Goal: Task Accomplishment & Management: Manage account settings

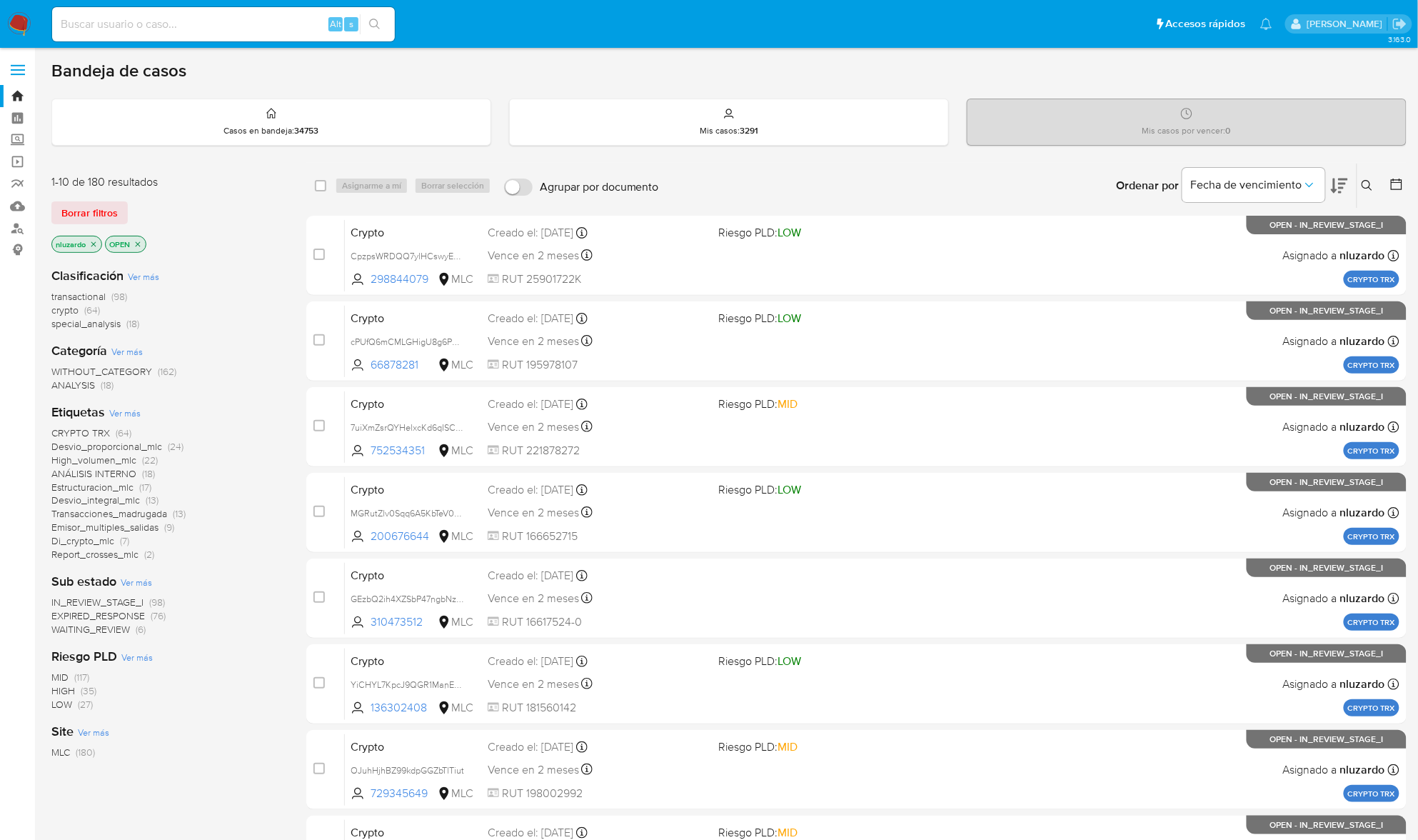
click at [244, 31] on input at bounding box center [223, 23] width 342 height 18
paste input "484486775"
type input "484486775"
click at [367, 26] on button "search-icon" at bounding box center [374, 24] width 29 height 20
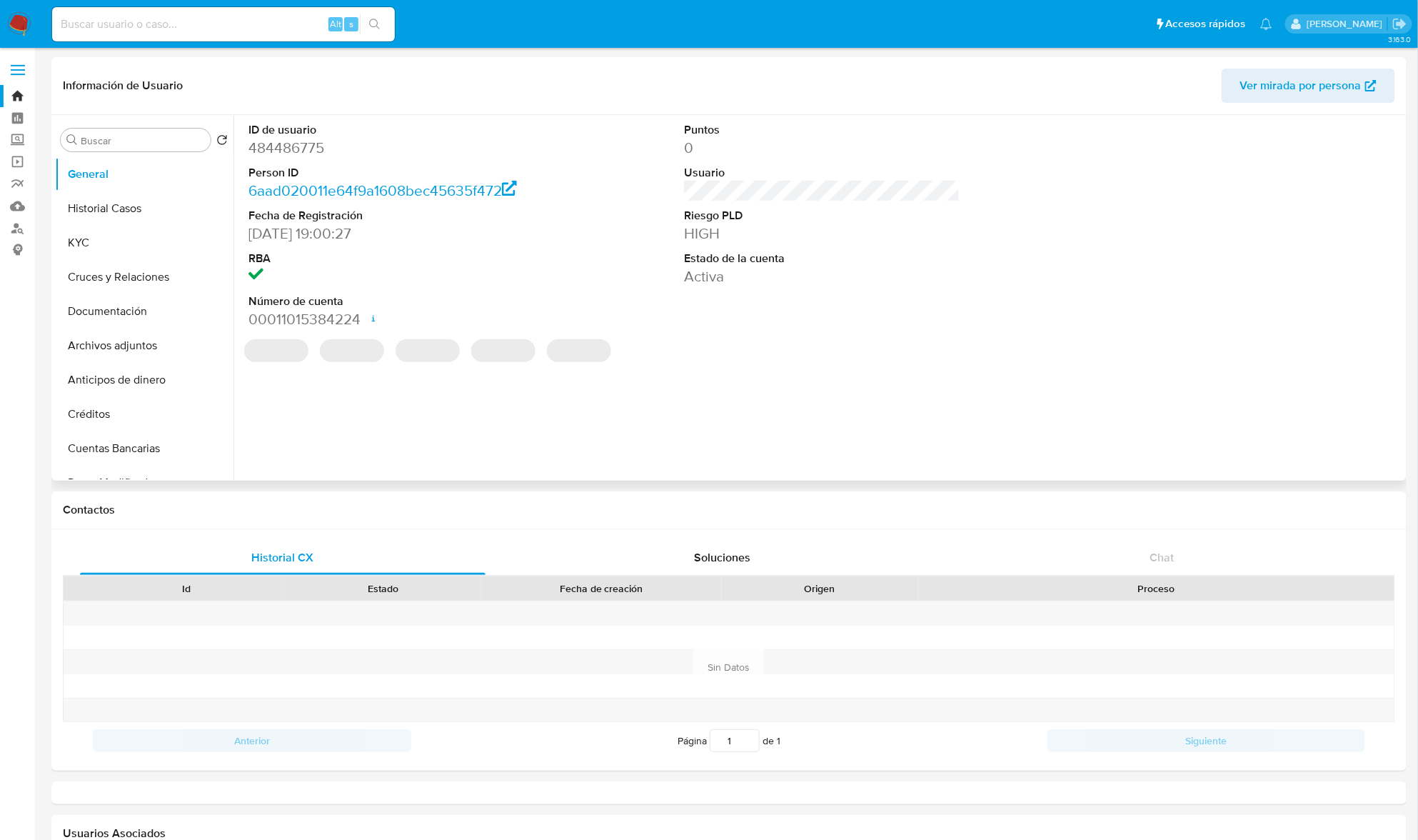
select select "10"
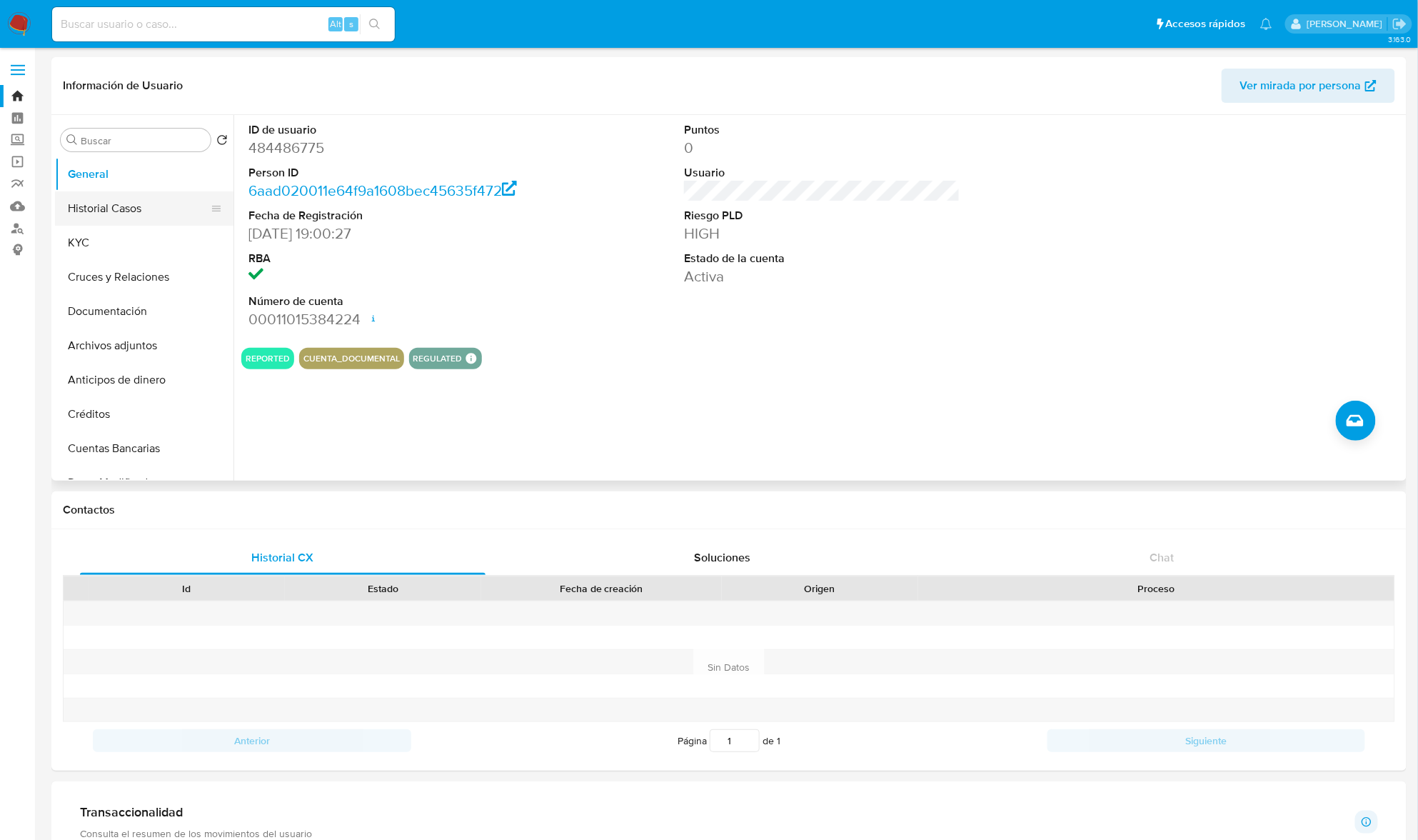
click at [82, 204] on button "Historial Casos" at bounding box center [139, 208] width 167 height 34
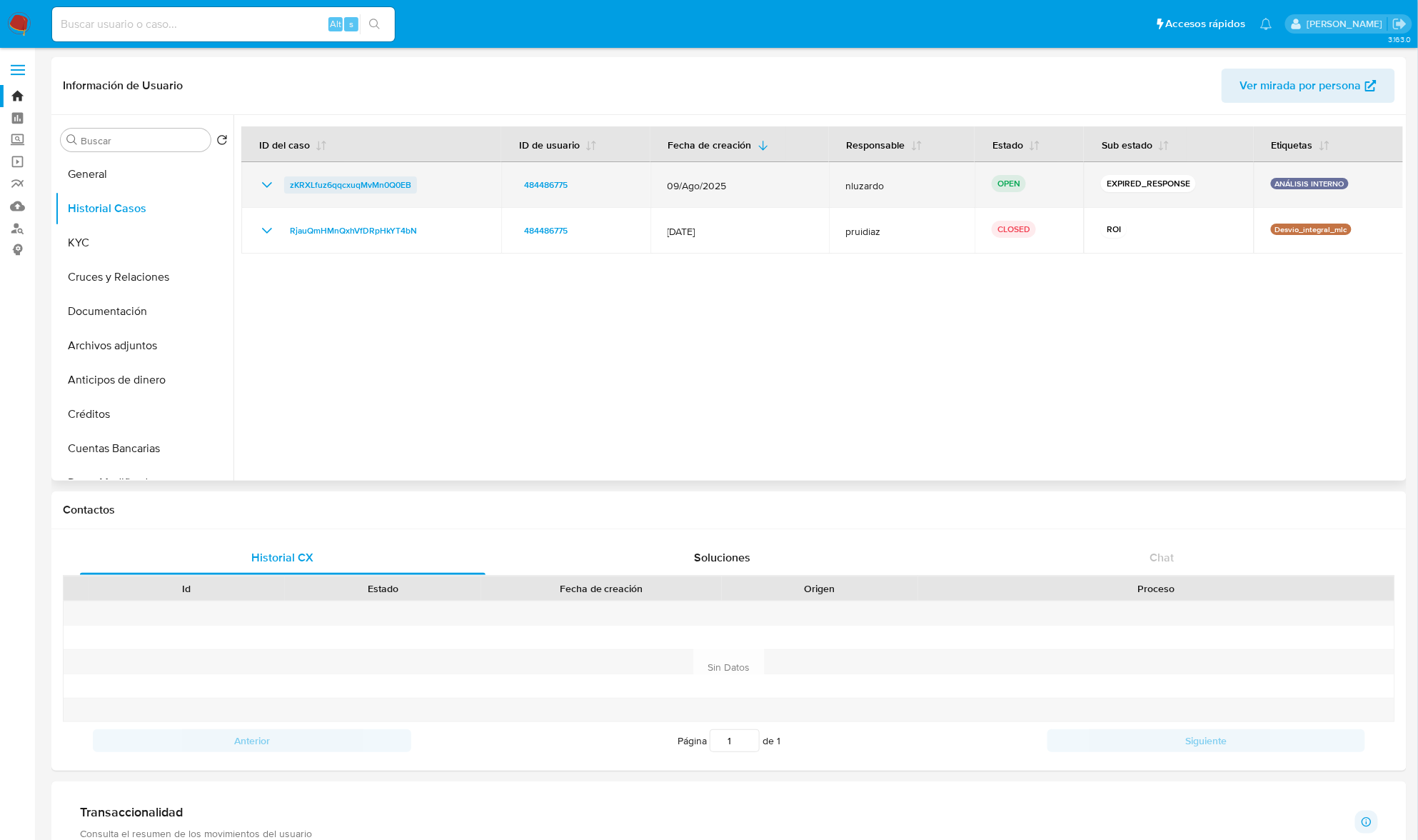
click at [403, 178] on span "zKRXLfuz6qqcxuqMvMn0Q0EB" at bounding box center [350, 185] width 121 height 17
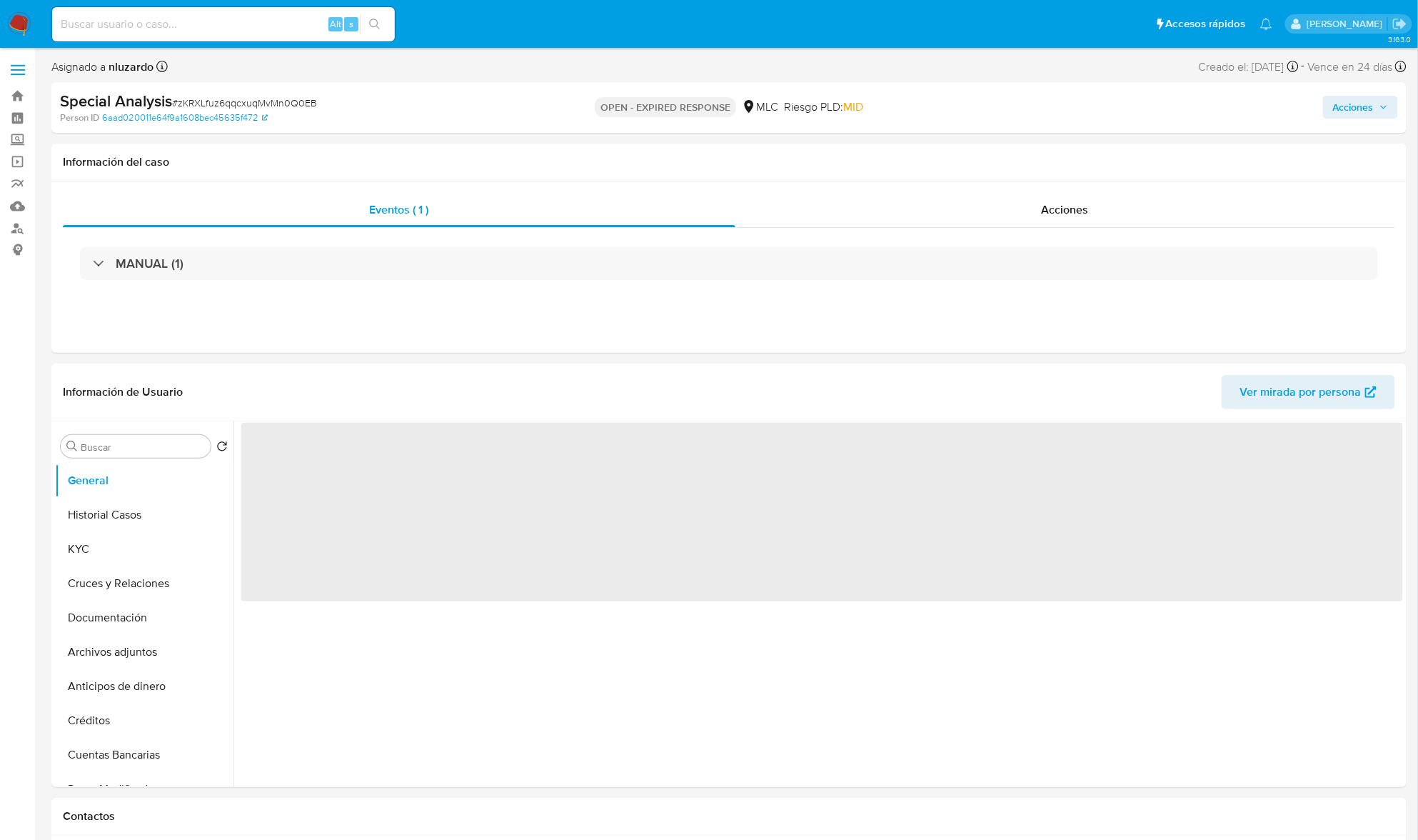
select select "10"
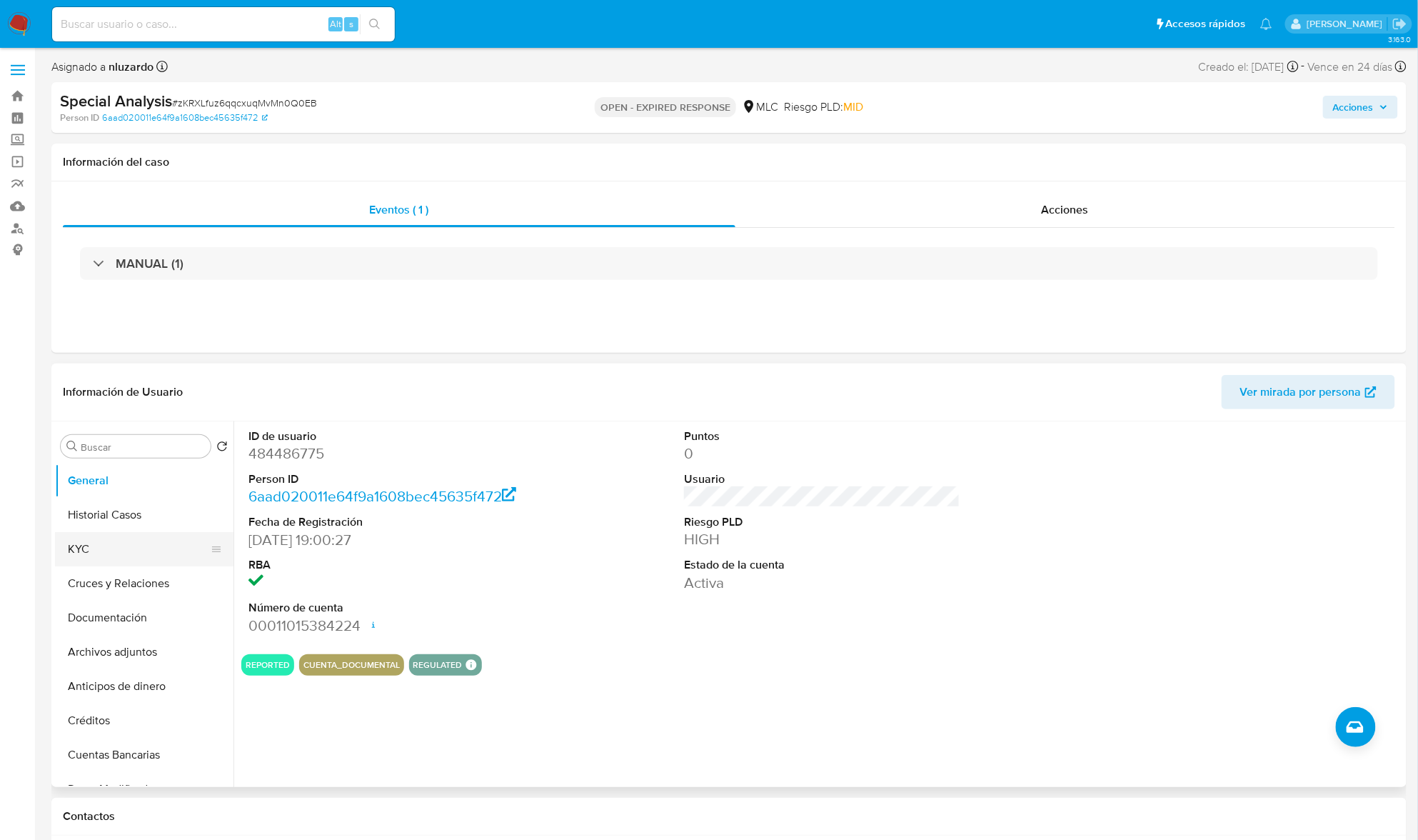
click at [124, 540] on button "KYC" at bounding box center [139, 549] width 167 height 34
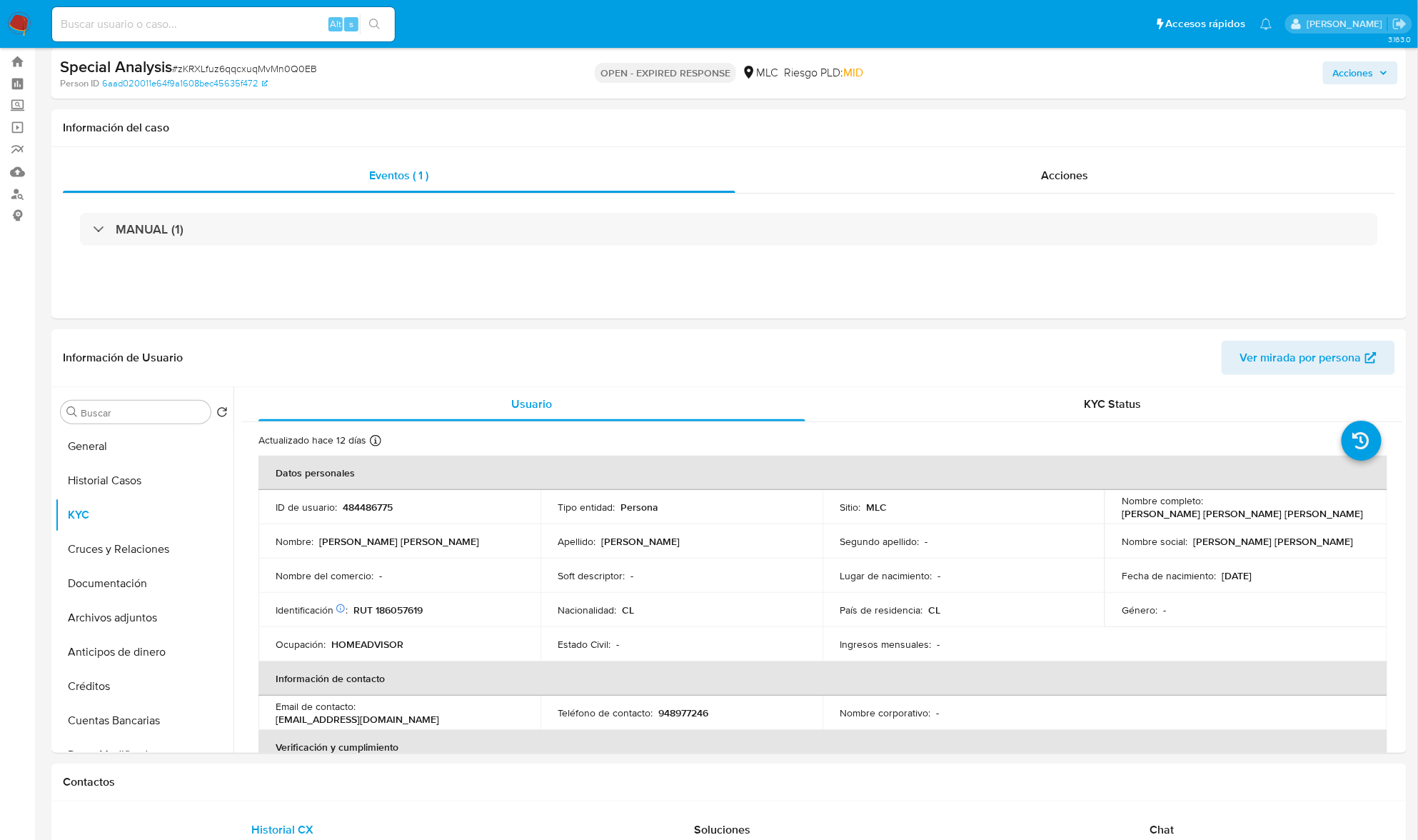
scroll to position [95, 0]
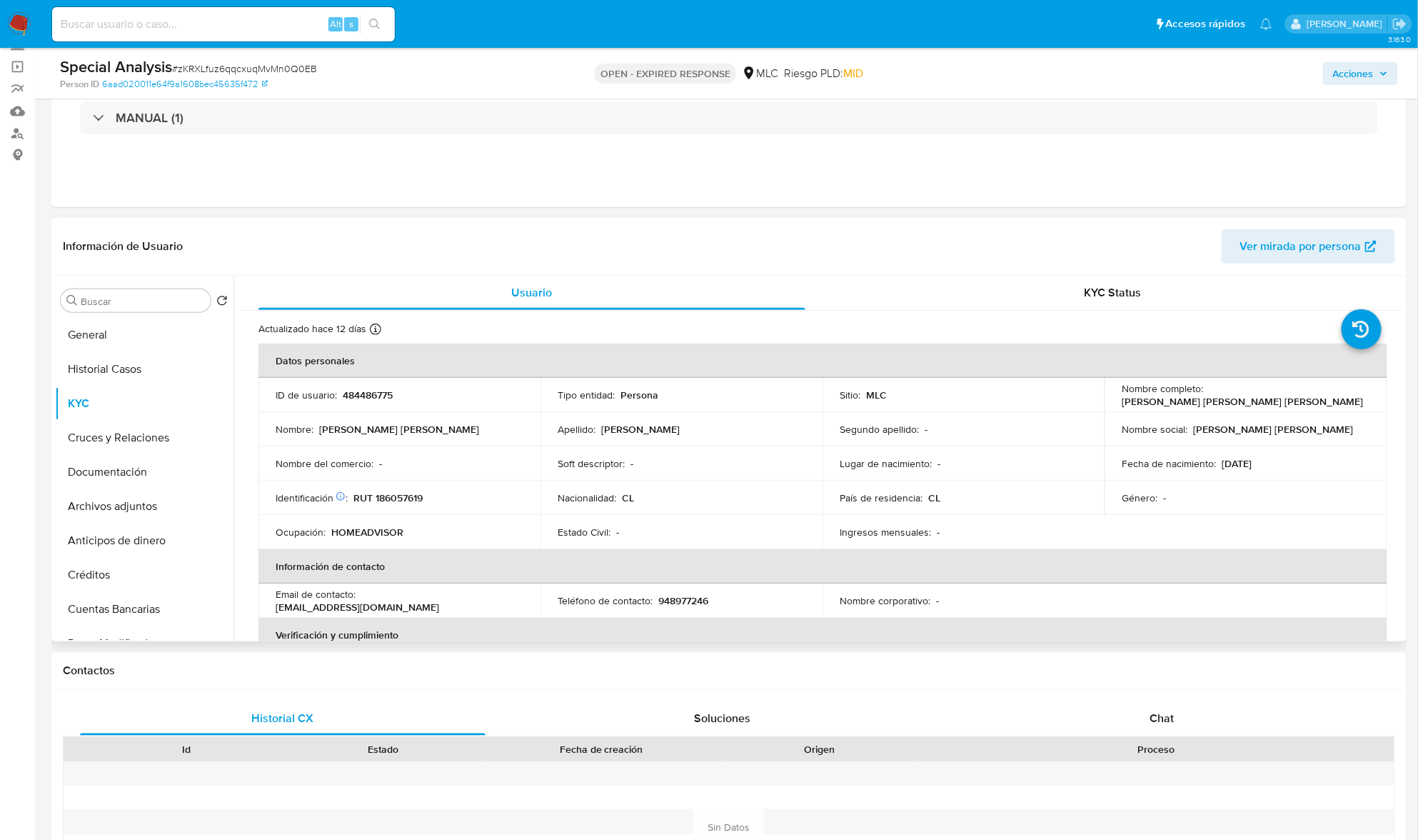
click at [397, 504] on p "RUT 186057619" at bounding box center [387, 498] width 69 height 13
copy p "186057619"
click at [405, 495] on p "RUT 186057619" at bounding box center [387, 498] width 69 height 13
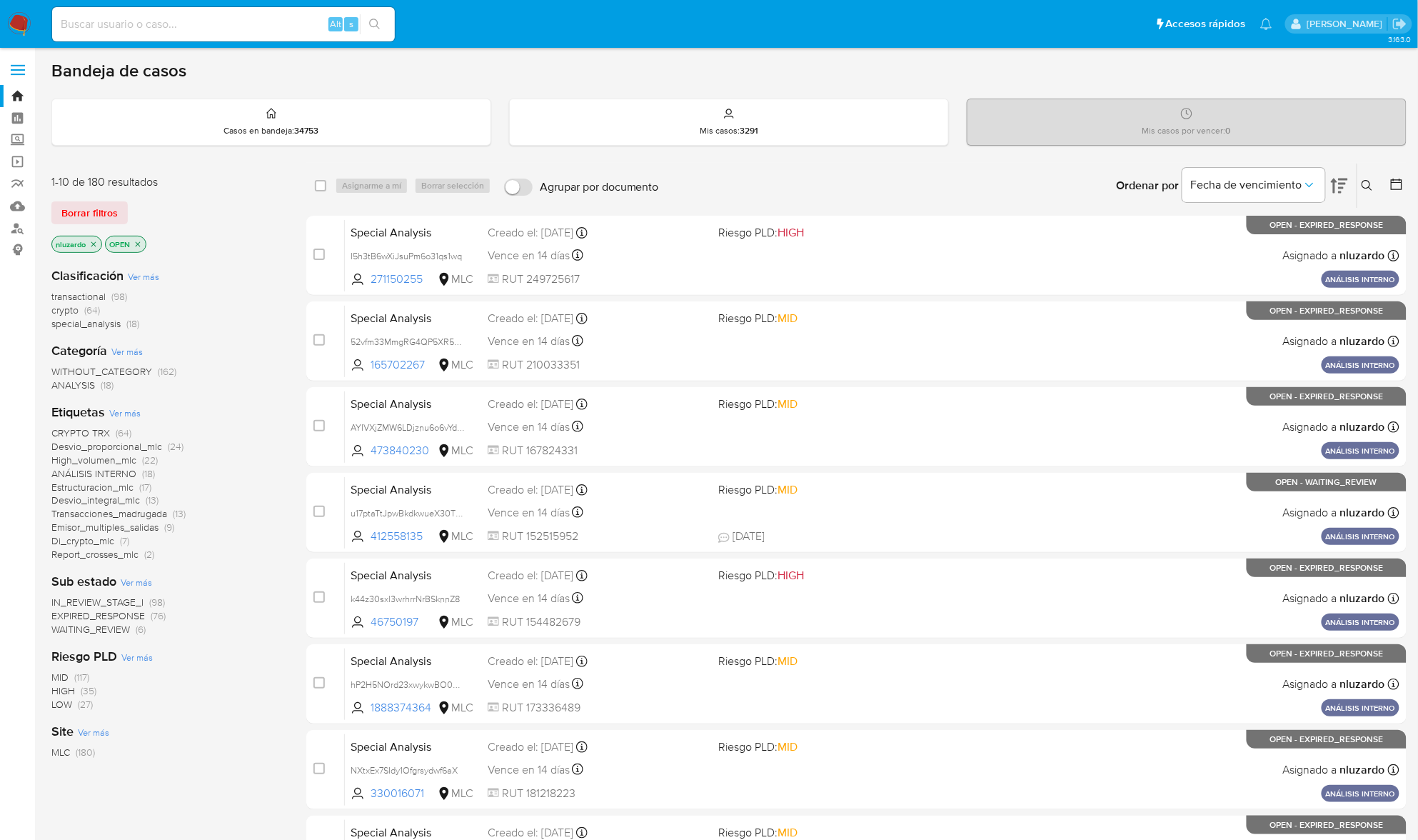
click at [1372, 181] on icon at bounding box center [1368, 186] width 12 height 12
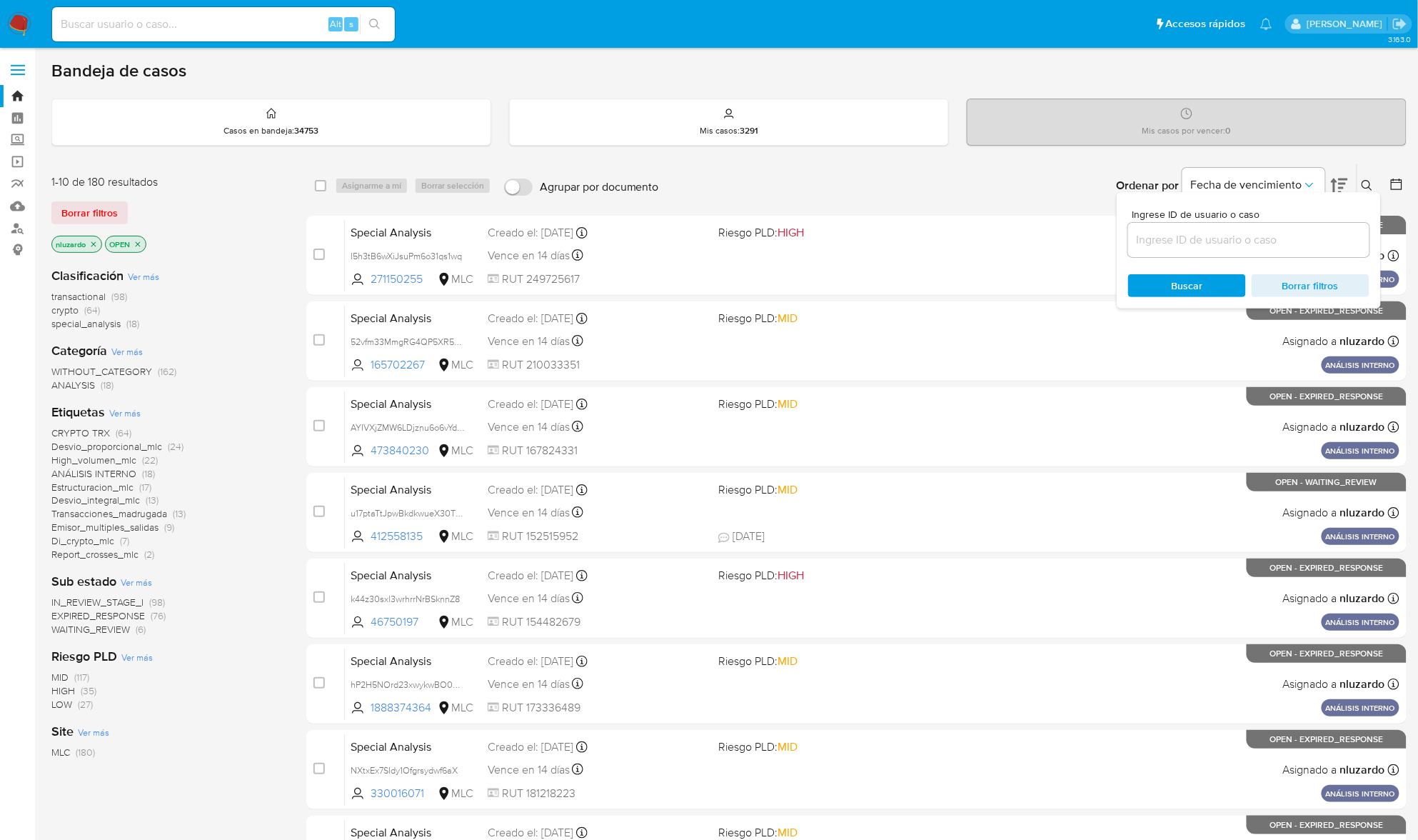
click at [1186, 249] on div at bounding box center [1248, 240] width 242 height 34
click at [1189, 241] on input at bounding box center [1248, 240] width 242 height 18
paste input "zKRXLfuz6qqcxuqMvMn0Q0EB"
type input "zKRXLfuz6qqcxuqMvMn0Q0EB"
click at [1169, 283] on span "Buscar" at bounding box center [1187, 285] width 98 height 20
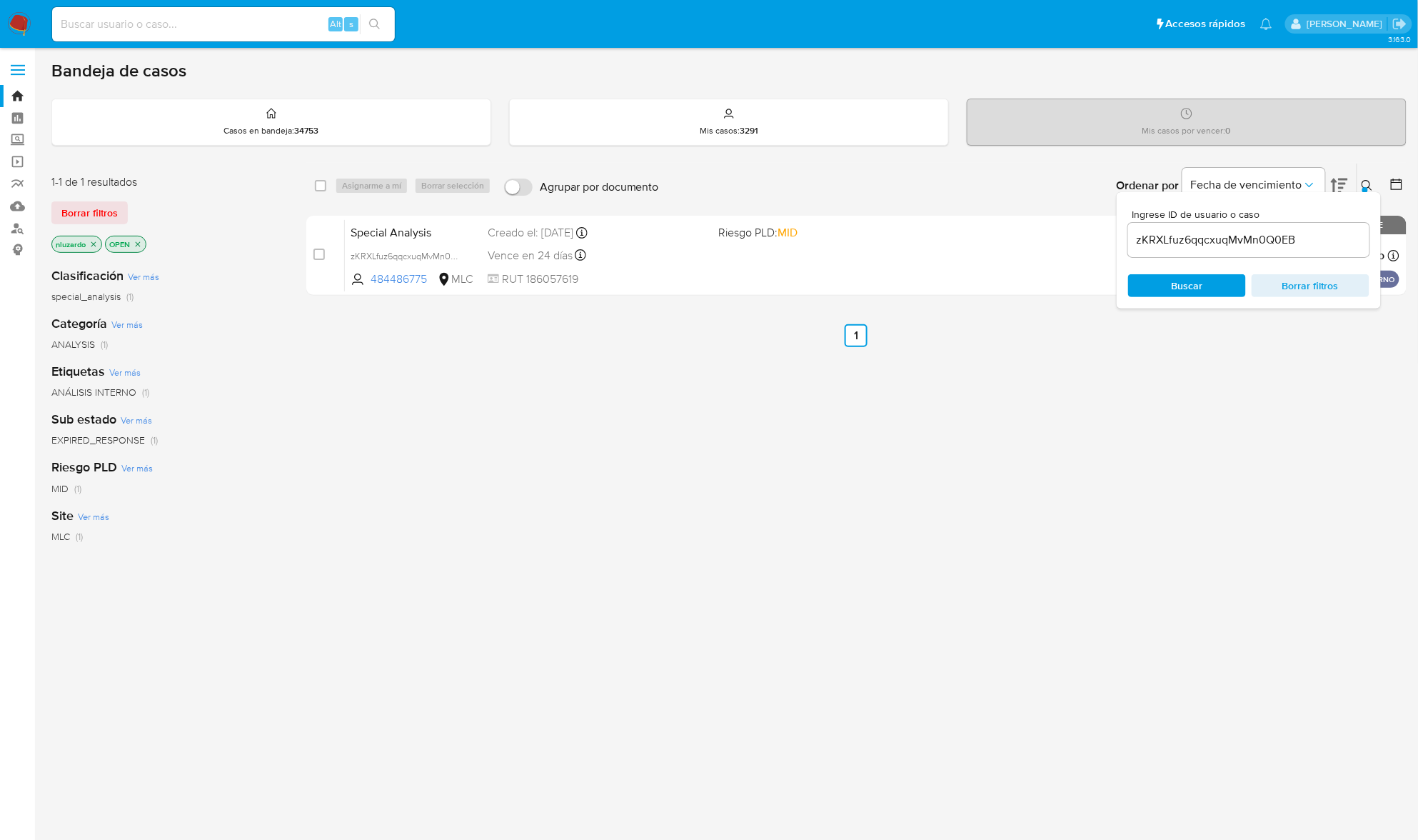
click at [1370, 180] on icon at bounding box center [1368, 186] width 12 height 12
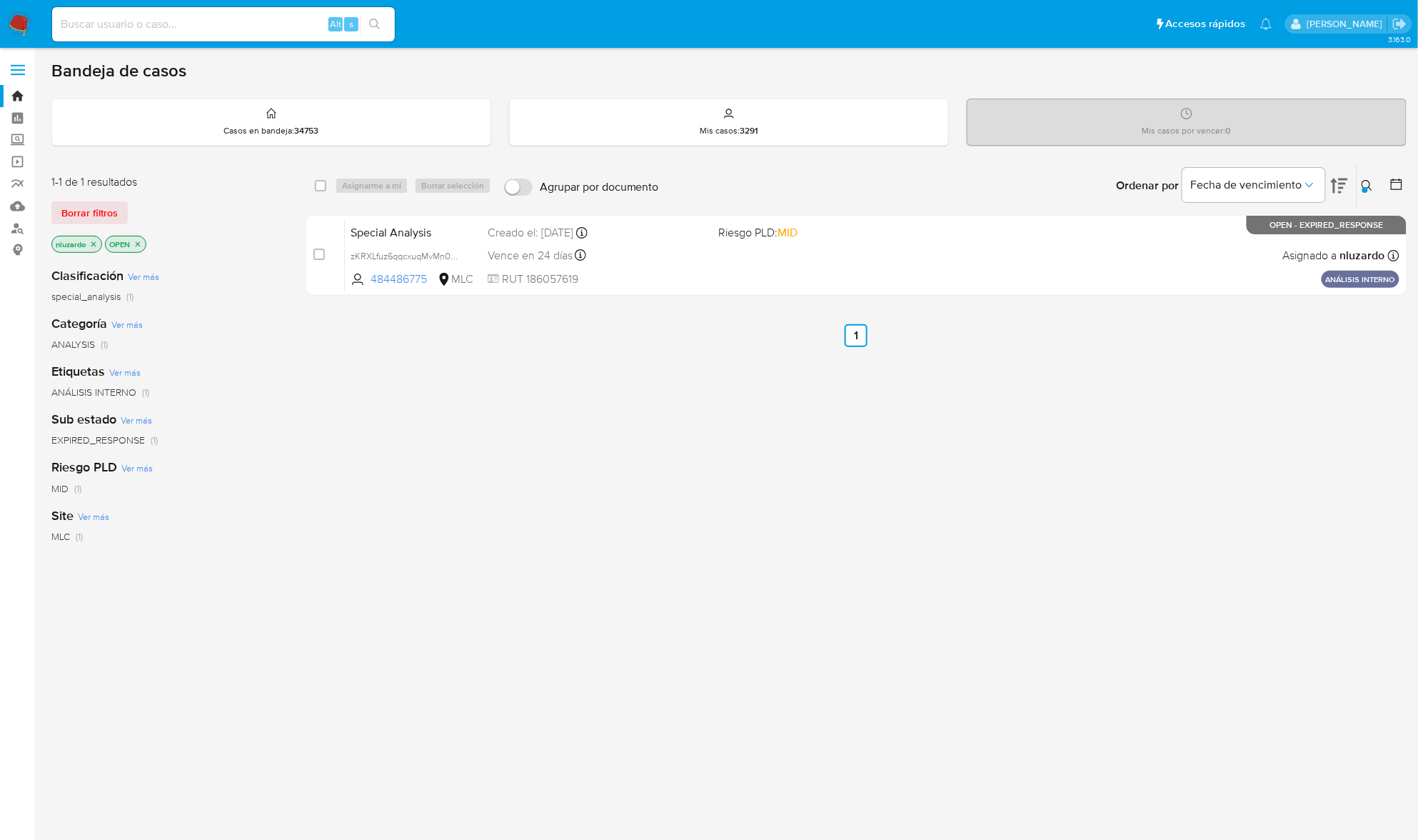
drag, startPoint x: 1190, startPoint y: 417, endPoint x: 1133, endPoint y: 372, distance: 72.6
click at [1186, 427] on div "select-all-cases-checkbox Asignarme a mí Borrar selección Agrupar por documento…" at bounding box center [856, 486] width 1101 height 647
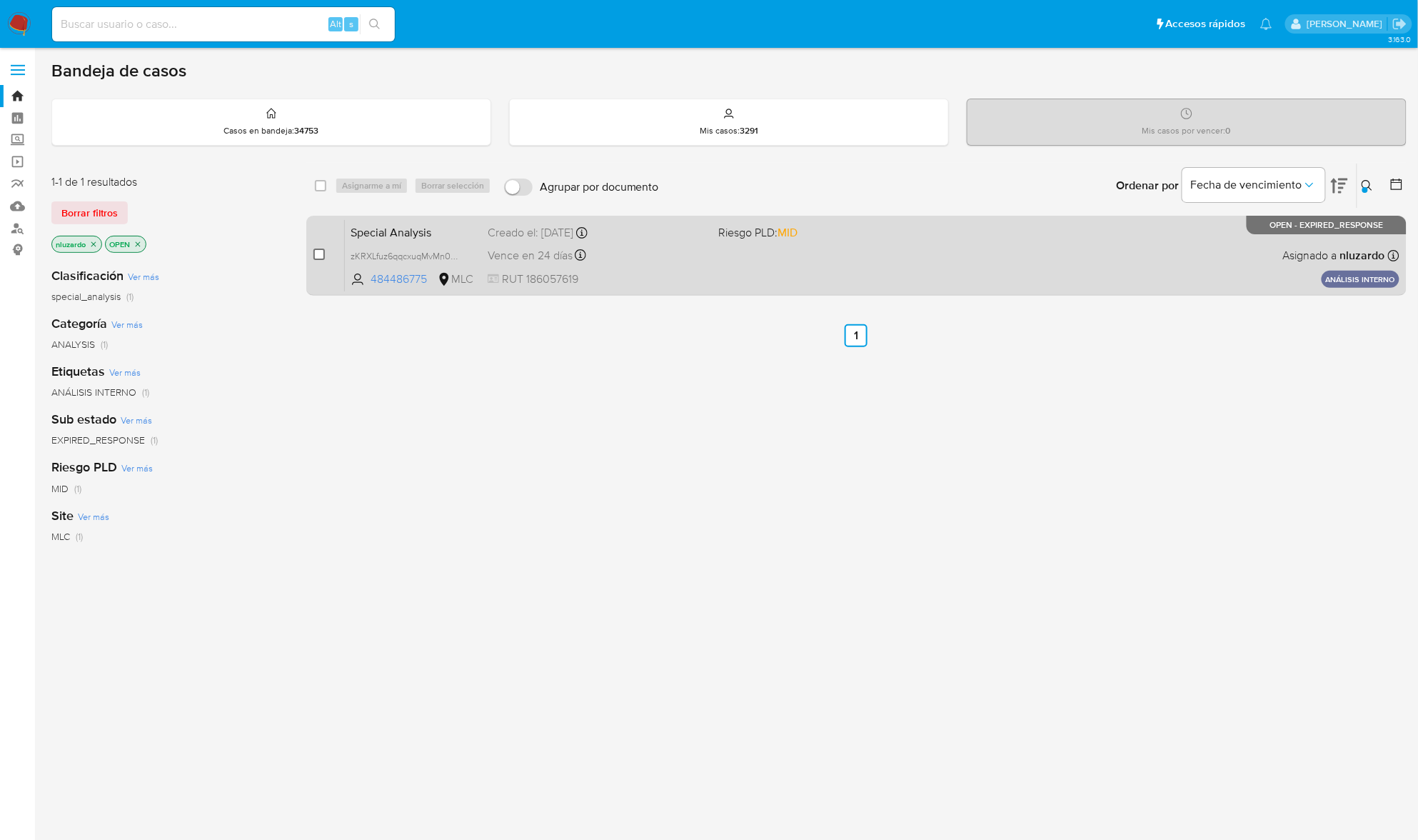
click at [315, 256] on div "case-item-checkbox" at bounding box center [319, 256] width 12 height 17
click at [317, 255] on input "checkbox" at bounding box center [319, 254] width 12 height 12
checkbox input "true"
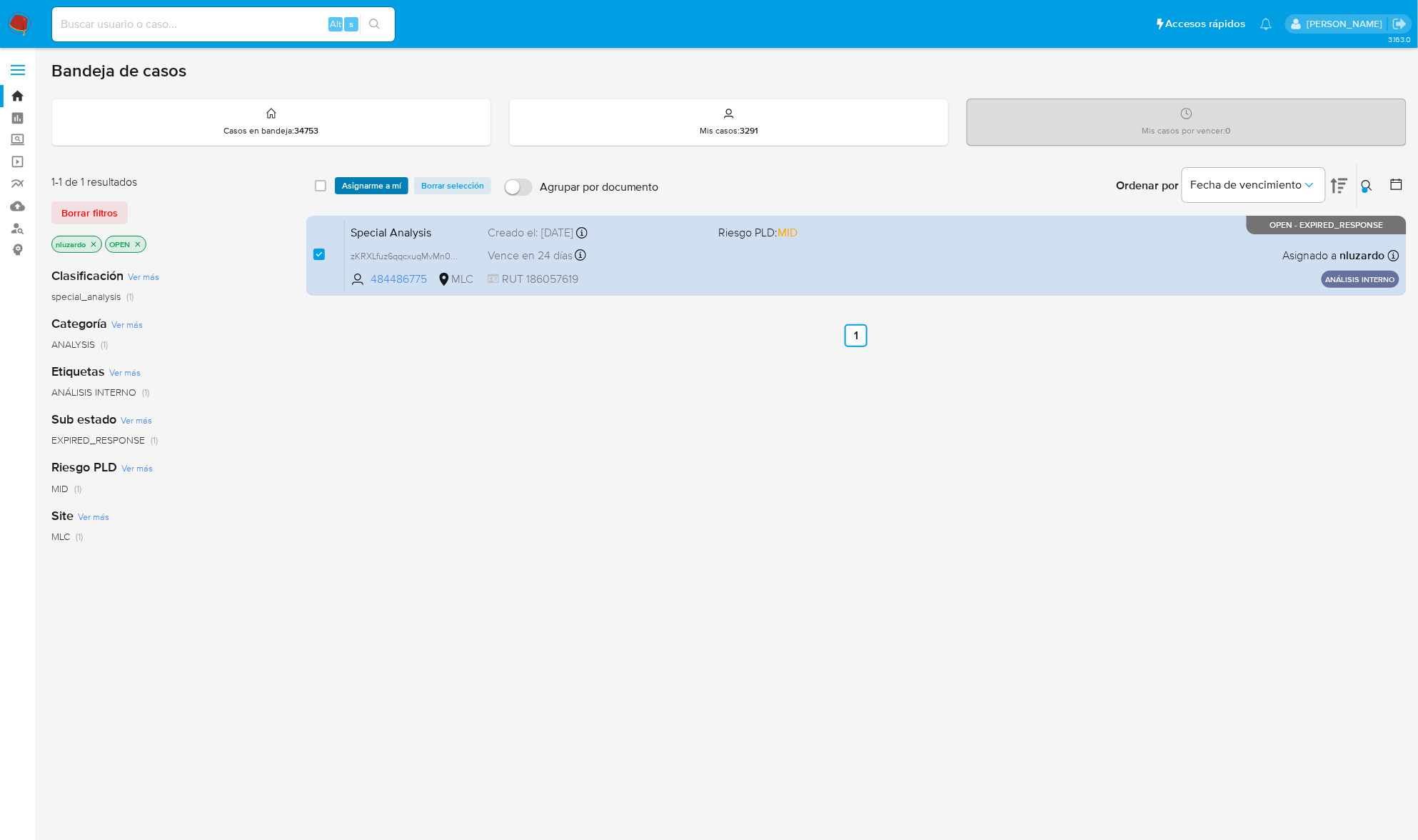
click at [365, 183] on span "Asignarme a mí" at bounding box center [371, 185] width 59 height 15
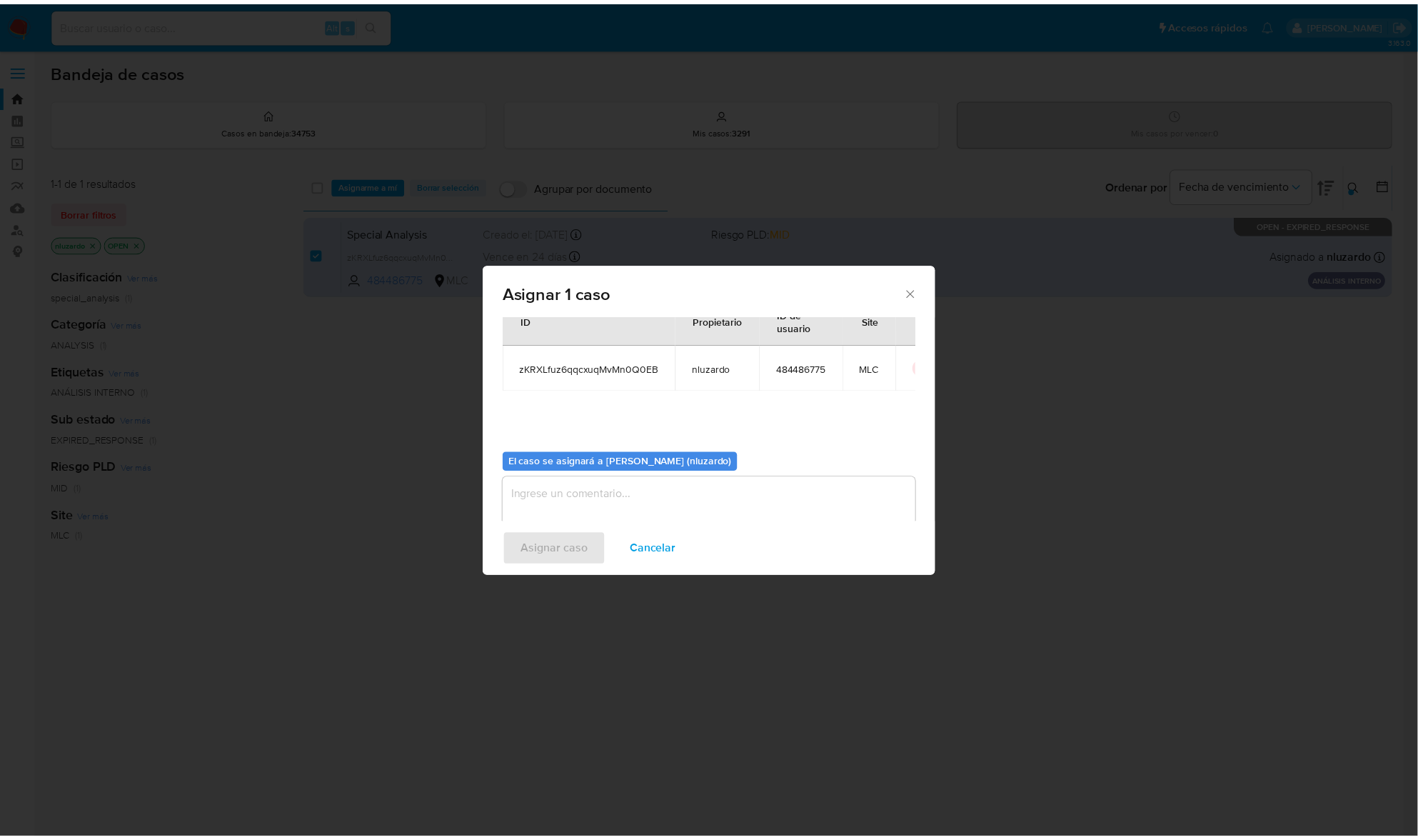
scroll to position [73, 0]
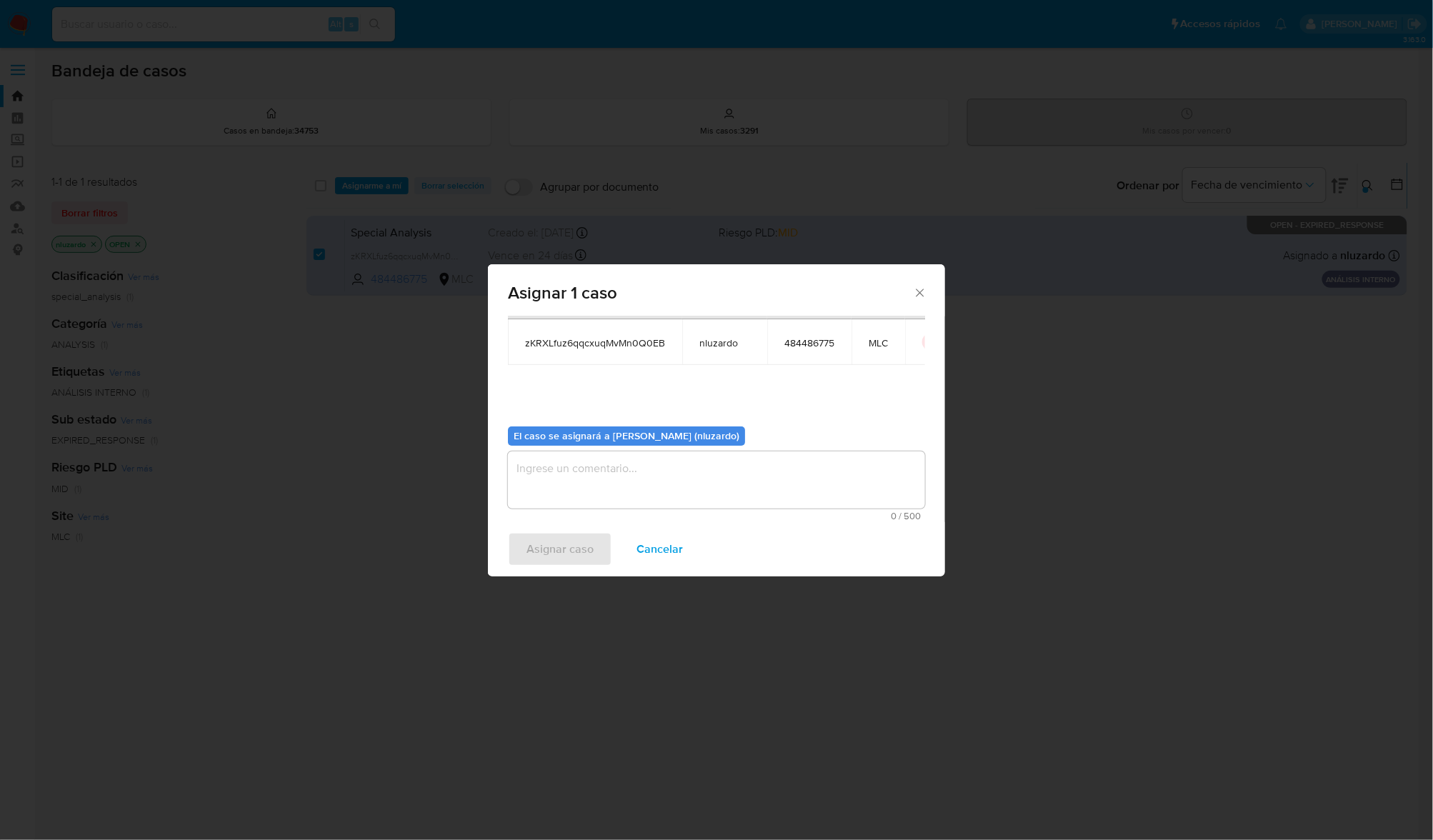
click at [562, 486] on textarea "assign-modal" at bounding box center [717, 479] width 417 height 57
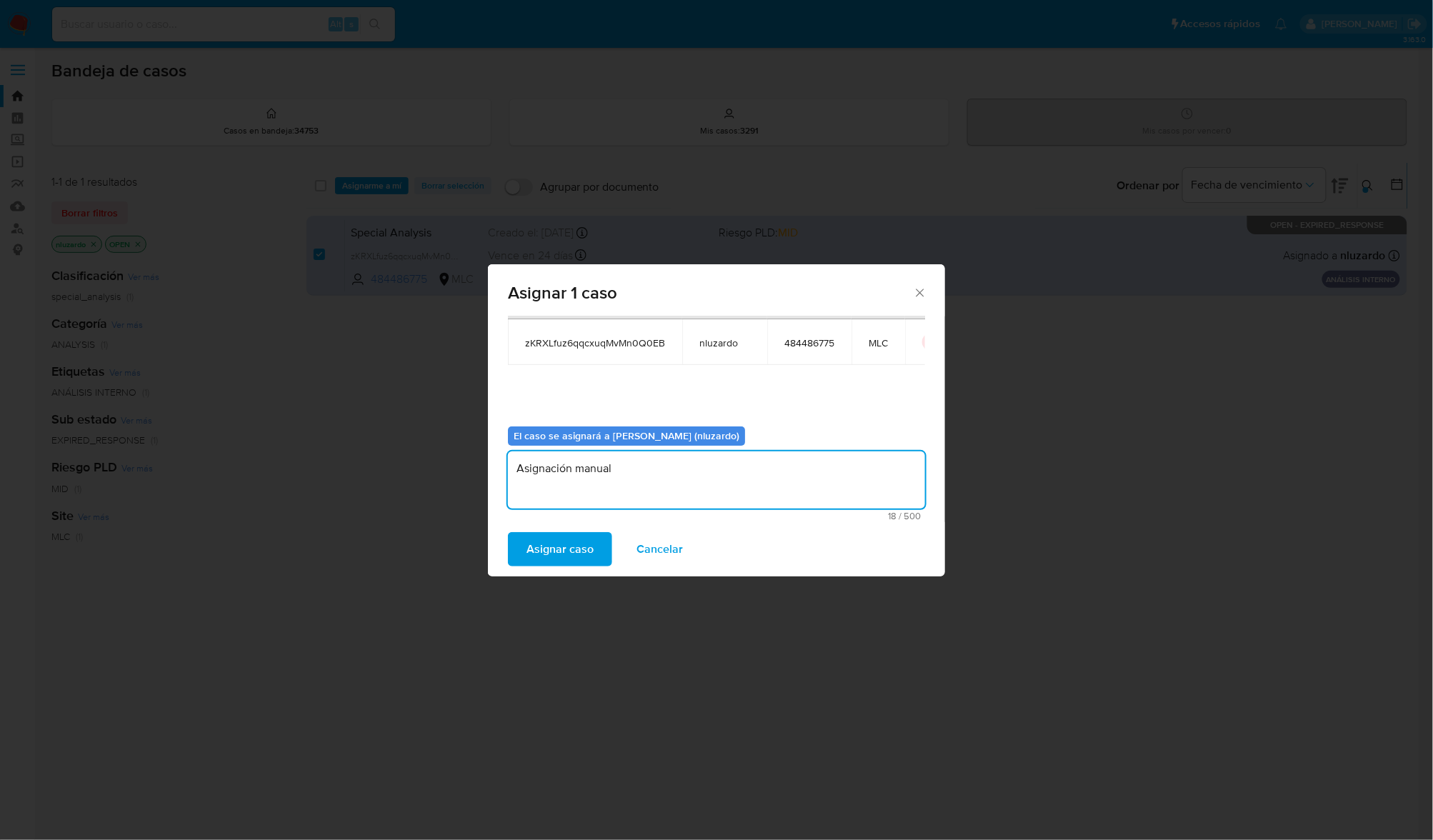
click at [581, 466] on textarea "Asignación manual" at bounding box center [717, 479] width 417 height 57
click at [583, 464] on textarea "Asignación manual" at bounding box center [717, 479] width 417 height 57
click at [578, 472] on textarea "Asignación manual" at bounding box center [717, 479] width 417 height 57
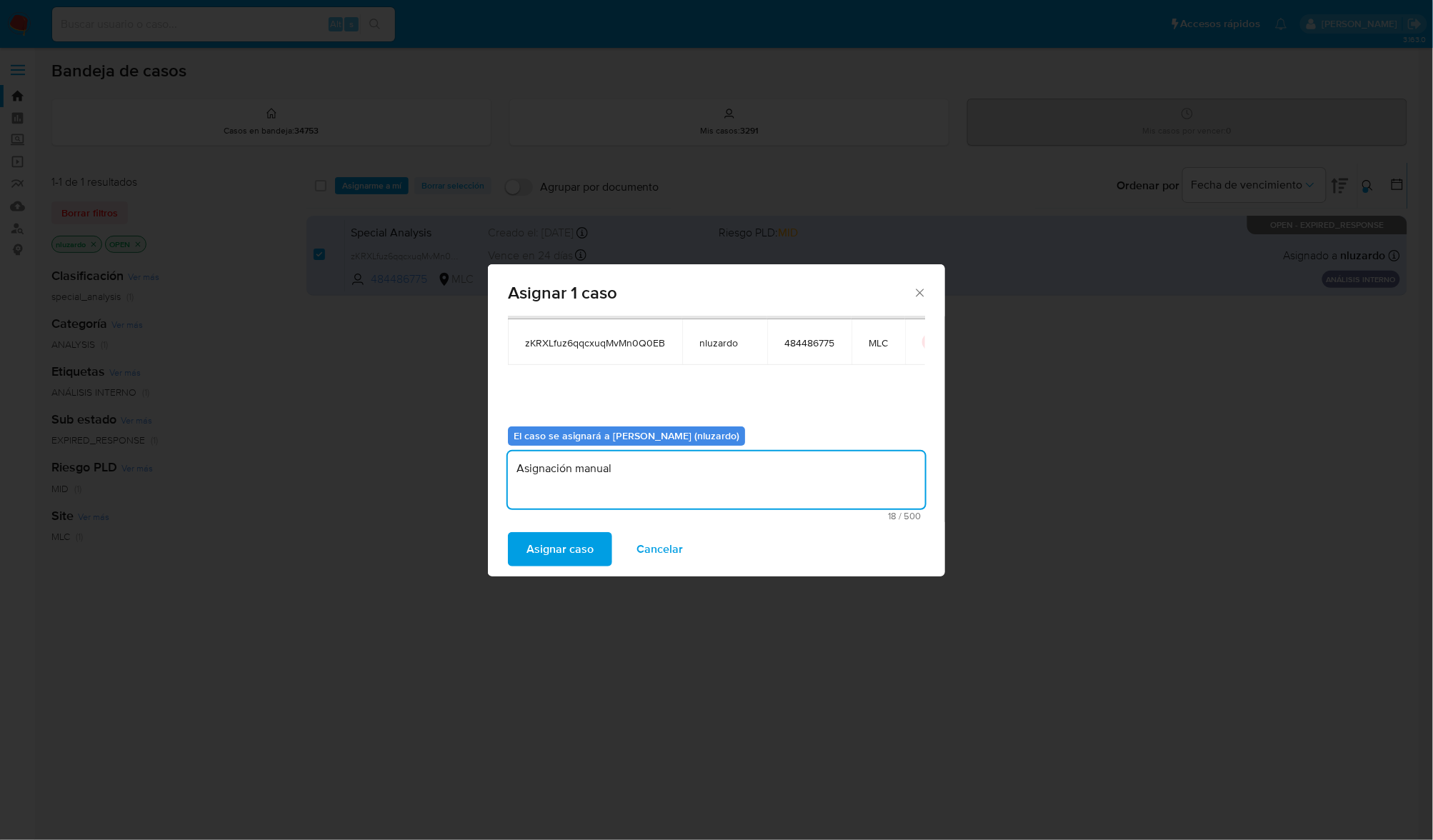
click at [578, 472] on textarea "Asignación manual" at bounding box center [717, 479] width 417 height 57
type textarea "Asignación manual"
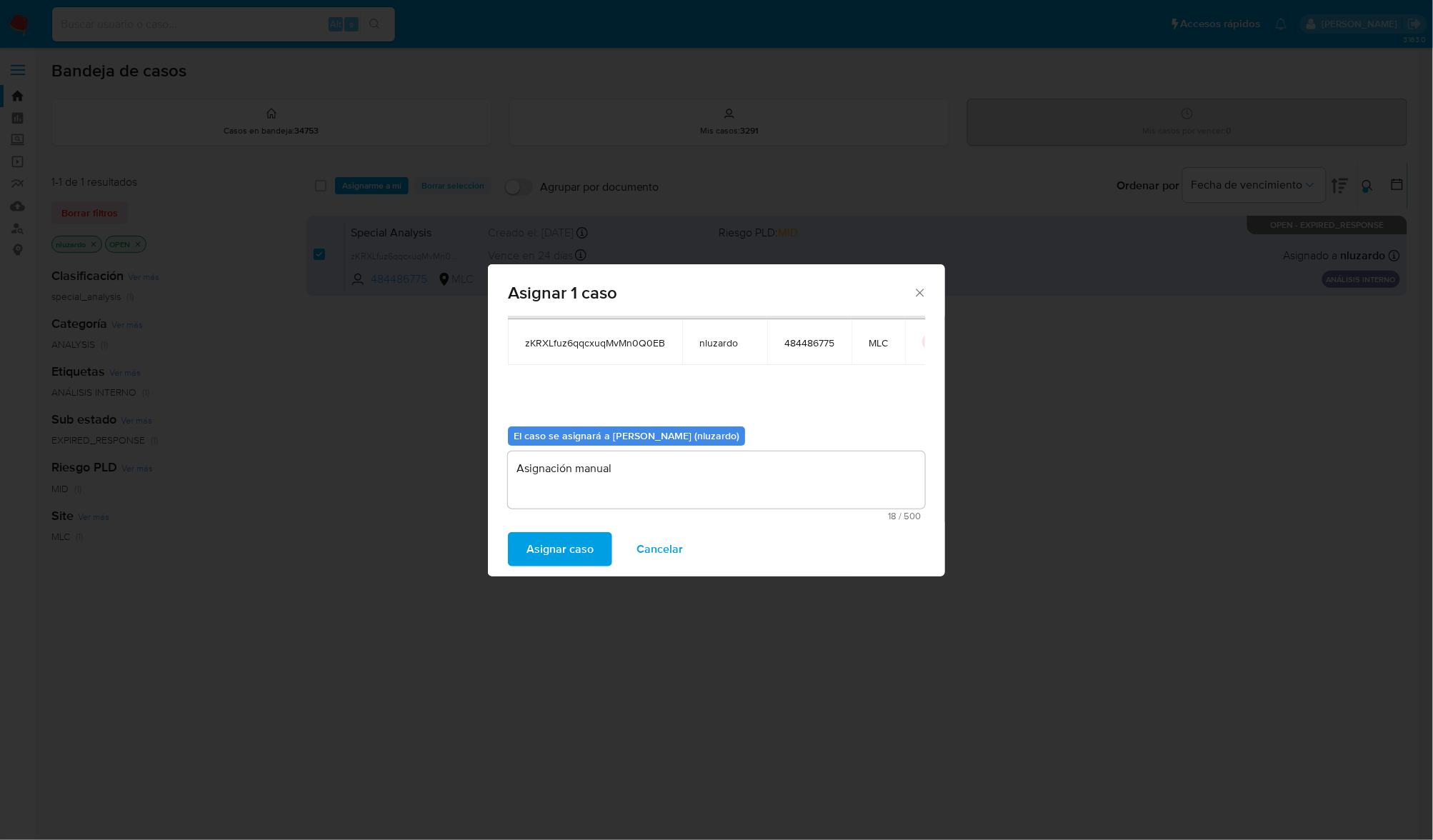
click at [543, 551] on span "Asignar caso" at bounding box center [560, 549] width 67 height 31
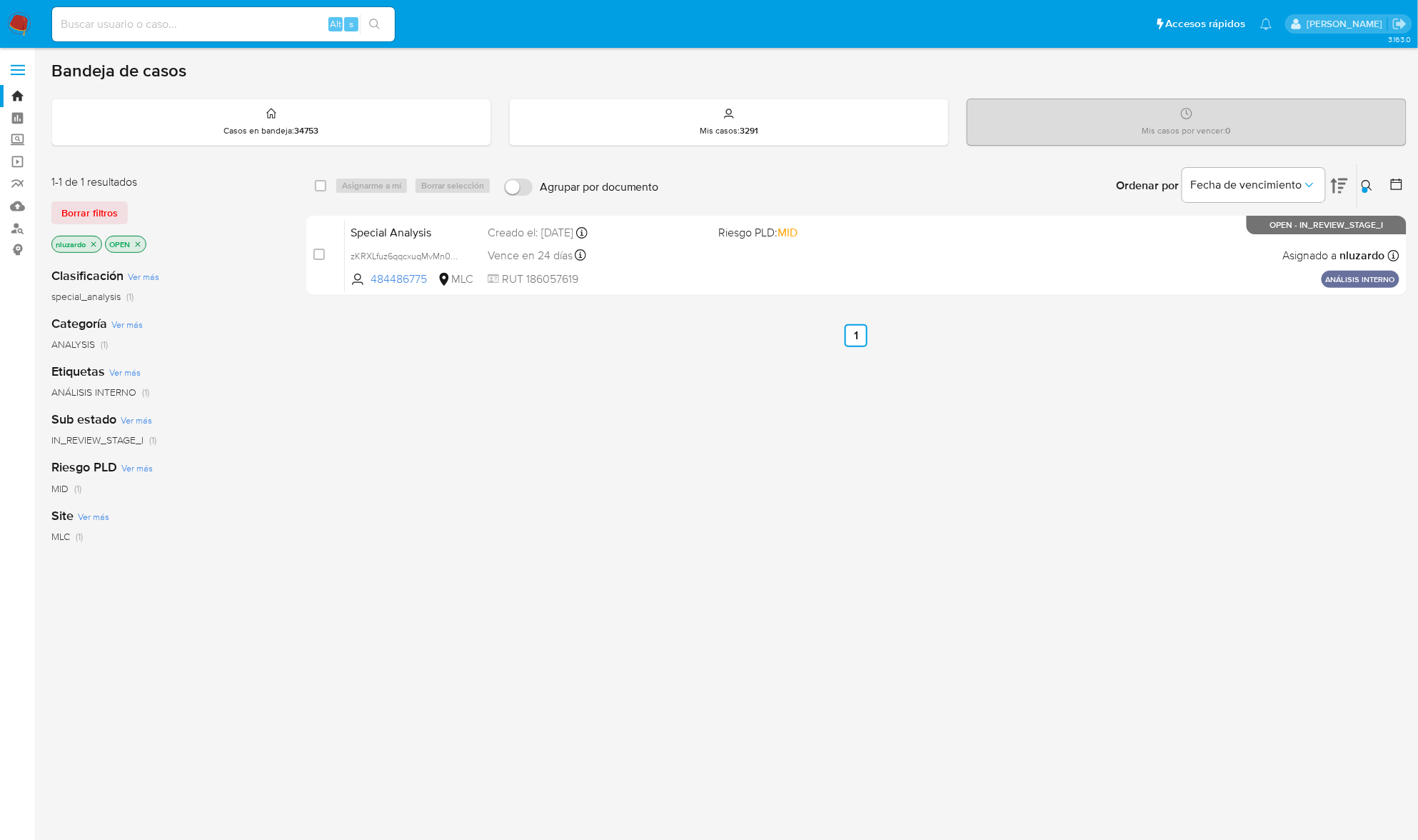
click at [1361, 192] on button at bounding box center [1370, 186] width 23 height 17
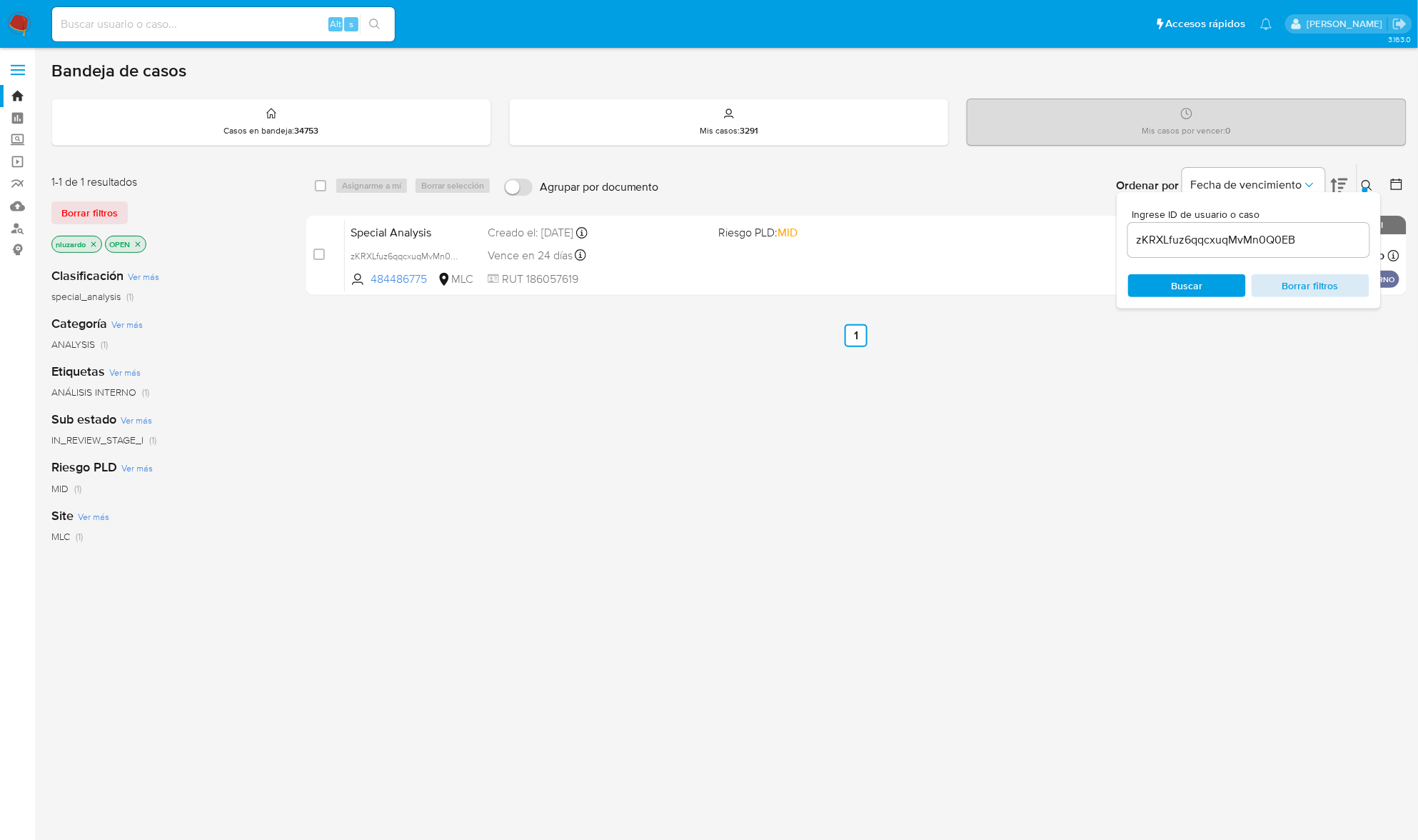
click at [1358, 280] on span "Borrar filtros" at bounding box center [1310, 285] width 98 height 20
click at [1184, 297] on div "Ingrese ID de usuario o caso zKRXLfuz6qqcxuqMvMn0Q0EB Buscar Borrar filtros" at bounding box center [1249, 250] width 264 height 116
click at [1184, 295] on span "Buscar" at bounding box center [1187, 286] width 31 height 23
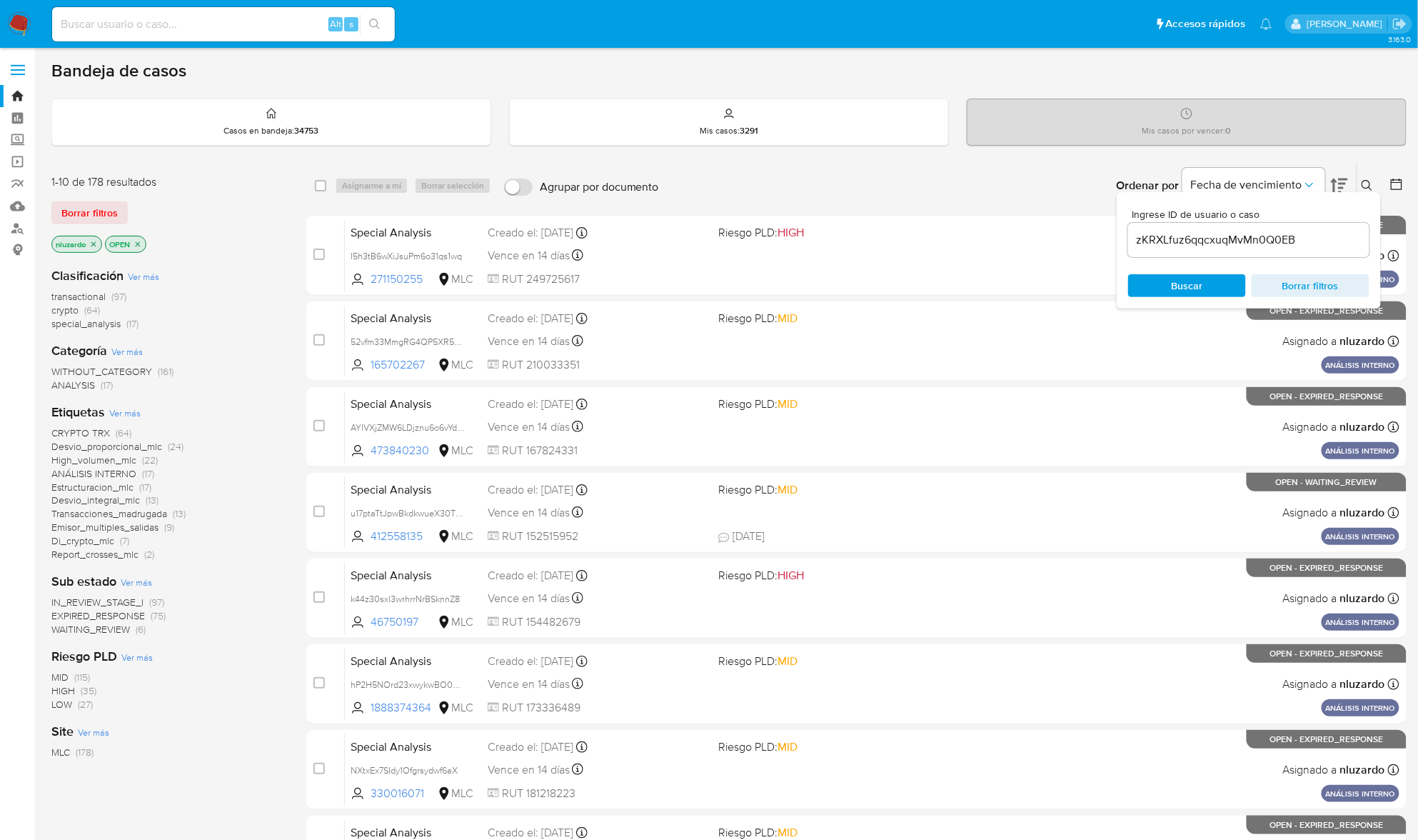
click at [1371, 186] on icon at bounding box center [1368, 186] width 12 height 12
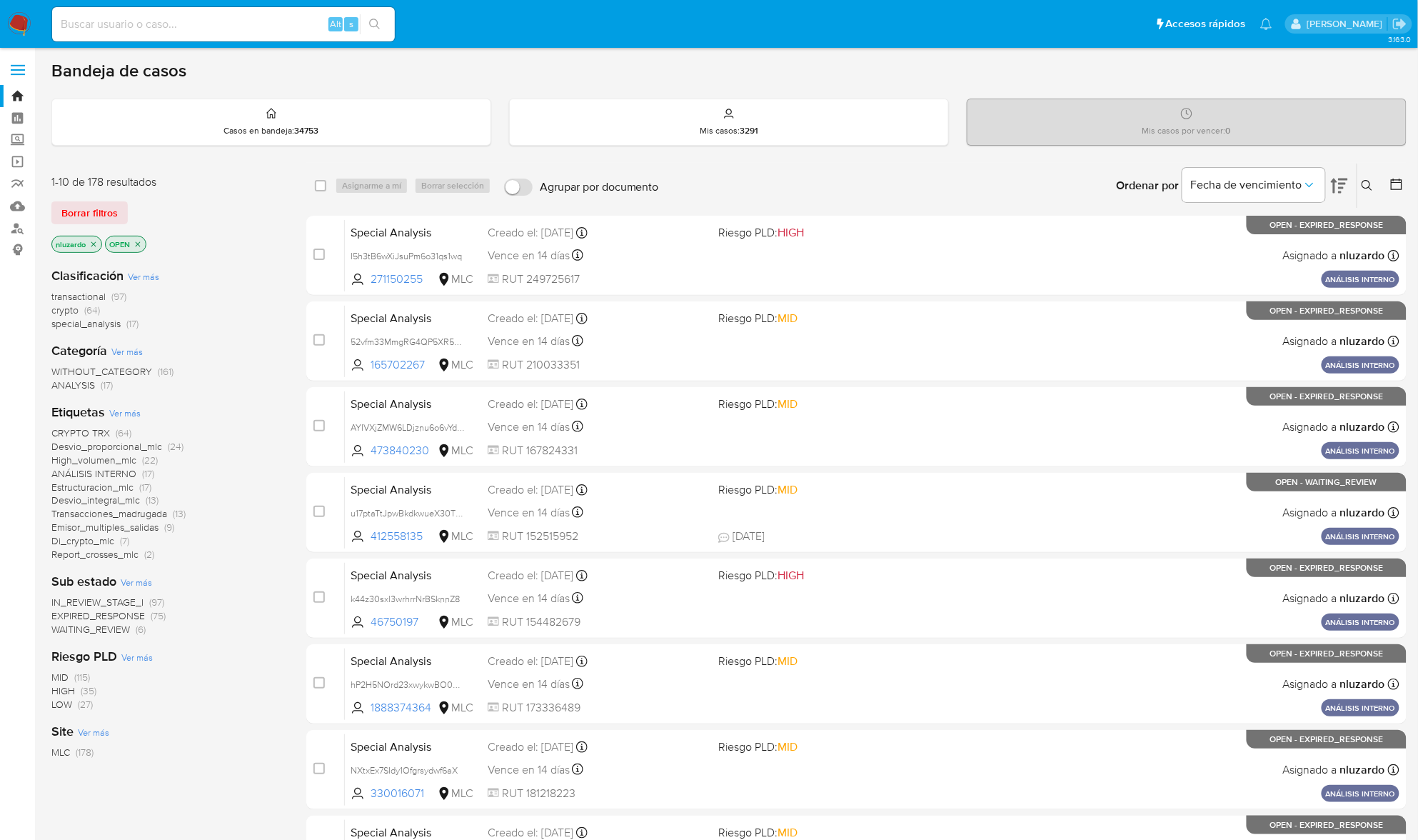
click at [1372, 183] on icon at bounding box center [1368, 186] width 12 height 12
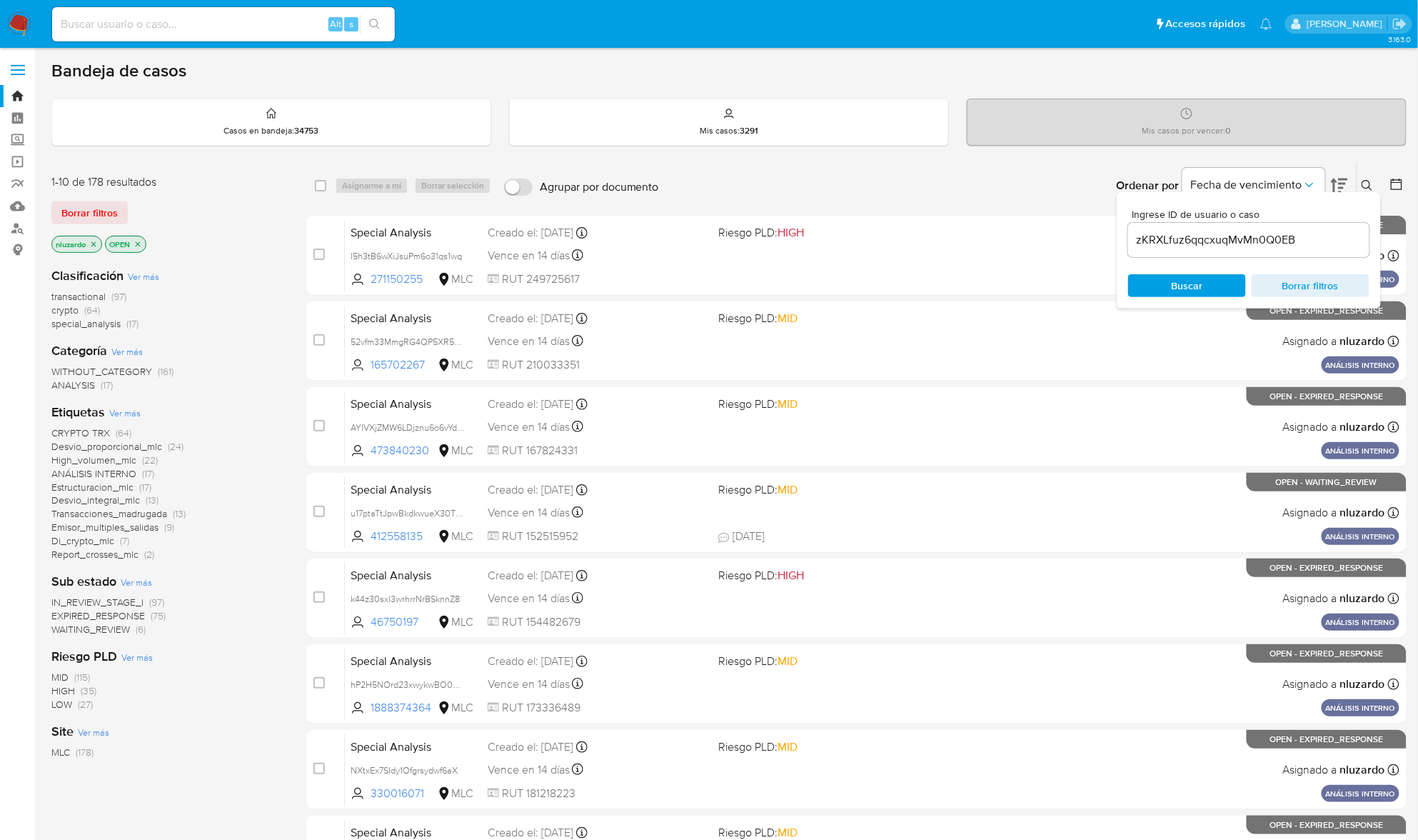
click at [1251, 239] on input "zKRXLfuz6qqcxuqMvMn0Q0EB" at bounding box center [1248, 240] width 242 height 18
type input "188488118"
click at [1186, 295] on span "Buscar" at bounding box center [1187, 286] width 31 height 23
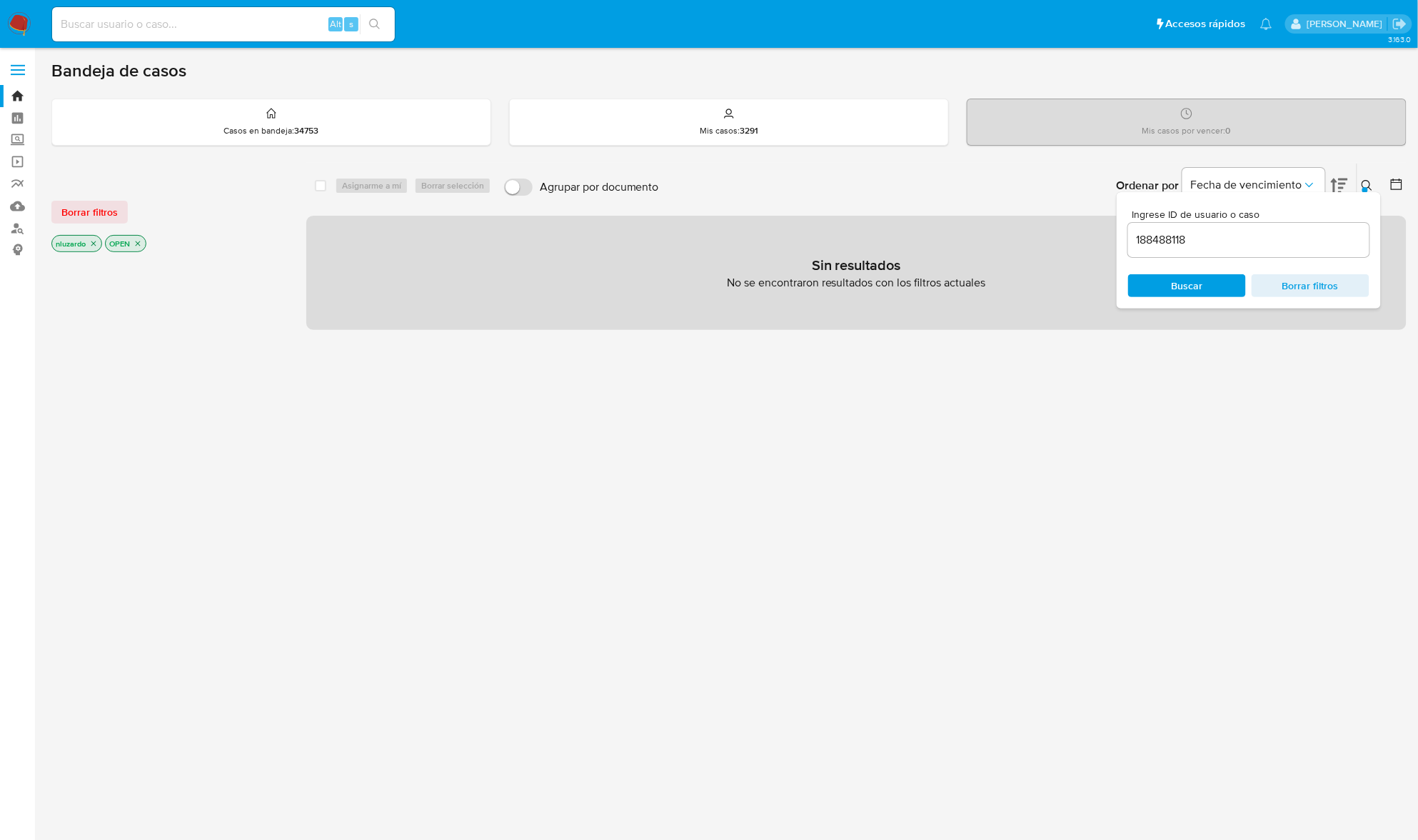
click at [1371, 192] on div "Ingrese ID de usuario o caso 188488118 Buscar Borrar filtros" at bounding box center [1249, 250] width 264 height 116
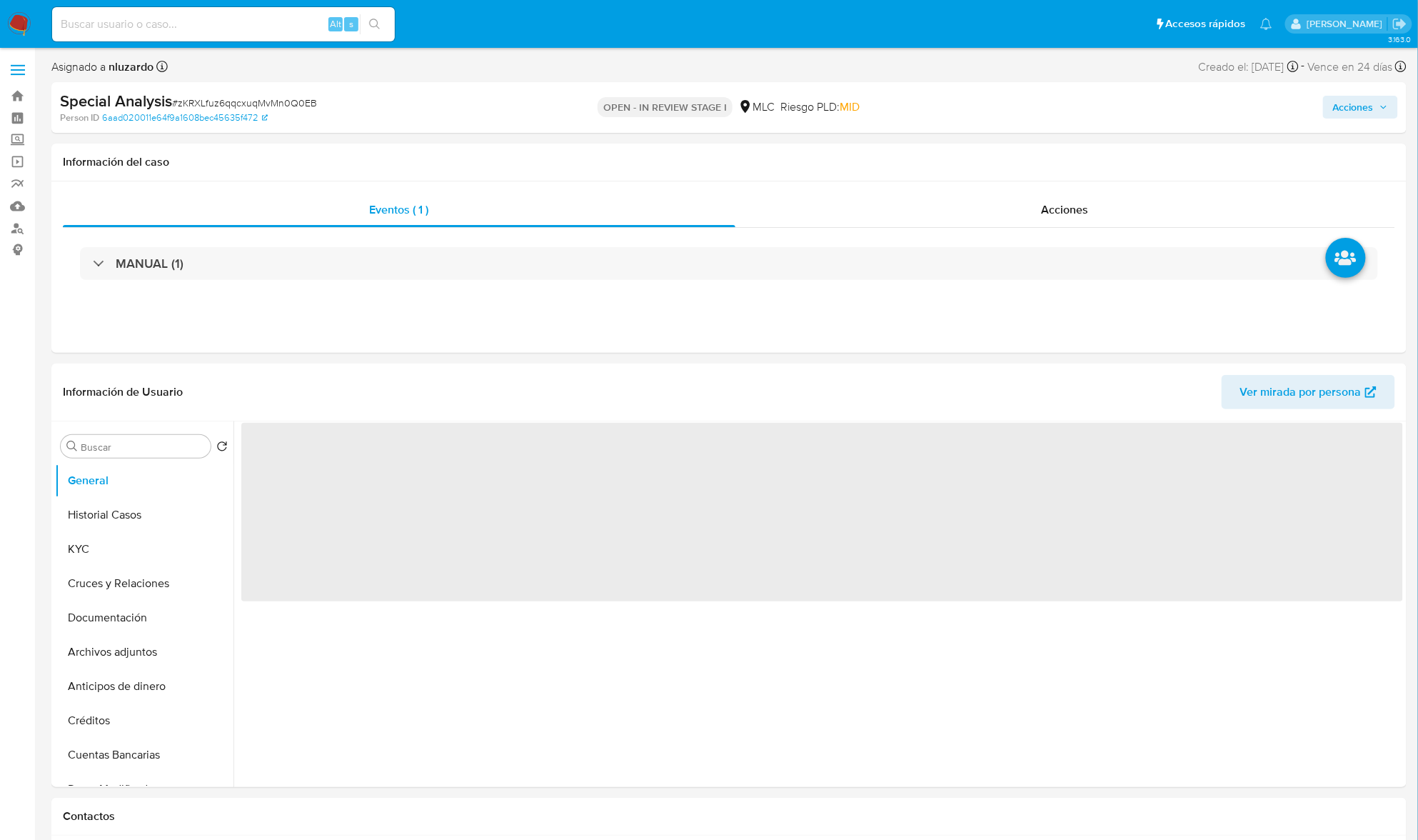
select select "10"
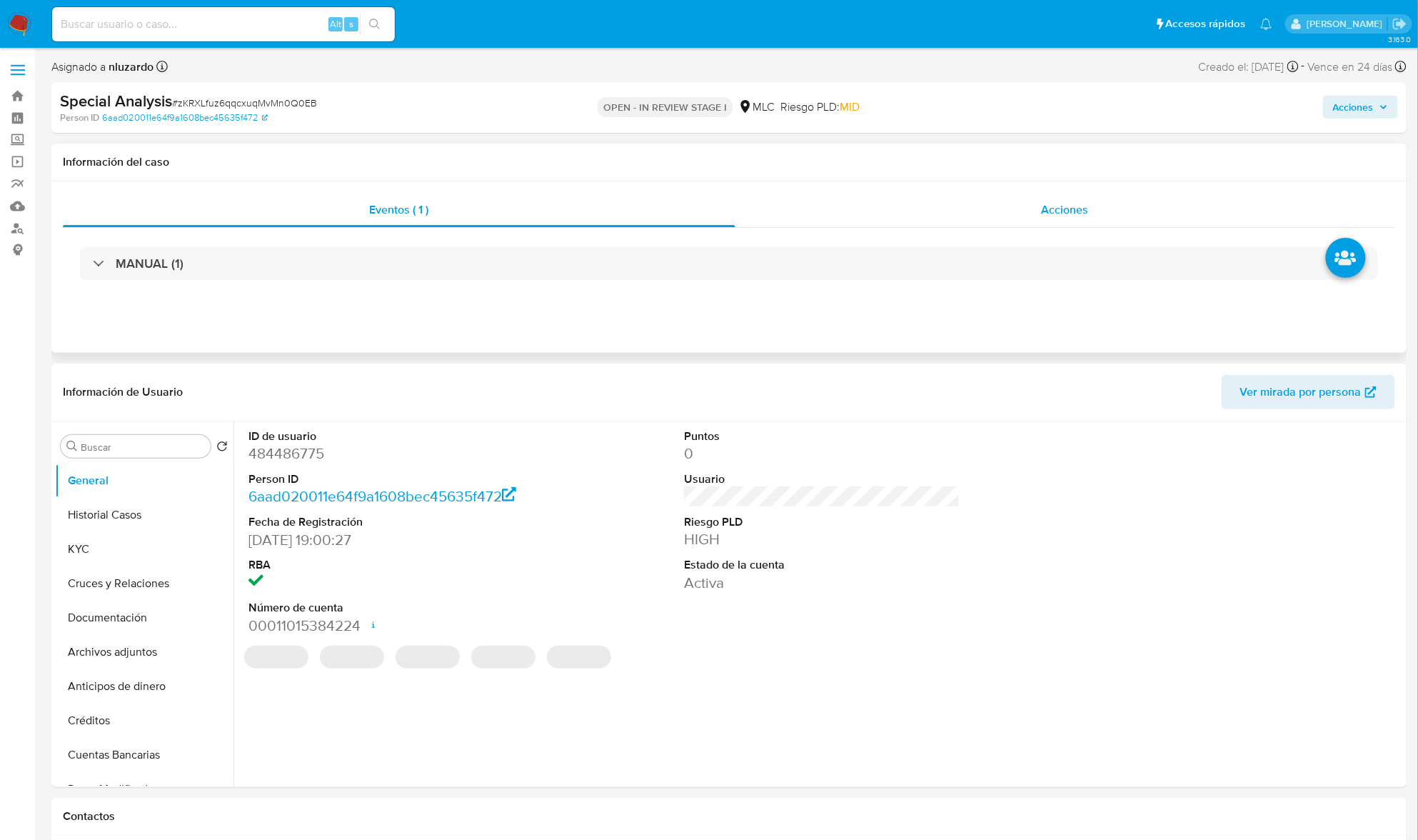
click at [1088, 206] on span "Acciones" at bounding box center [1065, 210] width 48 height 16
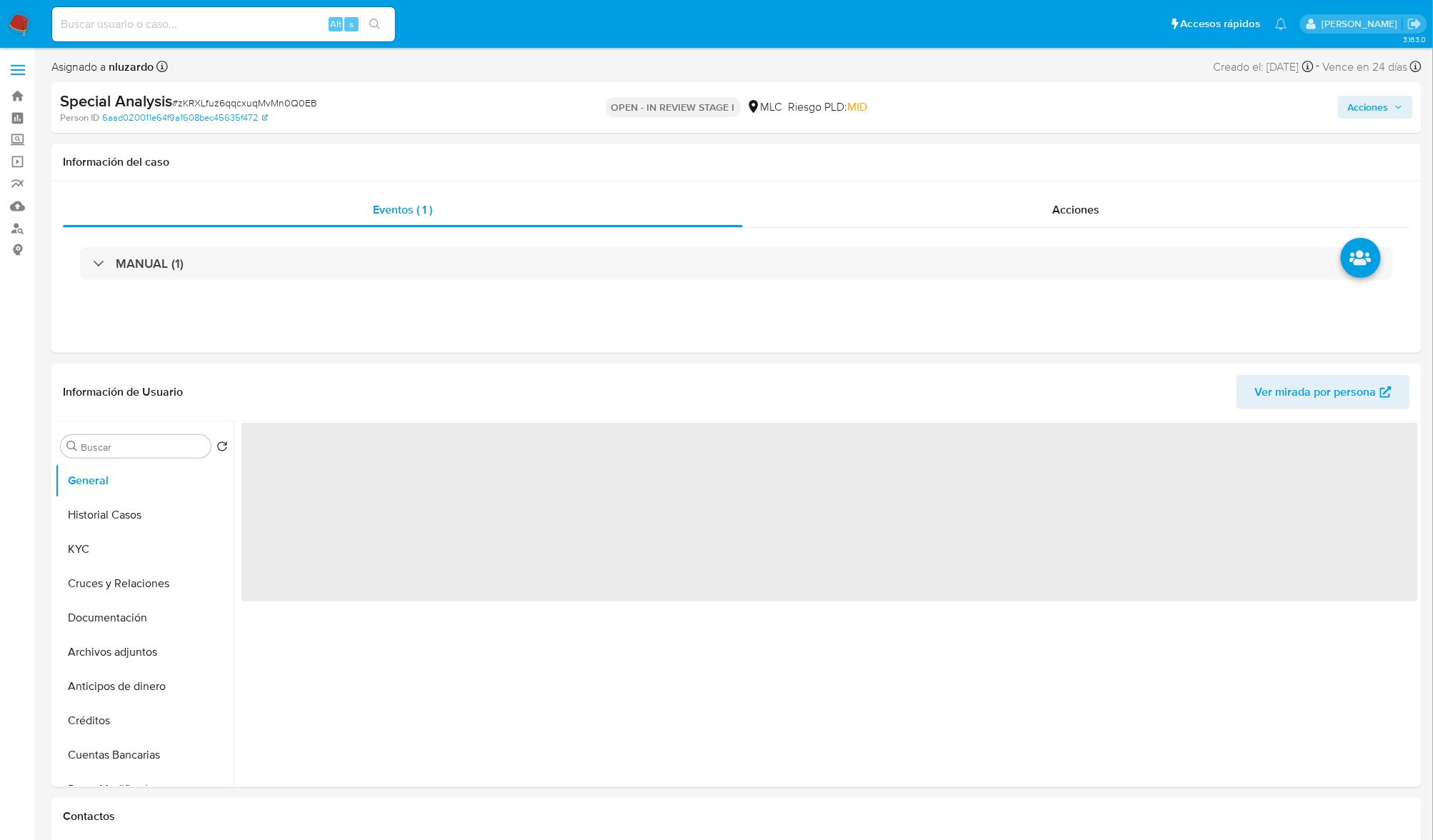
select select "10"
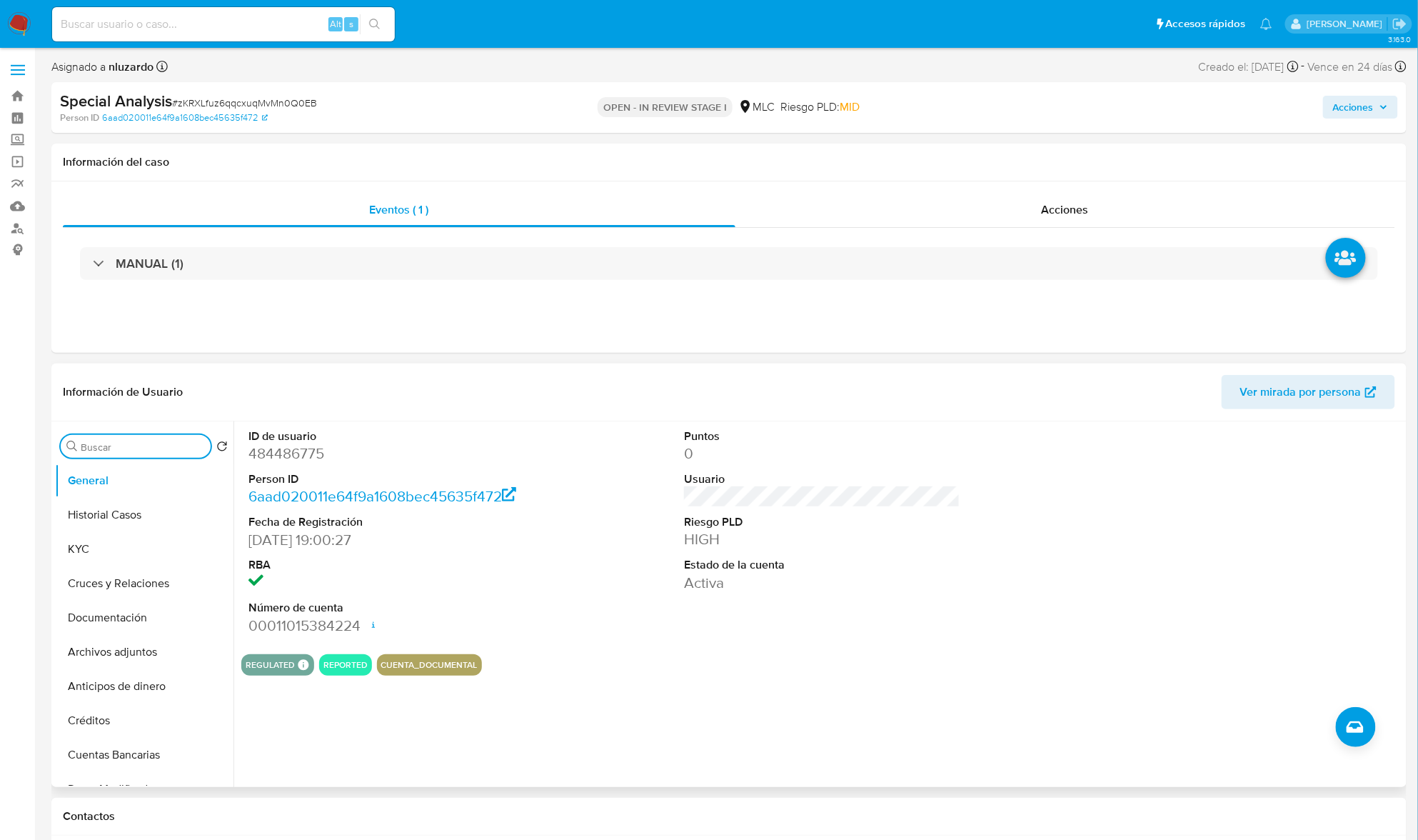
click at [120, 451] on input "Buscar" at bounding box center [143, 446] width 124 height 13
type input "ad"
click at [115, 509] on button "Archivos adjuntos" at bounding box center [139, 514] width 167 height 34
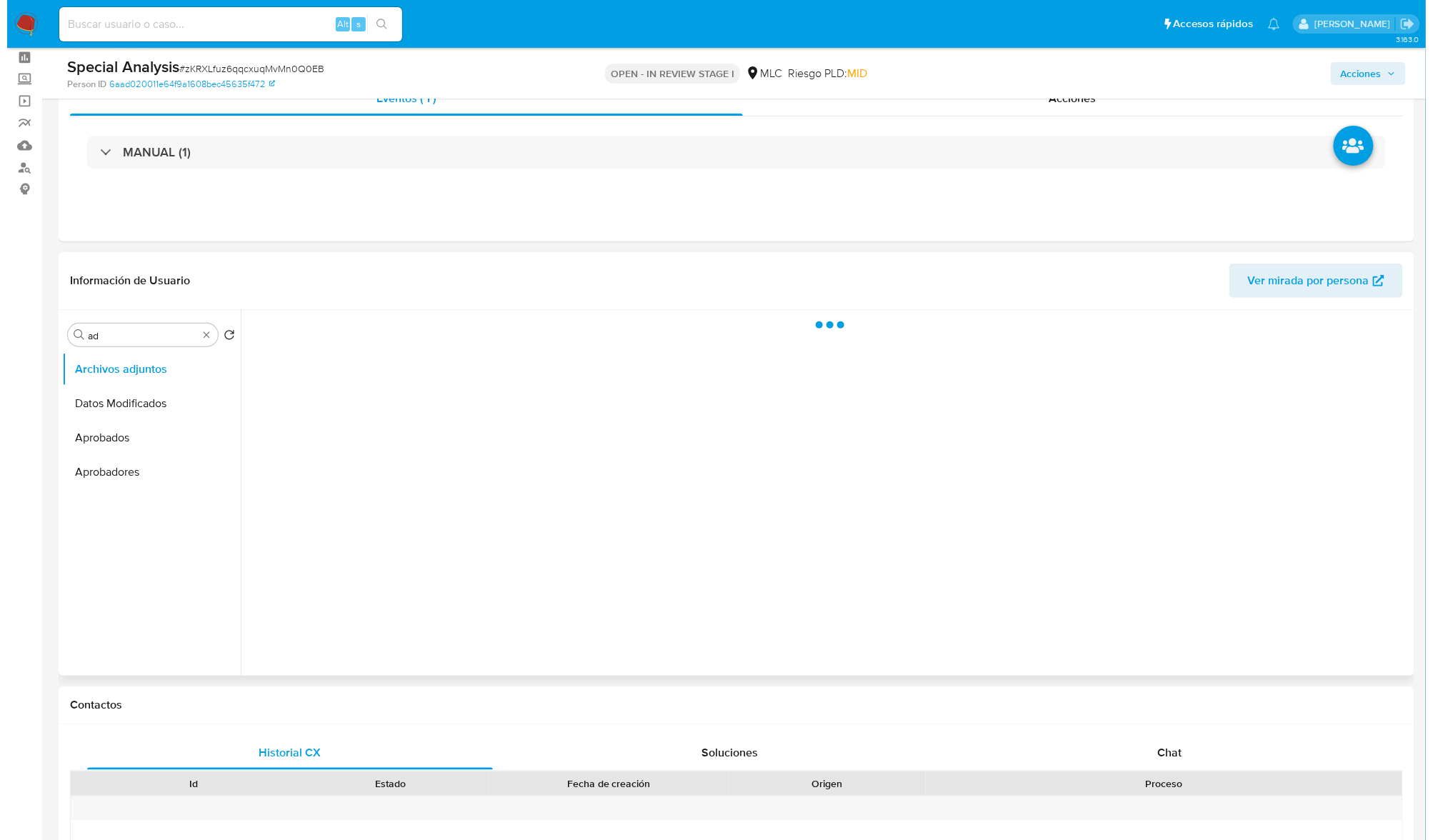
scroll to position [95, 0]
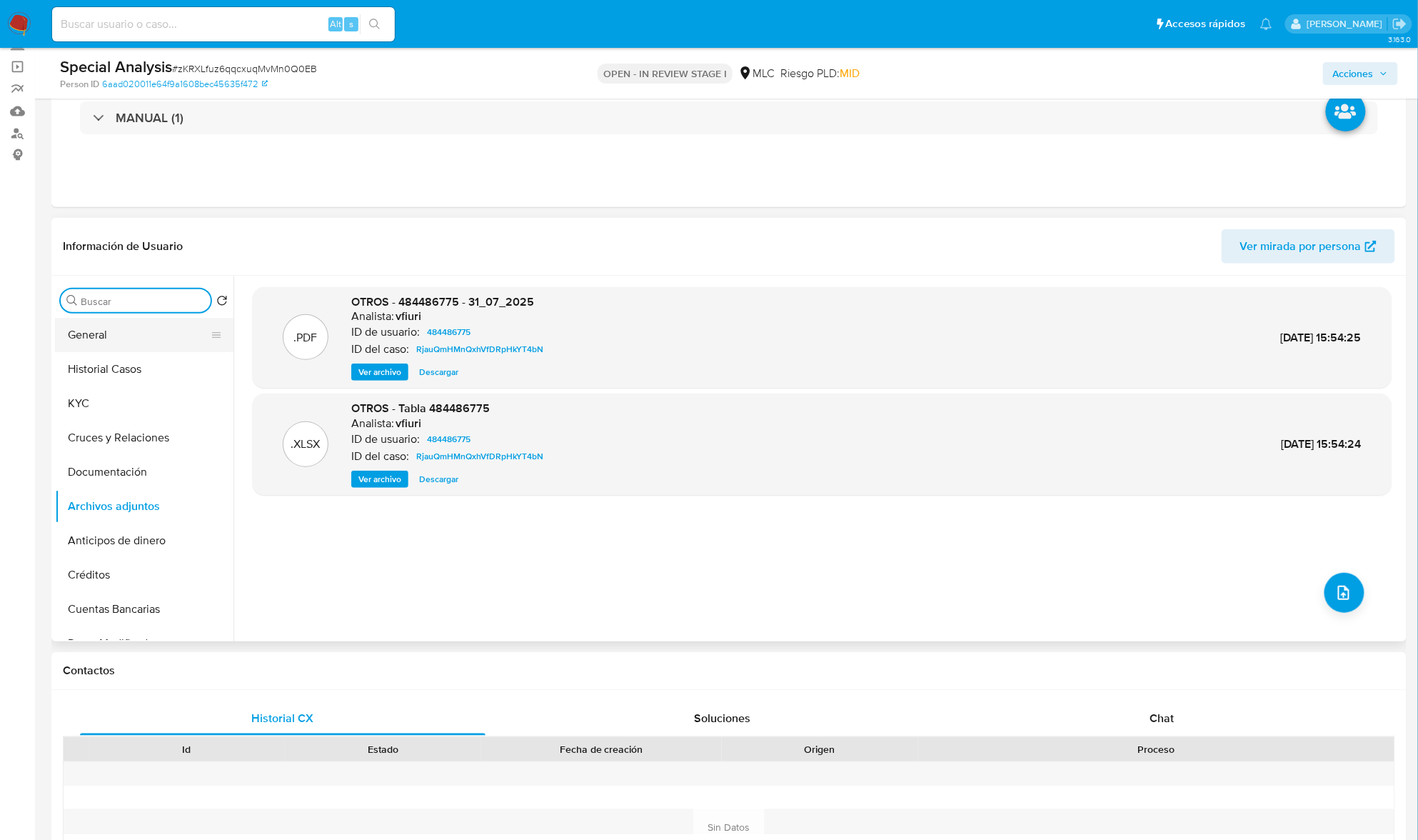
click at [131, 336] on button "General" at bounding box center [139, 335] width 167 height 34
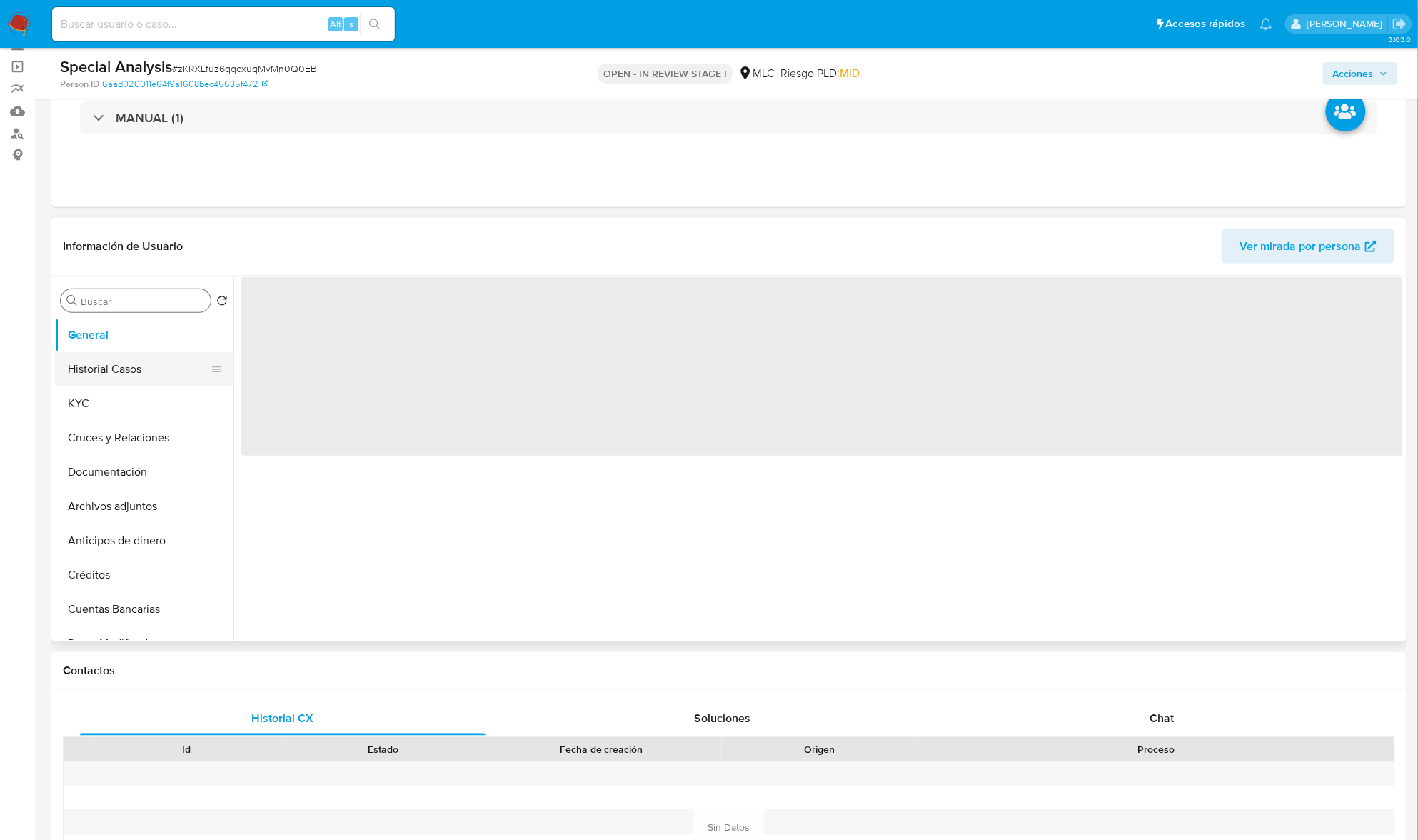
click at [123, 367] on button "Historial Casos" at bounding box center [139, 369] width 167 height 34
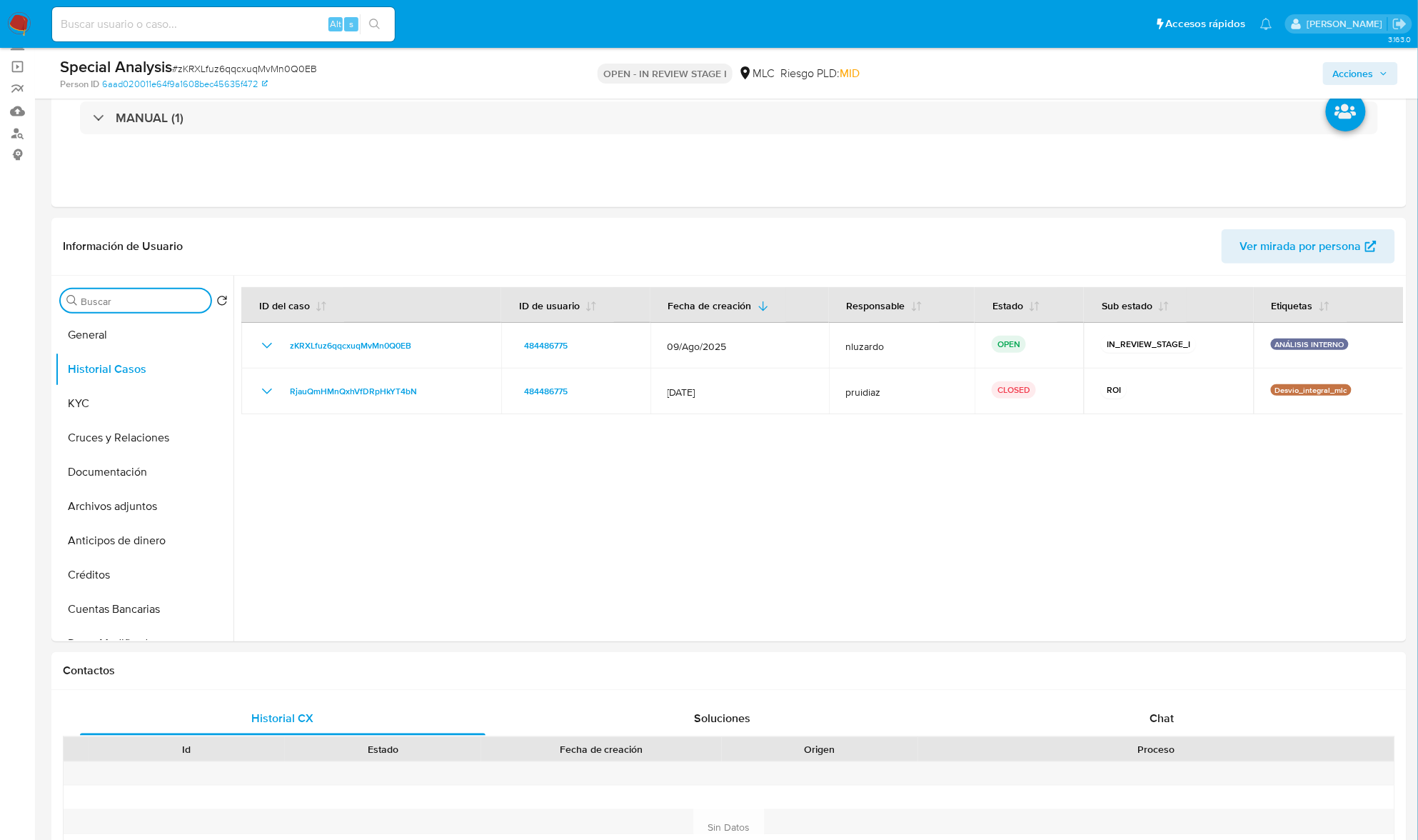
click at [115, 300] on input "Buscar" at bounding box center [143, 301] width 124 height 13
type input "ad"
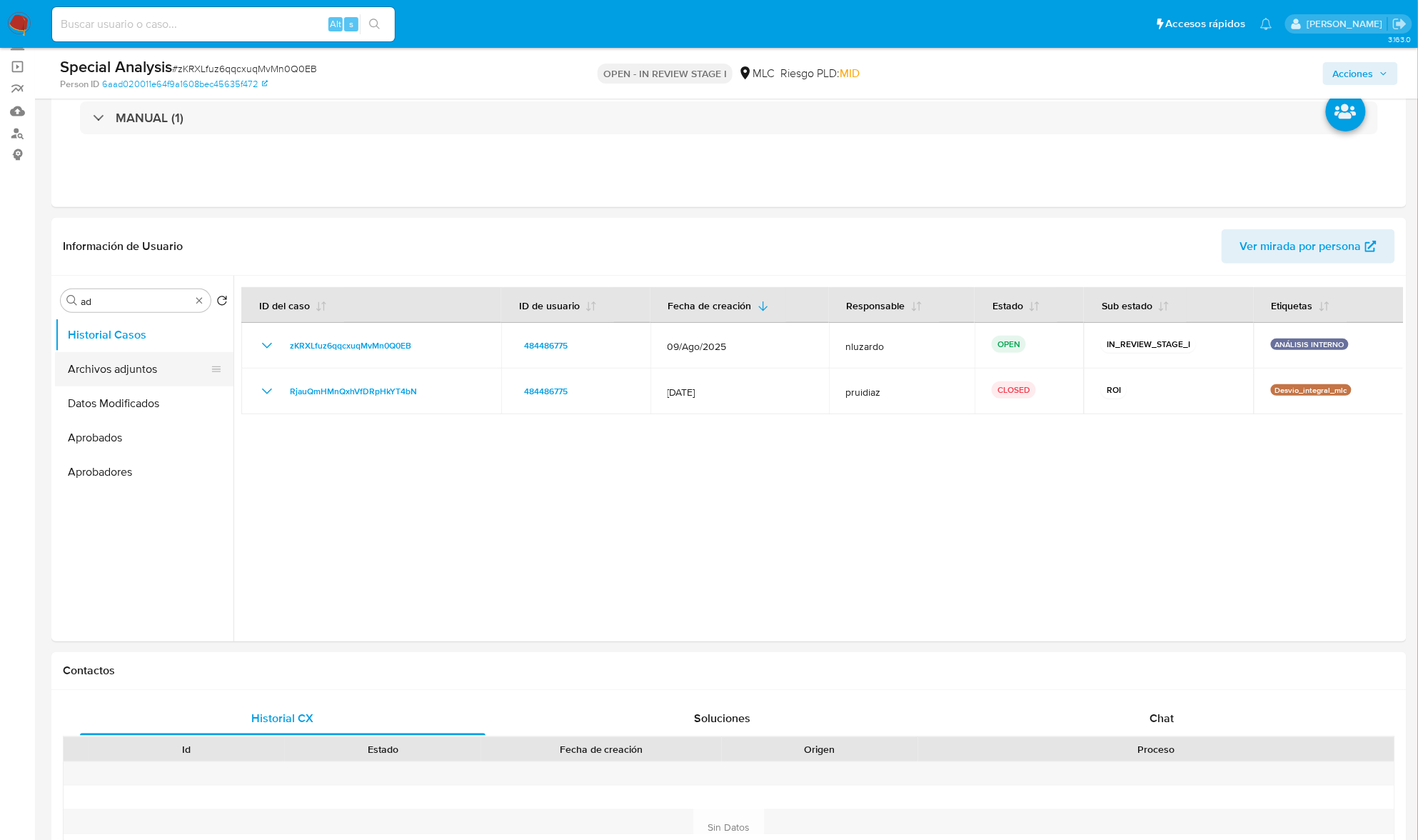
click at [93, 367] on button "Archivos adjuntos" at bounding box center [139, 369] width 167 height 34
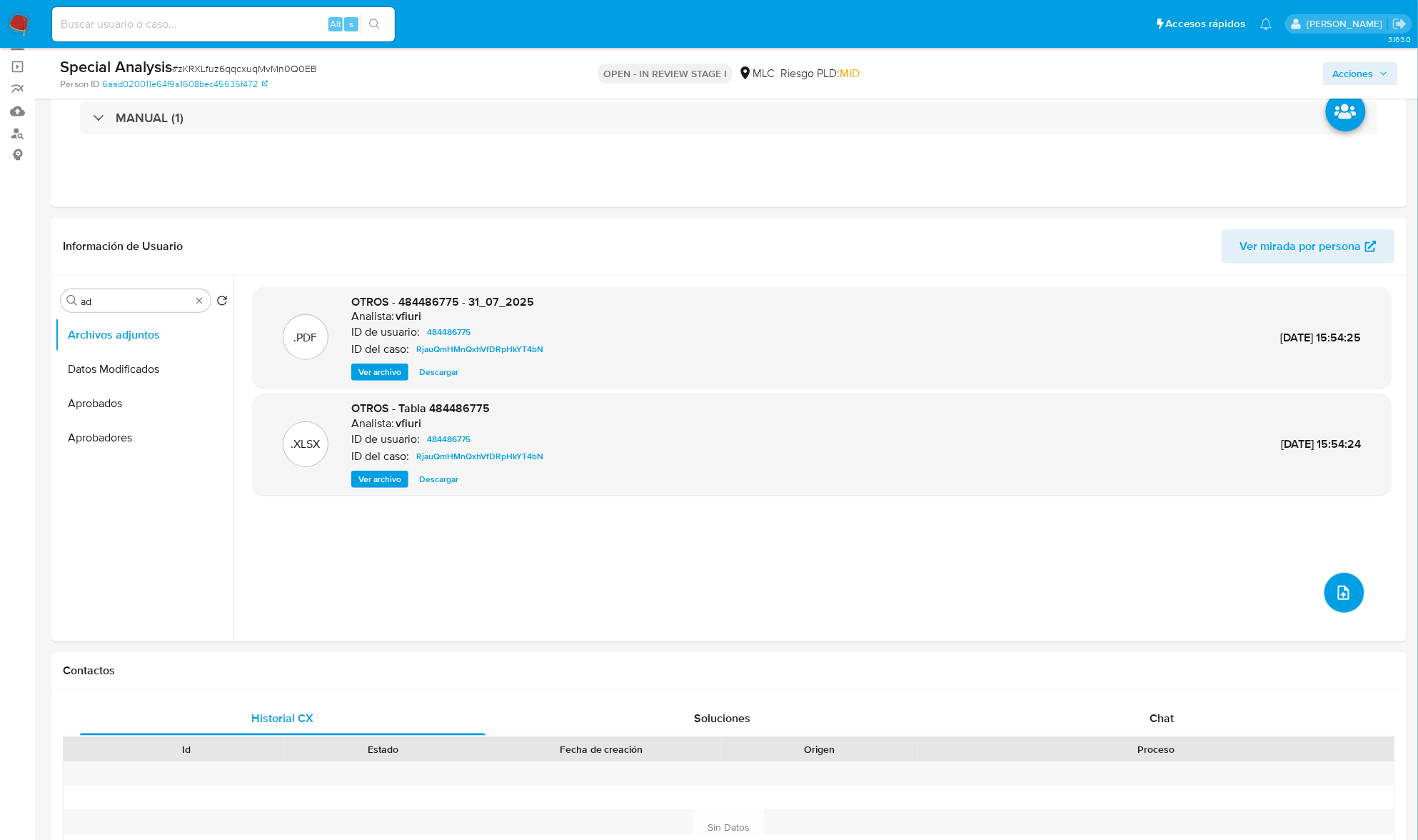
click at [1332, 581] on button "upload-file" at bounding box center [1344, 593] width 40 height 40
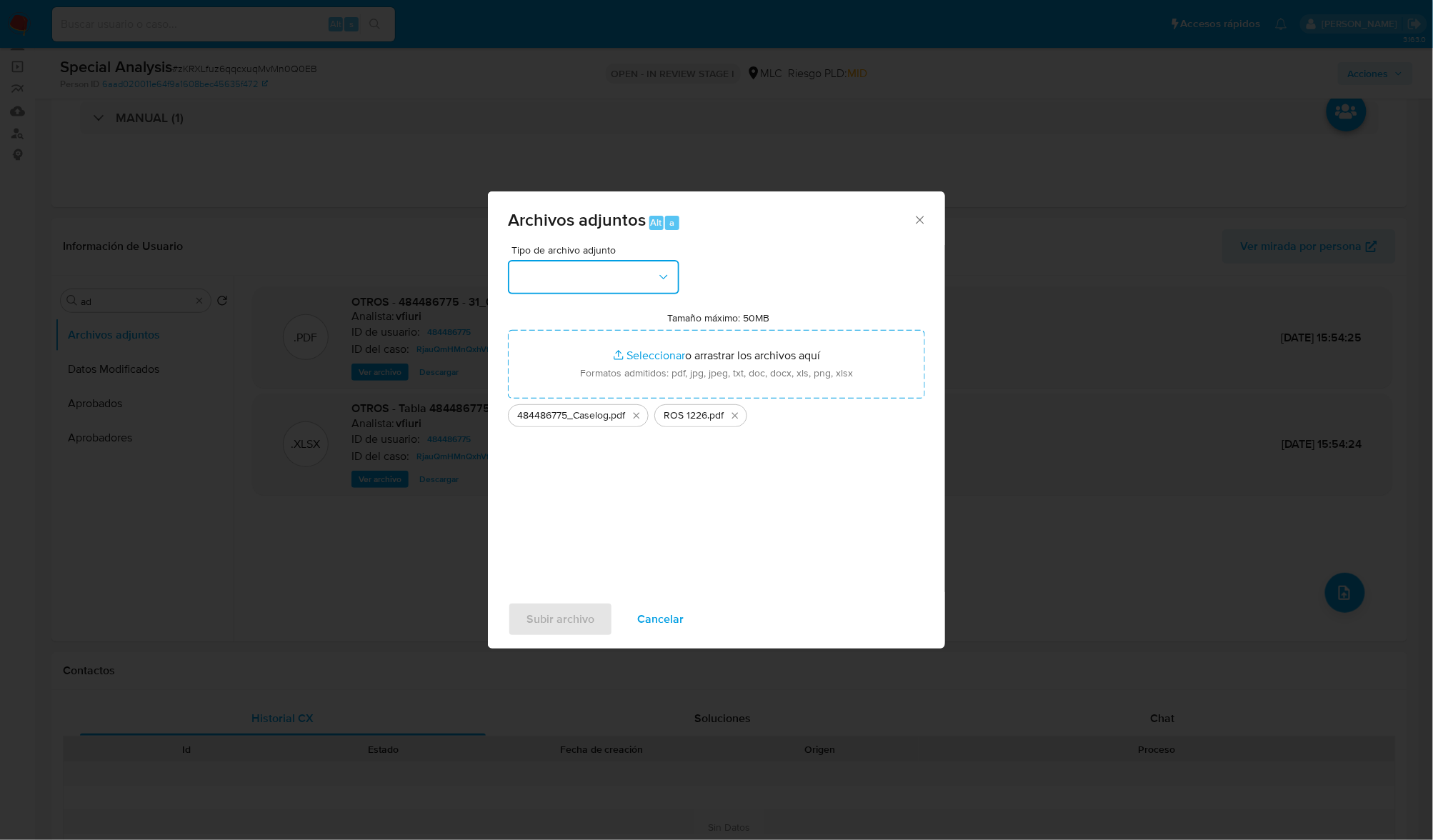
click at [673, 273] on button "button" at bounding box center [594, 276] width 172 height 34
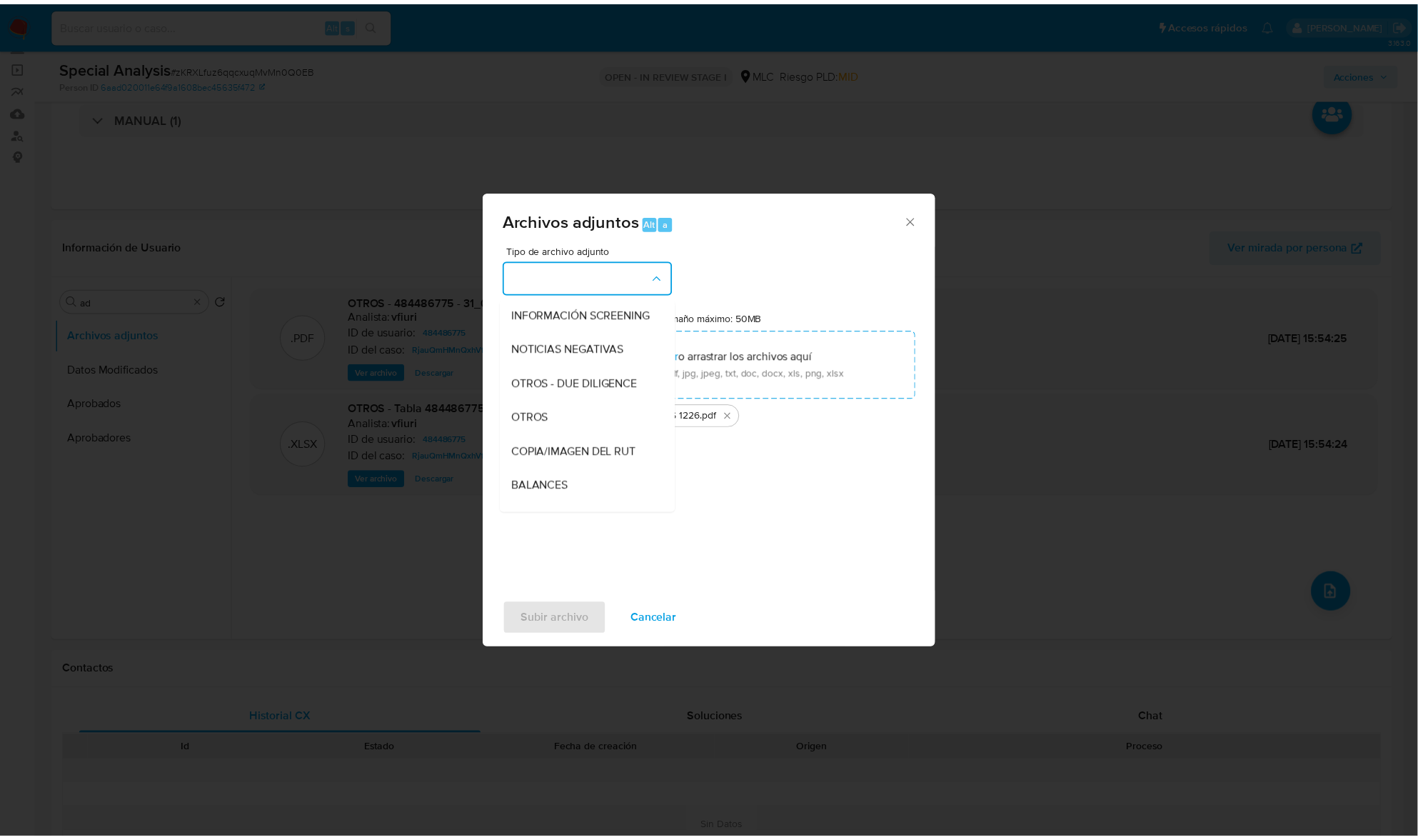
scroll to position [117, 0]
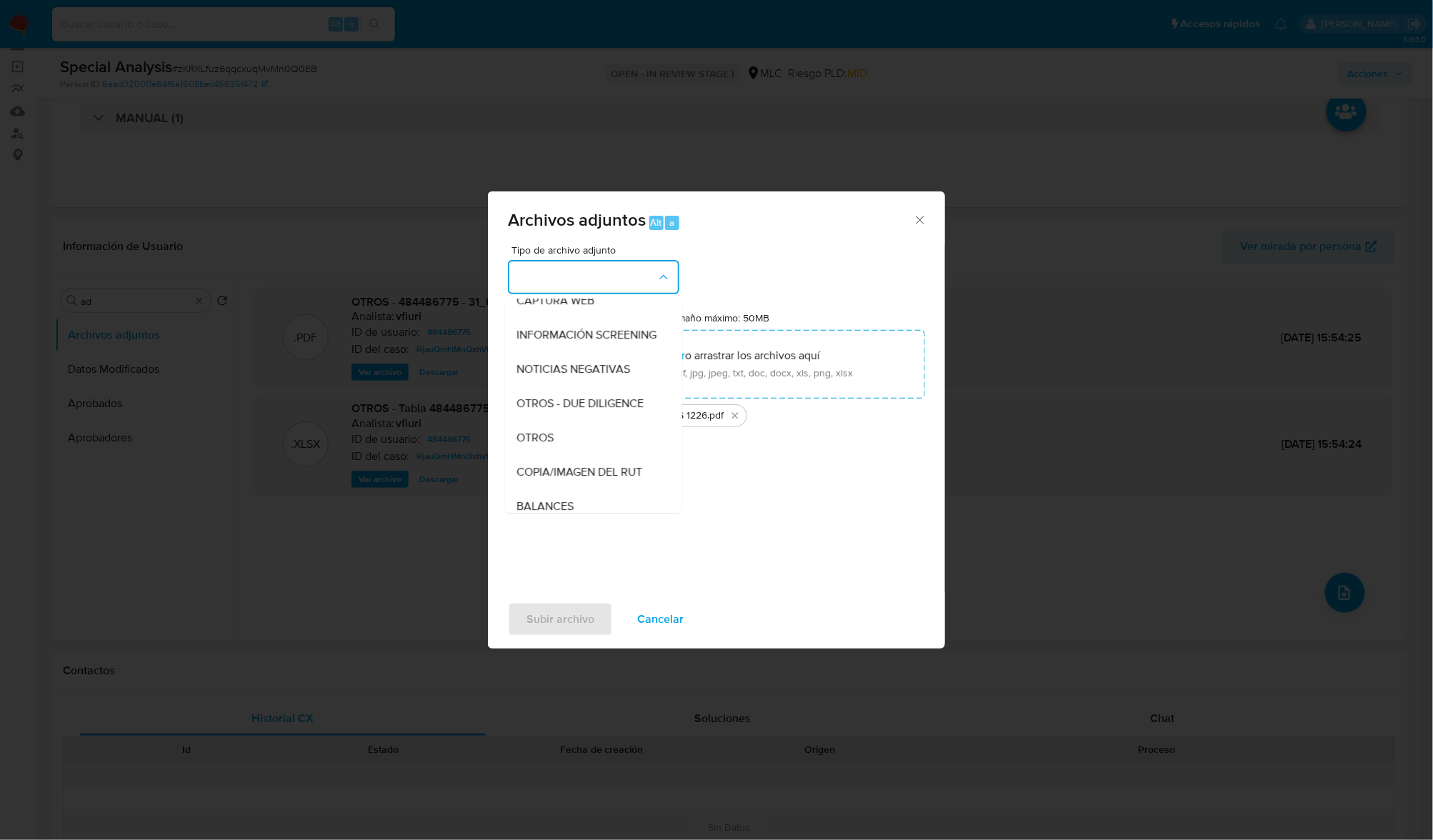
click at [565, 455] on div "OTROS" at bounding box center [589, 437] width 146 height 34
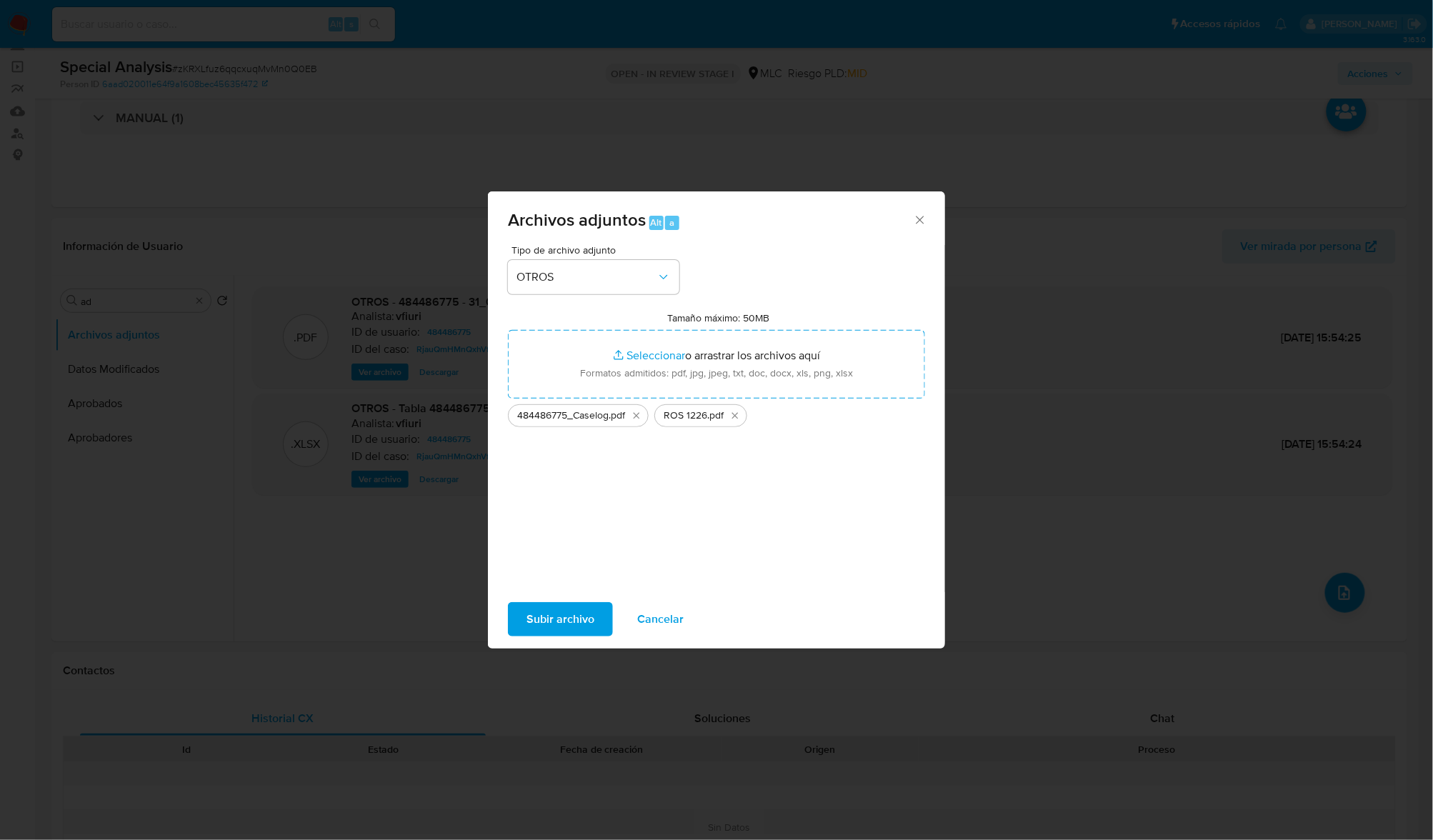
click at [572, 619] on span "Subir archivo" at bounding box center [561, 619] width 68 height 31
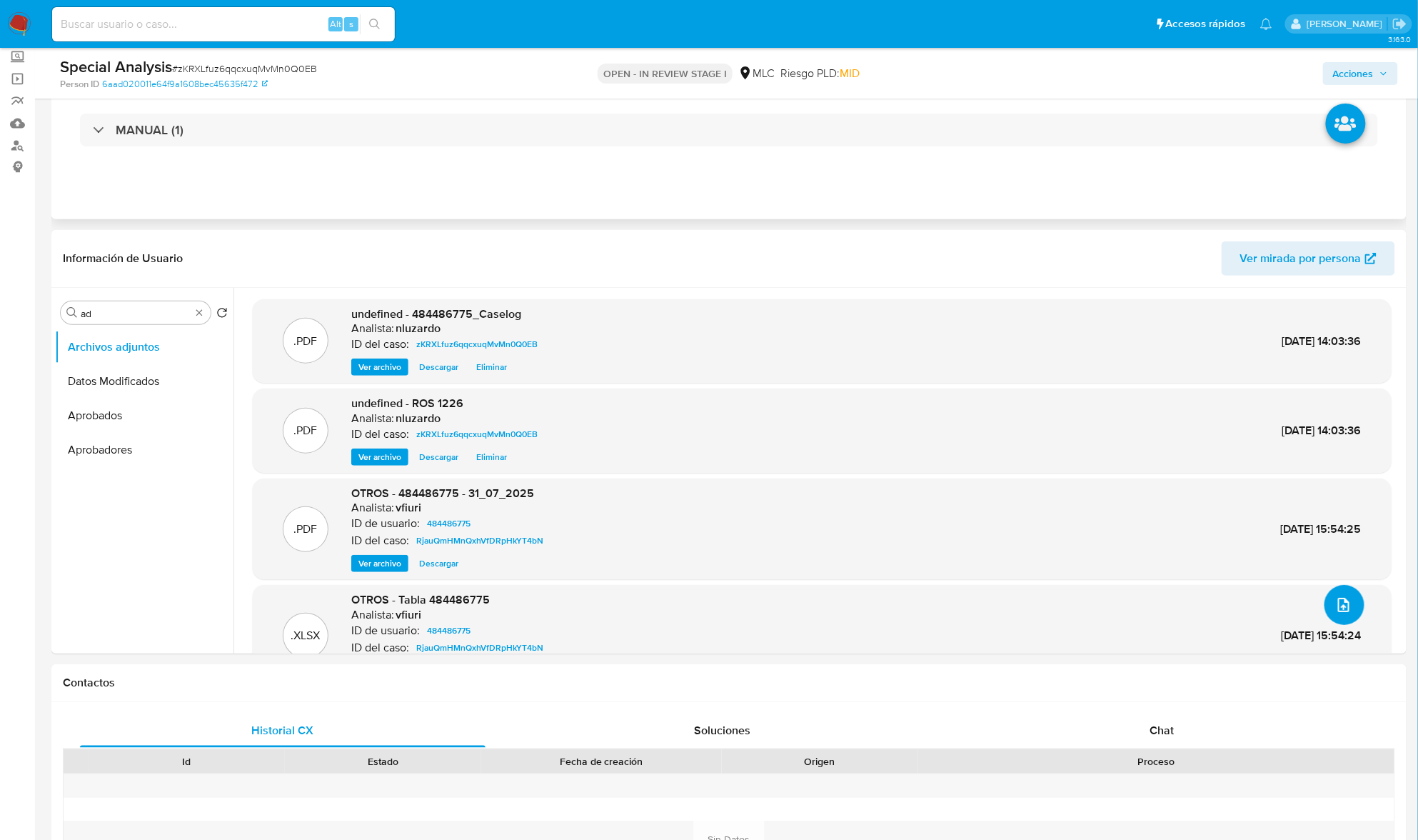
scroll to position [0, 0]
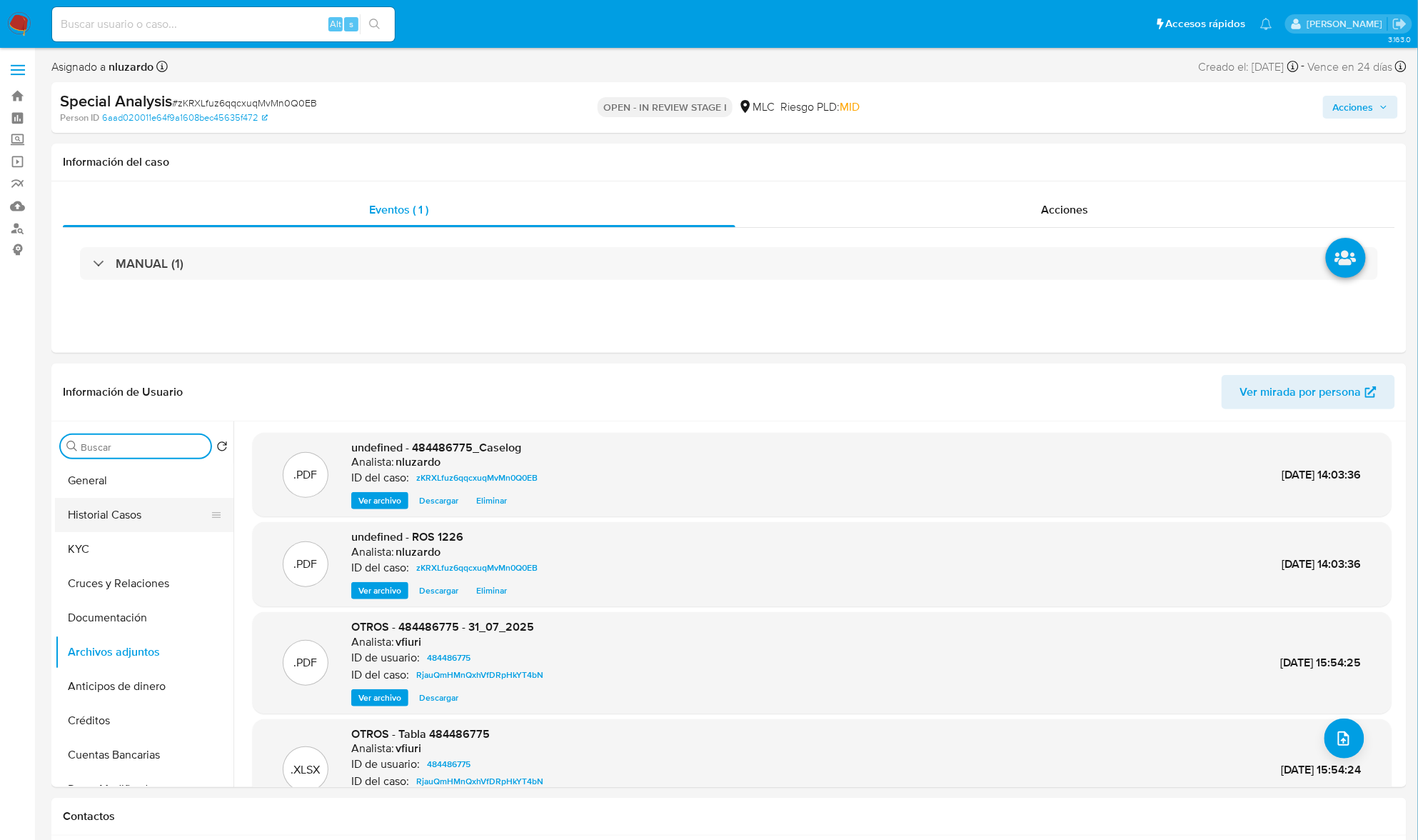
click at [144, 524] on button "Historial Casos" at bounding box center [139, 514] width 167 height 34
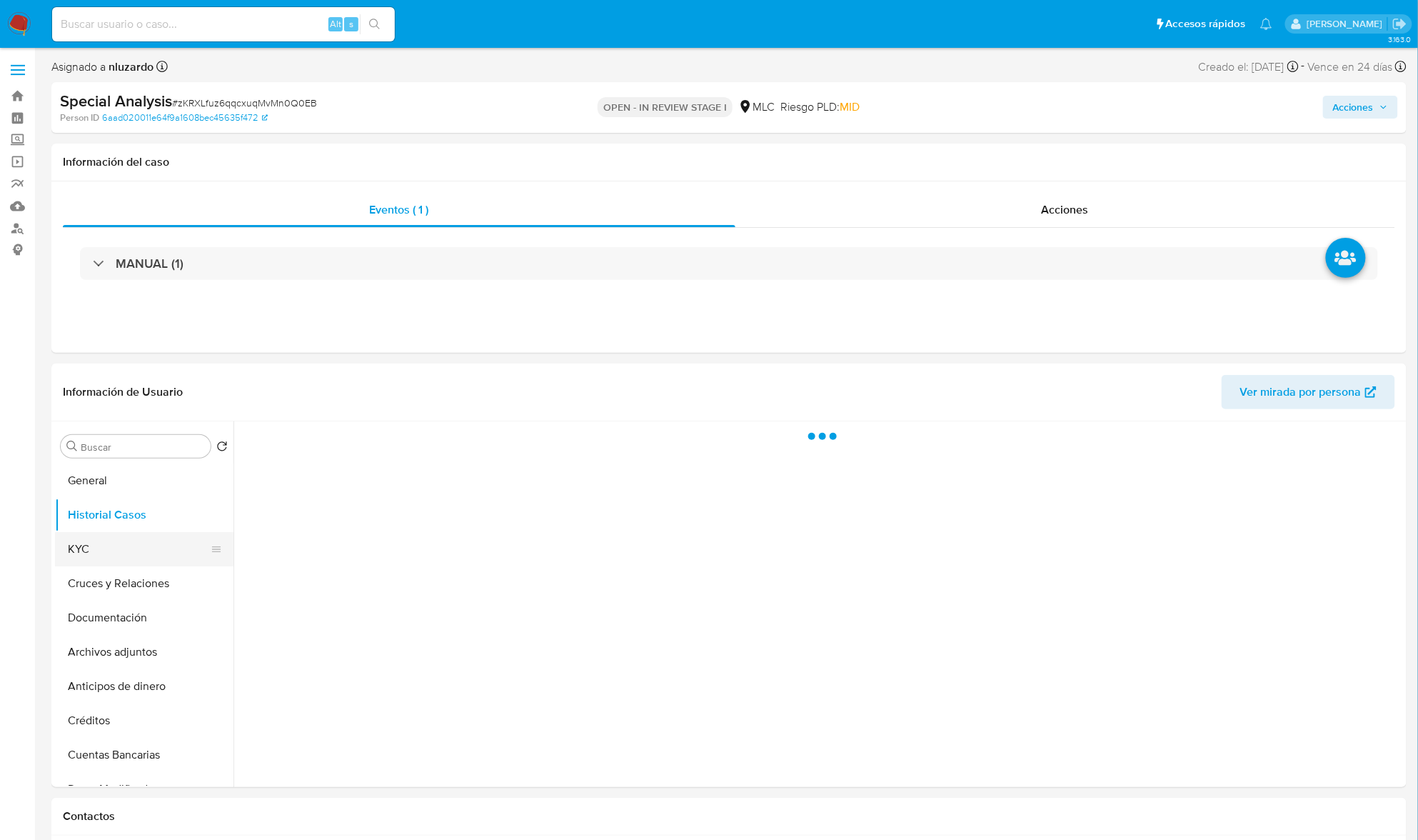
click at [137, 544] on button "KYC" at bounding box center [139, 549] width 167 height 34
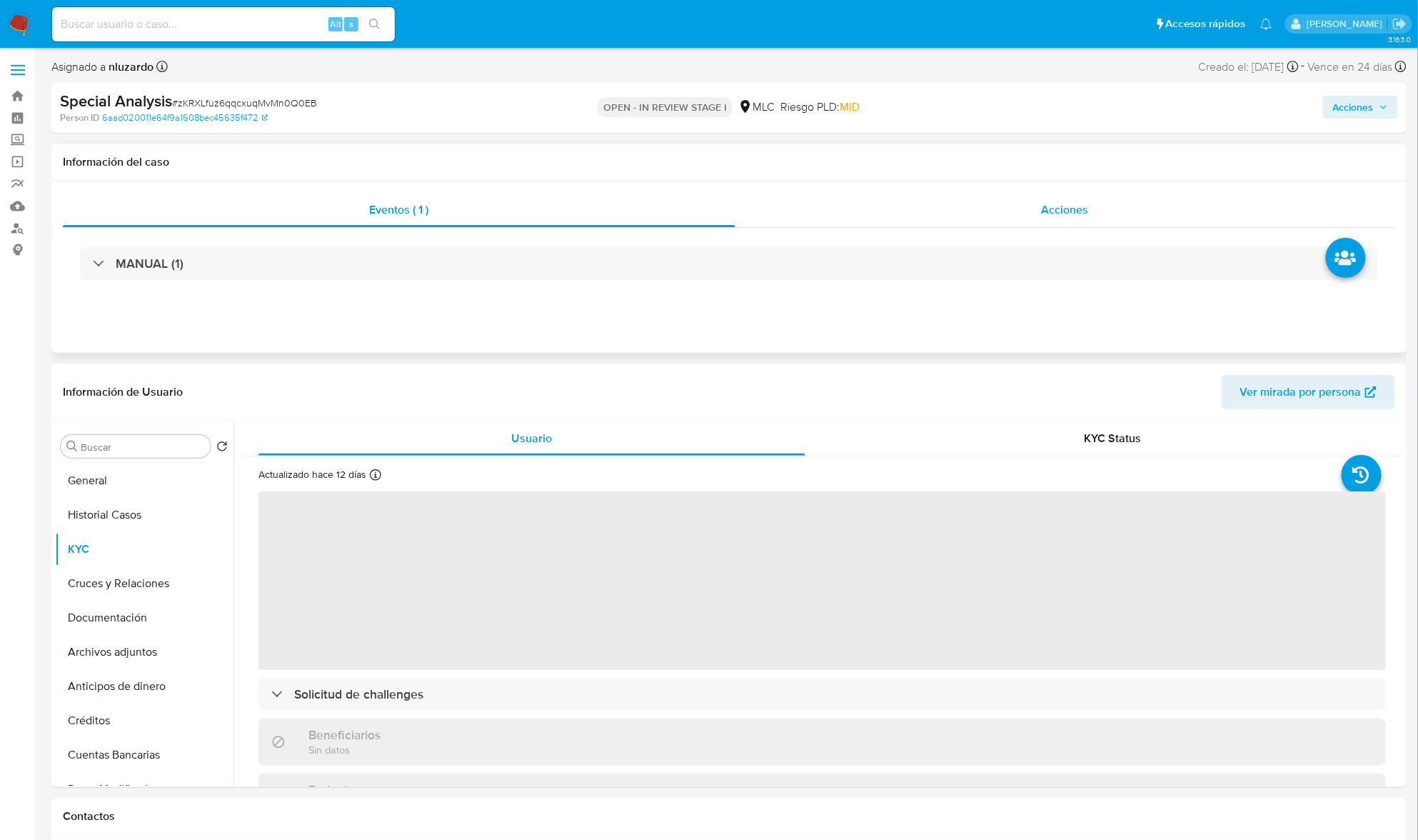
click at [1030, 212] on div "Acciones" at bounding box center [1065, 210] width 661 height 34
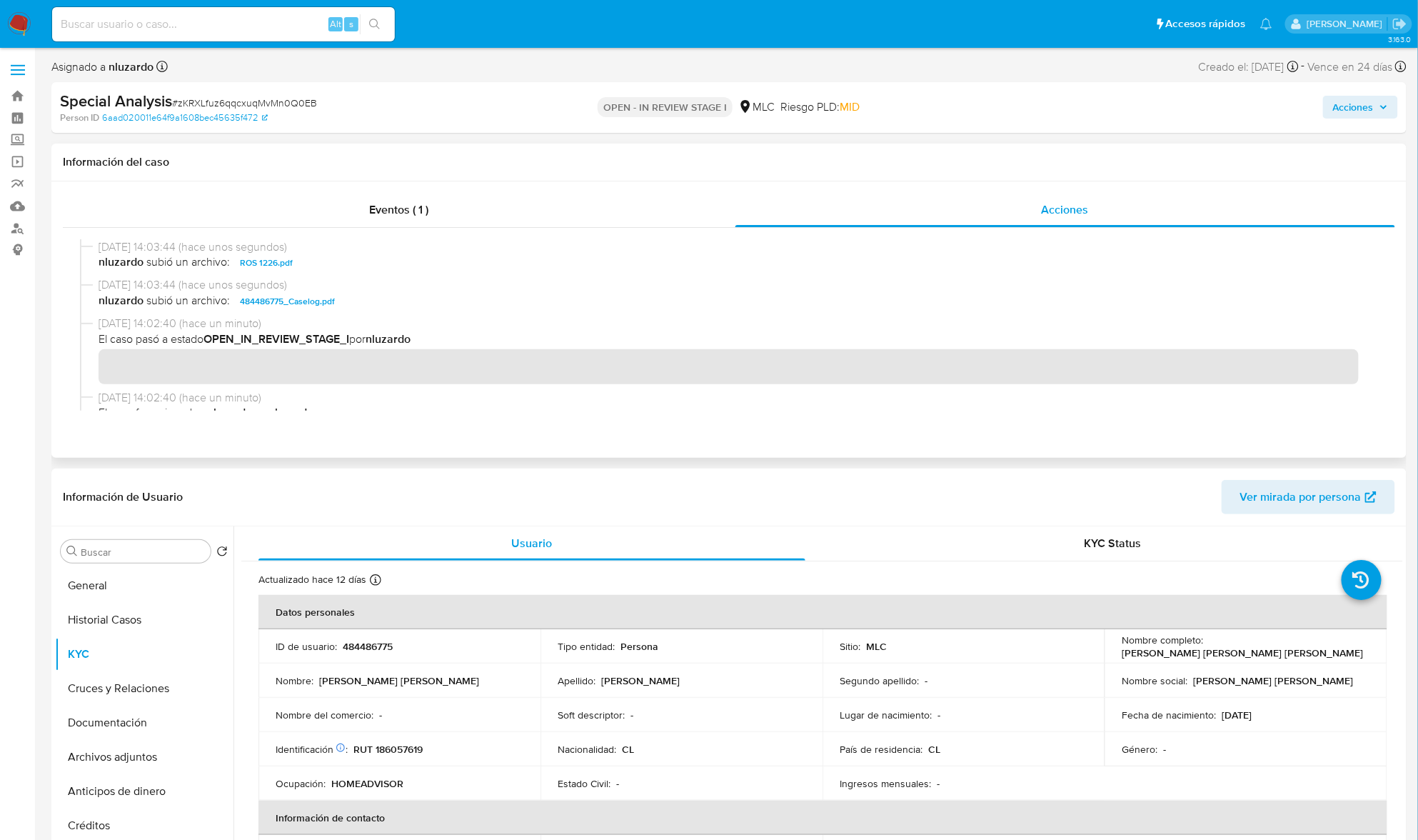
click at [375, 275] on div "14/10/2025 14:03:44 (hace unos segundos) nluzardo subió un archivo: ROS 1226.pdf" at bounding box center [728, 259] width 1299 height 39
click at [380, 307] on span "nluzardo subió un archivo: 484486775_Caselog.pdf" at bounding box center [736, 302] width 1274 height 17
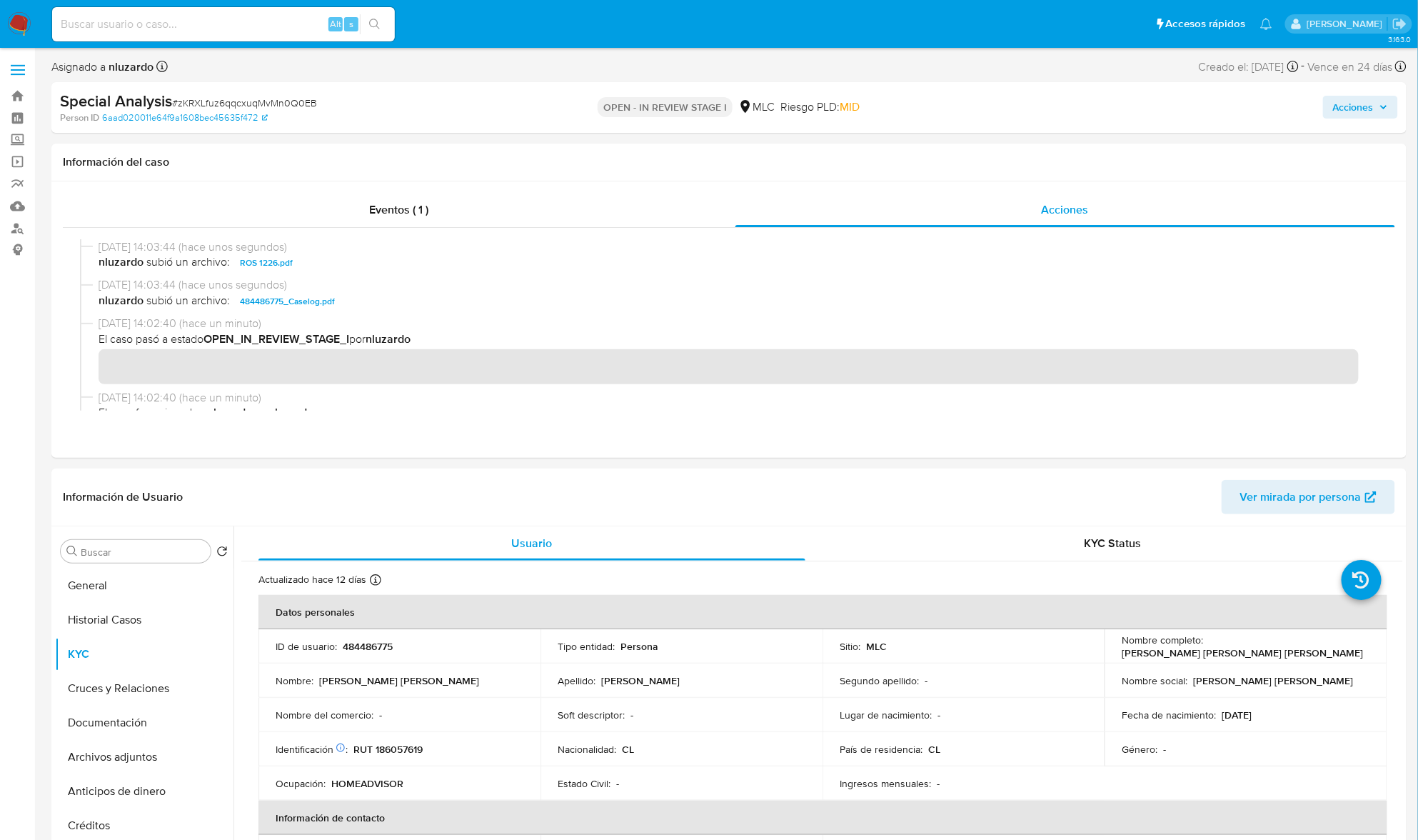
click at [1380, 113] on span "Acciones" at bounding box center [1361, 107] width 55 height 20
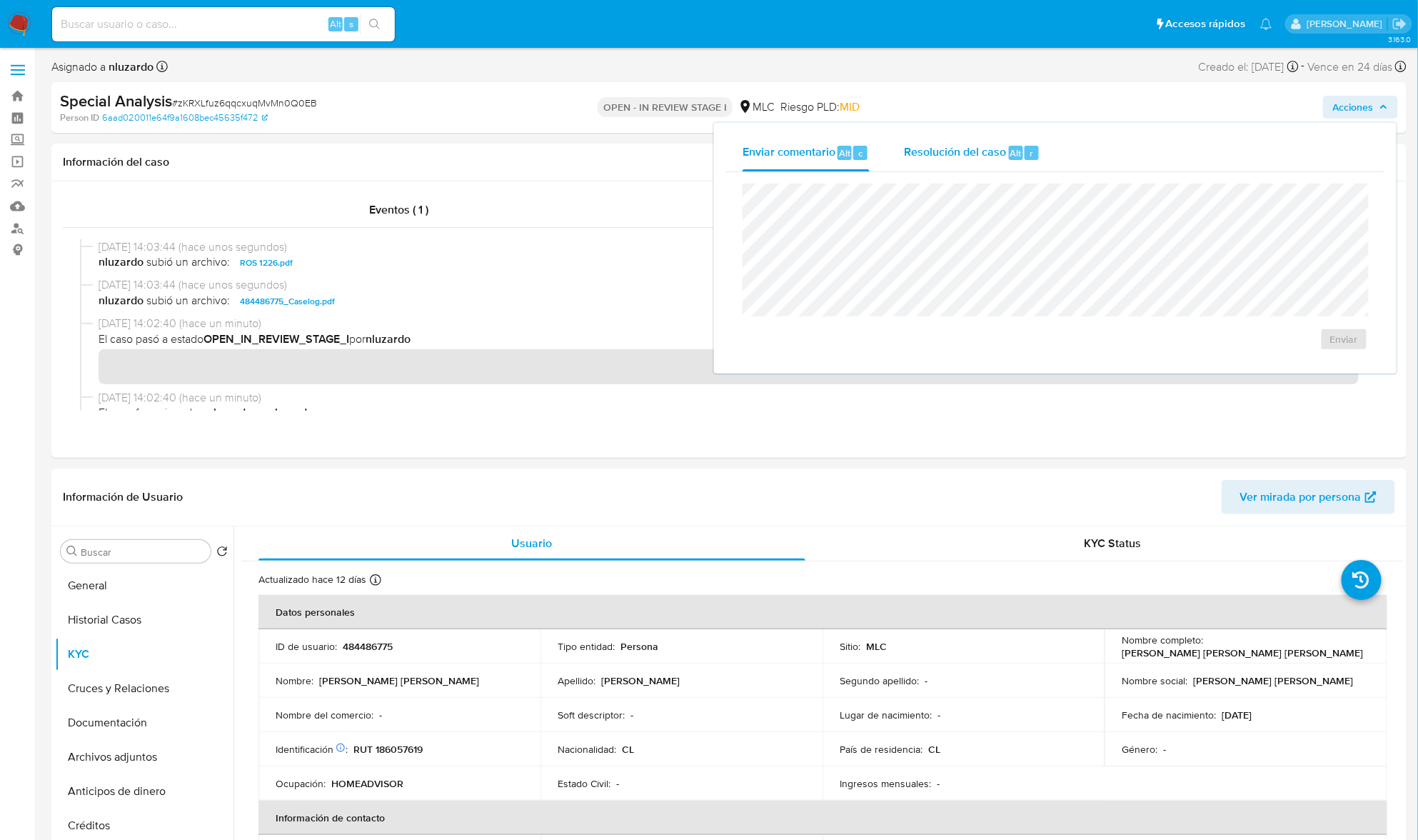
click at [1009, 161] on div "Resolución del caso Alt r" at bounding box center [972, 152] width 137 height 37
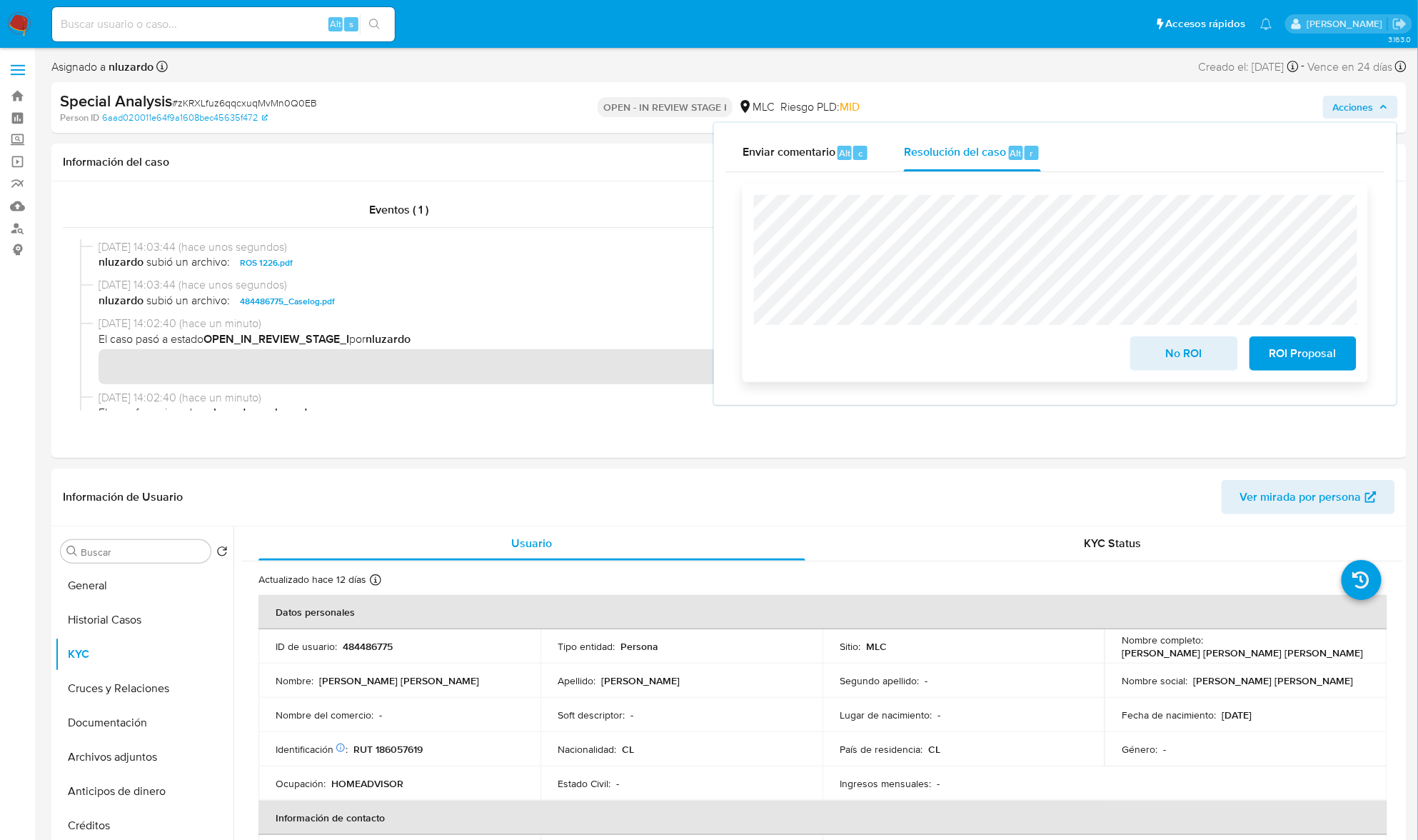
click at [1256, 346] on button "ROI Proposal" at bounding box center [1304, 353] width 107 height 34
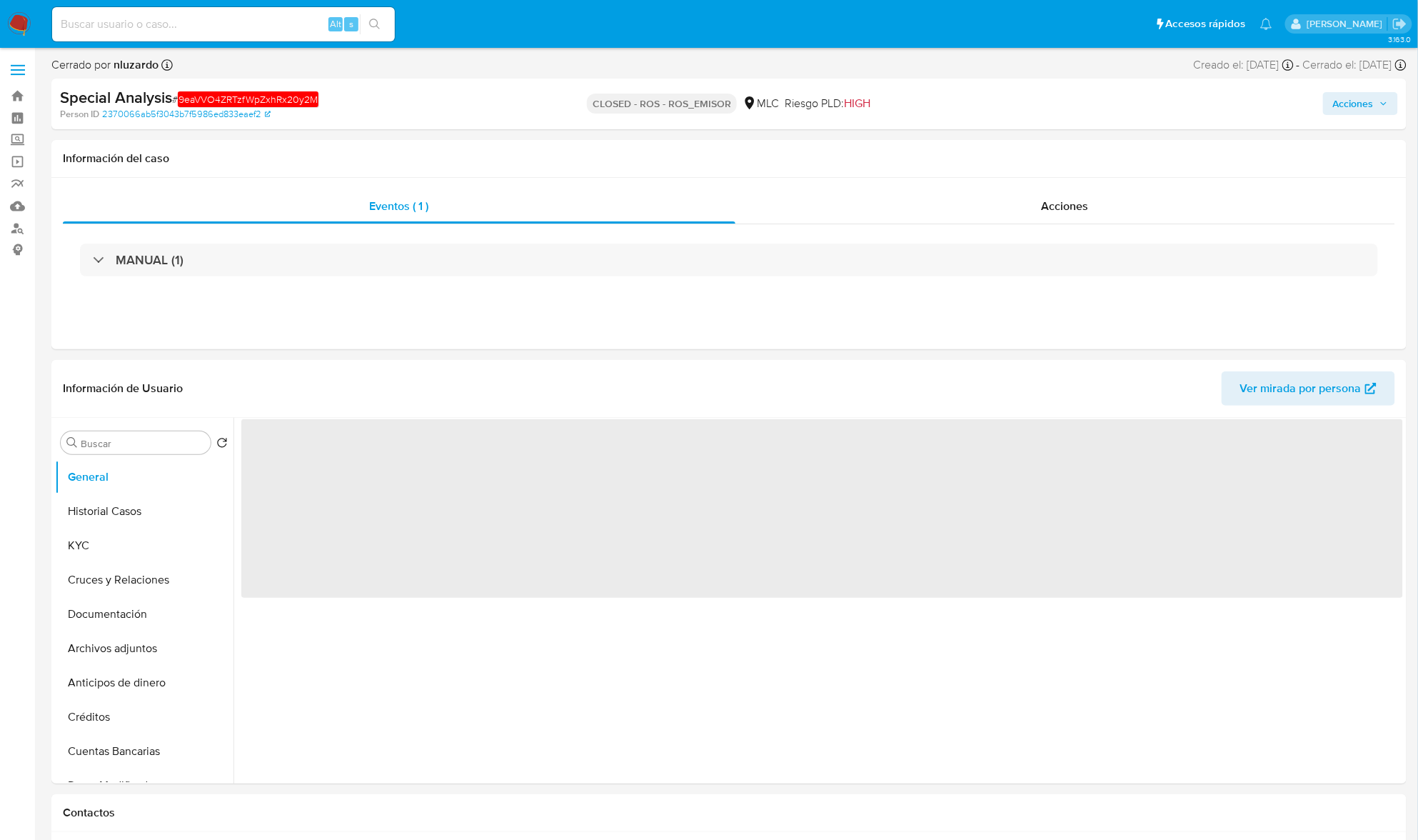
select select "10"
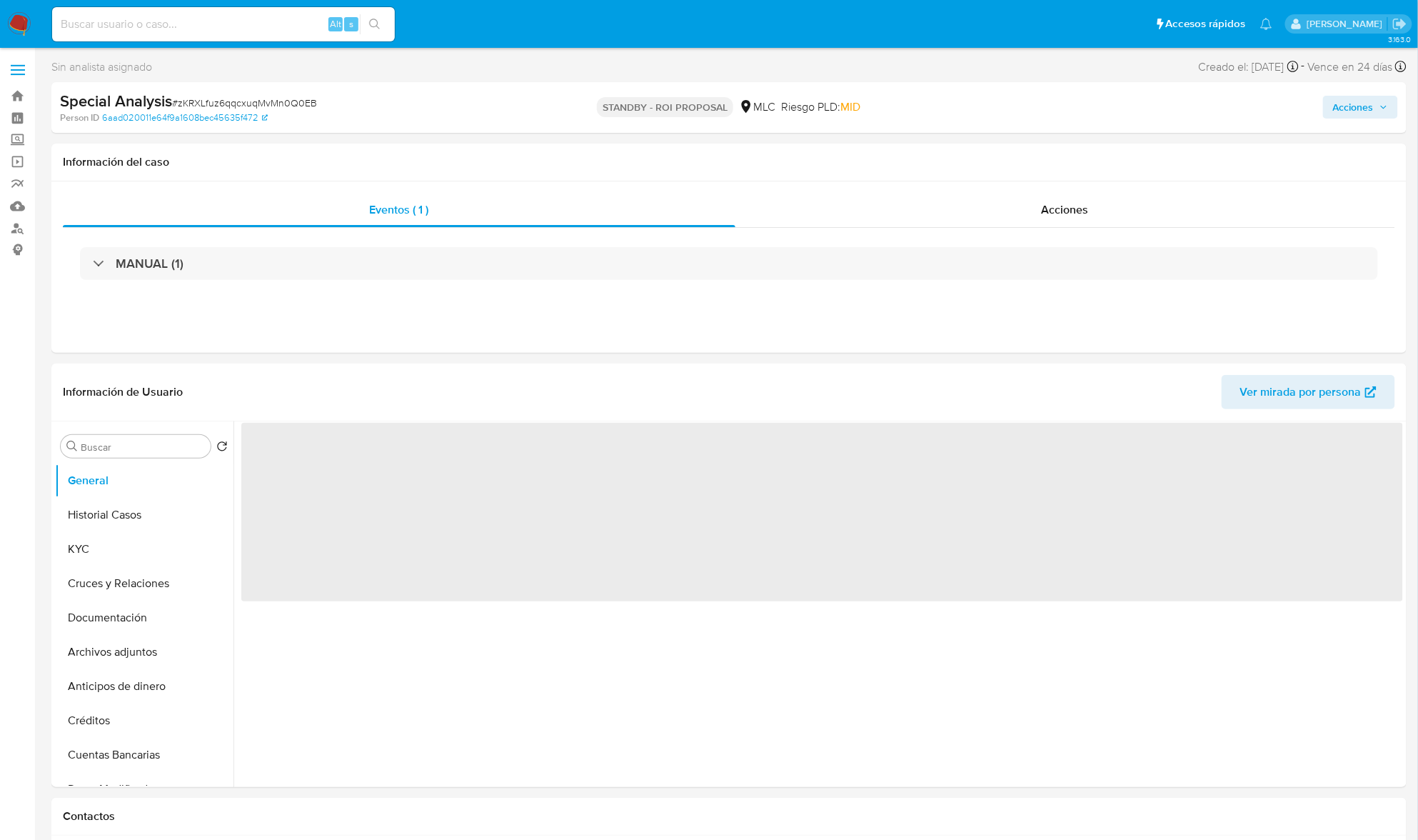
select select "10"
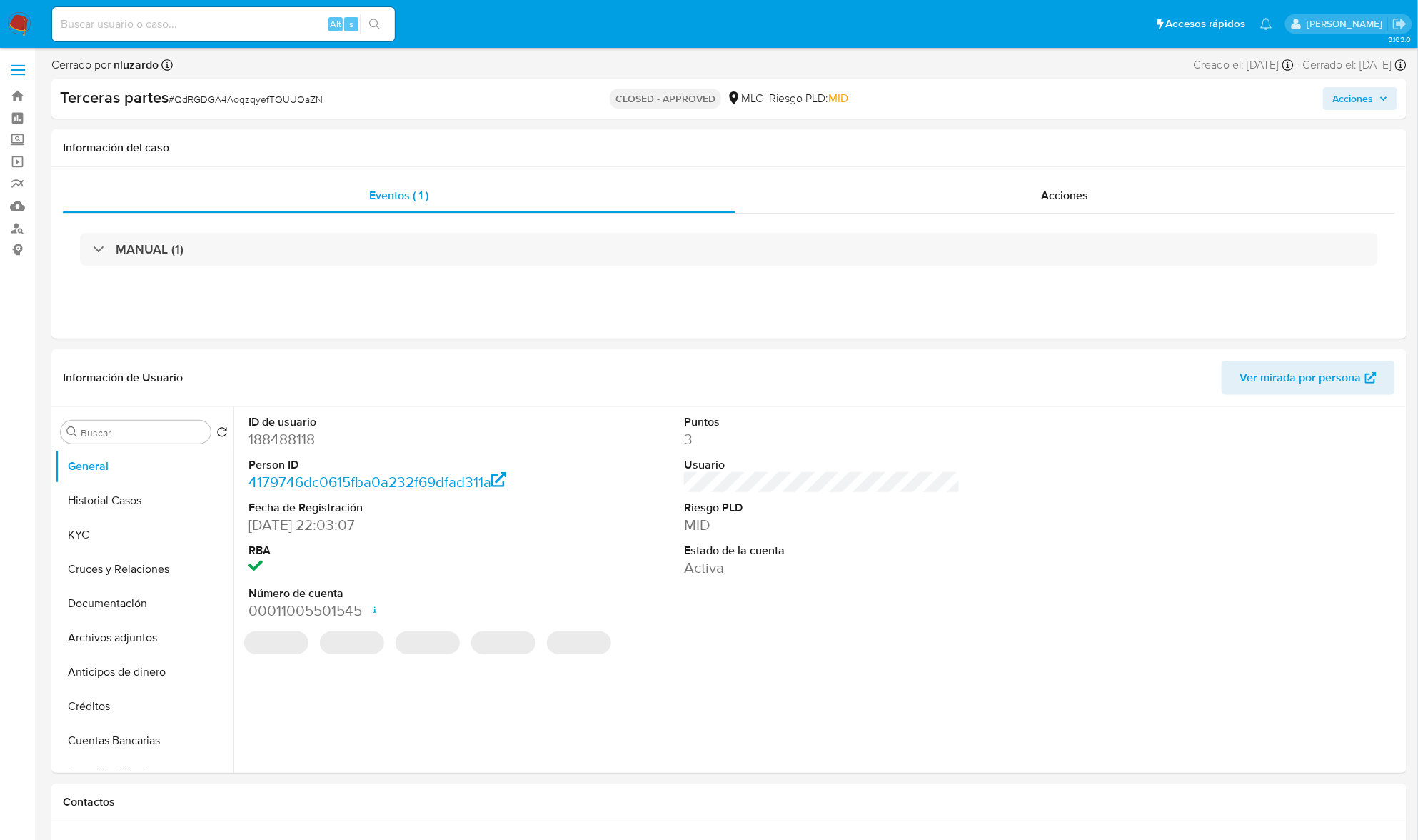
select select "10"
click at [112, 503] on button "Historial Casos" at bounding box center [139, 501] width 167 height 34
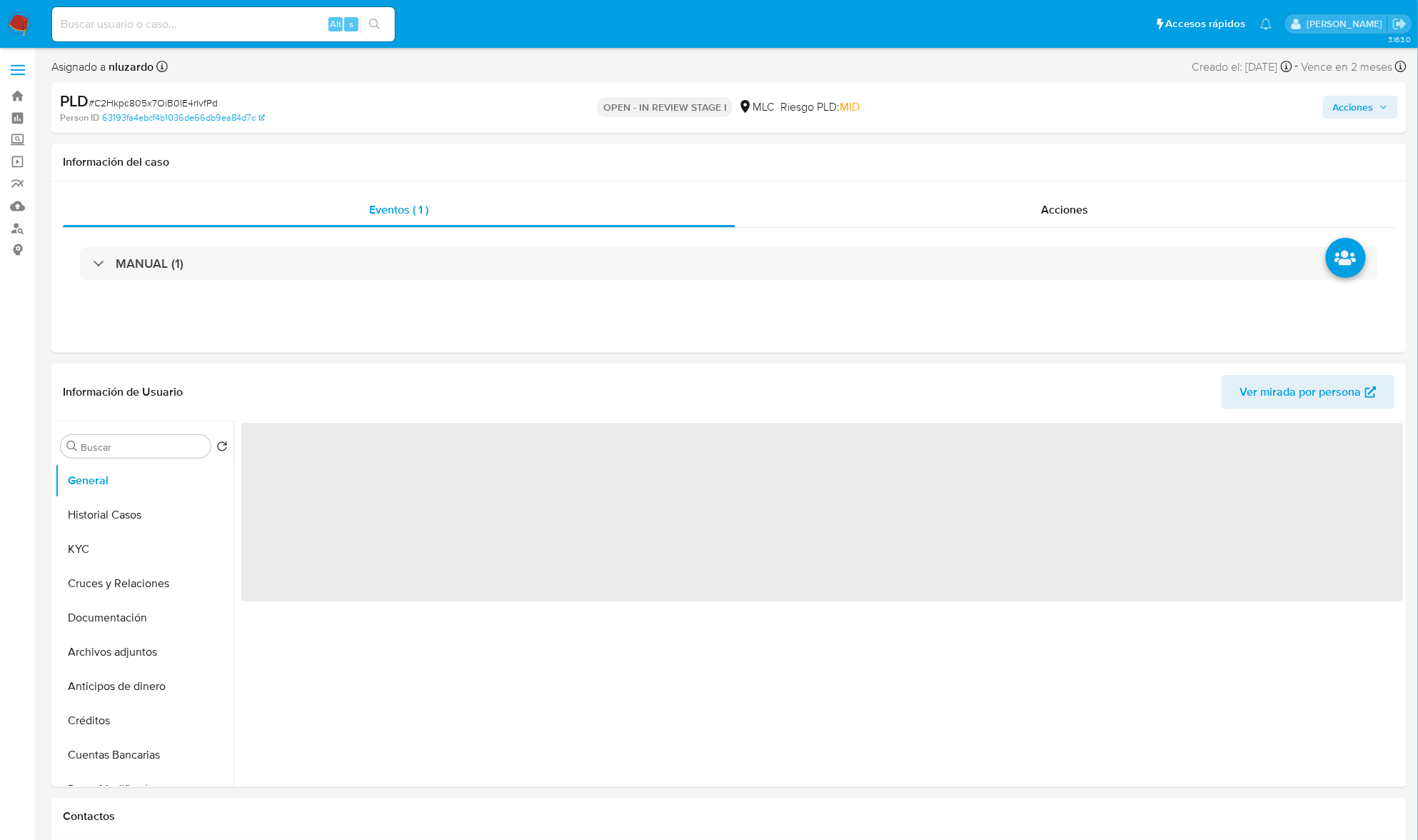
select select "10"
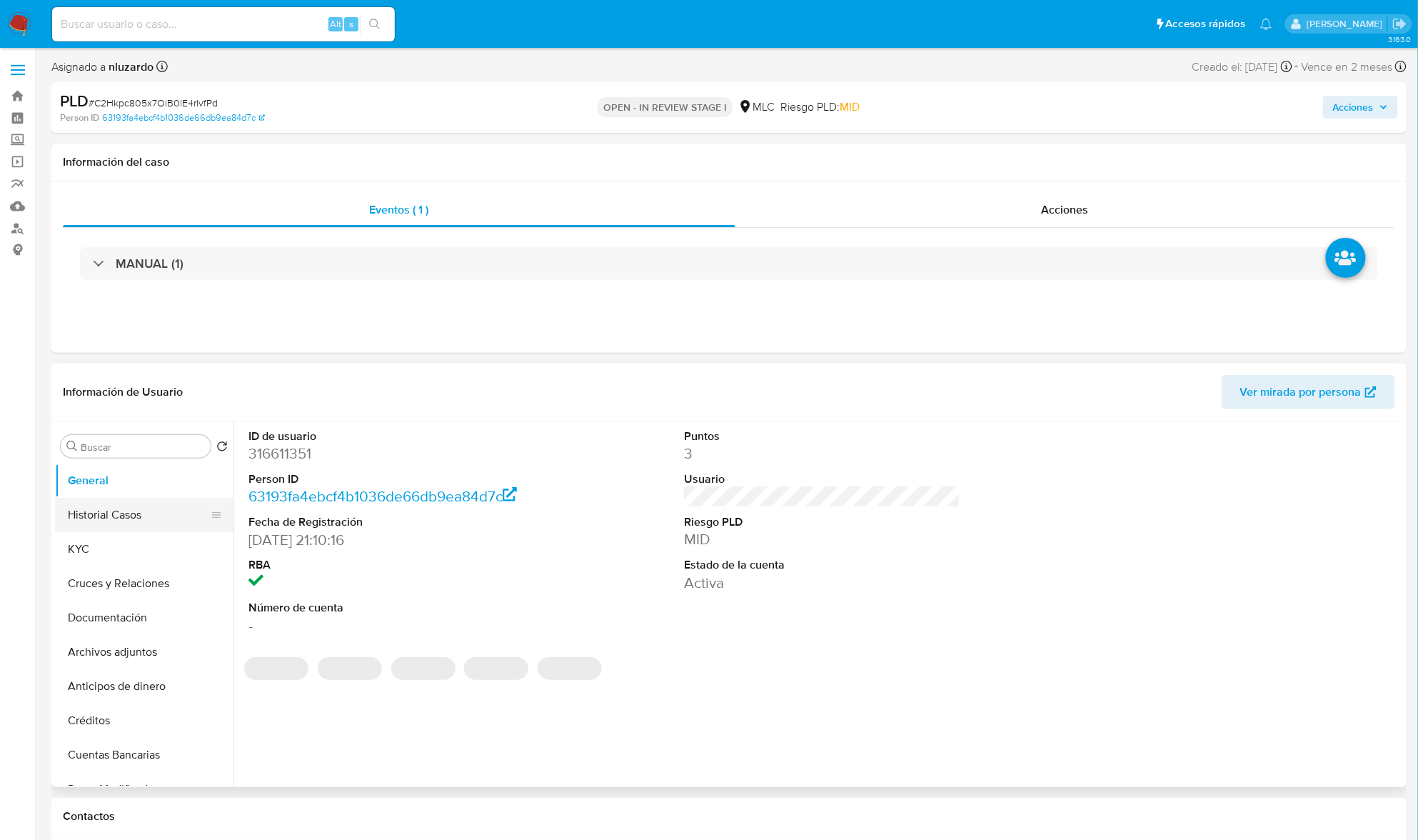
click at [135, 516] on button "Historial Casos" at bounding box center [139, 514] width 167 height 34
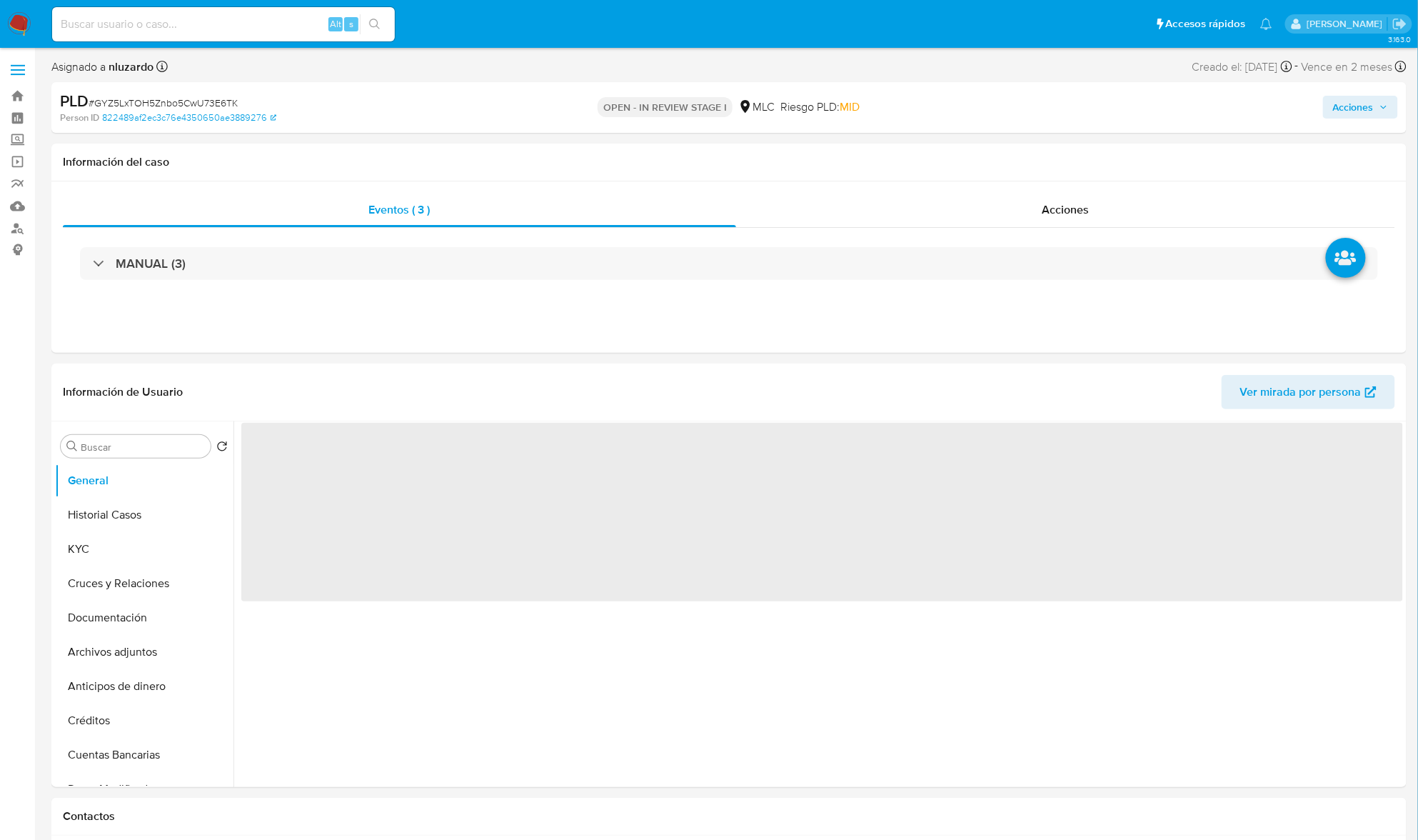
select select "10"
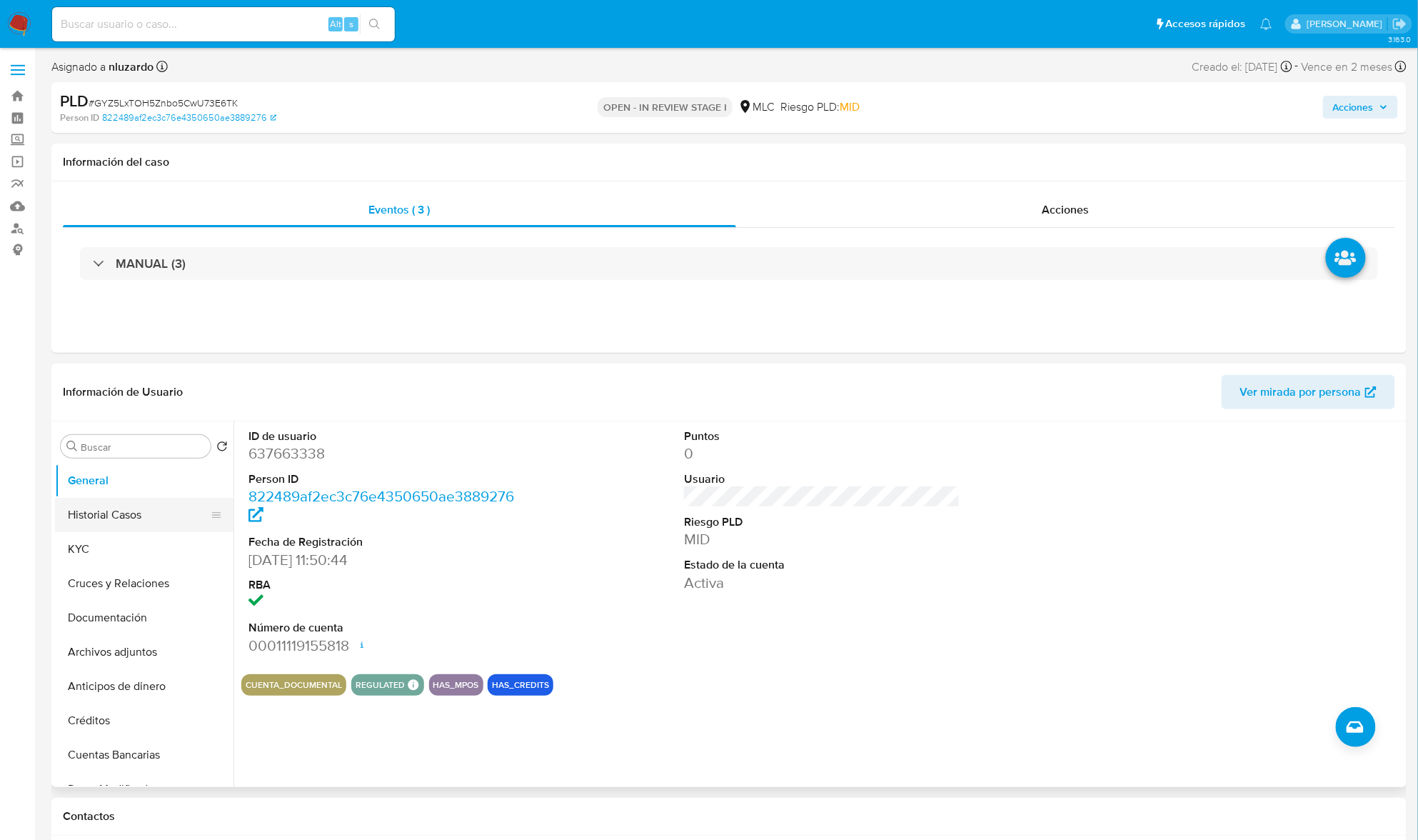
click at [133, 522] on button "Historial Casos" at bounding box center [139, 514] width 167 height 34
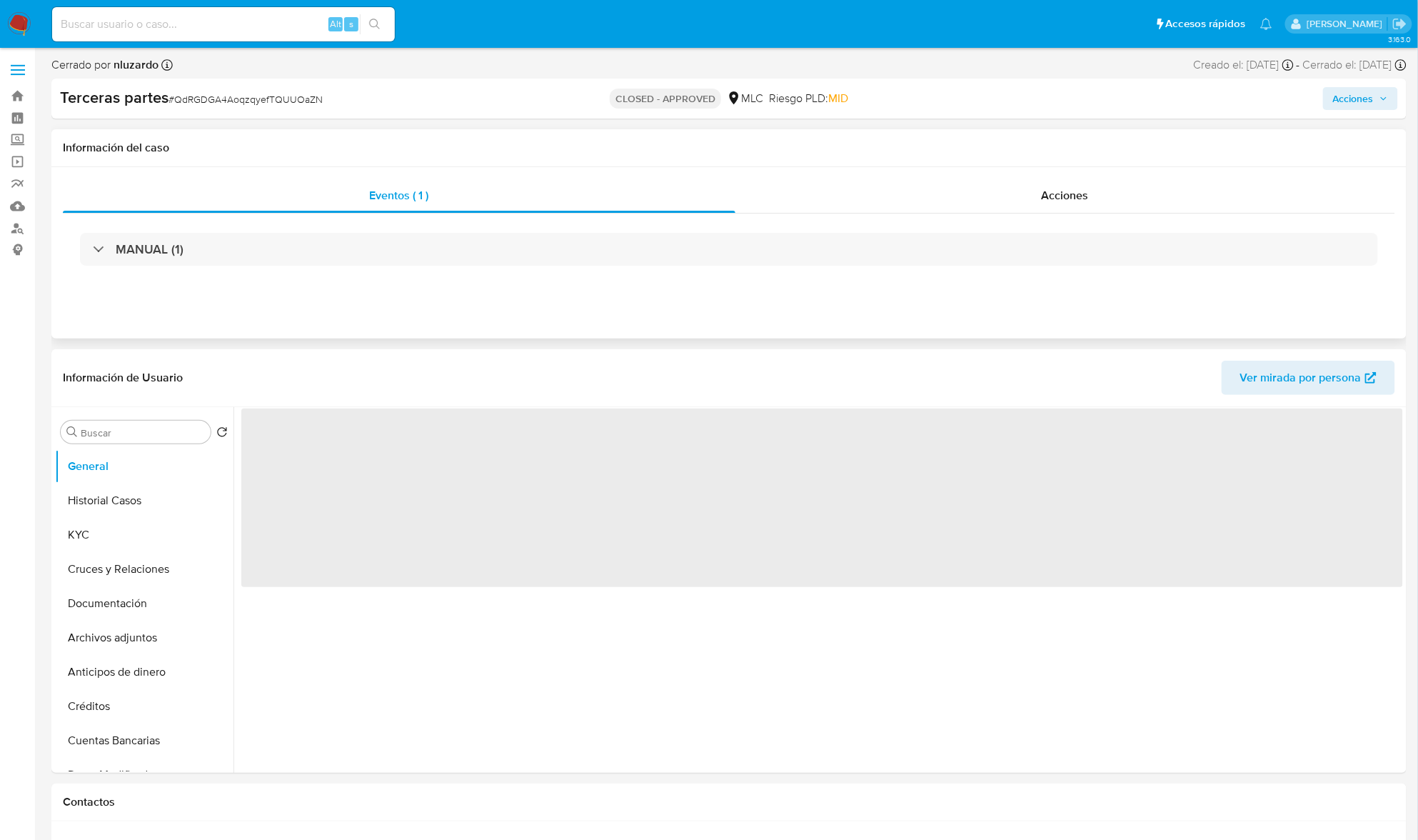
select select "10"
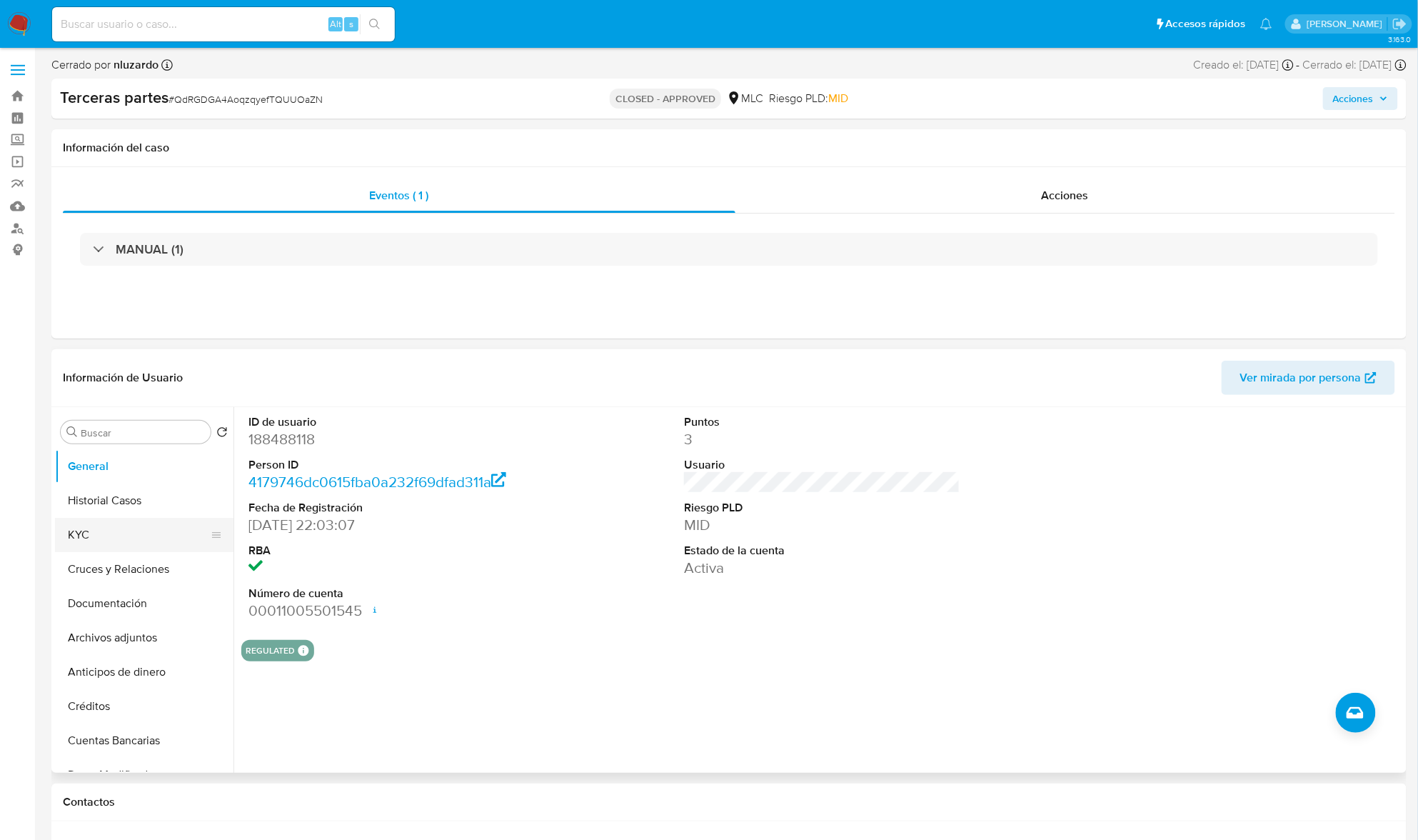
click at [139, 537] on button "KYC" at bounding box center [139, 534] width 167 height 34
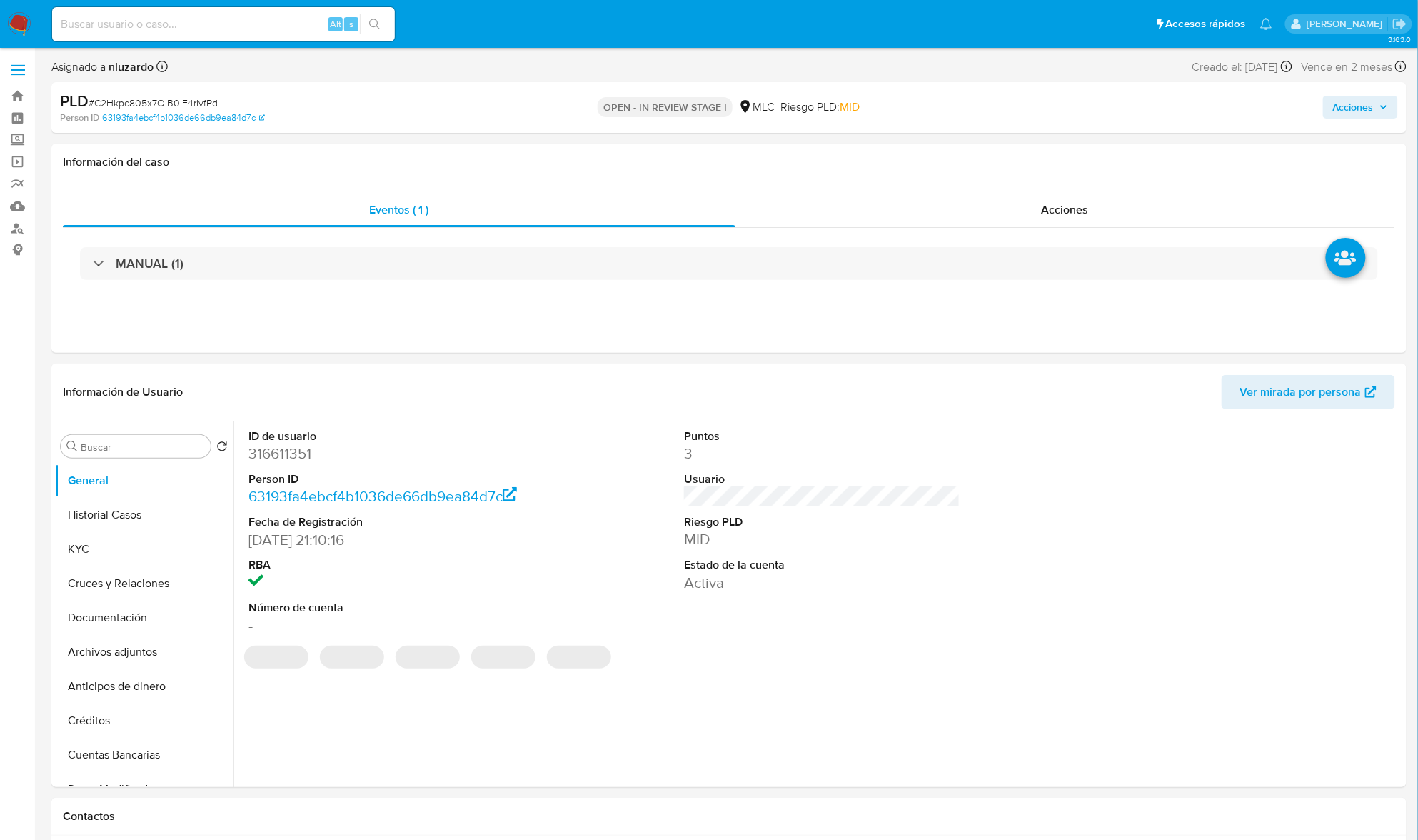
select select "10"
click at [131, 538] on button "KYC" at bounding box center [139, 549] width 167 height 34
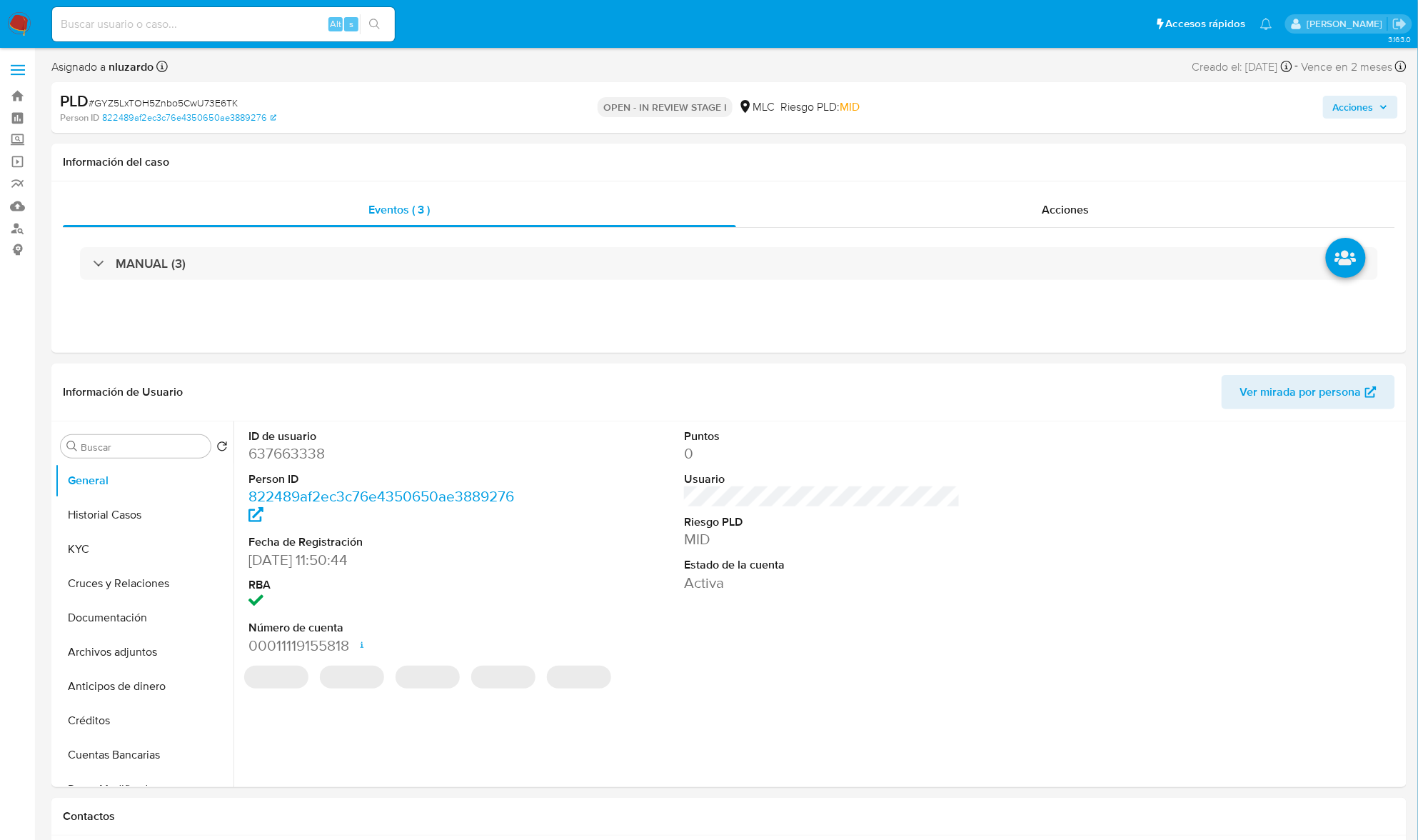
select select "10"
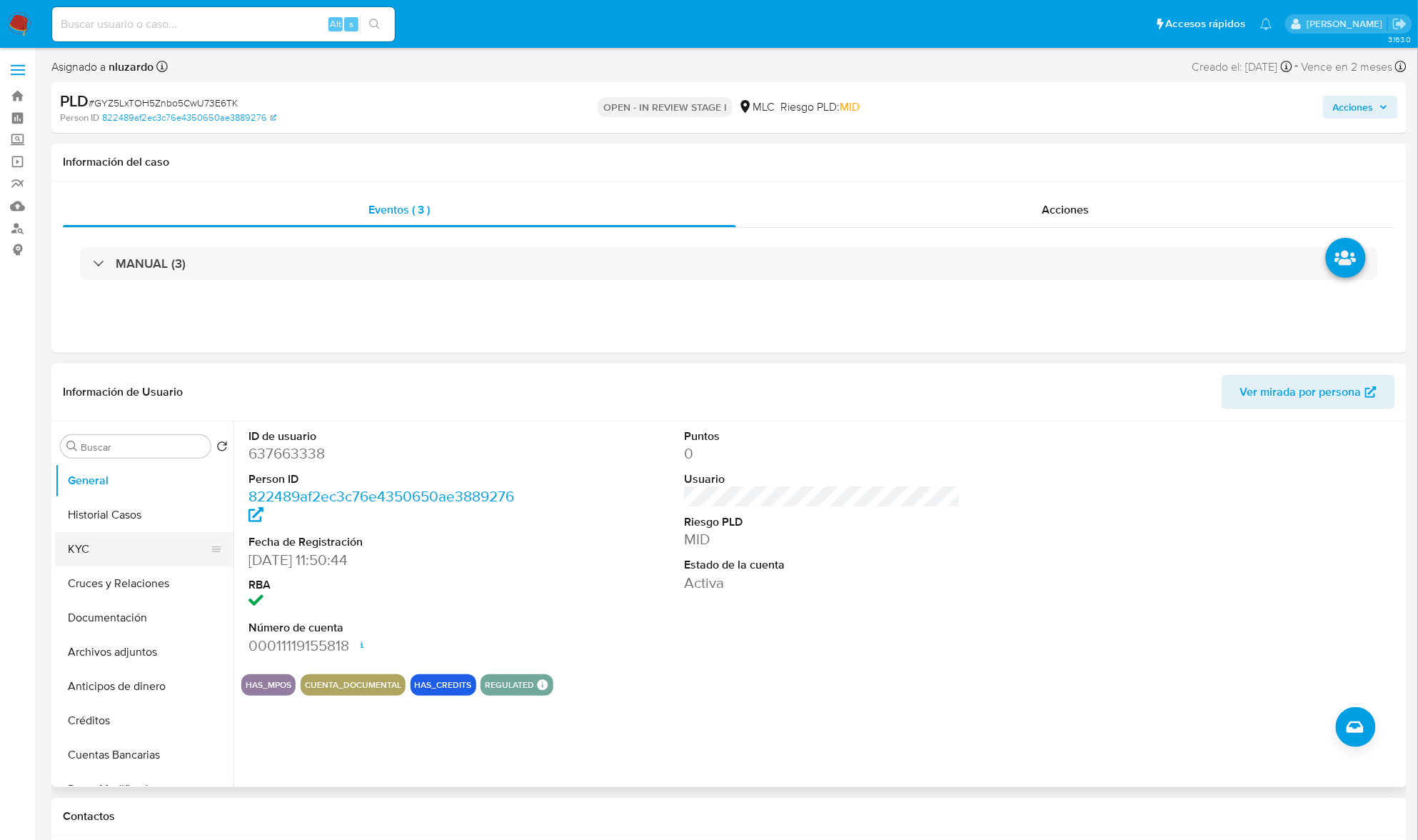
click at [123, 553] on button "KYC" at bounding box center [139, 549] width 167 height 34
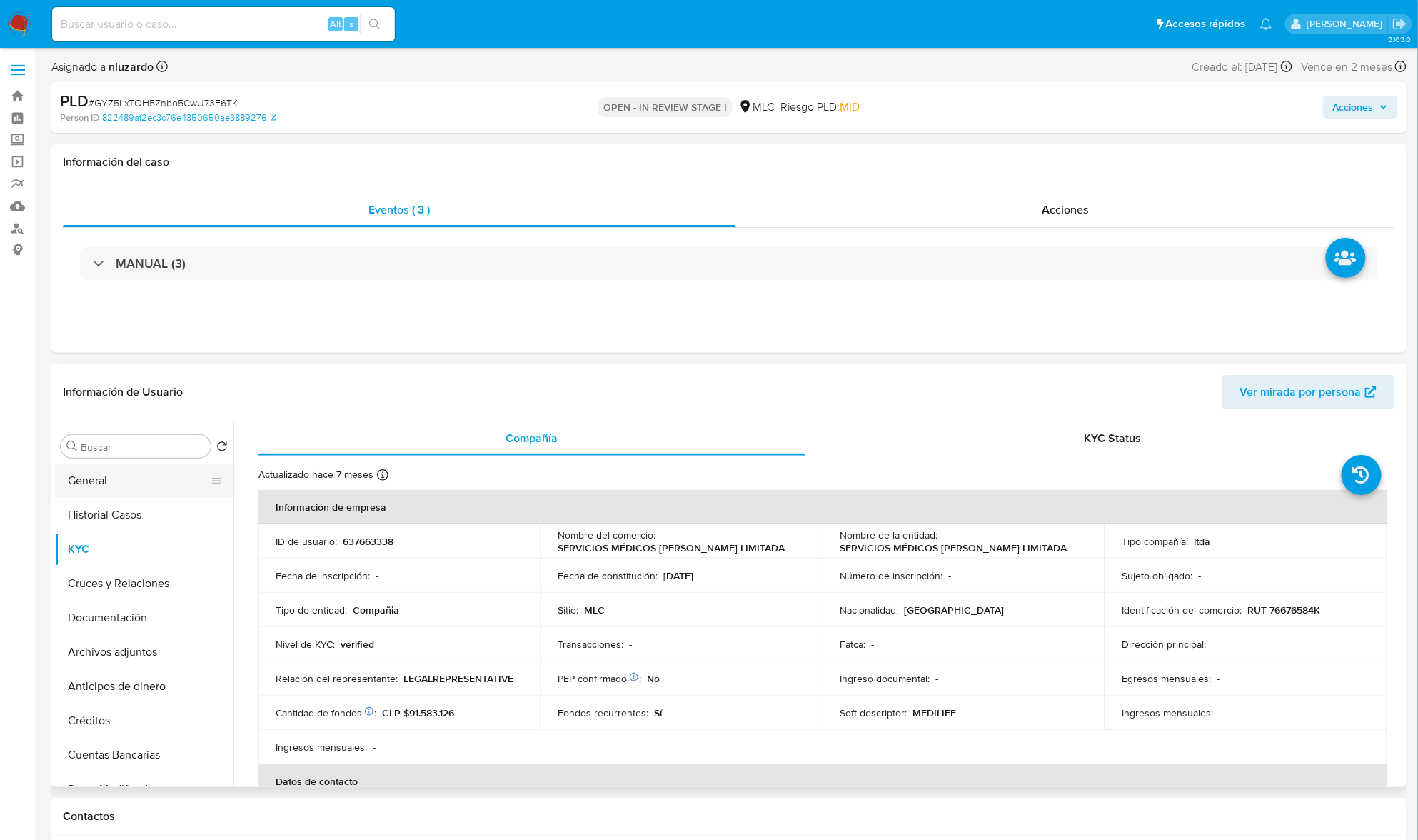
click at [113, 483] on button "General" at bounding box center [139, 480] width 167 height 34
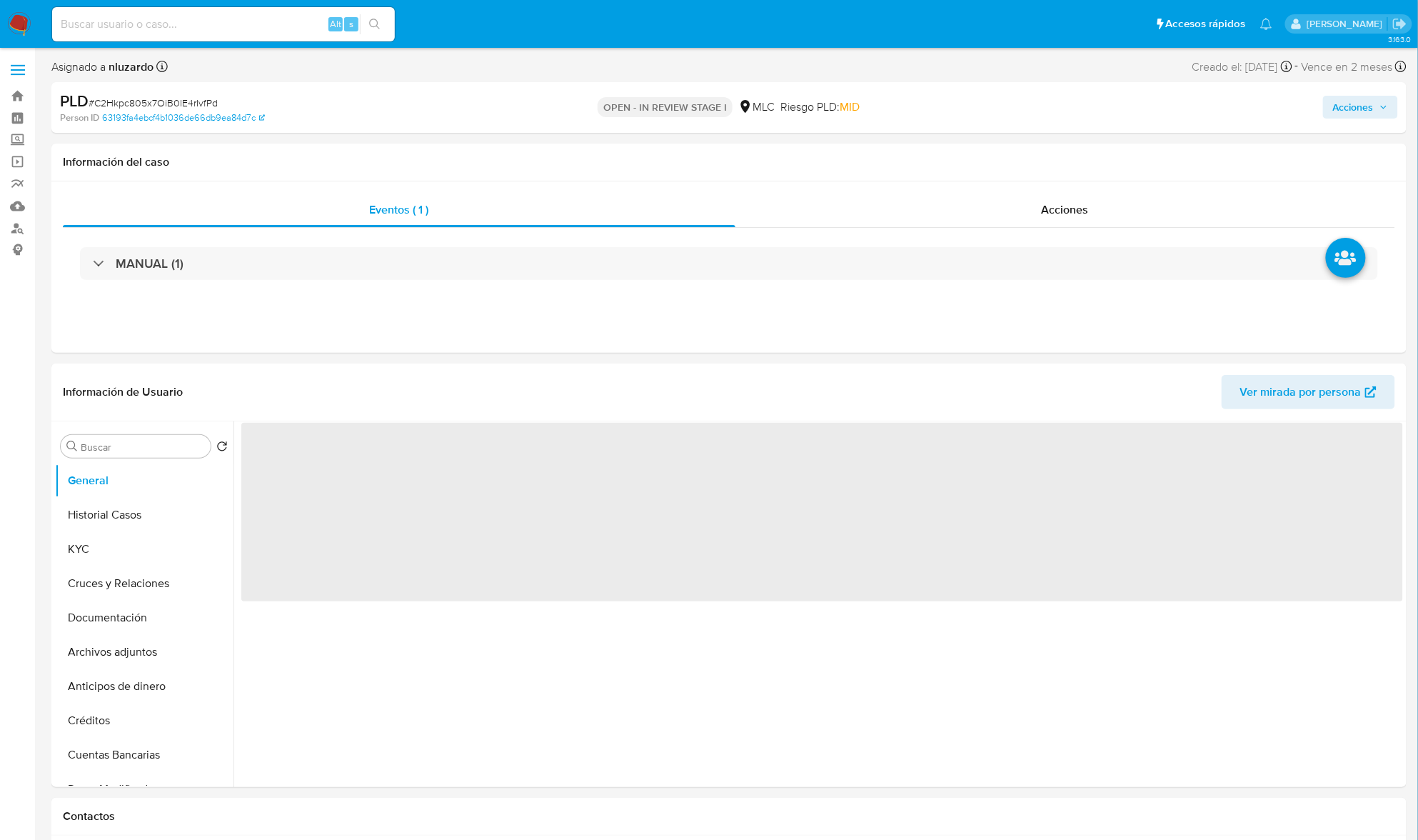
select select "10"
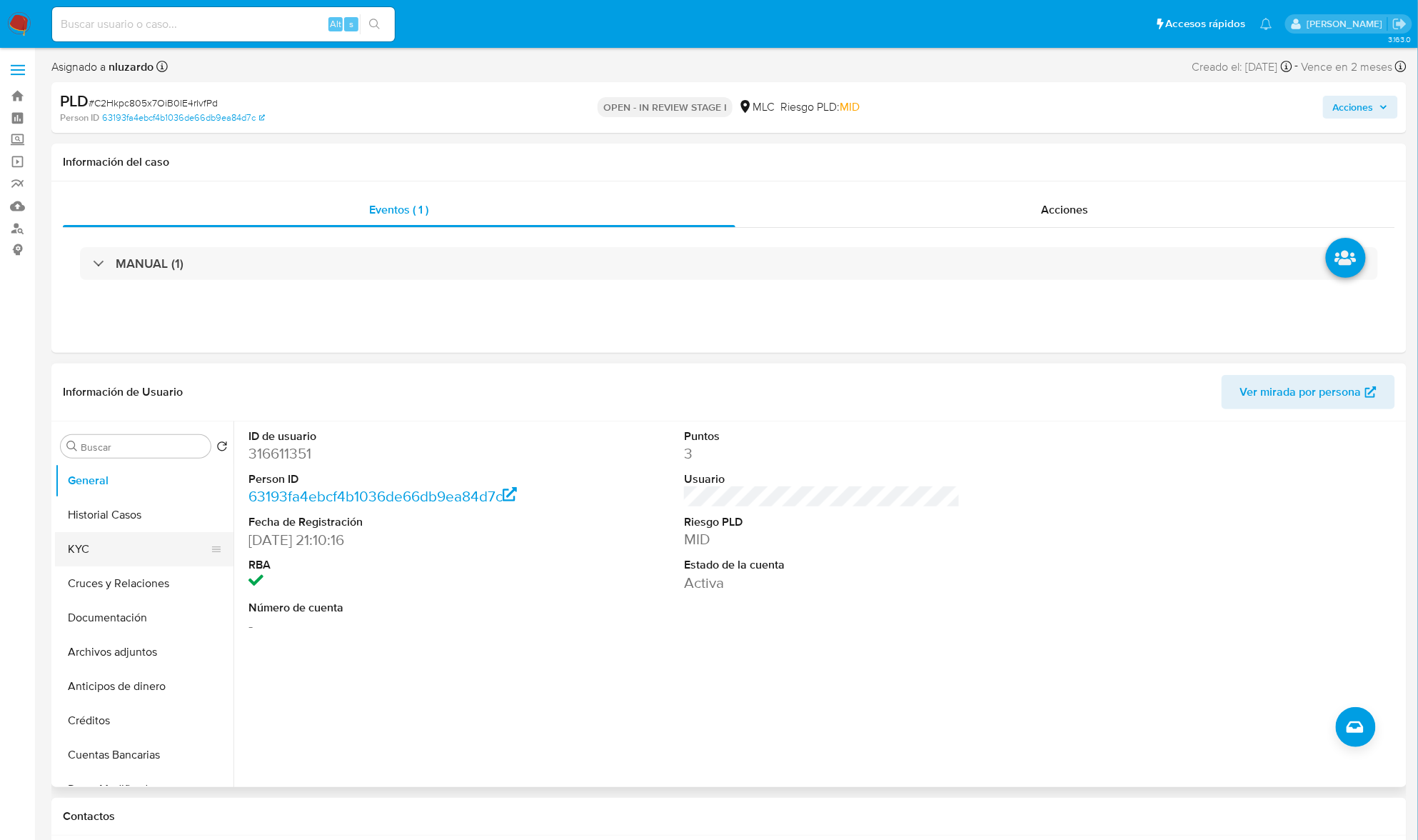
click at [115, 543] on button "KYC" at bounding box center [139, 549] width 167 height 34
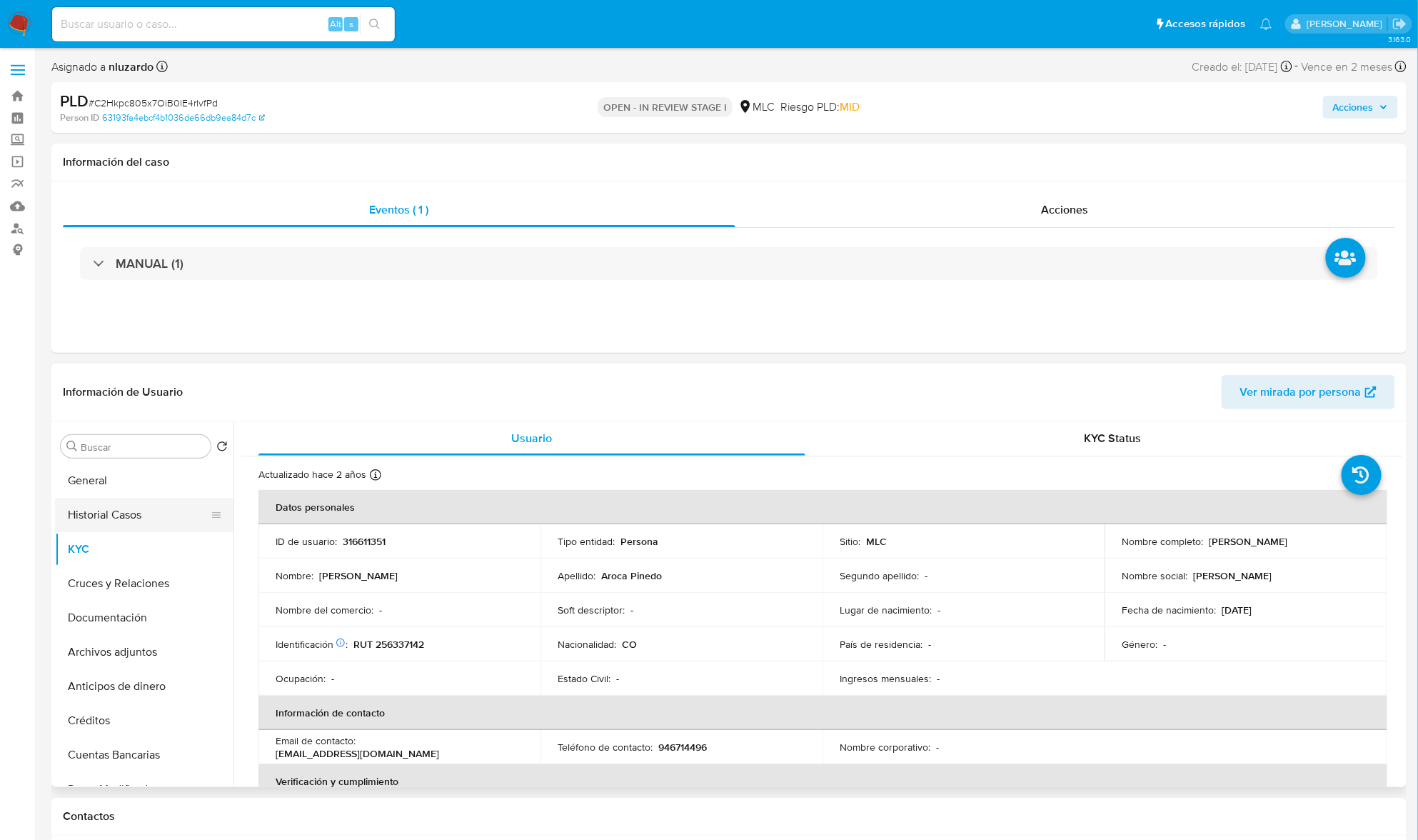
click at [144, 514] on button "Historial Casos" at bounding box center [139, 514] width 167 height 34
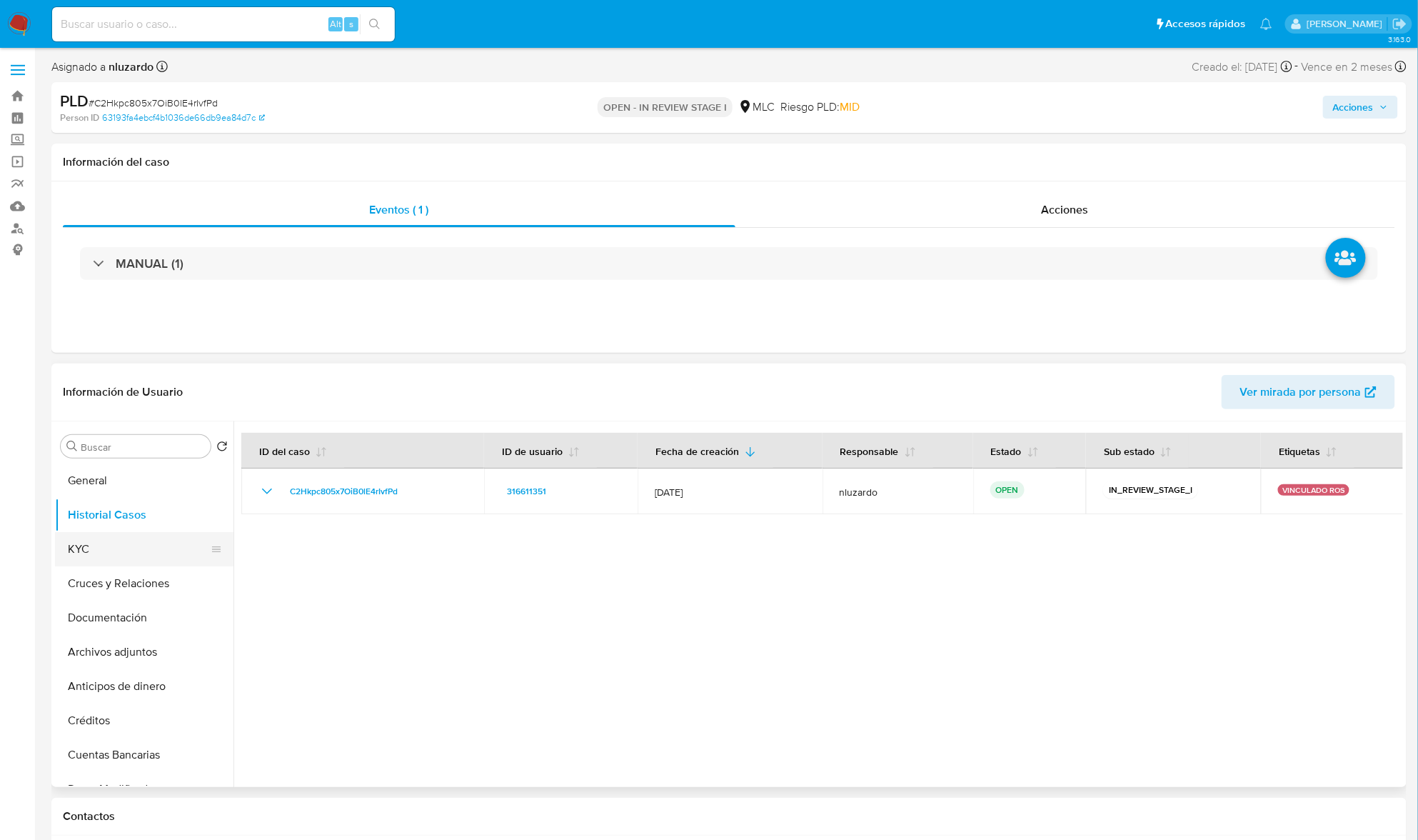
click at [97, 558] on button "KYC" at bounding box center [139, 549] width 167 height 34
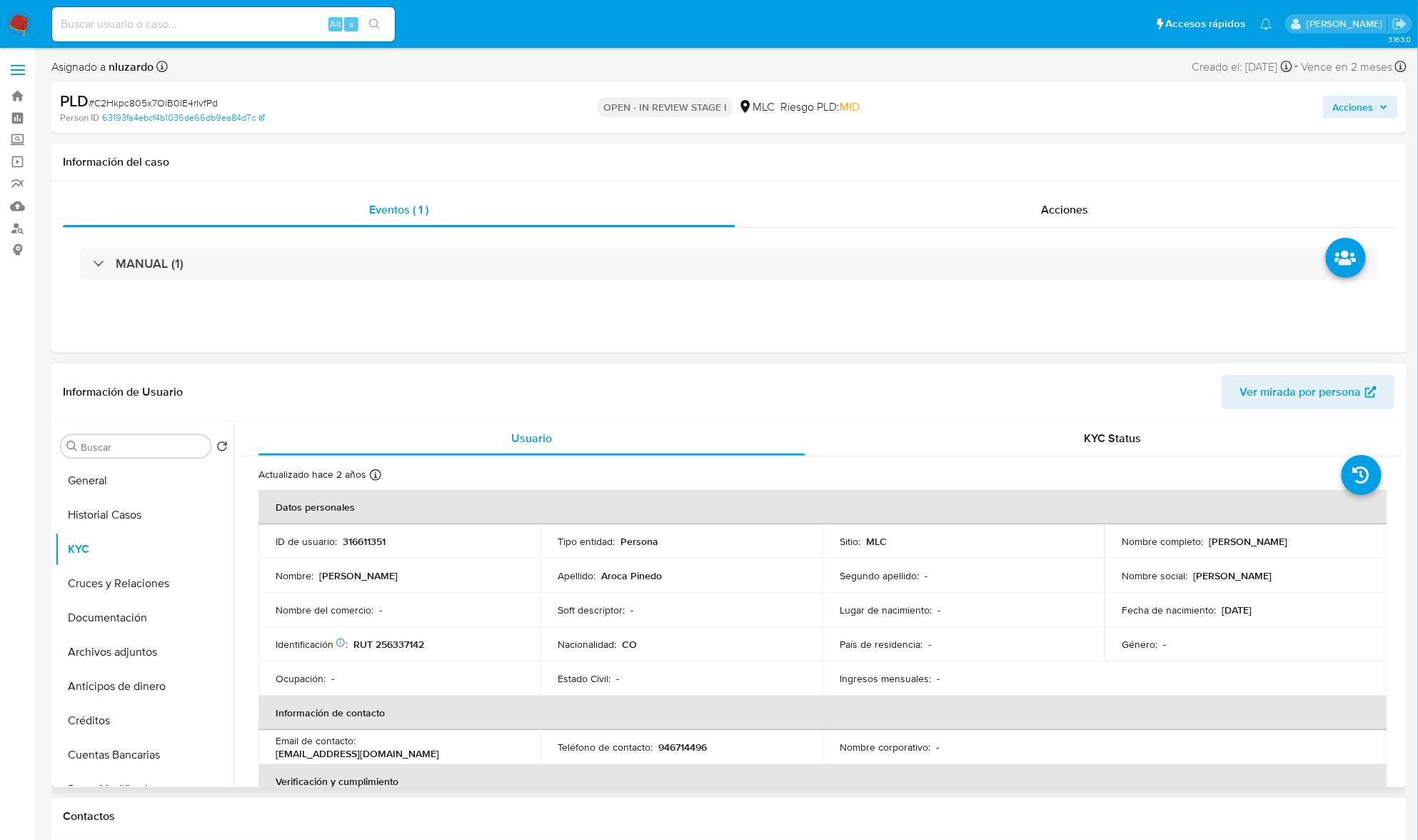
click at [424, 646] on p "RUT 256337142" at bounding box center [388, 644] width 71 height 13
click at [413, 641] on p "RUT 256337142" at bounding box center [388, 644] width 71 height 13
copy p "256337142"
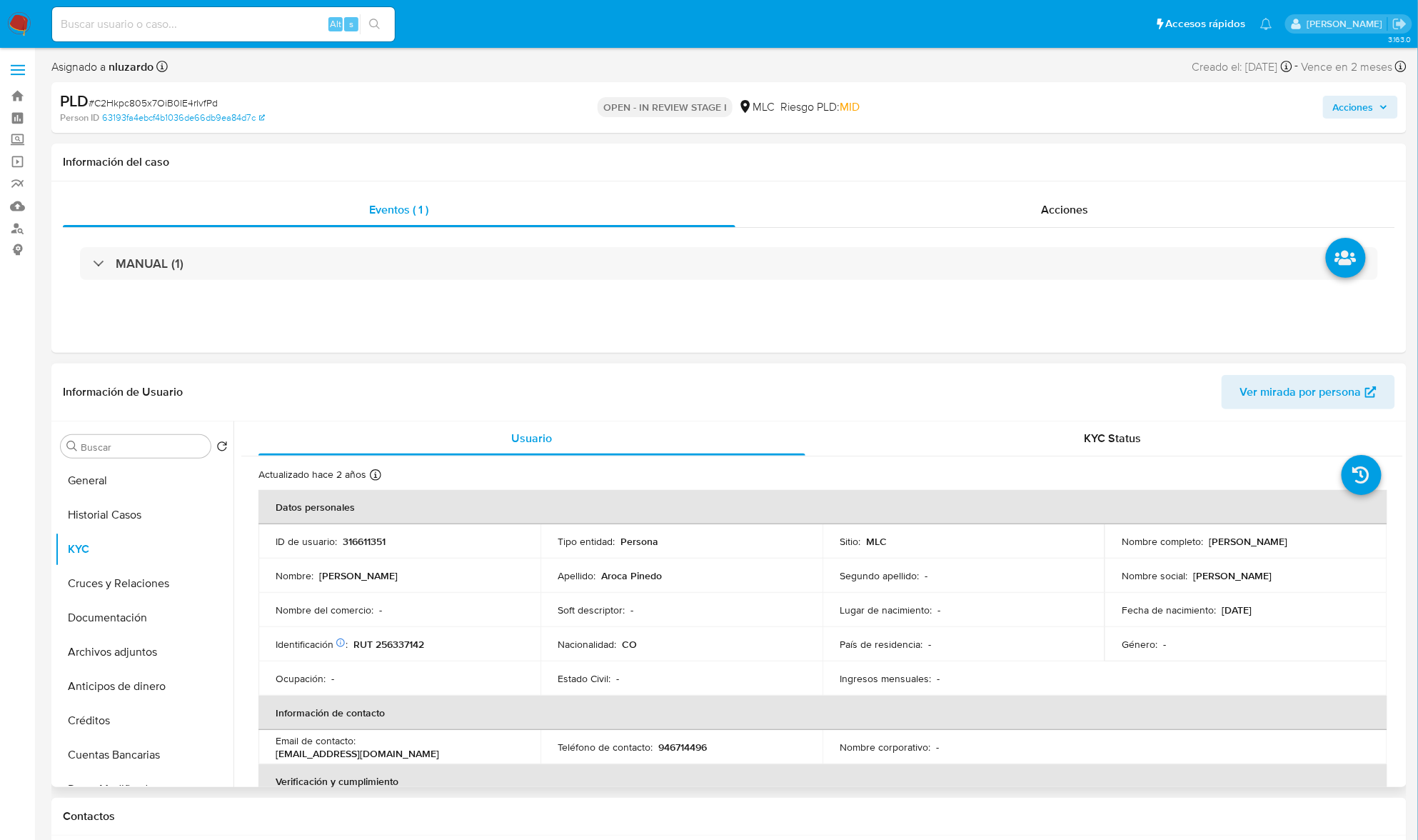
click at [783, 601] on td "Soft descriptor : -" at bounding box center [681, 609] width 282 height 34
click at [347, 538] on p "316611351" at bounding box center [364, 541] width 43 height 13
copy p "316611351"
click at [347, 538] on p "316611351" at bounding box center [364, 541] width 43 height 13
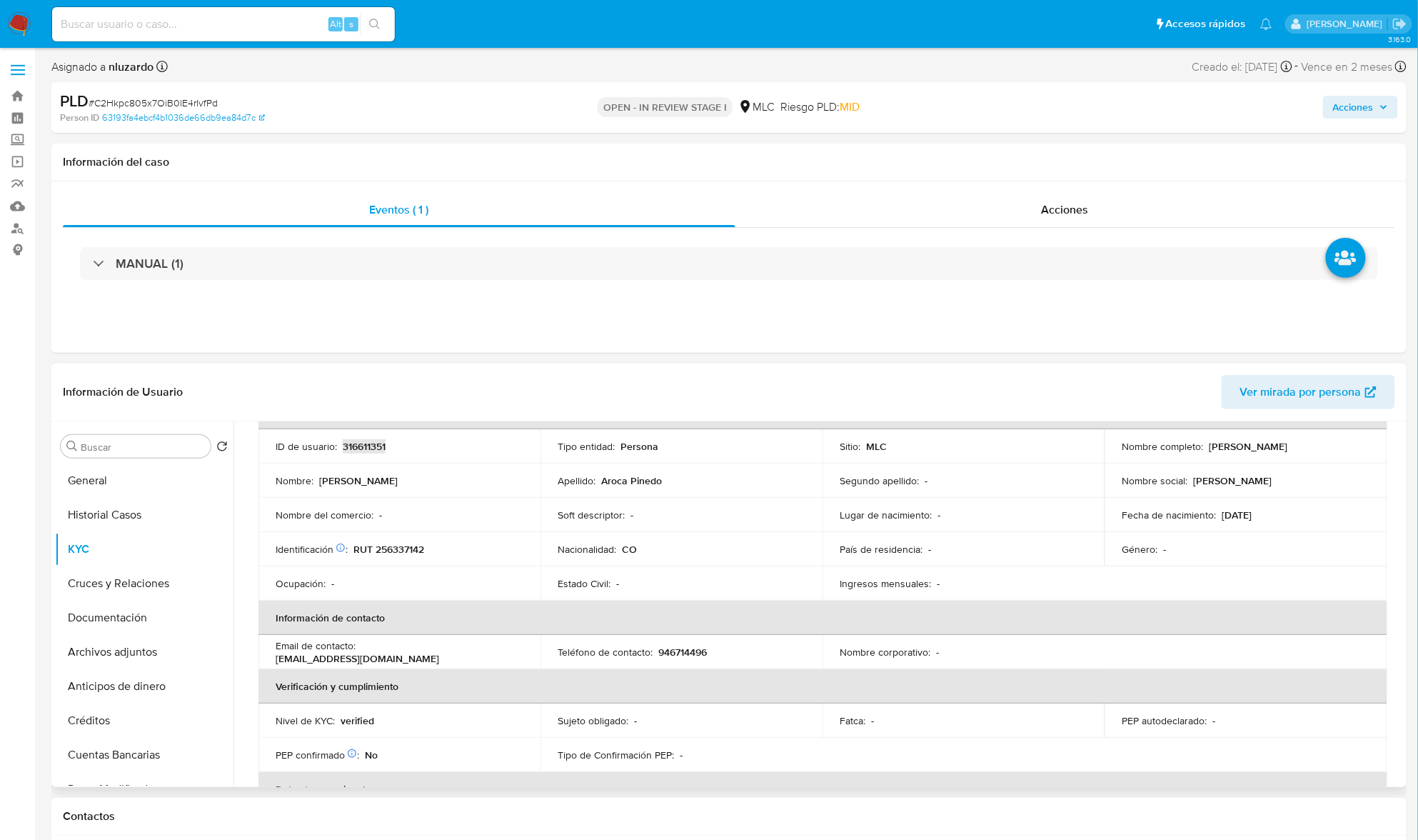
scroll to position [190, 0]
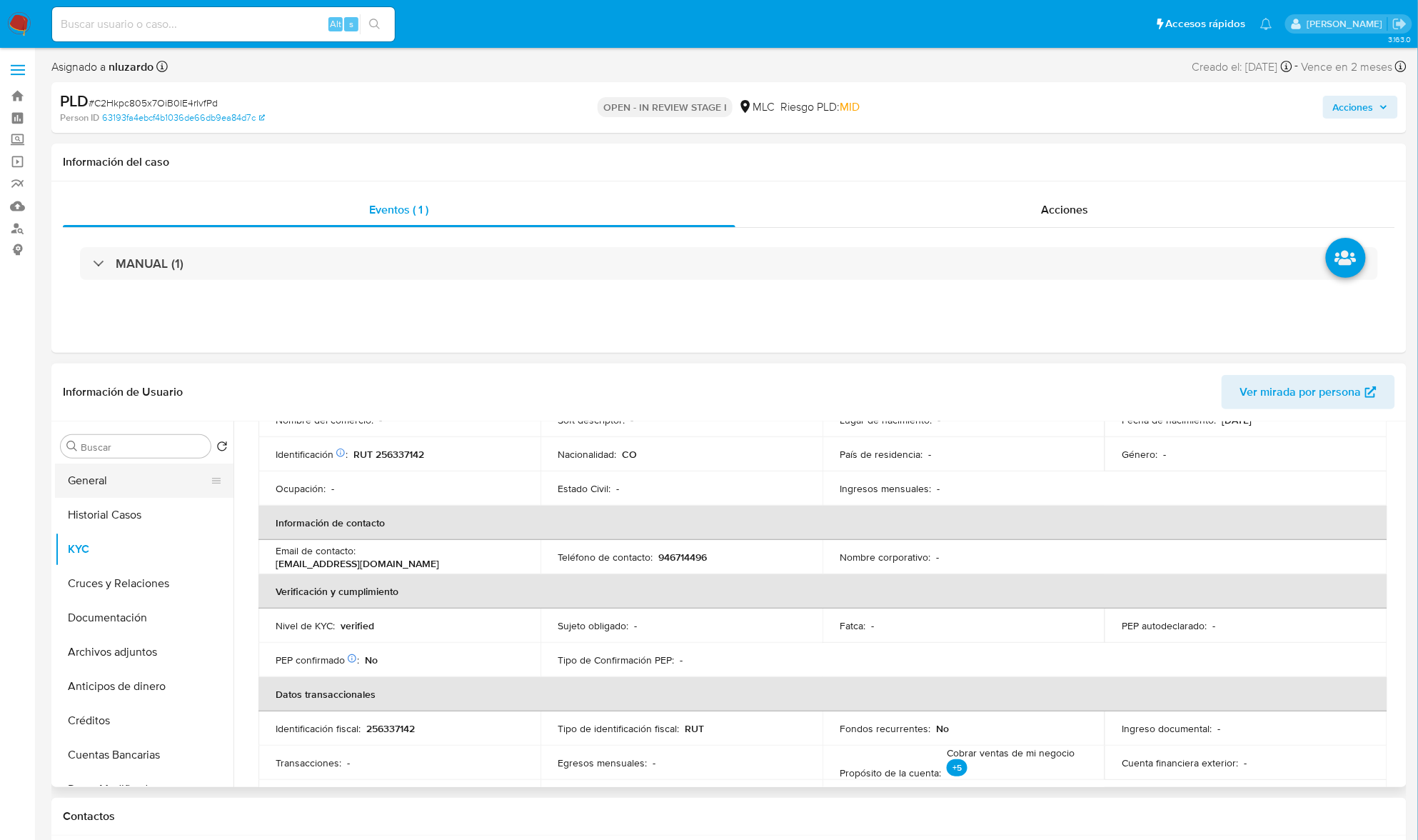
click at [114, 487] on button "General" at bounding box center [139, 480] width 167 height 34
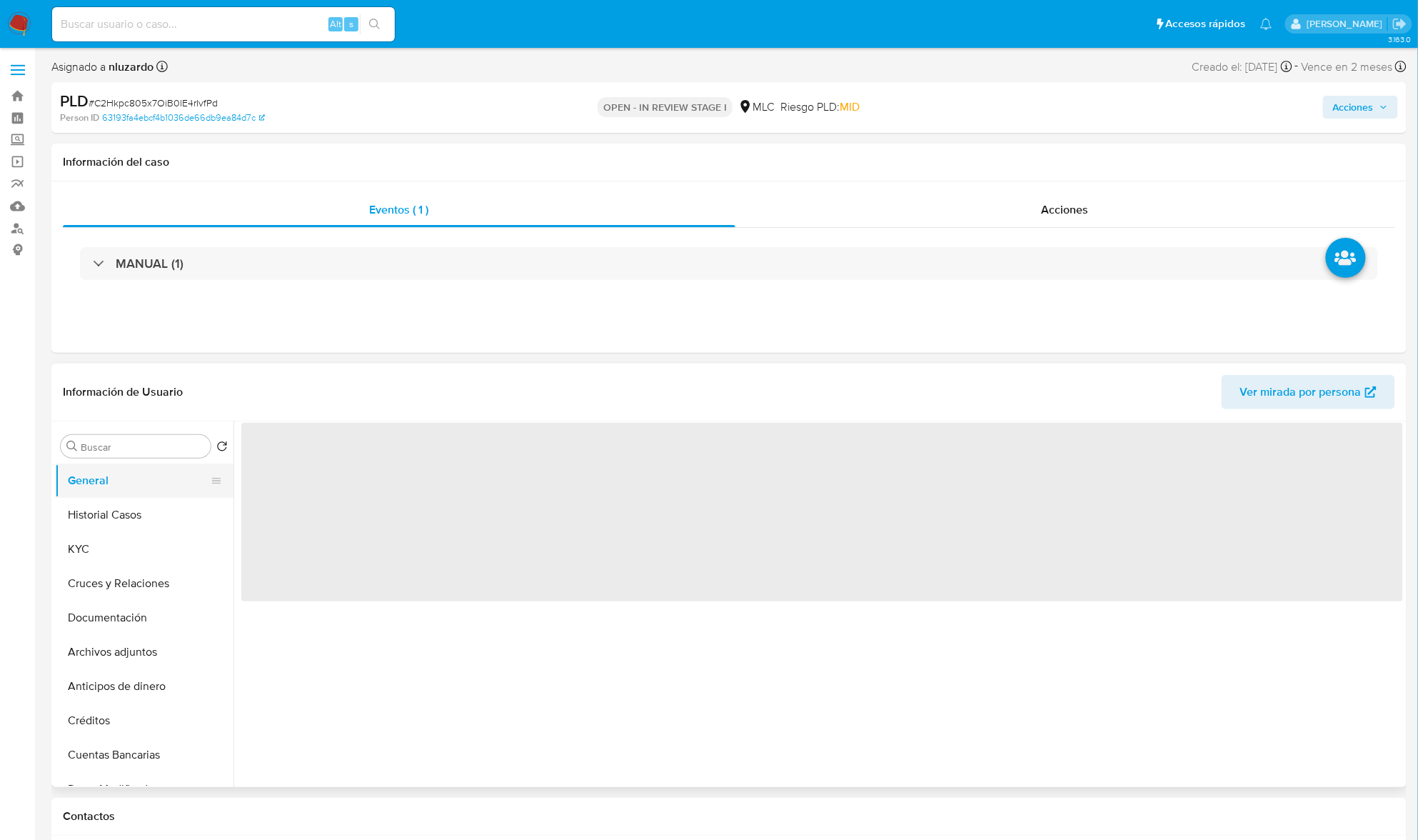
scroll to position [0, 0]
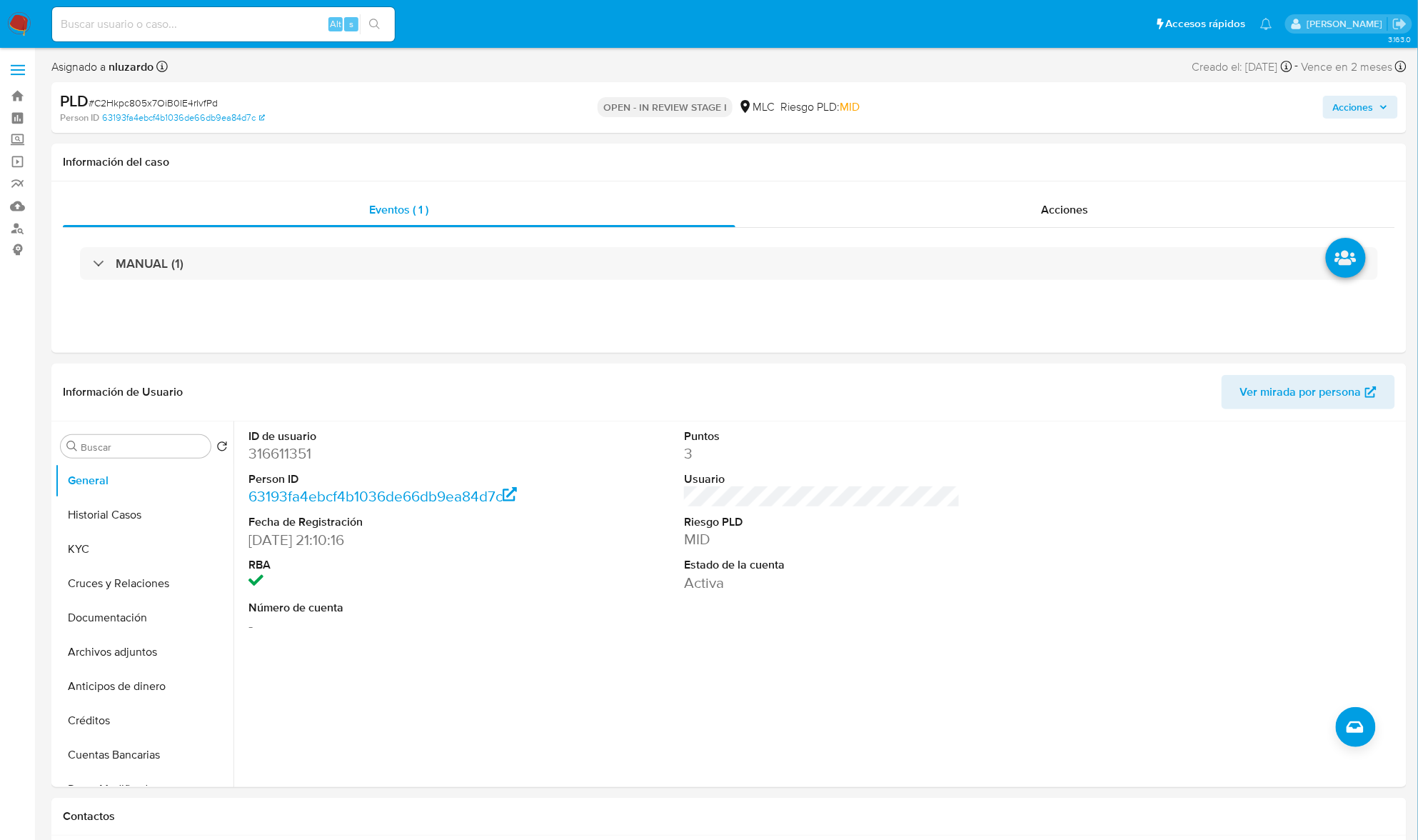
click at [850, 110] on span "MID" at bounding box center [850, 107] width 20 height 16
copy span "MID"
click at [133, 551] on button "KYC" at bounding box center [139, 549] width 167 height 34
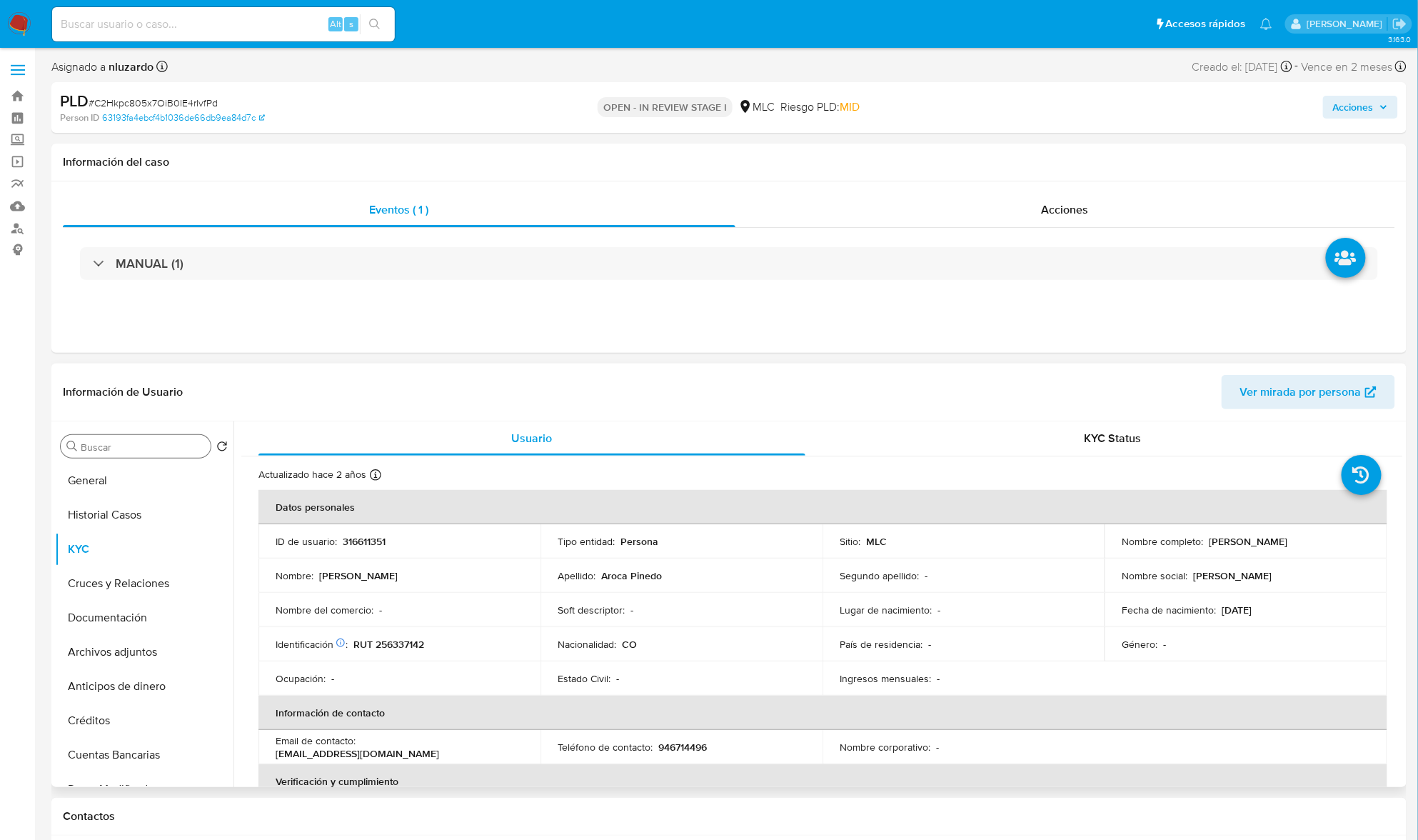
click at [172, 450] on input "Buscar" at bounding box center [143, 446] width 124 height 13
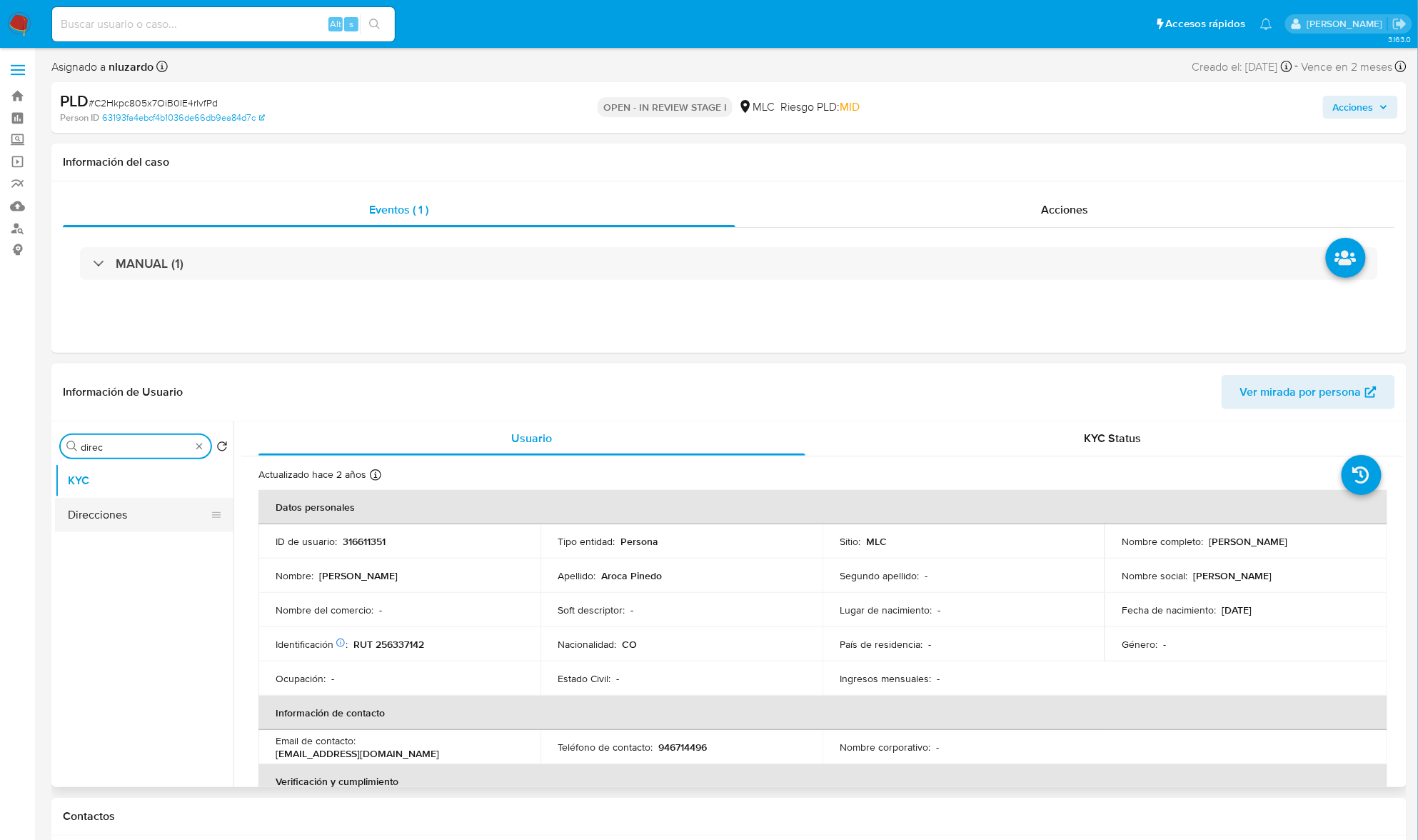
type input "direc"
click at [140, 523] on button "Direcciones" at bounding box center [139, 514] width 167 height 34
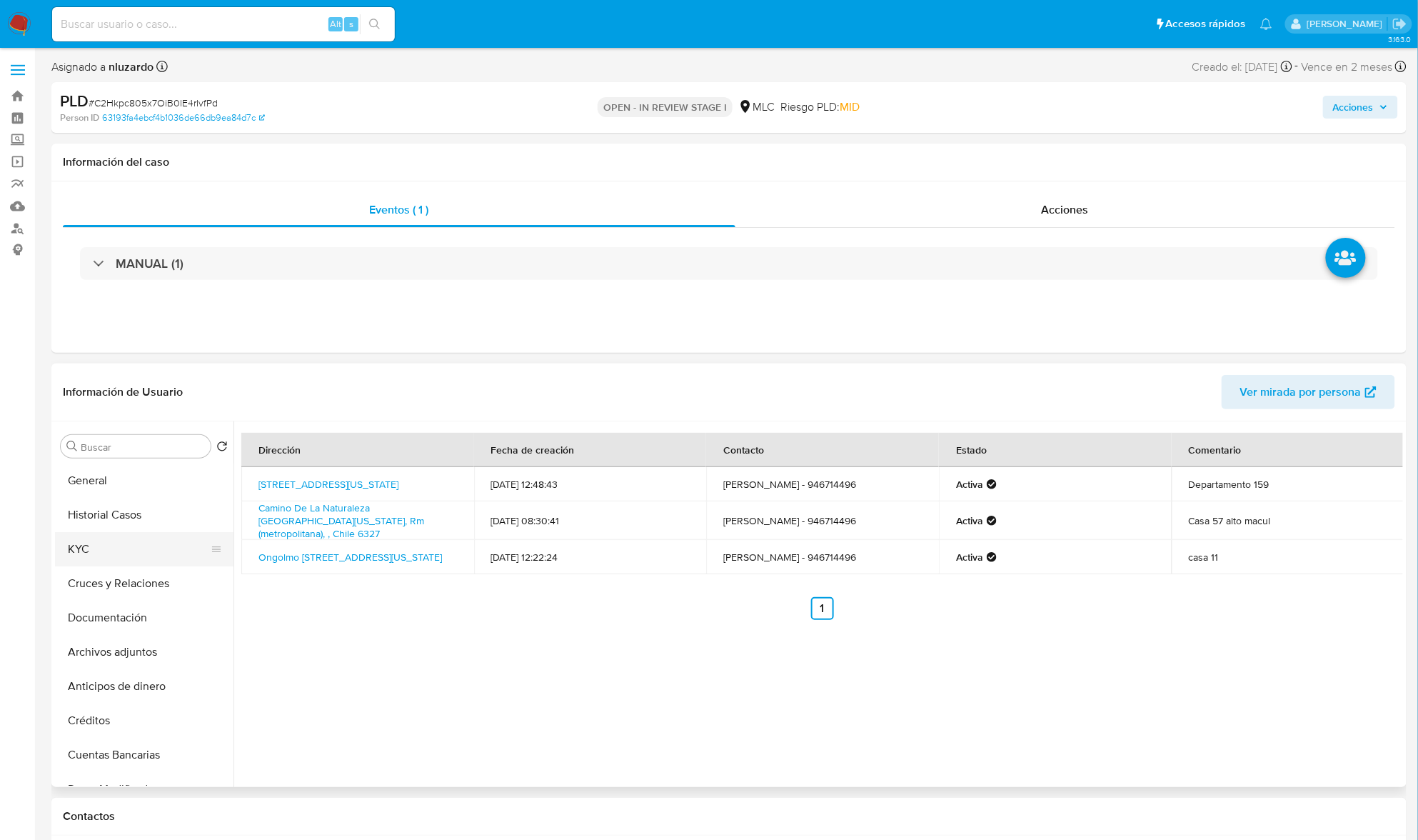
click at [78, 546] on button "KYC" at bounding box center [139, 549] width 167 height 34
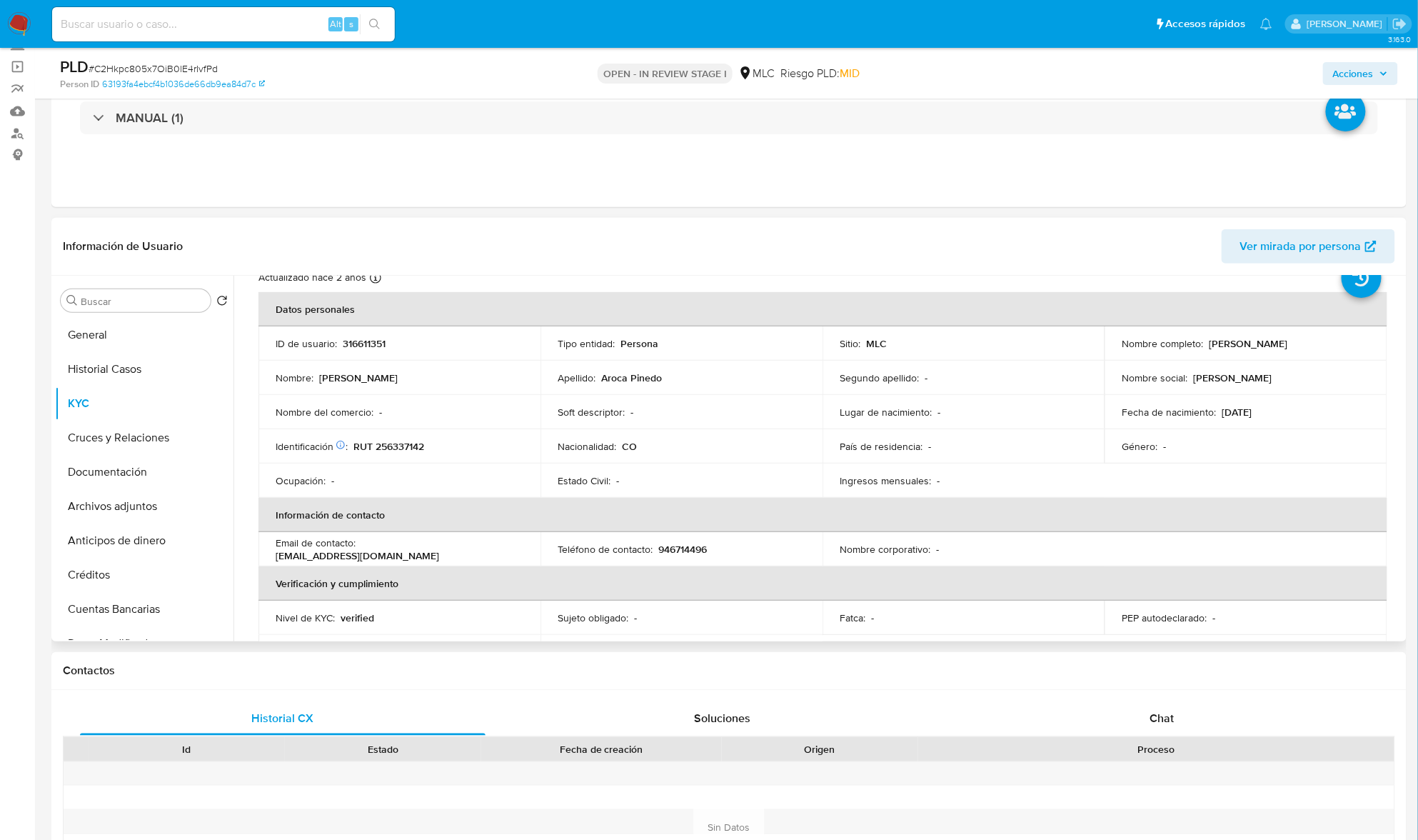
scroll to position [43, 0]
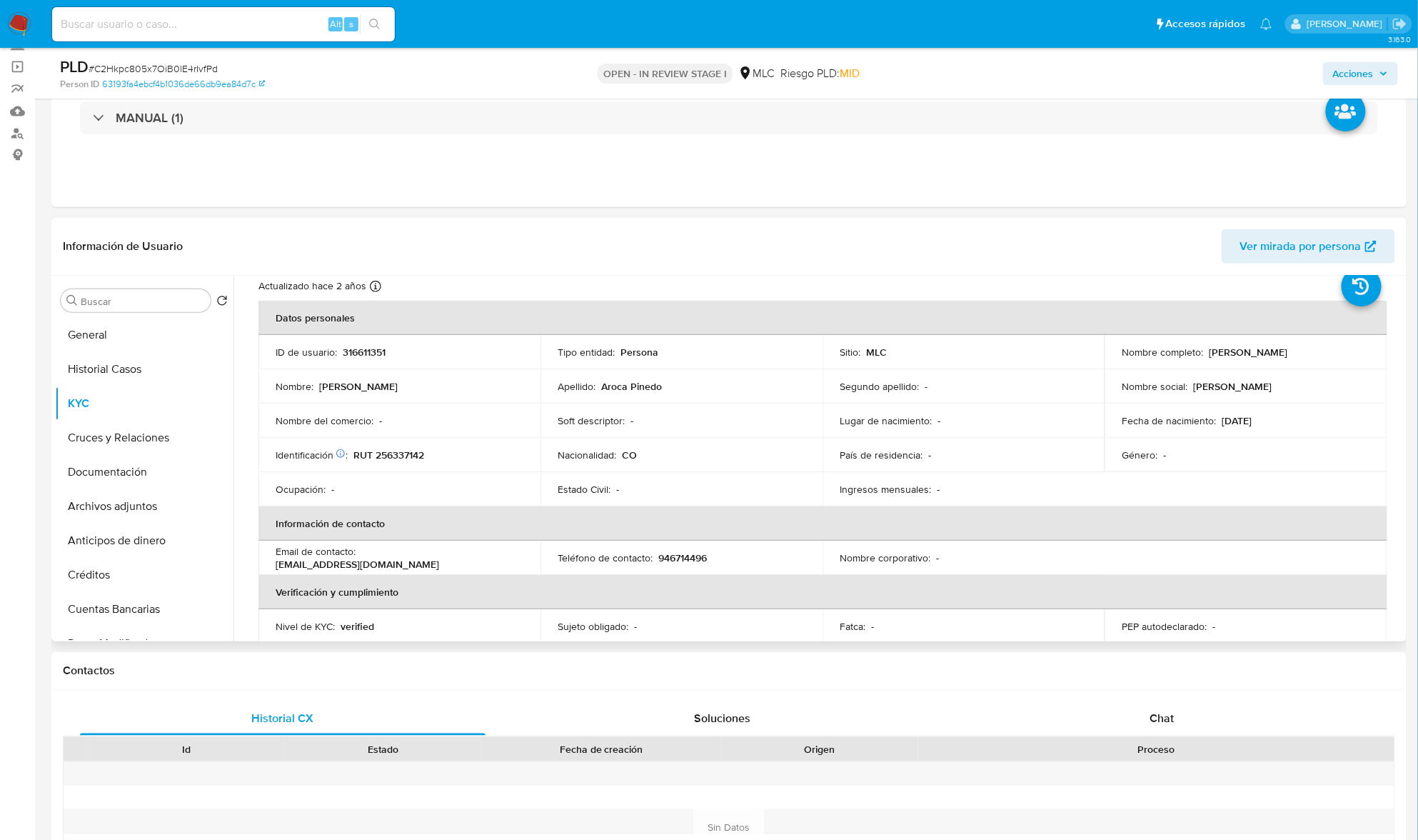
click at [414, 458] on p "RUT 256337142" at bounding box center [388, 454] width 71 height 13
copy p "256337142"
click at [144, 302] on input "Buscar" at bounding box center [143, 301] width 124 height 13
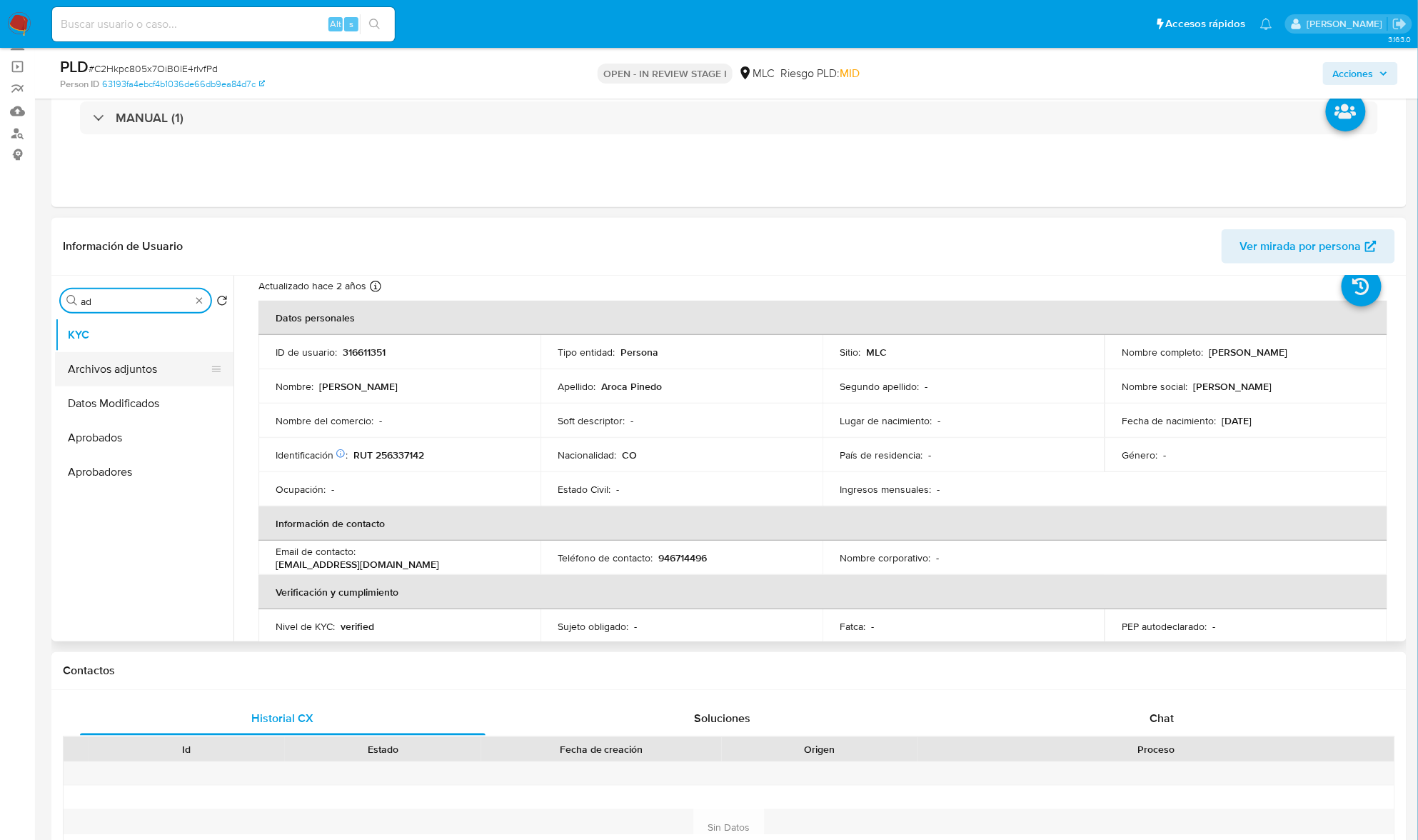
type input "ad"
click at [145, 375] on button "Archivos adjuntos" at bounding box center [139, 369] width 167 height 34
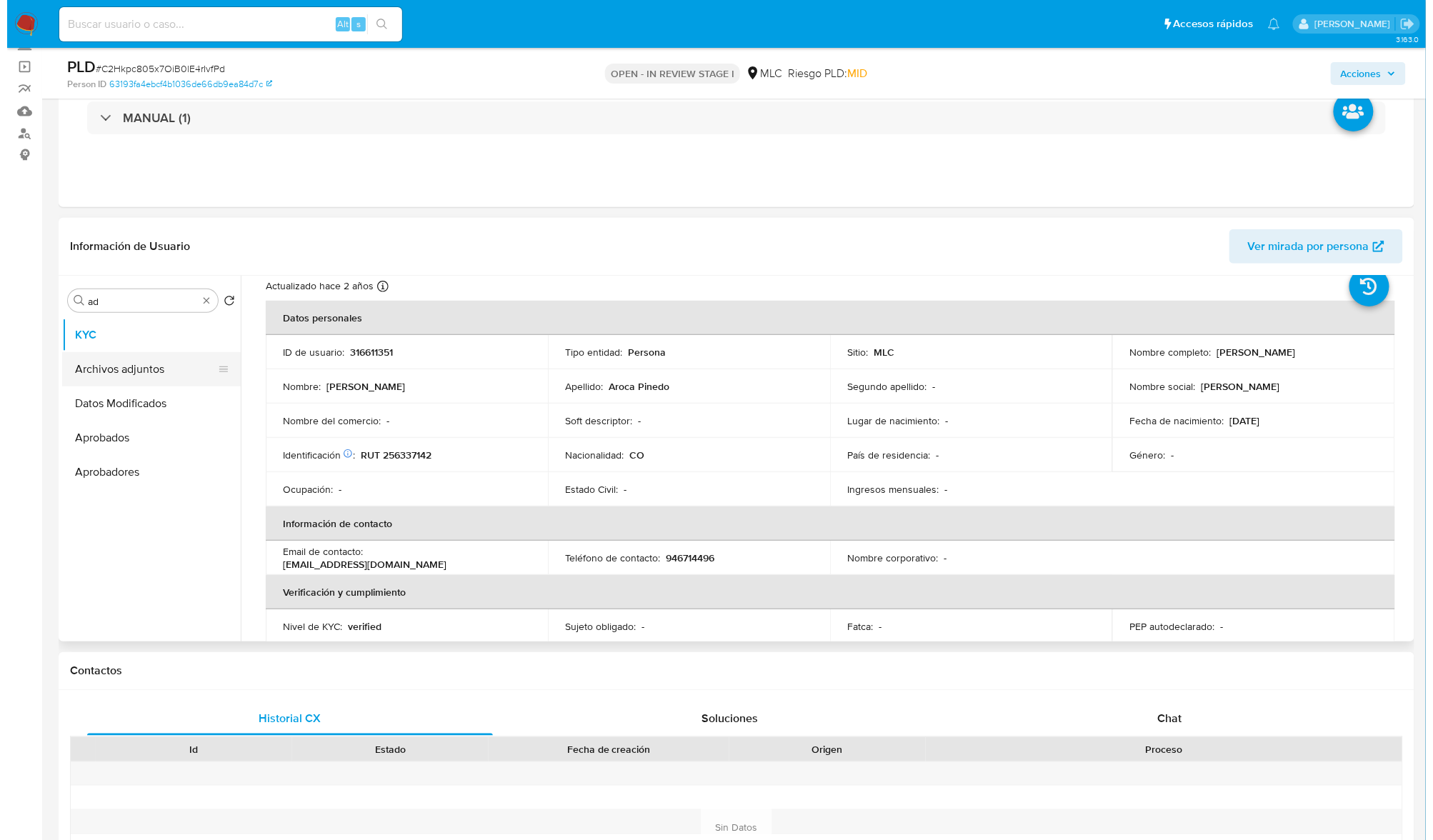
scroll to position [0, 0]
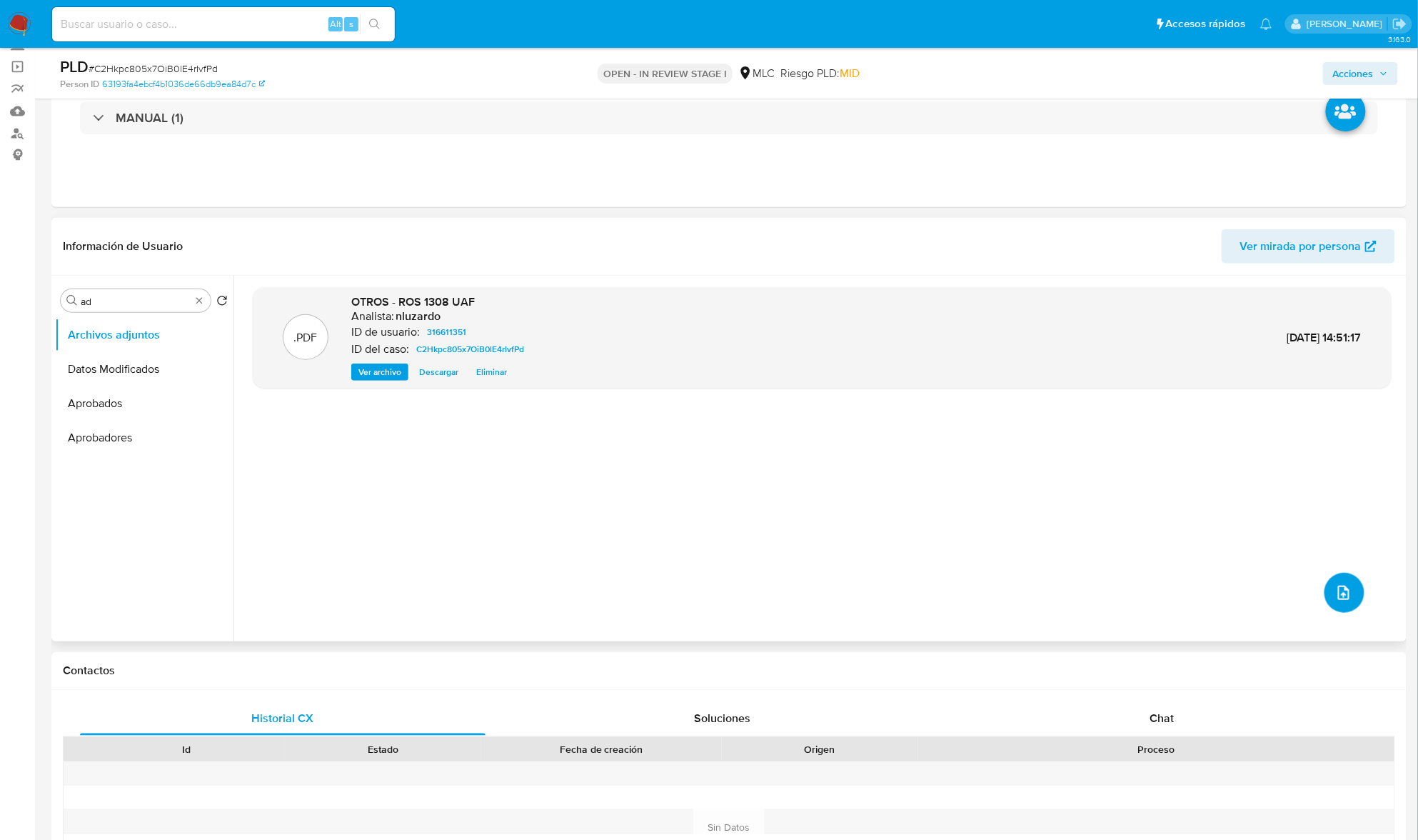
click at [1326, 586] on button "upload-file" at bounding box center [1344, 593] width 40 height 40
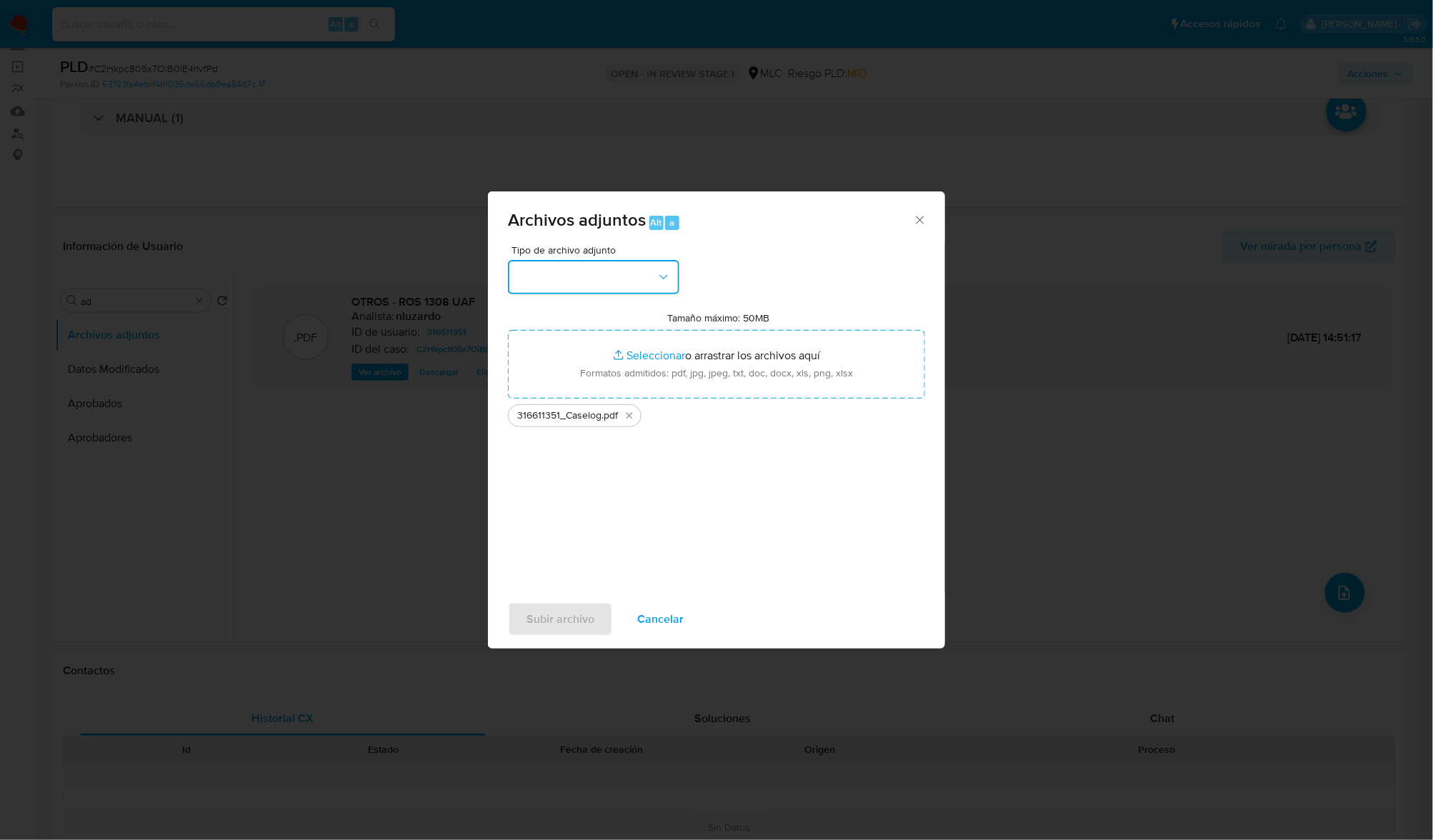
click at [644, 272] on button "button" at bounding box center [594, 276] width 172 height 34
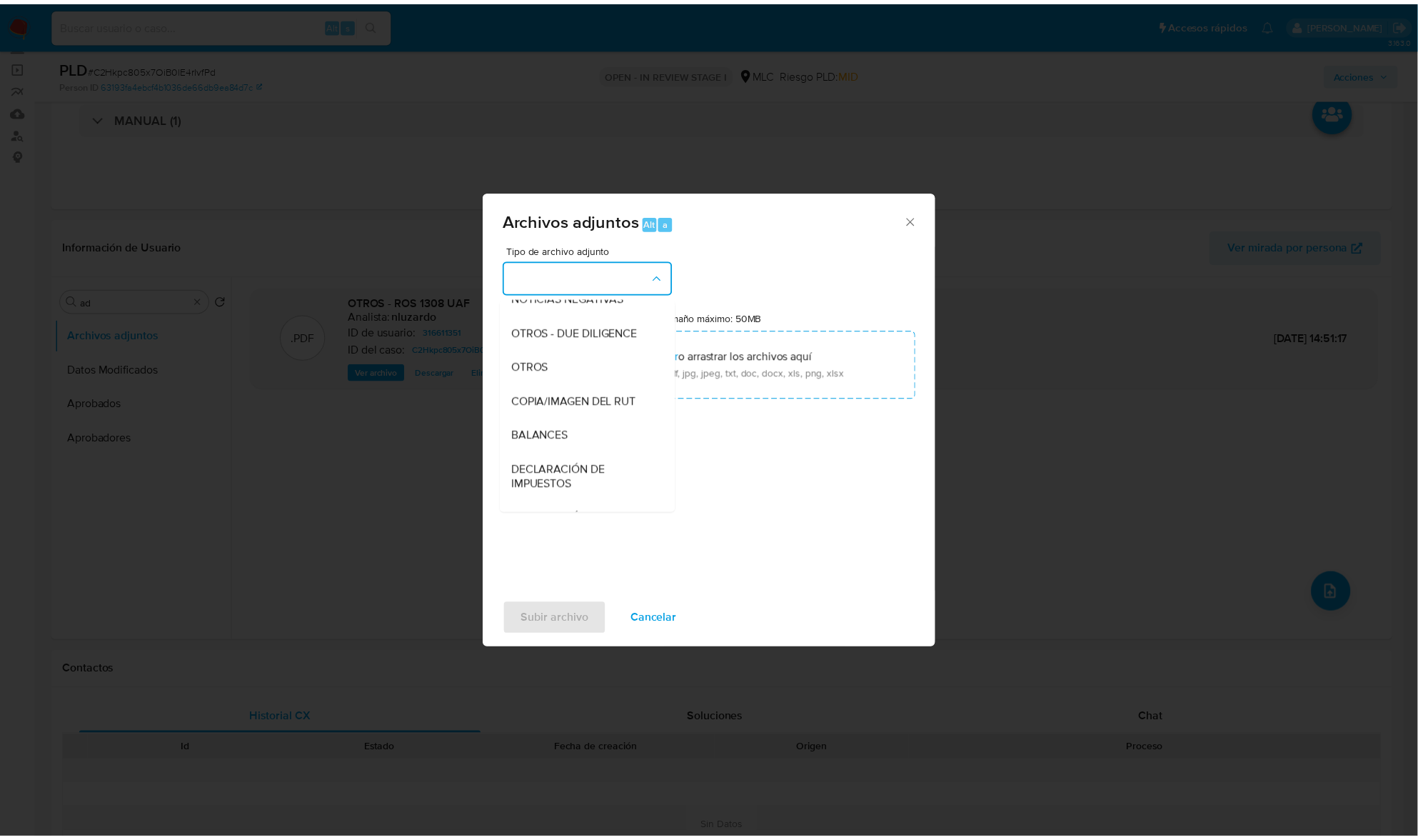
scroll to position [117, 0]
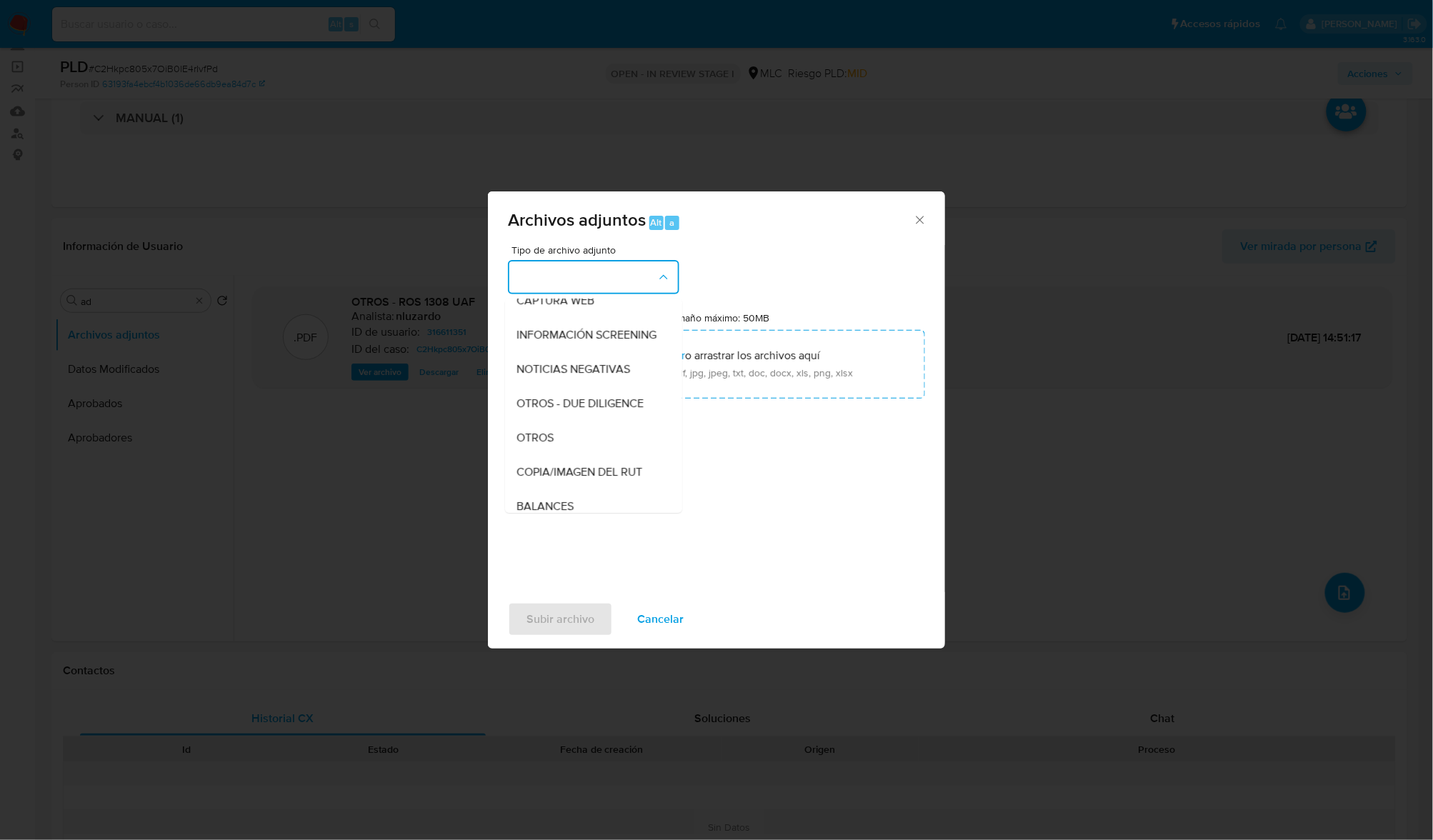
drag, startPoint x: 615, startPoint y: 459, endPoint x: 615, endPoint y: 499, distance: 40.0
click at [615, 455] on div "OTROS" at bounding box center [589, 437] width 146 height 34
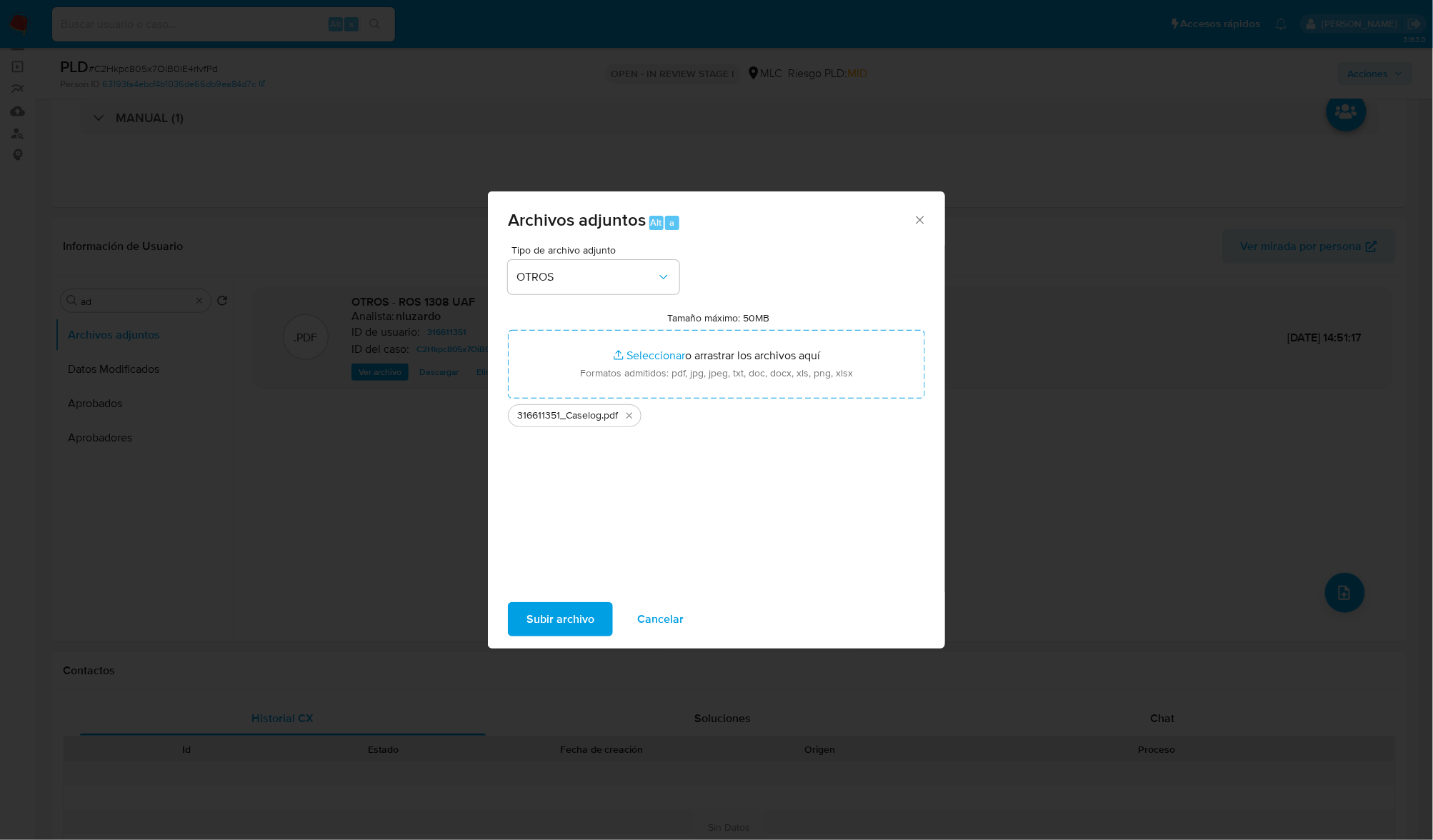
click at [583, 618] on span "Subir archivo" at bounding box center [561, 619] width 68 height 31
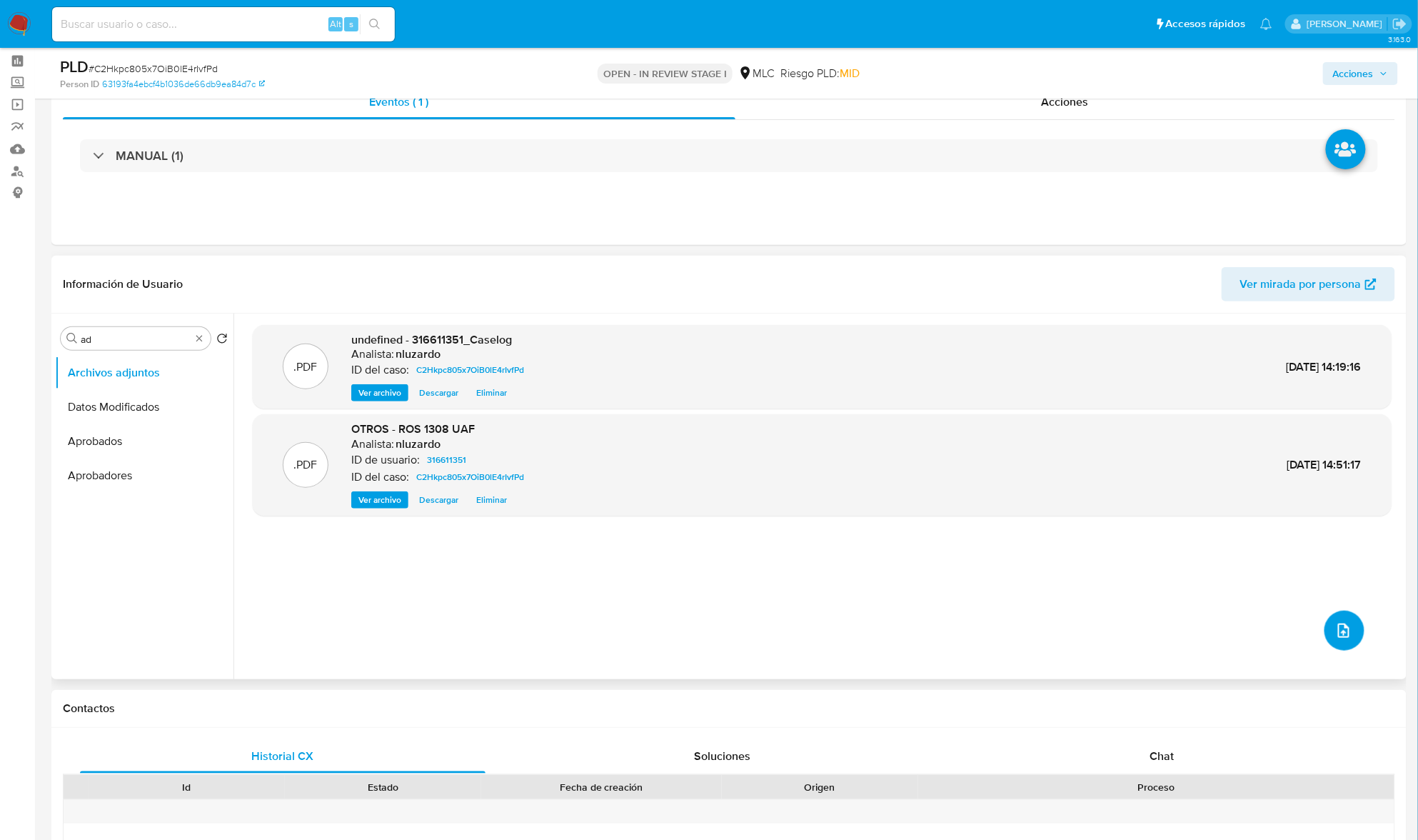
scroll to position [0, 0]
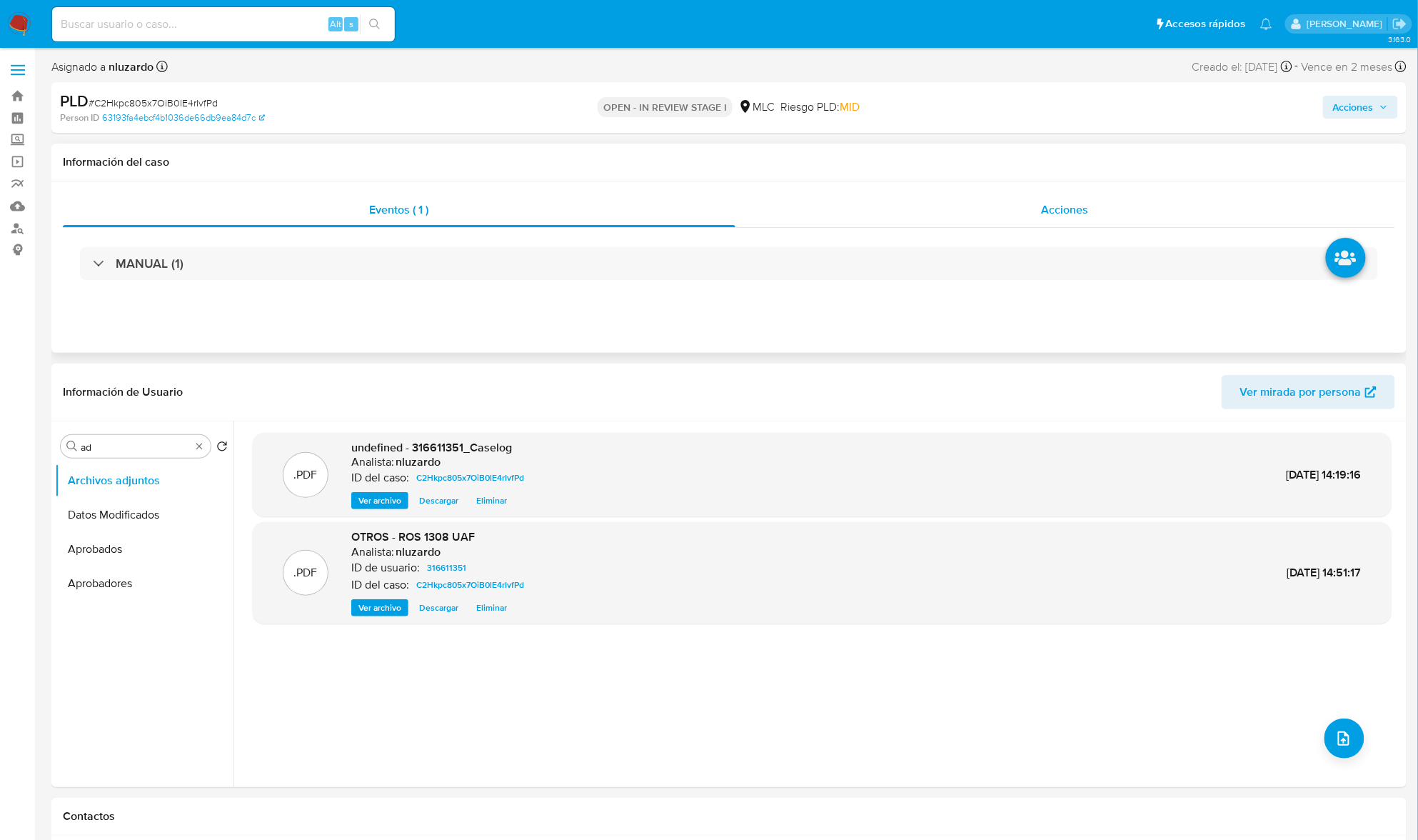
click at [1044, 210] on span "Acciones" at bounding box center [1065, 210] width 48 height 16
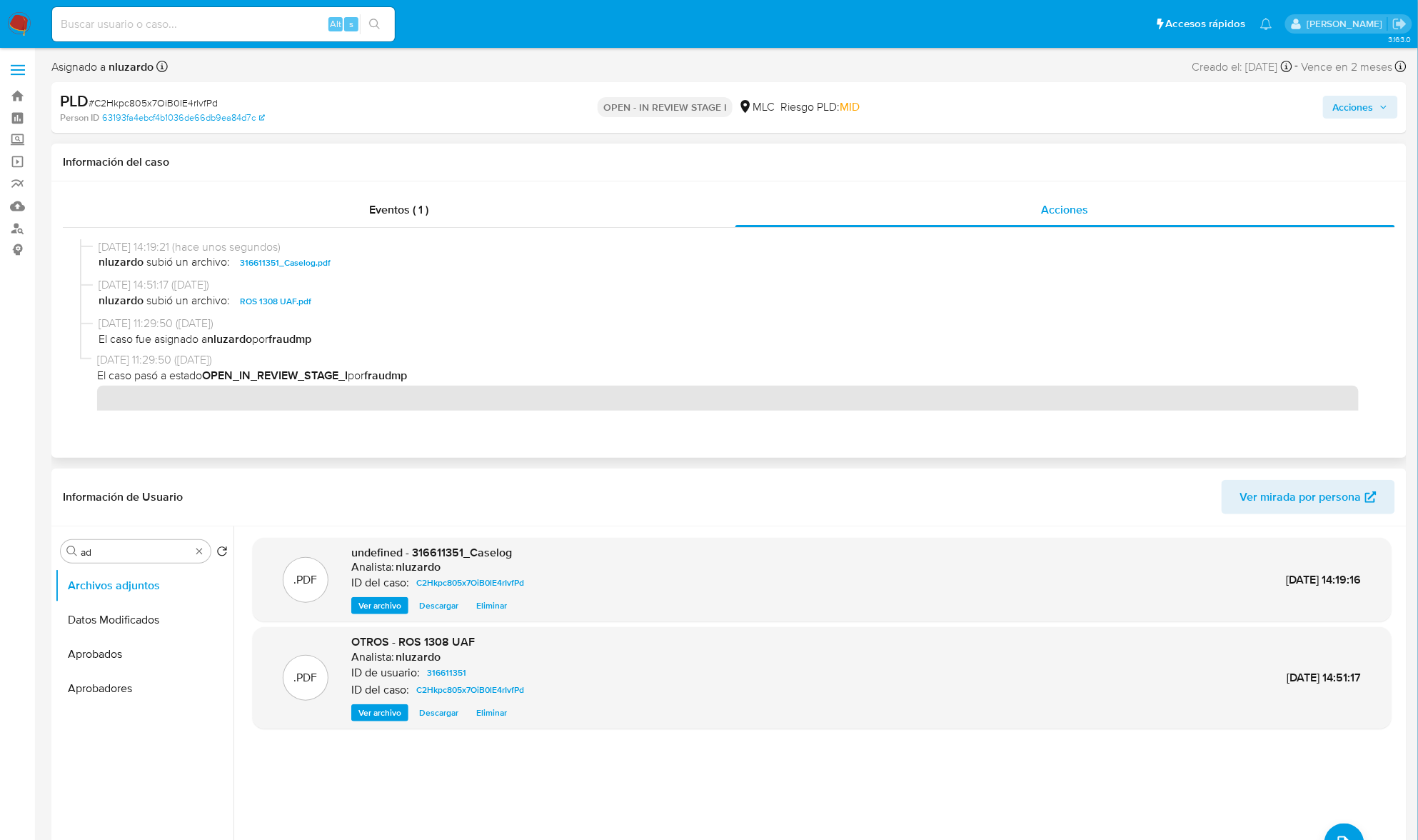
click at [354, 299] on span "nluzardo subió un archivo: ROS 1308 UAF.pdf" at bounding box center [736, 302] width 1274 height 17
click at [370, 264] on span "nluzardo subió un archivo: 316611351_Caselog.pdf" at bounding box center [736, 263] width 1274 height 17
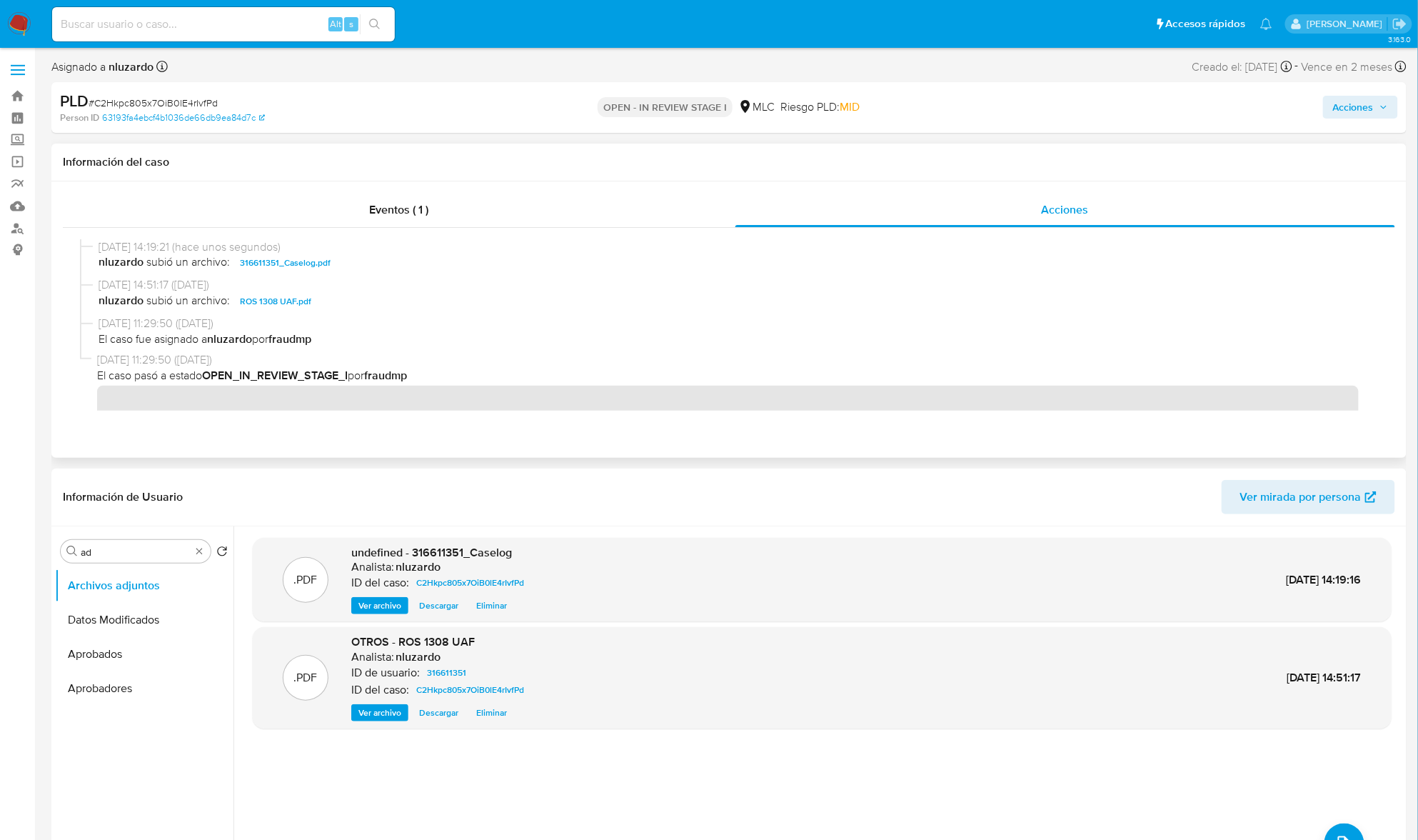
click at [370, 264] on span "nluzardo subió un archivo: 316611351_Caselog.pdf" at bounding box center [736, 263] width 1274 height 17
click at [1375, 104] on span "Acciones" at bounding box center [1361, 107] width 55 height 20
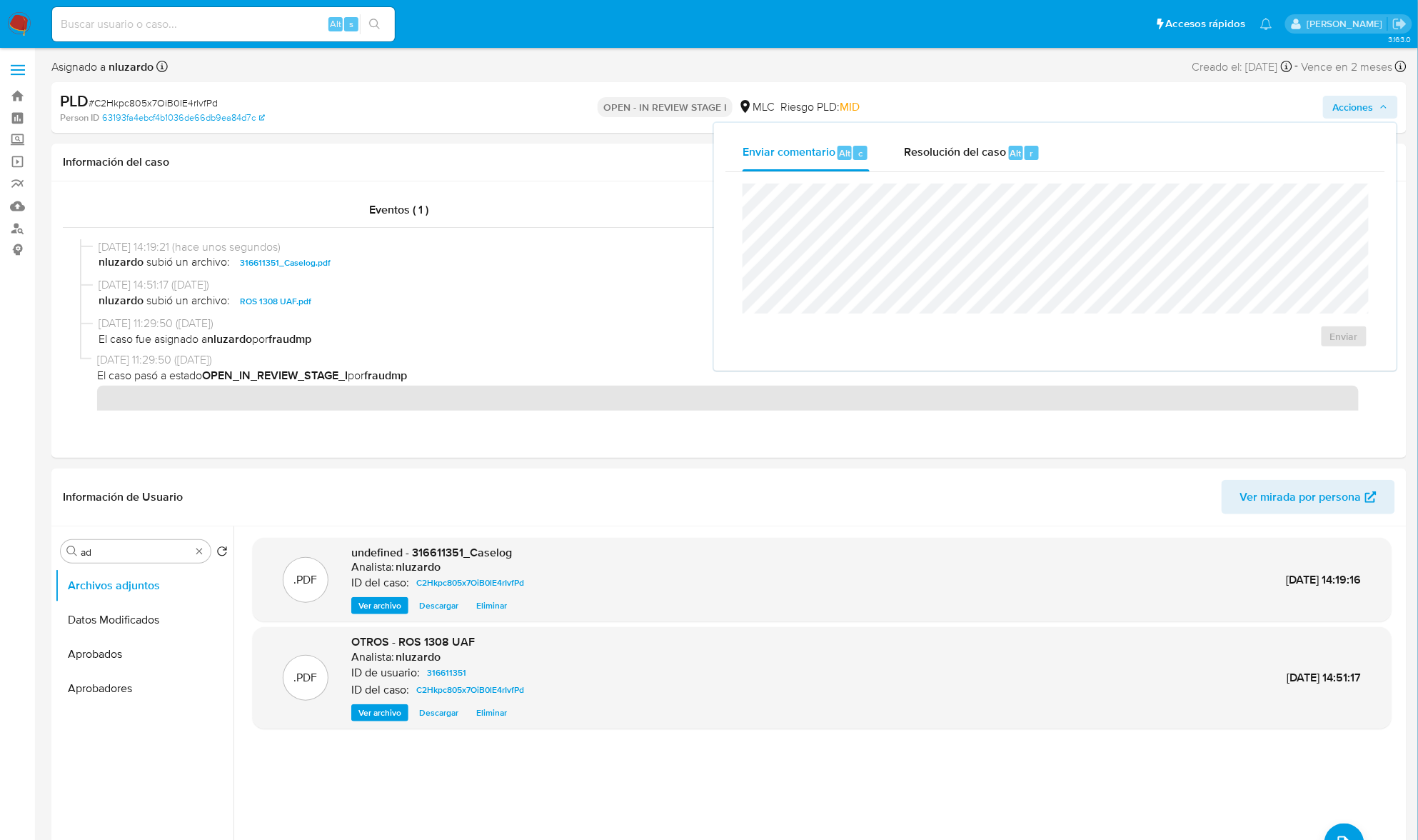
click at [966, 131] on div "Enviar comentario Alt c Resolución del caso Alt r Enviar" at bounding box center [1055, 247] width 683 height 248
drag, startPoint x: 971, startPoint y: 157, endPoint x: 969, endPoint y: 169, distance: 12.2
click at [972, 157] on span "Resolución del caso" at bounding box center [954, 152] width 102 height 16
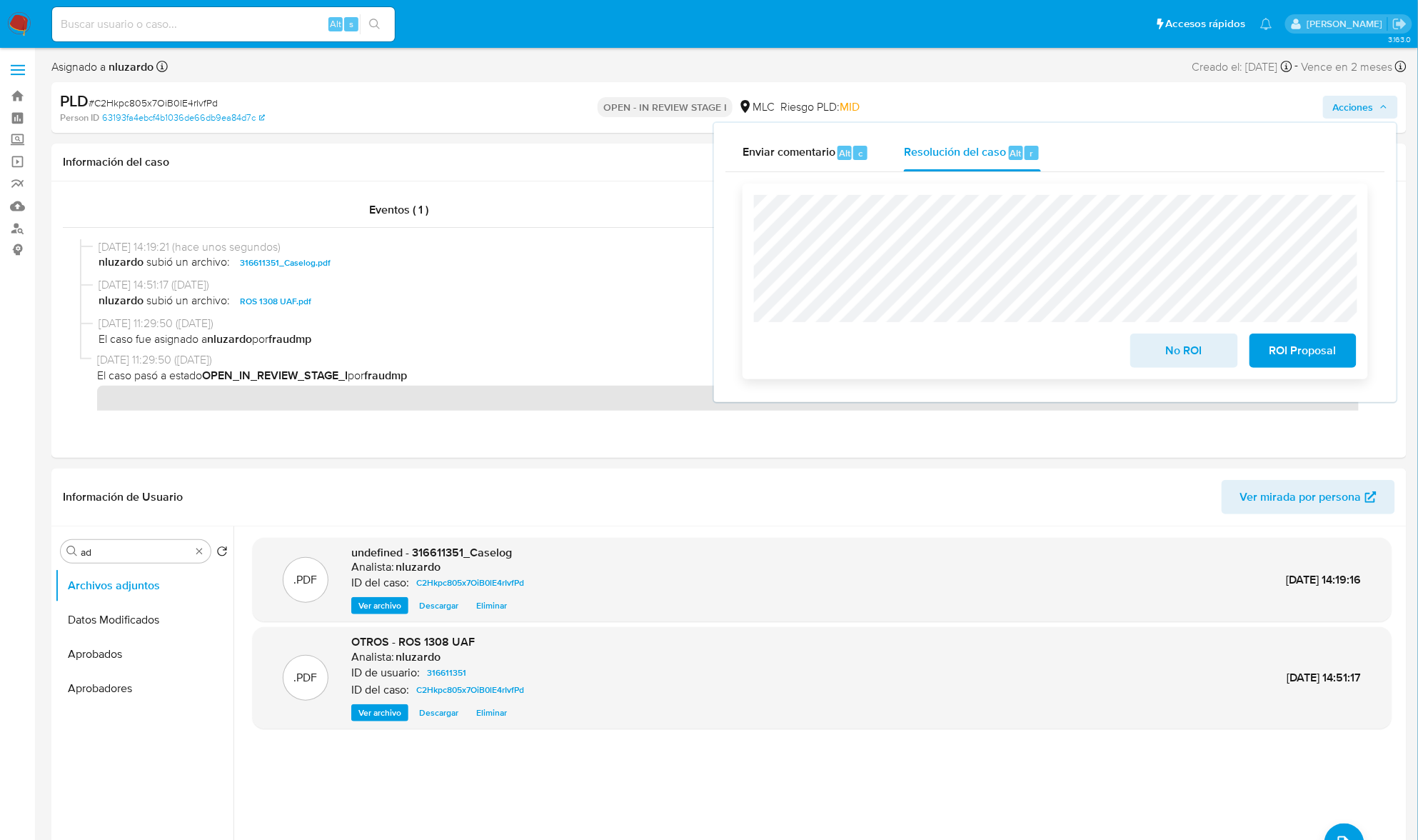
click at [1304, 343] on span "ROI Proposal" at bounding box center [1304, 350] width 70 height 31
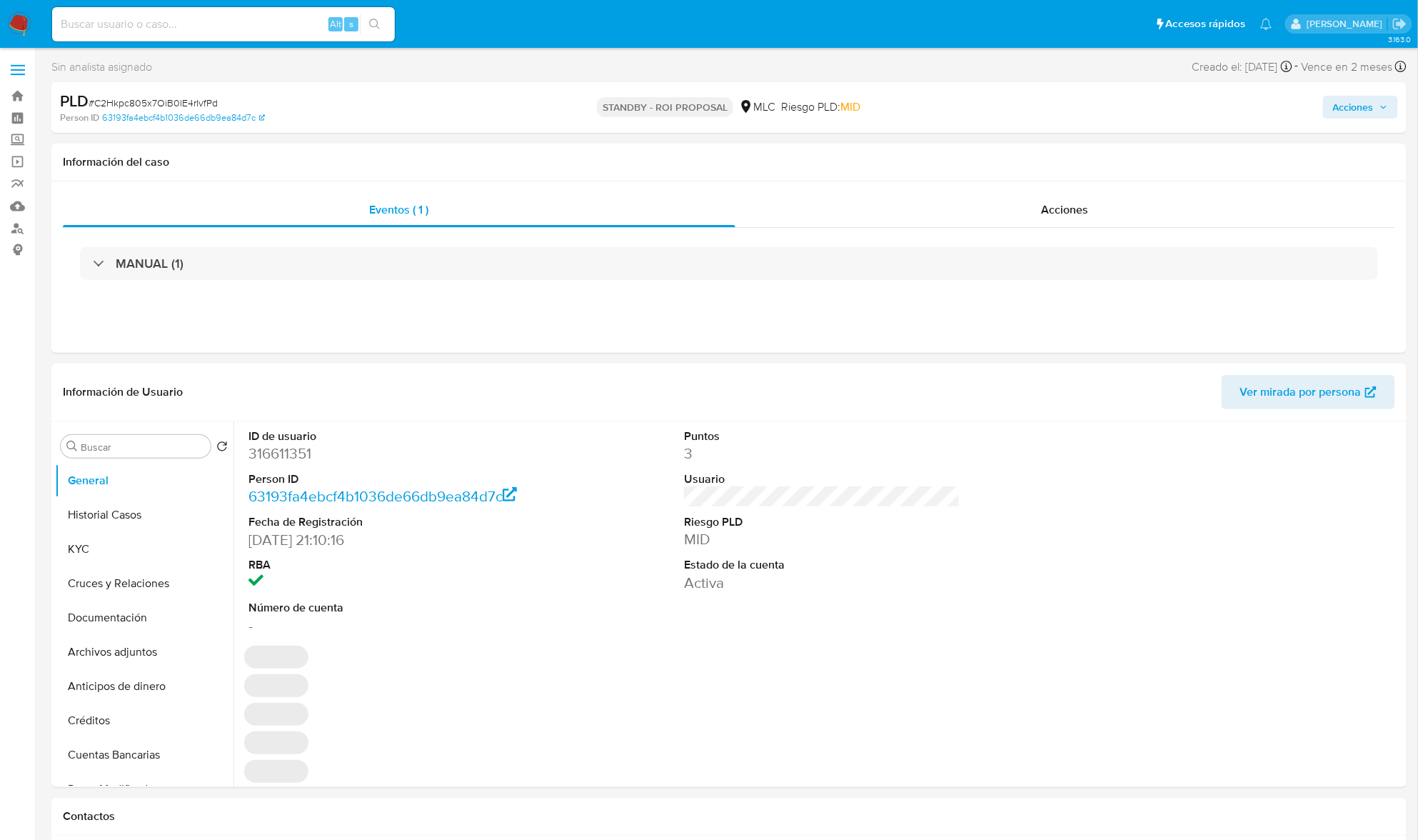
select select "10"
click at [1092, 212] on div "Acciones" at bounding box center [1065, 210] width 661 height 34
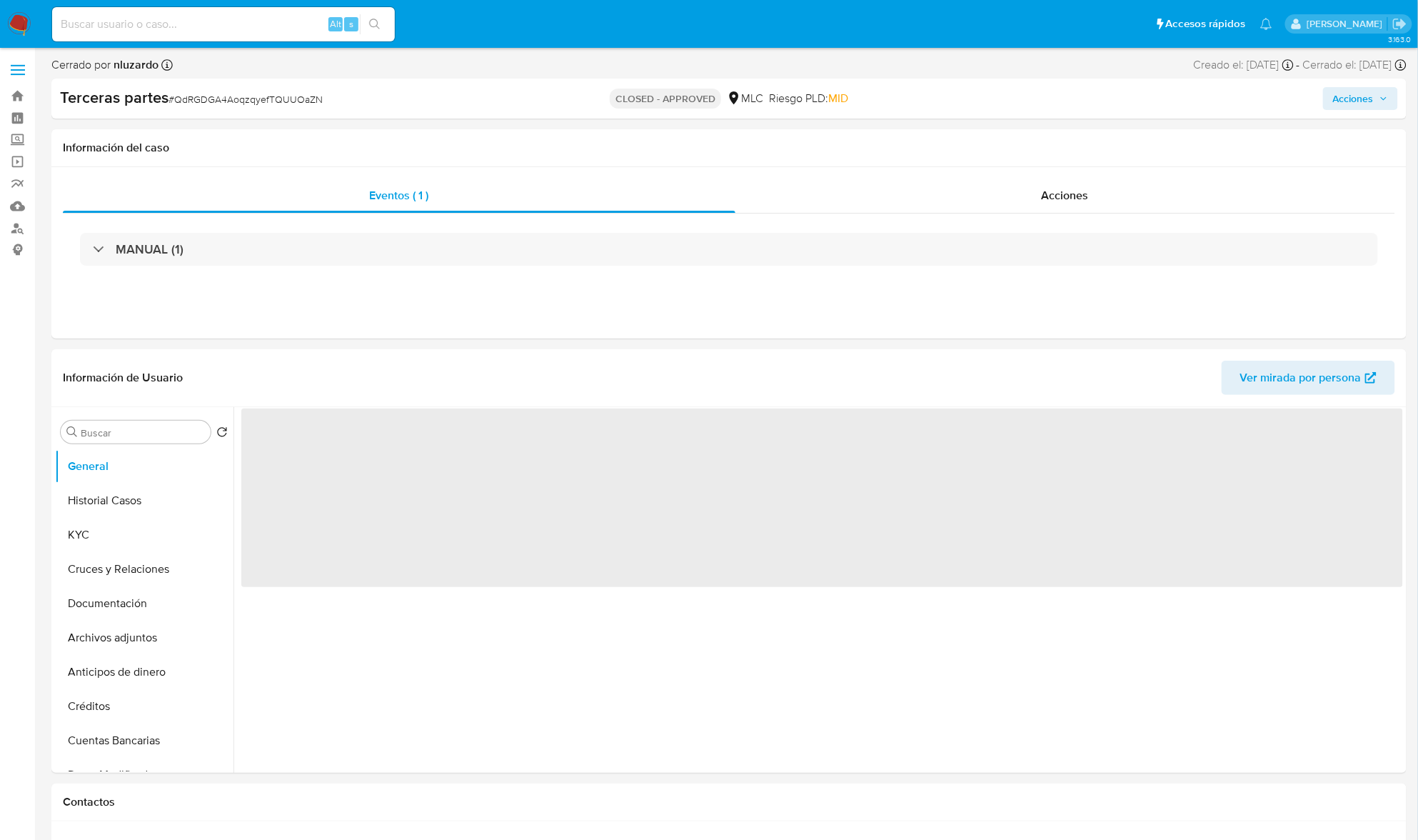
select select "10"
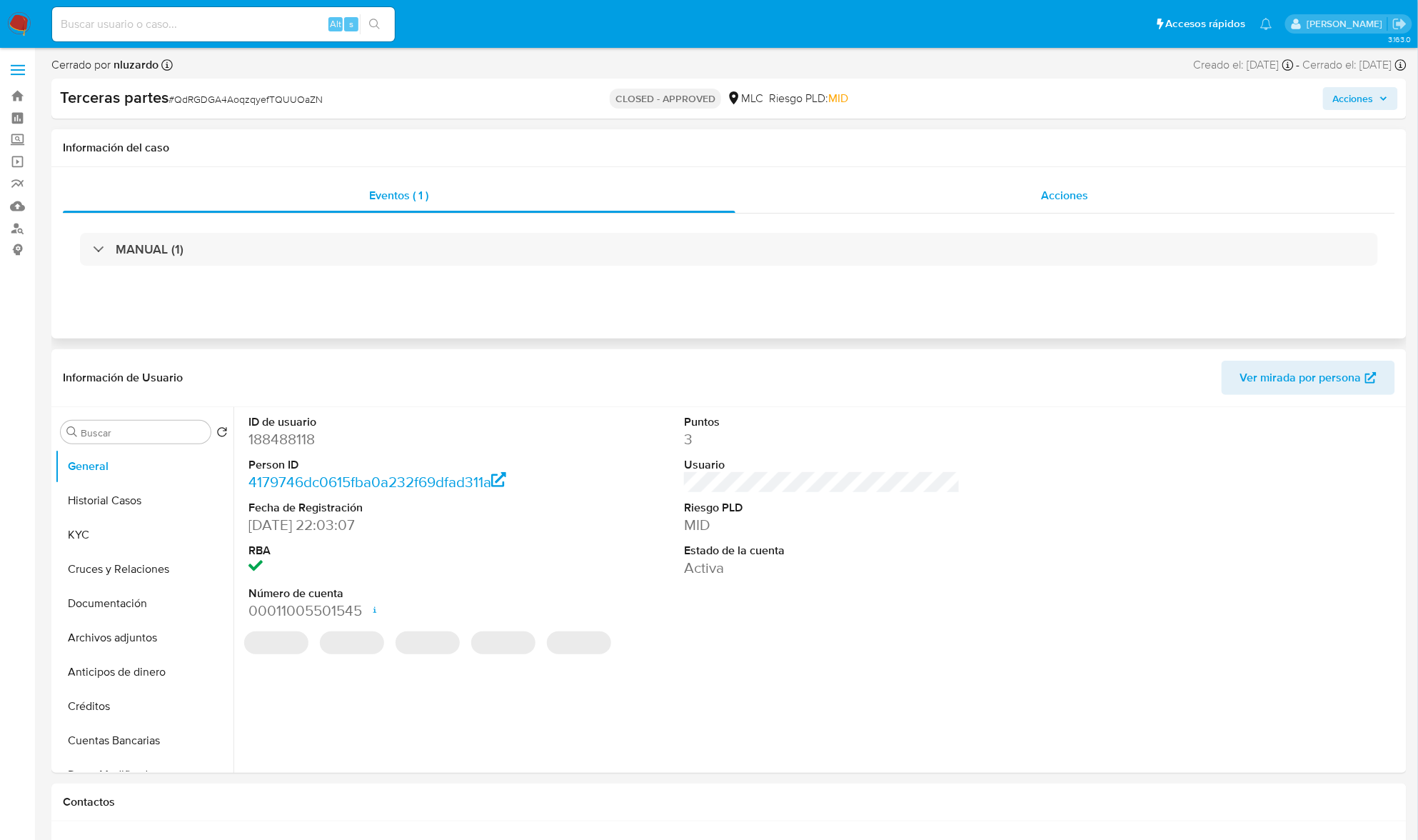
click at [1084, 199] on span "Acciones" at bounding box center [1065, 195] width 48 height 16
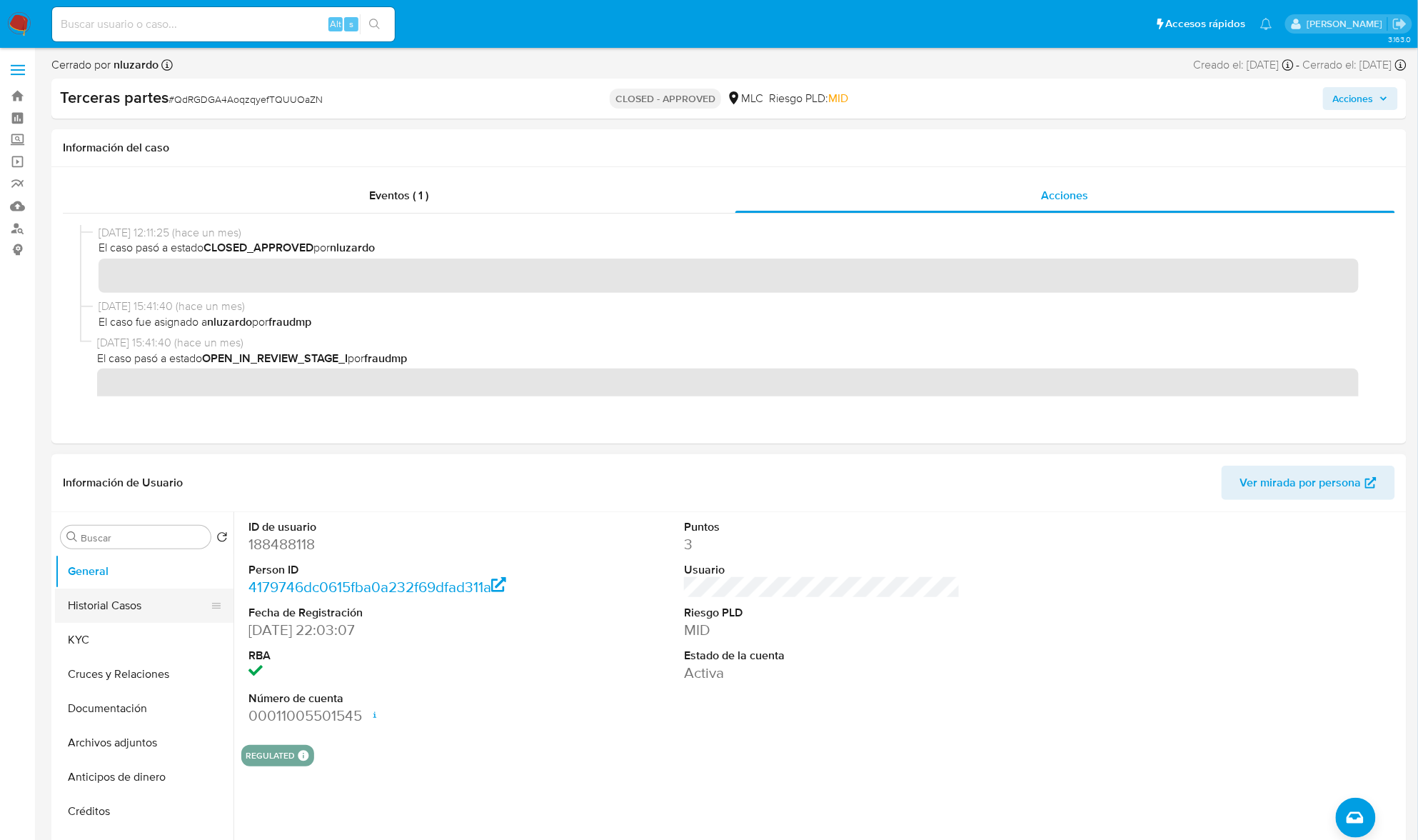
click at [139, 612] on button "Historial Casos" at bounding box center [139, 605] width 167 height 34
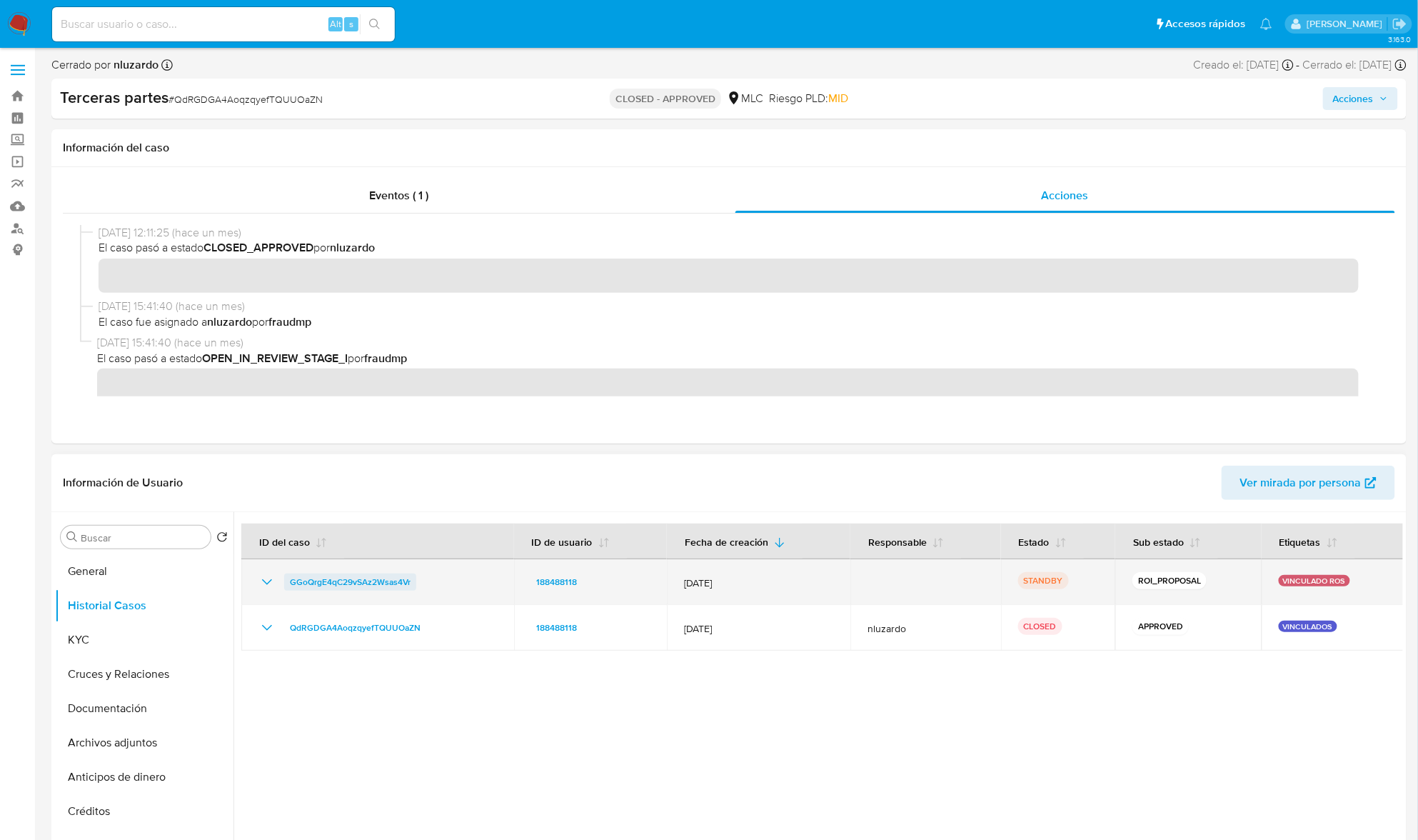
click at [384, 583] on span "GGoQrgE4qC29vSAz2Wsas4Vr" at bounding box center [350, 582] width 120 height 17
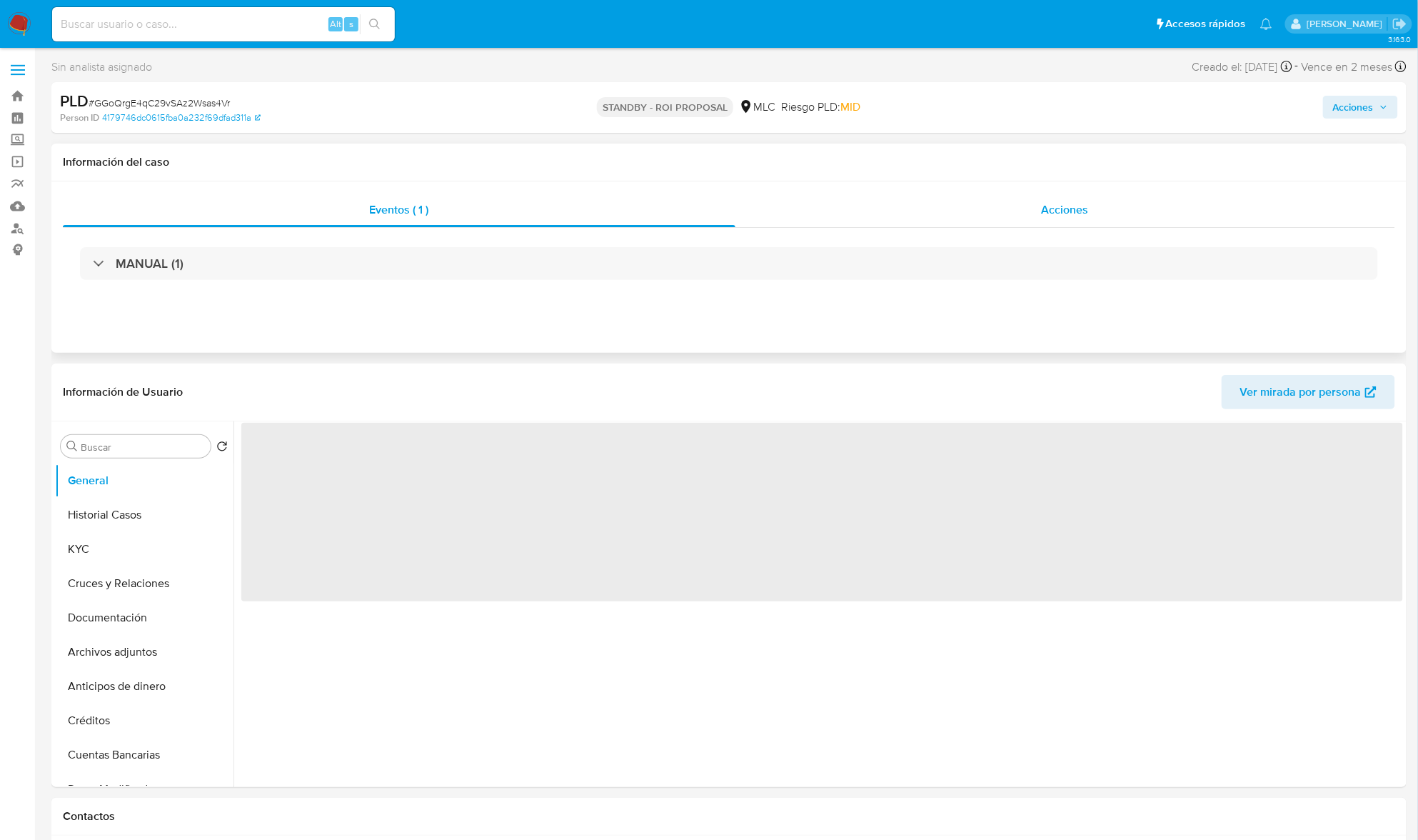
click at [1017, 211] on div "Acciones" at bounding box center [1065, 210] width 661 height 34
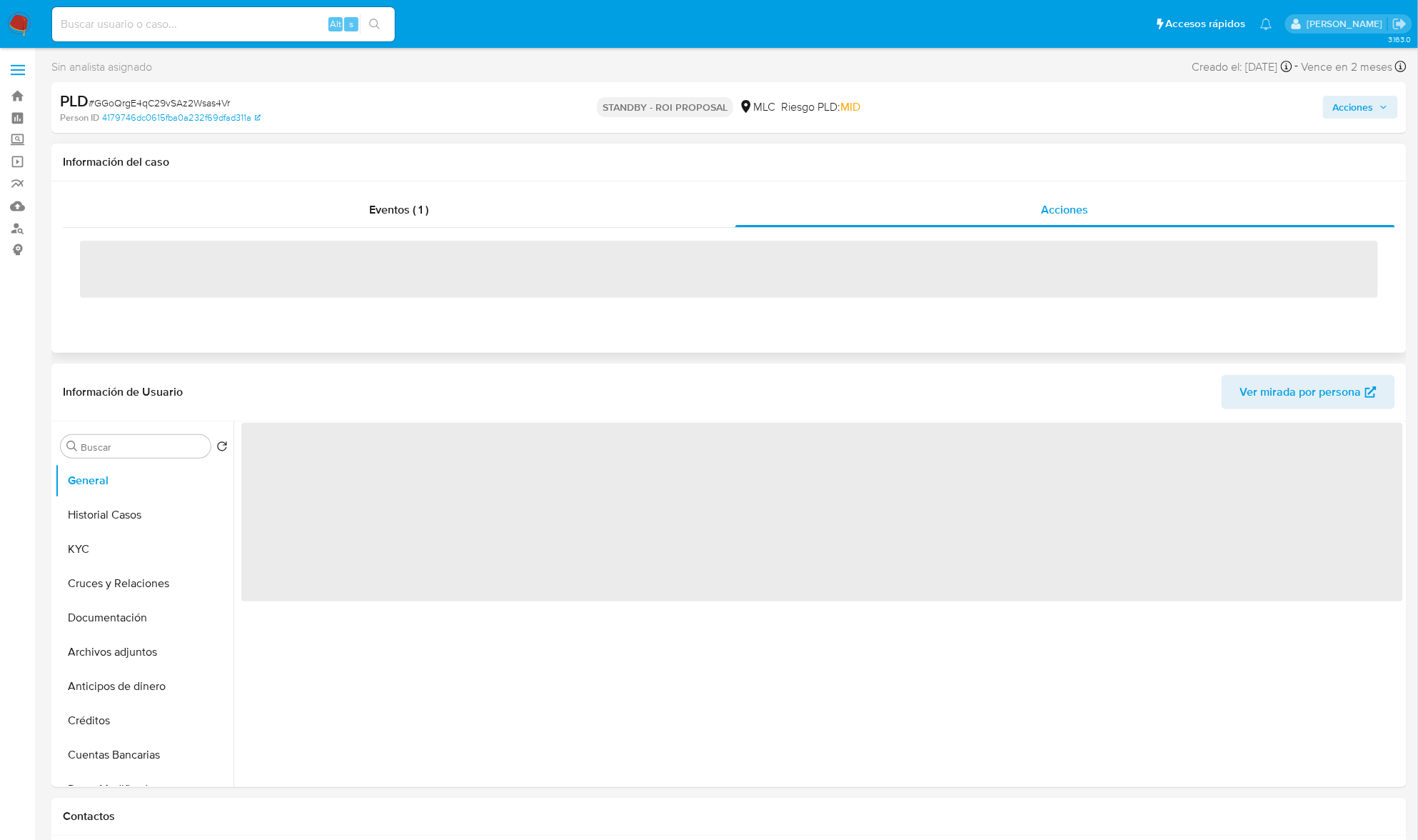
select select "10"
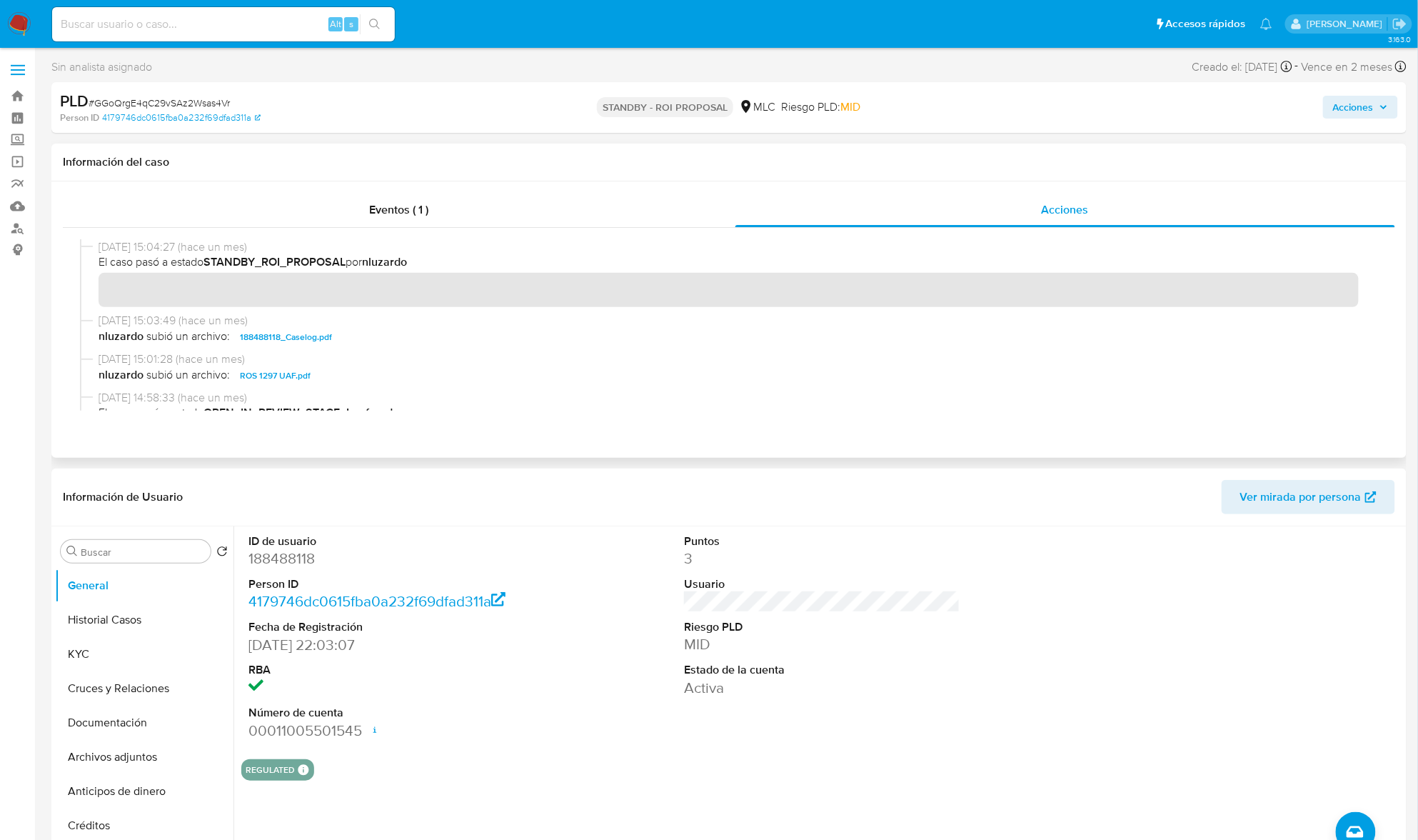
click at [460, 341] on span "nluzardo subió un archivo: 188488118_Caselog.pdf" at bounding box center [736, 338] width 1274 height 17
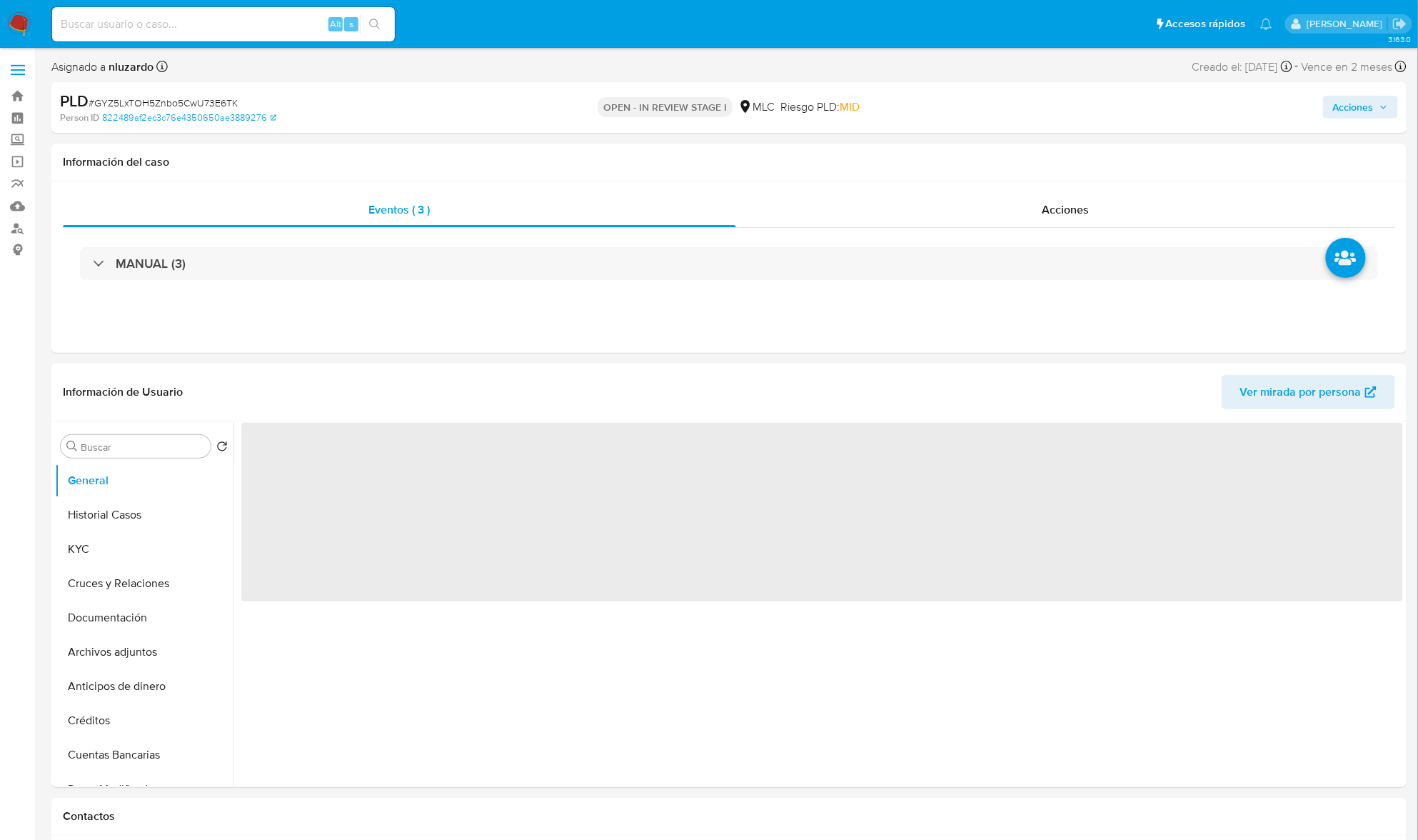
select select "10"
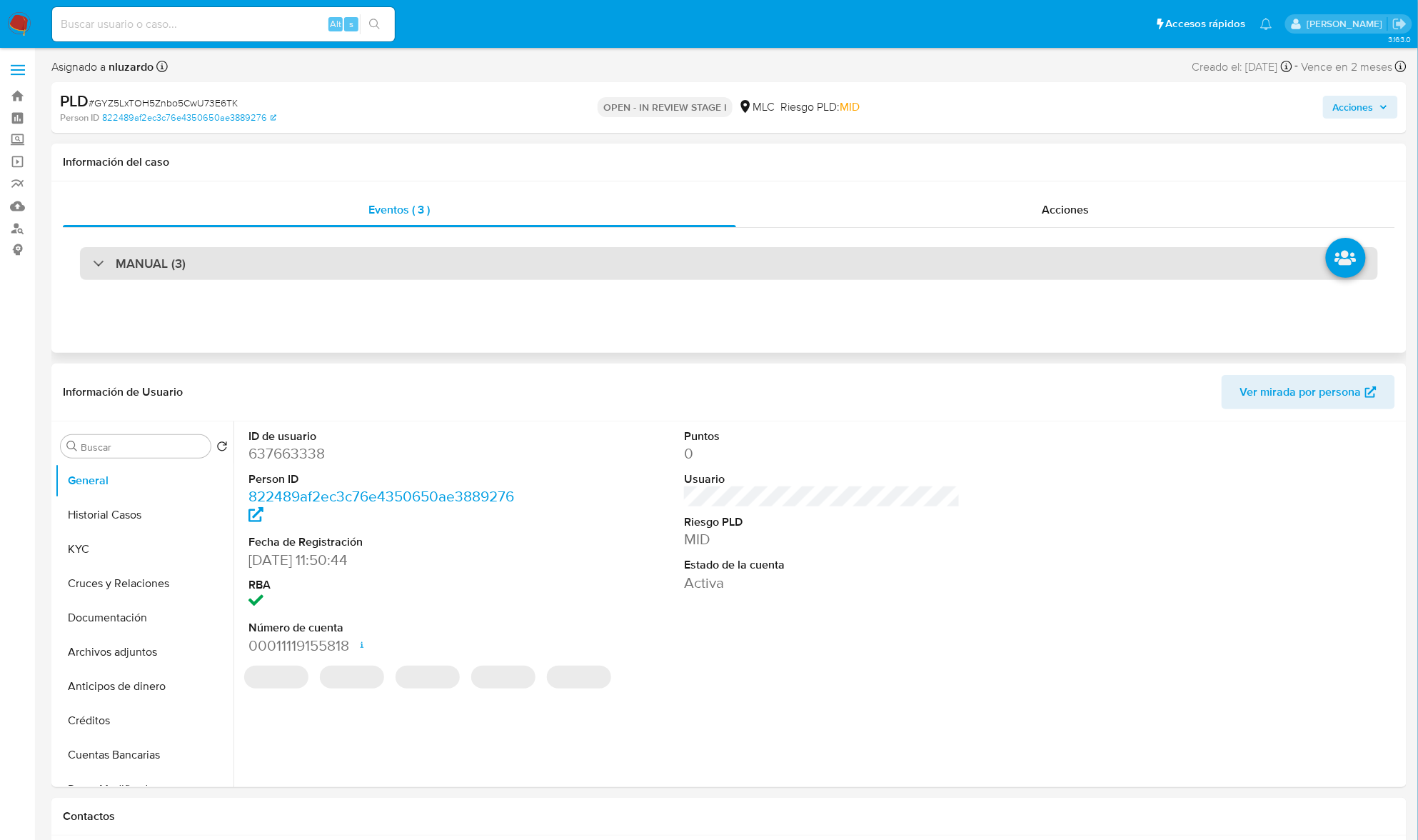
click at [264, 248] on div "MANUAL (3)" at bounding box center [728, 264] width 1299 height 33
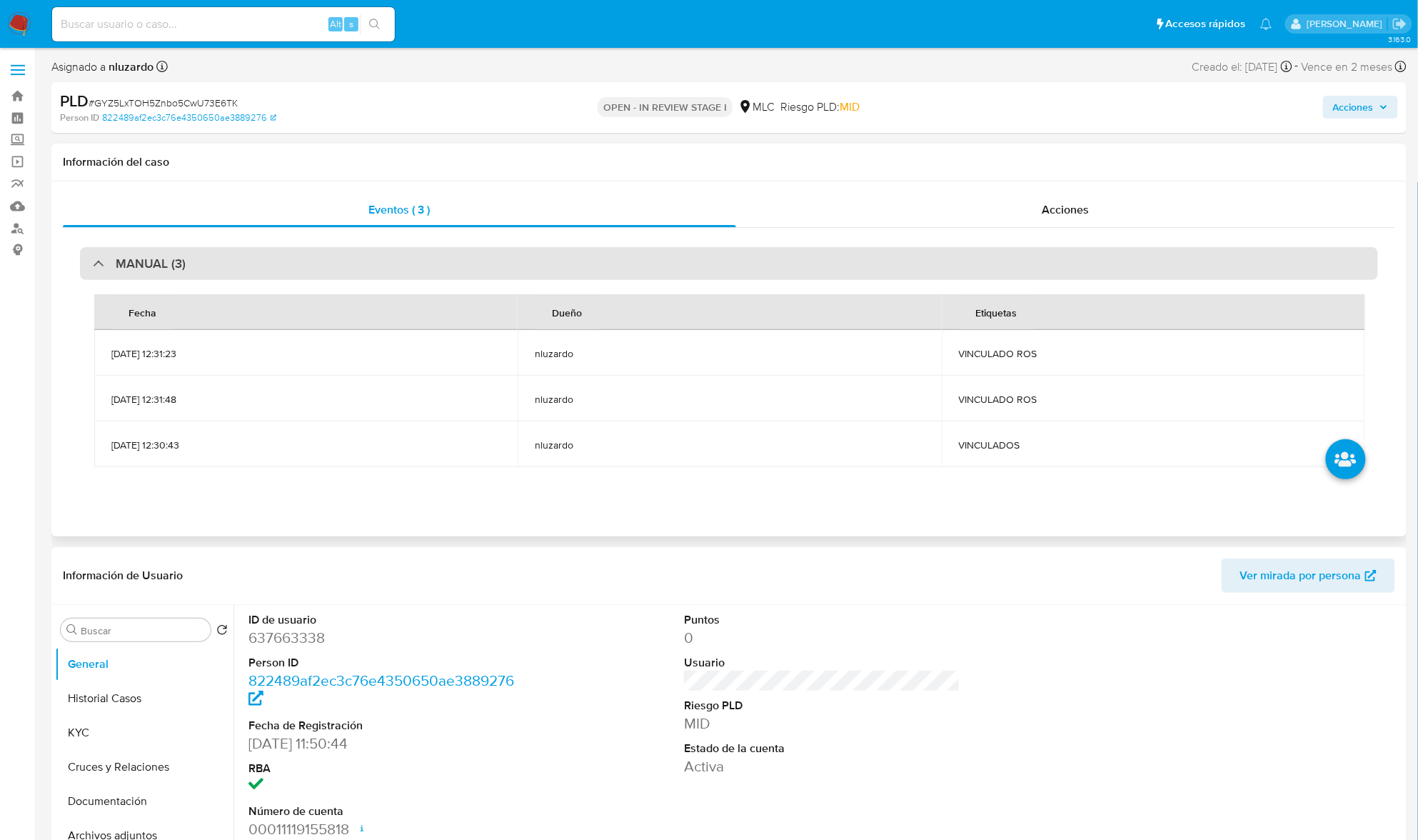
click at [263, 264] on div "MANUAL (3)" at bounding box center [728, 264] width 1299 height 33
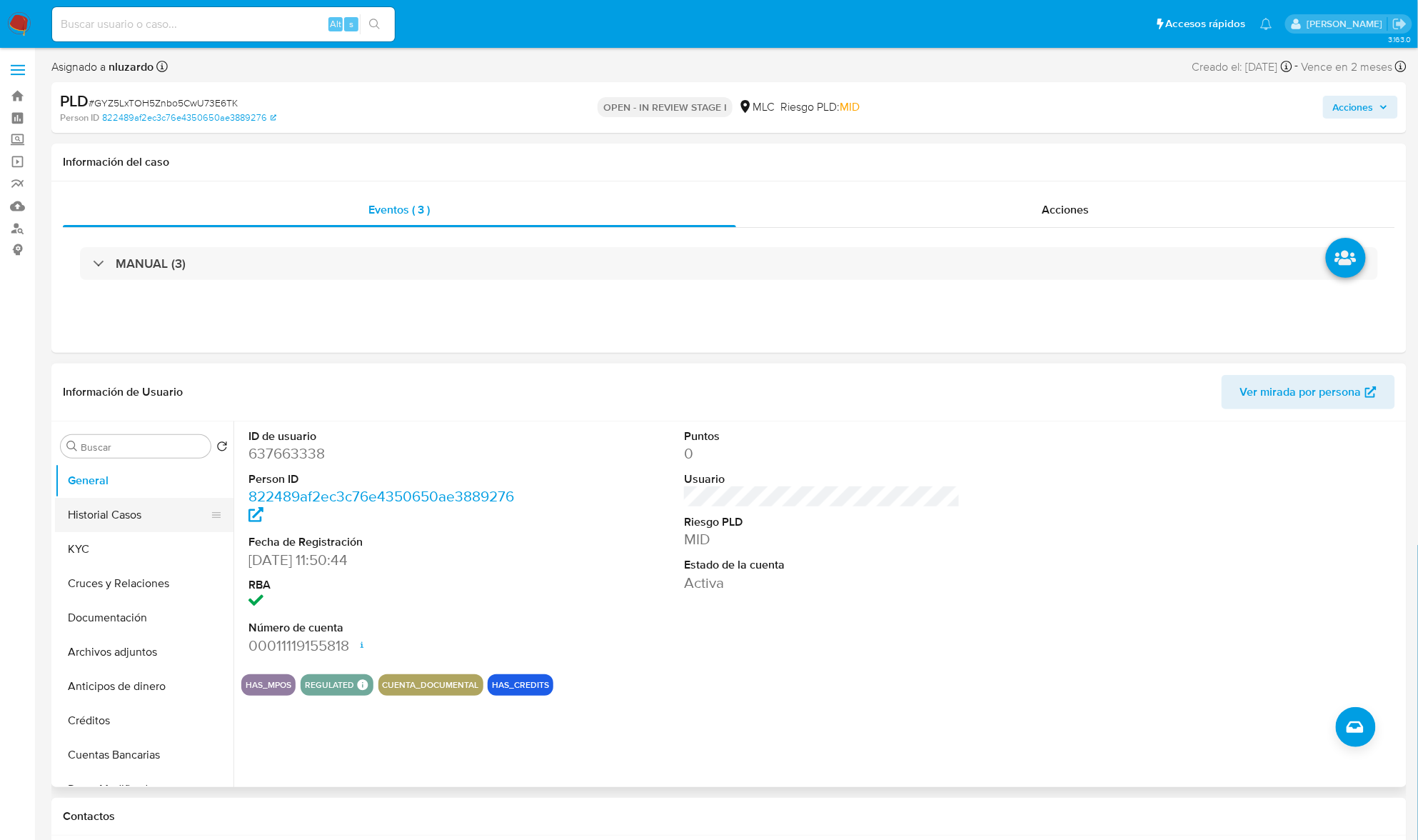
click at [113, 519] on button "Historial Casos" at bounding box center [139, 514] width 167 height 34
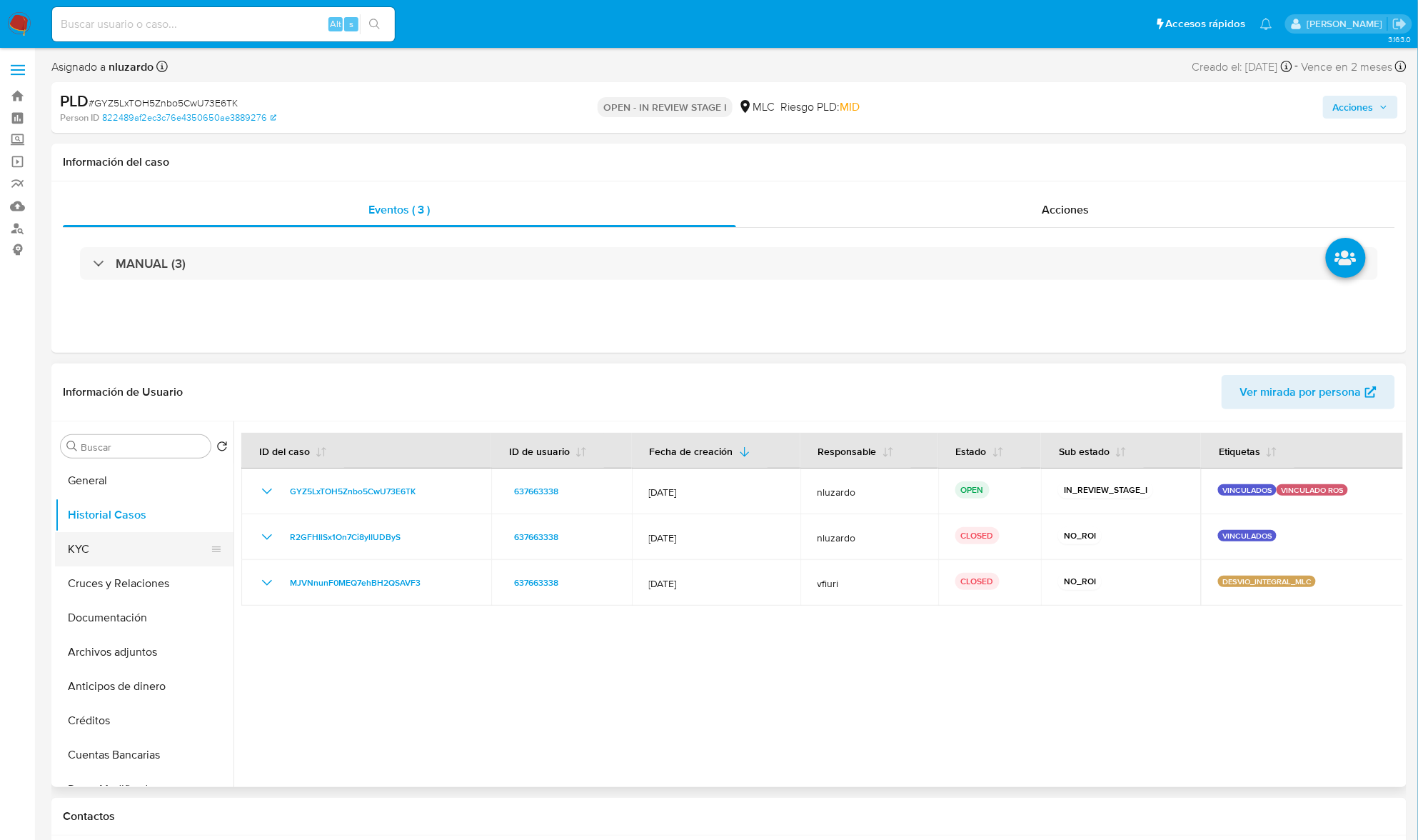
click at [117, 543] on button "KYC" at bounding box center [139, 549] width 167 height 34
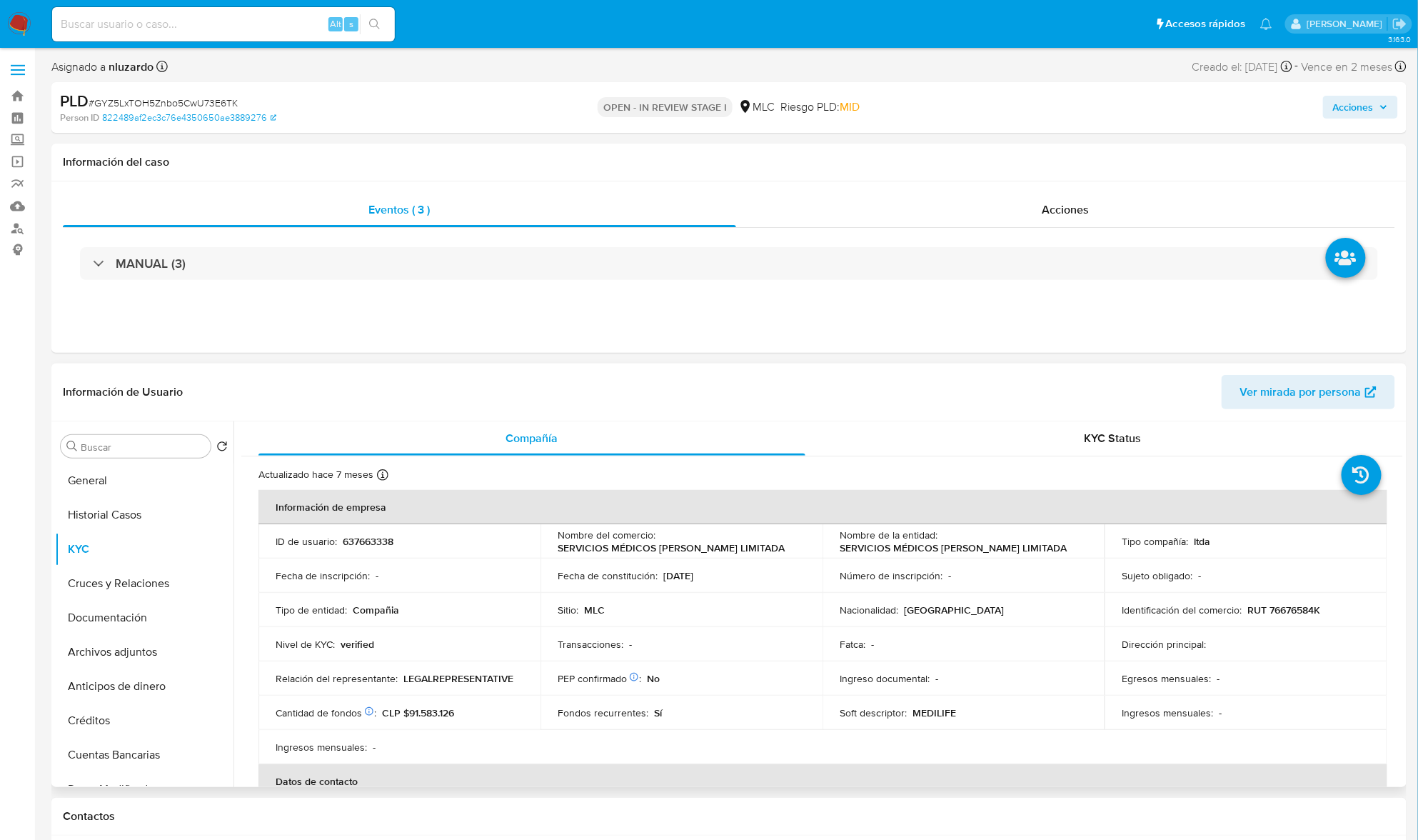
click at [1301, 607] on p "RUT 76676584K" at bounding box center [1283, 609] width 73 height 13
copy p "76676584K"
click at [374, 551] on td "ID de usuario : 637663338" at bounding box center [400, 540] width 282 height 34
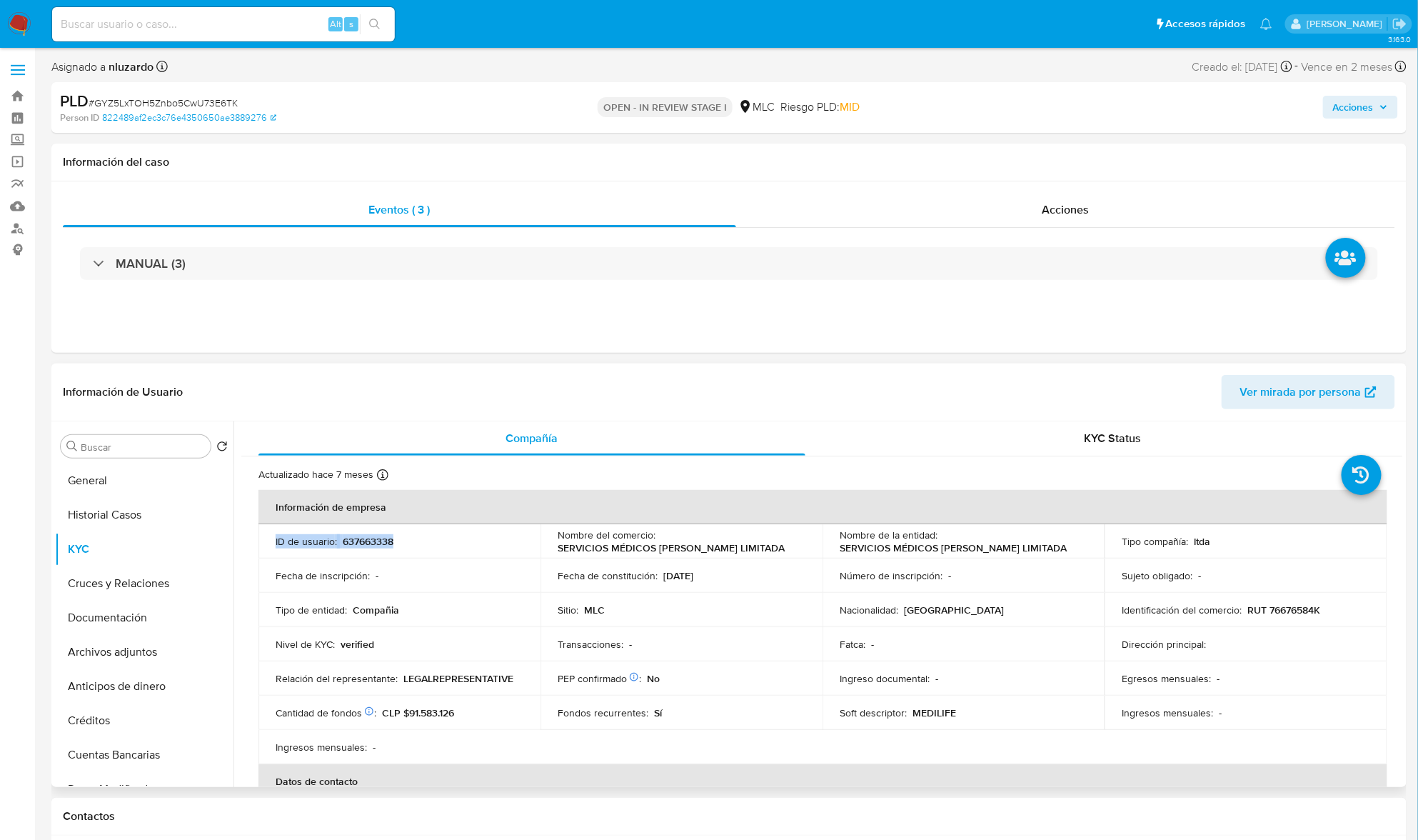
click at [374, 548] on p "637663338" at bounding box center [368, 541] width 50 height 13
click at [372, 540] on p "637663338" at bounding box center [368, 541] width 50 height 13
click at [372, 538] on p "637663338" at bounding box center [368, 541] width 50 height 13
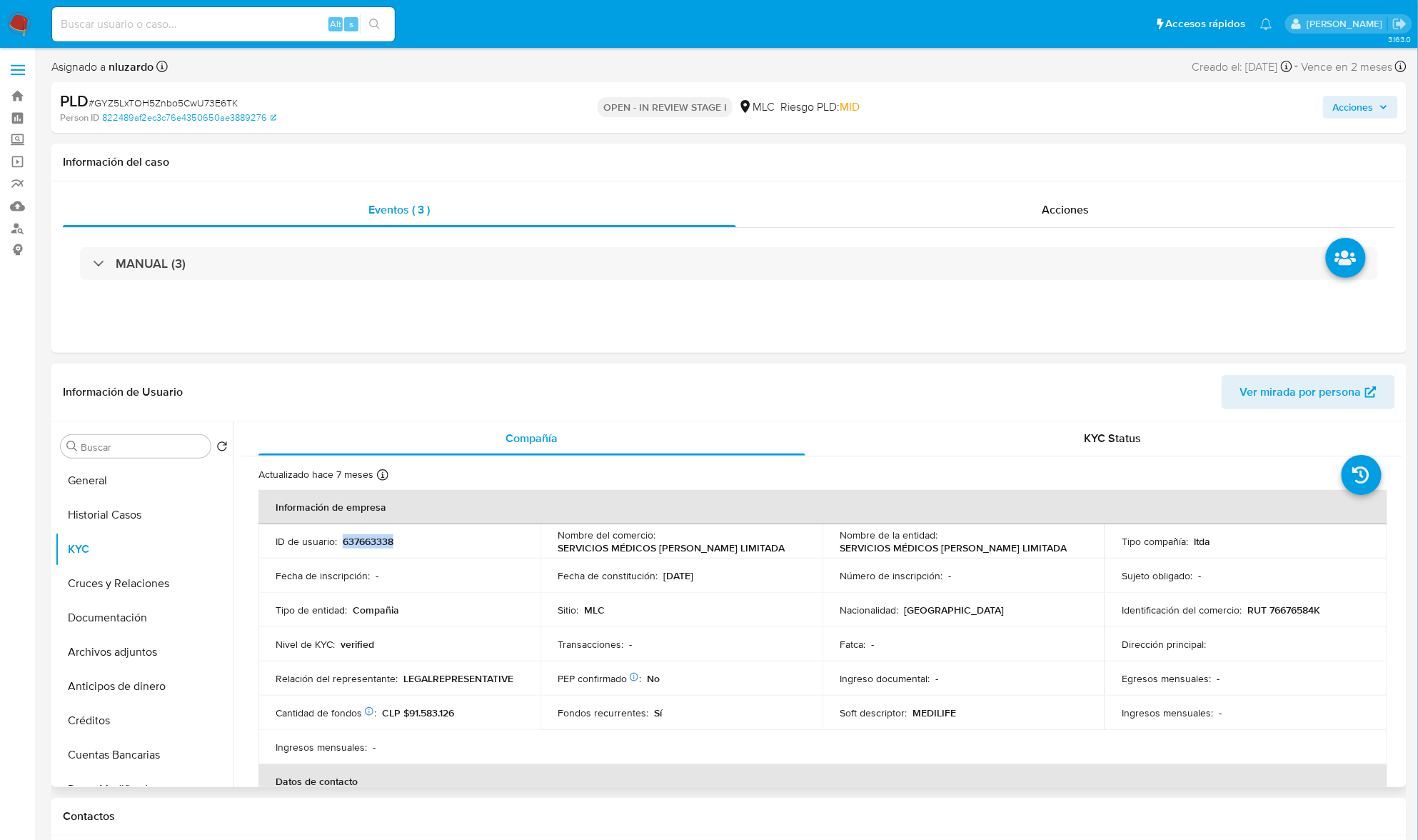
click at [372, 538] on p "637663338" at bounding box center [368, 541] width 50 height 13
click at [383, 537] on p "637663338" at bounding box center [368, 541] width 50 height 13
click at [375, 546] on p "637663338" at bounding box center [368, 541] width 50 height 13
copy p "637663338"
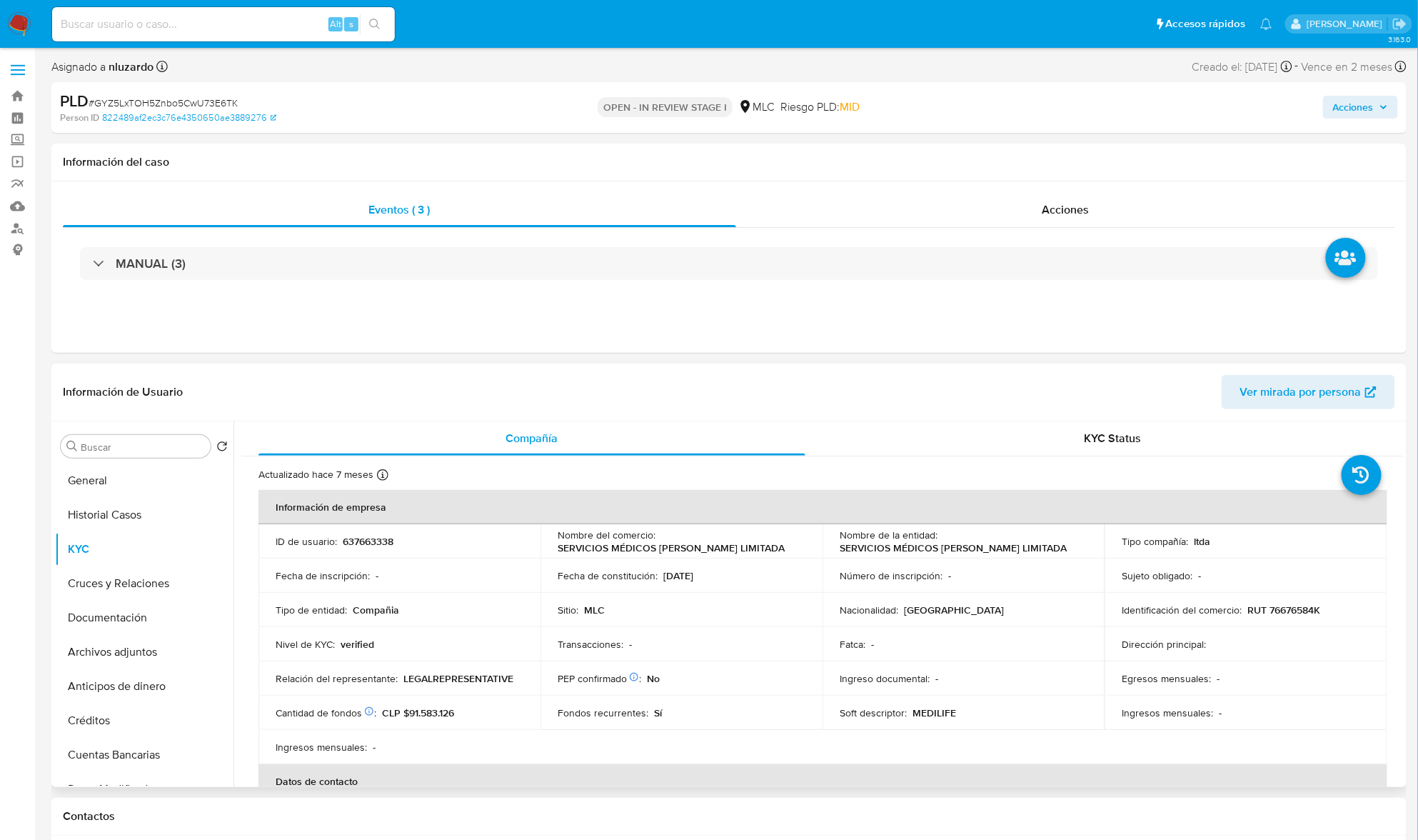
click at [1275, 616] on p "RUT 76676584K" at bounding box center [1283, 609] width 73 height 13
copy p "76676584K"
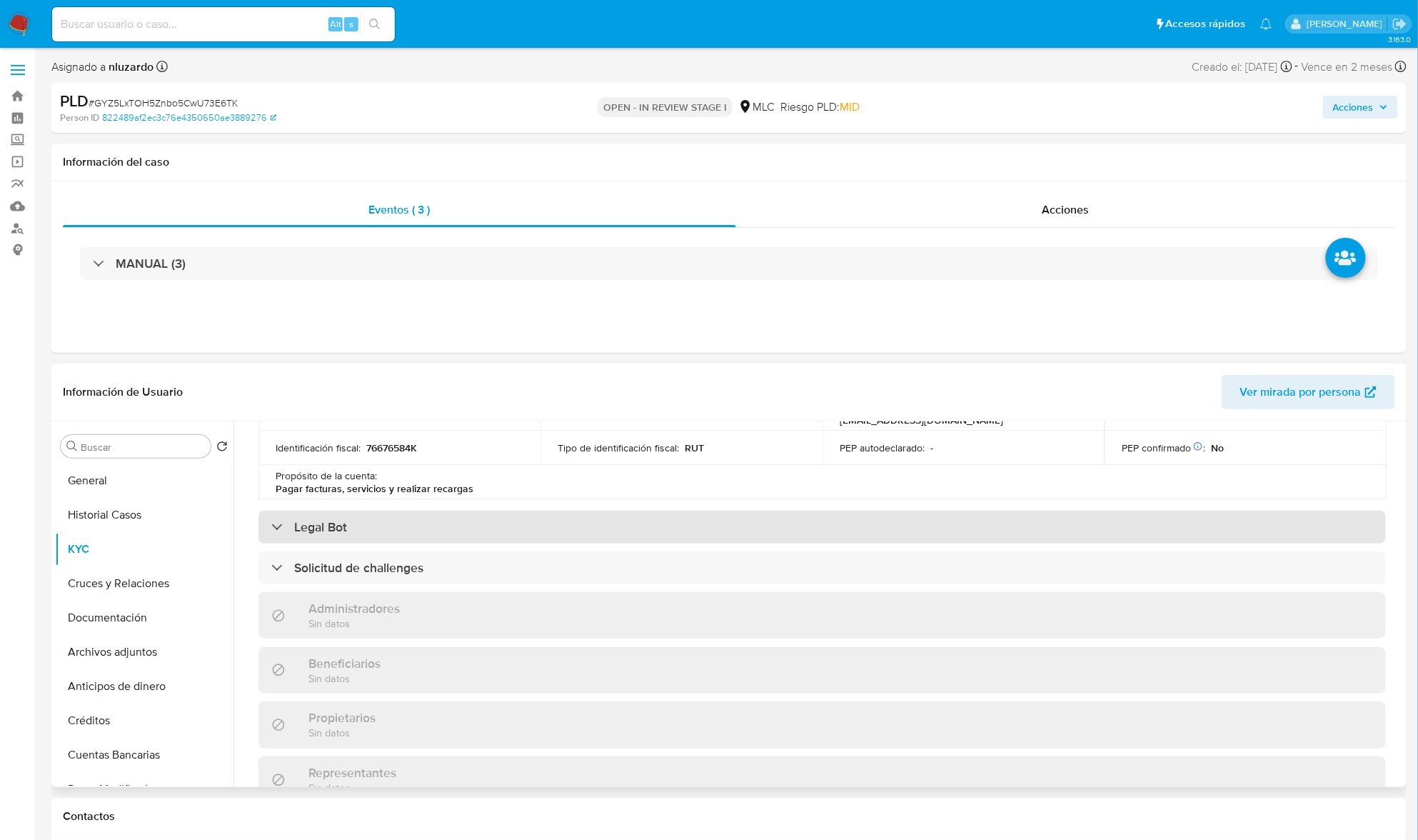
scroll to position [933, 0]
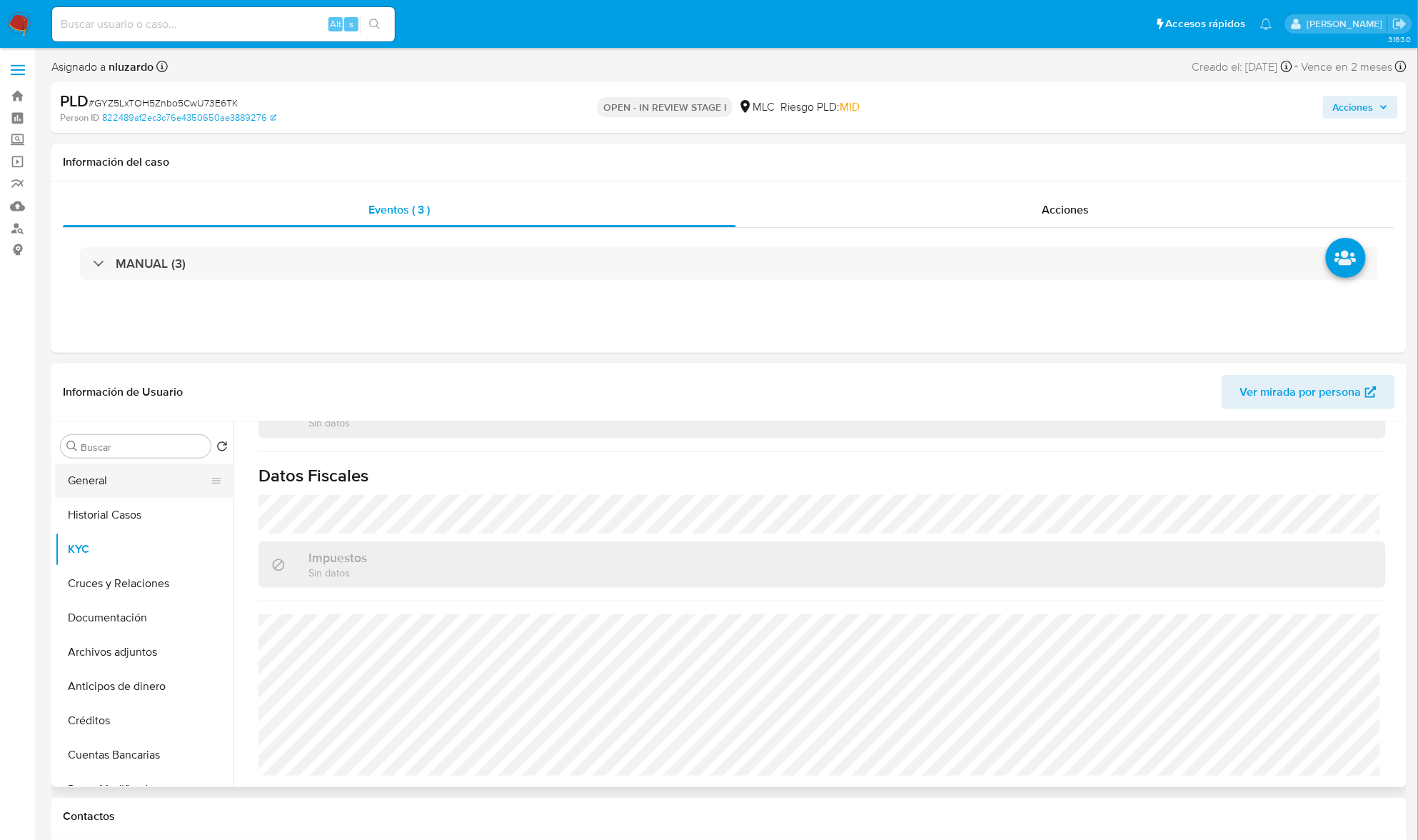
click at [138, 483] on button "General" at bounding box center [139, 480] width 167 height 34
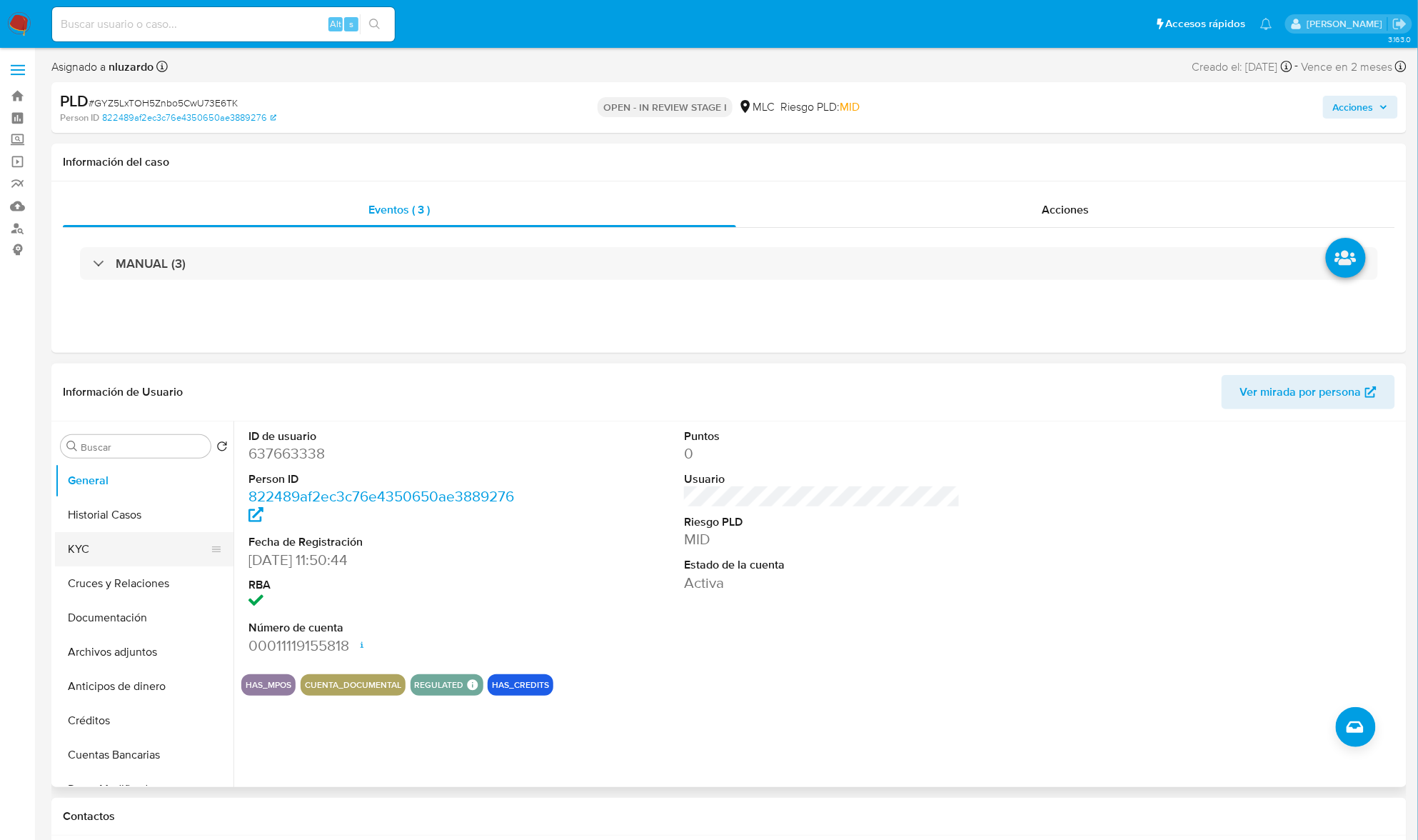
click at [129, 551] on button "KYC" at bounding box center [139, 549] width 167 height 34
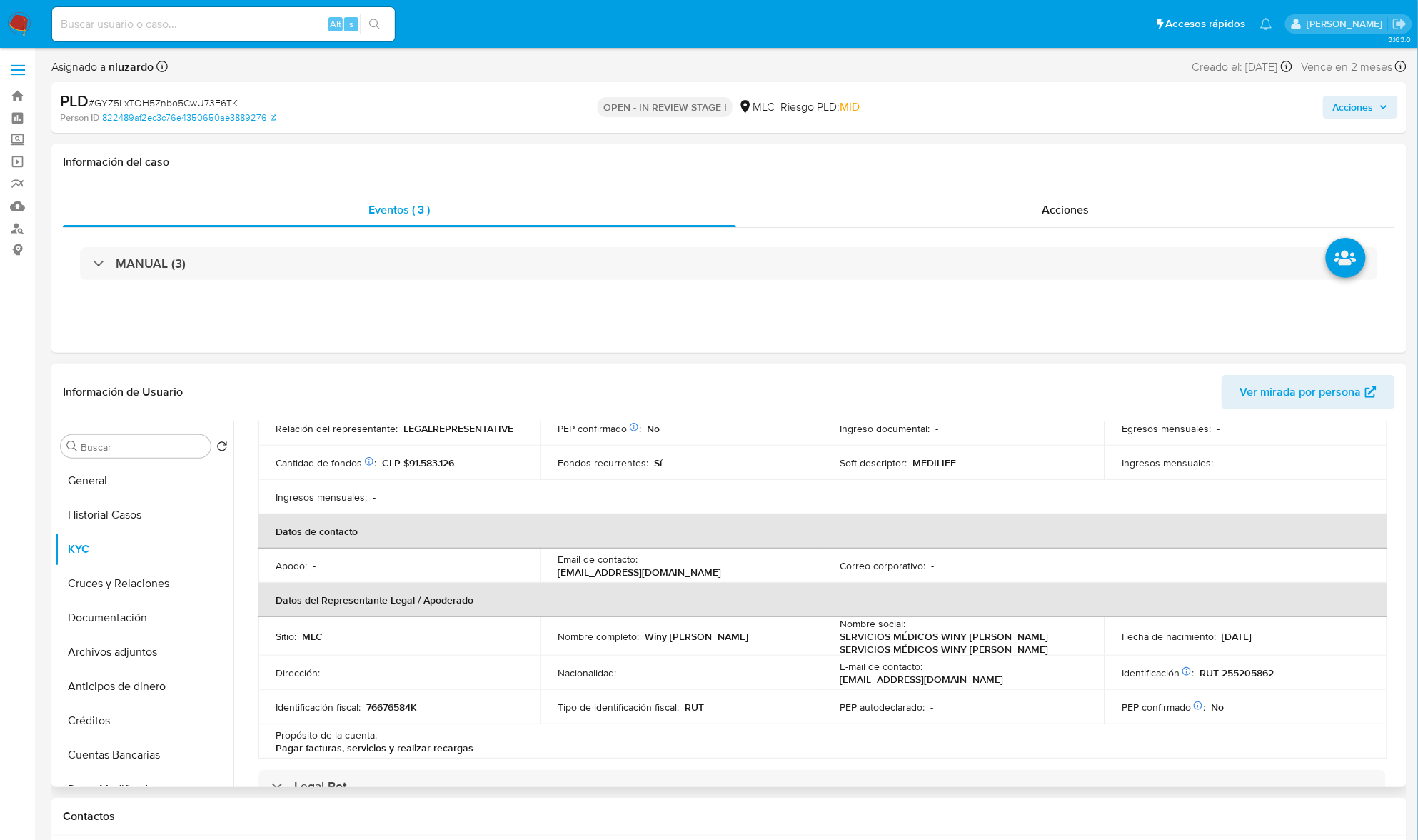
scroll to position [933, 0]
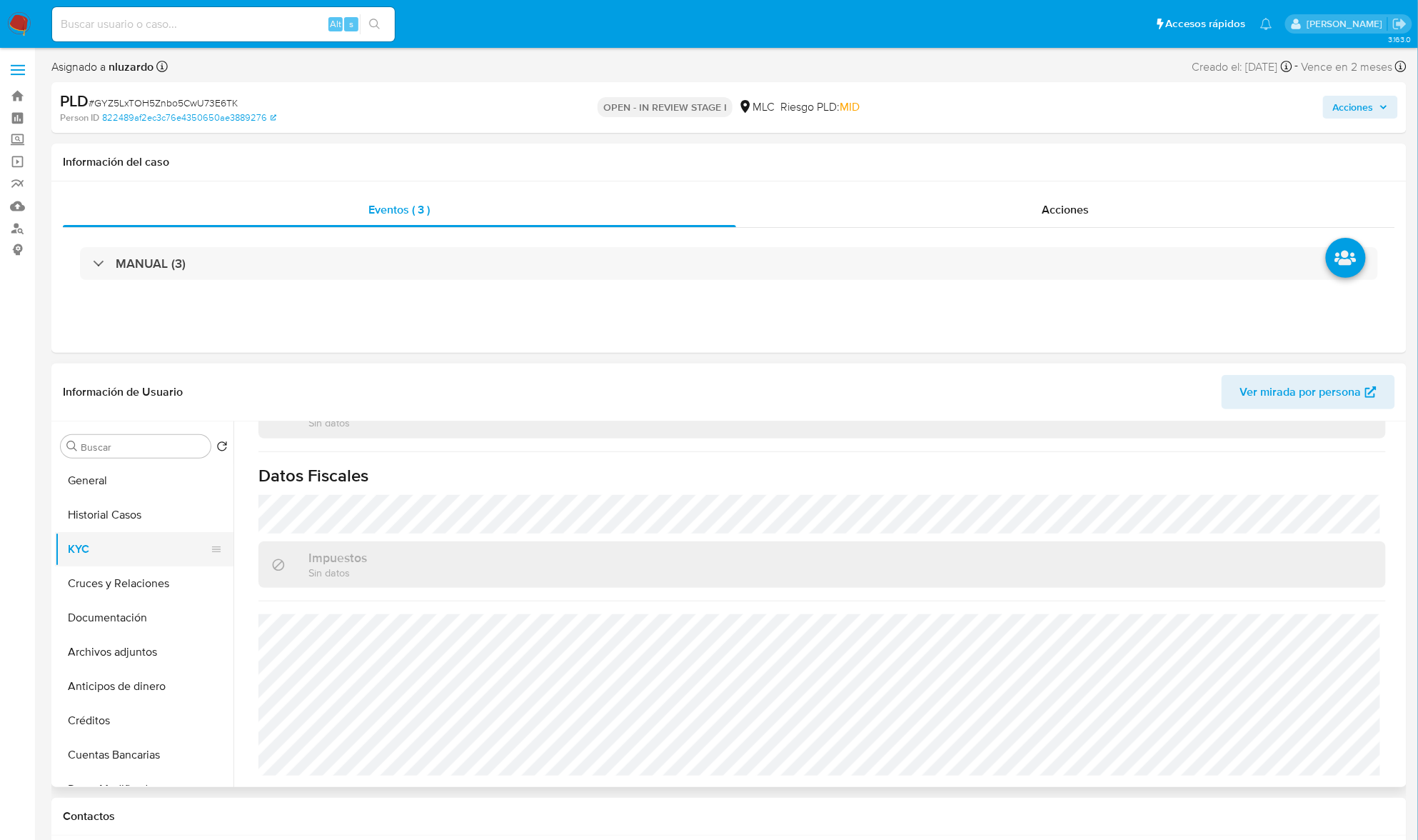
click at [89, 541] on button "KYC" at bounding box center [139, 549] width 167 height 34
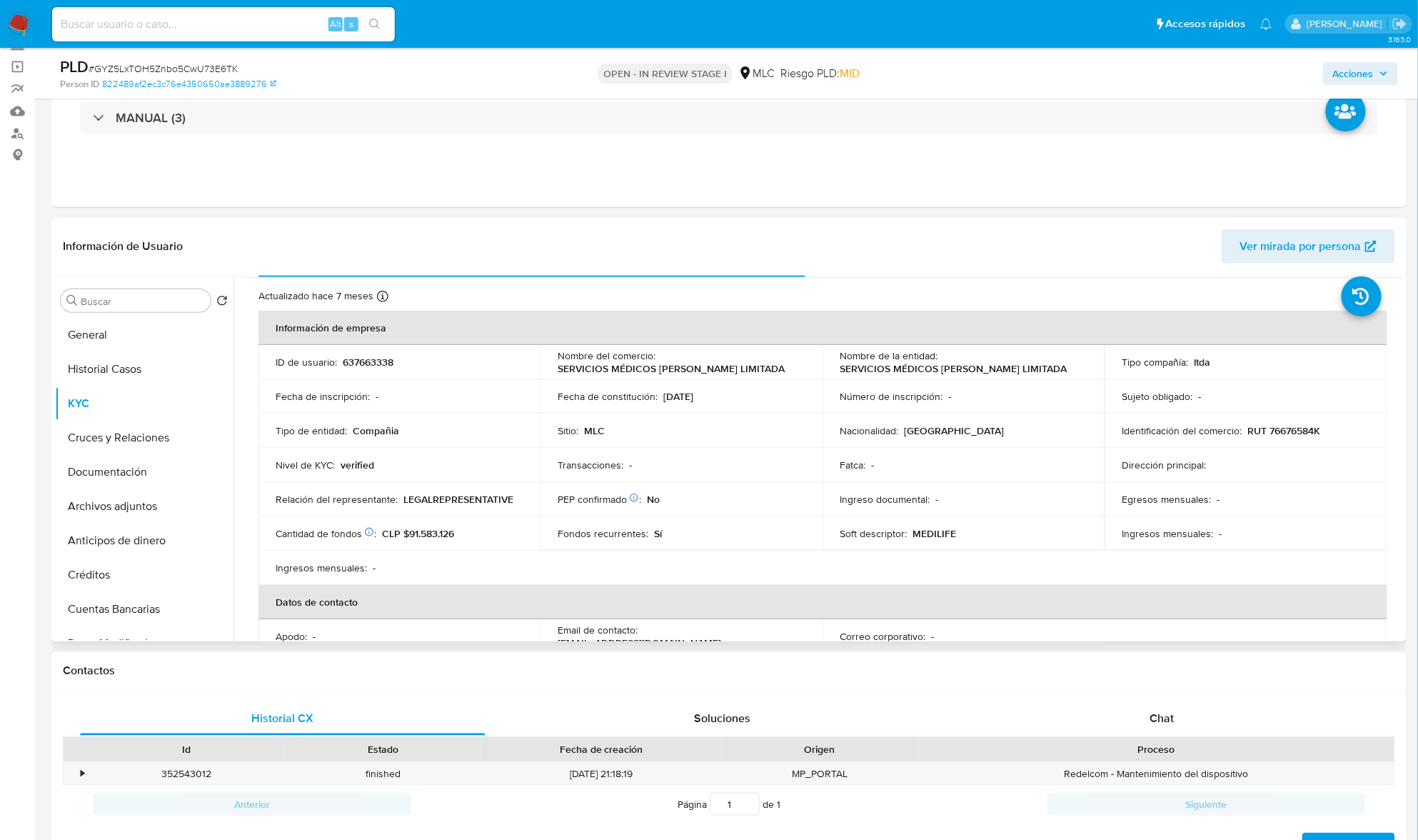
scroll to position [34, 0]
click at [1292, 432] on p "RUT 76676584K" at bounding box center [1283, 429] width 73 height 13
copy p "76676584K"
click at [616, 435] on div "Sitio : MLC" at bounding box center [682, 429] width 248 height 13
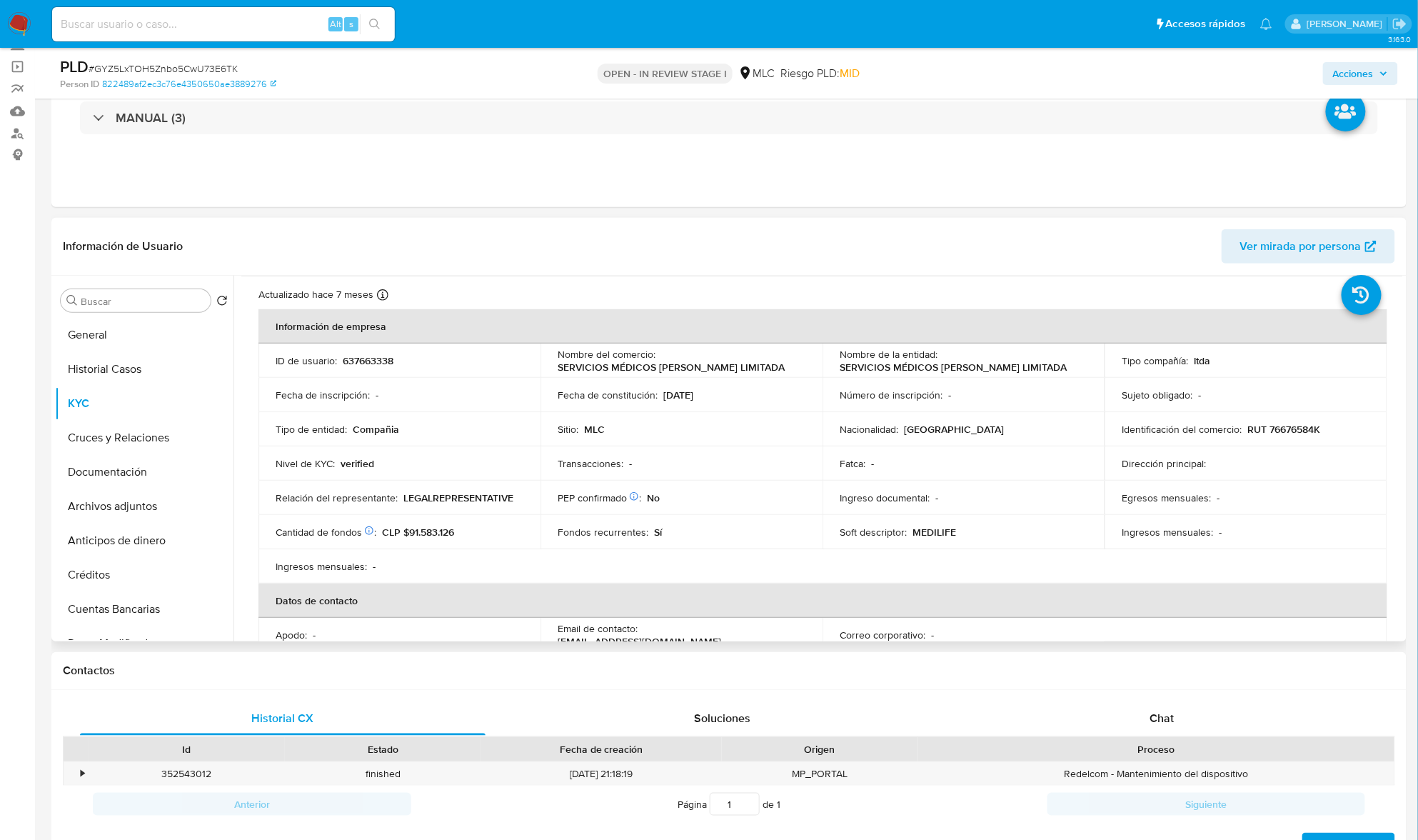
click at [1287, 432] on p "RUT 76676584K" at bounding box center [1283, 429] width 73 height 13
click at [1288, 432] on p "RUT 76676584K" at bounding box center [1283, 429] width 73 height 13
copy p "76676584K"
click at [110, 303] on input "Buscar" at bounding box center [143, 301] width 124 height 13
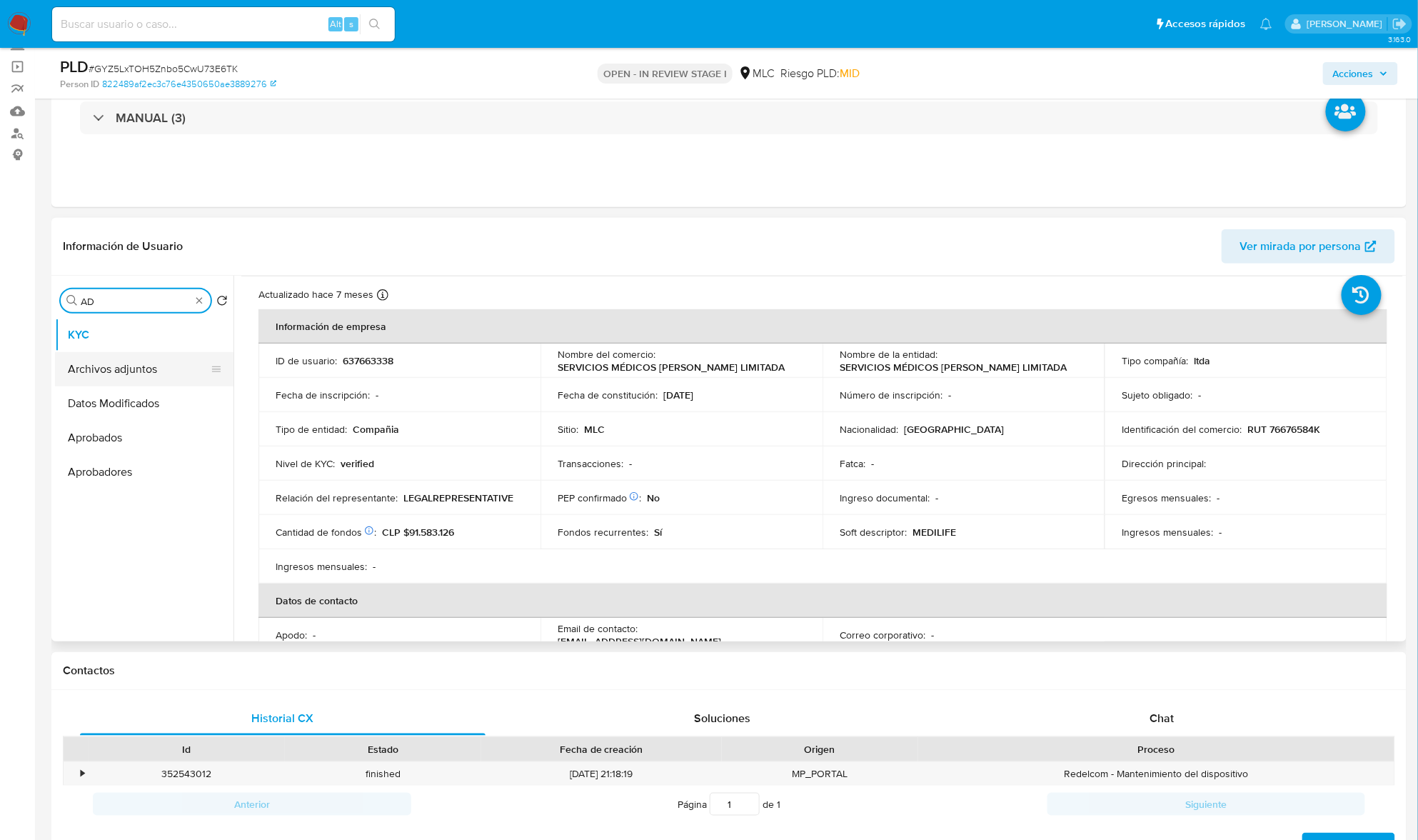
type input "AD"
click at [123, 374] on button "Archivos adjuntos" at bounding box center [139, 369] width 167 height 34
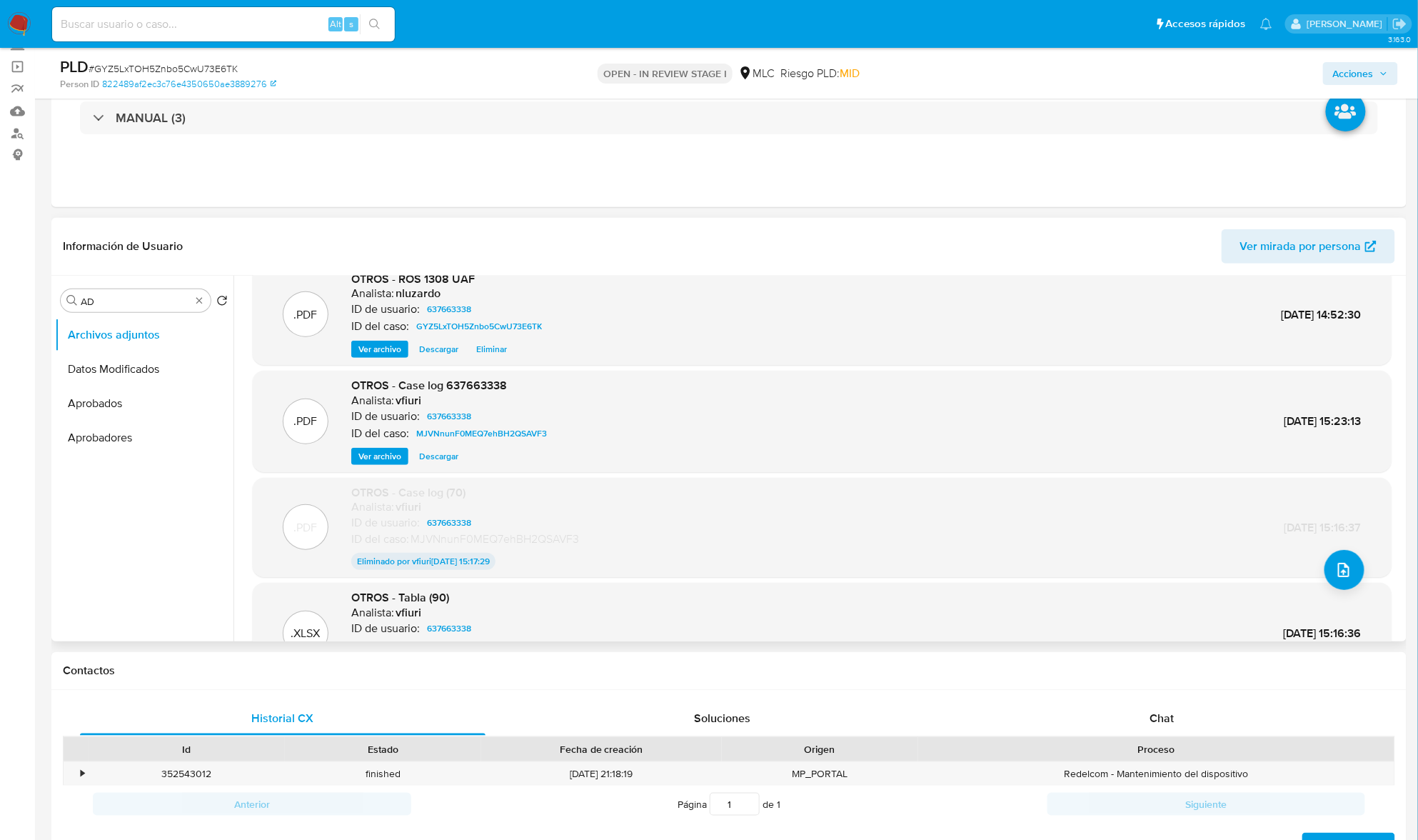
scroll to position [0, 0]
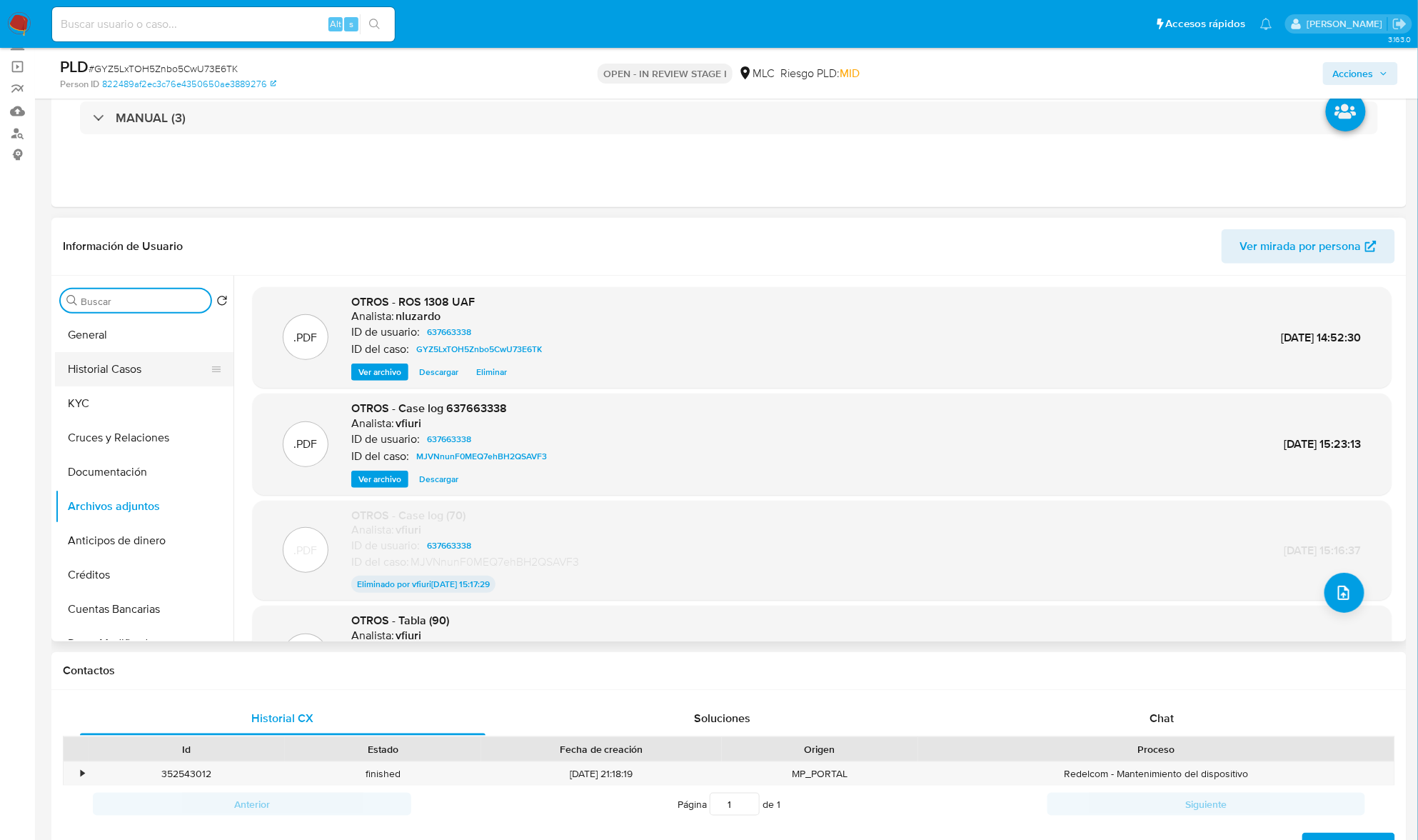
click at [120, 372] on button "Historial Casos" at bounding box center [139, 369] width 167 height 34
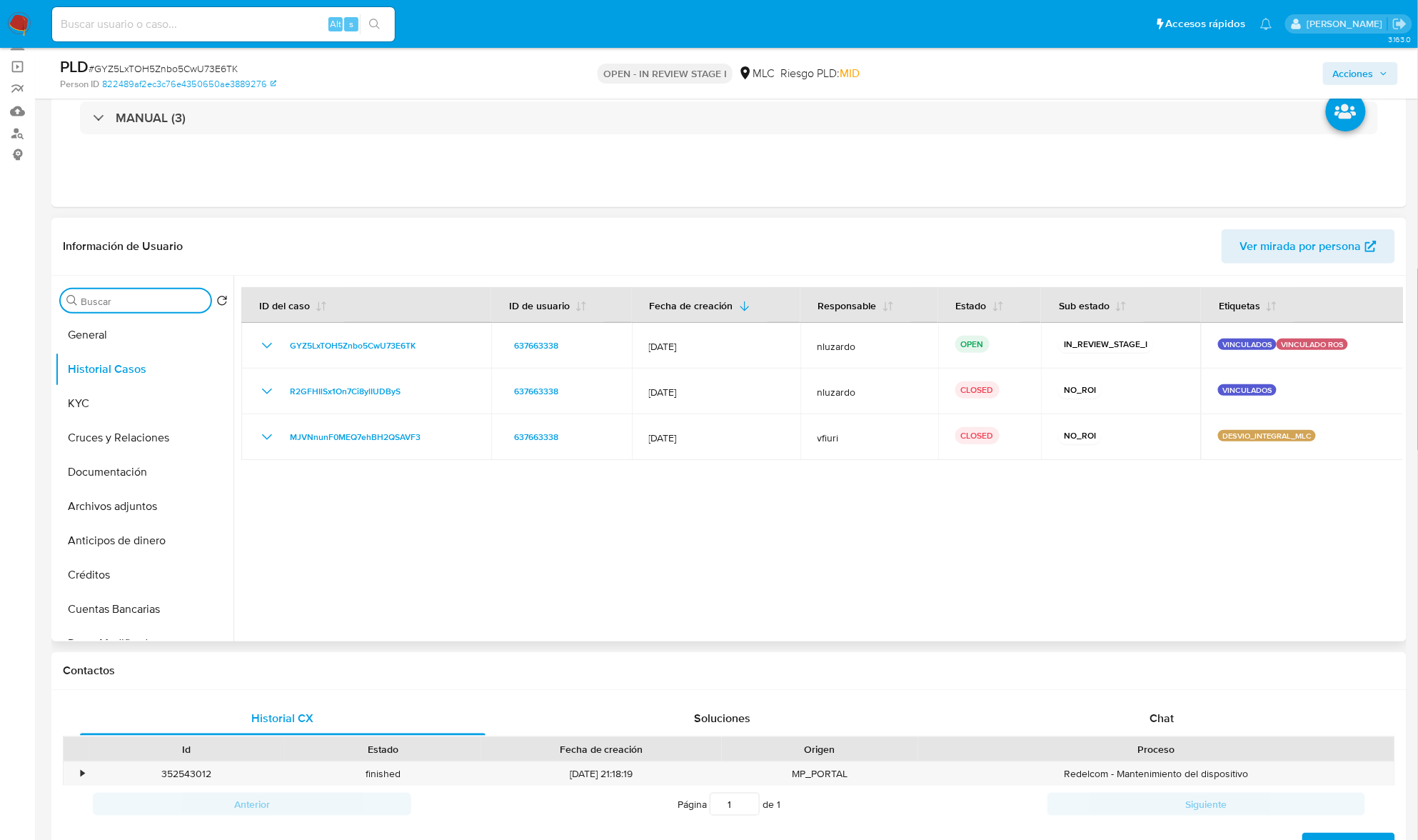
click at [156, 304] on input "Buscar" at bounding box center [143, 301] width 124 height 13
type input "AD"
click at [132, 366] on button "Archivos adjuntos" at bounding box center [139, 369] width 167 height 34
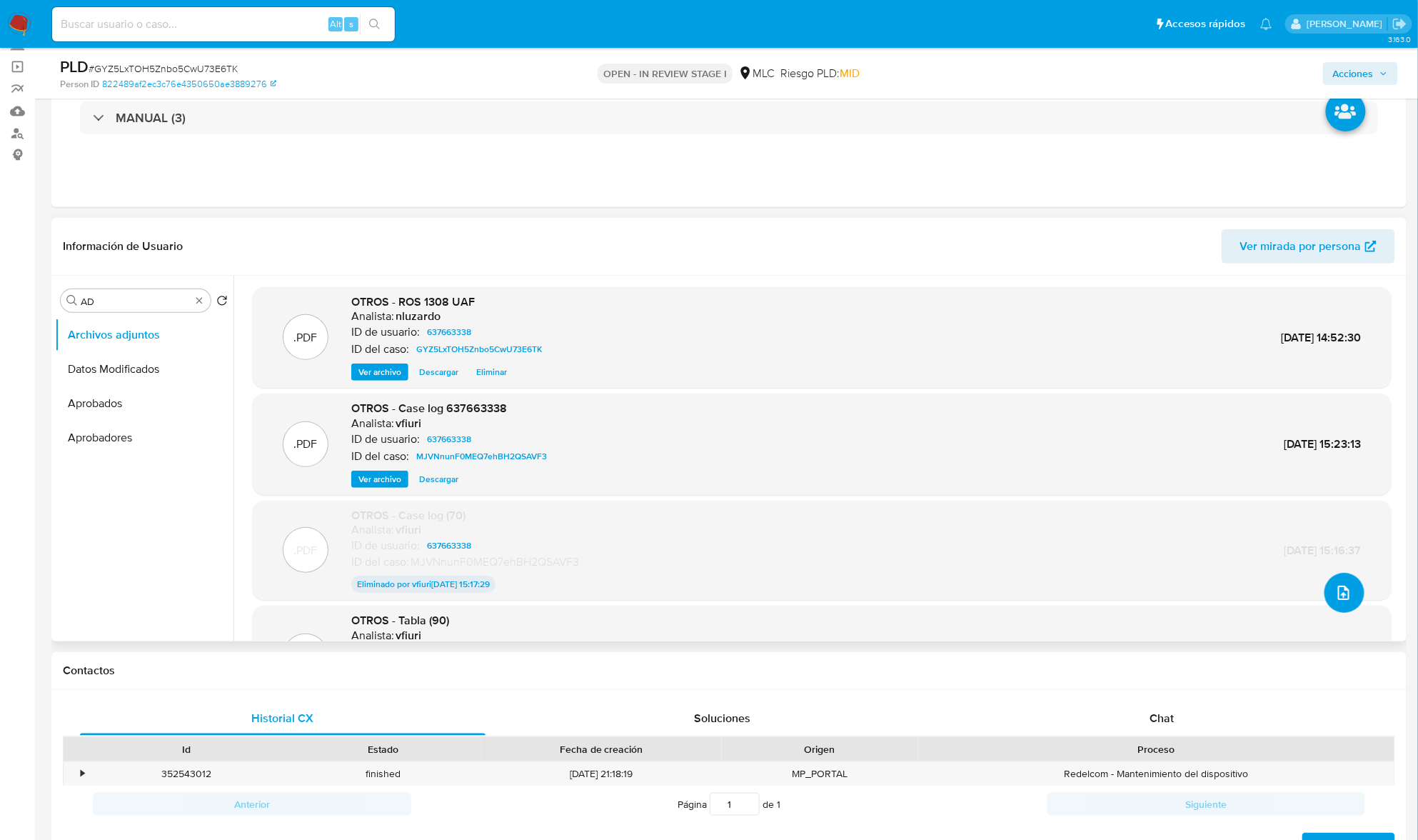
click at [1336, 587] on icon "upload-file" at bounding box center [1344, 593] width 17 height 17
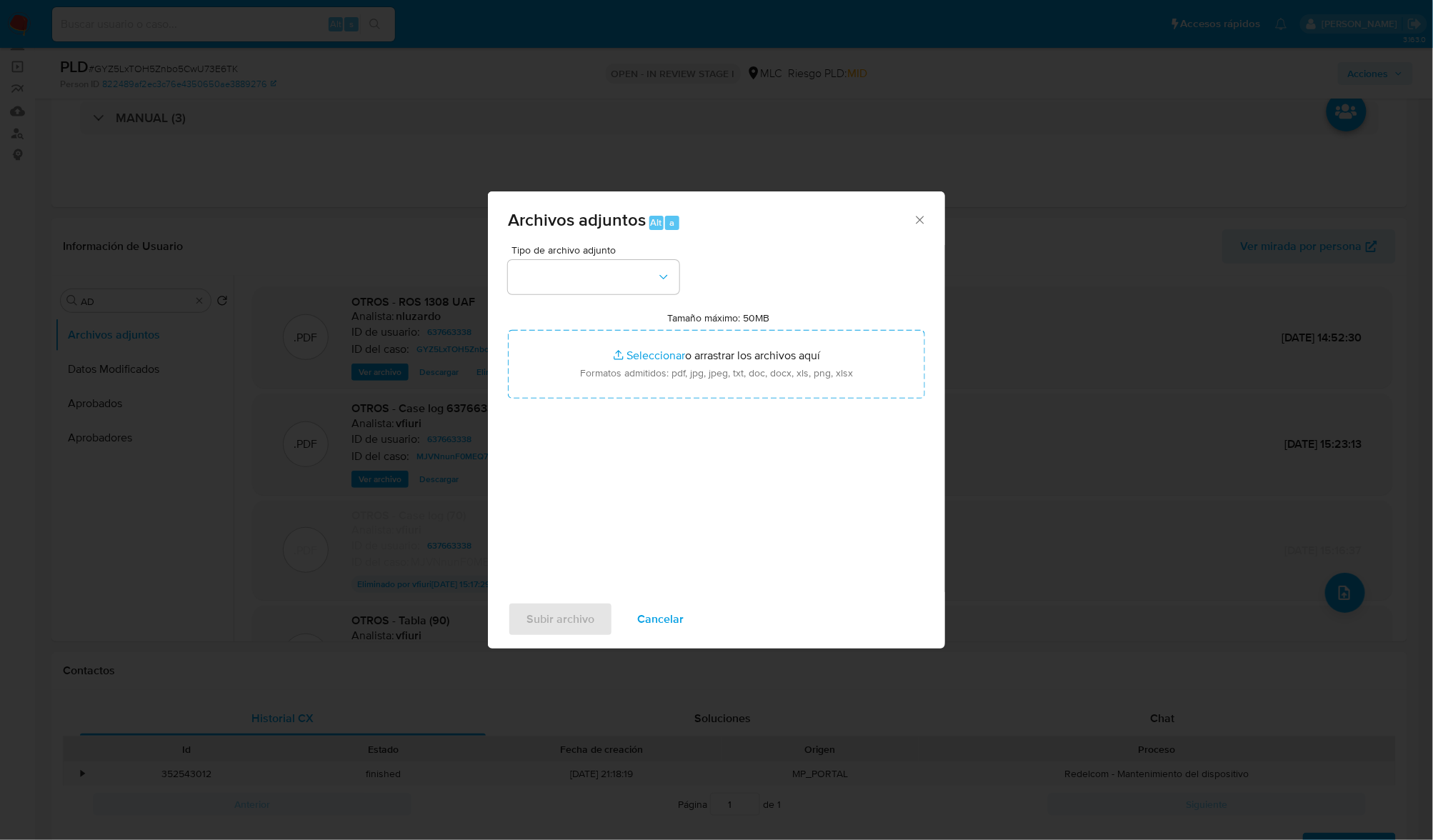
click at [627, 616] on button "Cancelar" at bounding box center [661, 619] width 83 height 34
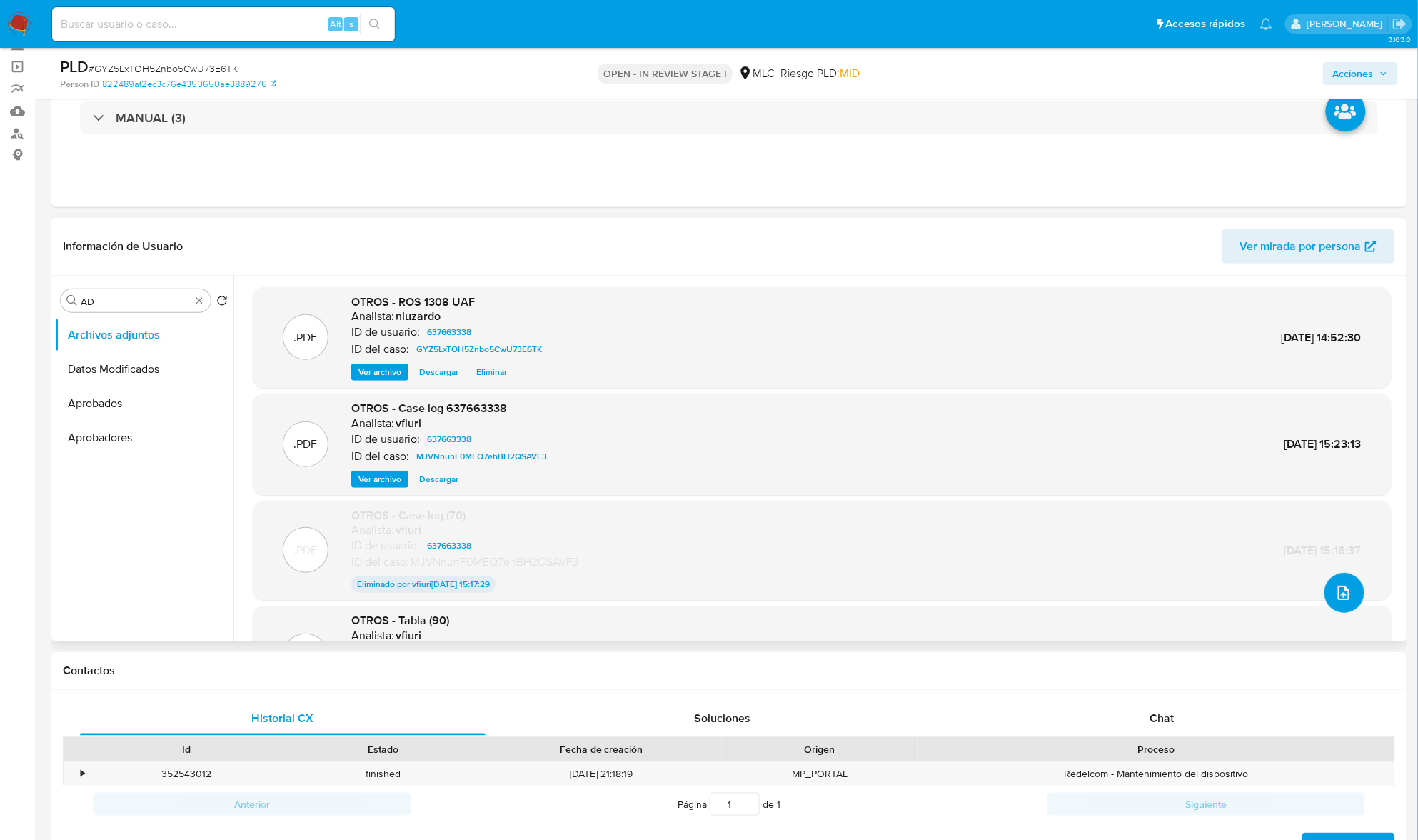
click at [1345, 603] on button "upload-file" at bounding box center [1344, 593] width 40 height 40
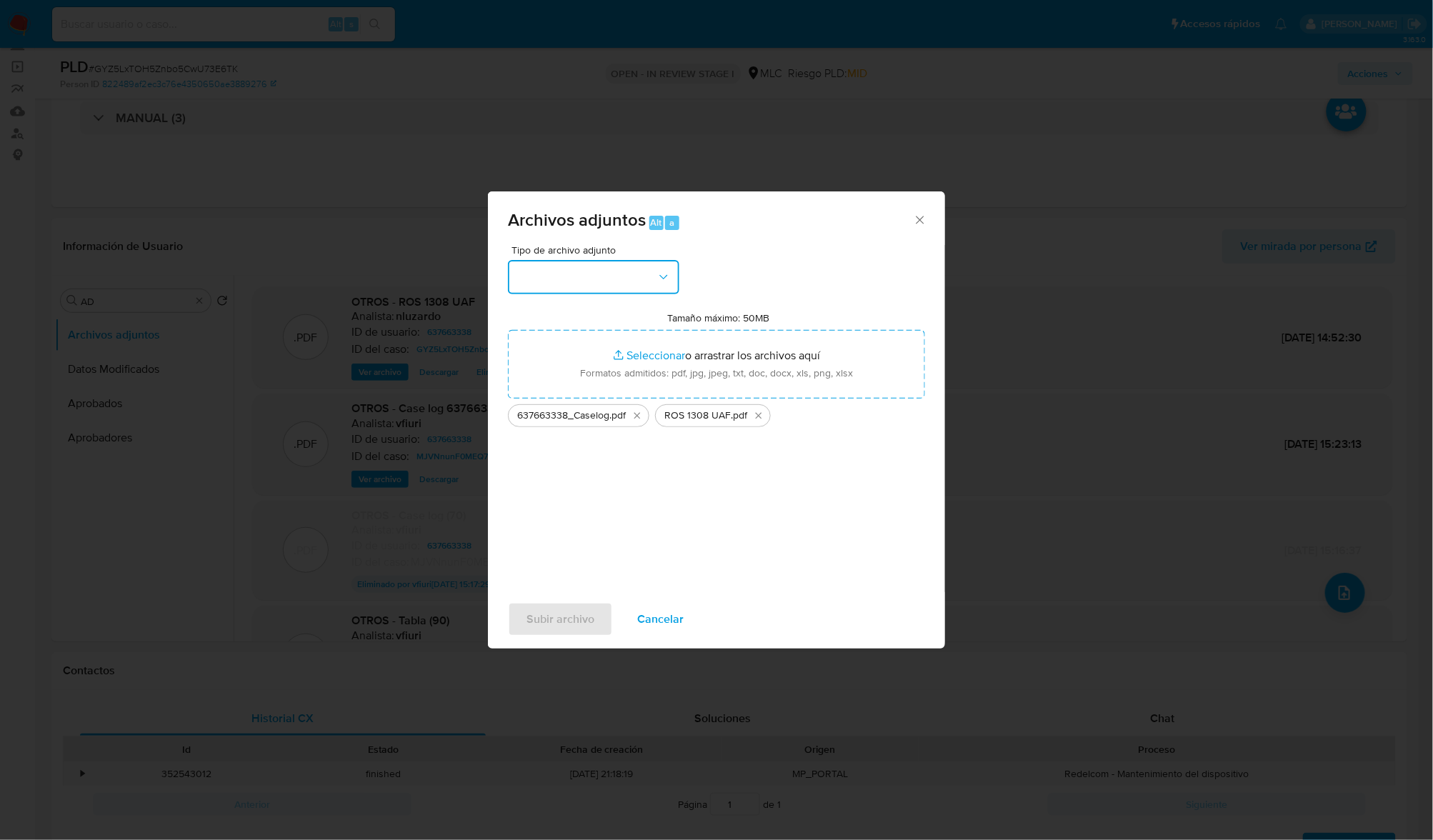
click at [638, 287] on button "button" at bounding box center [594, 276] width 172 height 34
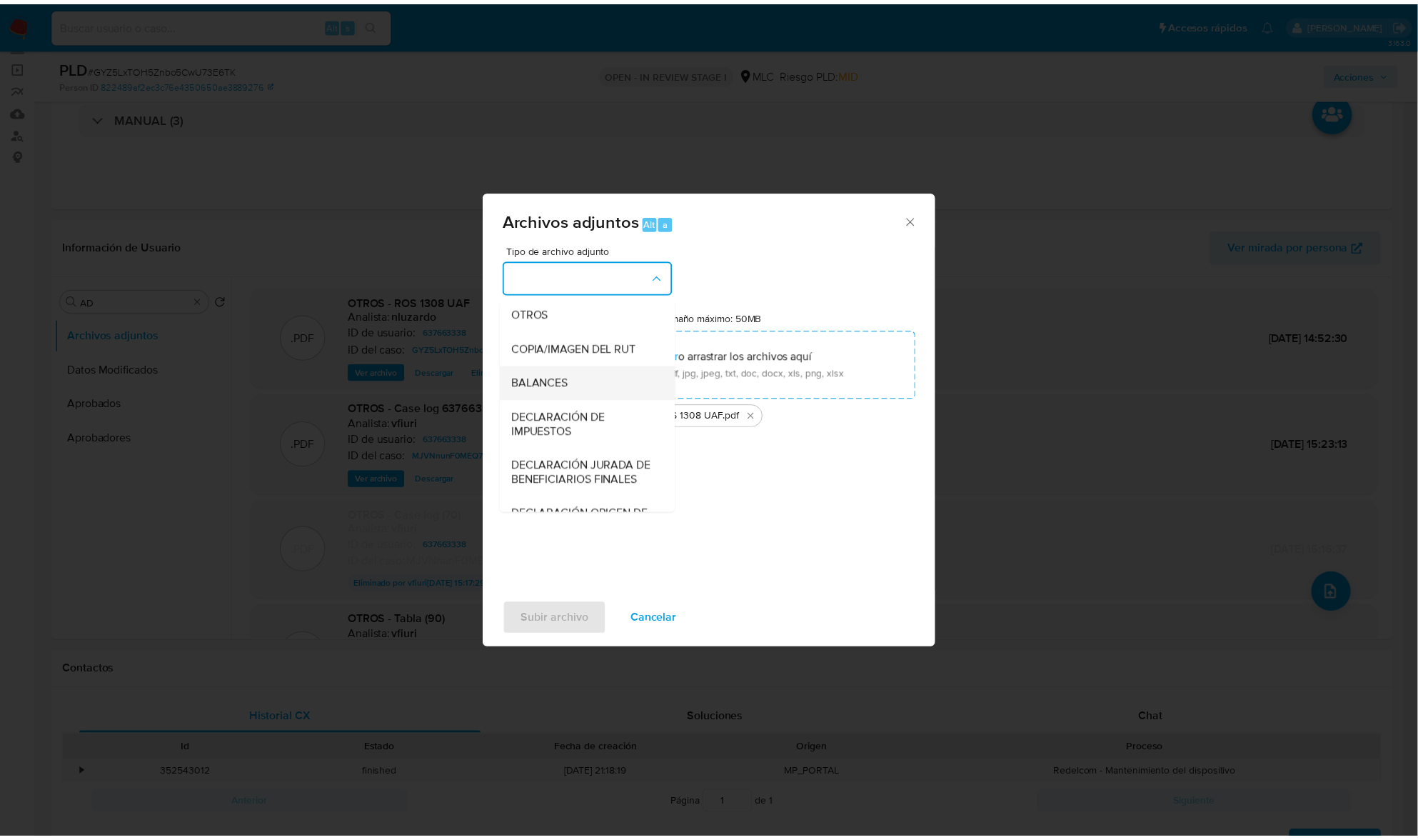
scroll to position [212, 0]
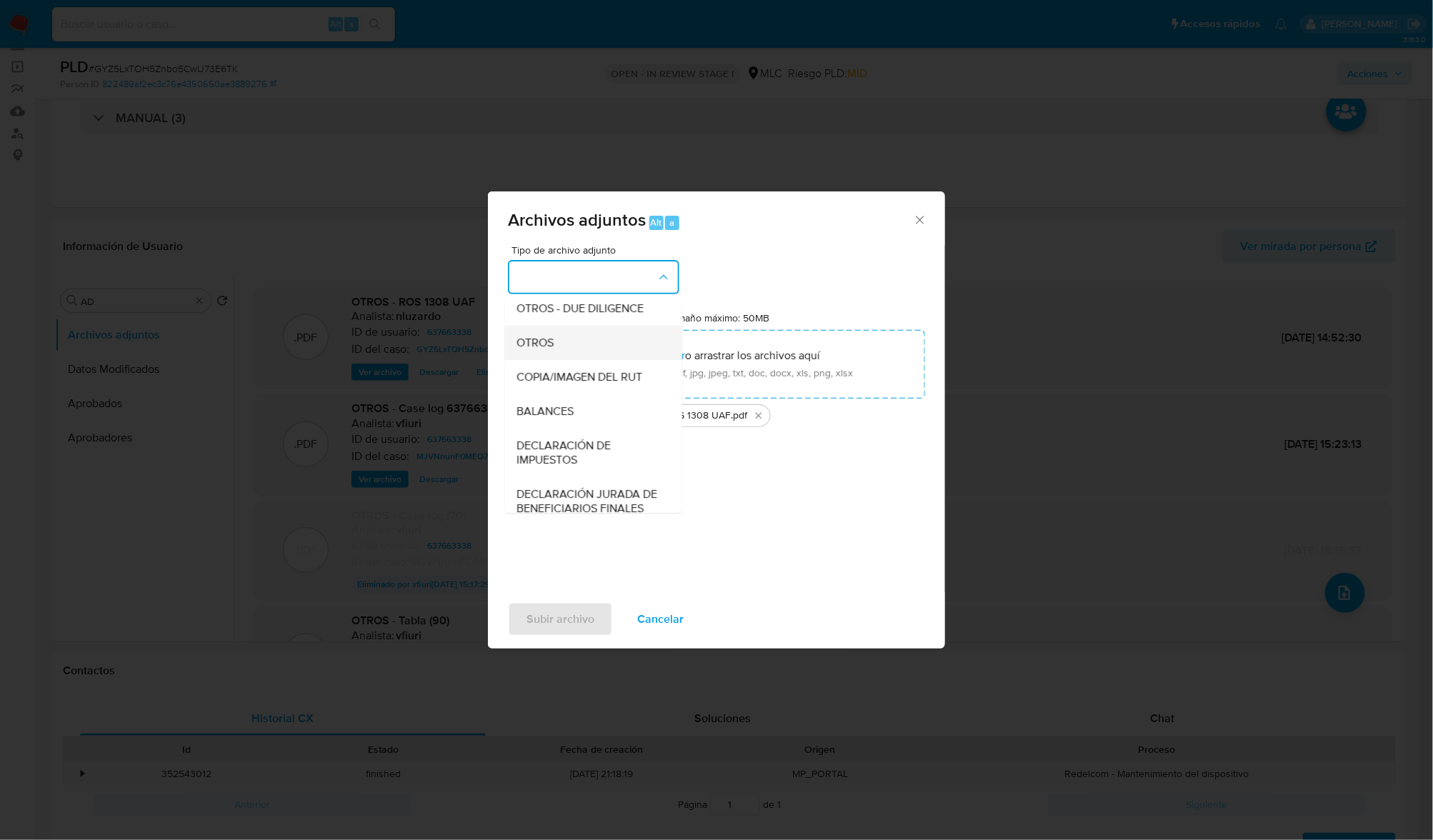
click at [541, 350] on span "OTROS" at bounding box center [535, 342] width 37 height 15
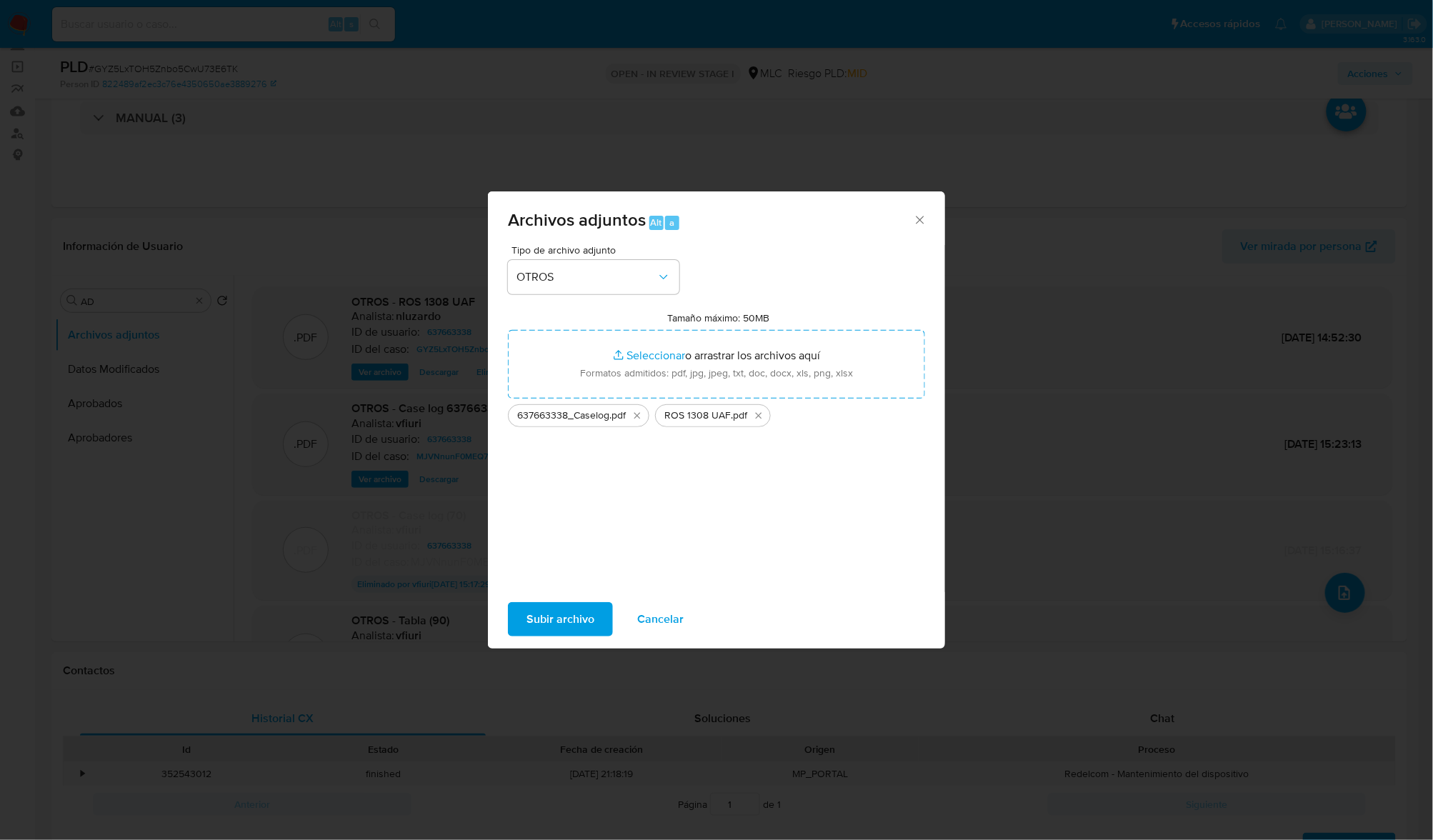
click at [563, 623] on span "Subir archivo" at bounding box center [561, 619] width 68 height 31
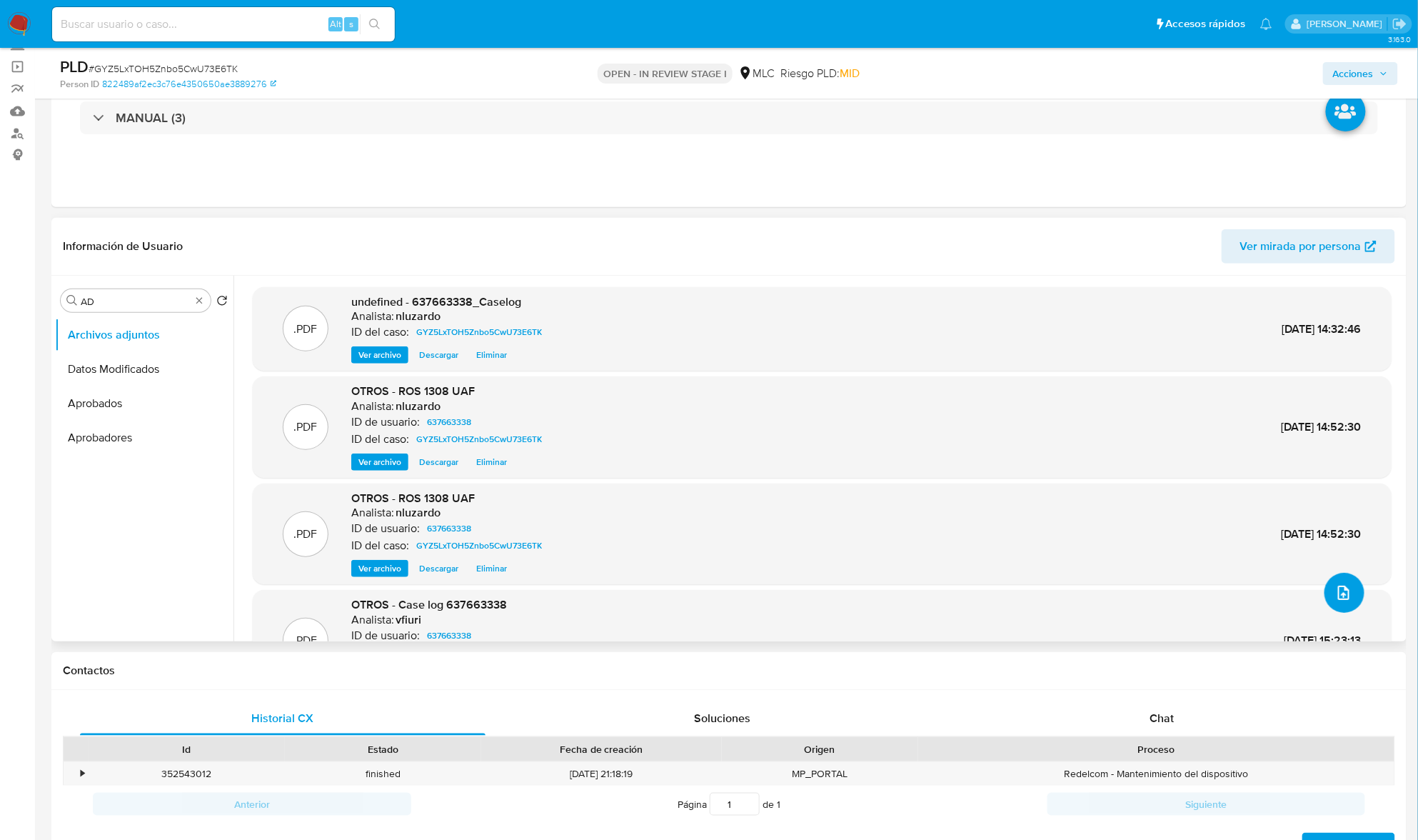
scroll to position [0, 0]
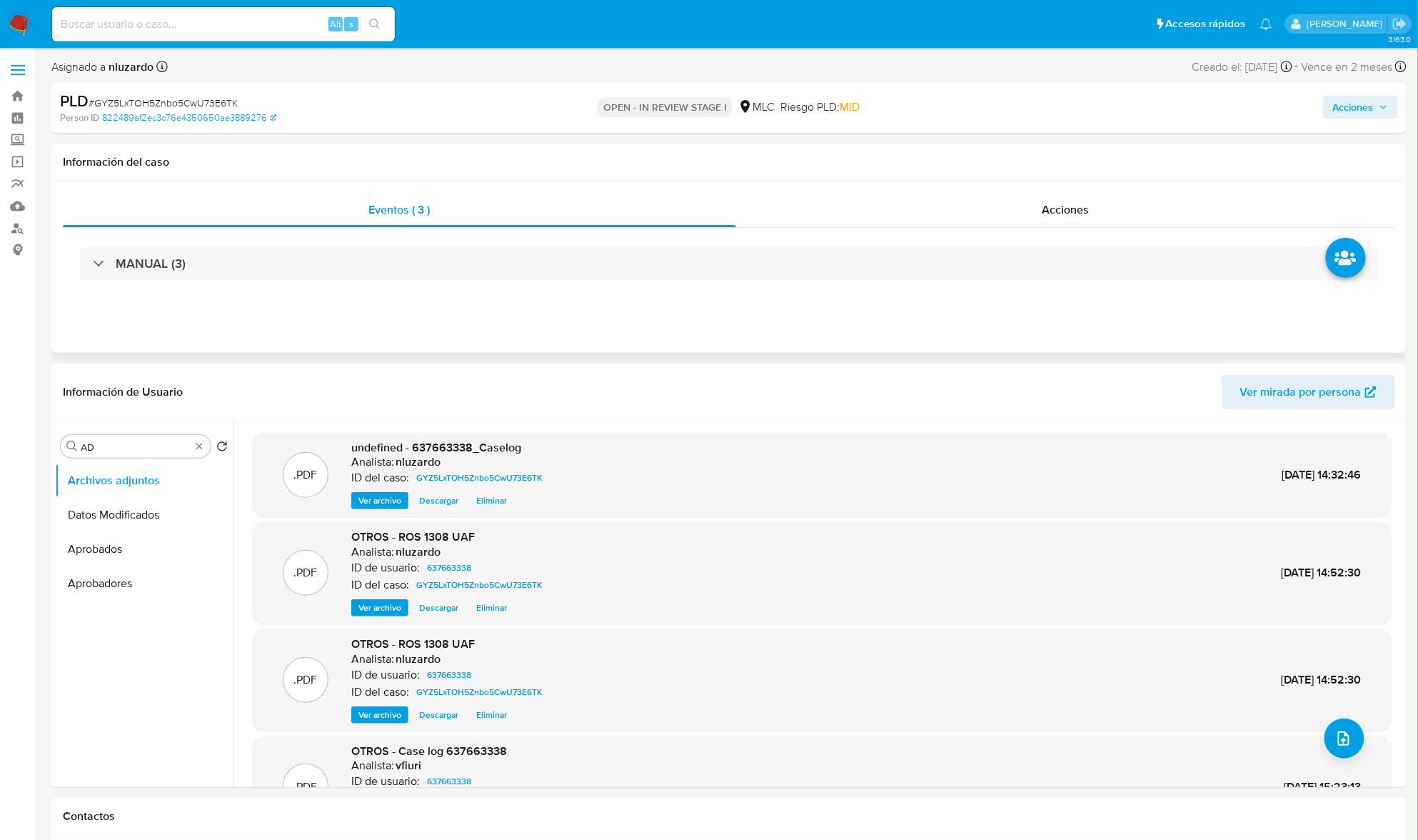
click at [1072, 232] on div "MANUAL (3)" at bounding box center [729, 264] width 1333 height 72
click at [1073, 218] on div "Acciones" at bounding box center [1066, 210] width 660 height 34
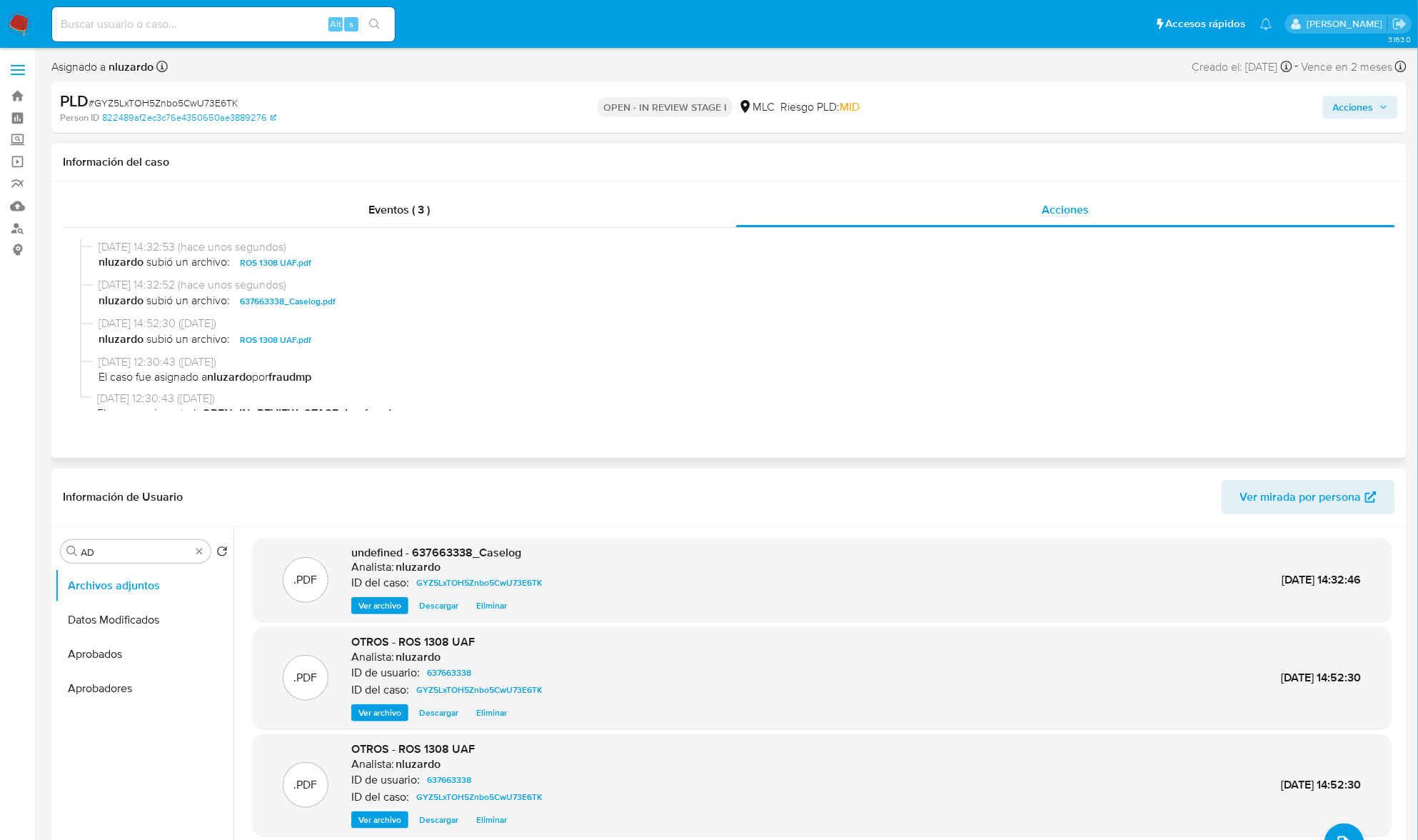
click at [363, 305] on span "nluzardo subió un archivo: 637663338_Caselog.pdf" at bounding box center [736, 302] width 1274 height 17
click at [1360, 107] on span "Acciones" at bounding box center [1354, 108] width 41 height 23
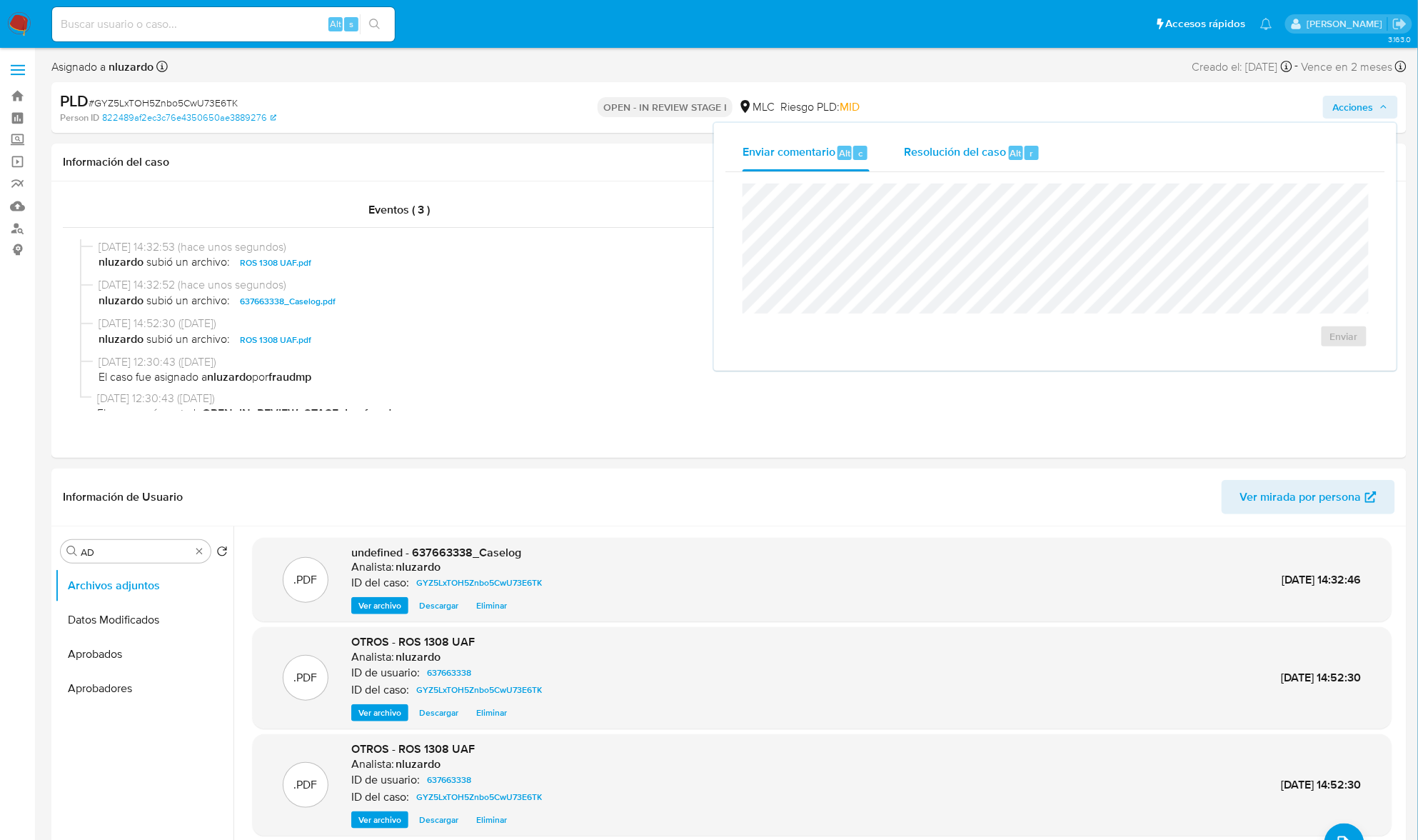
drag, startPoint x: 1026, startPoint y: 144, endPoint x: 977, endPoint y: 166, distance: 53.7
click at [1023, 146] on div "Resolución del caso Alt r" at bounding box center [972, 152] width 137 height 37
click at [1267, 344] on button "ROI Proposal" at bounding box center [1304, 350] width 107 height 34
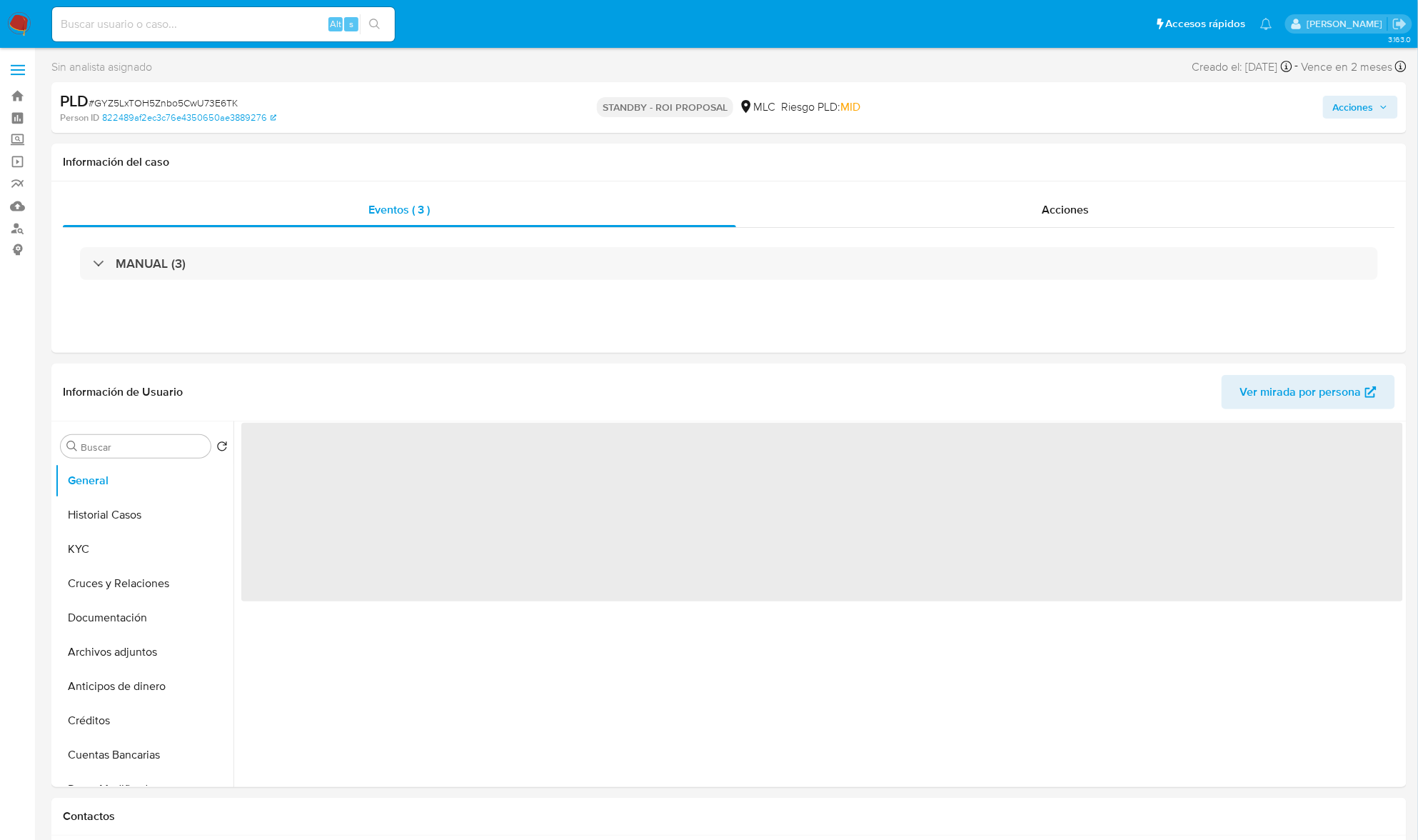
select select "10"
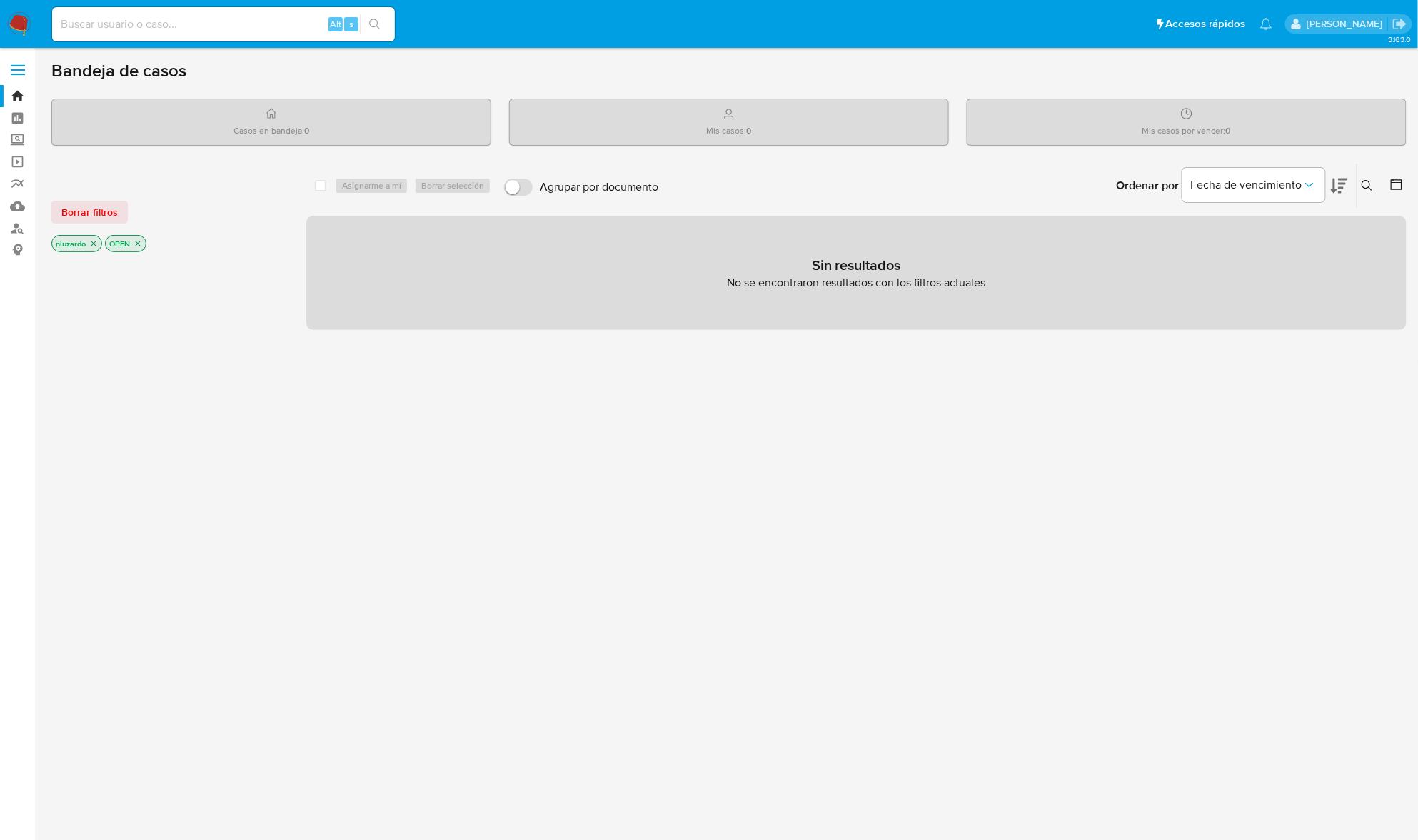
click at [206, 38] on div "Alt s" at bounding box center [223, 23] width 342 height 34
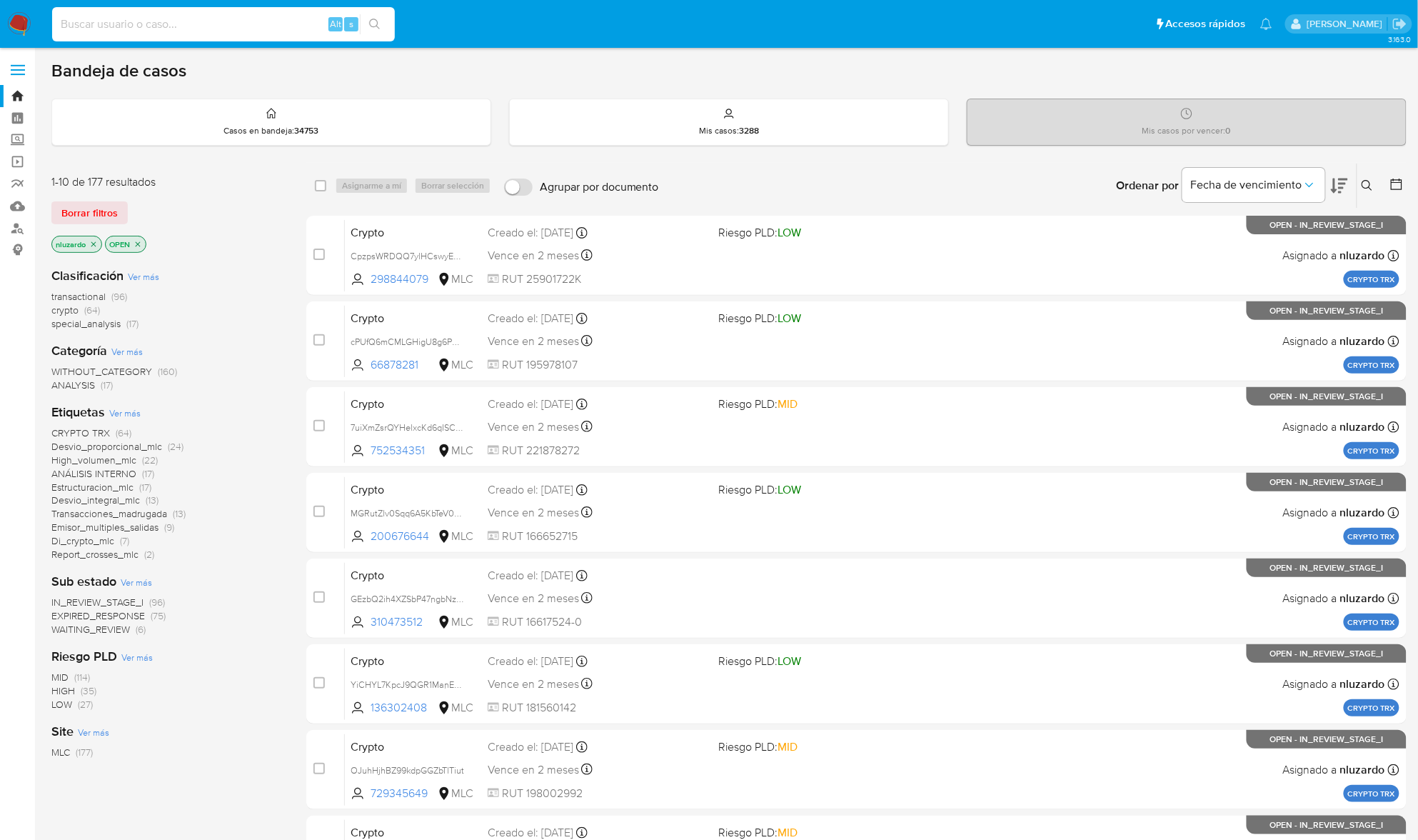
click at [207, 28] on input at bounding box center [223, 23] width 342 height 18
paste input "mF1Tc02KcfhbJHTcstTX2tuU"
type input "mF1Tc02KcfhbJHTcstTX2tuU"
click at [380, 28] on icon "search-icon" at bounding box center [375, 24] width 12 height 12
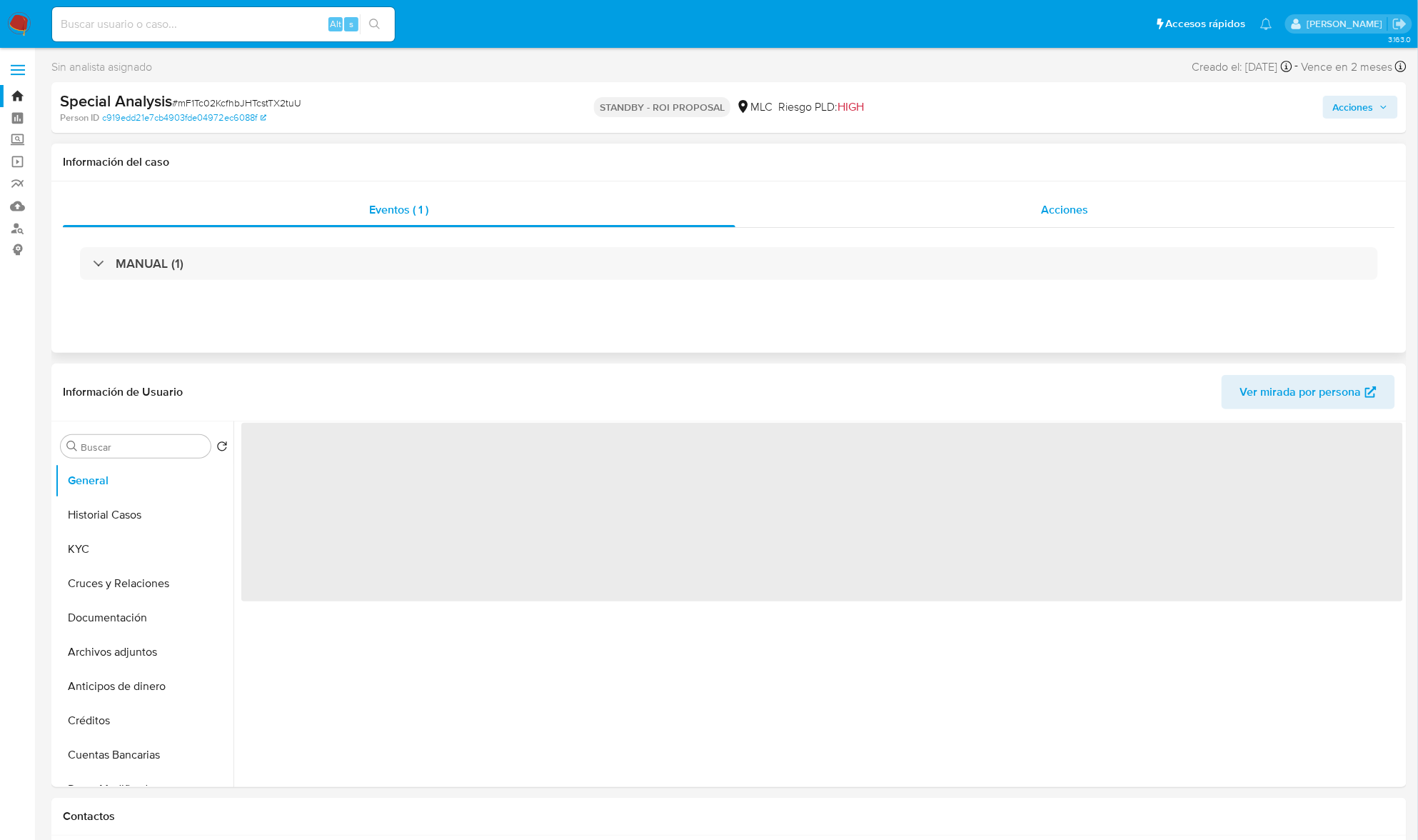
click at [1112, 215] on div "Acciones" at bounding box center [1065, 210] width 661 height 34
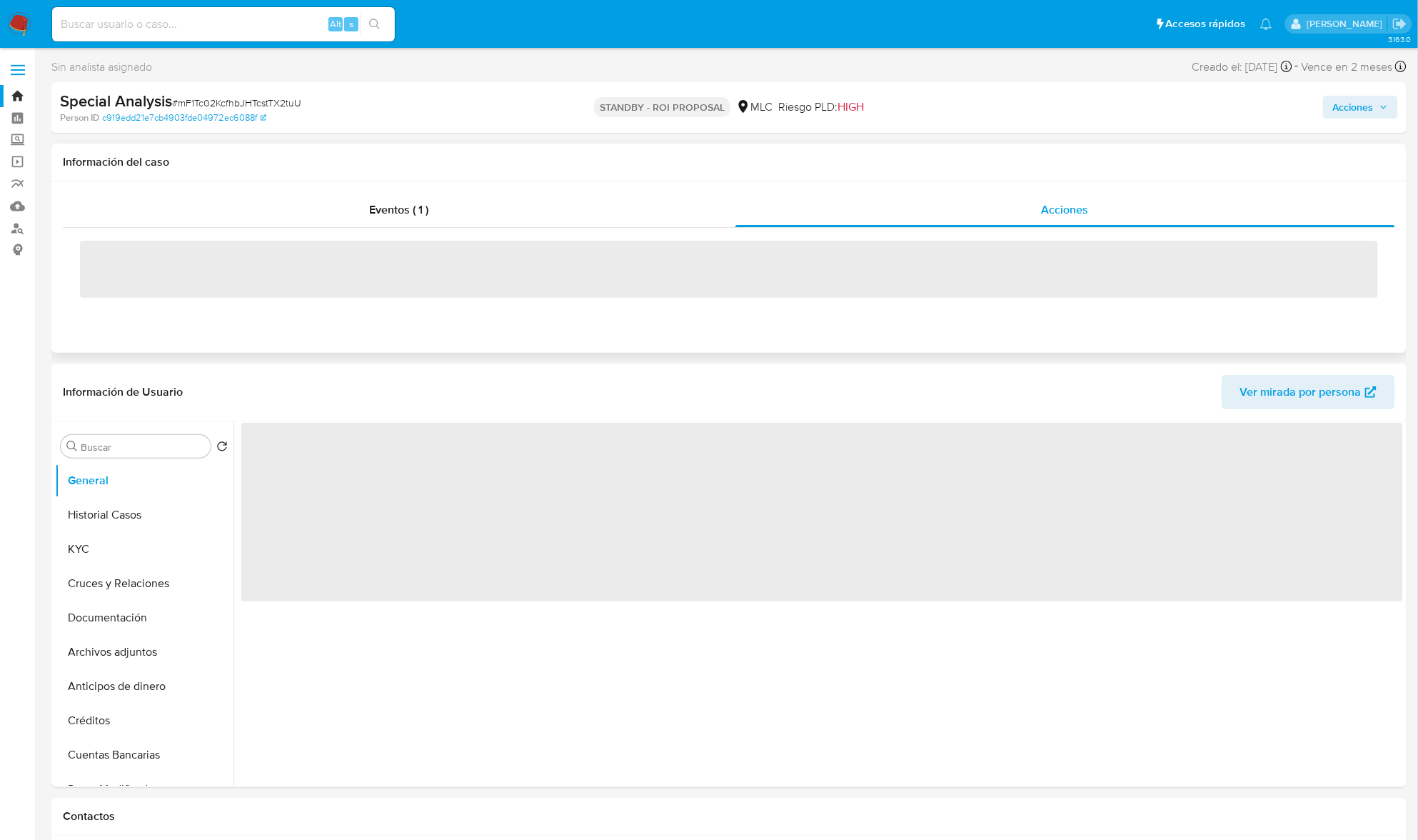
select select "10"
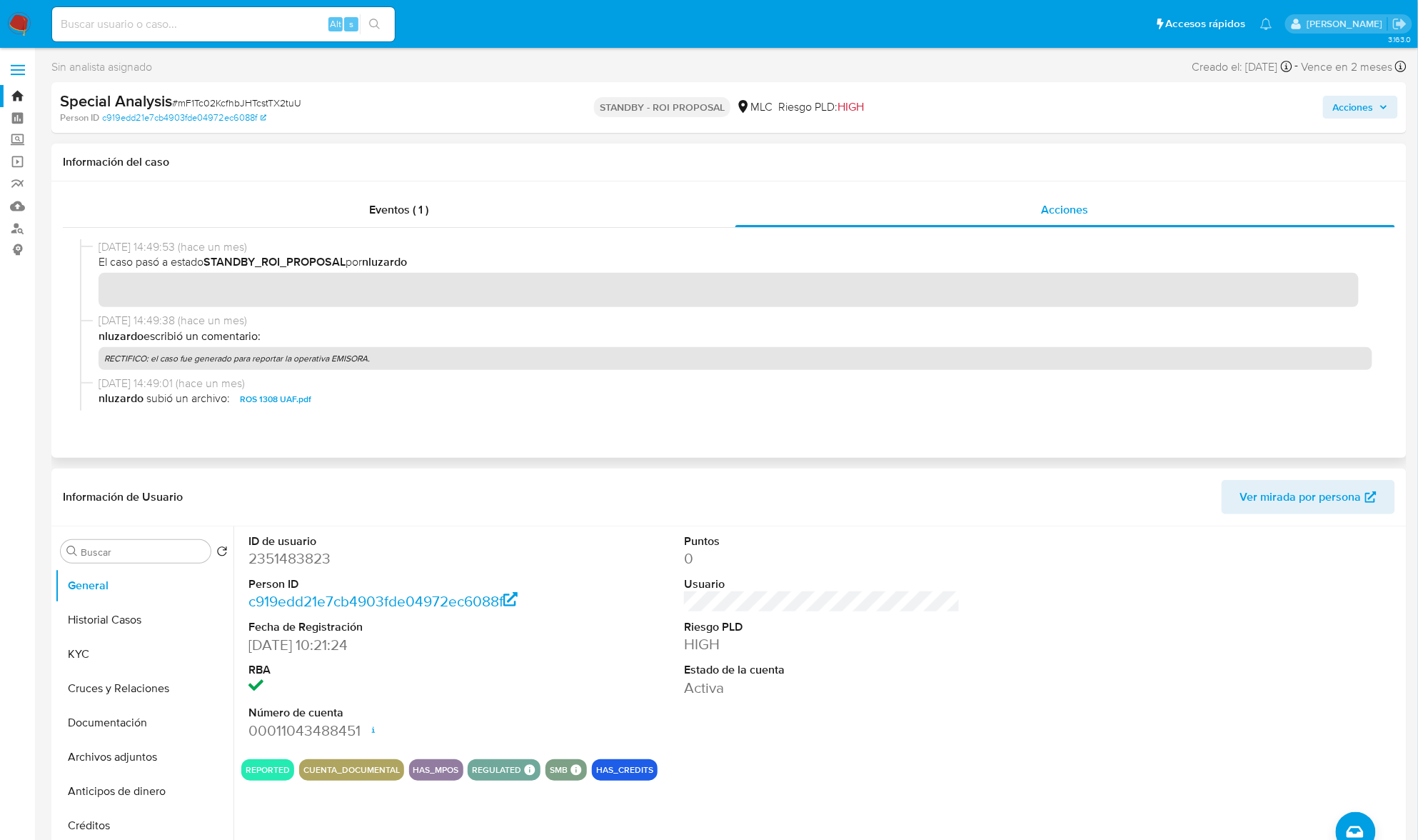
click at [469, 339] on p "[PERSON_NAME] escribió un comentario:" at bounding box center [736, 337] width 1274 height 16
click at [290, 557] on dd "2351483823" at bounding box center [386, 559] width 276 height 20
copy dd "2351483823"
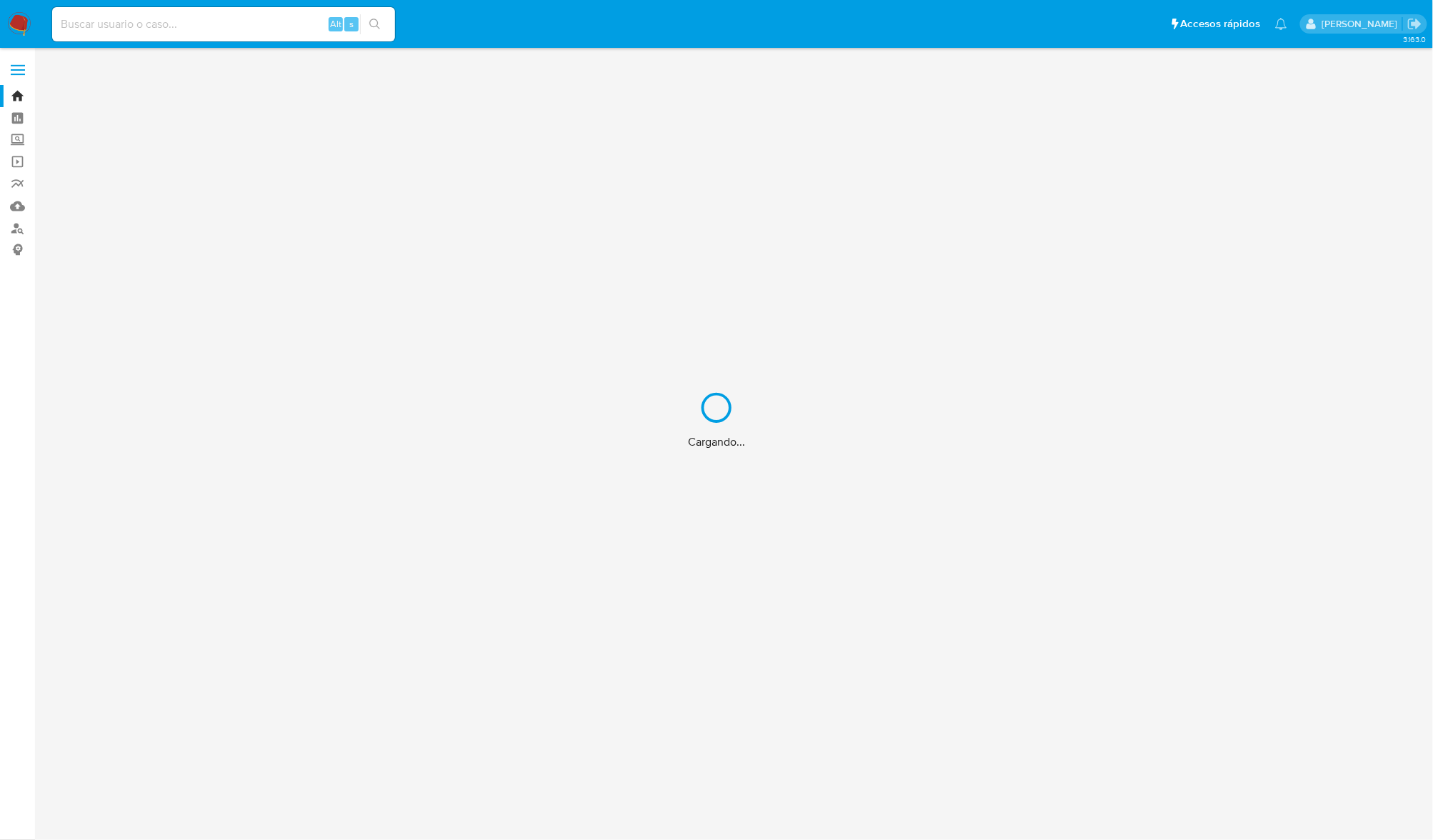
click at [229, 29] on div "Cargando..." at bounding box center [716, 420] width 1433 height 840
click at [214, 17] on div "Cargando..." at bounding box center [716, 420] width 1433 height 840
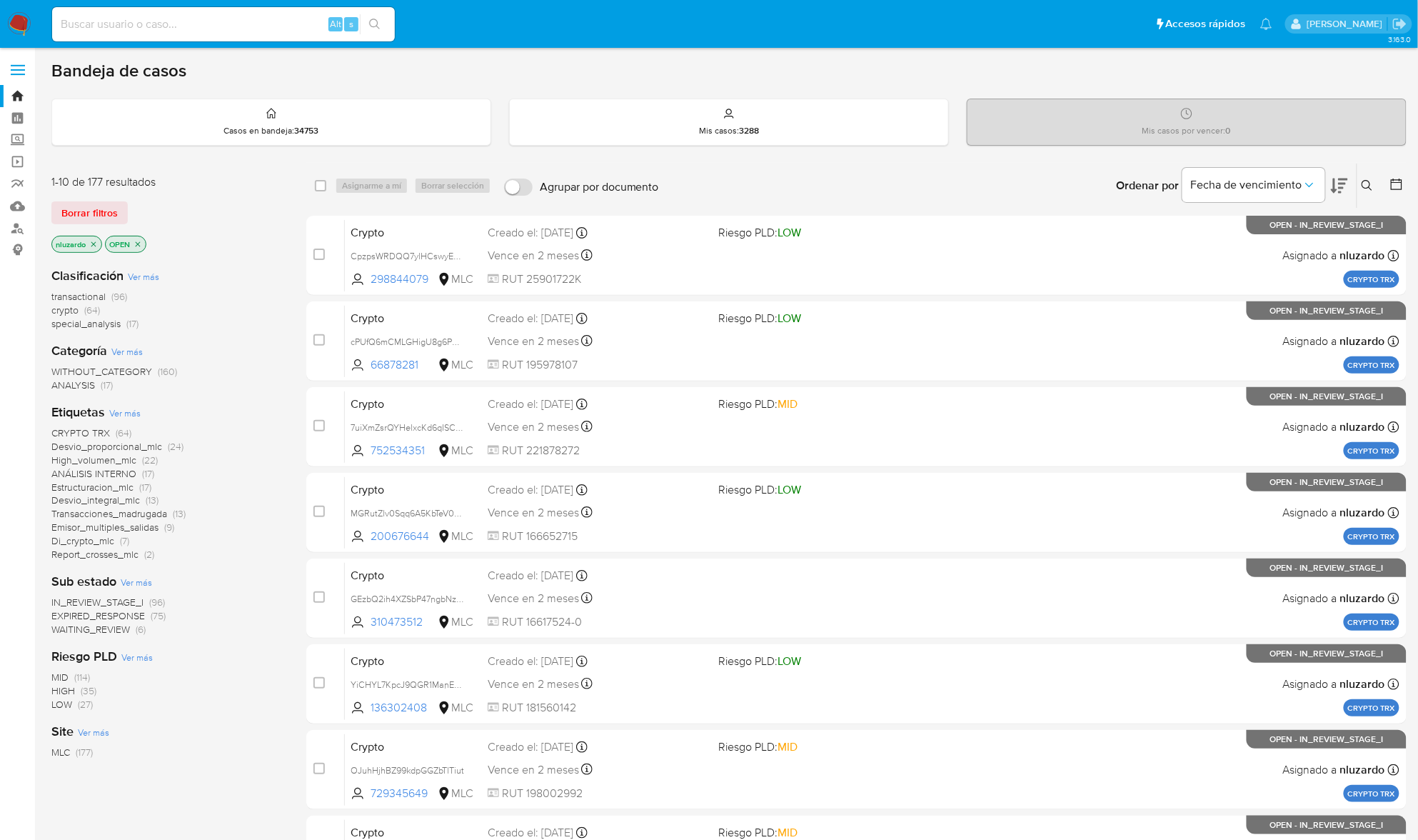
click at [183, 18] on input at bounding box center [223, 23] width 342 height 18
paste input "bbR6JUTFjuhOc2v3Bp6e1fa5"
type input "bbR6JUTFjuhOc2v3Bp6e1fa5"
click at [370, 23] on icon "search-icon" at bounding box center [375, 24] width 12 height 12
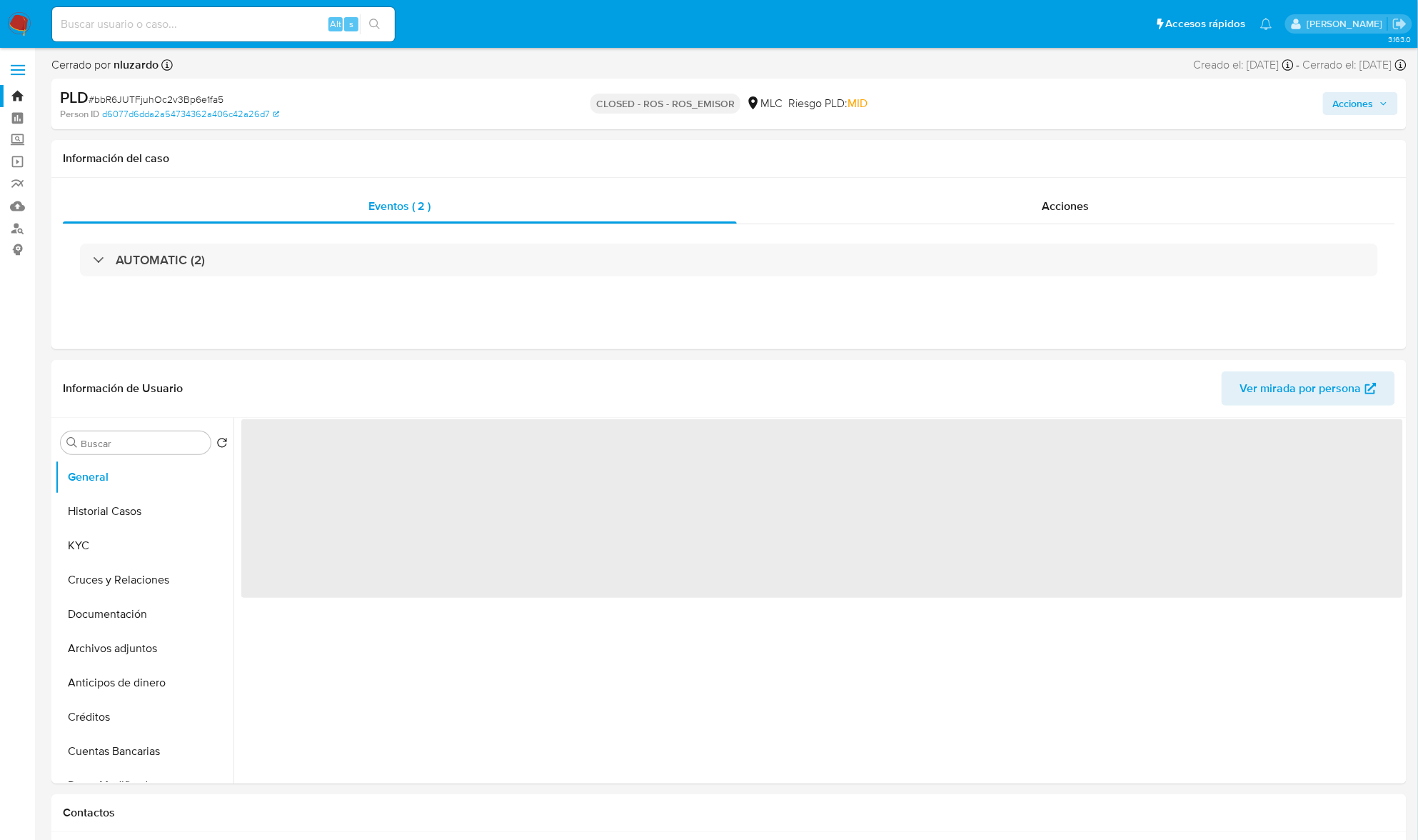
select select "10"
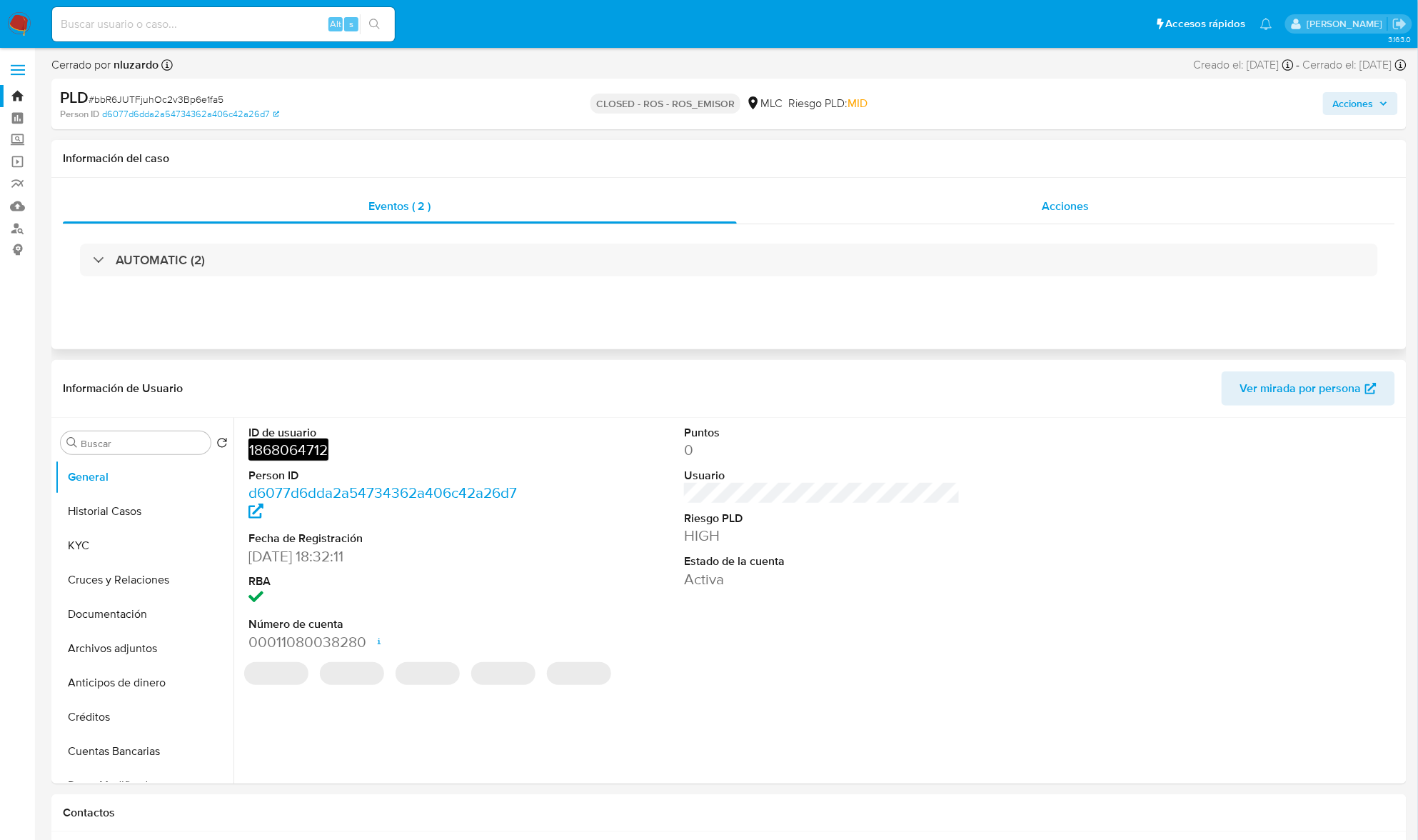
click at [1006, 196] on div "Acciones" at bounding box center [1067, 206] width 660 height 34
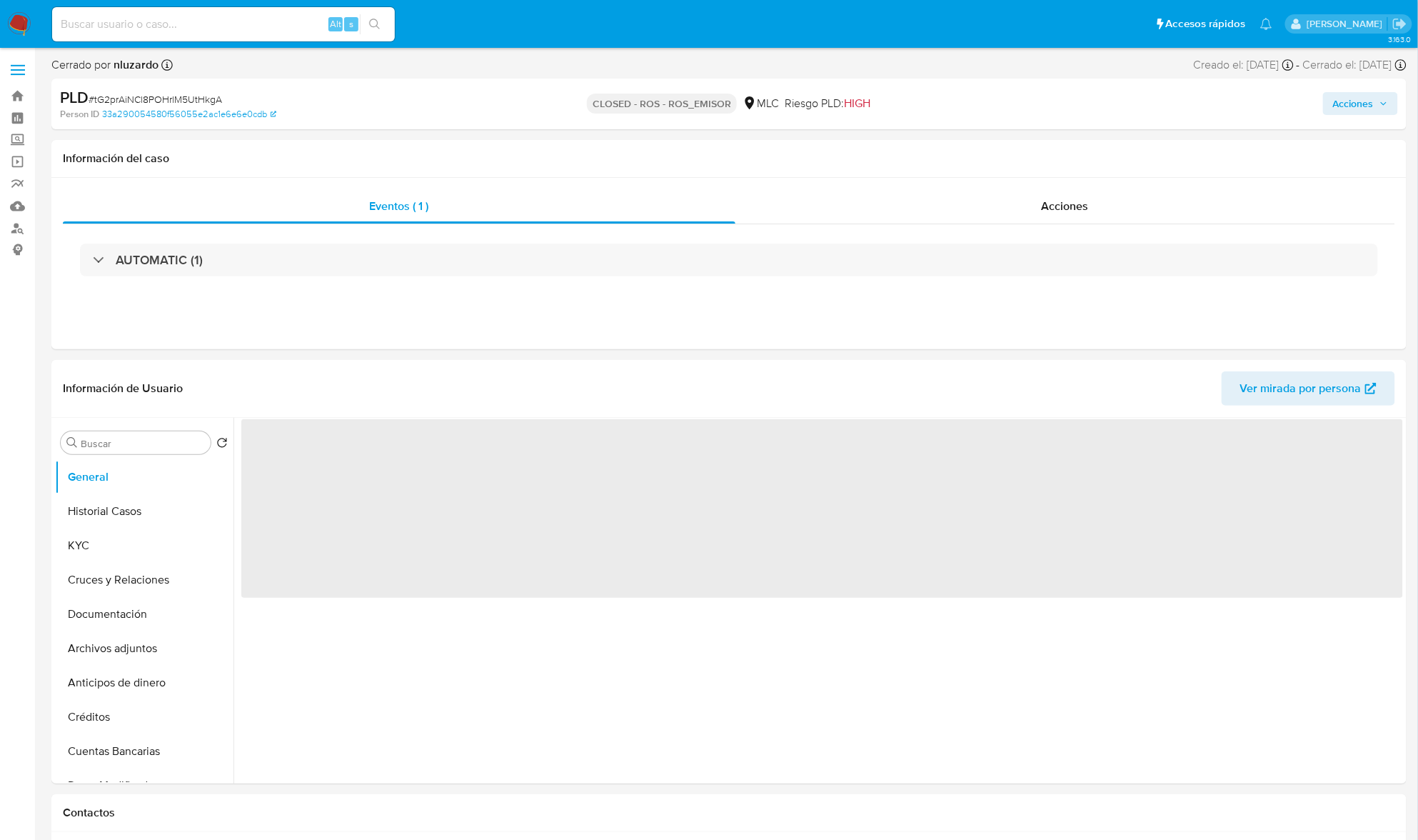
select select "10"
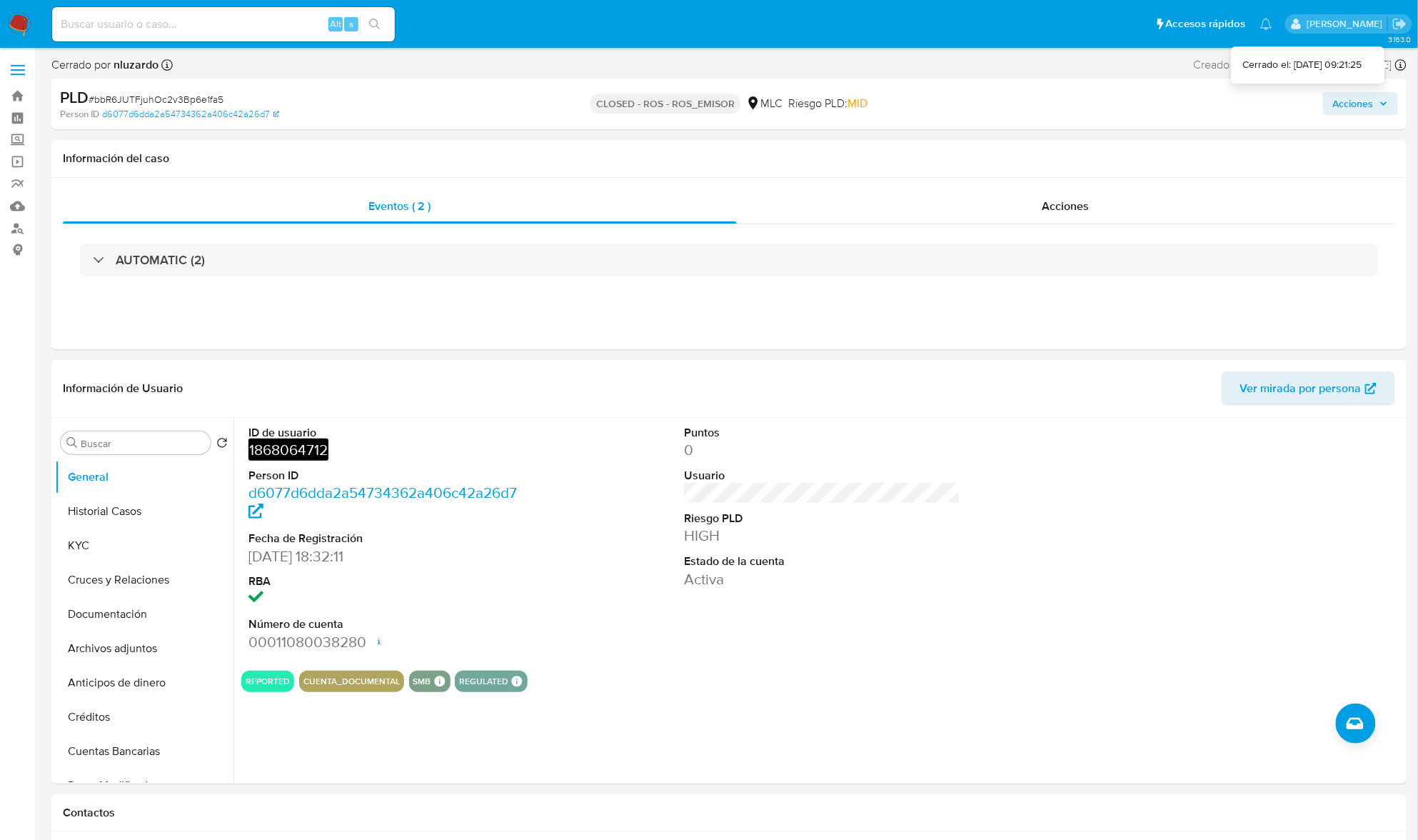
click at [1396, 64] on icon at bounding box center [1402, 65] width 12 height 12
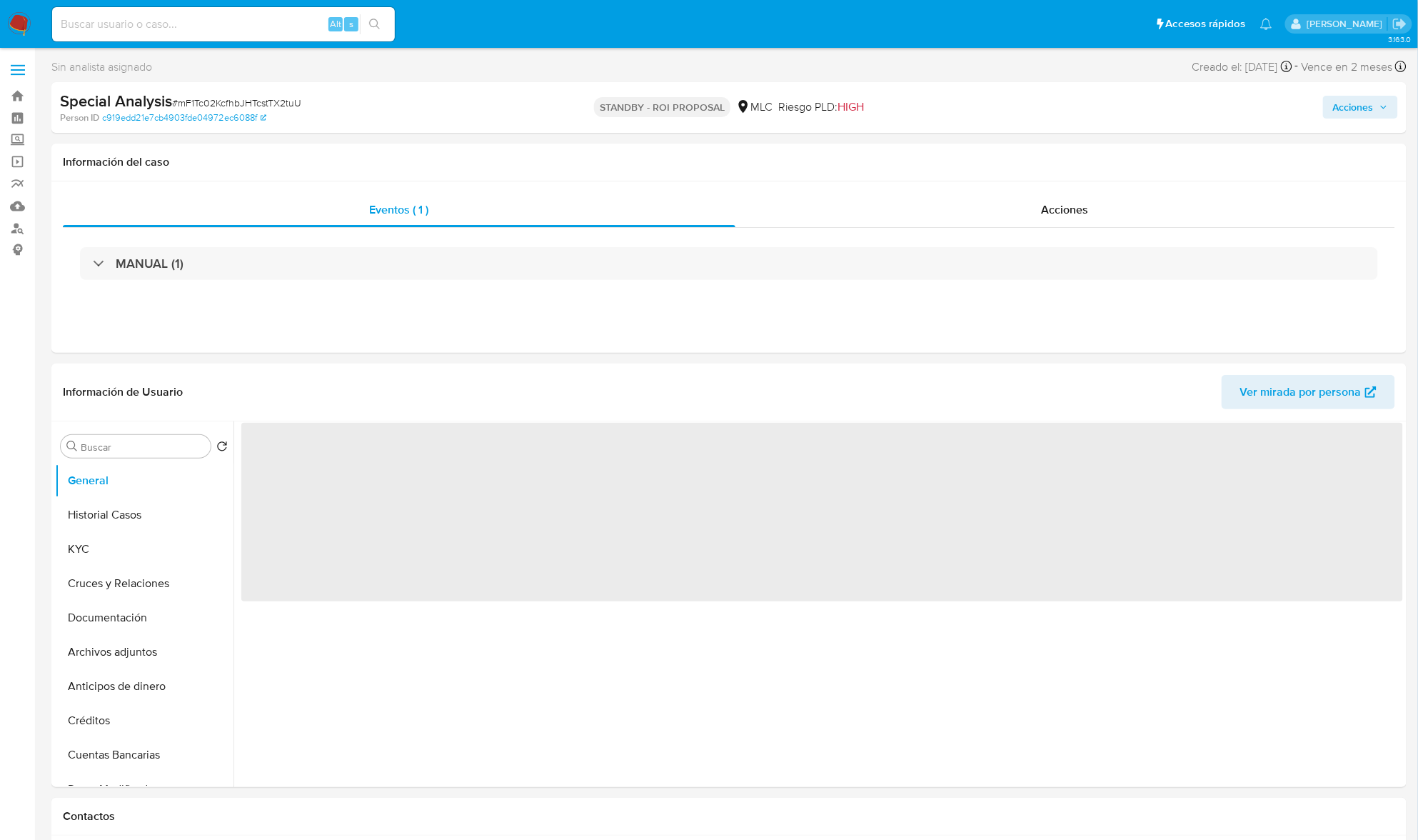
select select "10"
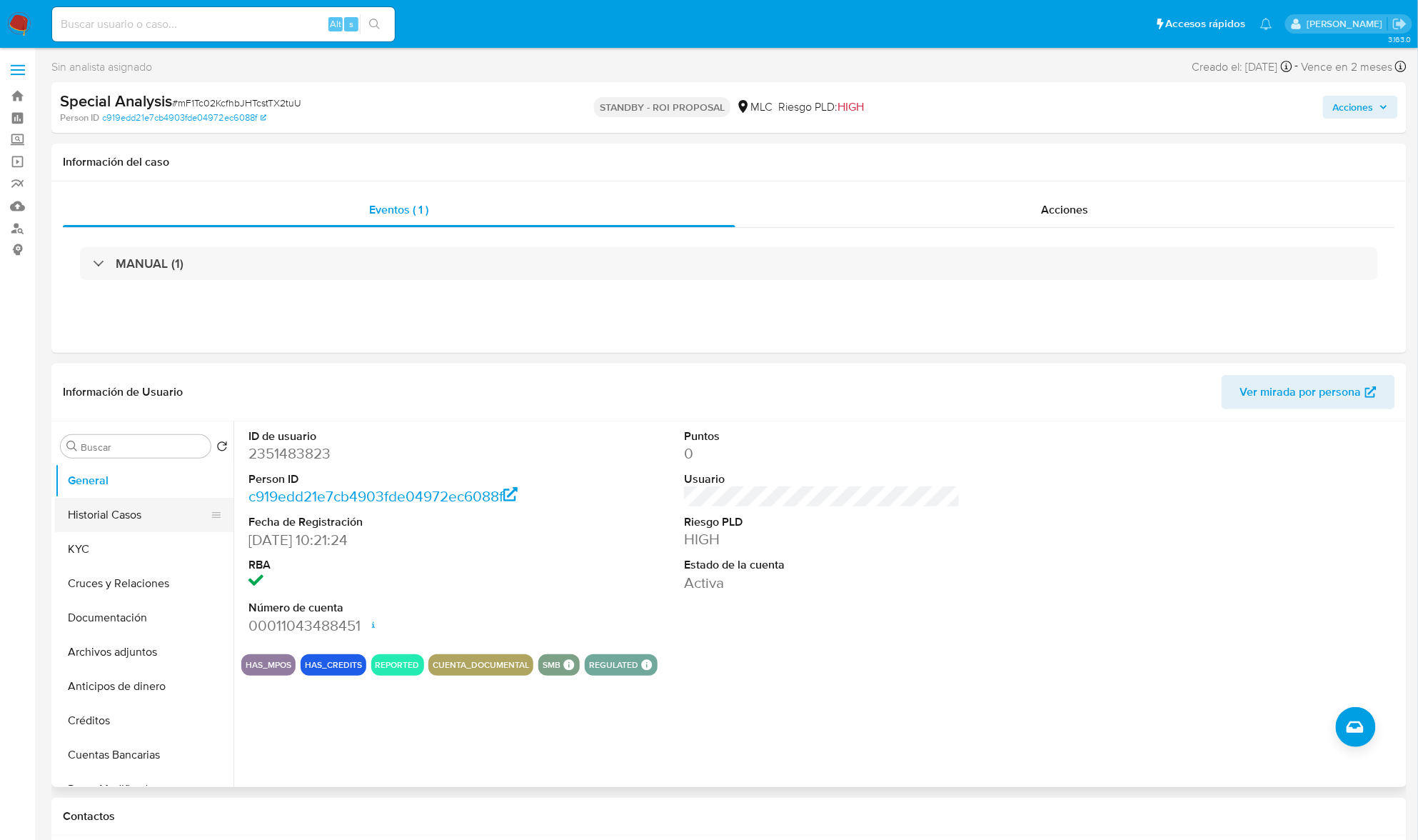
click at [129, 522] on button "Historial Casos" at bounding box center [139, 514] width 167 height 34
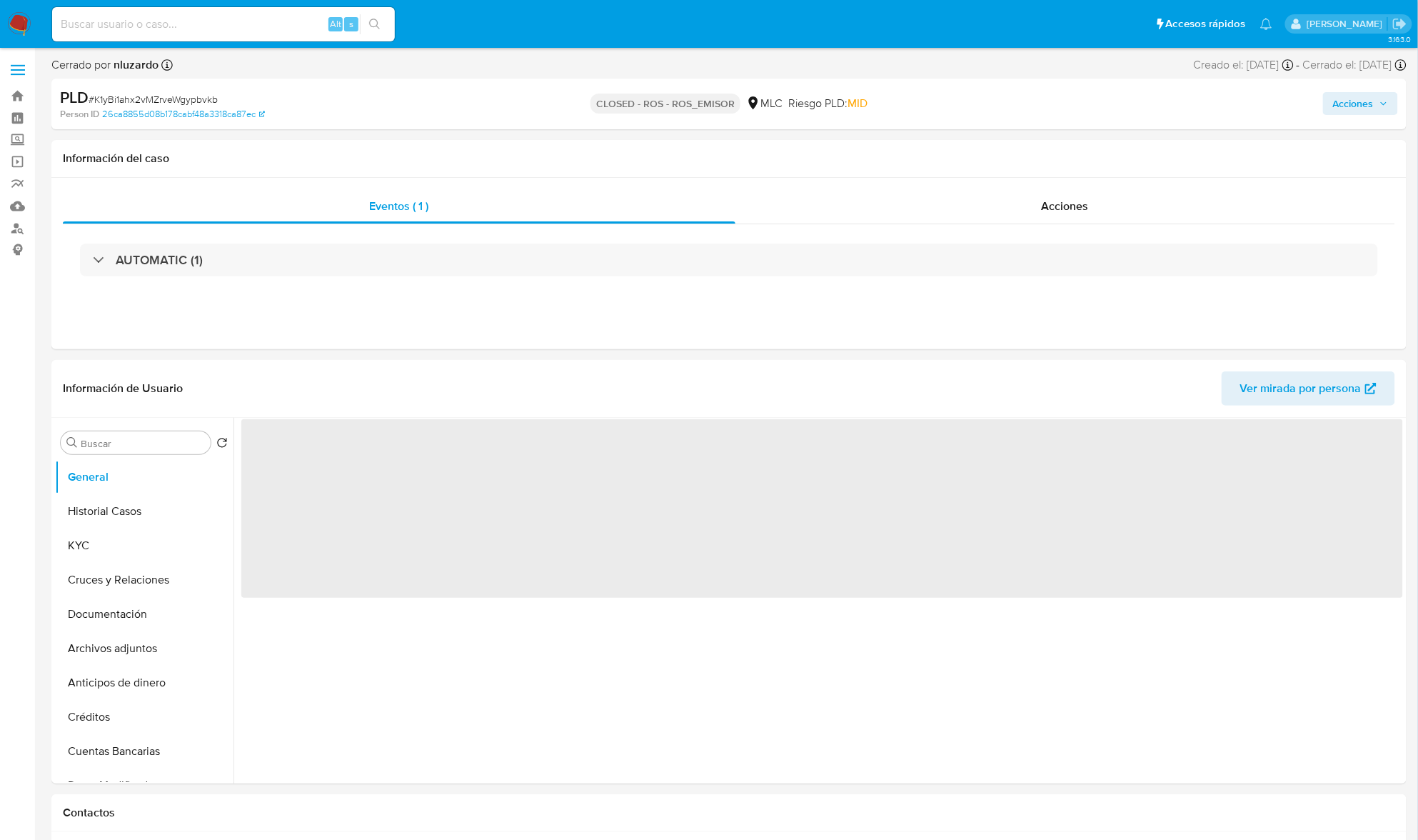
select select "10"
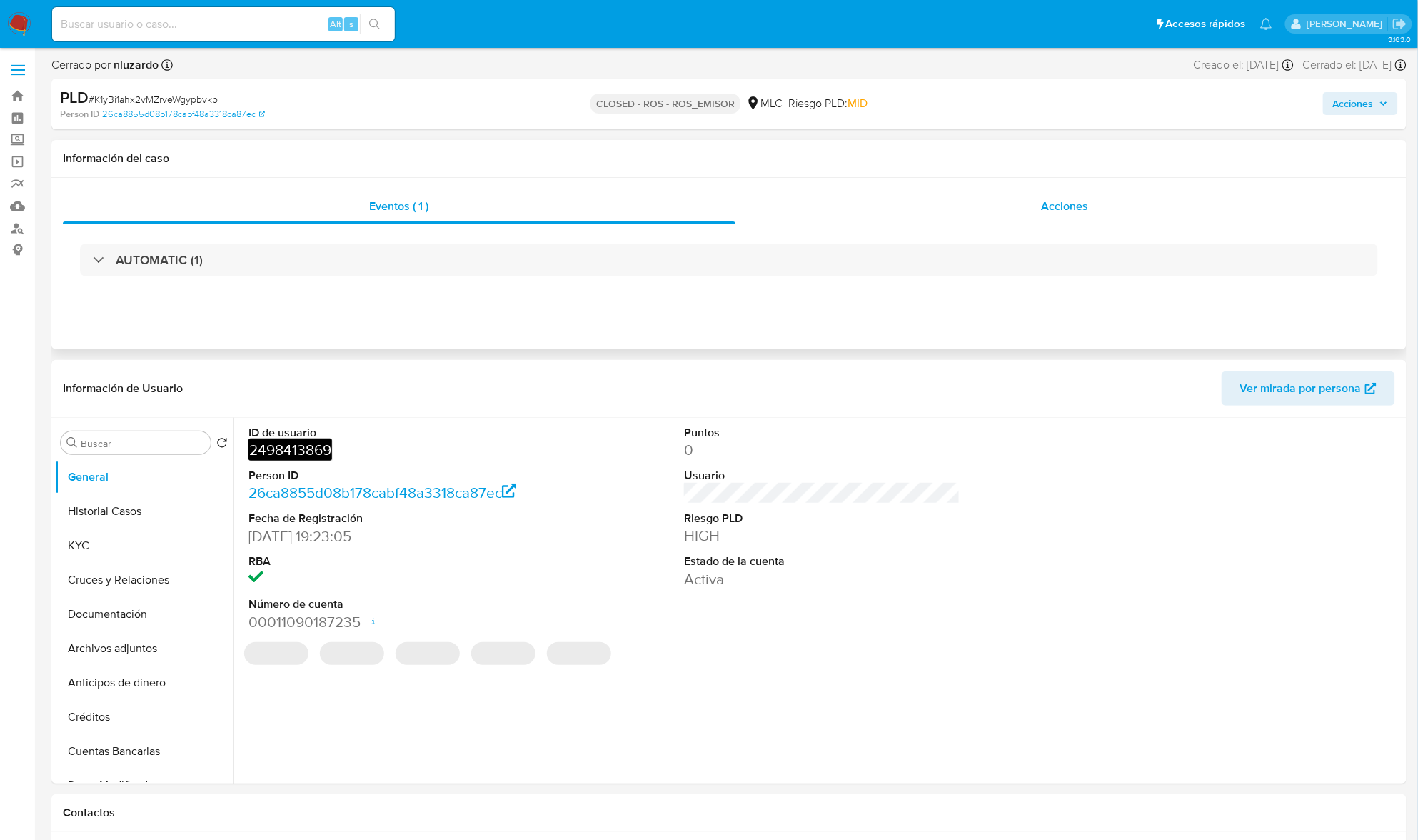
click at [1077, 192] on div "Acciones" at bounding box center [1065, 206] width 661 height 34
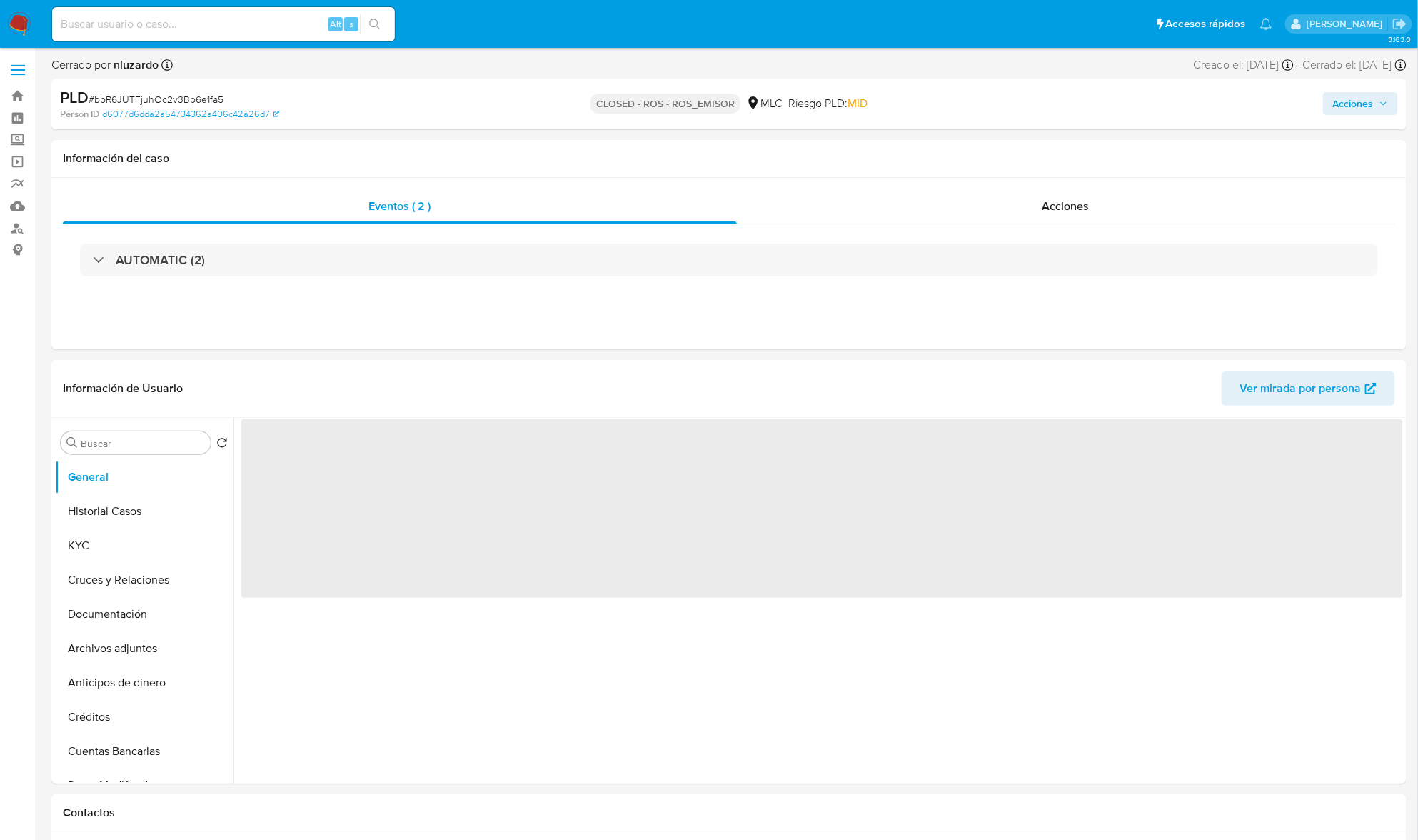
select select "10"
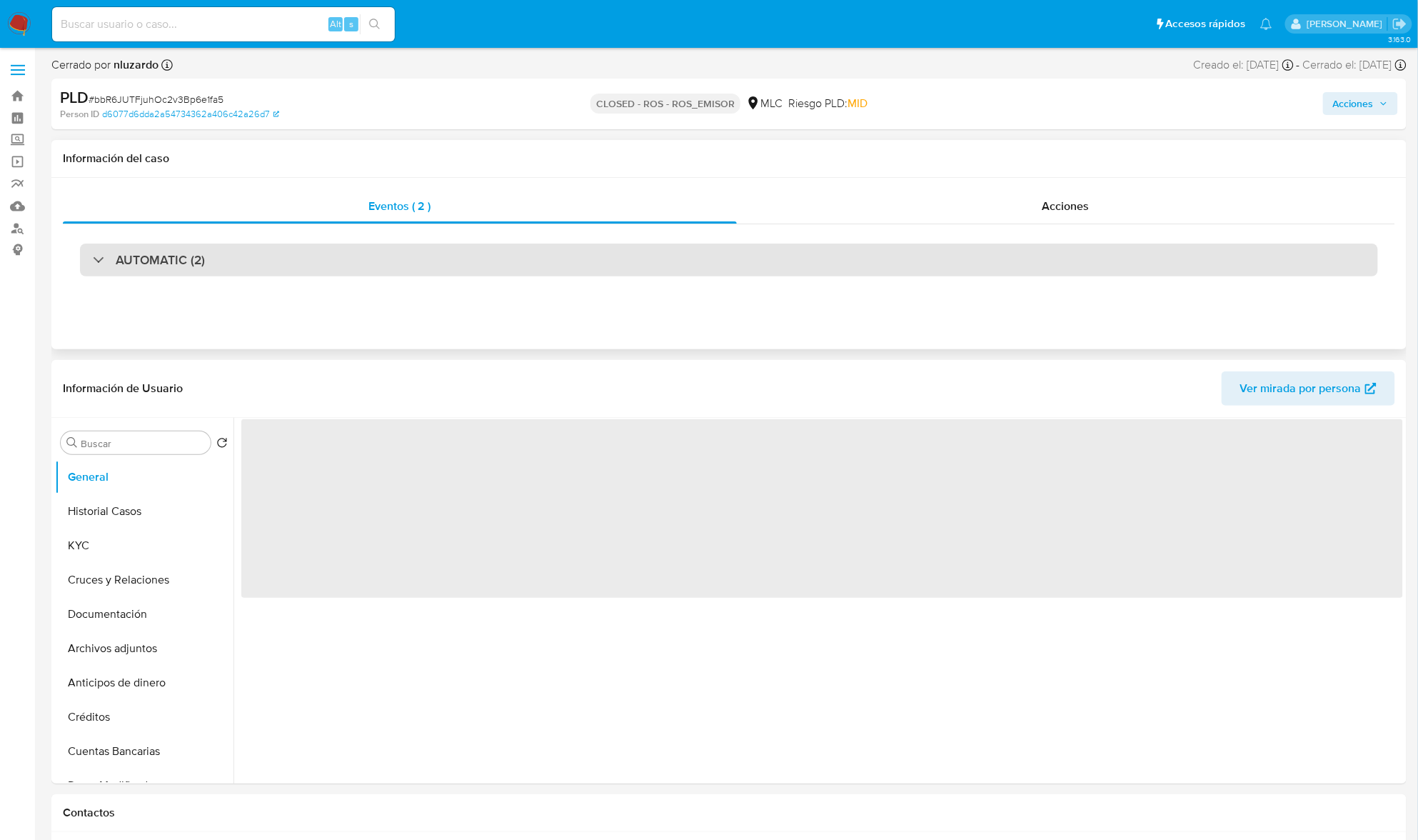
select select "10"
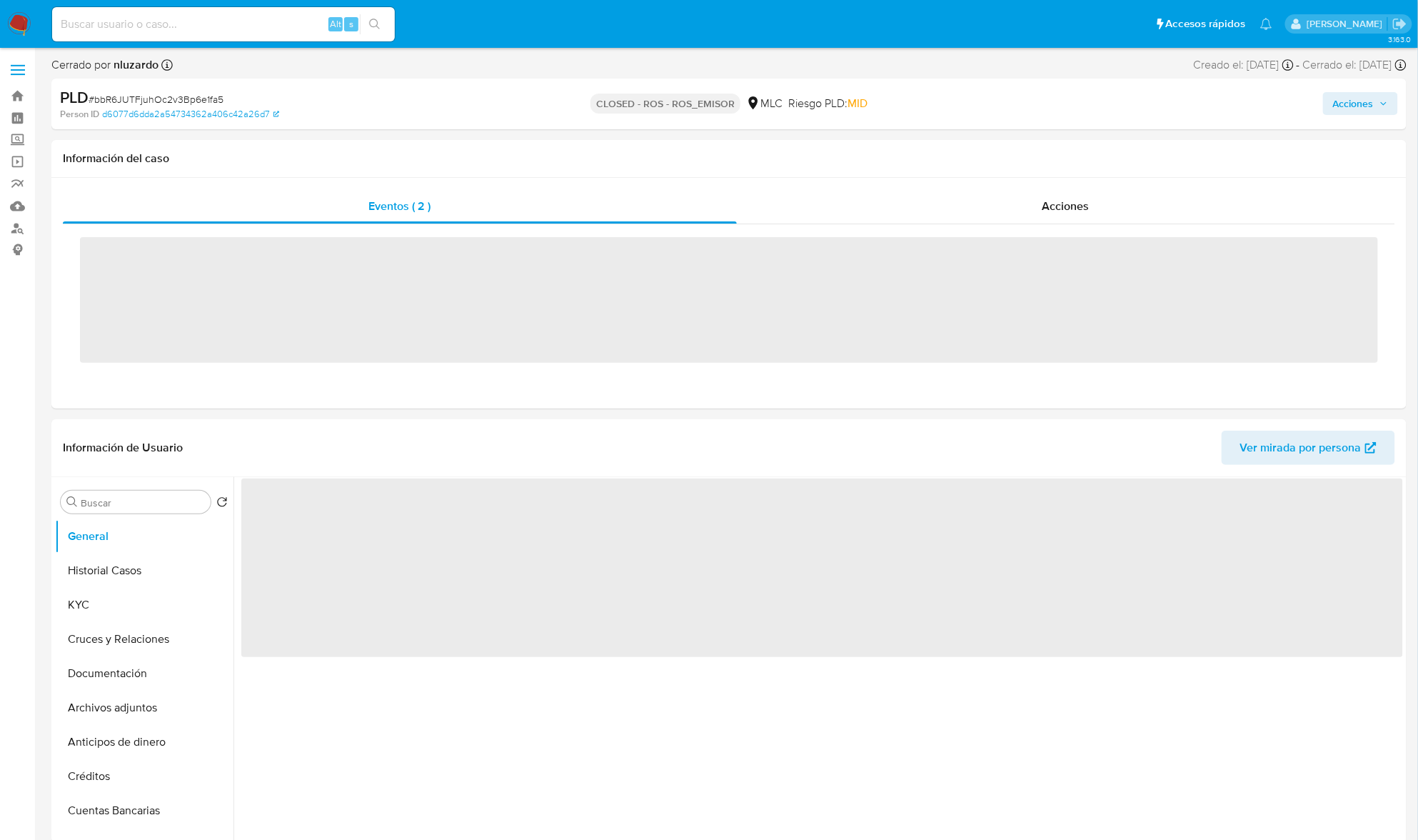
click at [198, 26] on input at bounding box center [223, 23] width 342 height 18
paste input "188488118"
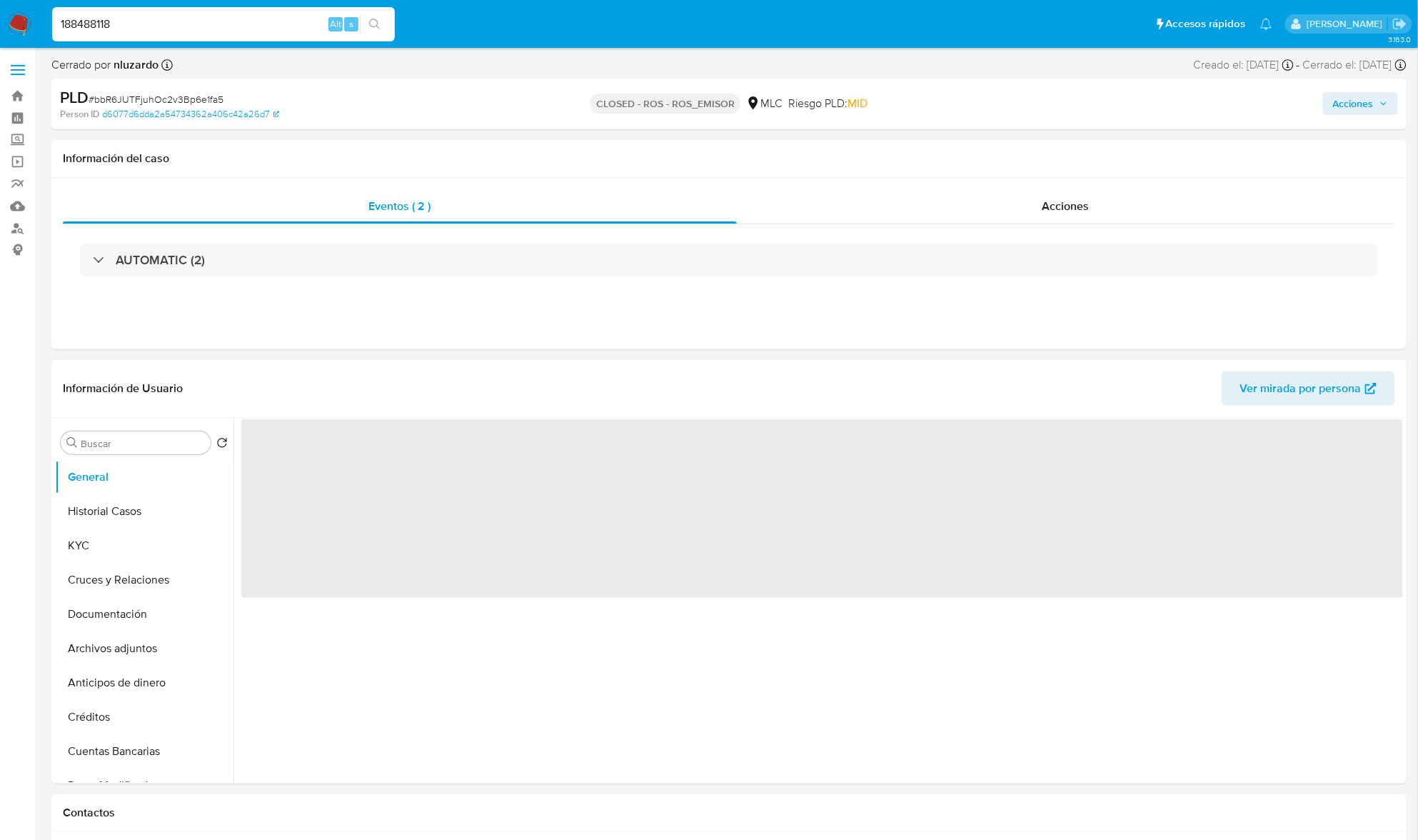
type input "188488118"
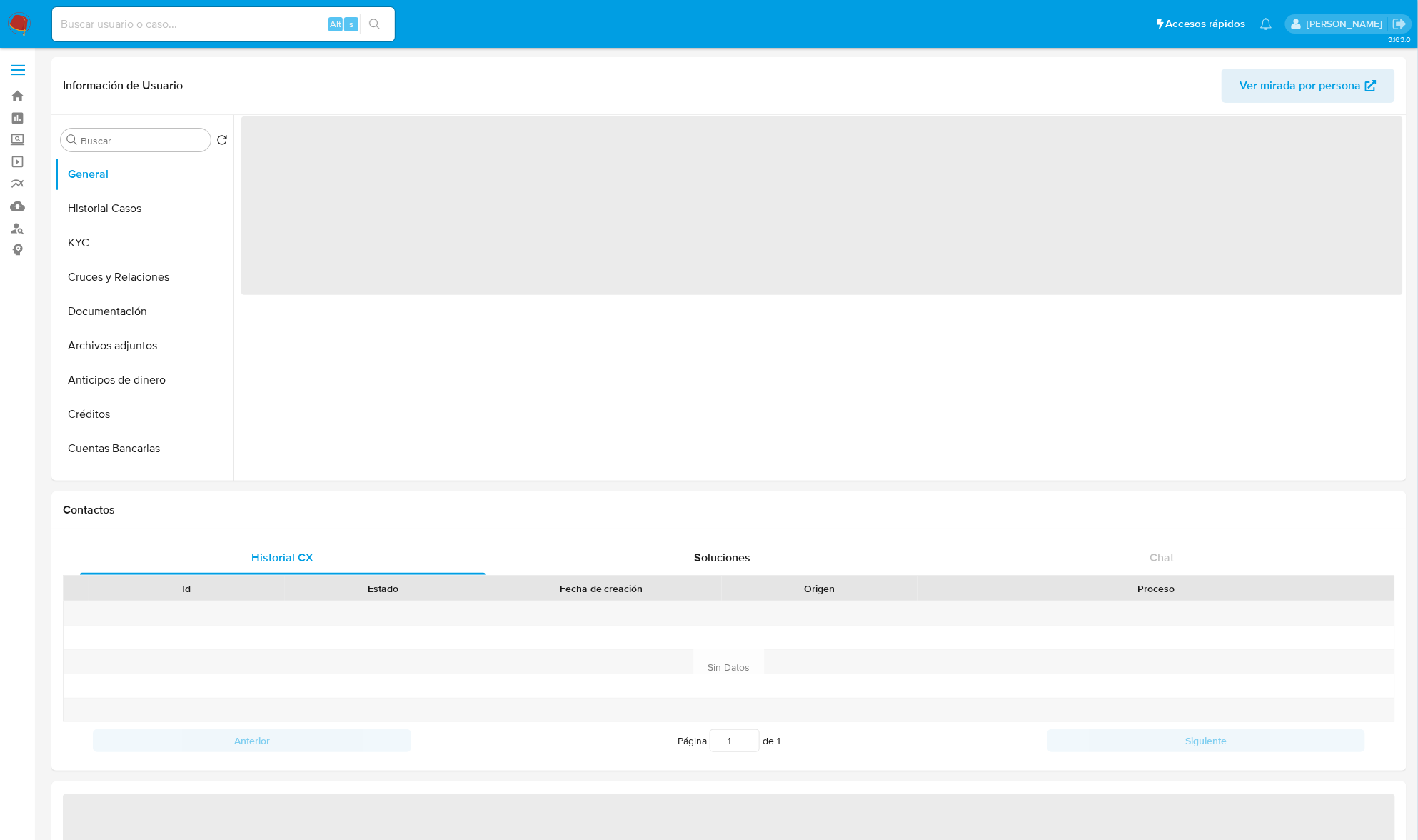
select select "10"
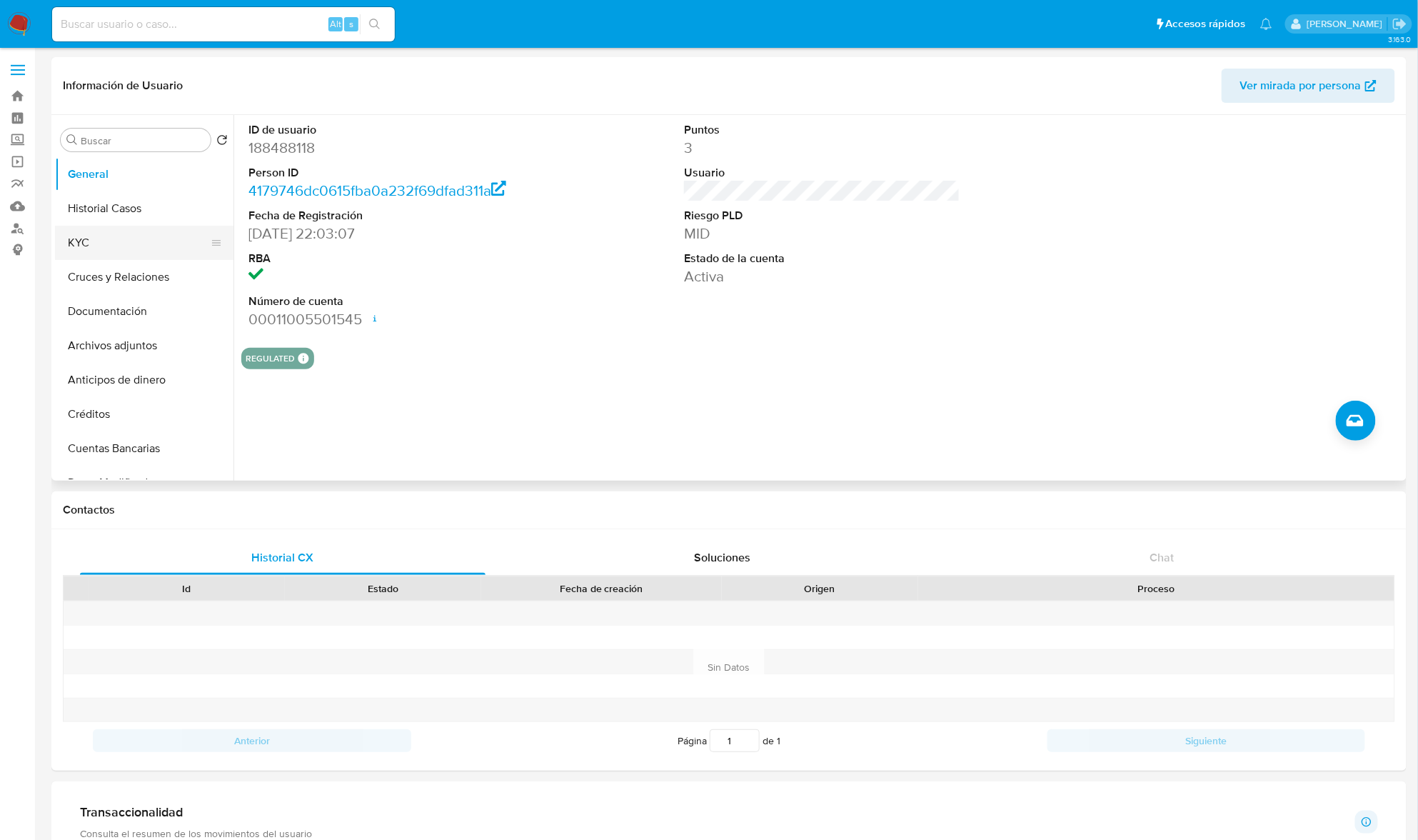
click at [89, 235] on button "KYC" at bounding box center [139, 242] width 167 height 34
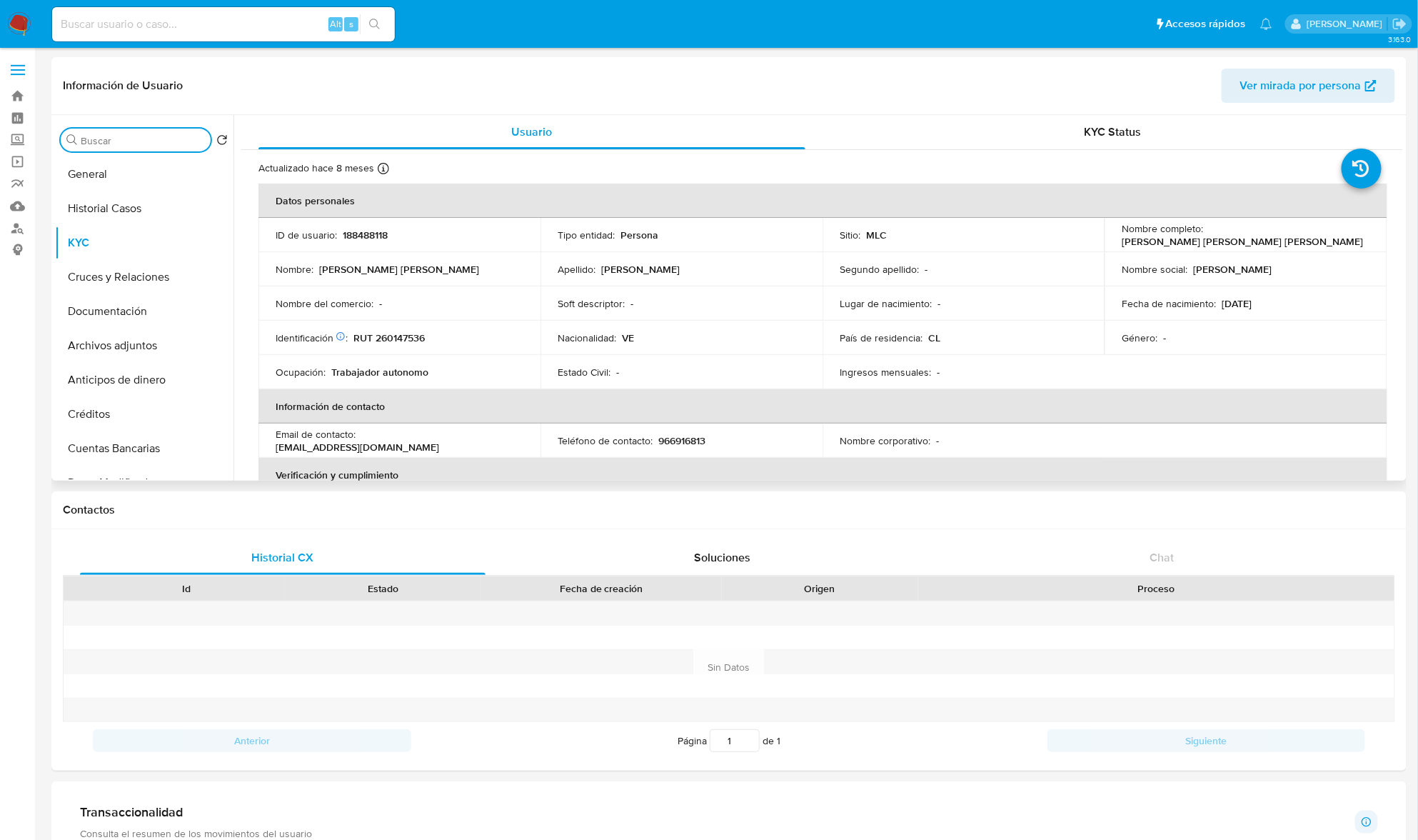
click at [87, 145] on input "Buscar" at bounding box center [143, 140] width 124 height 13
type input "AD"
click at [96, 209] on button "Archivos adjuntos" at bounding box center [139, 208] width 167 height 34
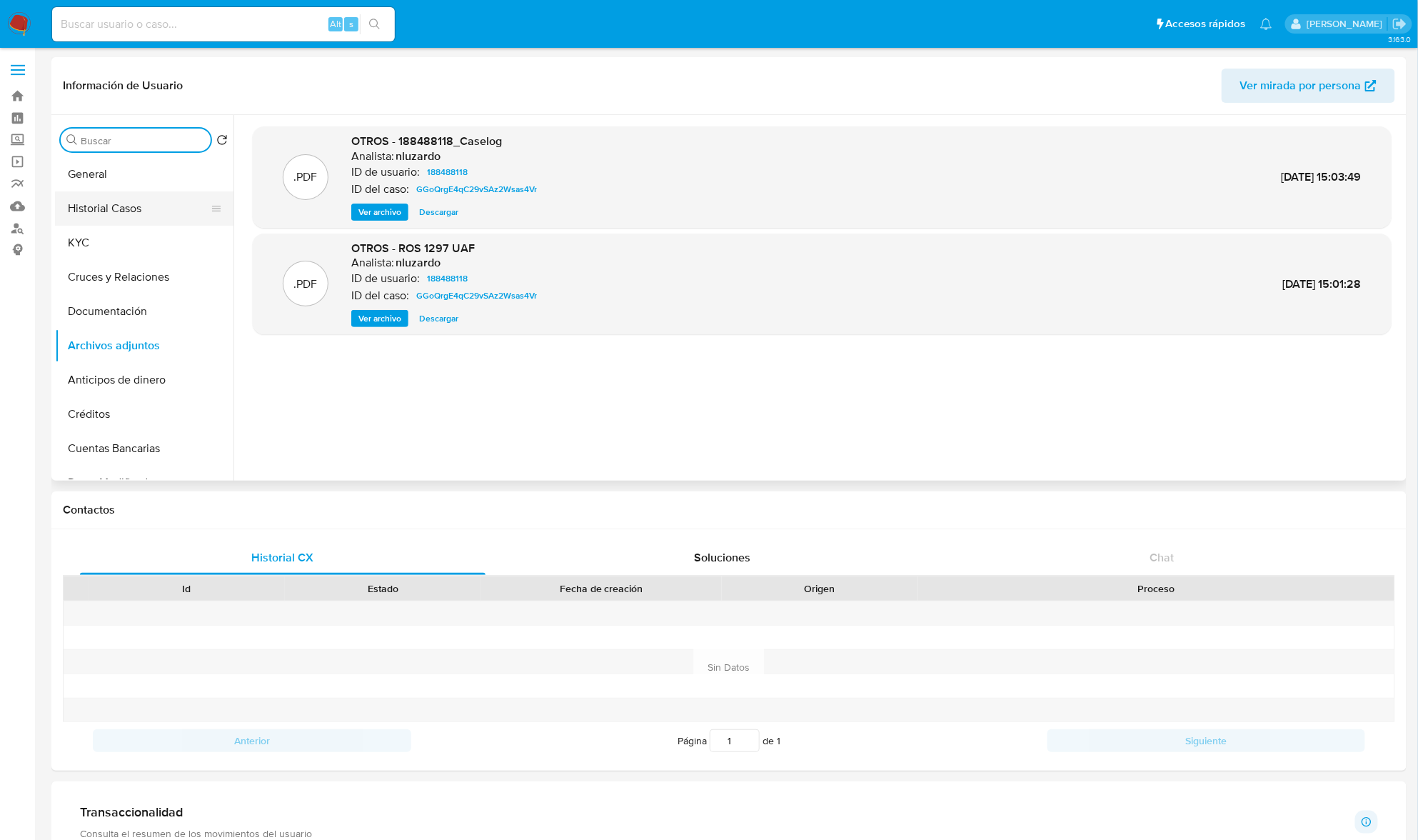
click at [102, 209] on button "Historial Casos" at bounding box center [139, 208] width 167 height 34
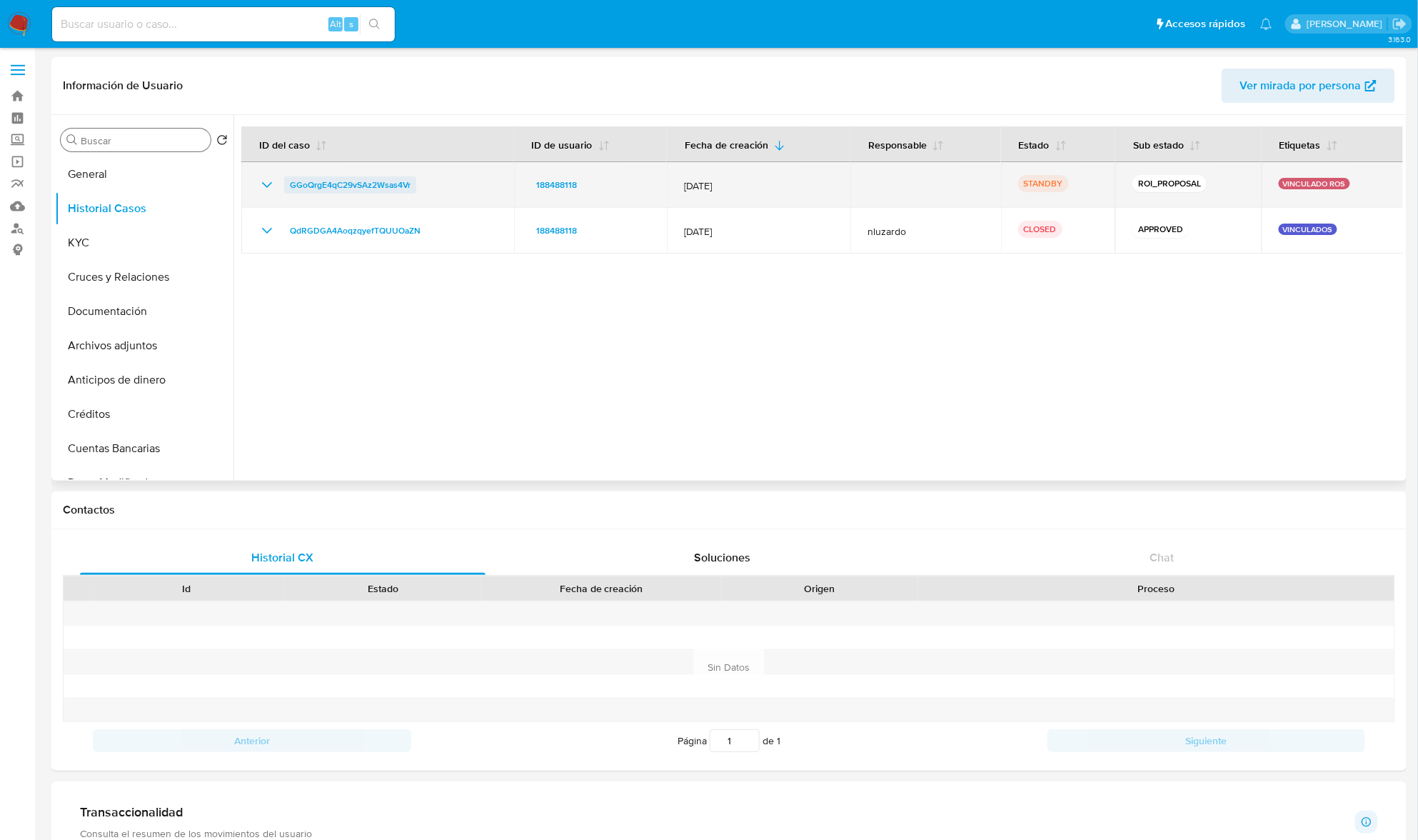
click at [358, 180] on span "GGoQrgE4qC29vSAz2Wsas4Vr" at bounding box center [350, 185] width 120 height 17
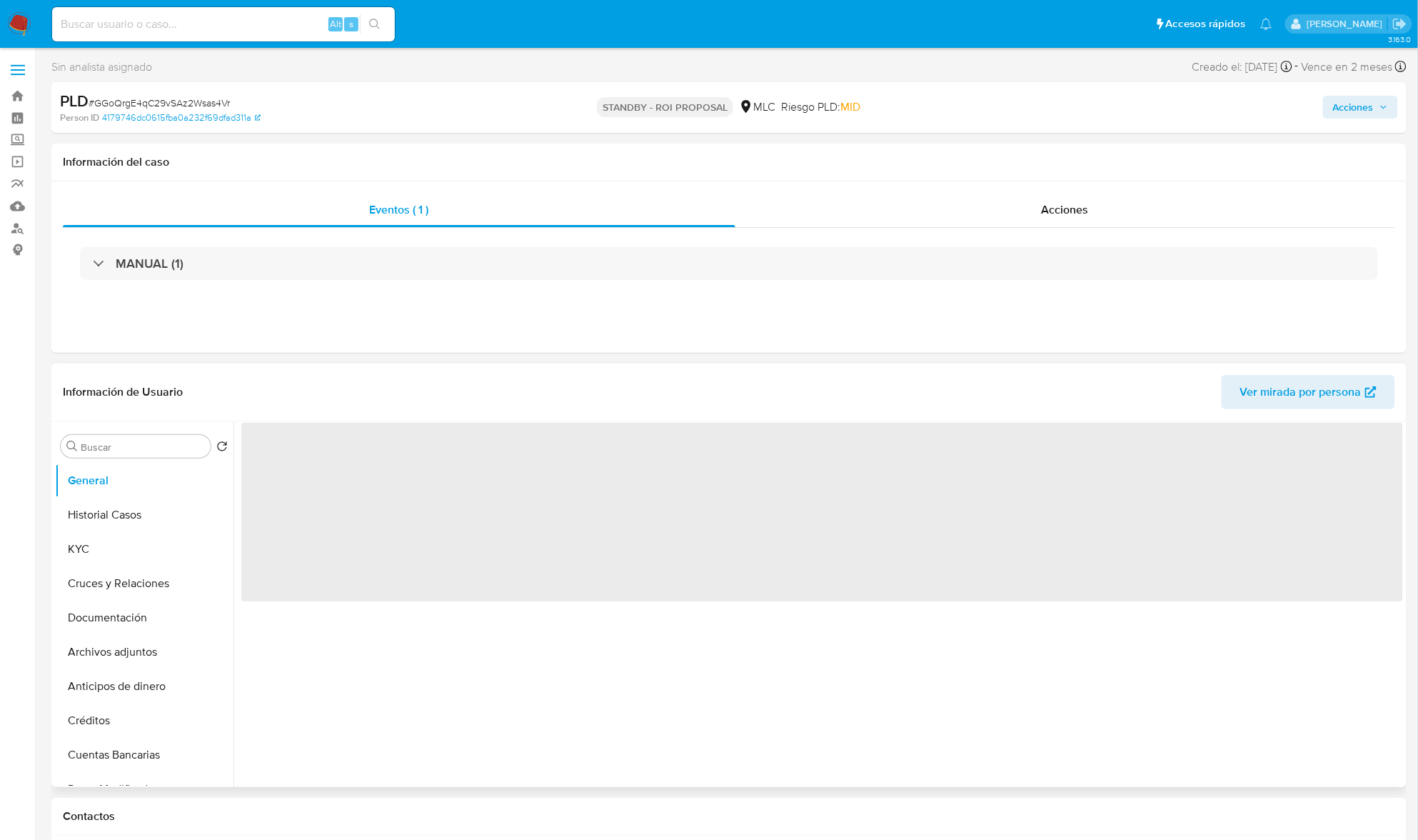
select select "10"
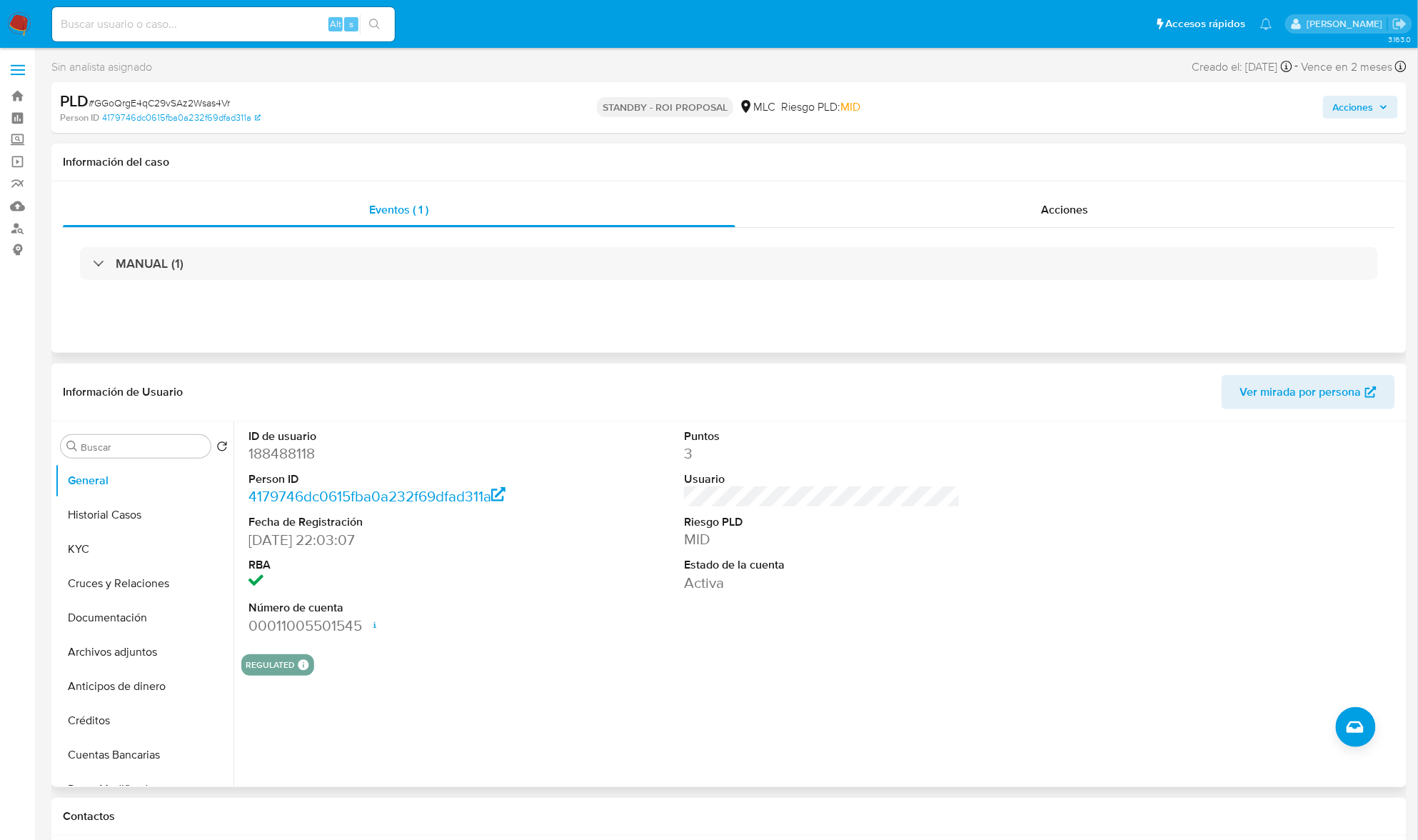
click at [1044, 233] on div "MANUAL (1)" at bounding box center [729, 264] width 1333 height 72
click at [1042, 211] on div "Acciones" at bounding box center [1065, 210] width 661 height 34
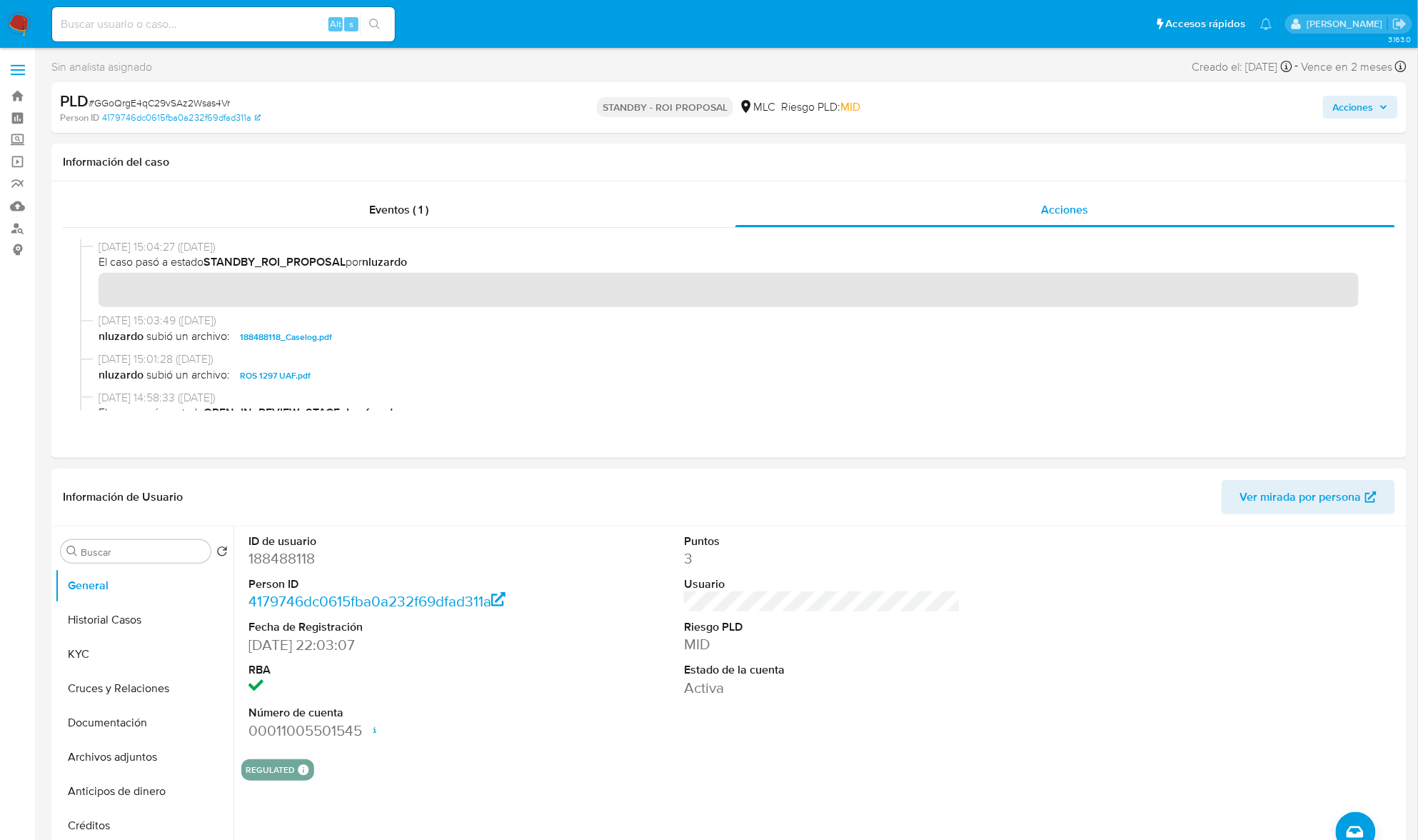
click at [270, 560] on dd "188488118" at bounding box center [386, 559] width 276 height 20
click at [60, 658] on button "KYC" at bounding box center [139, 654] width 167 height 34
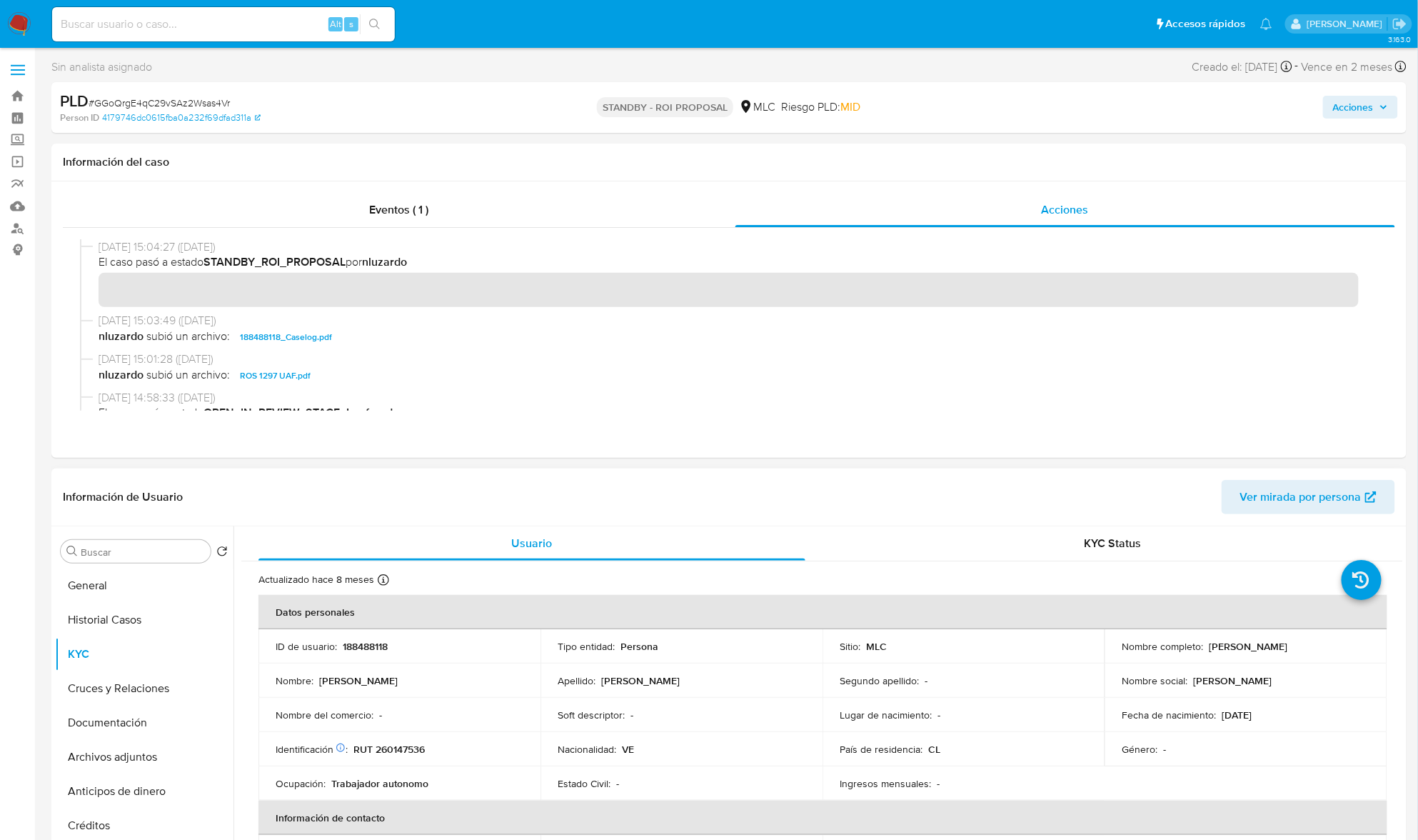
click at [1230, 647] on p "[PERSON_NAME]" at bounding box center [1248, 646] width 79 height 13
click at [1229, 647] on p "[PERSON_NAME]" at bounding box center [1248, 646] width 79 height 13
drag, startPoint x: 1308, startPoint y: 649, endPoint x: 1332, endPoint y: 646, distance: 24.2
click at [1288, 646] on p "[PERSON_NAME]" at bounding box center [1248, 646] width 79 height 13
copy p "[PERSON_NAME]"
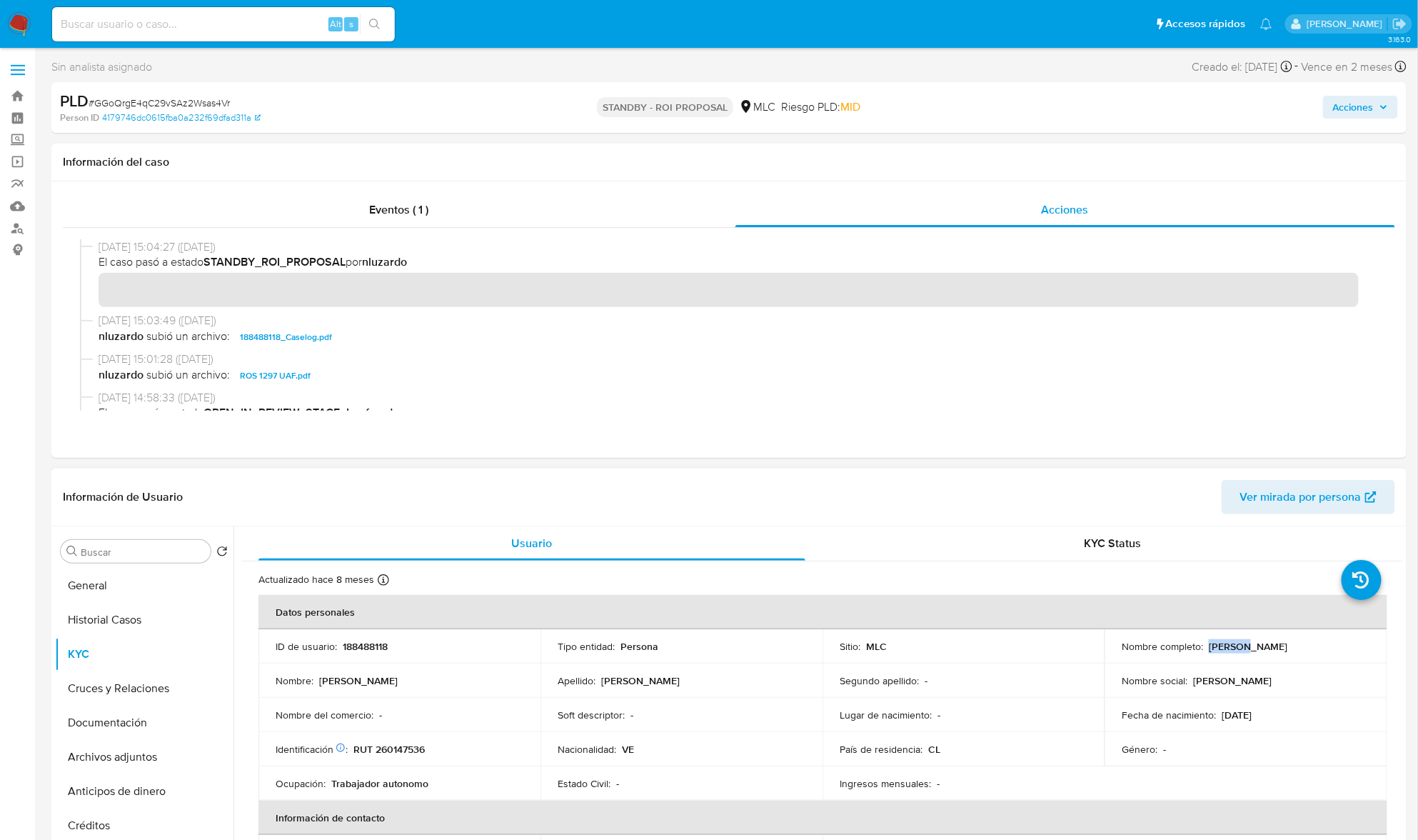
click at [365, 641] on p "188488118" at bounding box center [365, 646] width 45 height 13
copy p "188488118"
click at [365, 641] on p "188488118" at bounding box center [365, 646] width 45 height 13
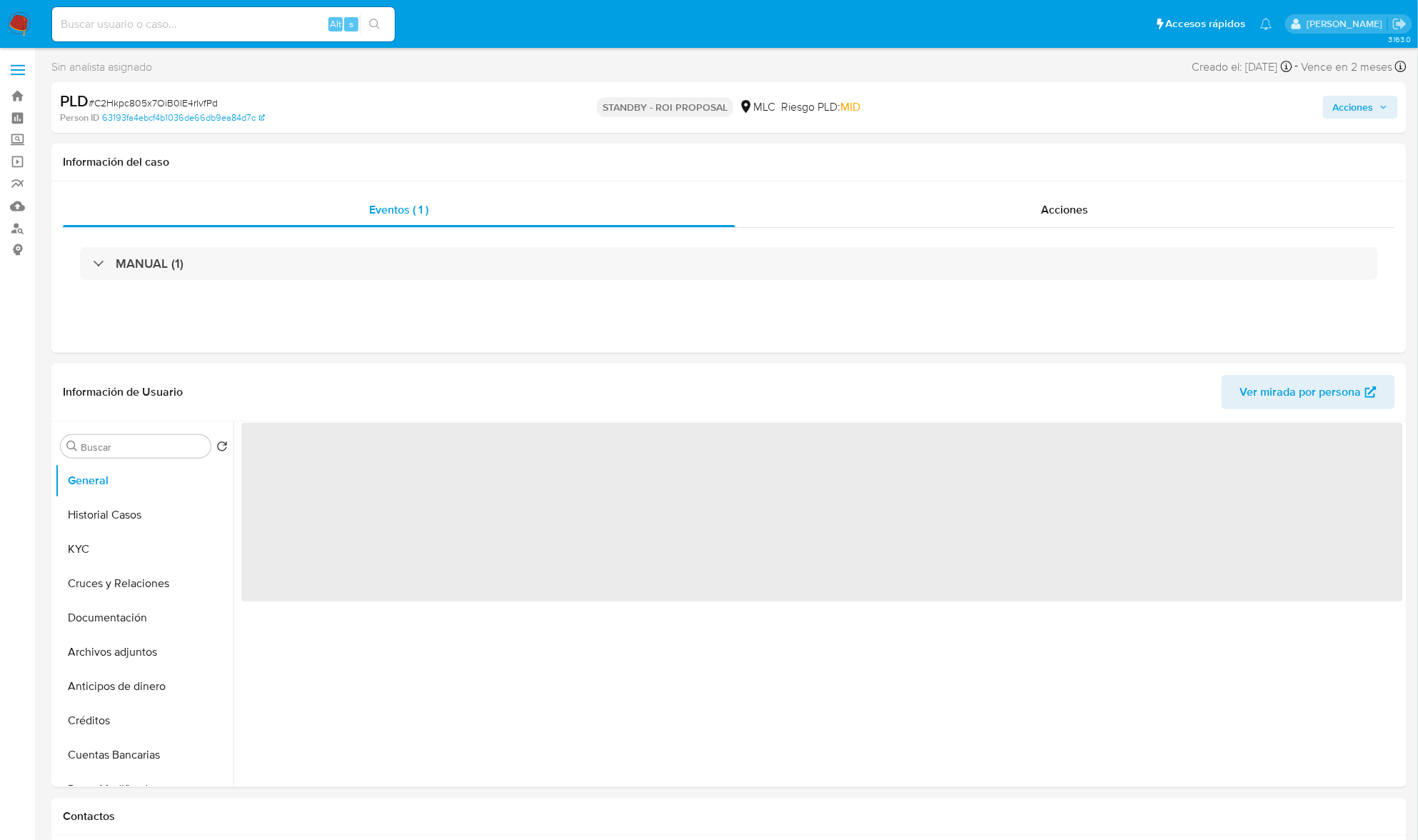
select select "10"
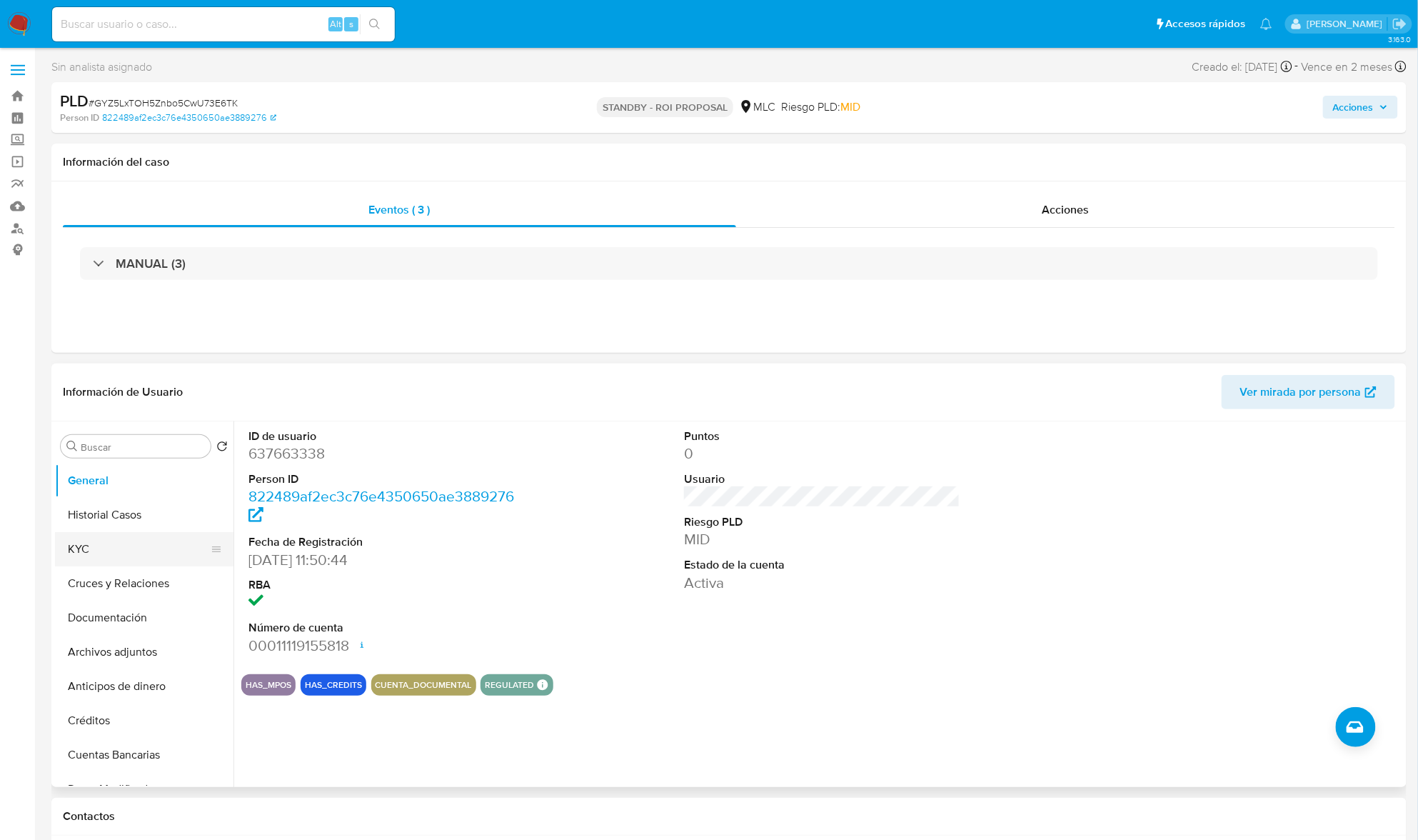
click at [105, 552] on button "KYC" at bounding box center [139, 549] width 167 height 34
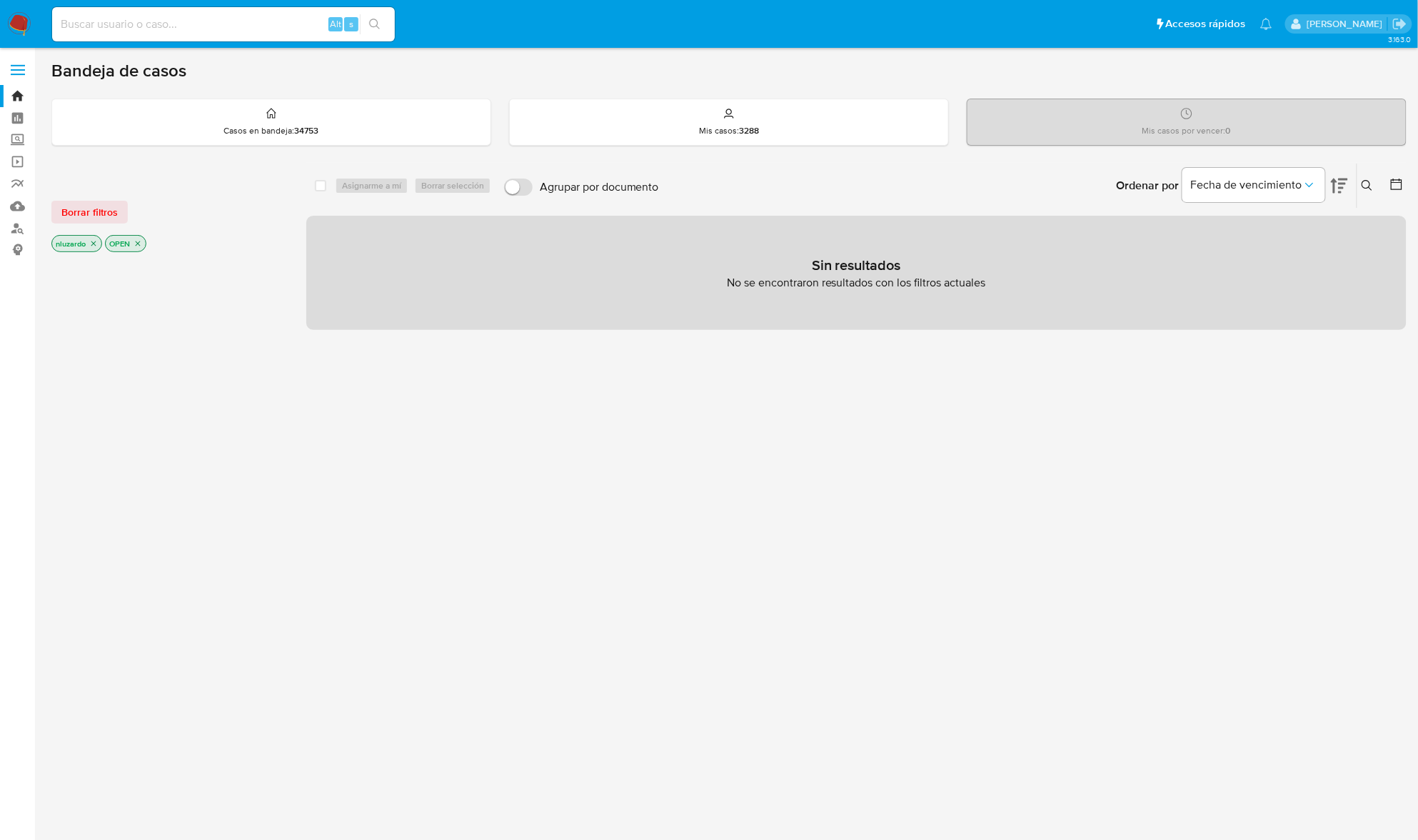
click at [1366, 186] on icon at bounding box center [1368, 186] width 12 height 12
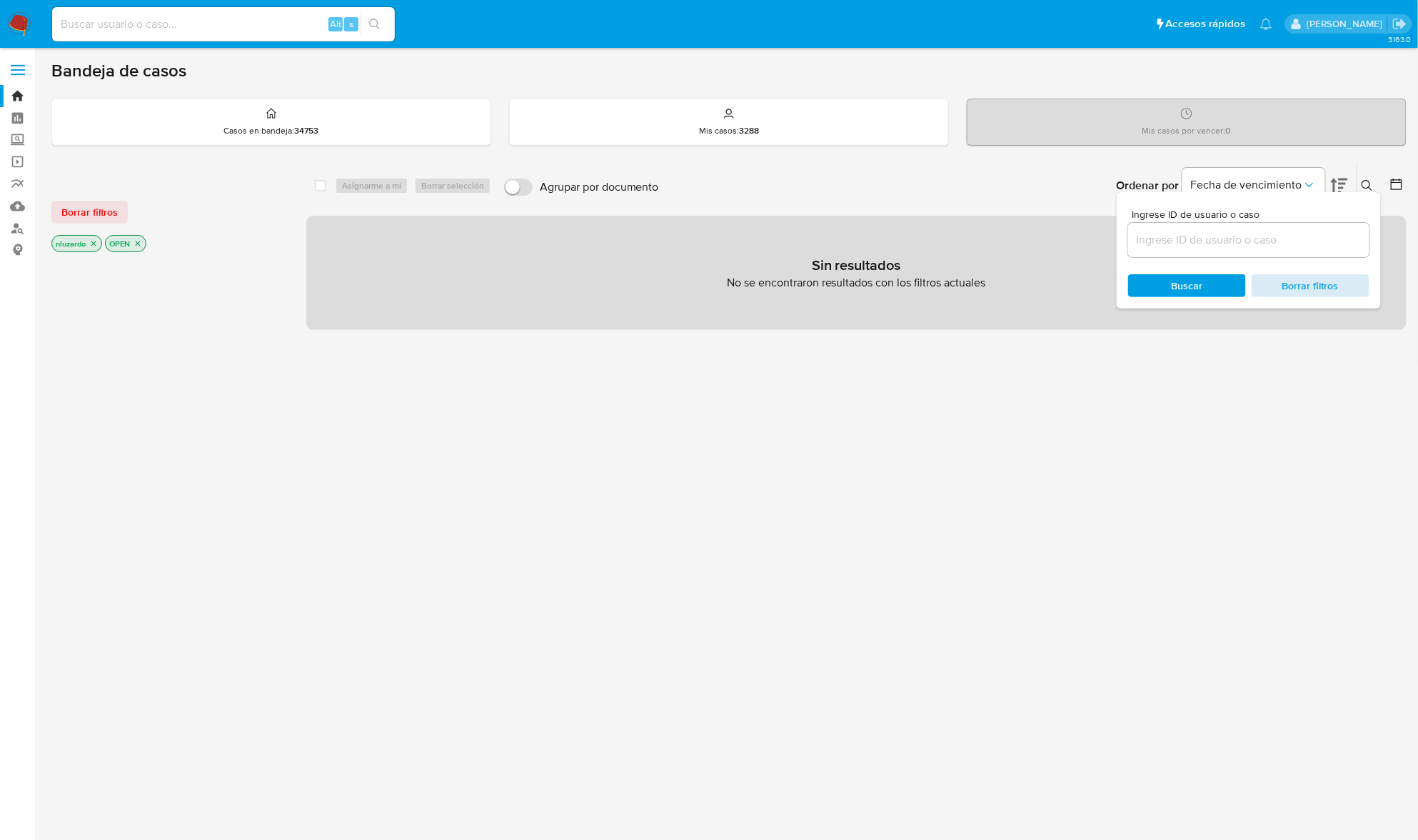
click at [1321, 275] on span "Borrar filtros" at bounding box center [1310, 285] width 98 height 20
click at [1207, 275] on span "Buscar" at bounding box center [1187, 285] width 98 height 20
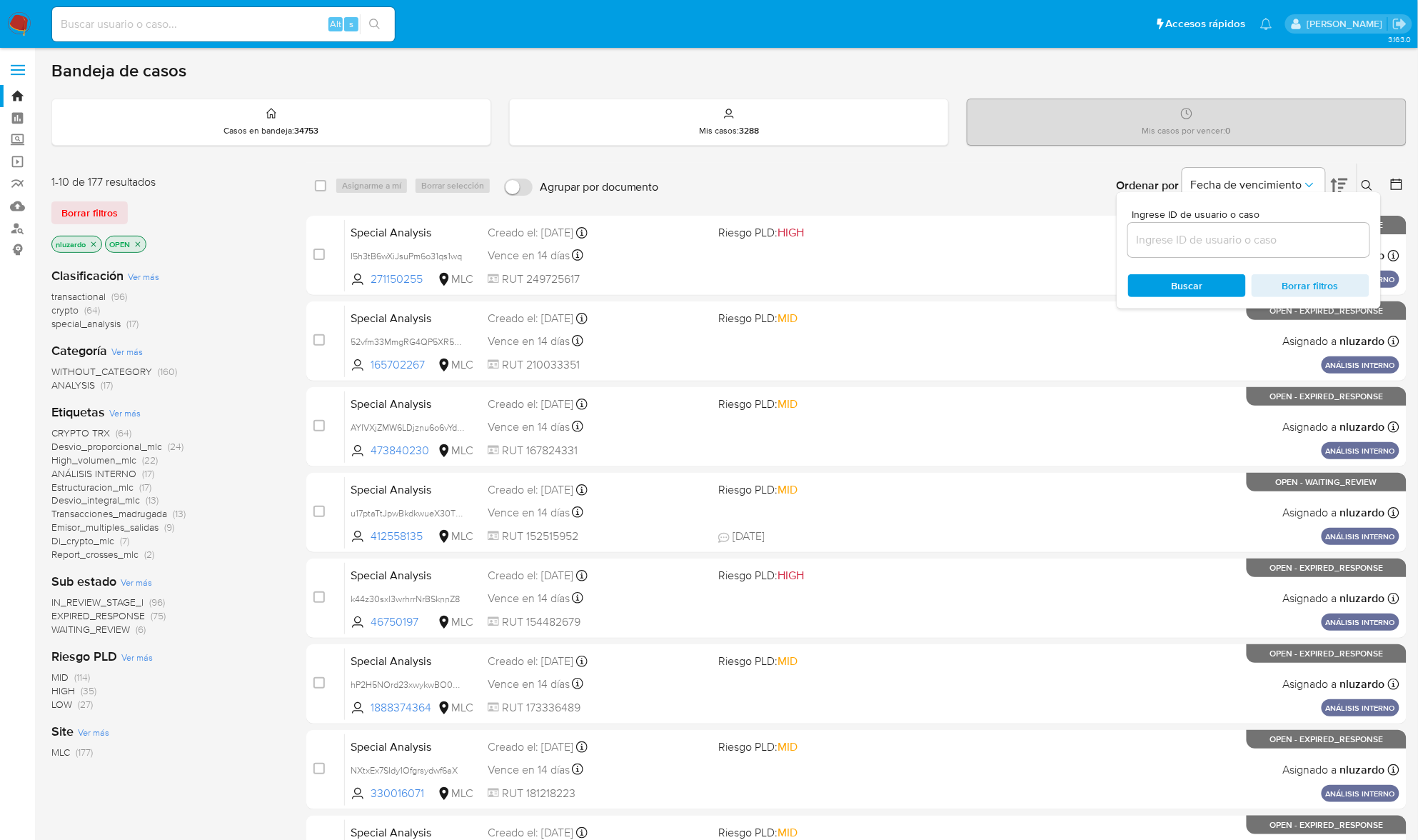
click at [917, 178] on div "Ordenar por Fecha de vencimiento No es posible ordenar los resultados mientras …" at bounding box center [1037, 186] width 741 height 45
click at [1367, 178] on button at bounding box center [1370, 186] width 23 height 17
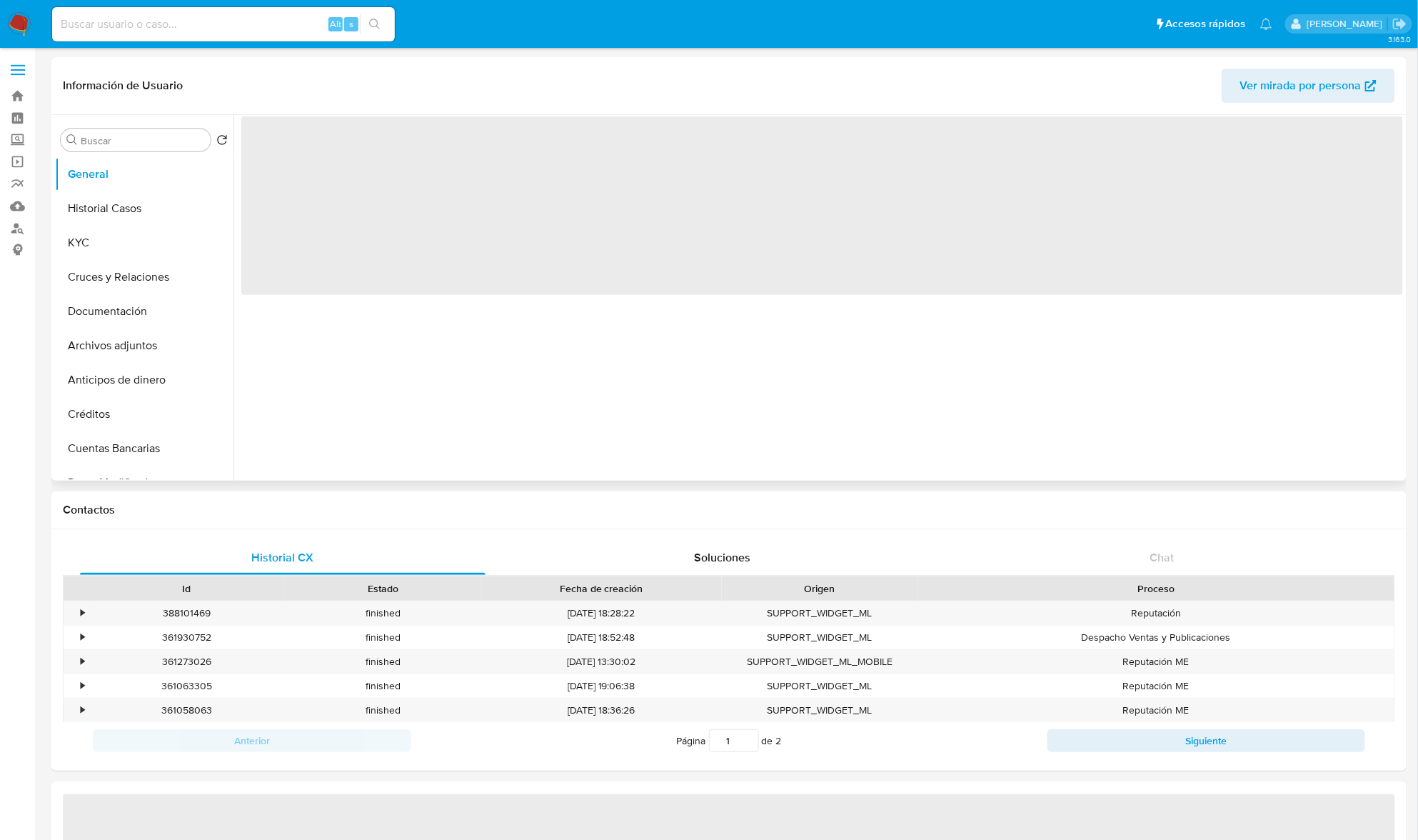
select select "10"
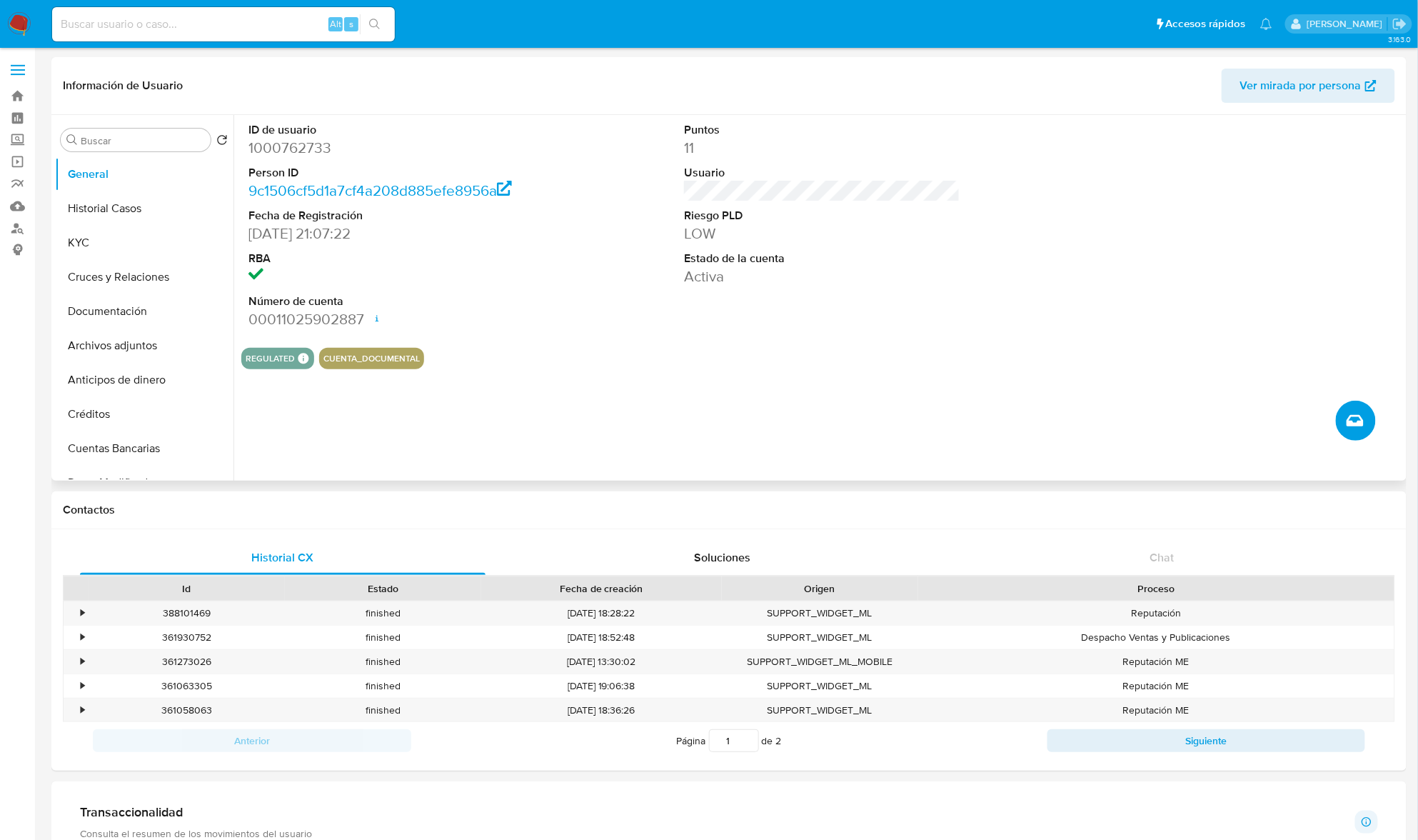
click at [1342, 418] on button "Crear caso manual" at bounding box center [1356, 420] width 40 height 40
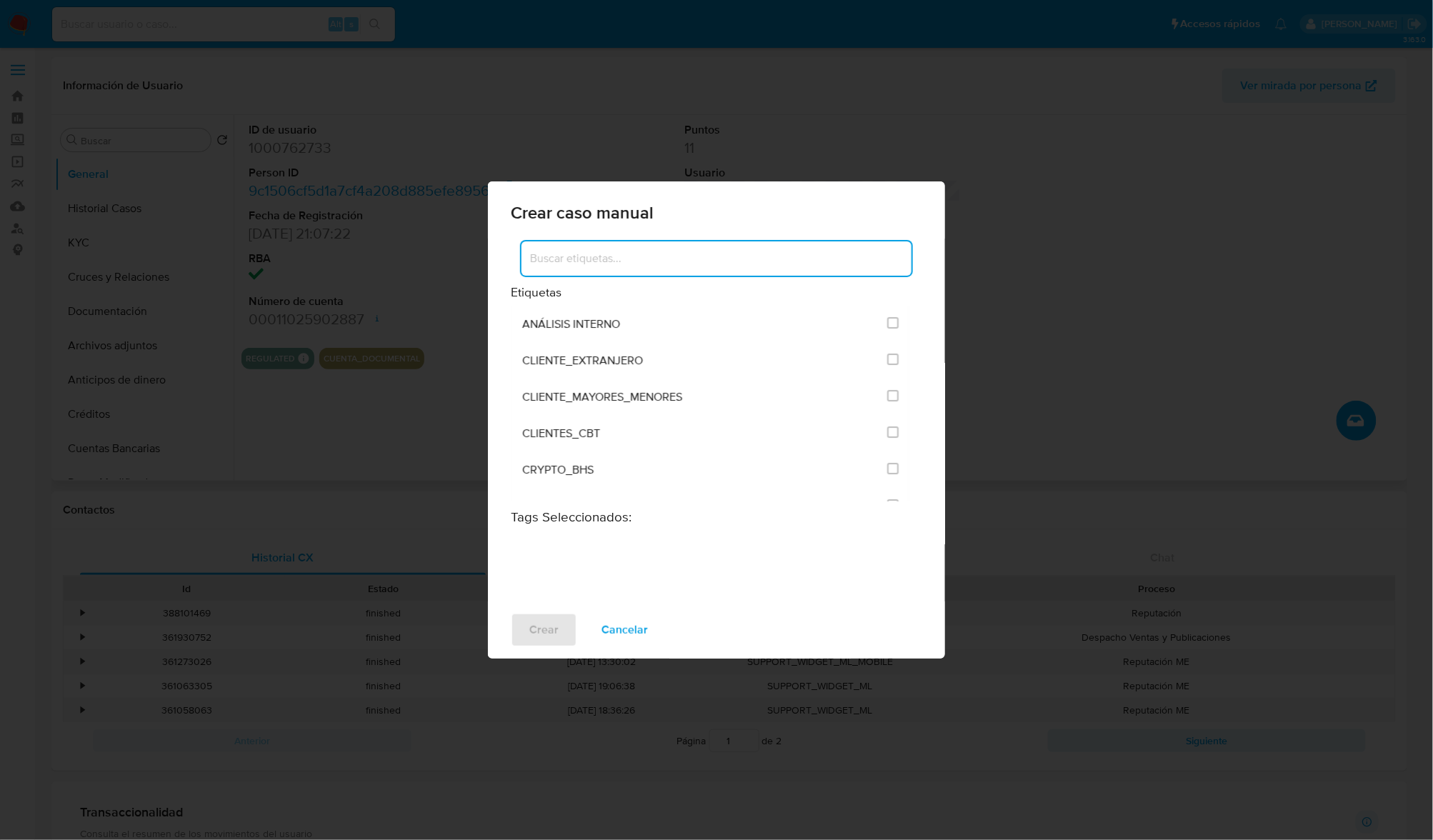
click at [695, 260] on input at bounding box center [717, 258] width 390 height 18
click at [861, 419] on div "VINCULADOS VINCULADO ROS" at bounding box center [710, 420] width 400 height 229
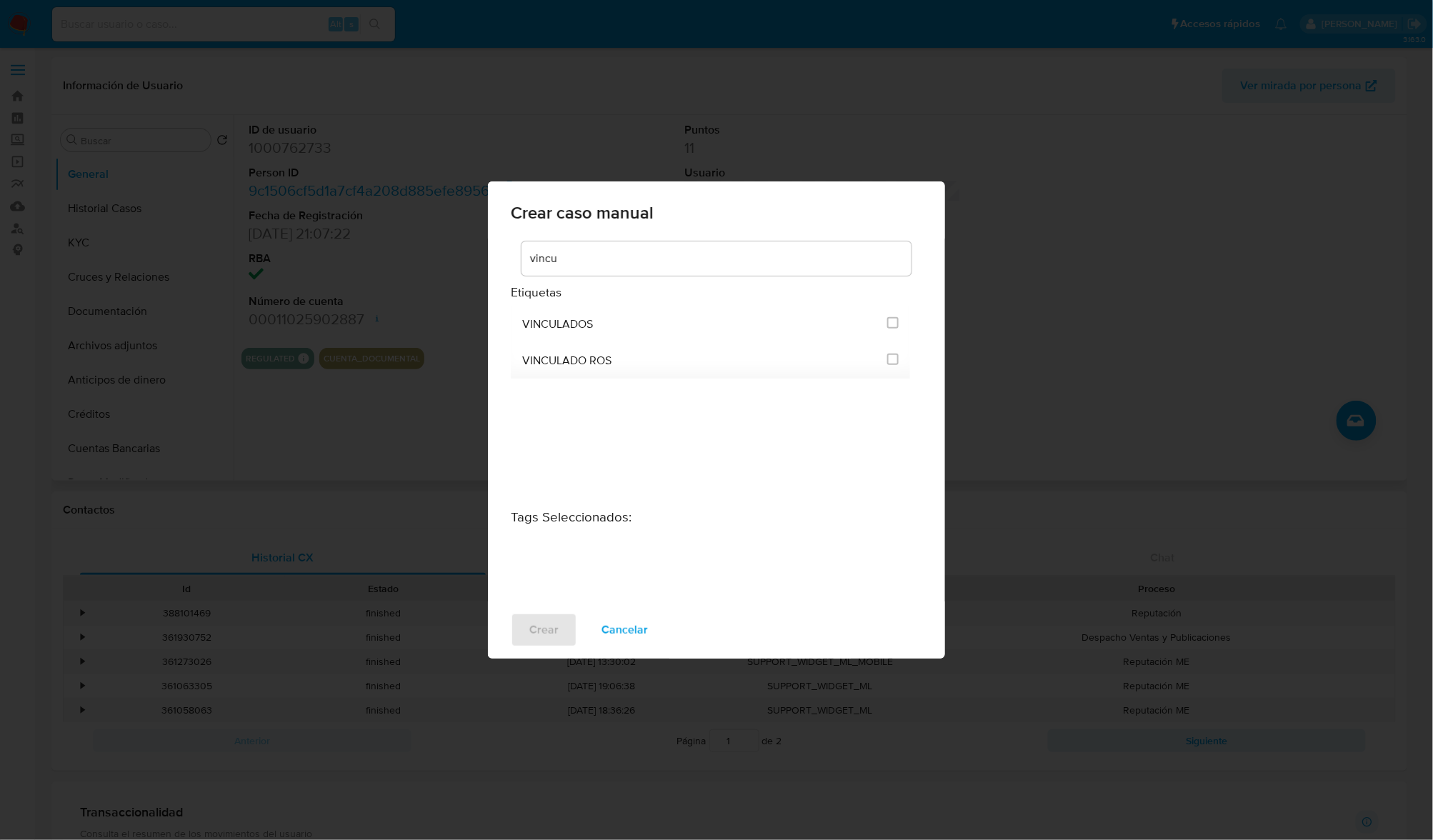
click at [596, 267] on input "vincu" at bounding box center [717, 258] width 390 height 18
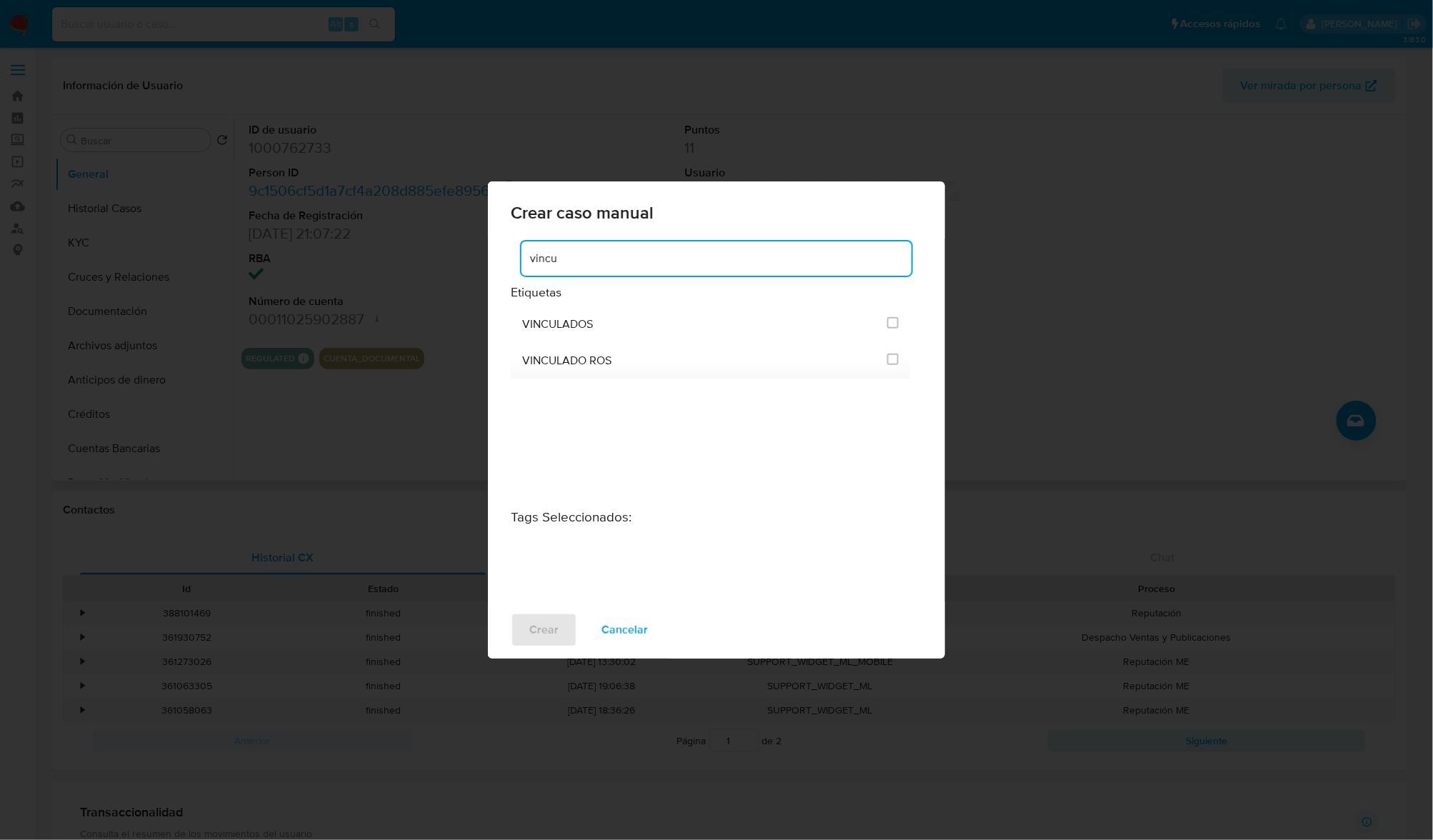
click at [596, 267] on input "vincu" at bounding box center [717, 258] width 390 height 18
click at [574, 249] on input "crypto" at bounding box center [717, 258] width 390 height 18
click at [557, 264] on input "trx" at bounding box center [717, 258] width 390 height 18
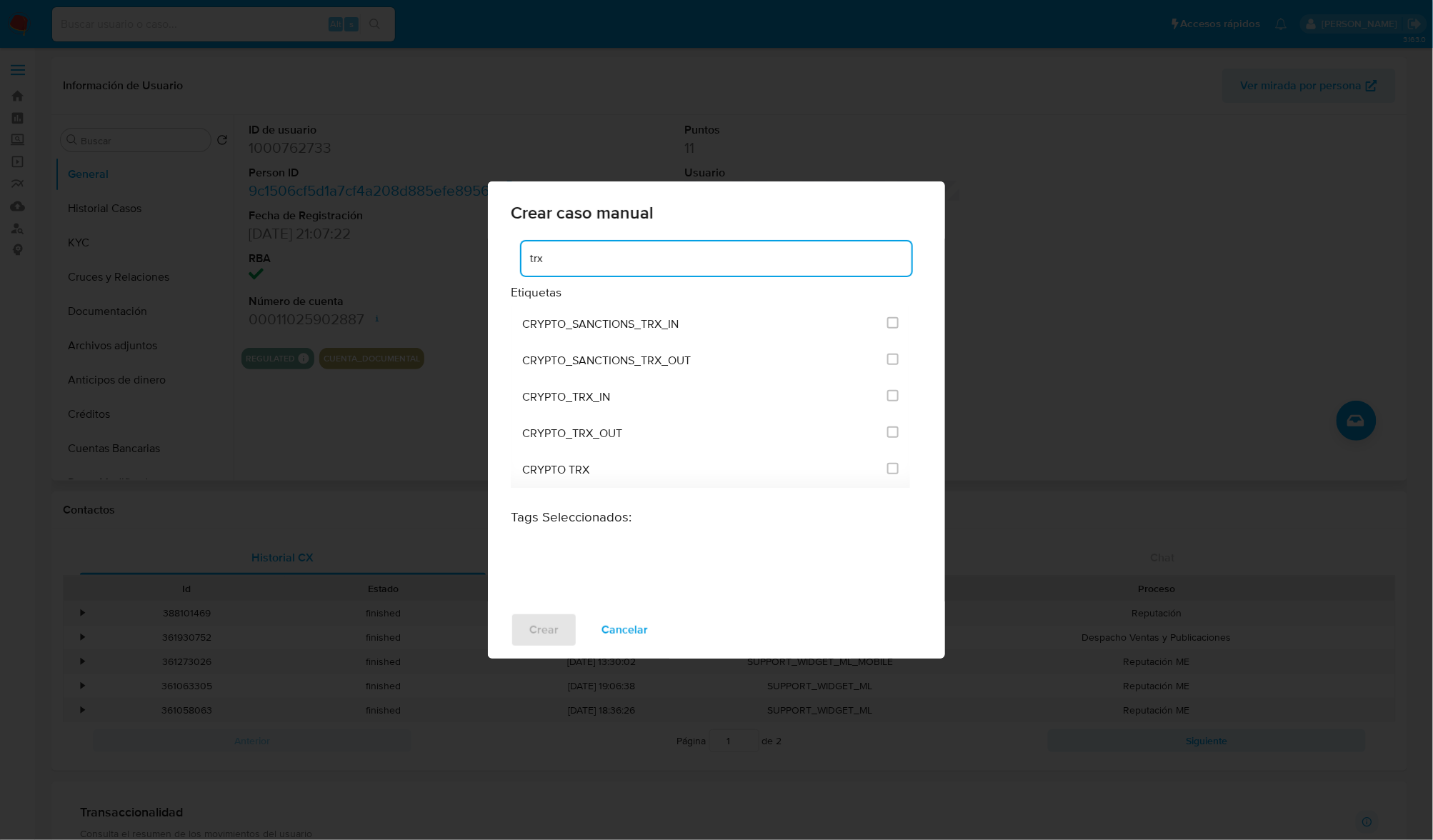
click at [557, 264] on input "trx" at bounding box center [717, 258] width 390 height 18
type input "trx"
click at [618, 630] on span "Cancelar" at bounding box center [625, 630] width 47 height 31
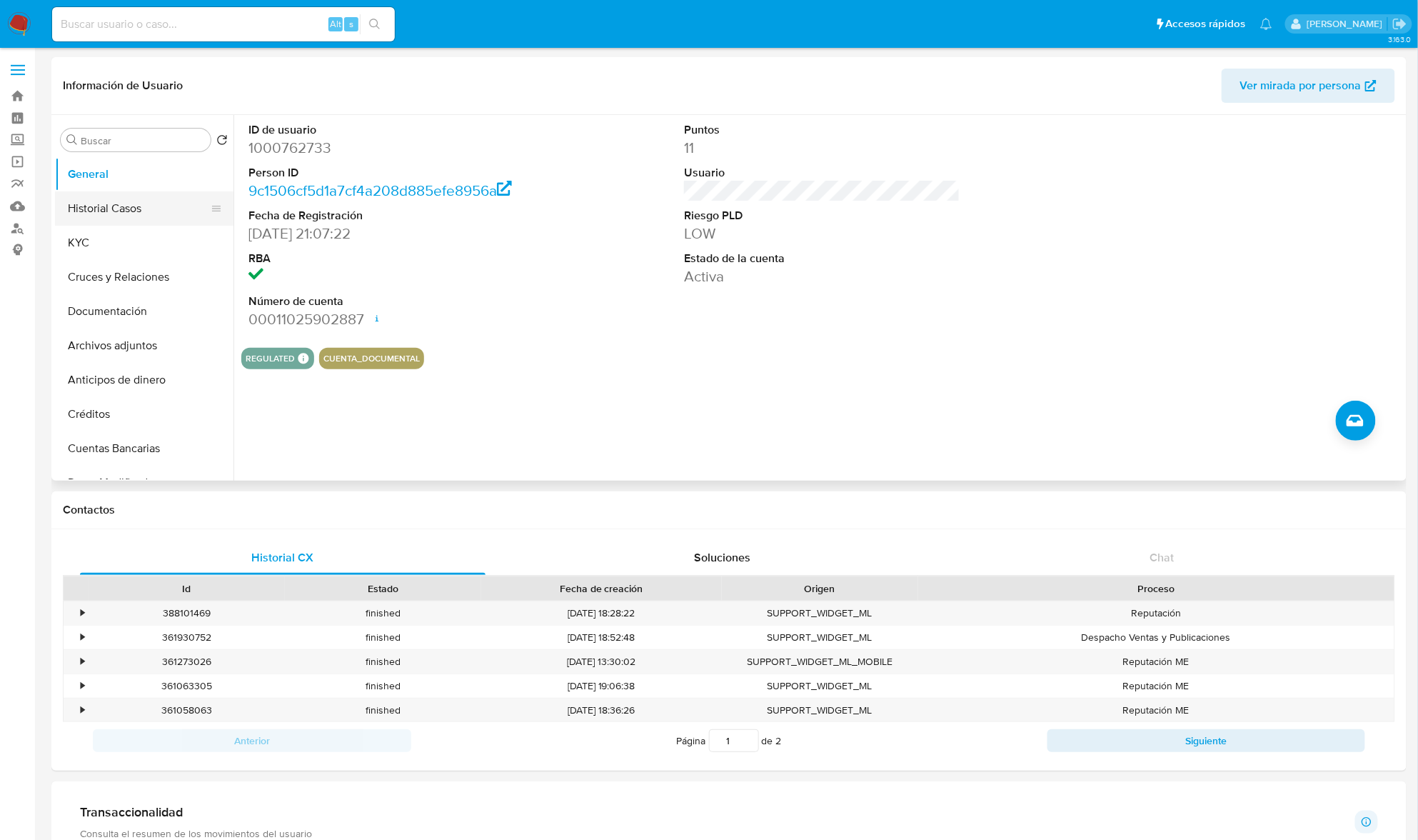
click at [121, 199] on button "Historial Casos" at bounding box center [139, 208] width 167 height 34
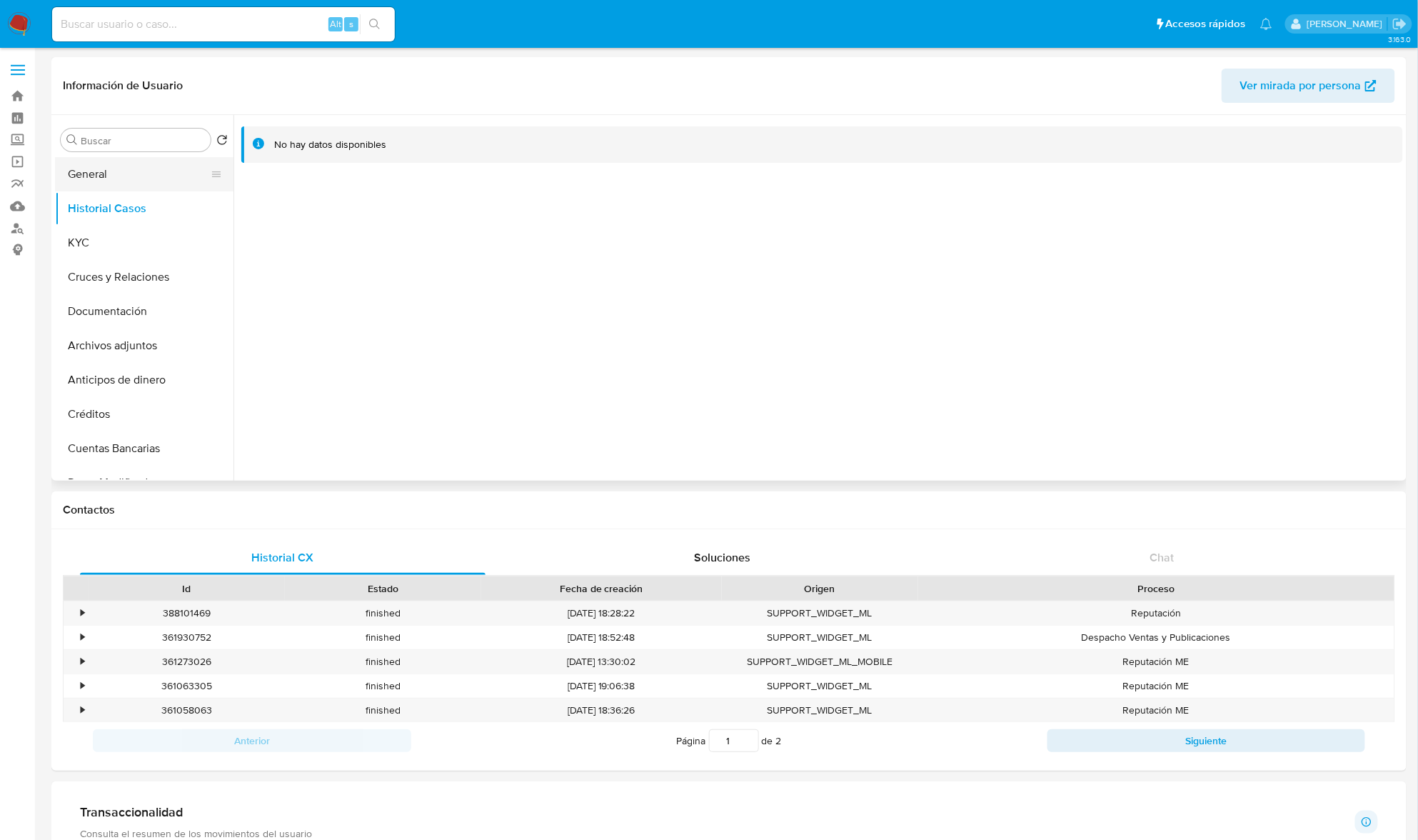
click at [120, 181] on button "General" at bounding box center [139, 174] width 167 height 34
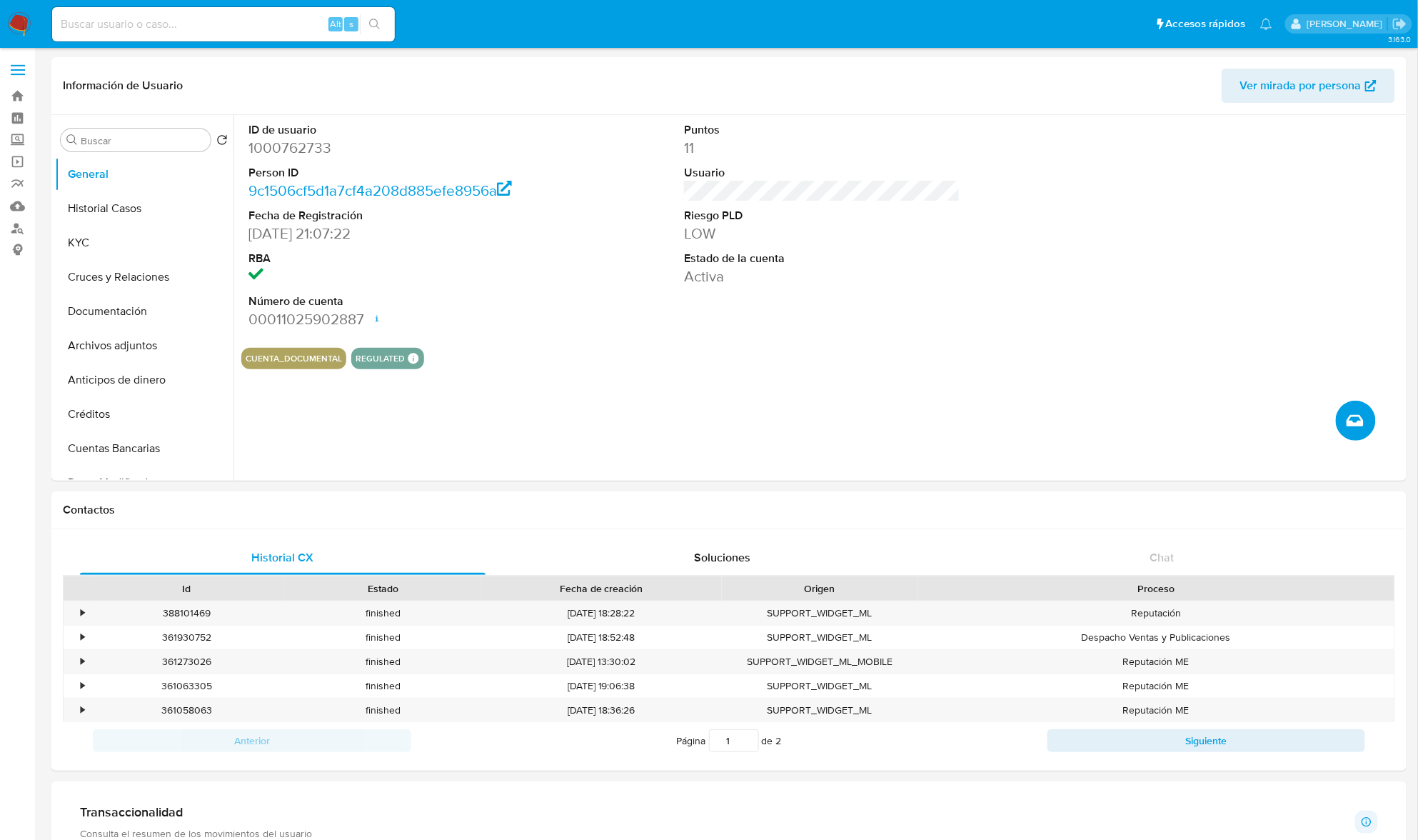
click at [1371, 421] on button "Crear caso manual" at bounding box center [1356, 420] width 40 height 40
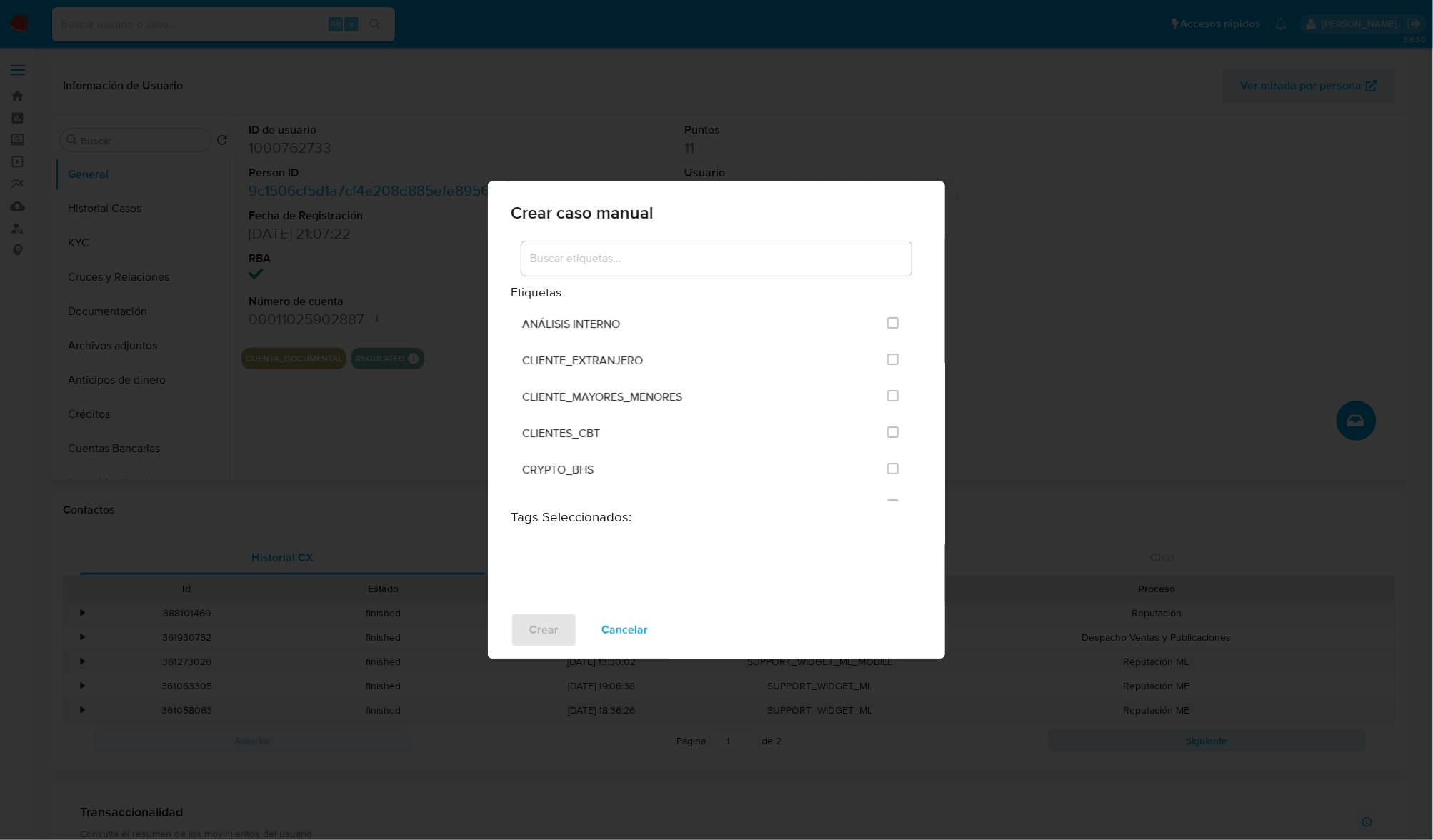
click at [752, 256] on input at bounding box center [717, 258] width 390 height 18
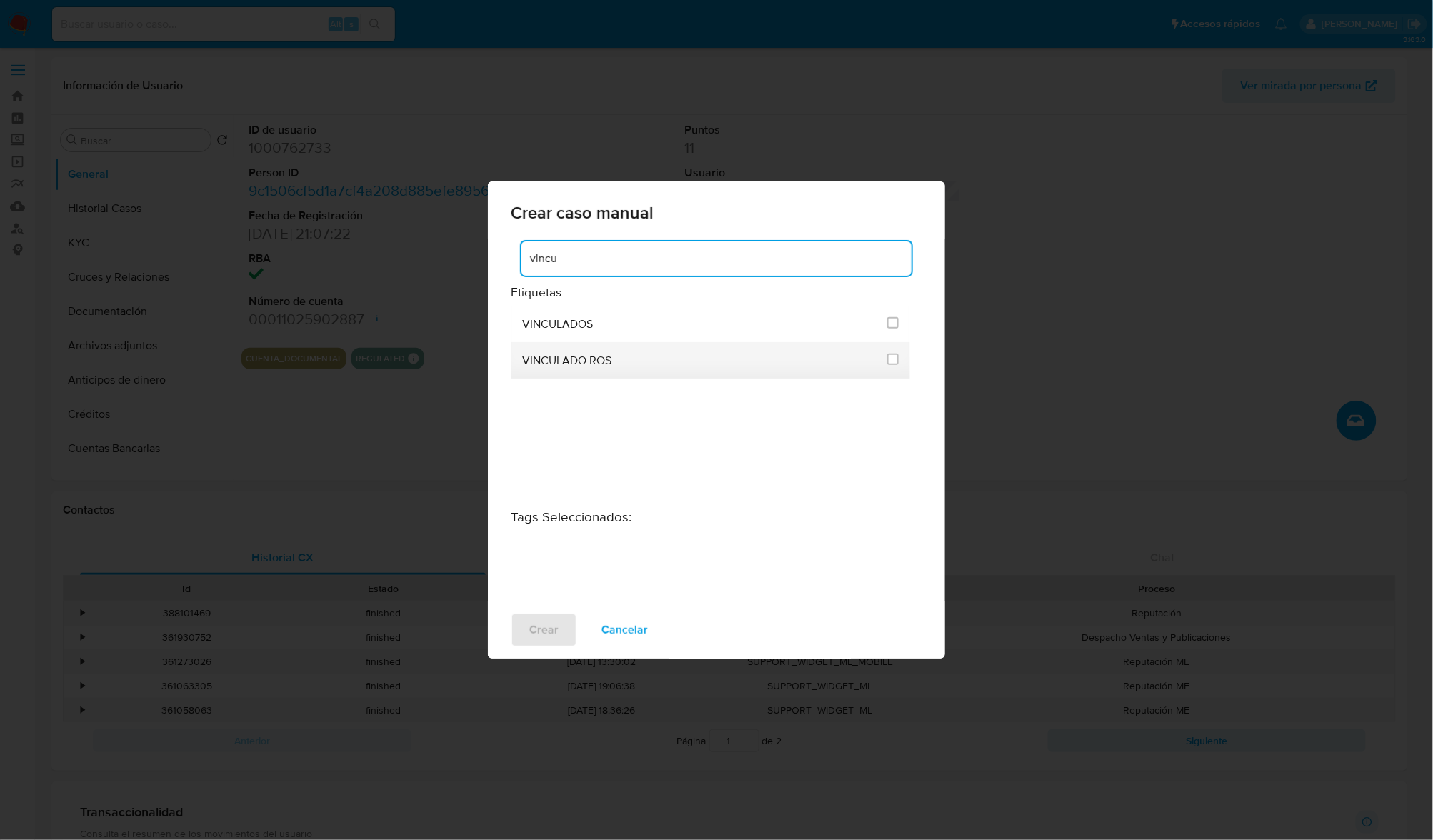
type input "vincu"
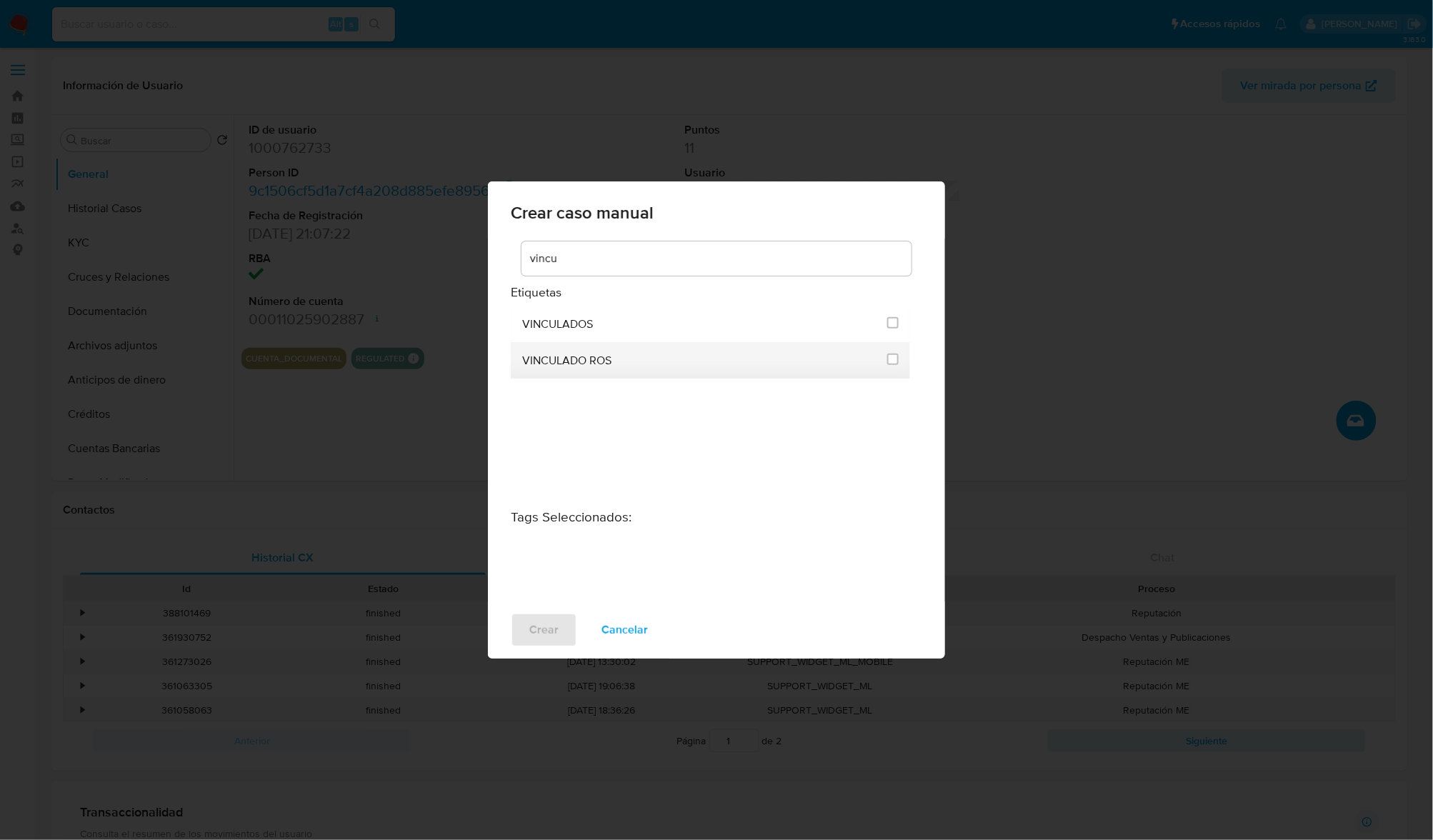
click at [878, 360] on div "VINCULADO ROS" at bounding box center [700, 361] width 356 height 37
click at [898, 359] on input "3313" at bounding box center [894, 359] width 12 height 12
checkbox input "true"
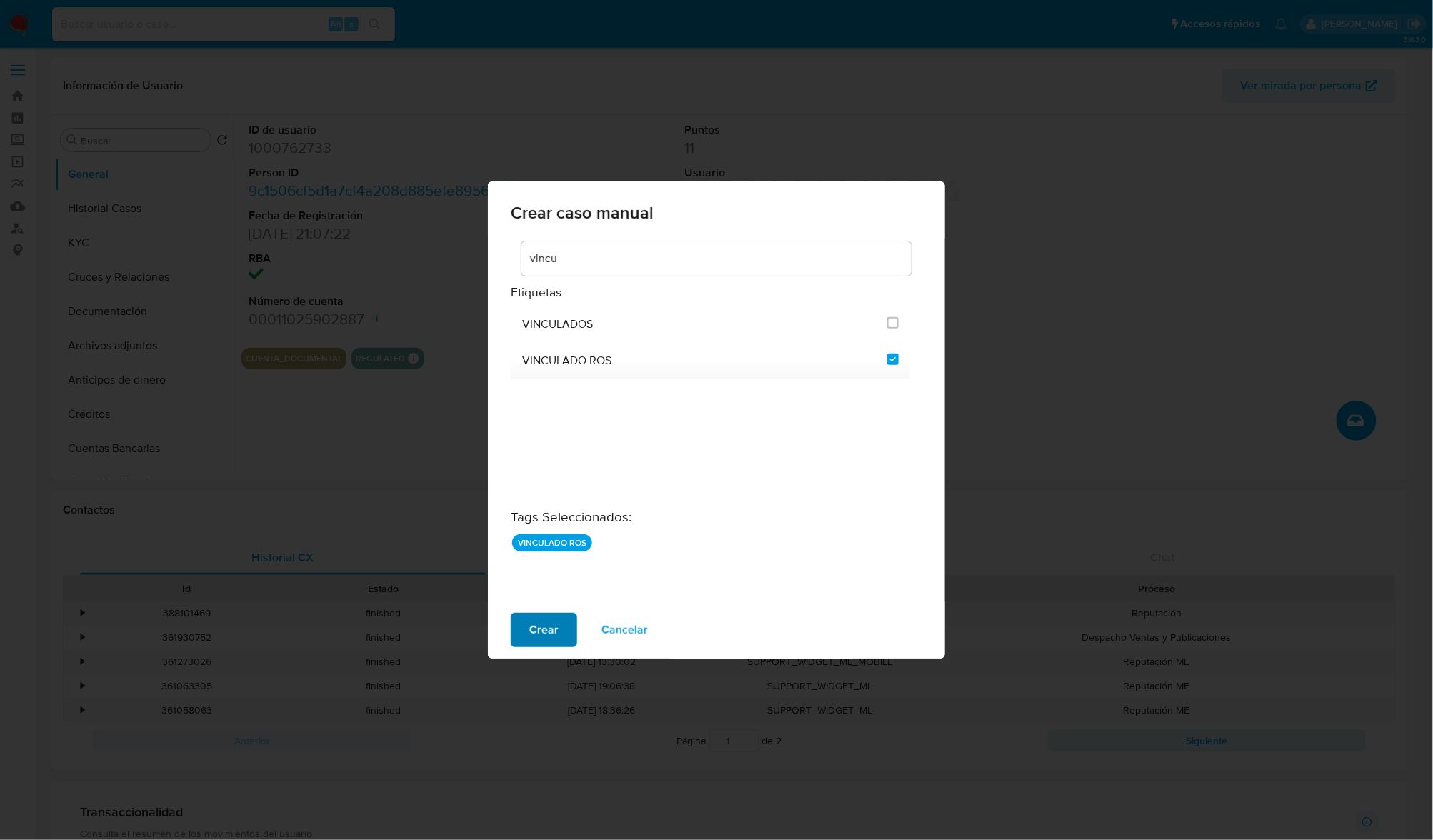
click at [550, 635] on span "Crear" at bounding box center [544, 630] width 29 height 31
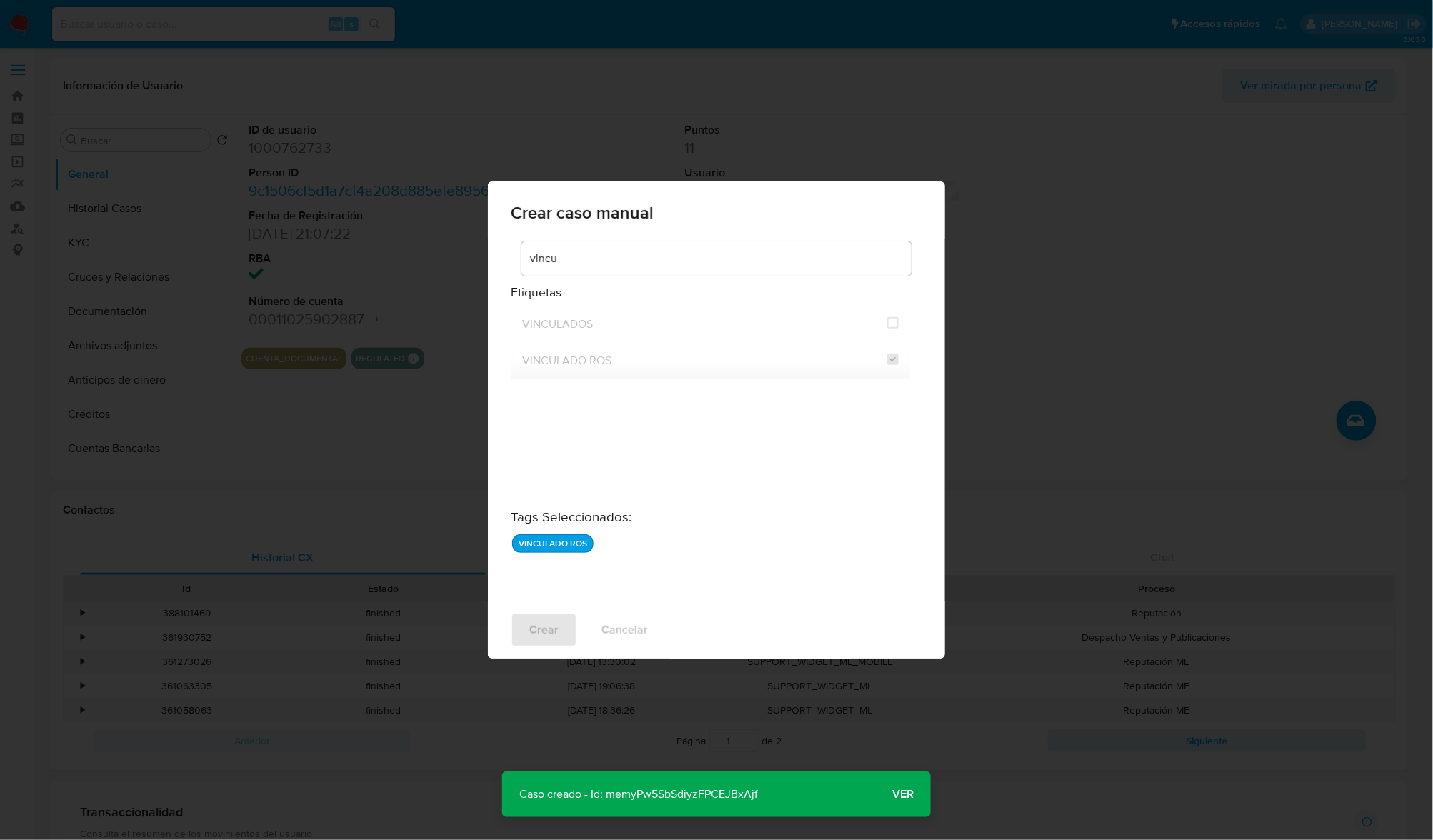
click at [912, 794] on span "Ver" at bounding box center [903, 794] width 21 height 0
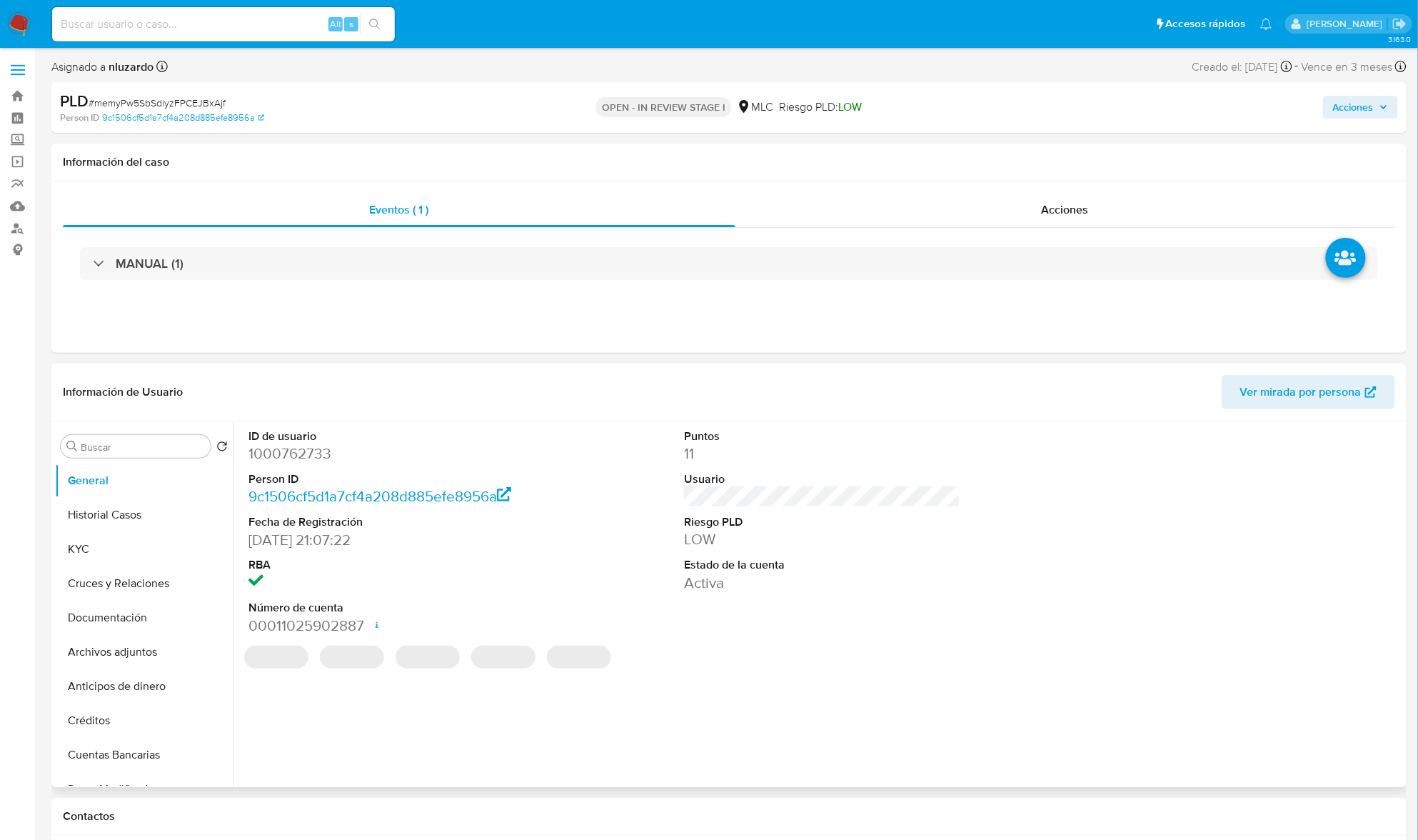
select select "10"
click at [107, 554] on button "KYC" at bounding box center [139, 549] width 167 height 34
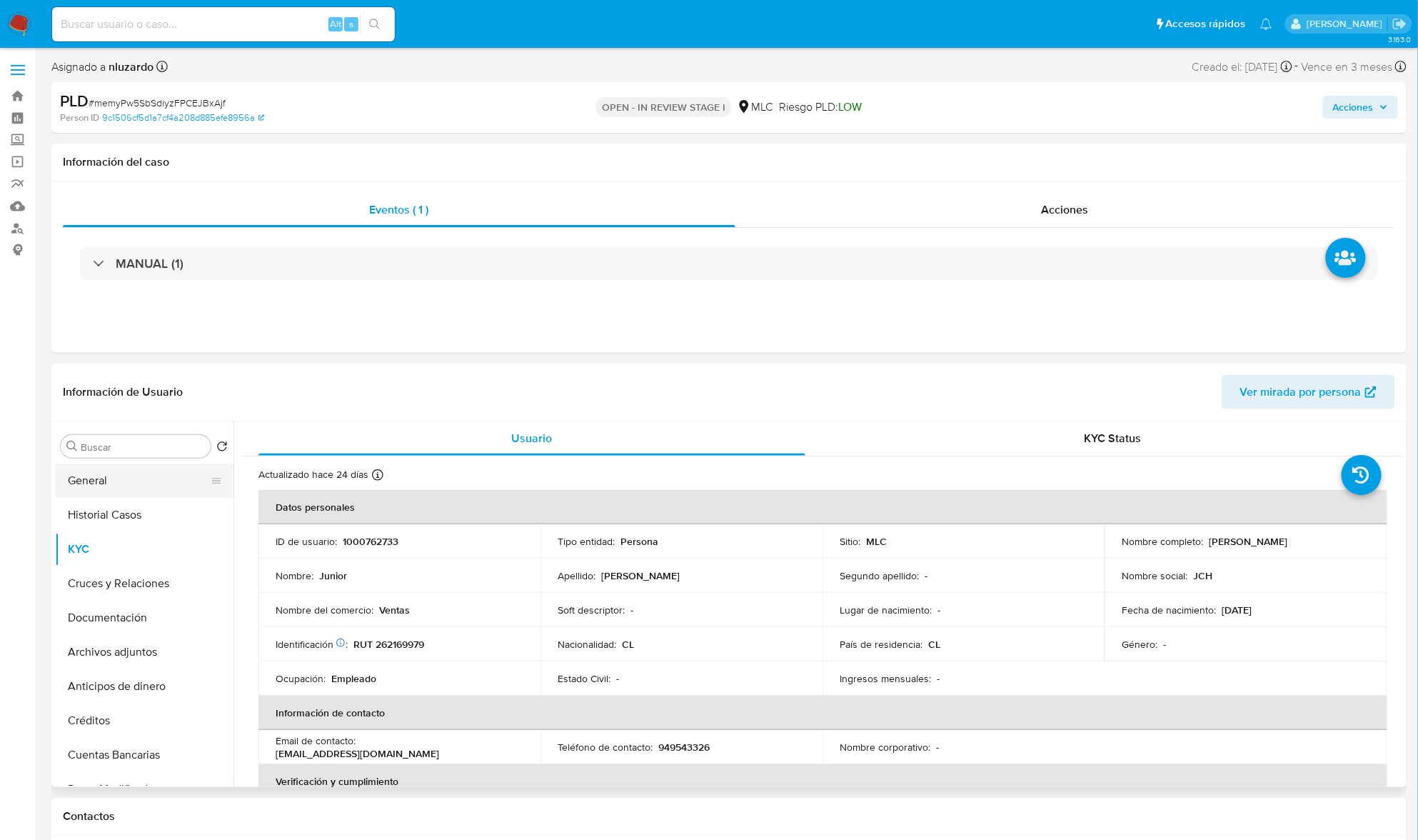
click at [121, 492] on button "General" at bounding box center [139, 480] width 167 height 34
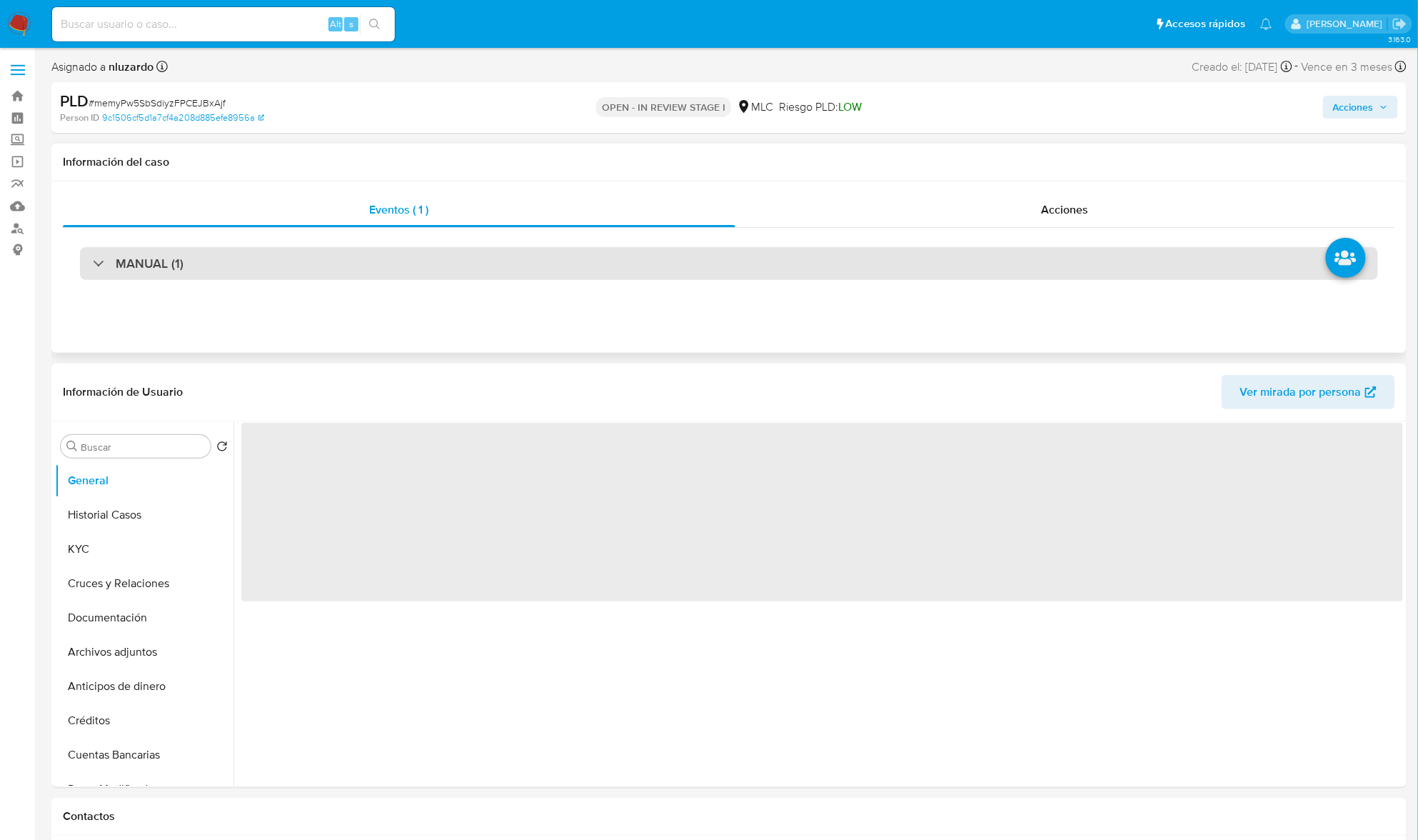
click at [145, 267] on h3 "MANUAL (1)" at bounding box center [149, 264] width 68 height 16
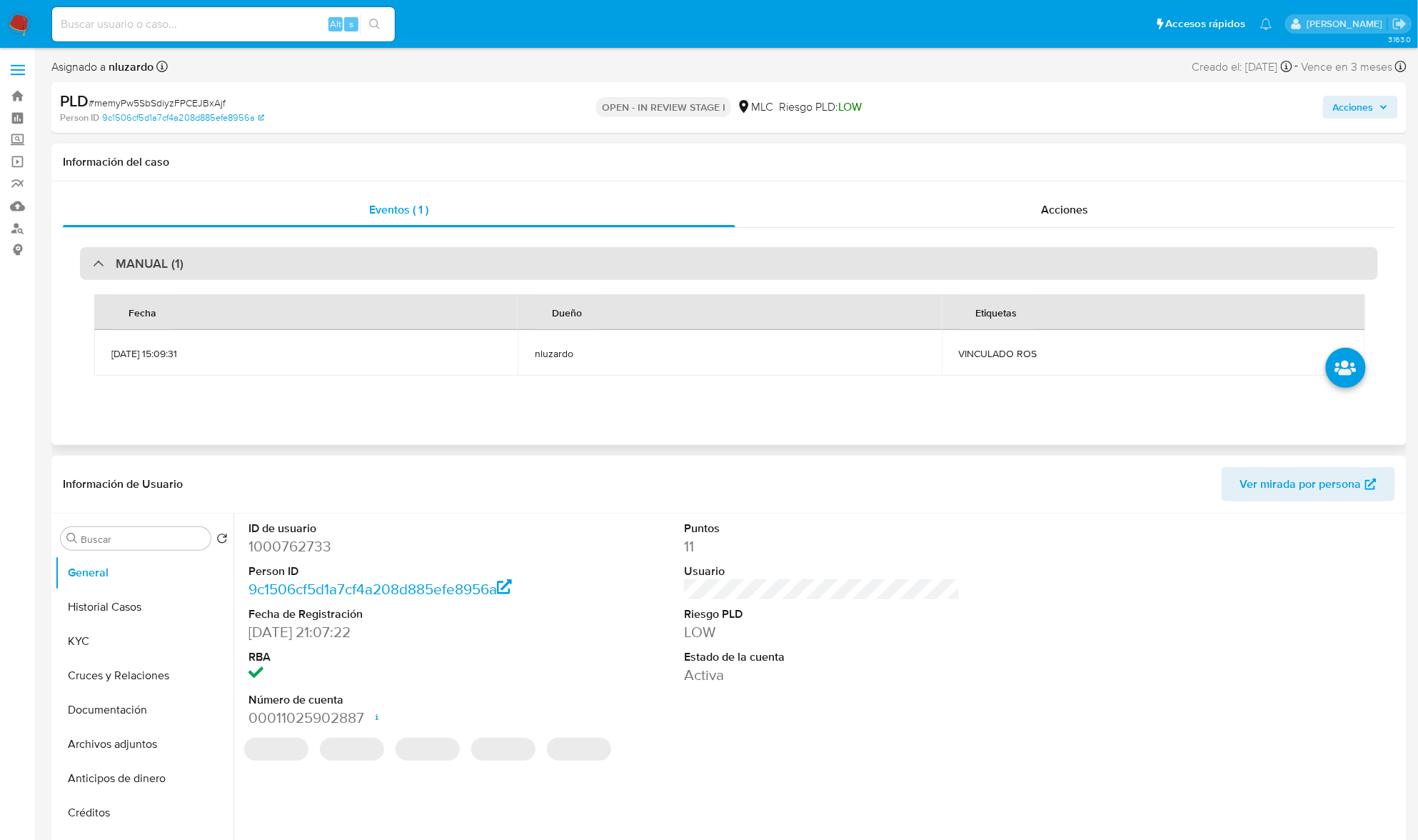
click at [145, 267] on h3 "MANUAL (1)" at bounding box center [149, 264] width 68 height 16
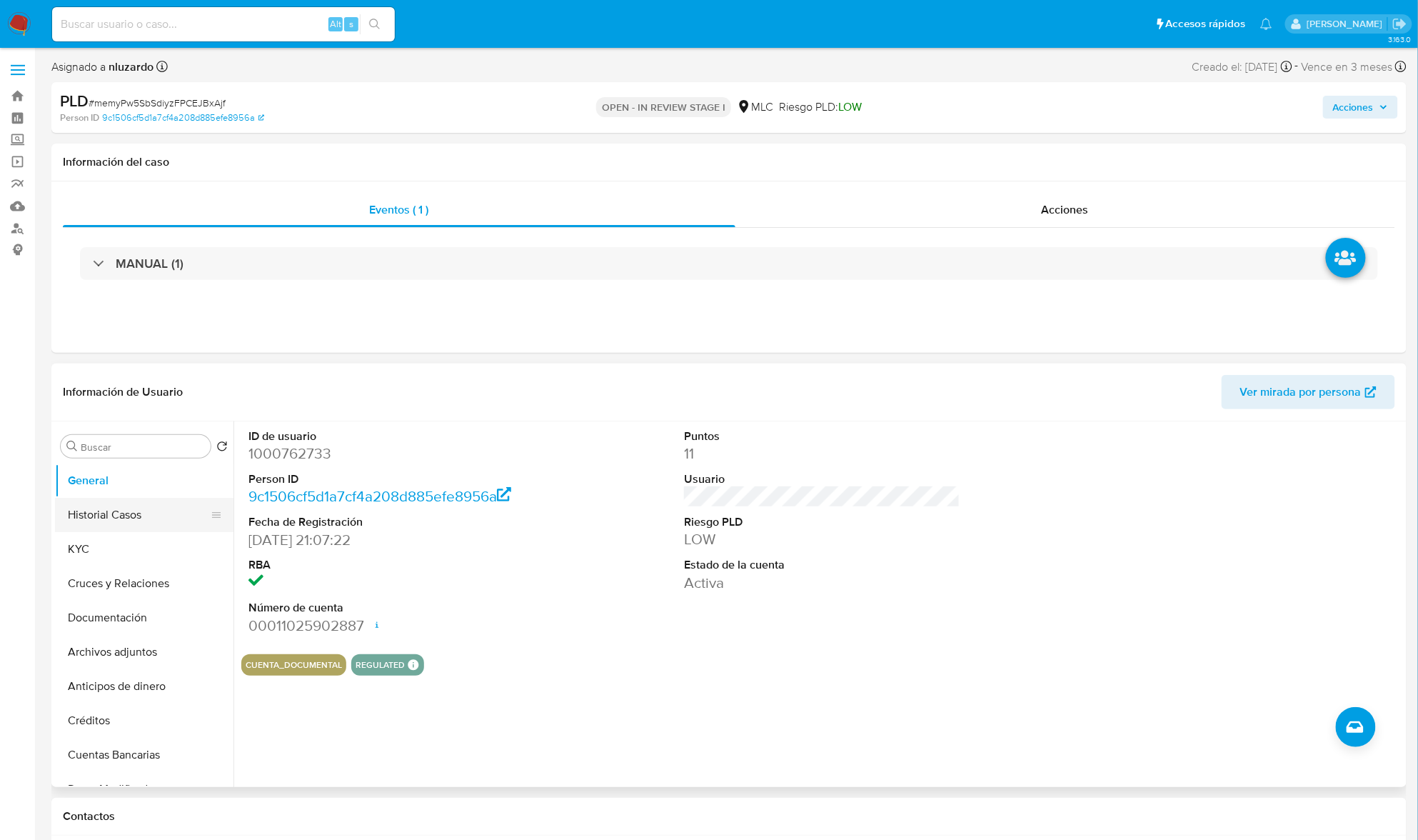
click at [124, 522] on button "Historial Casos" at bounding box center [139, 514] width 167 height 34
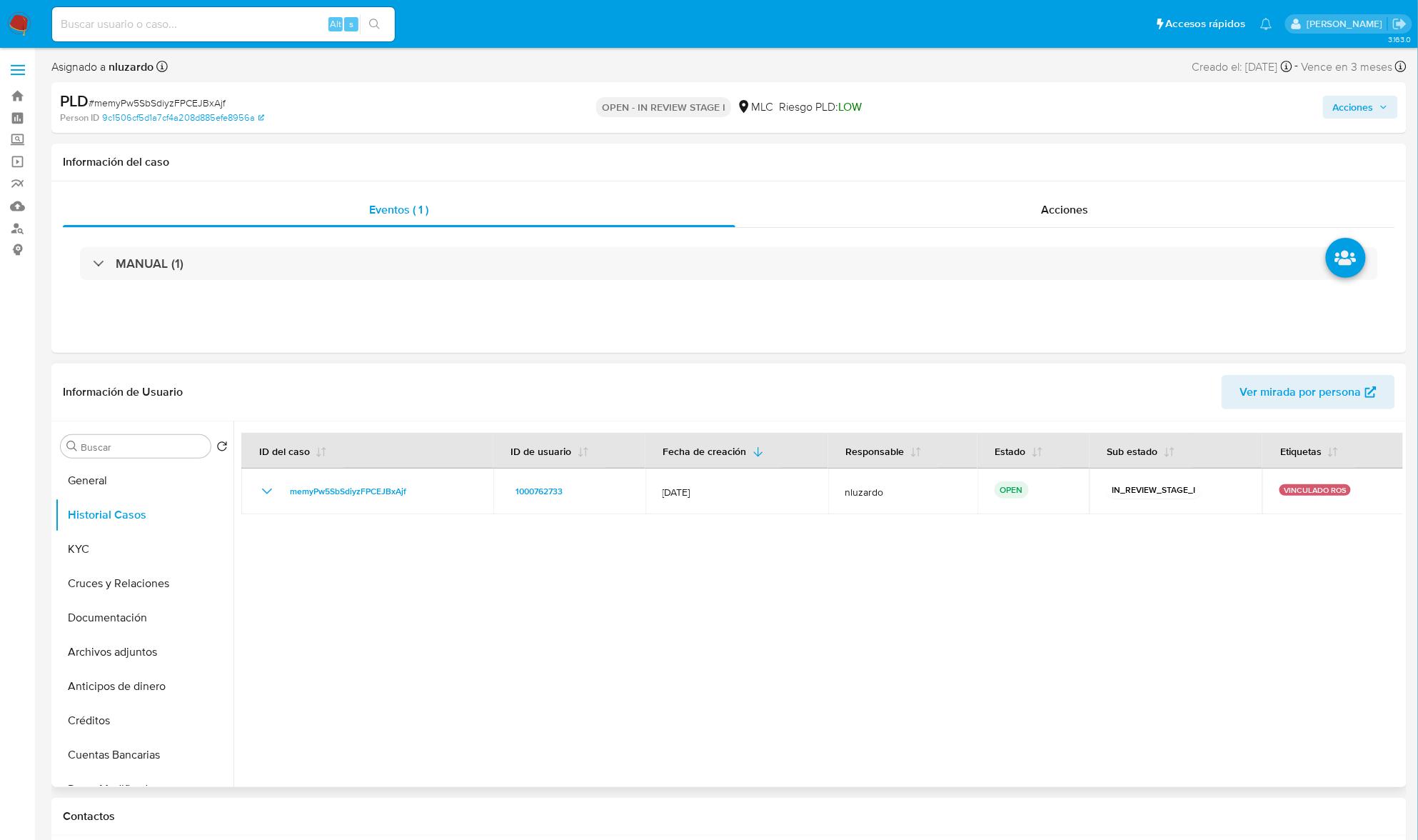
drag, startPoint x: 509, startPoint y: 496, endPoint x: 581, endPoint y: 581, distance: 111.4
click at [584, 575] on div at bounding box center [819, 603] width 1170 height 366
click at [581, 583] on div at bounding box center [819, 603] width 1170 height 366
click at [91, 533] on button "KYC" at bounding box center [139, 549] width 167 height 34
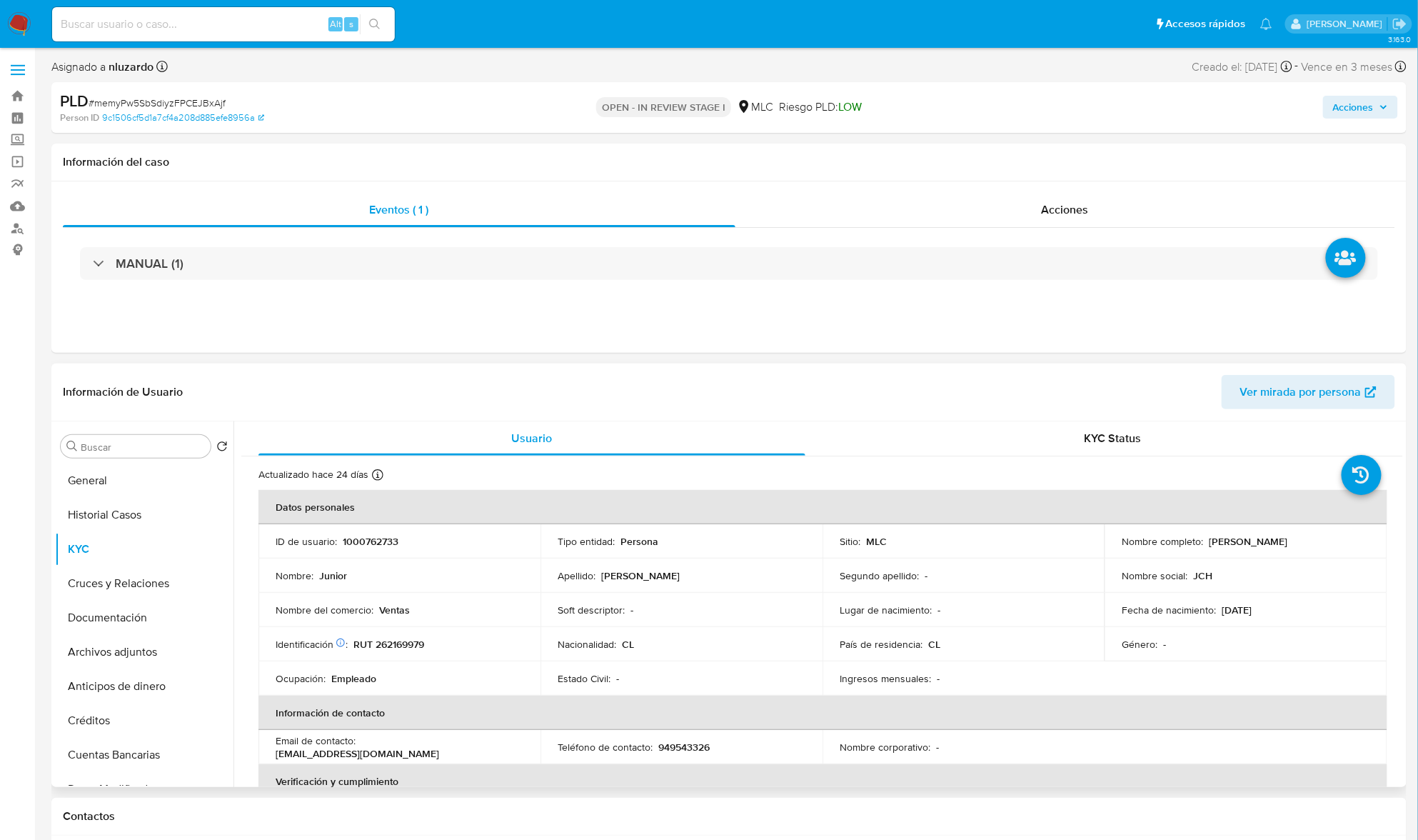
click at [381, 543] on p "1000762733" at bounding box center [370, 541] width 55 height 13
copy p "1000762733"
click at [369, 538] on p "1000762733" at bounding box center [370, 541] width 55 height 13
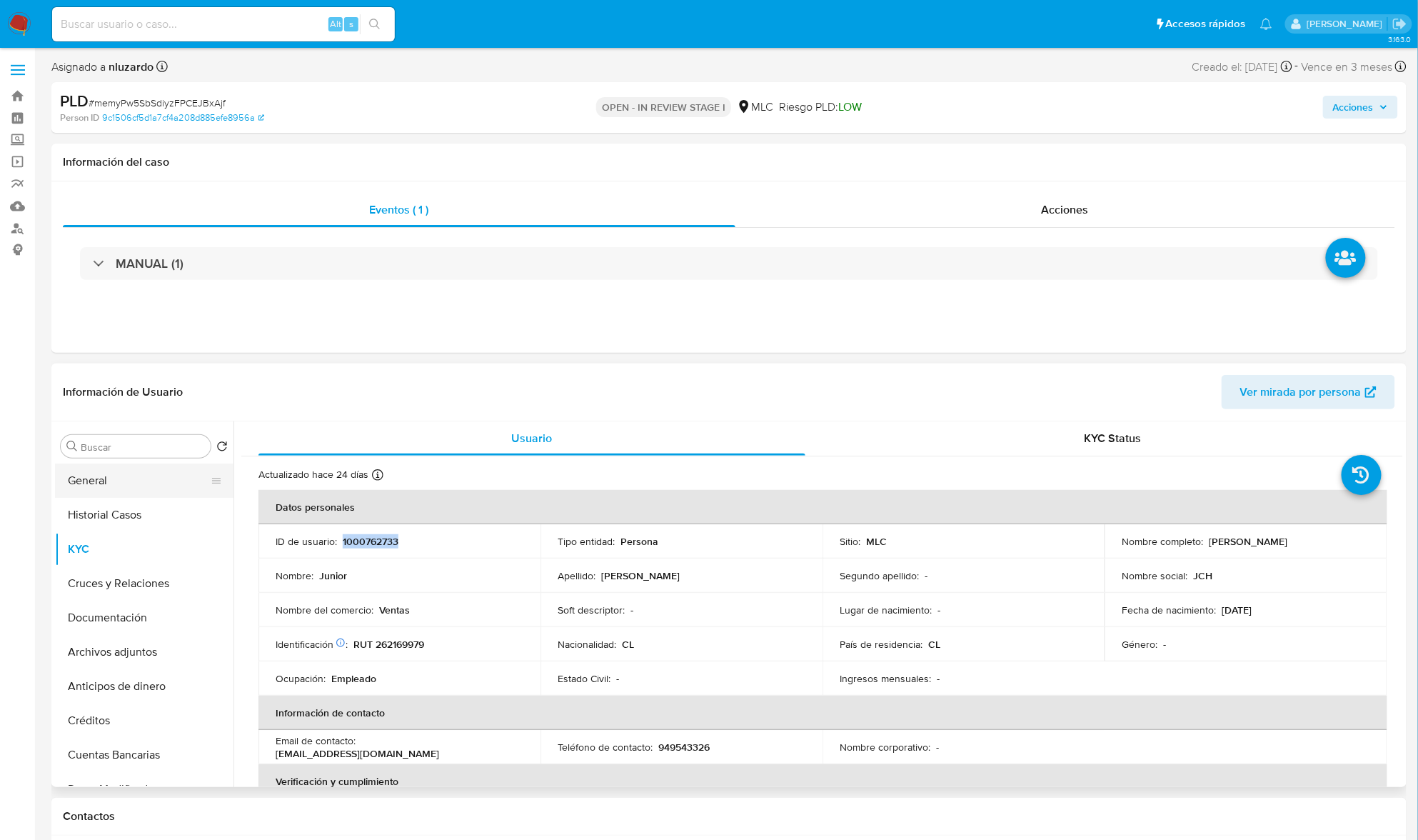
click at [118, 489] on button "General" at bounding box center [139, 480] width 167 height 34
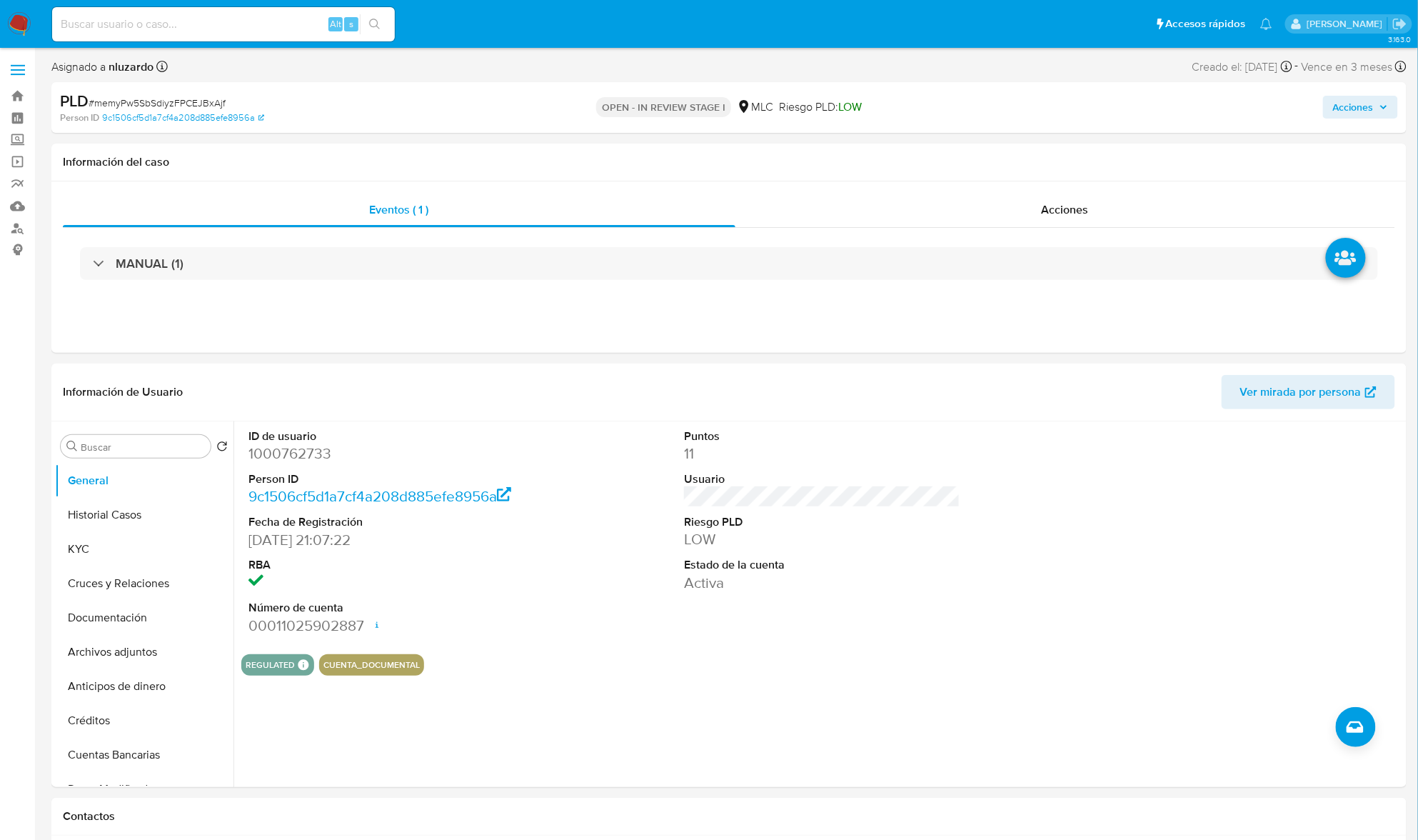
click at [850, 110] on span "LOW" at bounding box center [850, 107] width 23 height 16
copy span "LOW"
click at [101, 546] on button "KYC" at bounding box center [139, 549] width 167 height 34
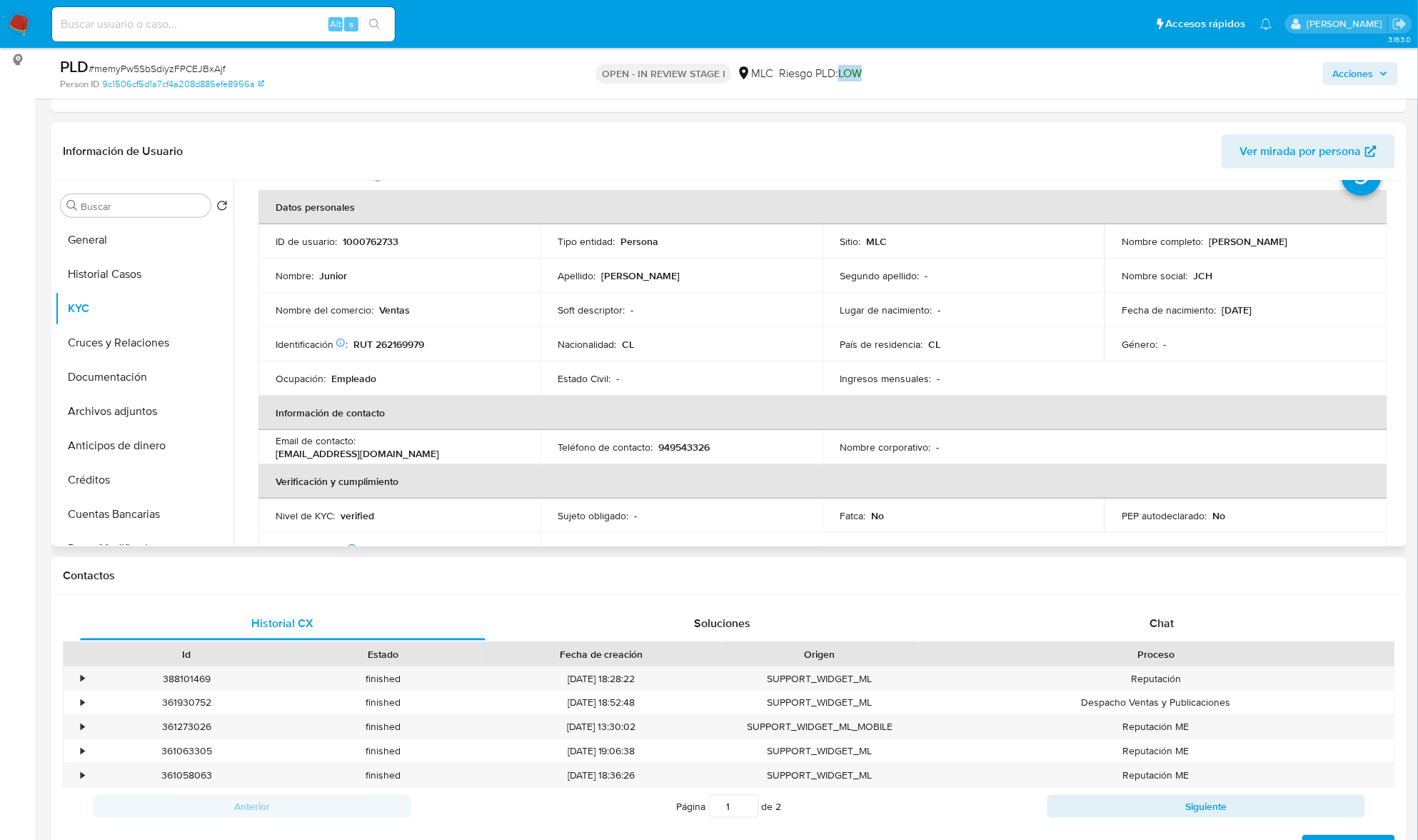
scroll to position [61, 0]
click at [402, 336] on p "RUT 262169979" at bounding box center [388, 340] width 71 height 13
copy p "262169979"
click at [404, 335] on p "RUT 262169979" at bounding box center [388, 340] width 71 height 13
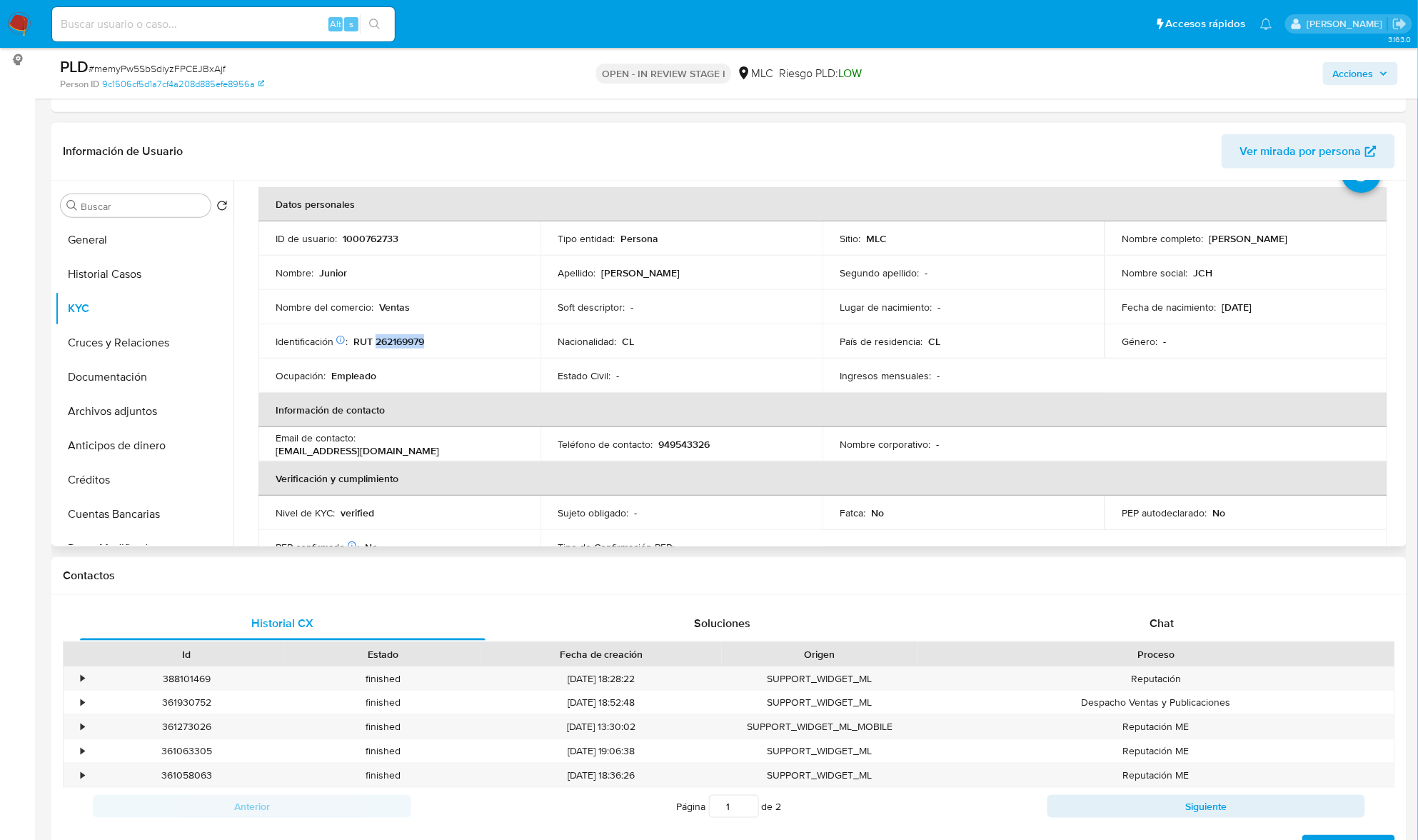
click at [404, 335] on p "RUT 262169979" at bounding box center [388, 340] width 71 height 13
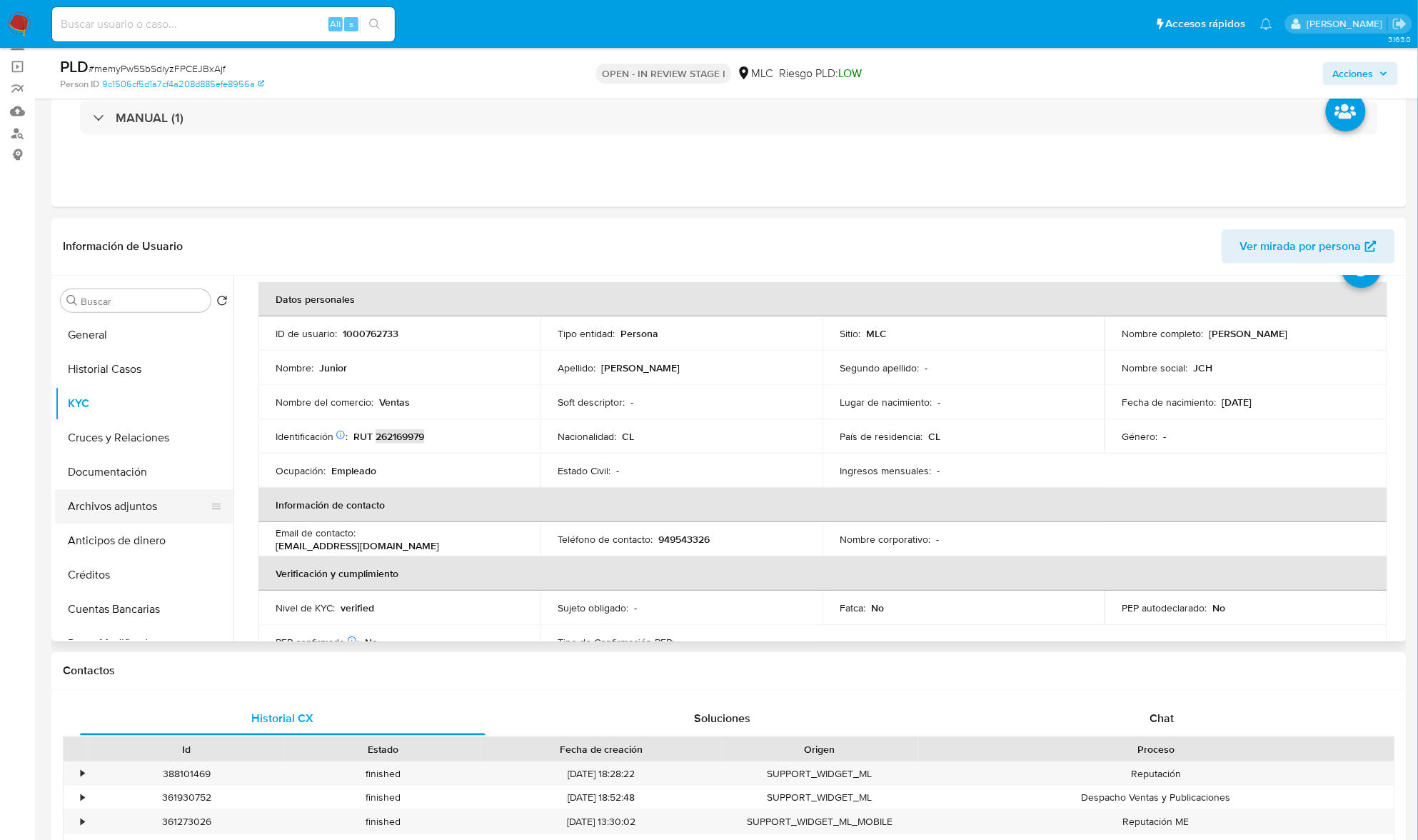
scroll to position [0, 0]
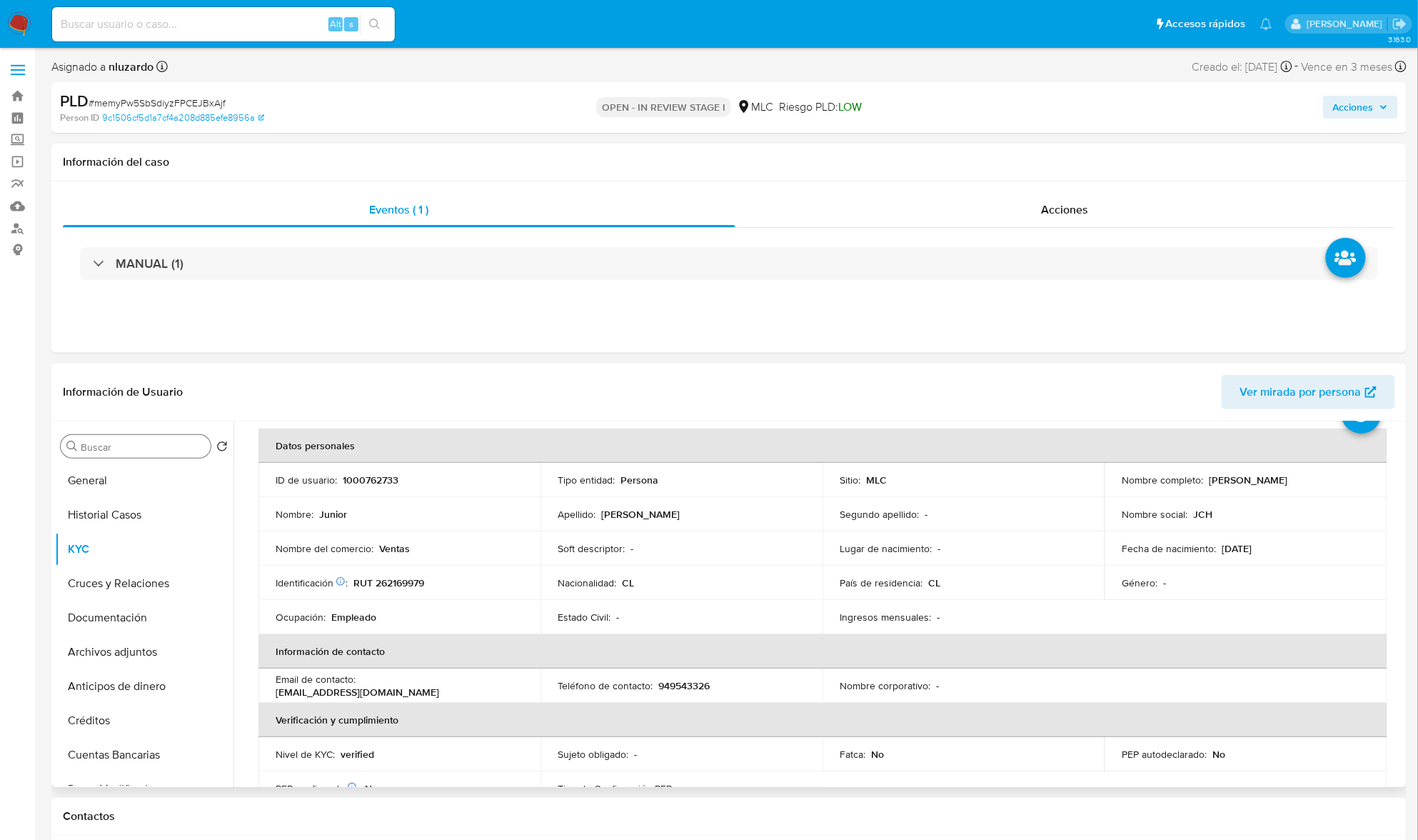
click at [135, 454] on div "Buscar" at bounding box center [136, 446] width 150 height 23
click at [134, 447] on input "Buscar" at bounding box center [143, 446] width 124 height 13
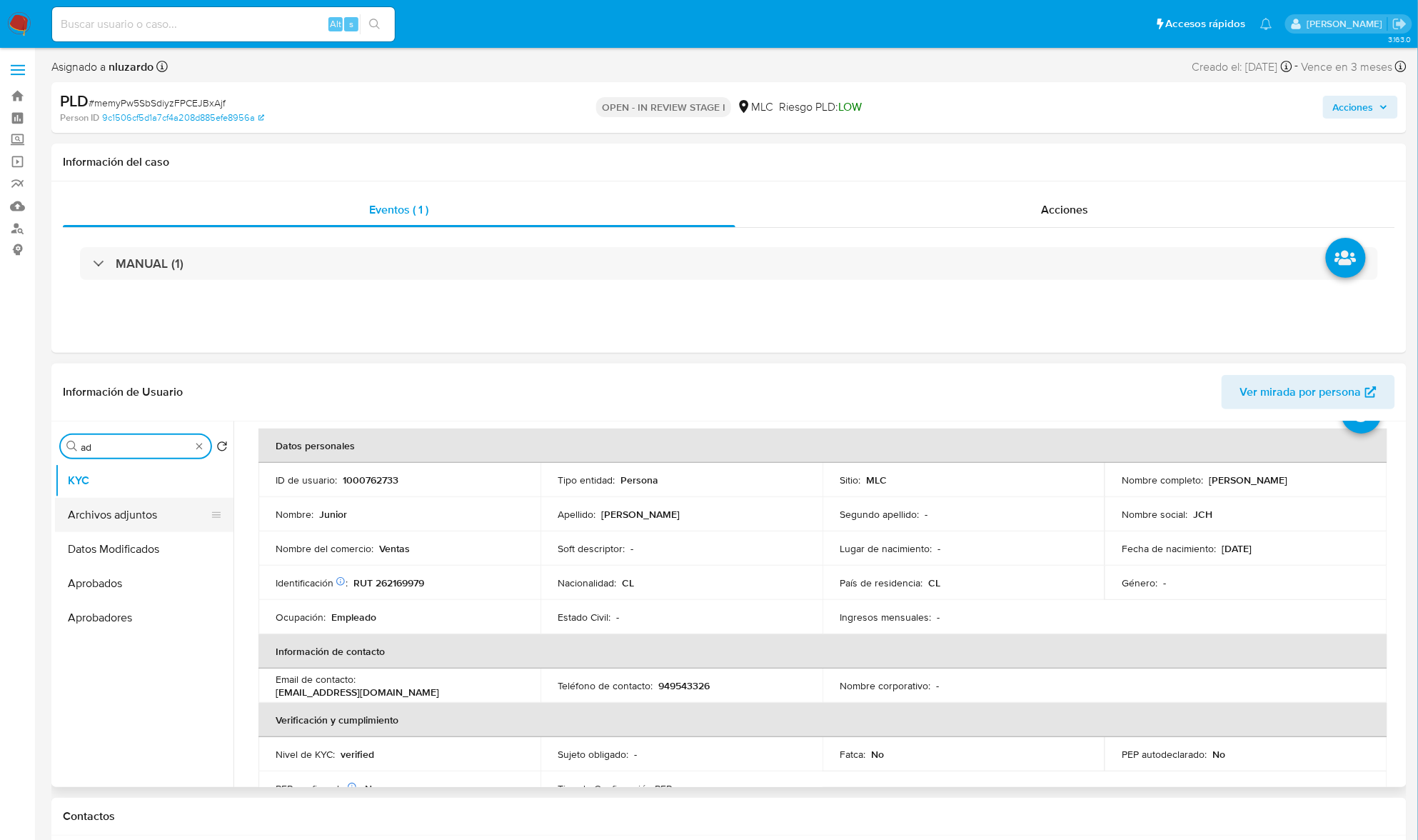
type input "ad"
click at [117, 512] on button "Archivos adjuntos" at bounding box center [139, 514] width 167 height 34
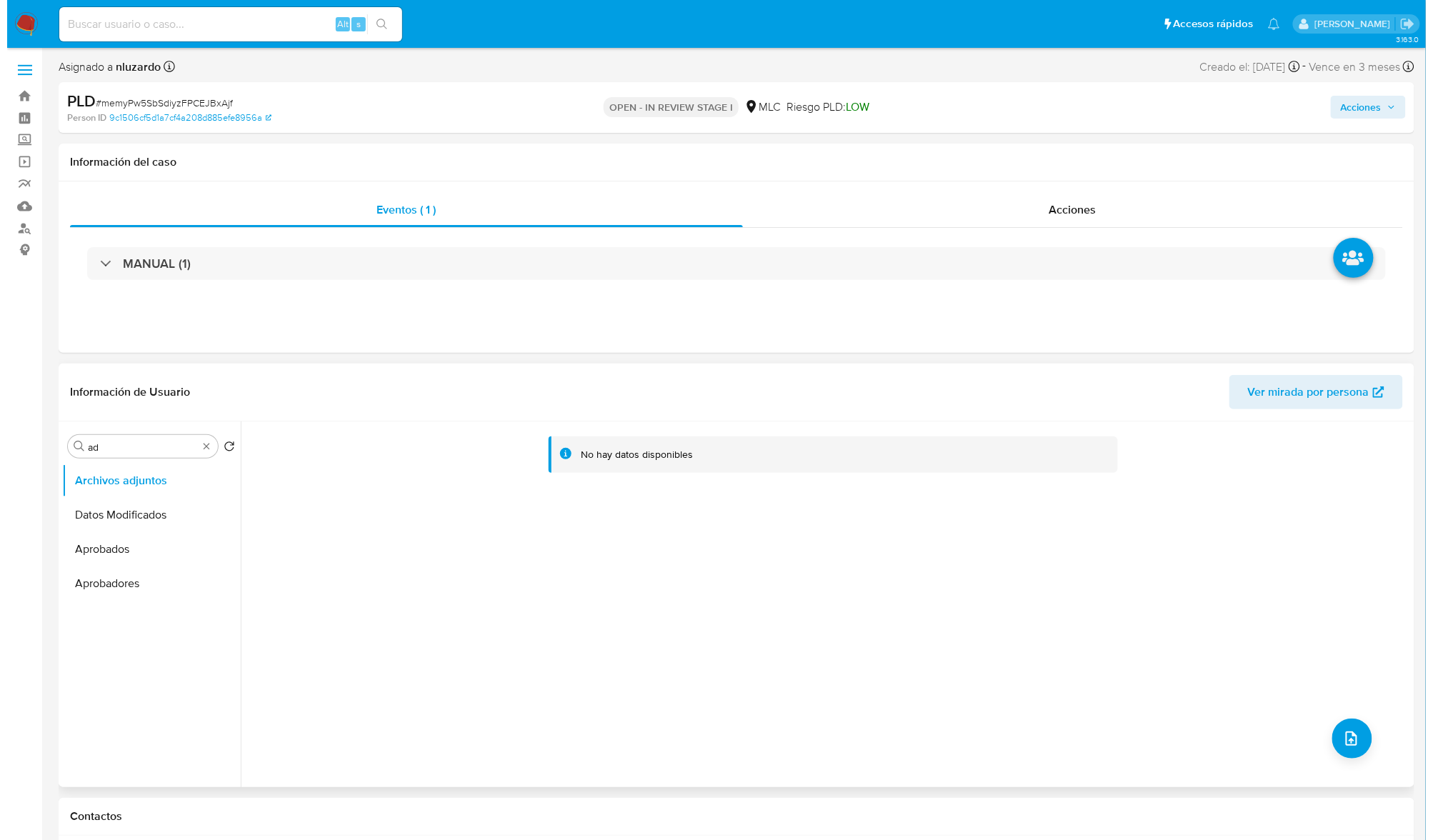
scroll to position [95, 0]
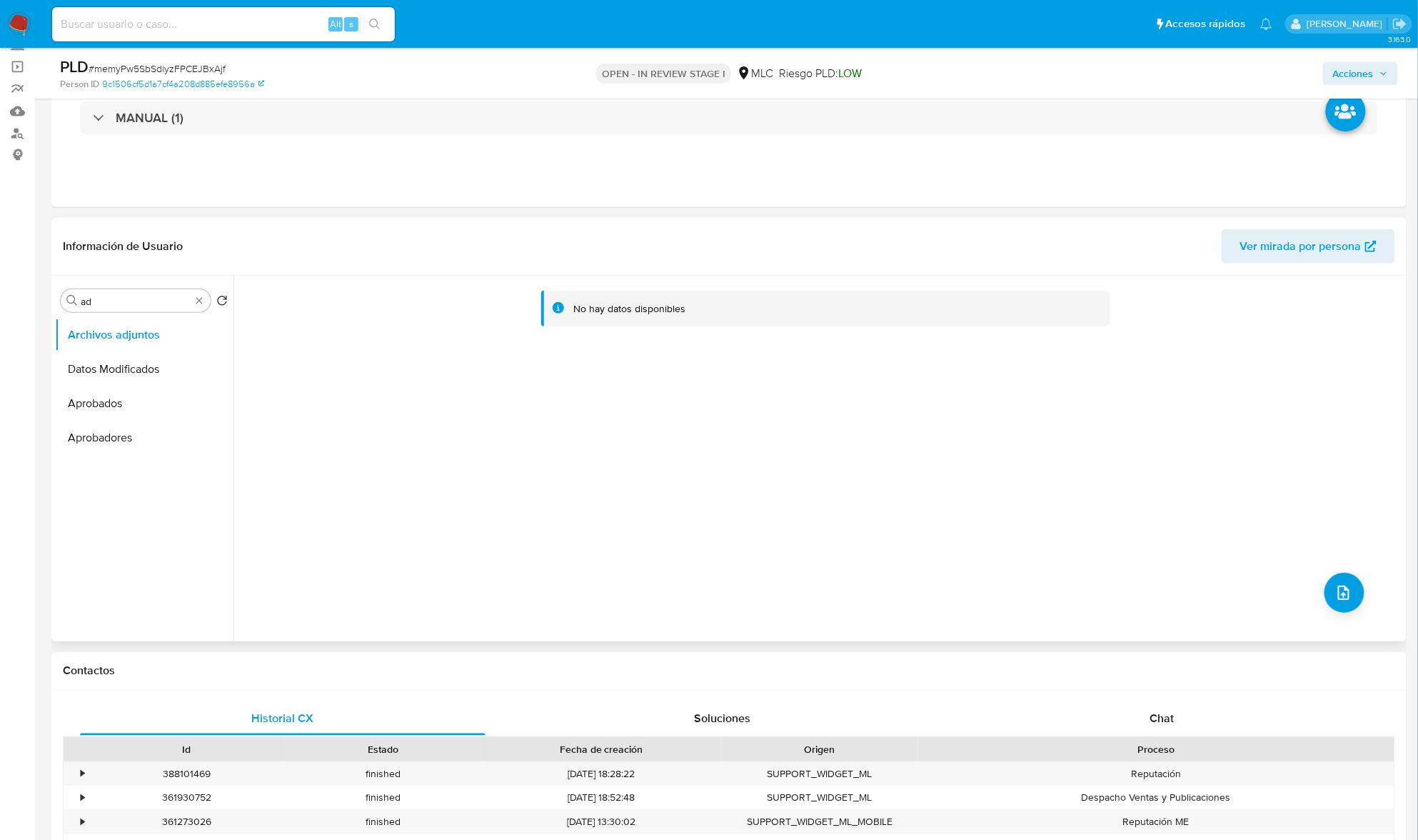
click at [555, 309] on icon at bounding box center [559, 307] width 12 height 12
click at [629, 308] on div "No hay datos disponibles" at bounding box center [629, 308] width 113 height 14
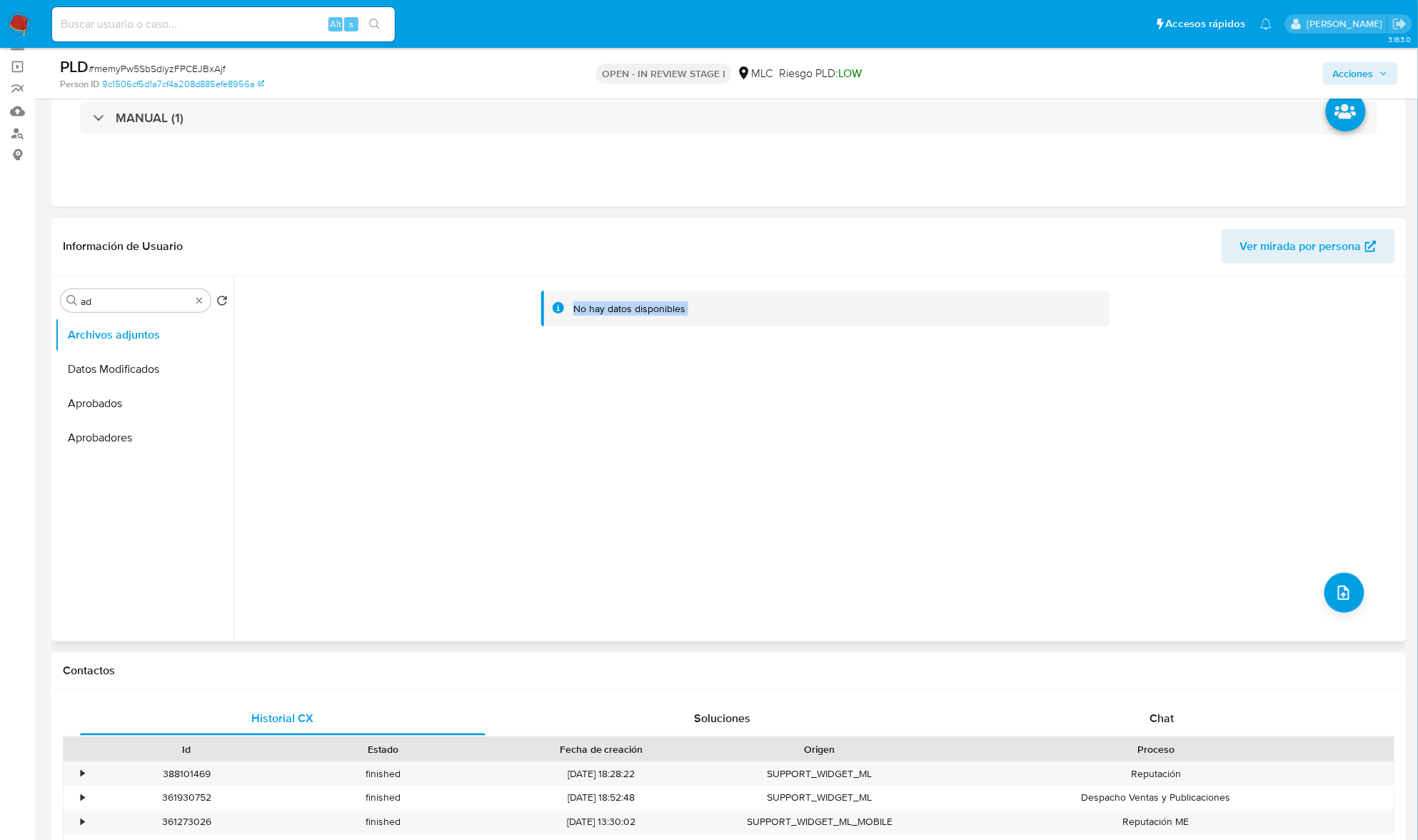
click at [629, 308] on div "No hay datos disponibles" at bounding box center [629, 308] width 113 height 14
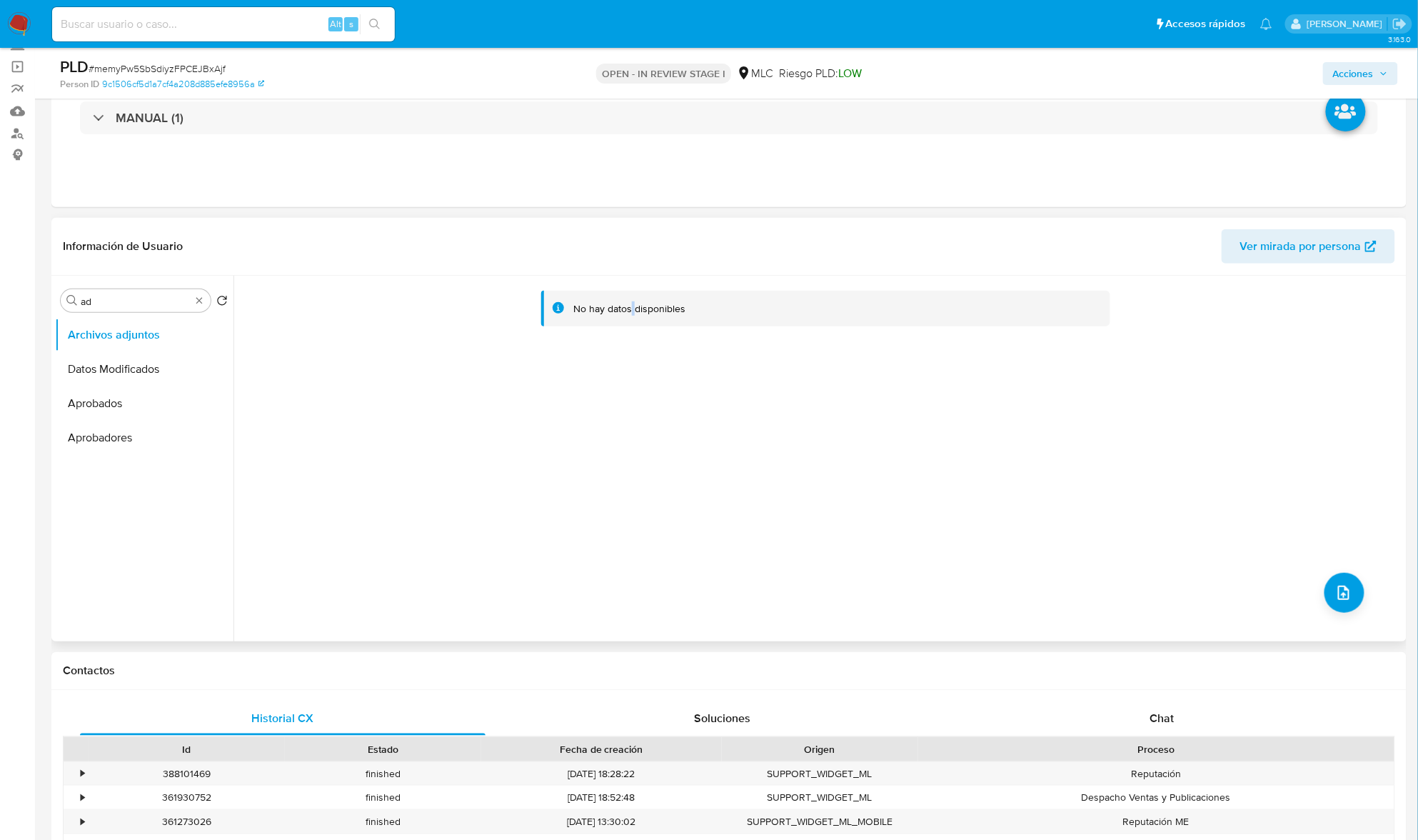
click at [629, 308] on div "No hay datos disponibles" at bounding box center [629, 308] width 113 height 14
click at [632, 310] on div "No hay datos disponibles" at bounding box center [629, 308] width 113 height 14
click at [634, 310] on div "No hay datos disponibles" at bounding box center [629, 308] width 113 height 14
click at [593, 318] on div "No hay datos disponibles" at bounding box center [826, 309] width 570 height 37
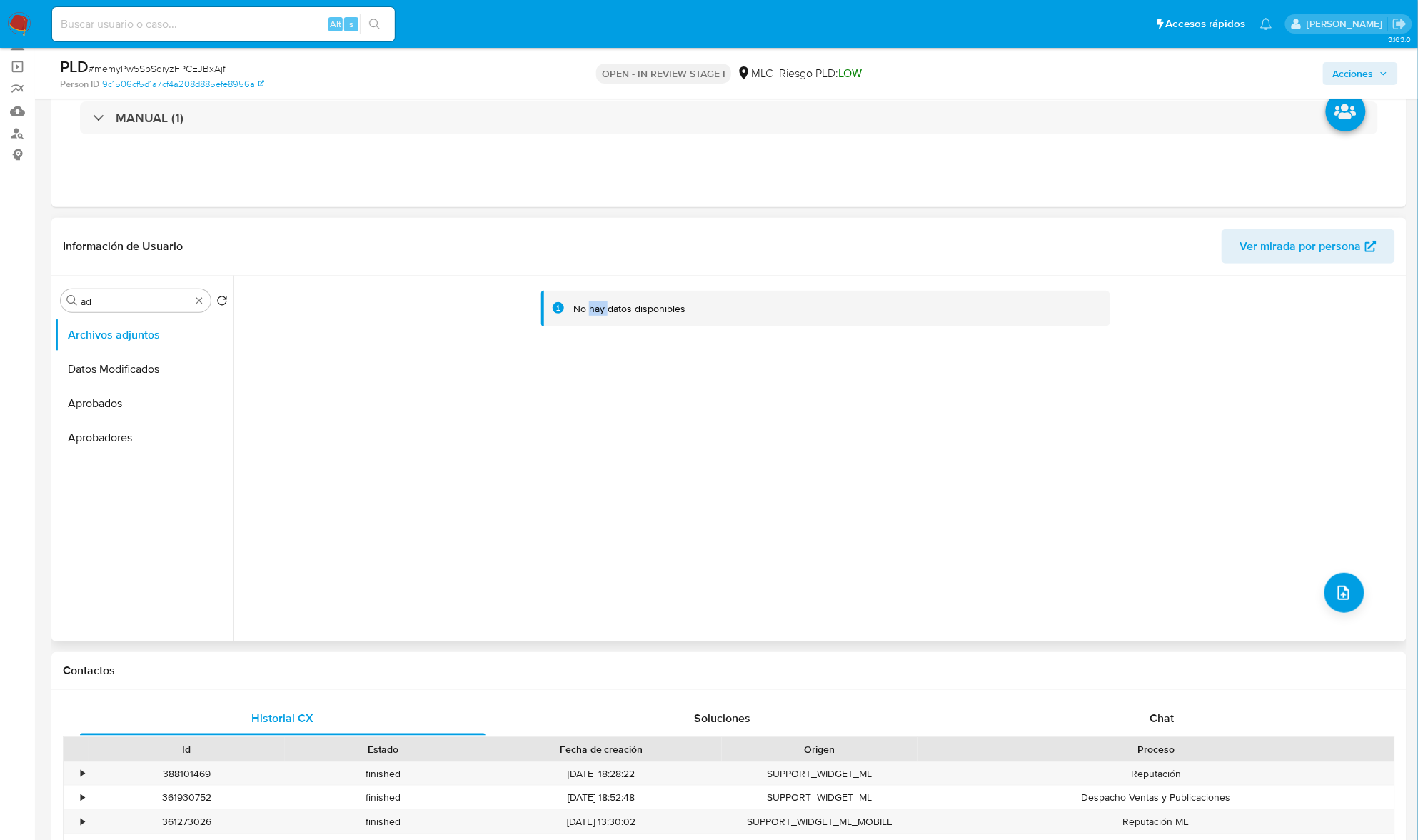
click at [592, 317] on div "No hay datos disponibles" at bounding box center [826, 309] width 570 height 37
click at [564, 307] on div "No hay datos disponibles" at bounding box center [826, 309] width 570 height 37
click at [564, 305] on div "No hay datos disponibles" at bounding box center [826, 309] width 570 height 37
drag, startPoint x: 571, startPoint y: 317, endPoint x: 713, endPoint y: 354, distance: 146.7
click at [706, 333] on div "No hay datos disponibles" at bounding box center [822, 315] width 1139 height 57
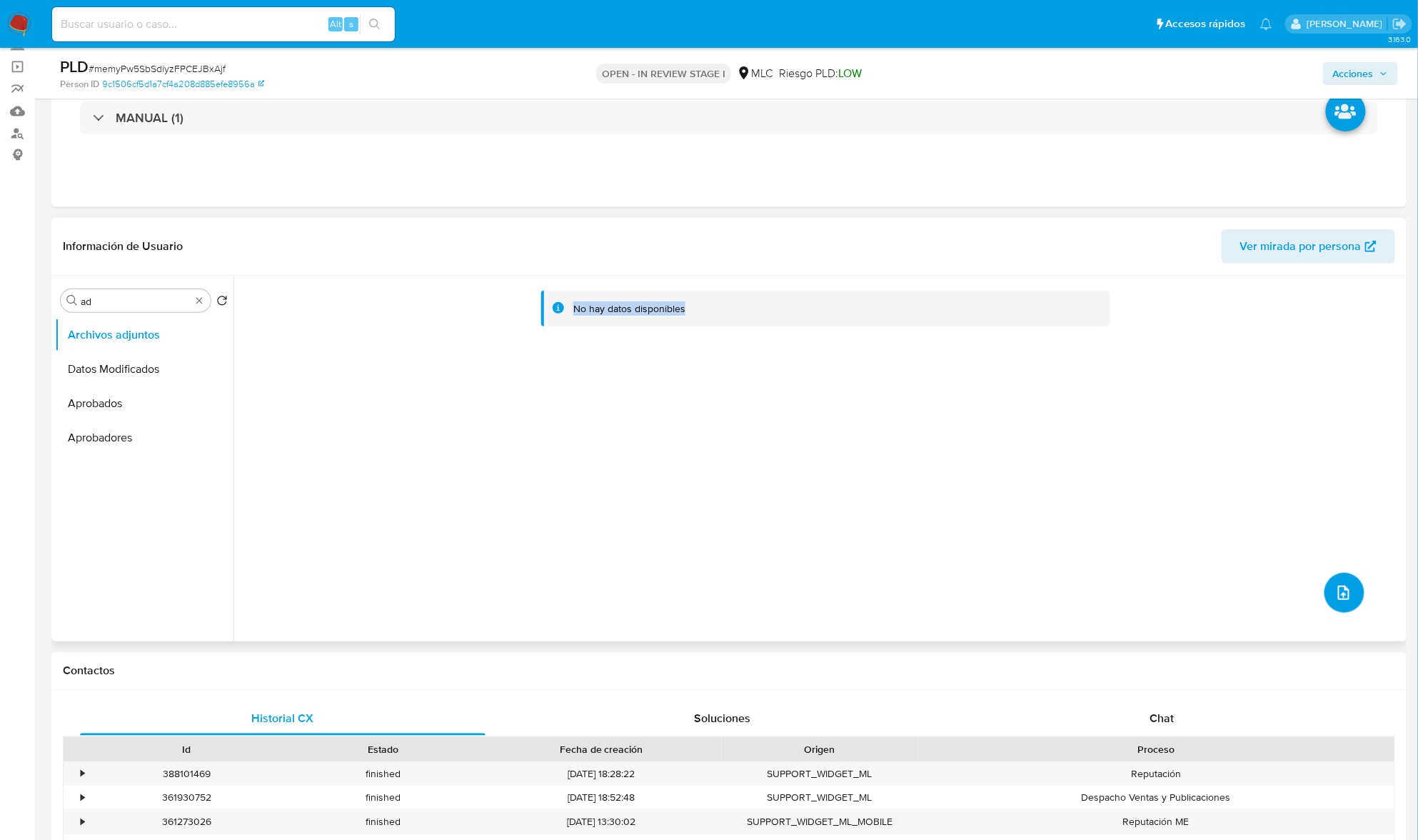
click at [1349, 587] on button "upload-file" at bounding box center [1344, 593] width 40 height 40
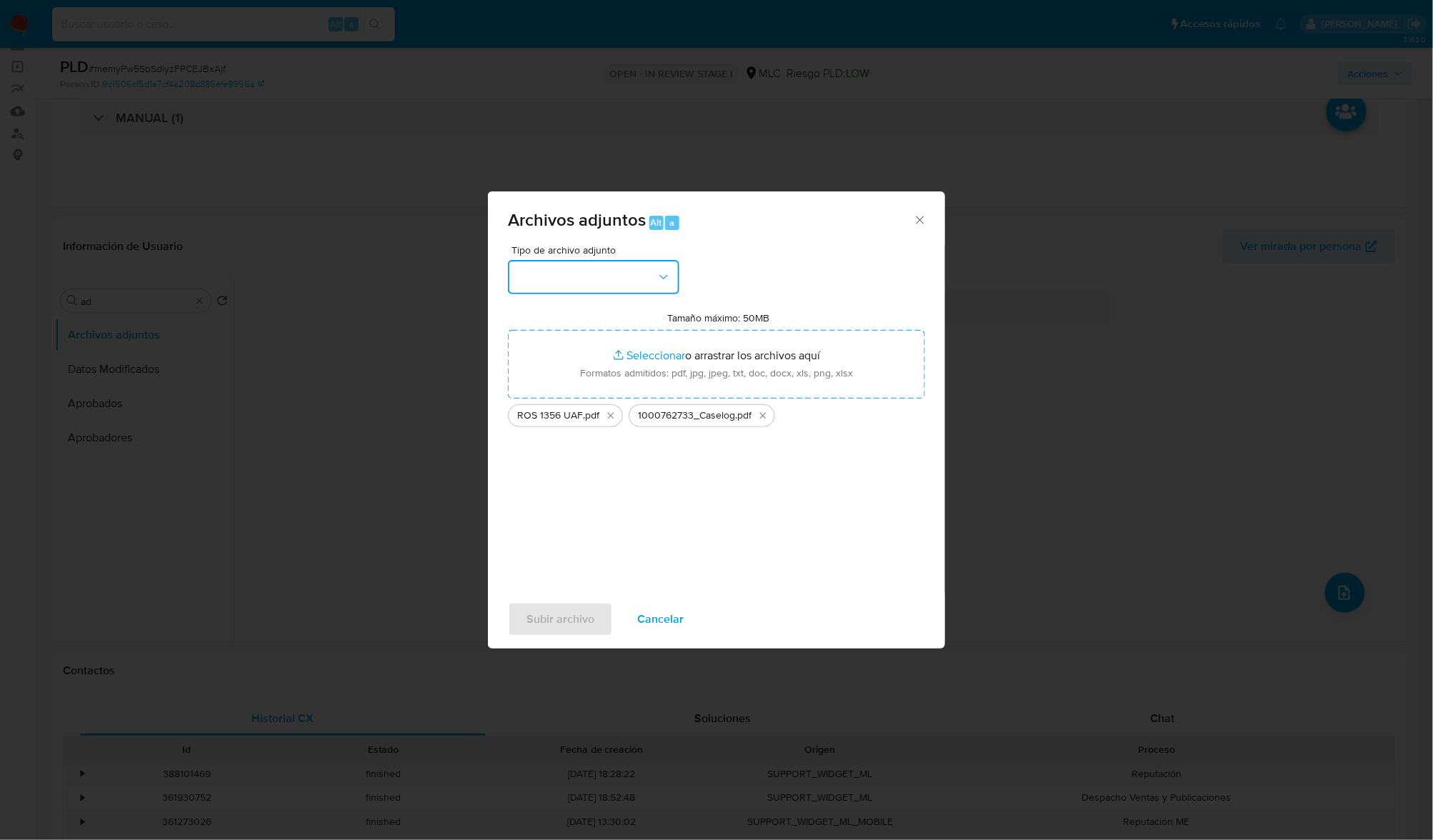
click at [662, 275] on icon "button" at bounding box center [664, 276] width 15 height 15
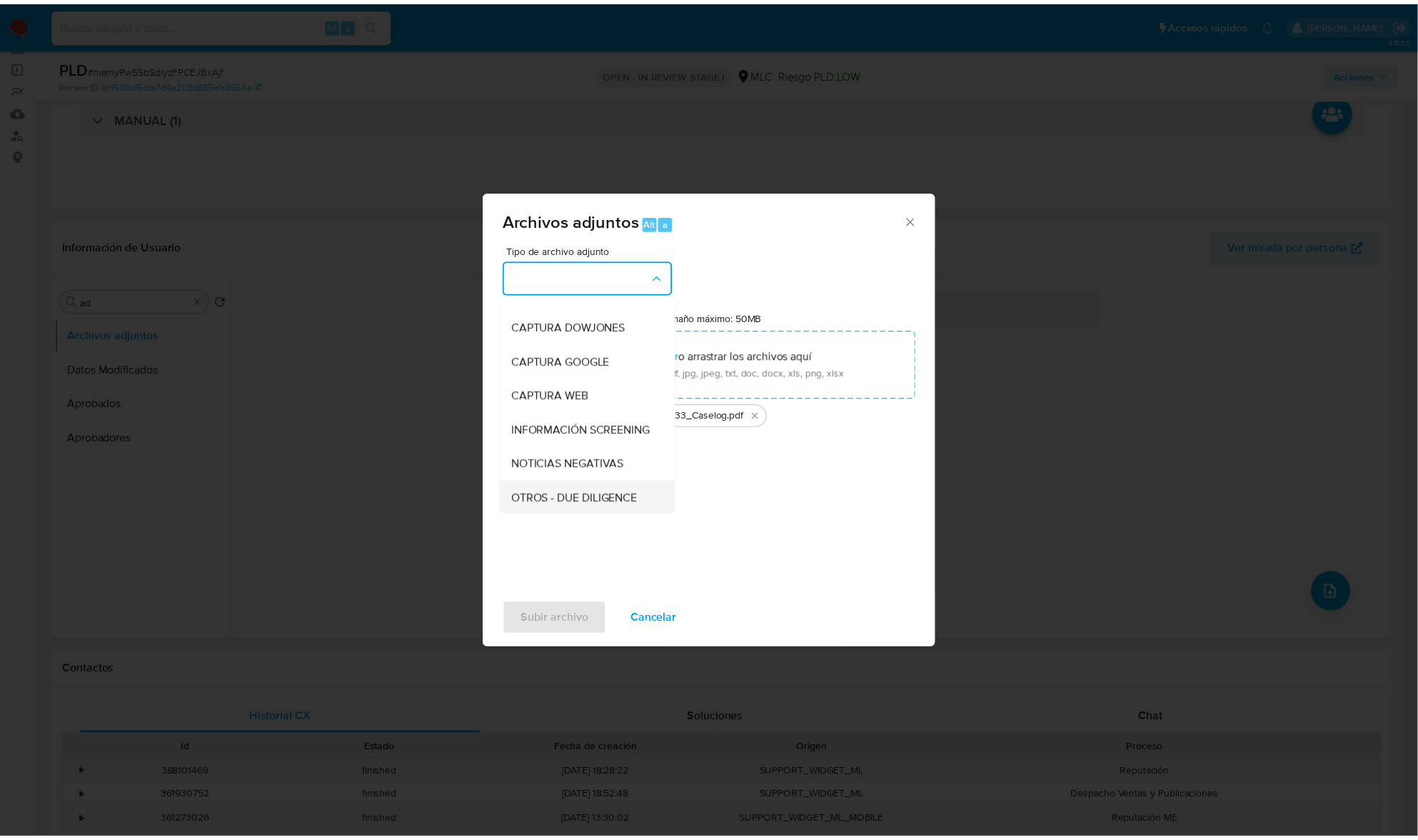
scroll to position [117, 0]
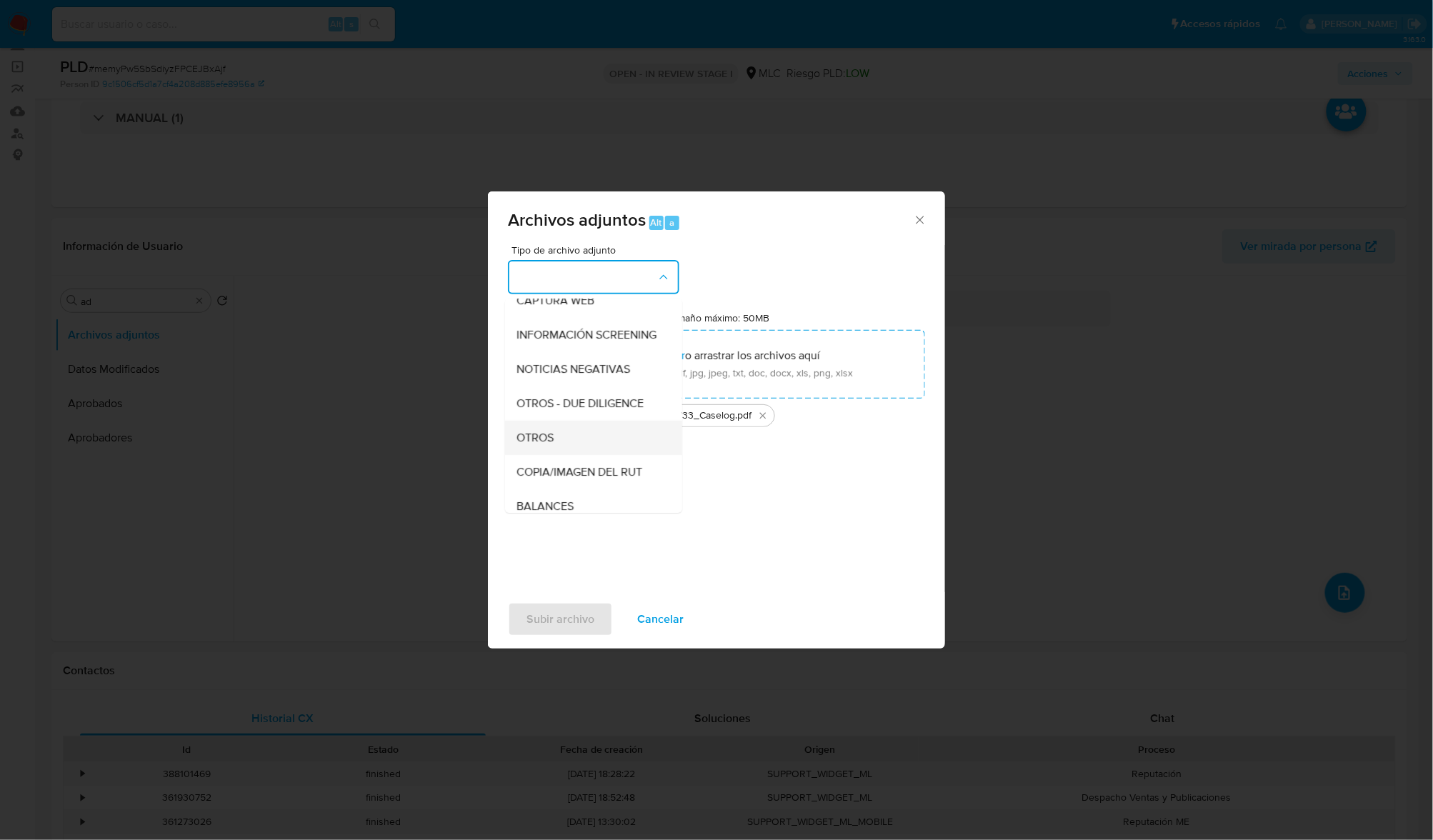
click at [559, 443] on div "OTROS" at bounding box center [589, 437] width 146 height 34
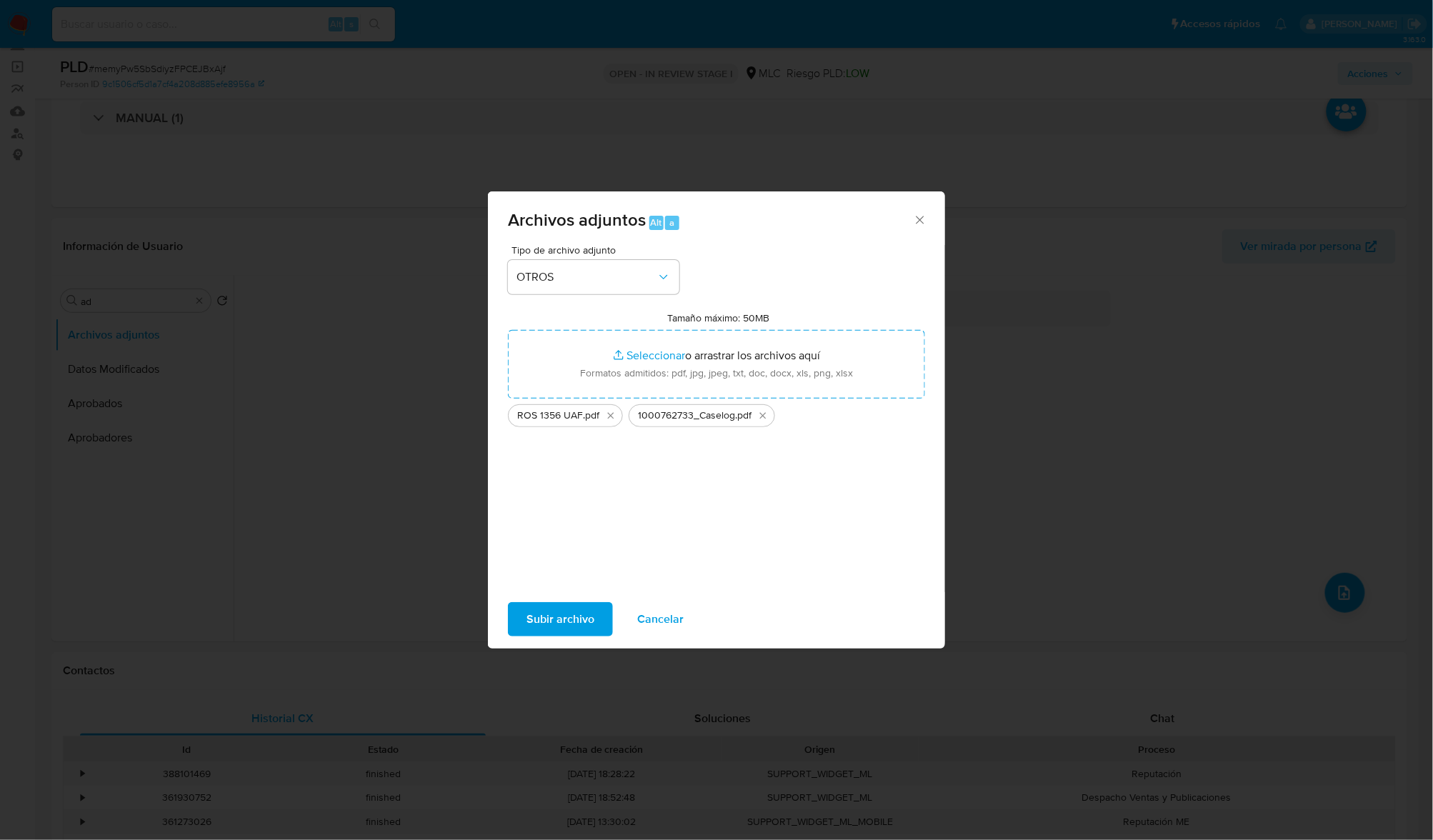
click at [577, 630] on span "Subir archivo" at bounding box center [561, 619] width 68 height 31
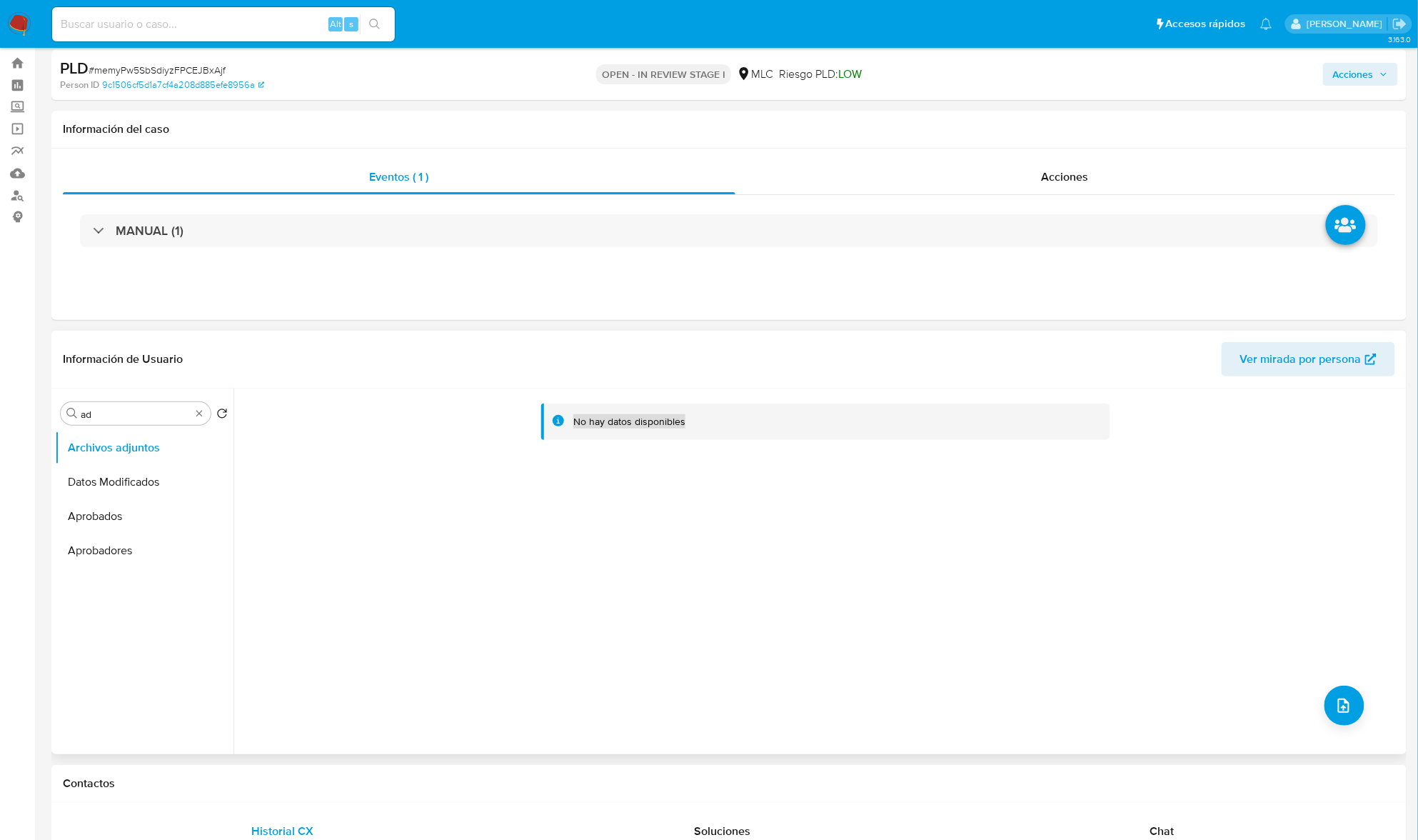
scroll to position [0, 0]
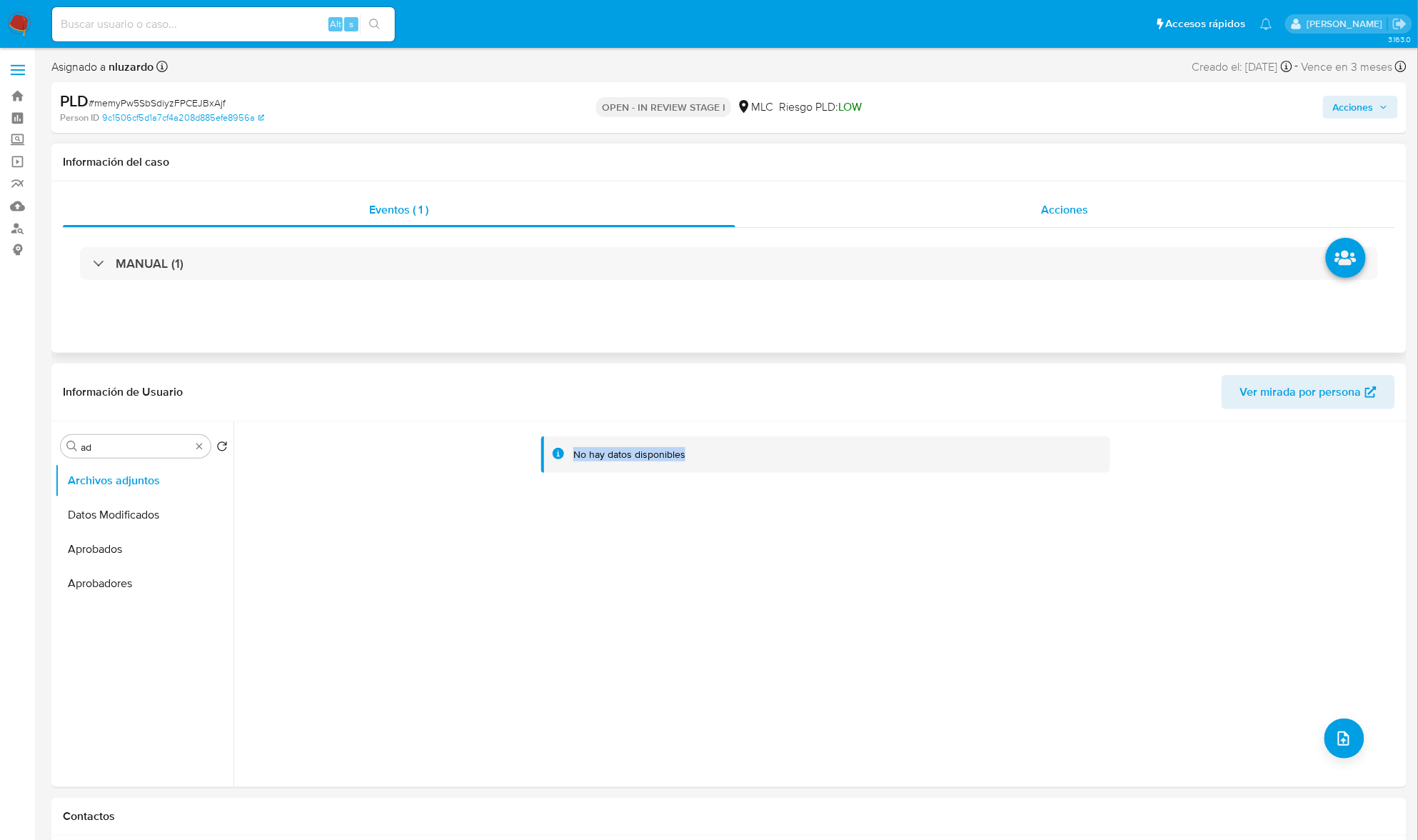
click at [1007, 226] on div "Acciones" at bounding box center [1065, 210] width 661 height 34
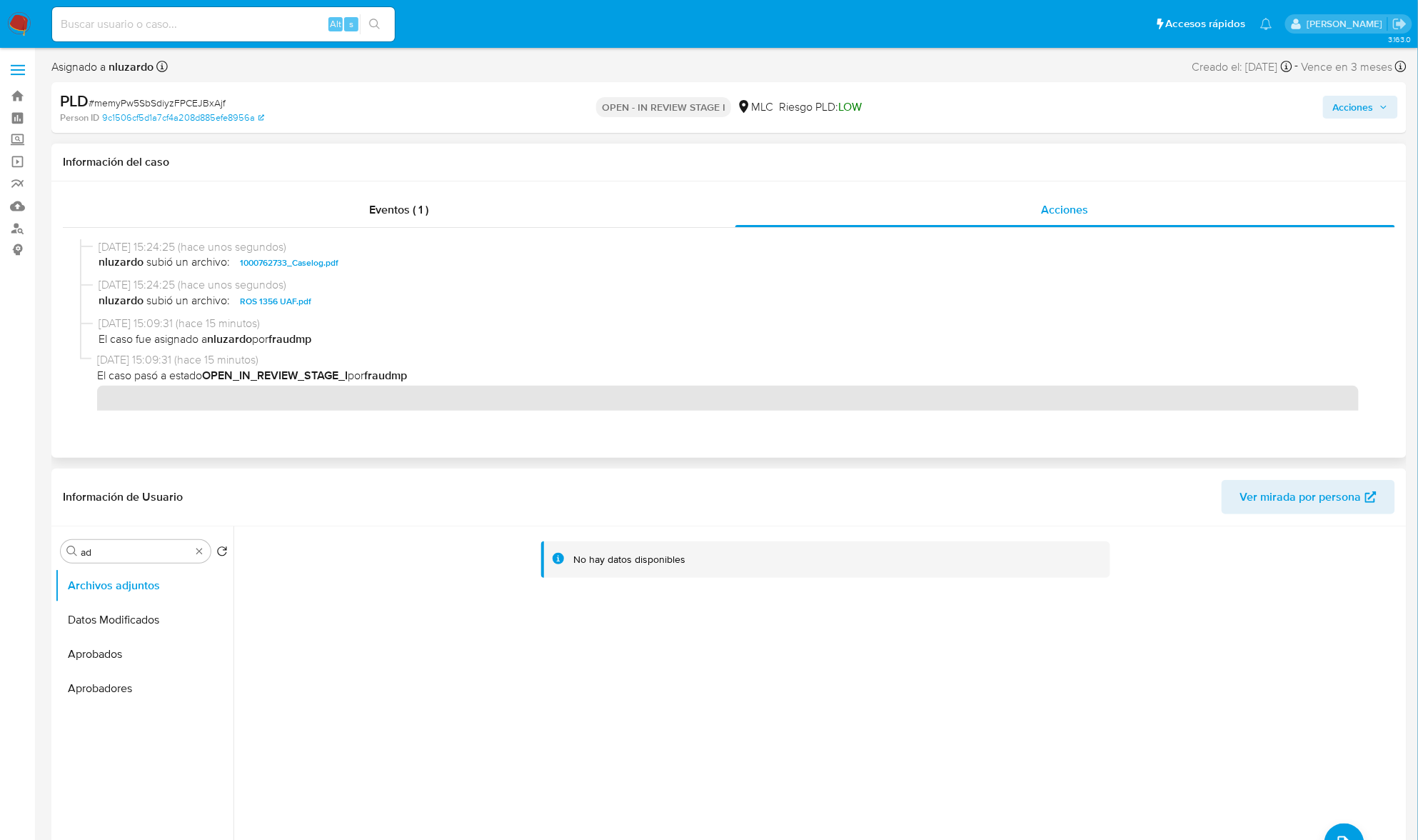
click at [404, 262] on span "nluzardo subió un archivo: 1000762733_Caselog.pdf" at bounding box center [736, 263] width 1274 height 17
click at [1329, 103] on button "Acciones" at bounding box center [1360, 108] width 75 height 23
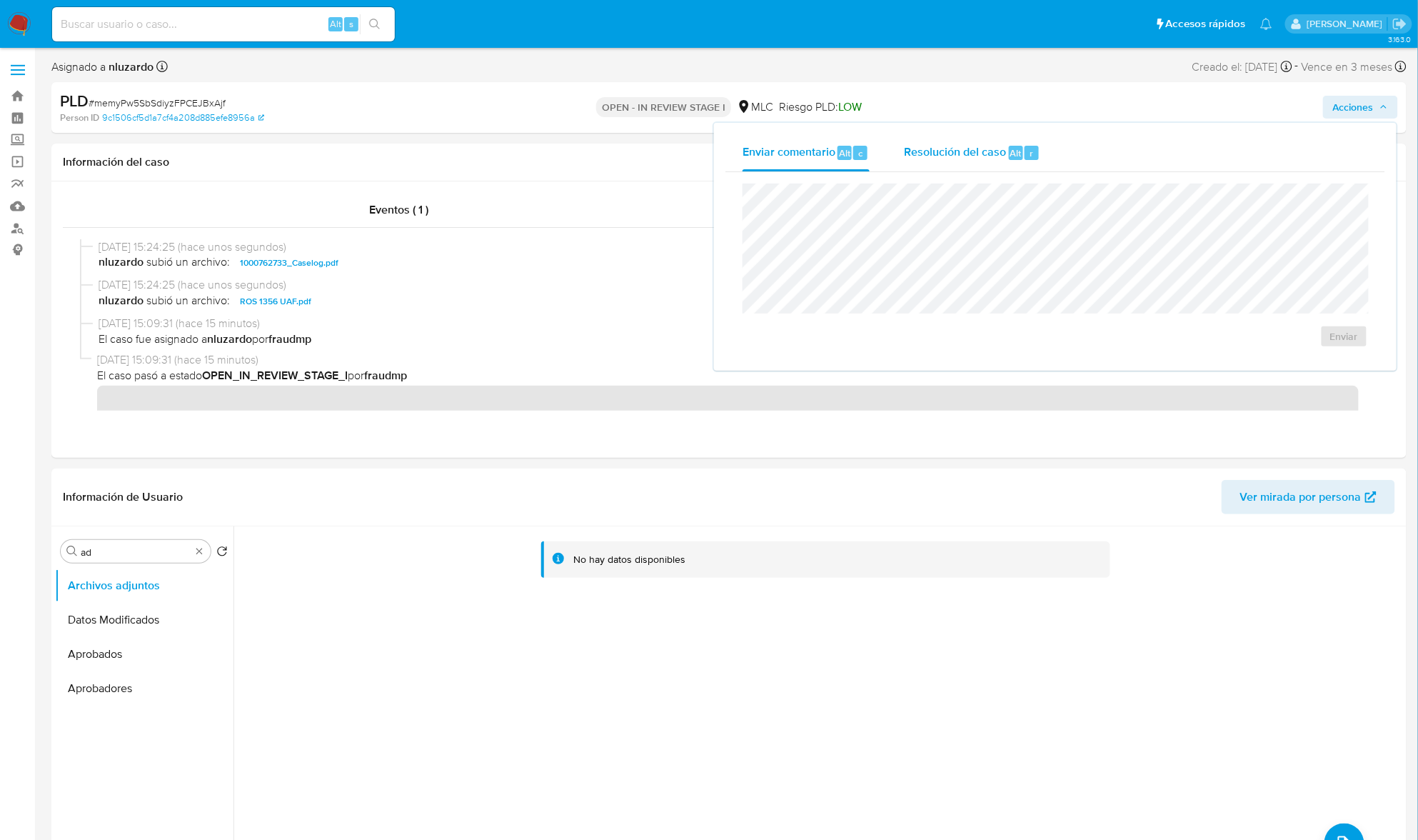
click at [993, 140] on div "Resolución del caso Alt r" at bounding box center [972, 152] width 137 height 37
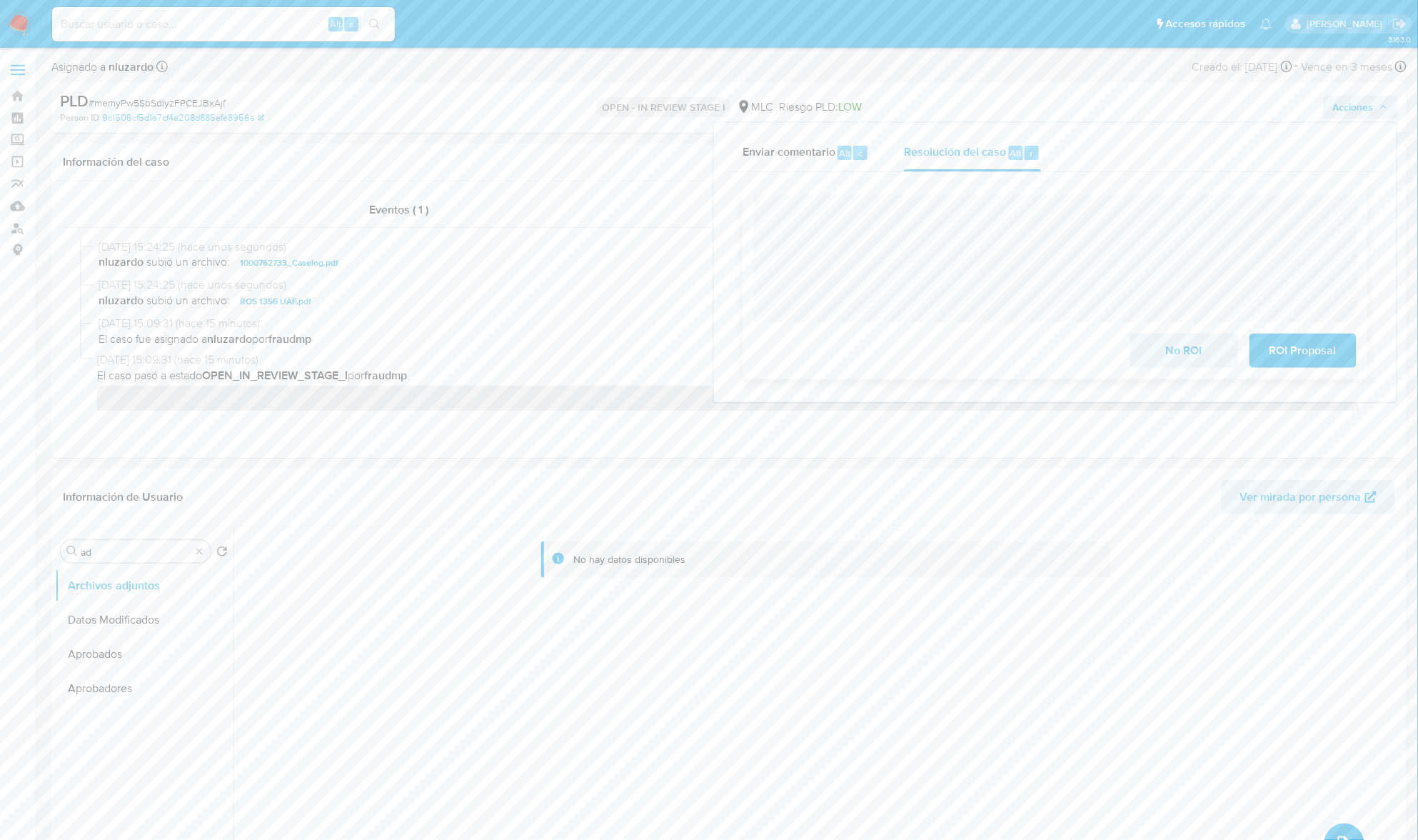
click at [1226, 196] on div at bounding box center [1055, 258] width 602 height 127
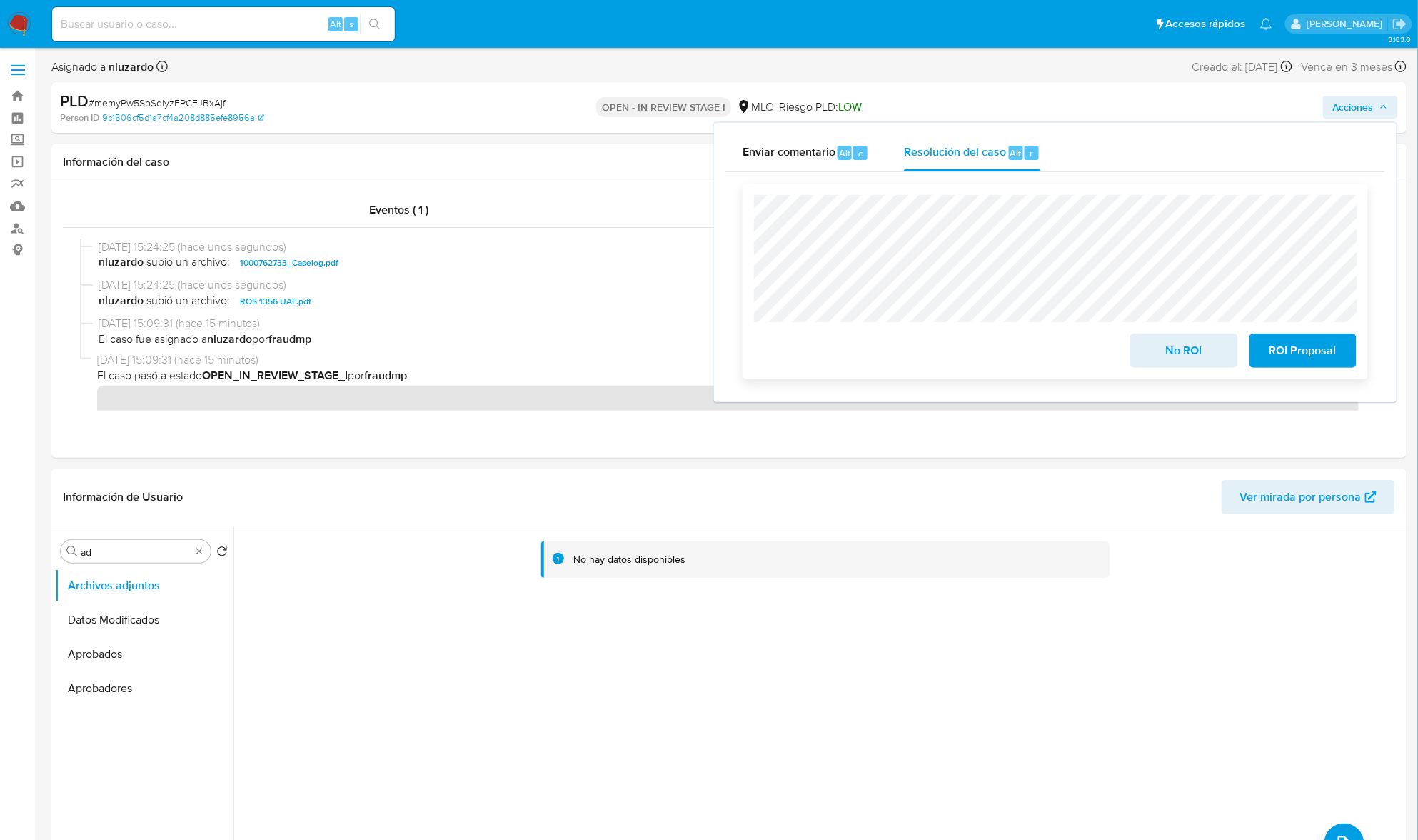
click at [1283, 358] on span "ROI Proposal" at bounding box center [1304, 350] width 70 height 31
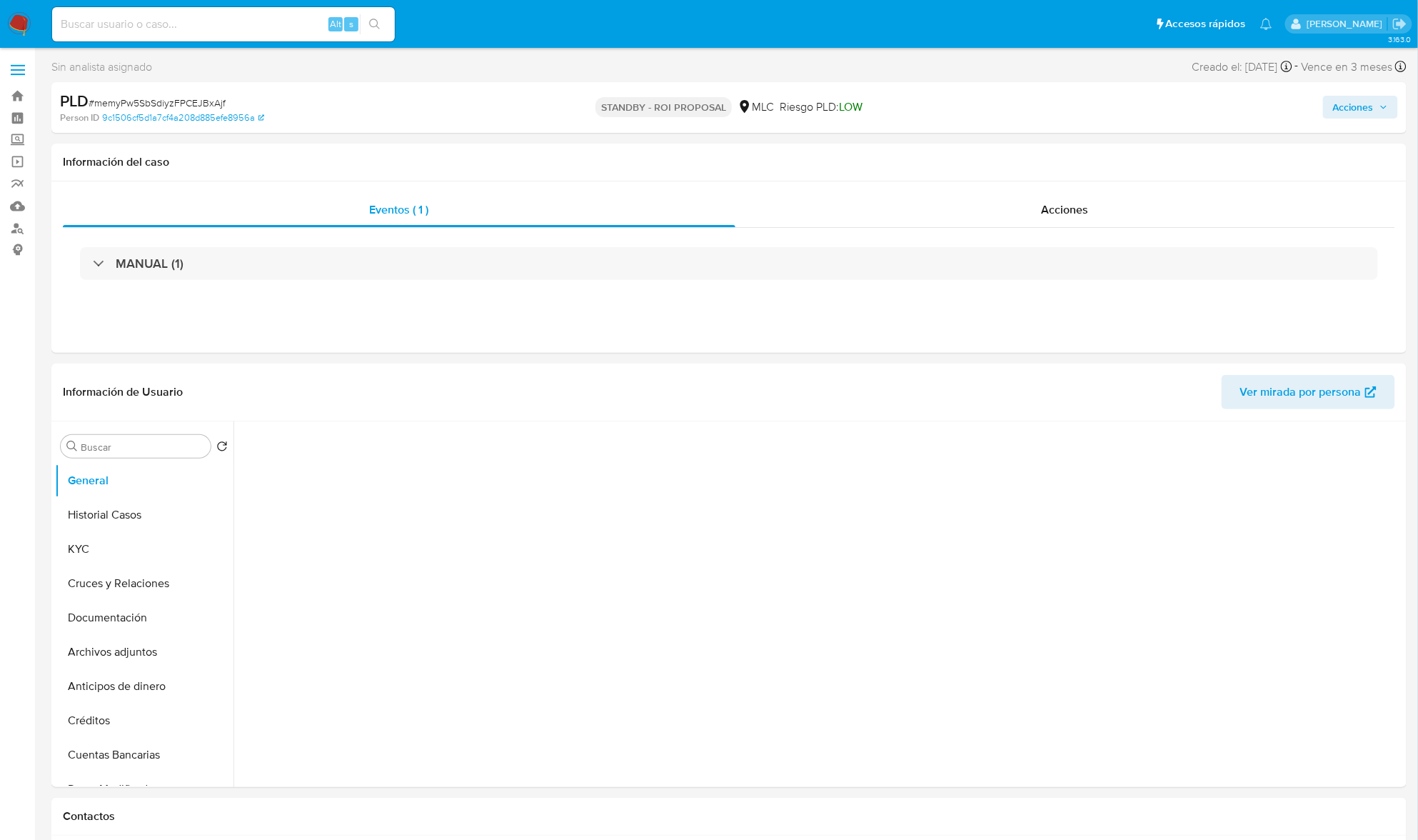
select select "10"
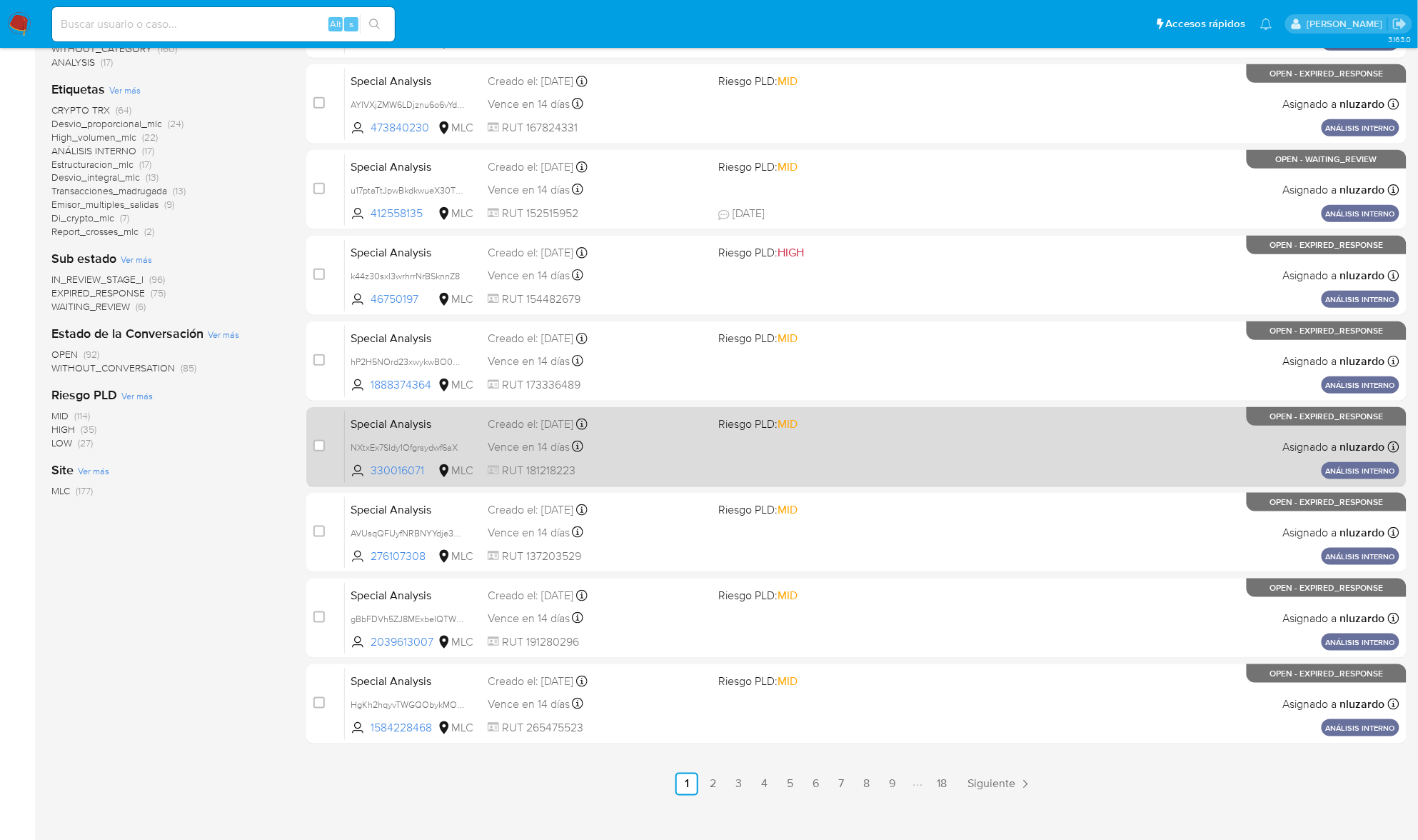
scroll to position [339, 0]
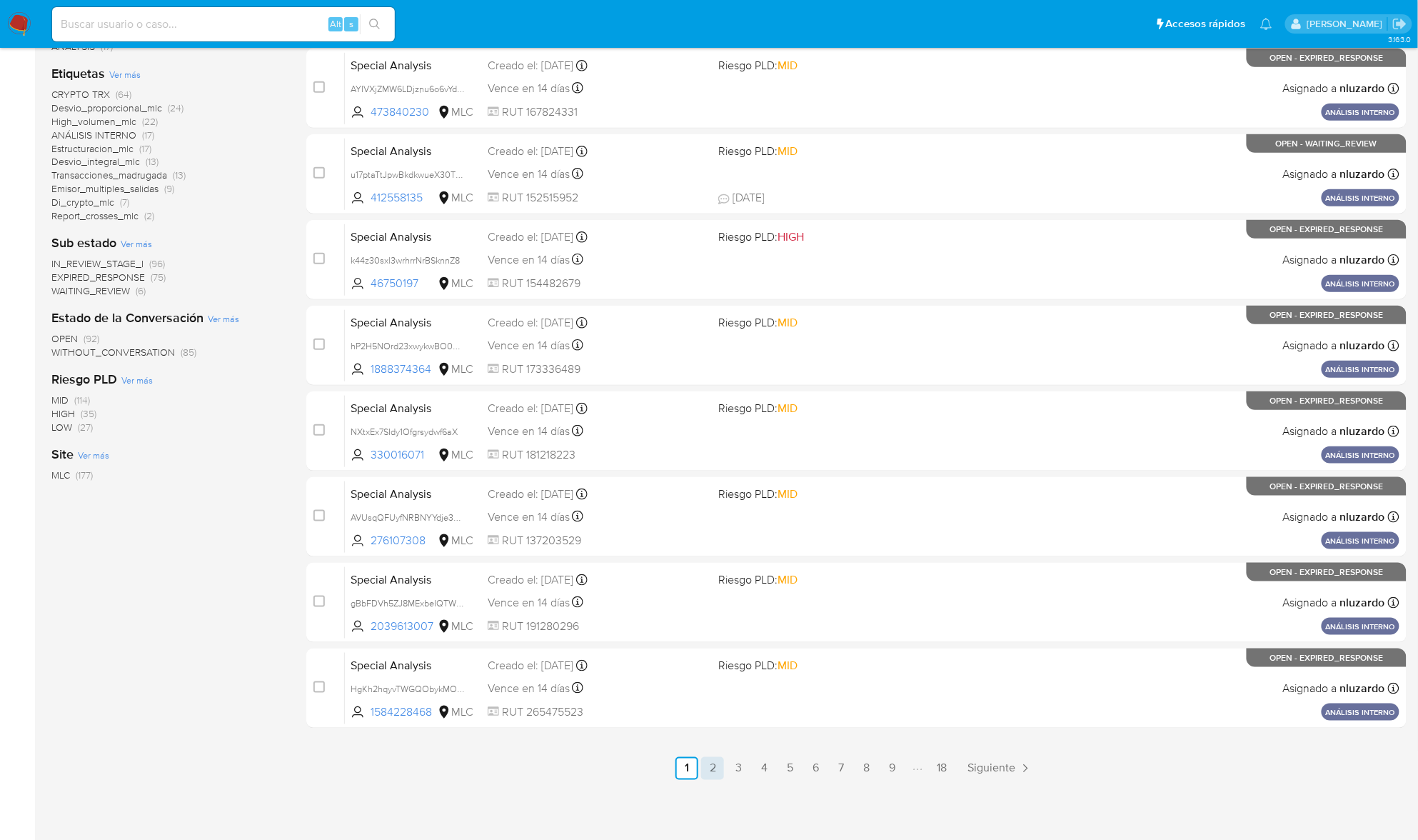
click at [721, 769] on link "2" at bounding box center [713, 769] width 23 height 23
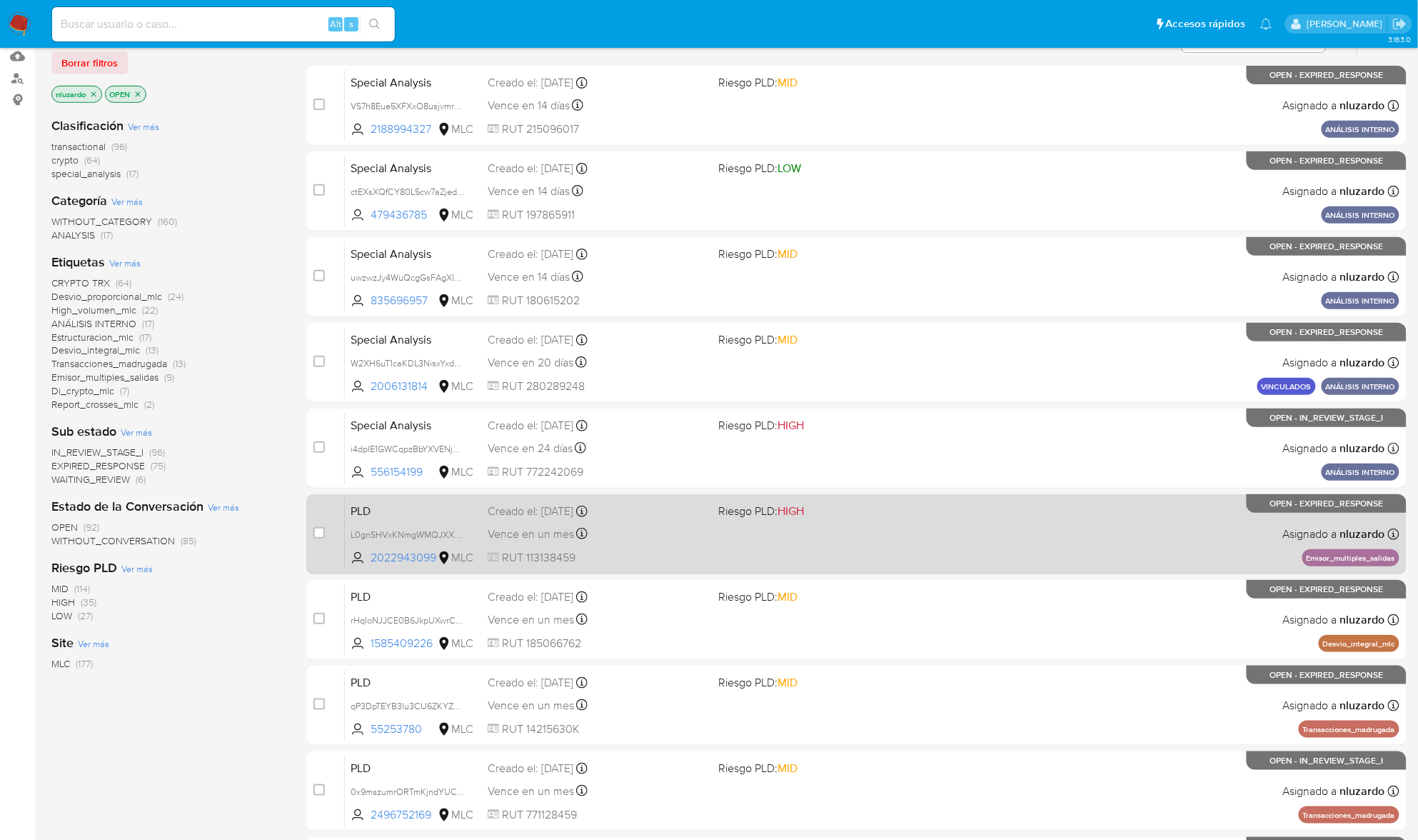
scroll to position [339, 0]
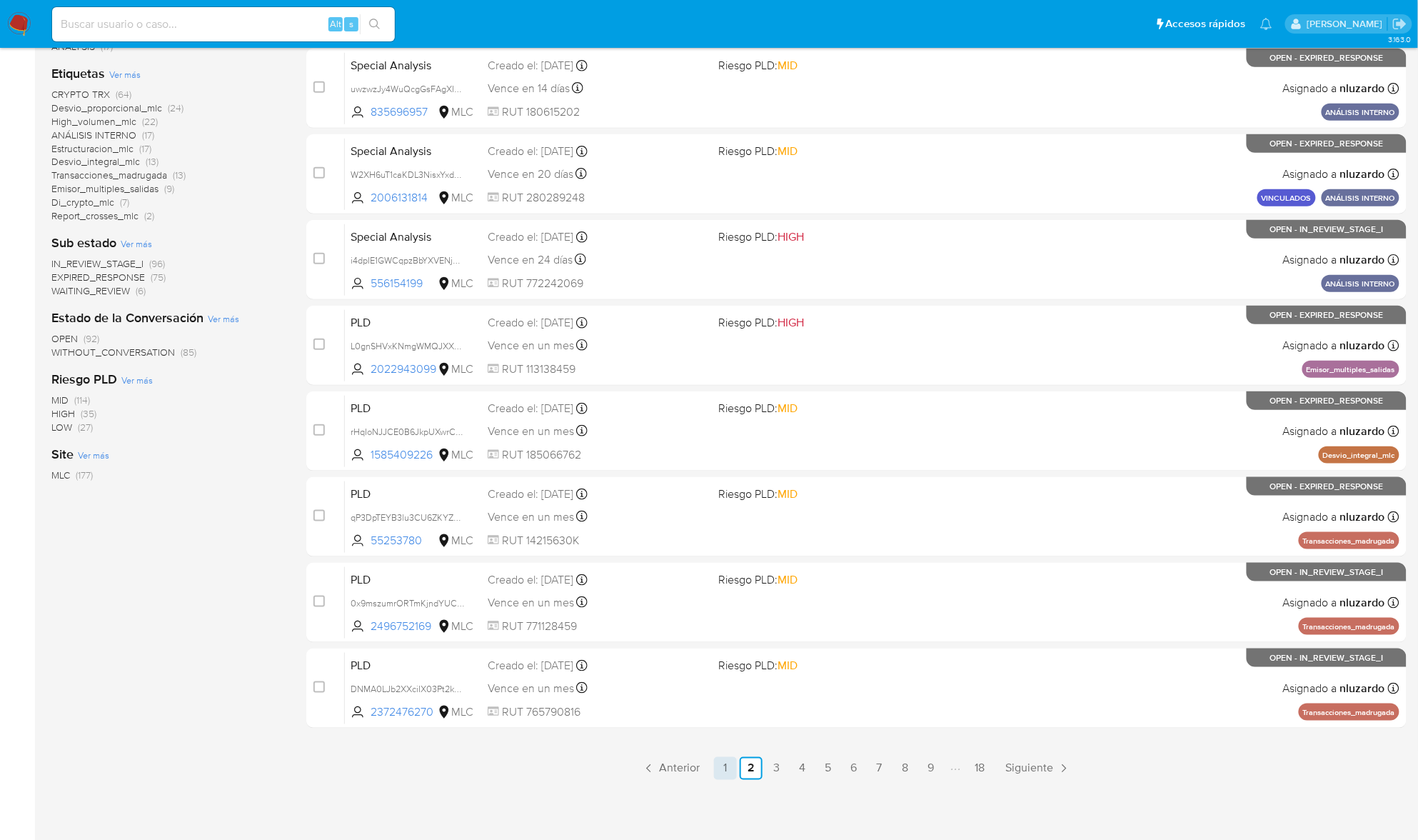
click at [730, 759] on link "1" at bounding box center [725, 769] width 23 height 23
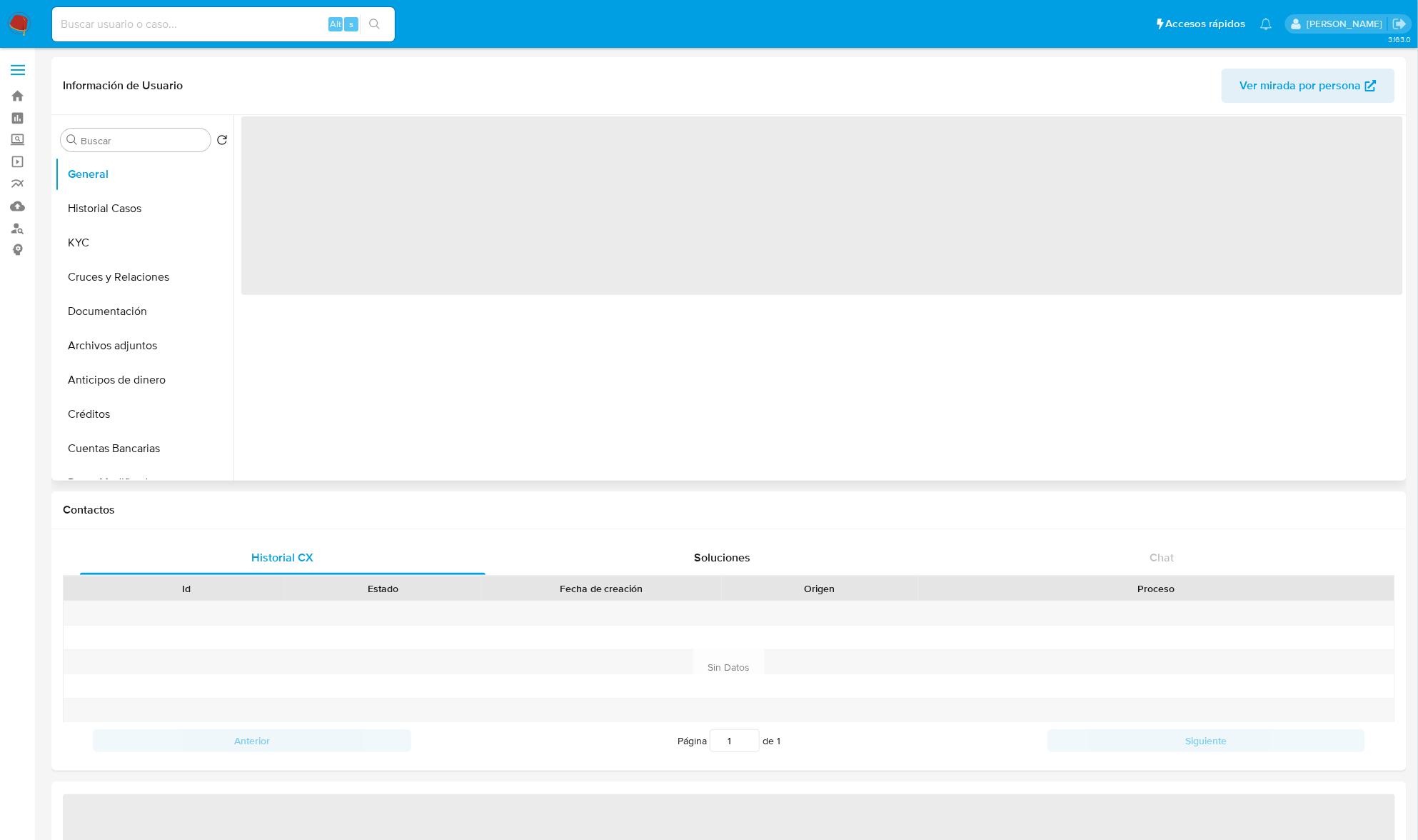
select select "10"
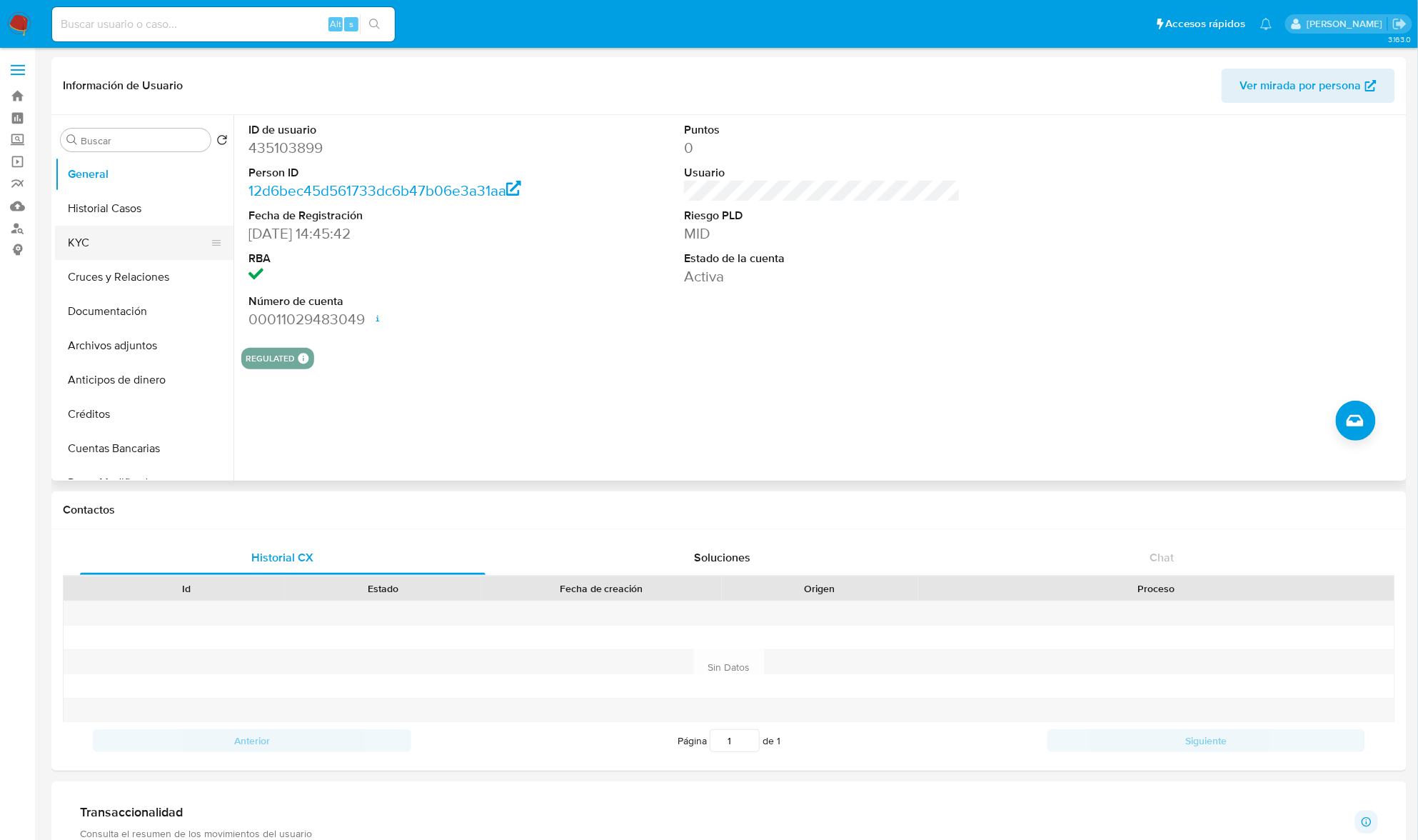
click at [113, 250] on button "KYC" at bounding box center [139, 242] width 167 height 34
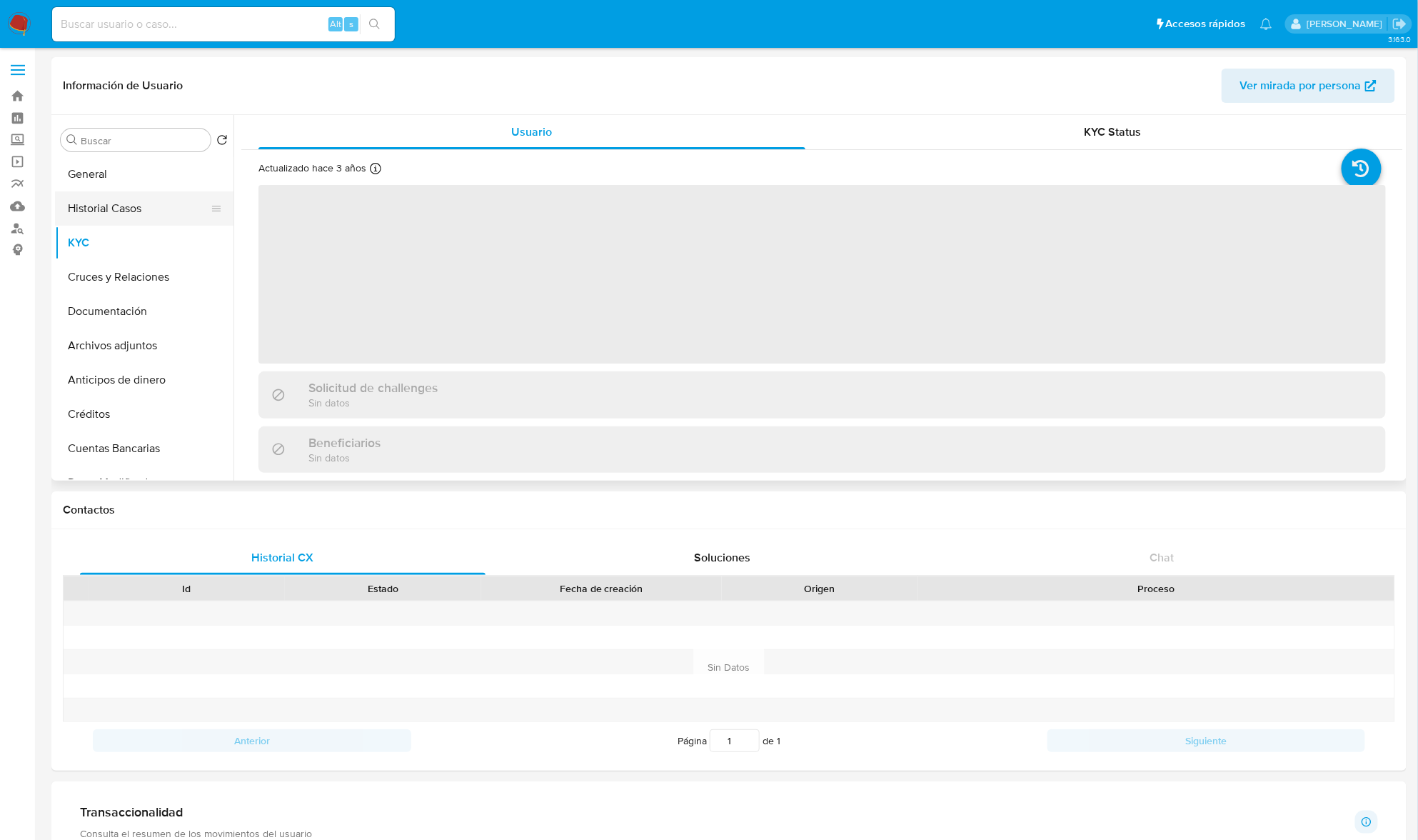
click at [140, 210] on button "Historial Casos" at bounding box center [139, 208] width 167 height 34
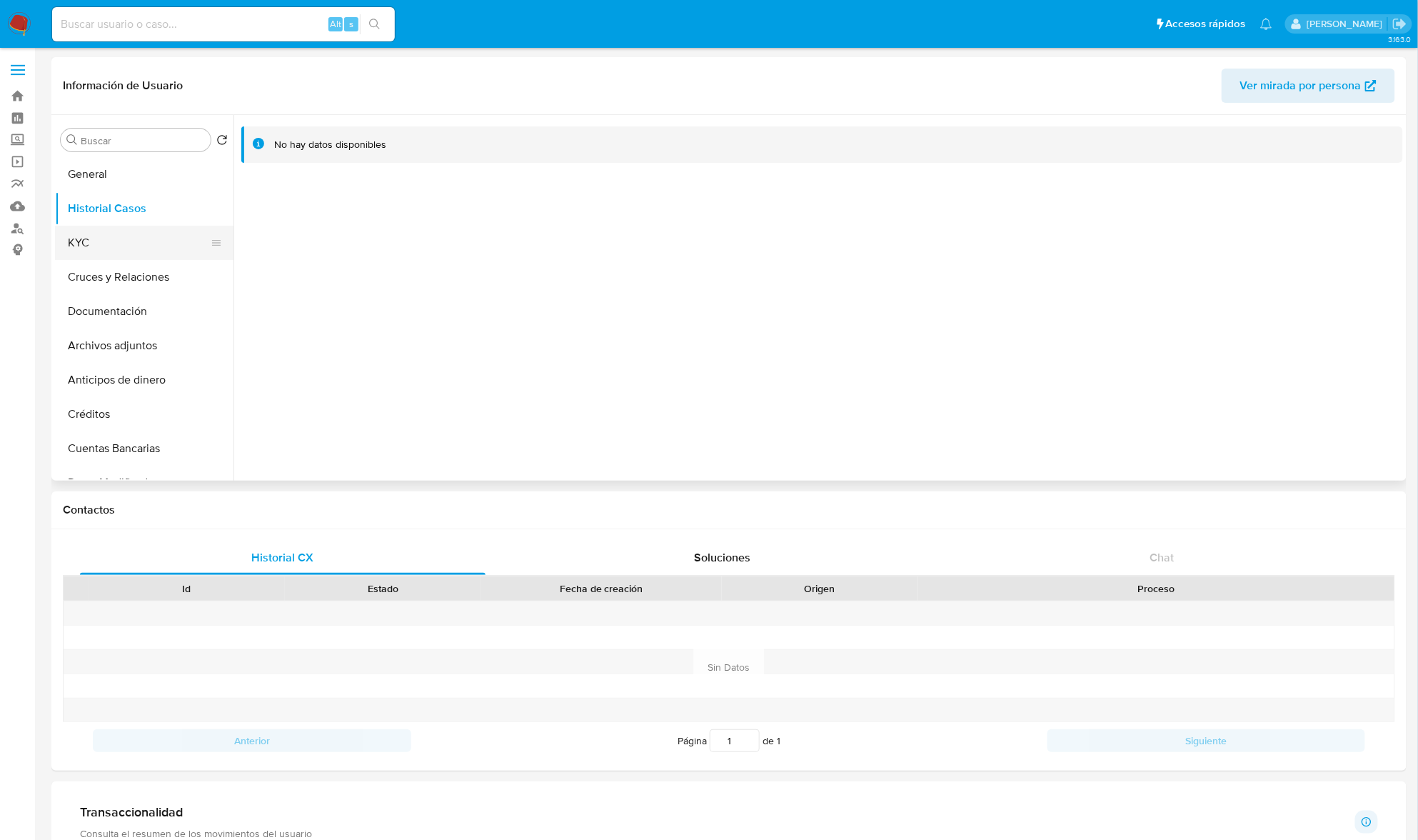
click at [84, 233] on button "KYC" at bounding box center [139, 242] width 167 height 34
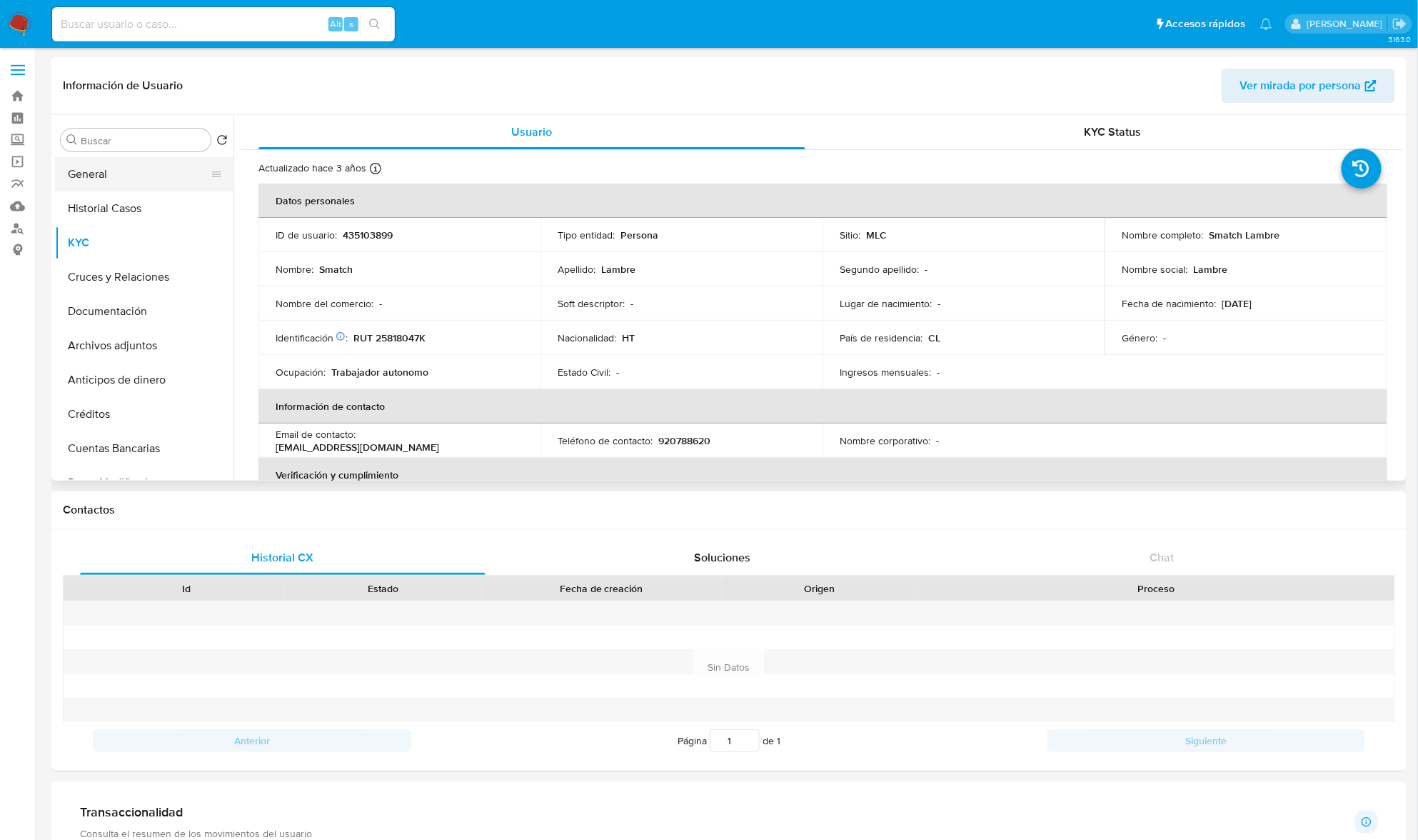
click at [110, 176] on button "General" at bounding box center [139, 174] width 167 height 34
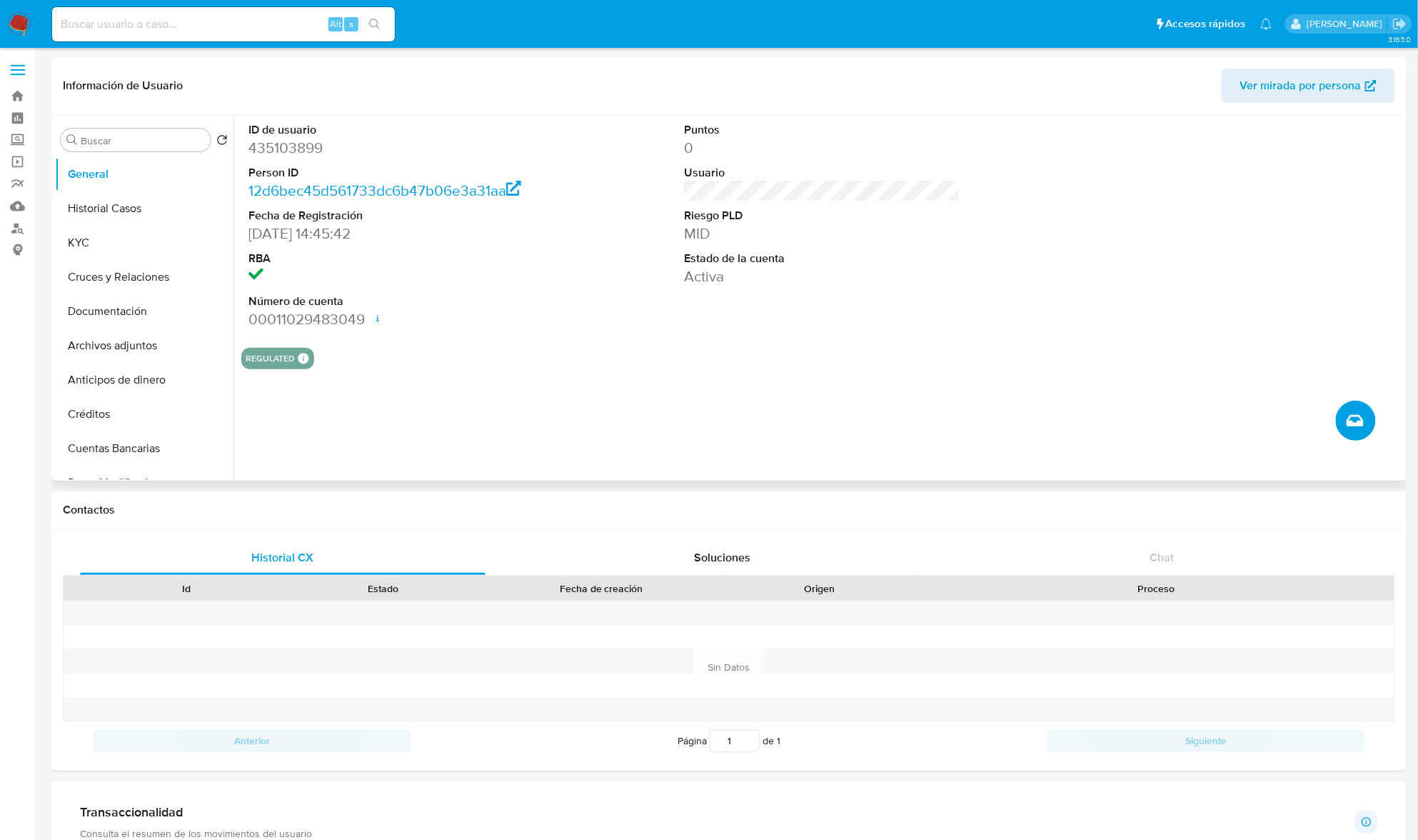
click at [1363, 414] on span "Crear caso manual" at bounding box center [1356, 421] width 17 height 17
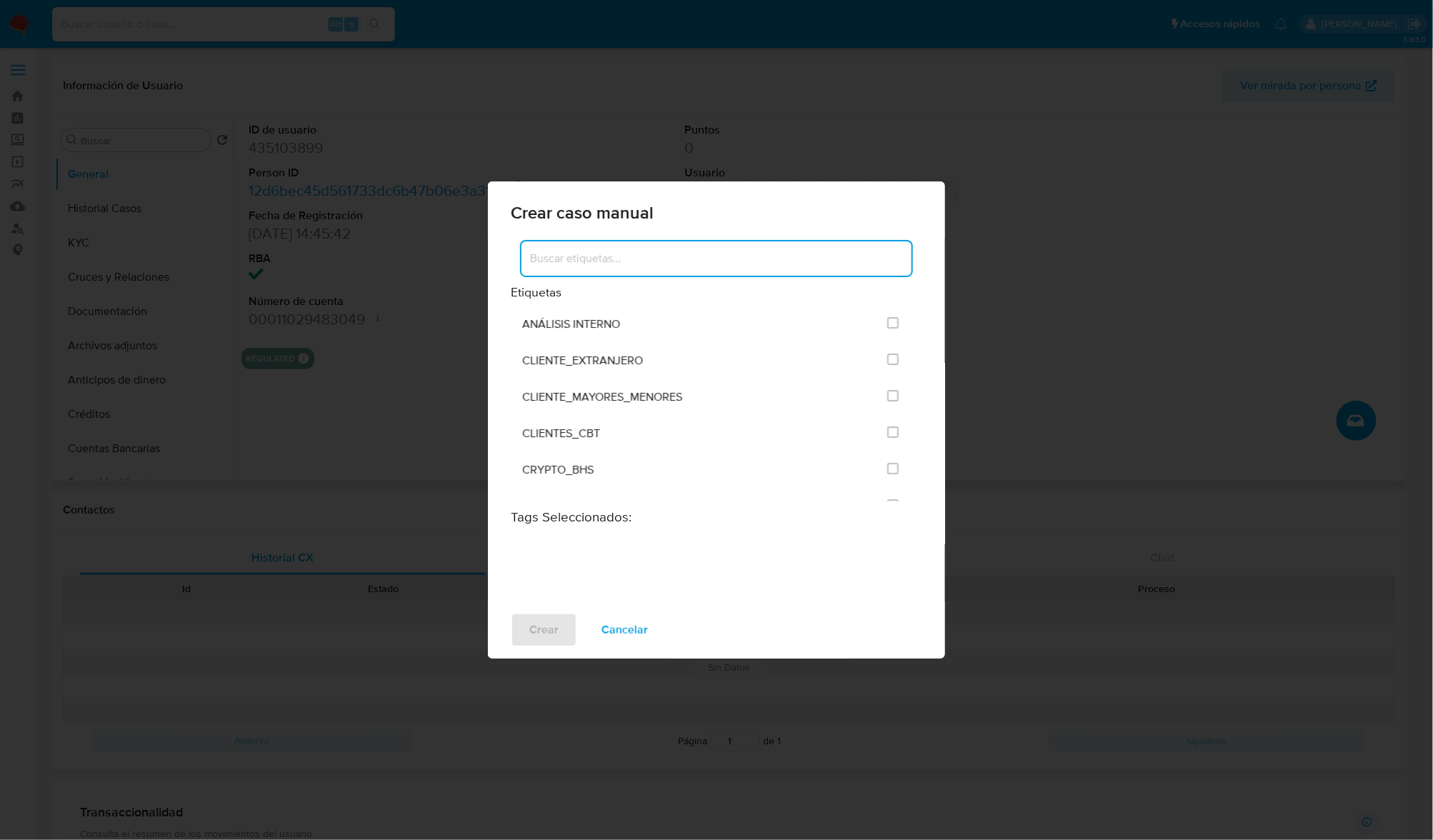
click at [698, 256] on input at bounding box center [717, 258] width 390 height 18
type input "vinculado"
click at [892, 355] on input "3313" at bounding box center [894, 359] width 12 height 12
checkbox input "true"
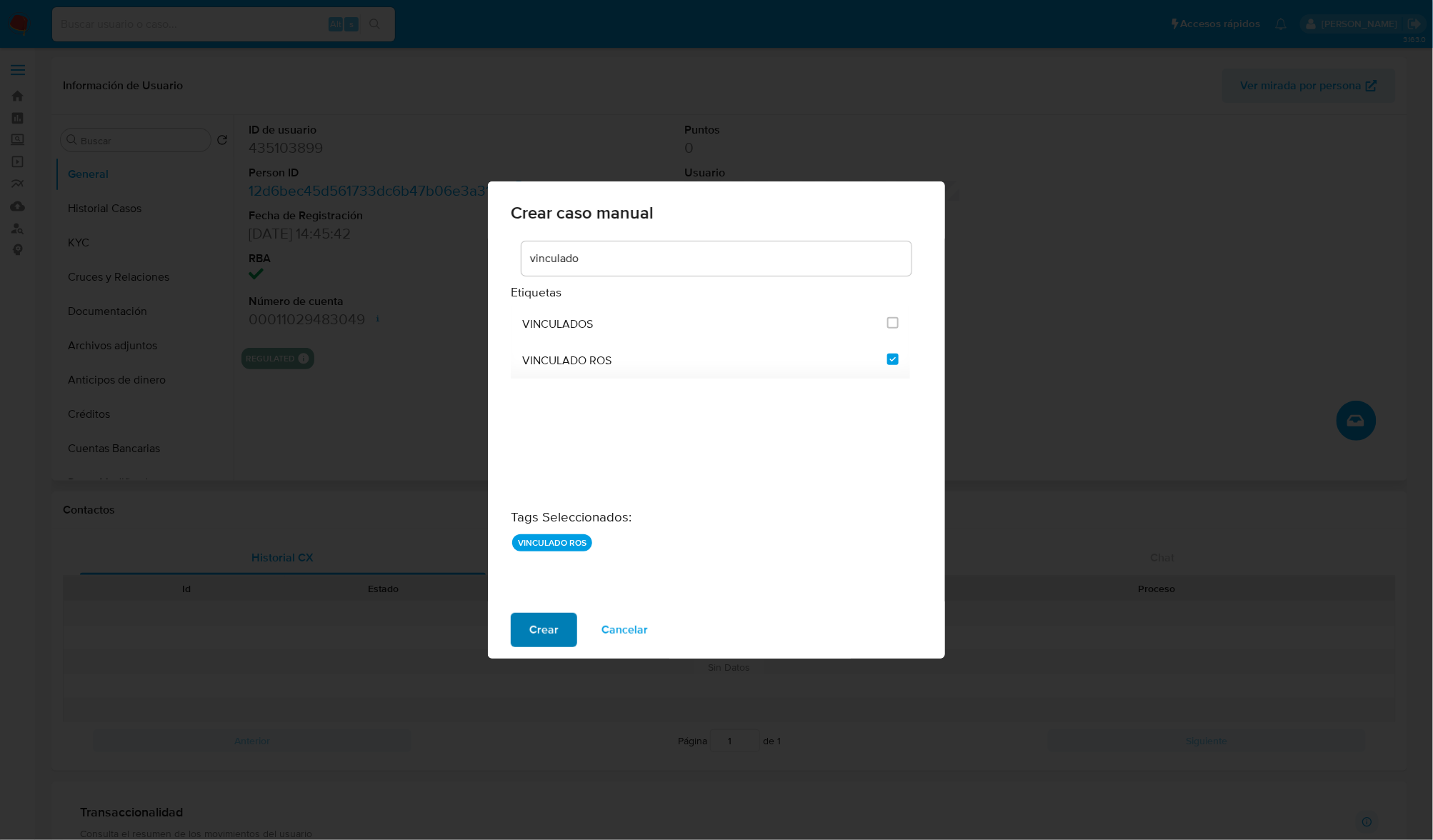
click at [551, 638] on span "Crear" at bounding box center [544, 630] width 29 height 31
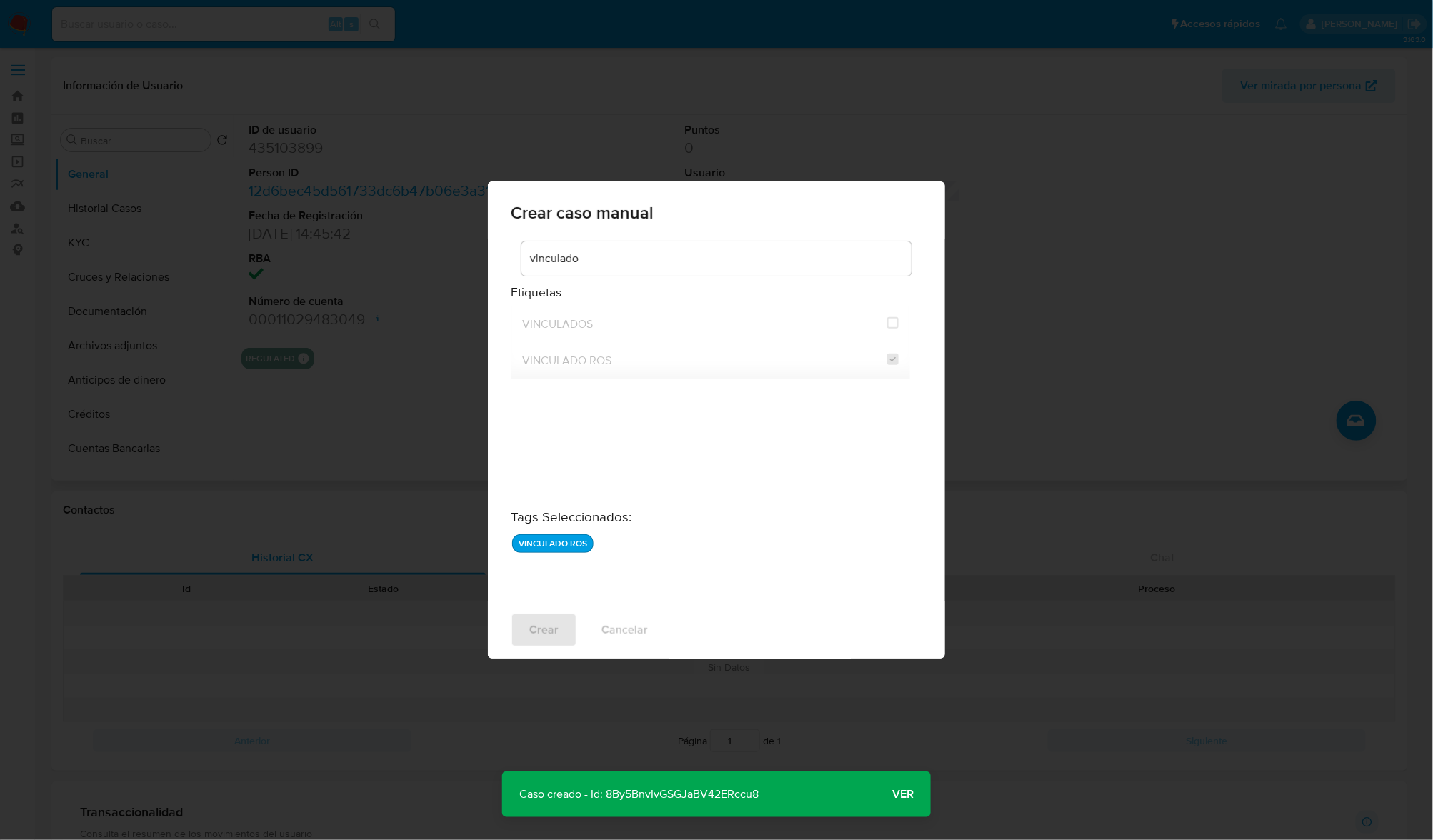
click at [915, 792] on button "Ver" at bounding box center [902, 793] width 55 height 34
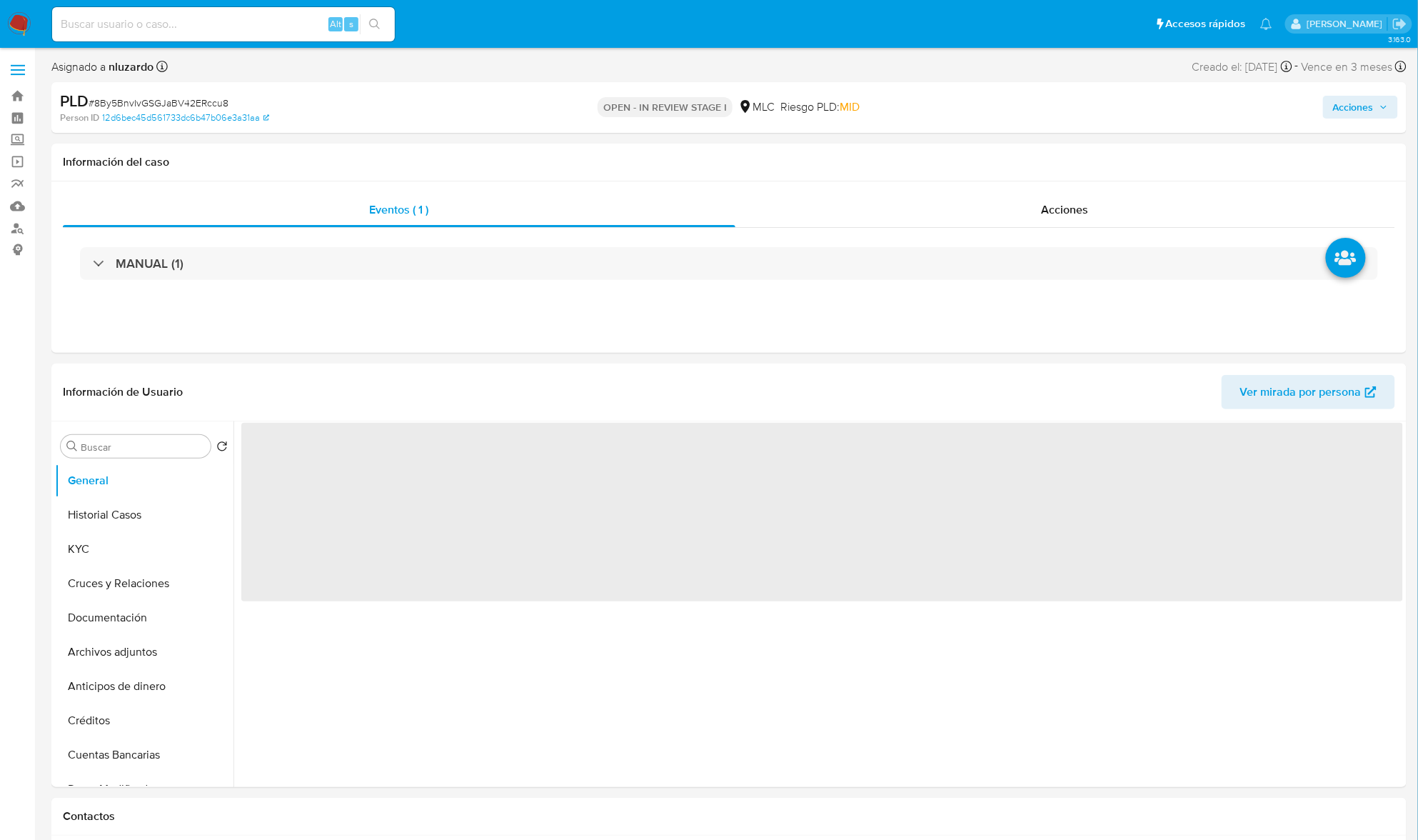
select select "10"
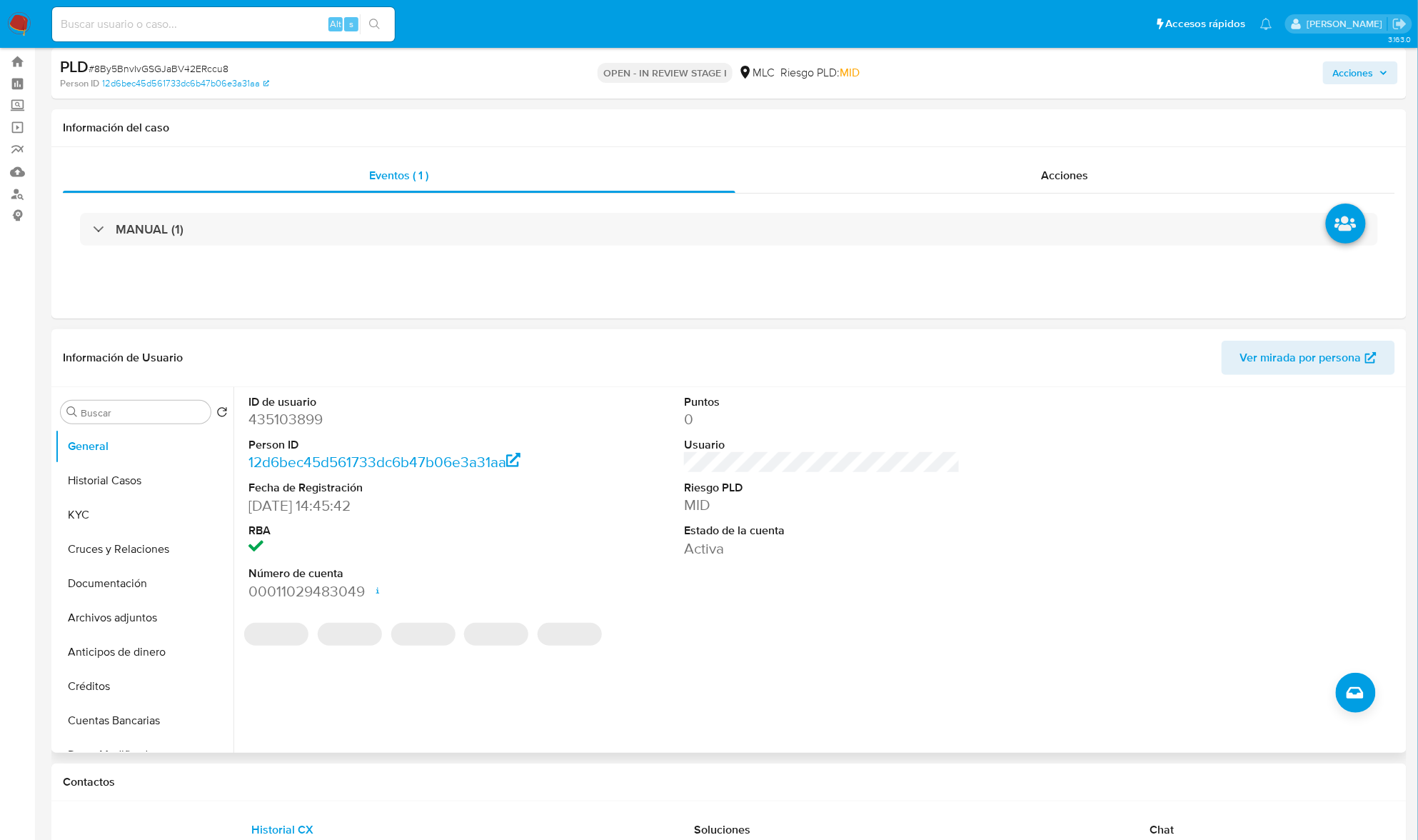
scroll to position [95, 0]
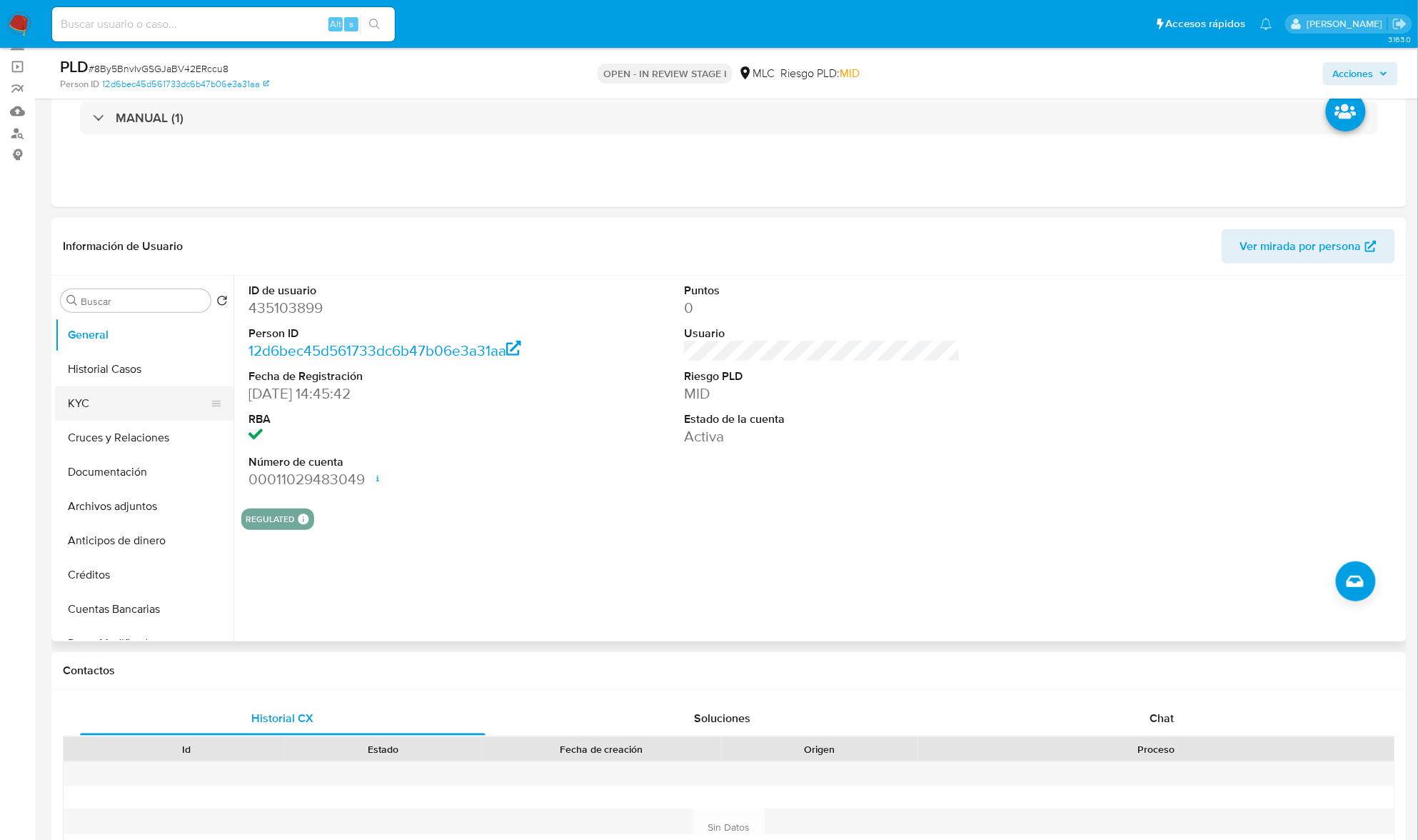
click at [93, 415] on button "KYC" at bounding box center [139, 403] width 167 height 34
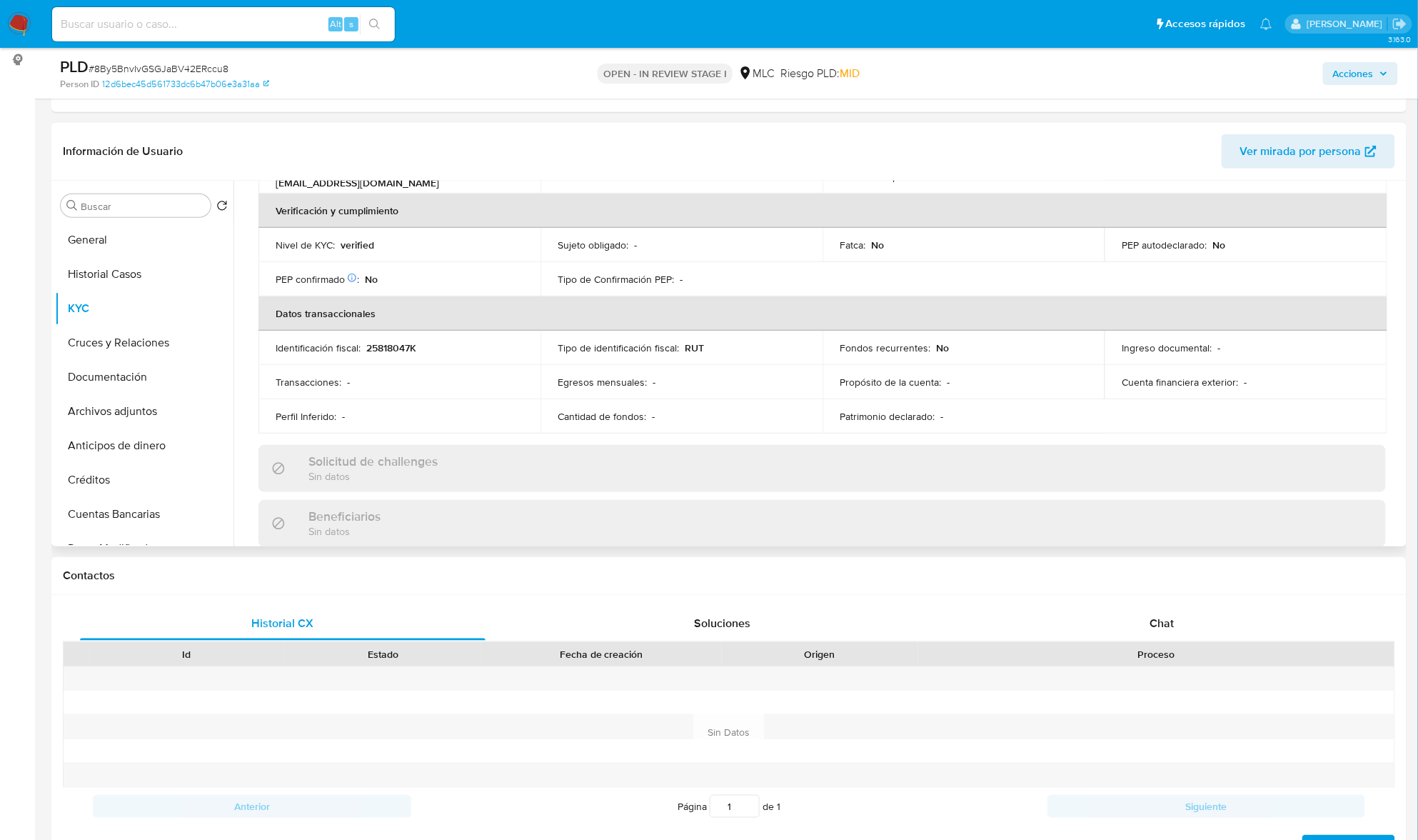
scroll to position [0, 0]
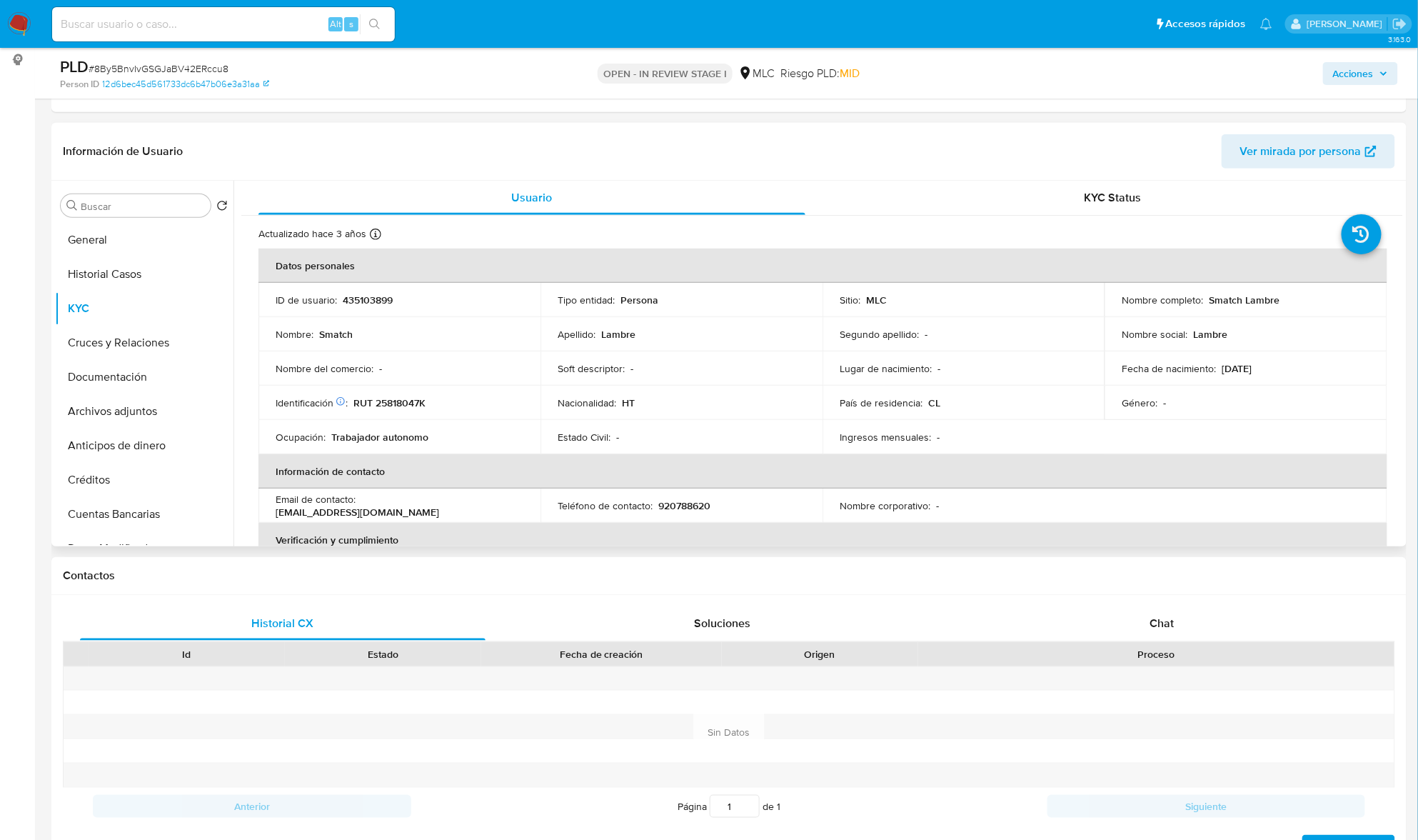
click at [1231, 300] on p "Smatch Lambre" at bounding box center [1244, 300] width 71 height 13
click at [1287, 308] on td "Nombre completo : Smatch [PERSON_NAME]" at bounding box center [1245, 300] width 282 height 34
click at [120, 272] on button "Historial Casos" at bounding box center [139, 274] width 167 height 34
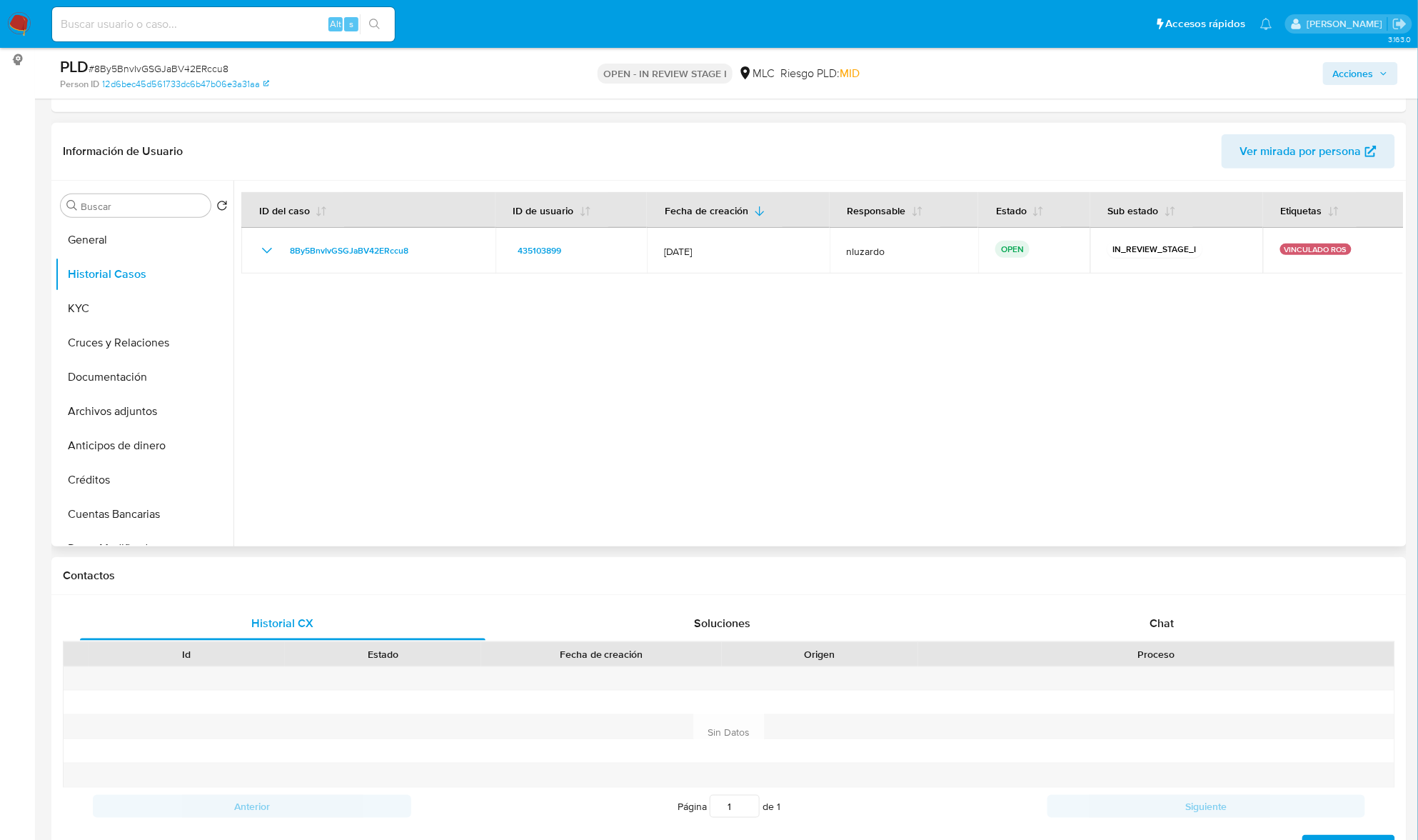
click at [384, 367] on div at bounding box center [819, 363] width 1170 height 366
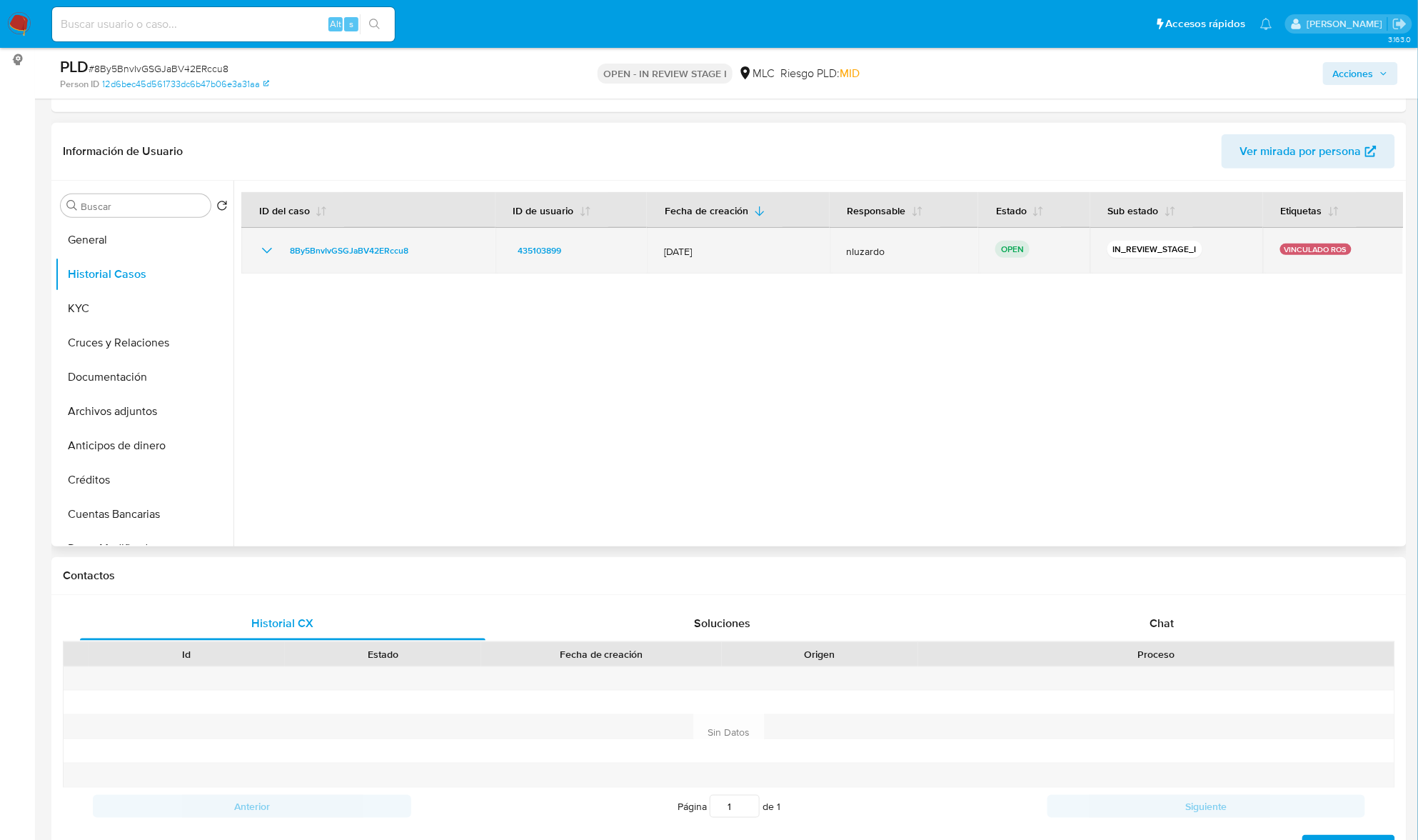
click at [587, 251] on div "435103899" at bounding box center [571, 251] width 117 height 17
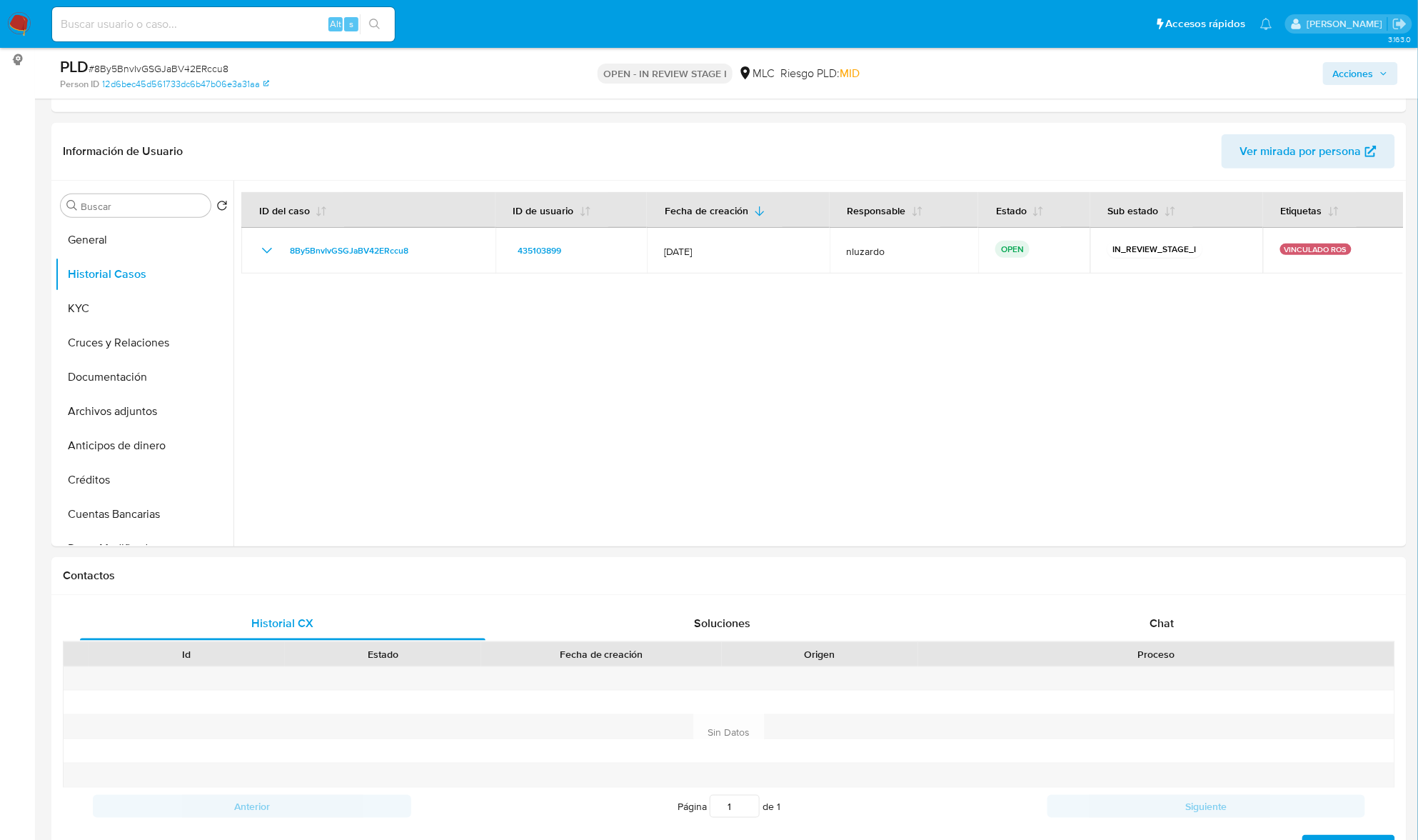
drag, startPoint x: 611, startPoint y: 400, endPoint x: 690, endPoint y: 0, distance: 407.7
click at [613, 400] on div at bounding box center [819, 363] width 1170 height 366
drag, startPoint x: 568, startPoint y: 256, endPoint x: 537, endPoint y: 414, distance: 161.0
click at [537, 413] on div at bounding box center [819, 363] width 1170 height 366
drag, startPoint x: 537, startPoint y: 414, endPoint x: 505, endPoint y: 558, distance: 147.5
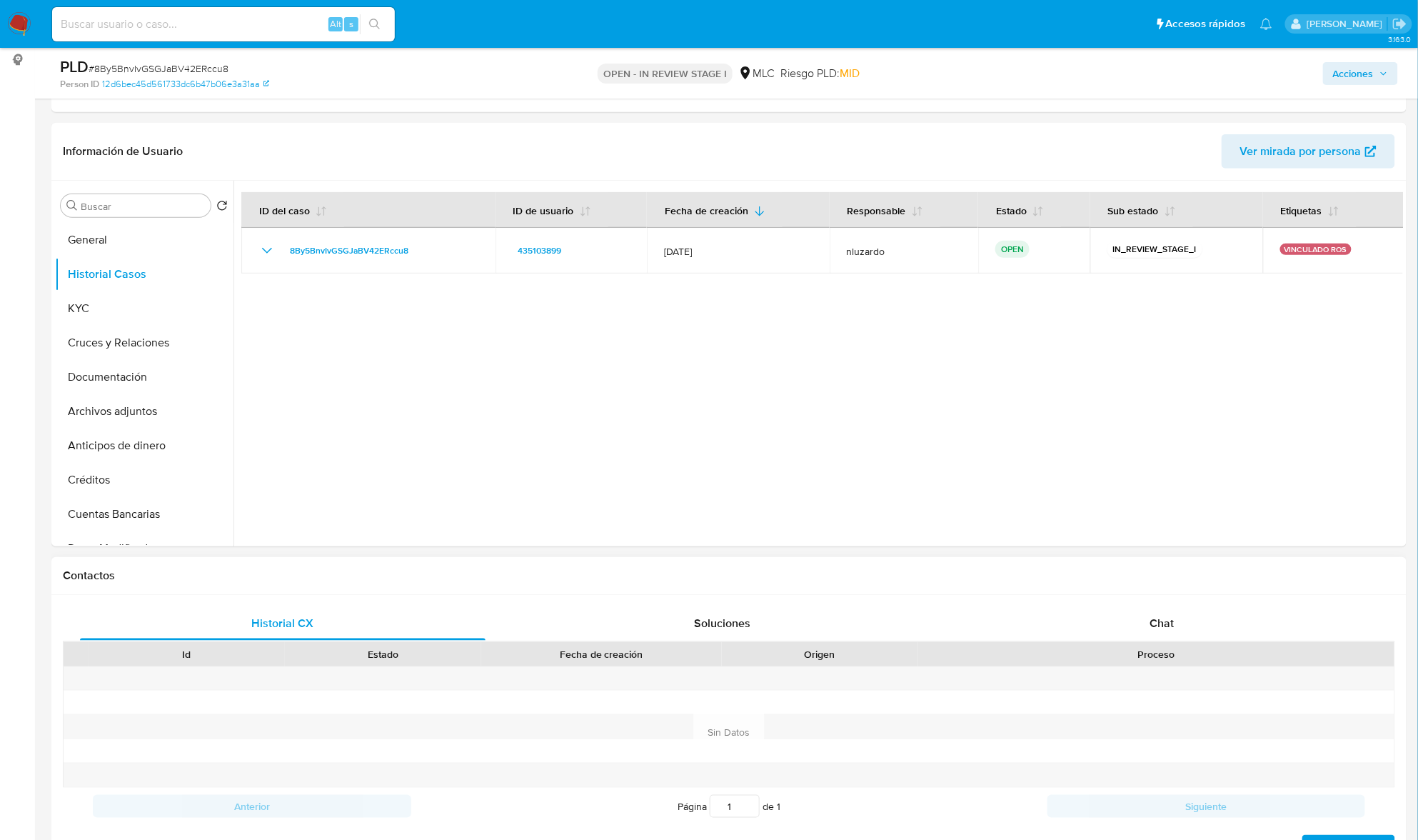
click at [537, 416] on div at bounding box center [819, 363] width 1170 height 366
click at [438, 471] on div at bounding box center [819, 363] width 1170 height 366
click at [76, 298] on button "KYC" at bounding box center [139, 307] width 167 height 34
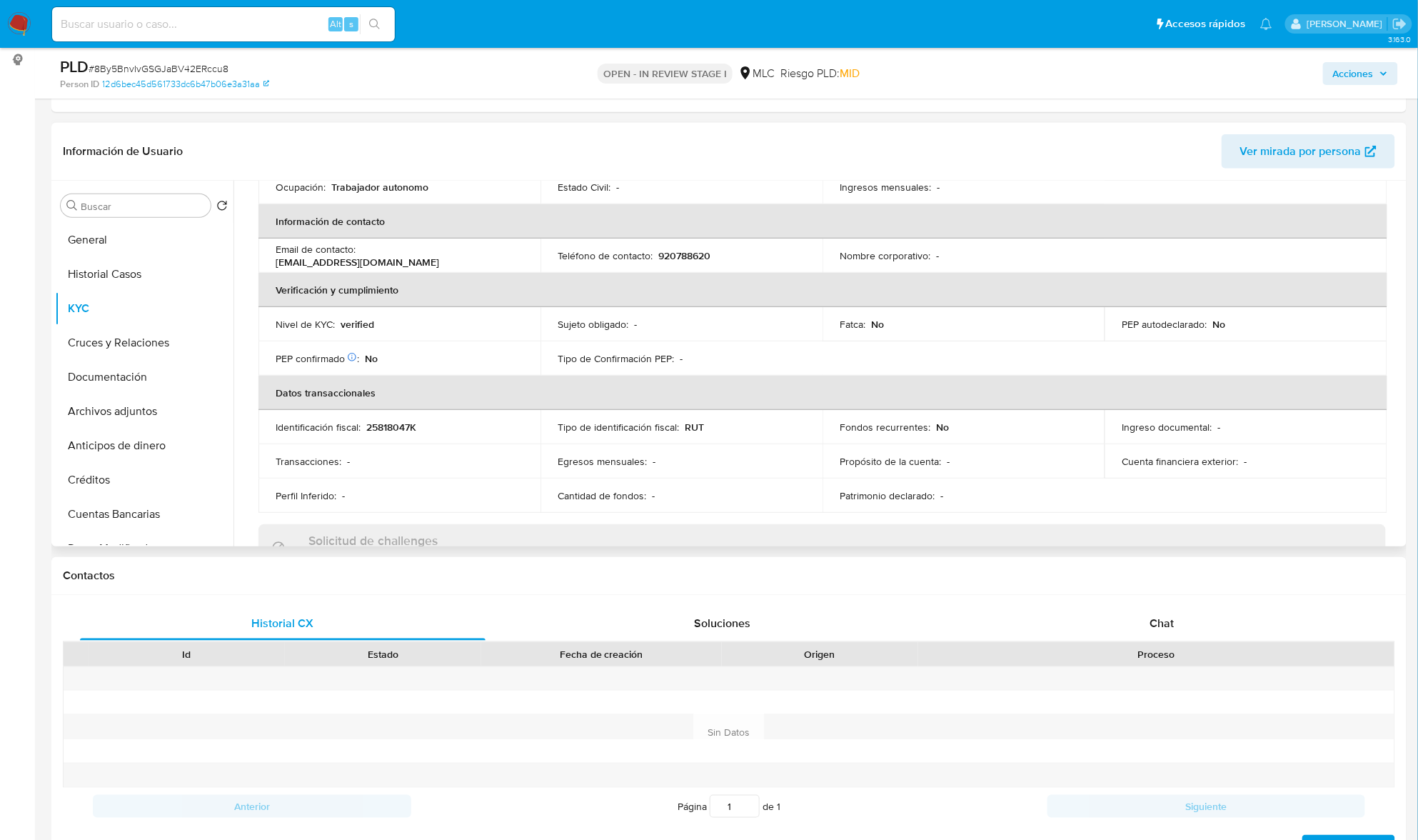
scroll to position [249, 0]
click at [852, 75] on span "MID" at bounding box center [850, 73] width 20 height 16
copy span "MID"
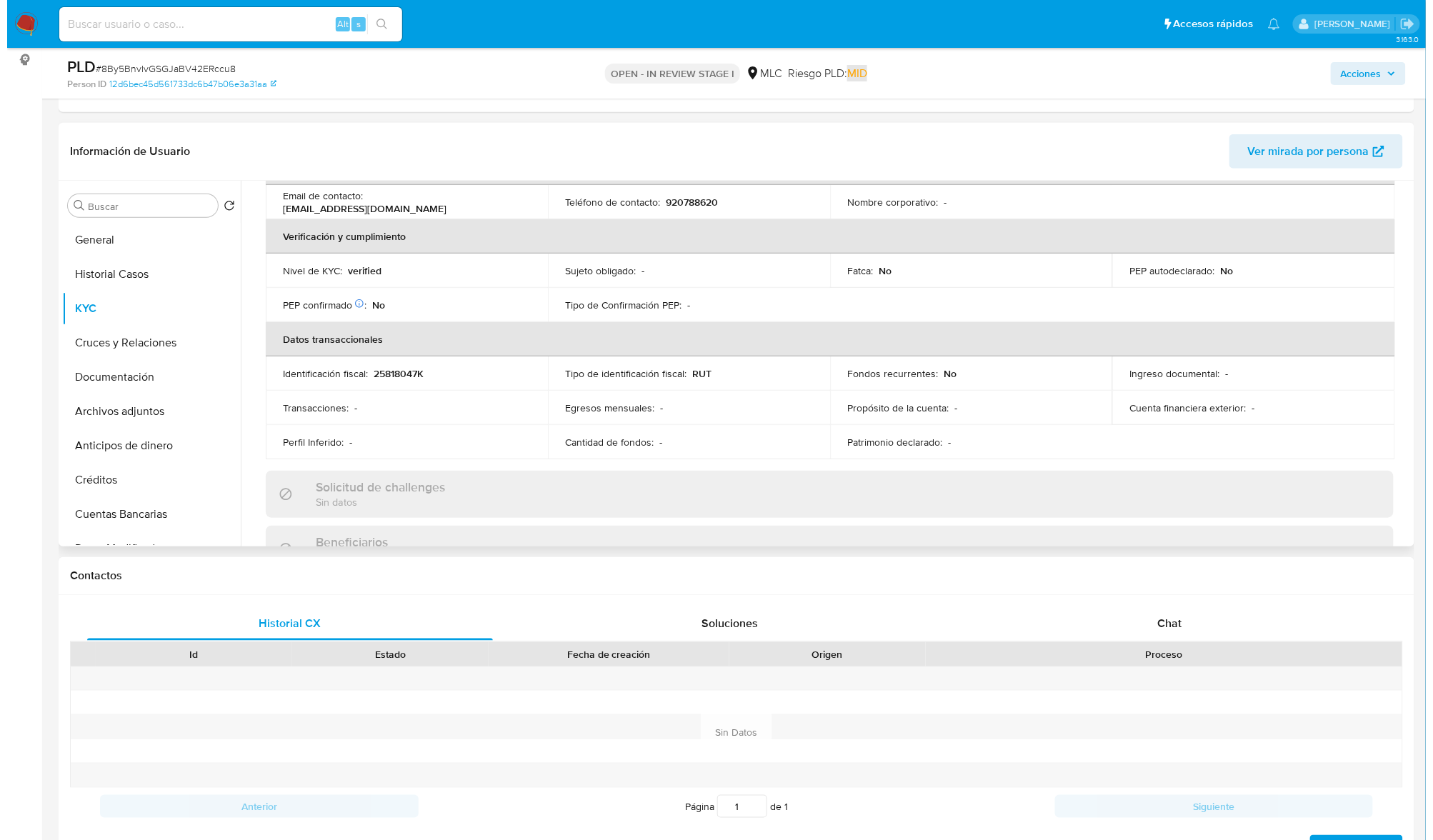
scroll to position [0, 0]
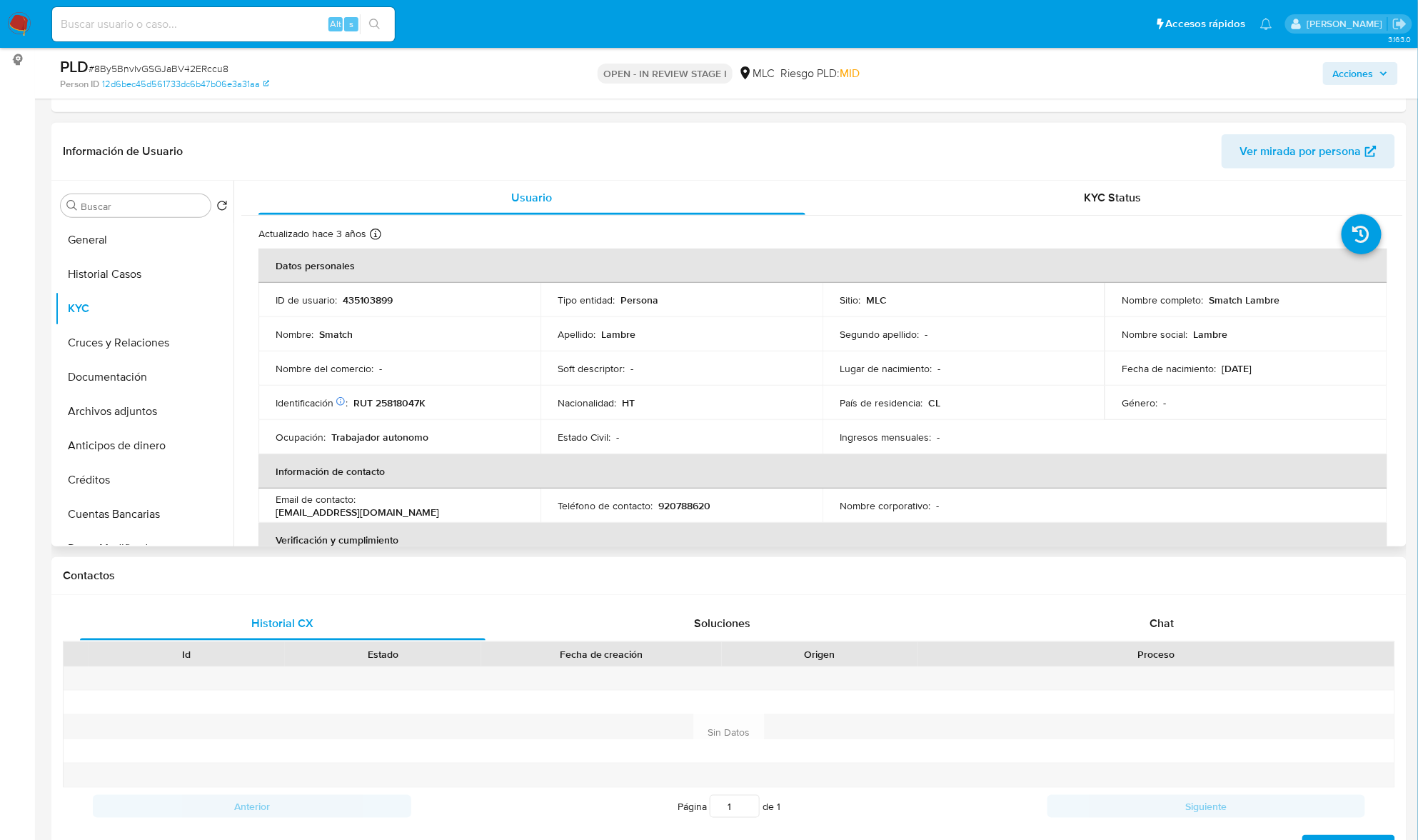
click at [418, 401] on p "RUT 25818047K" at bounding box center [389, 403] width 72 height 13
copy p "25818047K"
click at [395, 397] on p "RUT 25818047K" at bounding box center [389, 403] width 72 height 13
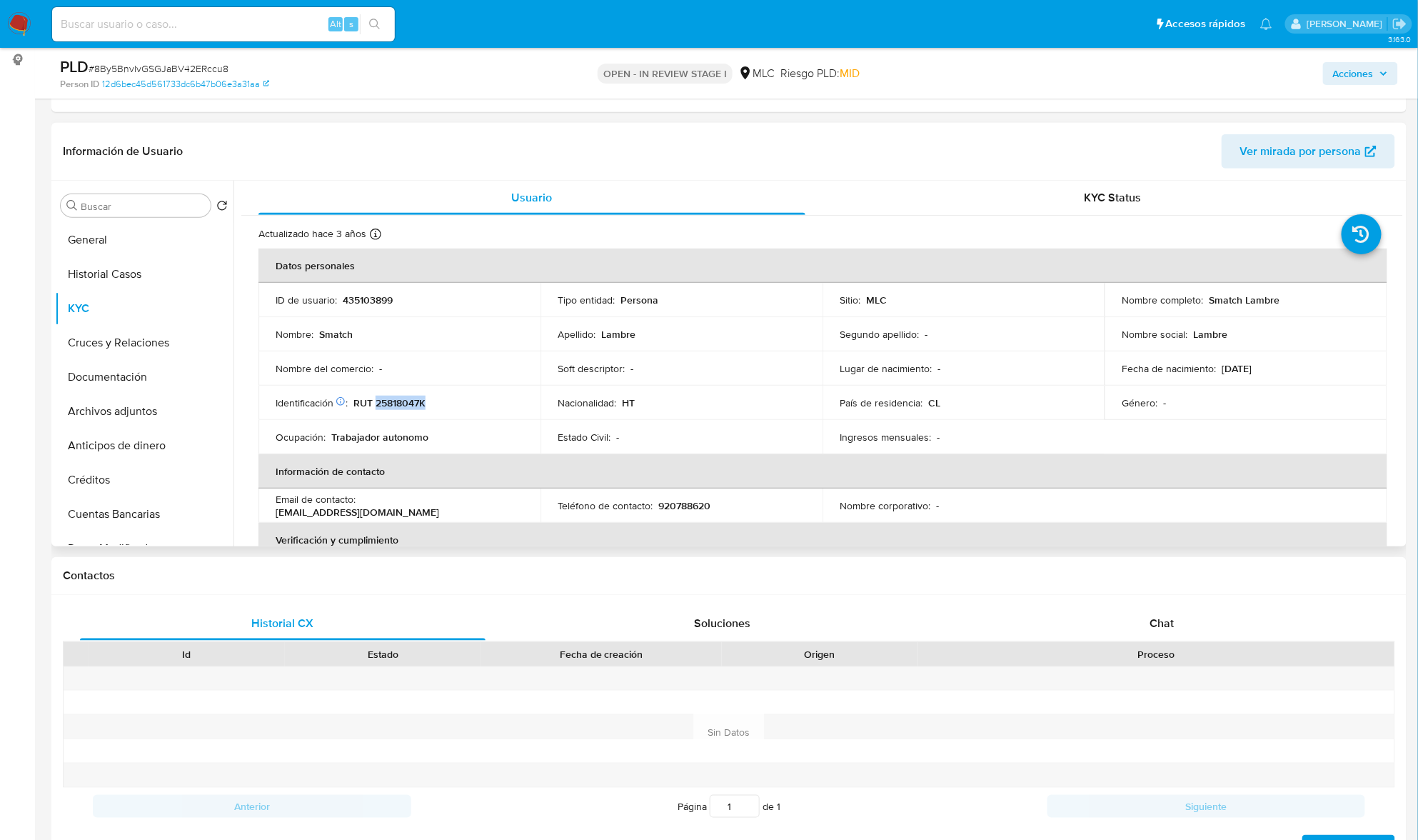
click at [405, 402] on p "RUT 25818047K" at bounding box center [389, 403] width 72 height 13
click at [110, 248] on button "General" at bounding box center [139, 240] width 167 height 34
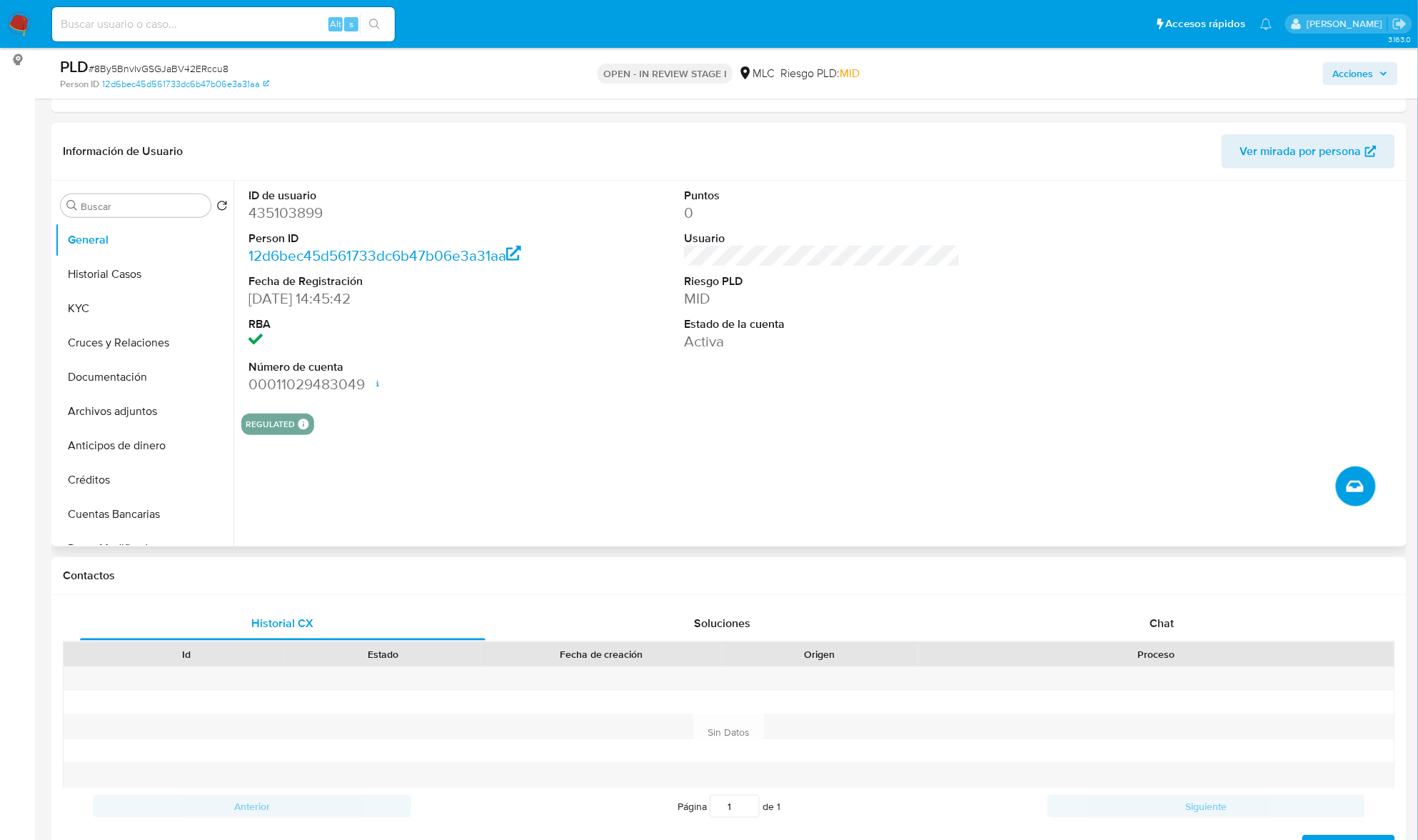
click at [1354, 486] on icon "Crear caso manual" at bounding box center [1356, 487] width 17 height 17
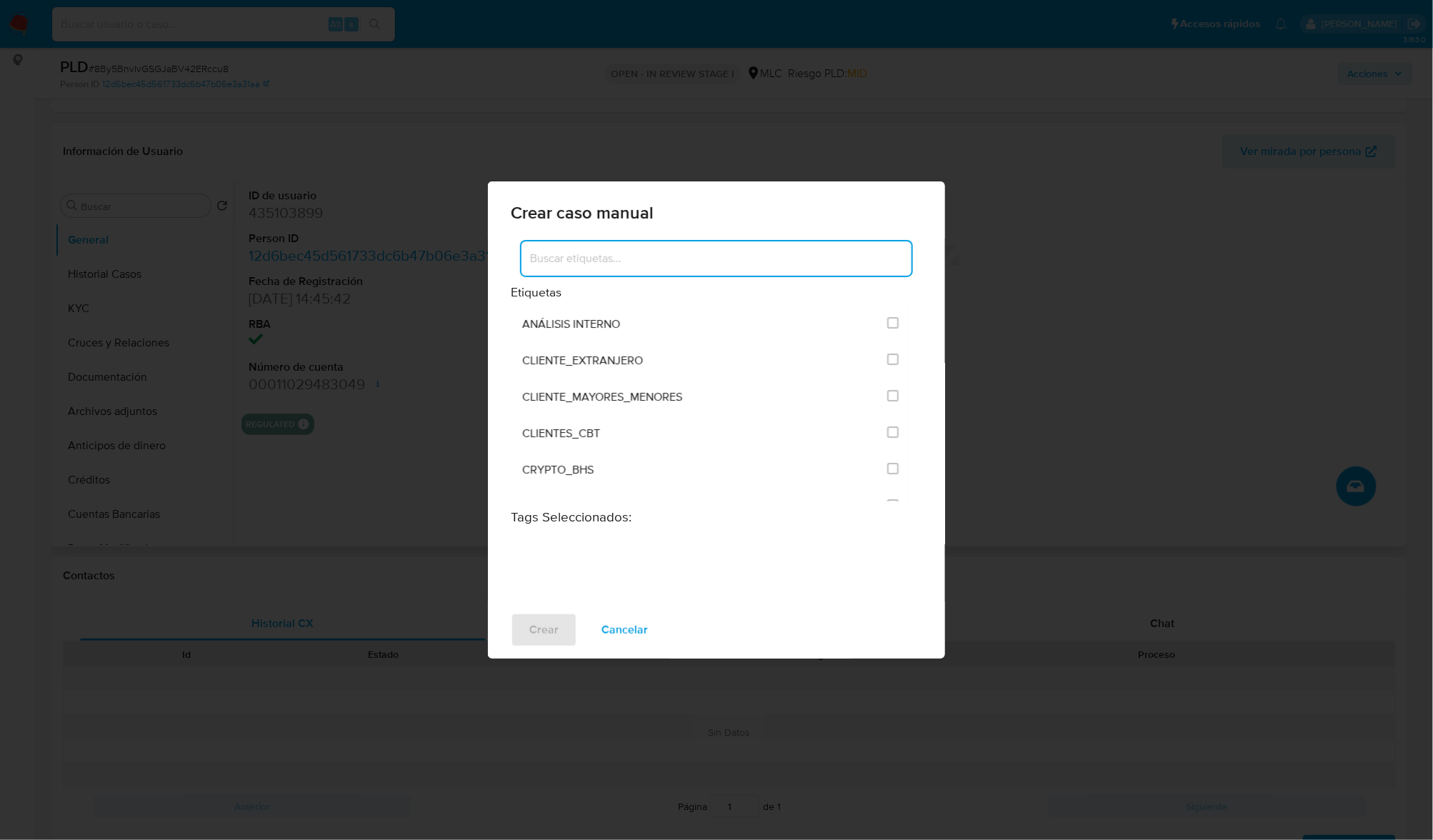
click at [706, 256] on input at bounding box center [717, 258] width 390 height 18
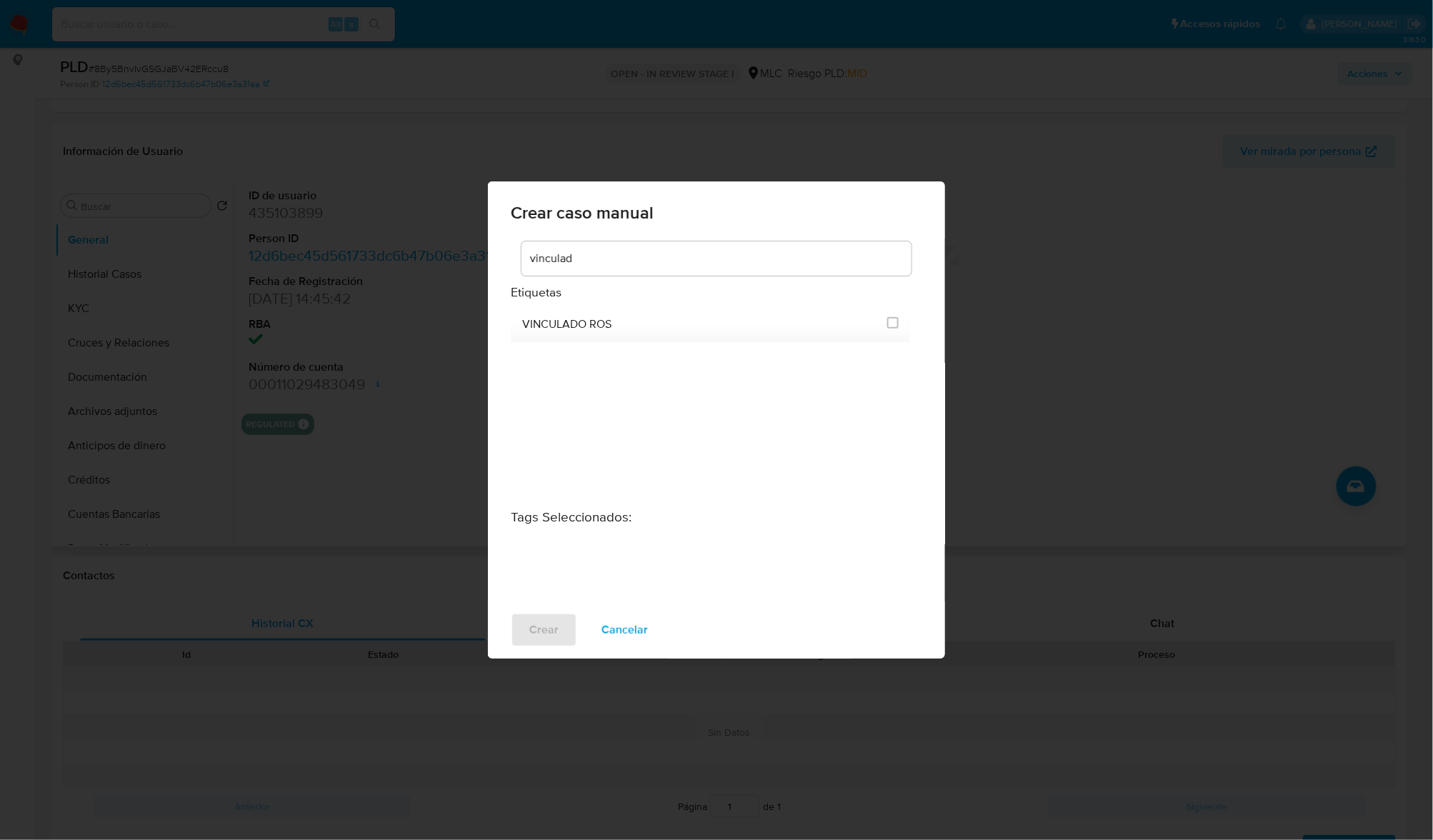
click at [618, 264] on input "vinculad" at bounding box center [717, 258] width 390 height 18
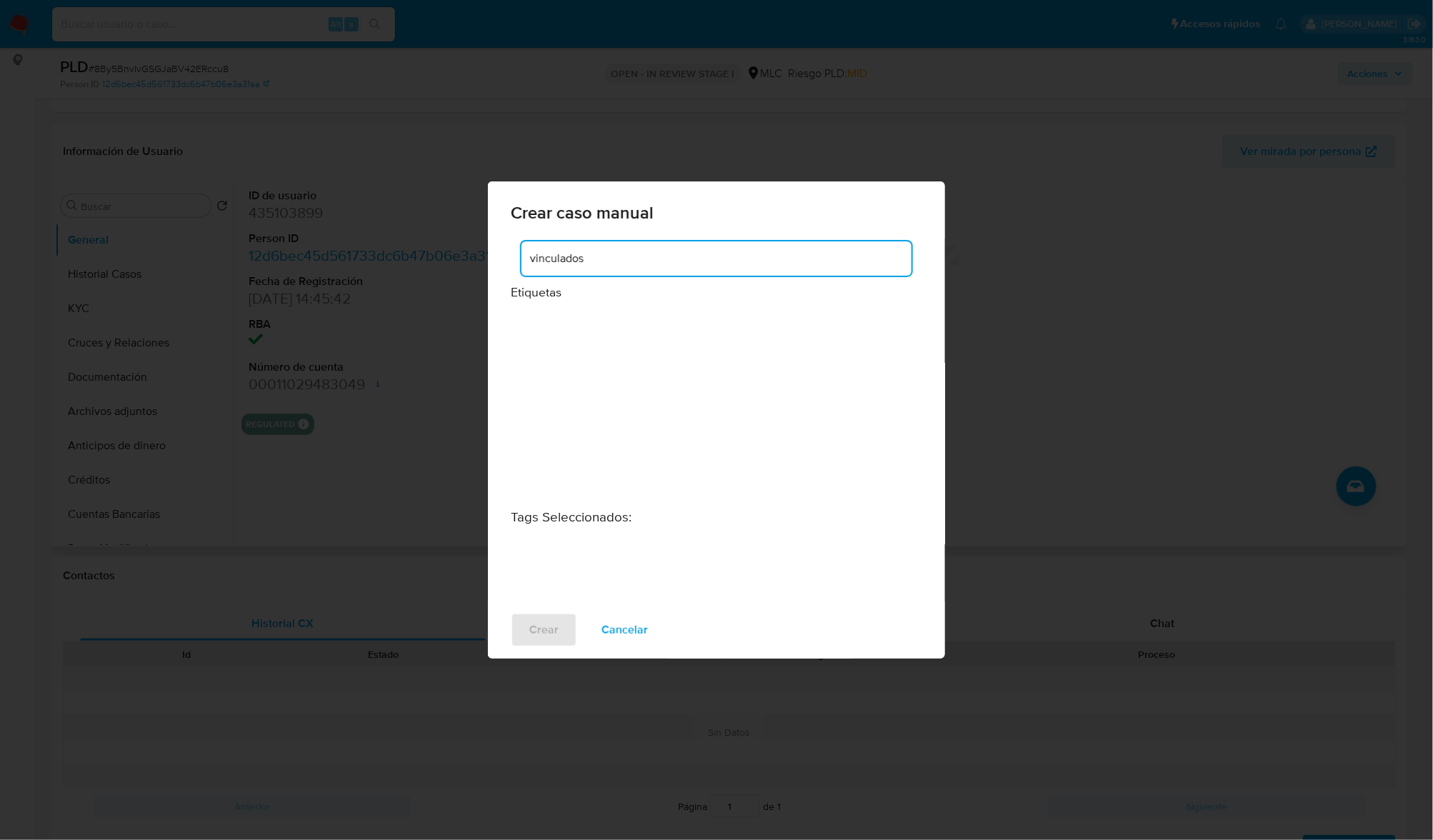
type input "vinculados"
click at [633, 638] on span "Cancelar" at bounding box center [625, 630] width 47 height 31
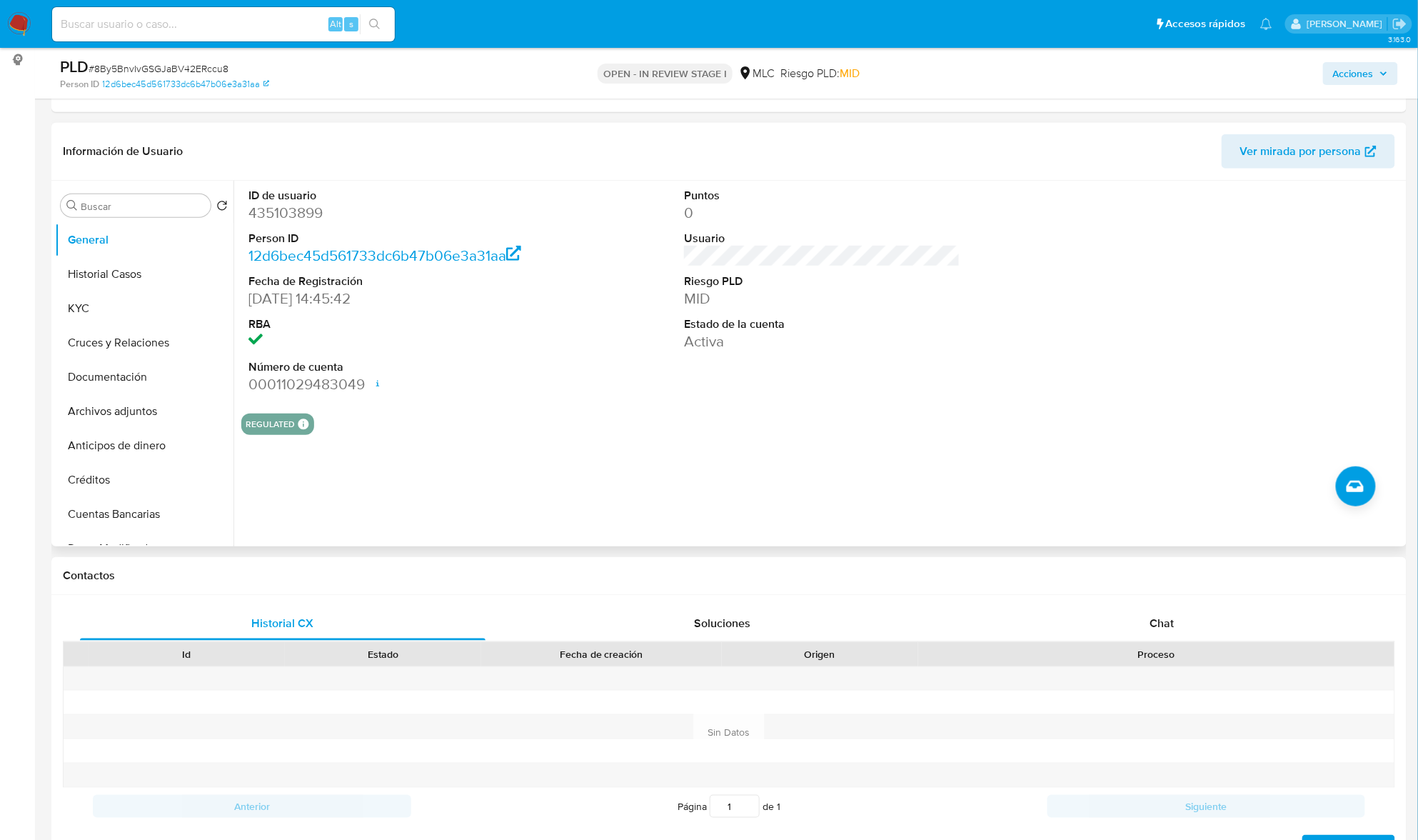
click at [295, 212] on dd "435103899" at bounding box center [386, 212] width 276 height 20
copy dd "435103899"
click at [110, 218] on div "Buscar Volver al orden por defecto General Historial Casos KYC Cruces y Relacio…" at bounding box center [145, 365] width 178 height 364
click at [113, 210] on input "Buscar" at bounding box center [143, 206] width 124 height 13
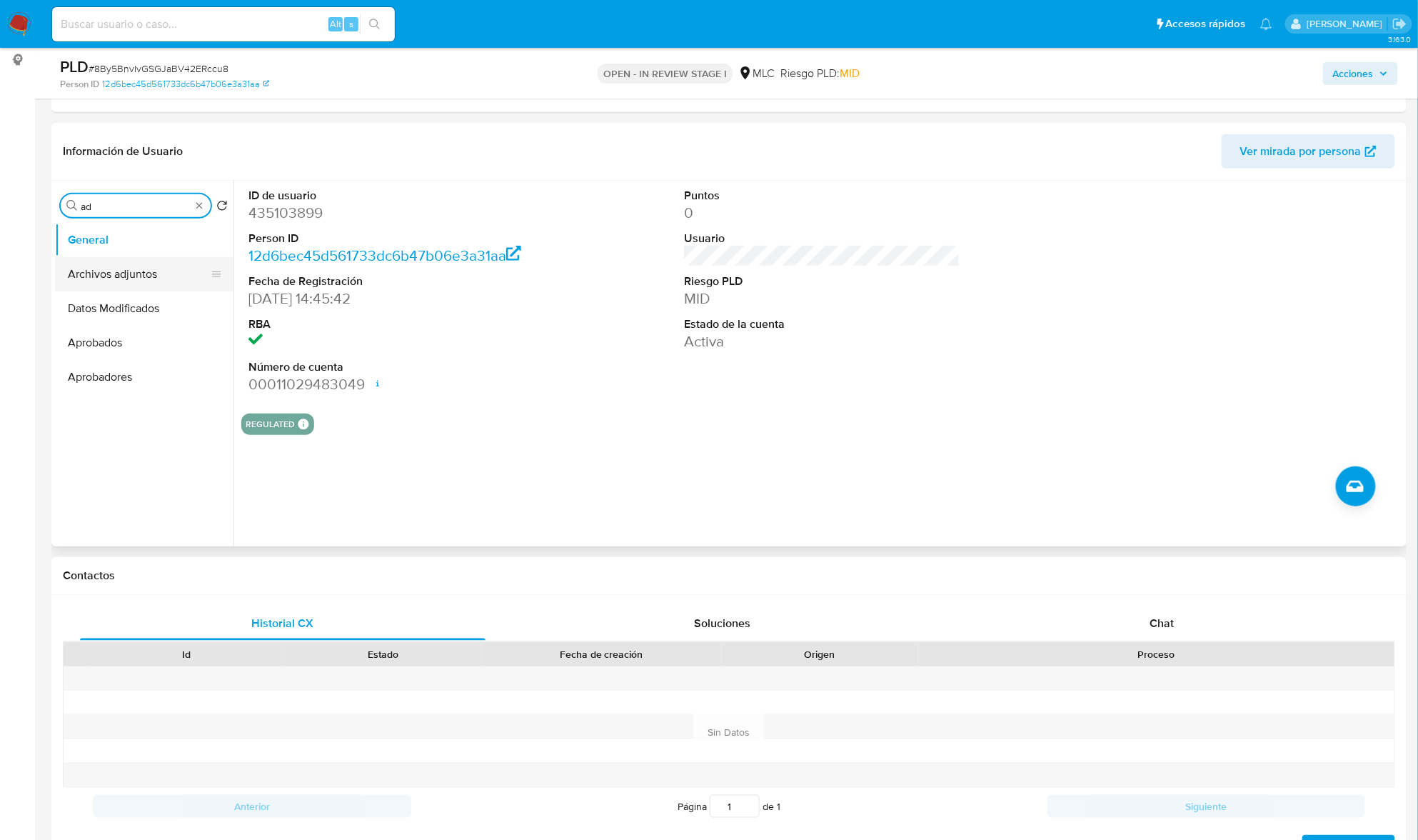
type input "ad"
click at [118, 264] on button "Archivos adjuntos" at bounding box center [145, 274] width 178 height 34
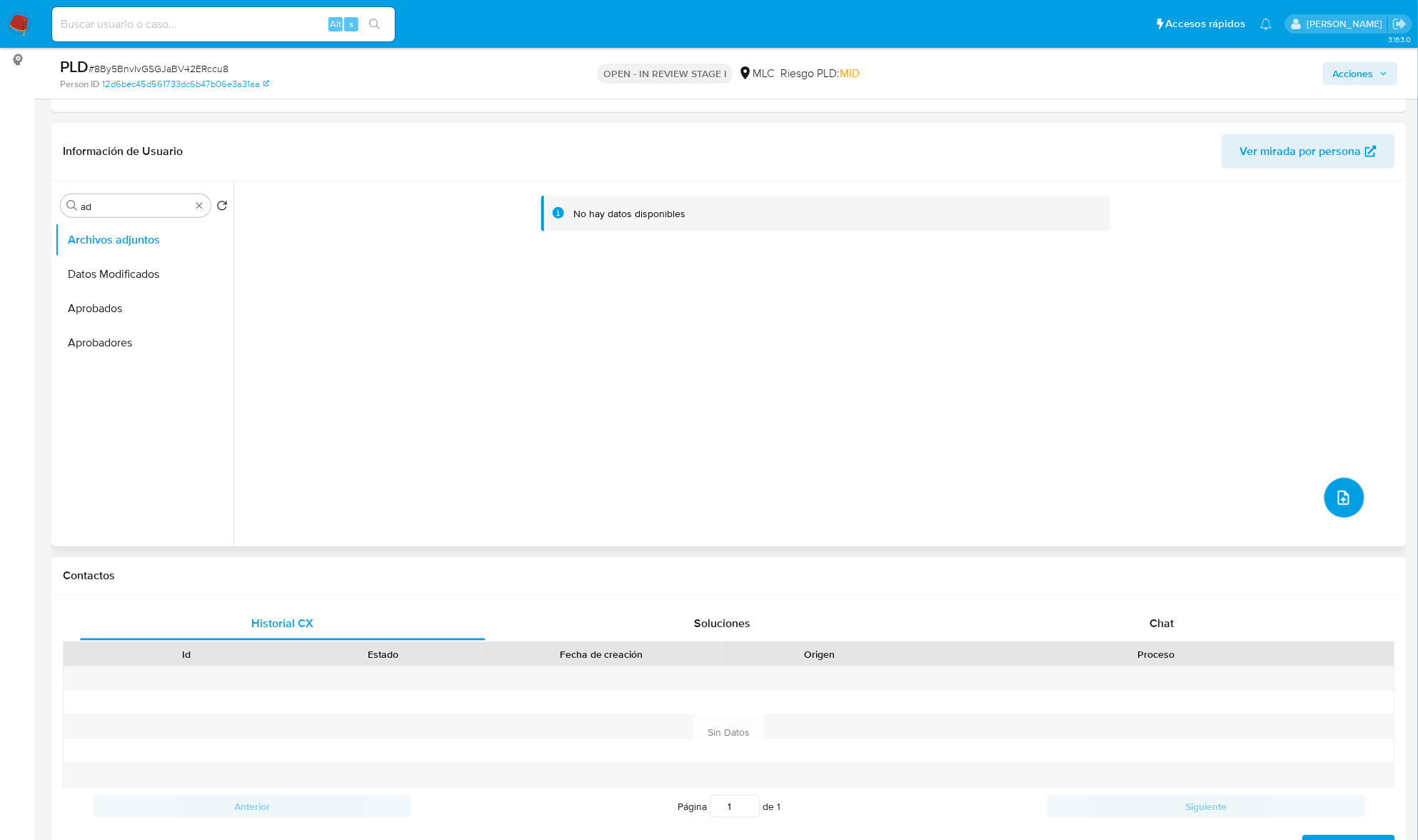
click at [1336, 504] on icon "upload-file" at bounding box center [1344, 498] width 17 height 17
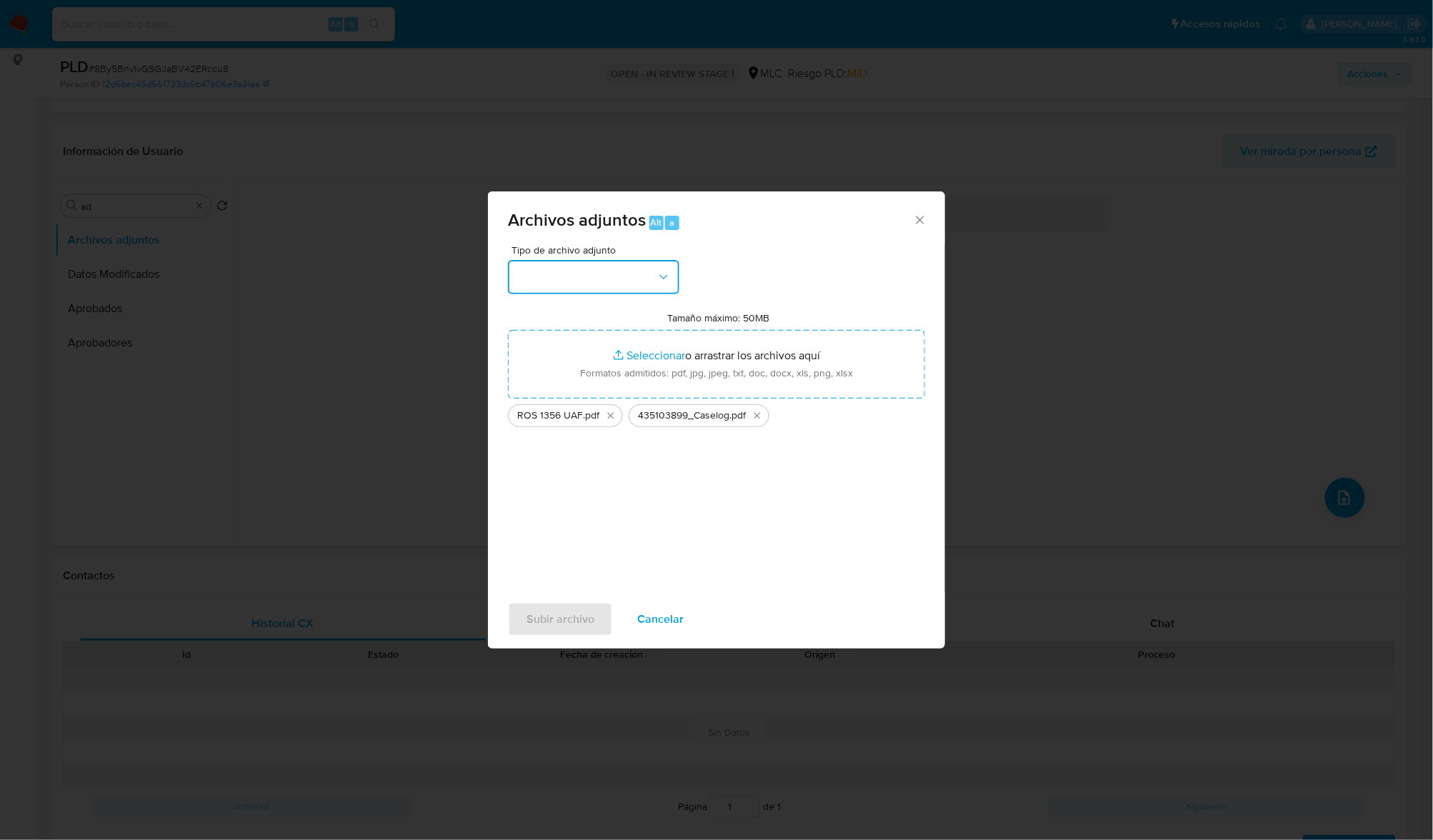
click at [640, 295] on div "Tipo de archivo adjunto Tamaño máximo: 50MB Seleccionar archivos Seleccionar o …" at bounding box center [717, 414] width 417 height 338
click at [671, 291] on button "button" at bounding box center [594, 276] width 172 height 34
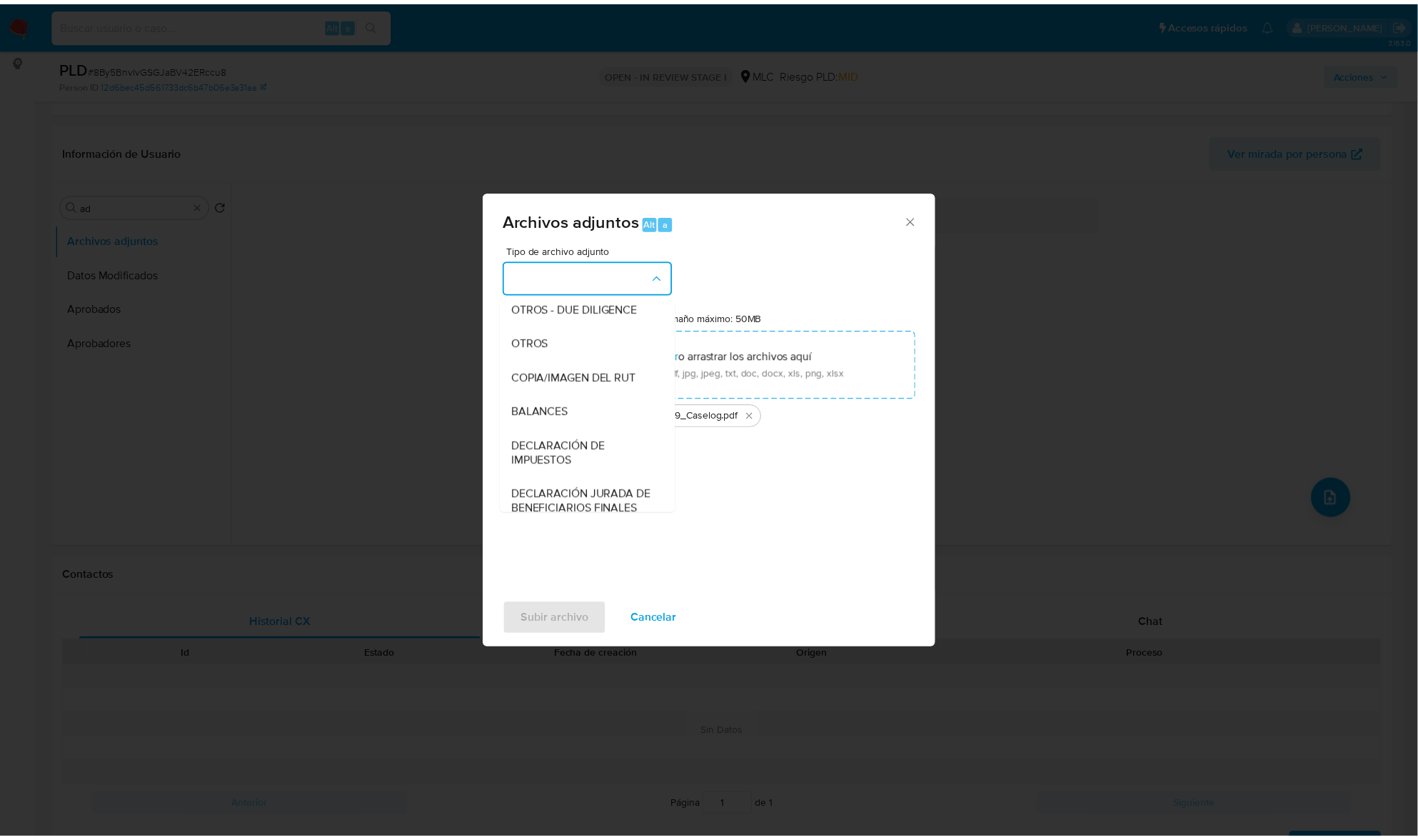
scroll to position [117, 0]
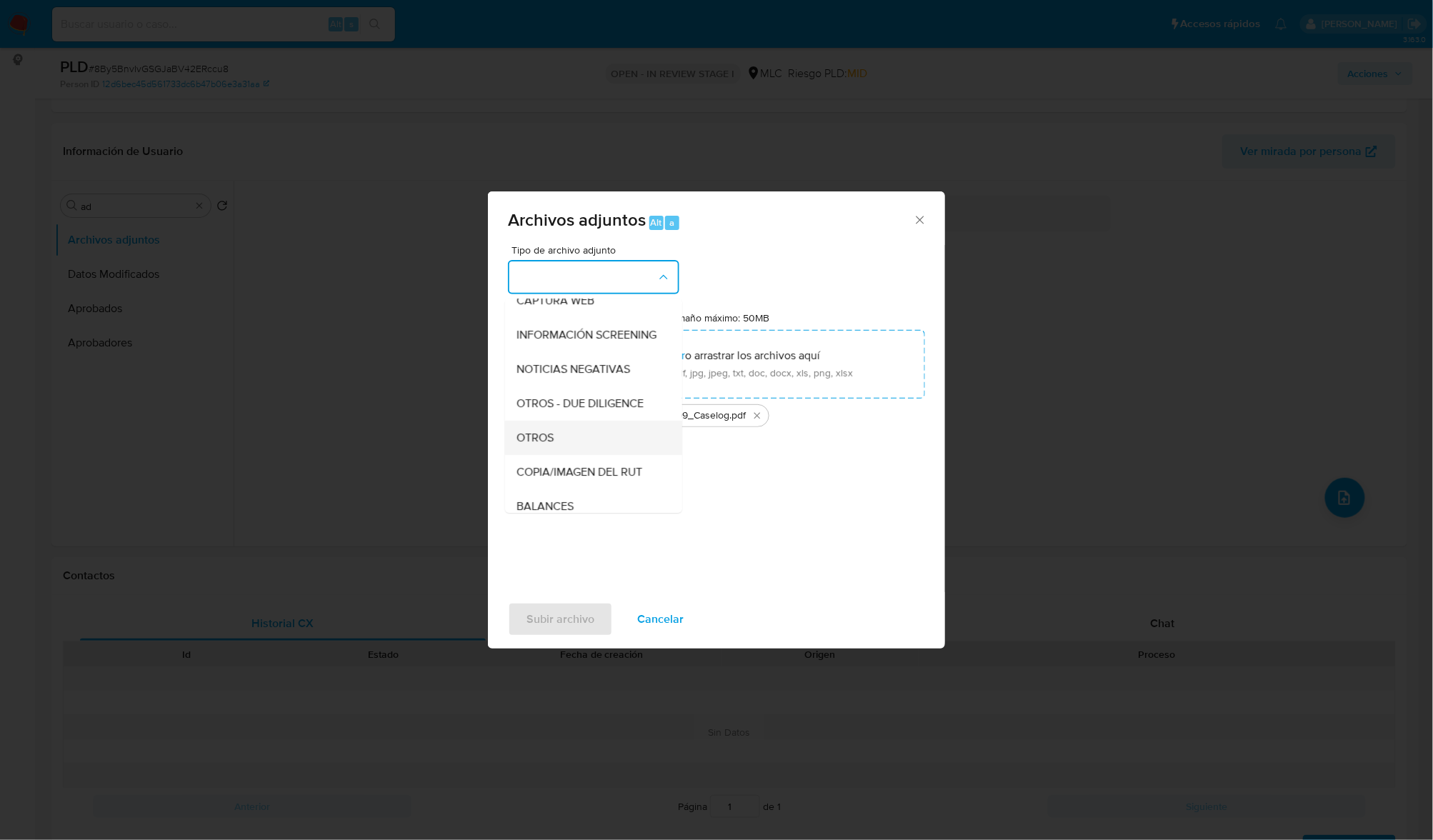
click at [577, 440] on div "OTROS" at bounding box center [589, 437] width 146 height 34
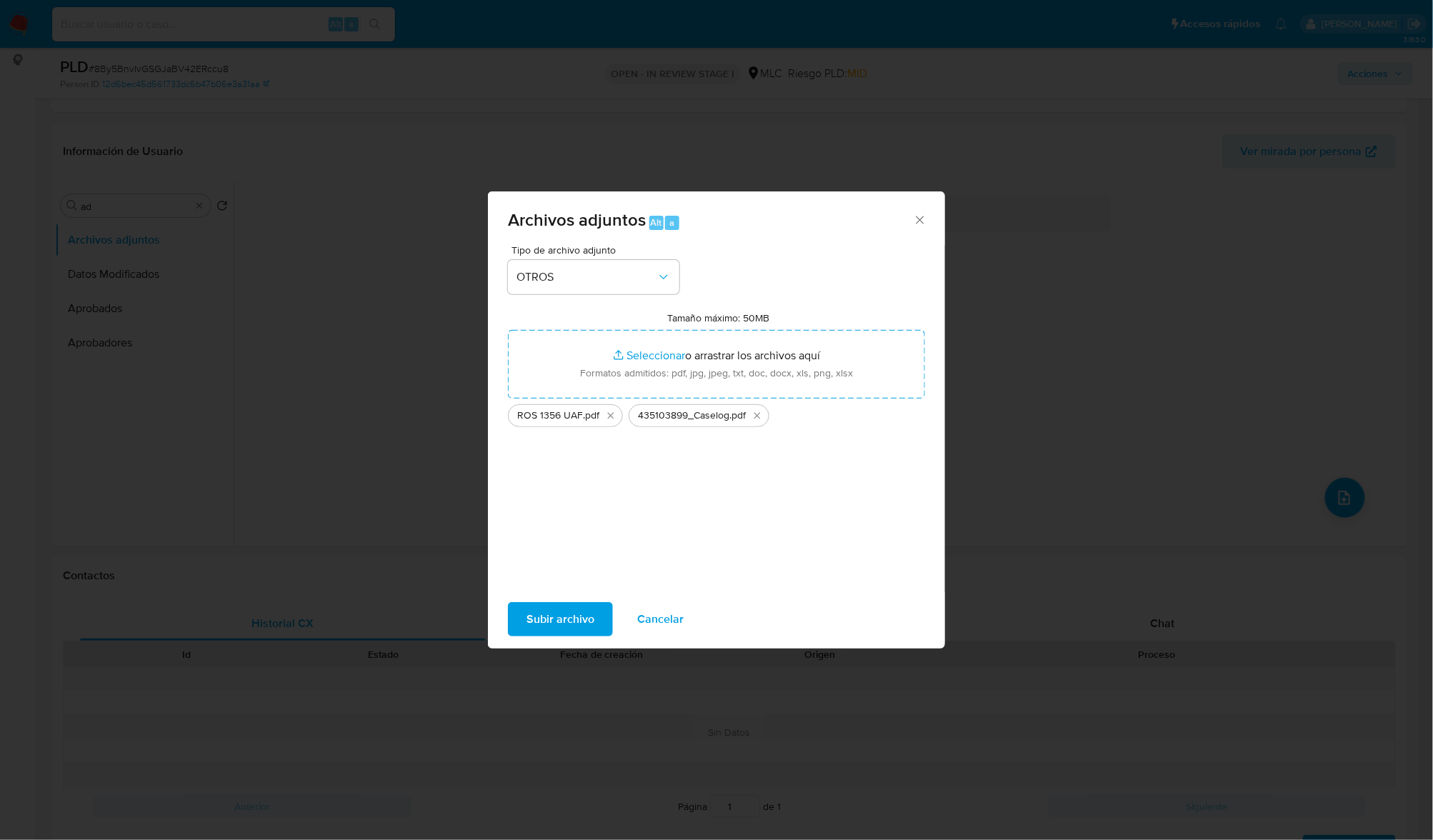
click at [550, 618] on span "Subir archivo" at bounding box center [561, 619] width 68 height 31
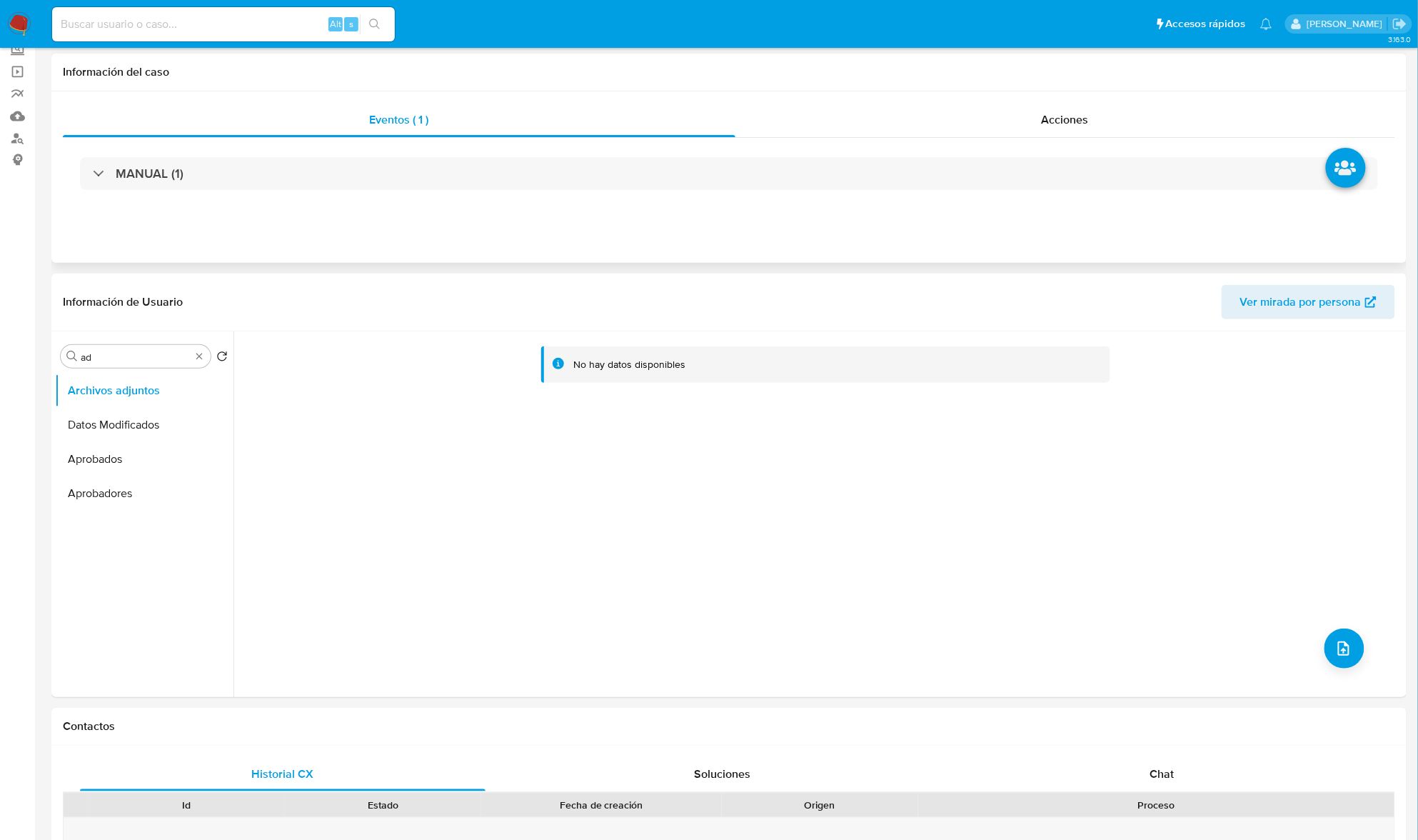
scroll to position [0, 0]
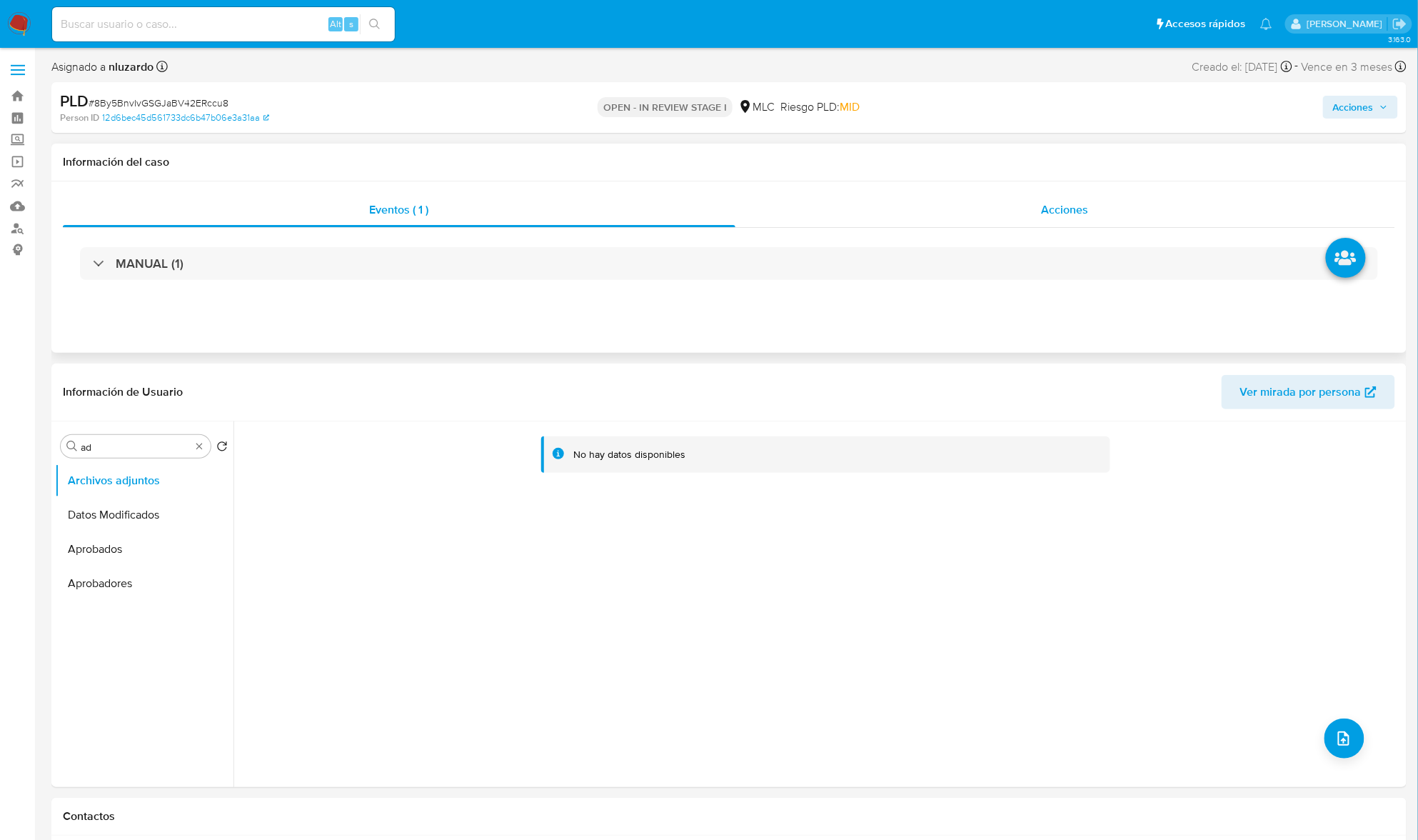
click at [1046, 202] on span "Acciones" at bounding box center [1065, 210] width 48 height 16
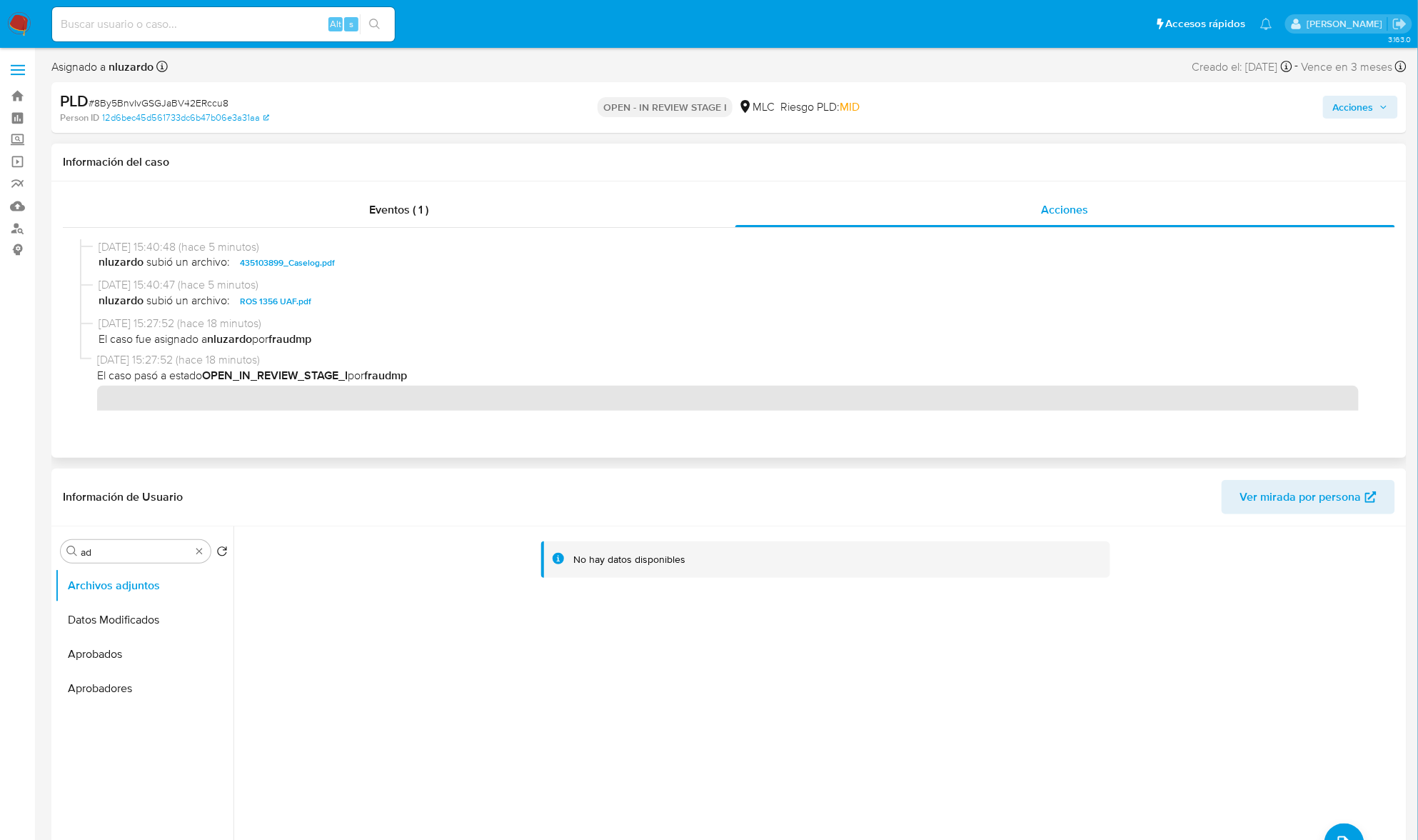
click at [396, 270] on span "nluzardo subió un archivo: 435103899_Caselog.pdf" at bounding box center [736, 263] width 1274 height 17
click at [1371, 110] on span "Acciones" at bounding box center [1354, 108] width 41 height 23
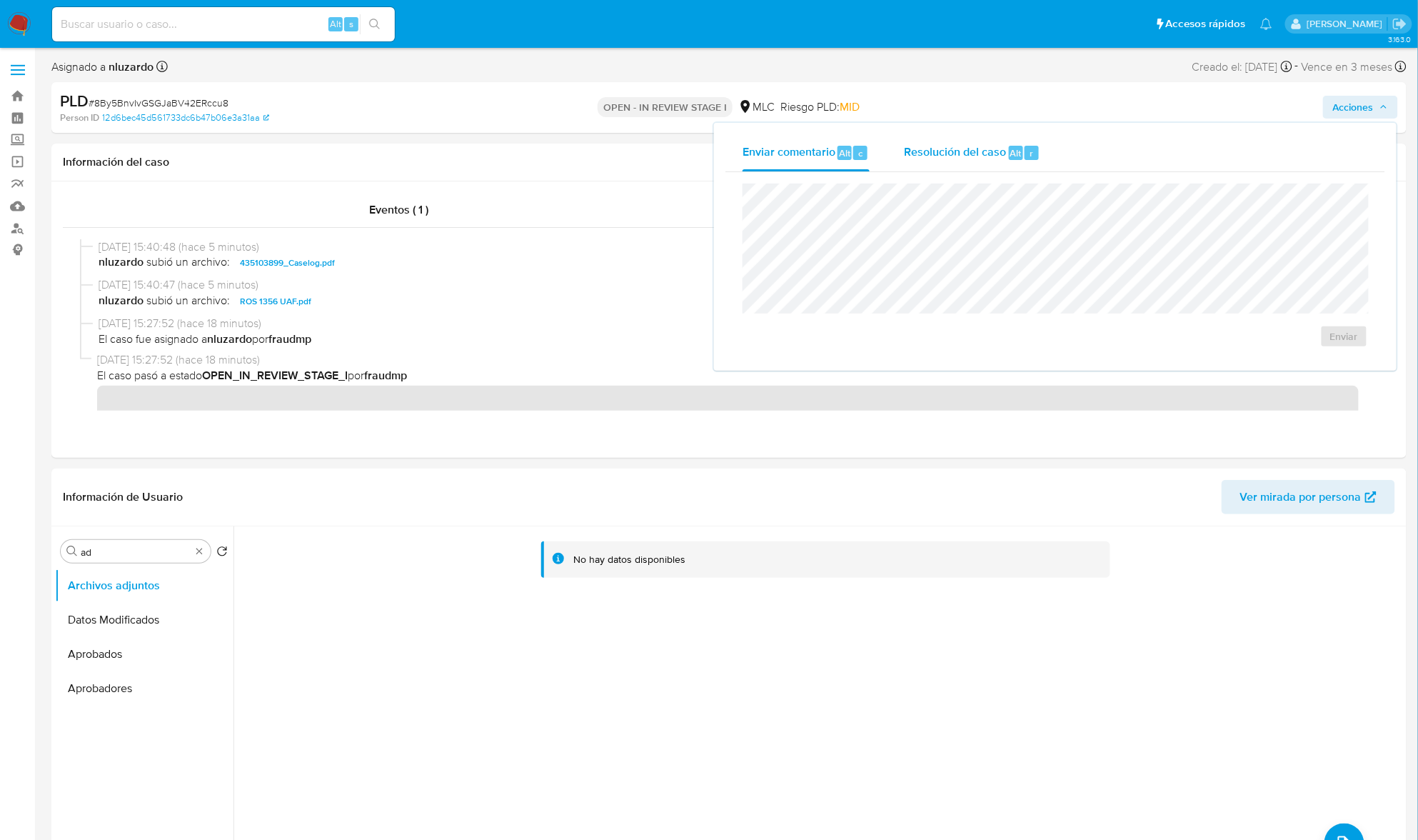
click at [960, 138] on div "Resolución del caso Alt r" at bounding box center [972, 152] width 137 height 37
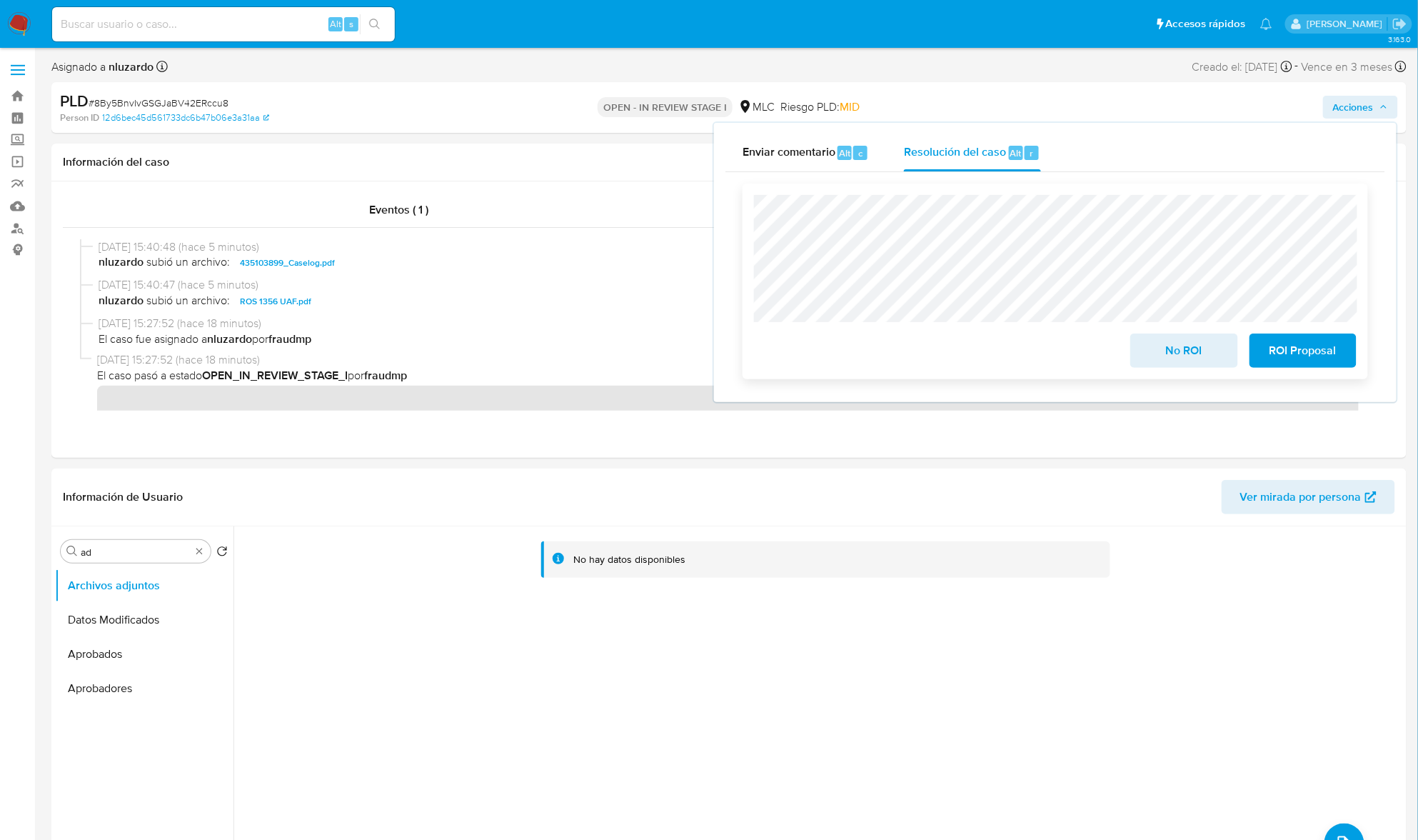
click at [1306, 354] on span "ROI Proposal" at bounding box center [1304, 350] width 70 height 31
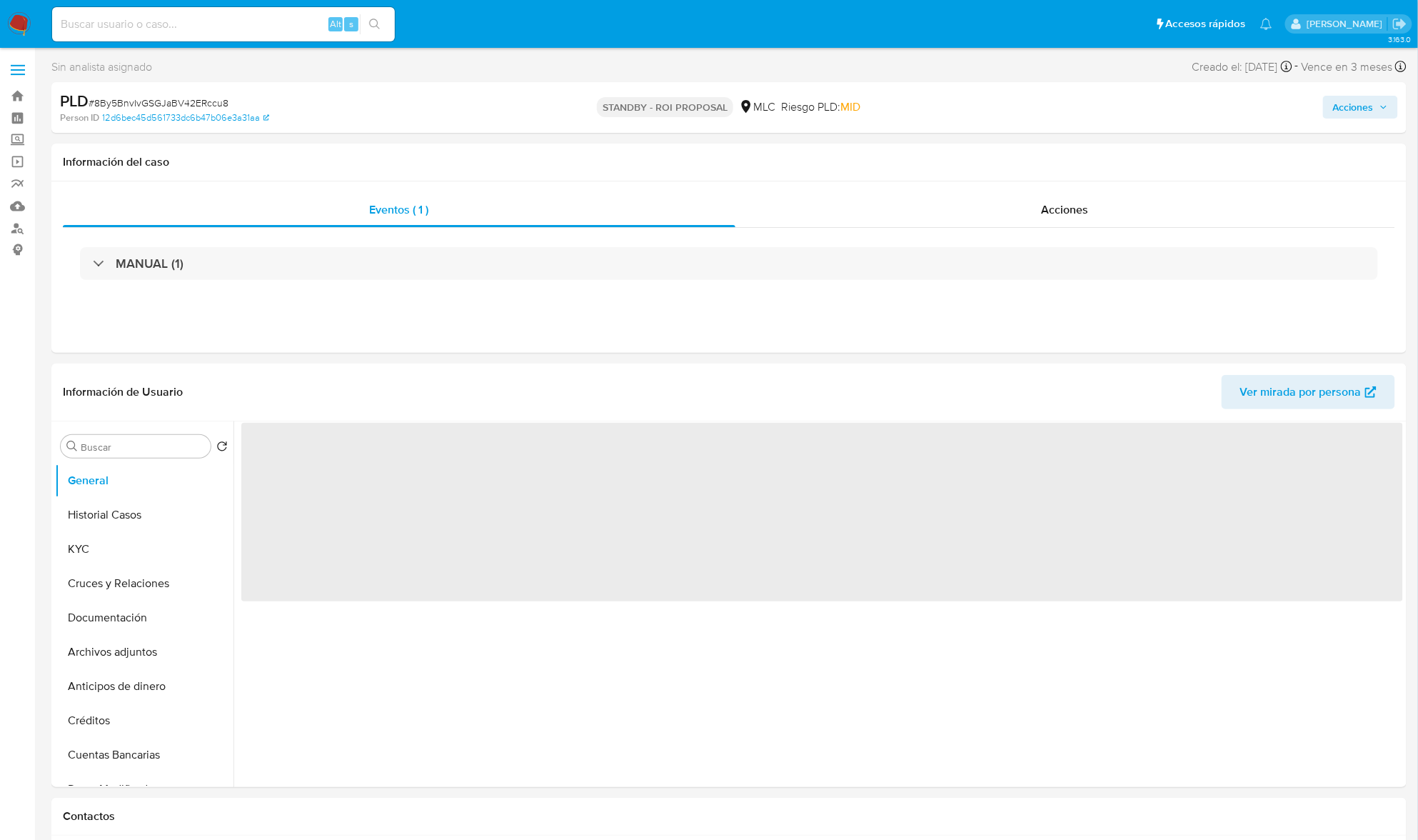
select select "10"
click at [1021, 220] on div "Acciones" at bounding box center [1065, 210] width 661 height 34
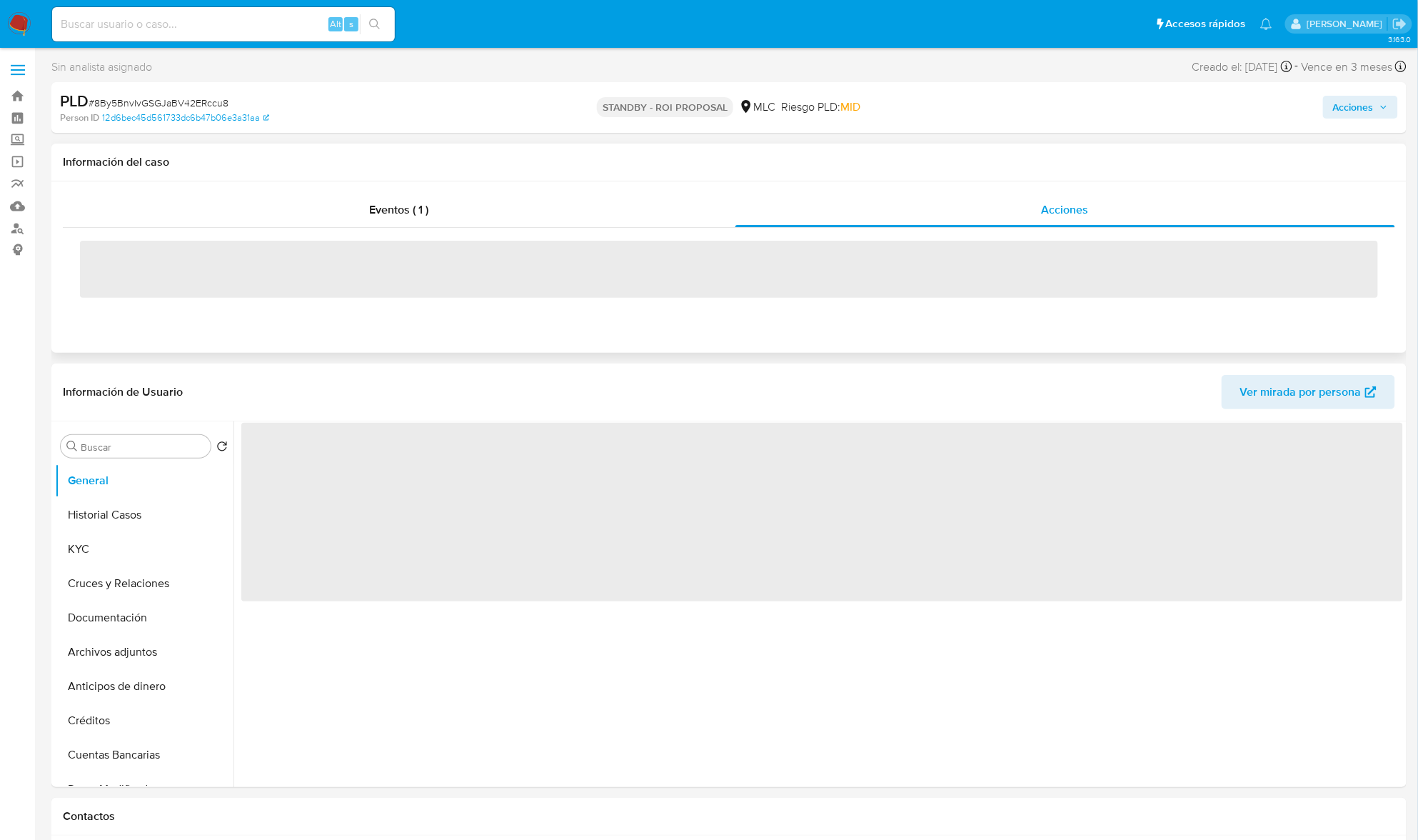
select select "10"
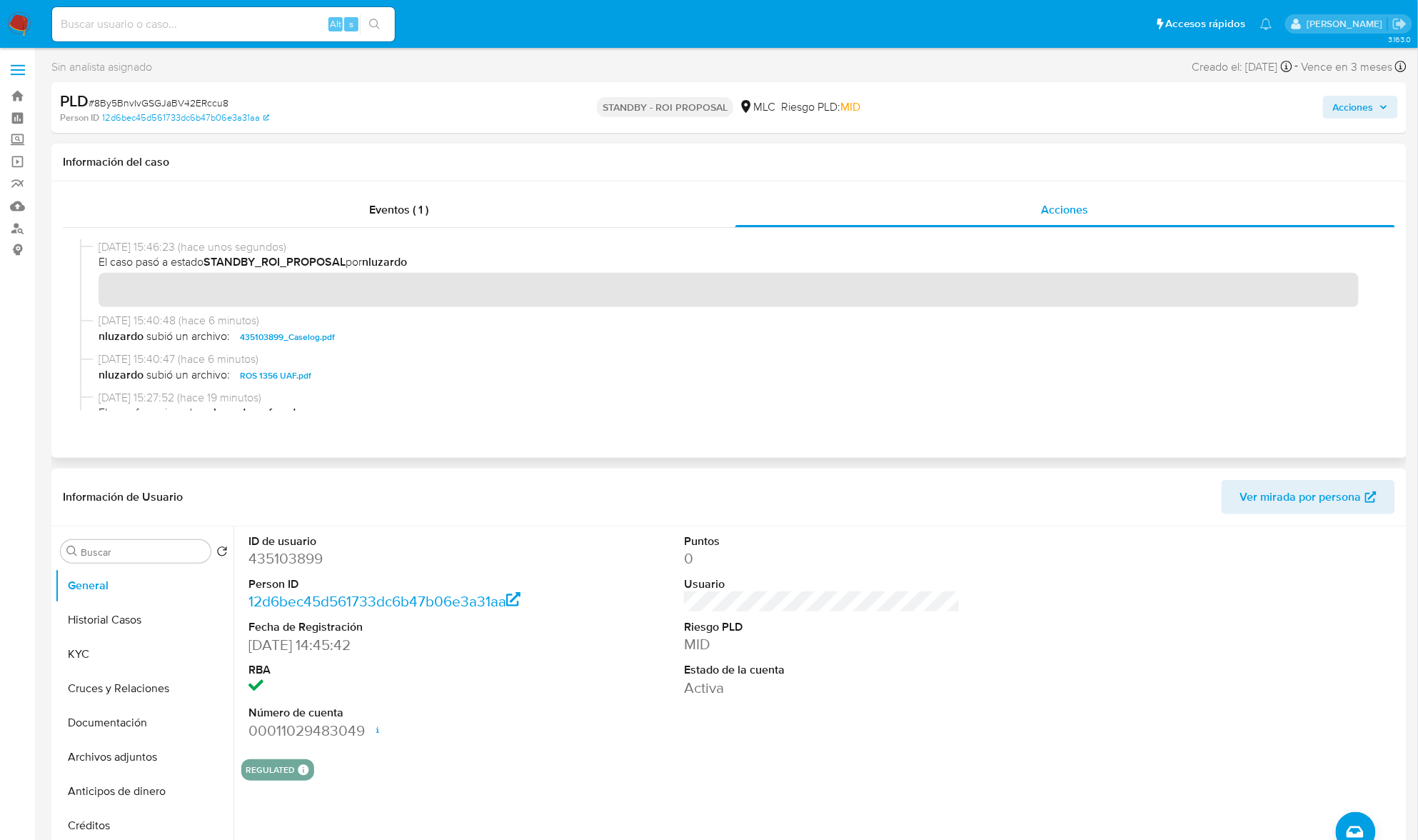
click at [240, 335] on span "435103899_Caselog.pdf" at bounding box center [287, 338] width 95 height 17
click at [240, 335] on span "nluzardo subió un archivo: 435103899_Caselog.pdf" at bounding box center [736, 338] width 1274 height 17
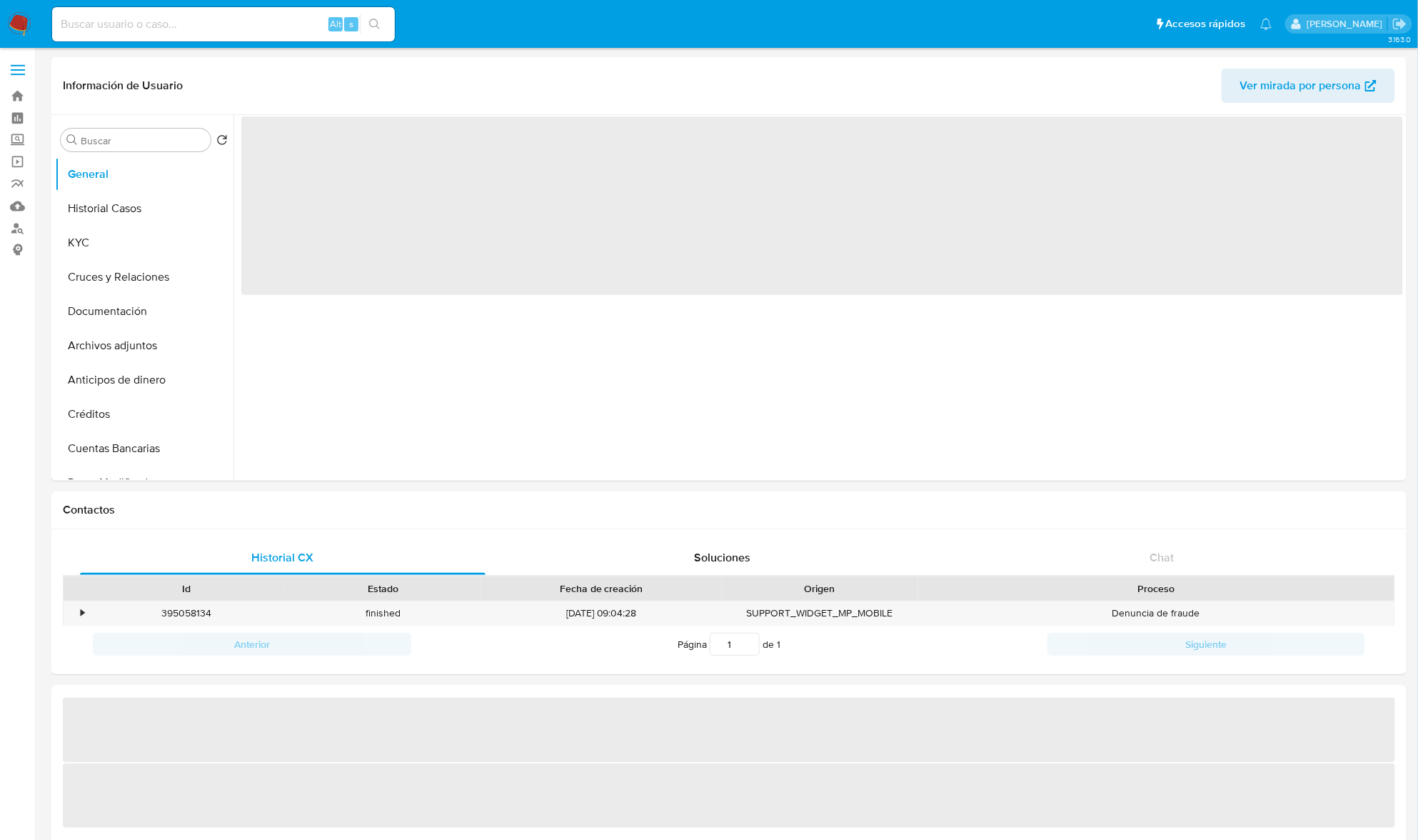
select select "10"
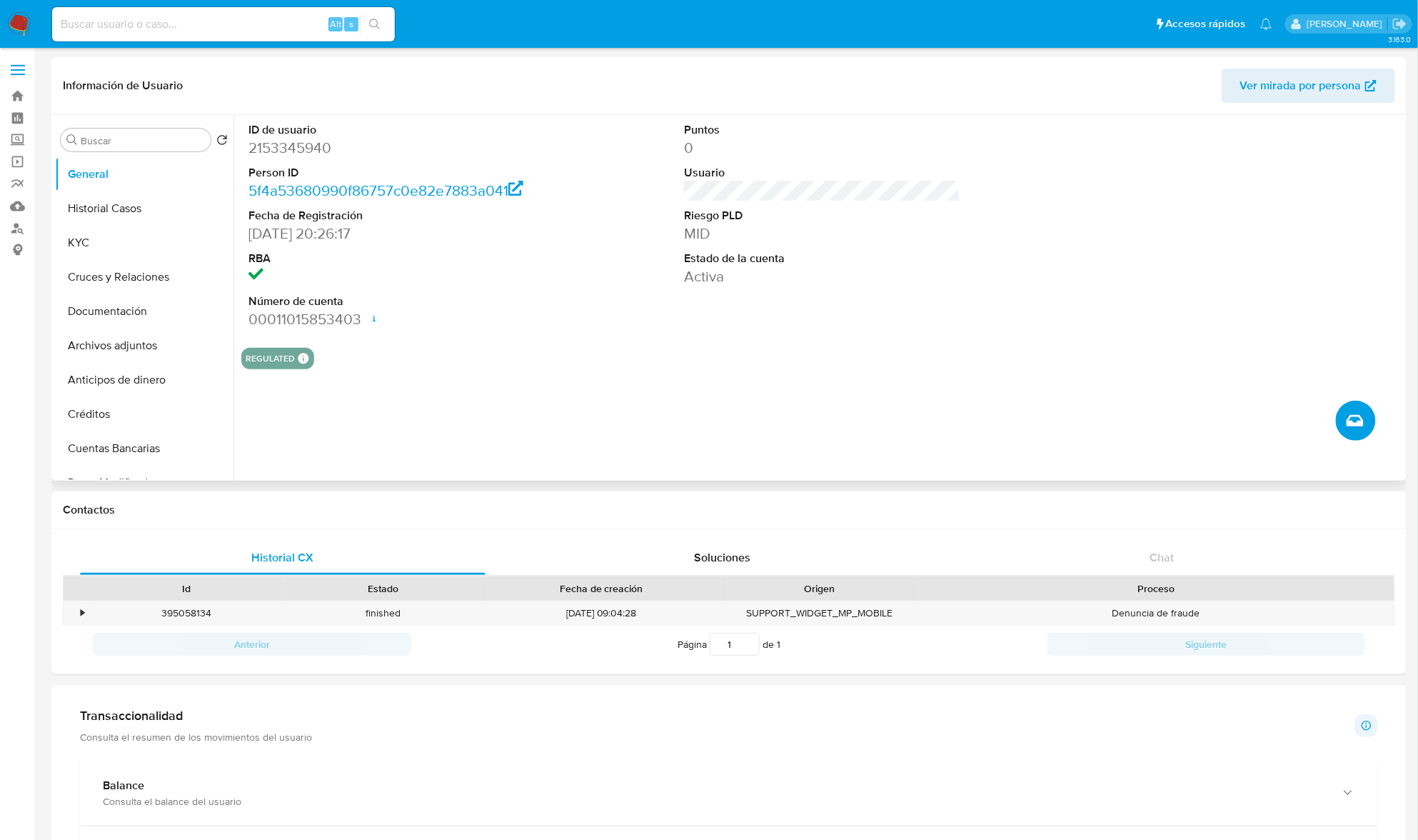
click at [1353, 435] on button "Crear caso manual" at bounding box center [1356, 420] width 40 height 40
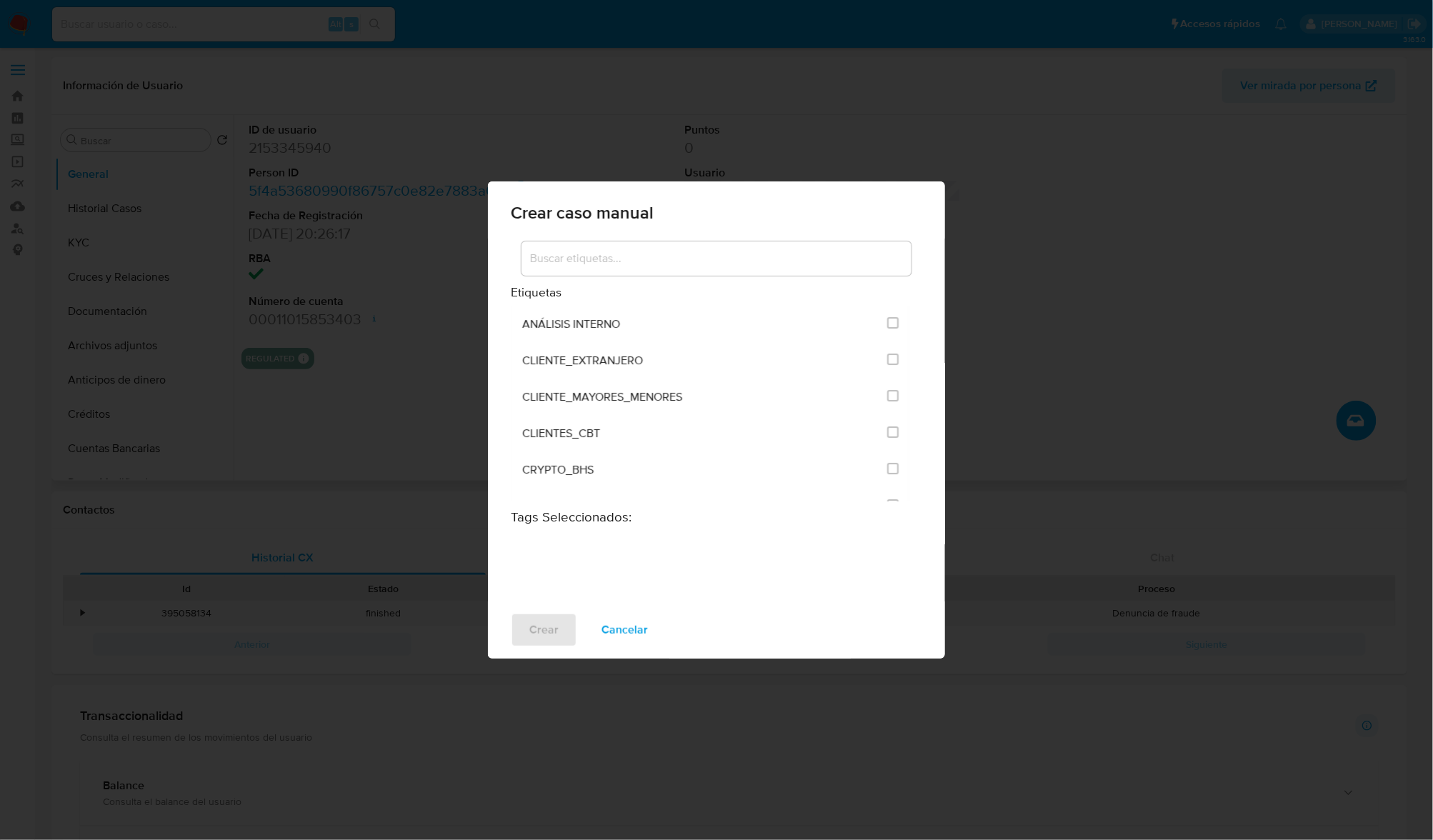
click at [644, 259] on input at bounding box center [717, 258] width 390 height 18
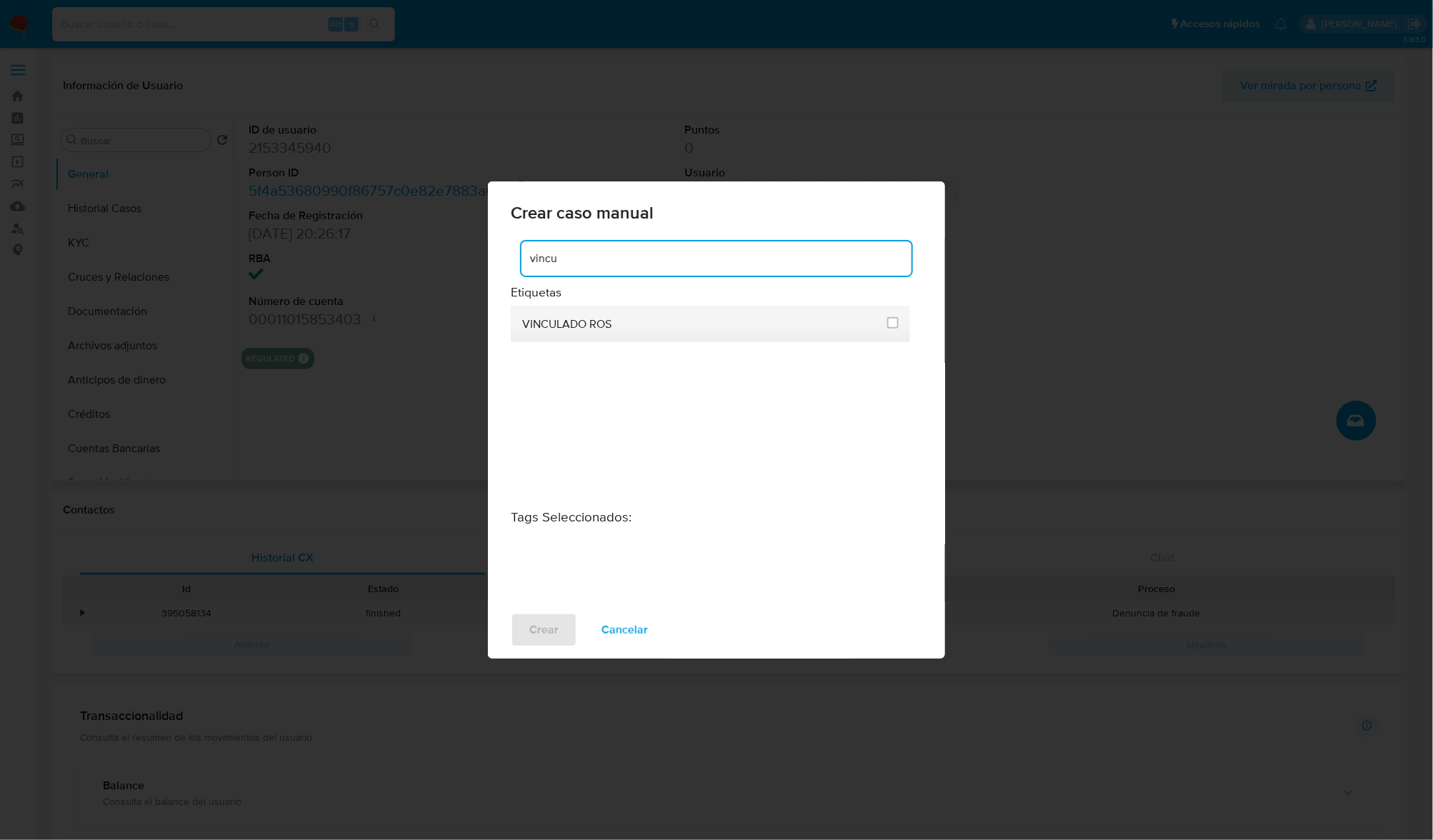
type input "vincu"
click at [901, 332] on li "VINCULADO ROS" at bounding box center [710, 324] width 400 height 37
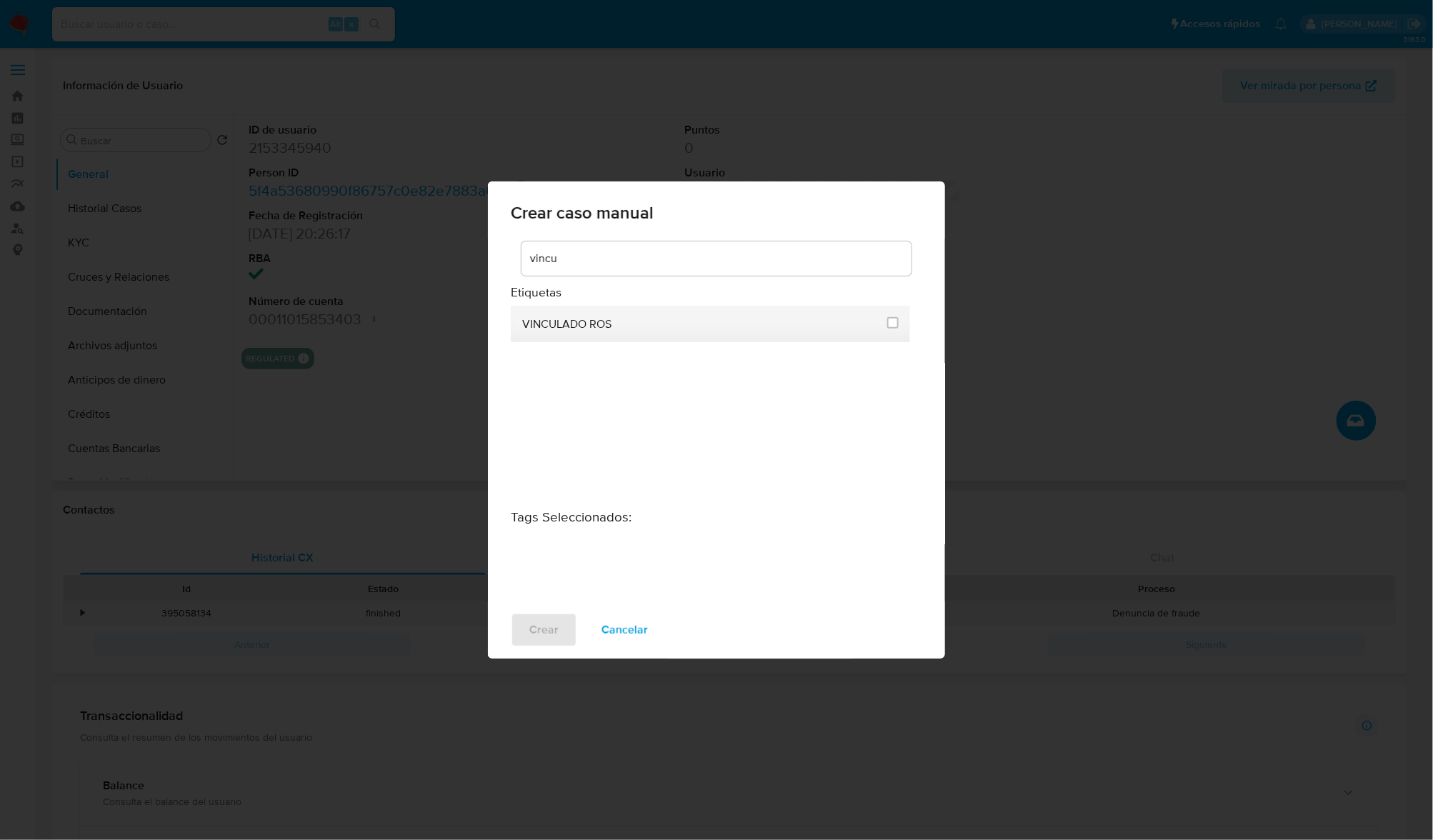
click at [889, 332] on span at bounding box center [894, 323] width 12 height 16
click at [890, 323] on input "3313" at bounding box center [894, 323] width 12 height 12
checkbox input "true"
click at [521, 638] on button "Crear" at bounding box center [543, 630] width 66 height 34
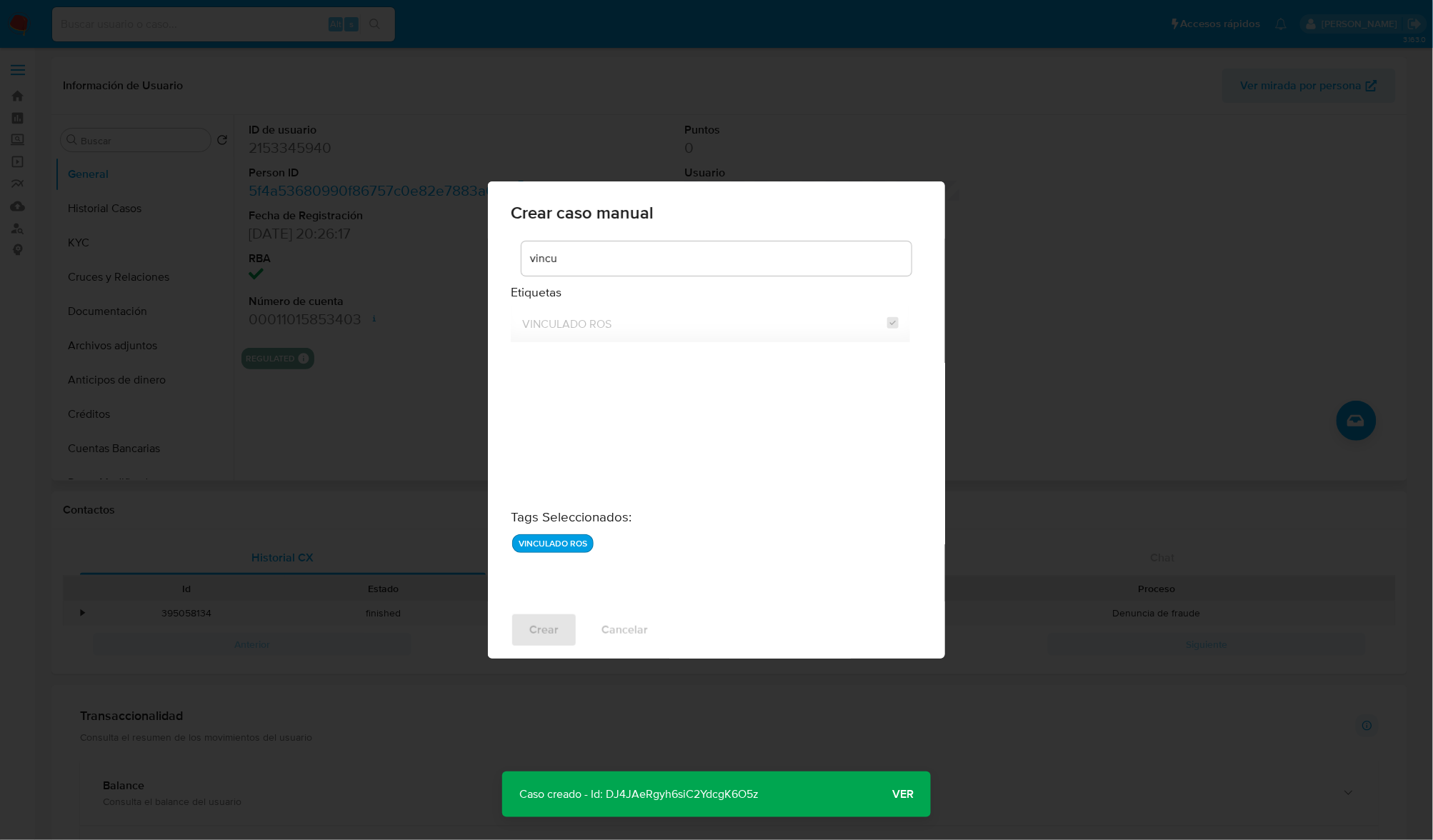
click at [913, 794] on span "Ver" at bounding box center [903, 794] width 21 height 0
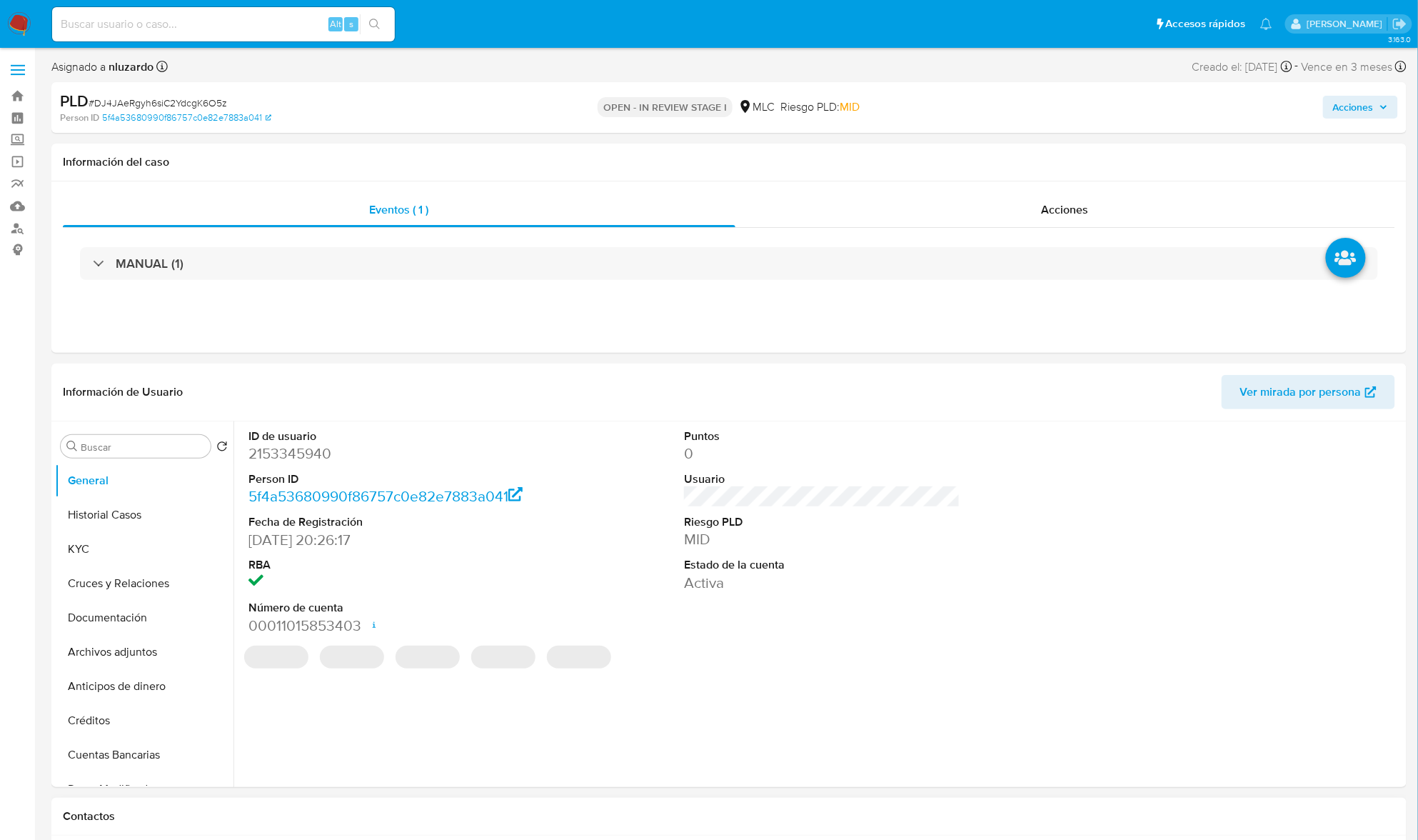
select select "10"
click at [143, 516] on button "Historial Casos" at bounding box center [139, 514] width 167 height 34
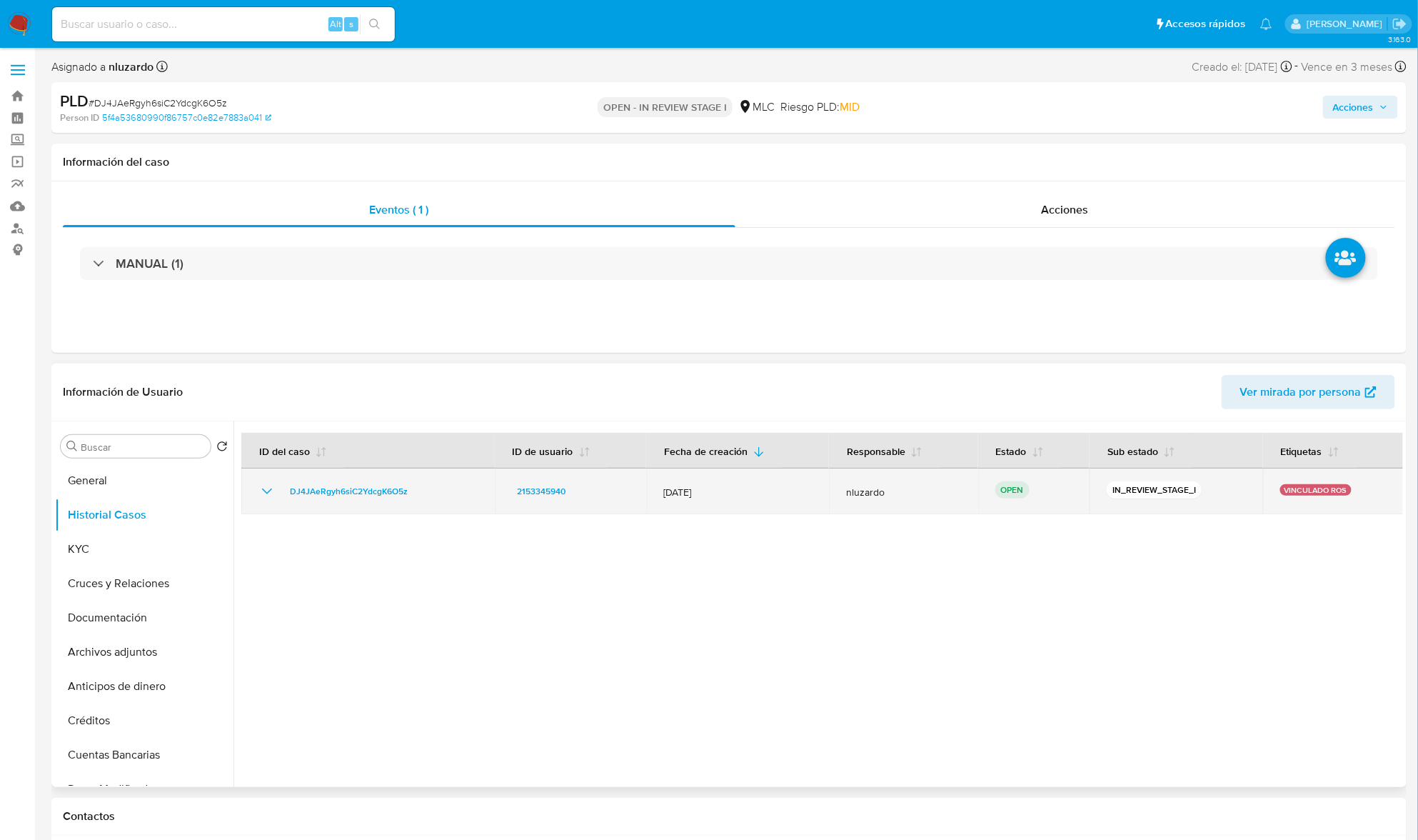
click at [584, 492] on div "2153345940" at bounding box center [570, 492] width 117 height 17
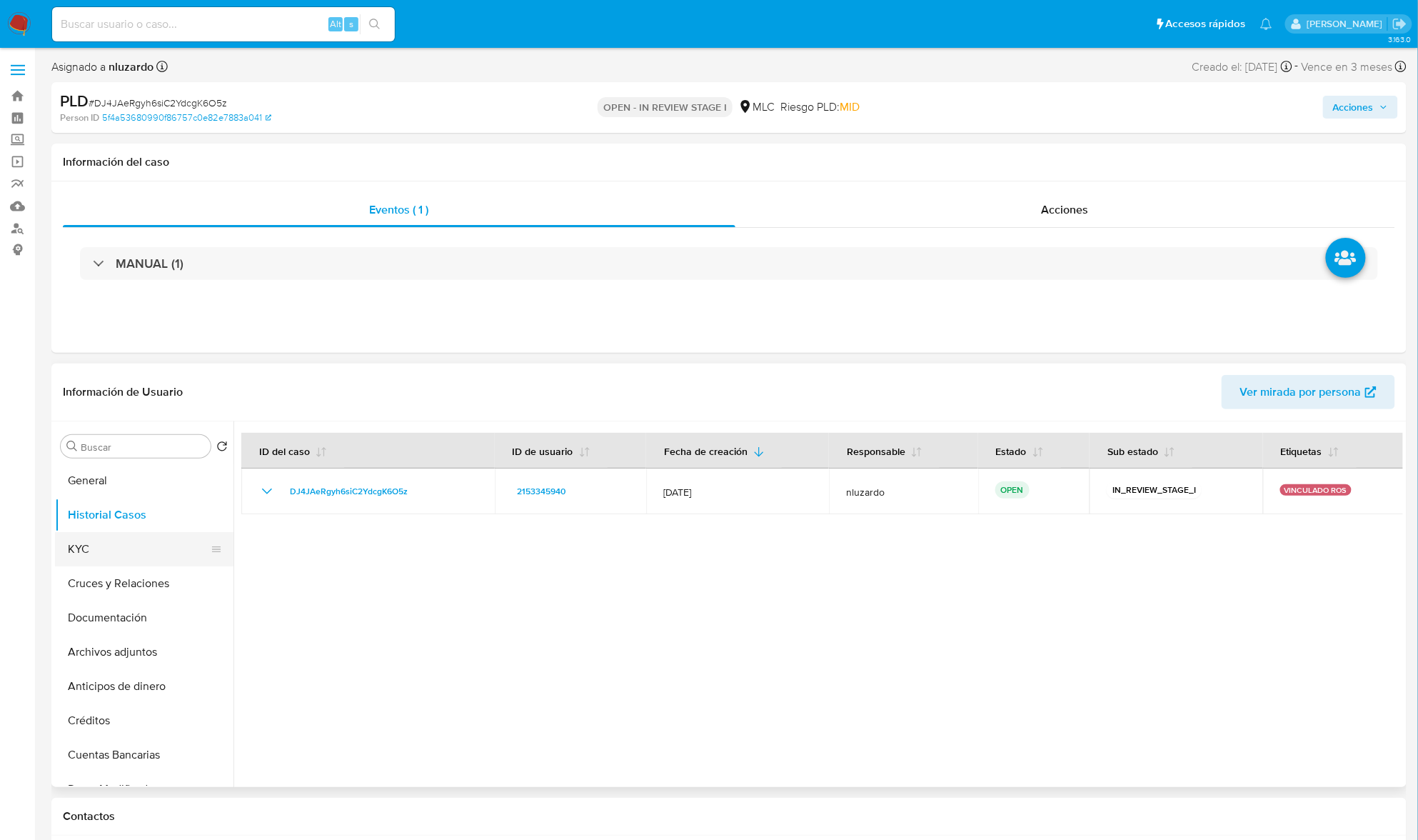
click at [99, 563] on button "KYC" at bounding box center [139, 549] width 167 height 34
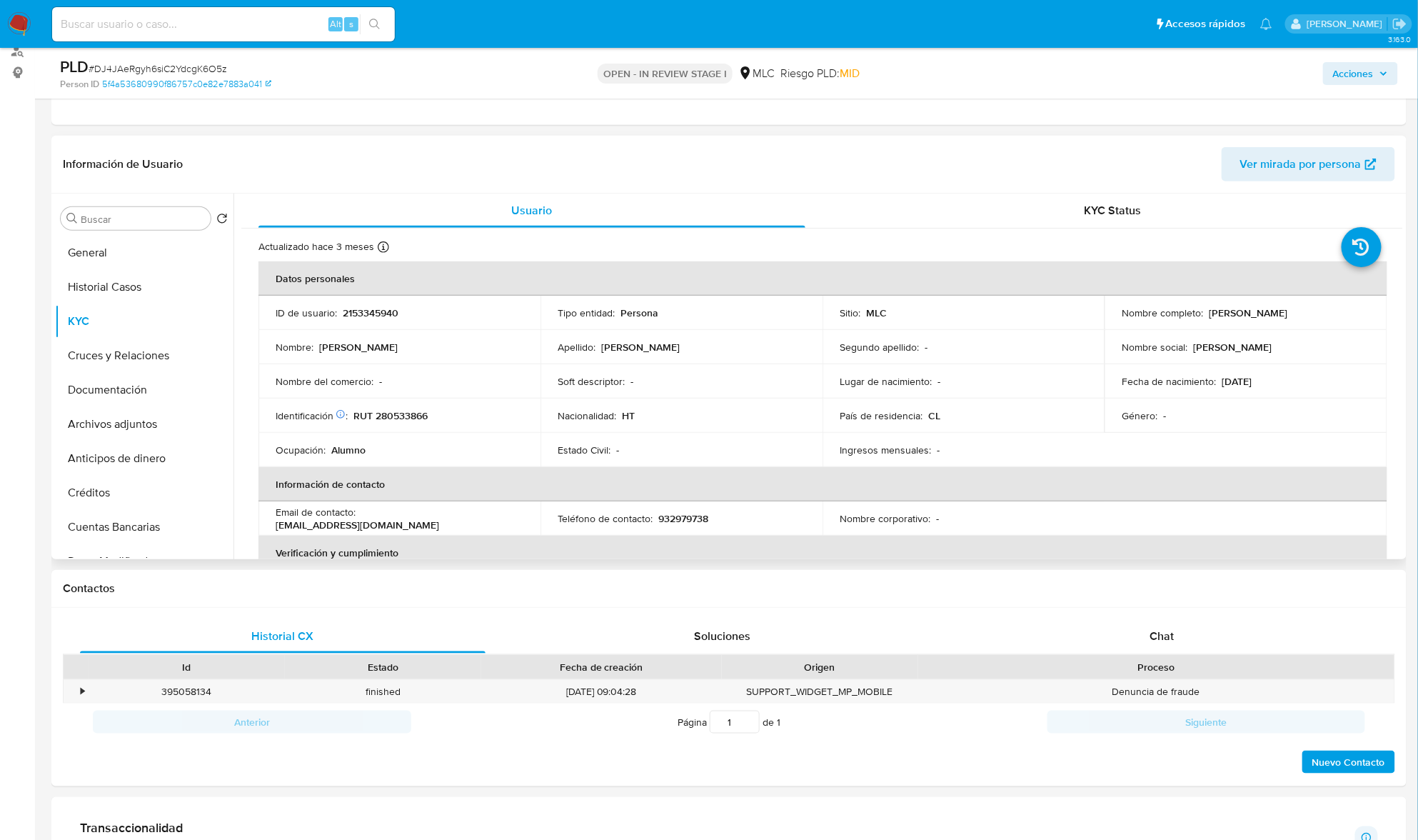
scroll to position [190, 0]
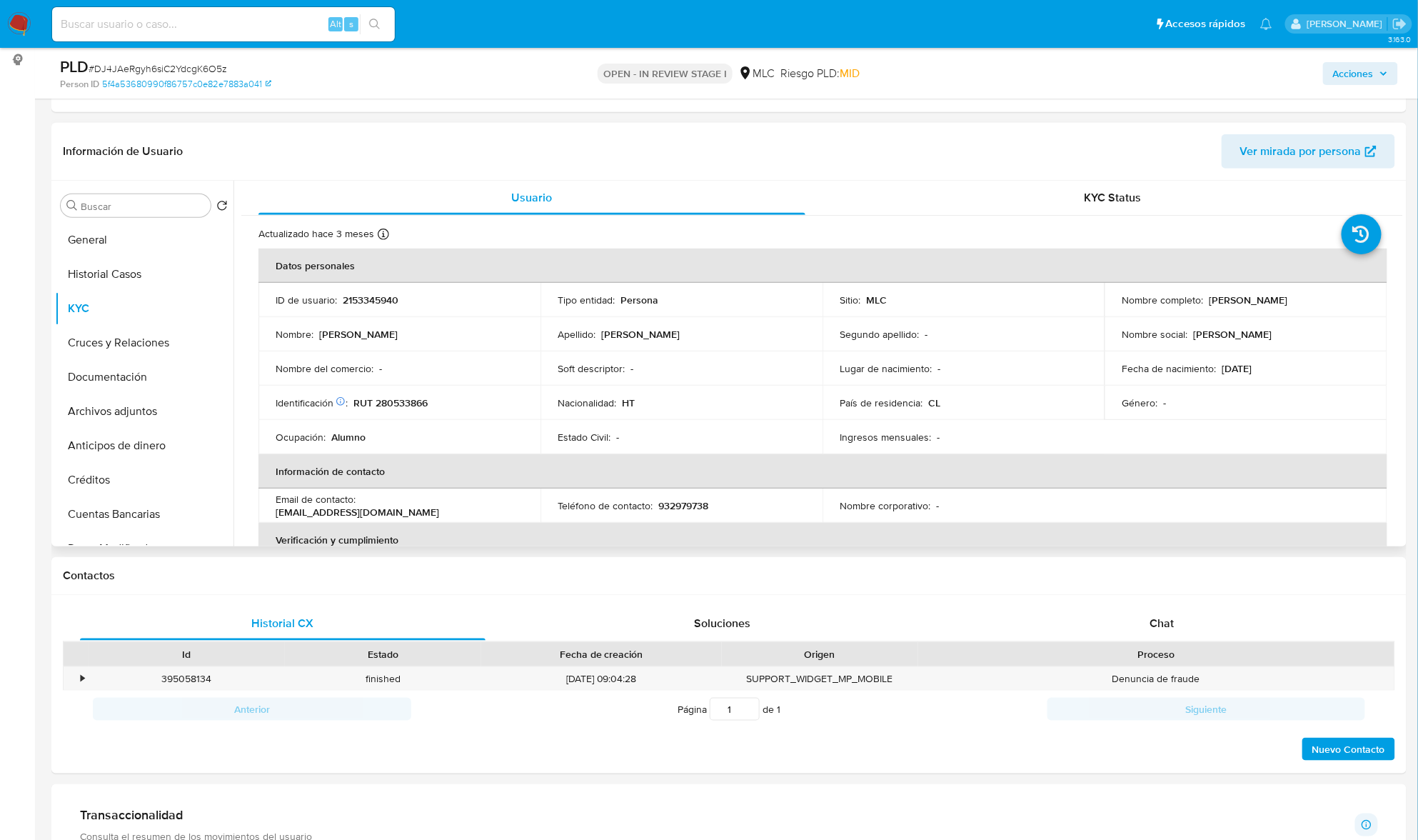
click at [1182, 389] on td "Género : -" at bounding box center [1245, 403] width 282 height 34
click at [1396, 246] on div "Actualizado hace 3 meses Creado: 11/12/2024 21:26:55 Actualizado: 12/07/2025 13…" at bounding box center [822, 774] width 1162 height 1118
click at [1330, 318] on td "Nombre social : Kimberly" at bounding box center [1245, 334] width 282 height 34
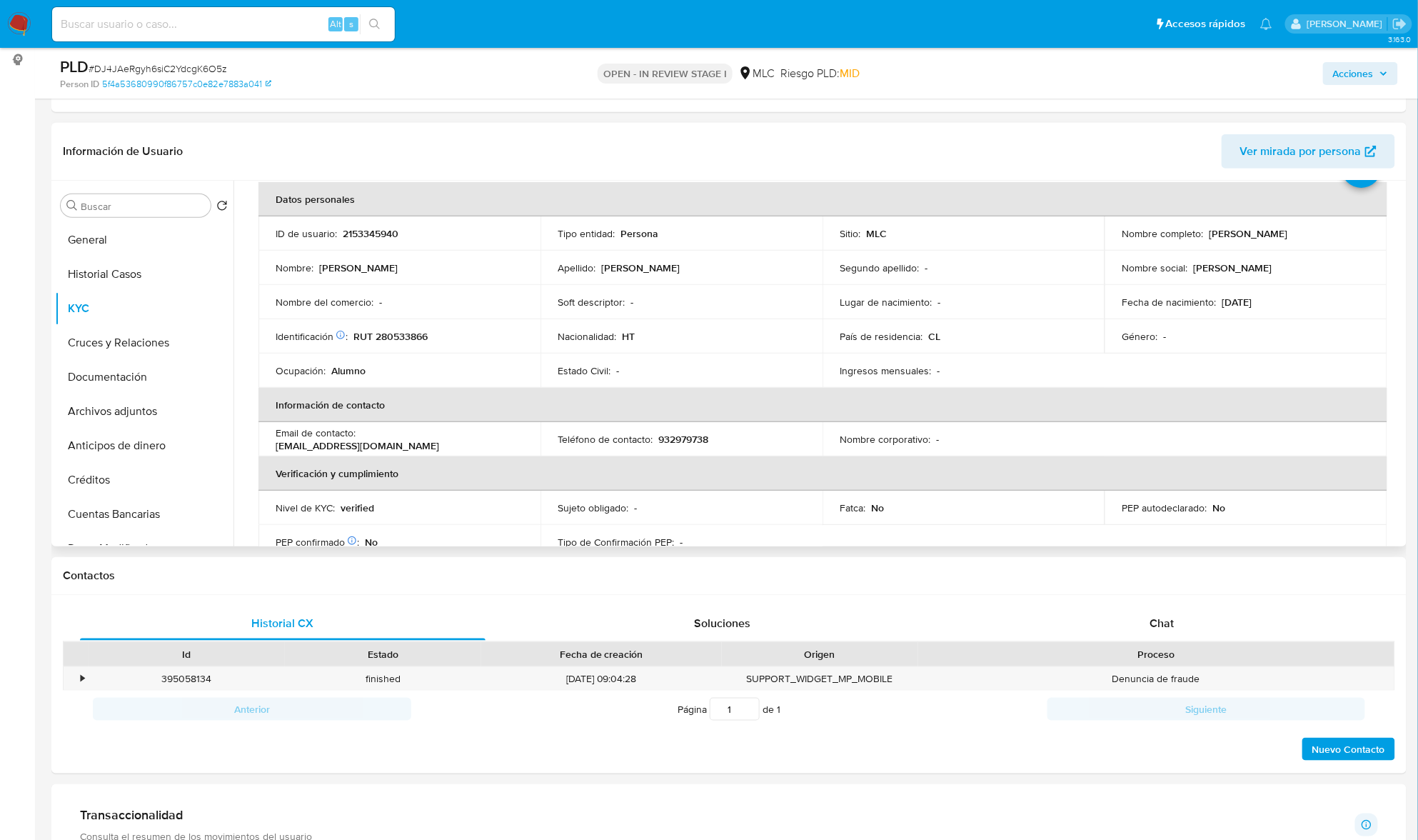
scroll to position [57, 0]
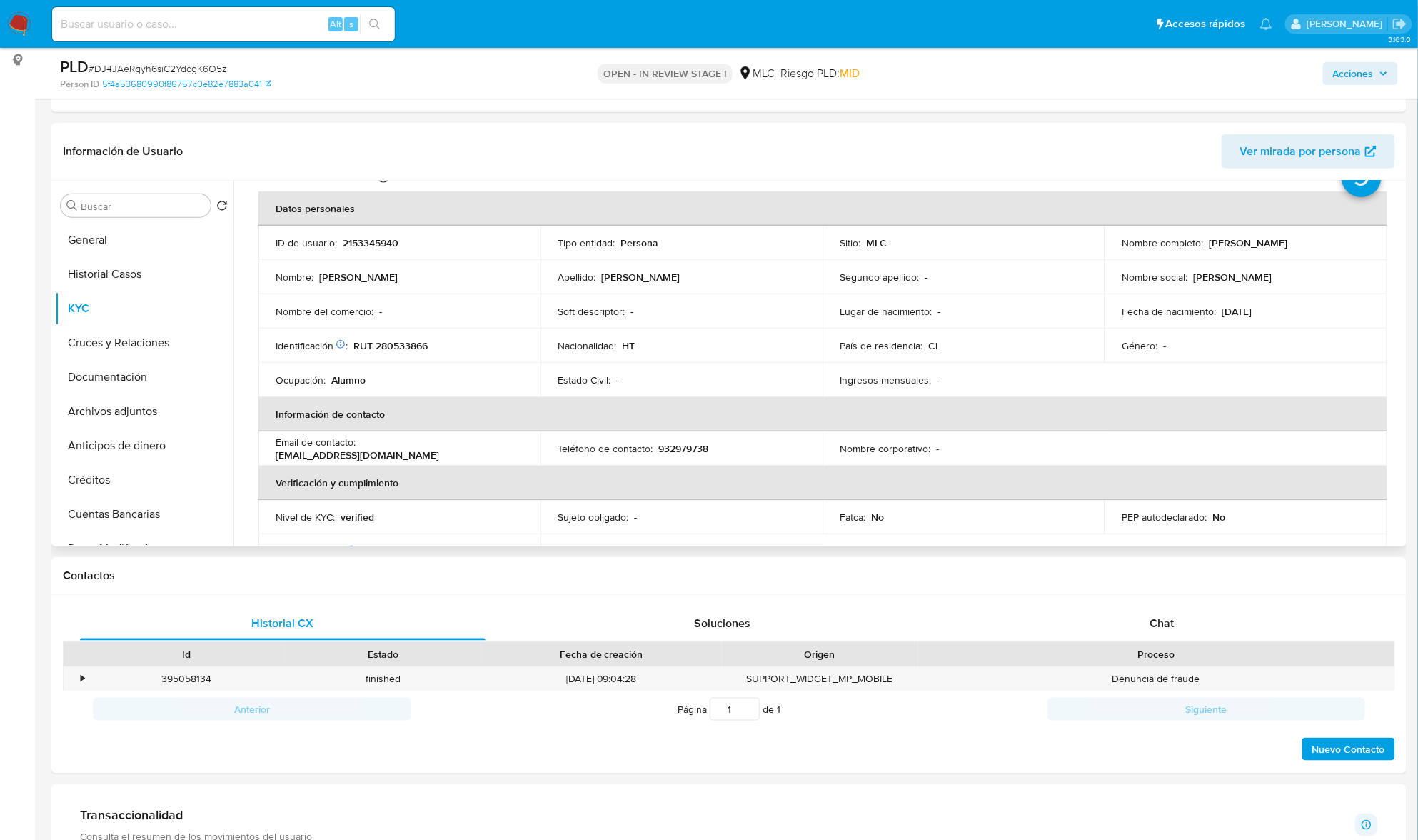
click at [392, 351] on p "RUT 280533866" at bounding box center [390, 345] width 75 height 13
copy p "280533866"
click at [417, 344] on p "RUT 280533866" at bounding box center [390, 345] width 75 height 13
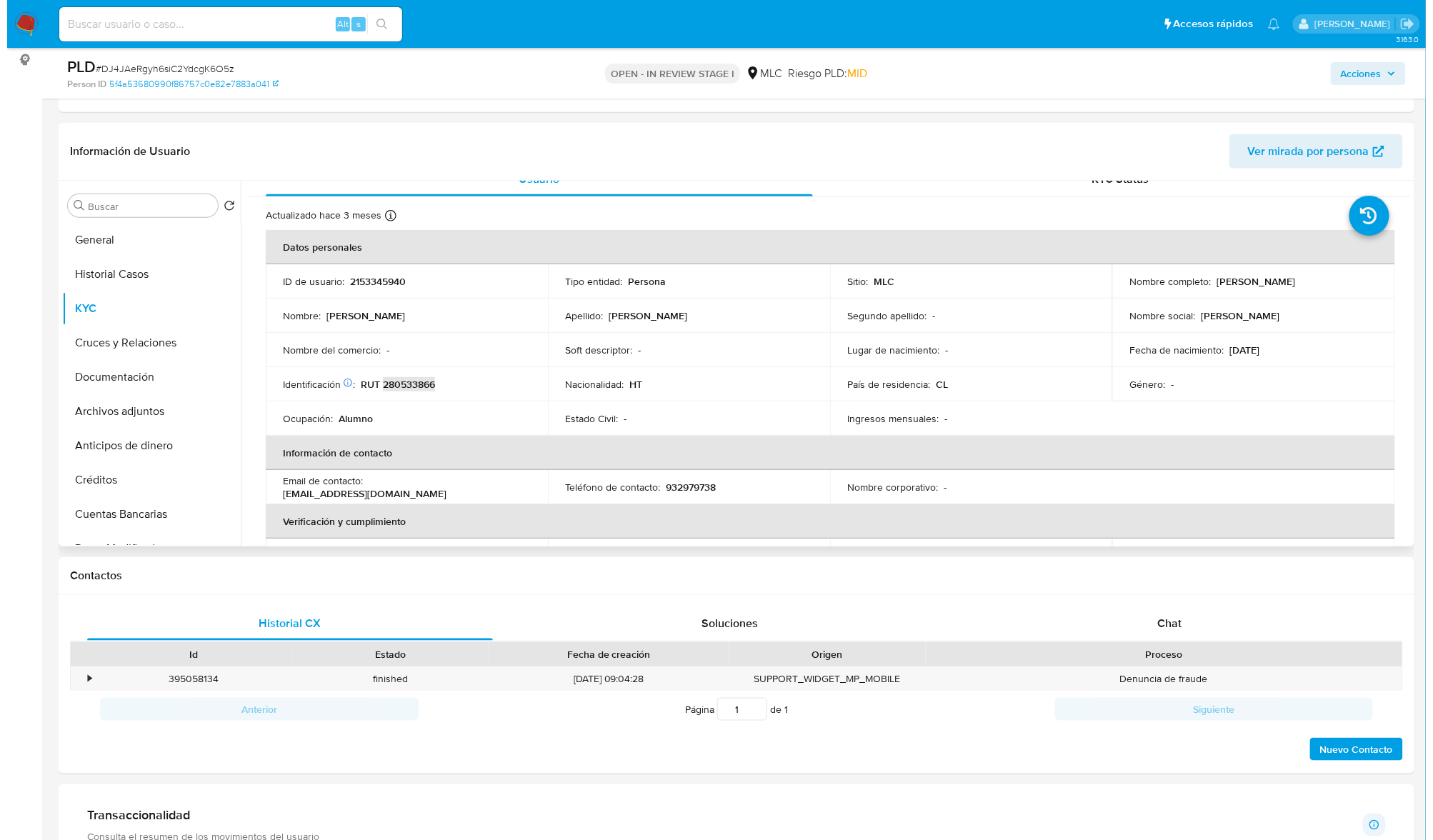
scroll to position [0, 0]
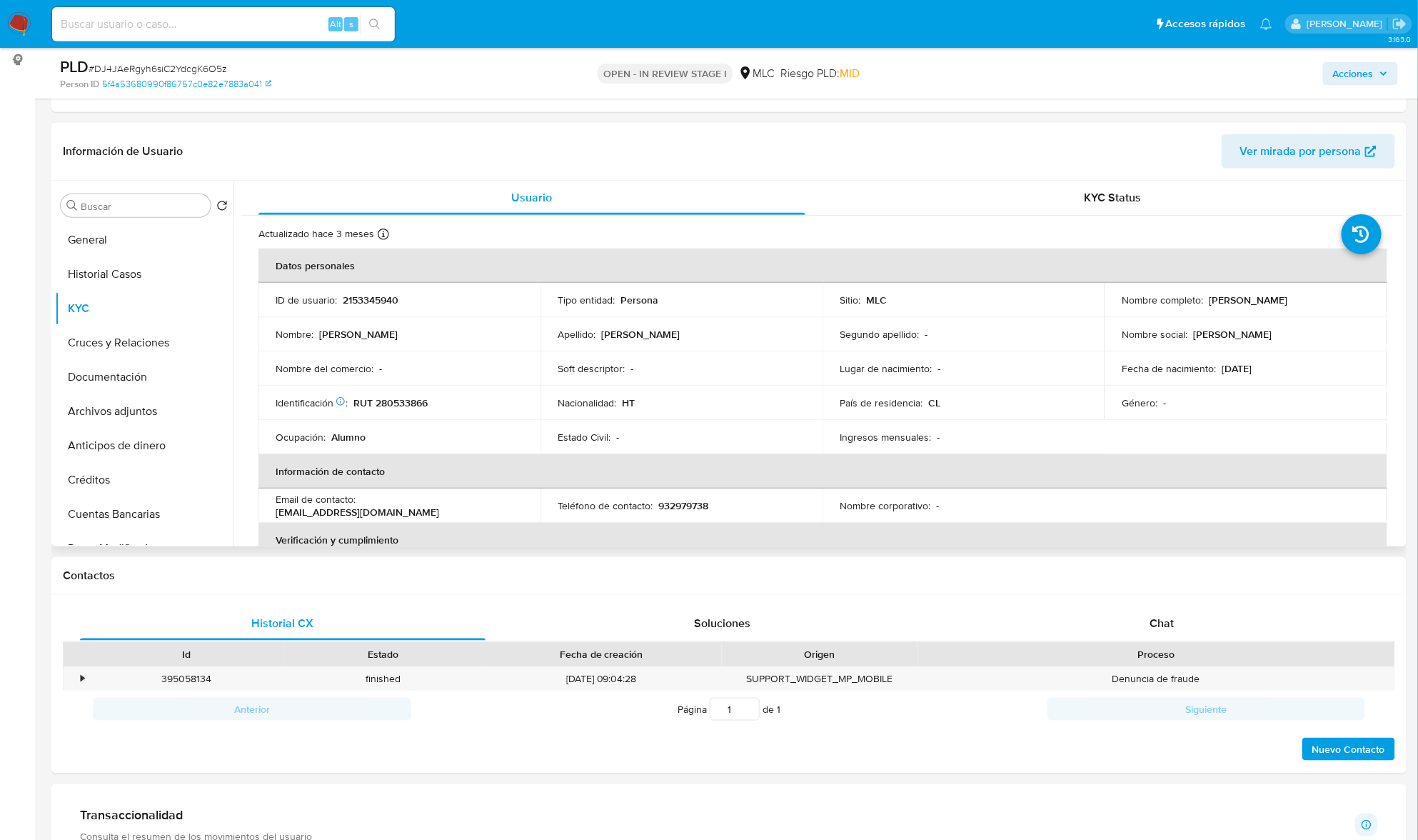
click at [371, 306] on p "2153345940" at bounding box center [370, 300] width 55 height 13
copy p "2153345940"
click at [133, 207] on input "Buscar" at bounding box center [143, 206] width 124 height 13
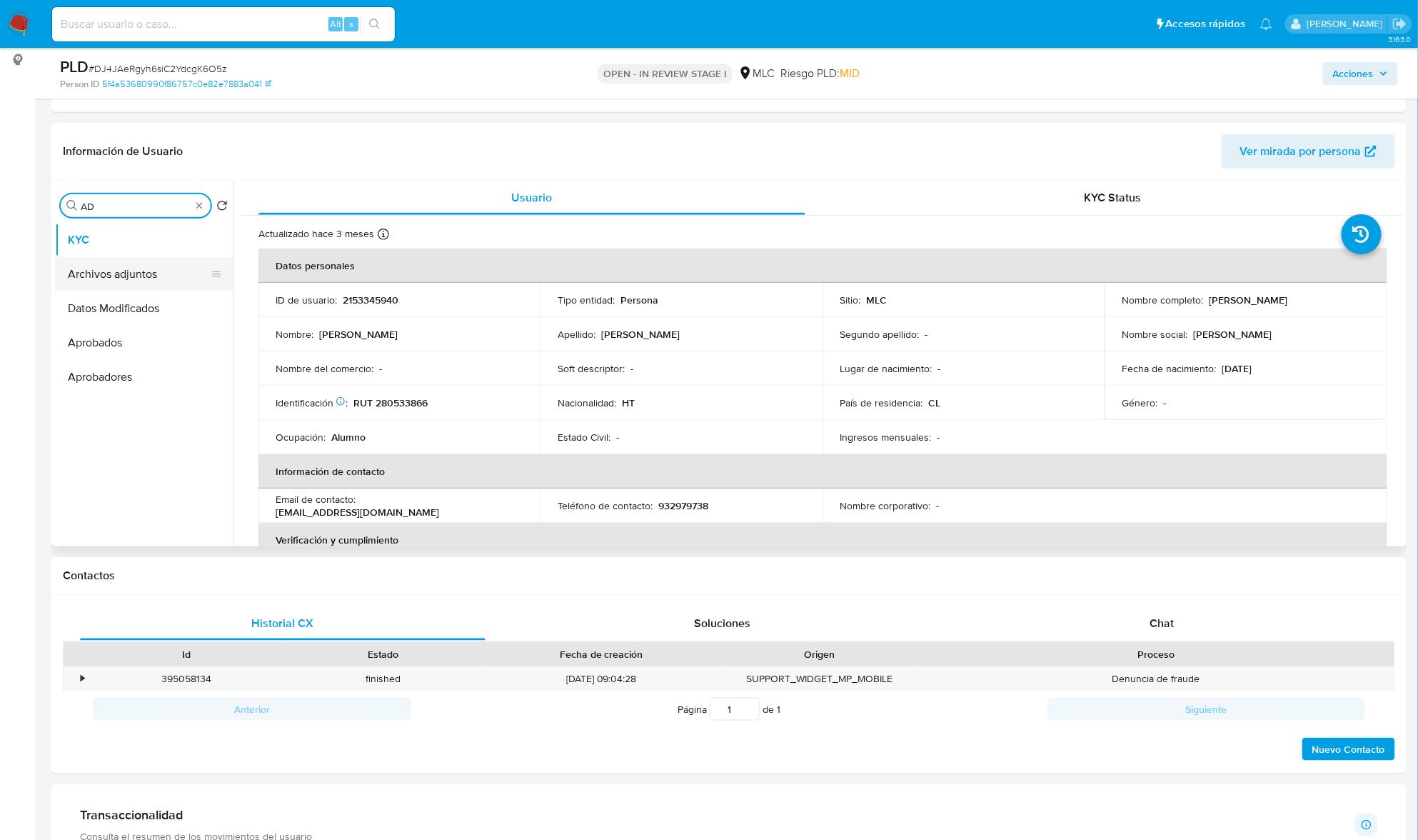
type input "AD"
click at [110, 270] on button "Archivos adjuntos" at bounding box center [139, 274] width 167 height 34
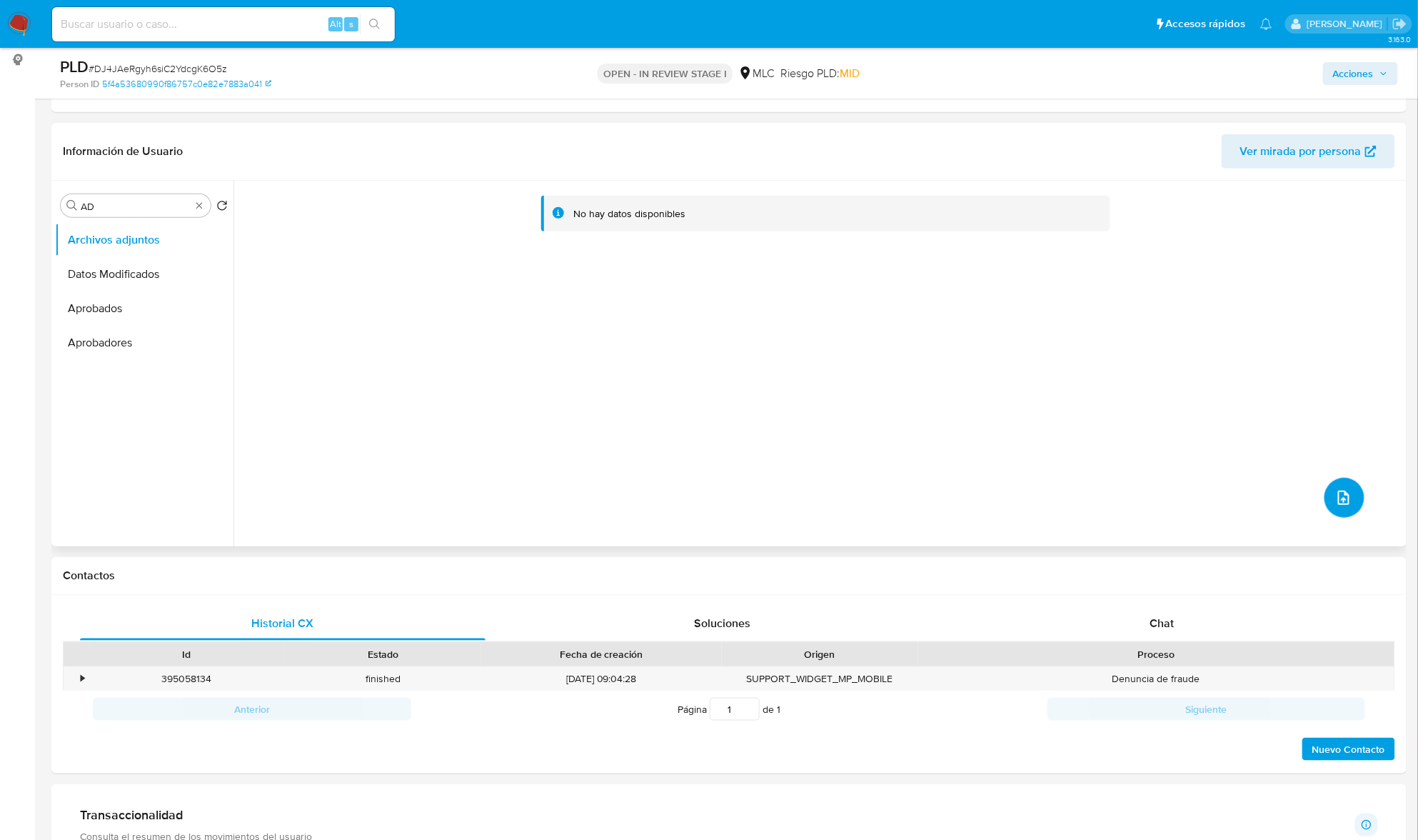
click at [1325, 498] on button "upload-file" at bounding box center [1344, 498] width 40 height 40
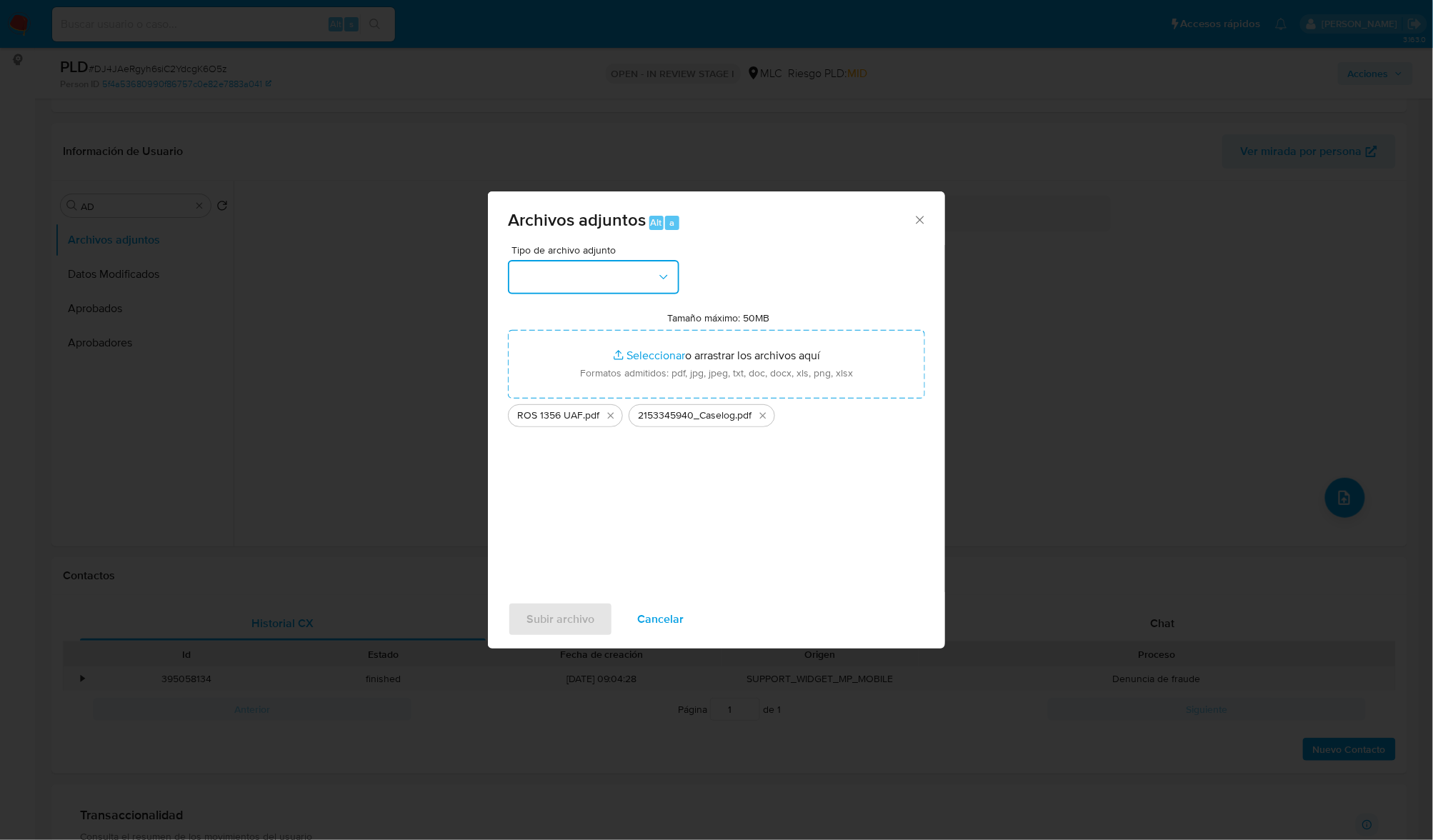
click at [658, 283] on button "button" at bounding box center [594, 276] width 172 height 34
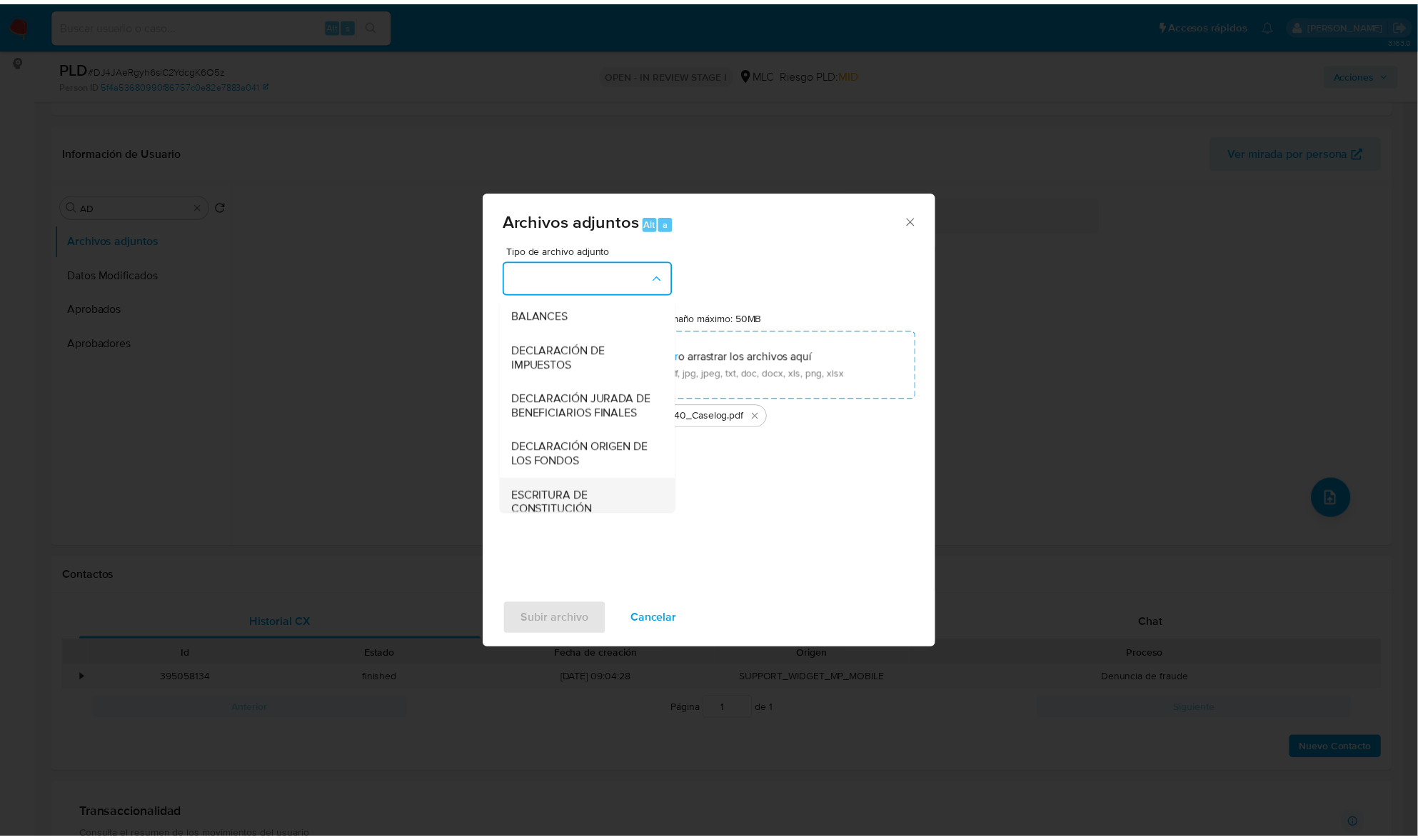
scroll to position [212, 0]
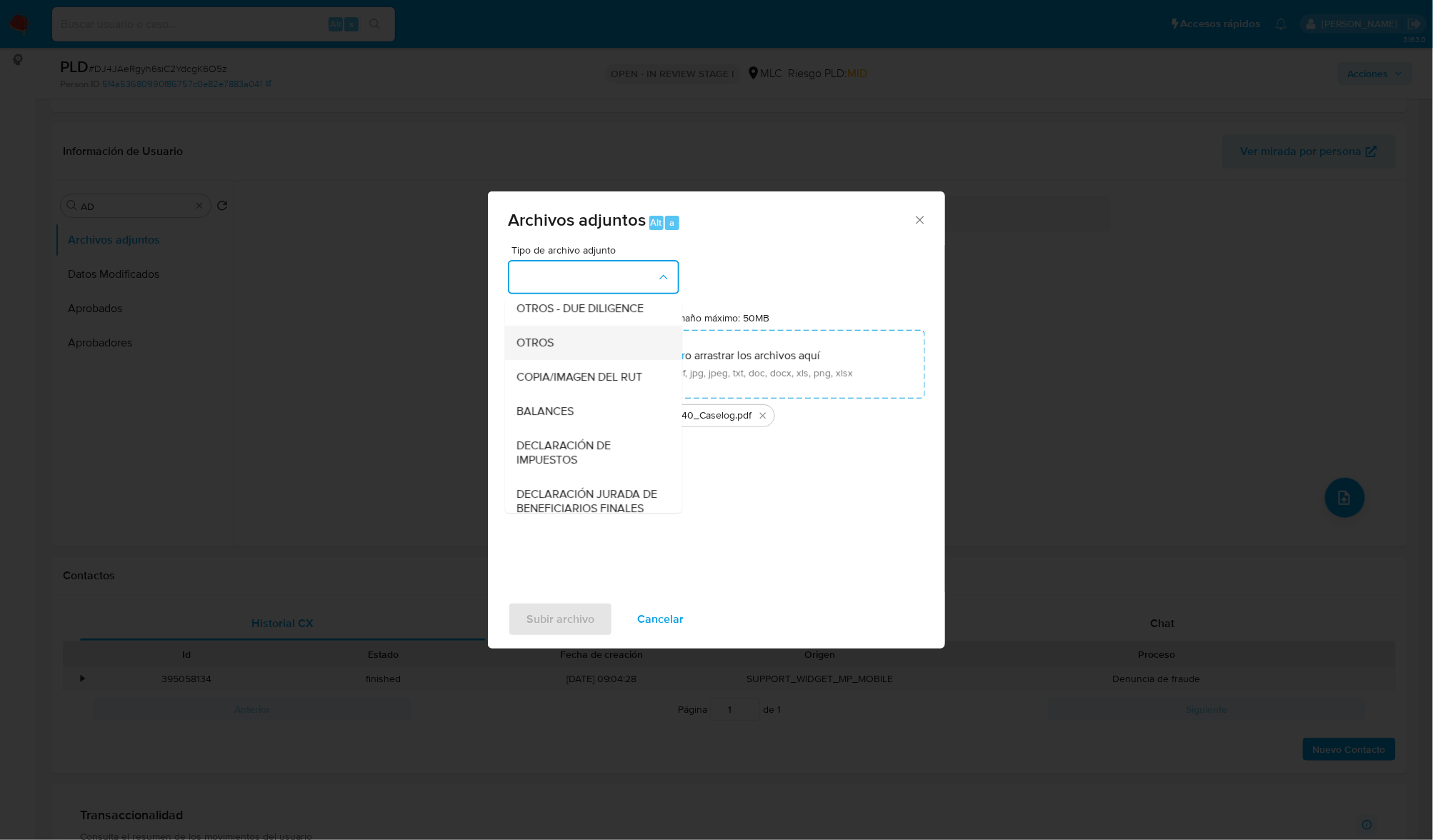
click at [551, 350] on span "OTROS" at bounding box center [535, 342] width 37 height 15
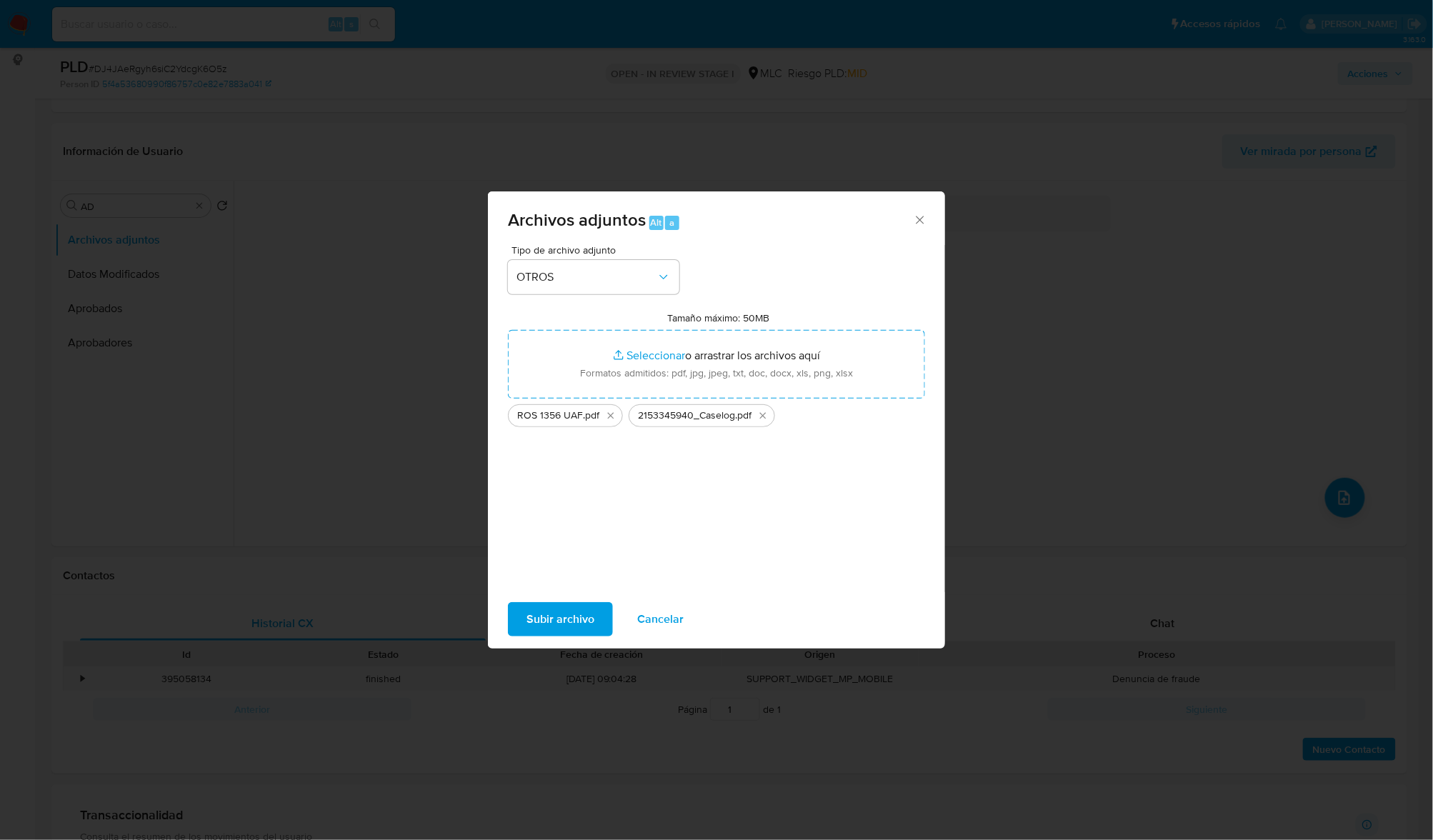
click at [581, 610] on span "Subir archivo" at bounding box center [561, 619] width 68 height 31
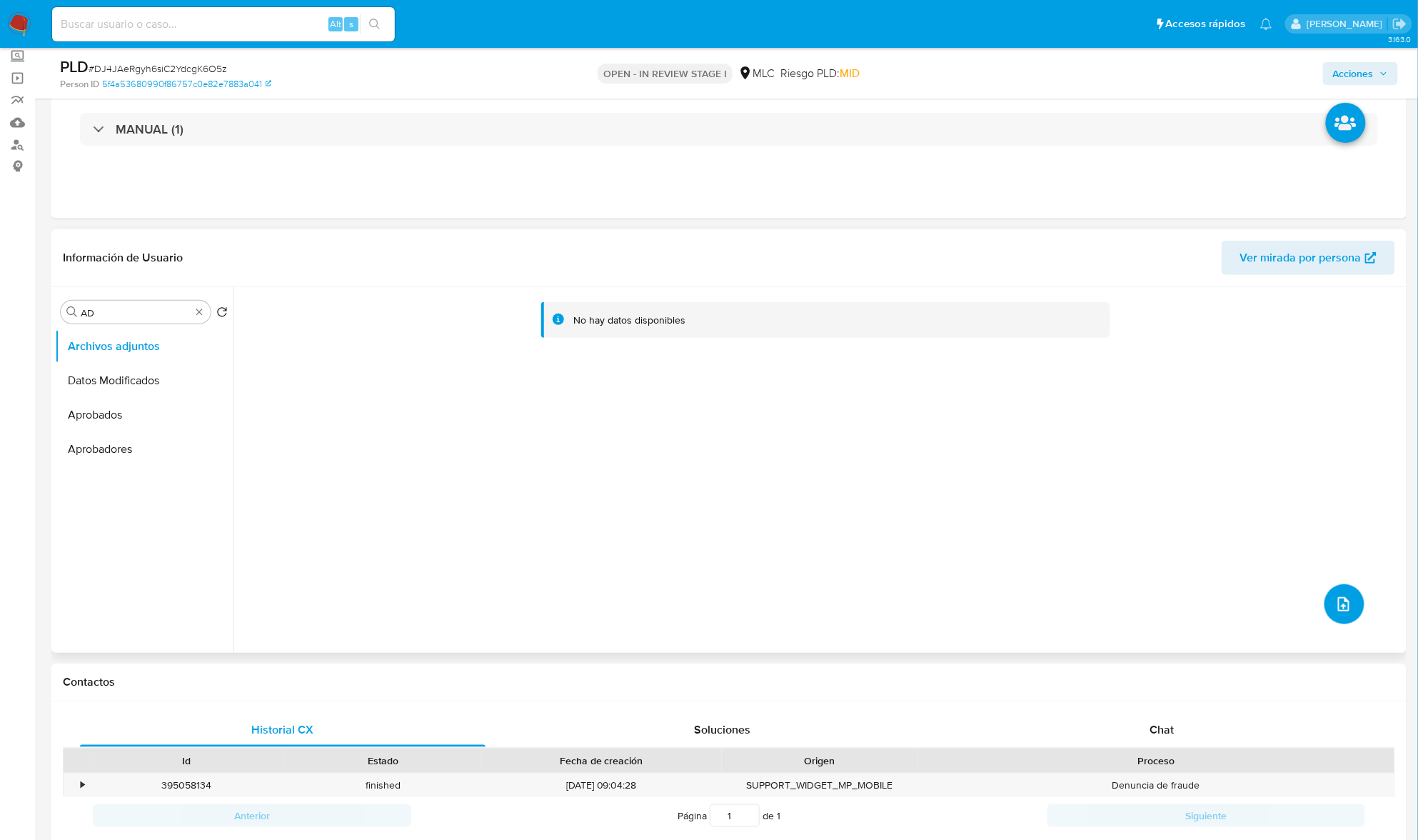
scroll to position [0, 0]
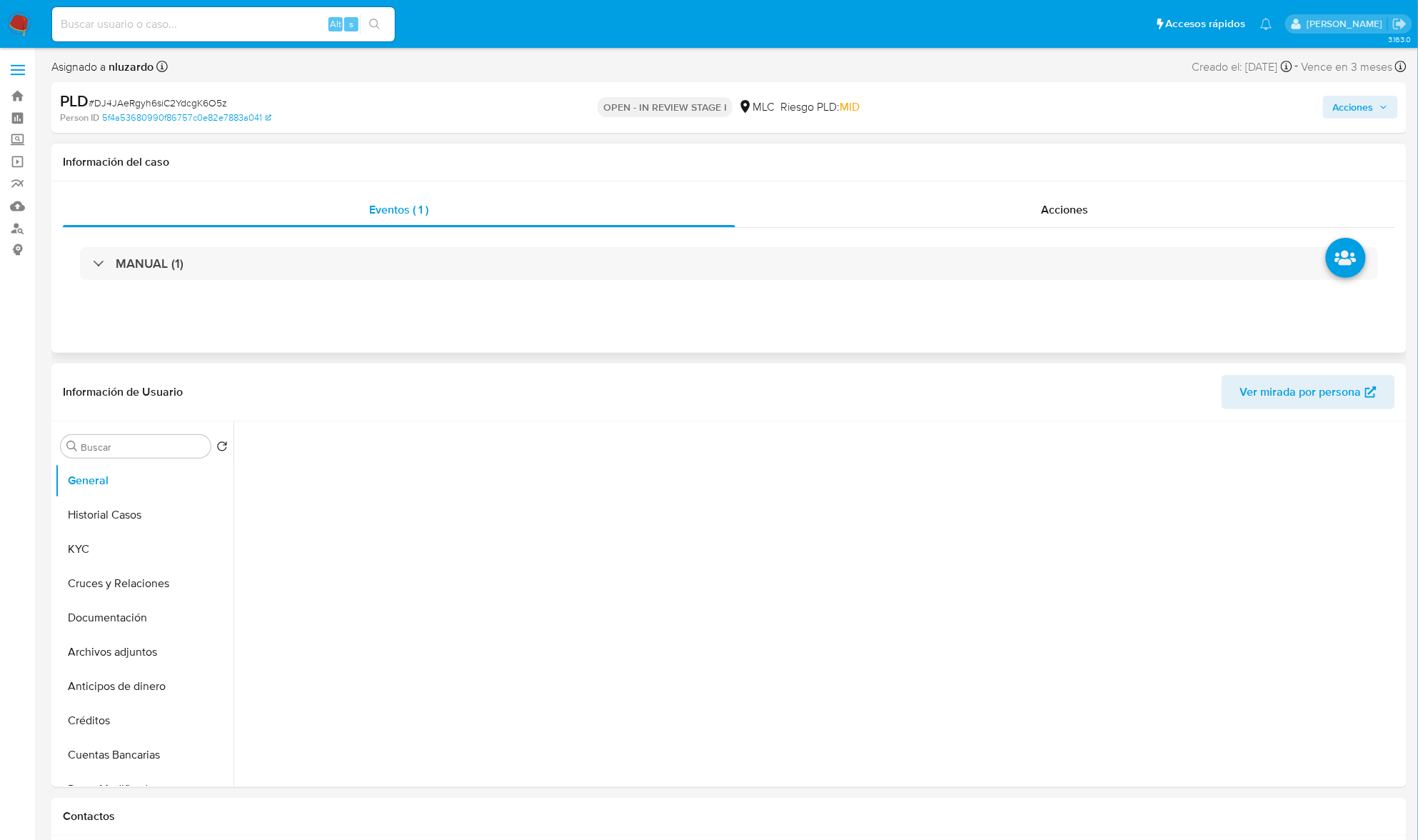
select select "10"
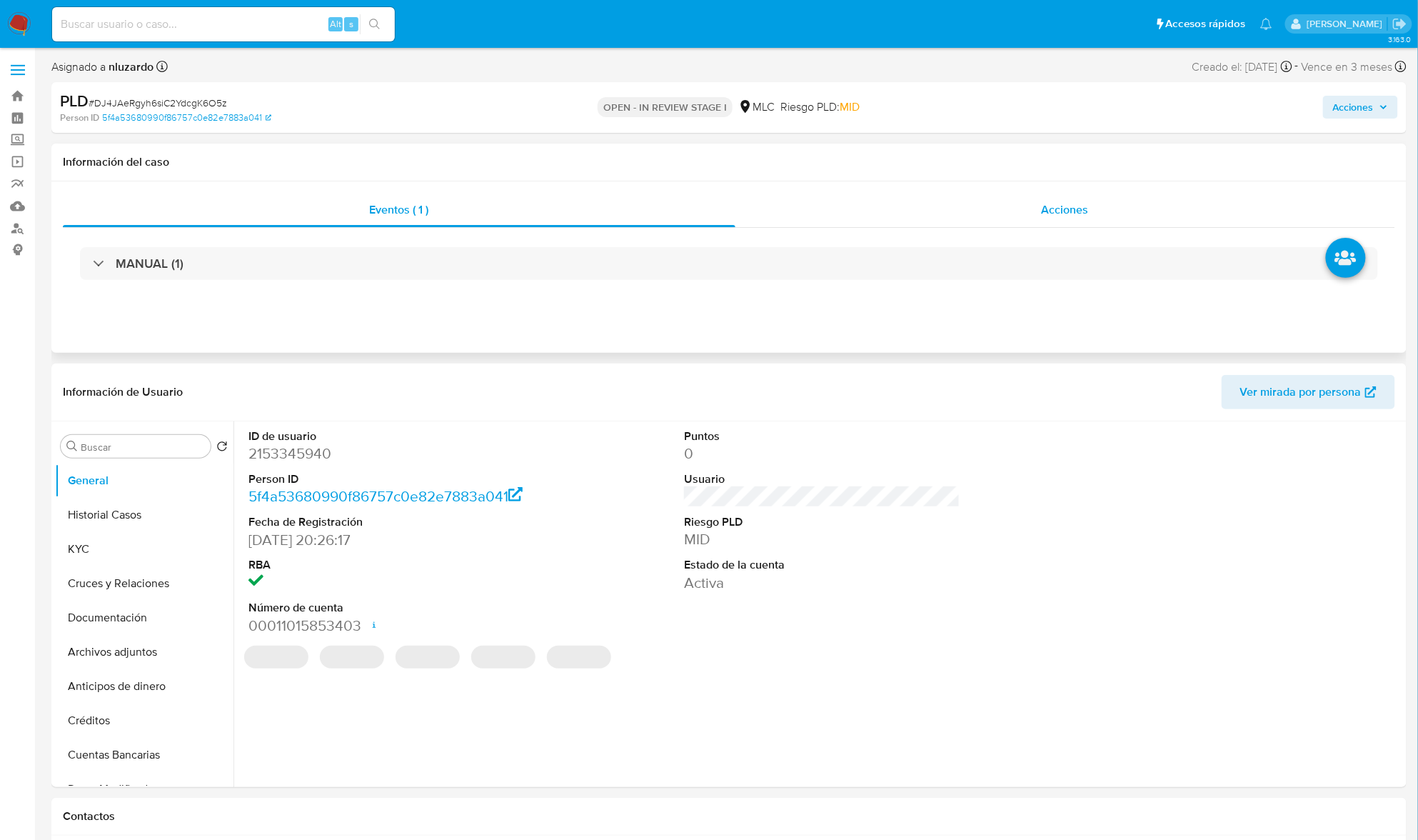
click at [1085, 218] on span "Acciones" at bounding box center [1065, 210] width 48 height 16
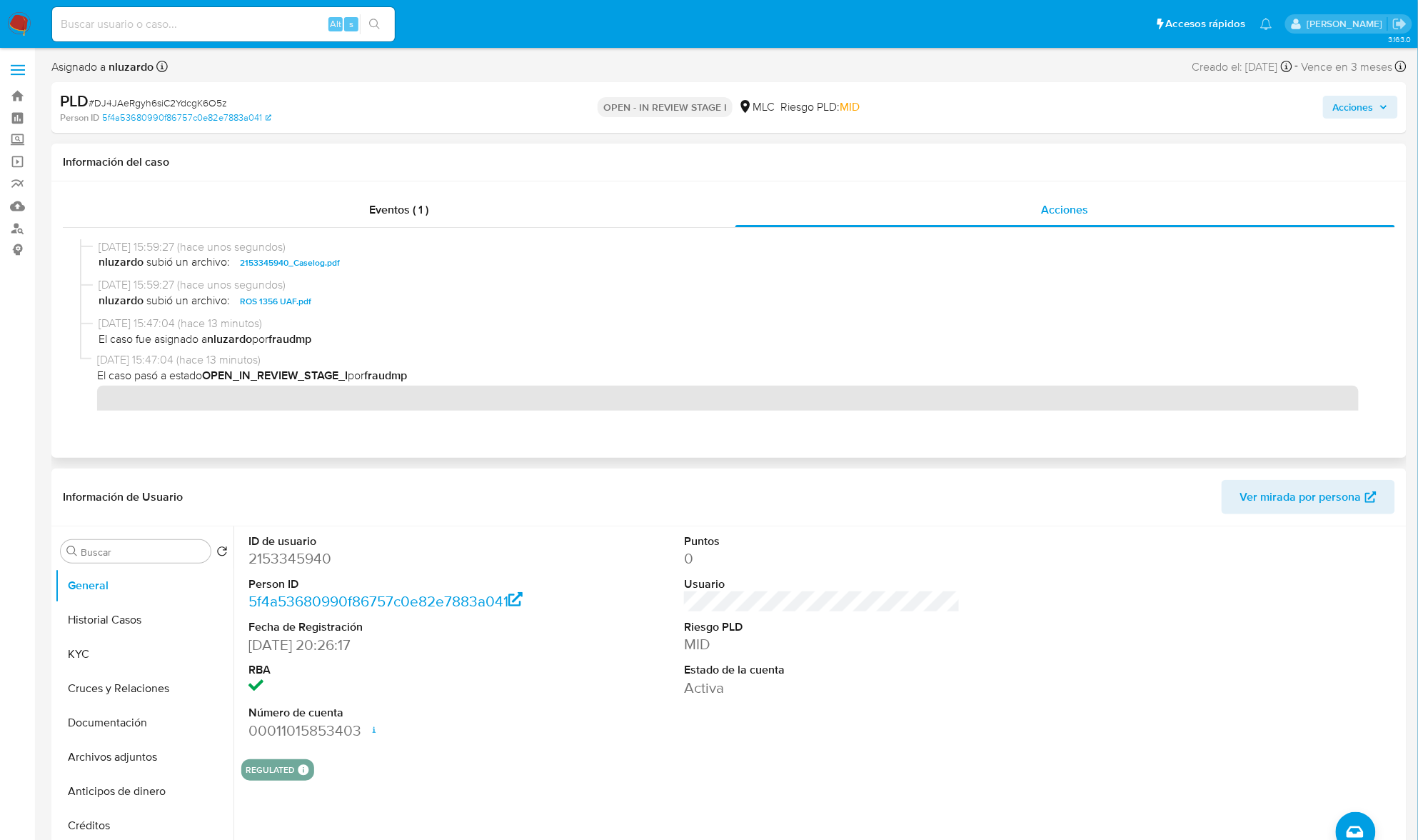
click at [370, 260] on span "nluzardo subió un archivo: 2153345940_Caselog.pdf" at bounding box center [736, 263] width 1274 height 17
click at [370, 257] on span "nluzardo subió un archivo: 2153345940_Caselog.pdf" at bounding box center [736, 263] width 1274 height 17
click at [374, 270] on span "nluzardo subió un archivo: 2153345940_Caselog.pdf" at bounding box center [736, 263] width 1274 height 17
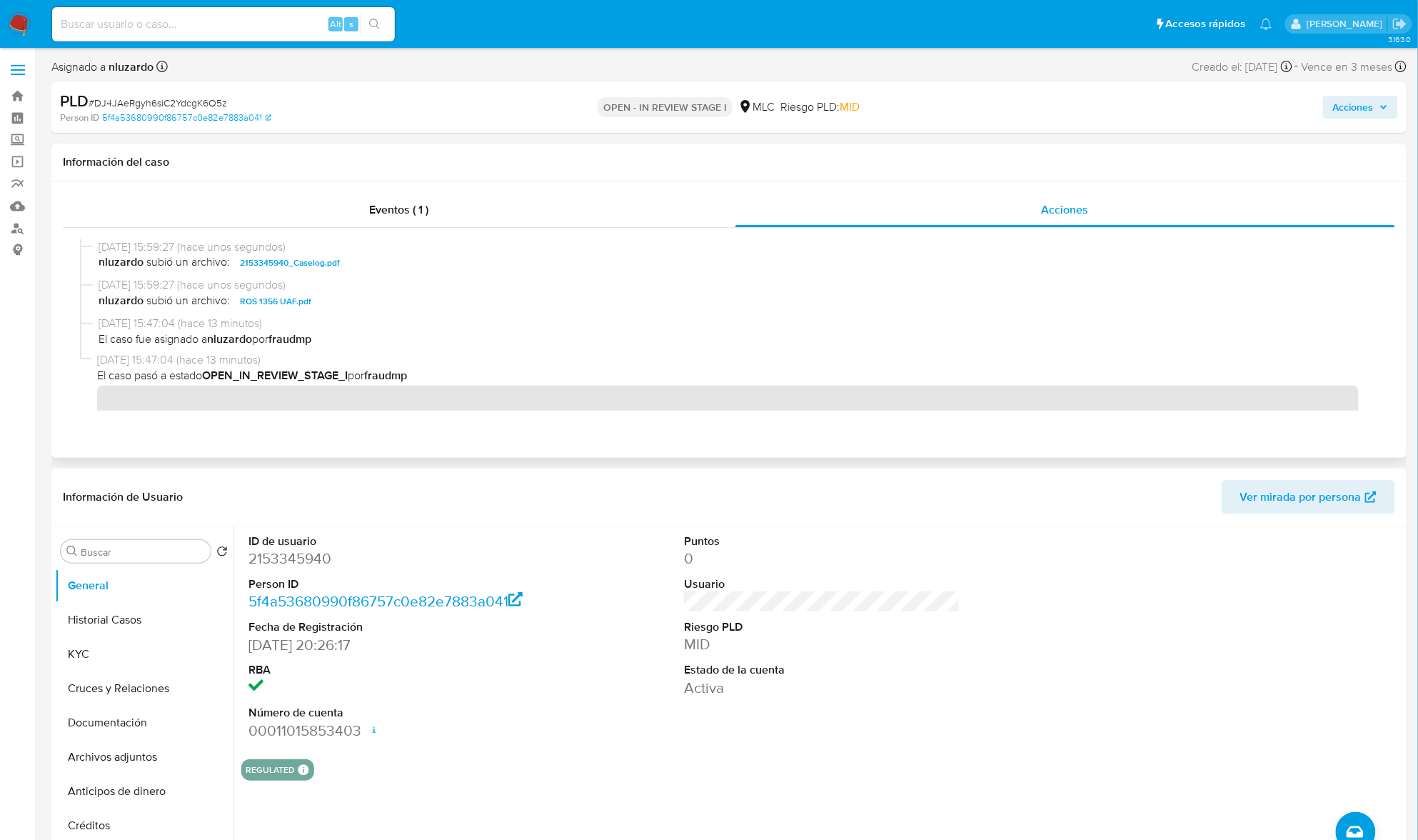
click at [374, 270] on span "nluzardo subió un archivo: 2153345940_Caselog.pdf" at bounding box center [736, 263] width 1274 height 17
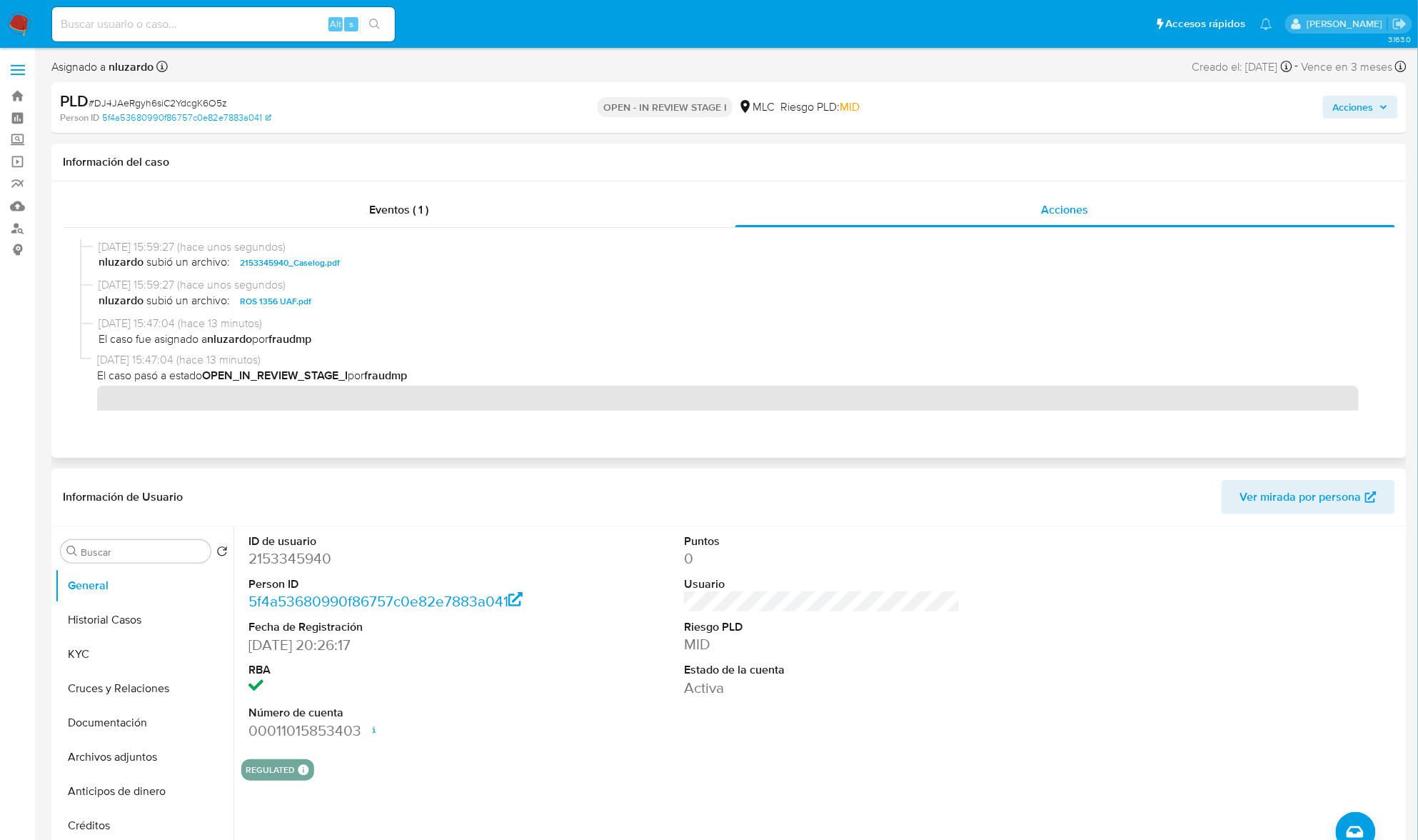
click at [374, 270] on span "nluzardo subió un archivo: 2153345940_Caselog.pdf" at bounding box center [736, 263] width 1274 height 17
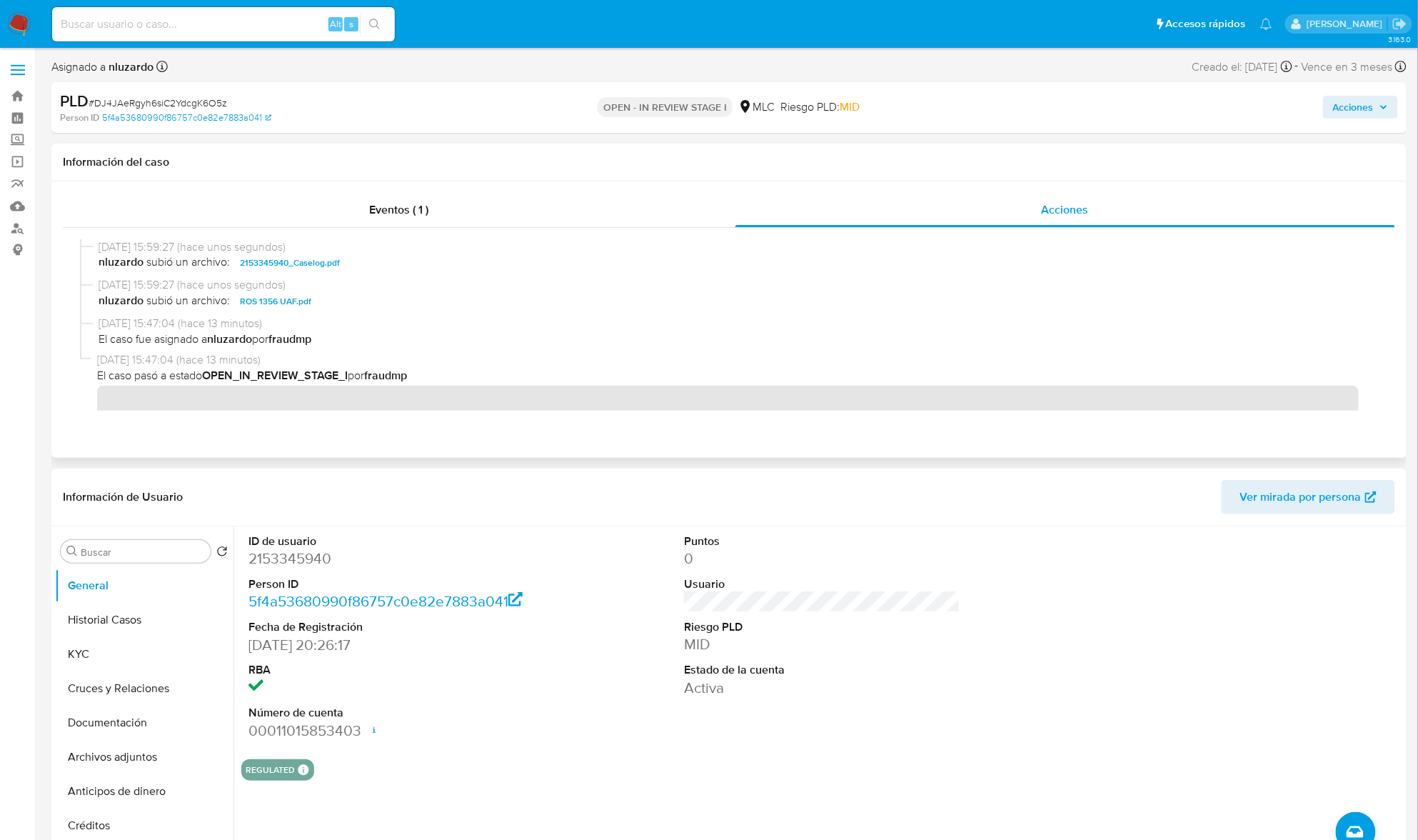
click at [374, 270] on span "nluzardo subió un archivo: 2153345940_Caselog.pdf" at bounding box center [736, 263] width 1274 height 17
click at [1348, 107] on span "Acciones" at bounding box center [1354, 108] width 41 height 23
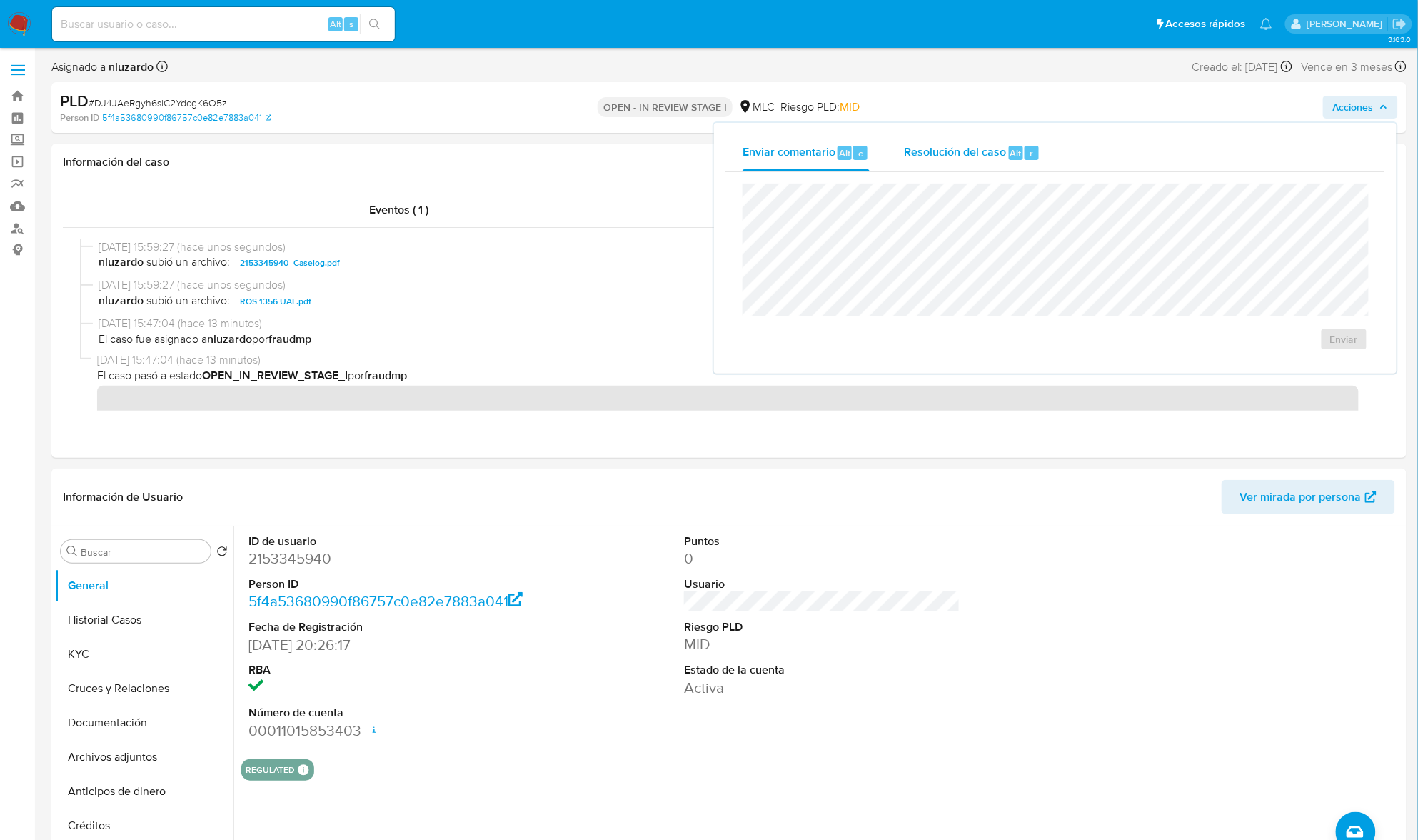
click at [983, 150] on span "Resolución del caso" at bounding box center [954, 152] width 102 height 16
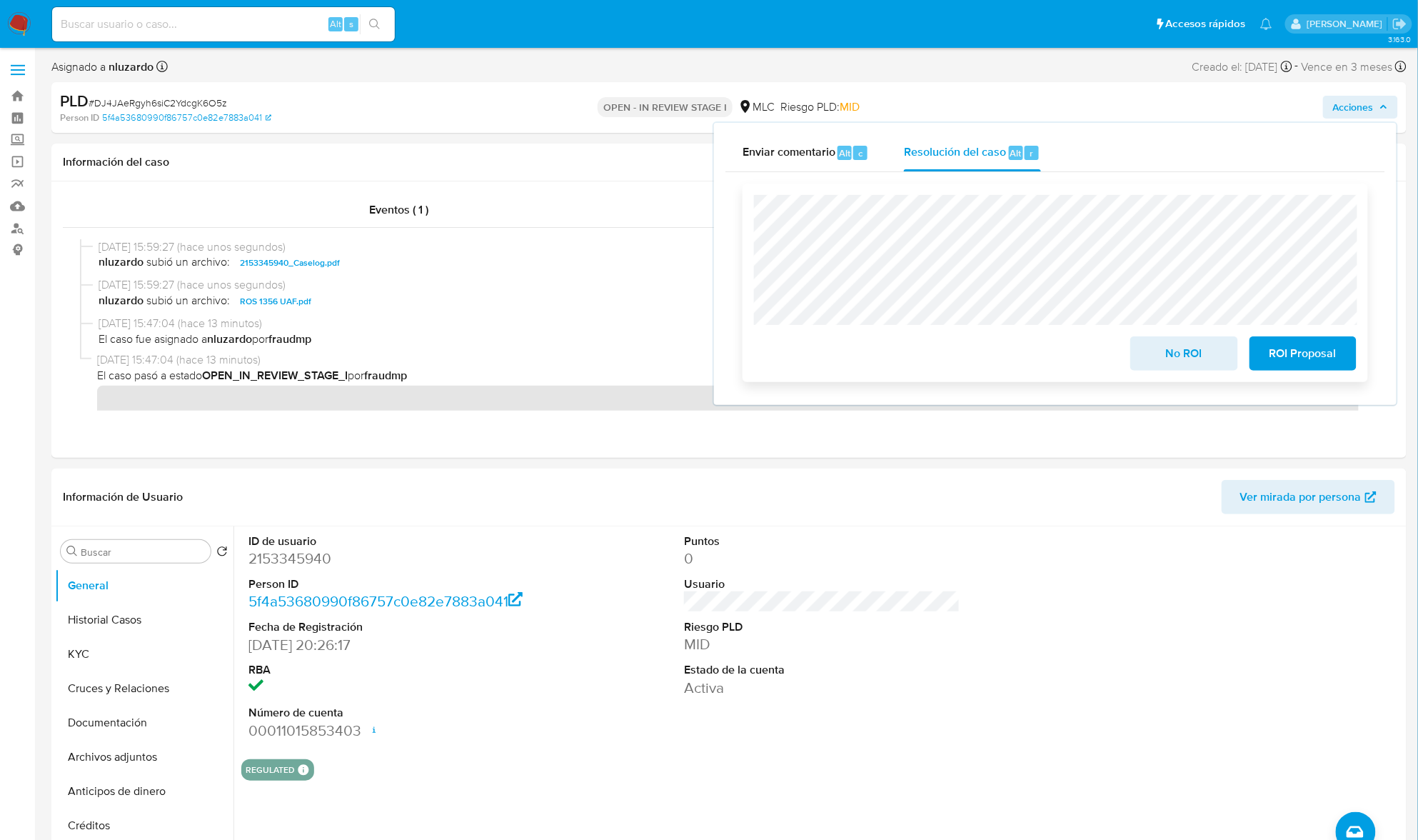
click at [1272, 352] on span "ROI Proposal" at bounding box center [1304, 353] width 70 height 31
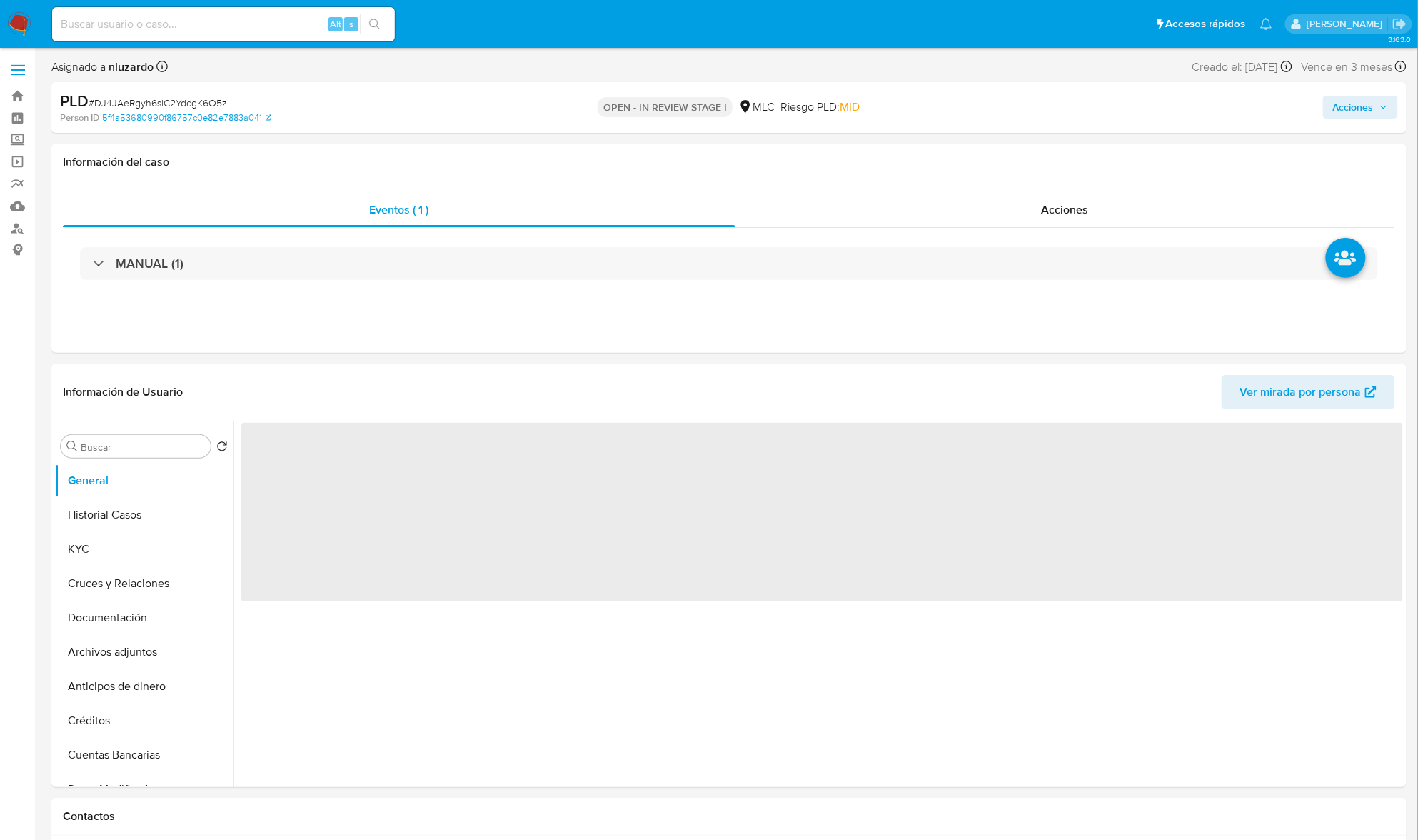
select select "10"
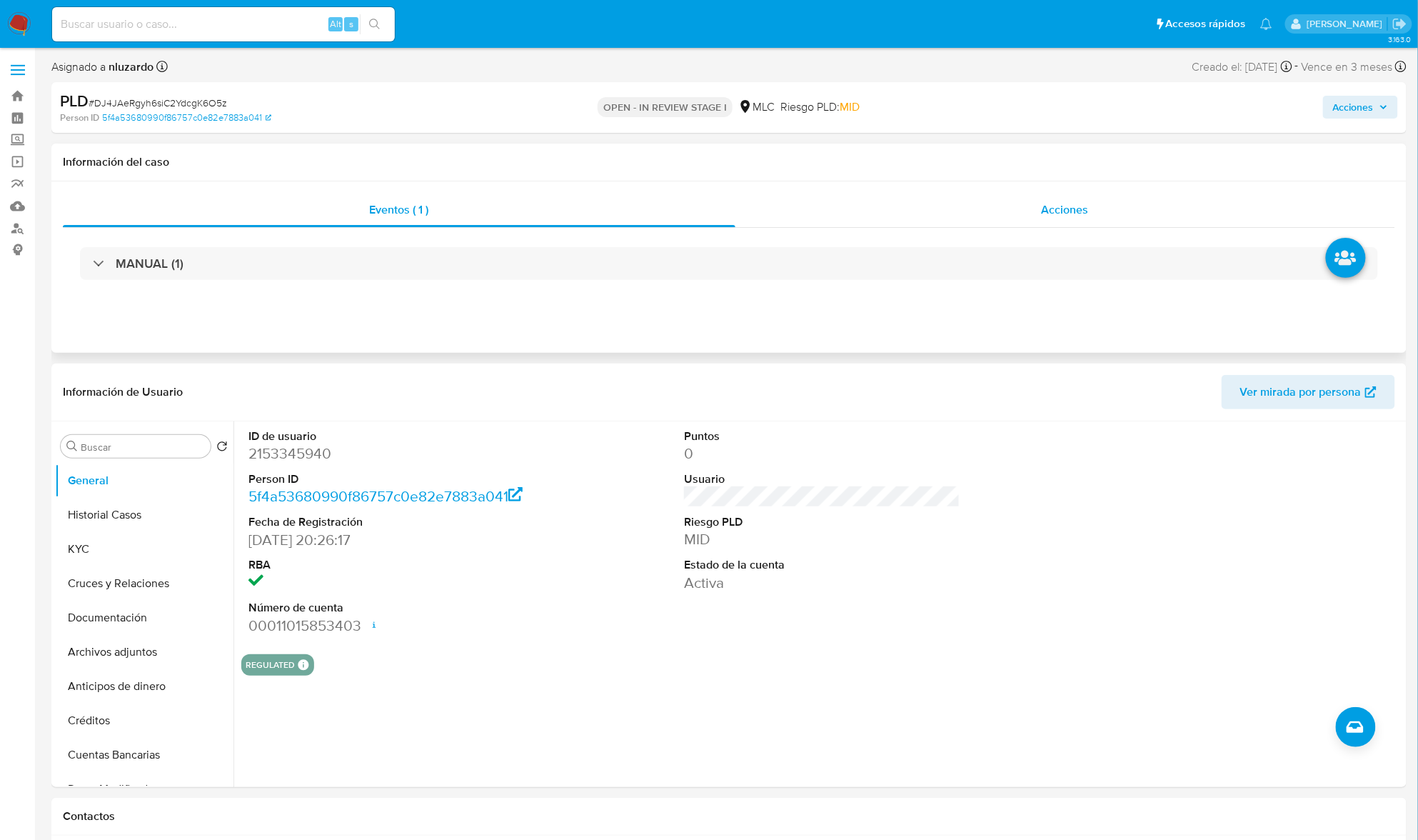
click at [994, 218] on div "Acciones" at bounding box center [1065, 210] width 661 height 34
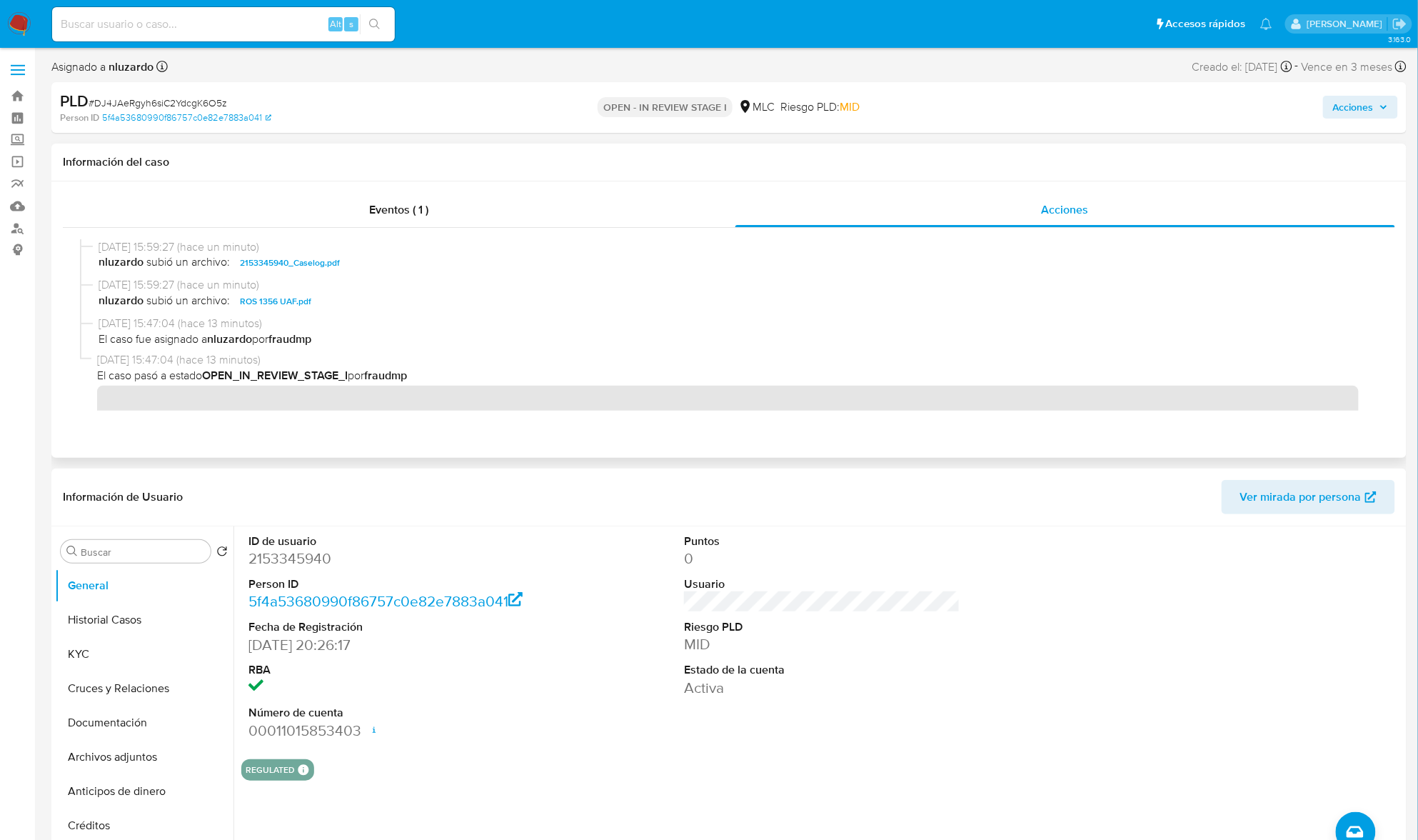
click at [466, 267] on span "nluzardo subió un archivo: 2153345940_Caselog.pdf" at bounding box center [736, 263] width 1274 height 17
click at [1332, 103] on button "Acciones" at bounding box center [1360, 108] width 75 height 23
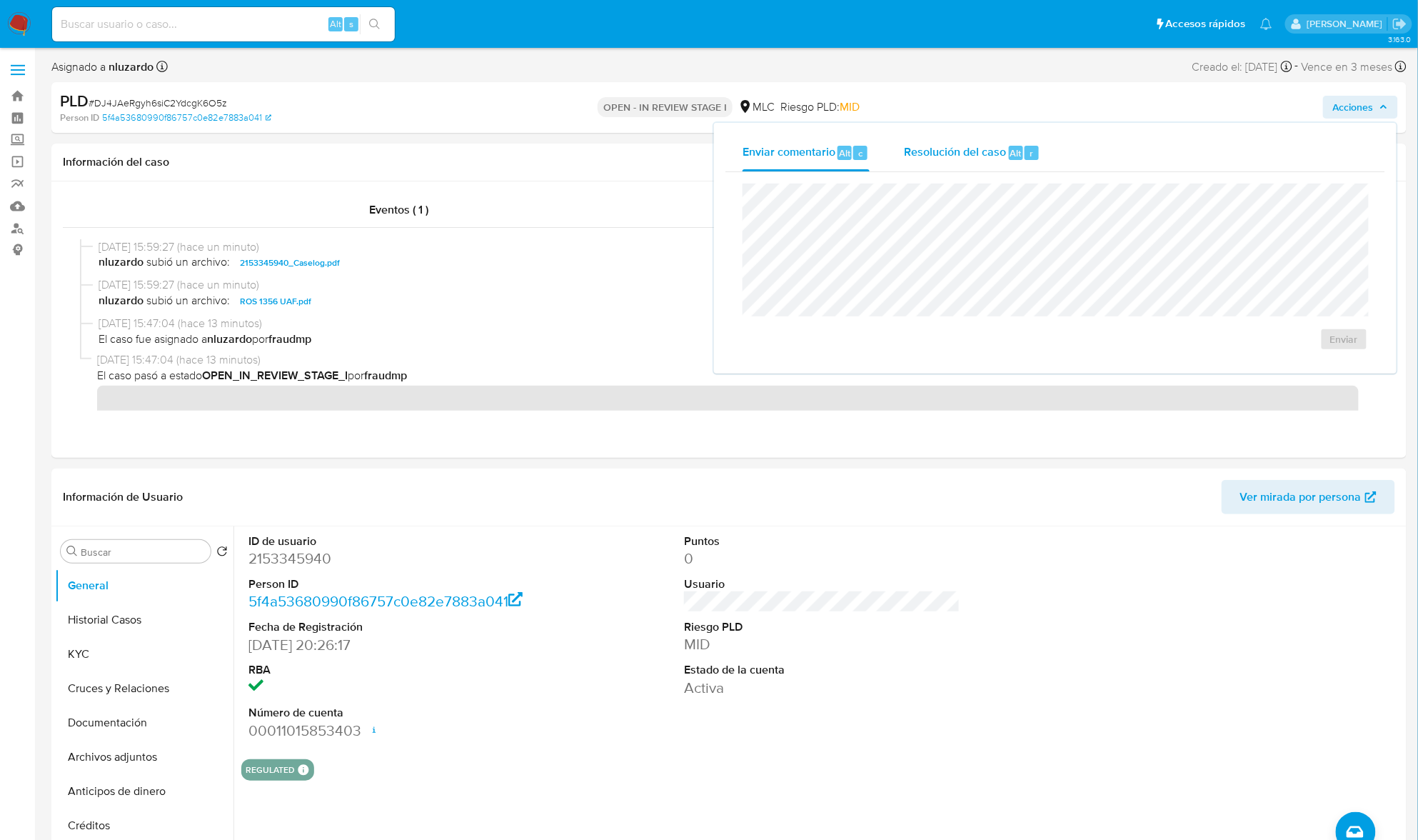
click at [1012, 149] on span "Alt" at bounding box center [1016, 153] width 12 height 14
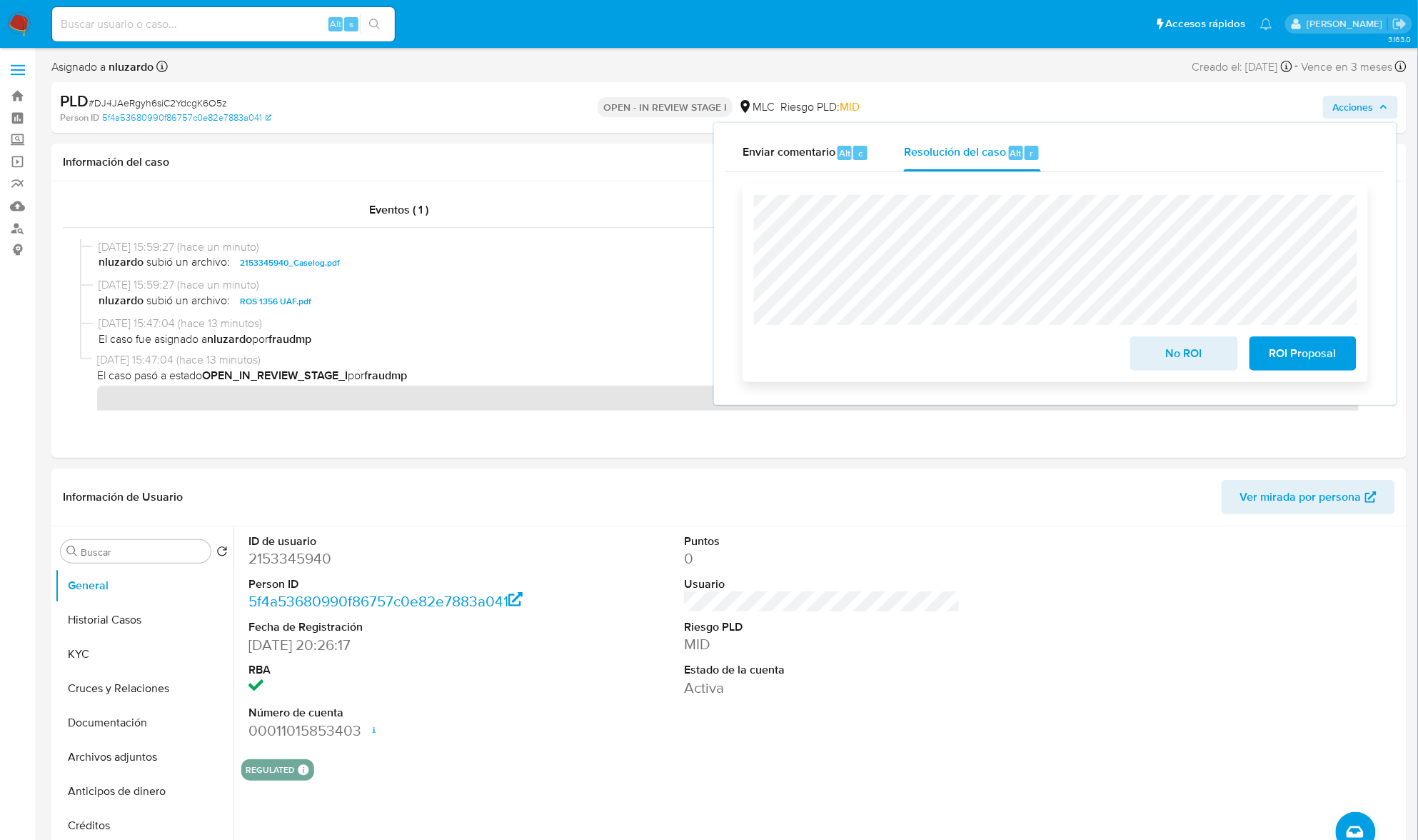
click at [1285, 348] on span "ROI Proposal" at bounding box center [1304, 353] width 70 height 31
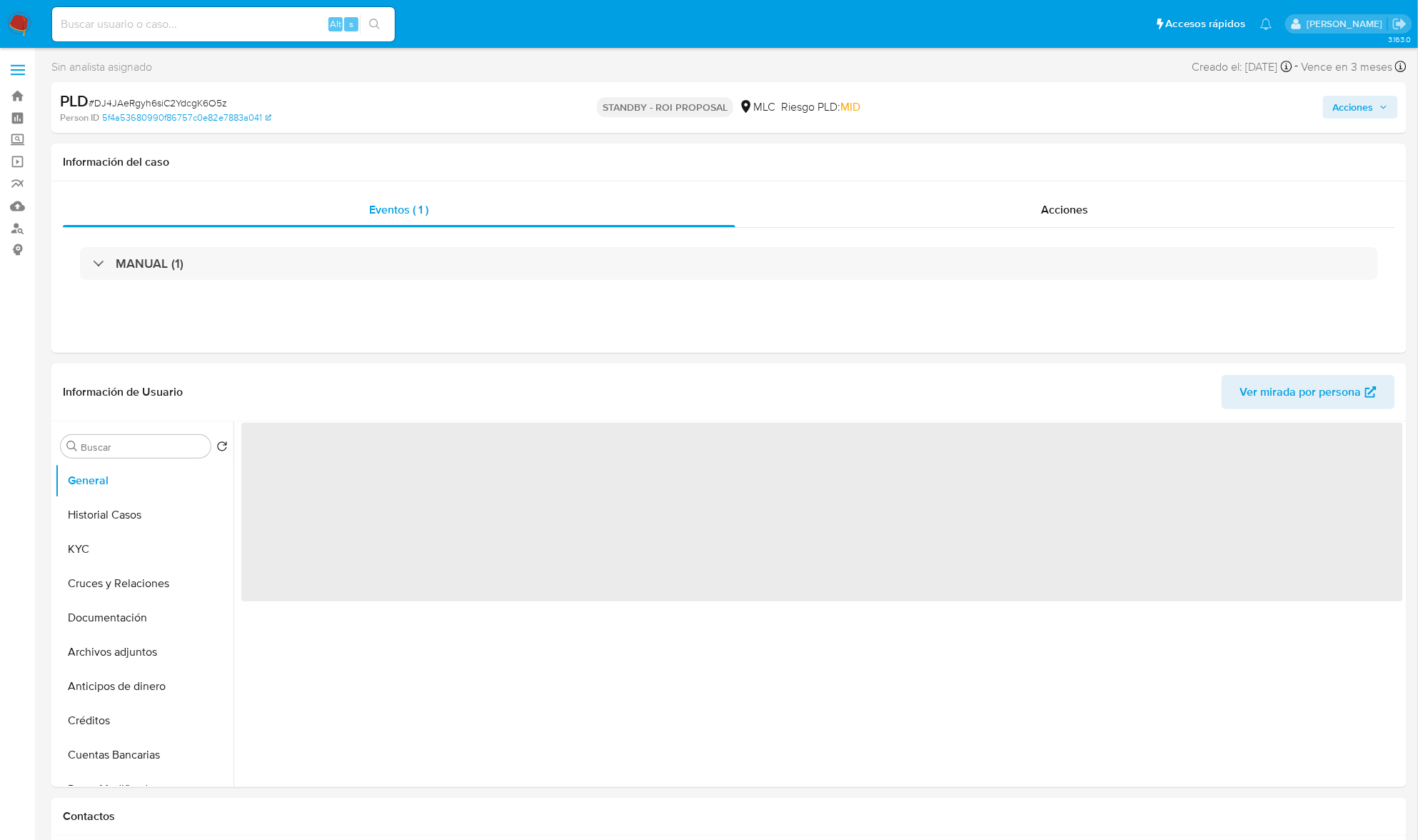
select select "10"
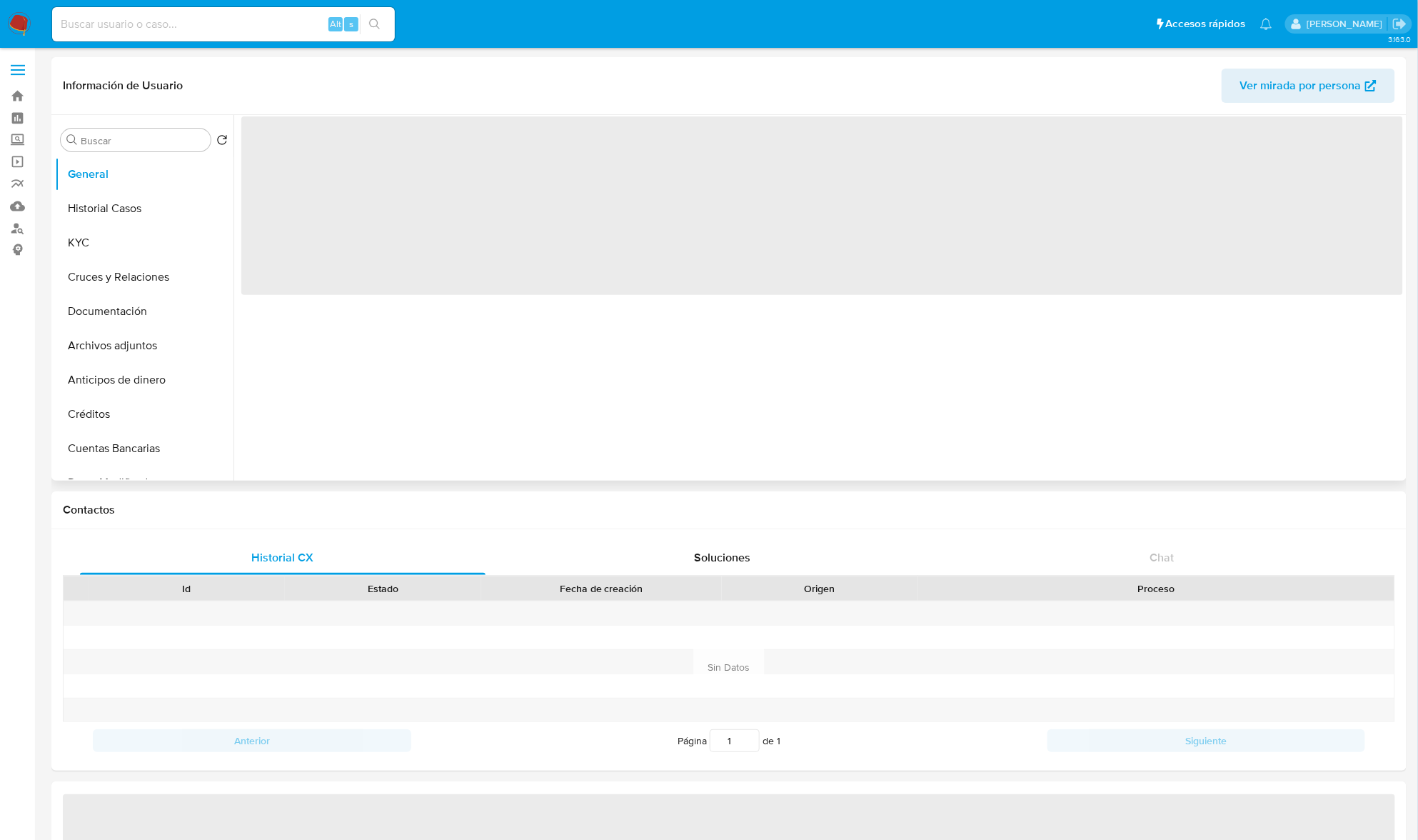
select select "10"
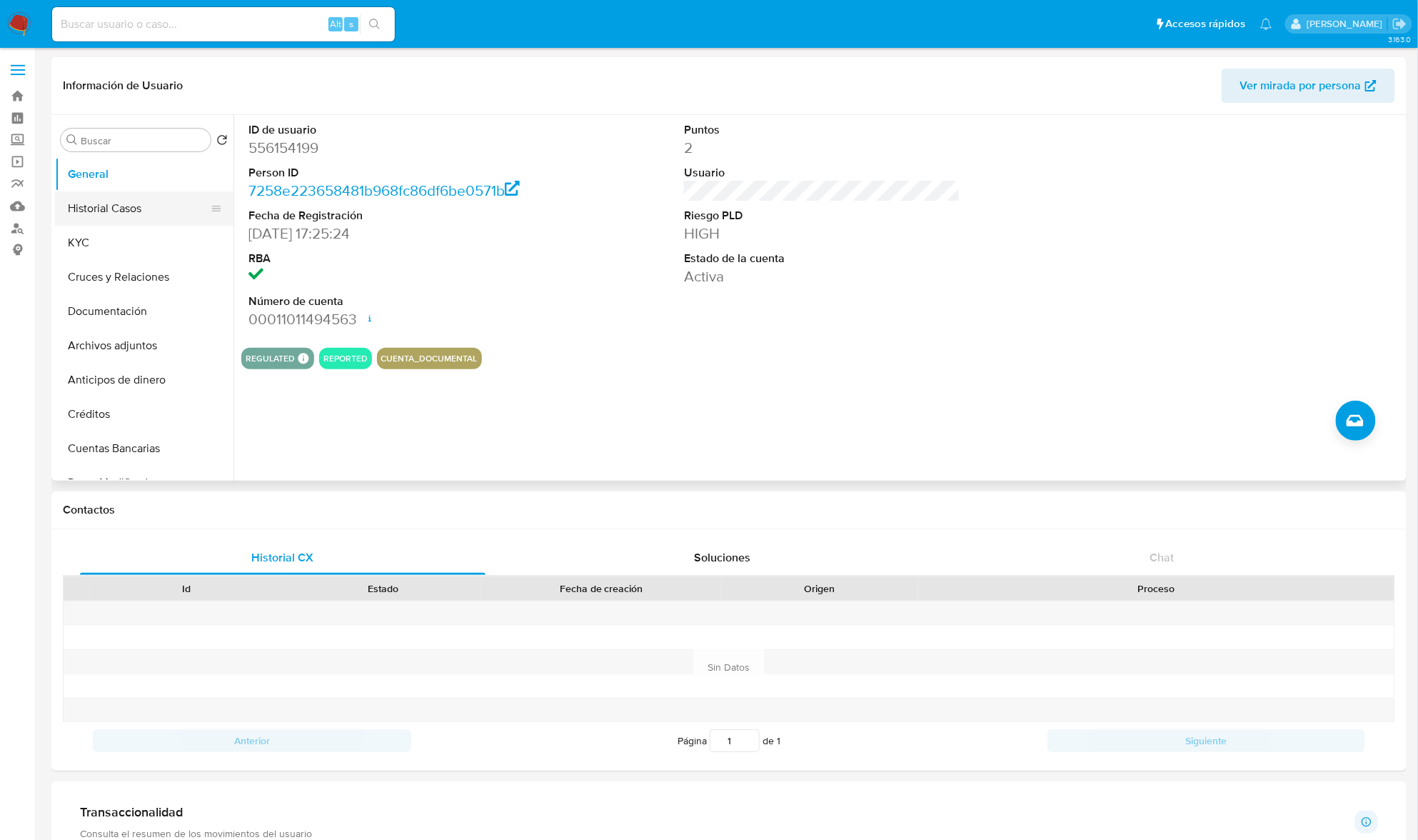
click at [87, 211] on button "Historial Casos" at bounding box center [139, 208] width 167 height 34
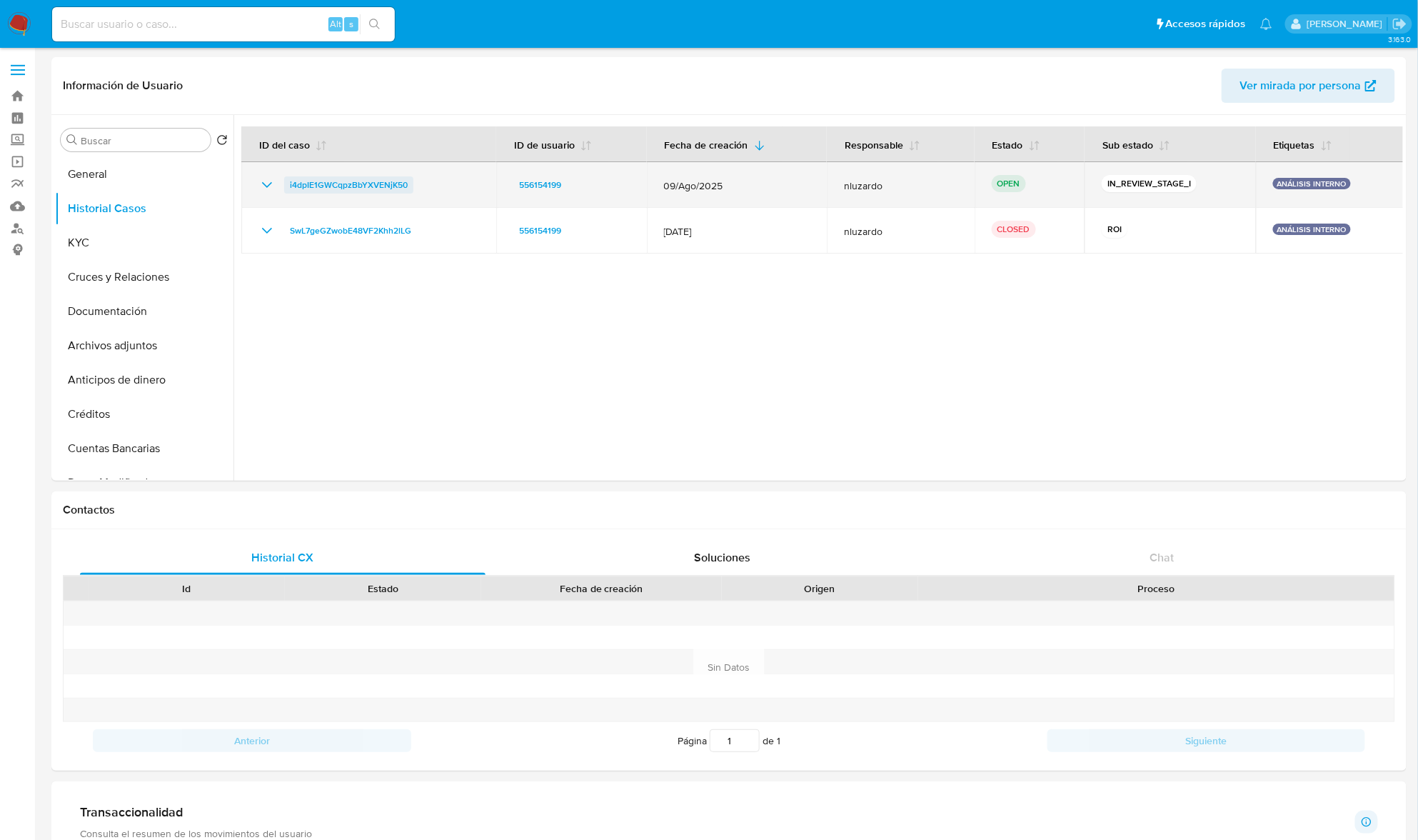
click at [340, 190] on span "i4dpIE1GWCqpzBbYXVENjK50" at bounding box center [348, 185] width 117 height 17
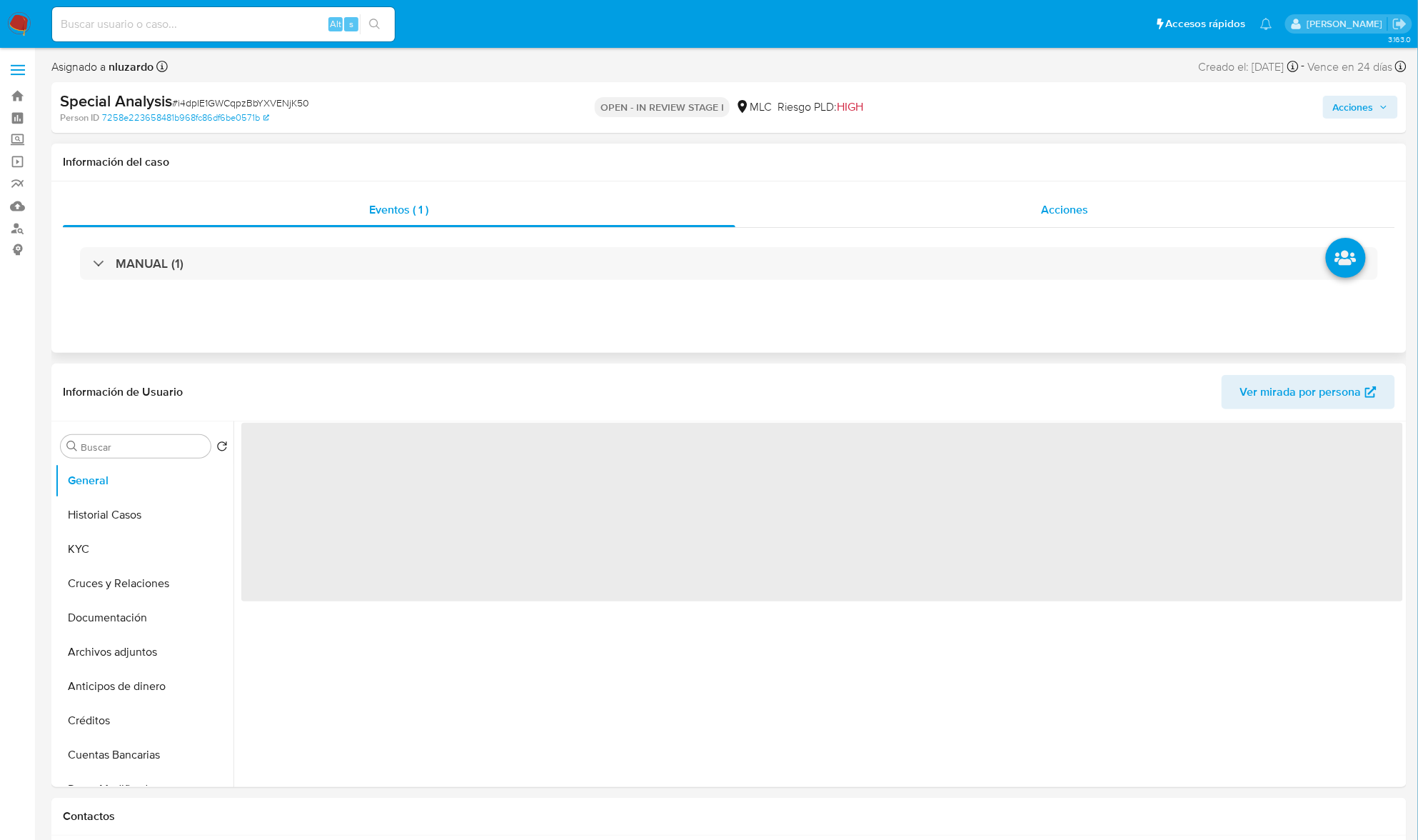
click at [1036, 204] on div "Acciones" at bounding box center [1065, 210] width 661 height 34
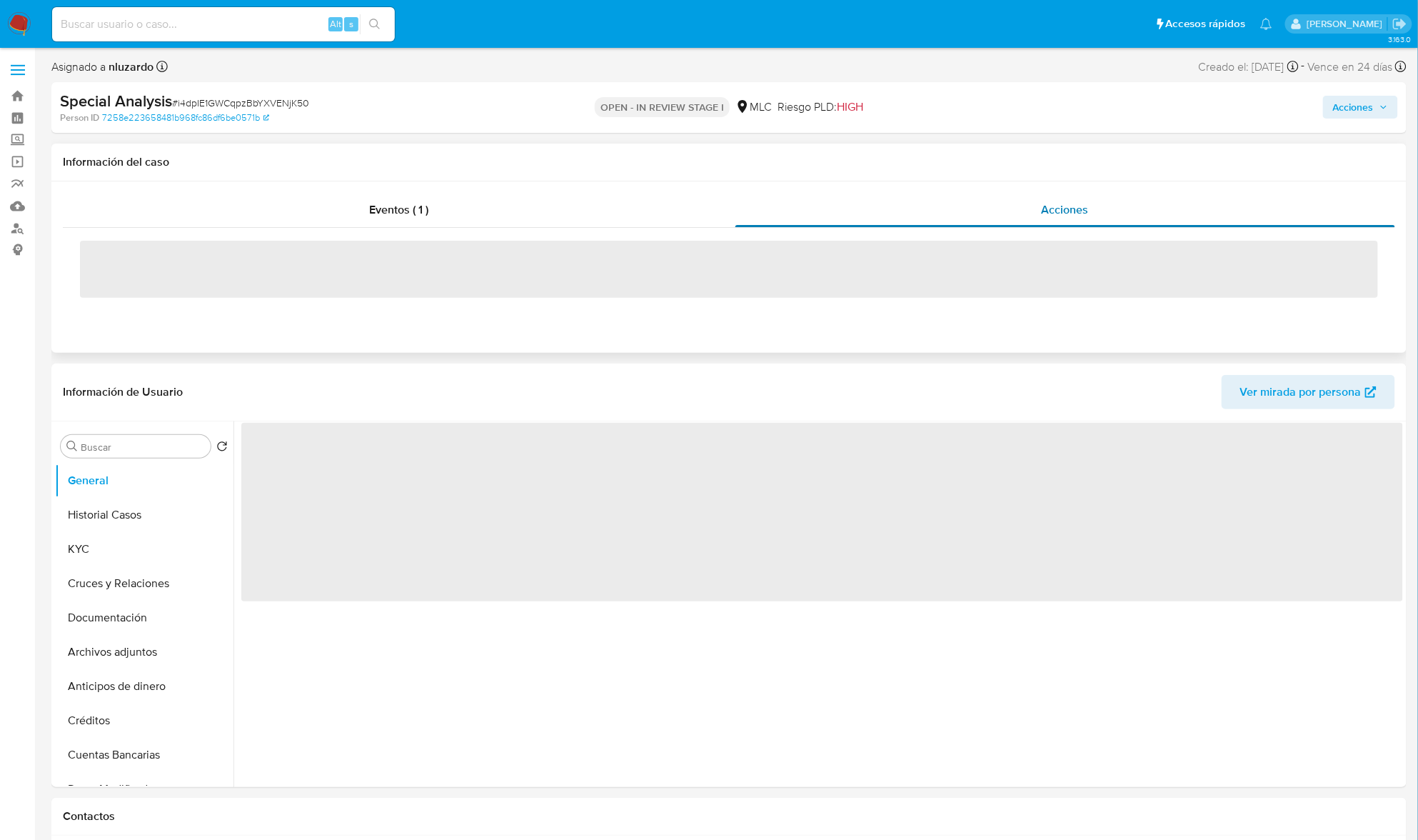
select select "10"
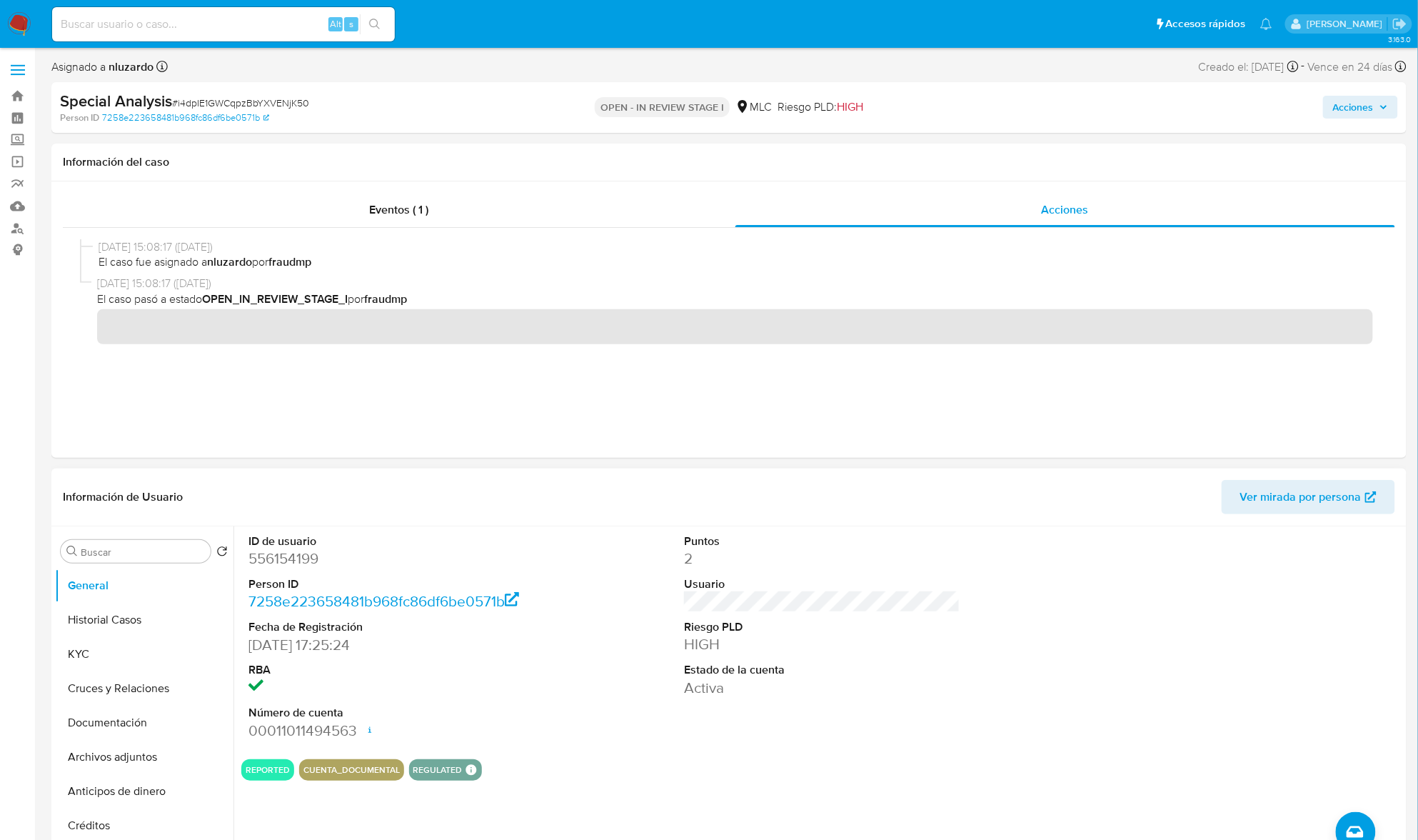
click at [310, 567] on dd "556154199" at bounding box center [386, 559] width 276 height 20
copy dd "556154199"
click at [267, 558] on dd "556154199" at bounding box center [386, 559] width 276 height 20
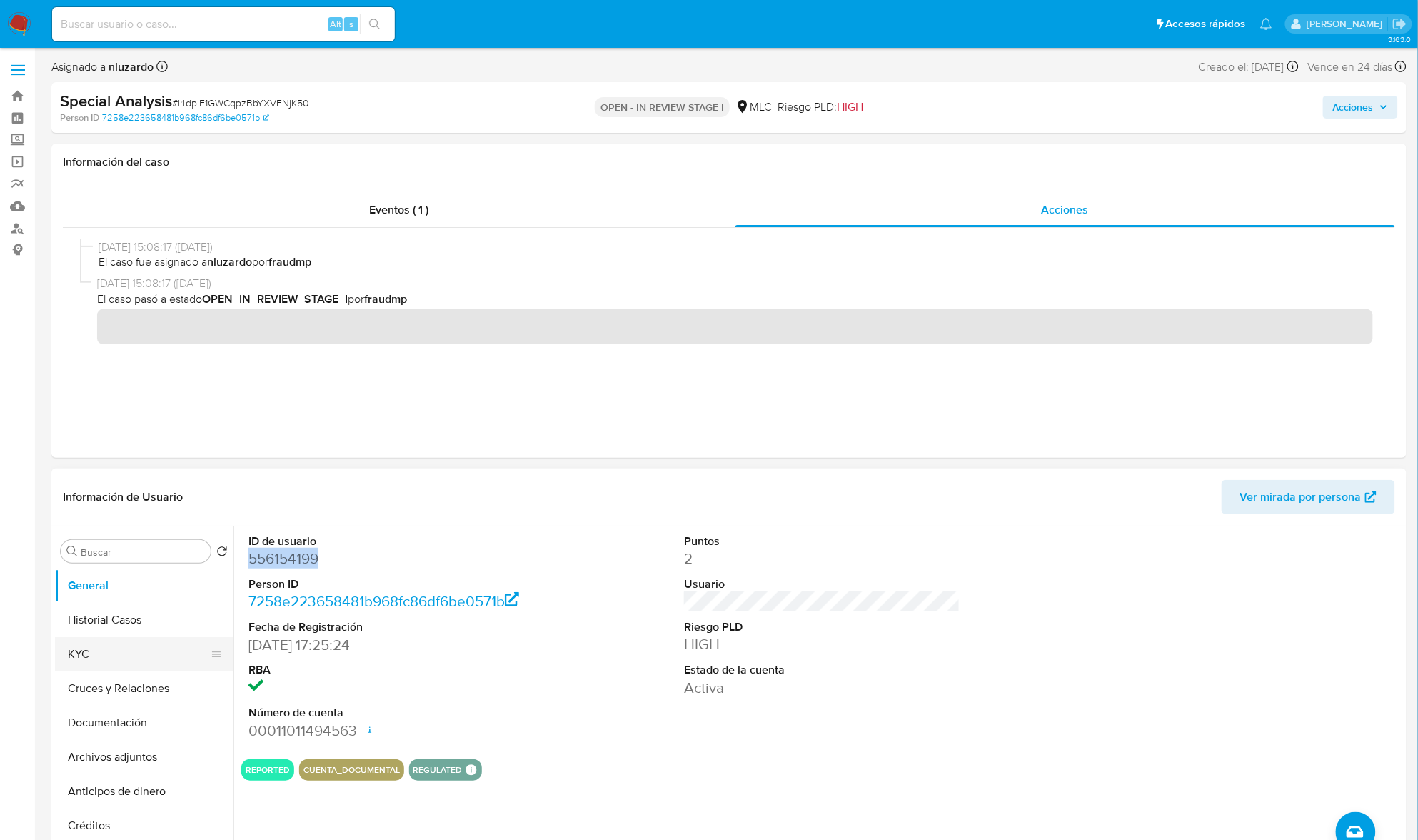
click at [91, 638] on button "KYC" at bounding box center [139, 654] width 167 height 34
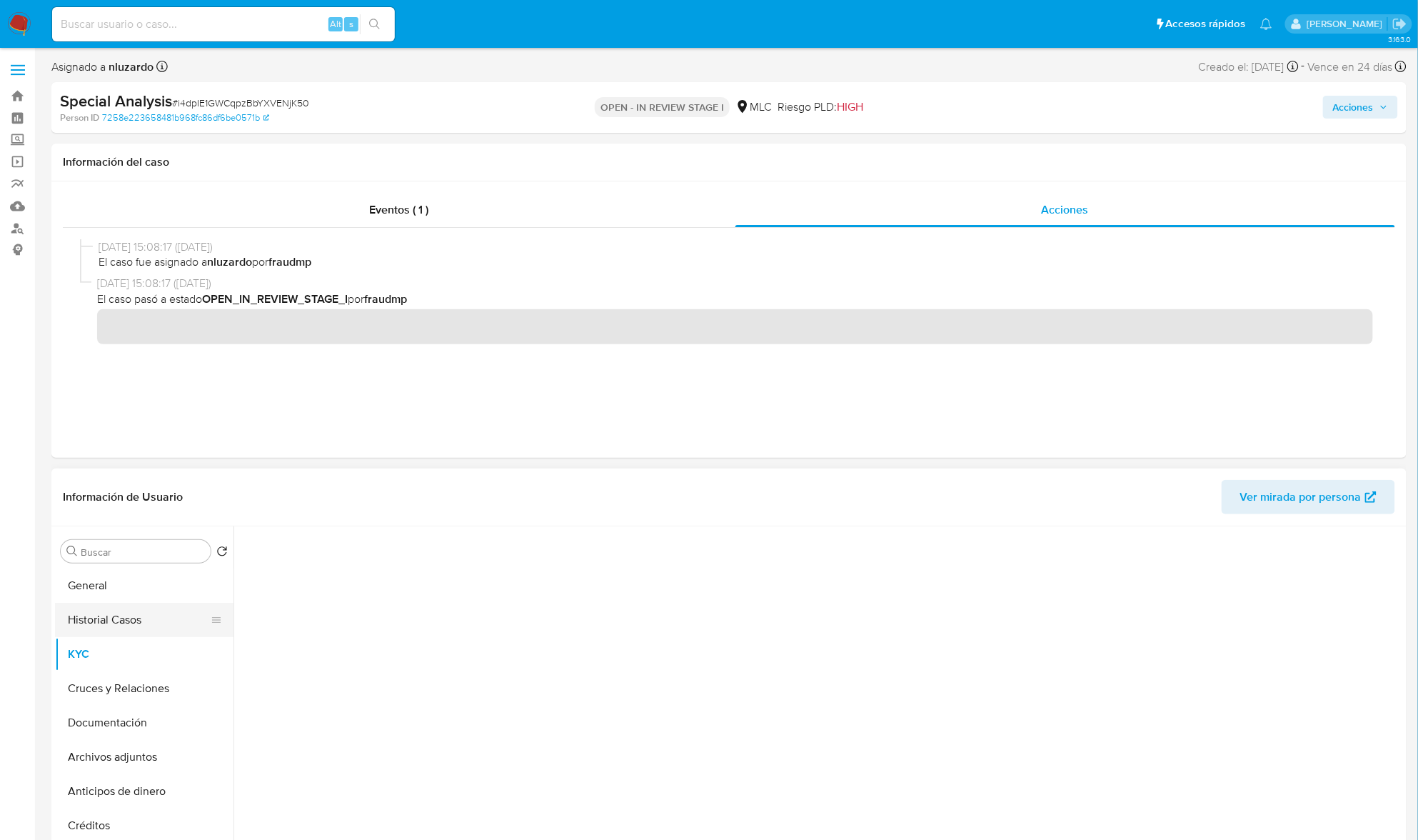
click at [96, 621] on button "Historial Casos" at bounding box center [139, 619] width 167 height 34
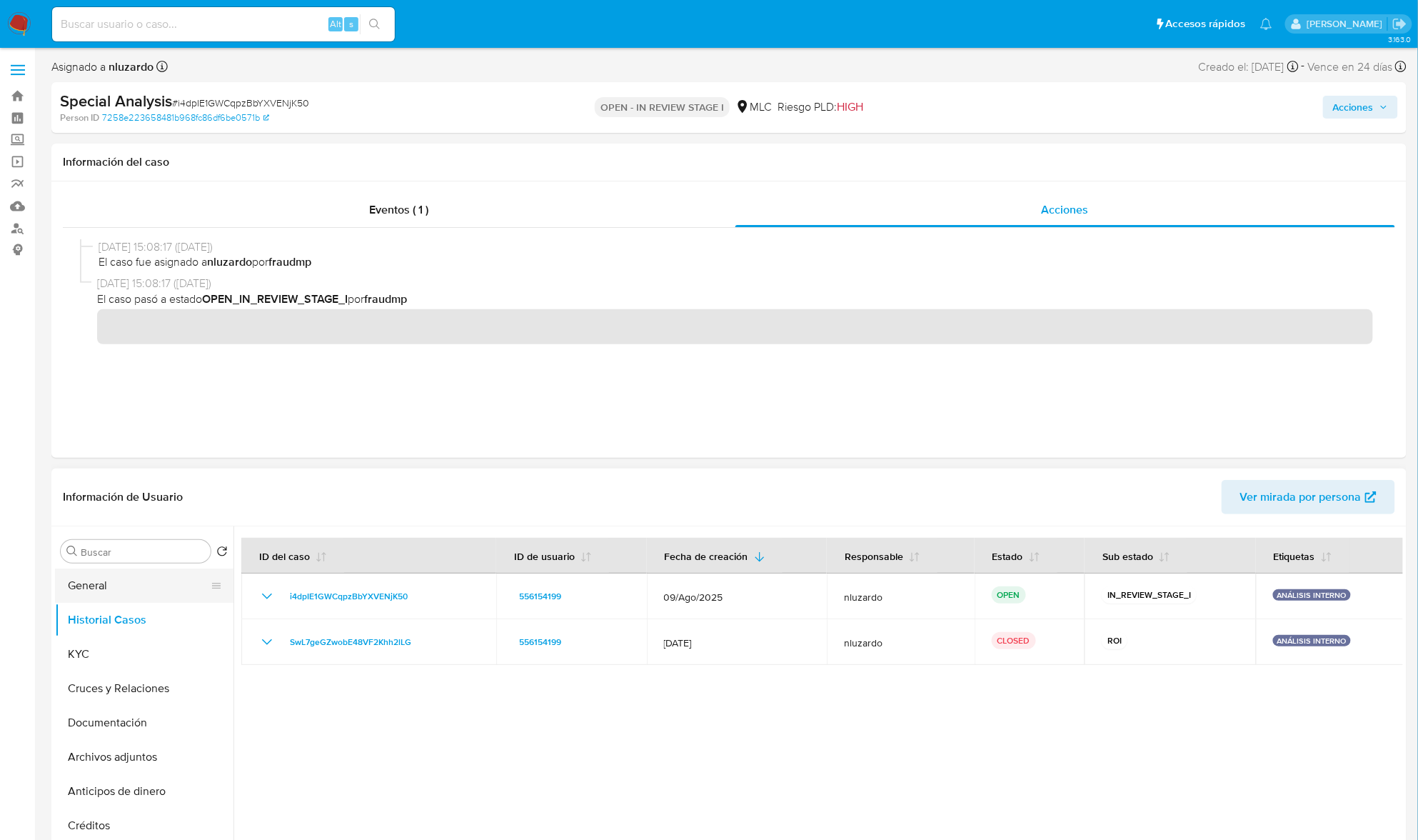
click at [101, 583] on button "General" at bounding box center [139, 585] width 167 height 34
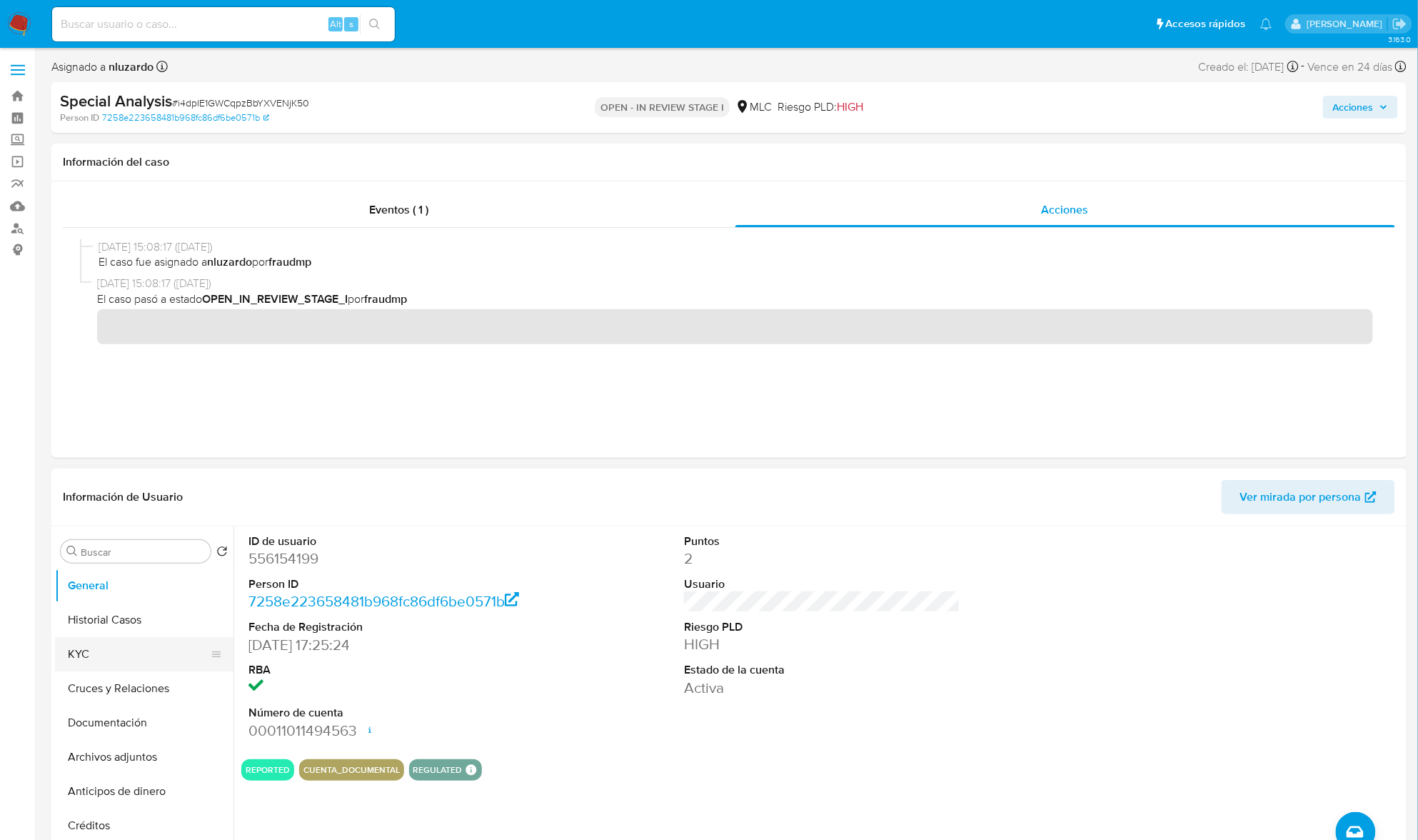
click at [117, 647] on button "KYC" at bounding box center [139, 654] width 167 height 34
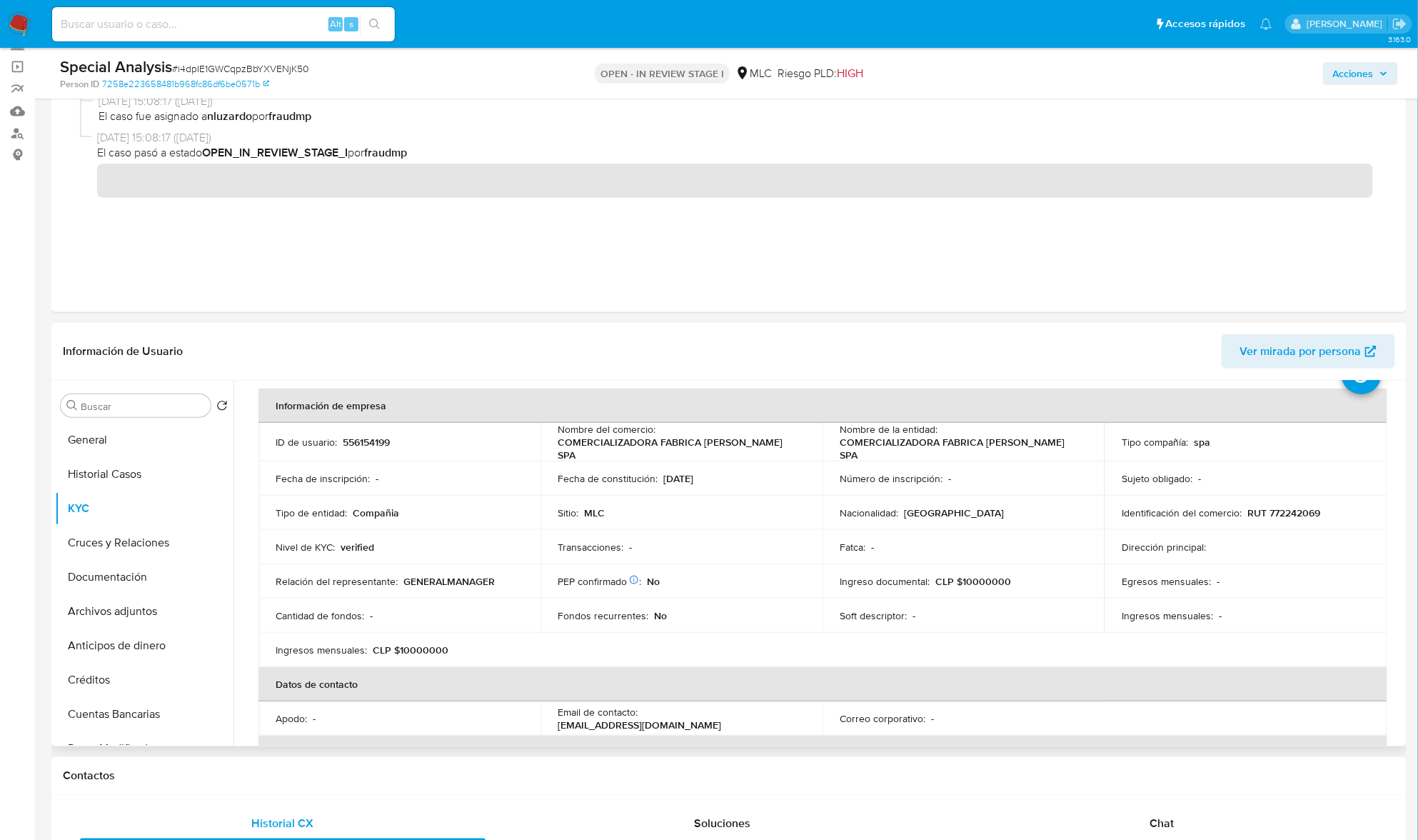
scroll to position [63, 0]
click at [1304, 507] on p "RUT 772242069" at bounding box center [1283, 509] width 73 height 13
copy p "772242069"
click at [1297, 503] on p "RUT 772242069" at bounding box center [1283, 509] width 73 height 13
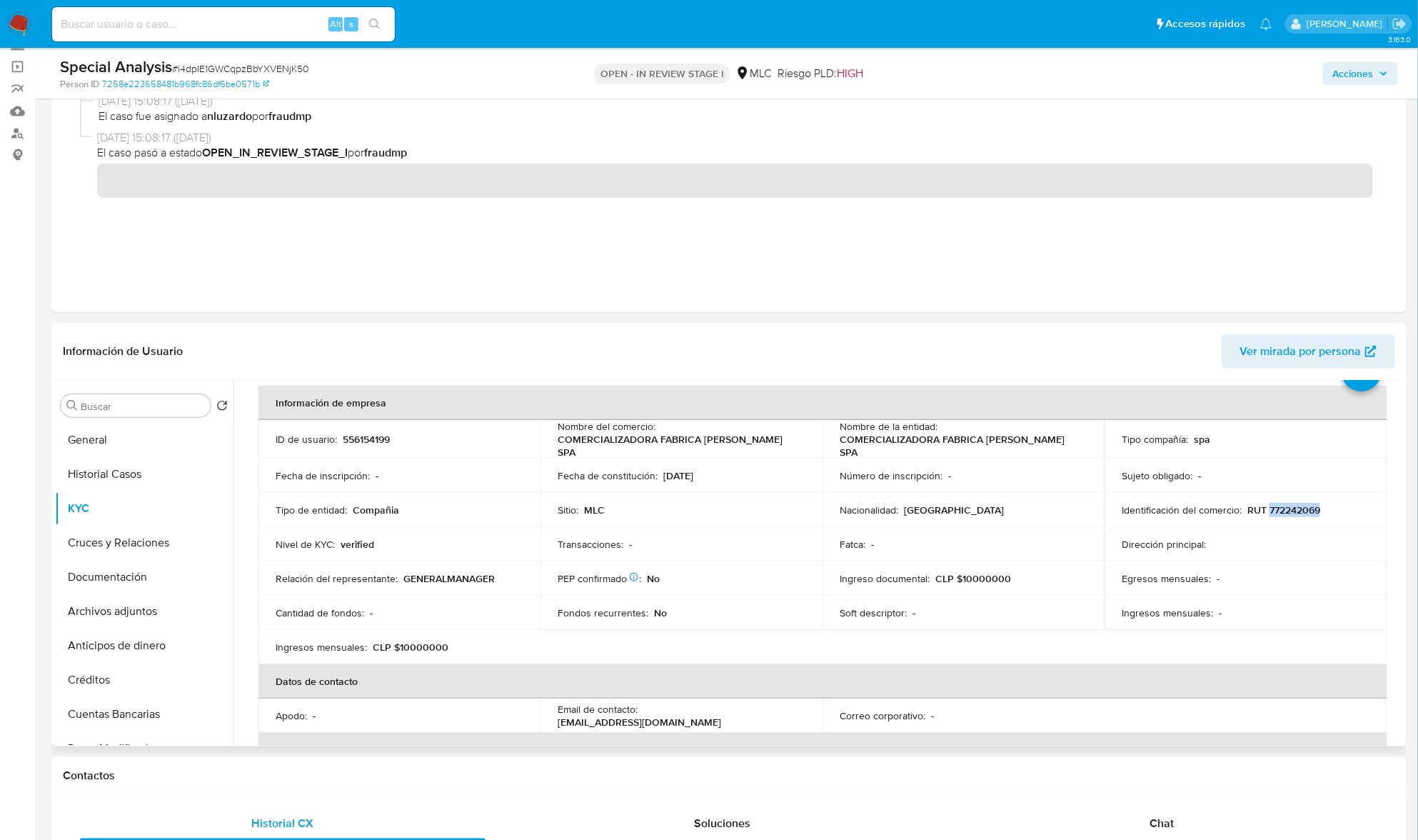
click at [1297, 503] on p "RUT 772242069" at bounding box center [1283, 509] width 73 height 13
click at [130, 404] on input "Buscar" at bounding box center [143, 405] width 124 height 13
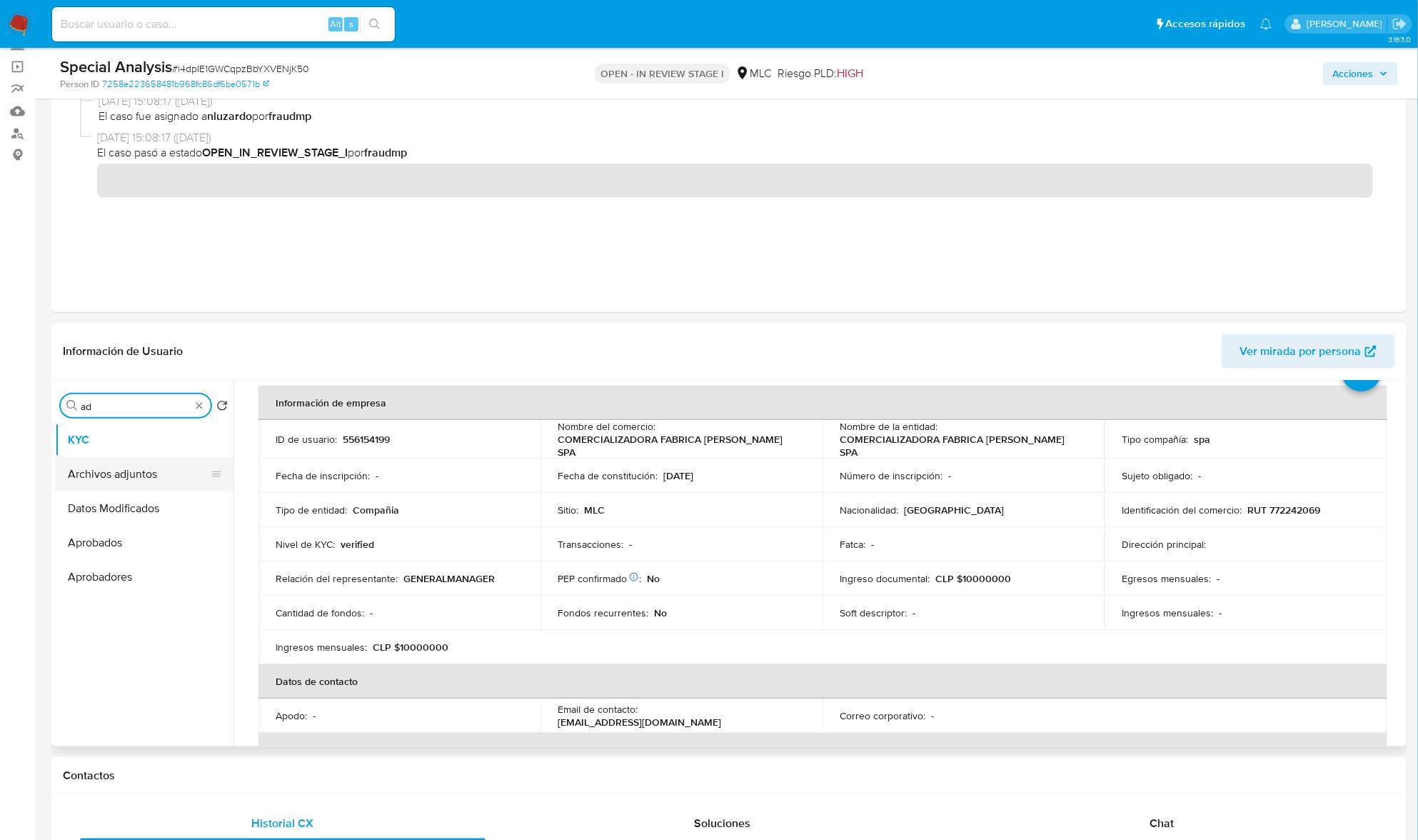
type input "ad"
click at [144, 467] on button "Archivos adjuntos" at bounding box center [139, 473] width 167 height 34
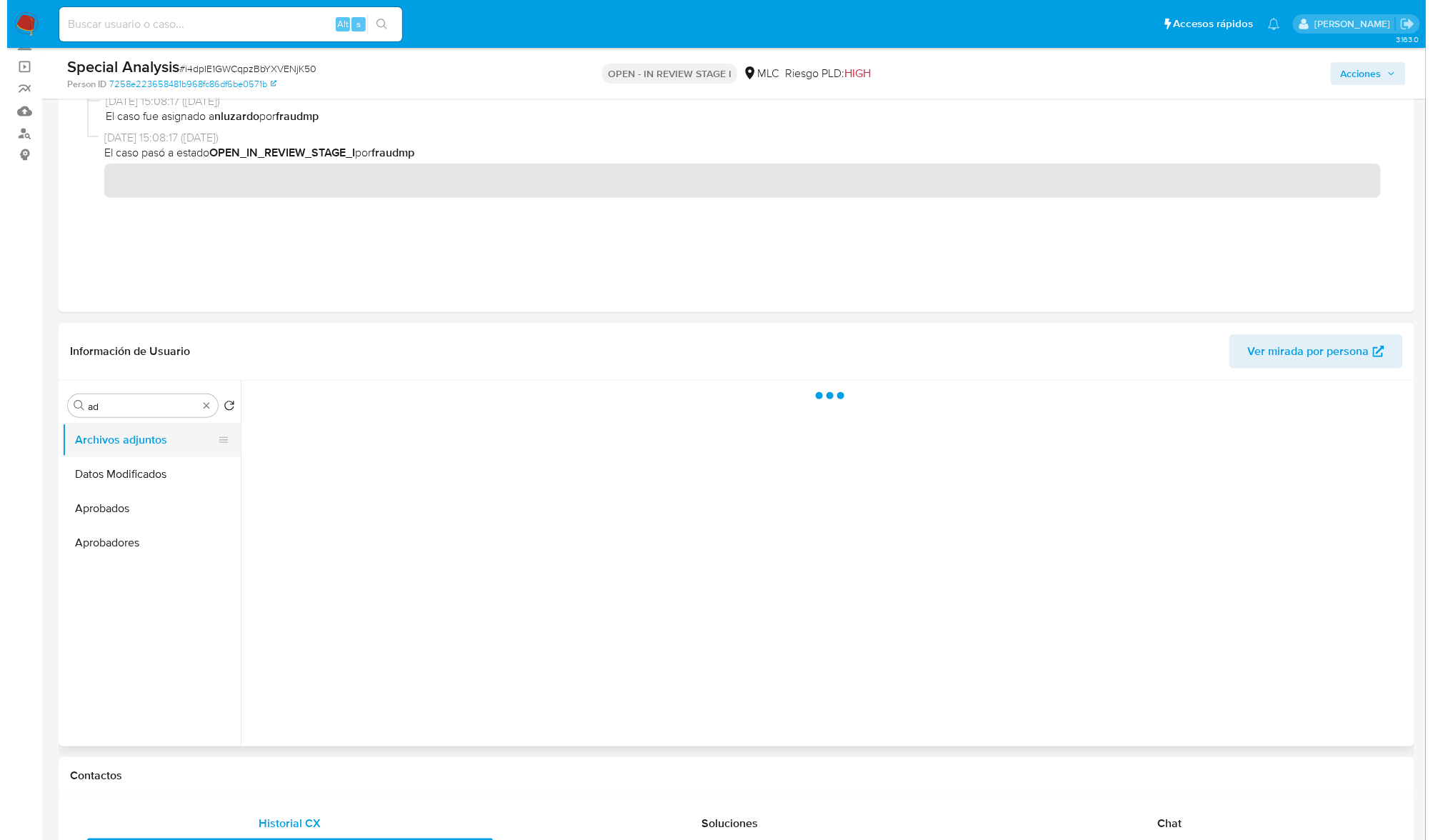
scroll to position [0, 0]
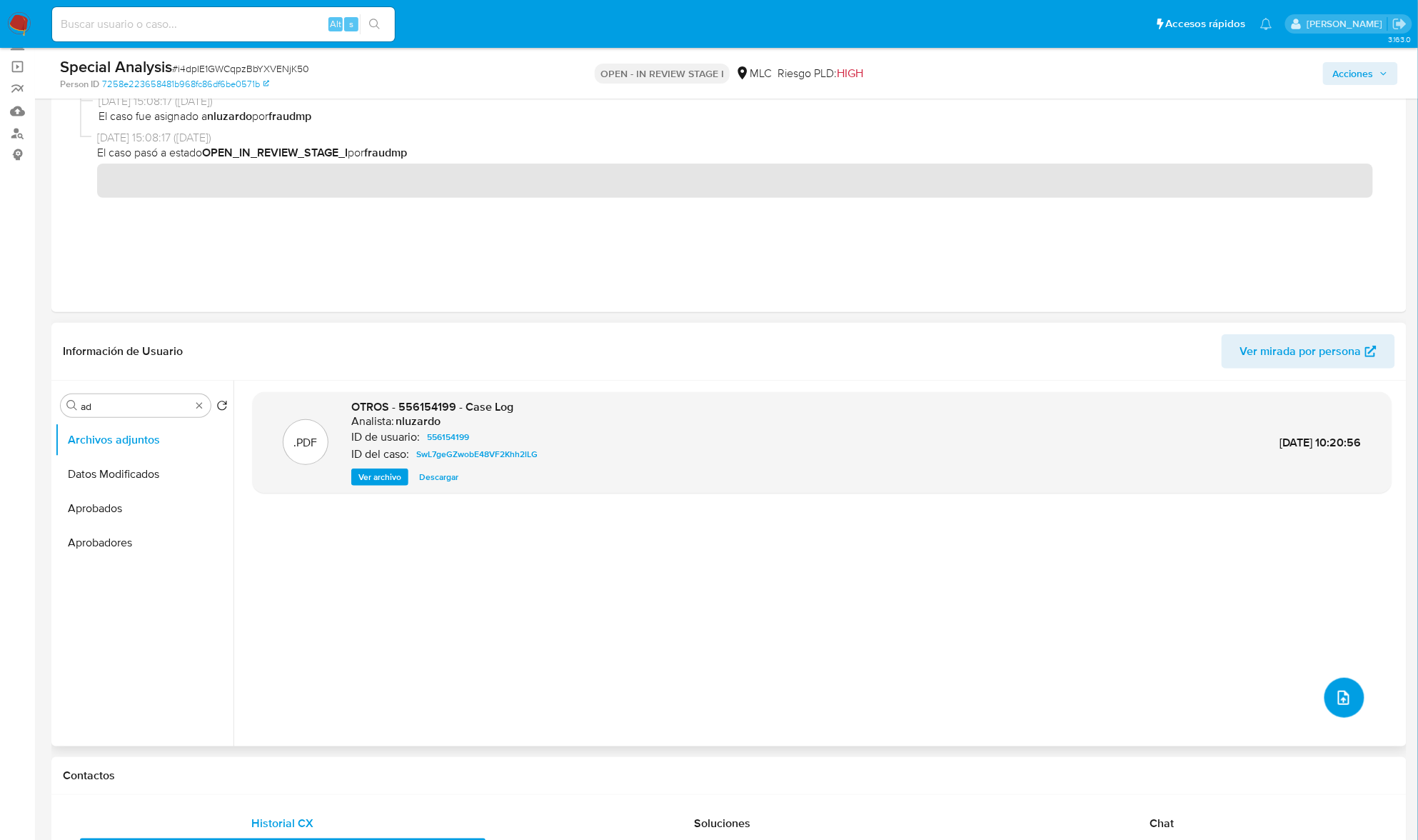
click at [1339, 693] on icon "upload-file" at bounding box center [1344, 698] width 17 height 17
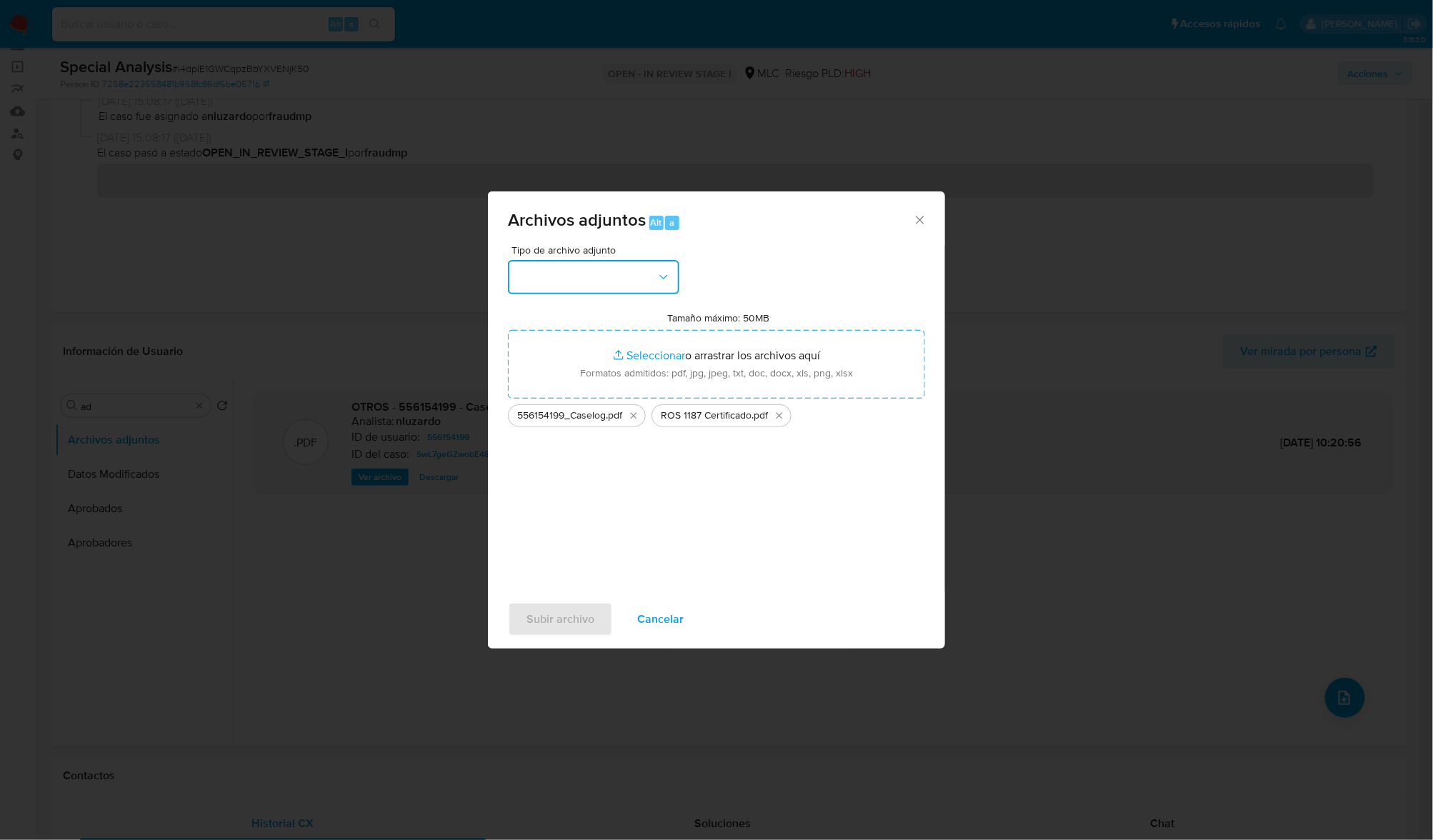
click at [666, 275] on icon "button" at bounding box center [664, 276] width 15 height 15
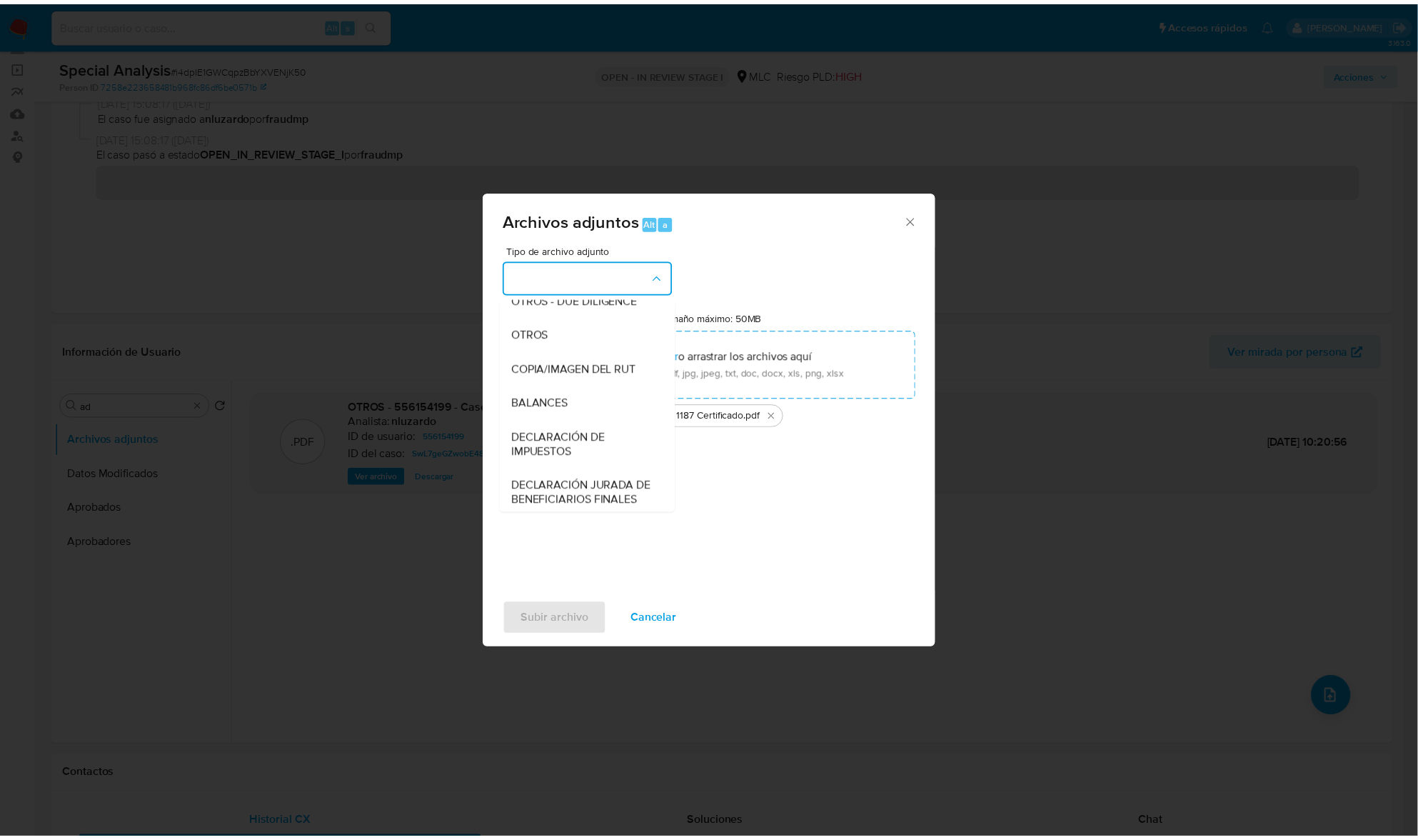
scroll to position [212, 0]
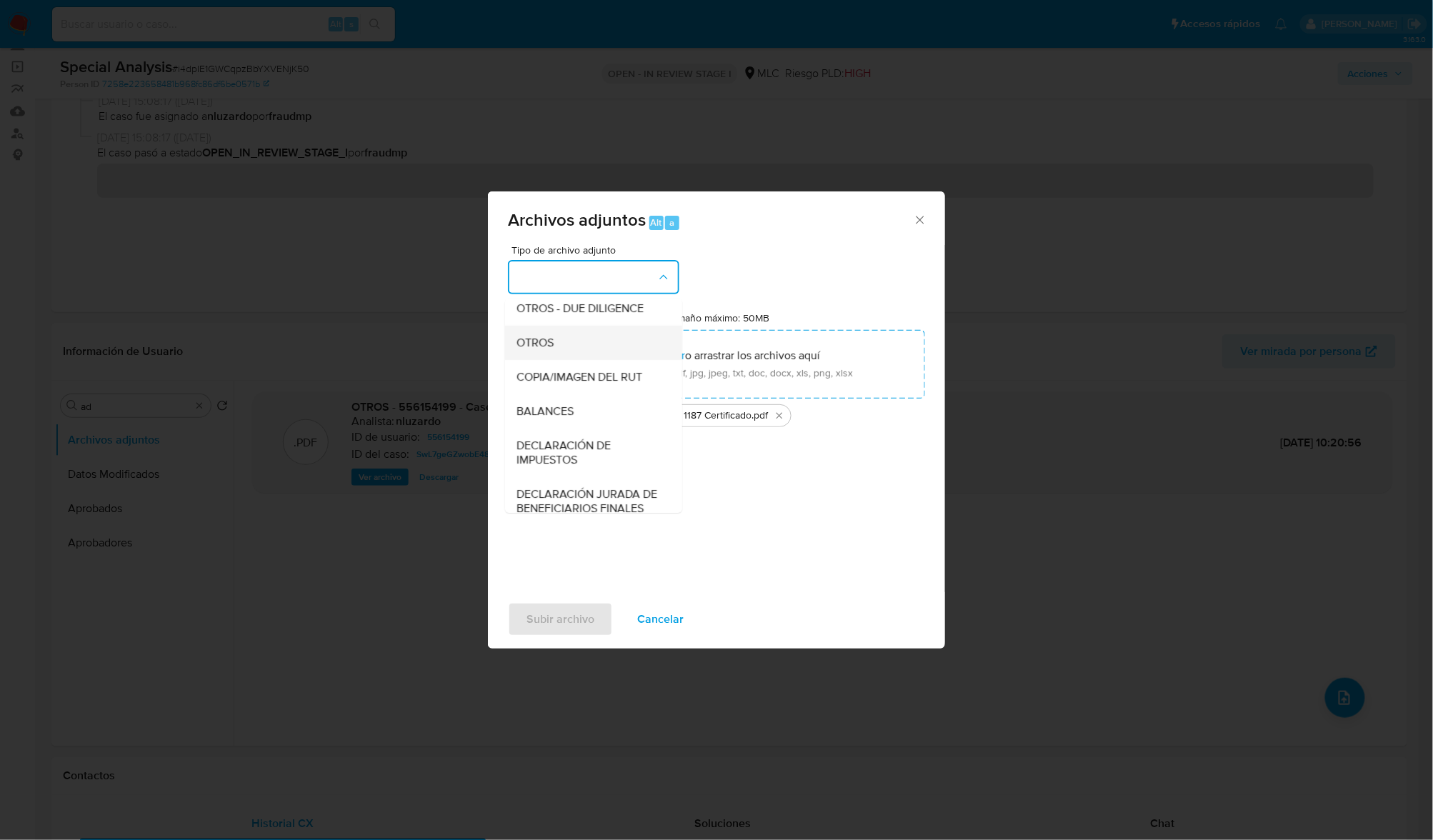
click at [556, 358] on div "OTROS" at bounding box center [589, 342] width 146 height 34
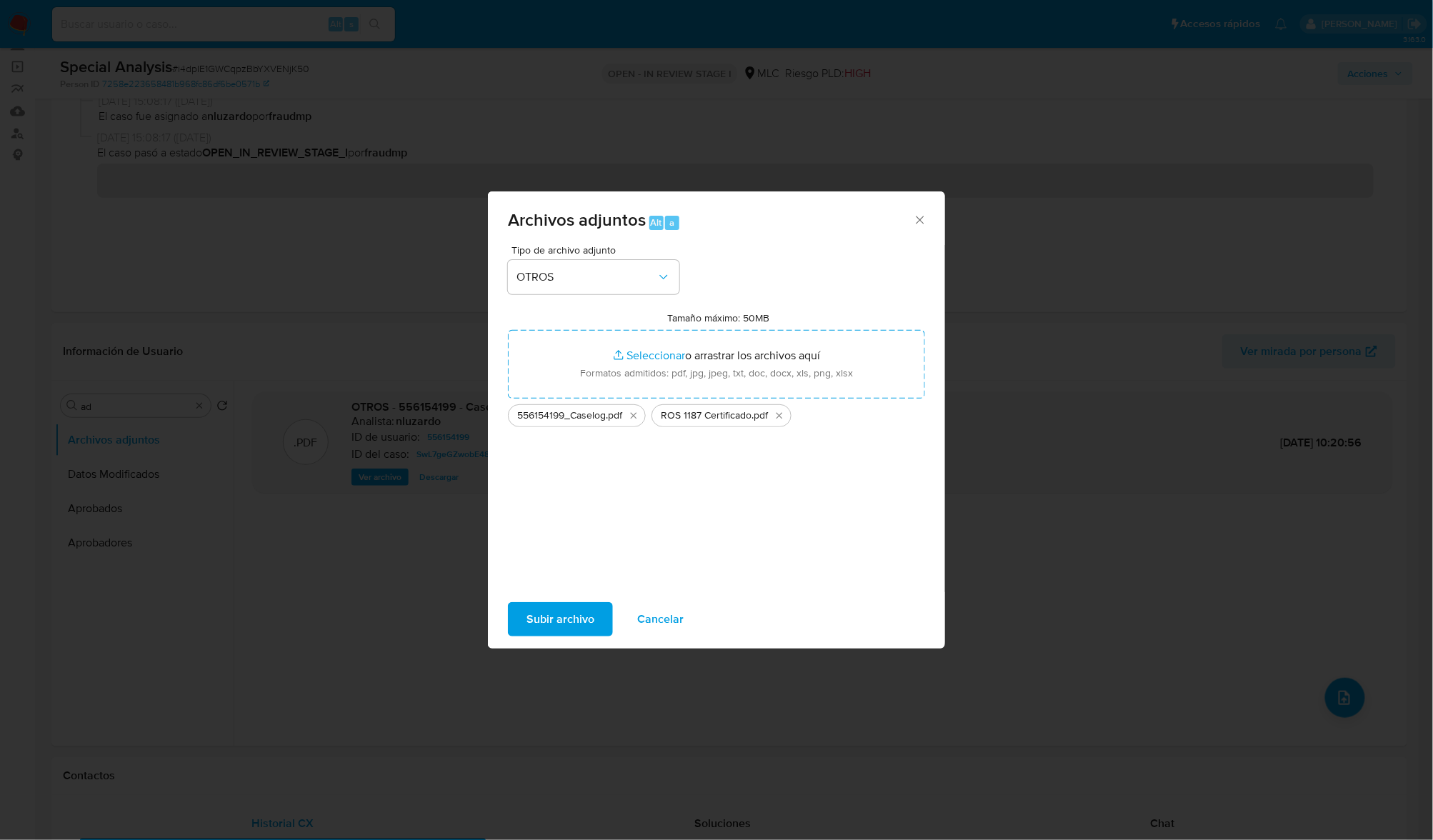
click at [566, 618] on span "Subir archivo" at bounding box center [561, 619] width 68 height 31
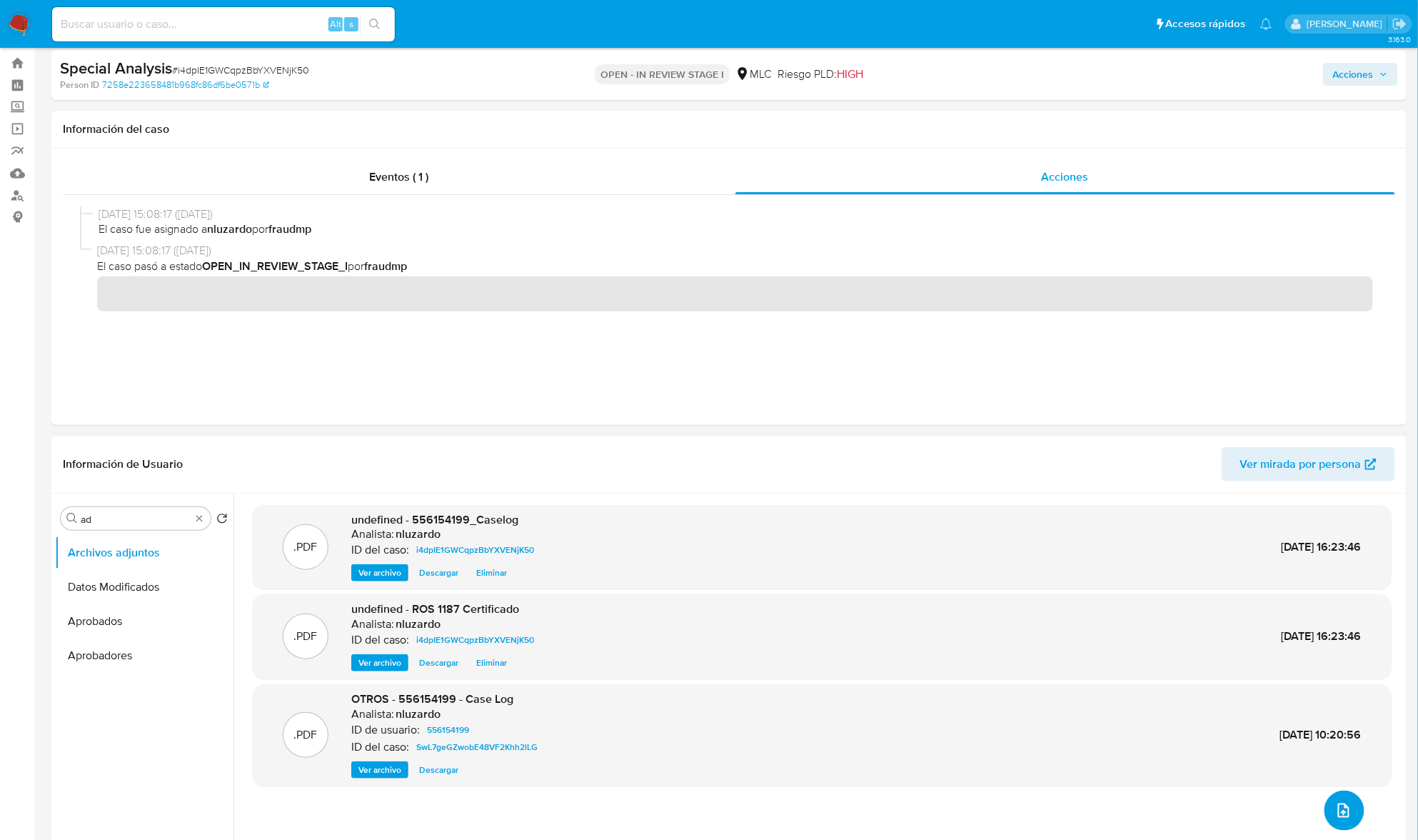
scroll to position [0, 0]
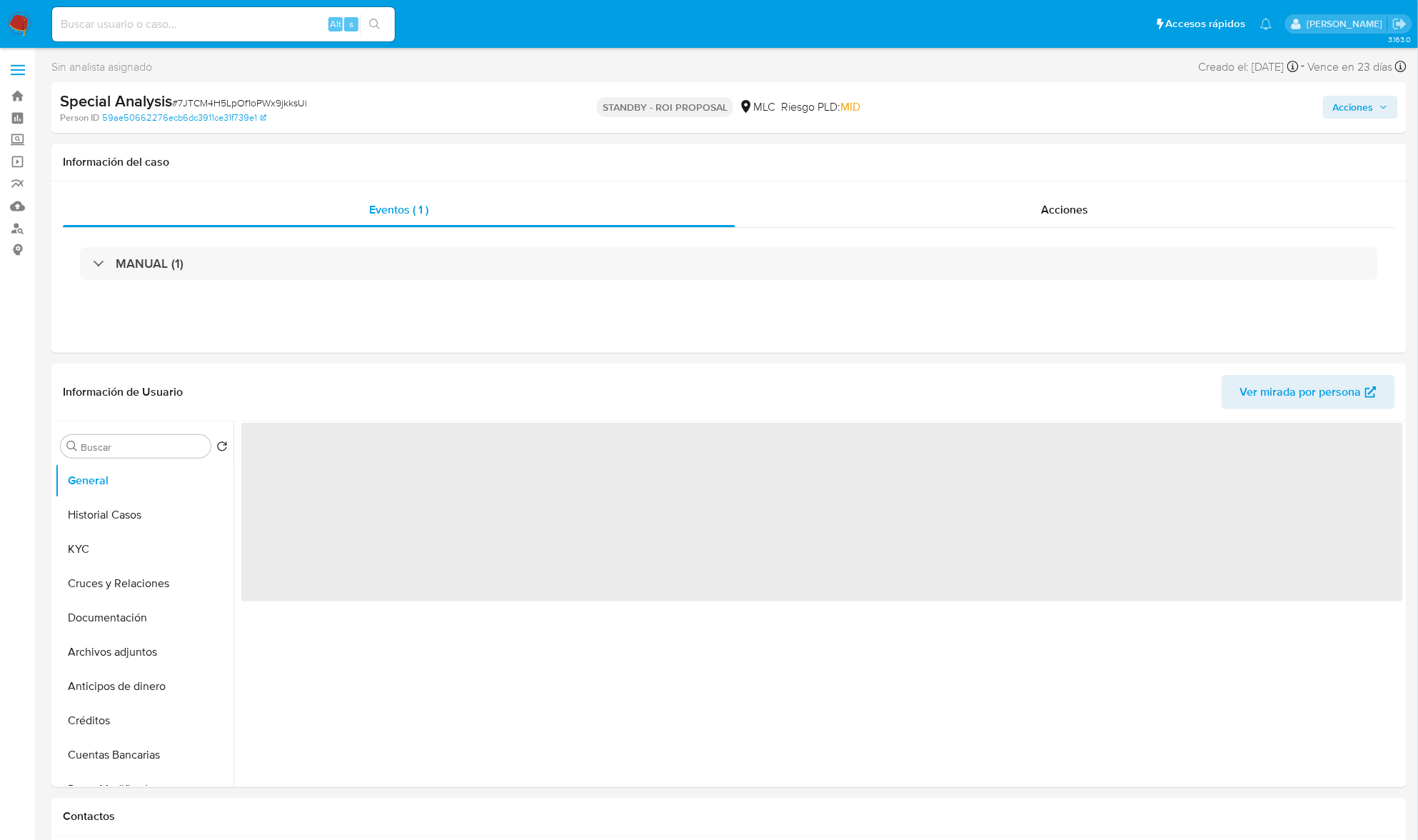
select select "10"
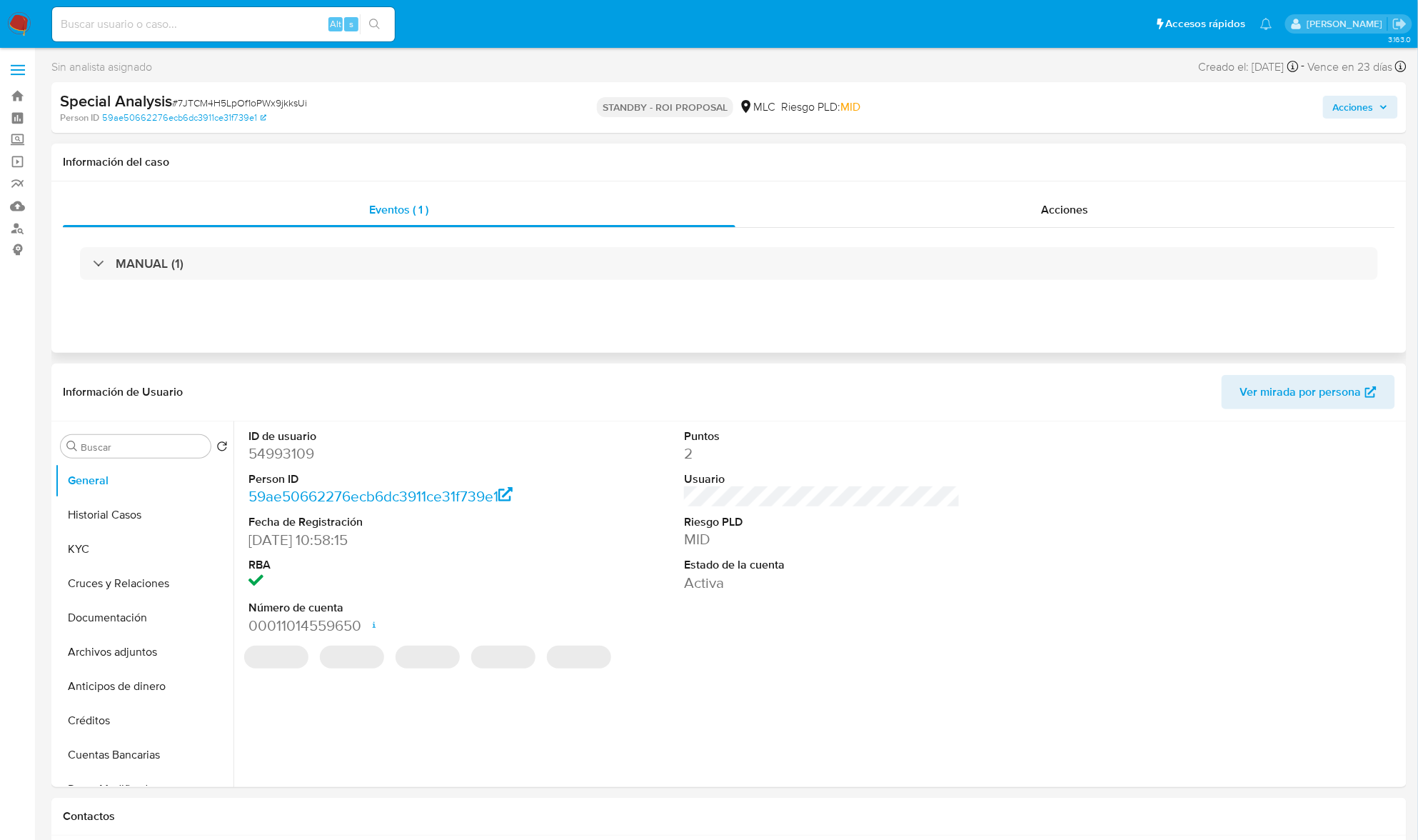
click at [1055, 230] on div "MANUAL (1)" at bounding box center [729, 264] width 1333 height 72
click at [1110, 195] on div "Acciones" at bounding box center [1065, 210] width 661 height 34
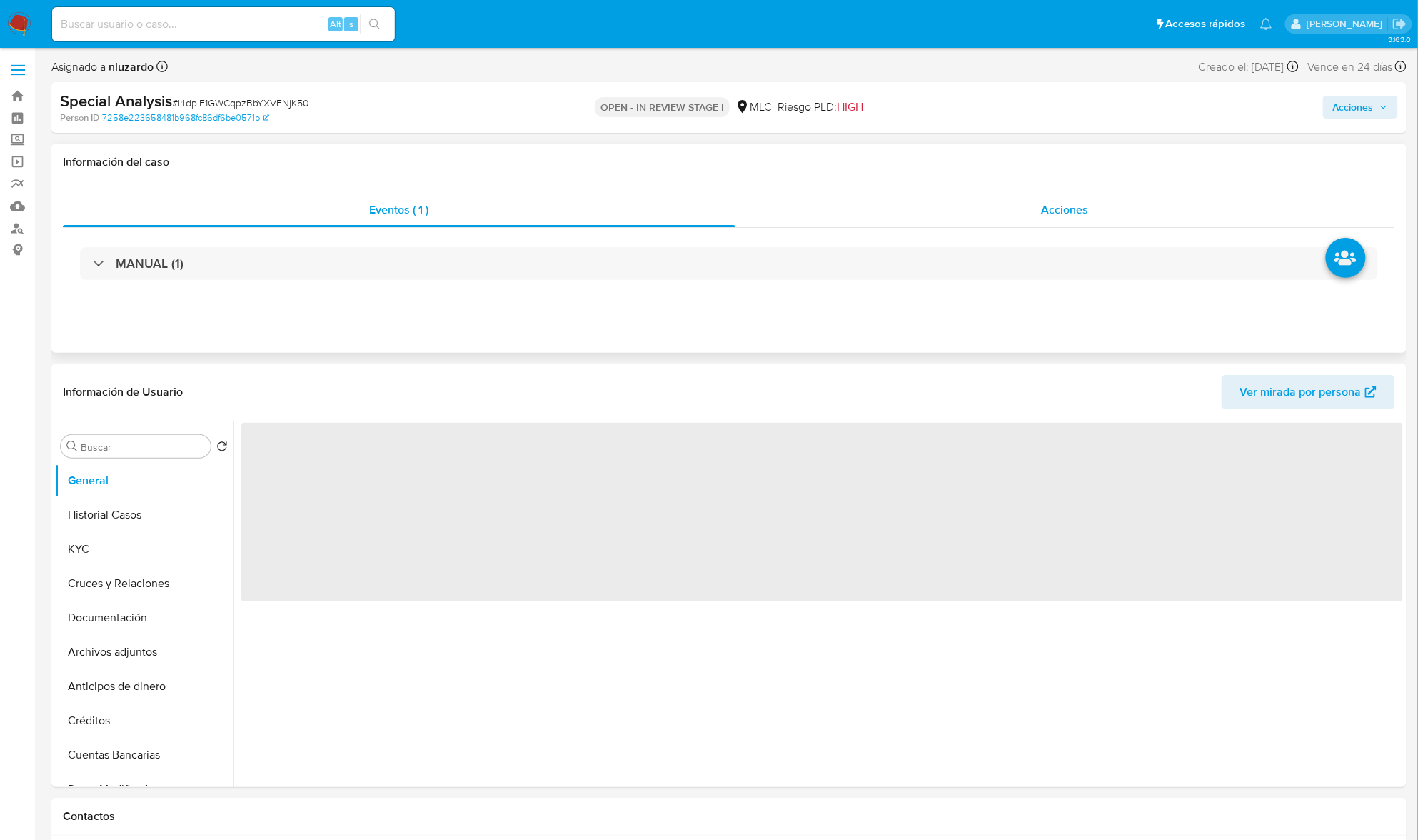
select select "10"
click at [1000, 195] on div "Acciones" at bounding box center [1065, 210] width 661 height 34
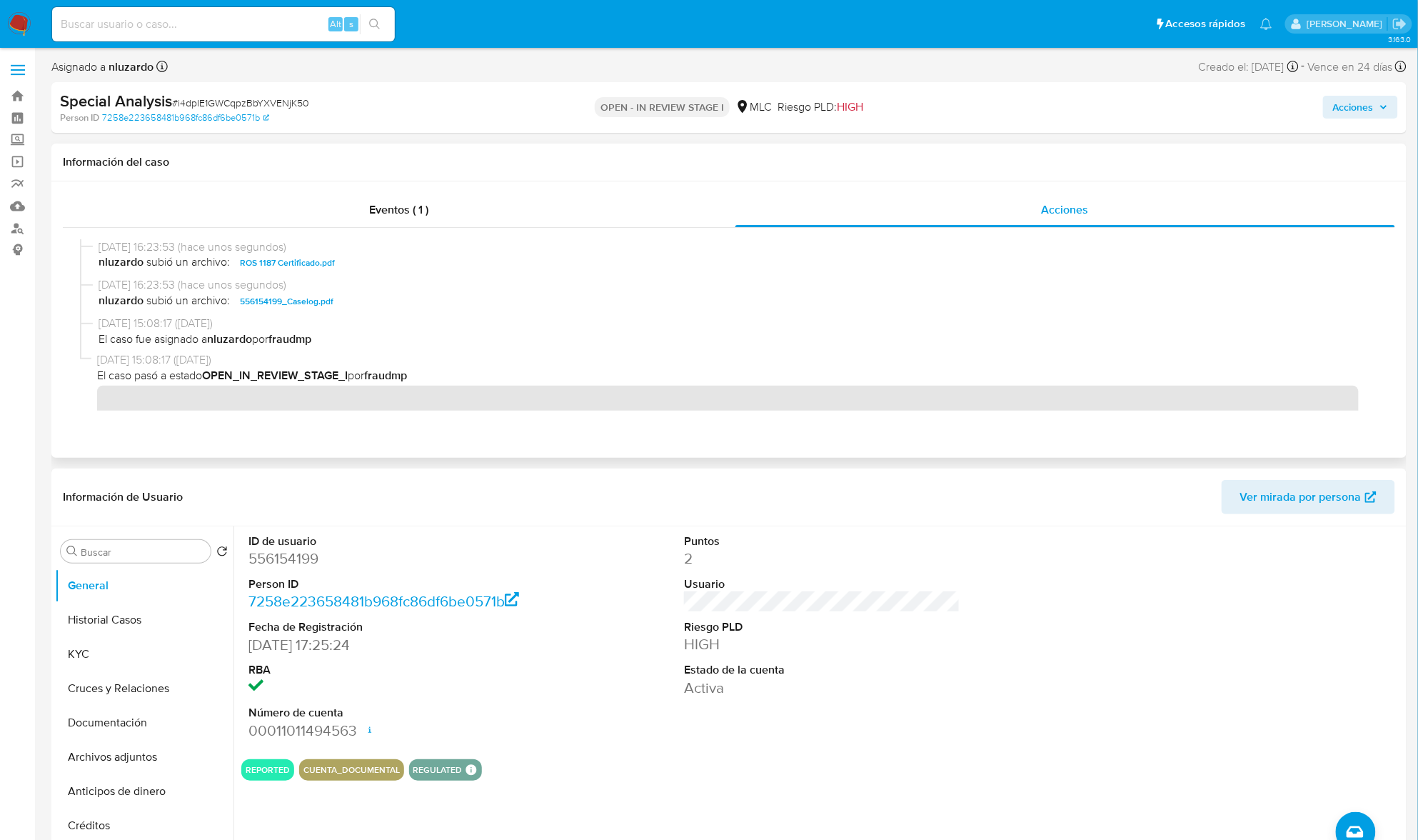
click at [366, 303] on span "nluzardo subió un archivo: 556154199_Caselog.pdf" at bounding box center [736, 302] width 1274 height 17
click at [1369, 99] on span "Acciones" at bounding box center [1354, 108] width 41 height 23
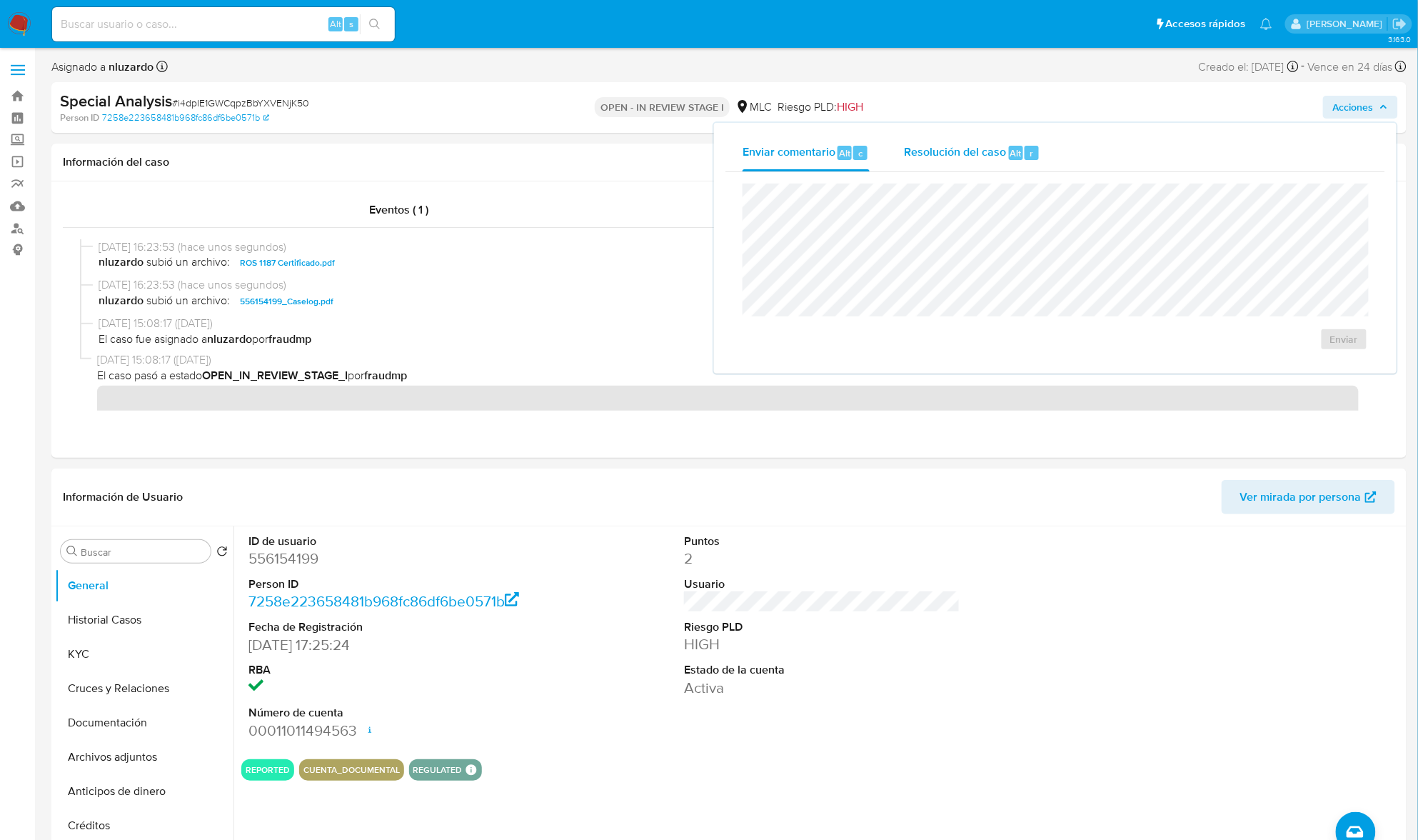
click at [957, 163] on div "Resolución del caso Alt r" at bounding box center [972, 152] width 137 height 37
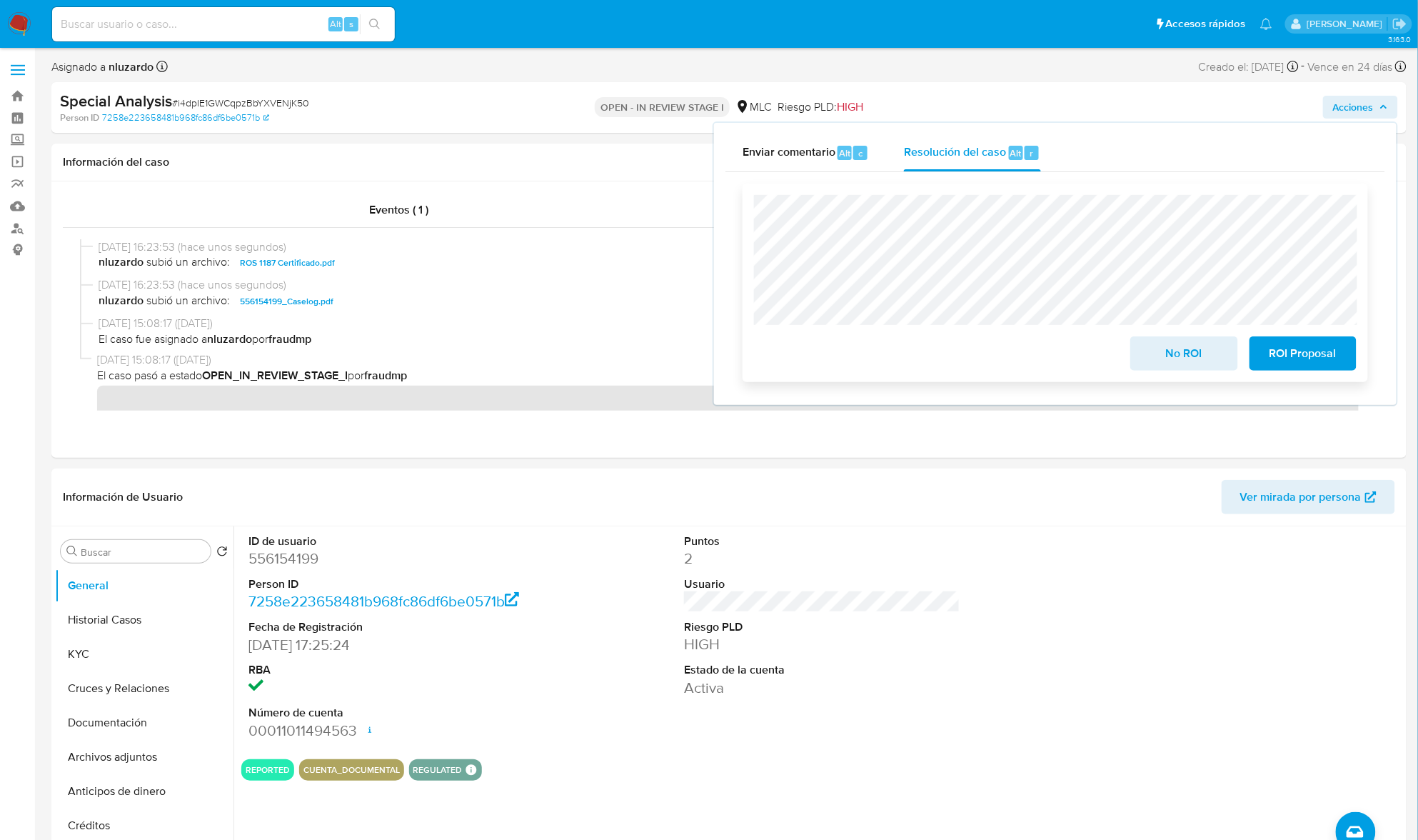
click at [1278, 343] on span "ROI Proposal" at bounding box center [1304, 353] width 70 height 31
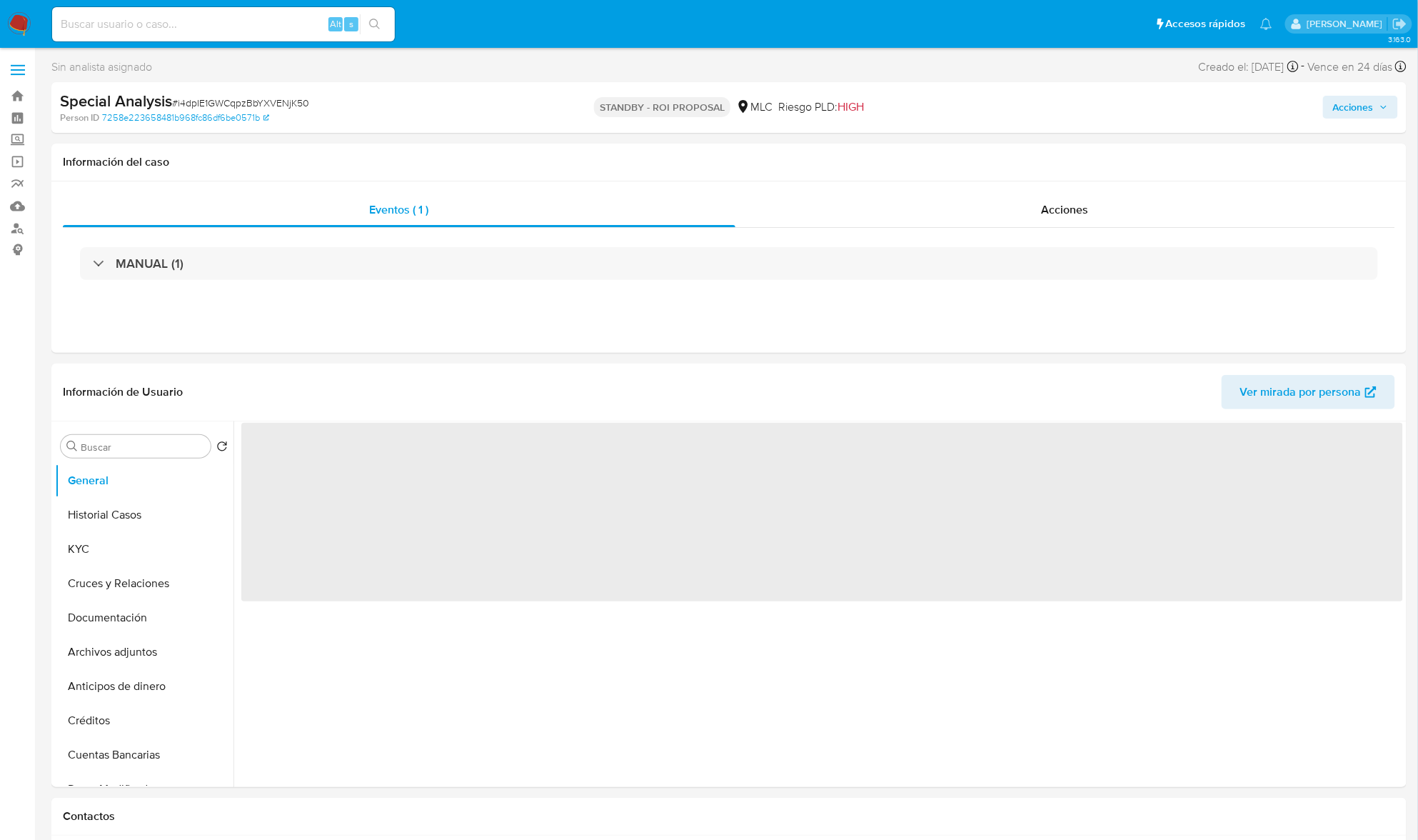
select select "10"
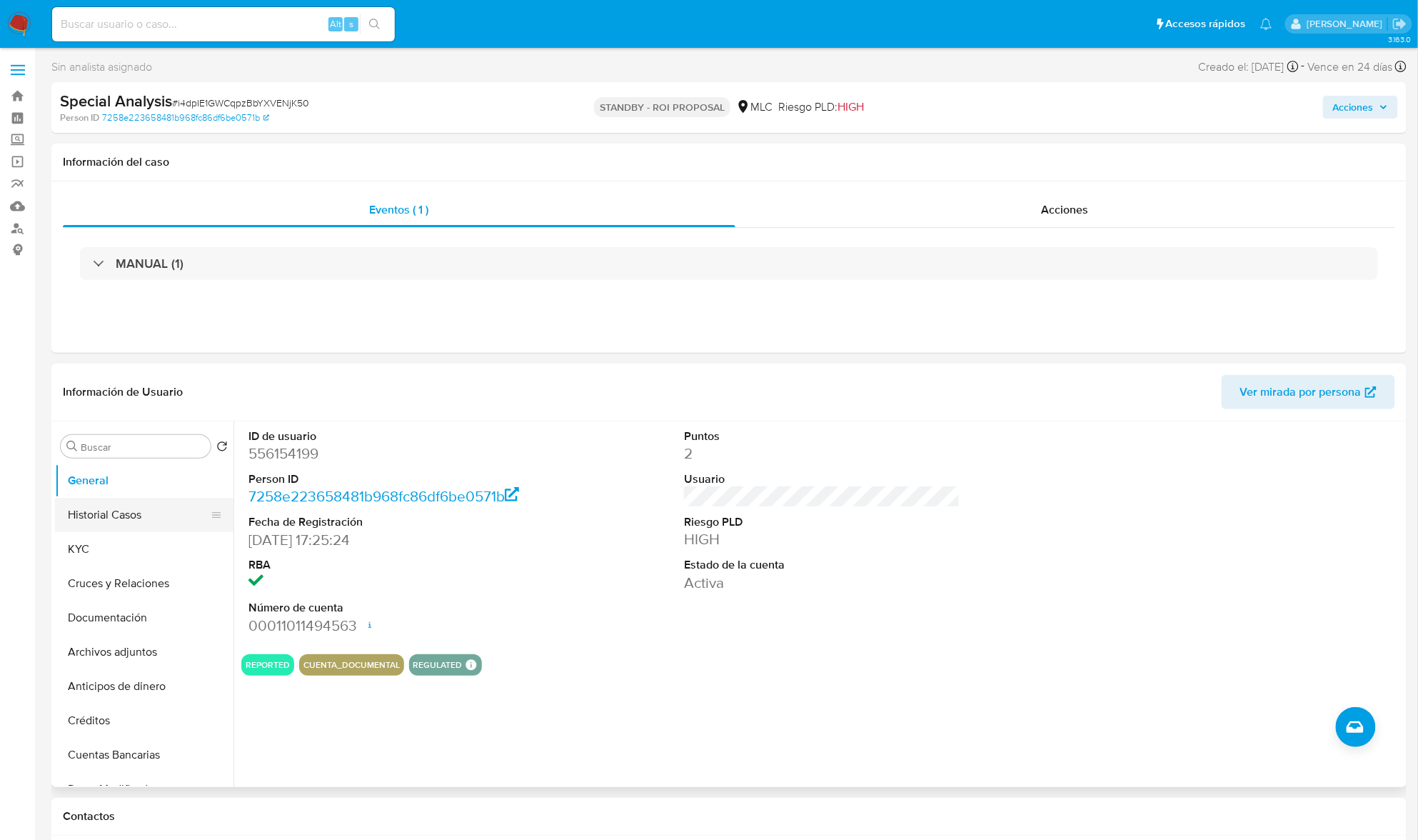
click at [140, 505] on button "Historial Casos" at bounding box center [139, 514] width 167 height 34
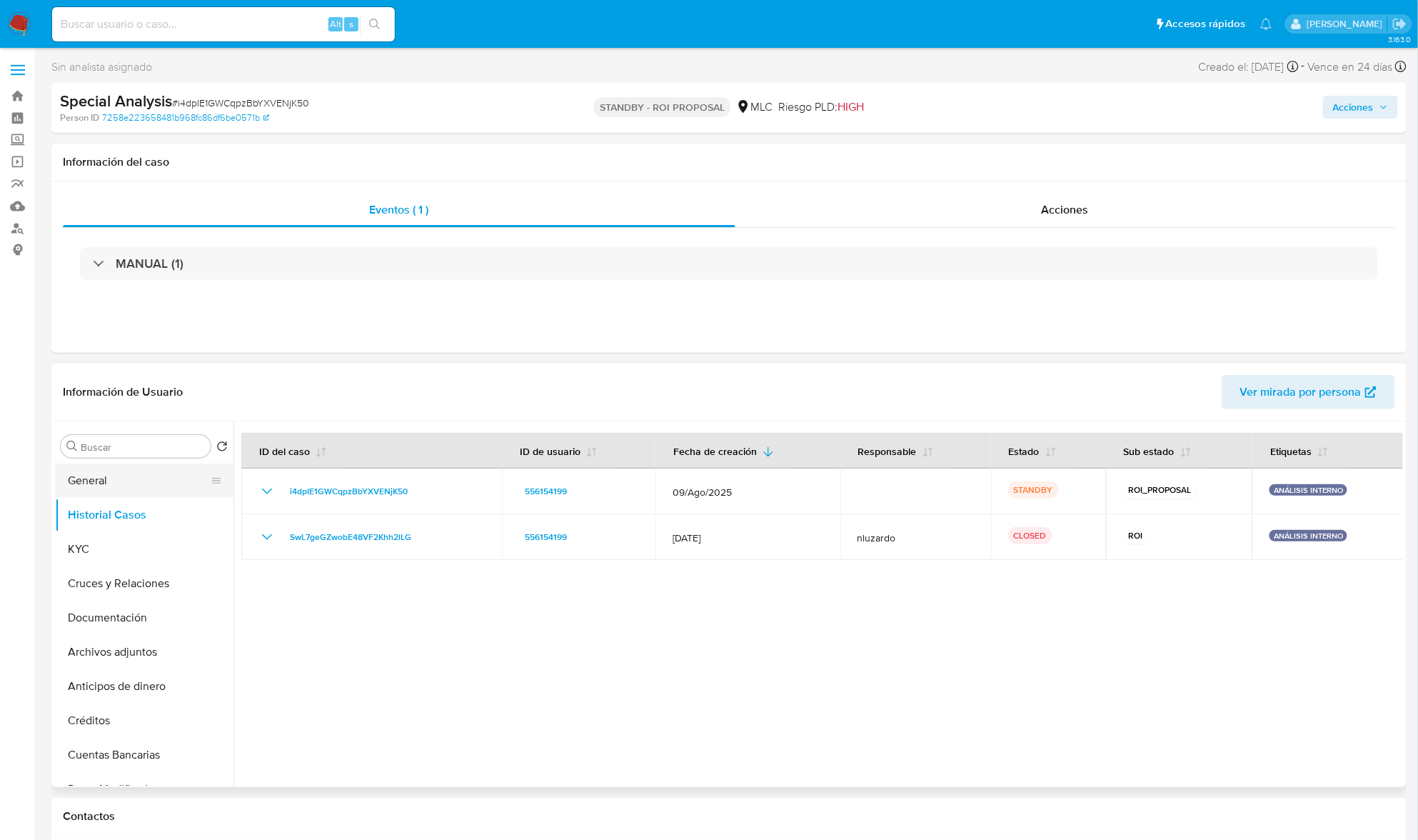
click at [107, 475] on button "General" at bounding box center [139, 480] width 167 height 34
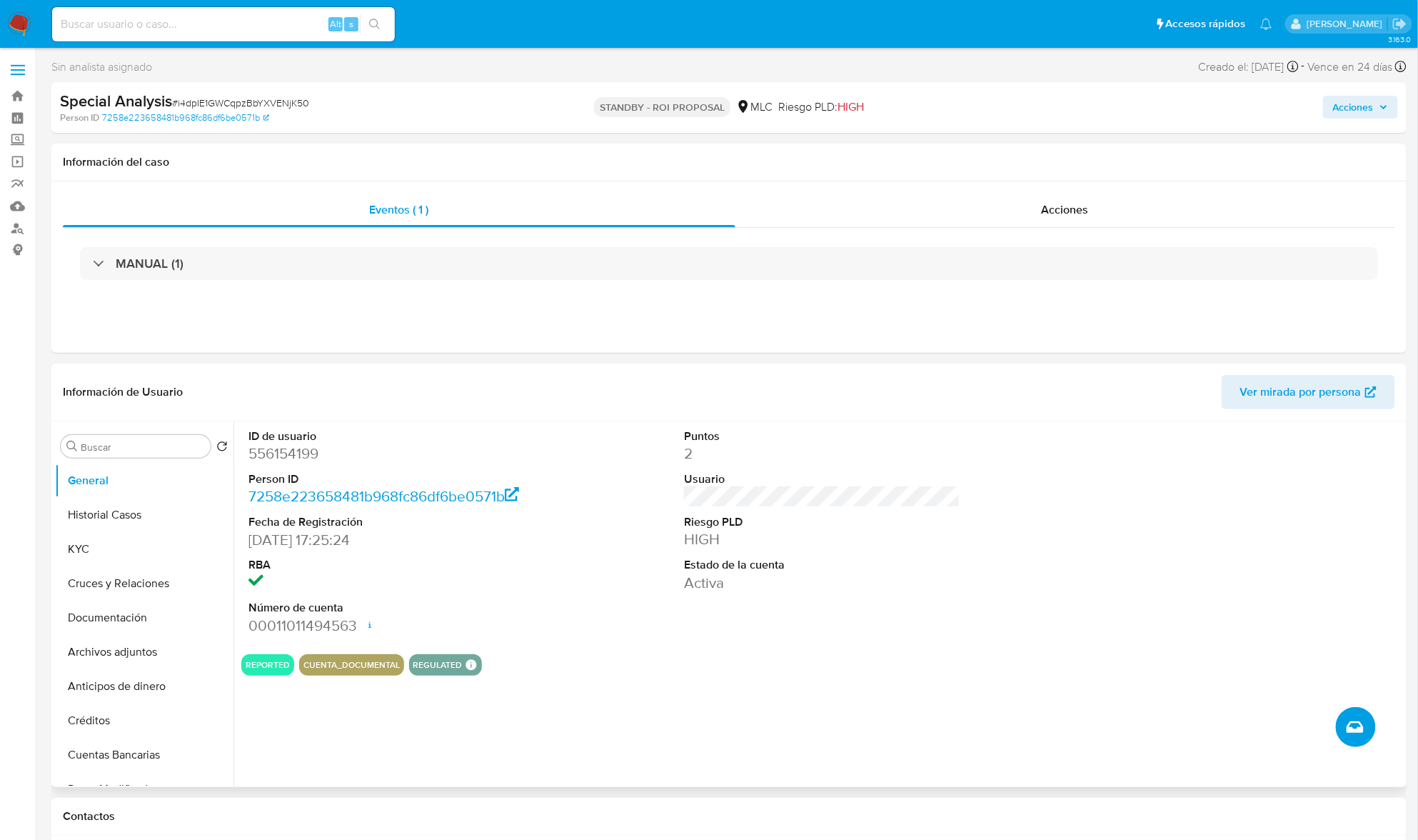
click at [1367, 726] on button "Crear caso manual" at bounding box center [1356, 727] width 40 height 40
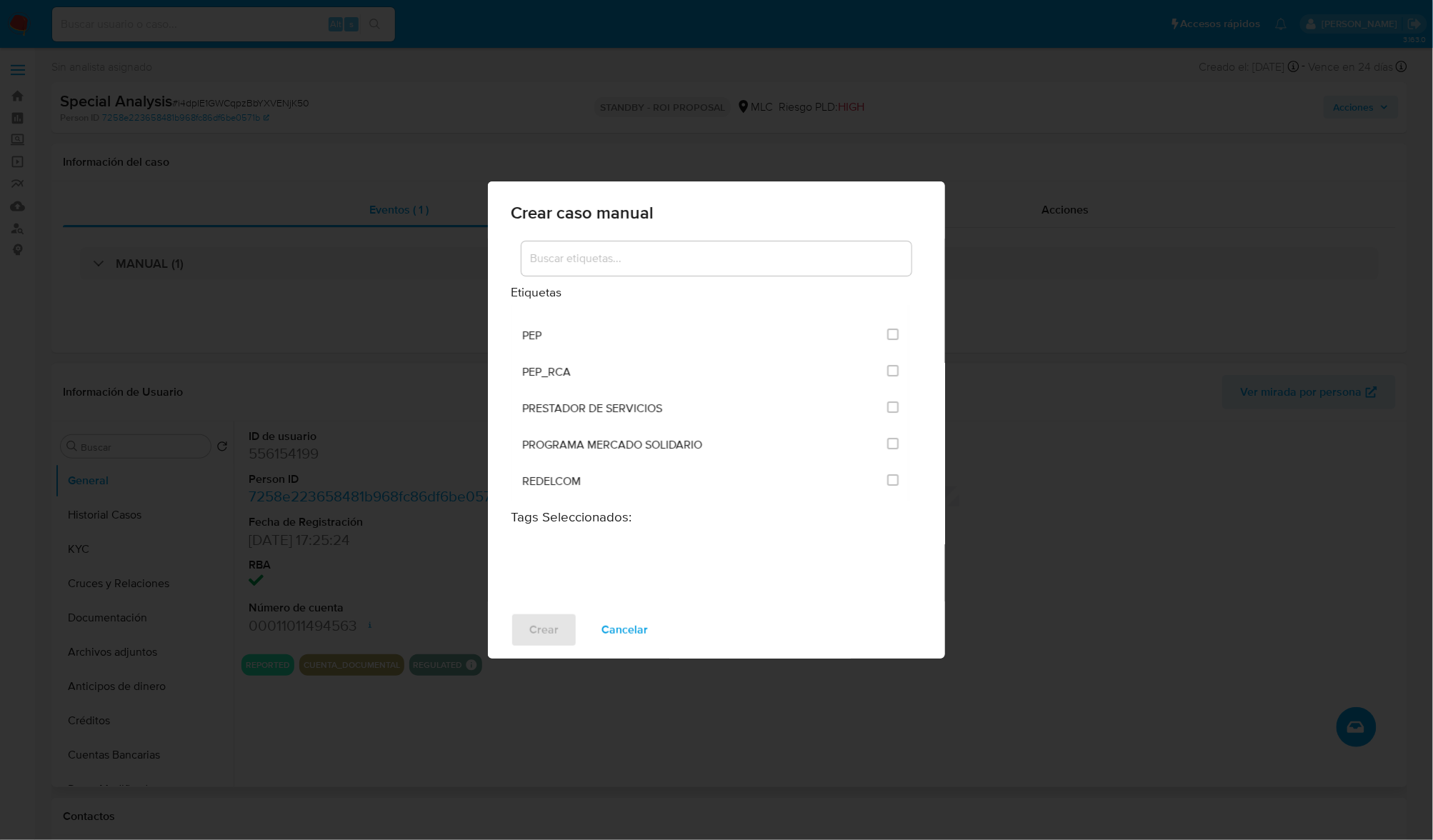
scroll to position [2190, 0]
click at [571, 256] on input at bounding box center [717, 258] width 390 height 18
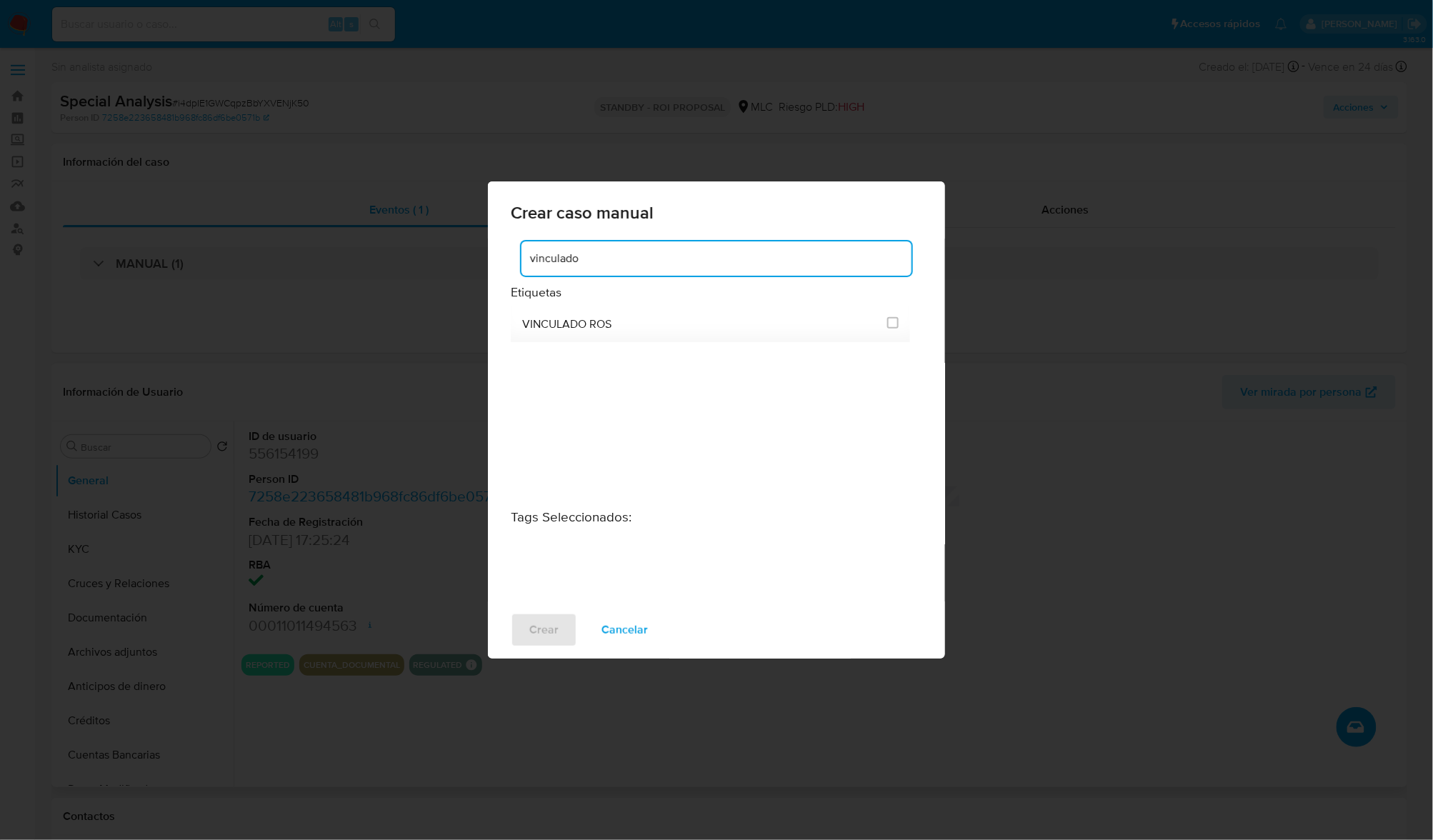
scroll to position [0, 0]
type input "vinculado"
click at [893, 329] on span at bounding box center [894, 323] width 12 height 12
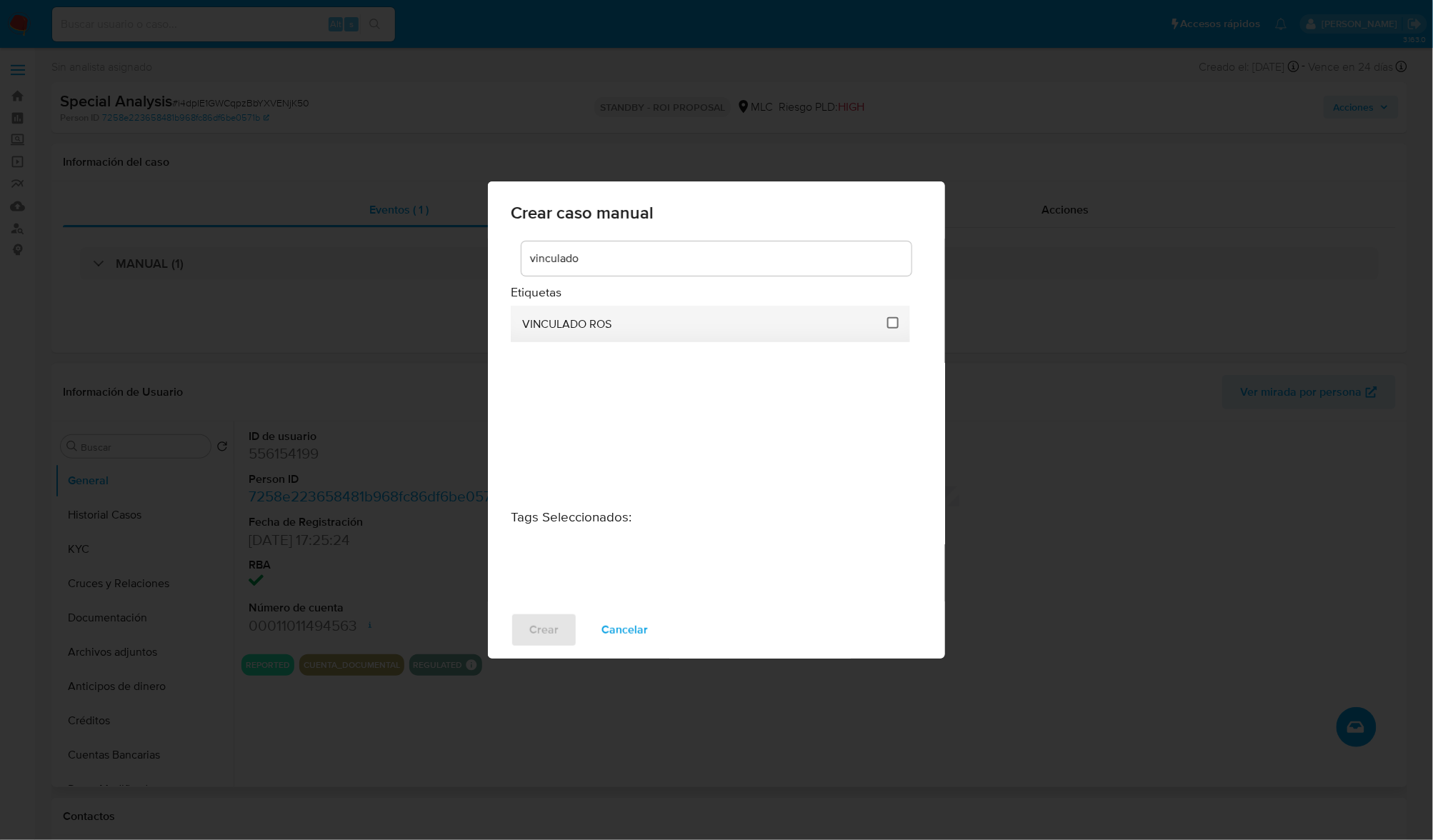
click at [896, 323] on input "3313" at bounding box center [894, 323] width 12 height 12
checkbox input "true"
click at [533, 630] on span "Crear" at bounding box center [544, 630] width 29 height 31
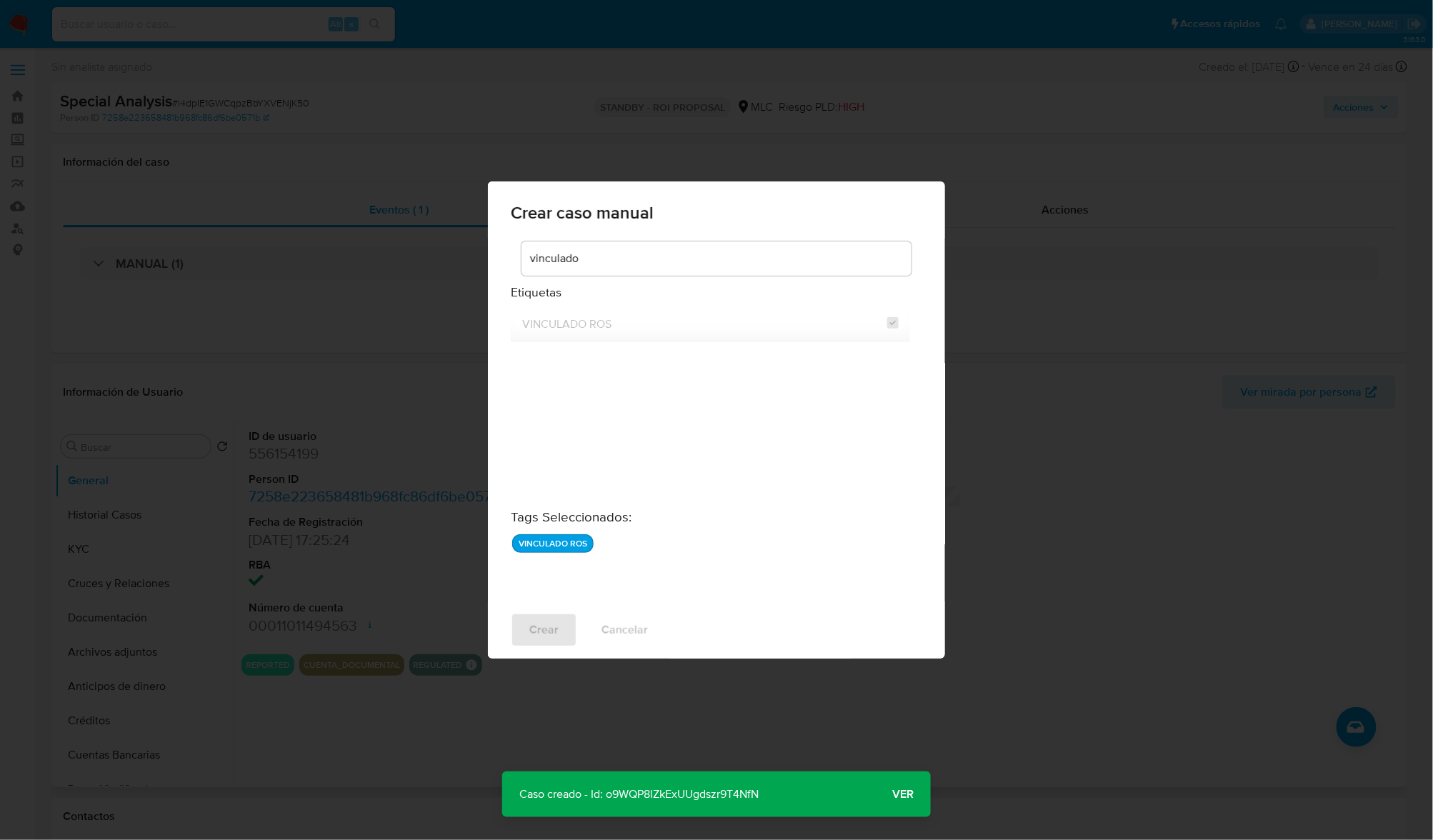
click at [909, 794] on span "Ver" at bounding box center [903, 794] width 21 height 0
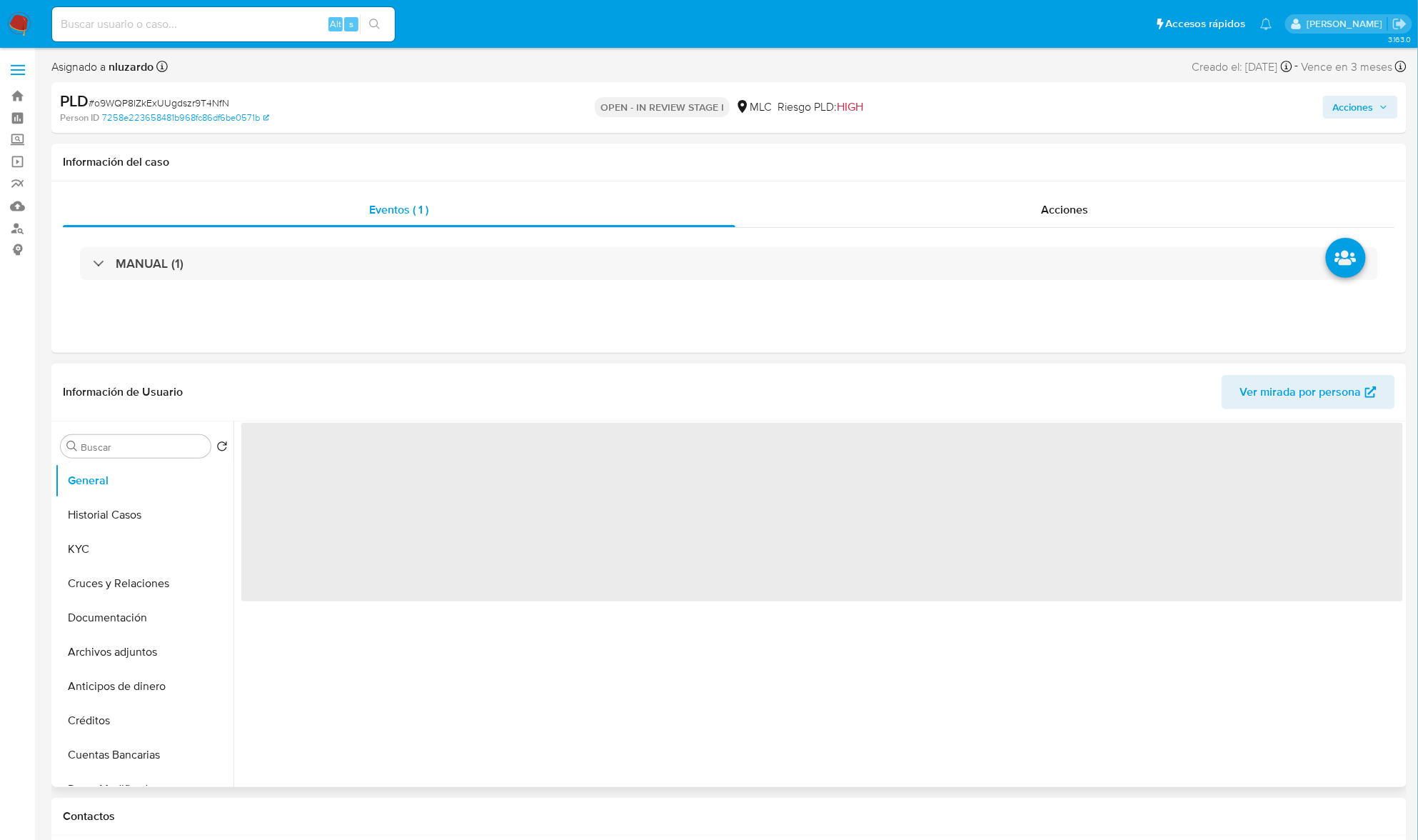
select select "10"
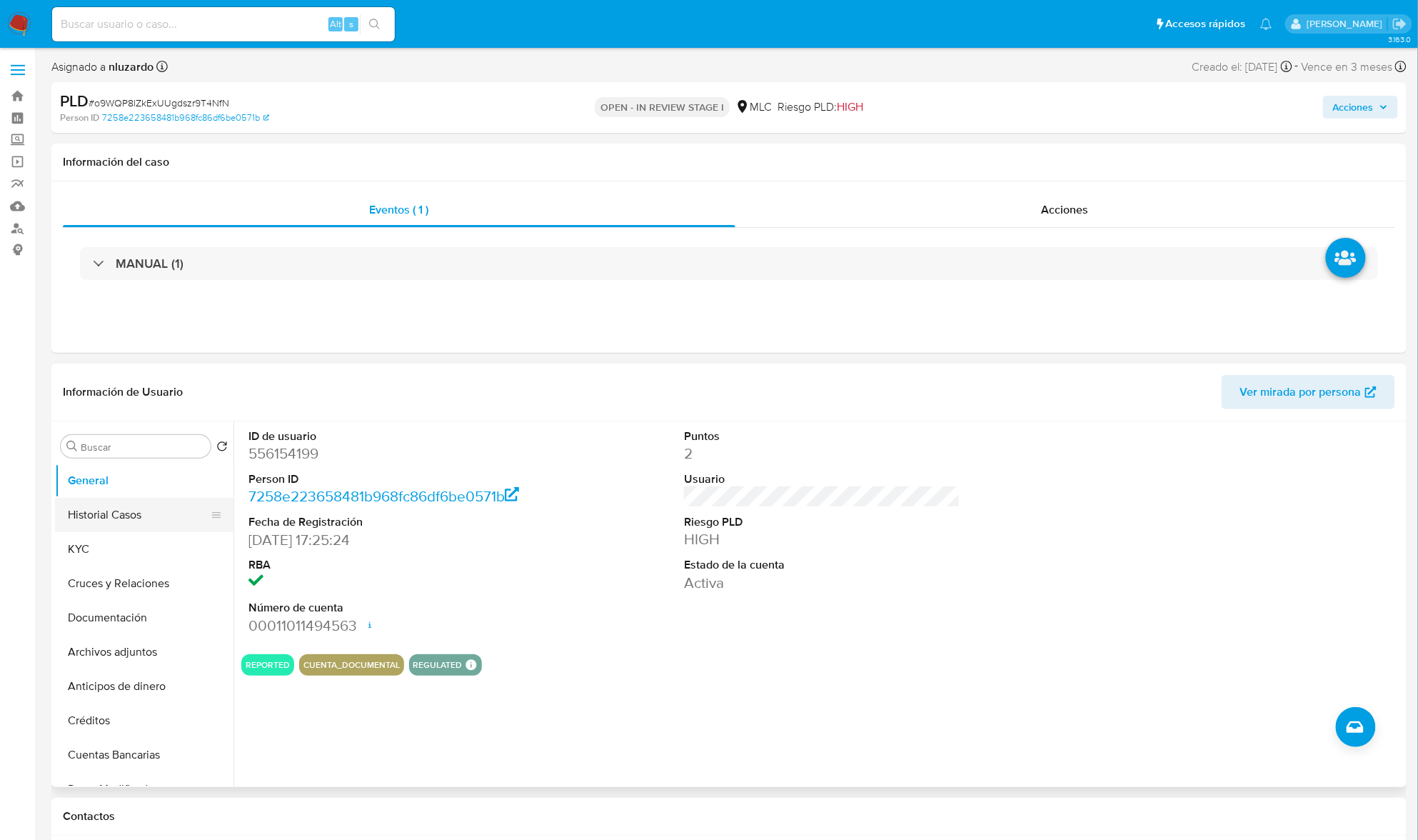
click at [136, 515] on button "Historial Casos" at bounding box center [139, 514] width 167 height 34
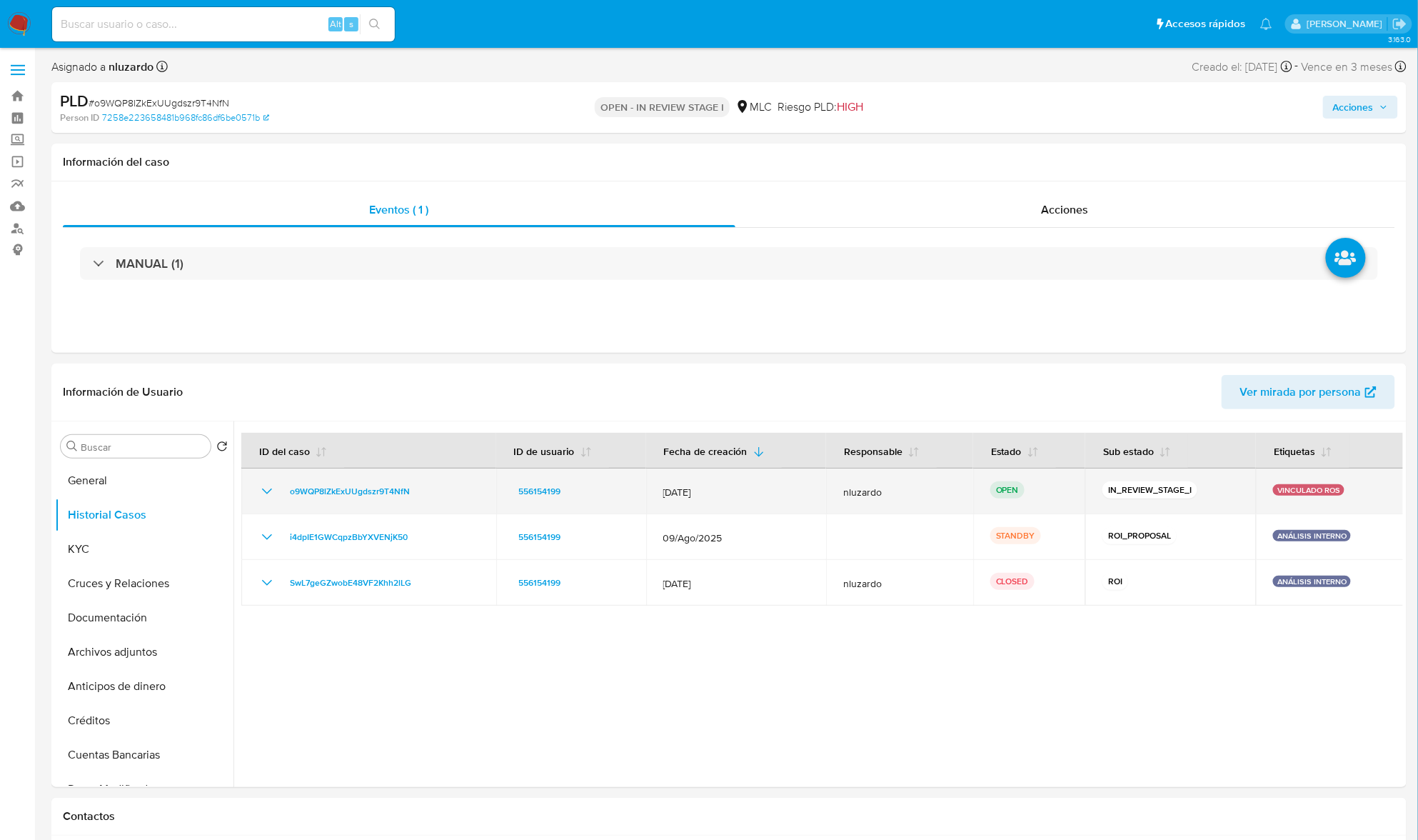
click at [1117, 486] on p "IN_REVIEW_STAGE_I" at bounding box center [1150, 490] width 95 height 17
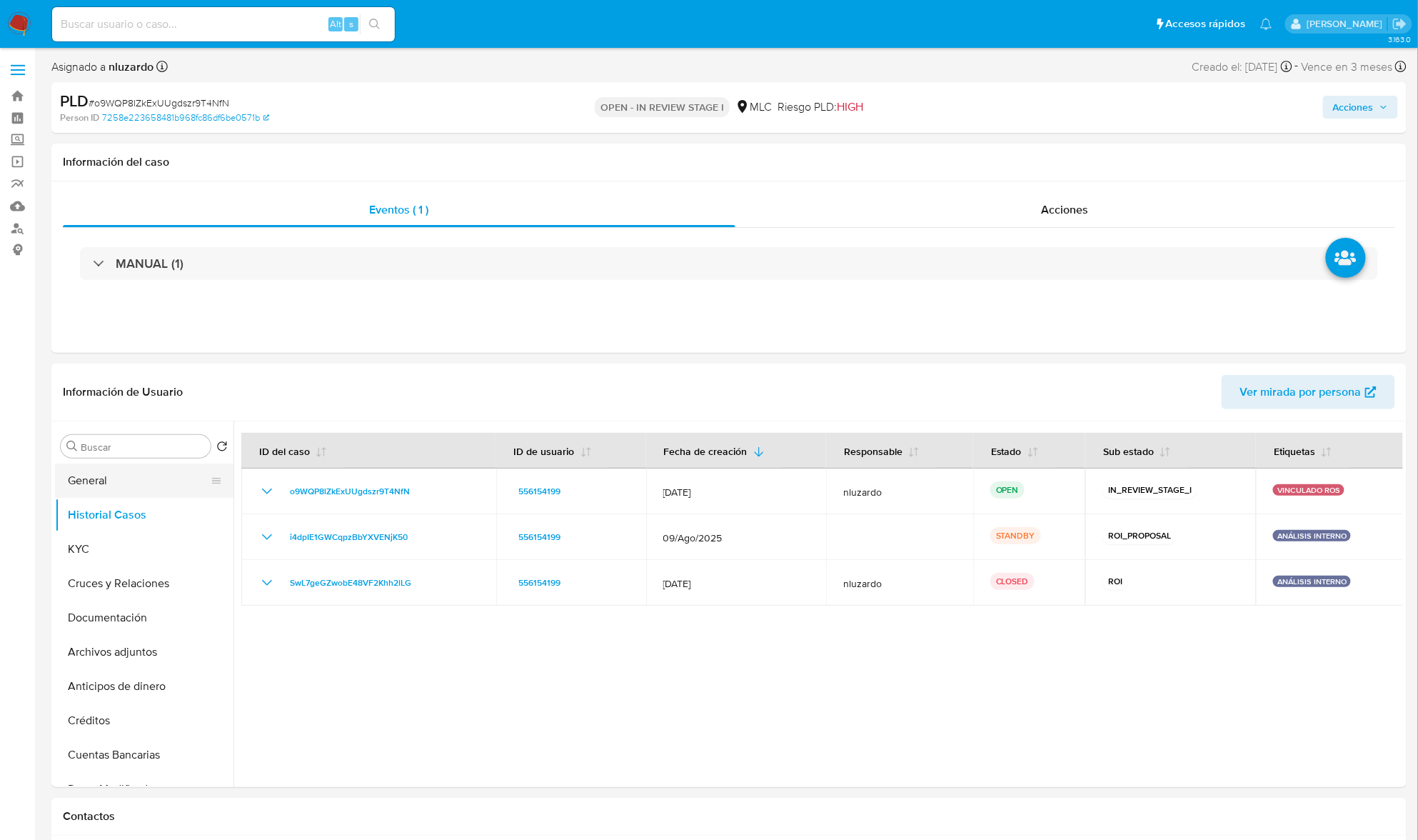
click at [120, 475] on button "General" at bounding box center [139, 480] width 167 height 34
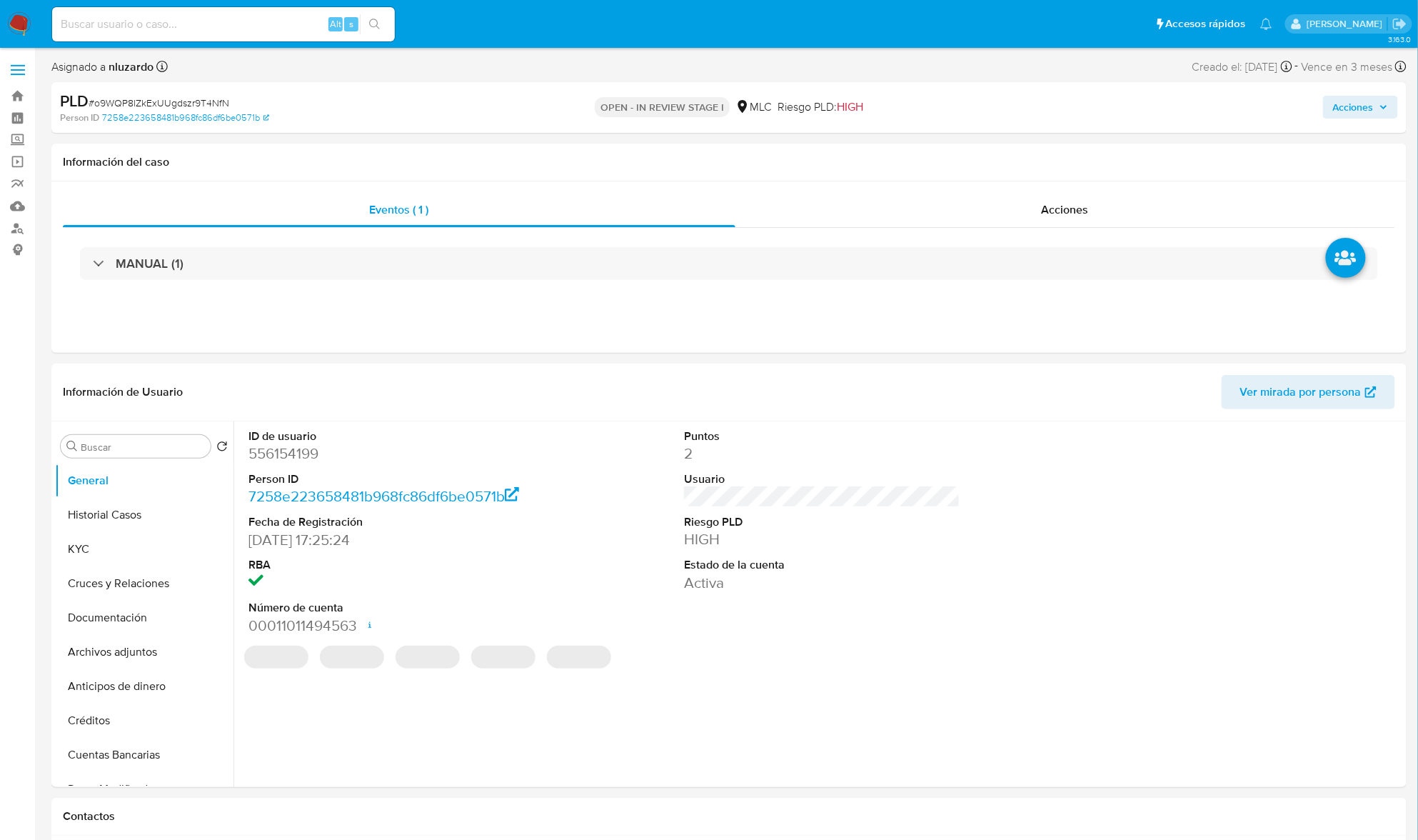
click at [307, 459] on dd "556154199" at bounding box center [386, 453] width 276 height 20
click at [309, 459] on dd "556154199" at bounding box center [386, 453] width 276 height 20
copy dd "556154199"
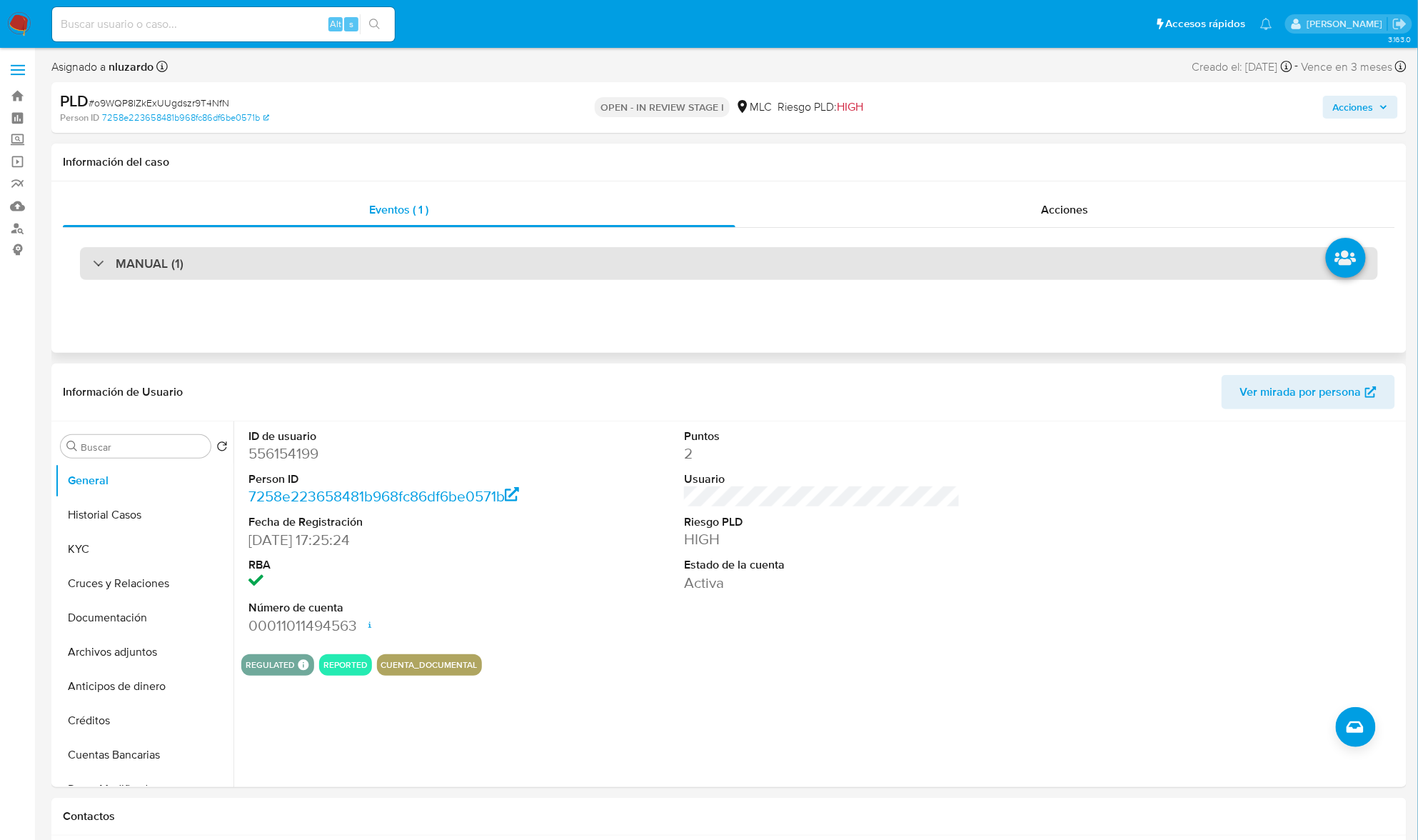
click at [254, 272] on div "MANUAL (1)" at bounding box center [728, 264] width 1299 height 33
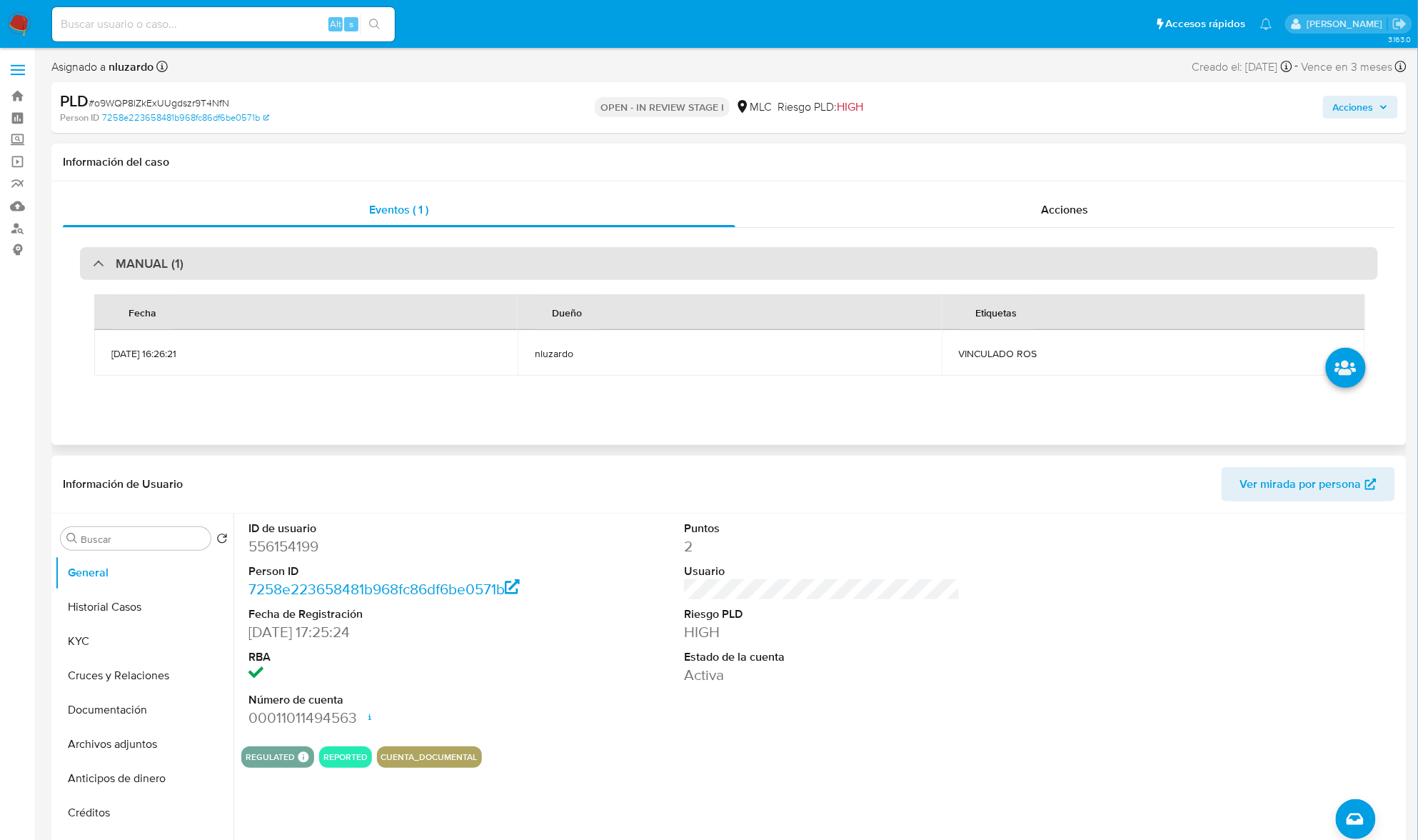
click at [254, 272] on div "MANUAL (1)" at bounding box center [728, 264] width 1299 height 33
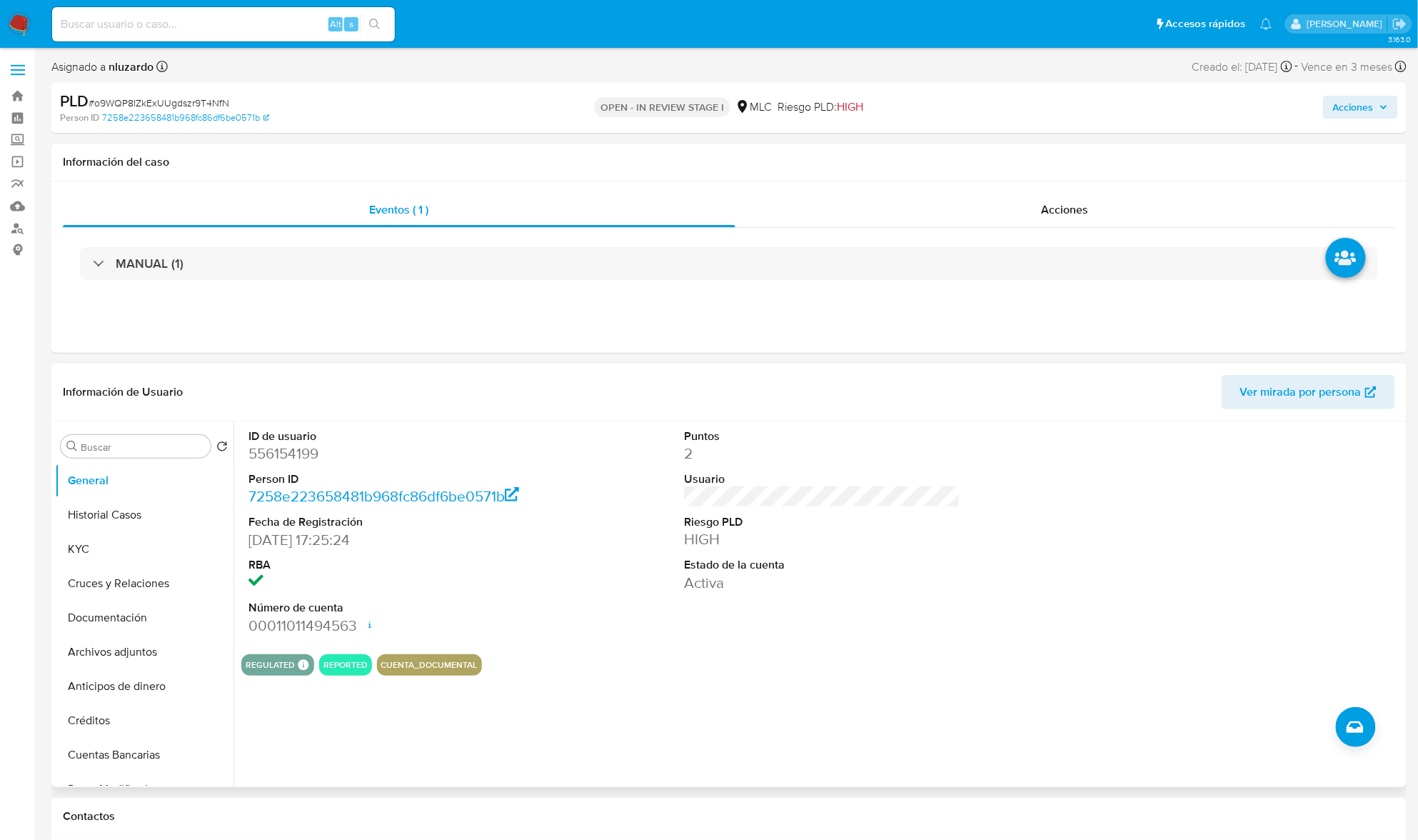
click at [274, 449] on dd "556154199" at bounding box center [386, 453] width 276 height 20
drag, startPoint x: 274, startPoint y: 449, endPoint x: 358, endPoint y: 792, distance: 353.1
click at [275, 449] on dd "556154199" at bounding box center [386, 453] width 276 height 20
copy dd "556154199"
click at [85, 551] on button "KYC" at bounding box center [139, 549] width 167 height 34
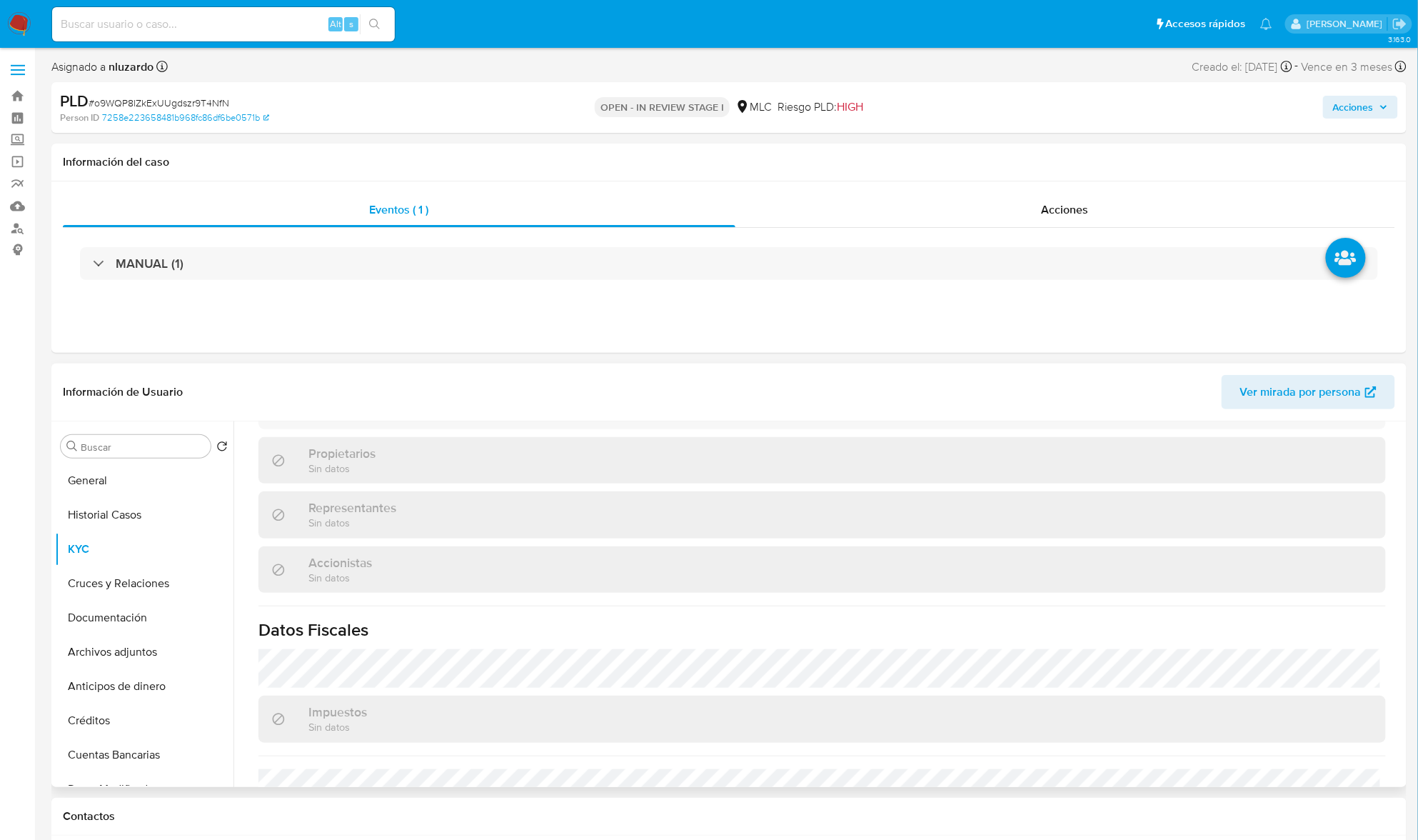
scroll to position [910, 0]
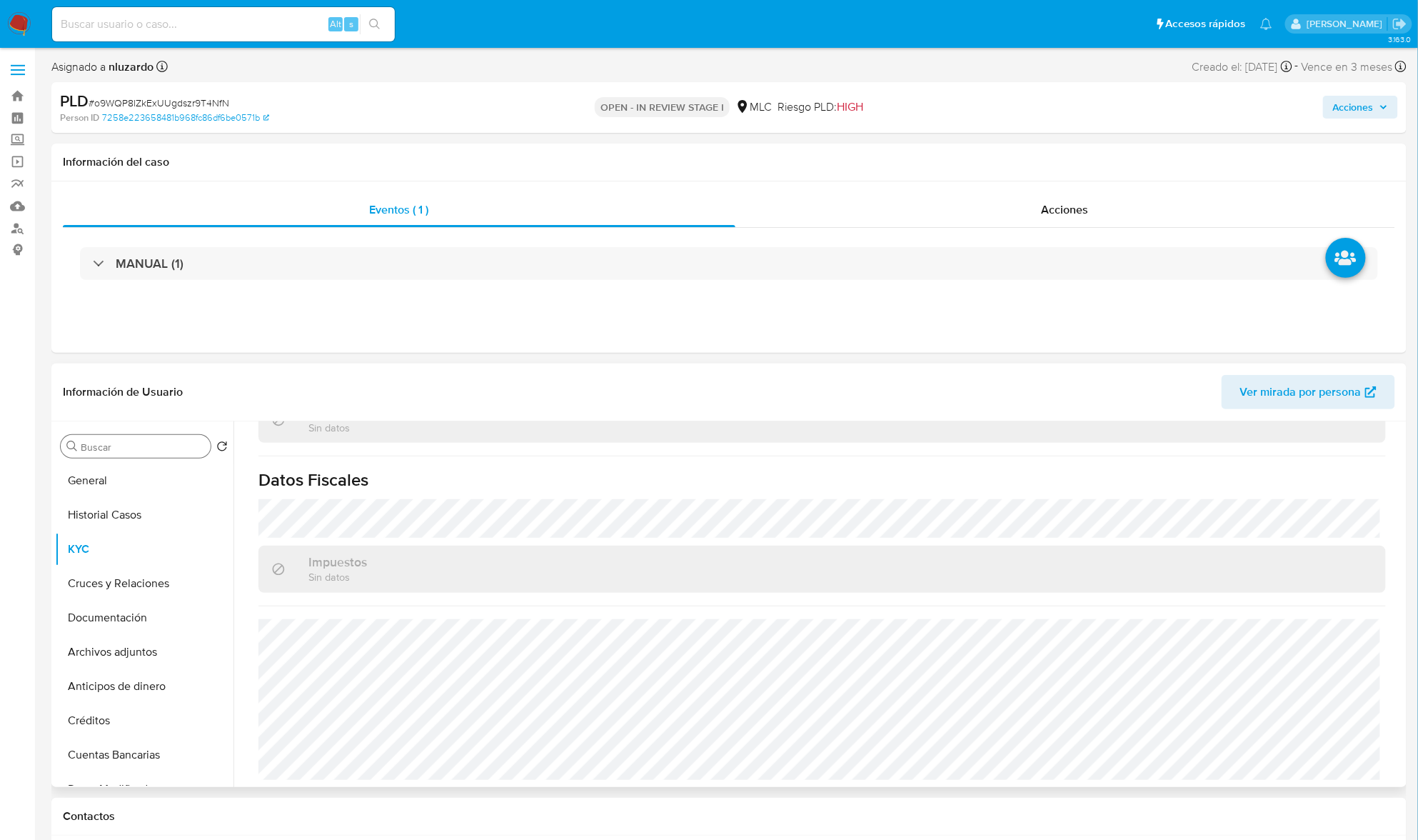
click at [139, 458] on div "Buscar" at bounding box center [136, 446] width 150 height 23
click at [138, 447] on input "Buscar" at bounding box center [143, 446] width 124 height 13
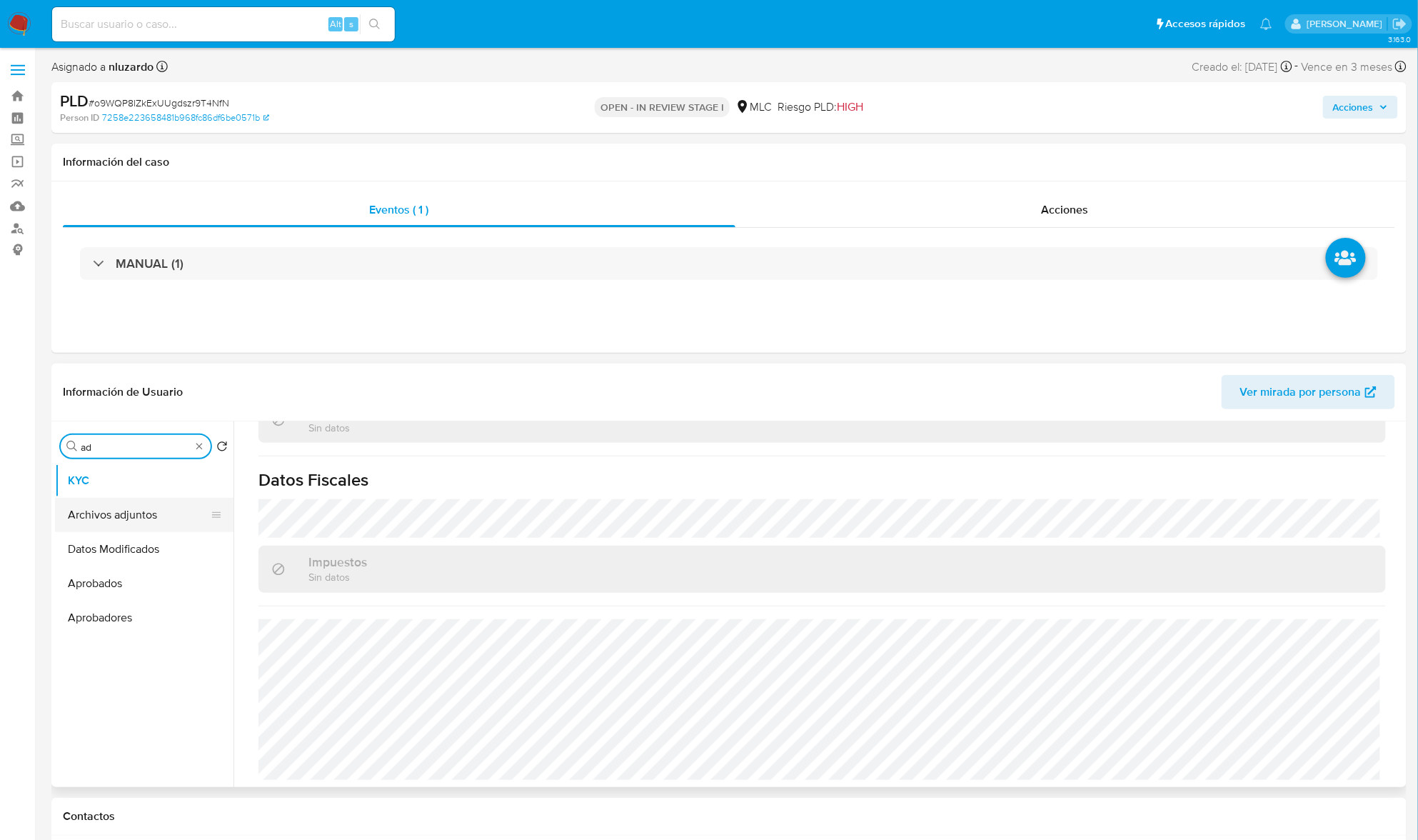
type input "ad"
click at [139, 514] on button "Archivos adjuntos" at bounding box center [139, 514] width 167 height 34
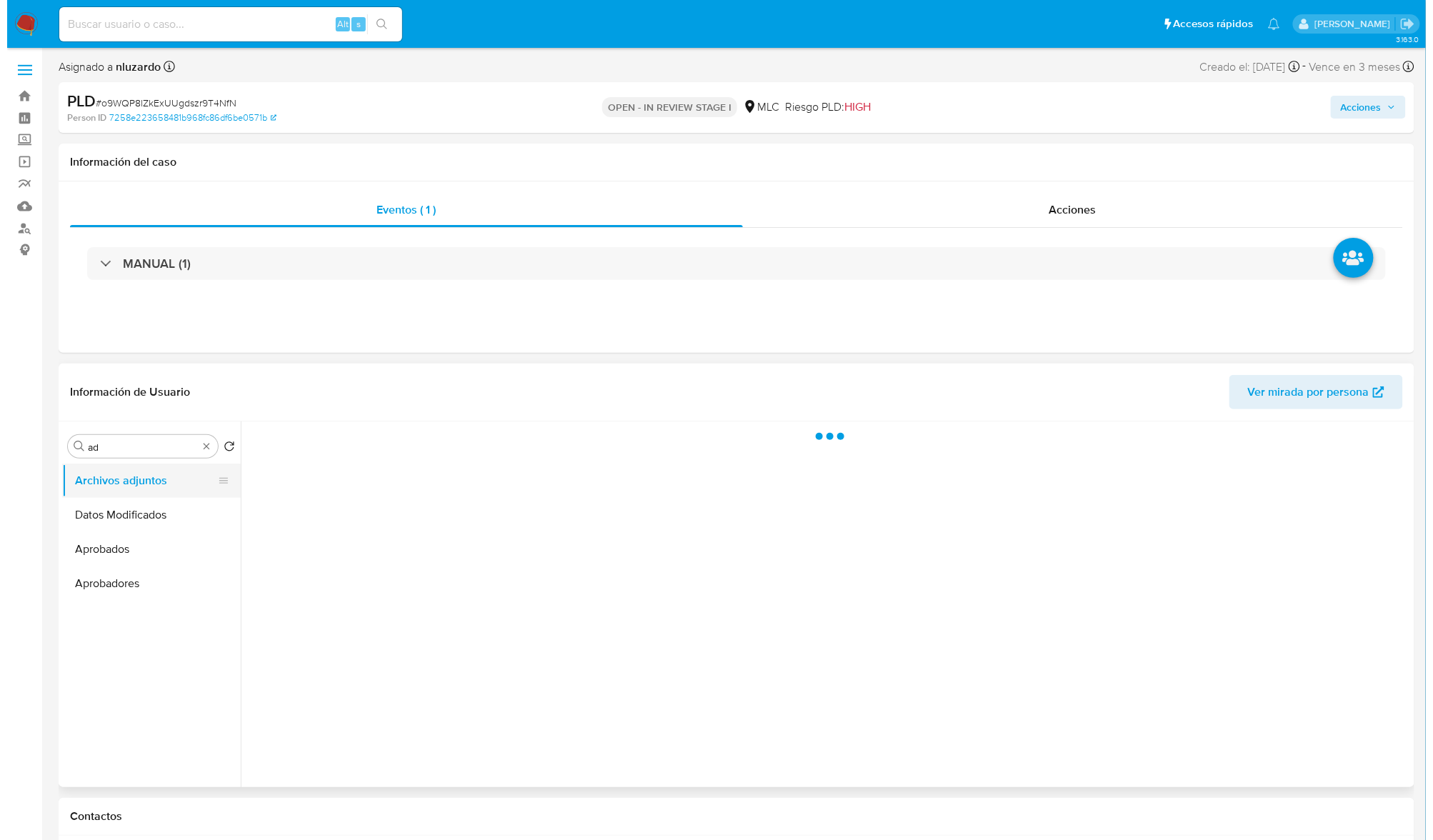
scroll to position [0, 0]
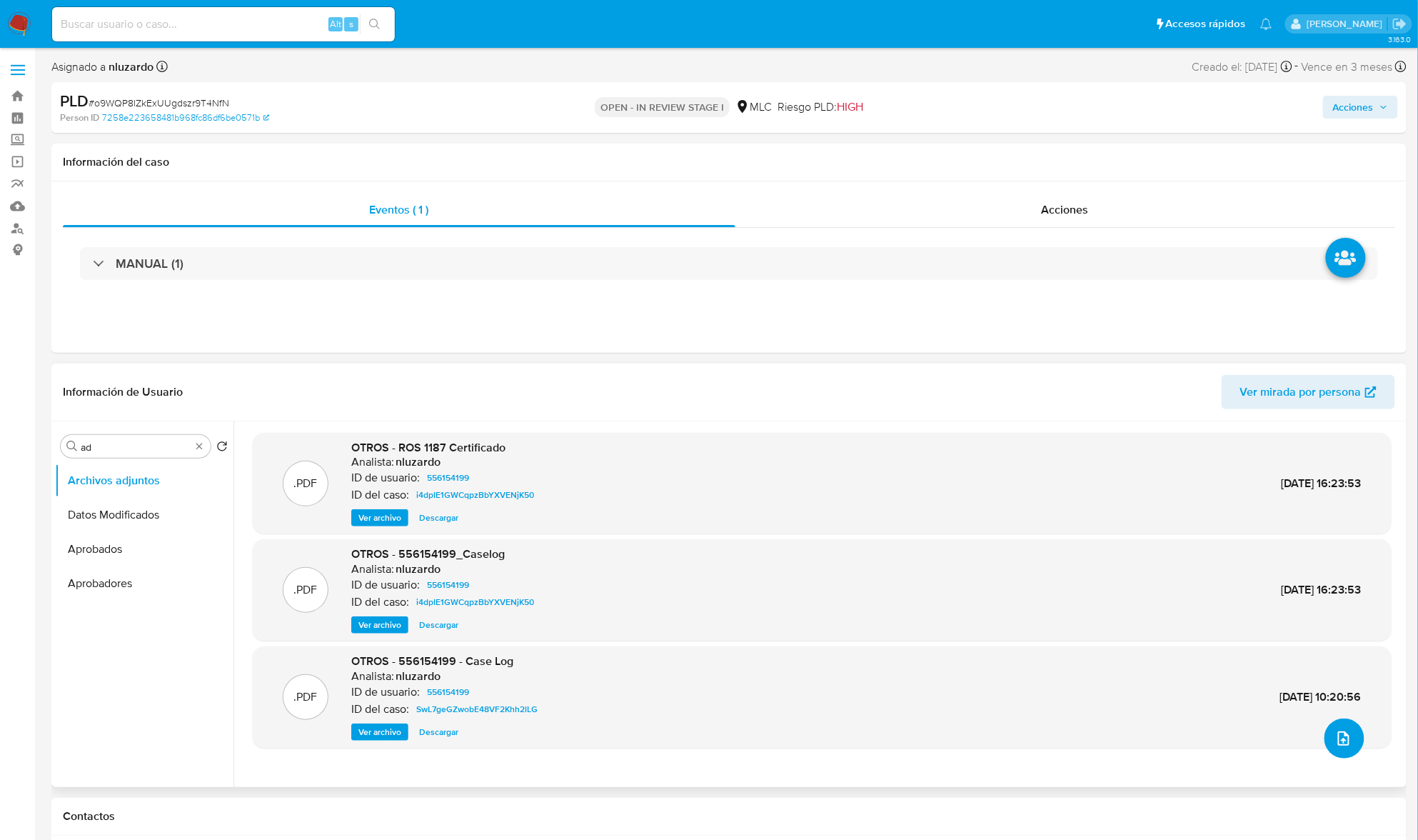
click at [1340, 746] on icon "upload-file" at bounding box center [1344, 739] width 17 height 17
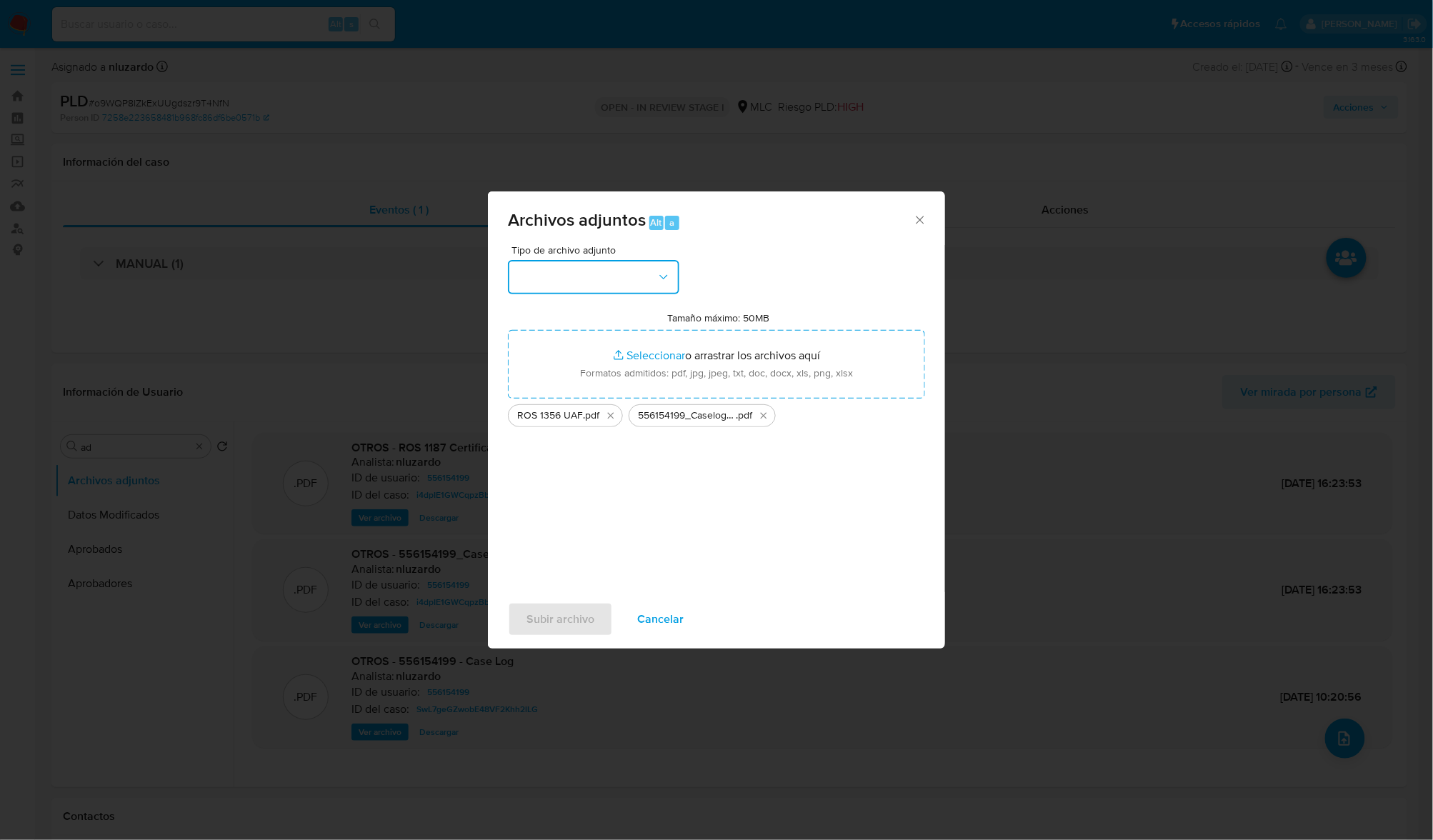
click at [652, 270] on button "button" at bounding box center [594, 276] width 172 height 34
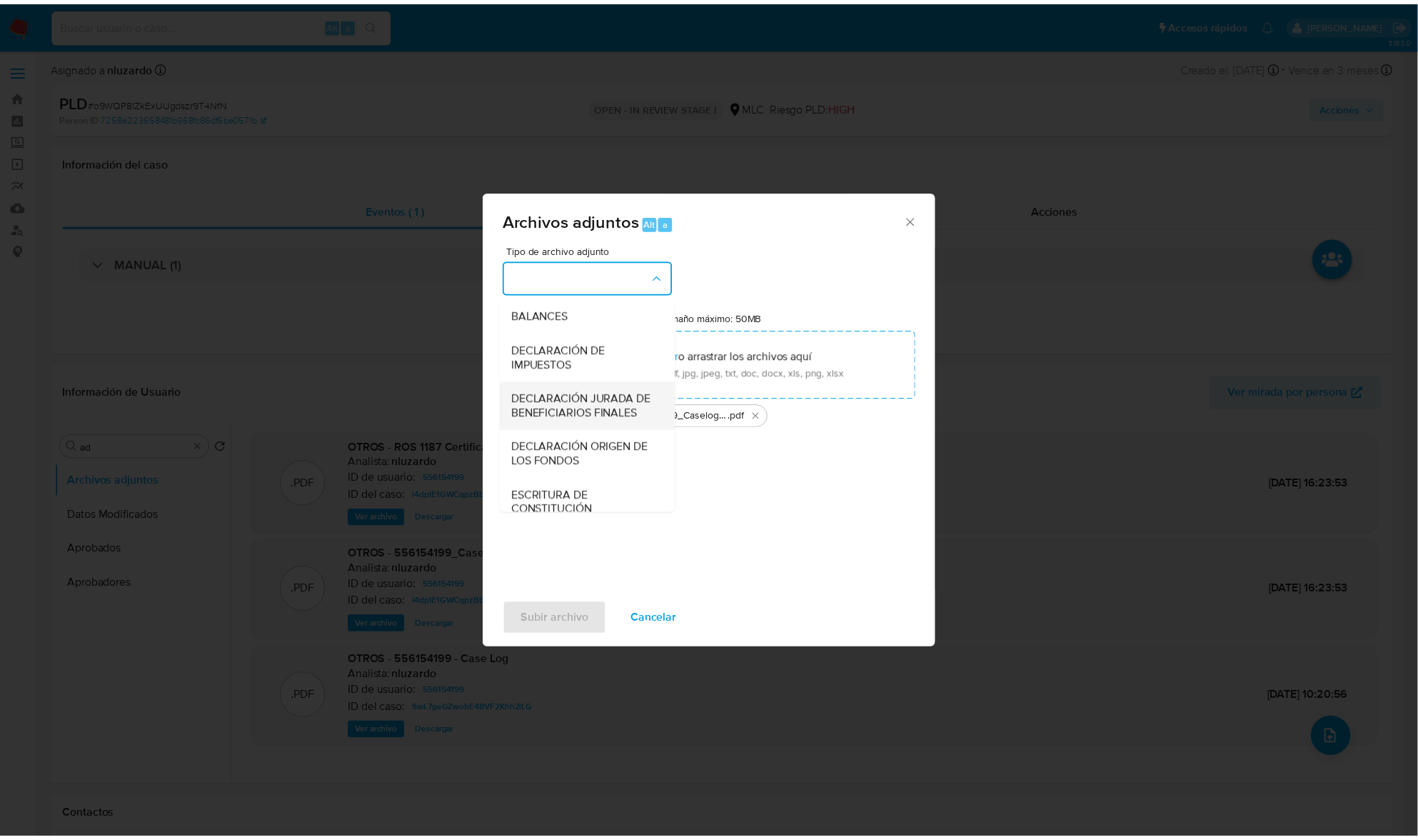
scroll to position [212, 0]
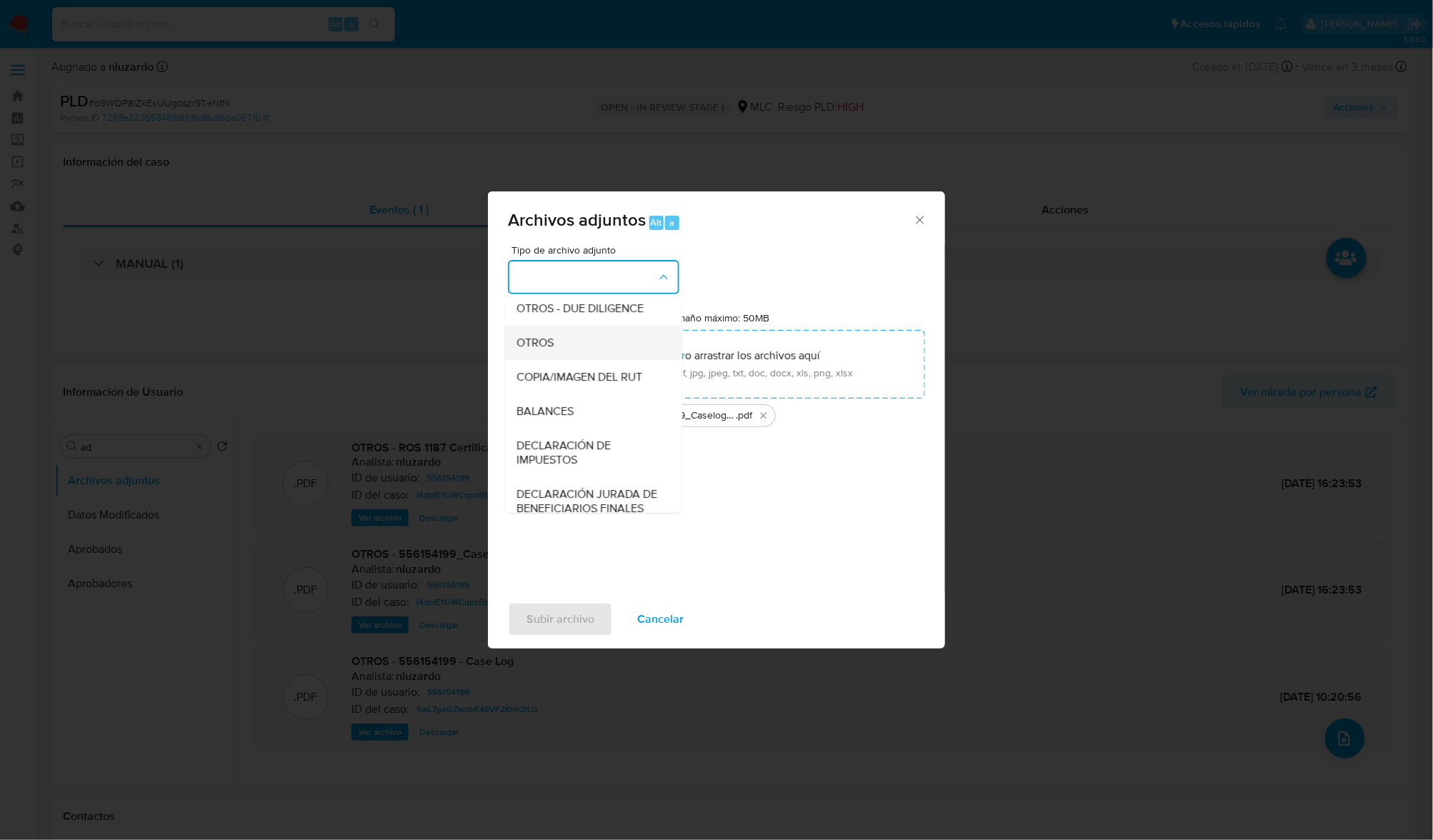
click at [559, 360] on div "OTROS" at bounding box center [589, 342] width 146 height 34
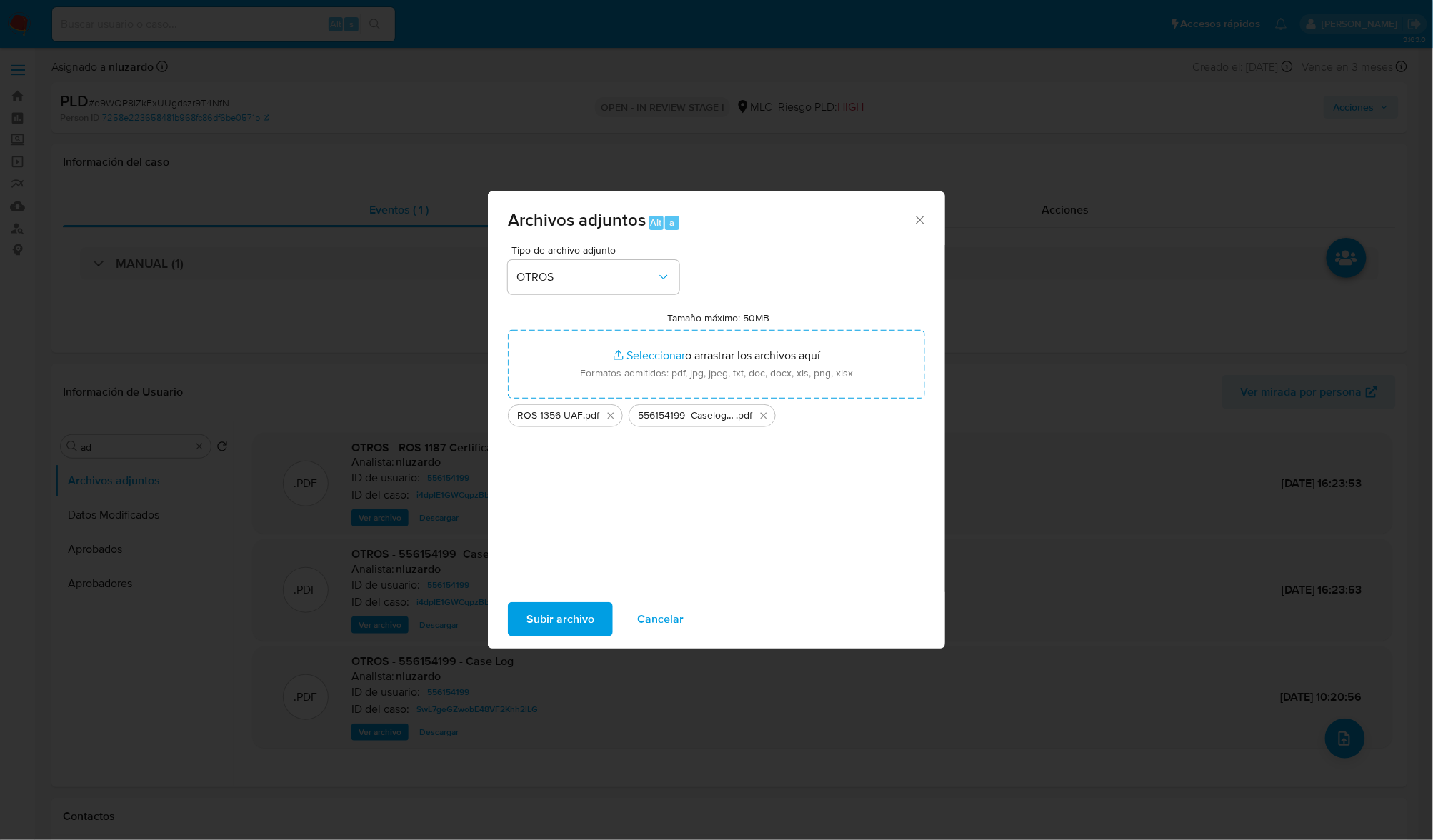
click at [575, 623] on span "Subir archivo" at bounding box center [561, 619] width 68 height 31
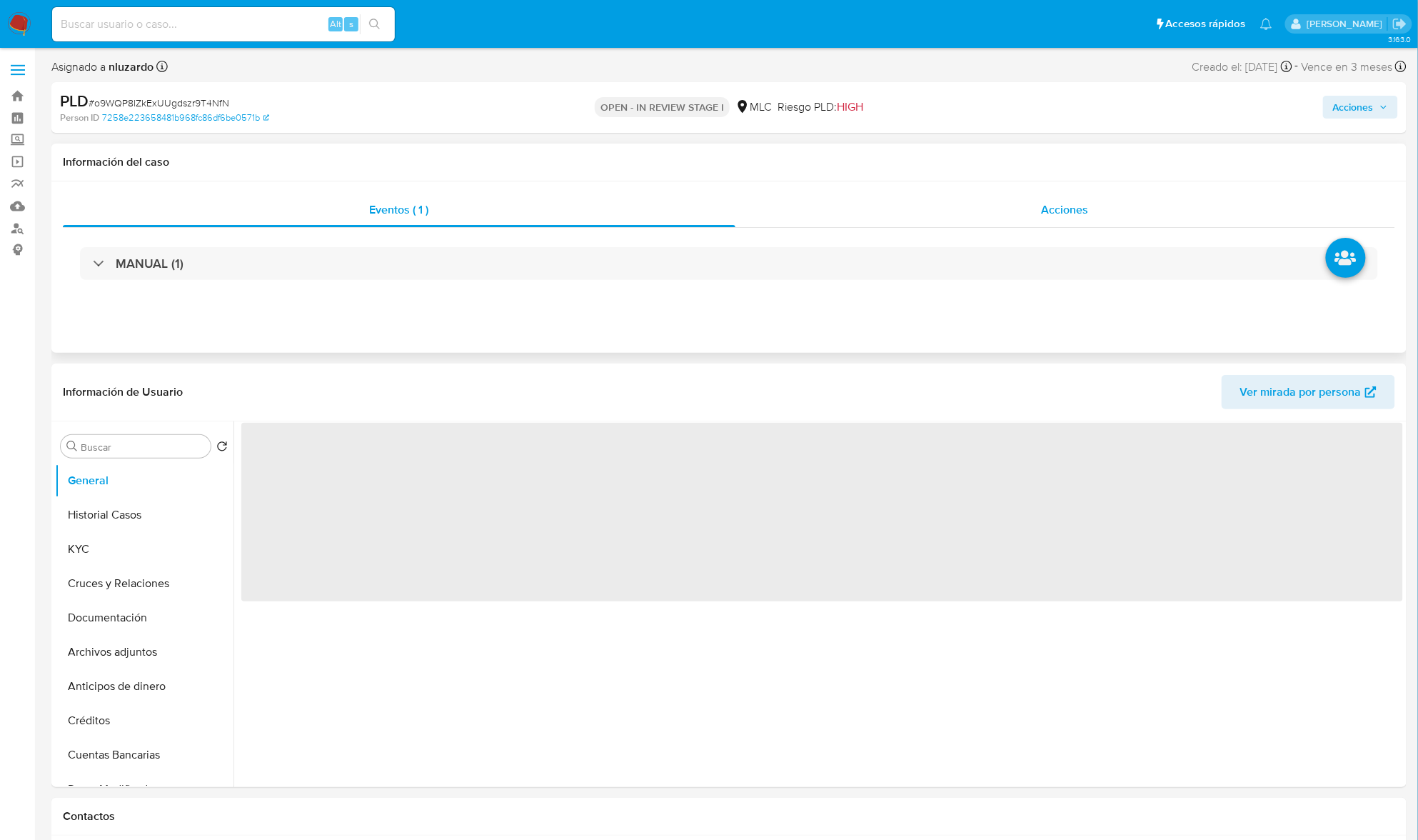
click at [993, 212] on div "Acciones" at bounding box center [1065, 210] width 661 height 34
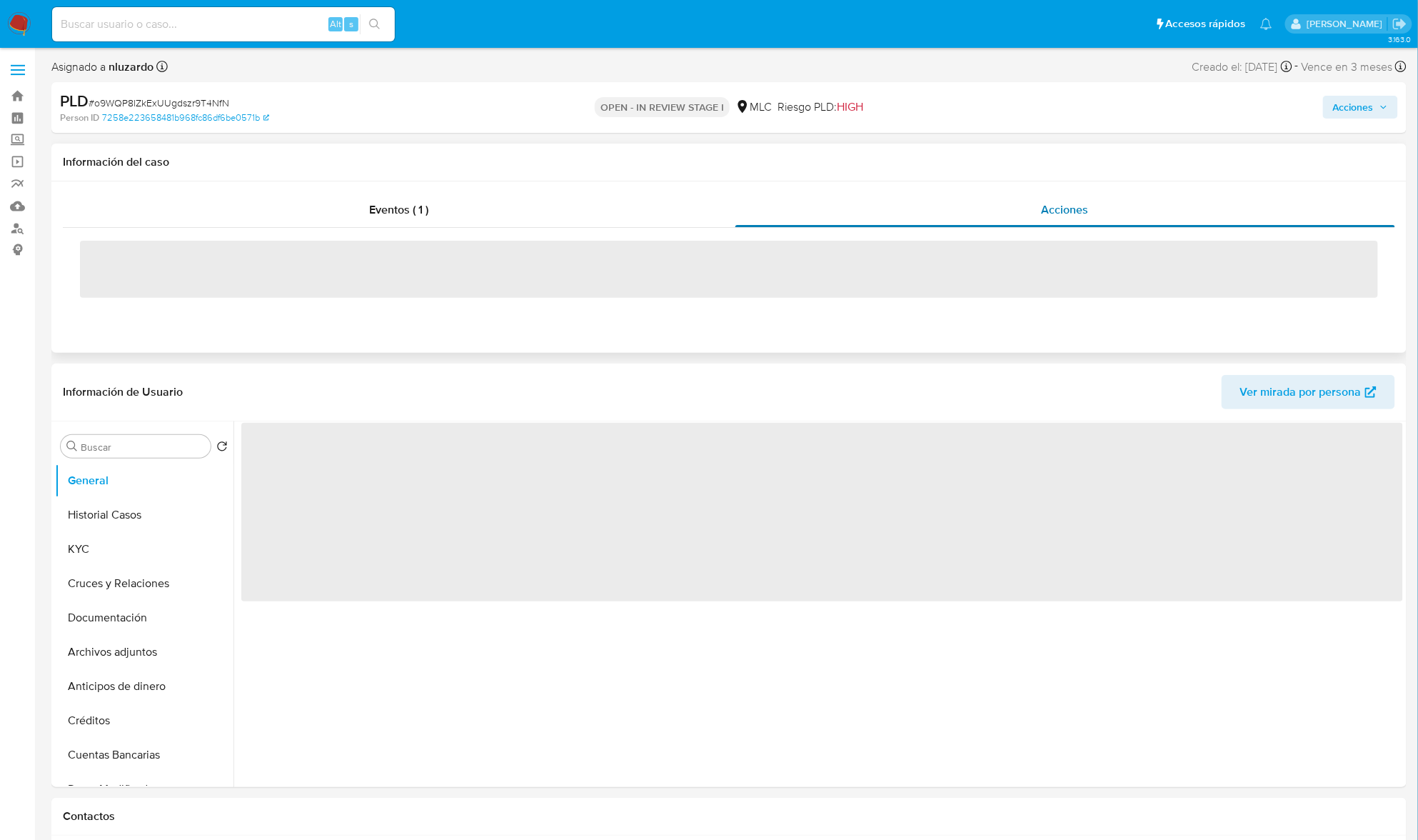
select select "10"
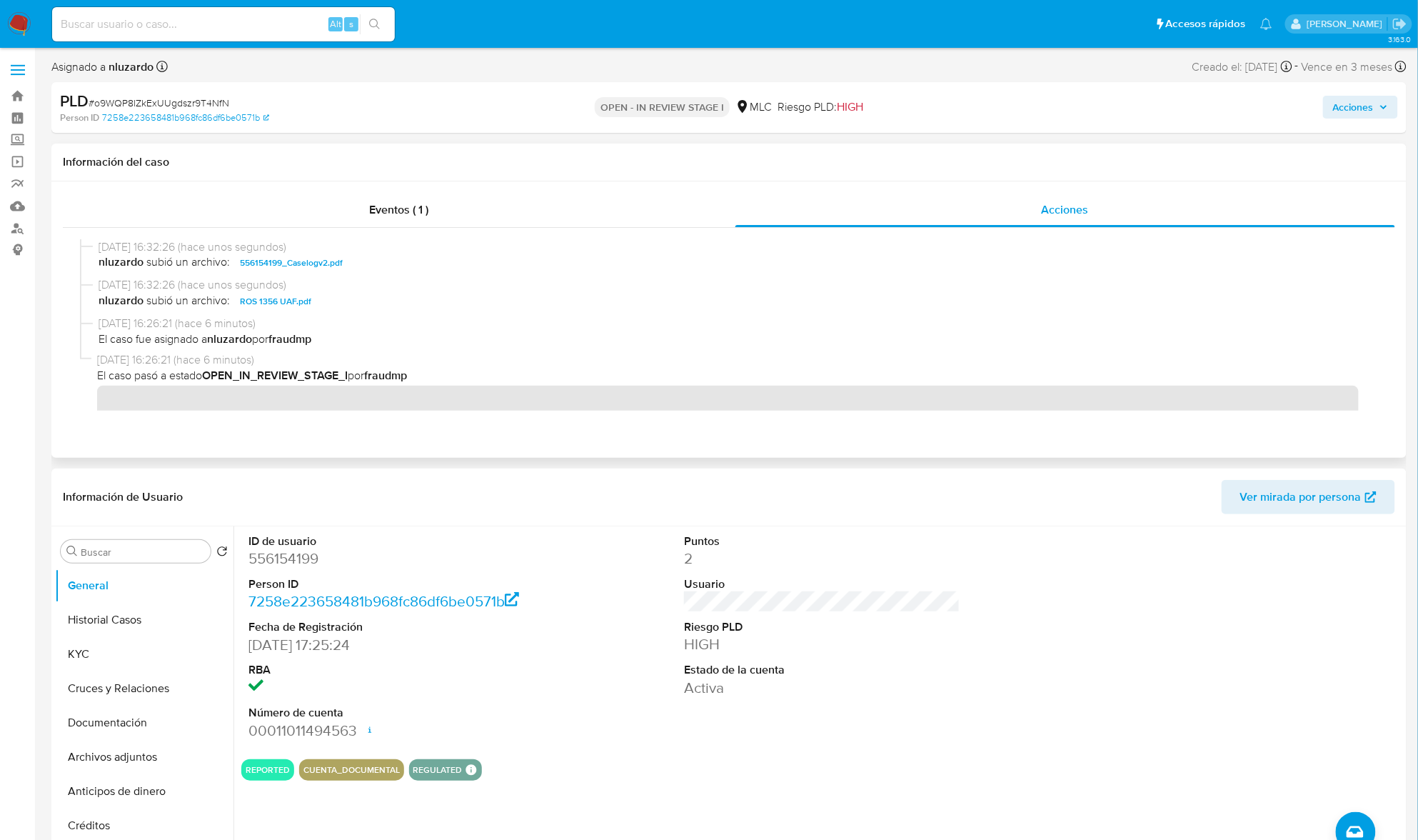
click at [424, 262] on span "nluzardo subió un archivo: 556154199_Caselogv2.pdf" at bounding box center [736, 263] width 1274 height 17
click at [426, 262] on span "nluzardo subió un archivo: 556154199_Caselogv2.pdf" at bounding box center [736, 263] width 1274 height 17
click at [395, 262] on span "nluzardo subió un archivo: 556154199_Caselogv2.pdf" at bounding box center [736, 263] width 1274 height 17
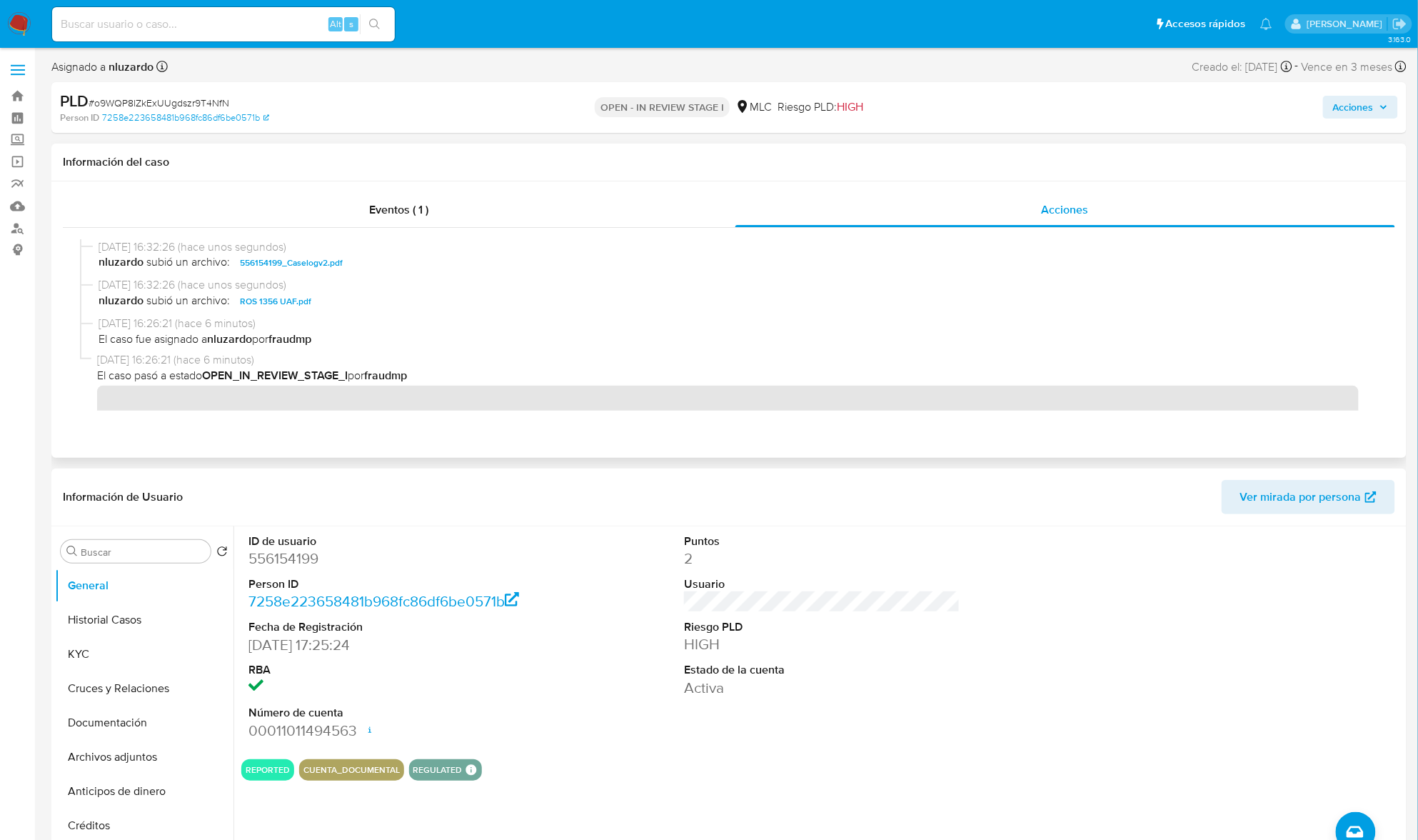
click at [395, 262] on span "nluzardo subió un archivo: 556154199_Caselogv2.pdf" at bounding box center [736, 263] width 1274 height 17
click at [149, 609] on button "Historial Casos" at bounding box center [139, 619] width 167 height 34
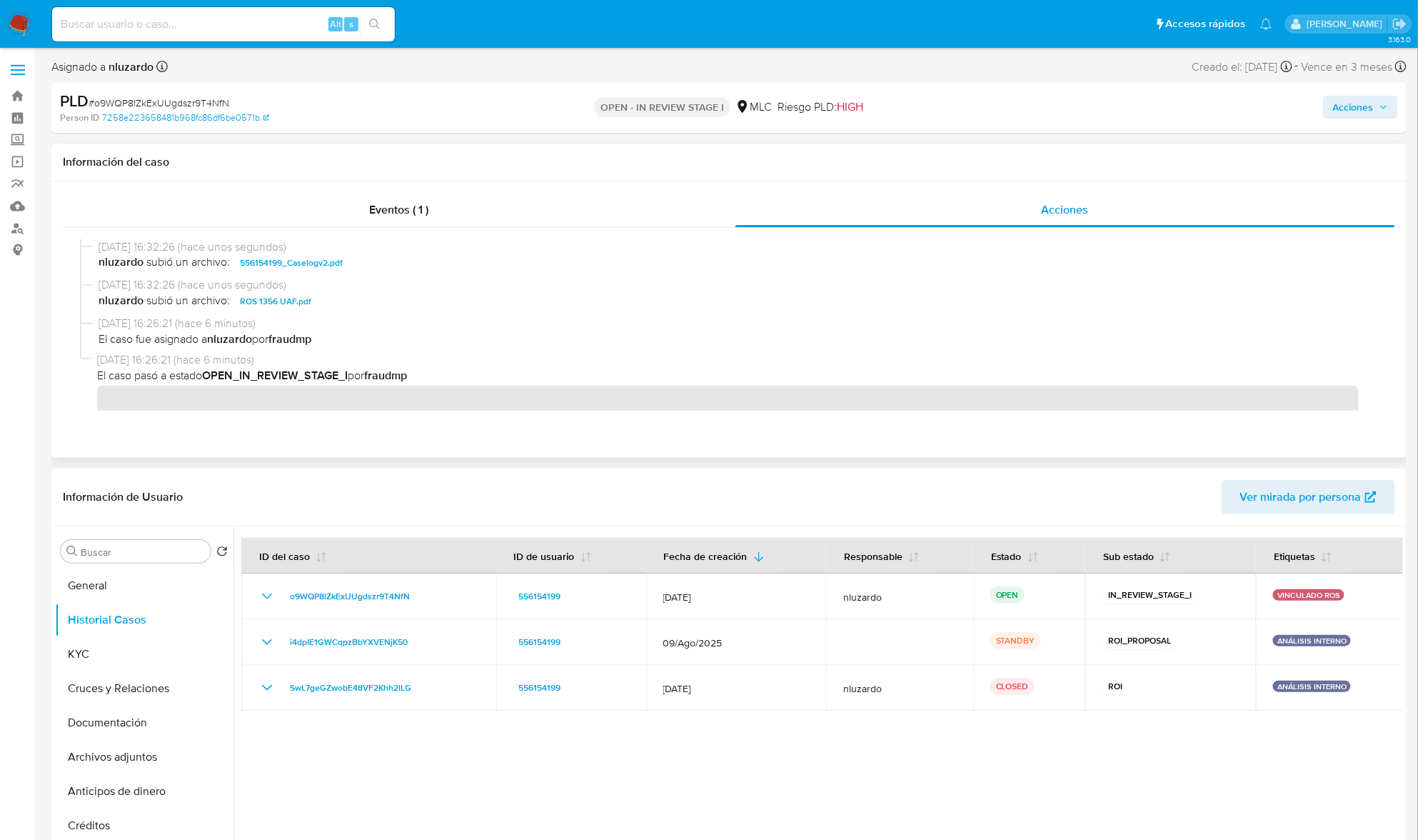
click at [407, 269] on span "nluzardo subió un archivo: 556154199_Caselogv2.pdf" at bounding box center [736, 263] width 1274 height 17
click at [1352, 104] on span "Acciones" at bounding box center [1354, 108] width 41 height 23
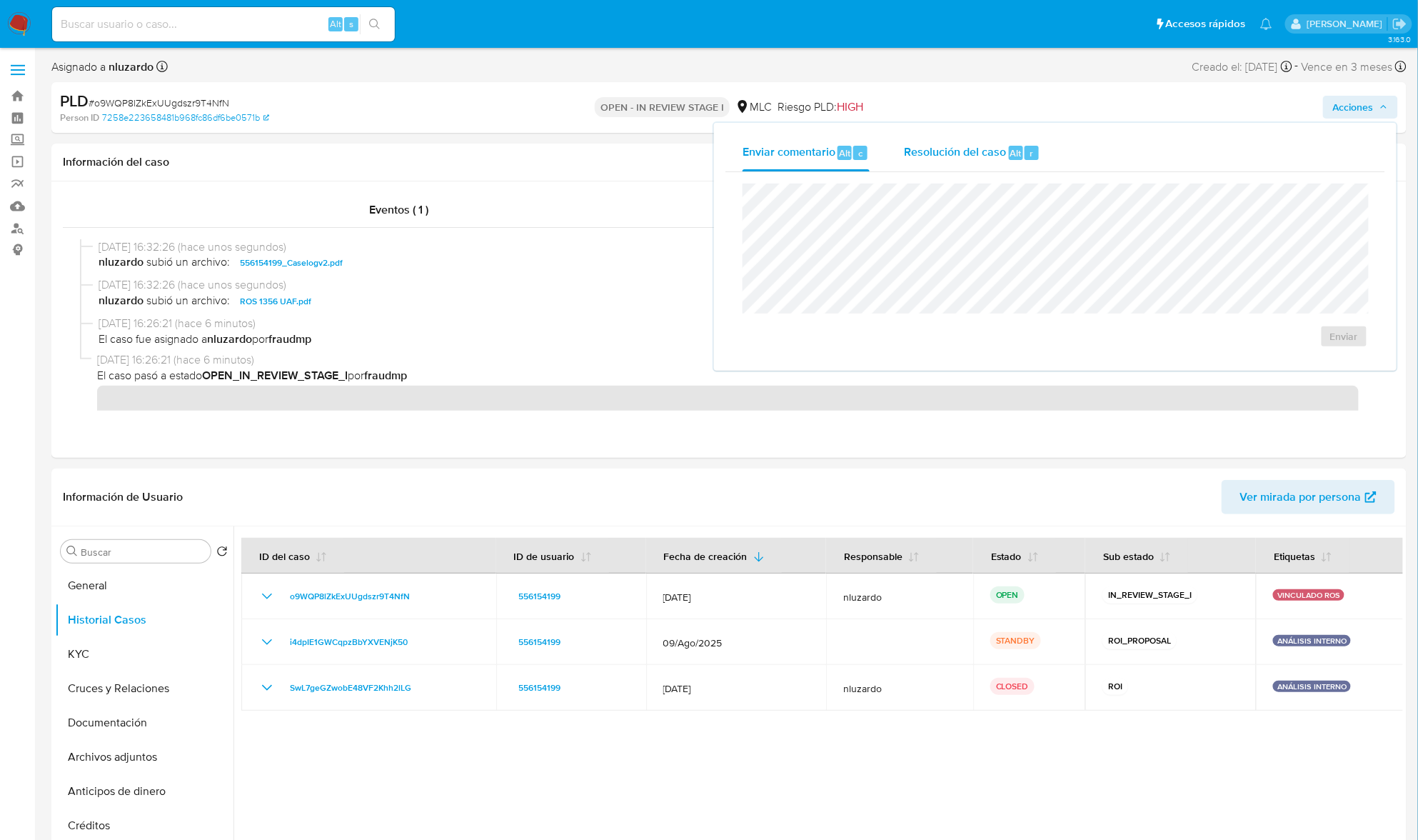
click at [961, 152] on span "Resolución del caso" at bounding box center [954, 152] width 102 height 16
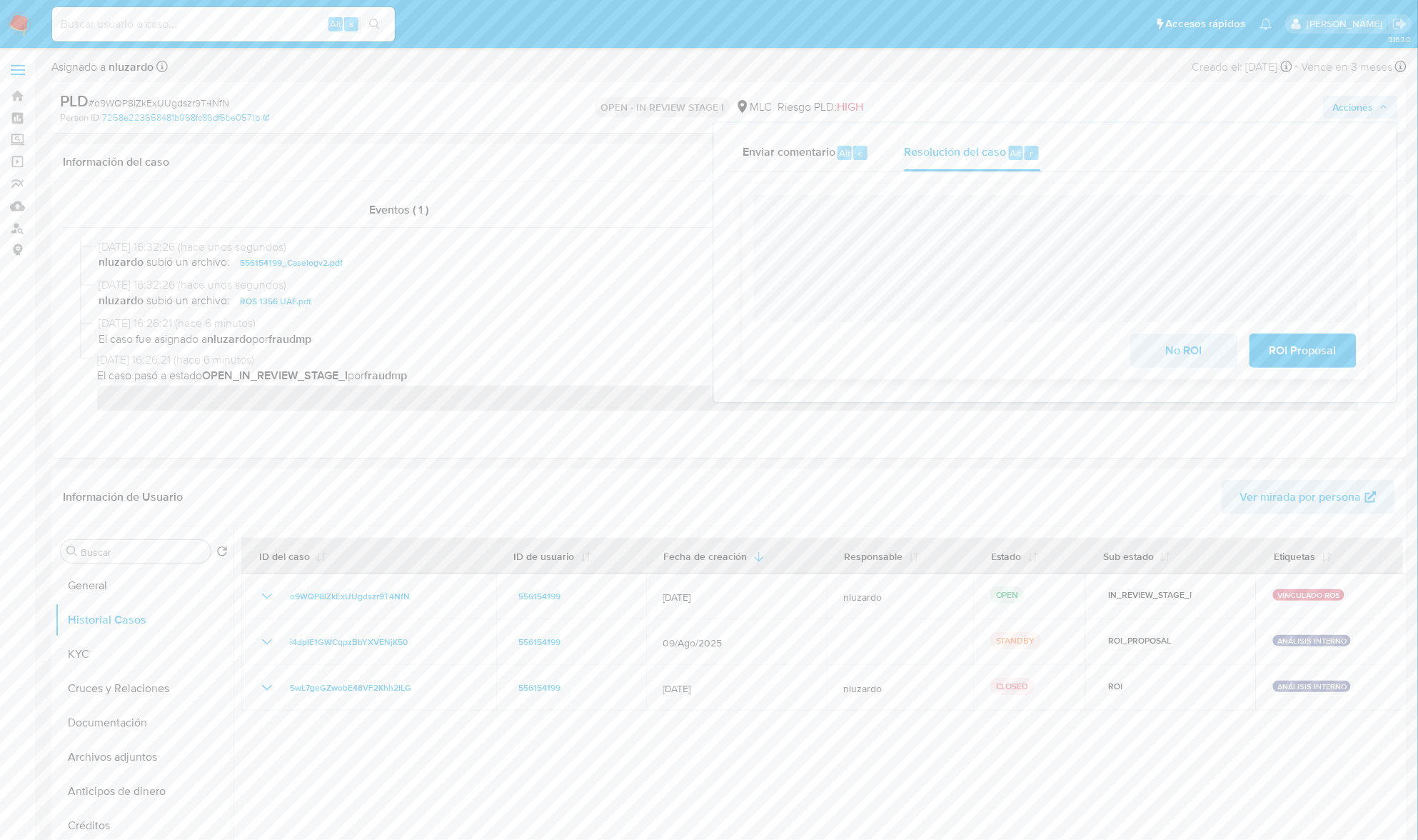
drag, startPoint x: 1230, startPoint y: 181, endPoint x: 1209, endPoint y: 195, distance: 25.2
click at [1229, 181] on div "Cierre de caso No ROI ROI Proposal" at bounding box center [1055, 280] width 660 height 218
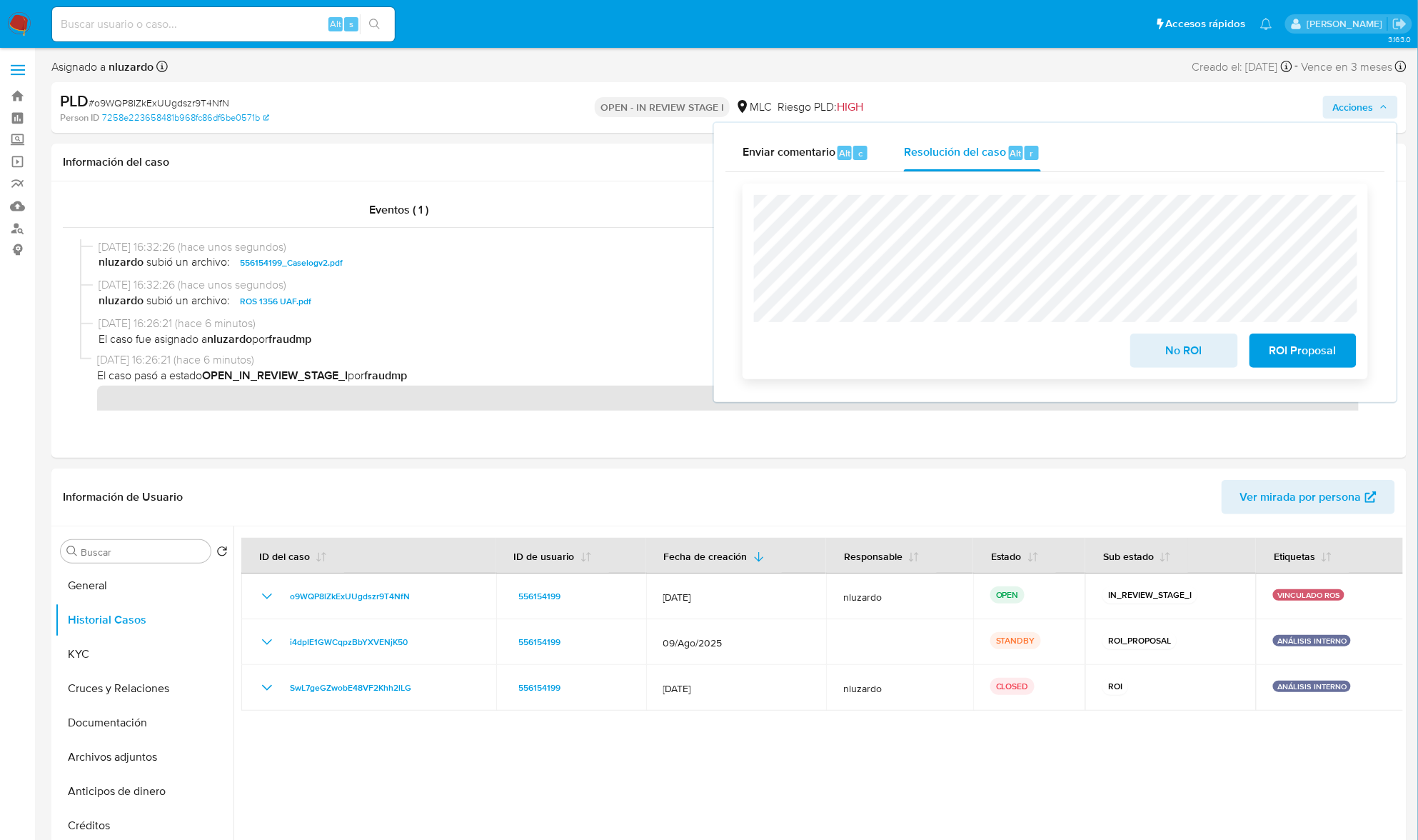
click at [1291, 346] on span "ROI Proposal" at bounding box center [1304, 350] width 70 height 31
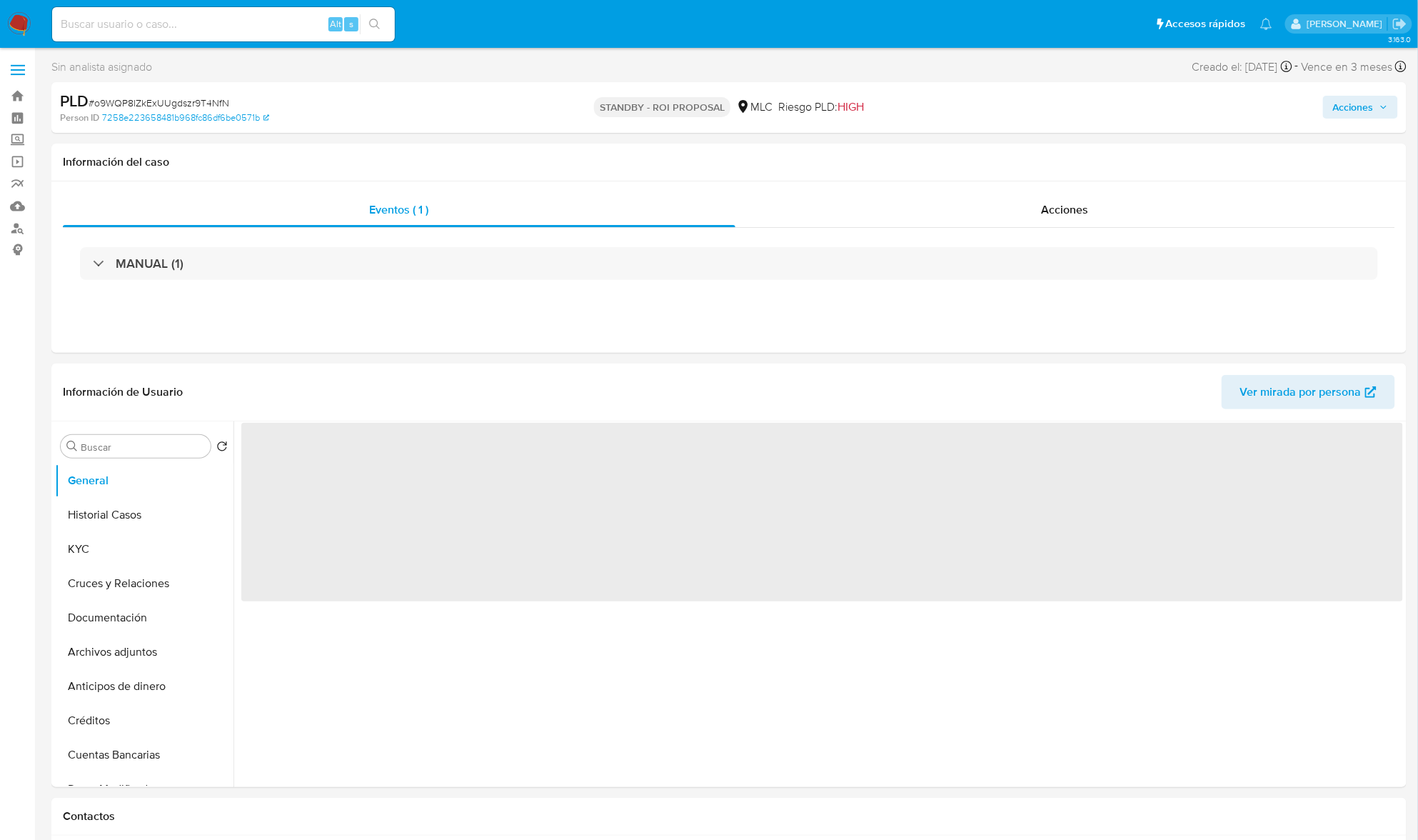
select select "10"
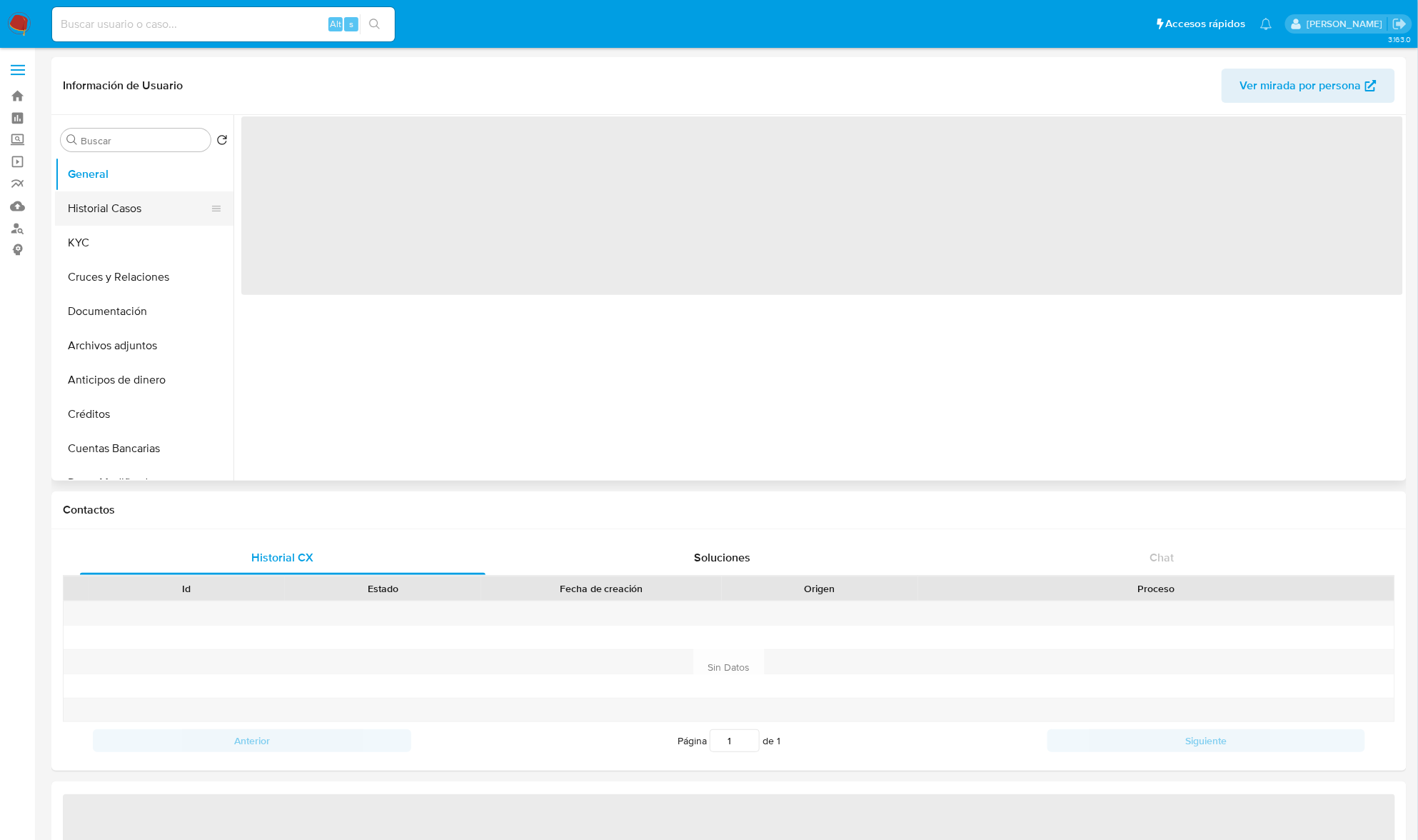
select select "10"
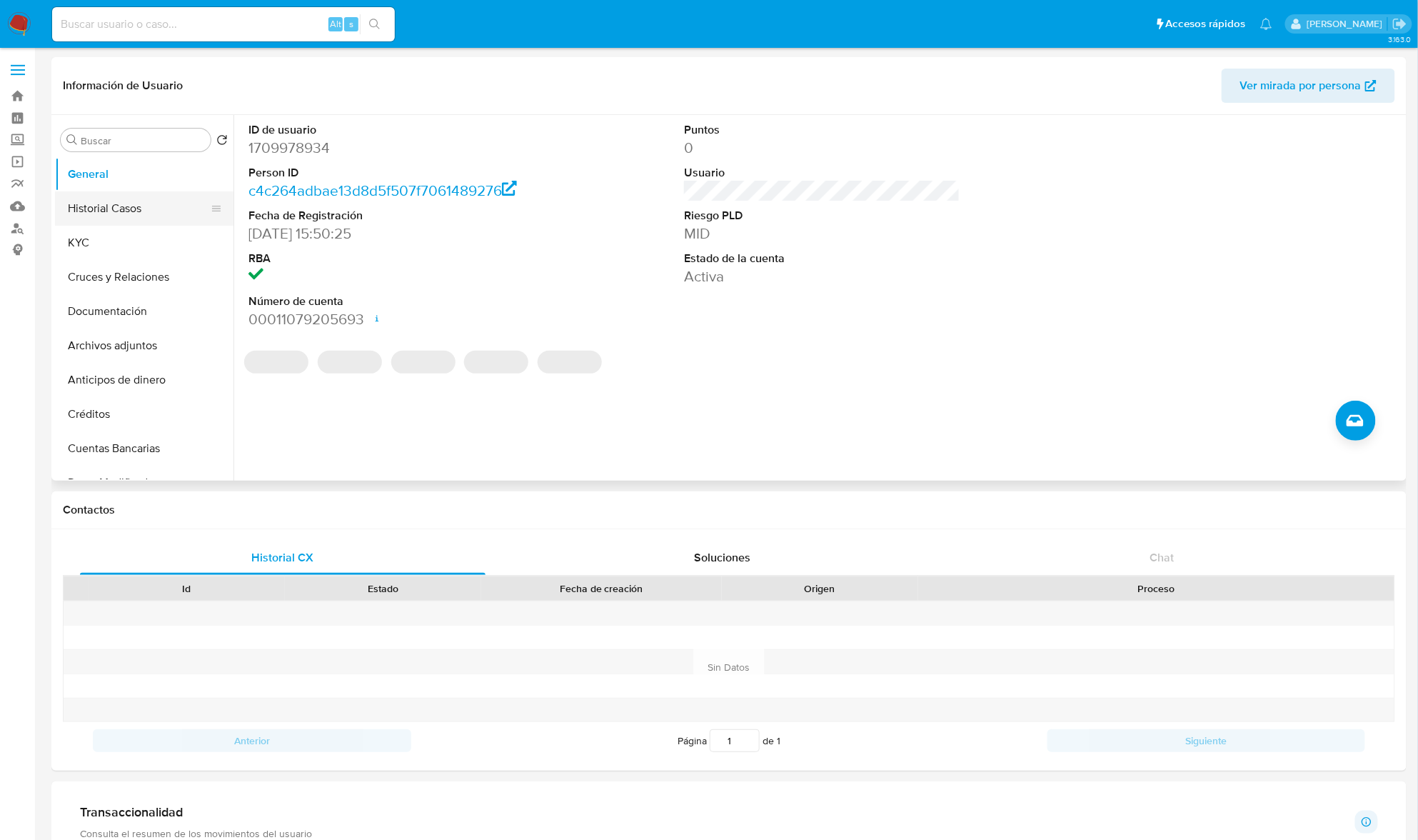
click at [106, 200] on button "Historial Casos" at bounding box center [139, 208] width 167 height 34
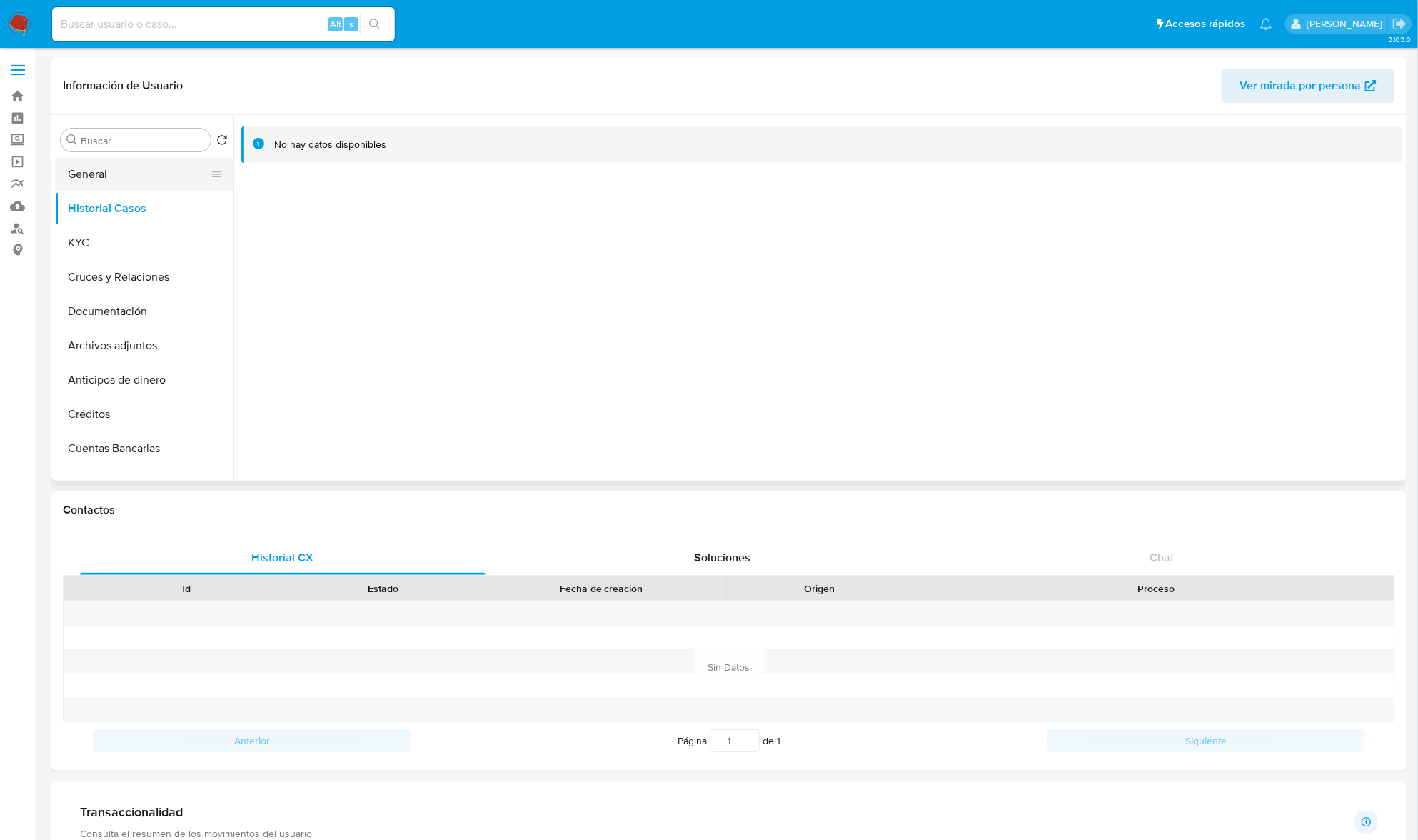
click at [95, 178] on button "General" at bounding box center [139, 174] width 167 height 34
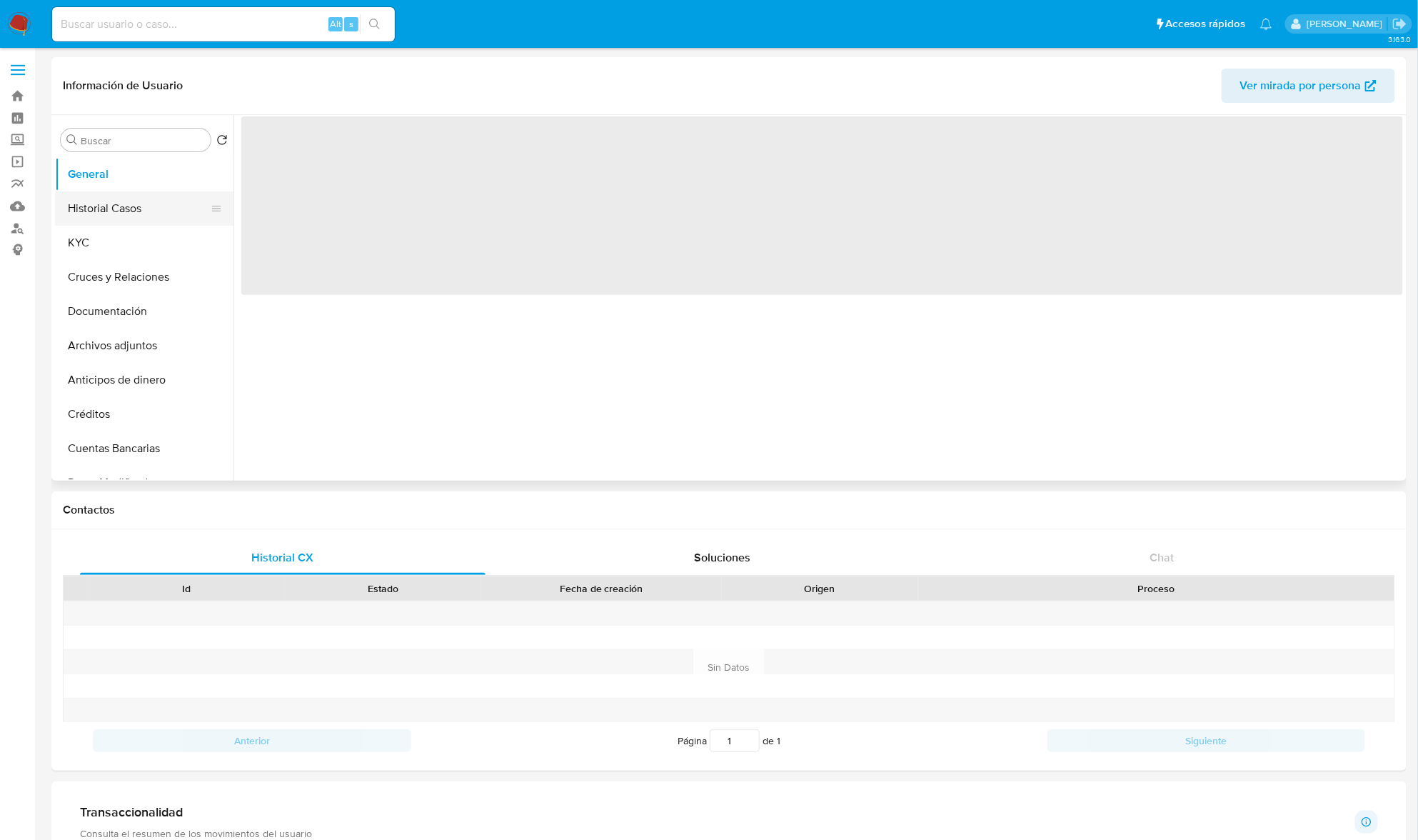
click at [115, 217] on button "Historial Casos" at bounding box center [139, 208] width 167 height 34
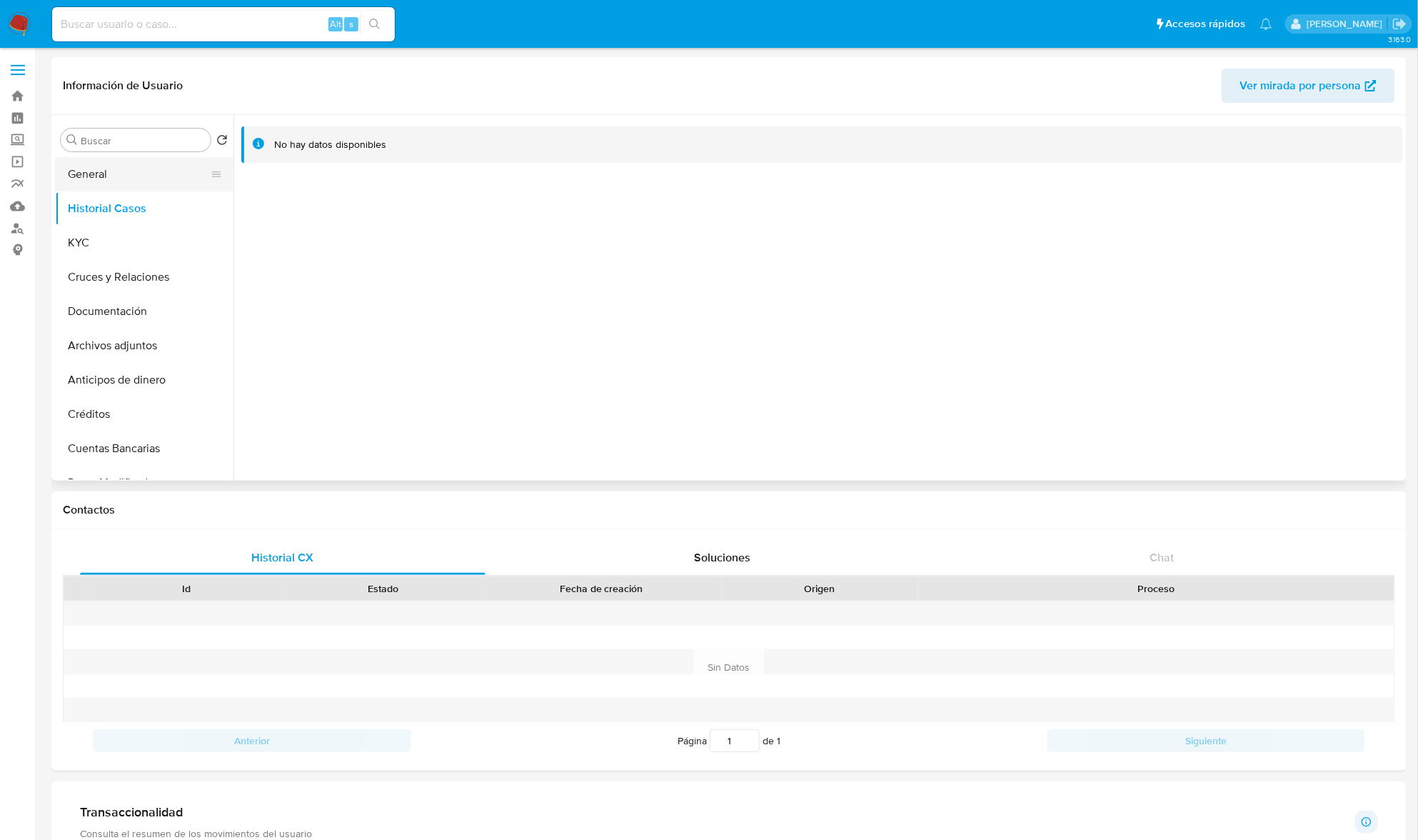
click at [114, 181] on button "General" at bounding box center [139, 174] width 167 height 34
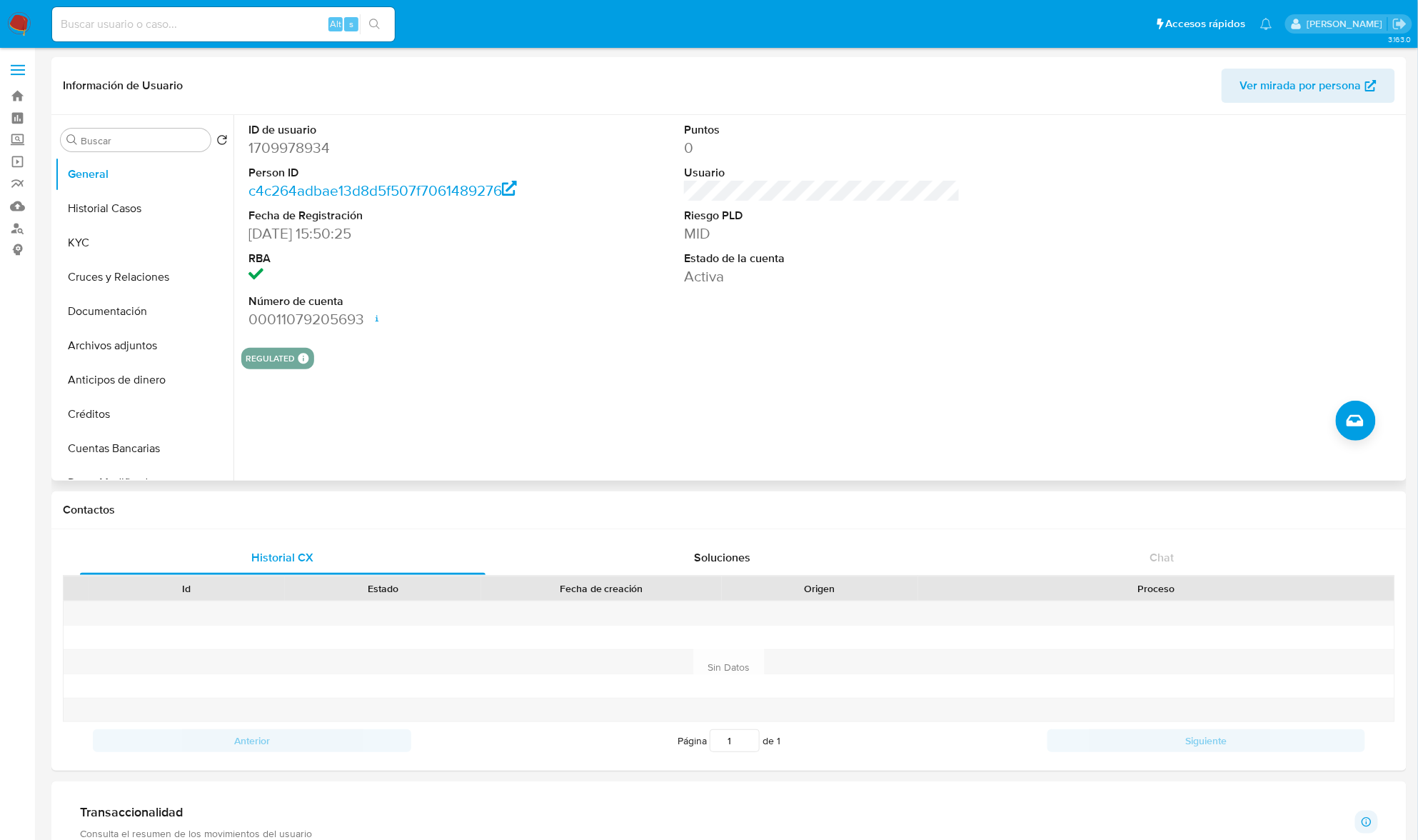
click at [1335, 418] on div "ID de usuario 1709978934 Person ID c4c264adbae13d8d5f507f7061489276 Fecha de Re…" at bounding box center [819, 298] width 1170 height 366
click at [1343, 419] on button "Crear caso manual" at bounding box center [1356, 420] width 40 height 40
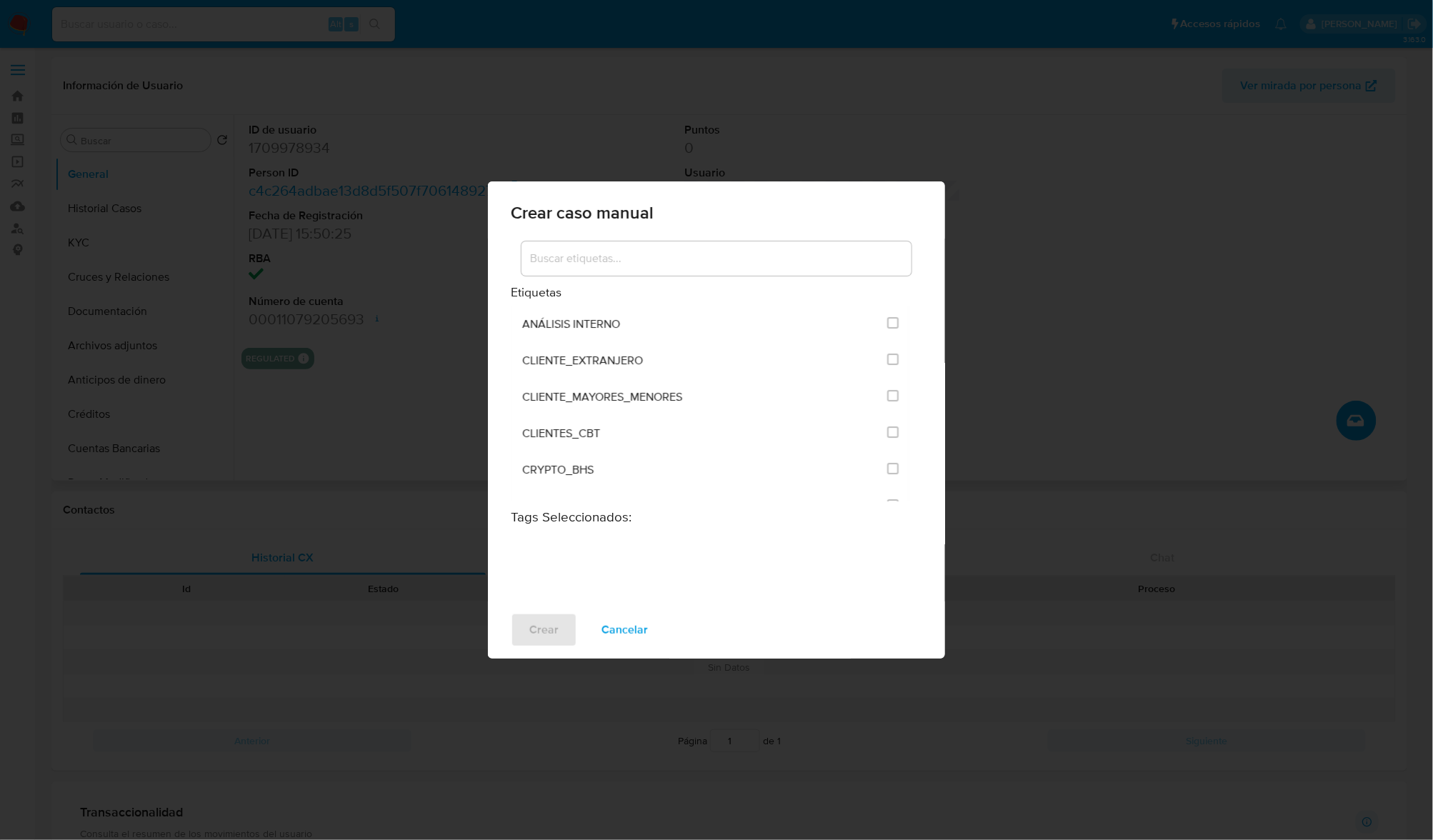
click at [578, 246] on div at bounding box center [717, 258] width 390 height 34
click at [580, 252] on input at bounding box center [717, 258] width 390 height 18
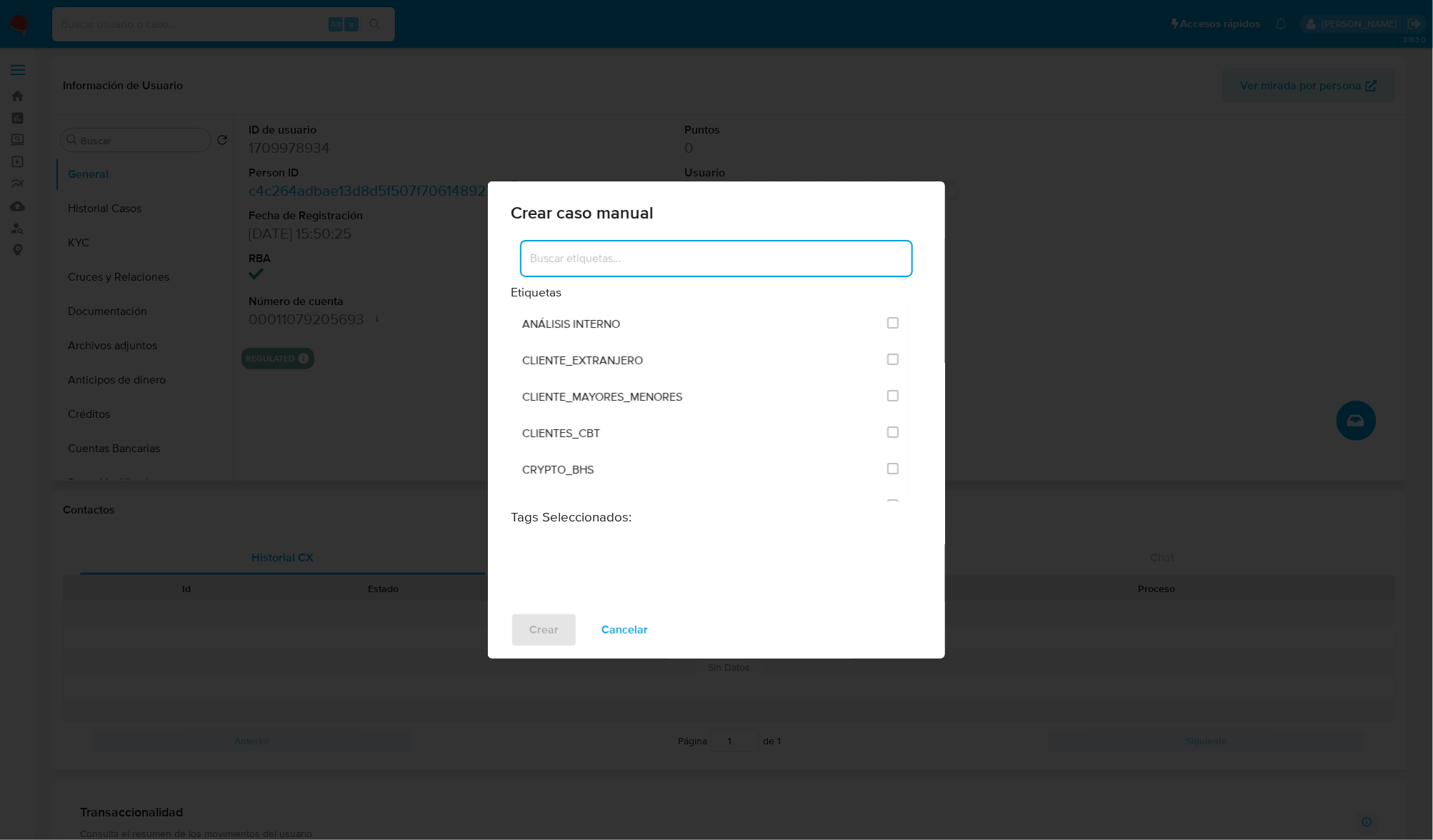
click at [580, 252] on input at bounding box center [717, 258] width 390 height 18
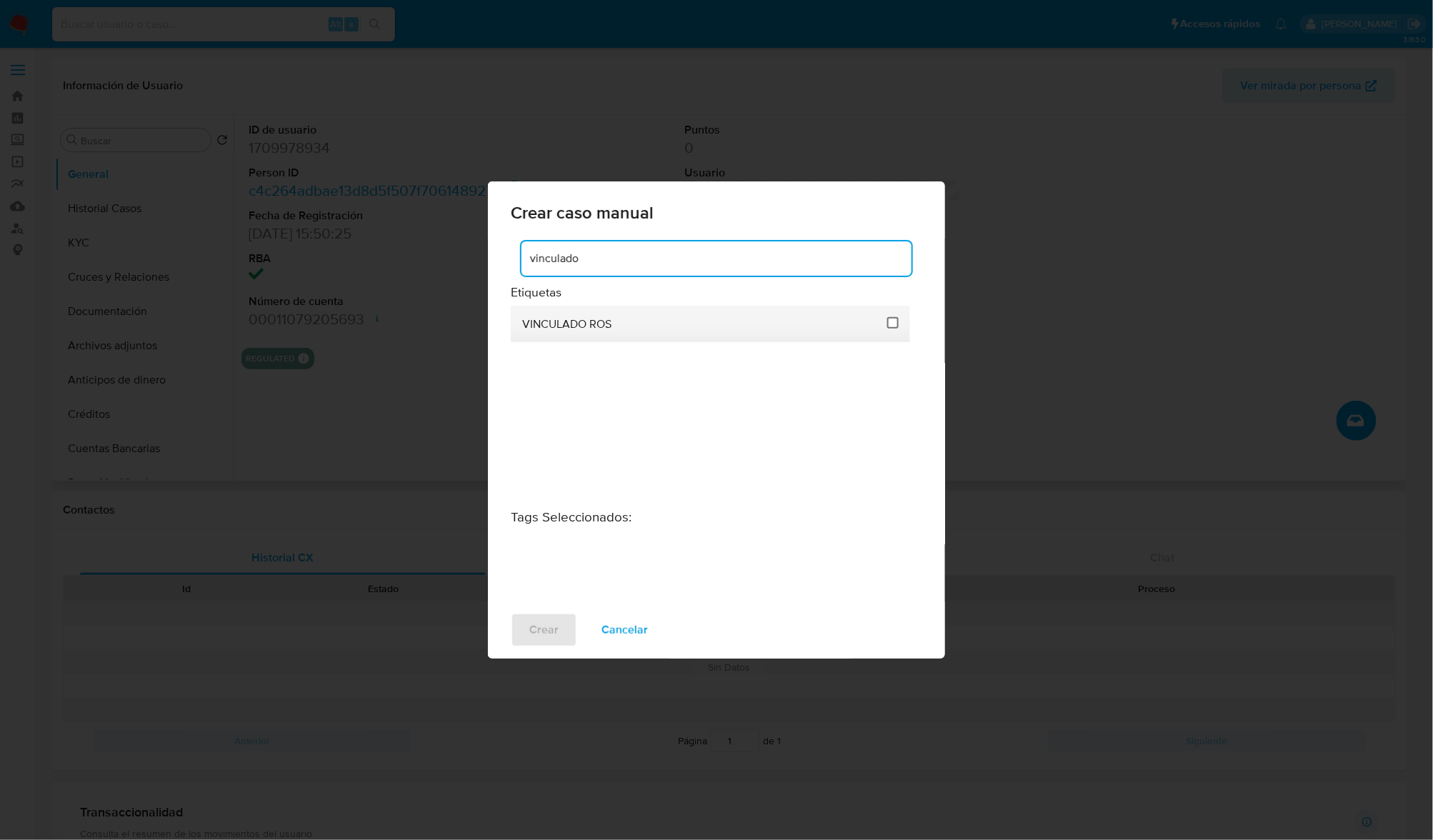
type input "vinculado"
click at [891, 324] on input "3313" at bounding box center [894, 323] width 12 height 12
checkbox input "true"
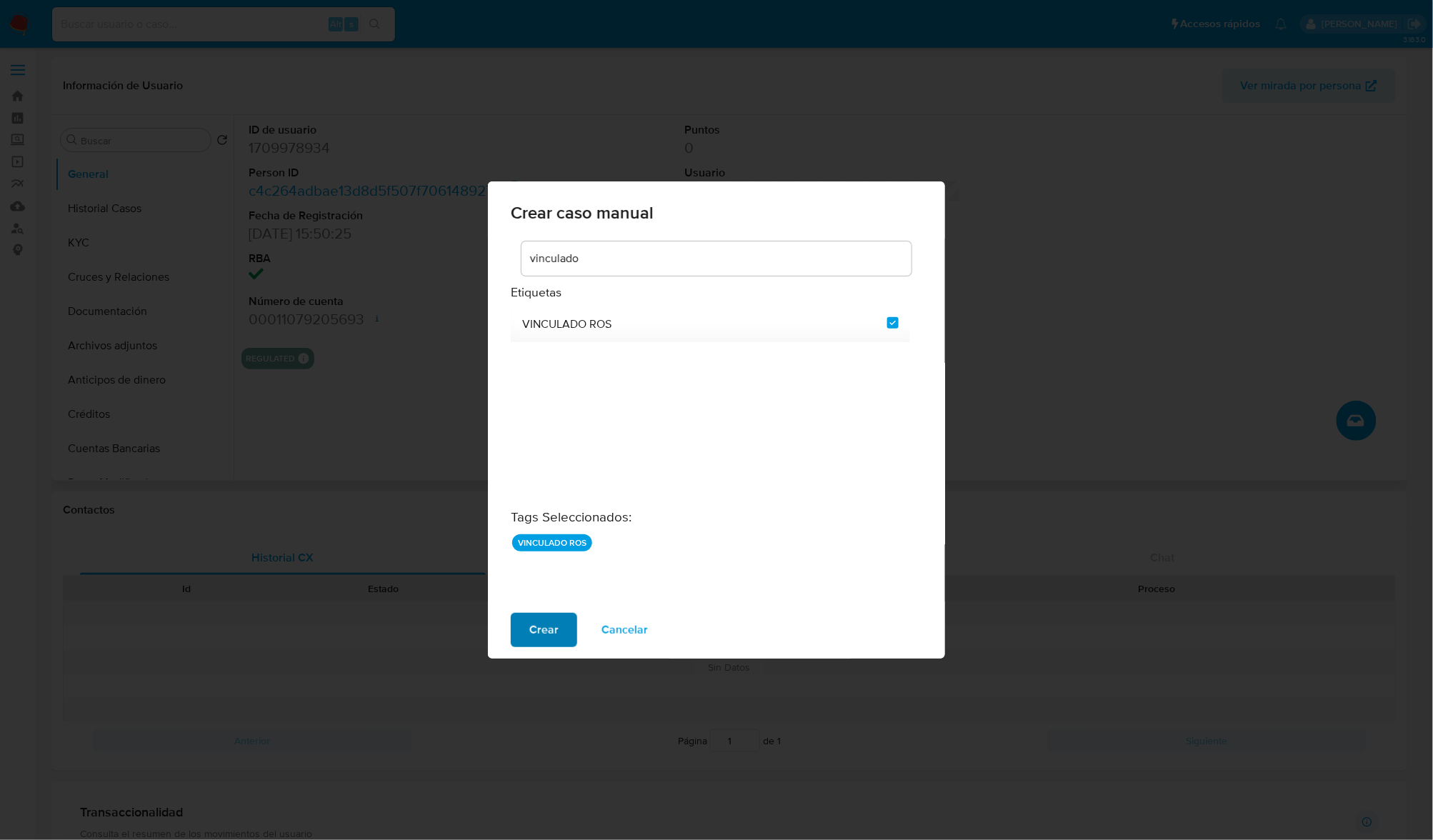
click at [538, 641] on span "Crear" at bounding box center [544, 630] width 29 height 31
checkbox input "false"
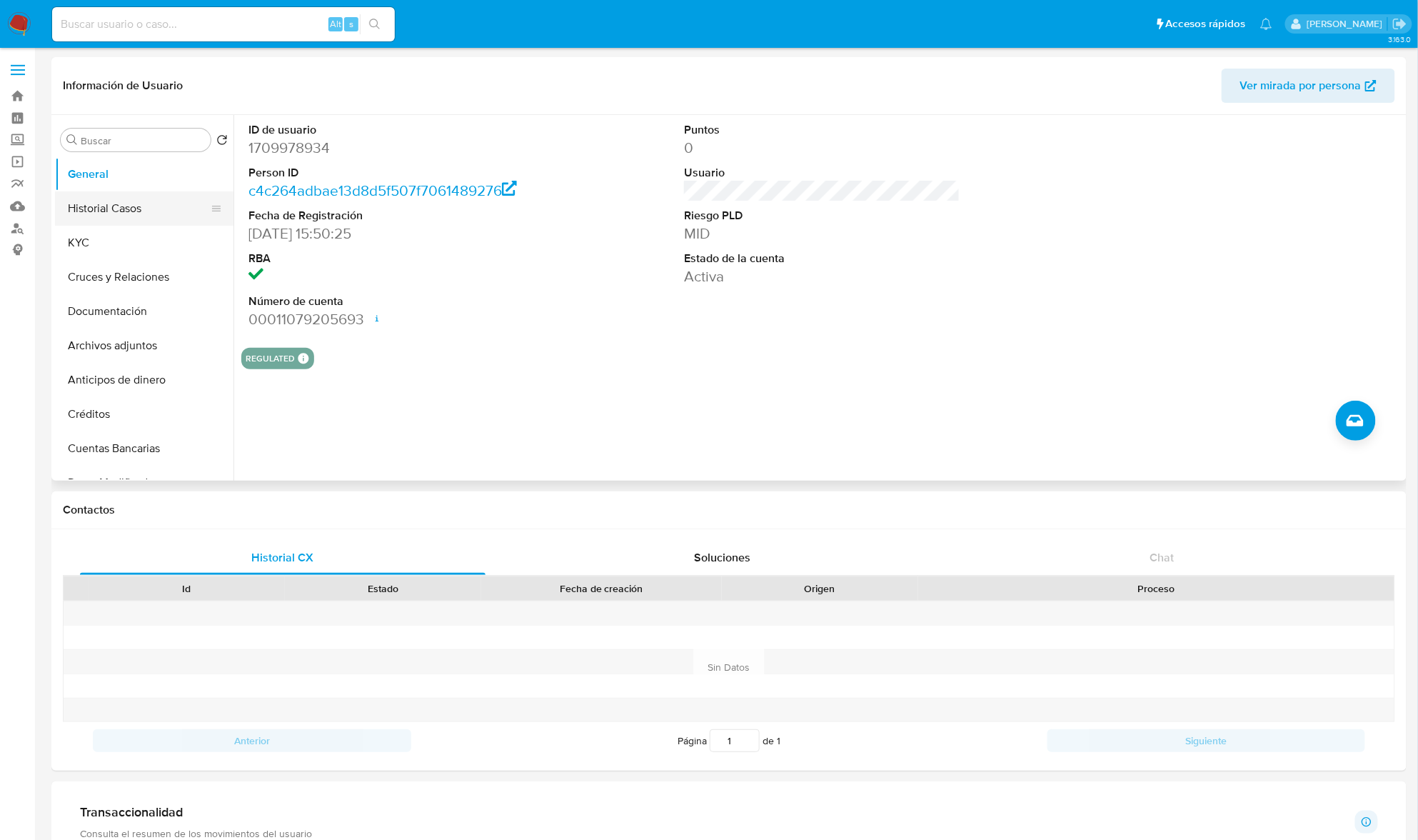
click at [86, 197] on button "Historial Casos" at bounding box center [139, 208] width 167 height 34
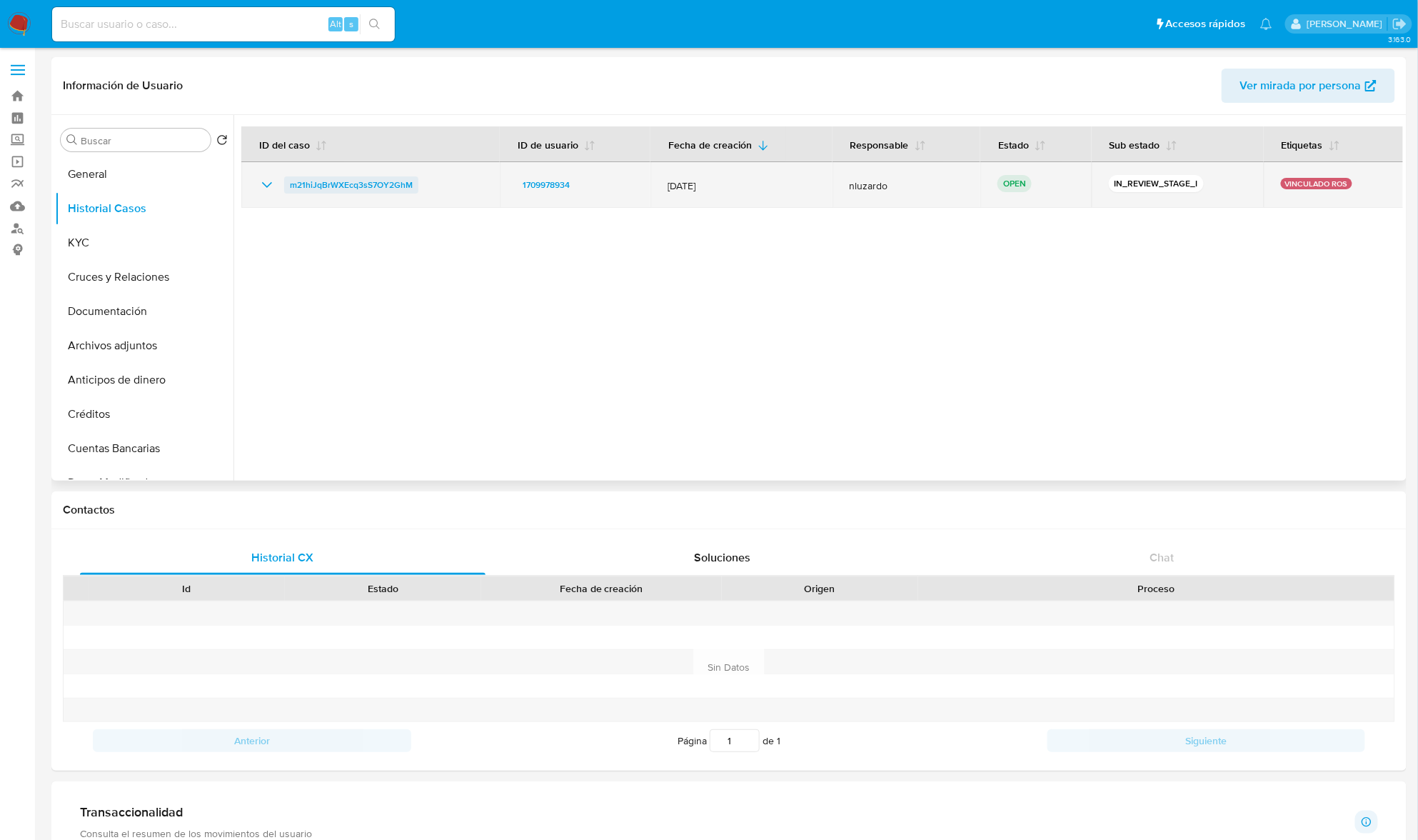
click at [389, 186] on span "m21hiJqBrWXEcq3sS7OY2GhM" at bounding box center [351, 185] width 123 height 17
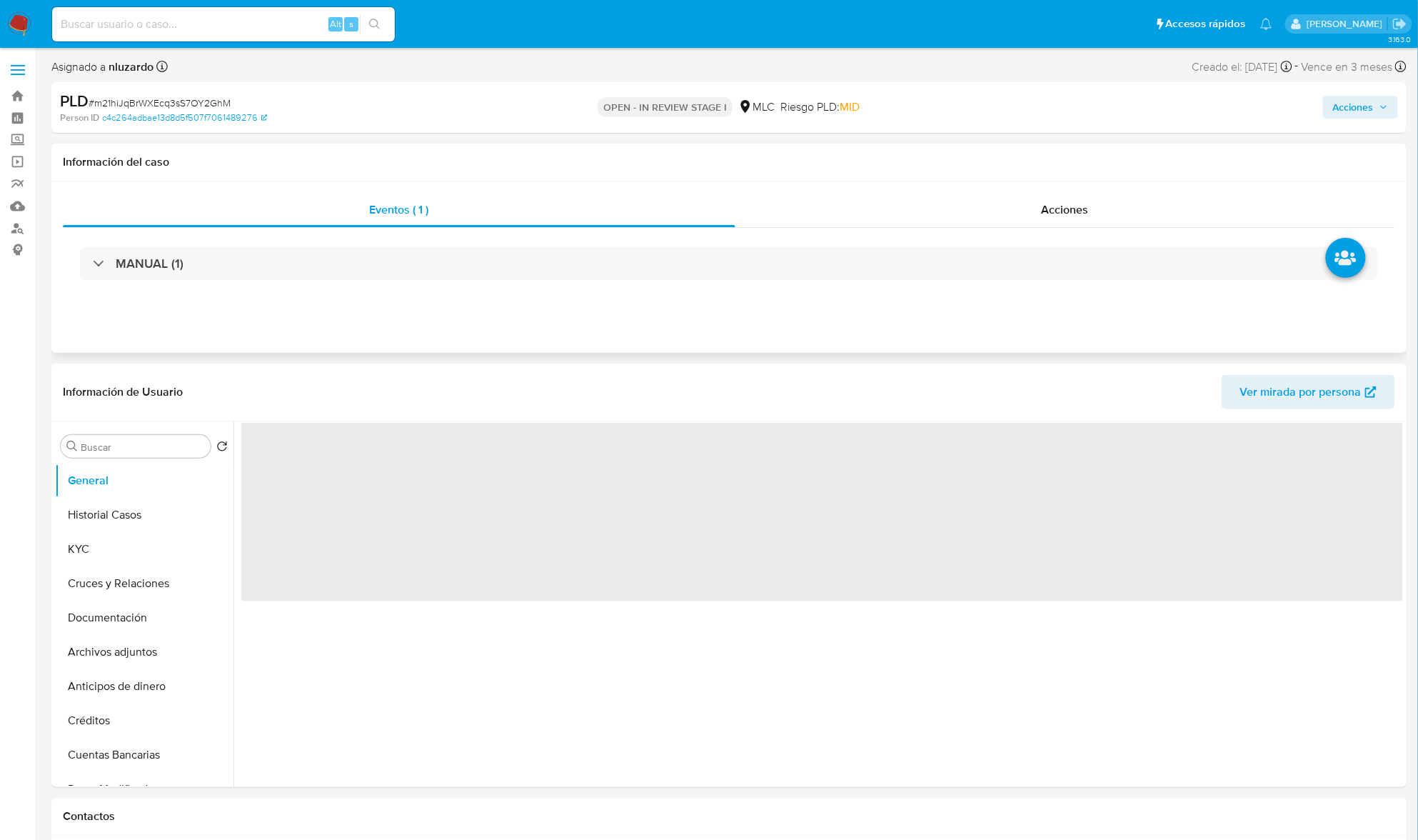
select select "10"
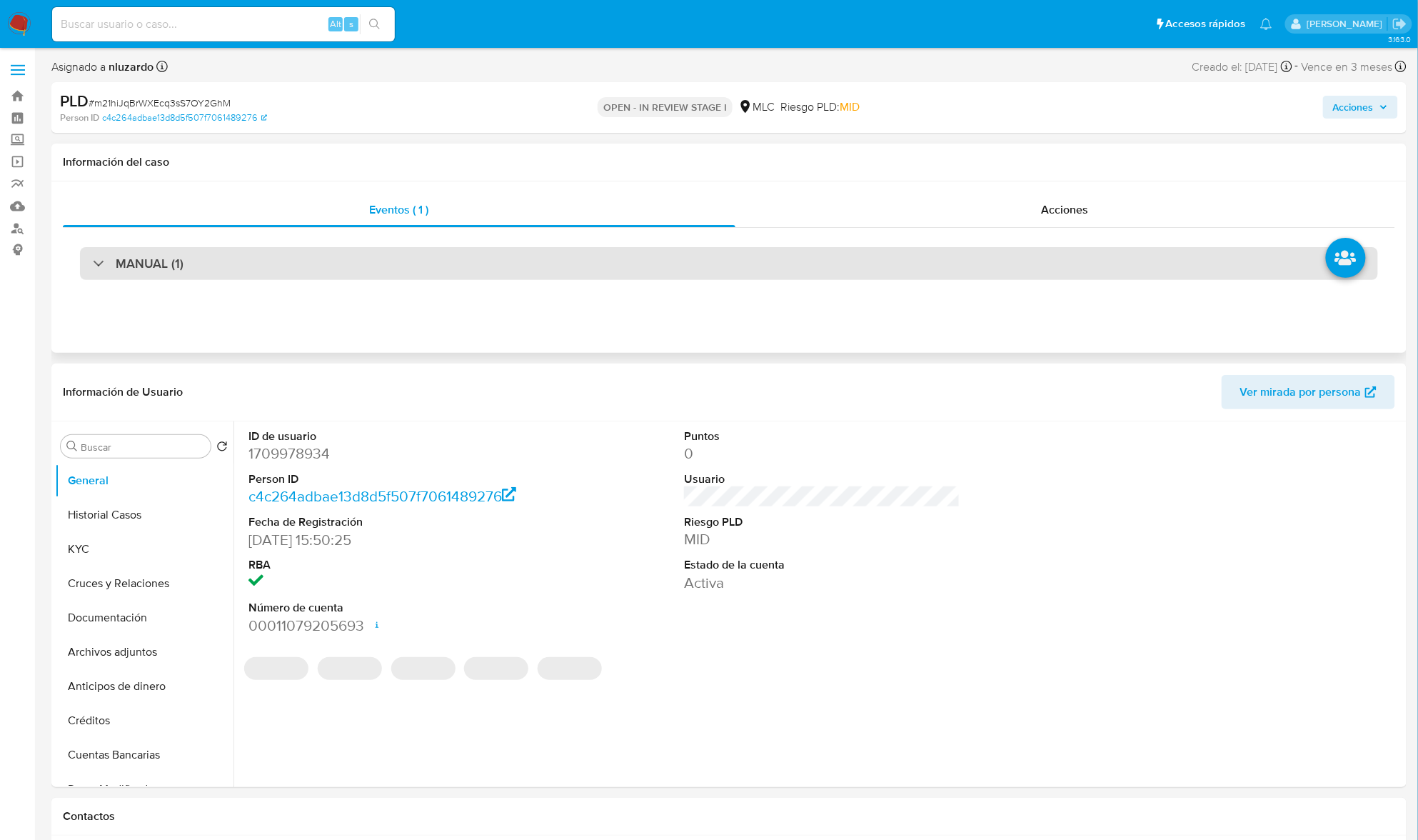
click at [349, 264] on div "MANUAL (1)" at bounding box center [728, 264] width 1299 height 33
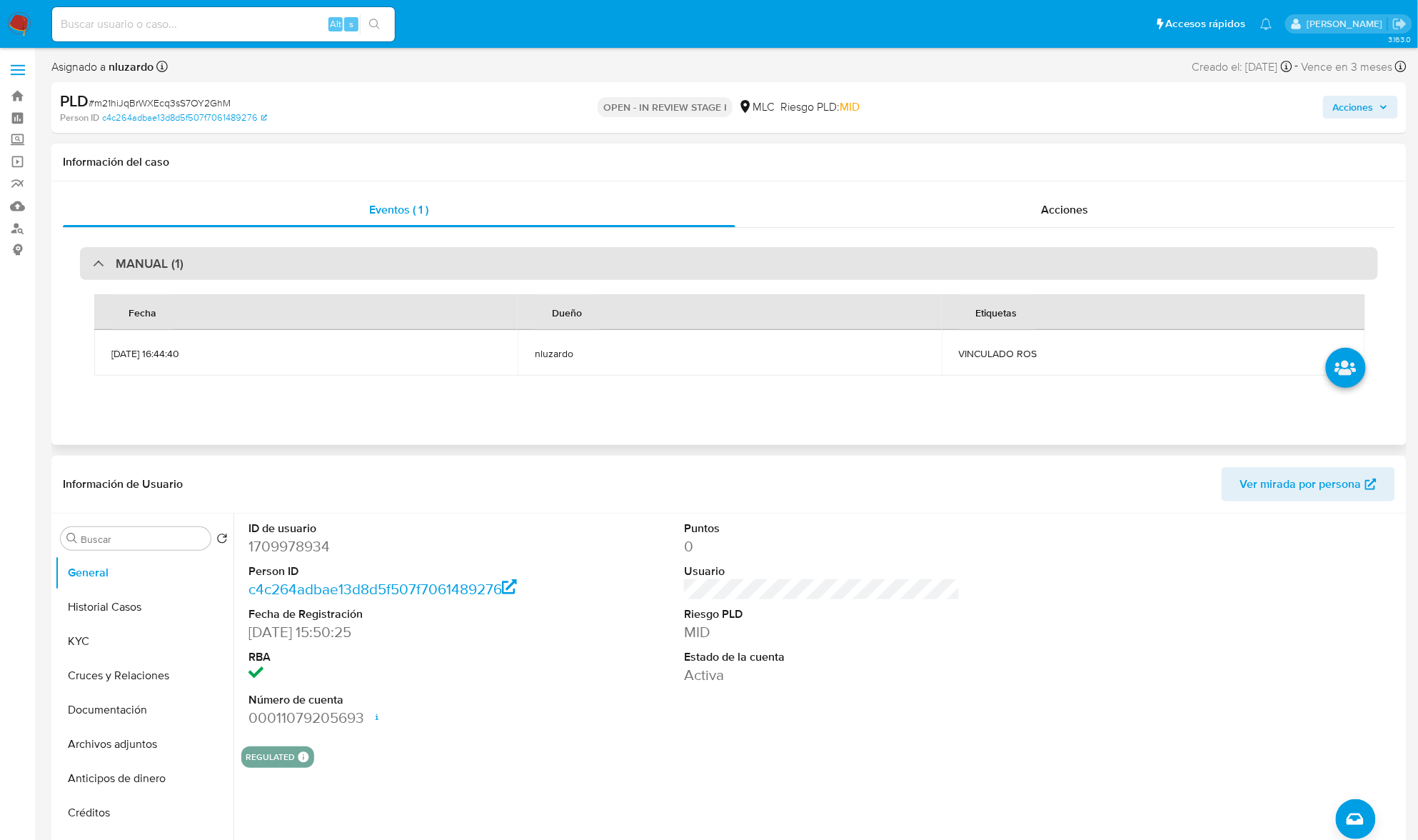
click at [349, 264] on div "MANUAL (1)" at bounding box center [728, 264] width 1299 height 33
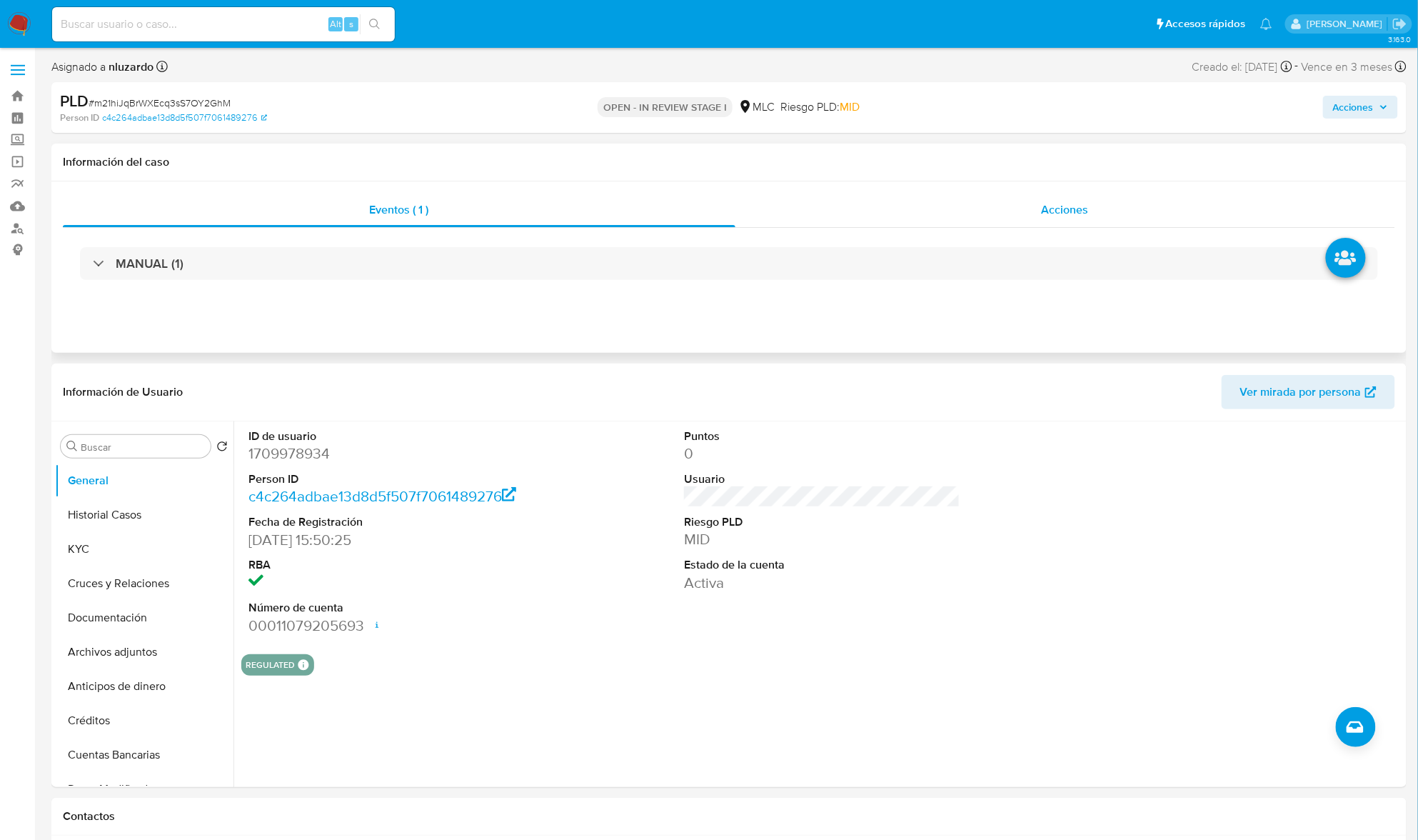
click at [1030, 212] on div "Acciones" at bounding box center [1065, 210] width 661 height 34
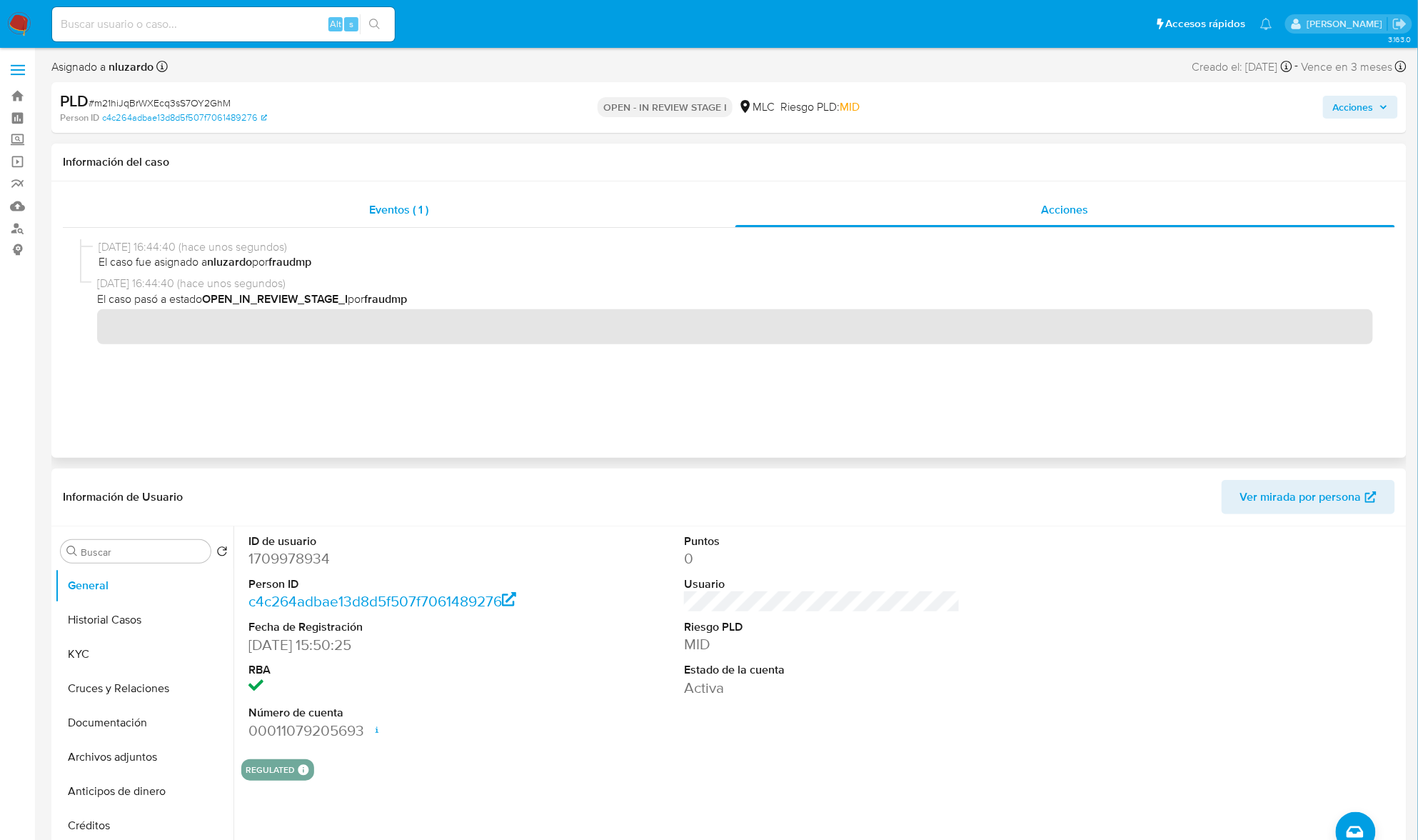
click at [355, 221] on div "Eventos ( 1 )" at bounding box center [400, 210] width 673 height 34
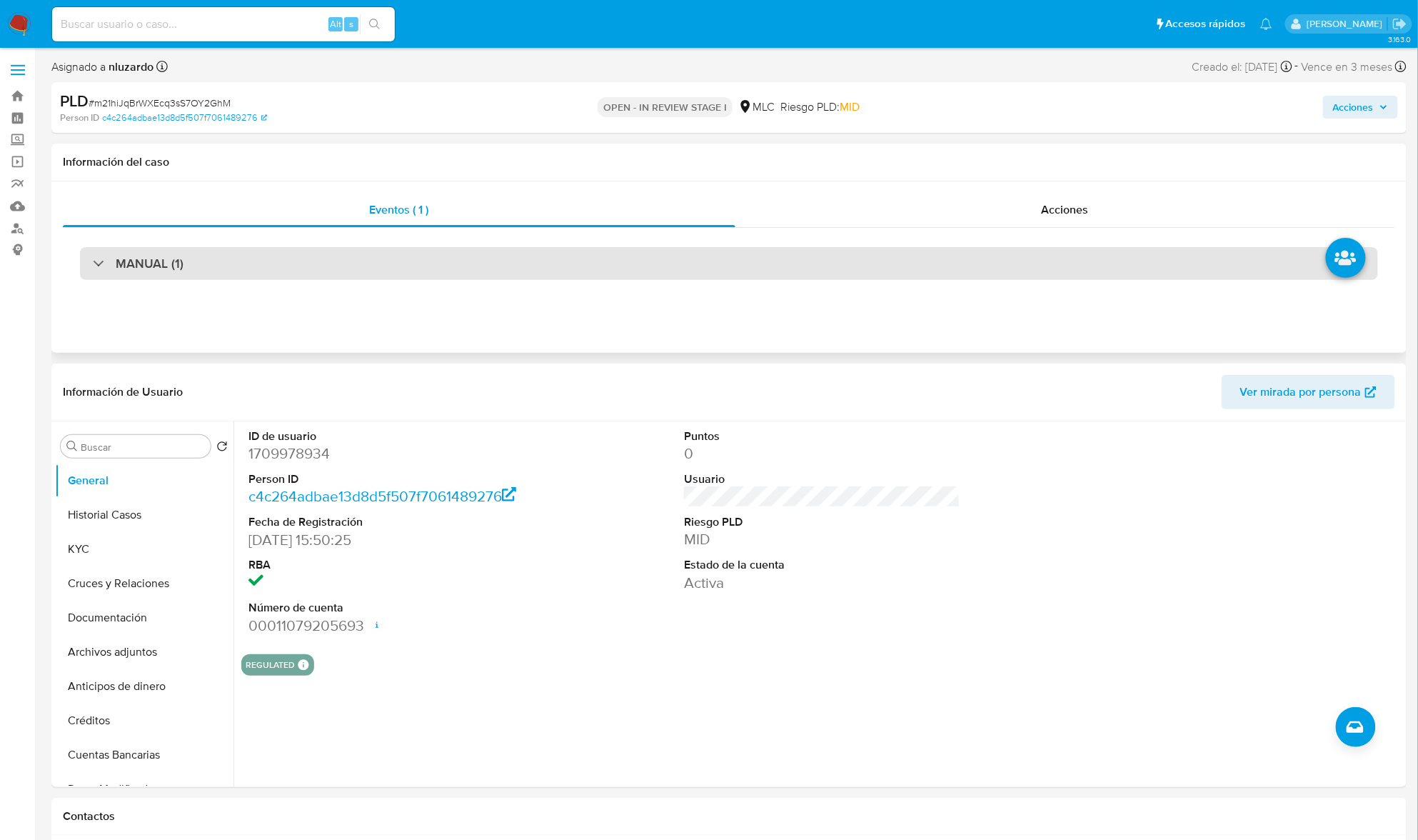
click at [364, 273] on div "MANUAL (1)" at bounding box center [728, 264] width 1299 height 33
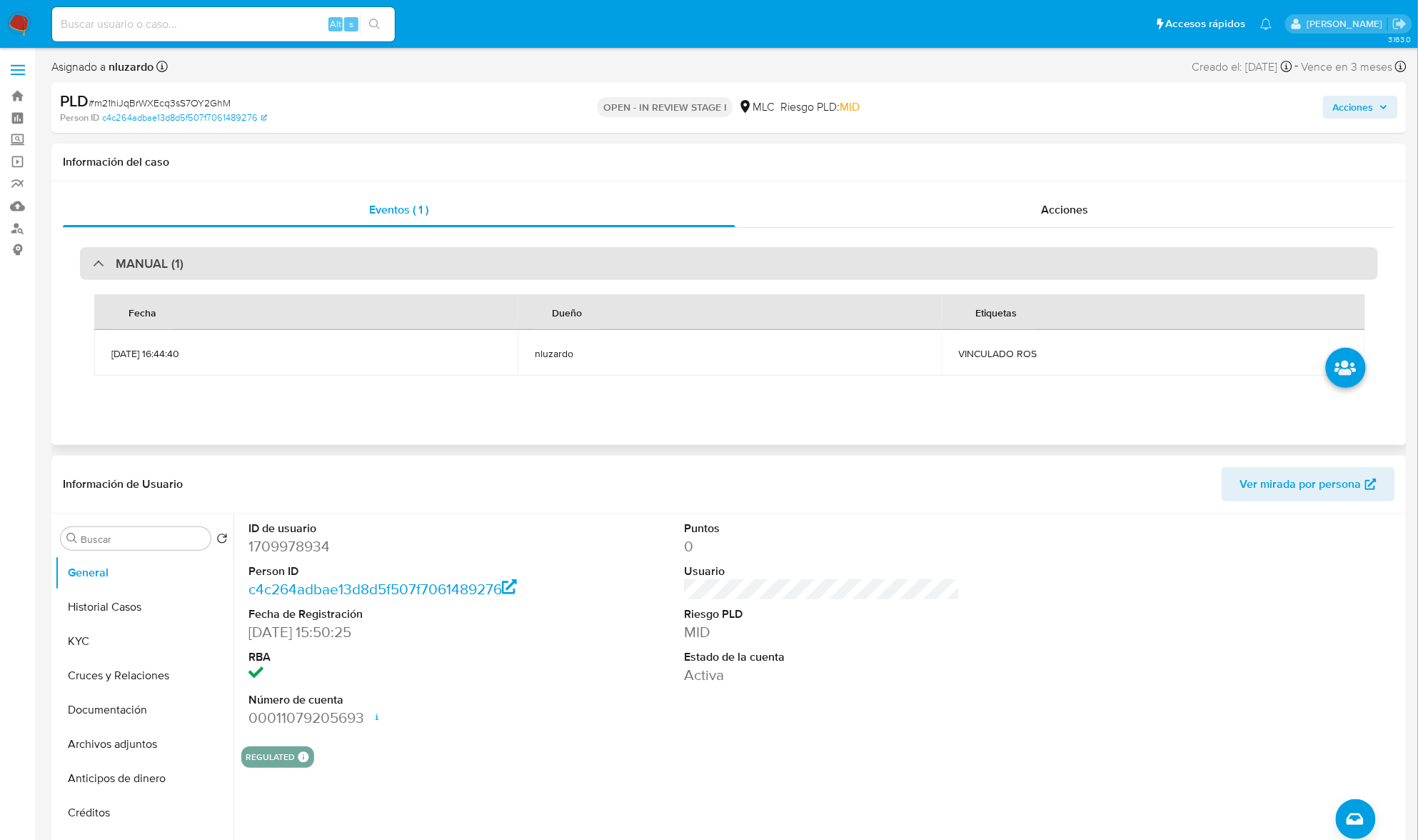
click at [364, 272] on div "MANUAL (1)" at bounding box center [728, 264] width 1299 height 33
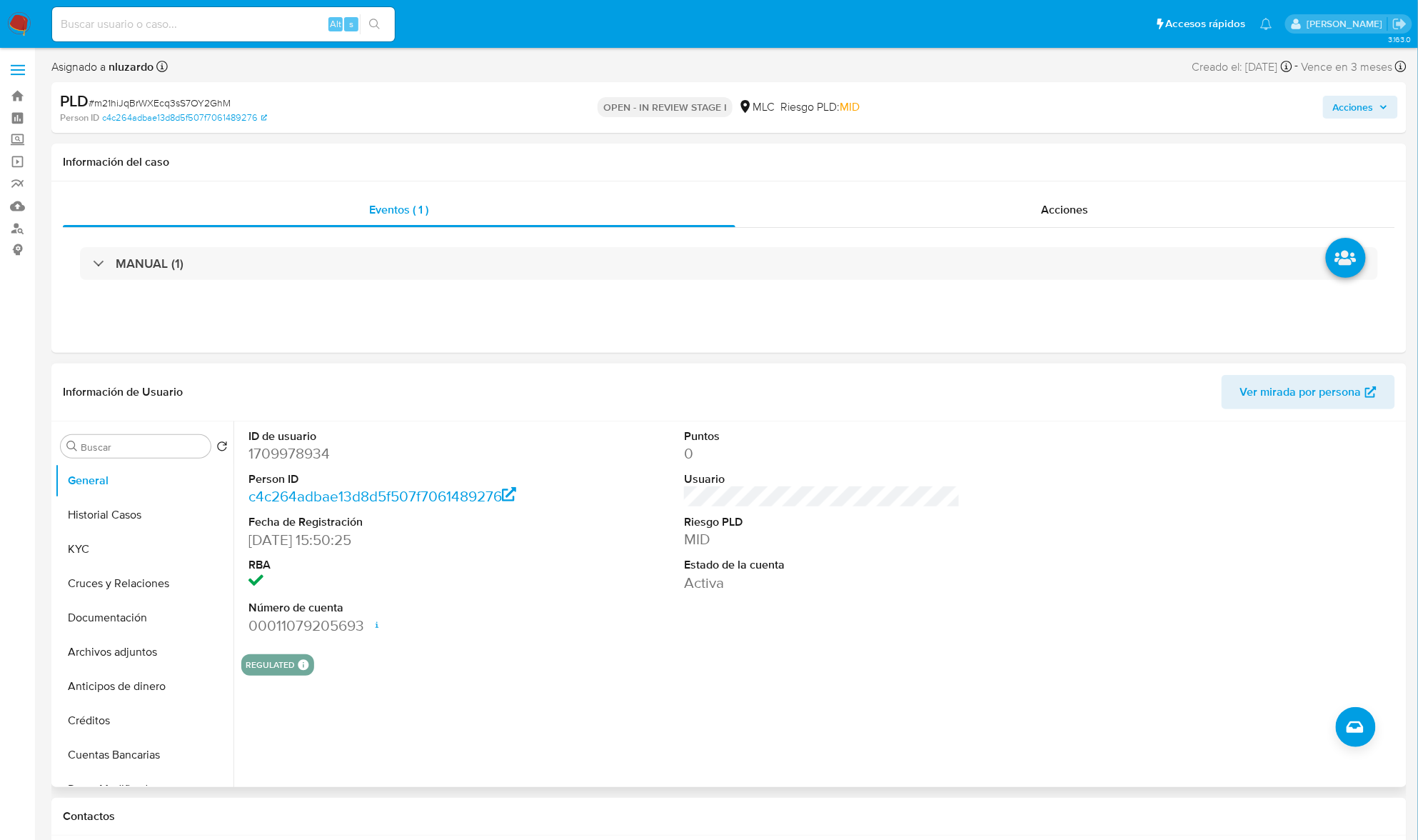
click at [306, 459] on dd "1709978934" at bounding box center [386, 453] width 276 height 20
copy dd "1709978934"
click at [273, 456] on dd "1709978934" at bounding box center [386, 453] width 276 height 20
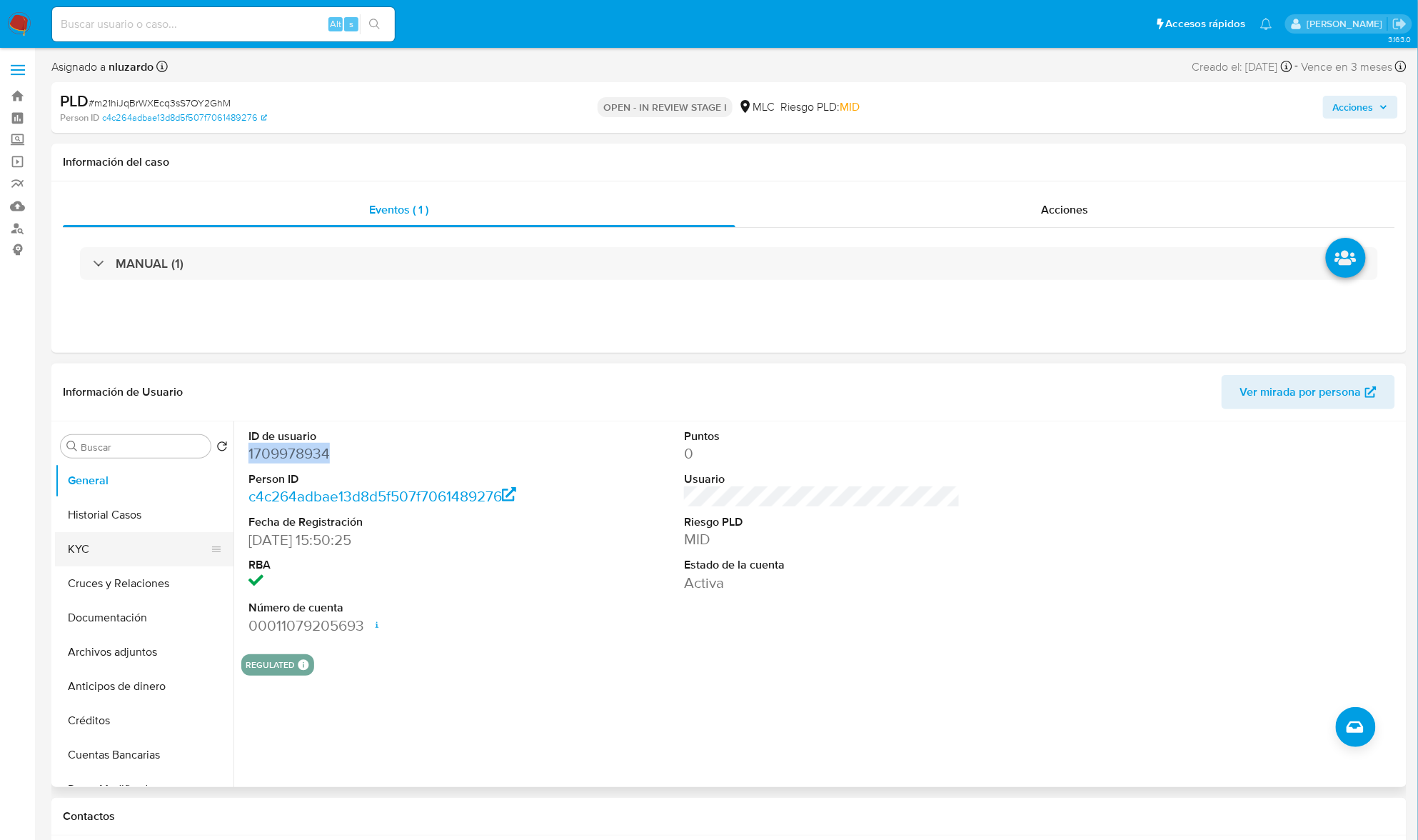
click at [78, 557] on button "KYC" at bounding box center [139, 549] width 167 height 34
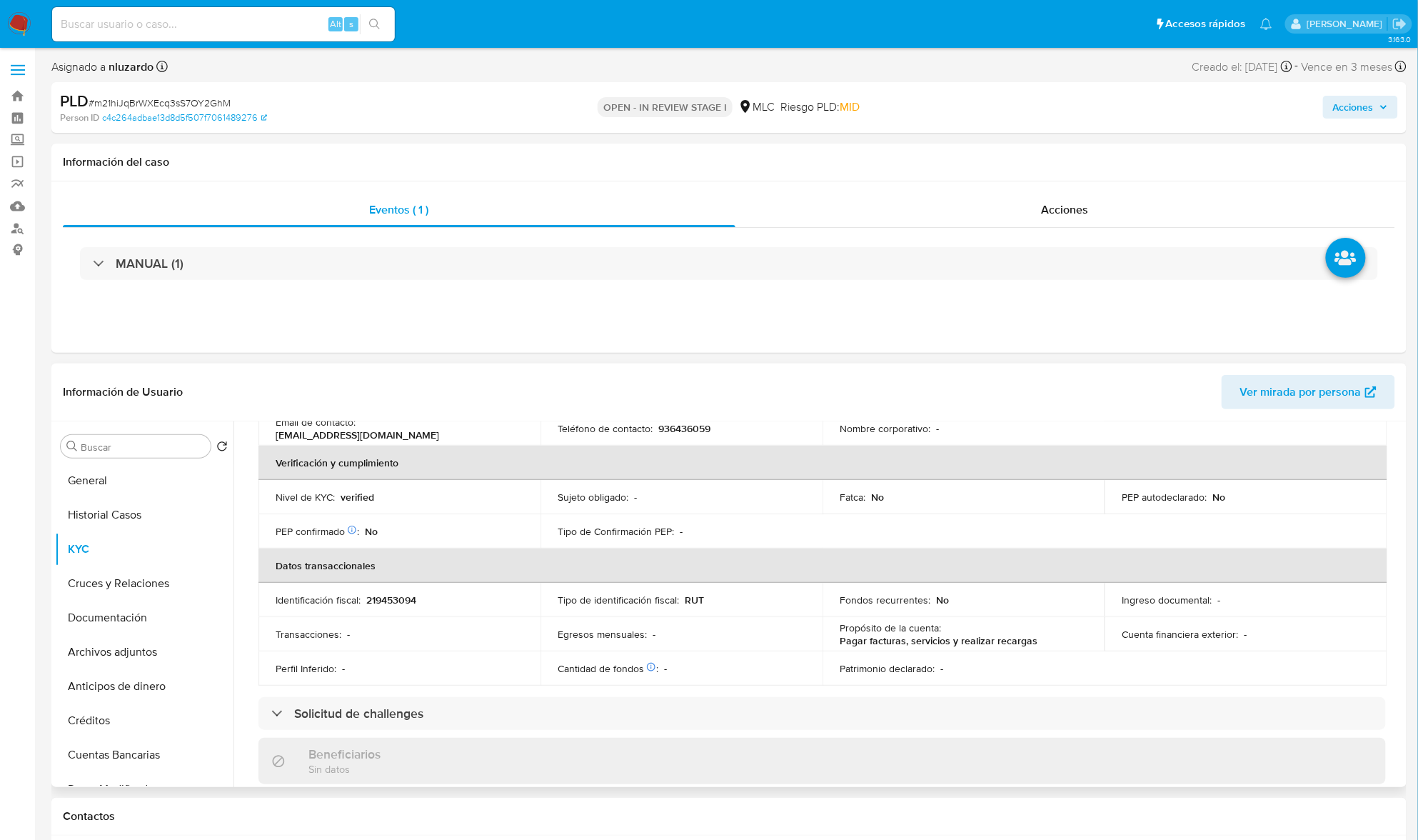
scroll to position [774, 0]
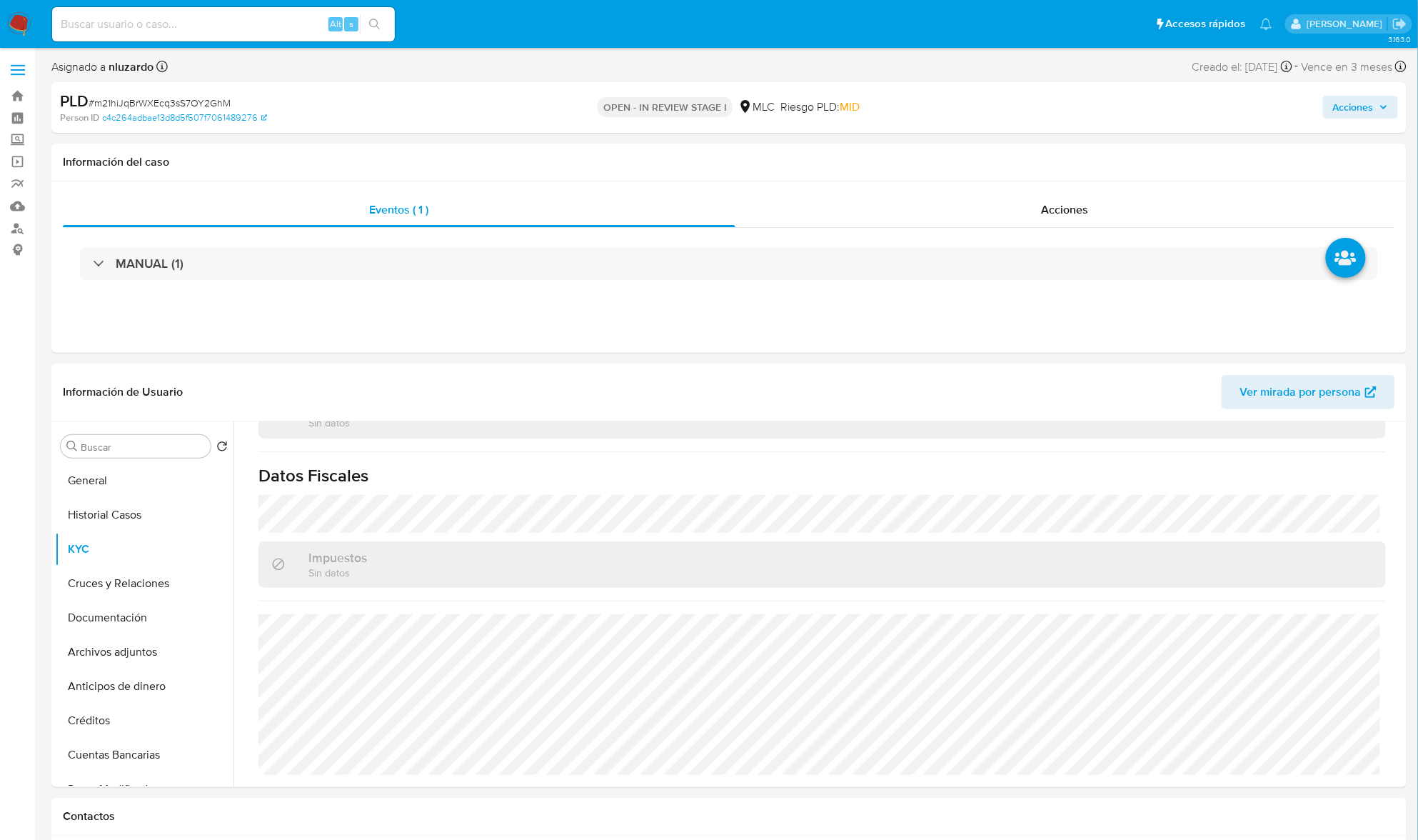
click at [841, 110] on span "MID" at bounding box center [850, 107] width 20 height 16
copy span "MID"
click at [81, 481] on button "General" at bounding box center [139, 480] width 167 height 34
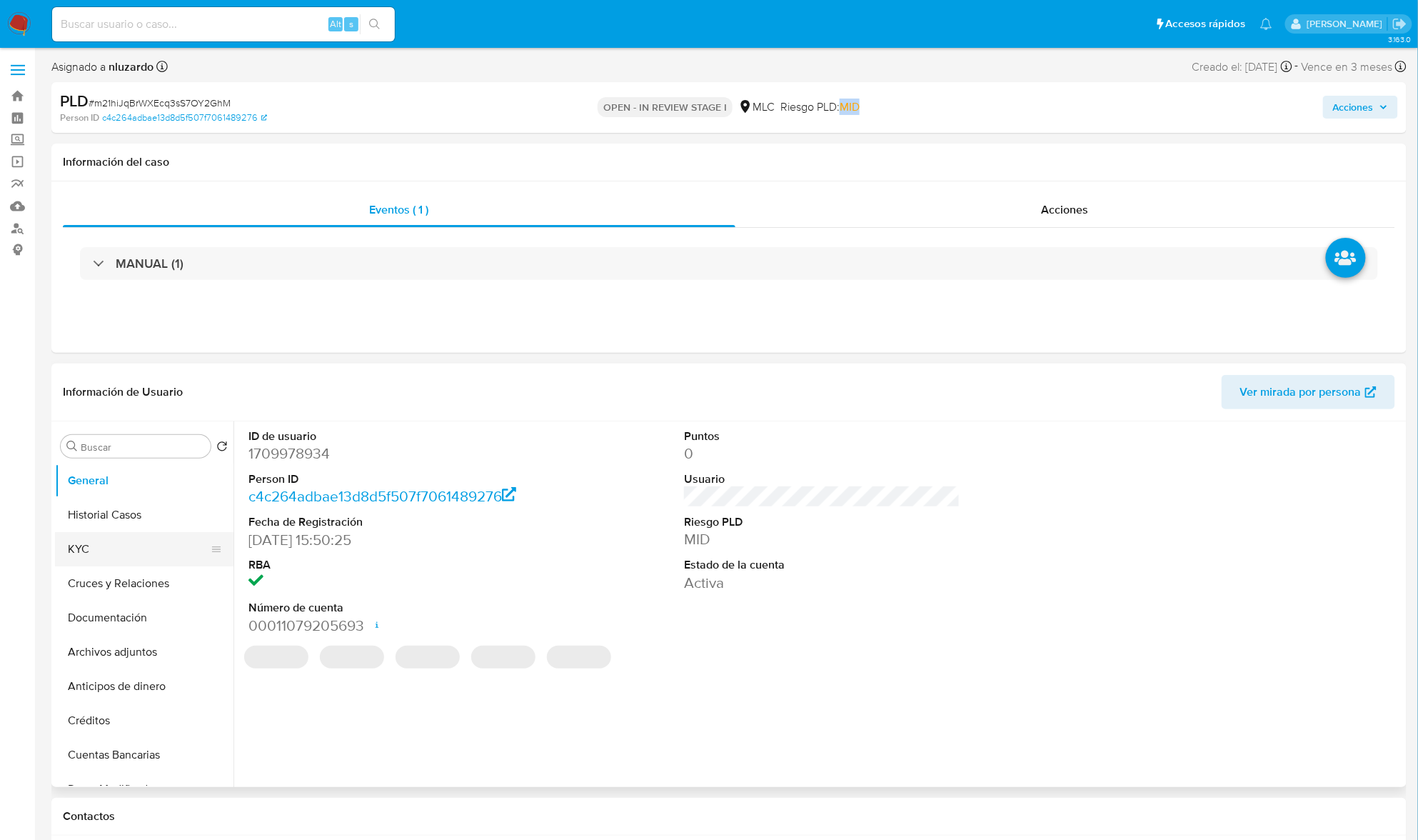
click at [100, 546] on button "KYC" at bounding box center [139, 549] width 167 height 34
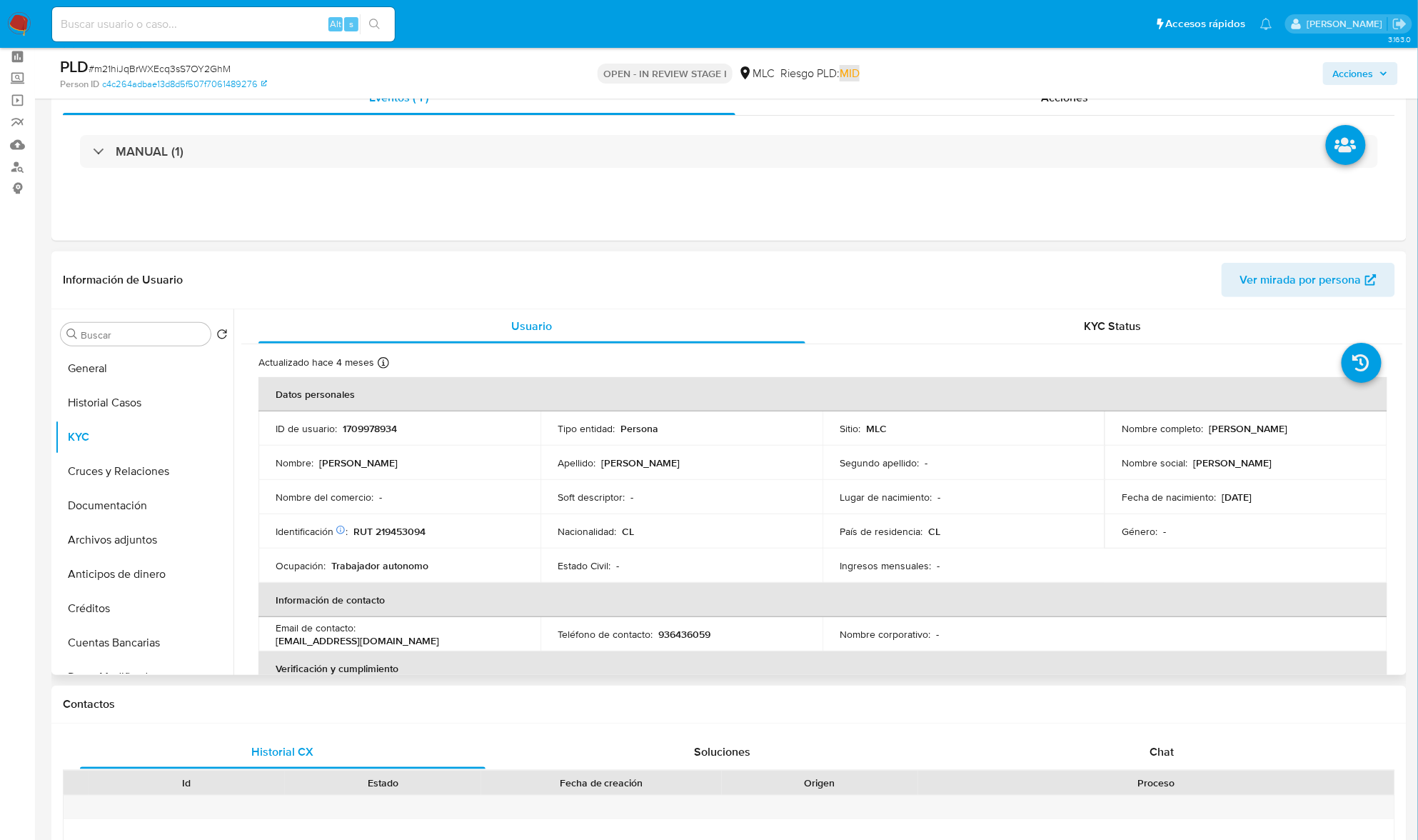
scroll to position [95, 0]
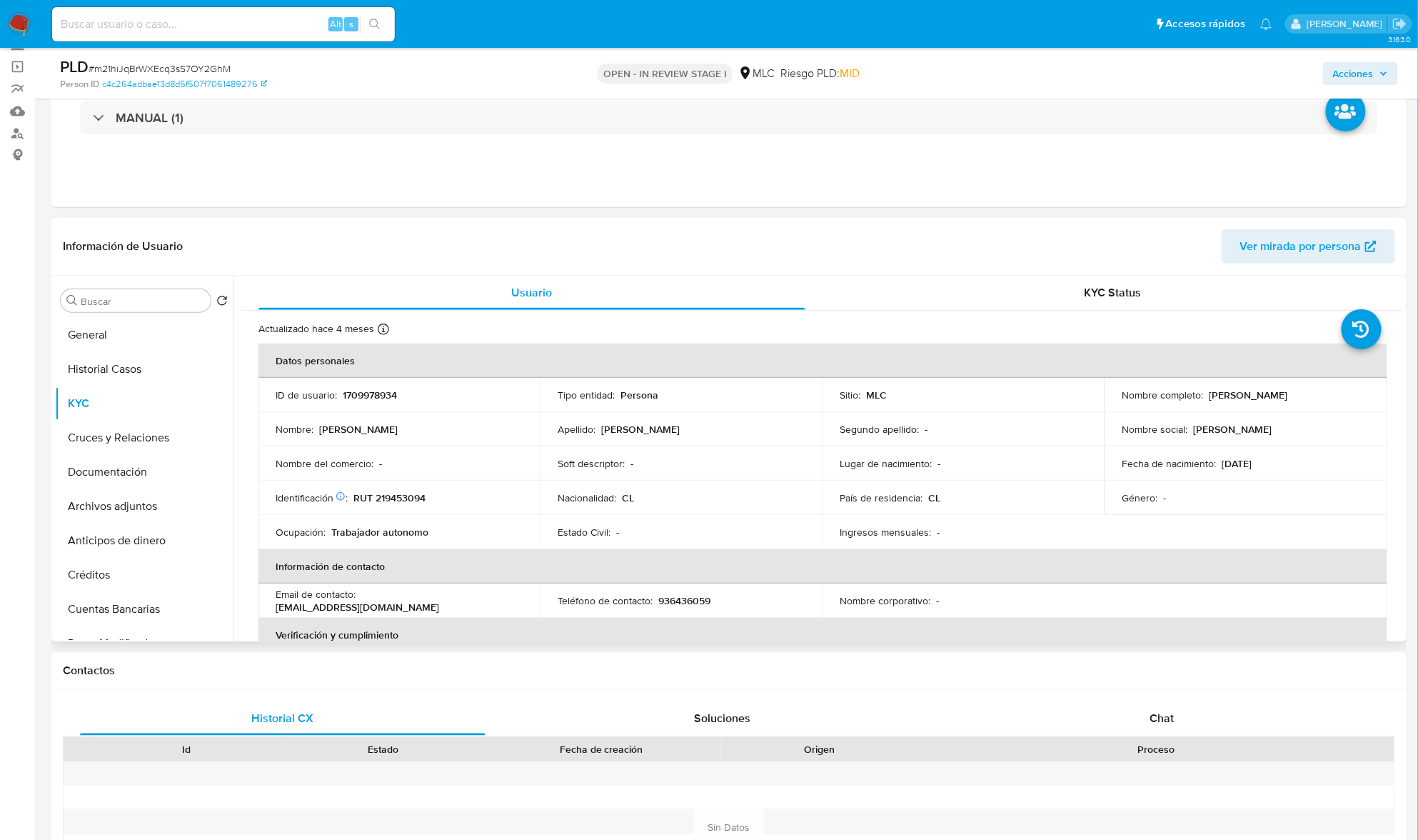
click at [760, 462] on div "Soft descriptor : -" at bounding box center [682, 463] width 248 height 13
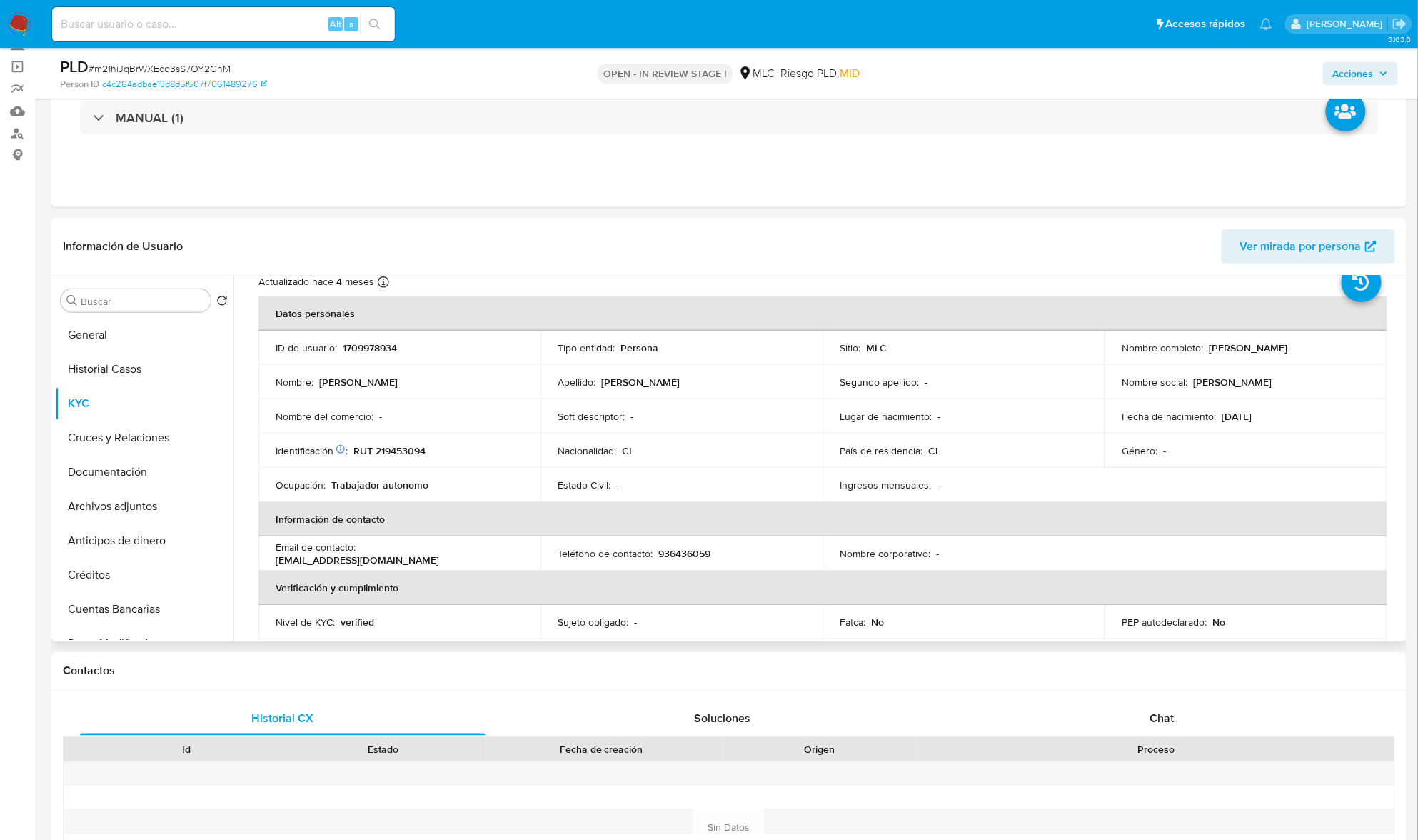
scroll to position [55, 0]
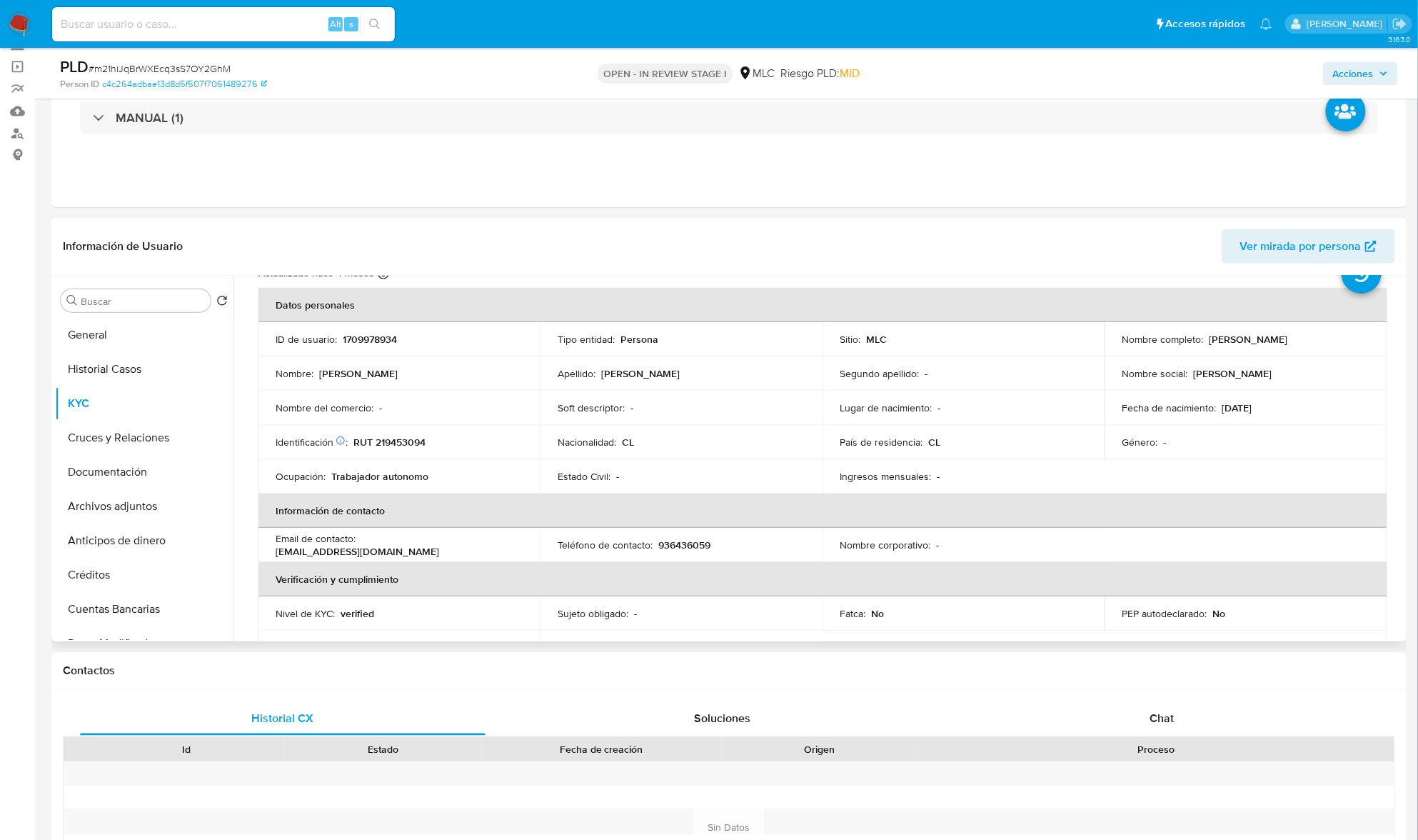
click at [406, 440] on p "RUT 219453094" at bounding box center [389, 441] width 72 height 13
copy p "219453094"
click at [150, 304] on input "Buscar" at bounding box center [143, 301] width 124 height 13
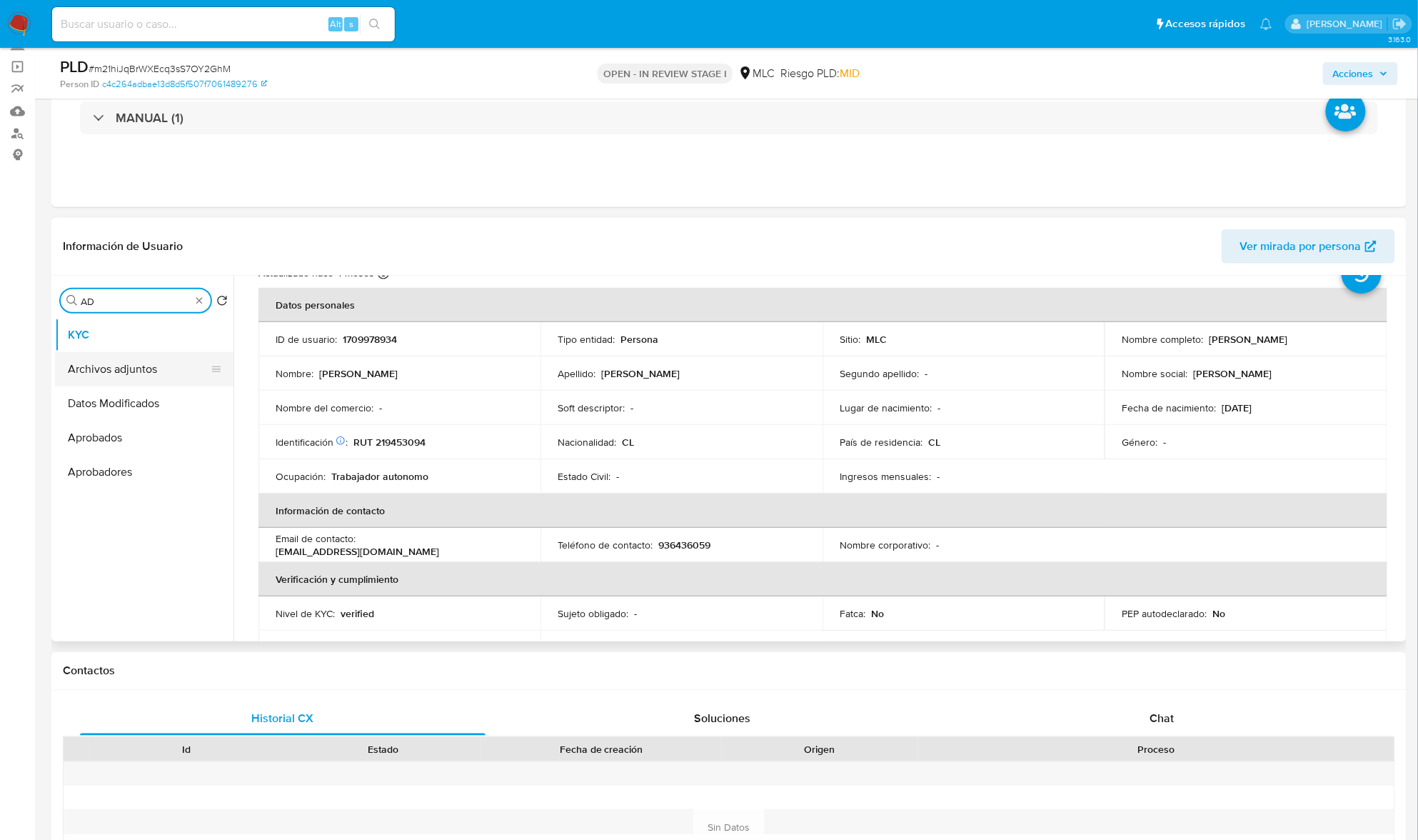
type input "AD"
click at [147, 374] on button "Archivos adjuntos" at bounding box center [139, 369] width 167 height 34
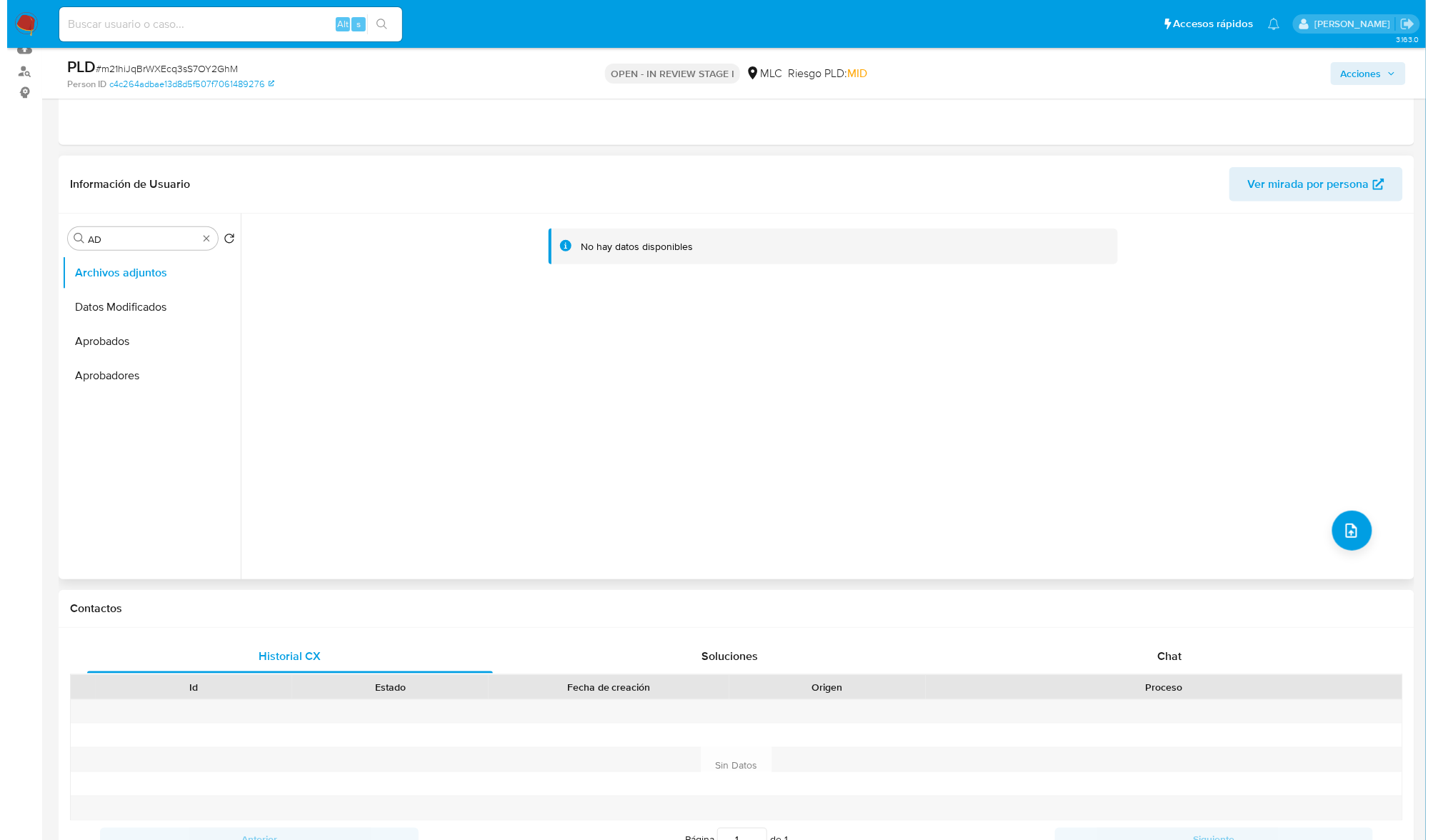
scroll to position [190, 0]
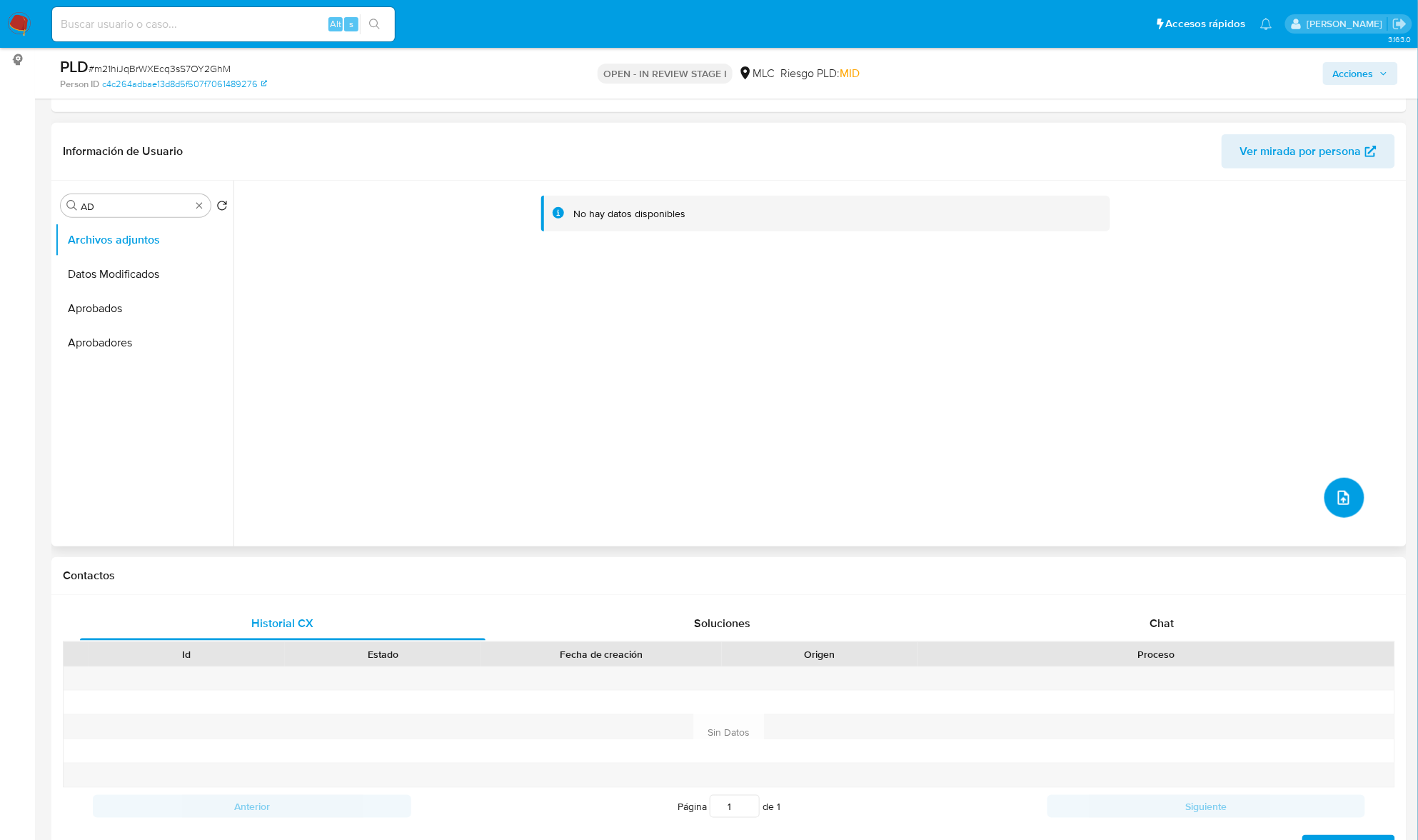
click at [1326, 499] on button "upload-file" at bounding box center [1344, 498] width 40 height 40
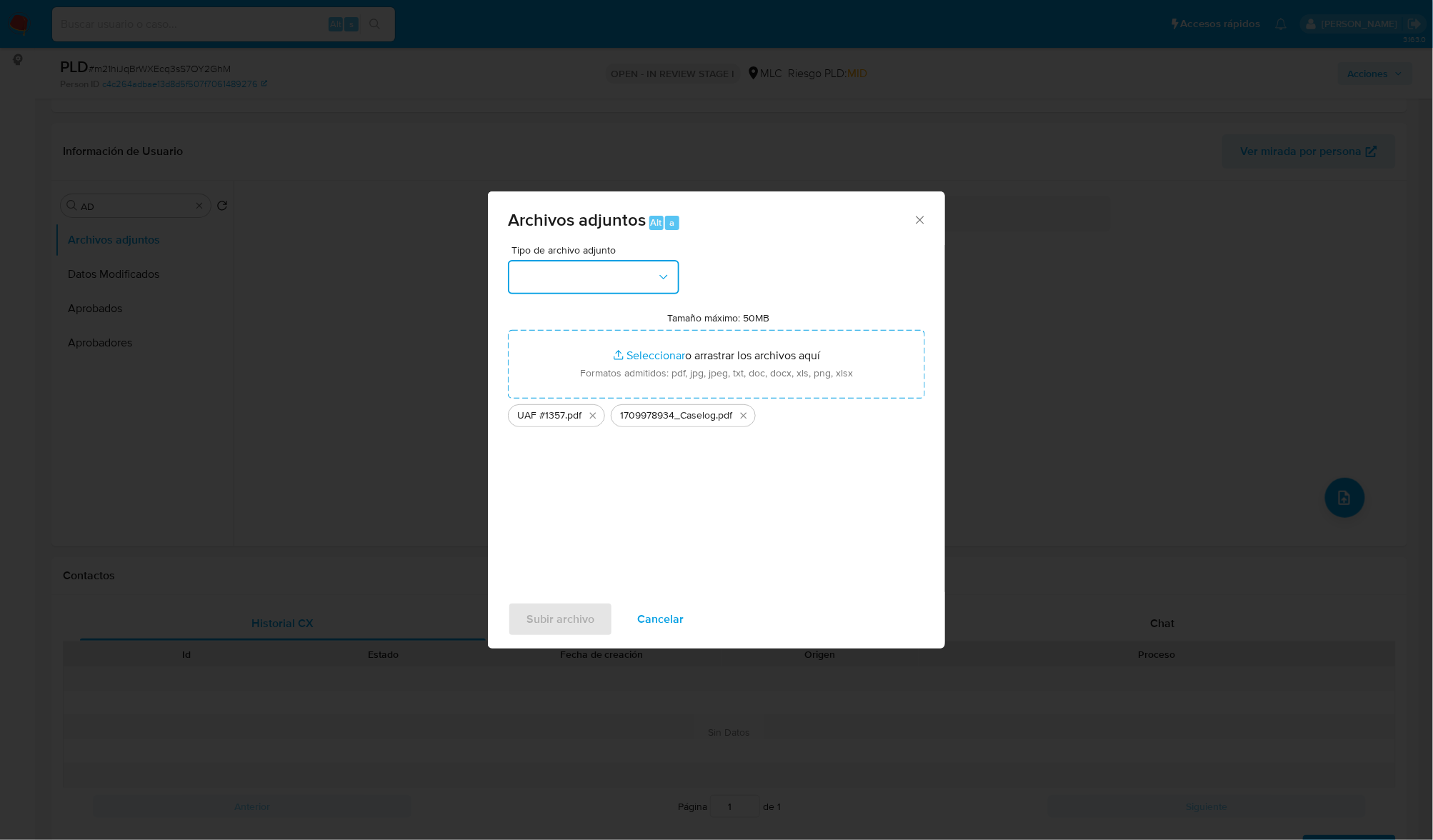
click at [604, 280] on button "button" at bounding box center [594, 276] width 172 height 34
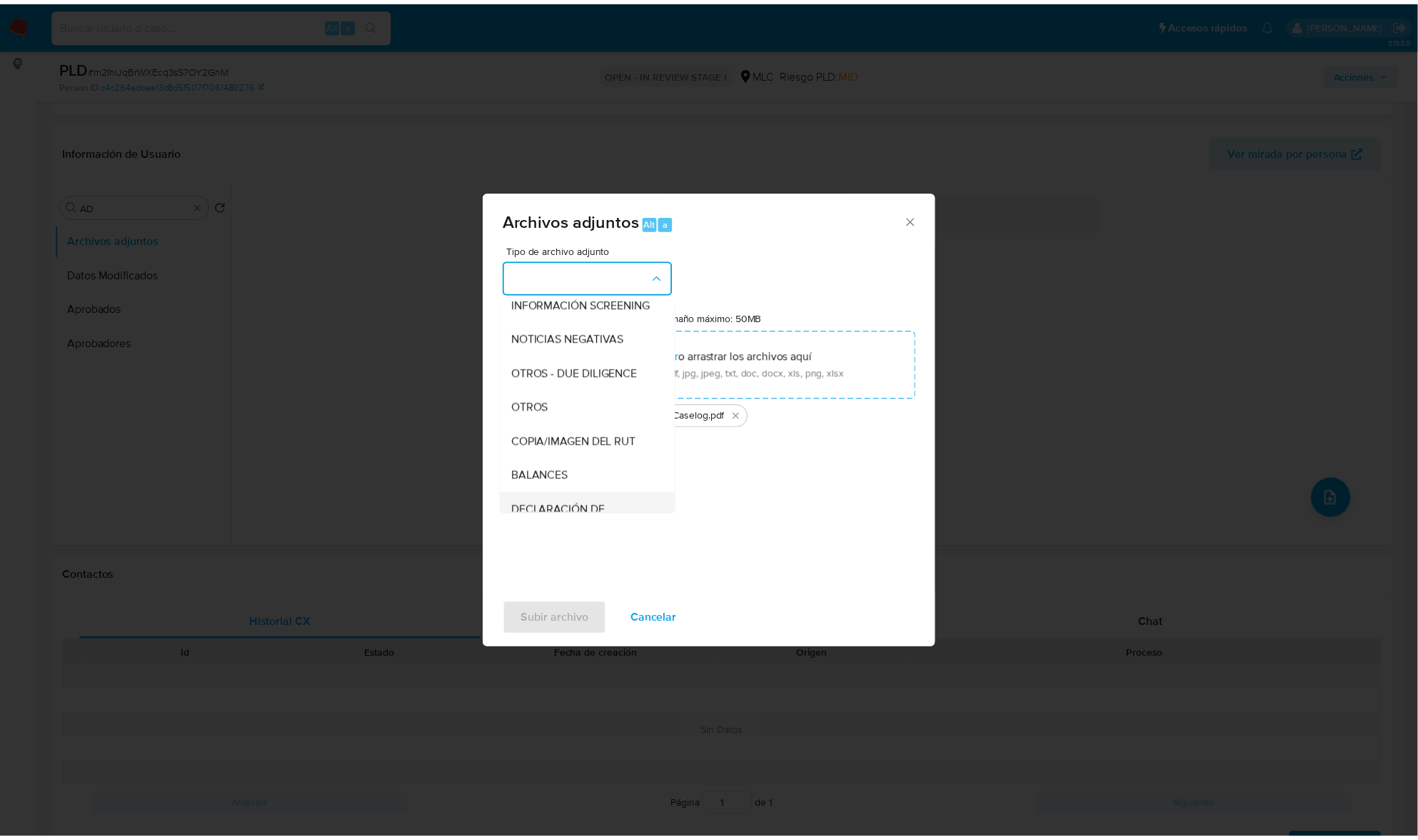
scroll to position [212, 0]
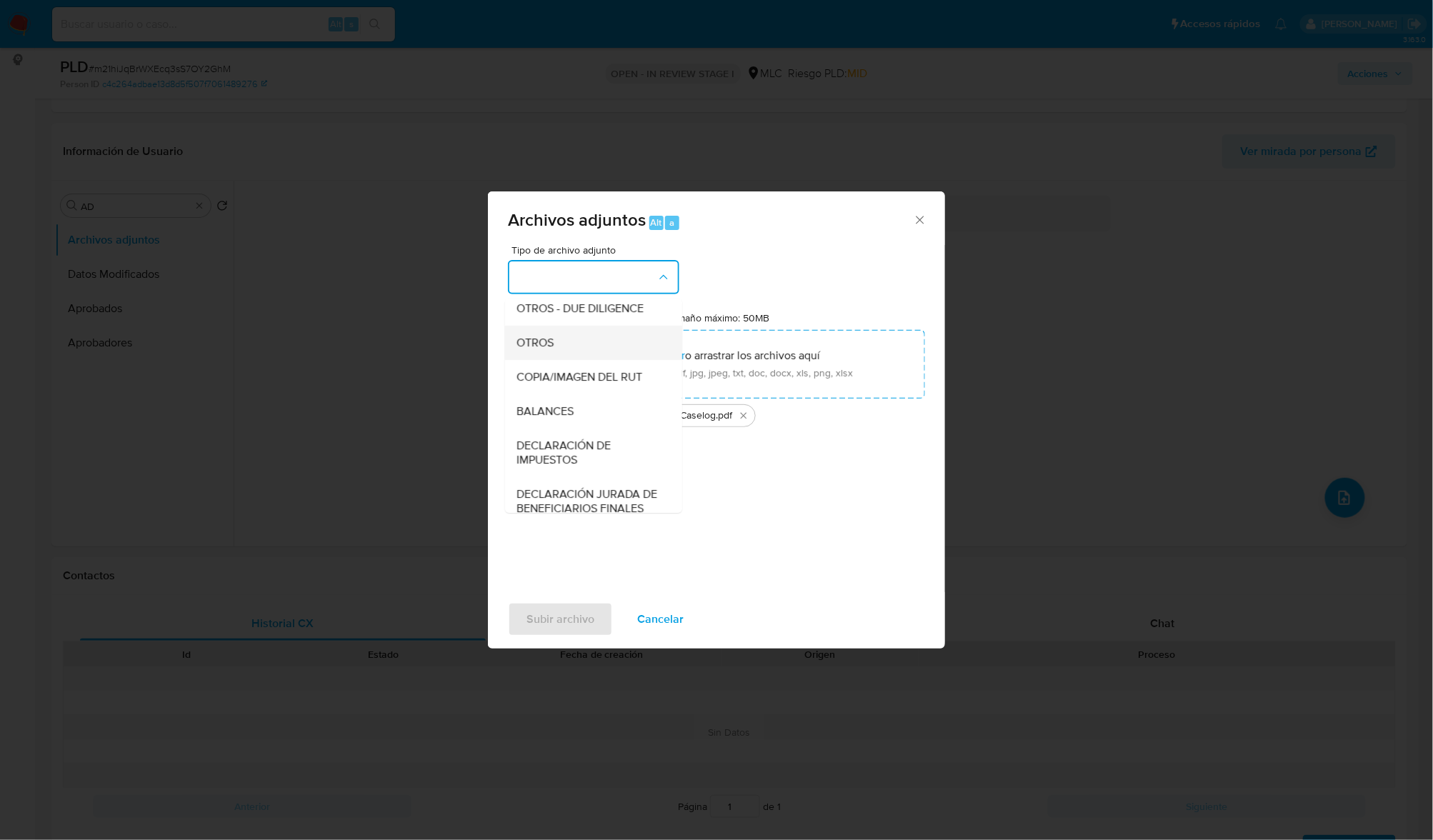
click at [527, 350] on span "OTROS" at bounding box center [535, 342] width 37 height 15
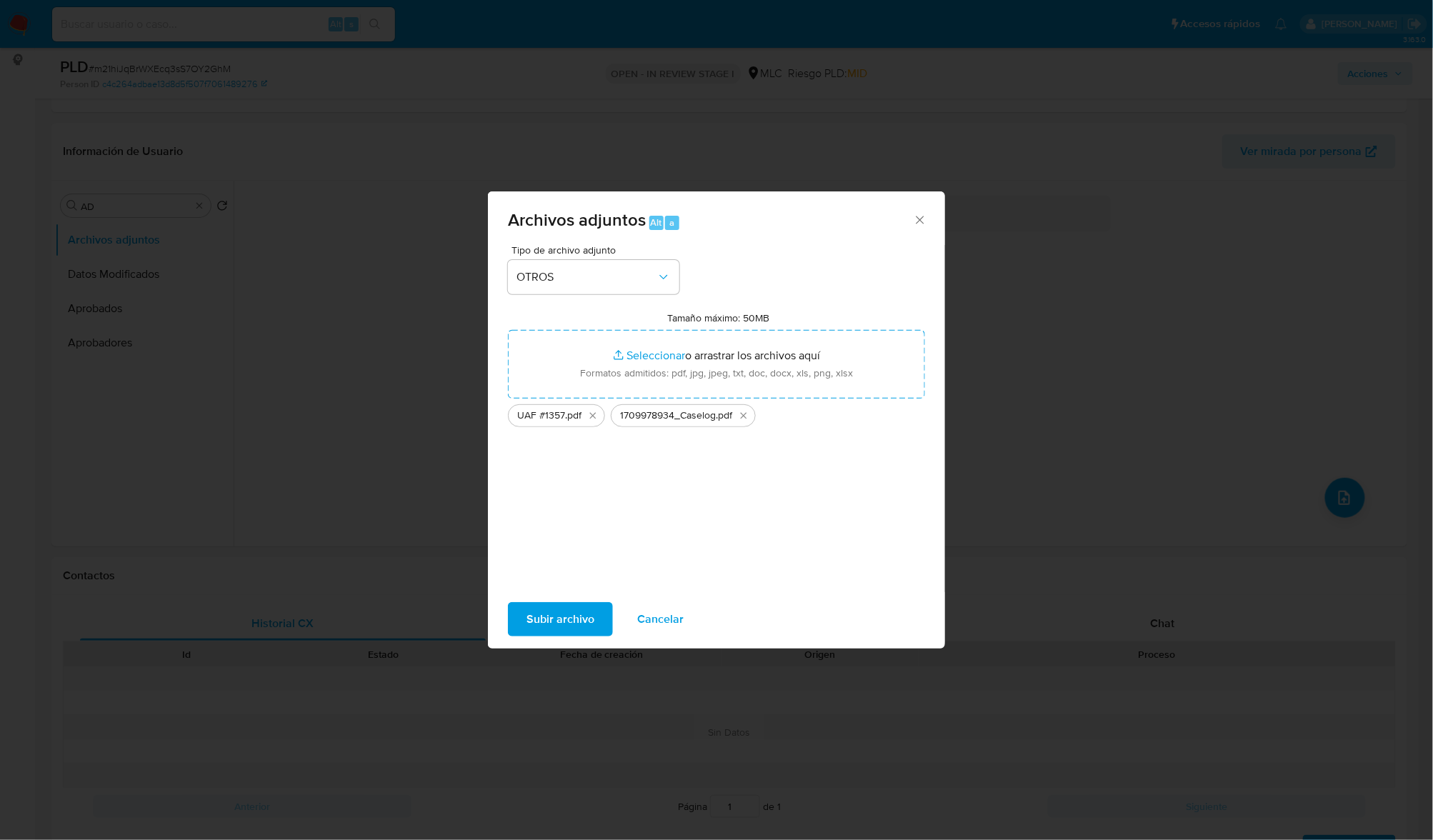
click at [555, 615] on span "Subir archivo" at bounding box center [561, 619] width 68 height 31
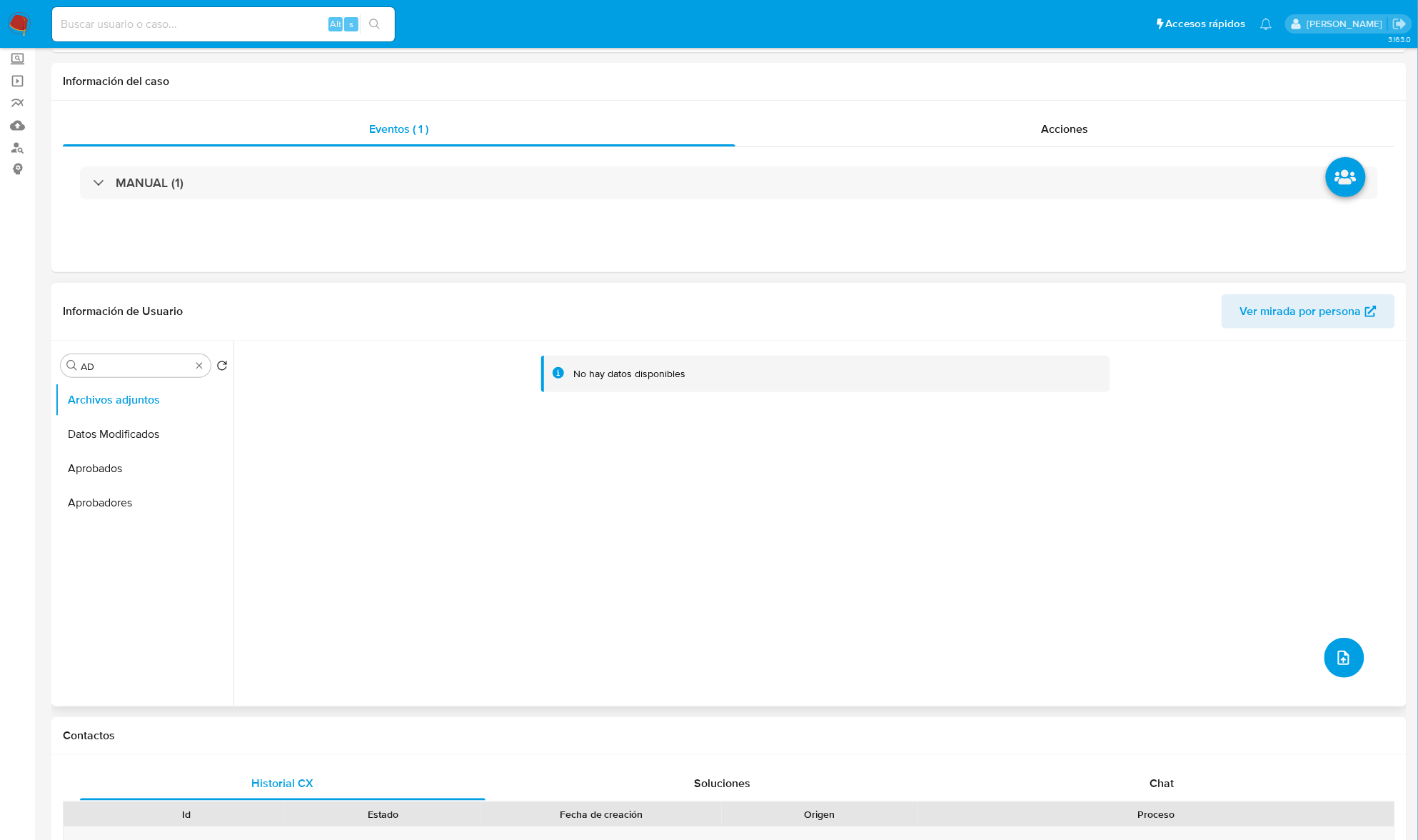
scroll to position [0, 0]
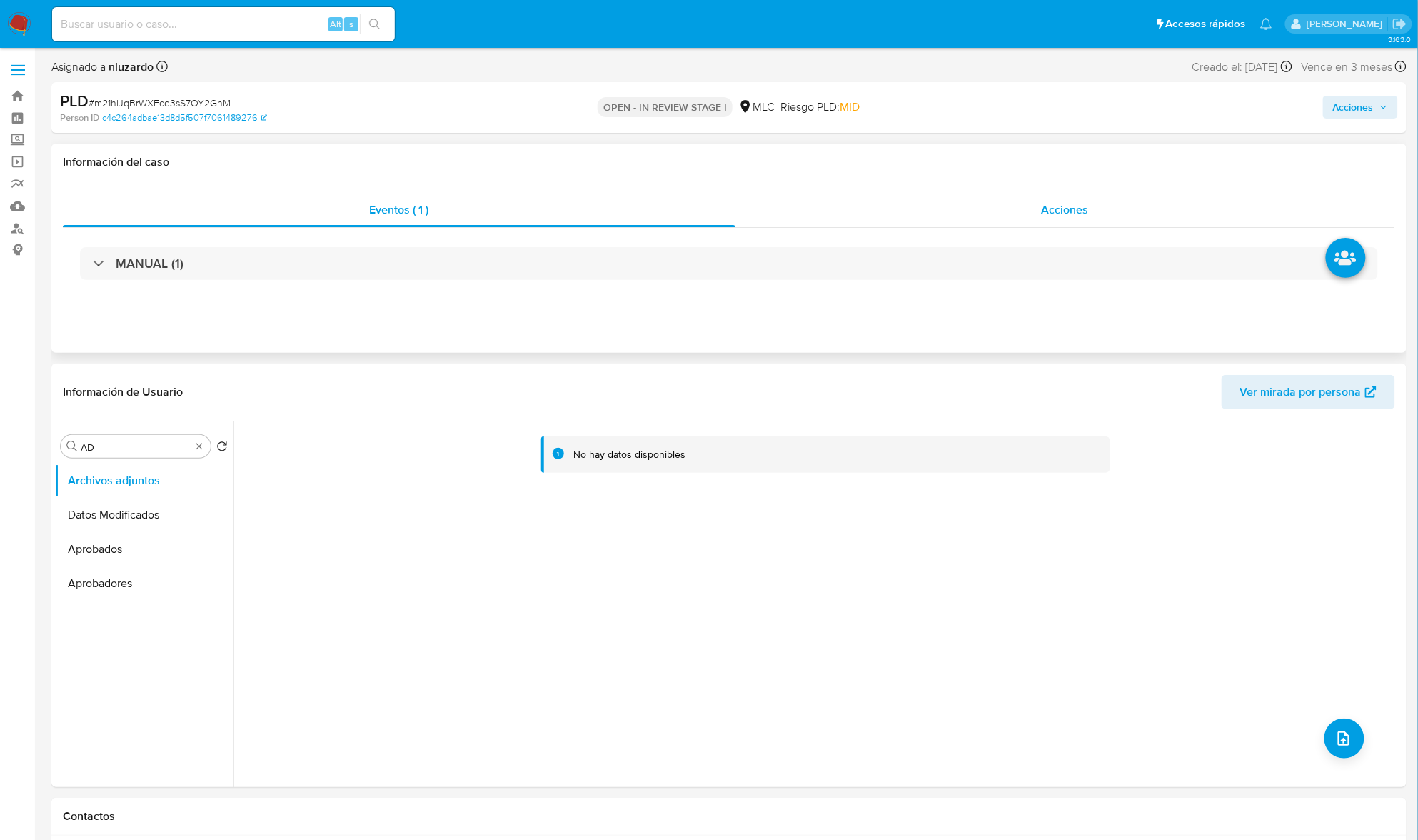
click at [971, 212] on div "Acciones" at bounding box center [1065, 210] width 661 height 34
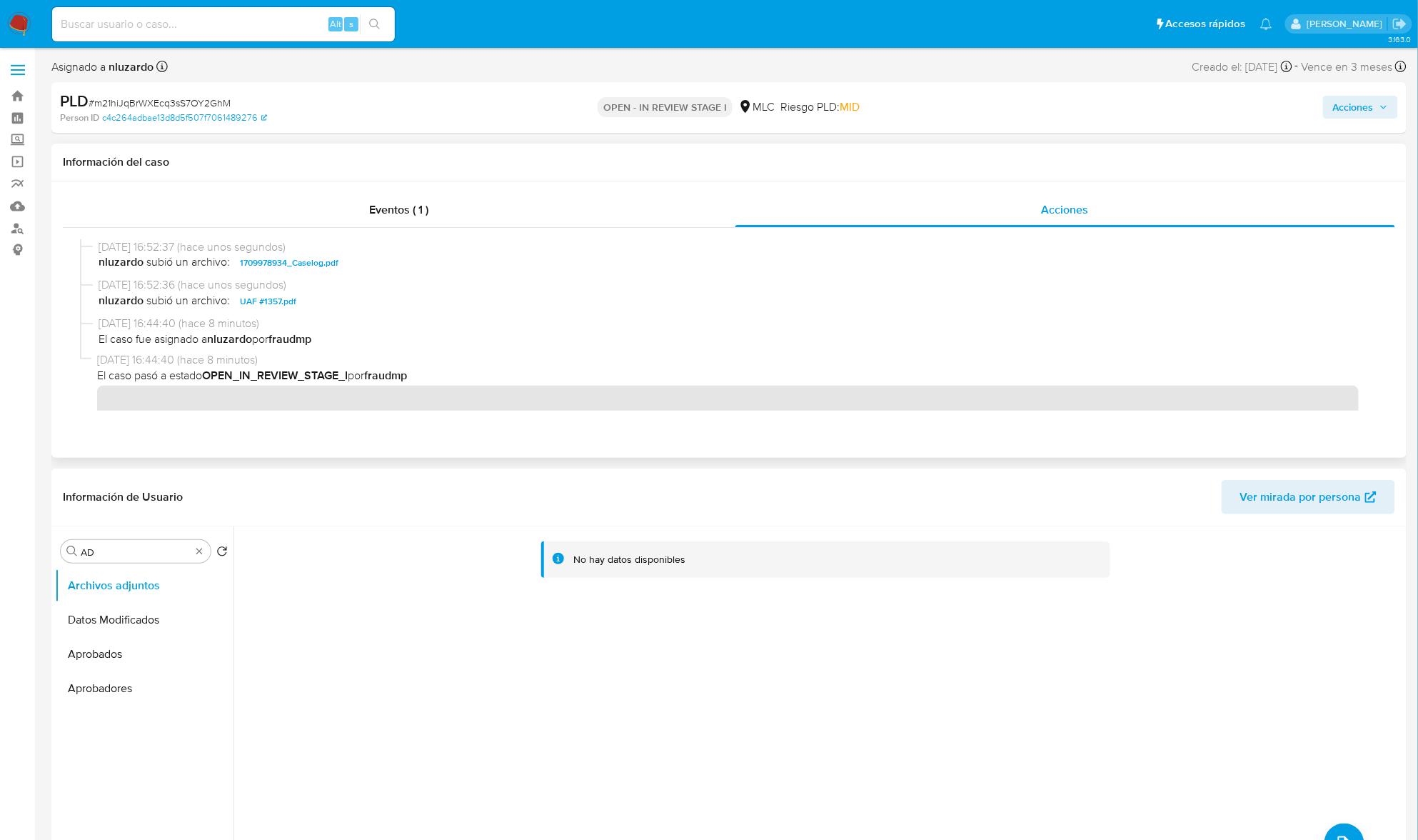
click at [396, 252] on span "14/10/2025 16:52:37 (hace unos segundos)" at bounding box center [736, 247] width 1274 height 16
click at [402, 261] on span "nluzardo subió un archivo: 1709978934_Caselog.pdf" at bounding box center [736, 263] width 1274 height 17
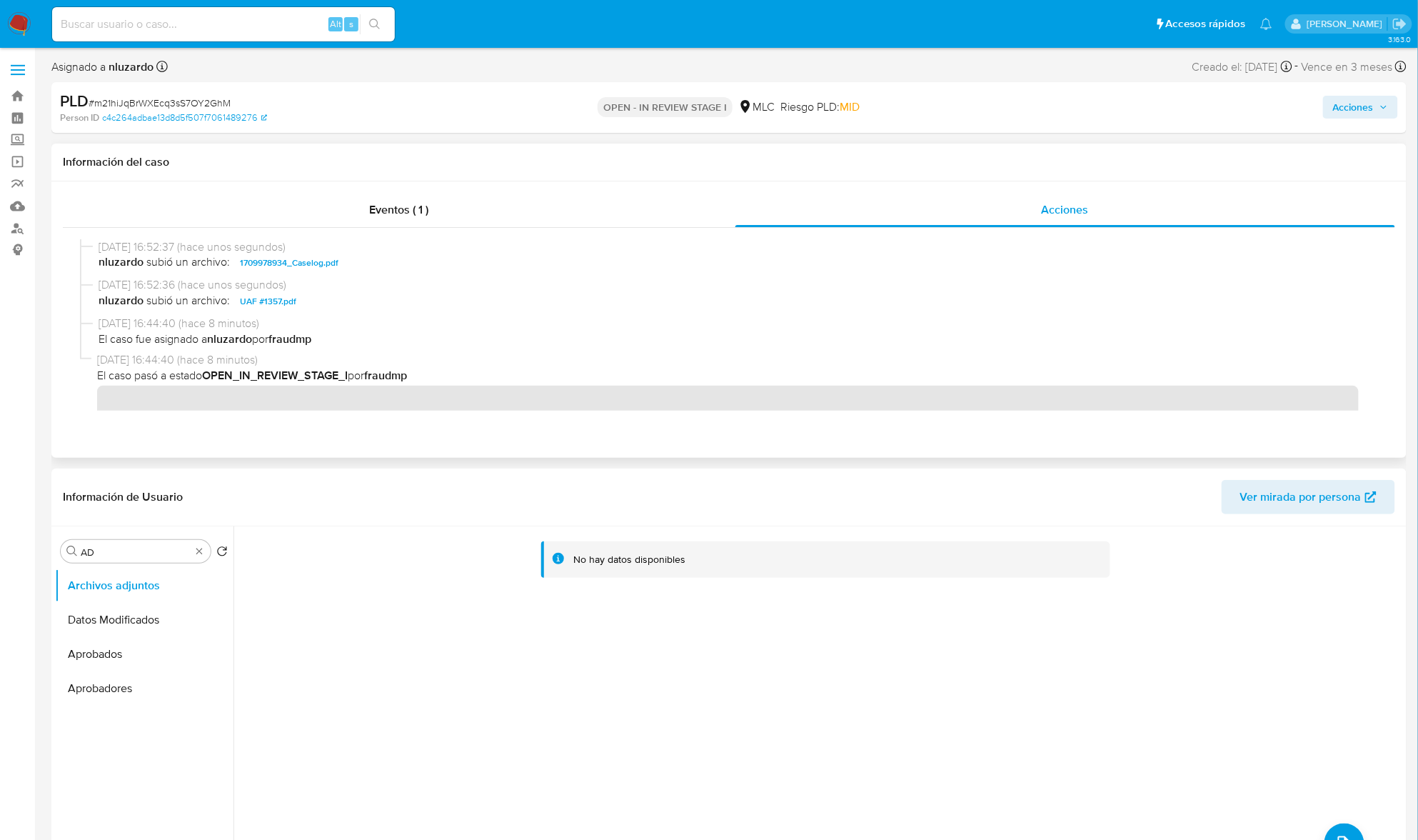
click at [402, 261] on span "nluzardo subió un archivo: 1709978934_Caselog.pdf" at bounding box center [736, 263] width 1274 height 17
click at [1370, 104] on span "Acciones" at bounding box center [1354, 108] width 41 height 23
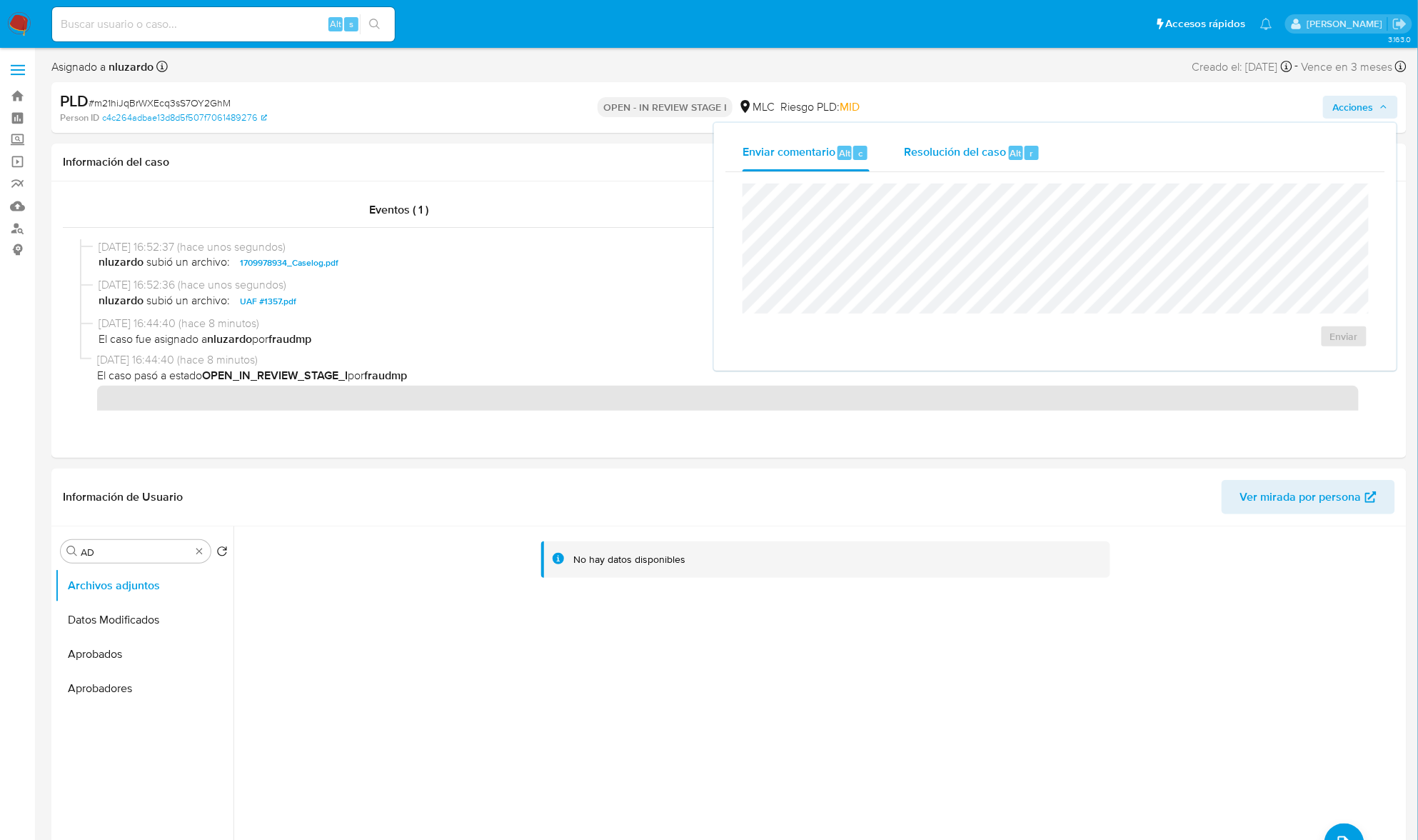
click at [1011, 158] on span "Alt" at bounding box center [1016, 153] width 12 height 14
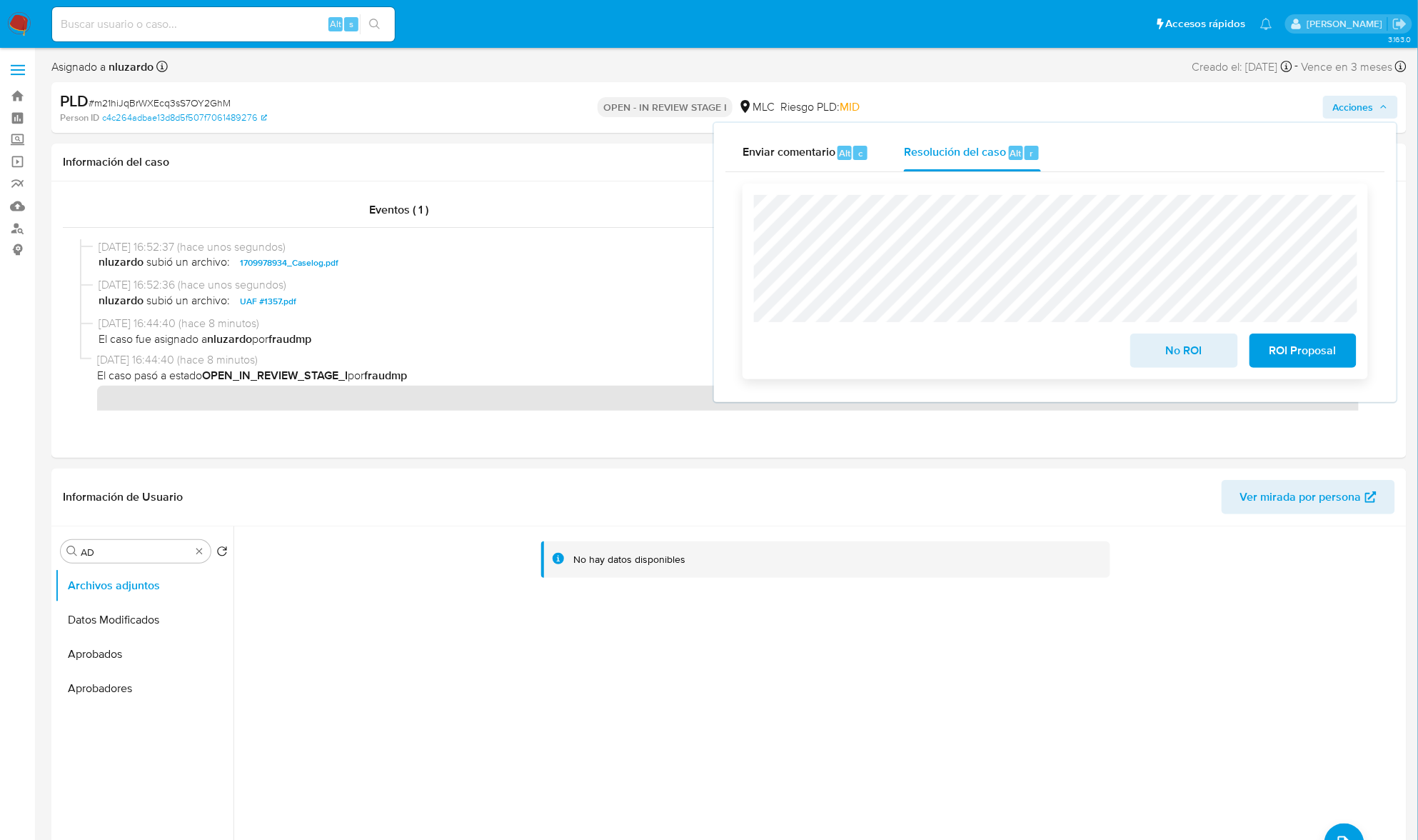
click at [1305, 346] on span "ROI Proposal" at bounding box center [1304, 350] width 70 height 31
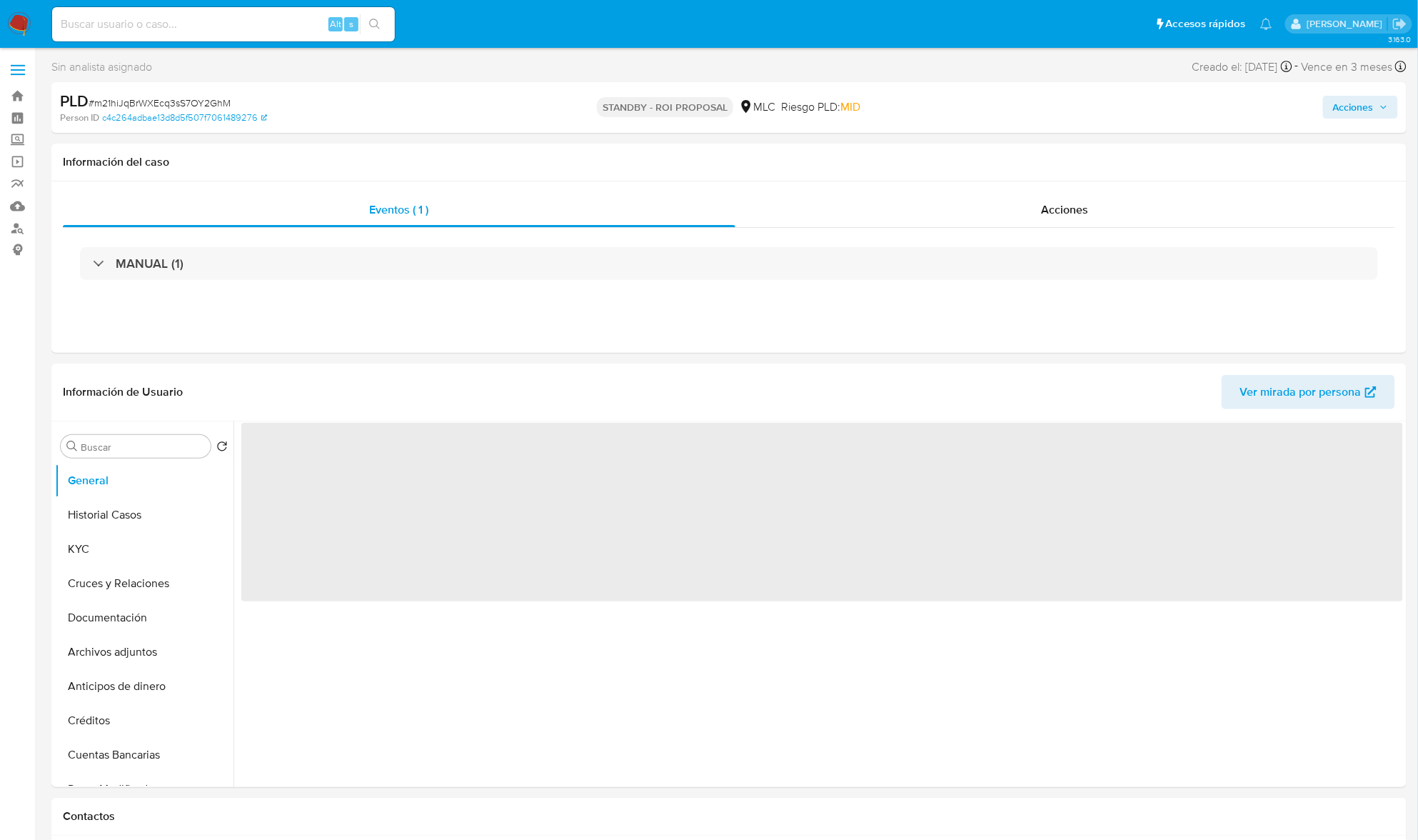
select select "10"
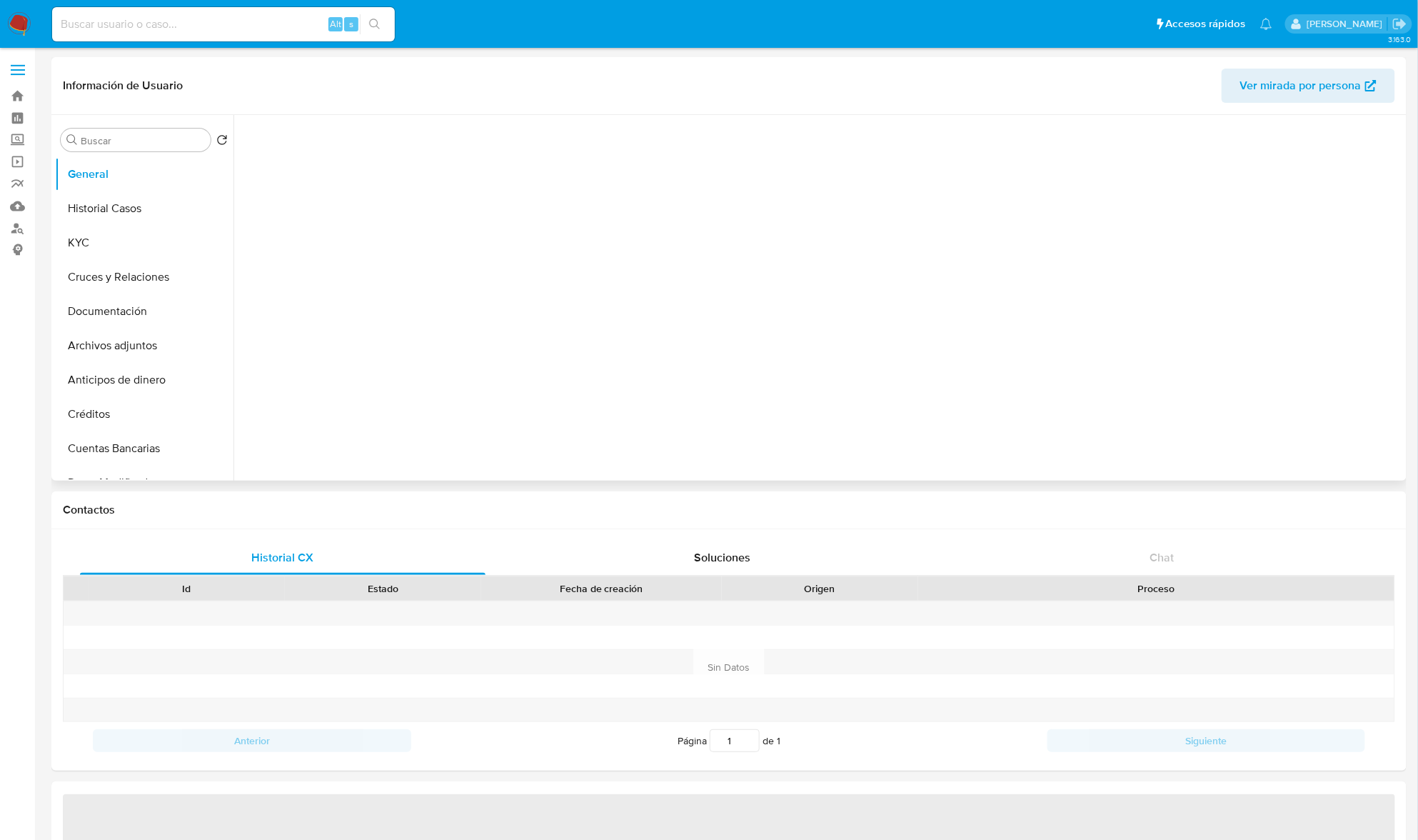
select select "10"
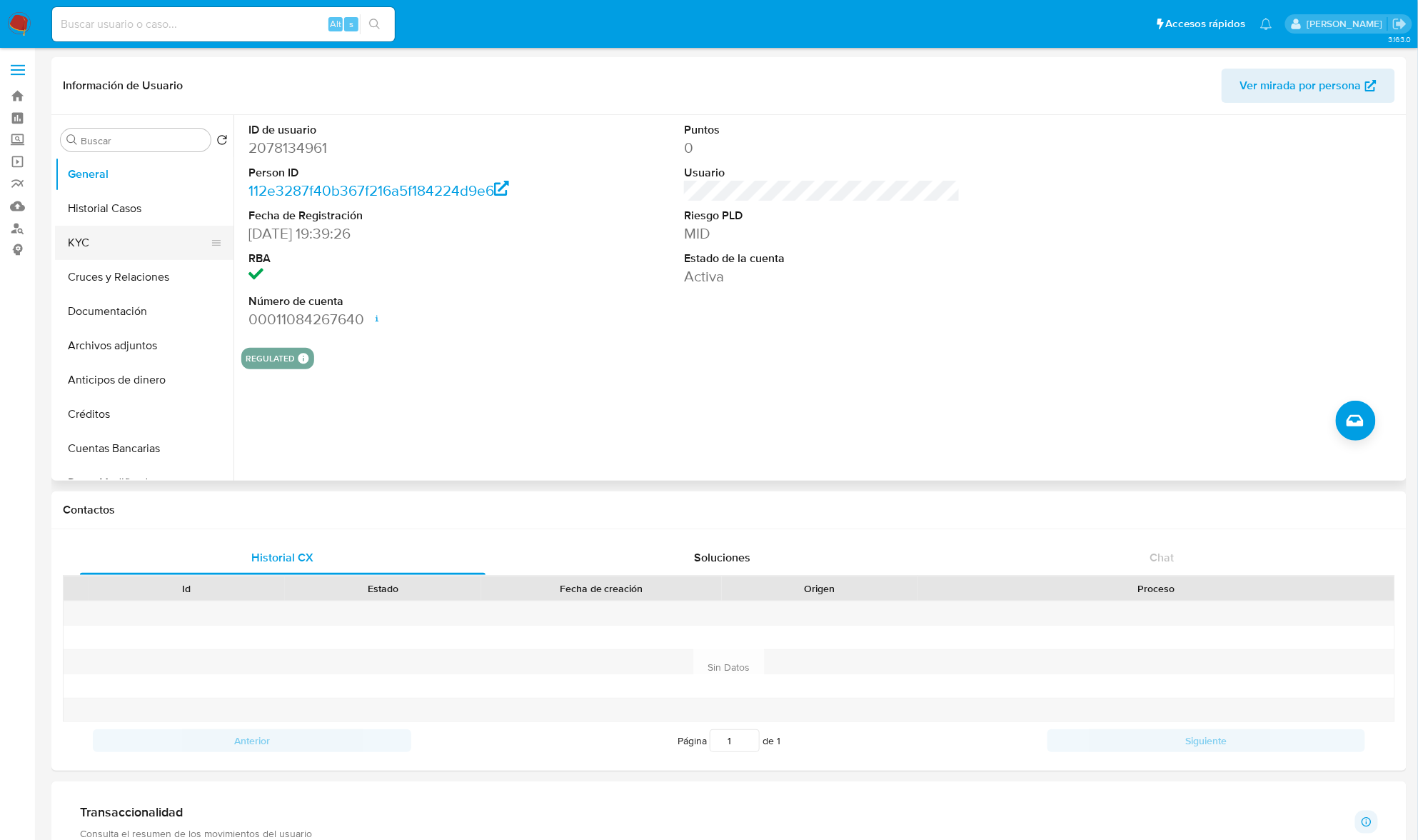
click at [137, 242] on button "KYC" at bounding box center [139, 242] width 167 height 34
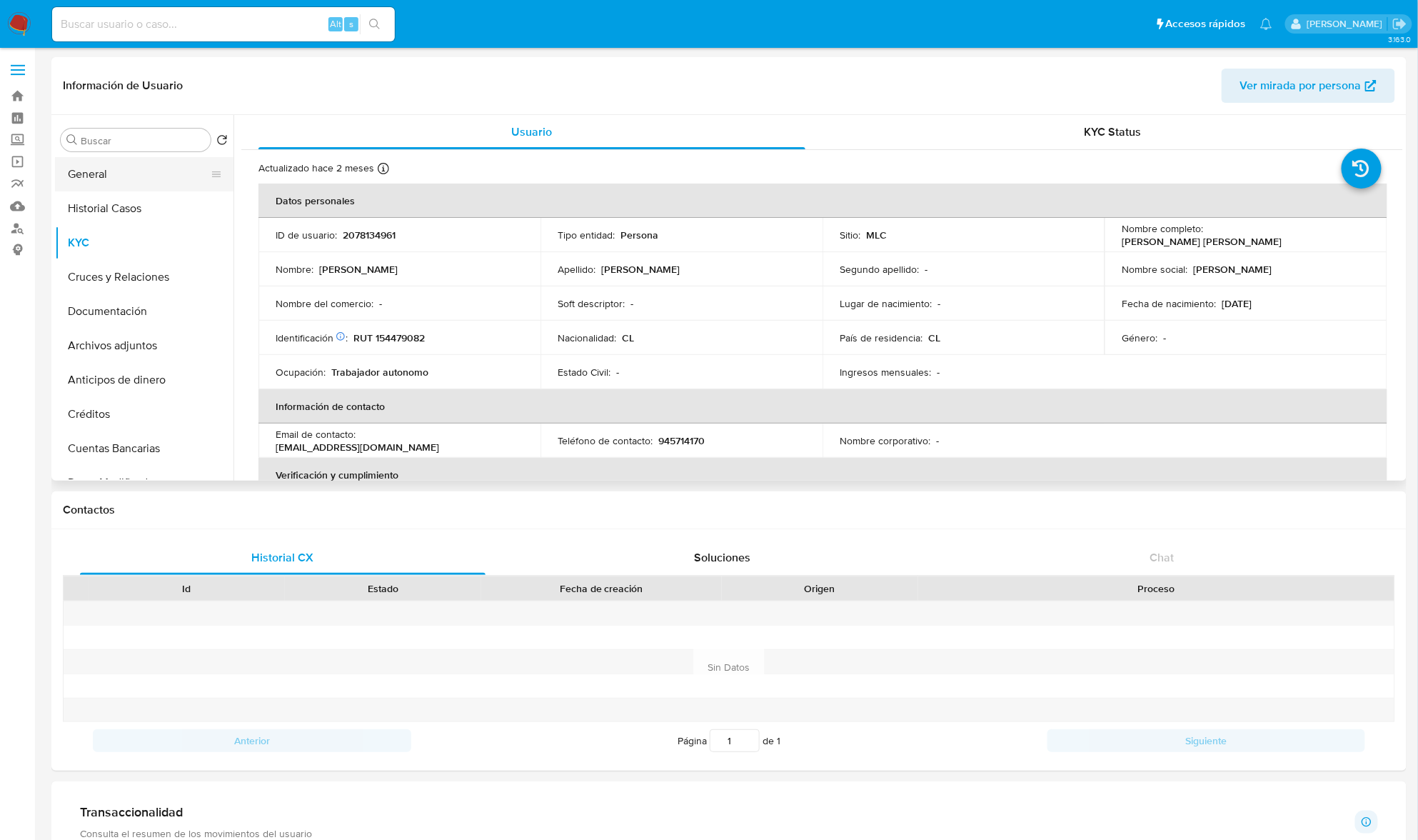
click at [123, 172] on button "General" at bounding box center [139, 174] width 167 height 34
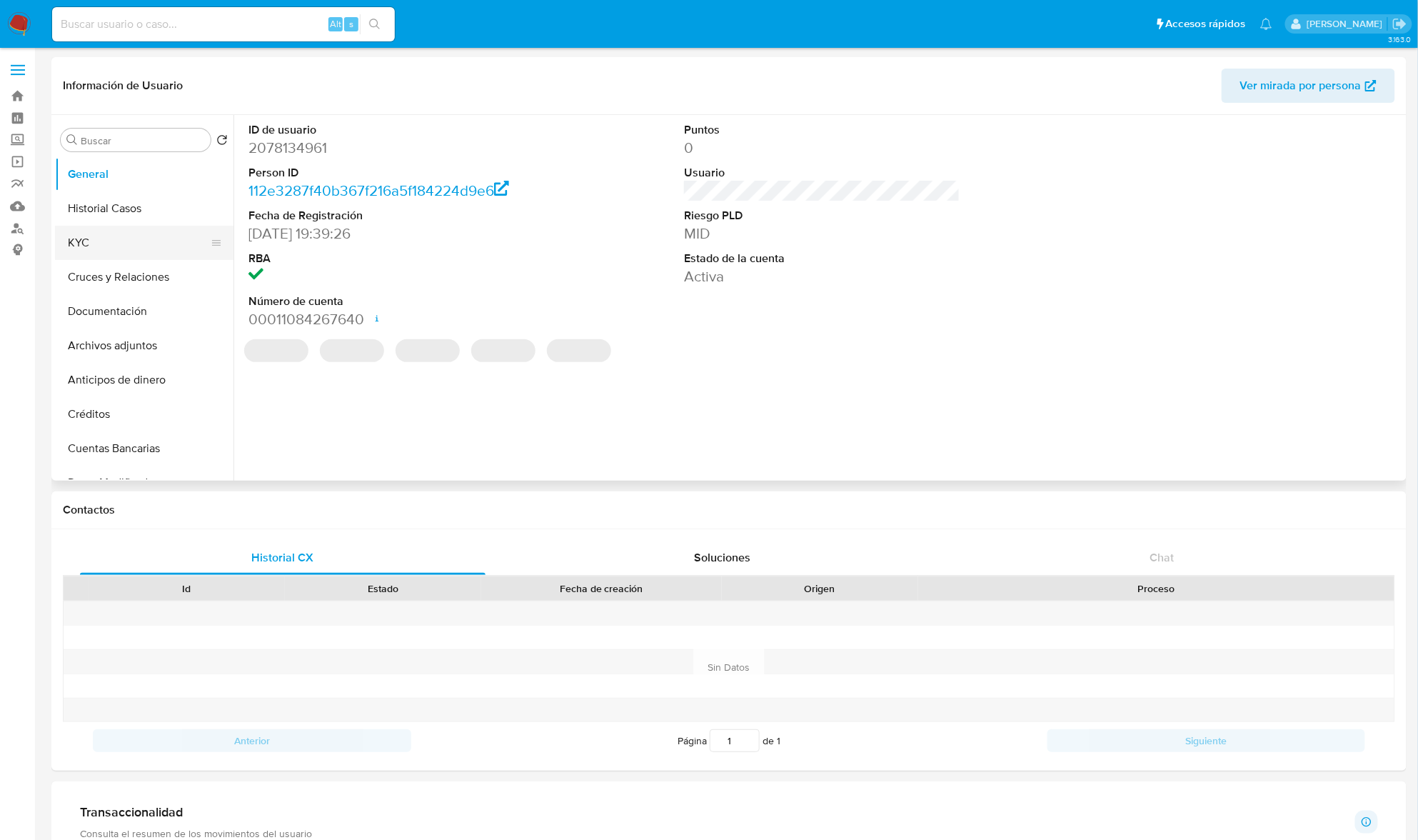
click at [117, 252] on button "KYC" at bounding box center [139, 242] width 167 height 34
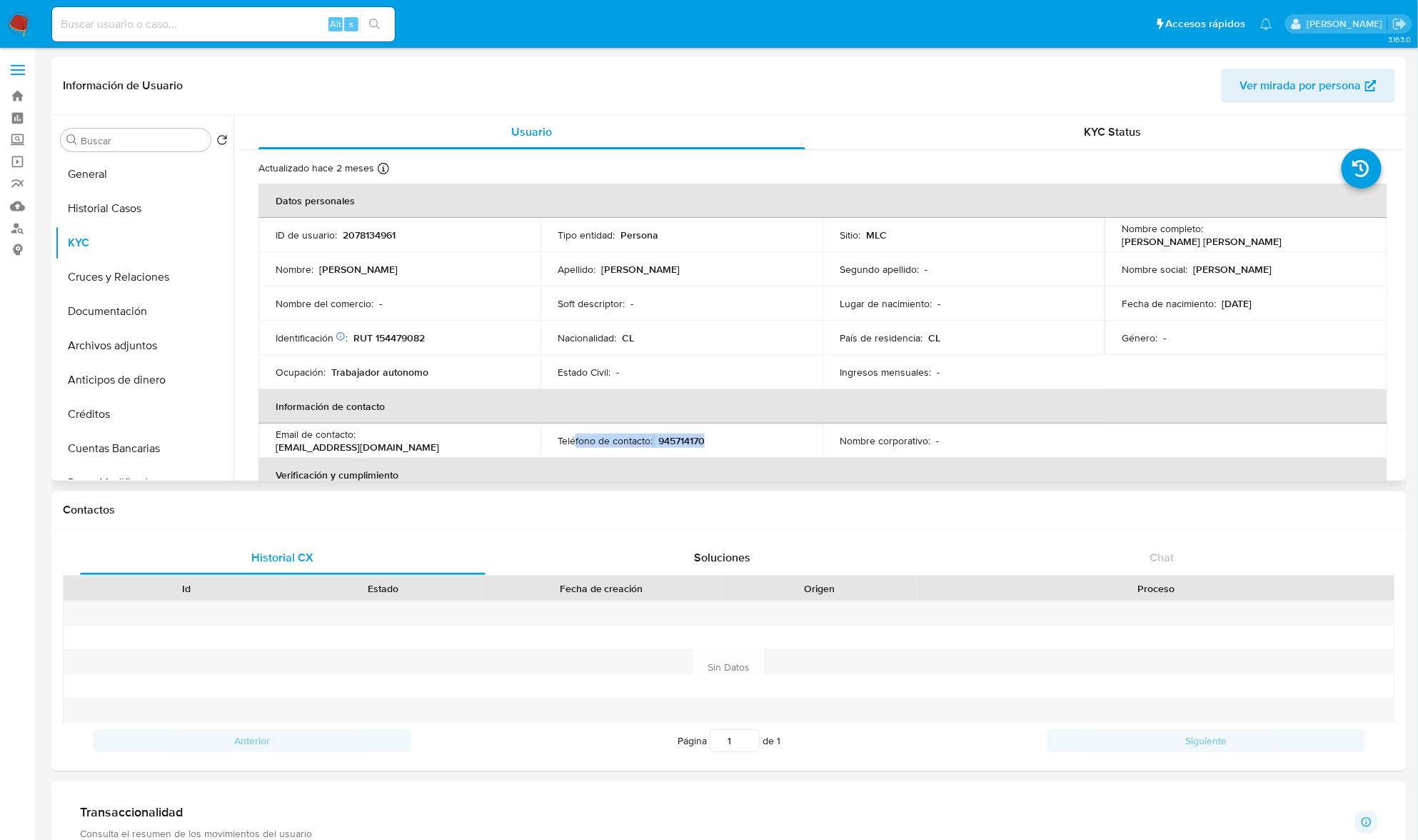
drag, startPoint x: 575, startPoint y: 440, endPoint x: 787, endPoint y: 432, distance: 212.2
click at [787, 432] on td "Teléfono de contacto : [PHONE_NUMBER]" at bounding box center [681, 440] width 282 height 34
click at [747, 440] on div "Teléfono de contacto : [PHONE_NUMBER]" at bounding box center [682, 440] width 248 height 13
click at [693, 444] on p "945714170" at bounding box center [682, 440] width 47 height 13
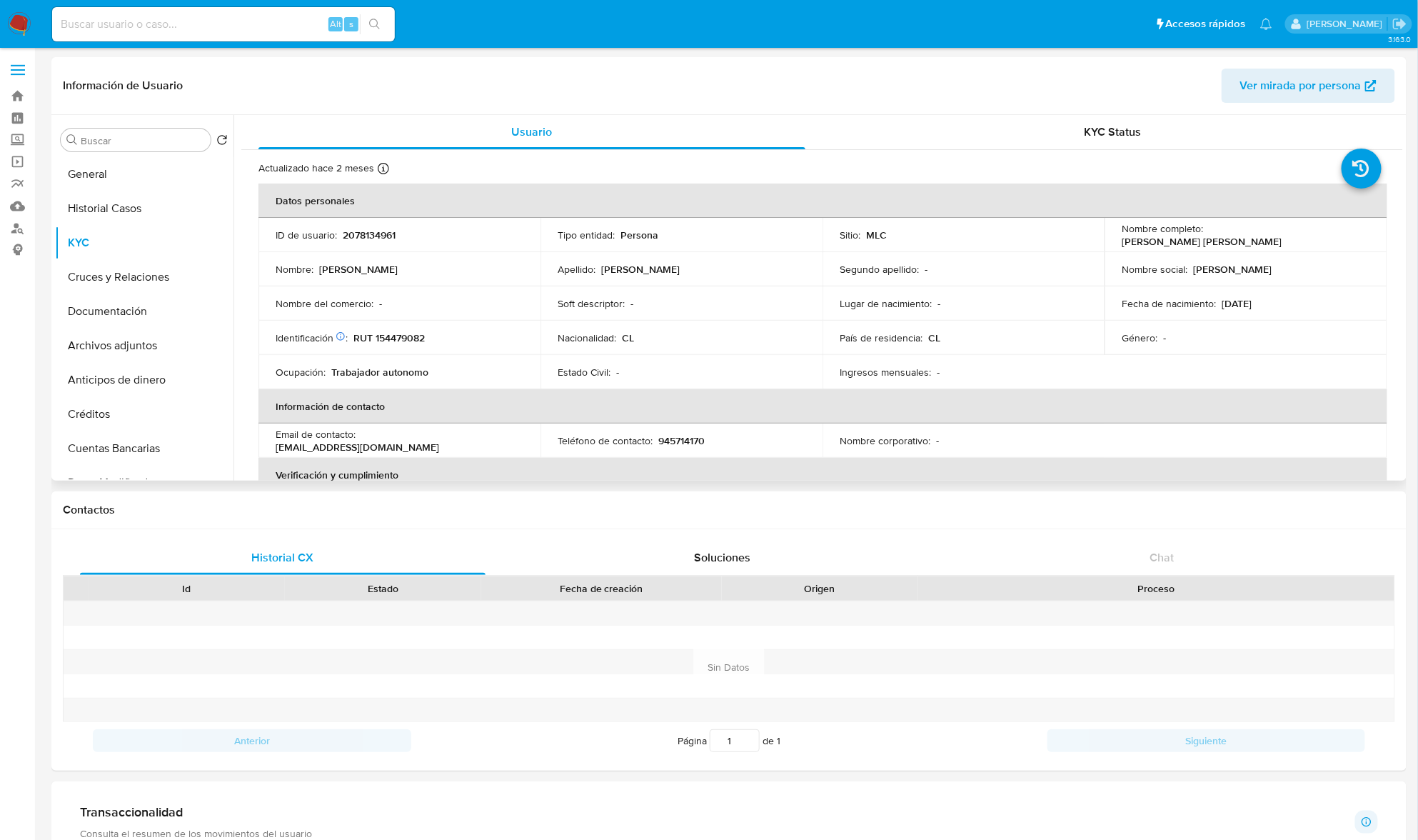
click at [649, 441] on p "Teléfono de contacto :" at bounding box center [605, 440] width 95 height 13
click at [609, 444] on p "Teléfono de contacto :" at bounding box center [605, 440] width 95 height 13
click at [537, 444] on td "Email de contacto : jimmyortiz9@icloud.com" at bounding box center [400, 440] width 282 height 34
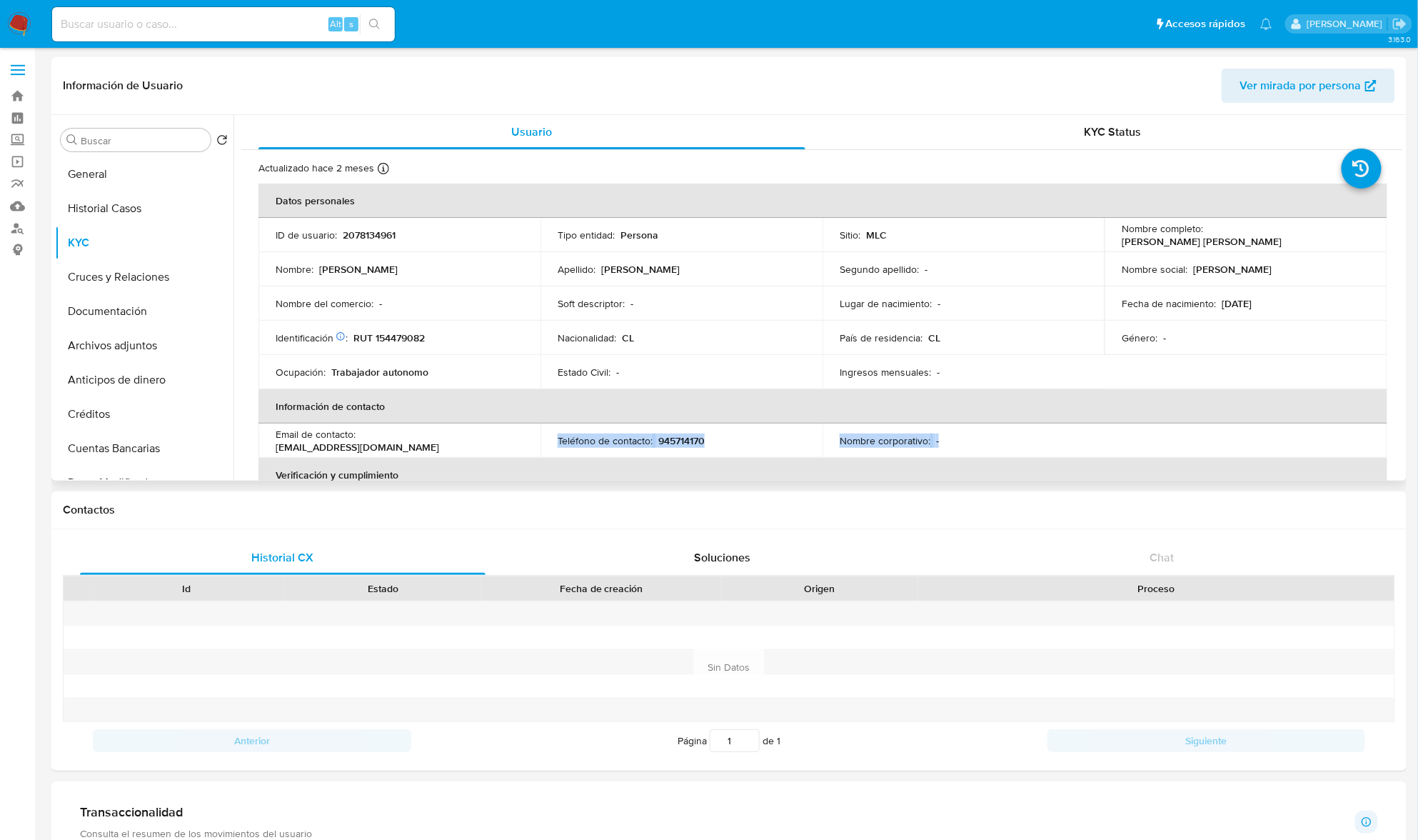
drag, startPoint x: 554, startPoint y: 444, endPoint x: 1033, endPoint y: 449, distance: 479.0
click at [1033, 449] on tr "Email de contacto : jimmyortiz9@icloud.com Teléfono de contacto : 945714170 Nom…" at bounding box center [823, 440] width 1129 height 34
drag, startPoint x: 1007, startPoint y: 435, endPoint x: 1001, endPoint y: 430, distance: 7.8
click at [1003, 432] on td "Nombre corporativo : -" at bounding box center [963, 440] width 282 height 34
click at [362, 236] on p "2078134961" at bounding box center [369, 235] width 52 height 13
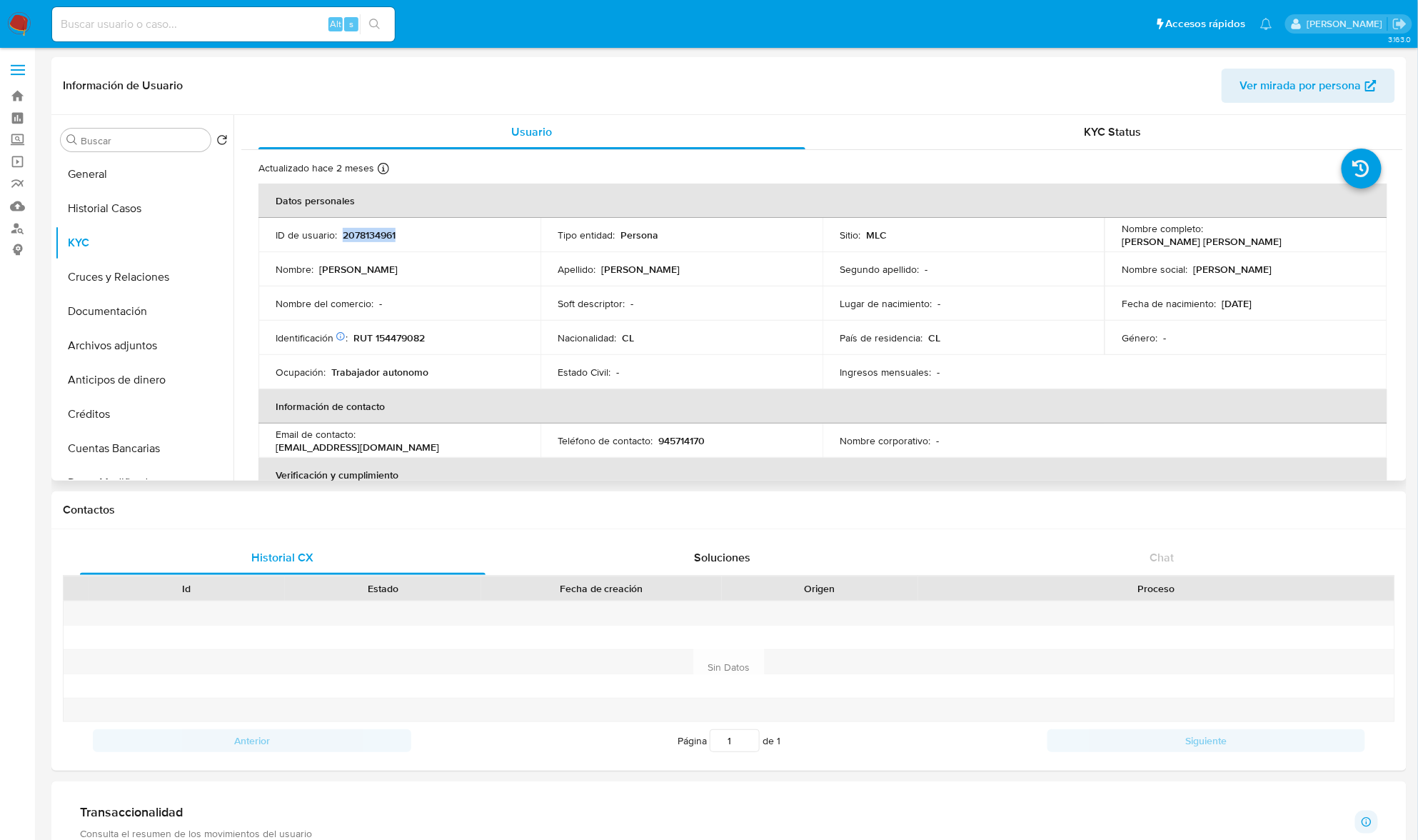
click at [362, 236] on p "2078134961" at bounding box center [369, 235] width 52 height 13
copy p "2078134961"
click at [367, 239] on p "2078134961" at bounding box center [369, 235] width 52 height 13
click at [129, 185] on button "General" at bounding box center [139, 174] width 167 height 34
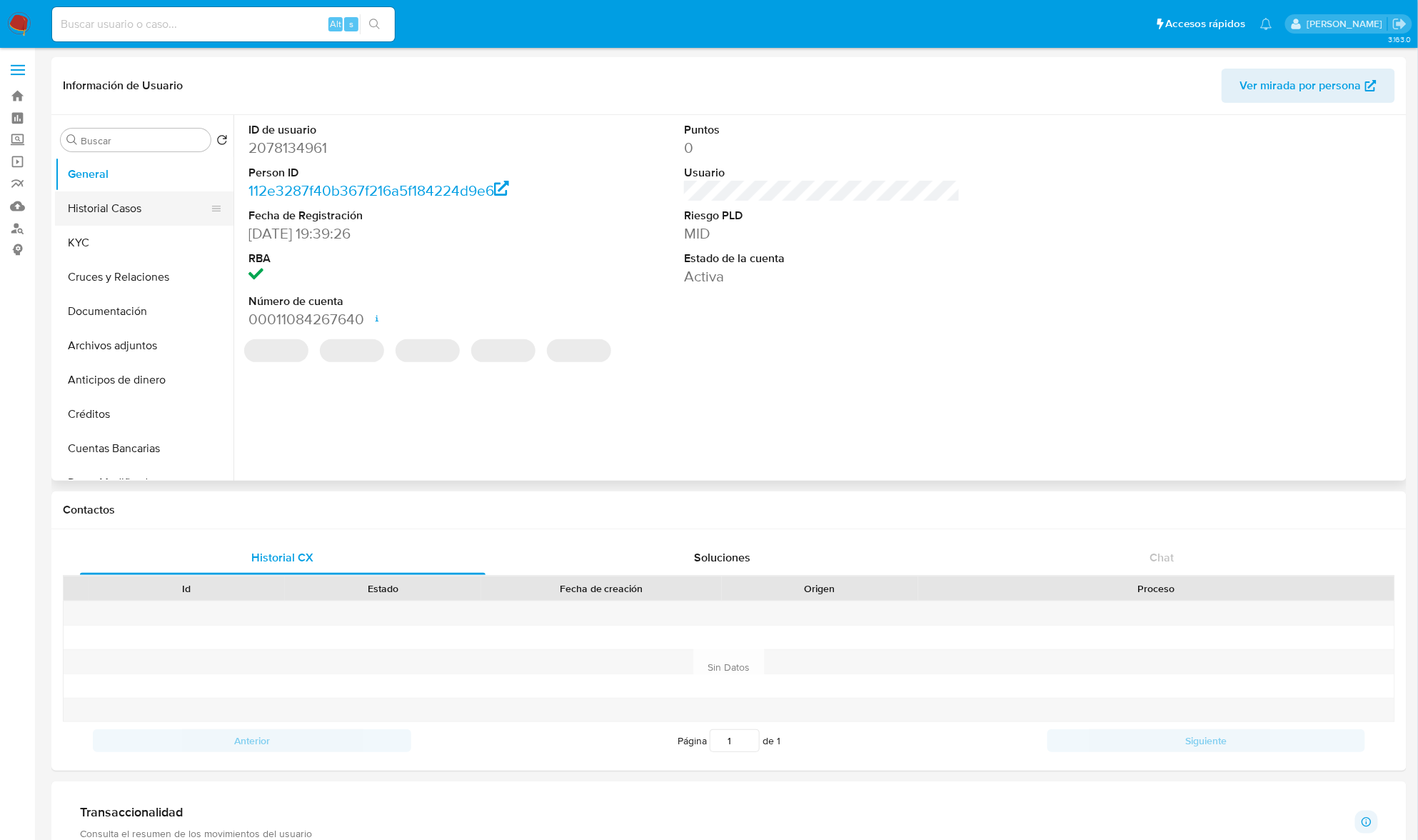
click at [115, 215] on button "Historial Casos" at bounding box center [139, 208] width 167 height 34
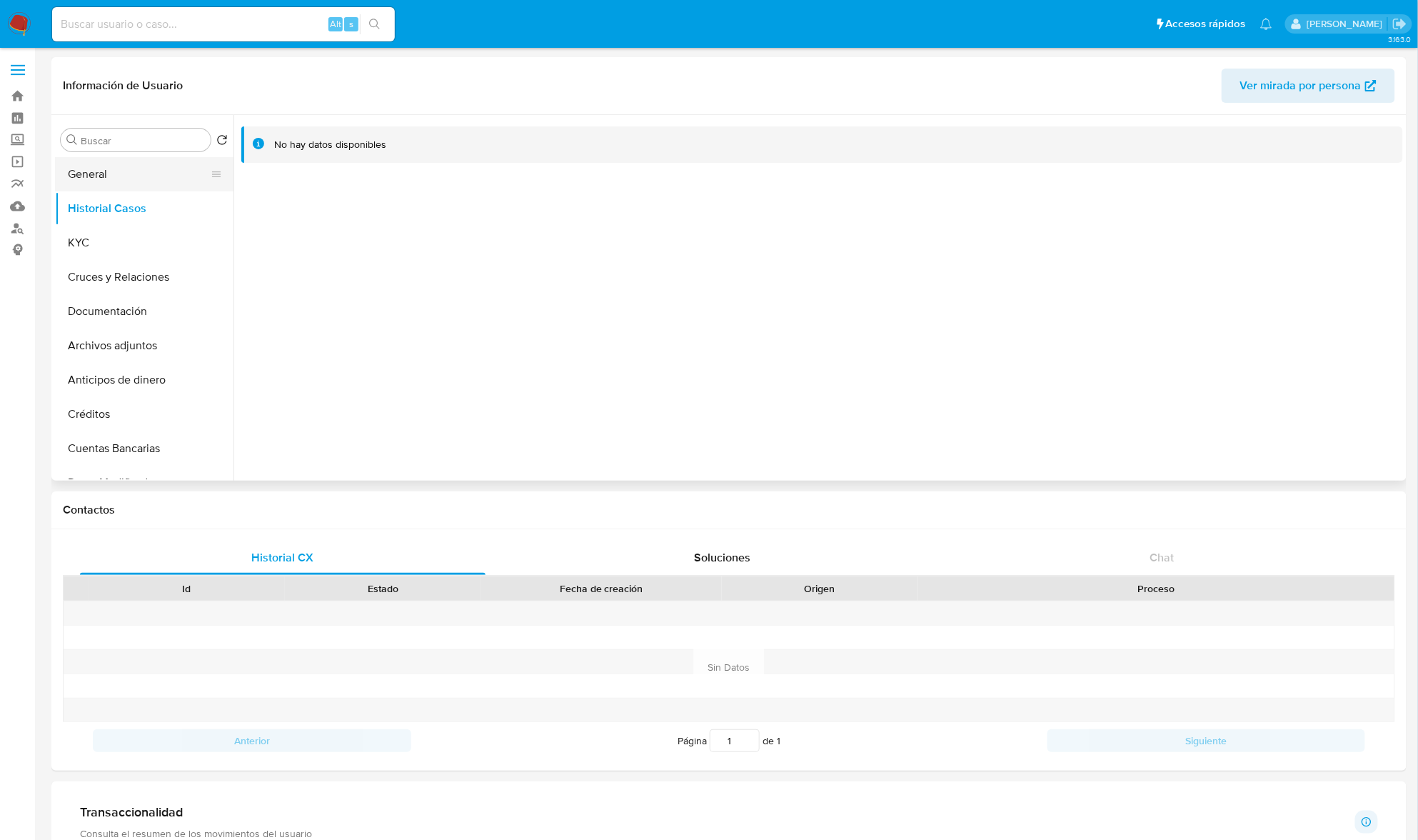
click at [154, 185] on button "General" at bounding box center [139, 174] width 167 height 34
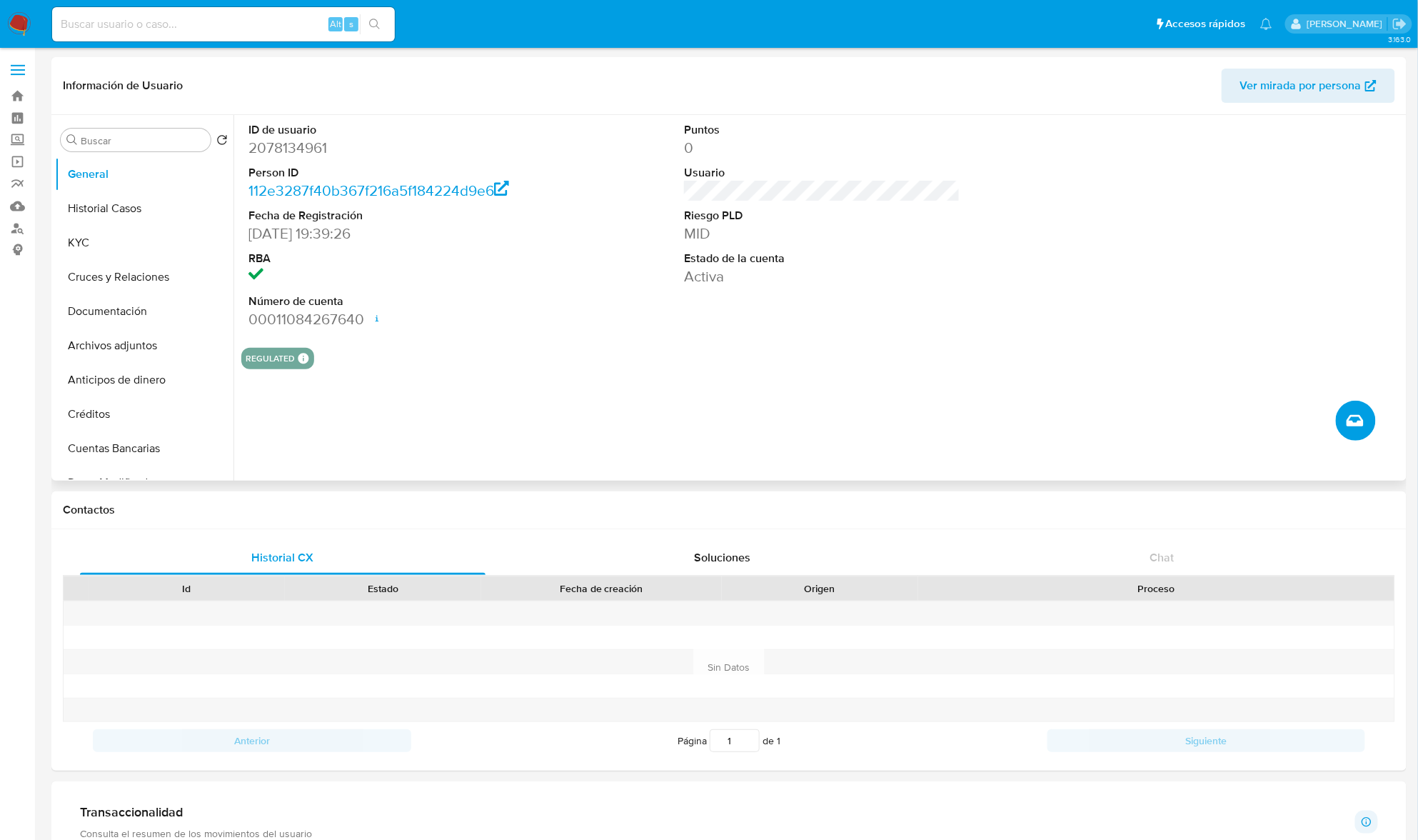
click at [1369, 435] on button "Crear caso manual" at bounding box center [1356, 420] width 40 height 40
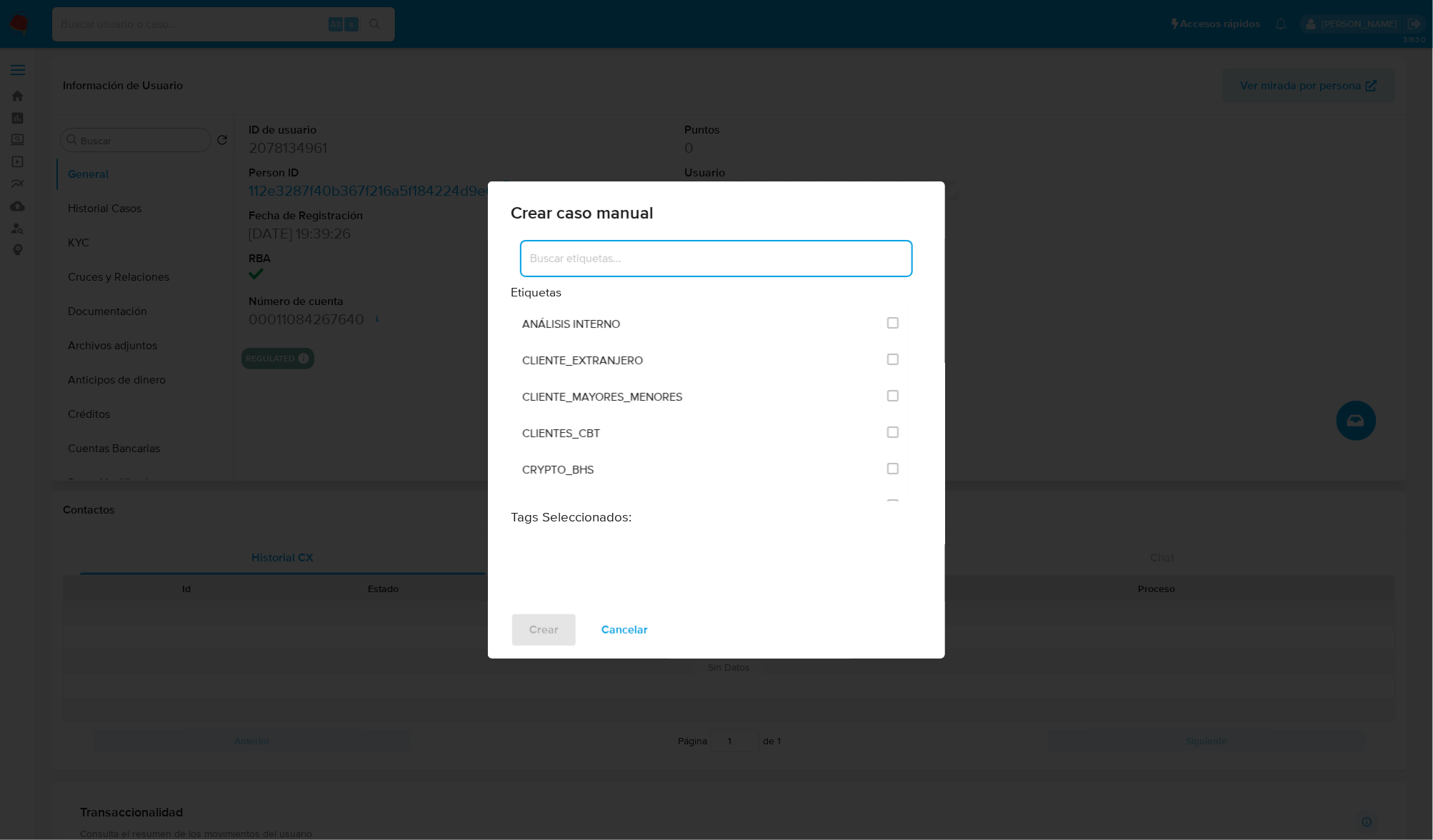
click at [761, 267] on input at bounding box center [717, 258] width 390 height 18
type input "vinculado"
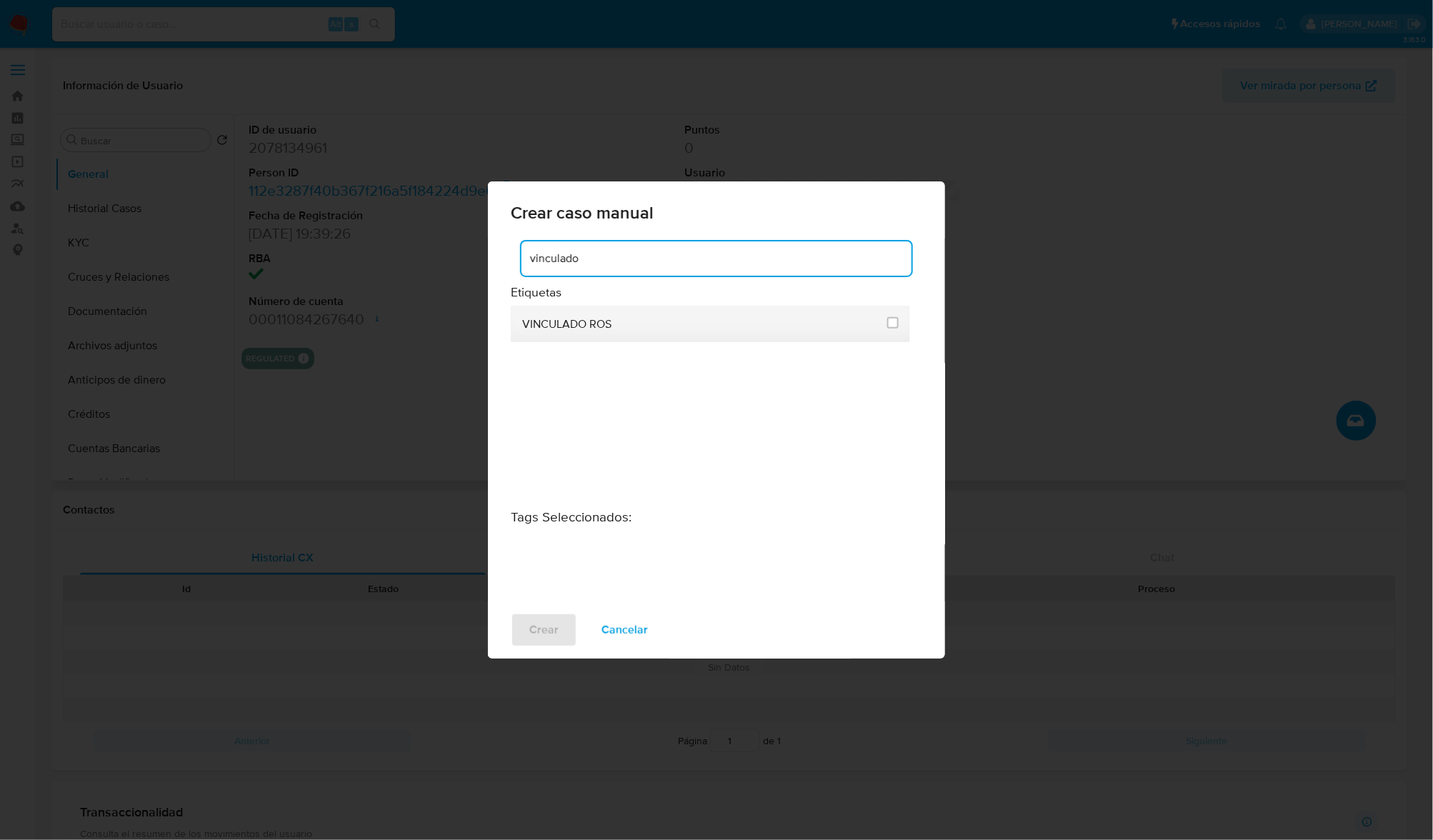
click at [898, 315] on div at bounding box center [894, 324] width 12 height 37
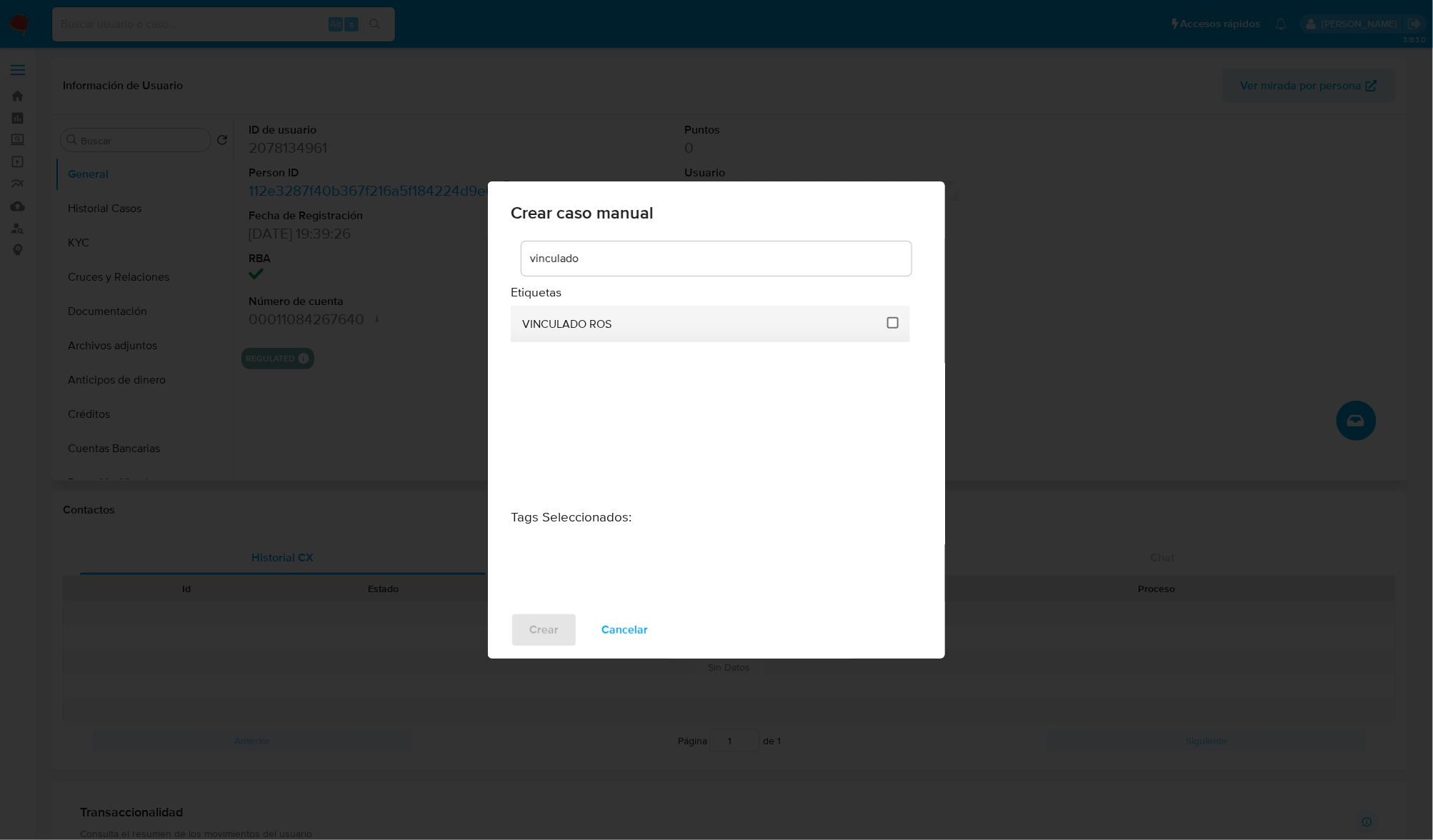
click at [889, 324] on input "3313" at bounding box center [894, 323] width 12 height 12
checkbox input "true"
click at [535, 630] on span "Crear" at bounding box center [544, 630] width 29 height 31
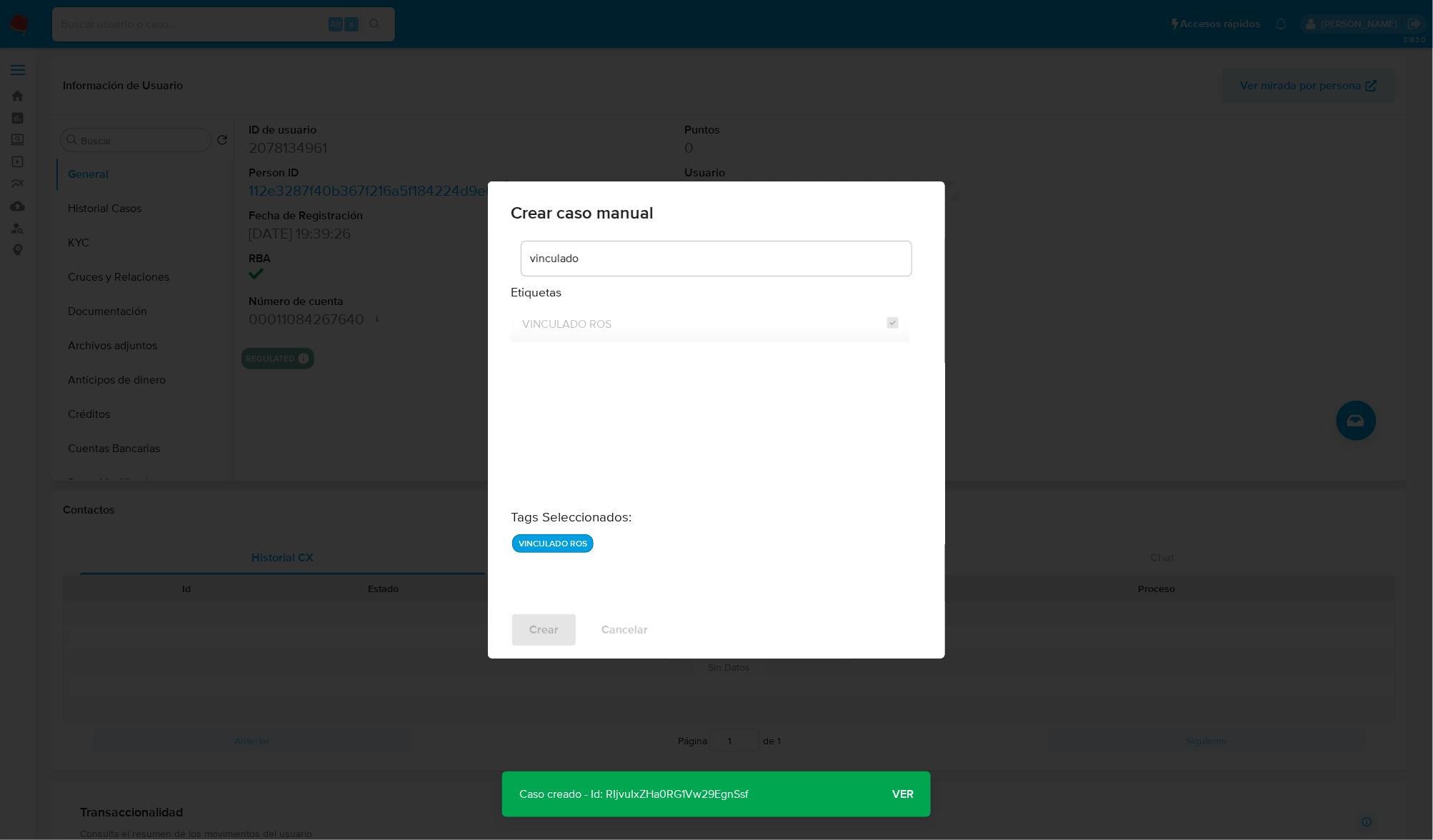
click at [895, 794] on span "Ver" at bounding box center [903, 794] width 21 height 0
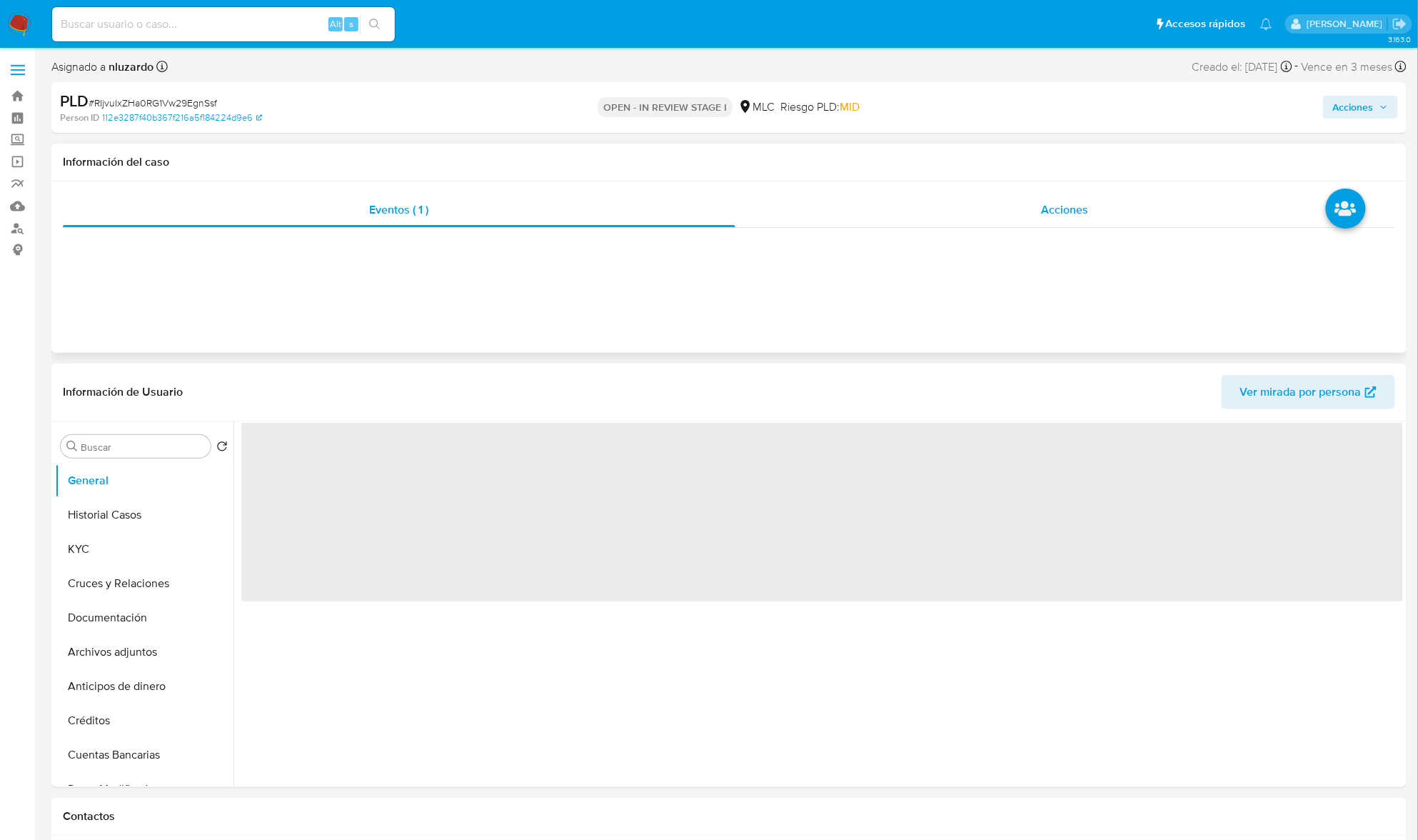
select select "10"
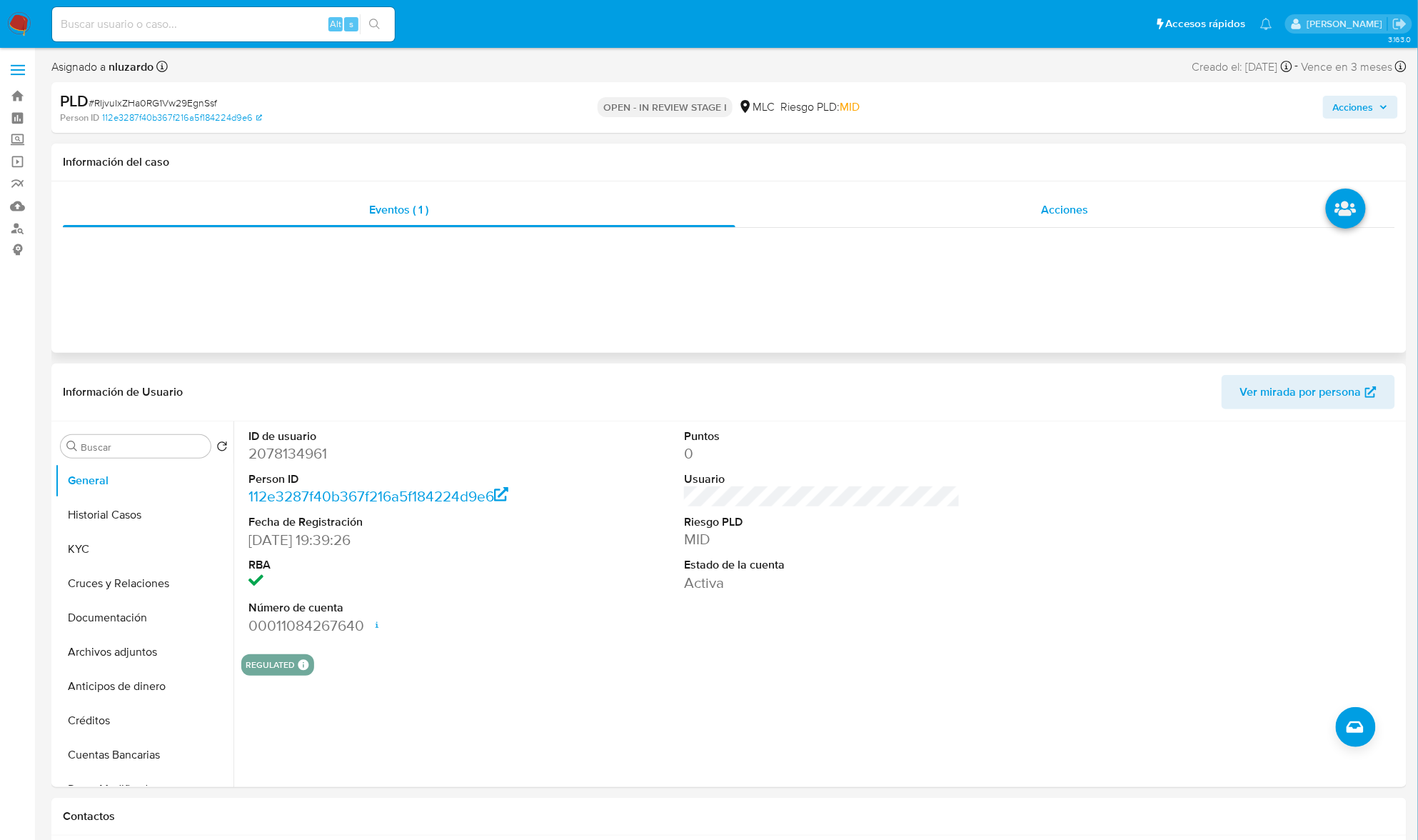
click at [950, 224] on div "Acciones" at bounding box center [1065, 210] width 661 height 34
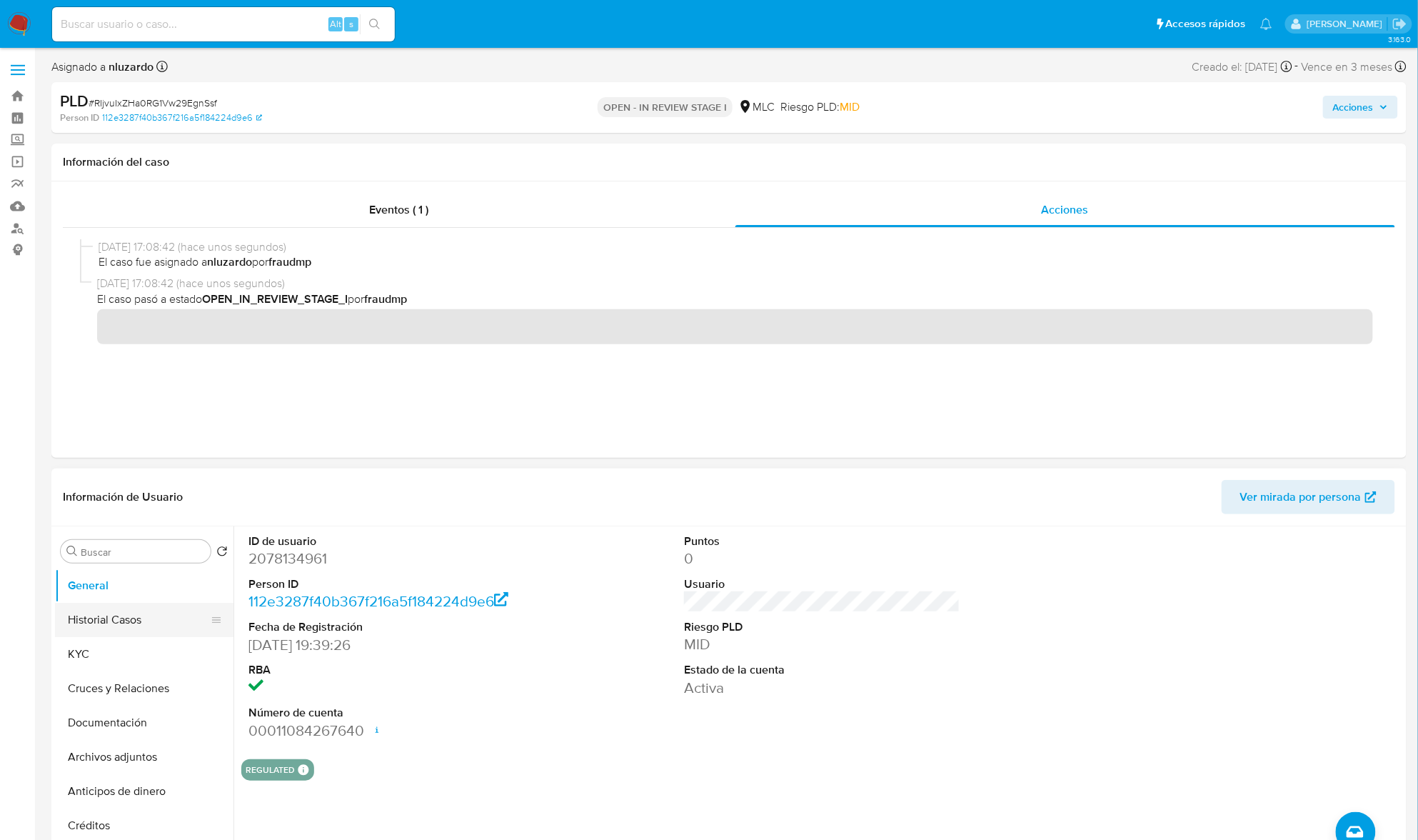
click at [113, 613] on button "Historial Casos" at bounding box center [139, 619] width 167 height 34
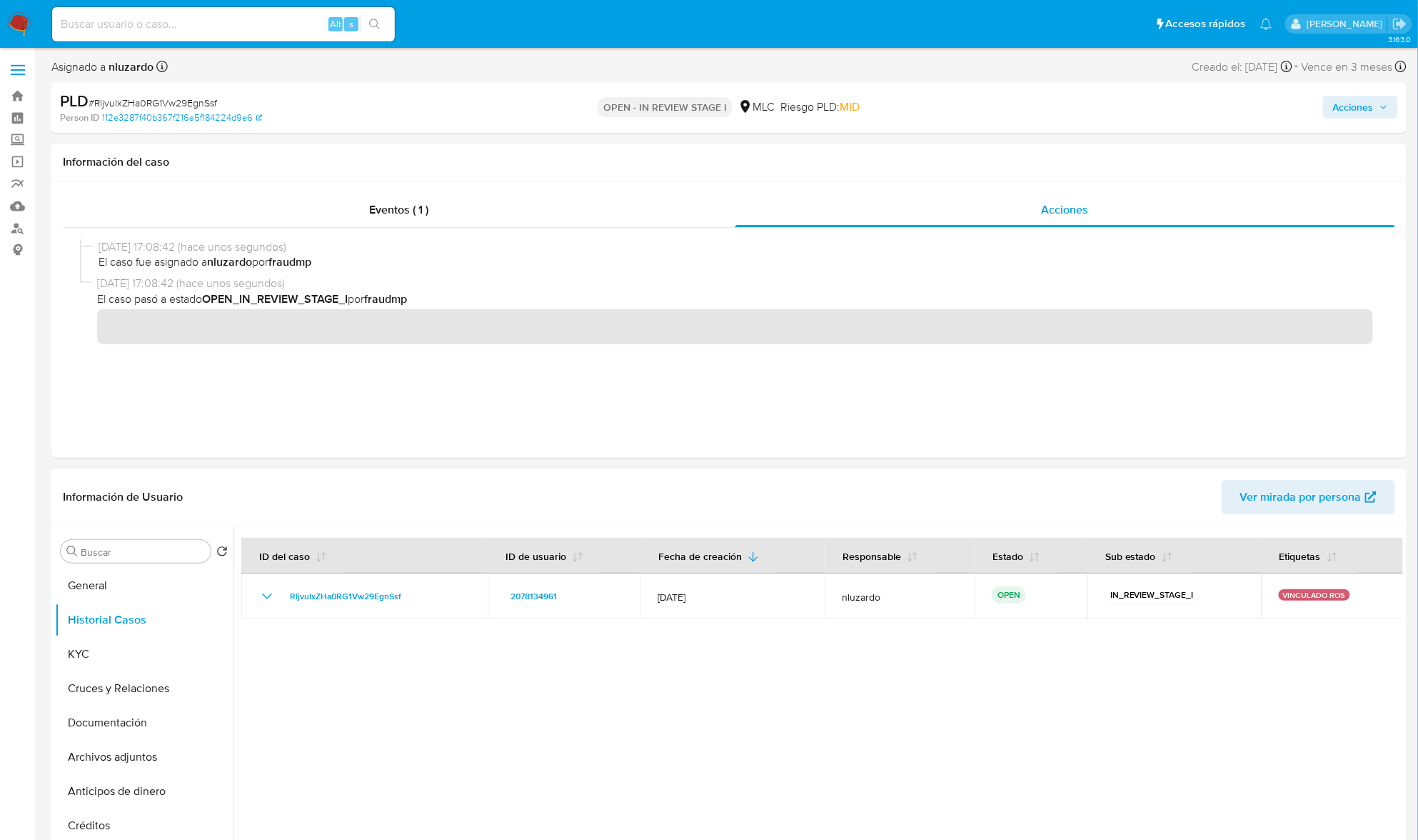
drag, startPoint x: 561, startPoint y: 598, endPoint x: 500, endPoint y: 698, distance: 117.1
click at [500, 698] on div at bounding box center [819, 709] width 1170 height 366
click at [860, 94] on div "Riesgo PLD: MID" at bounding box center [821, 108] width 80 height 34
click at [857, 104] on span "MID" at bounding box center [850, 107] width 20 height 16
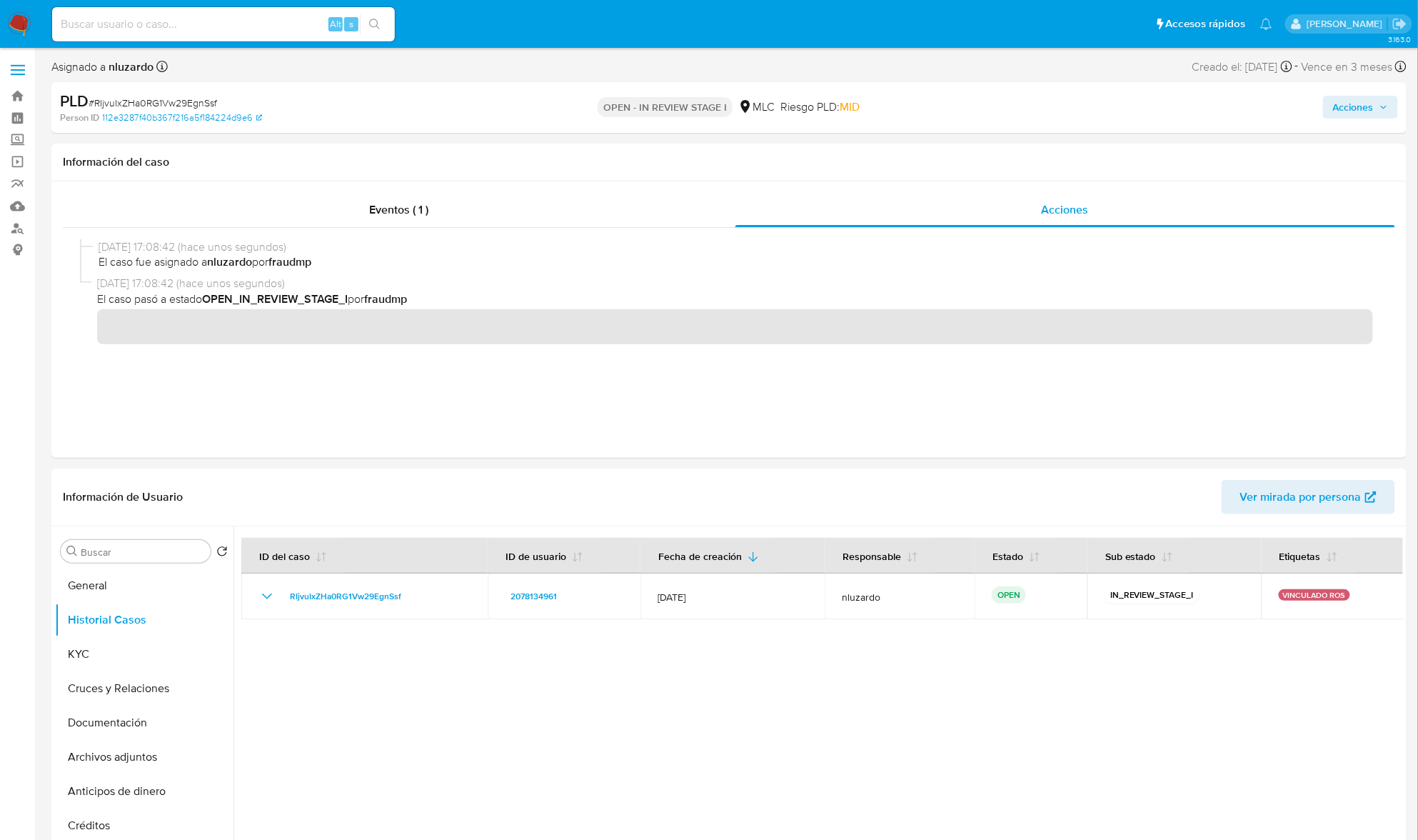
click at [857, 104] on span "MID" at bounding box center [850, 107] width 20 height 16
click at [846, 110] on span "MID" at bounding box center [850, 107] width 20 height 16
copy span "MID"
click at [846, 110] on span "MID" at bounding box center [850, 107] width 20 height 16
click at [164, 653] on button "KYC" at bounding box center [139, 654] width 167 height 34
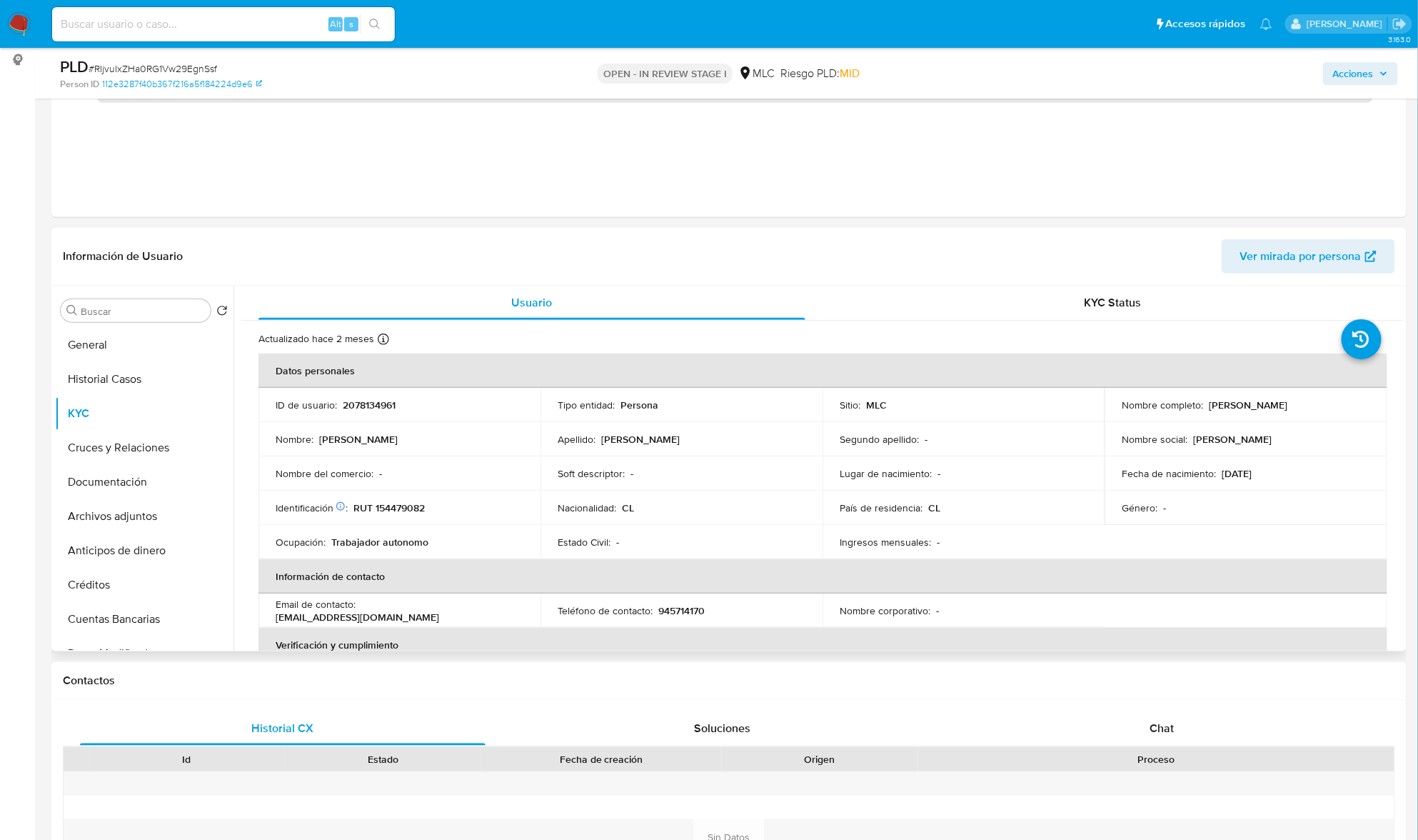
drag, startPoint x: 1403, startPoint y: 380, endPoint x: 1403, endPoint y: 392, distance: 12.0
click at [1403, 392] on div "Usuario KYC Status Actualizado [DATE] Creado: [DATE] 20:39:50 Actualizado: [DAT…" at bounding box center [819, 468] width 1170 height 366
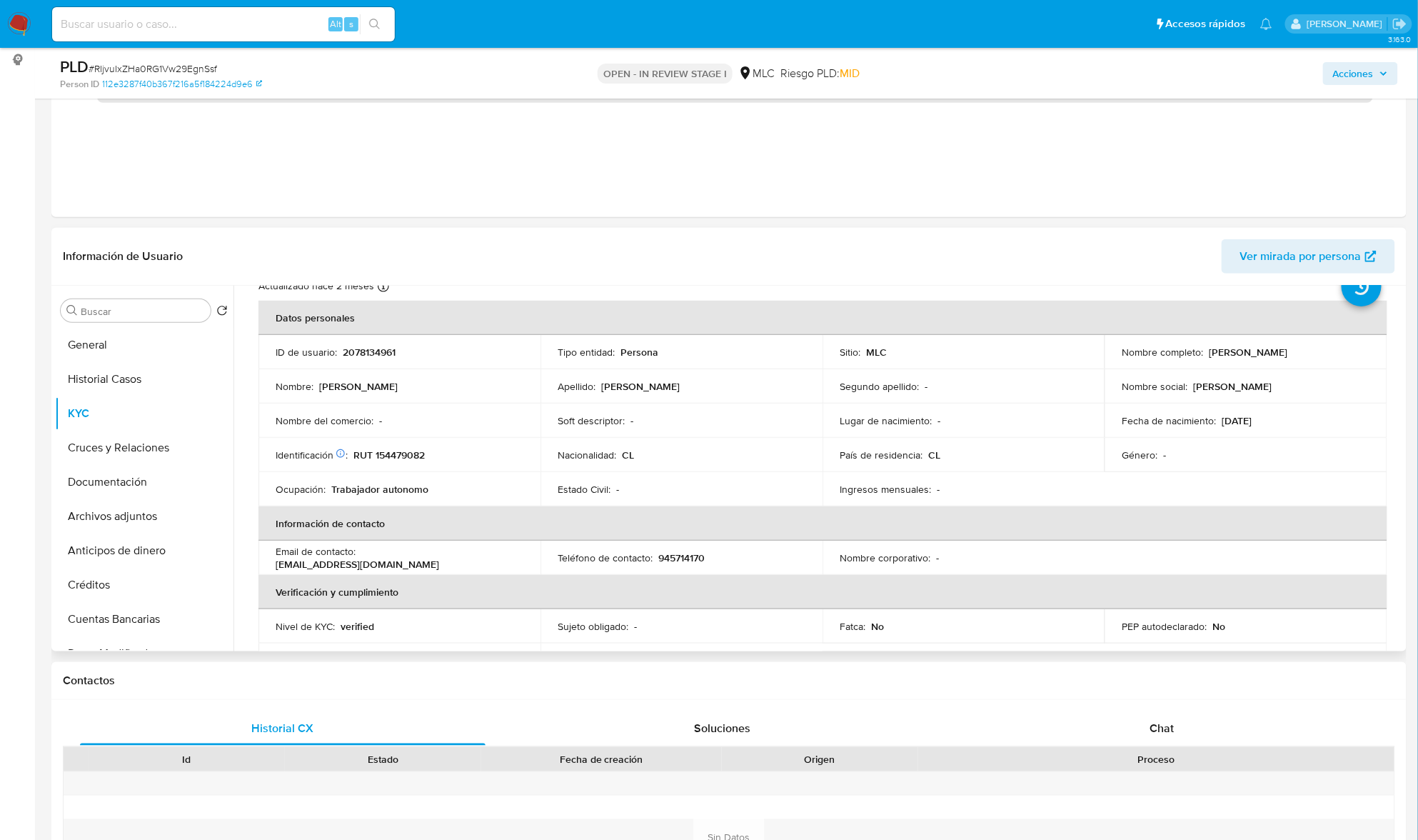
scroll to position [58, 0]
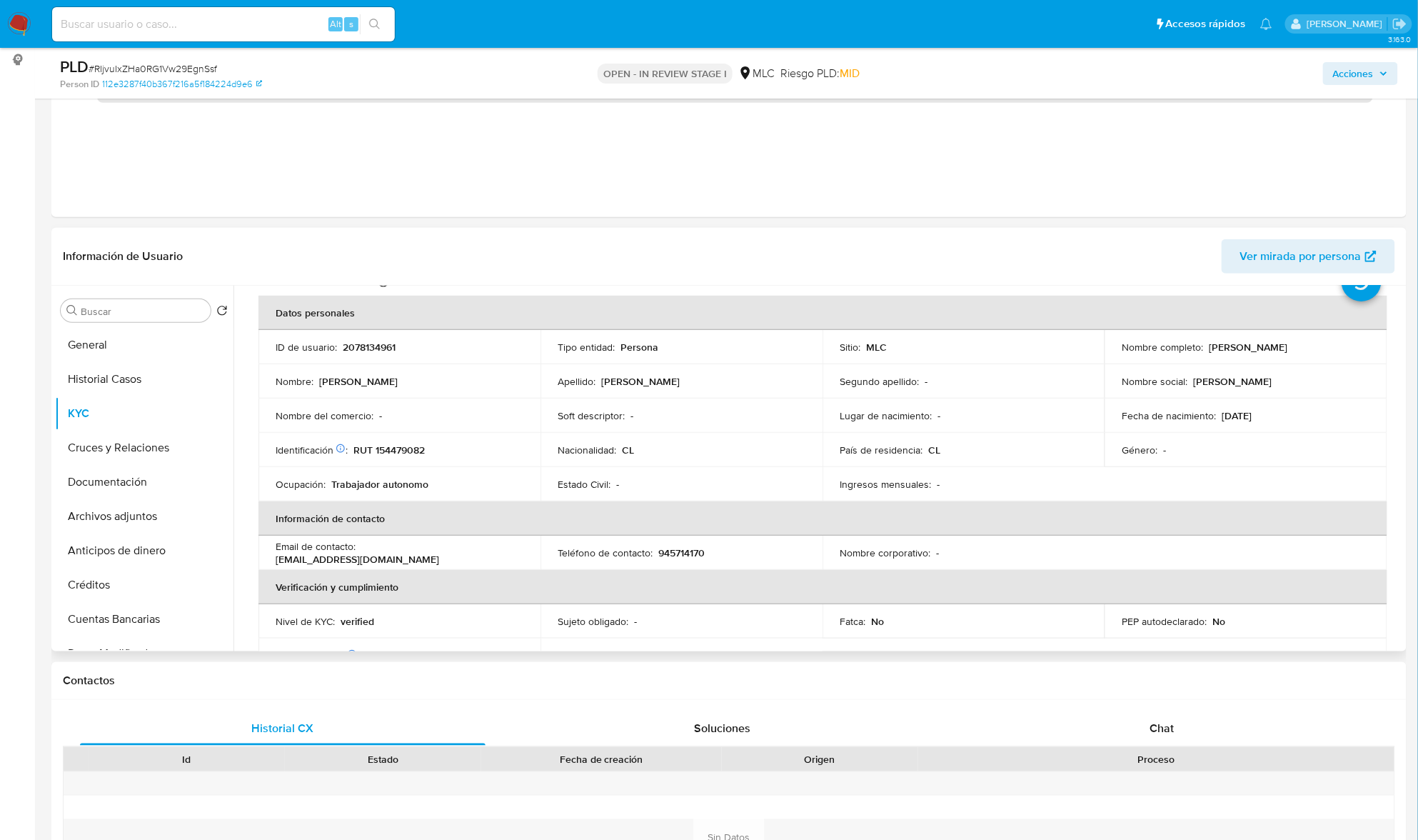
click at [413, 449] on p "RUT 154479082" at bounding box center [389, 449] width 72 height 13
copy p "154479082"
click at [421, 448] on p "RUT 154479082" at bounding box center [389, 449] width 72 height 13
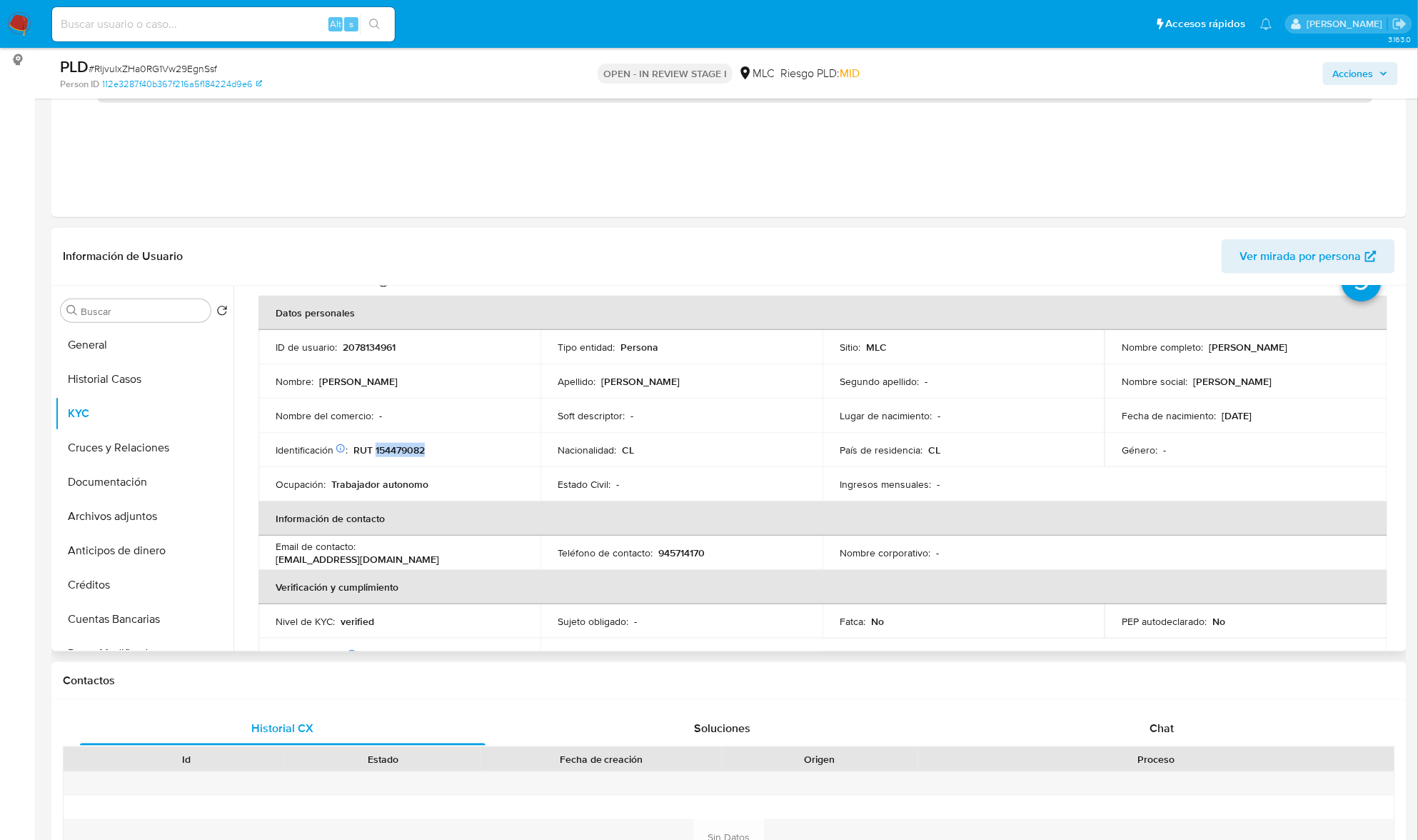
click at [383, 449] on p "RUT 154479082" at bounding box center [389, 449] width 72 height 13
click at [383, 448] on p "RUT 154479082" at bounding box center [389, 449] width 72 height 13
click at [166, 311] on input "Buscar" at bounding box center [143, 310] width 124 height 13
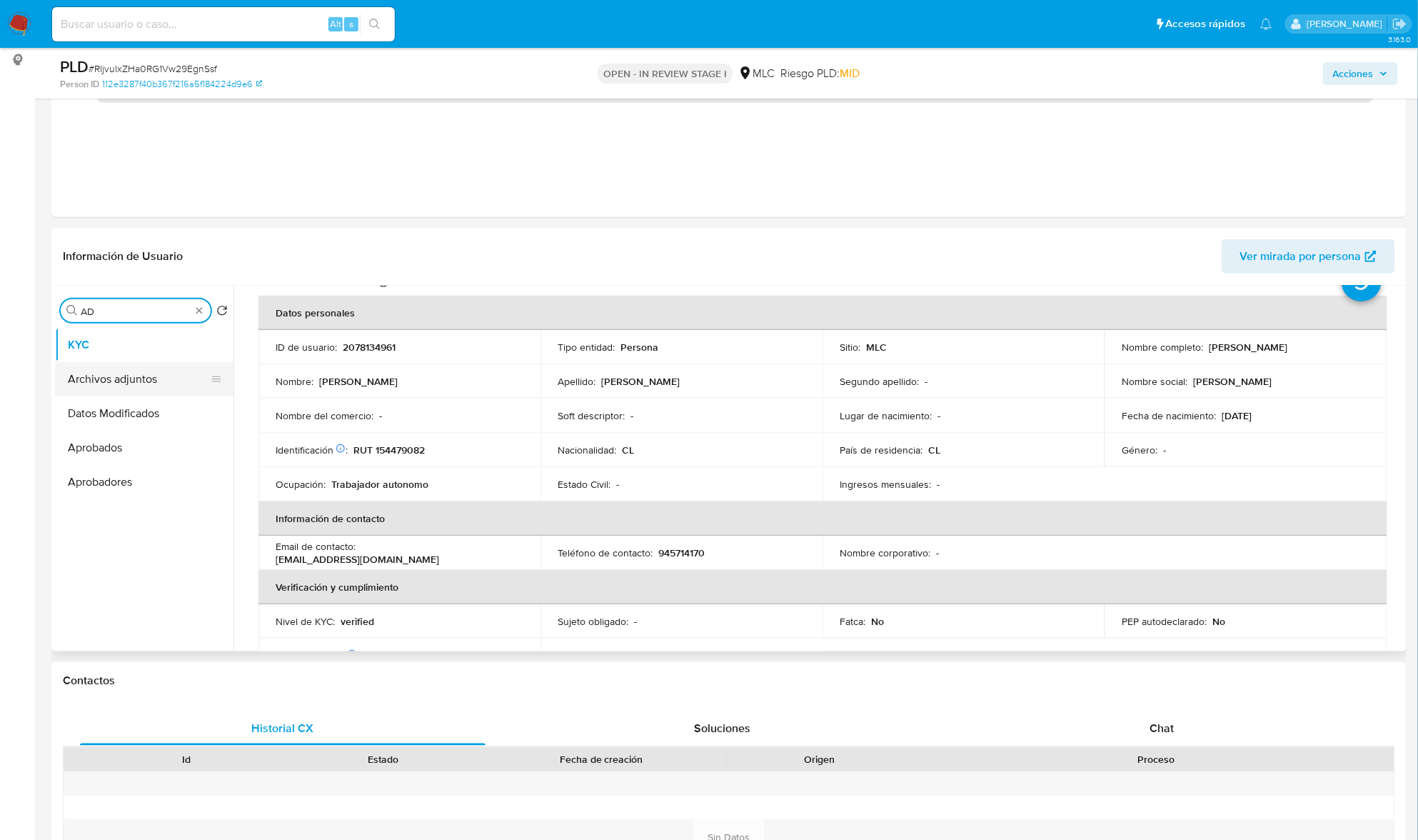
type input "AD"
click at [154, 378] on button "Archivos adjuntos" at bounding box center [139, 378] width 167 height 34
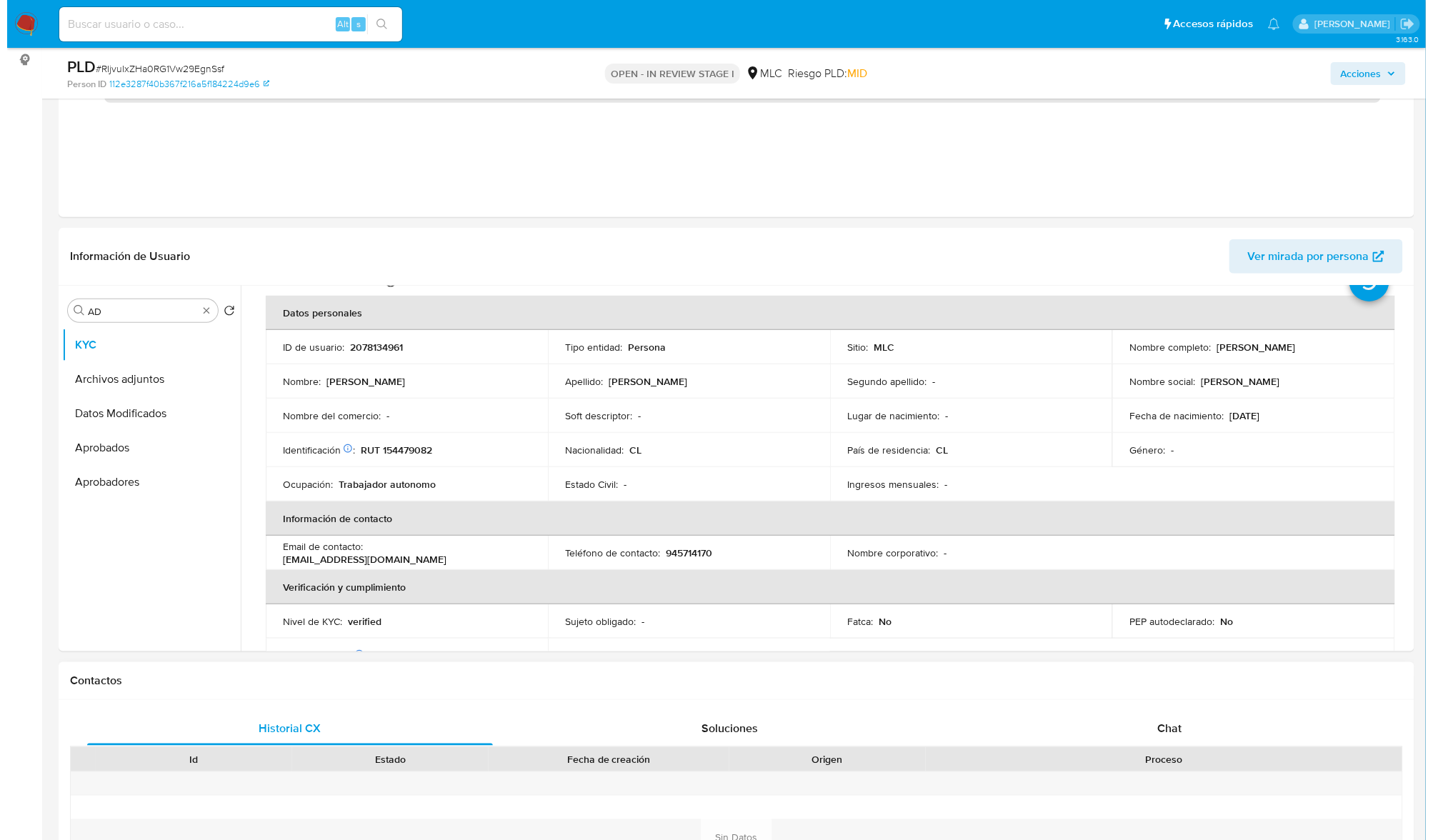
scroll to position [0, 0]
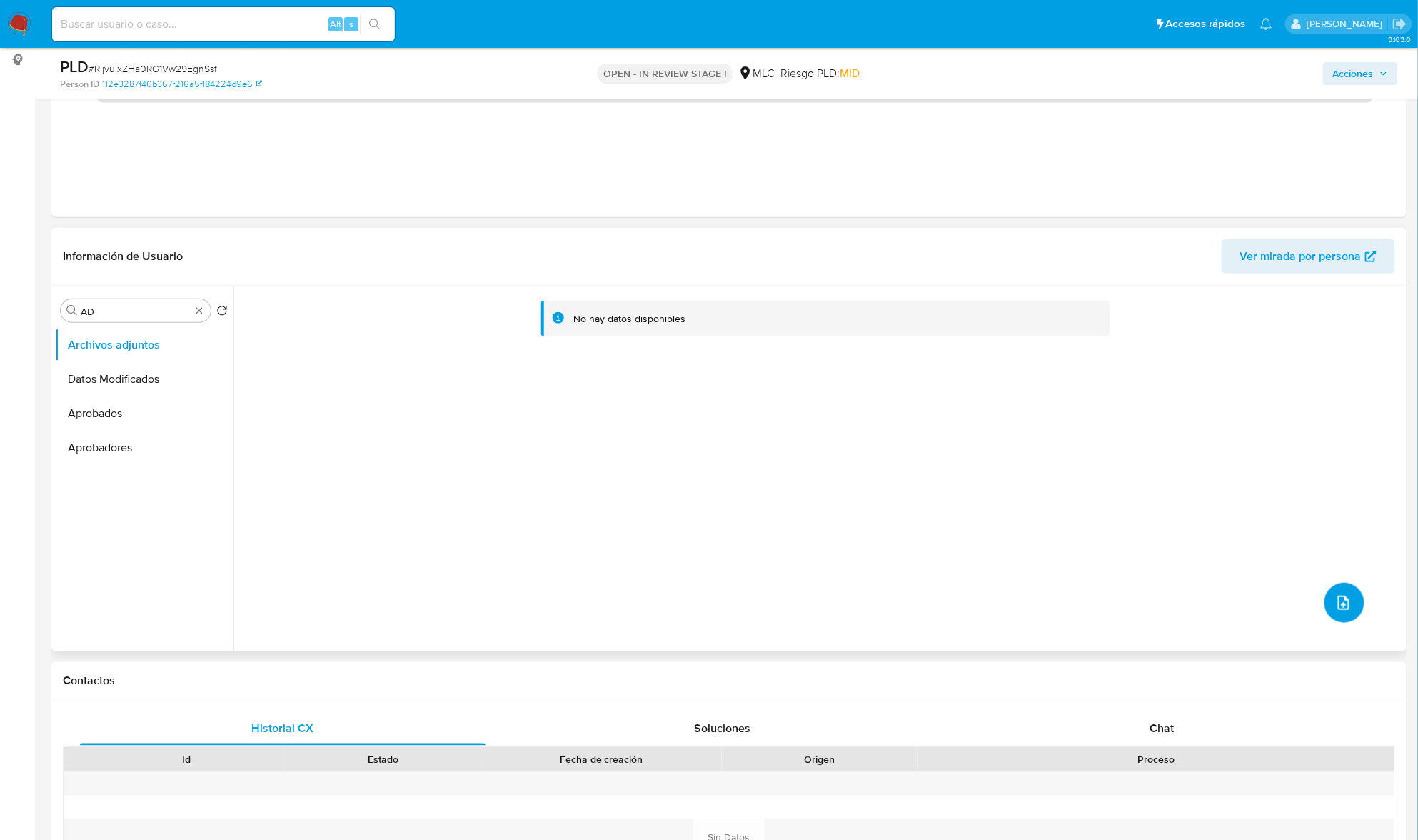
click at [1336, 595] on icon "upload-file" at bounding box center [1344, 603] width 17 height 17
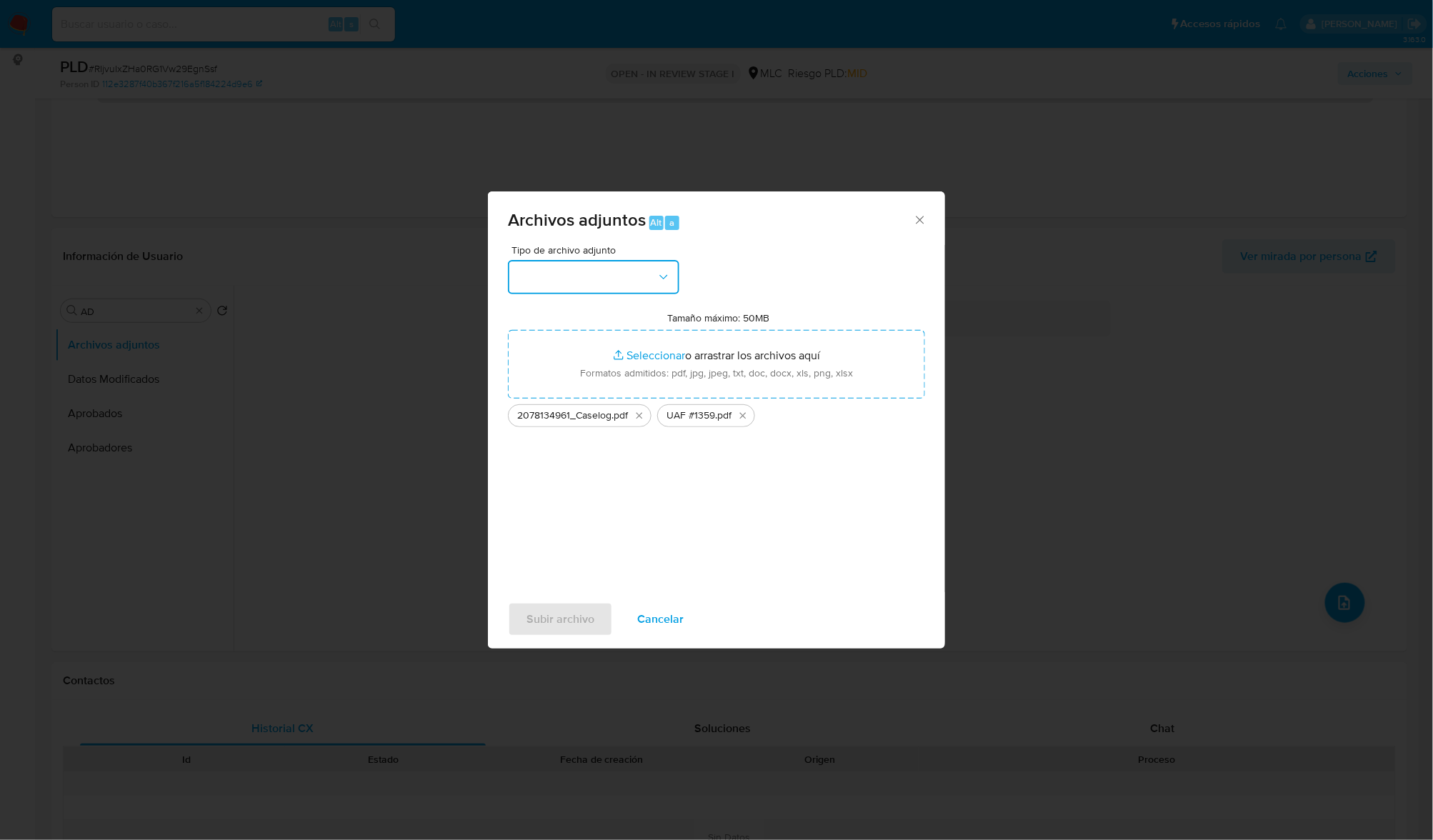
click at [577, 283] on button "button" at bounding box center [594, 276] width 172 height 34
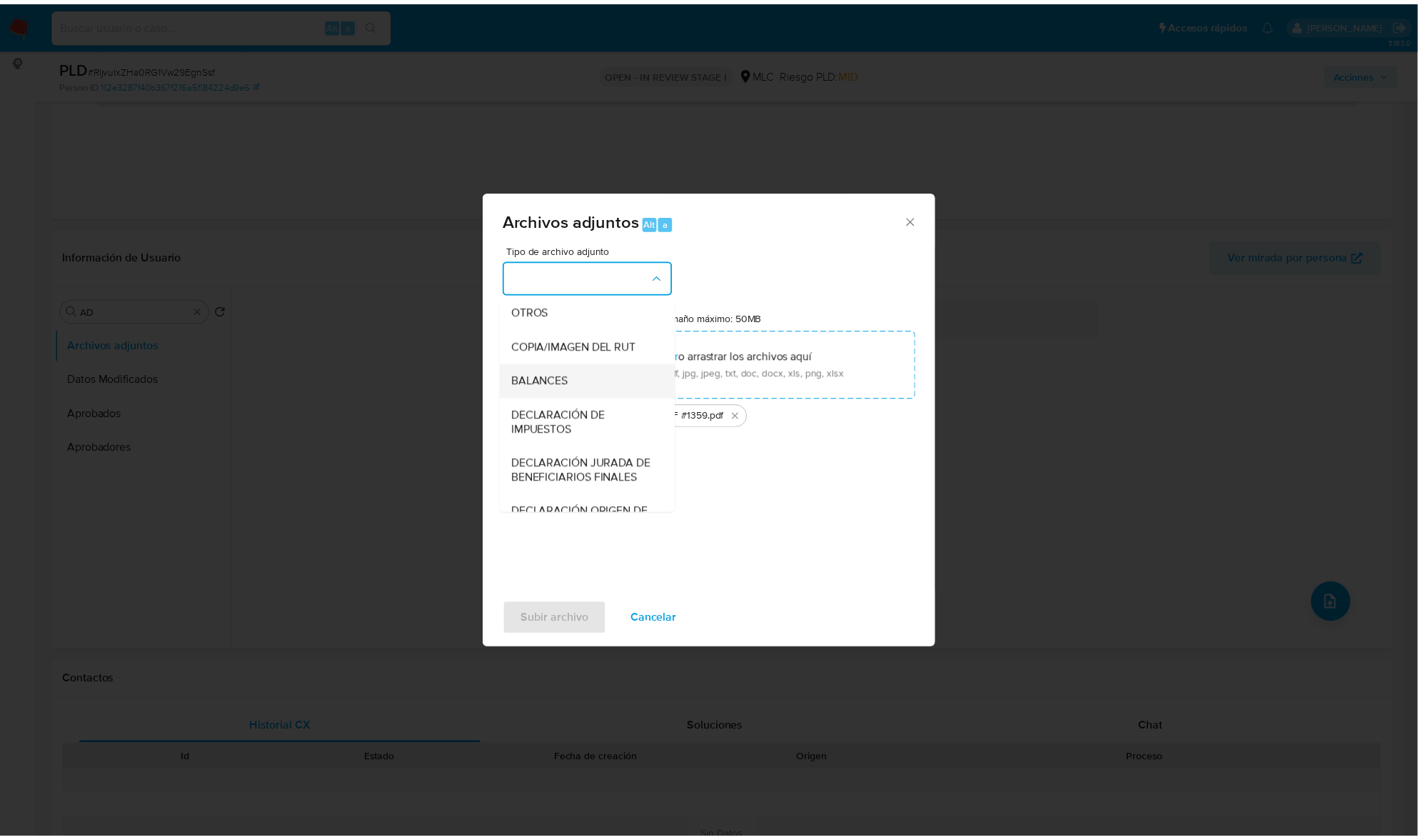
scroll to position [212, 0]
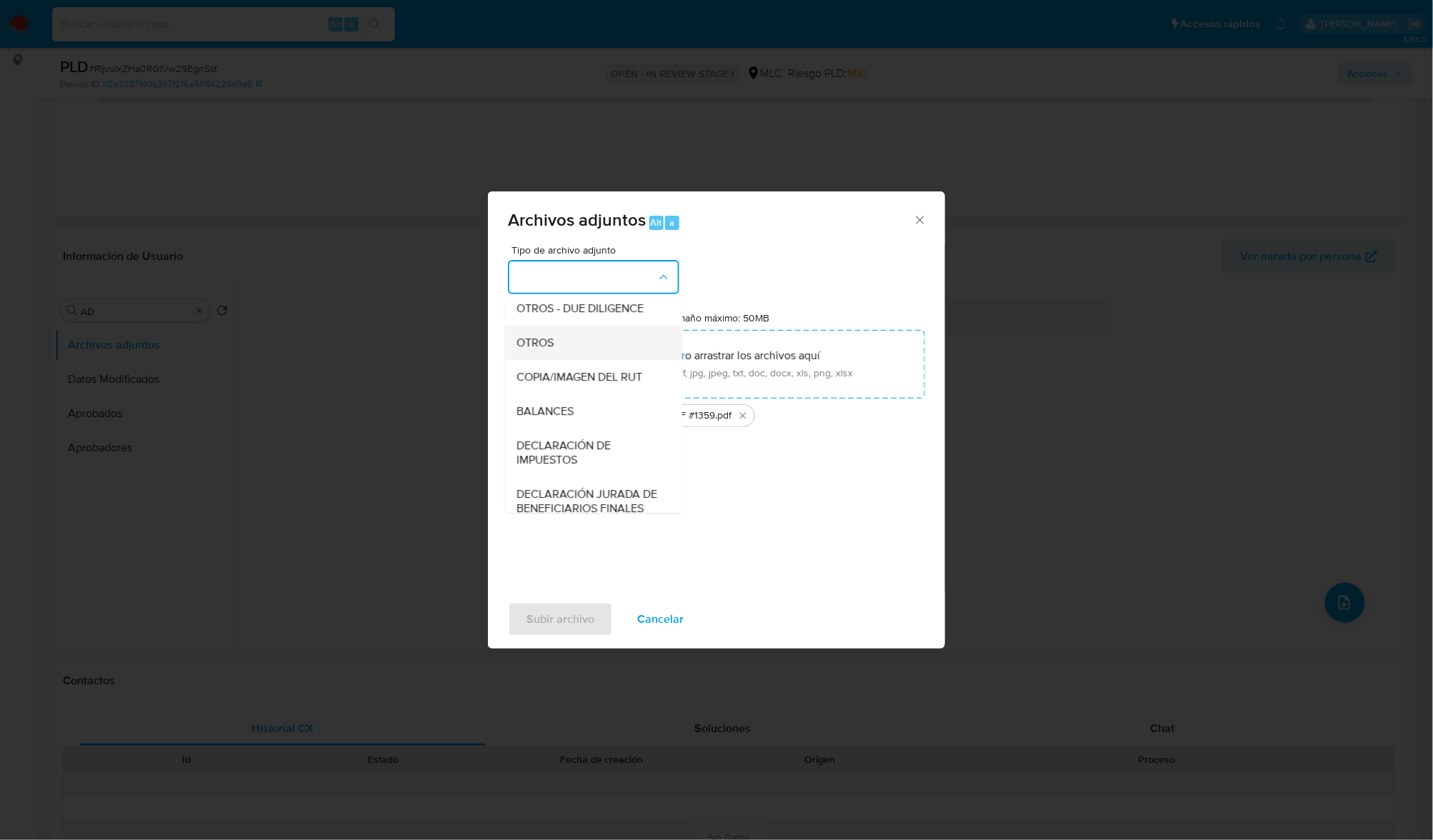
click at [557, 357] on div "OTROS" at bounding box center [589, 342] width 146 height 34
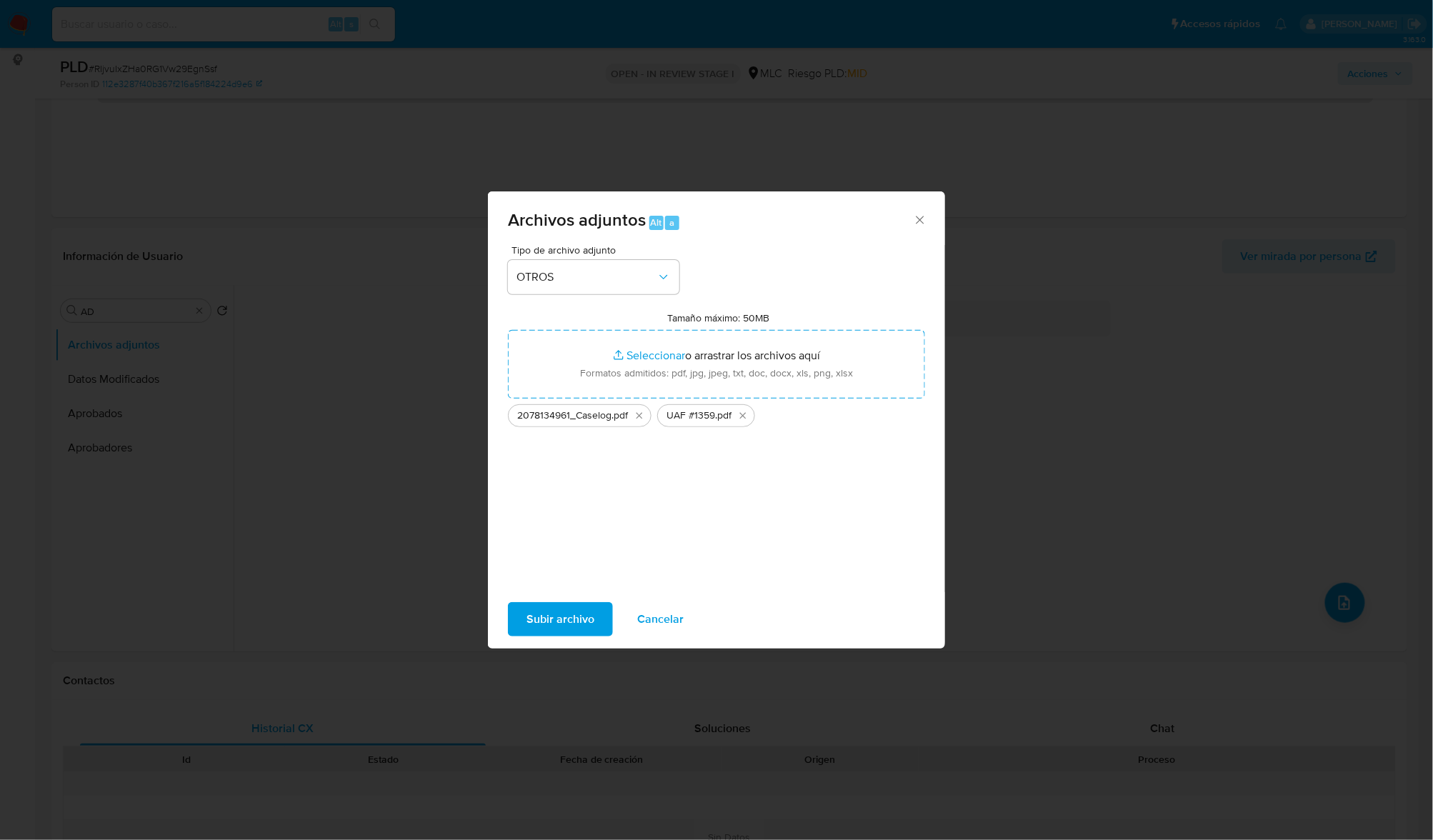
click at [540, 618] on span "Subir archivo" at bounding box center [561, 619] width 68 height 31
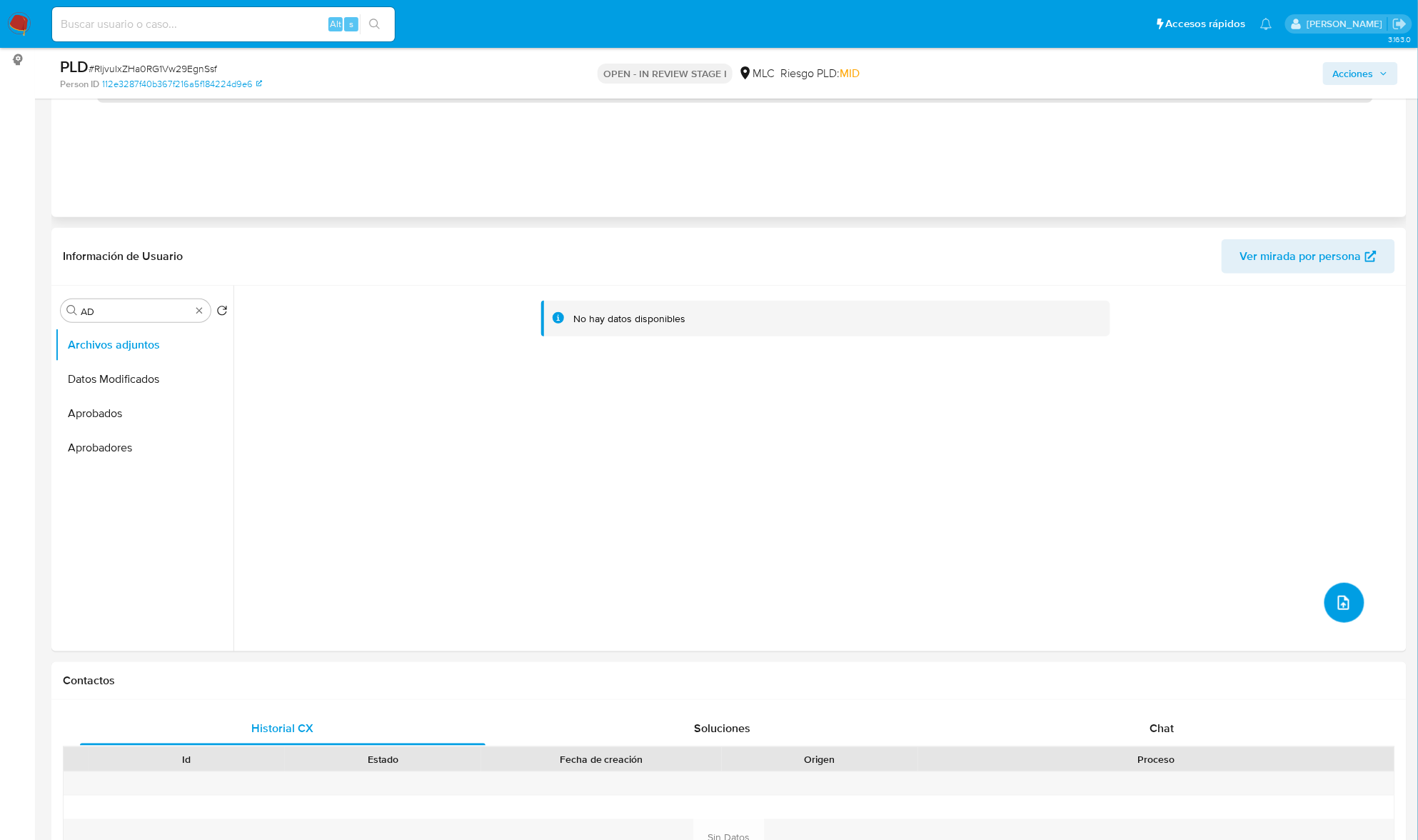
scroll to position [0, 0]
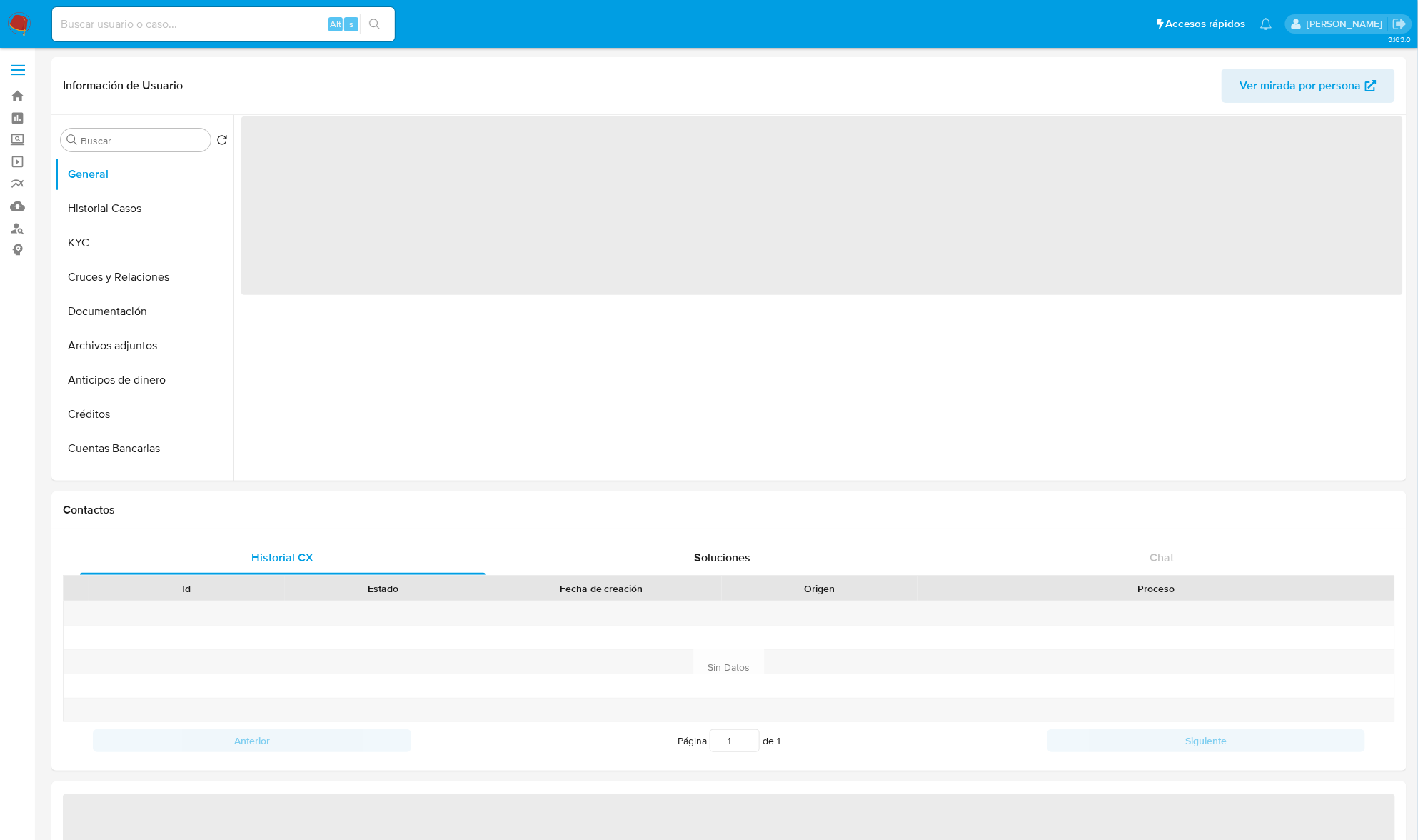
select select "10"
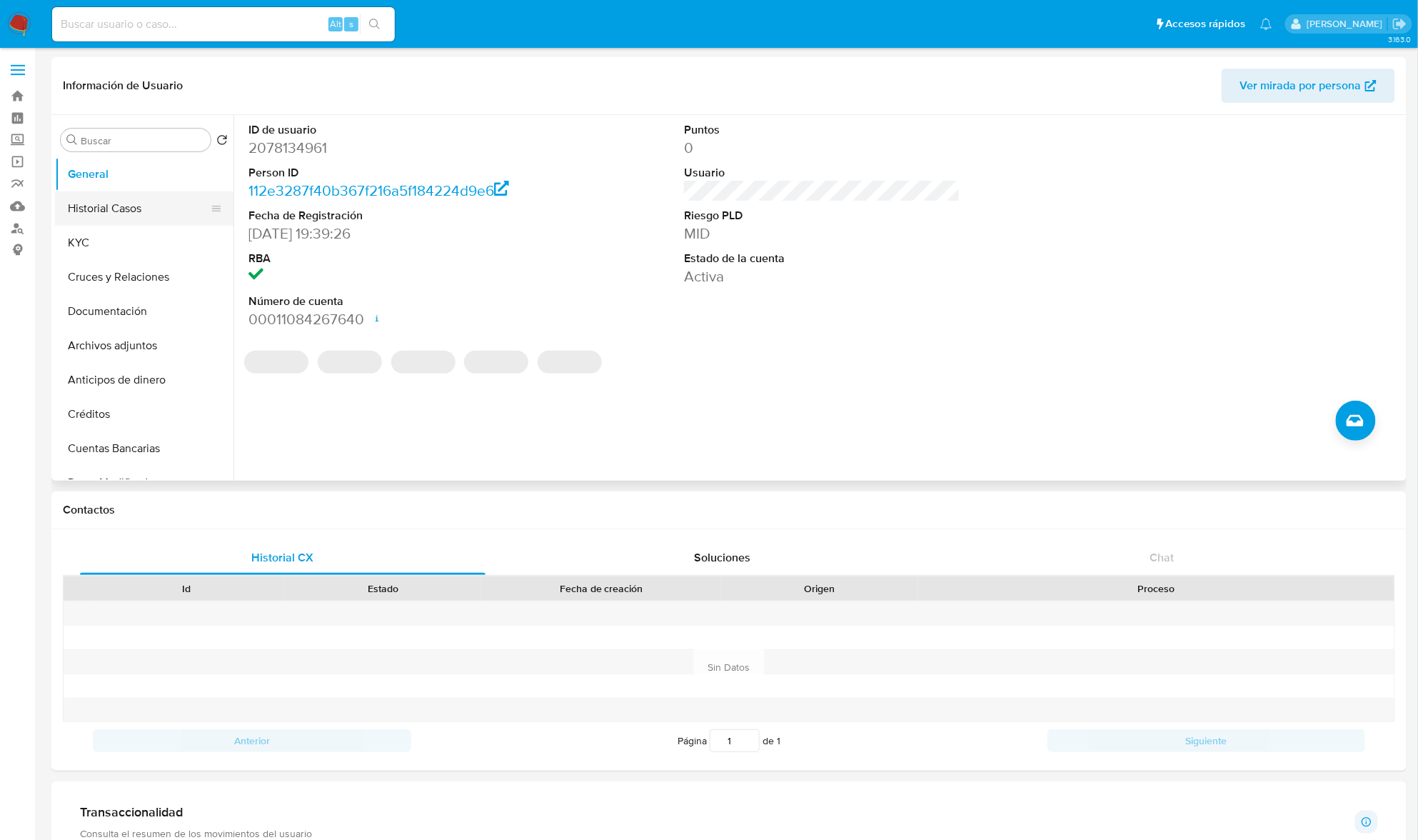
click at [107, 197] on button "Historial Casos" at bounding box center [139, 208] width 167 height 34
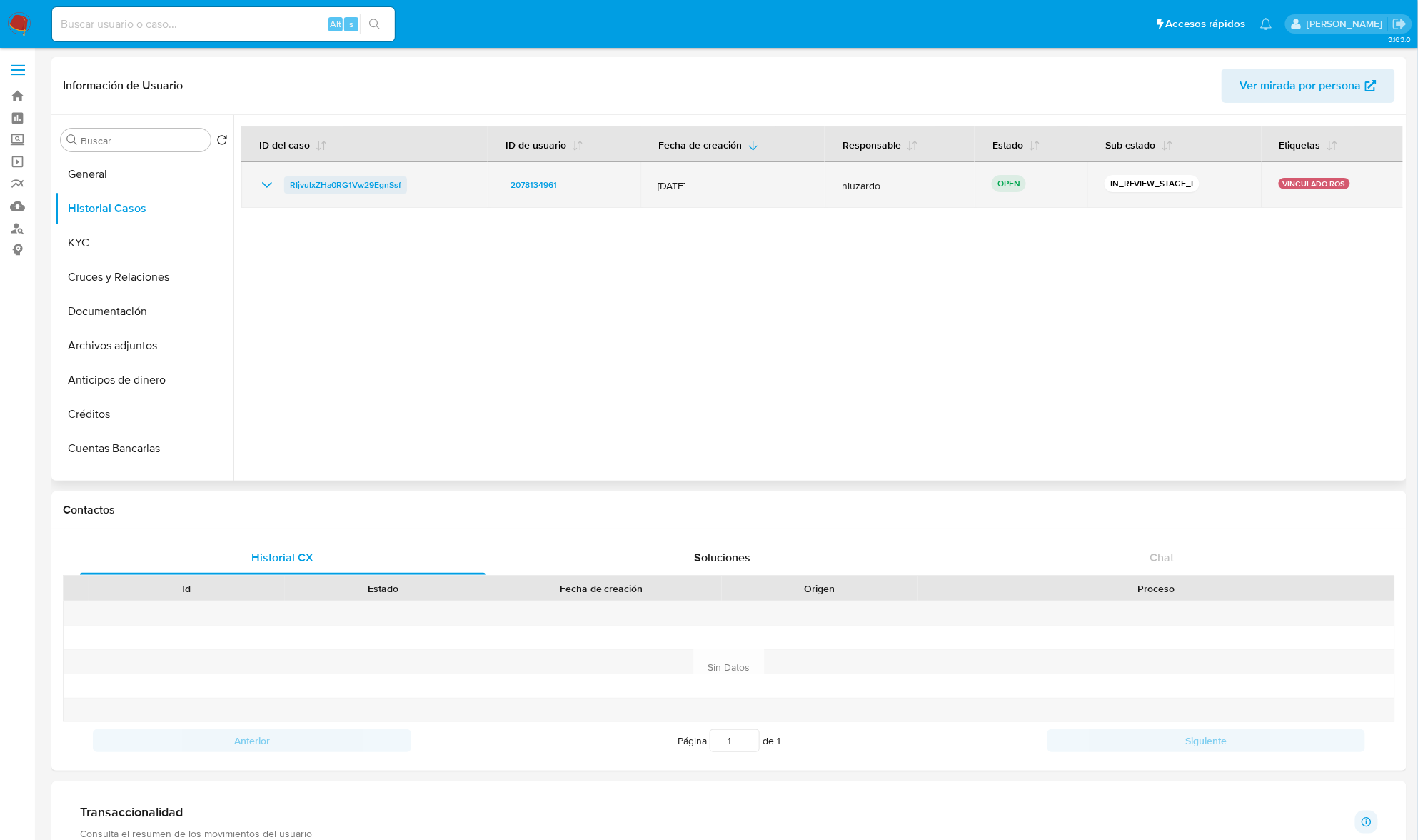
click at [338, 184] on span "RIjvuIxZHa0RG1Vw29EgnSsf" at bounding box center [345, 185] width 112 height 17
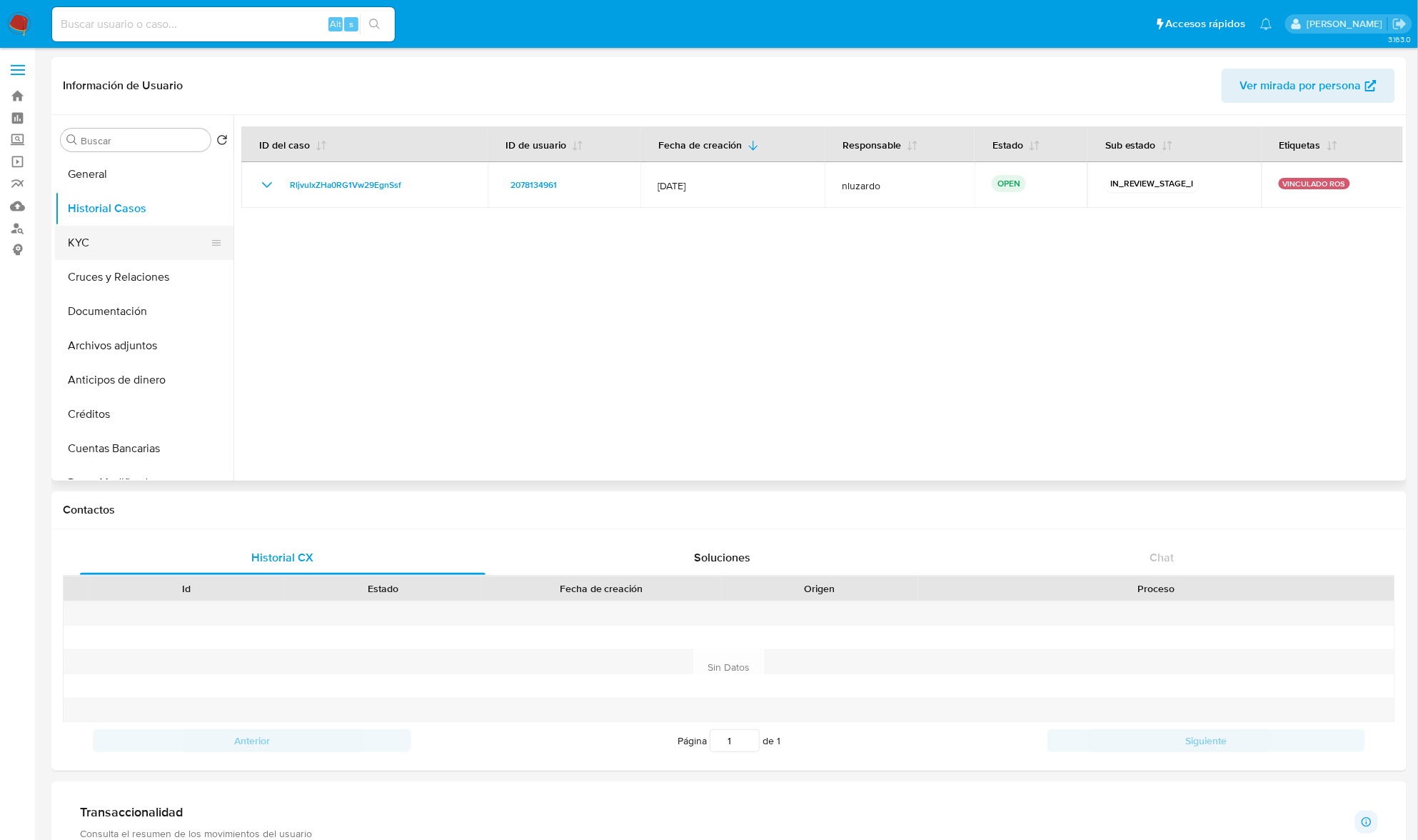
click at [120, 237] on button "KYC" at bounding box center [139, 242] width 167 height 34
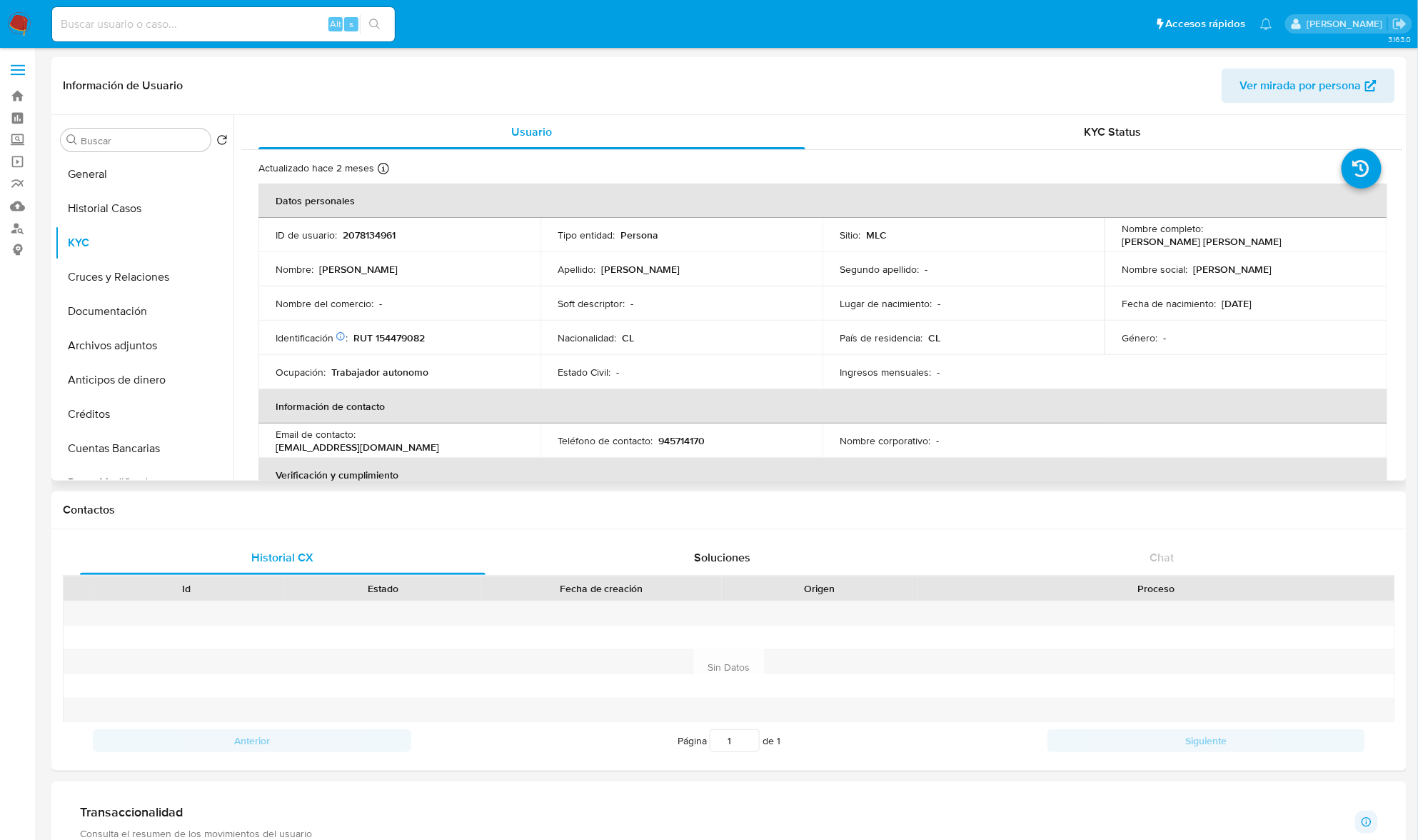
click at [1015, 83] on header "Información de Usuario Ver mirada por persona" at bounding box center [729, 85] width 1333 height 34
click at [17, 223] on link "Buscador de personas" at bounding box center [84, 228] width 170 height 22
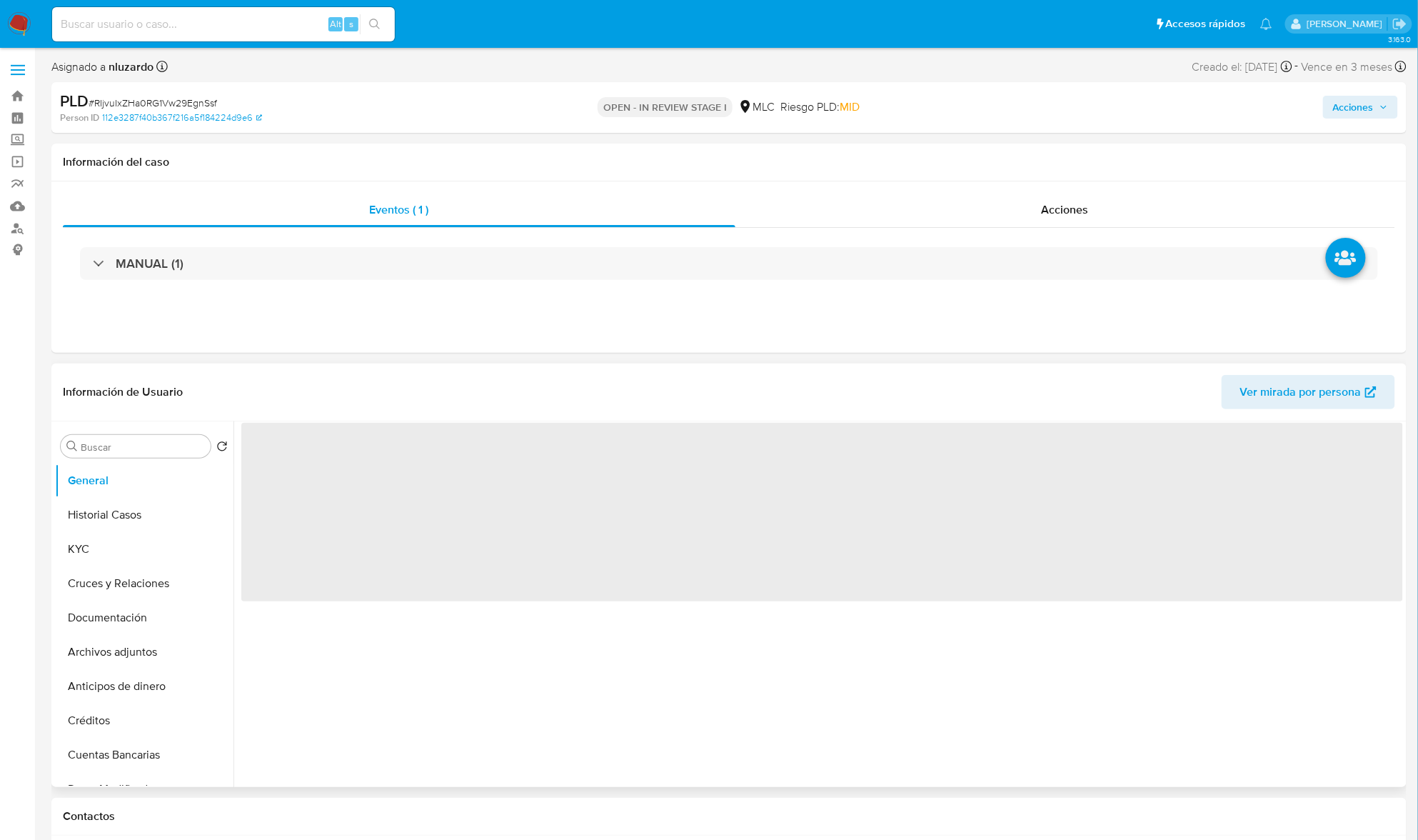
select select "10"
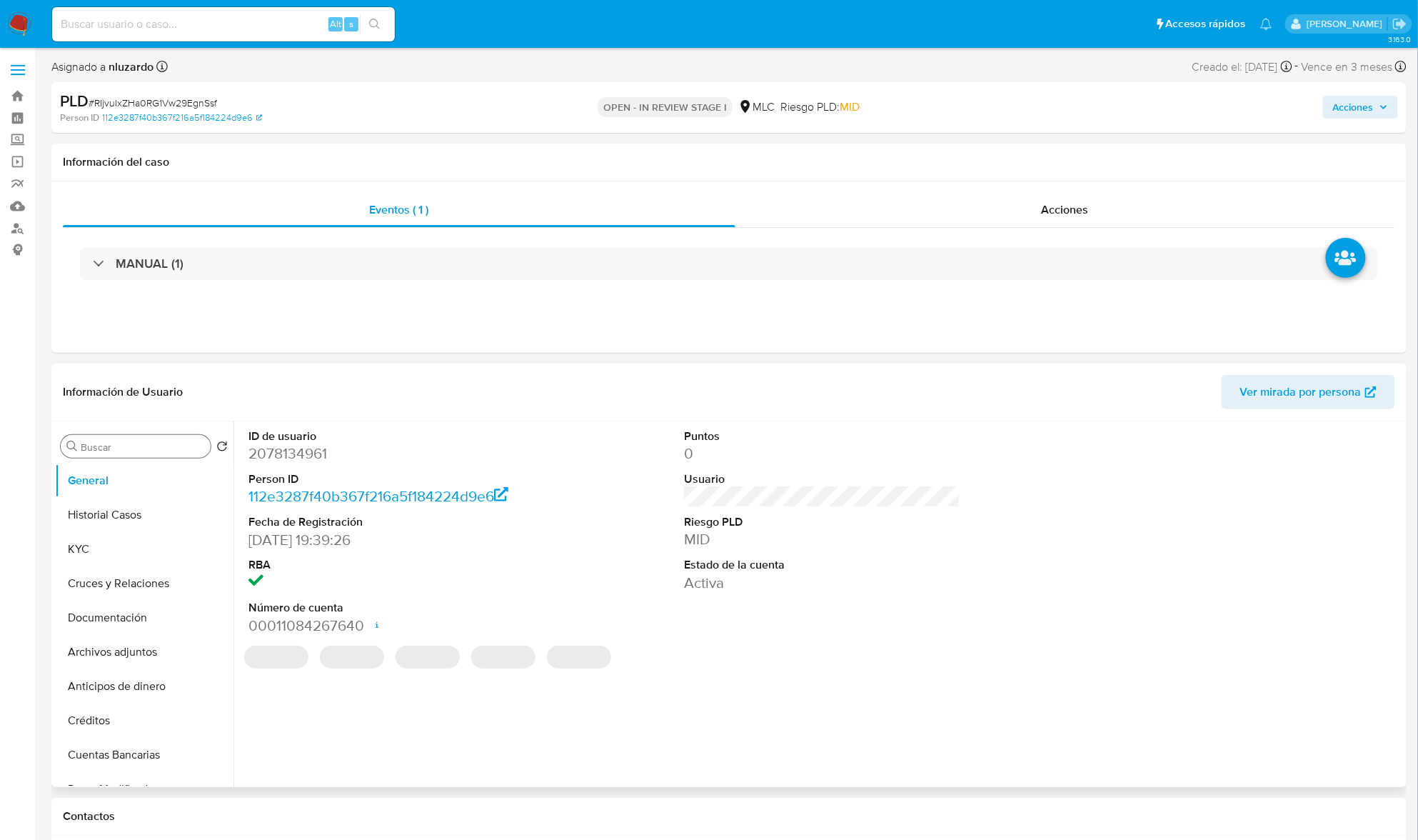
click at [110, 438] on div "Buscar" at bounding box center [136, 446] width 150 height 23
click at [110, 446] on input "Buscar" at bounding box center [143, 446] width 124 height 13
type input "ad"
click at [107, 517] on button "Archivos adjuntos" at bounding box center [139, 514] width 167 height 34
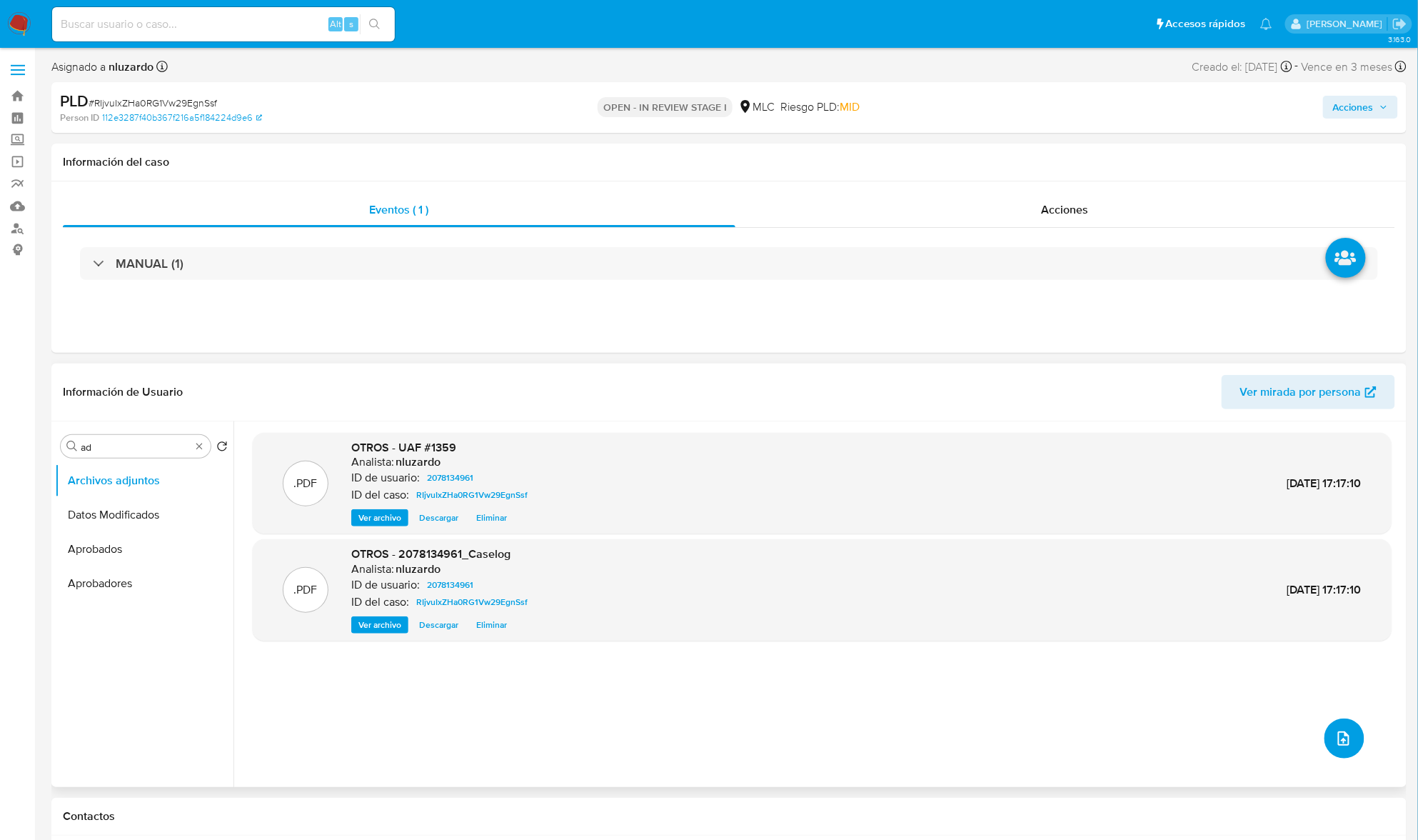
click at [1353, 752] on button "upload-file" at bounding box center [1344, 738] width 40 height 40
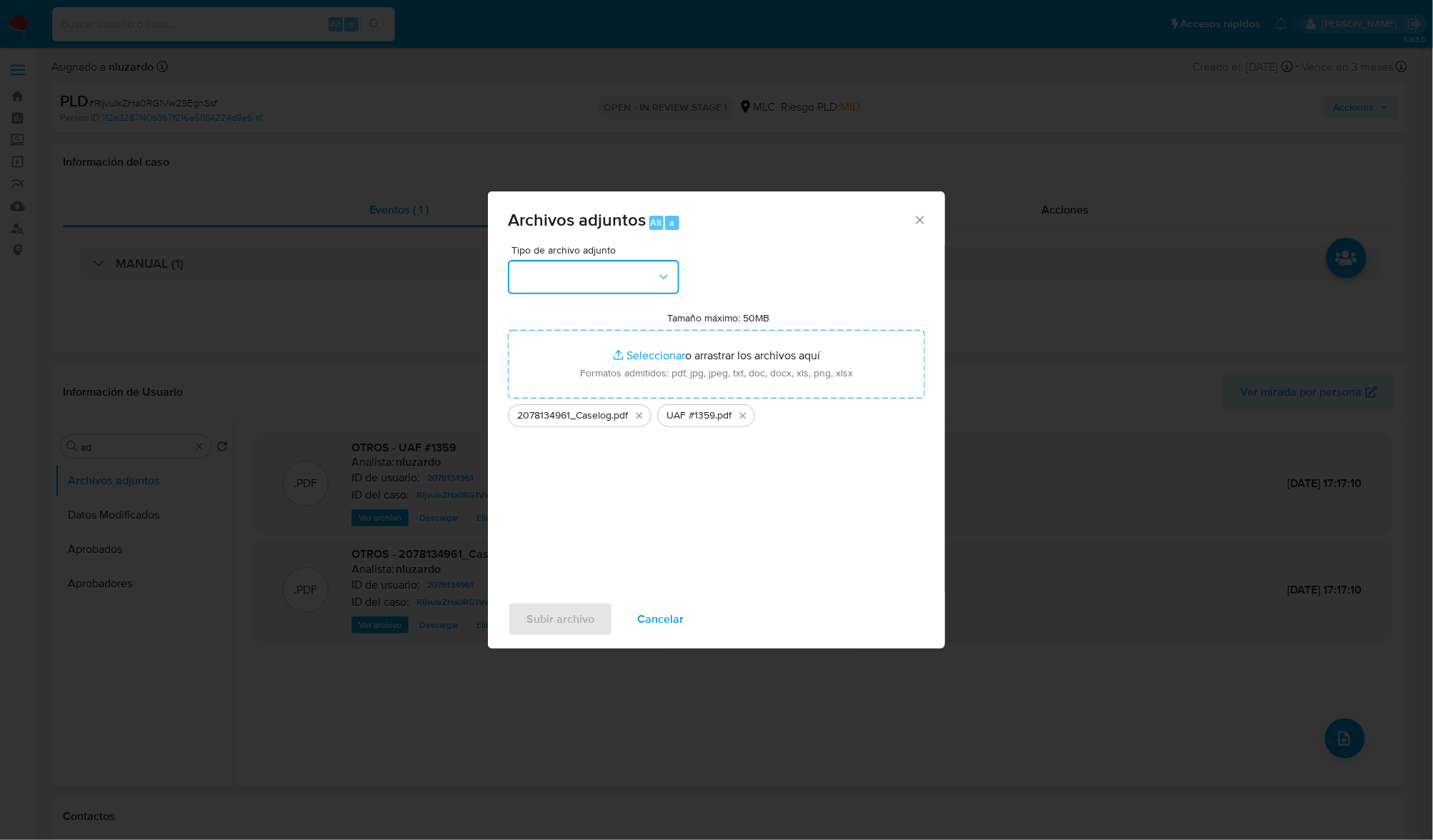
click at [652, 275] on button "button" at bounding box center [594, 276] width 172 height 34
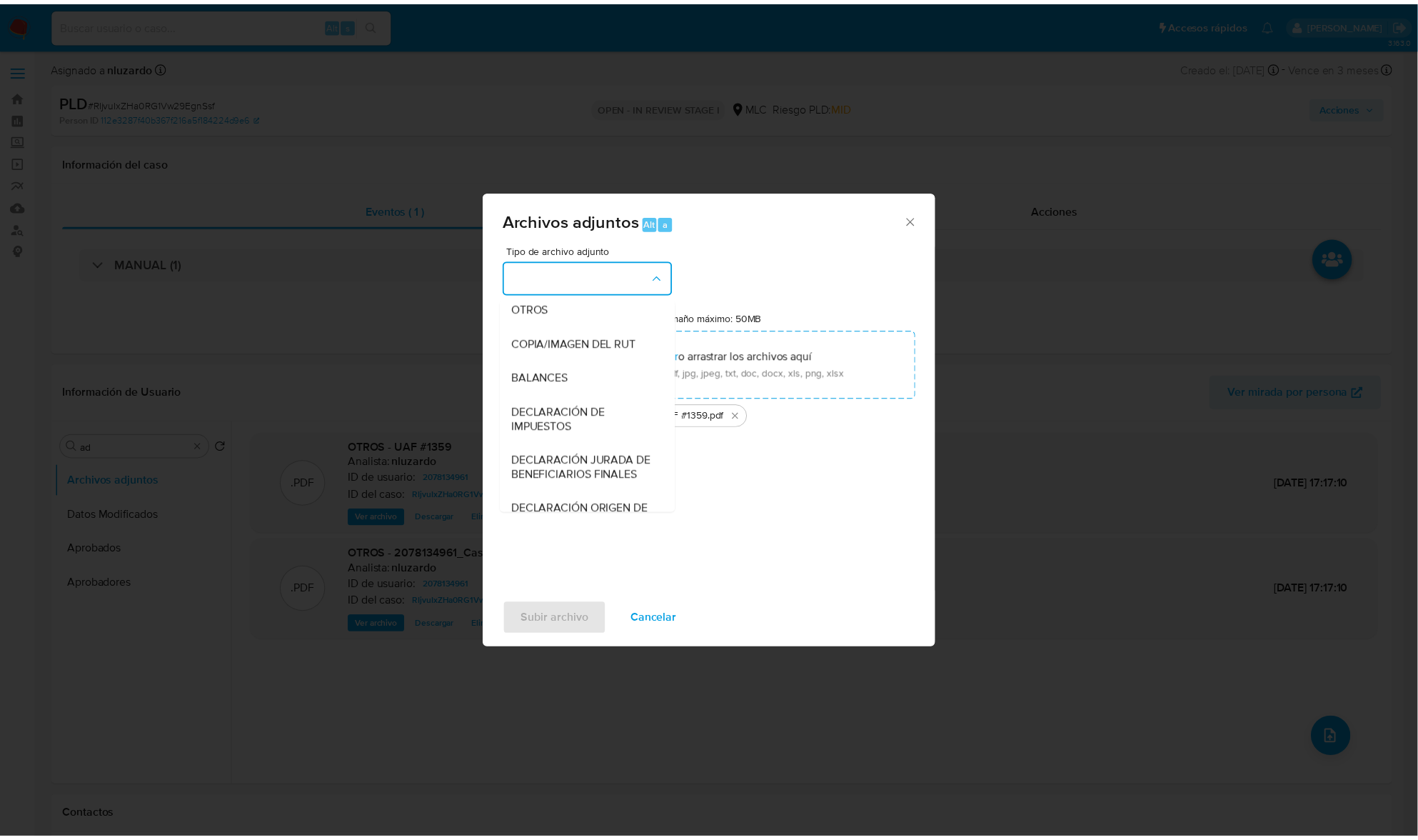
scroll to position [212, 0]
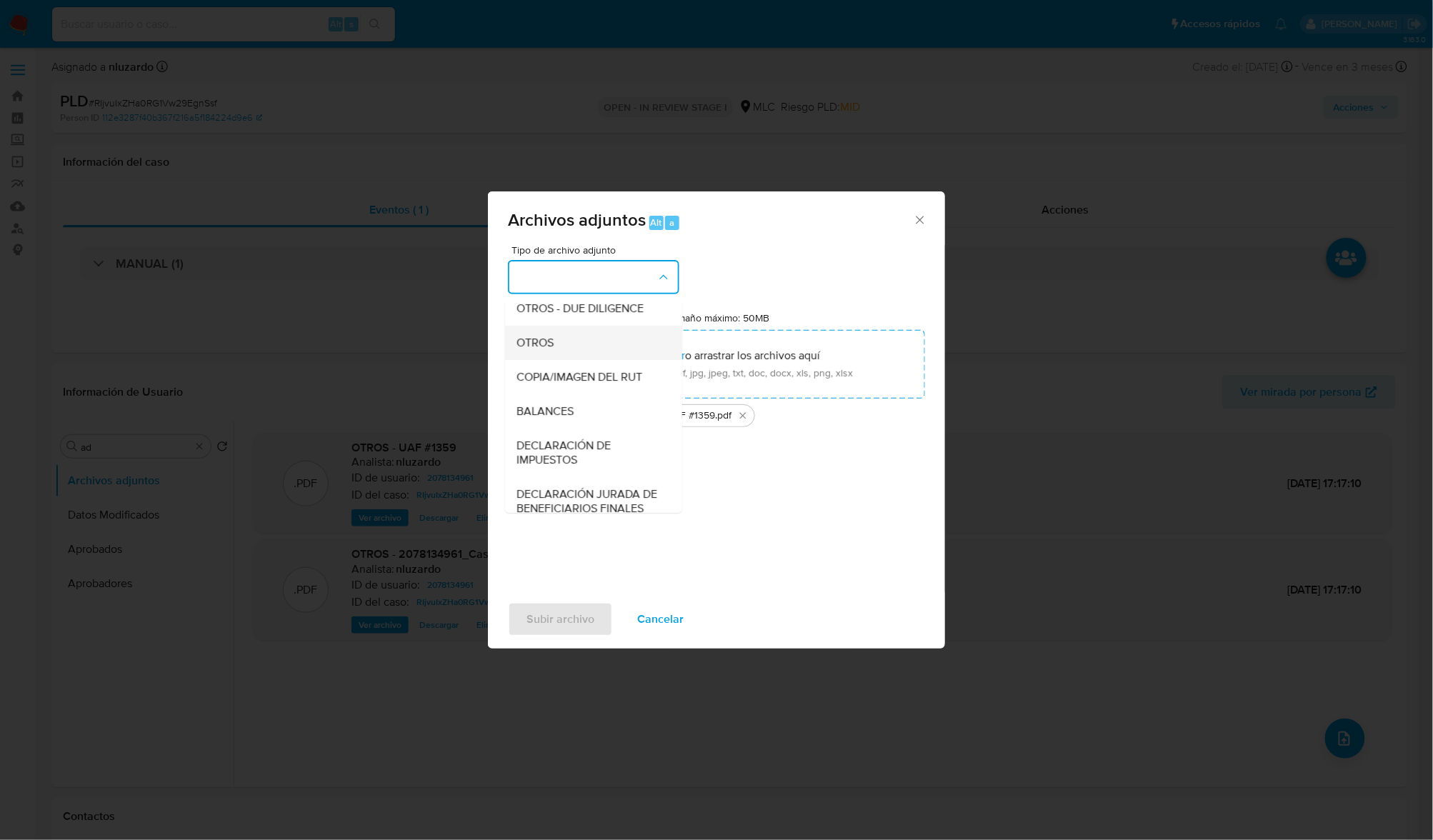
click at [572, 359] on div "OTROS" at bounding box center [589, 342] width 146 height 34
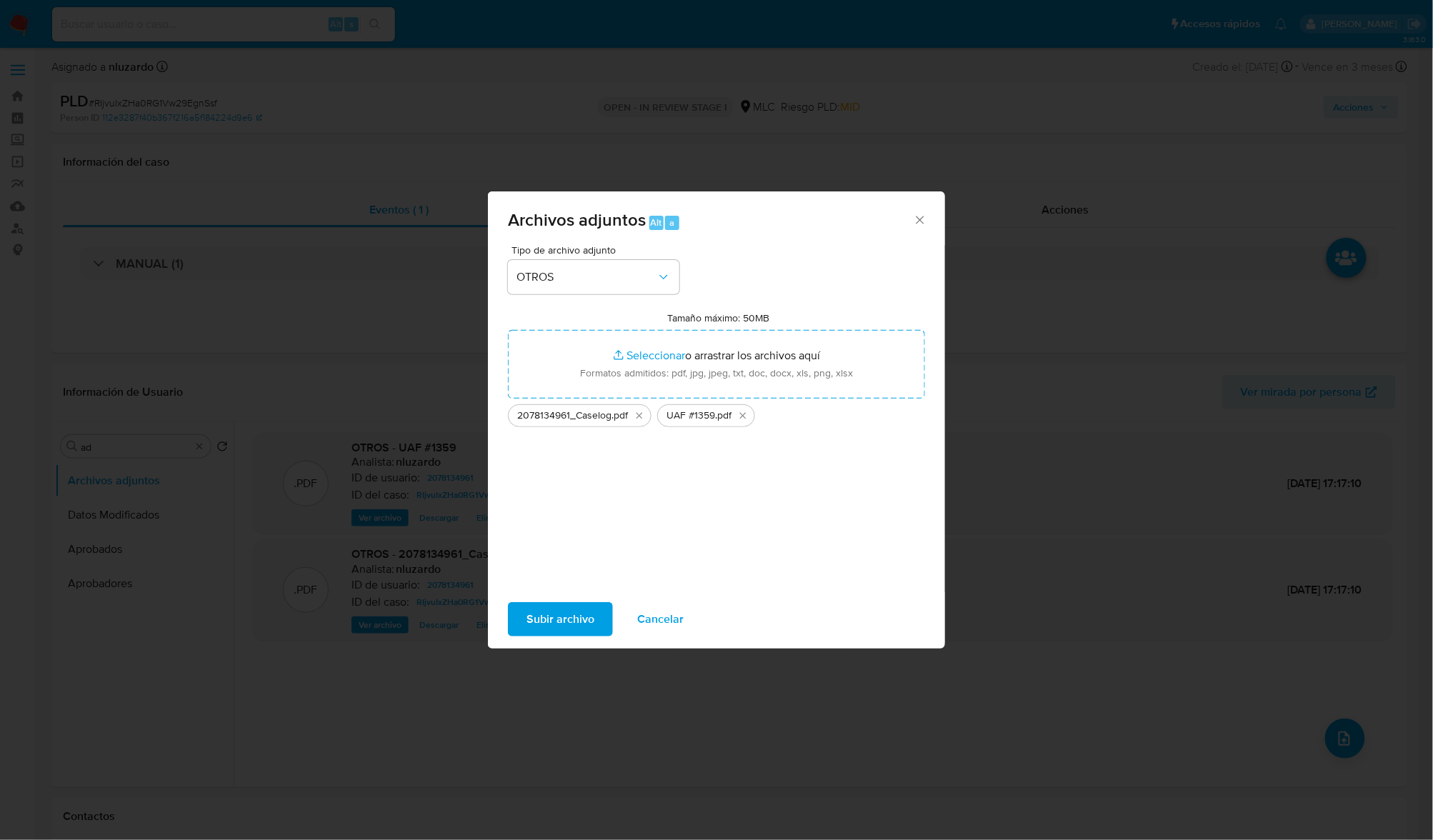
click at [551, 618] on span "Subir archivo" at bounding box center [561, 619] width 68 height 31
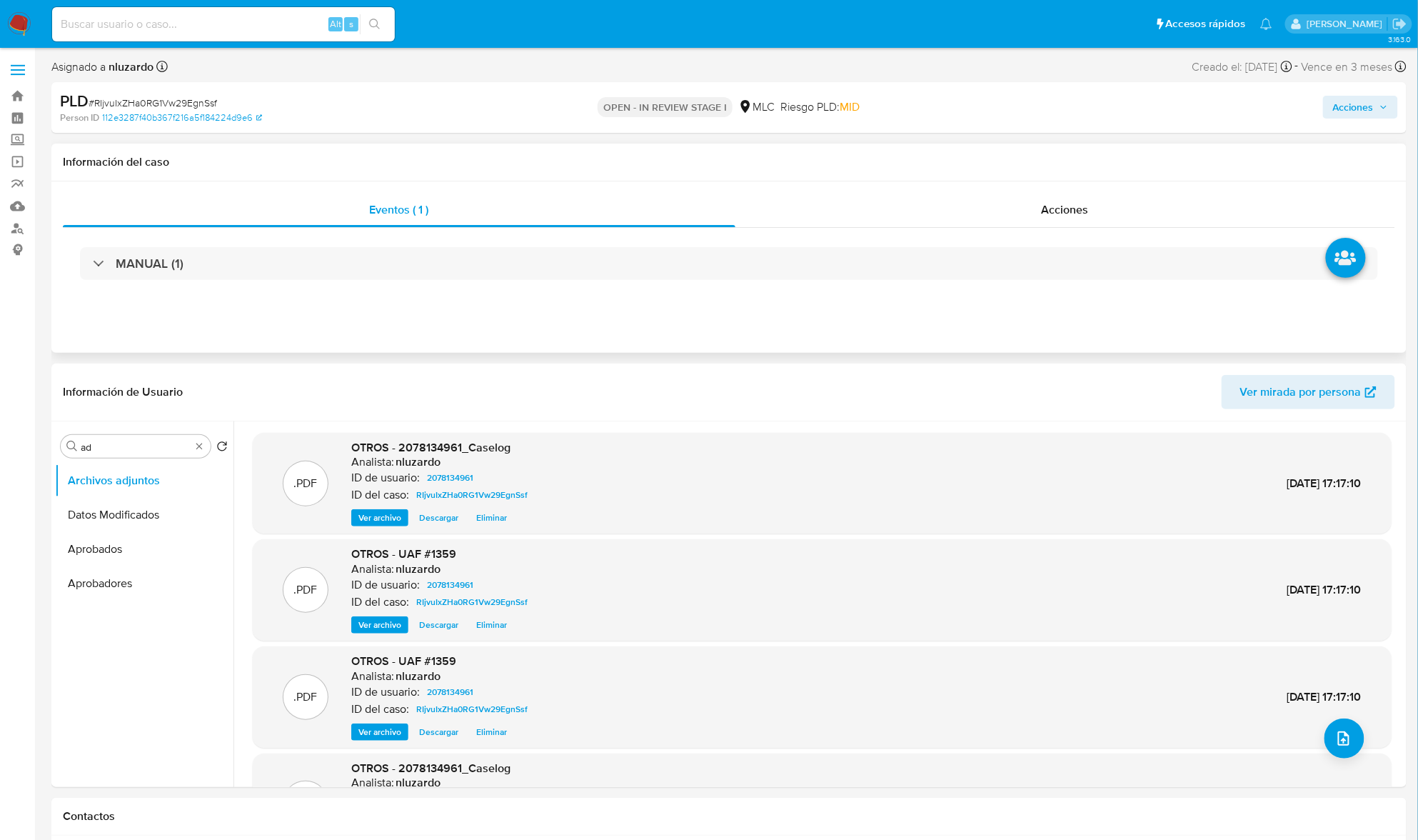
click at [1161, 191] on div "Eventos ( 1 ) Acciones MANUAL (1)" at bounding box center [729, 267] width 1356 height 172
click at [1152, 197] on div "Acciones" at bounding box center [1065, 210] width 661 height 34
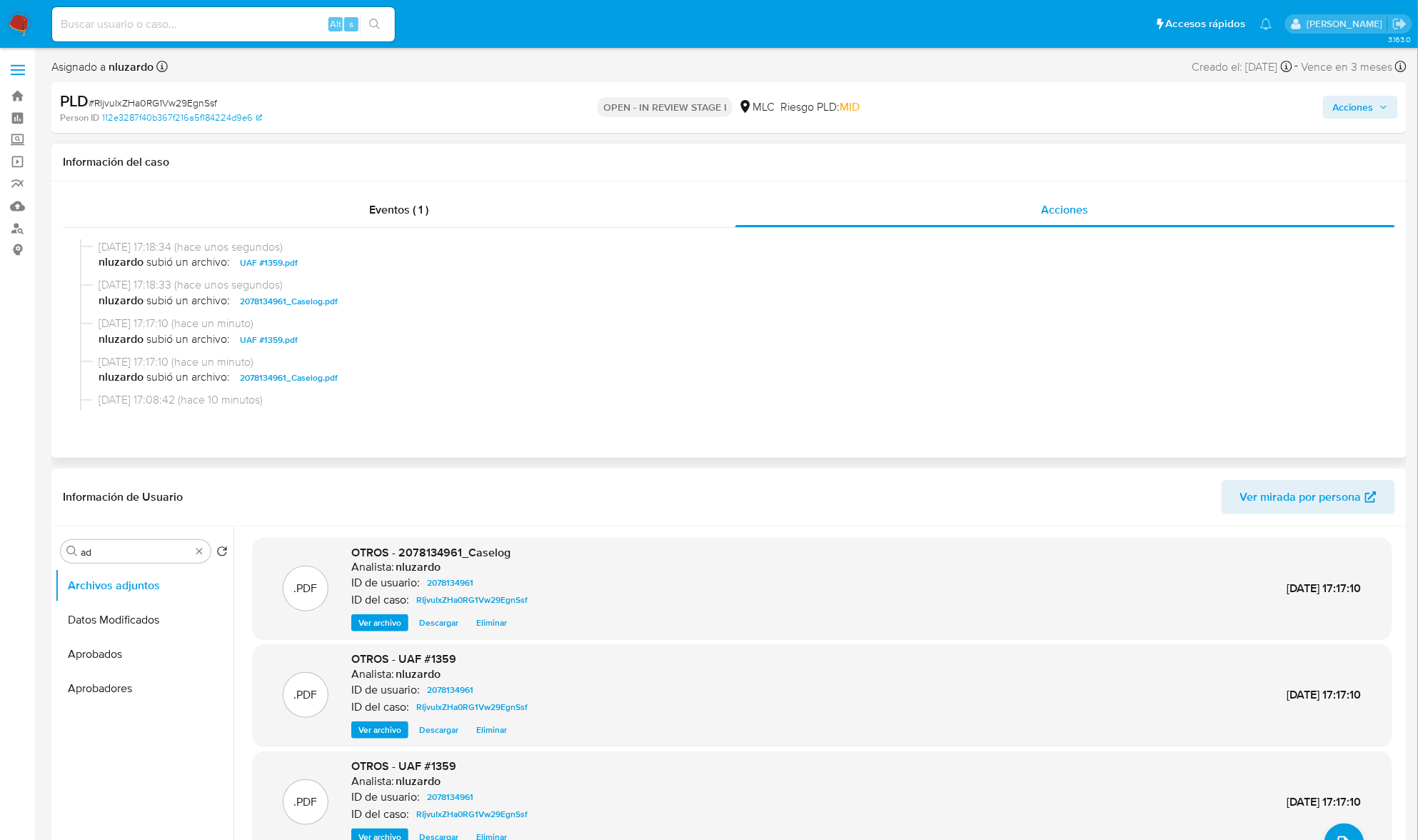
click at [370, 306] on span "nluzardo subió un archivo: 2078134961_Caselog.pdf" at bounding box center [736, 302] width 1274 height 17
click at [1364, 112] on span "Acciones" at bounding box center [1354, 108] width 41 height 23
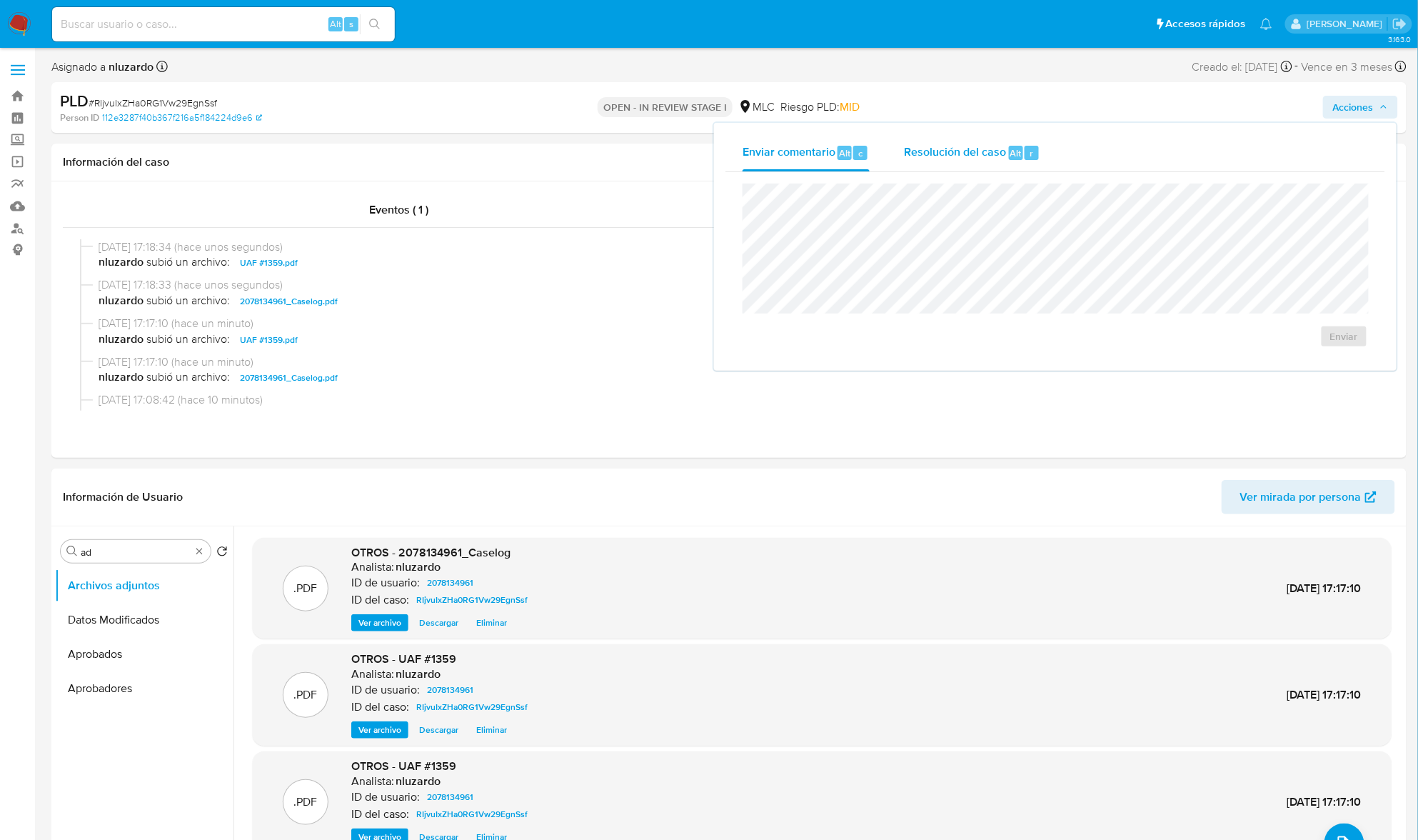
click at [995, 150] on span "Resolución del caso" at bounding box center [954, 152] width 102 height 16
click at [1284, 366] on span "ROI Proposal" at bounding box center [1304, 350] width 70 height 31
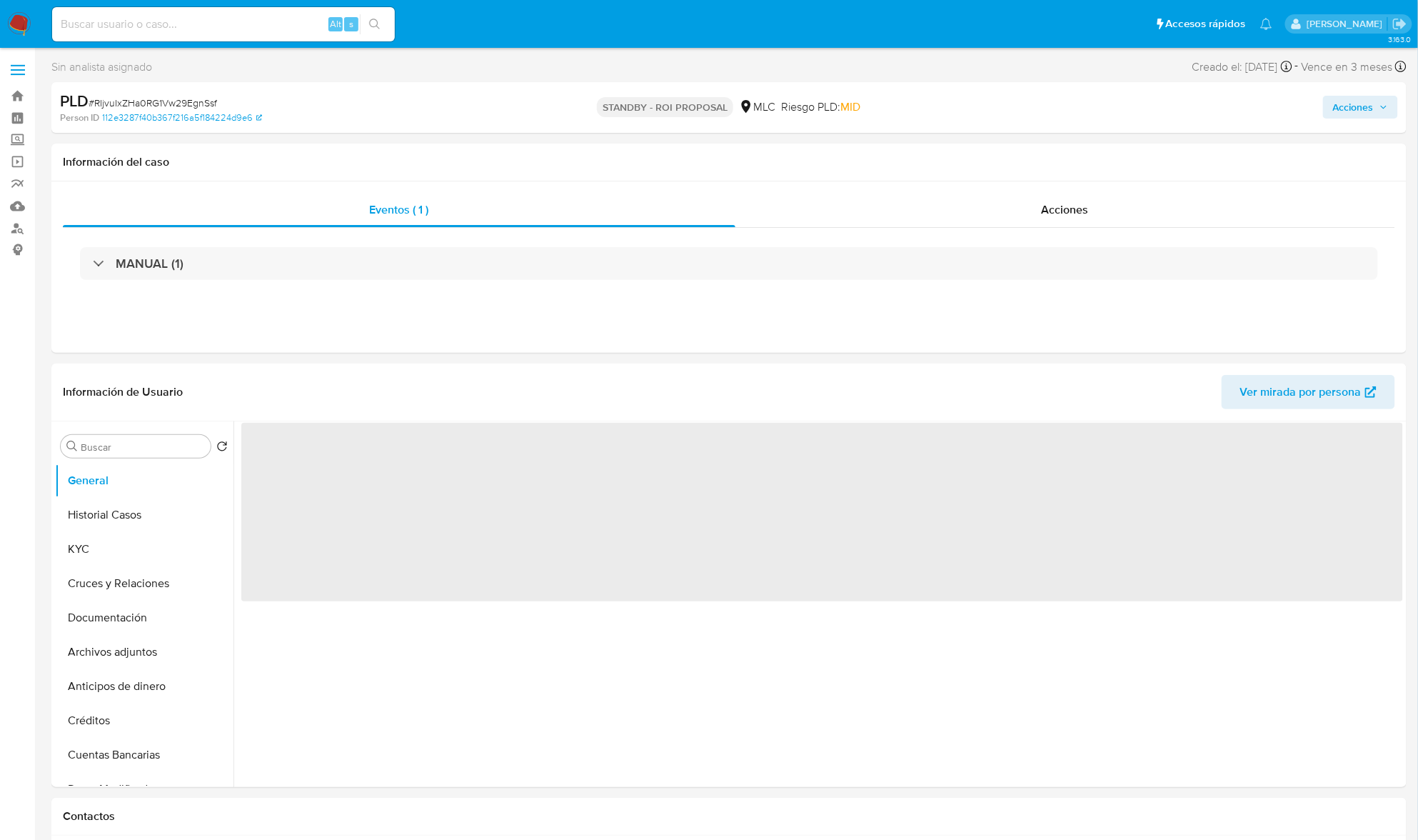
select select "10"
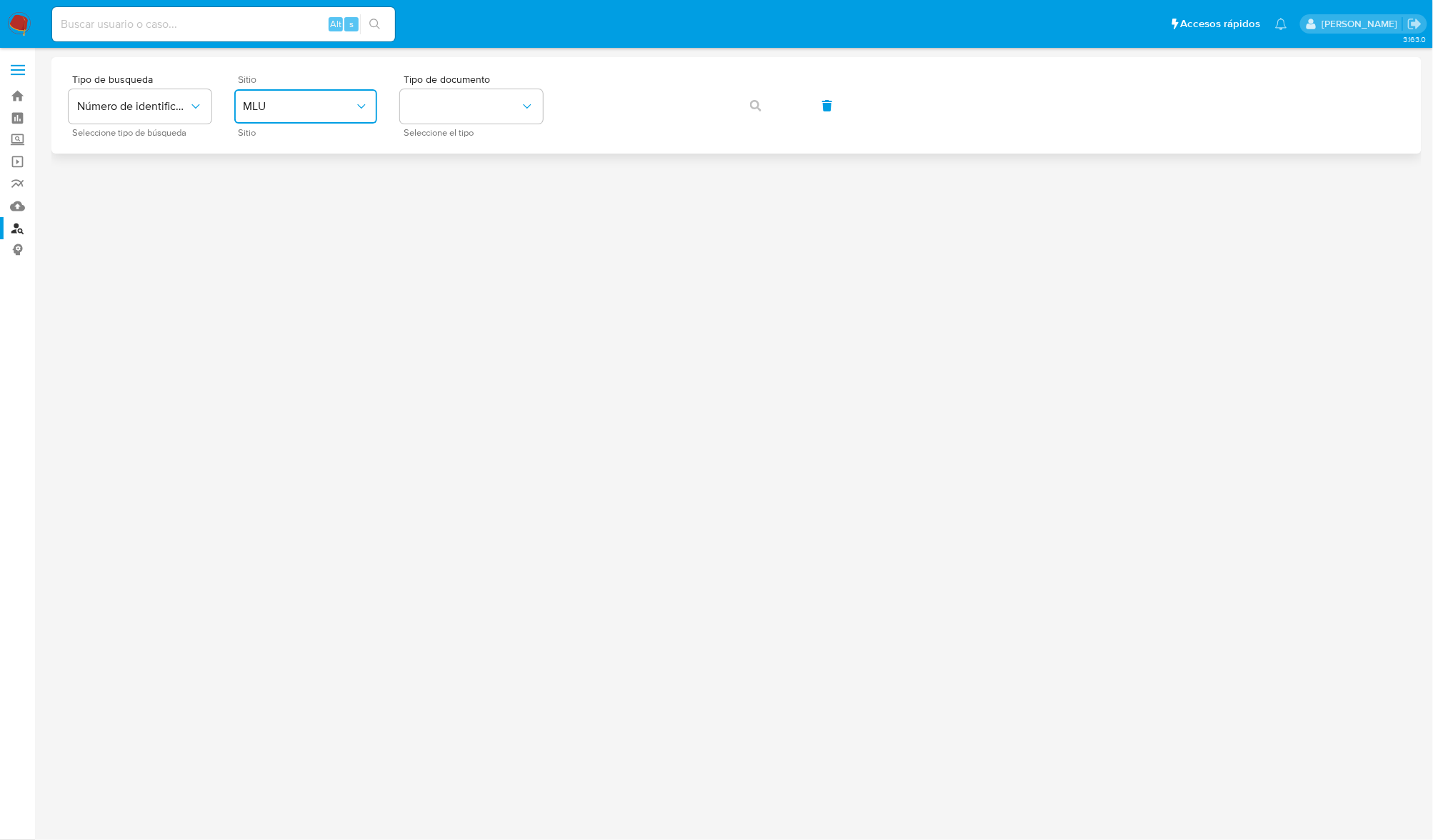
click at [307, 110] on span "MLU" at bounding box center [298, 106] width 112 height 15
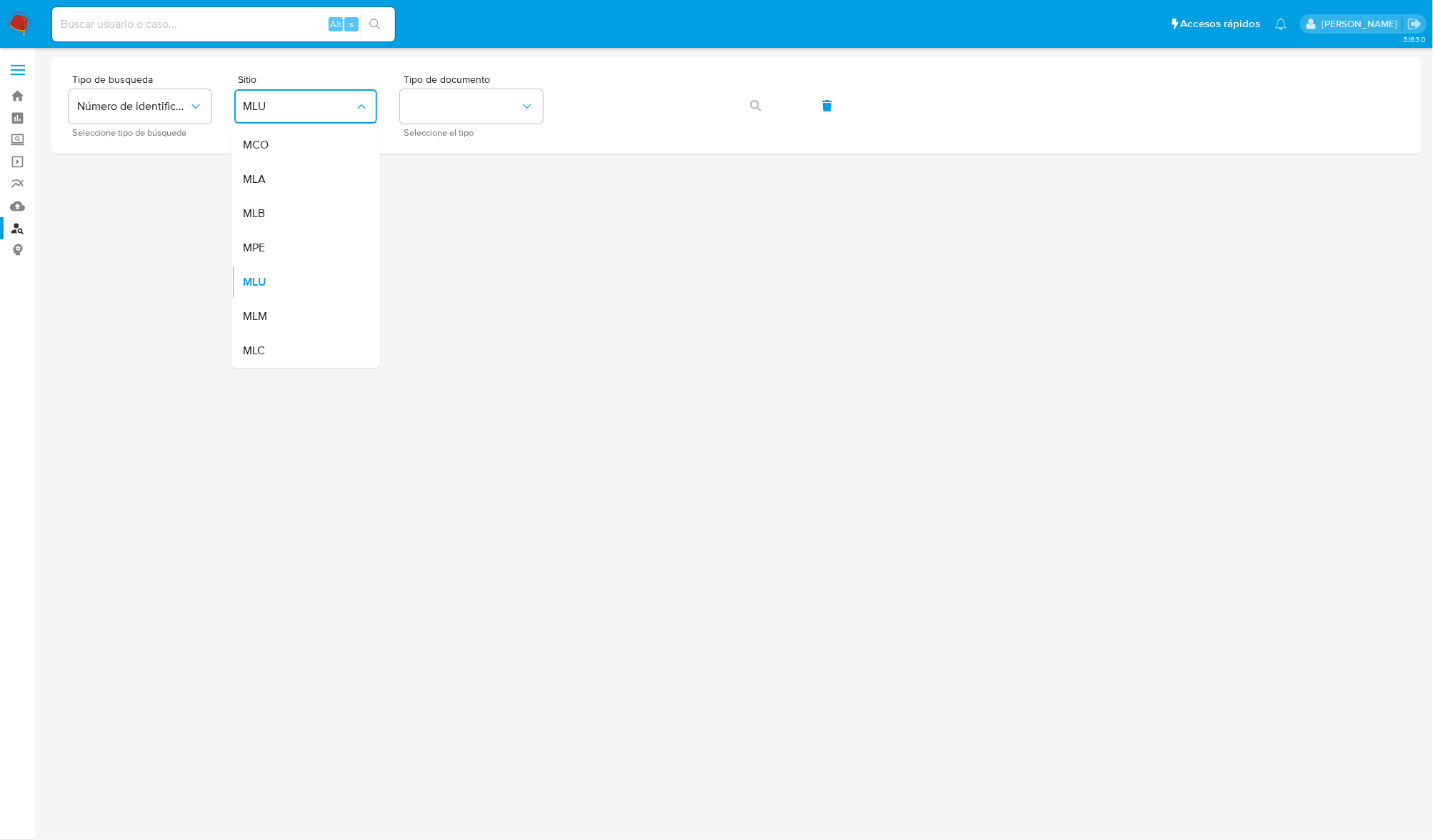
click at [269, 345] on div "MLC" at bounding box center [301, 350] width 117 height 34
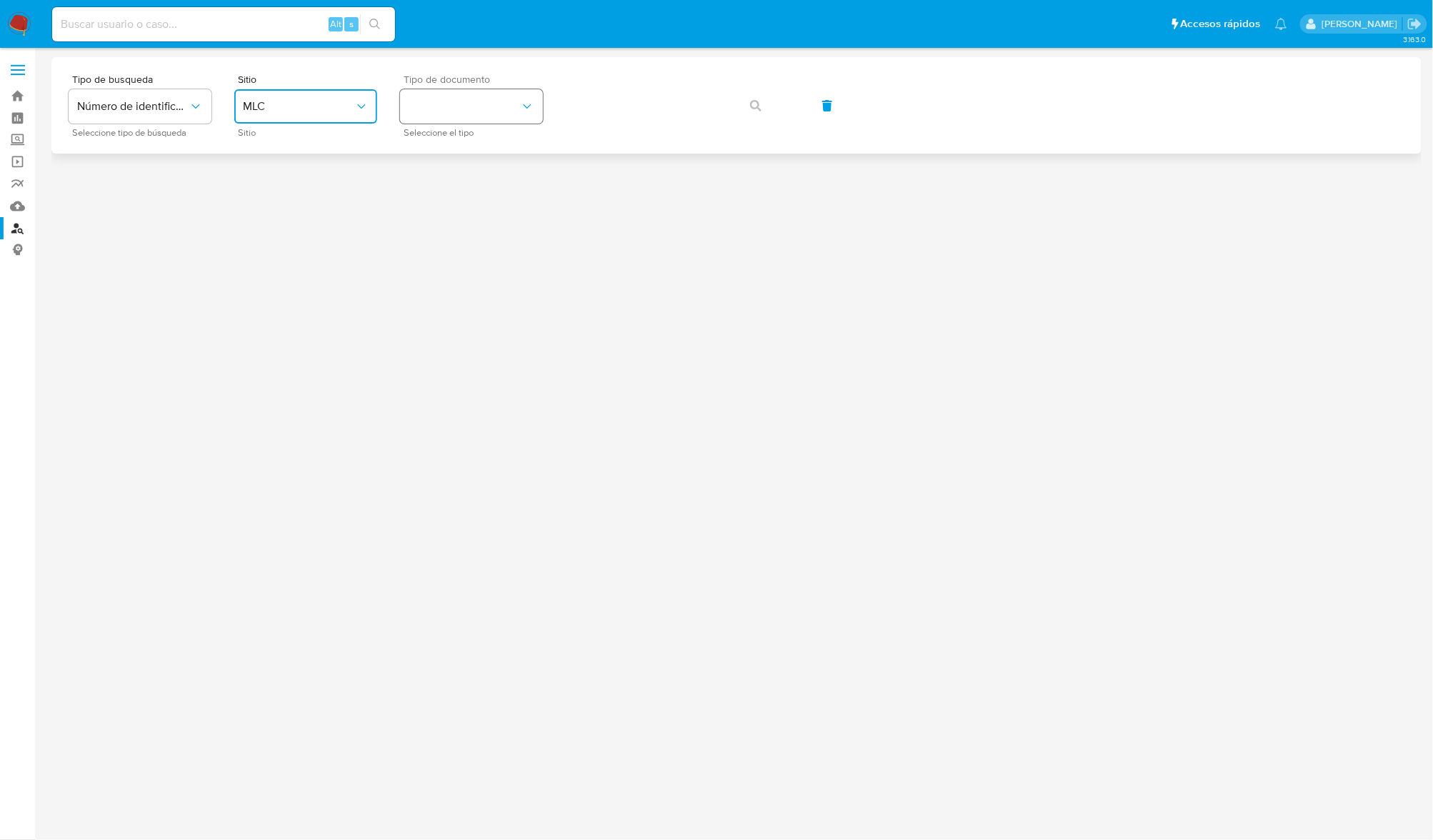
click at [481, 107] on button "identificationType" at bounding box center [471, 106] width 143 height 34
click at [472, 143] on div "RUT RUT" at bounding box center [467, 152] width 117 height 48
click at [762, 117] on button "button" at bounding box center [756, 105] width 49 height 34
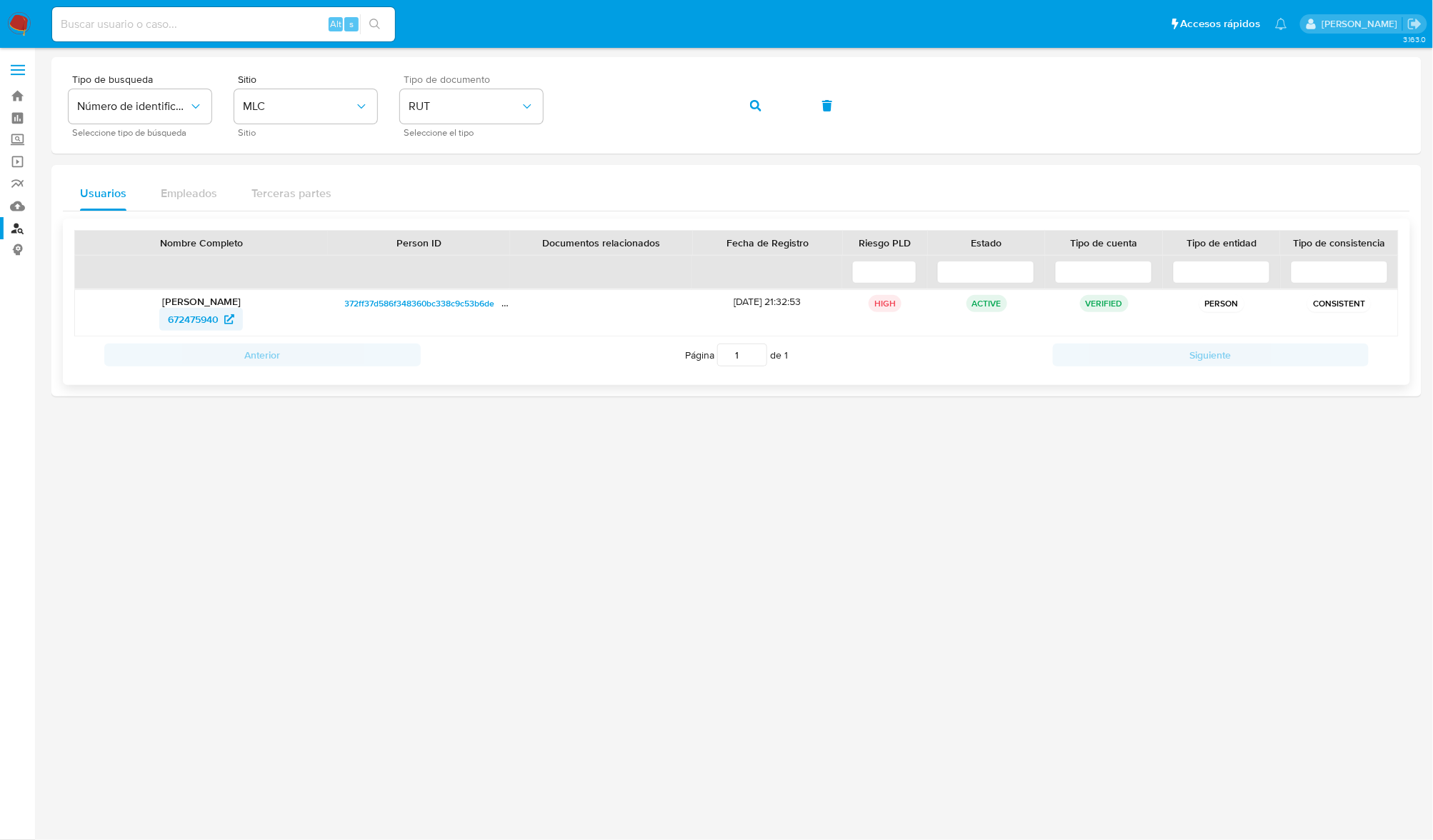
click at [202, 324] on span "672475940" at bounding box center [193, 319] width 50 height 23
click at [752, 109] on icon "button" at bounding box center [756, 106] width 12 height 12
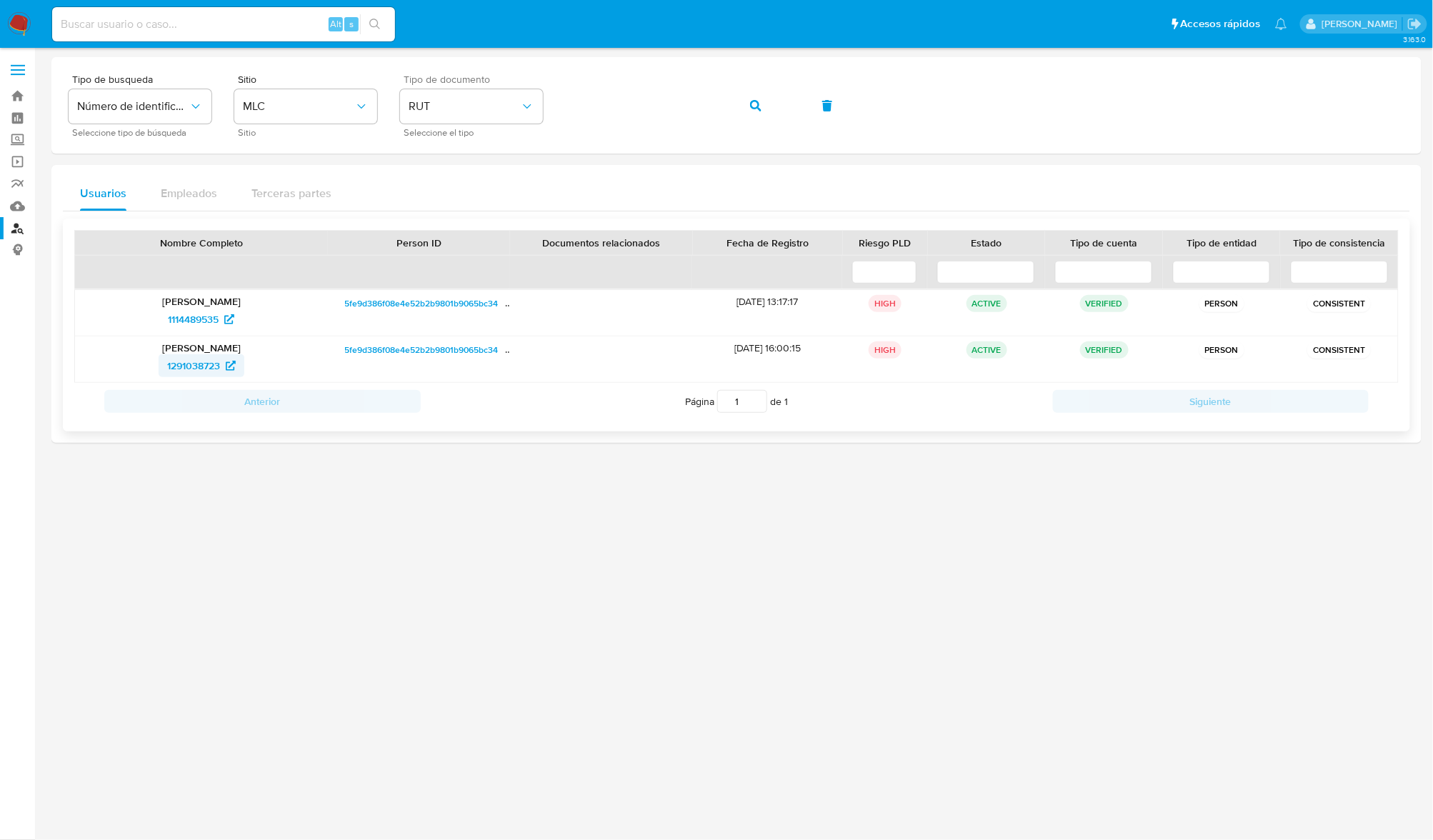
click at [212, 370] on span "1291038723" at bounding box center [193, 366] width 52 height 23
click at [206, 321] on span "1114489535" at bounding box center [193, 319] width 50 height 23
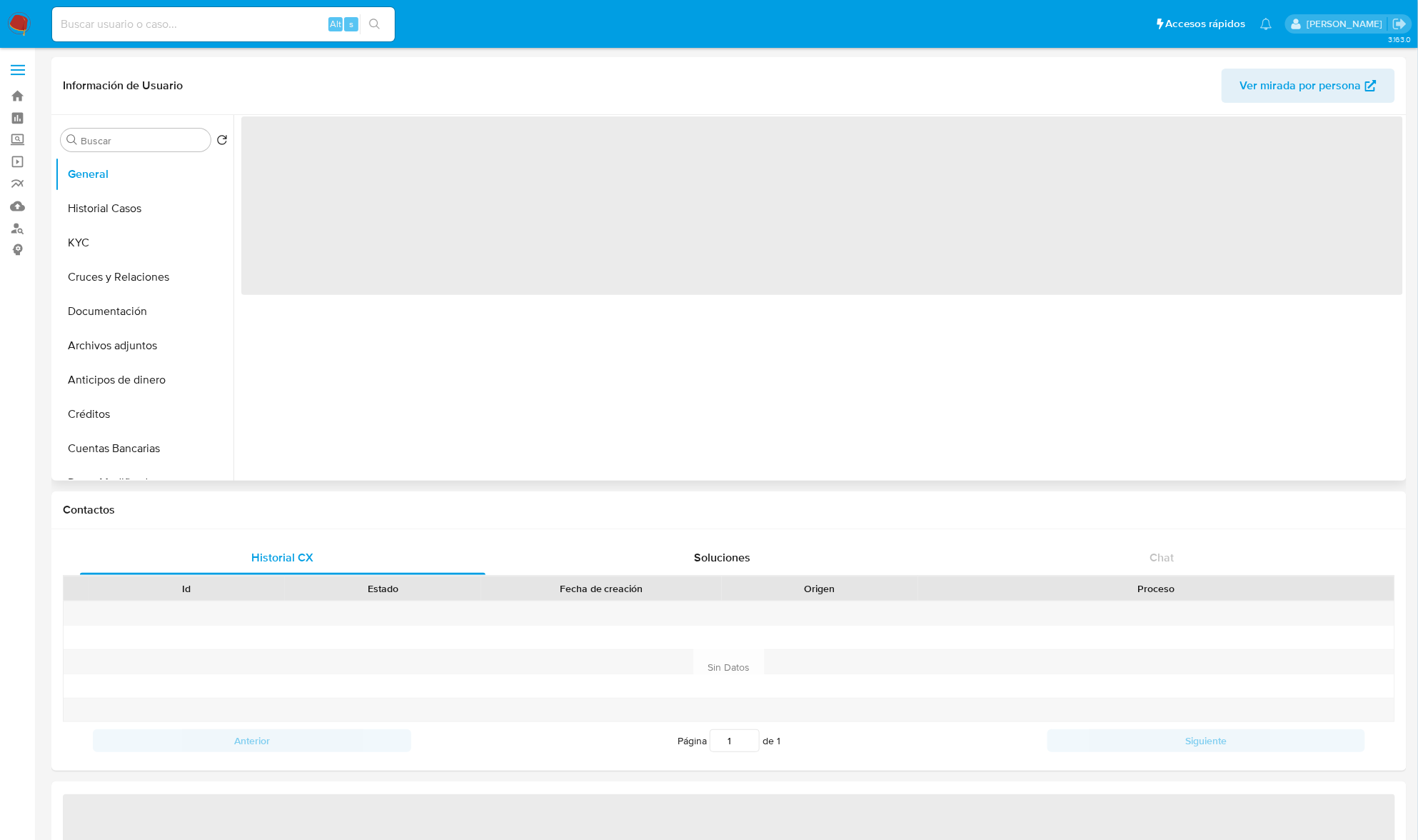
select select "10"
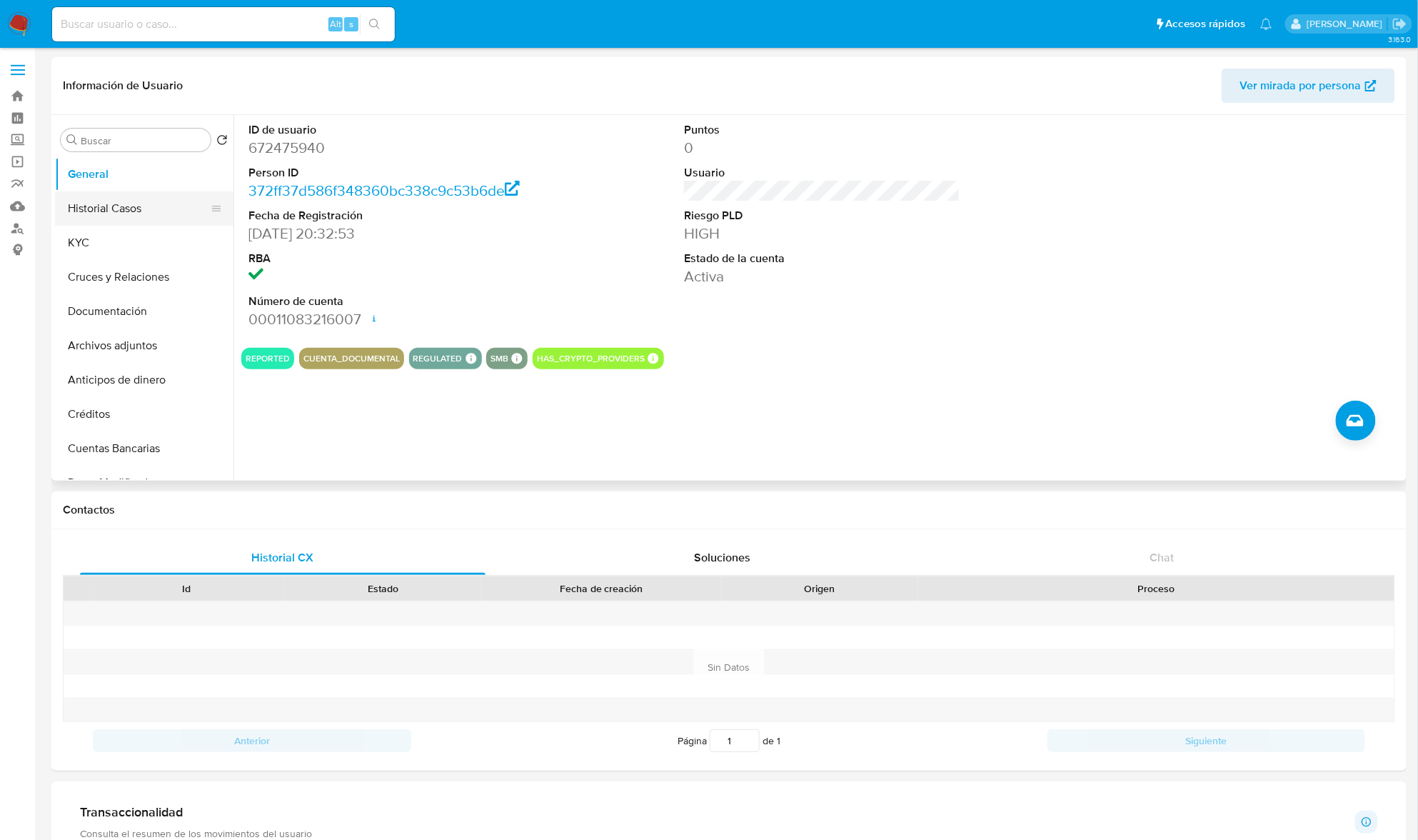
click at [115, 206] on button "Historial Casos" at bounding box center [139, 208] width 167 height 34
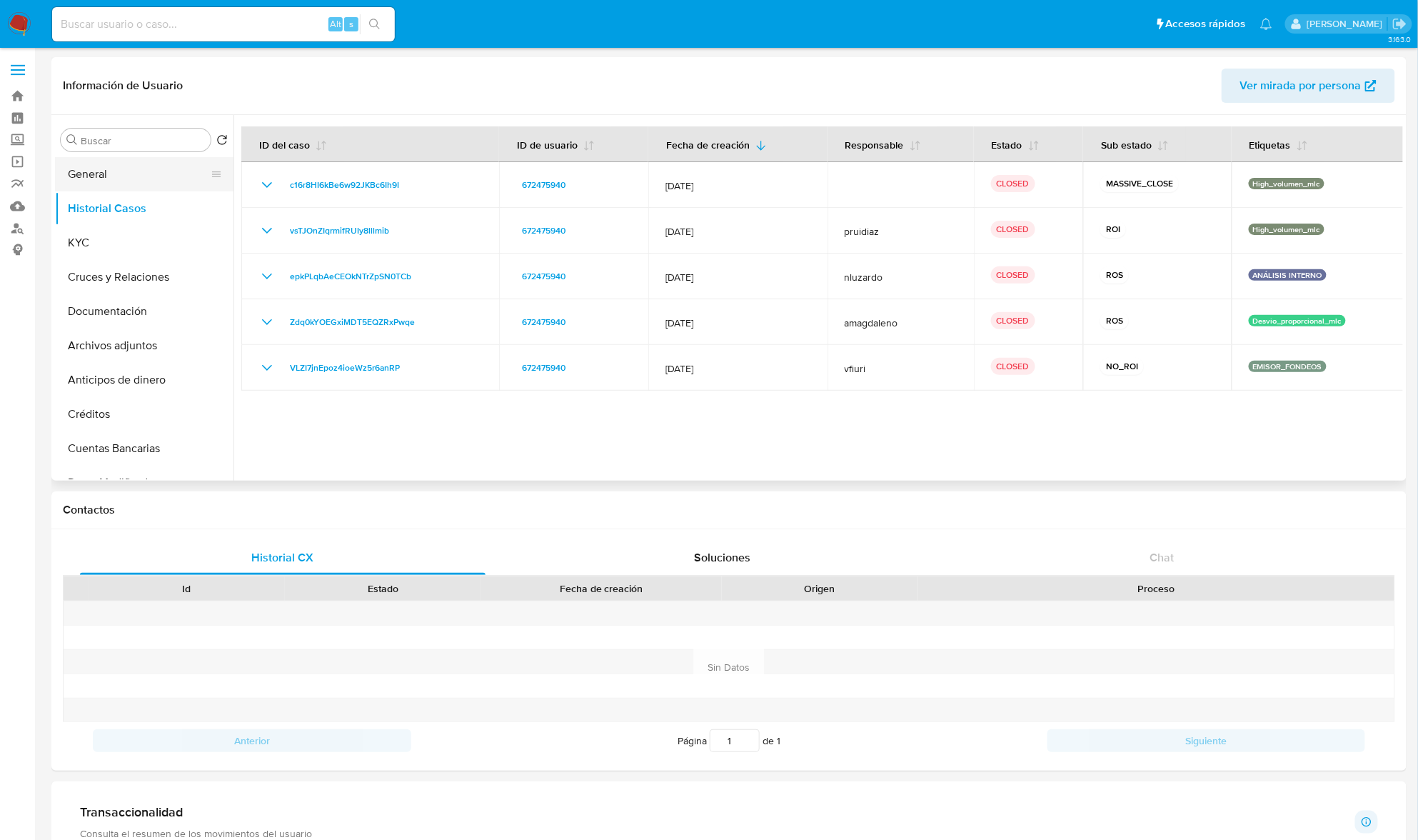
click at [102, 180] on button "General" at bounding box center [139, 174] width 167 height 34
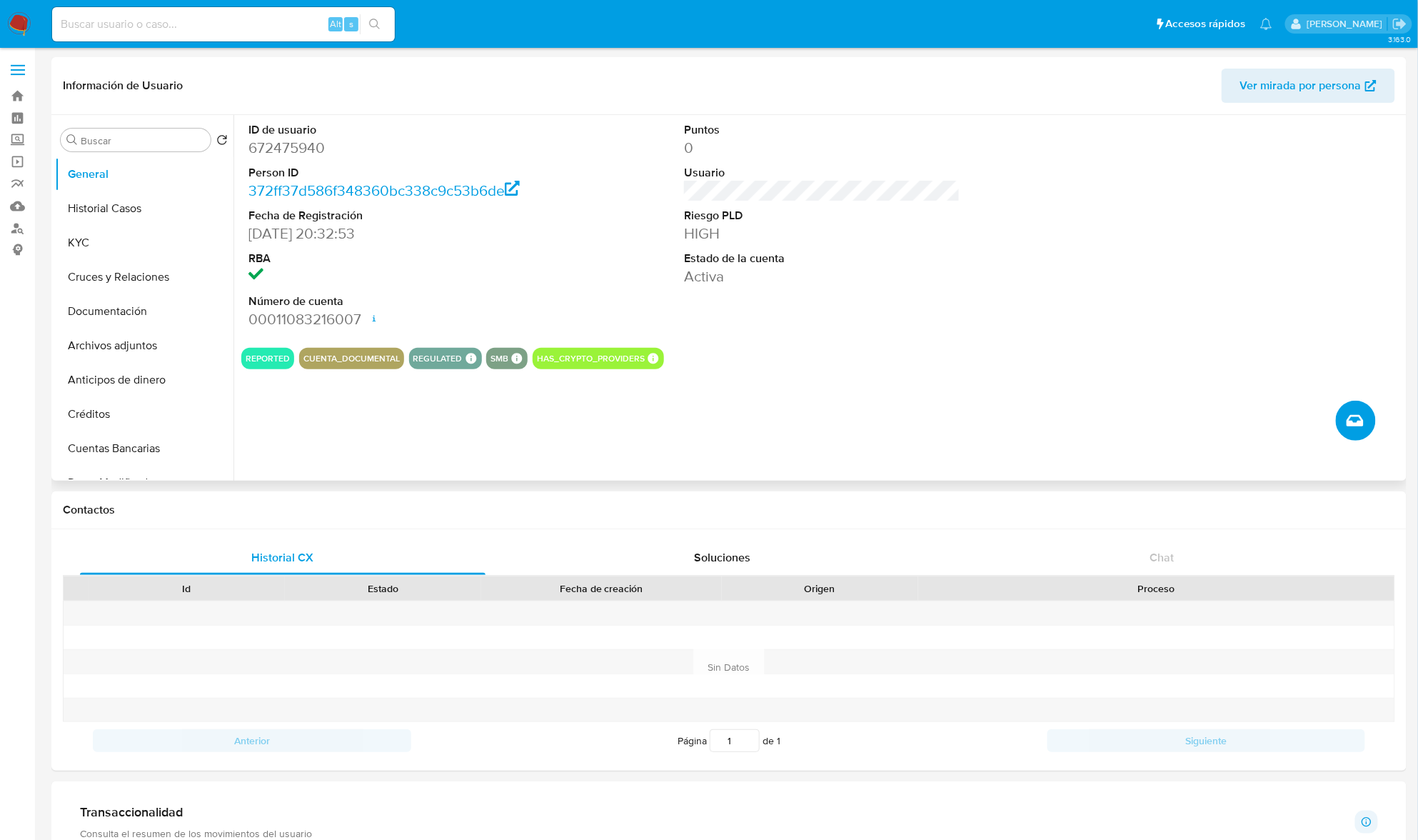
click at [1366, 412] on button "Crear caso manual" at bounding box center [1356, 420] width 40 height 40
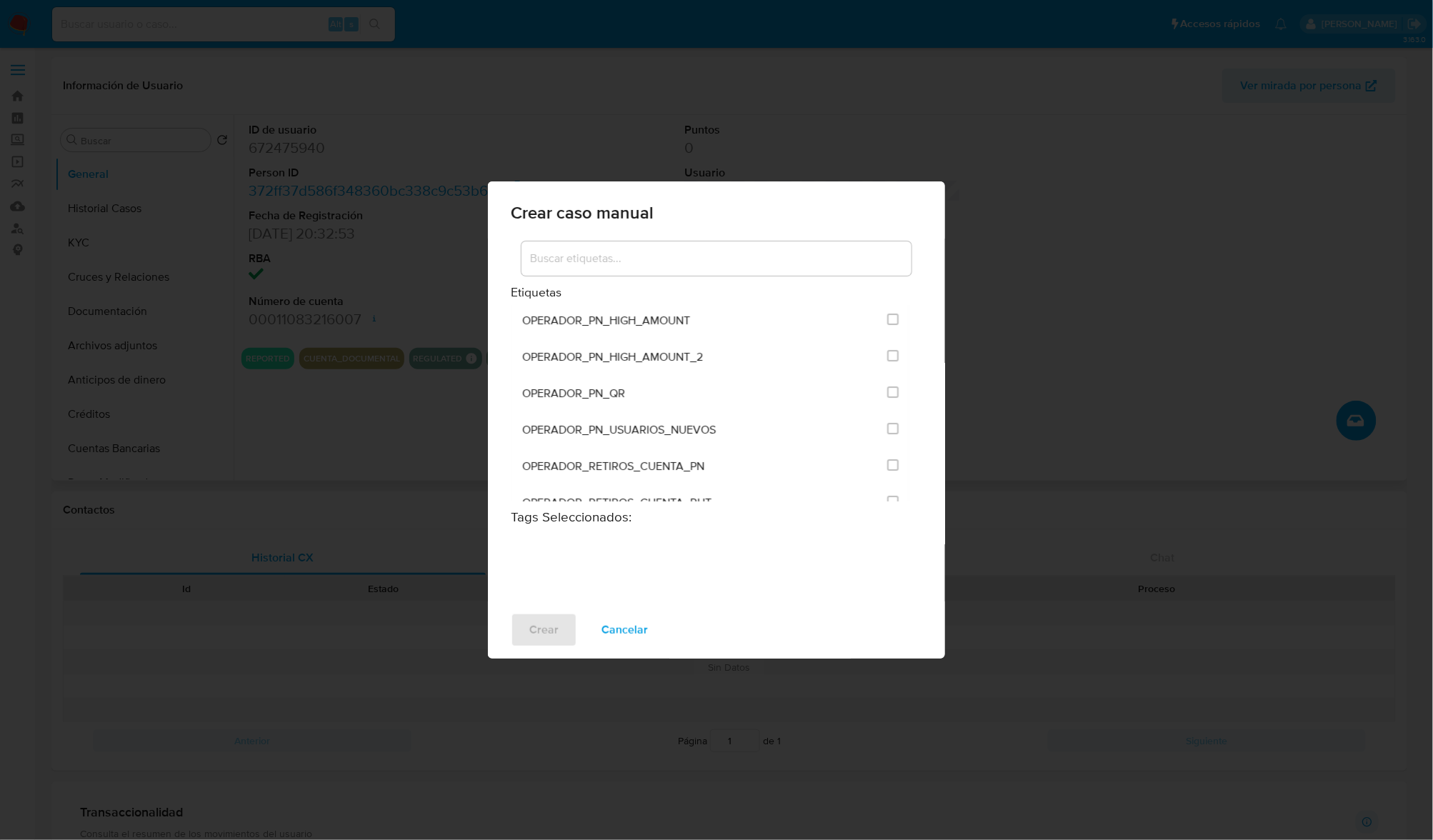
scroll to position [2857, 0]
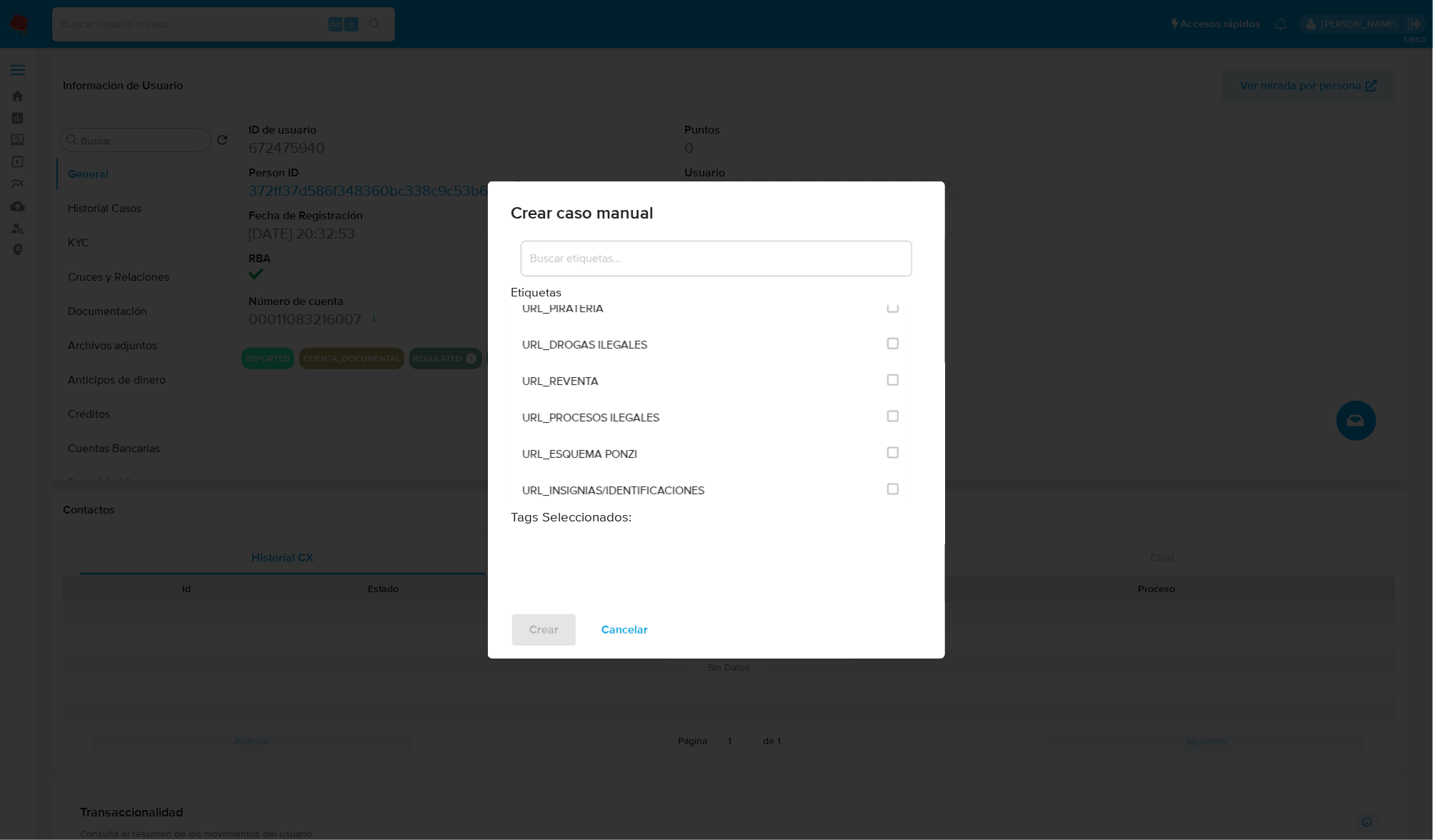
click at [586, 259] on input at bounding box center [717, 258] width 390 height 18
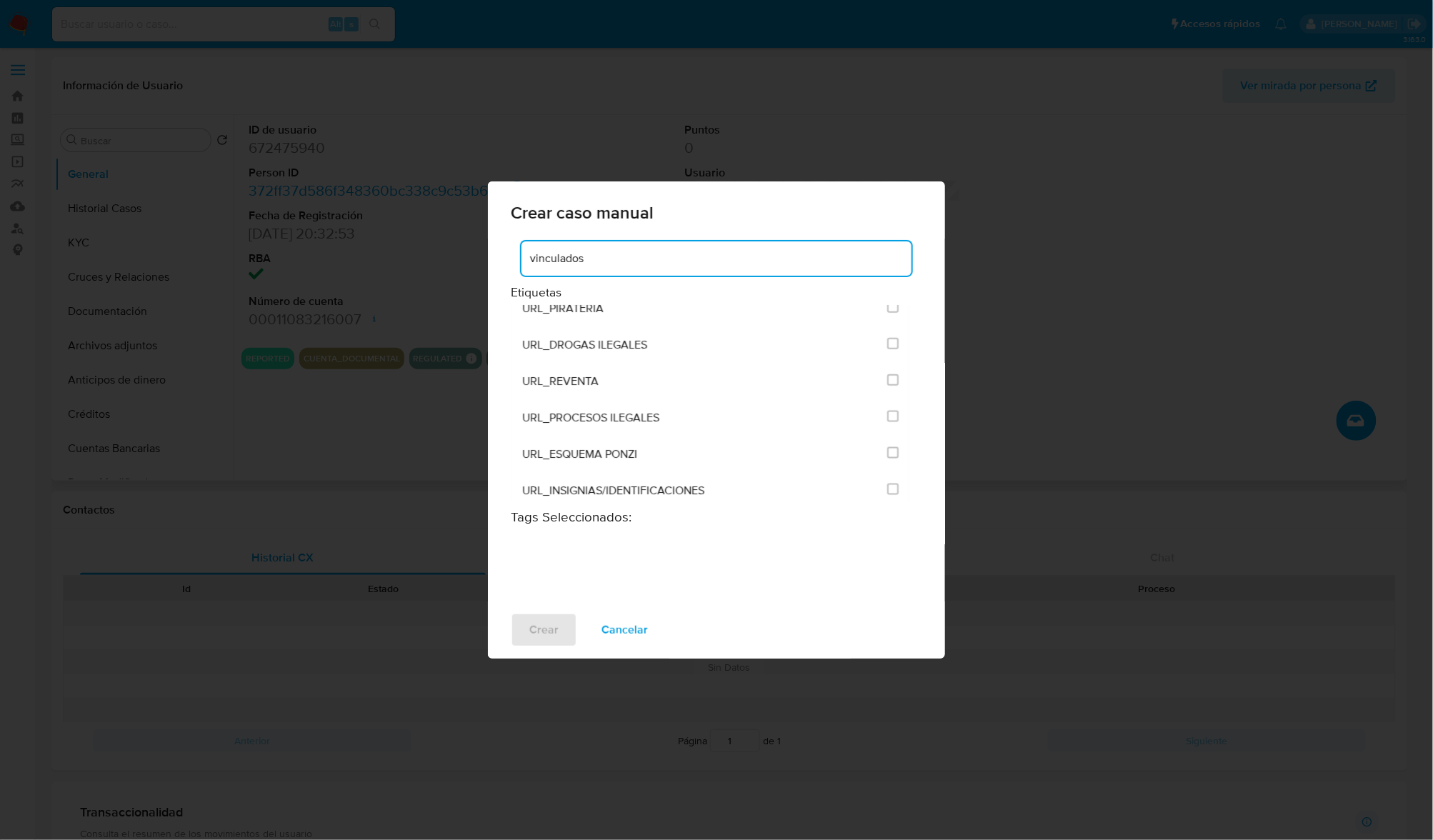
scroll to position [0, 0]
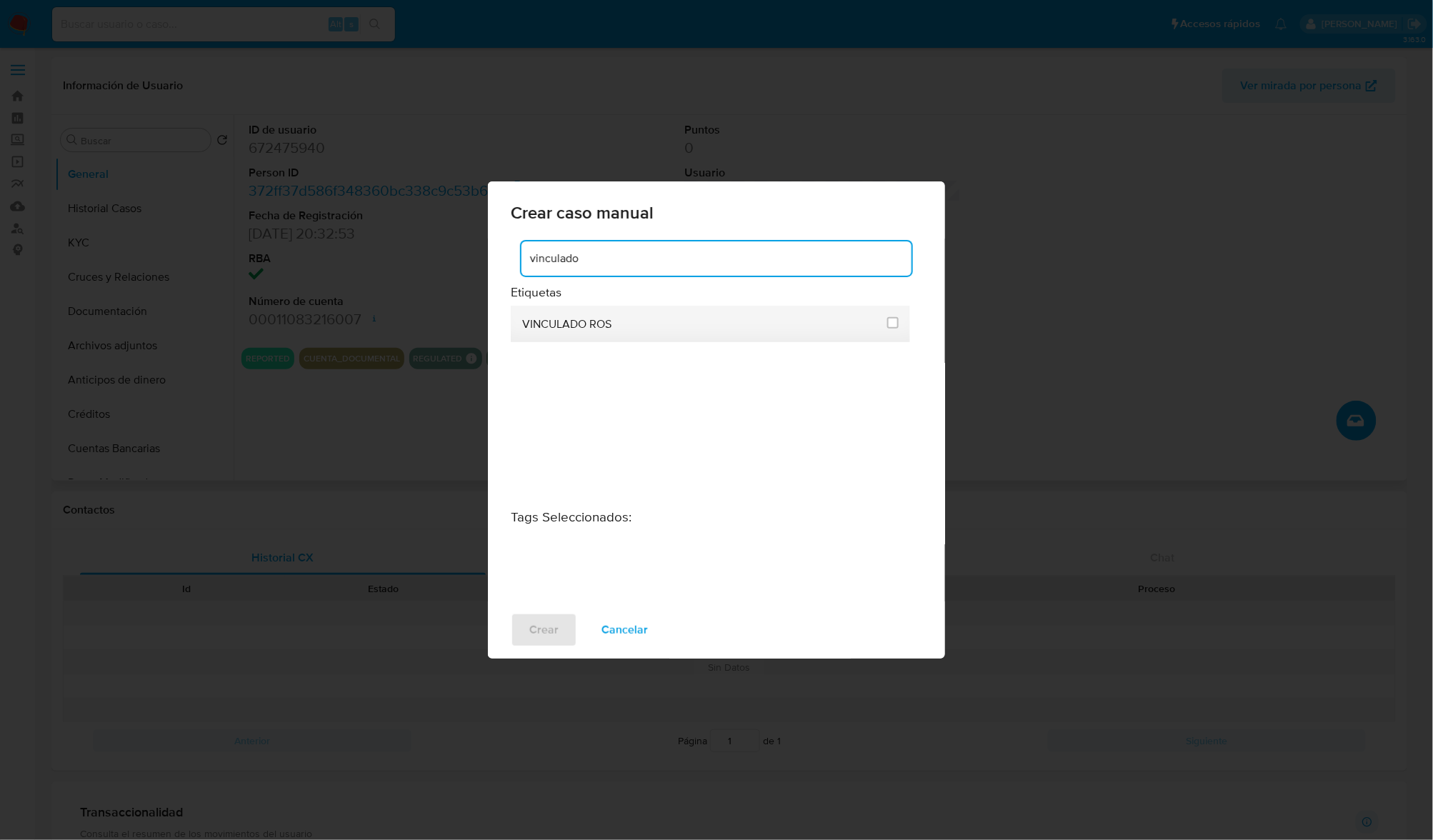
type input "vinculado"
click at [897, 315] on div at bounding box center [894, 322] width 12 height 15
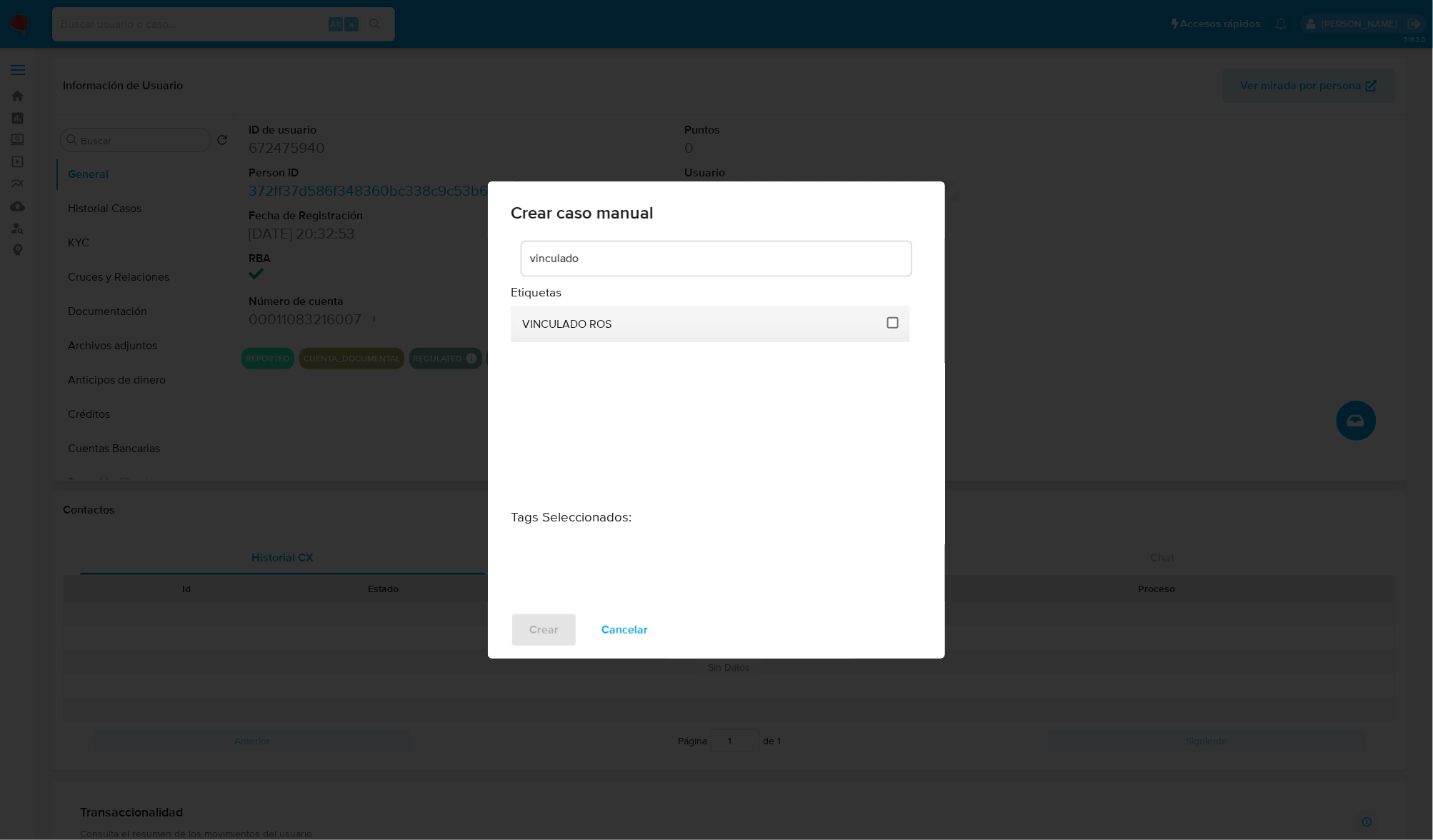
click at [897, 320] on input "3313" at bounding box center [894, 323] width 12 height 12
checkbox input "true"
click at [519, 632] on button "Crear" at bounding box center [543, 630] width 66 height 34
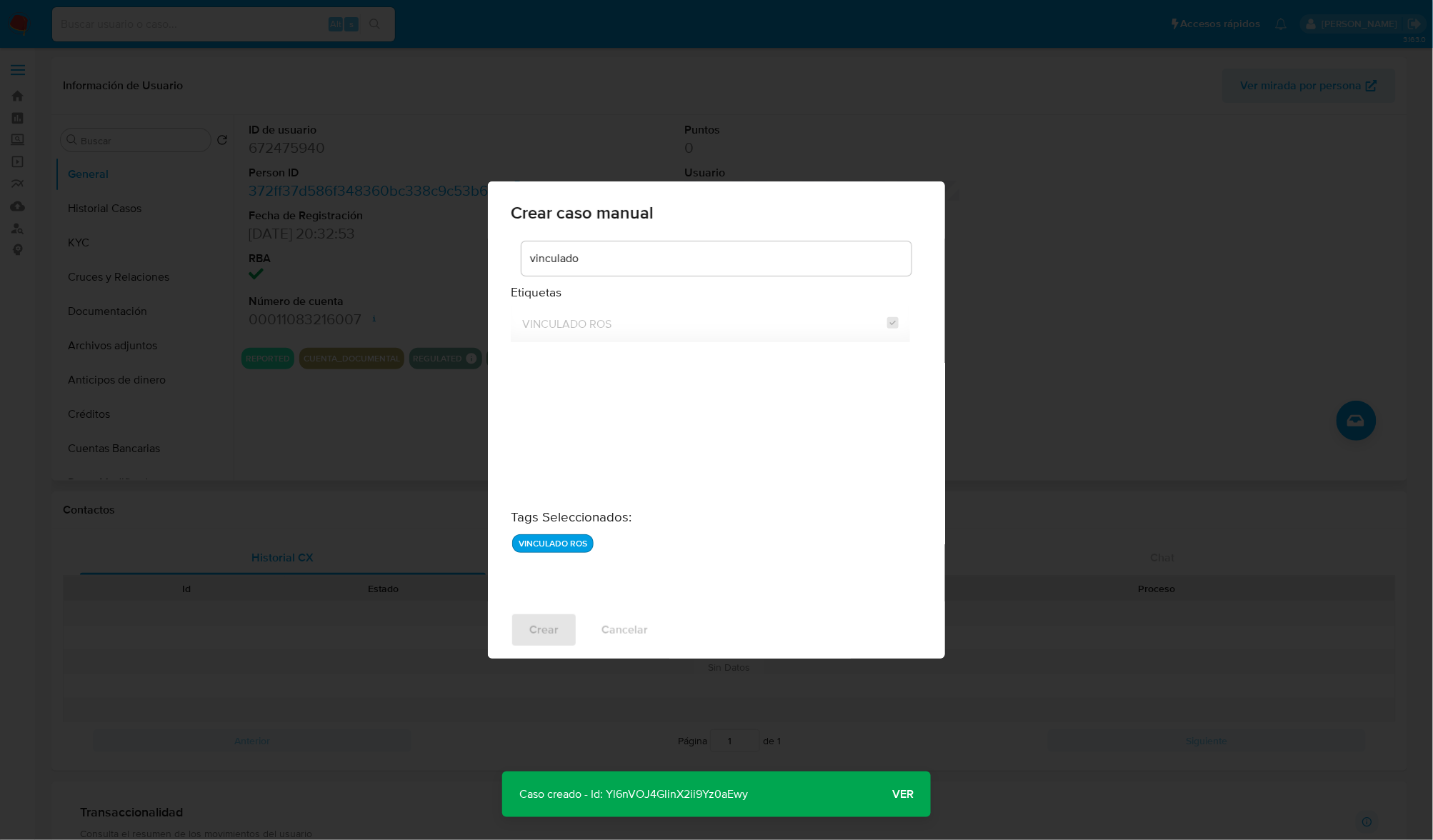
click at [901, 794] on span "Ver" at bounding box center [903, 794] width 21 height 0
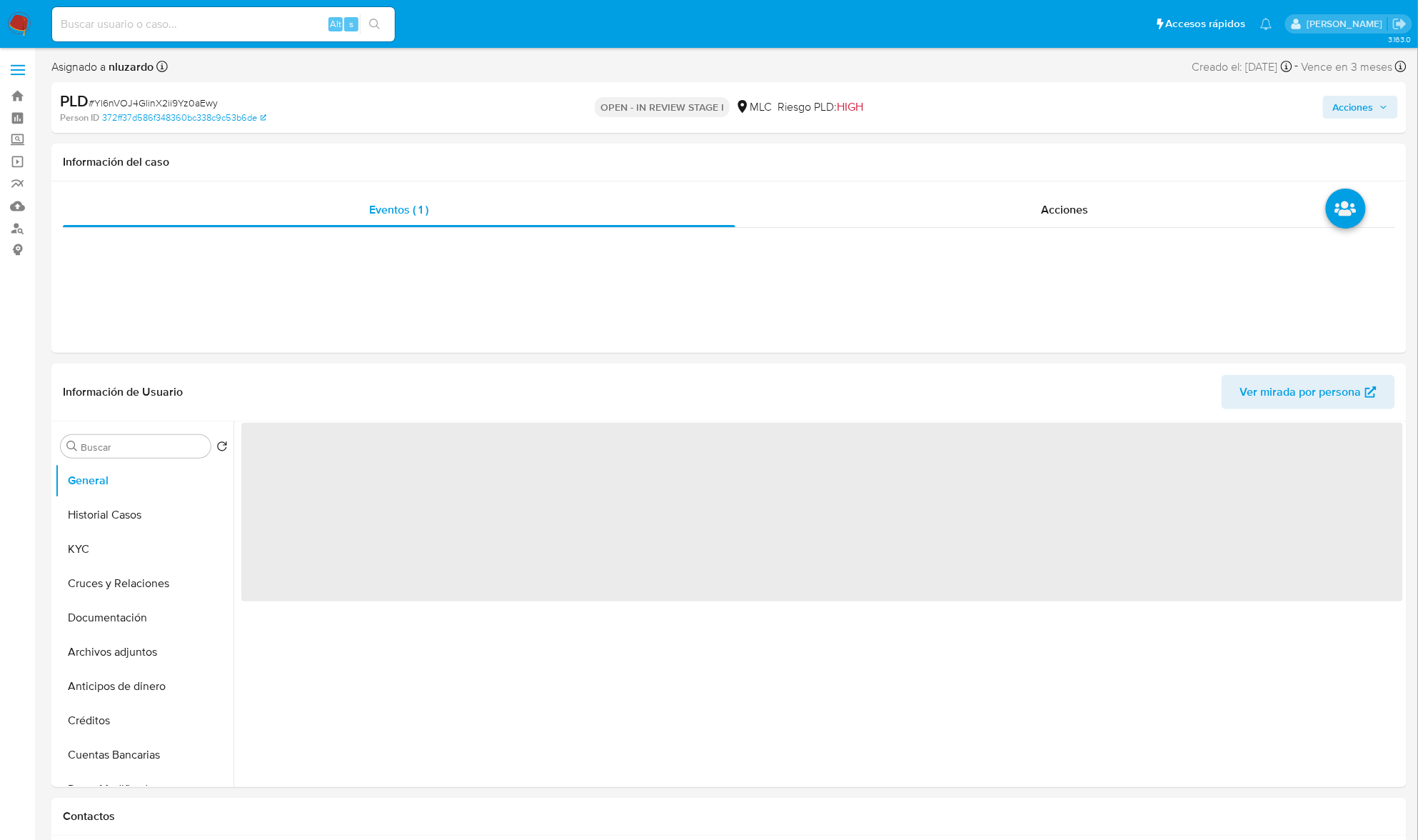
select select "10"
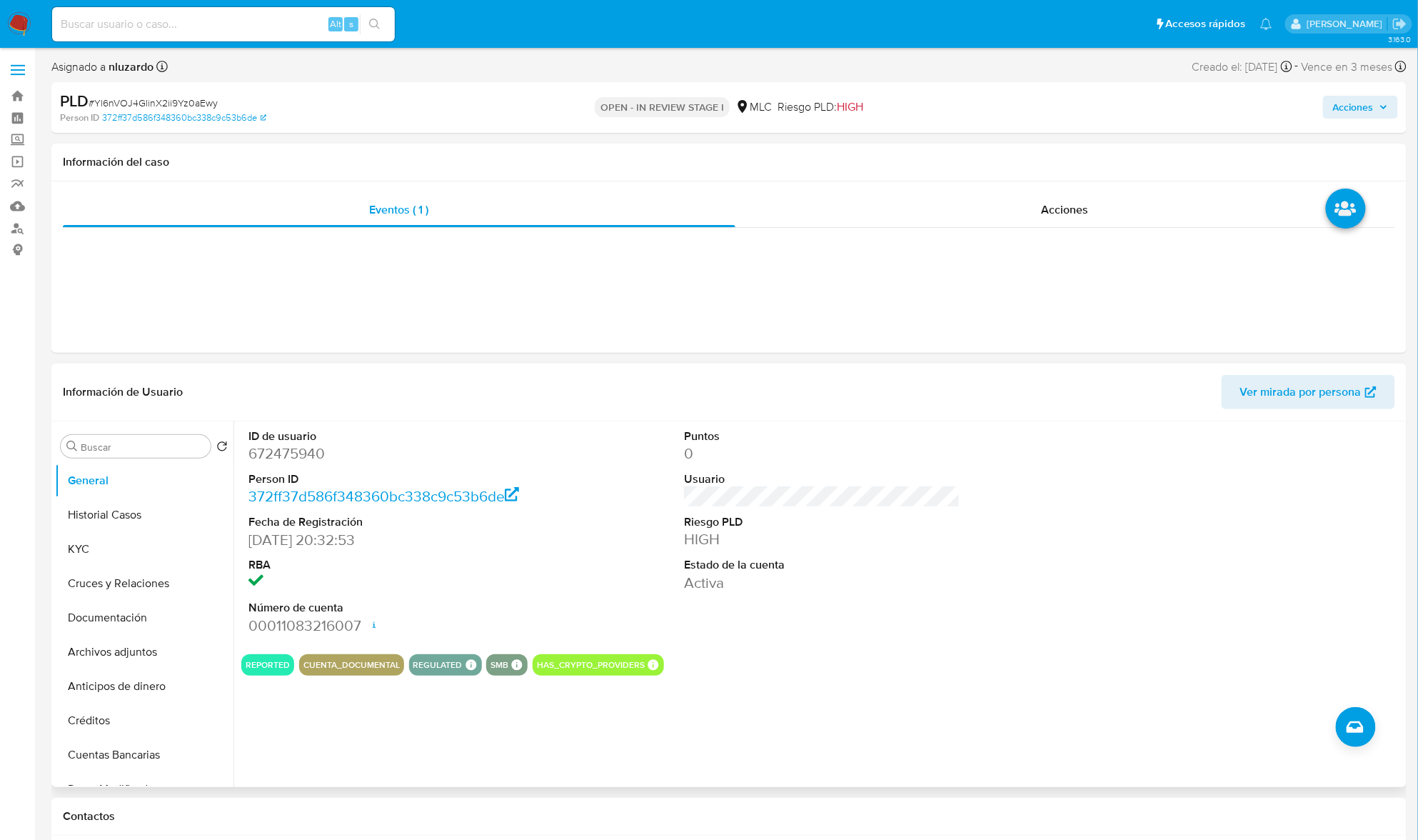
click at [295, 456] on dd "672475940" at bounding box center [386, 453] width 276 height 20
copy dd "672475940"
click at [283, 456] on dd "672475940" at bounding box center [386, 453] width 276 height 20
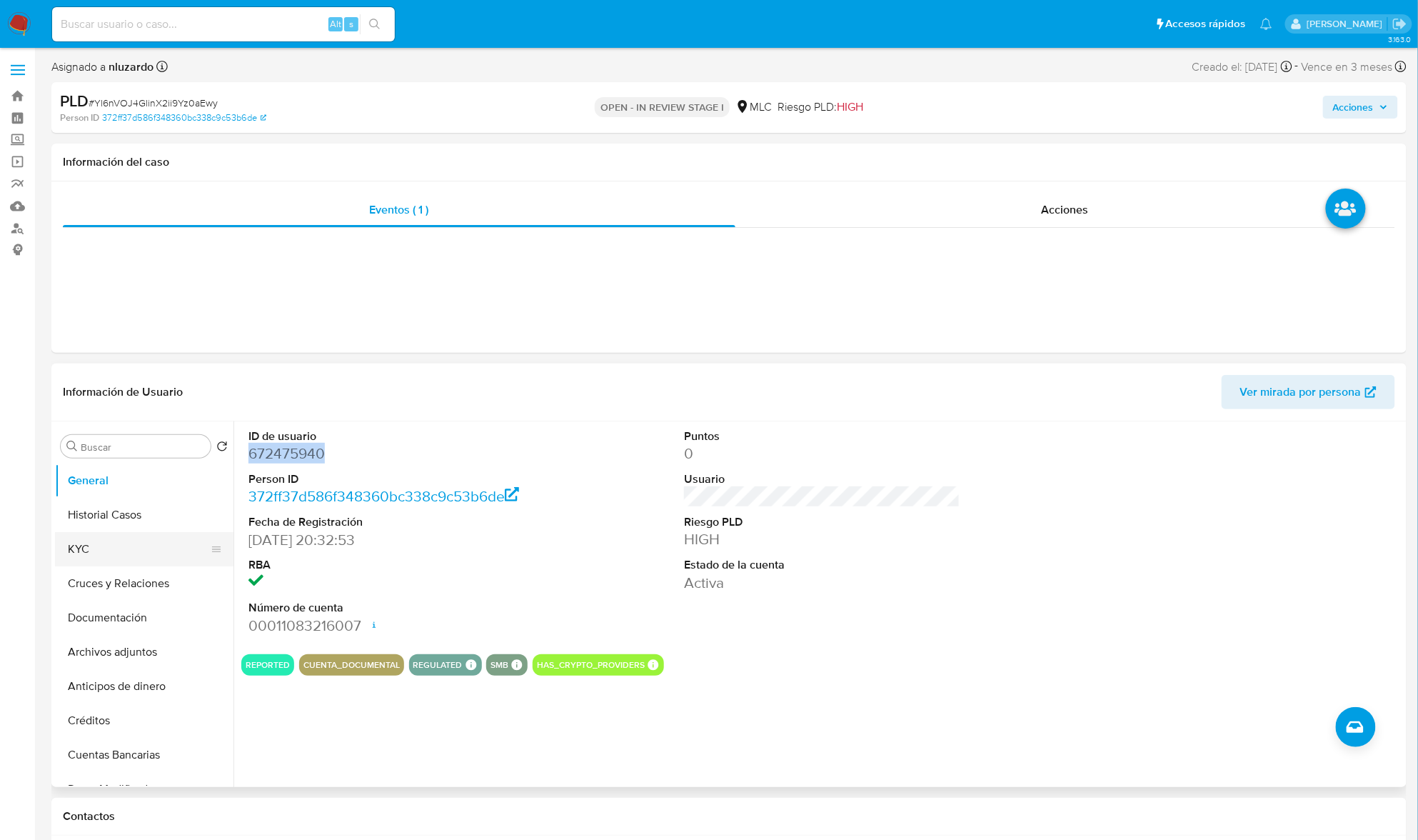
click at [90, 541] on button "KYC" at bounding box center [139, 549] width 167 height 34
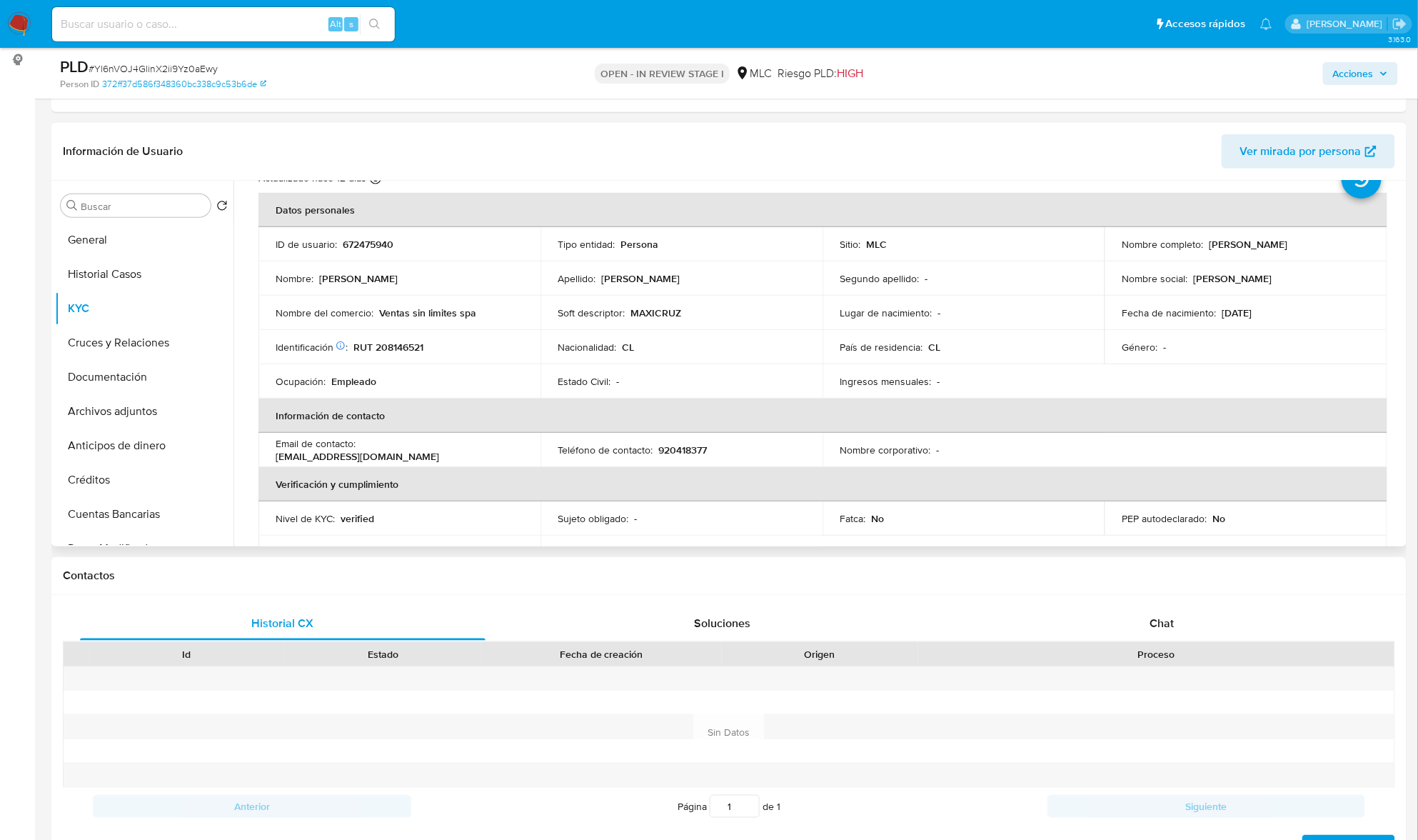
scroll to position [58, 0]
click at [387, 343] on p "RUT 208146521" at bounding box center [388, 343] width 70 height 13
copy p "208146521"
click at [411, 338] on p "RUT 208146521" at bounding box center [388, 343] width 70 height 13
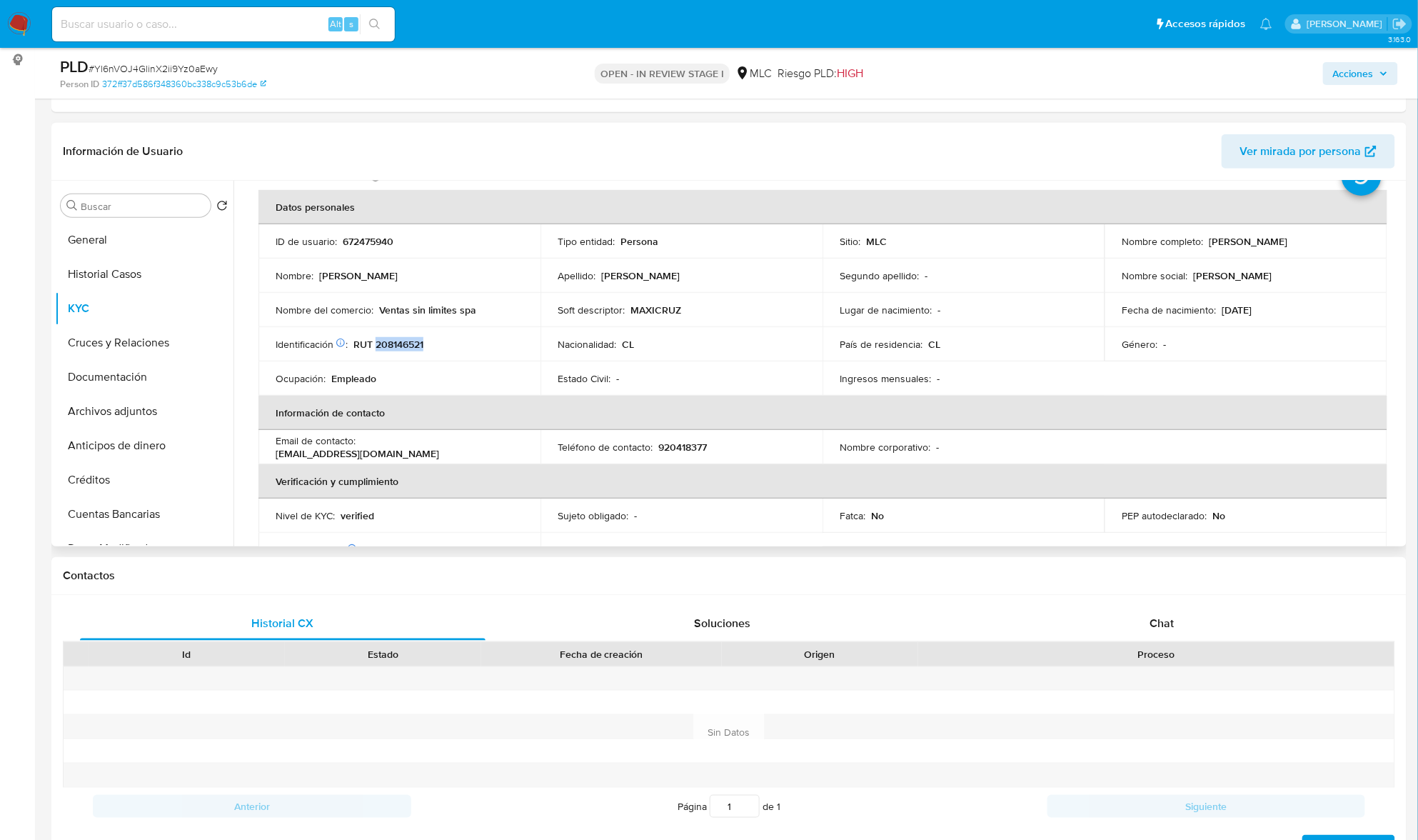
click at [412, 338] on p "RUT 208146521" at bounding box center [388, 343] width 70 height 13
click at [91, 208] on input "Buscar" at bounding box center [143, 206] width 124 height 13
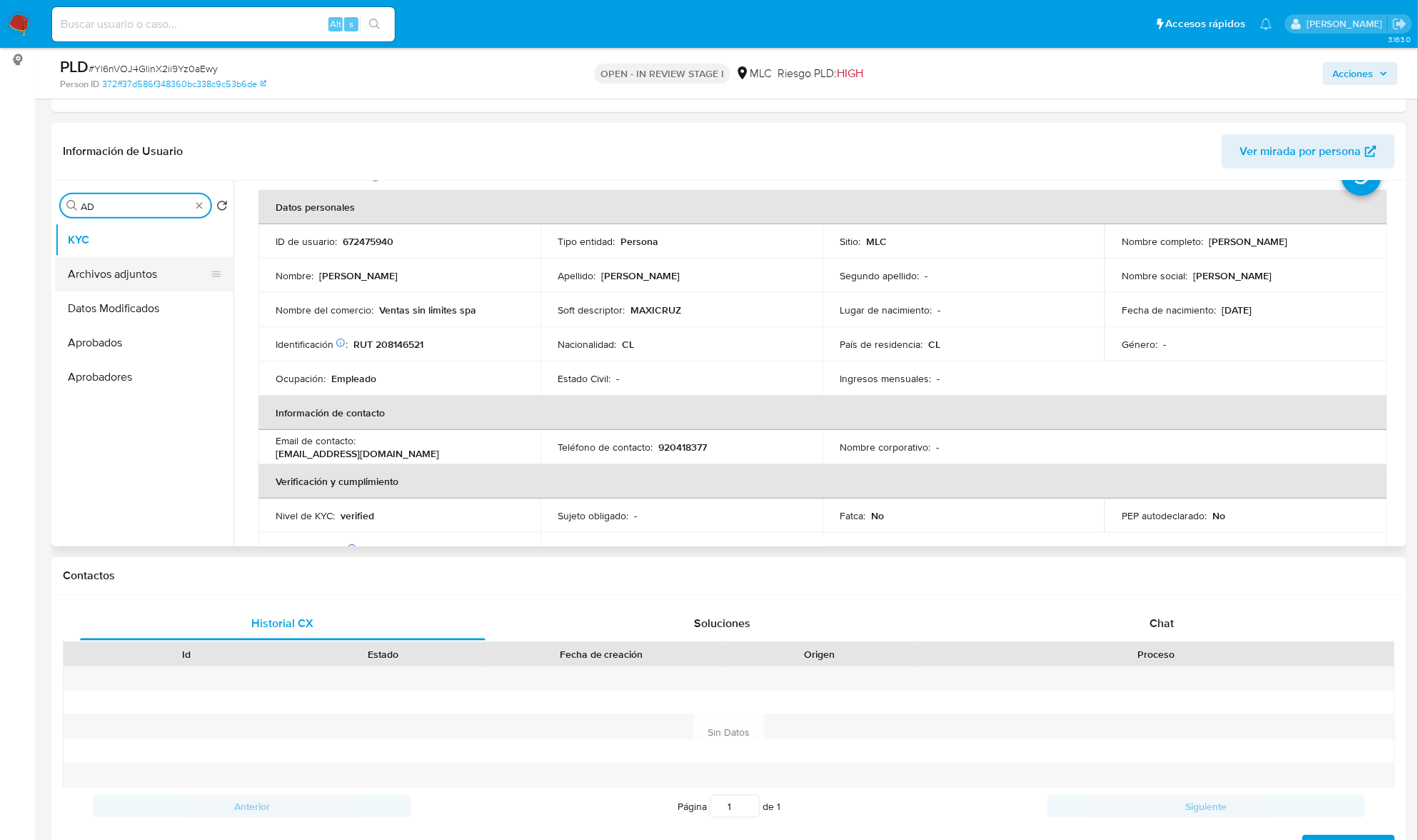
type input "AD"
click at [121, 270] on button "Archivos adjuntos" at bounding box center [139, 274] width 167 height 34
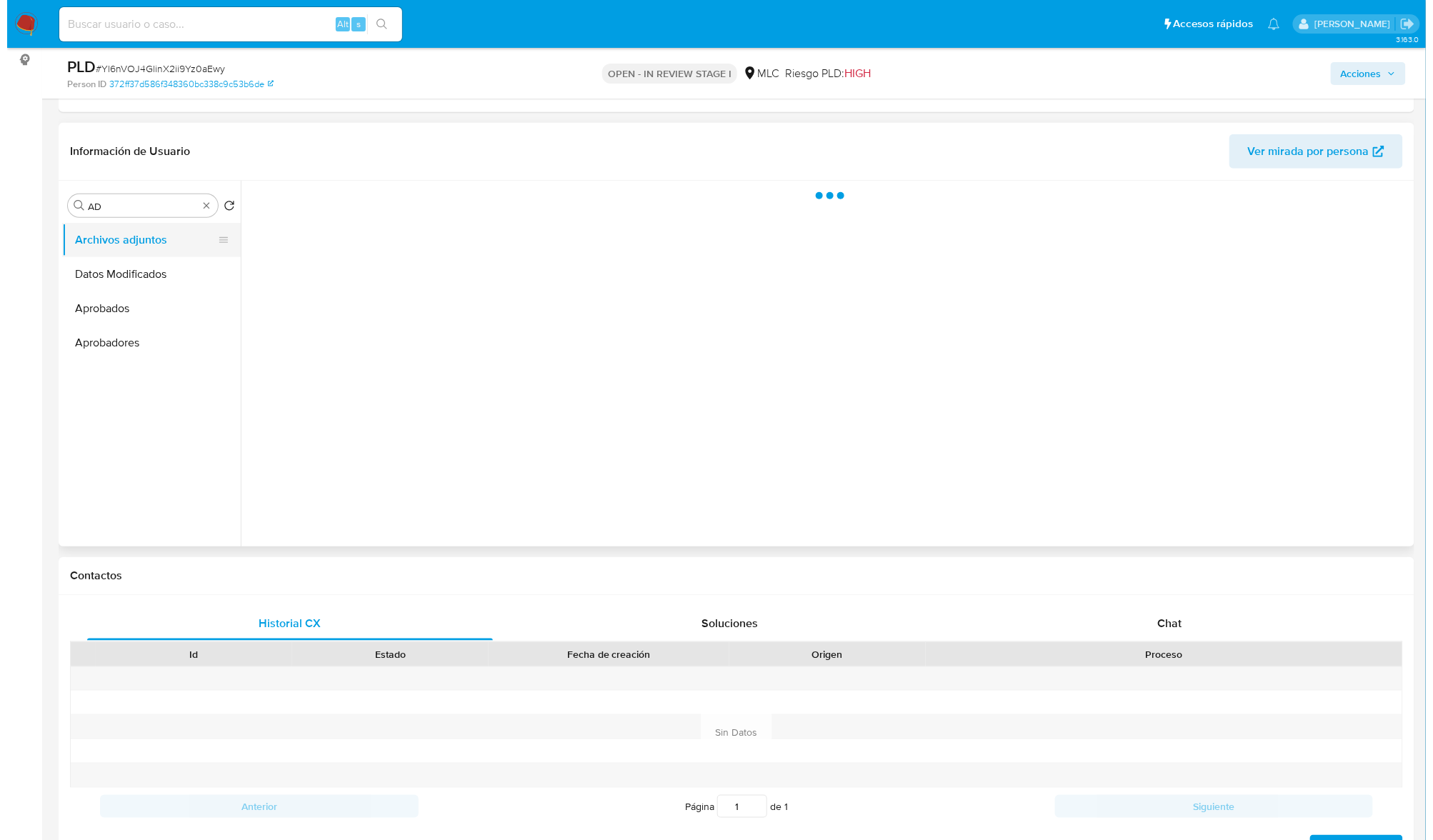
scroll to position [0, 0]
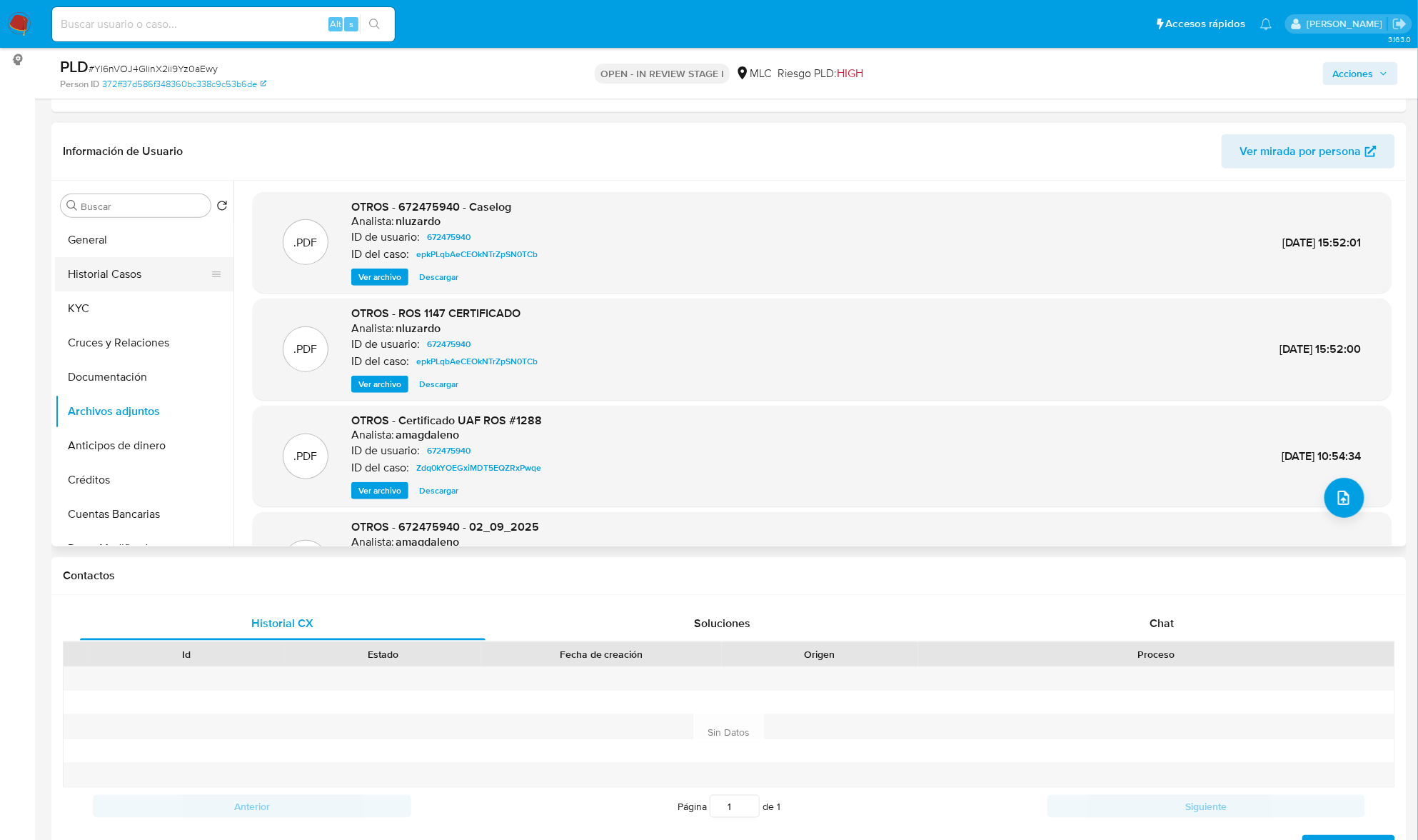
click at [129, 273] on button "Historial Casos" at bounding box center [139, 274] width 167 height 34
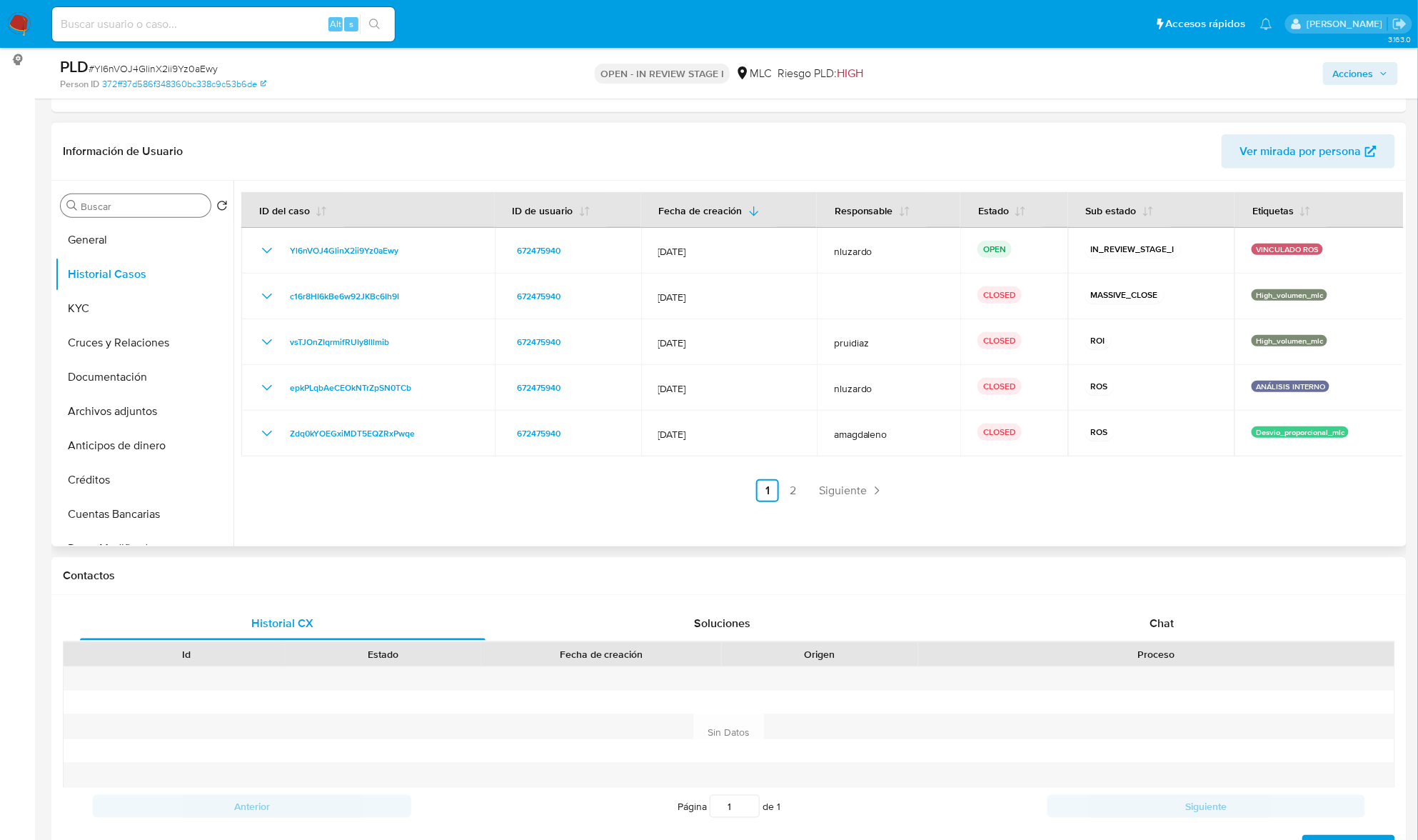
click at [86, 204] on input "Buscar" at bounding box center [143, 206] width 124 height 13
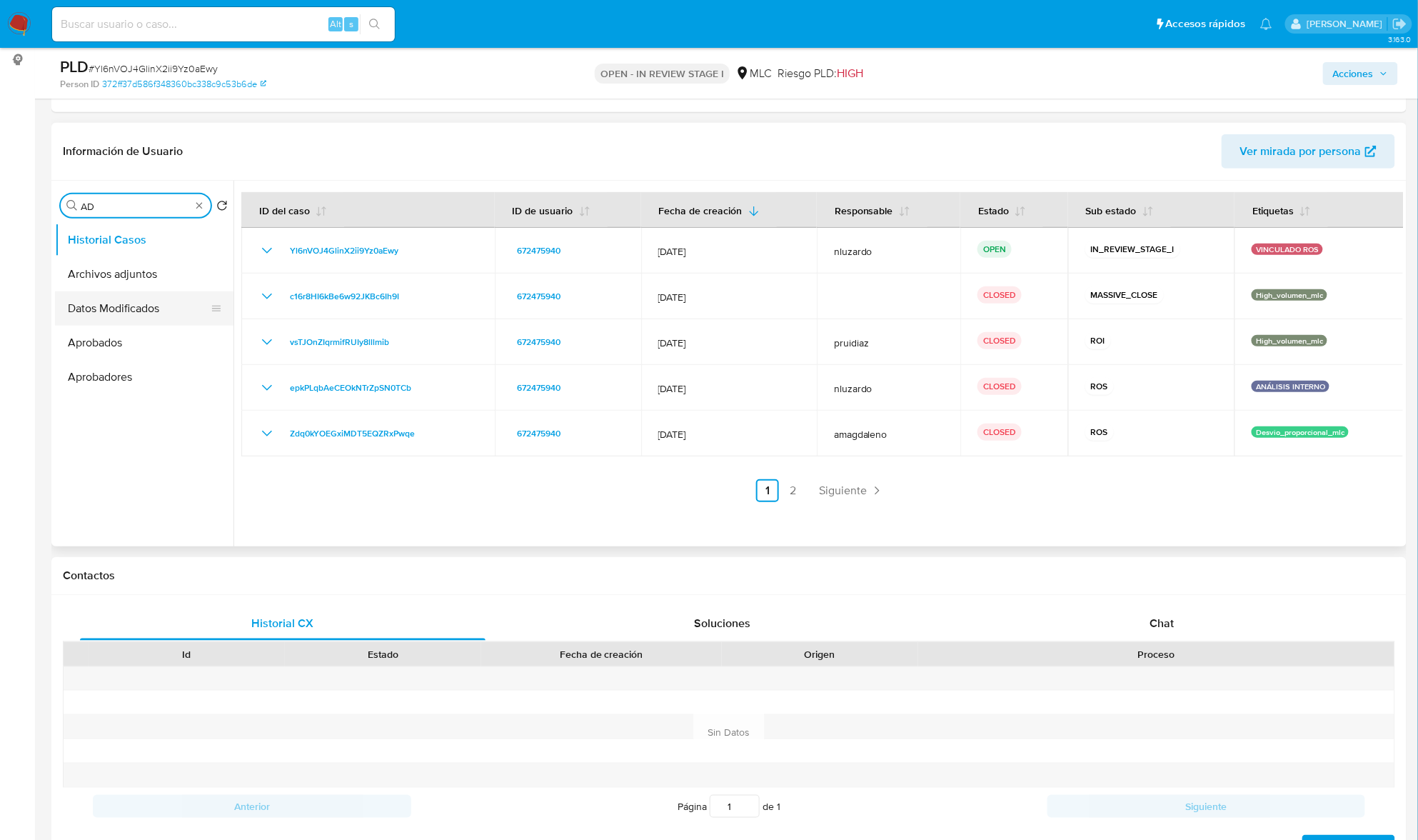
type input "AD"
click at [117, 270] on button "Archivos adjuntos" at bounding box center [145, 274] width 178 height 34
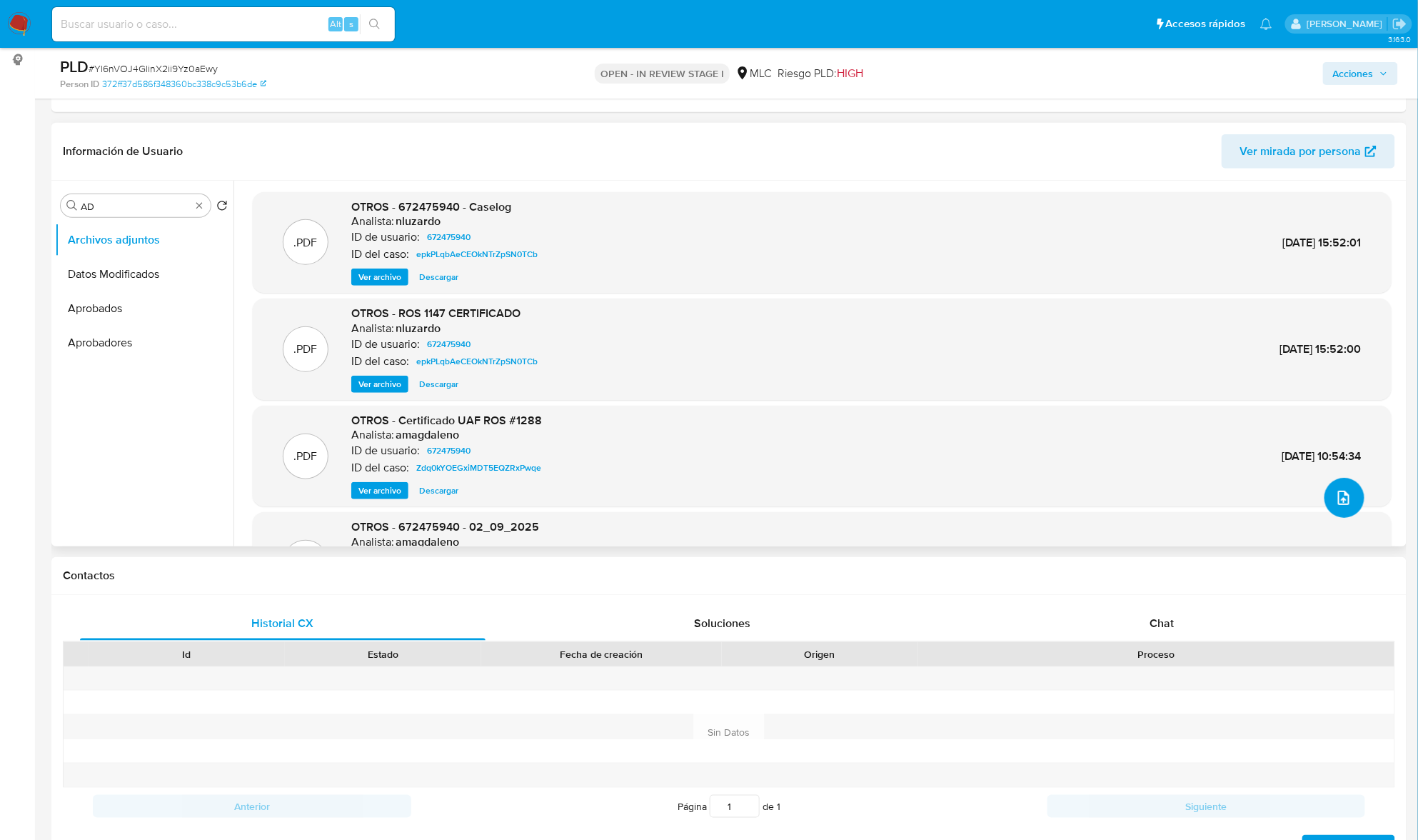
click at [1339, 492] on icon "upload-file" at bounding box center [1344, 498] width 17 height 17
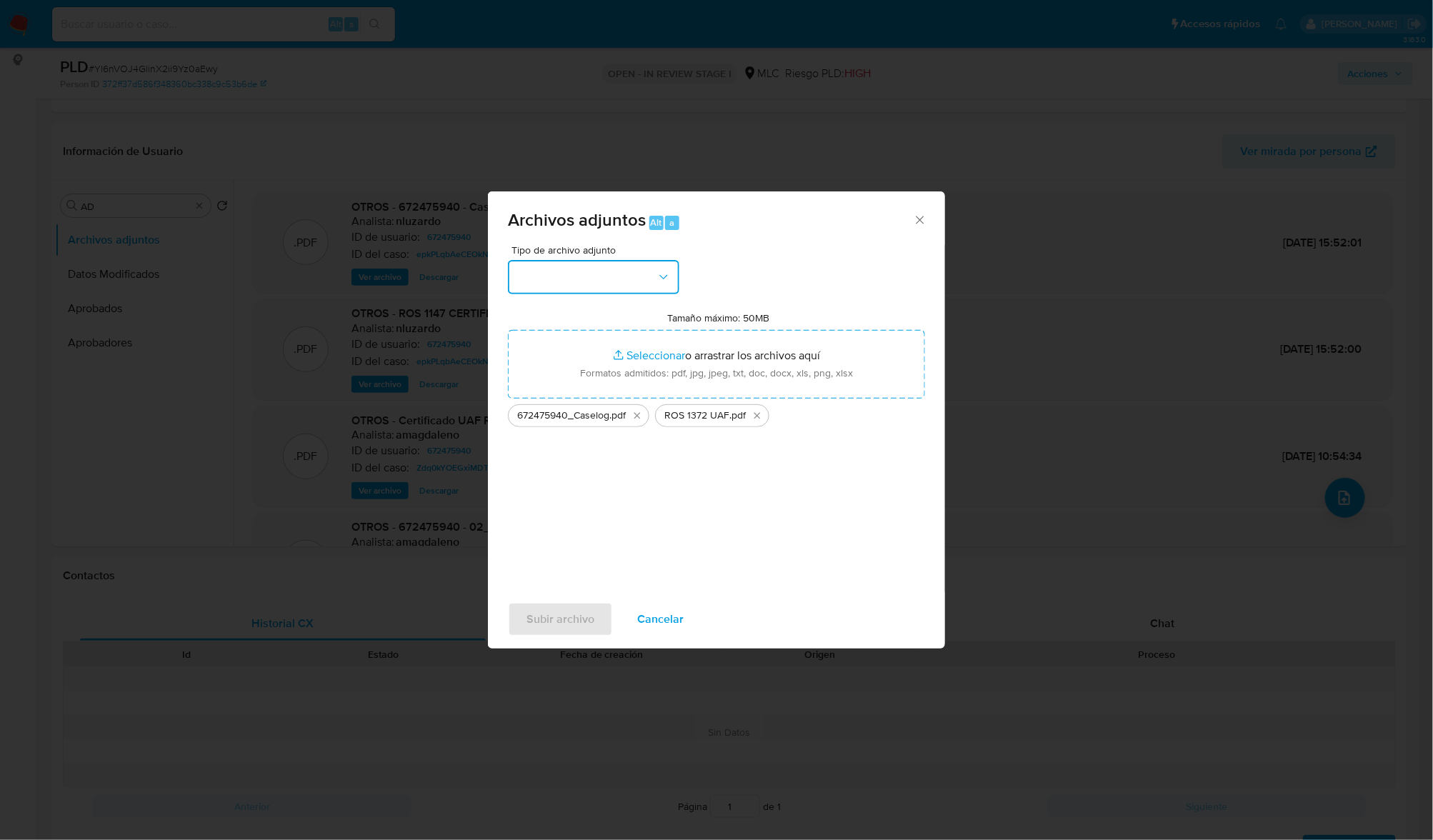
click at [661, 275] on icon "button" at bounding box center [664, 276] width 8 height 4
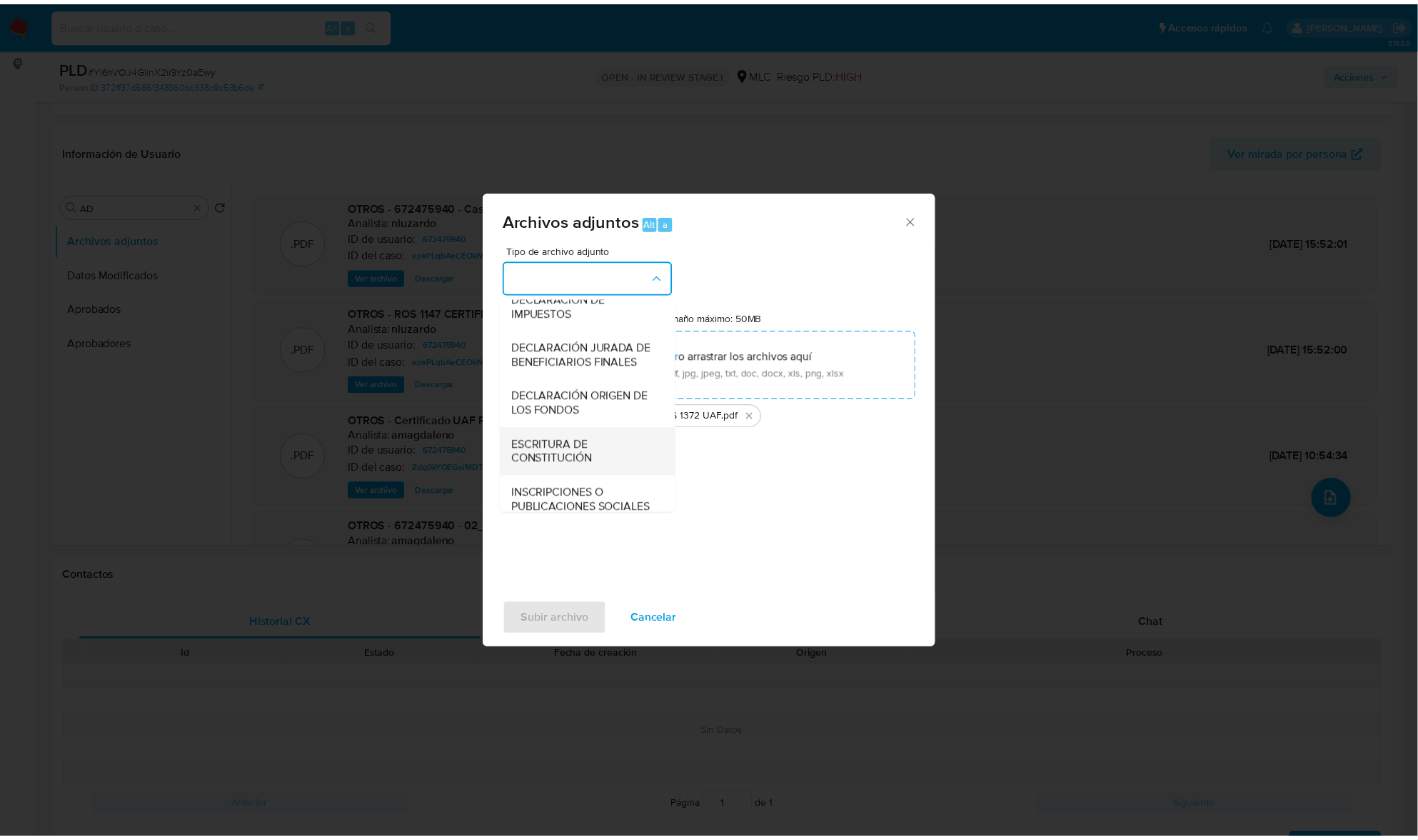
scroll to position [212, 0]
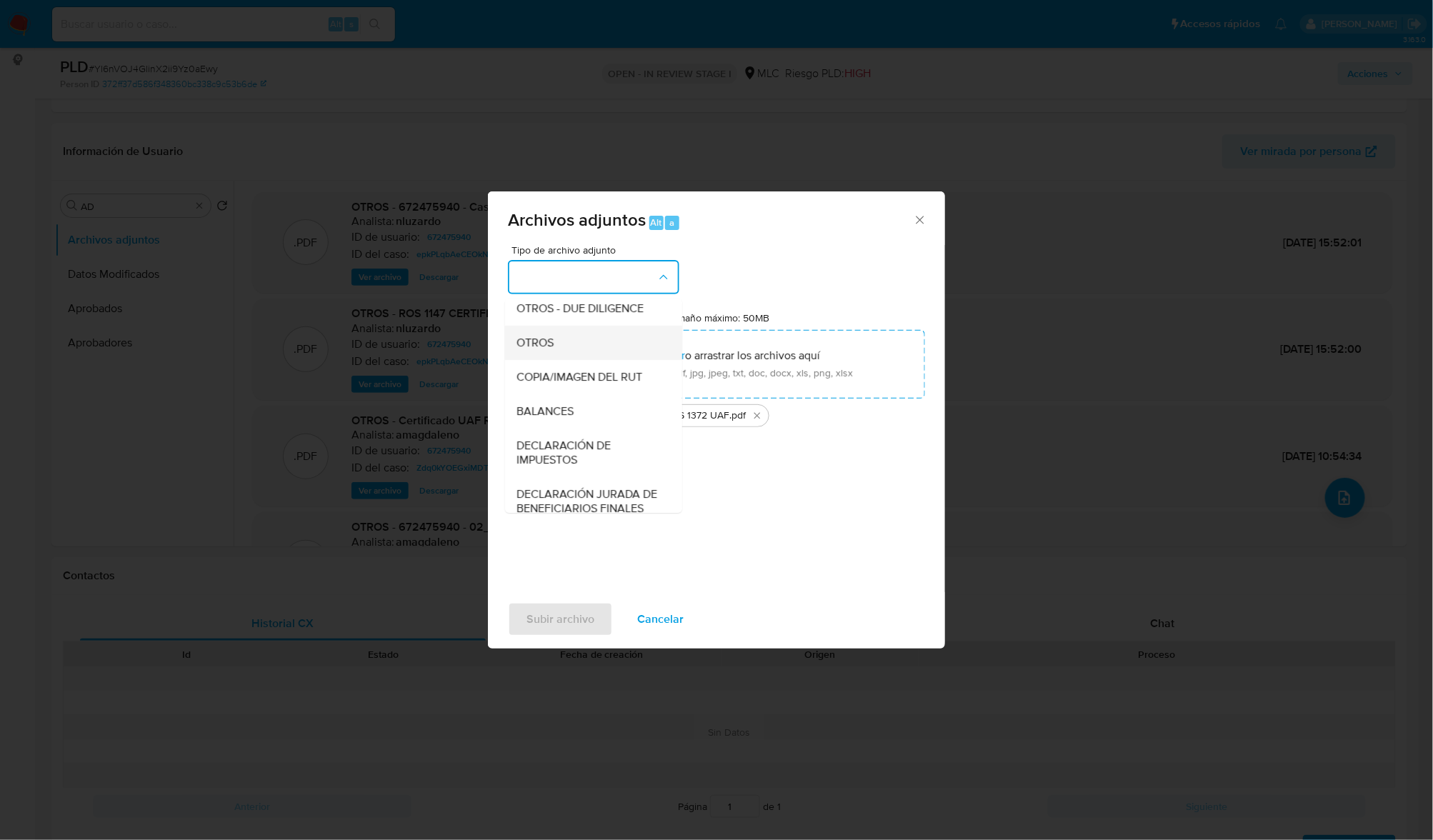
click at [568, 359] on div "OTROS" at bounding box center [589, 342] width 146 height 34
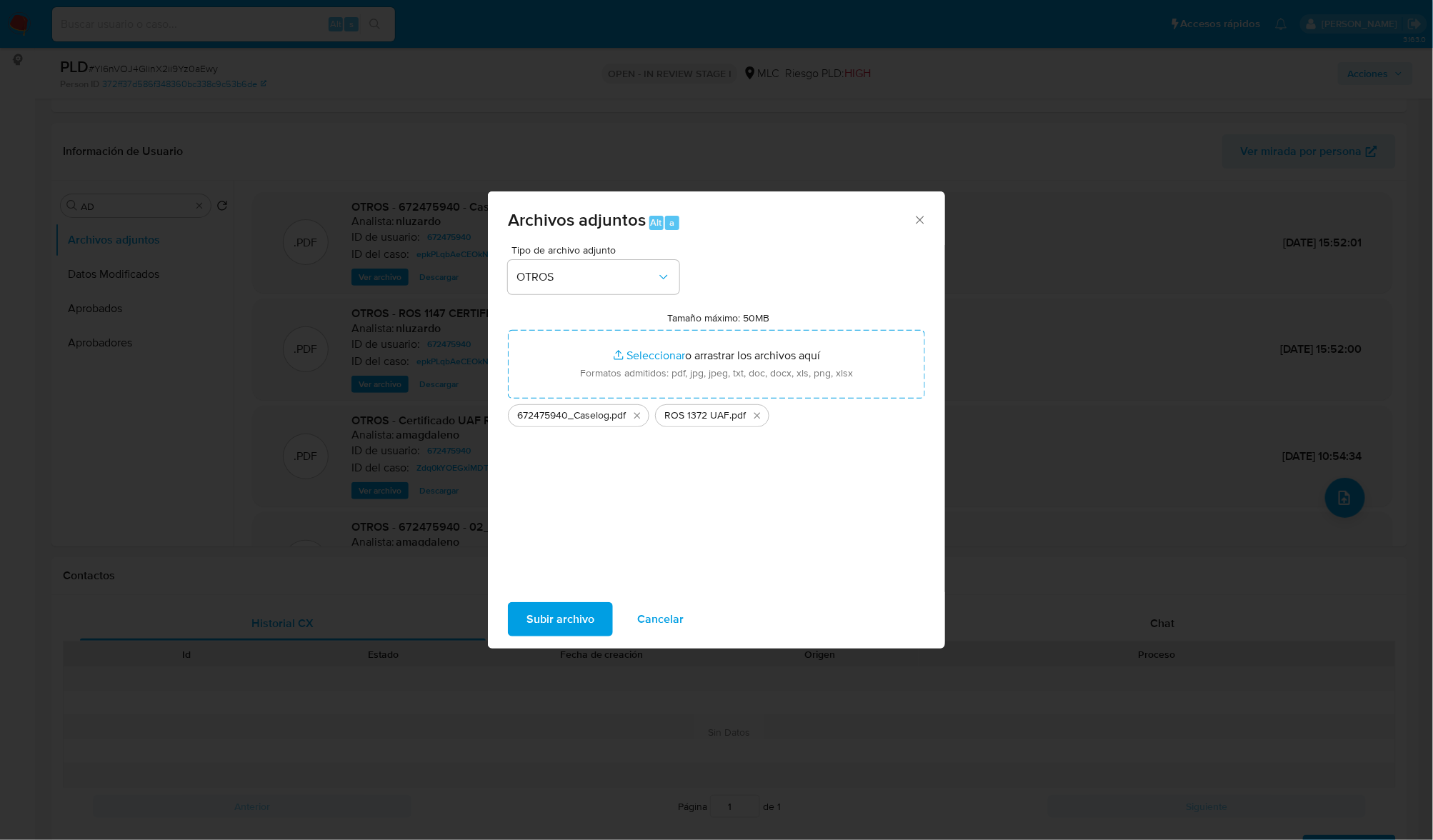
click at [578, 608] on span "Subir archivo" at bounding box center [561, 619] width 68 height 31
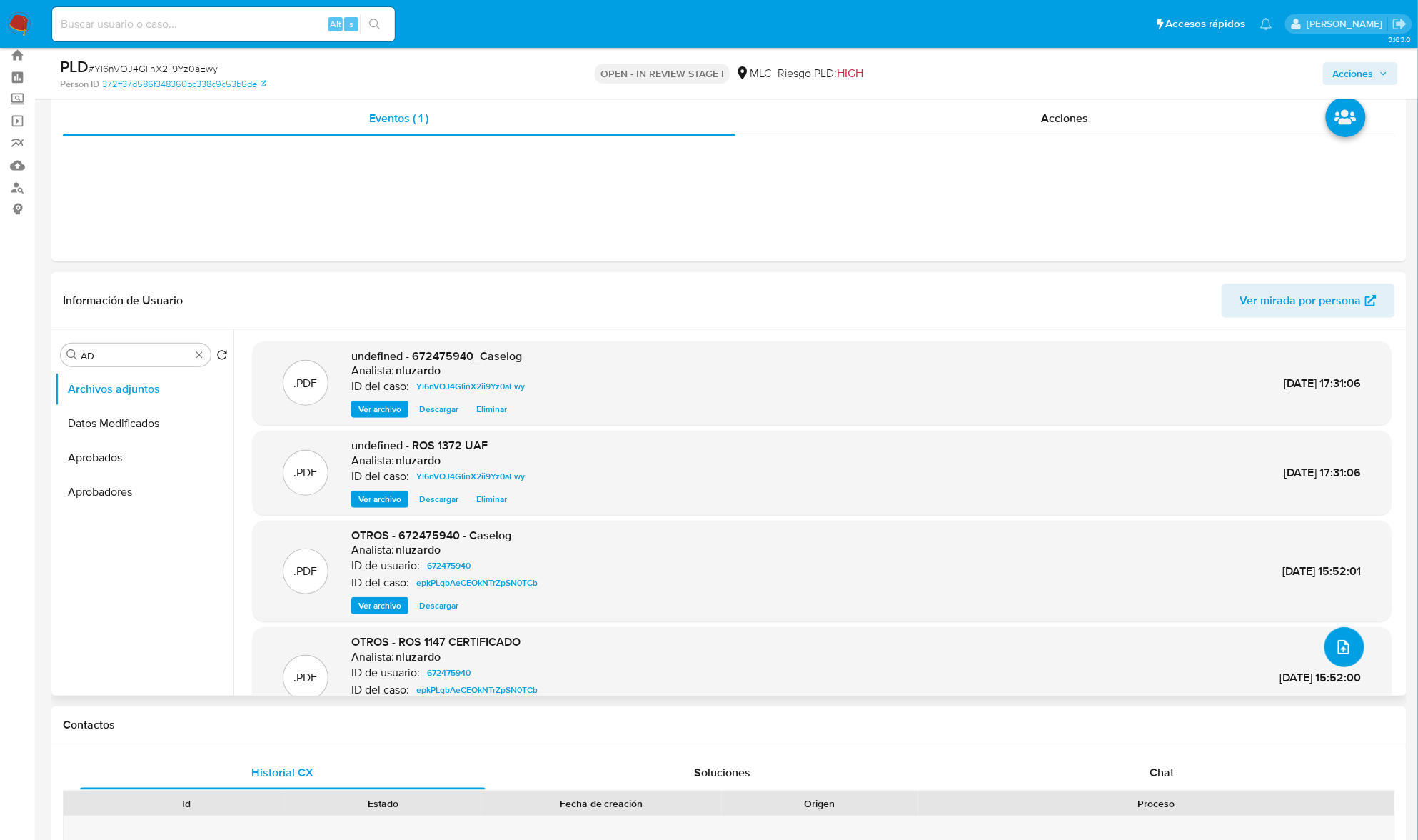
scroll to position [0, 0]
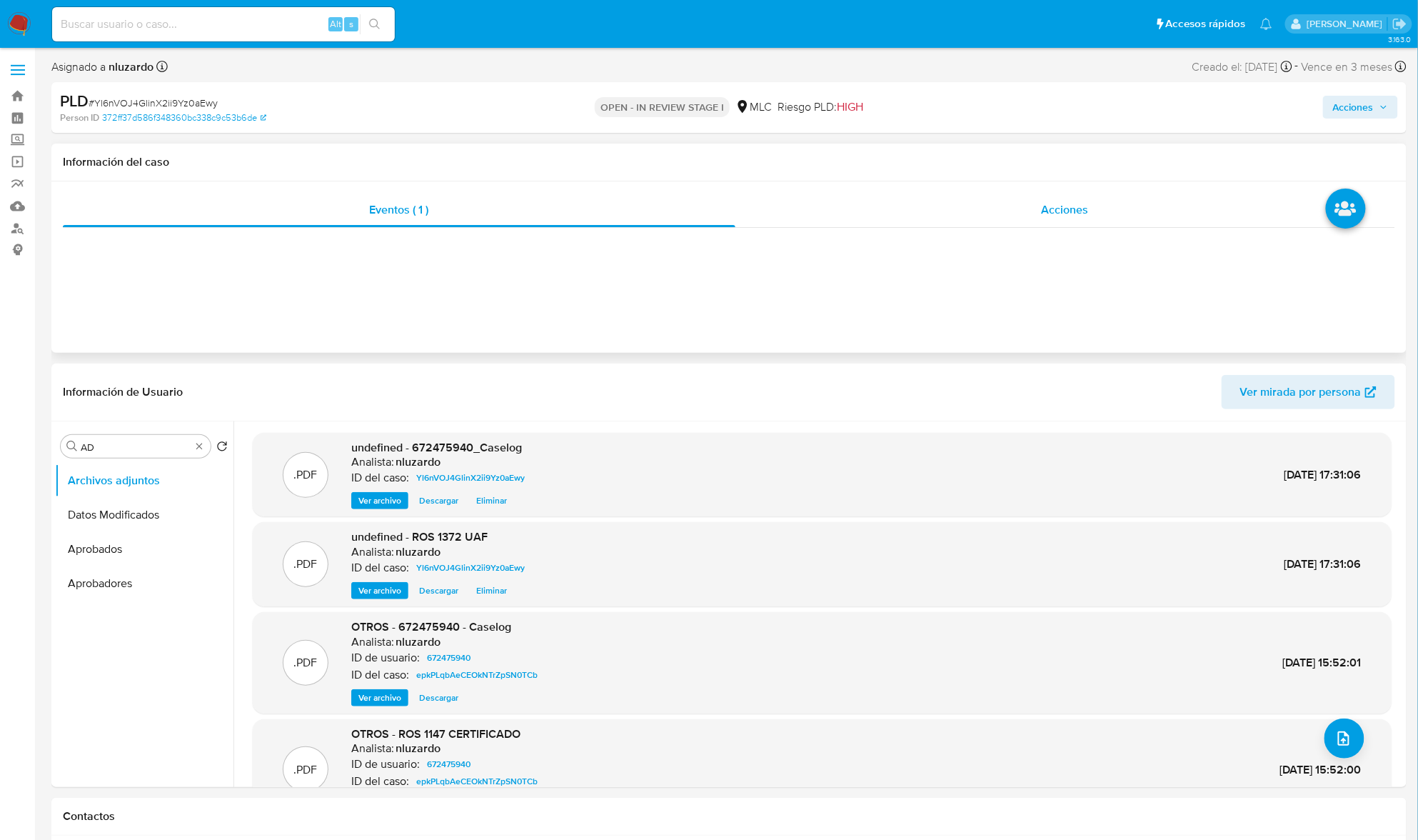
click at [1036, 220] on div "Acciones" at bounding box center [1065, 210] width 661 height 34
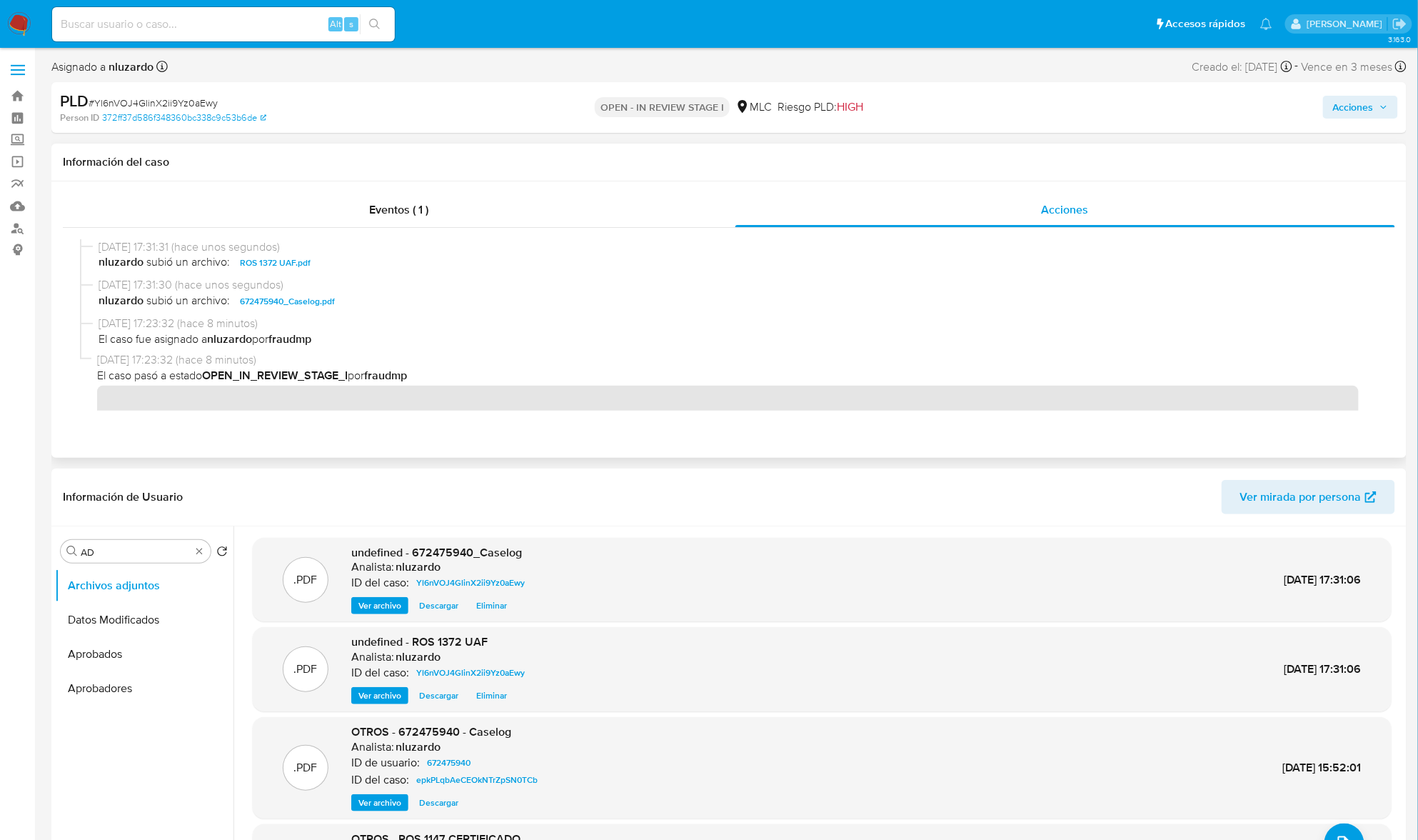
drag, startPoint x: 421, startPoint y: 311, endPoint x: 523, endPoint y: 277, distance: 107.5
click at [523, 277] on div "14/10/2025 17:31:30 (hace unos segundos) nluzardo subió un archivo: 672475940_C…" at bounding box center [728, 297] width 1299 height 39
click at [392, 309] on span "nluzardo subió un archivo: 672475940_Caselog.pdf" at bounding box center [736, 302] width 1274 height 17
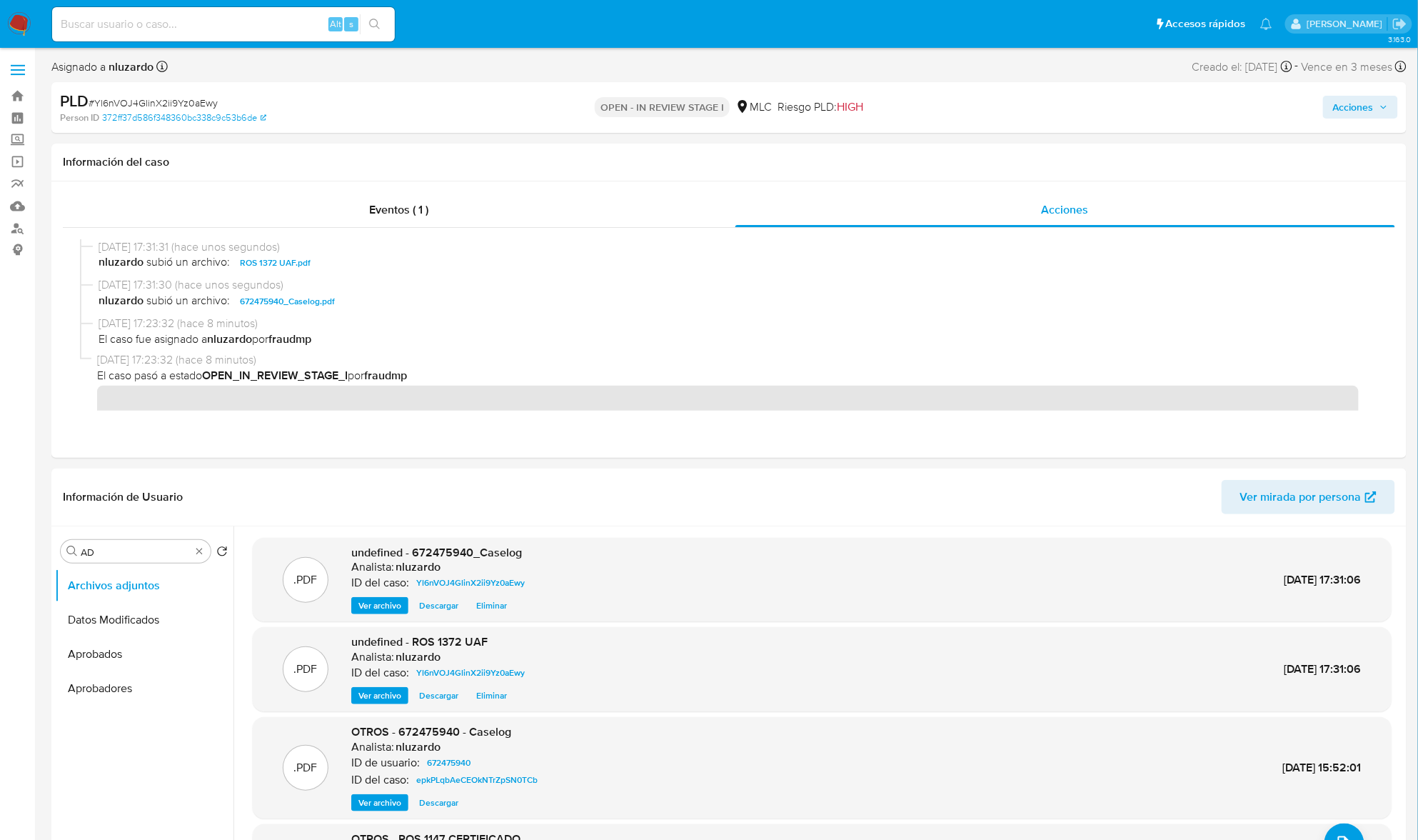
click at [1380, 104] on icon "button" at bounding box center [1384, 107] width 9 height 9
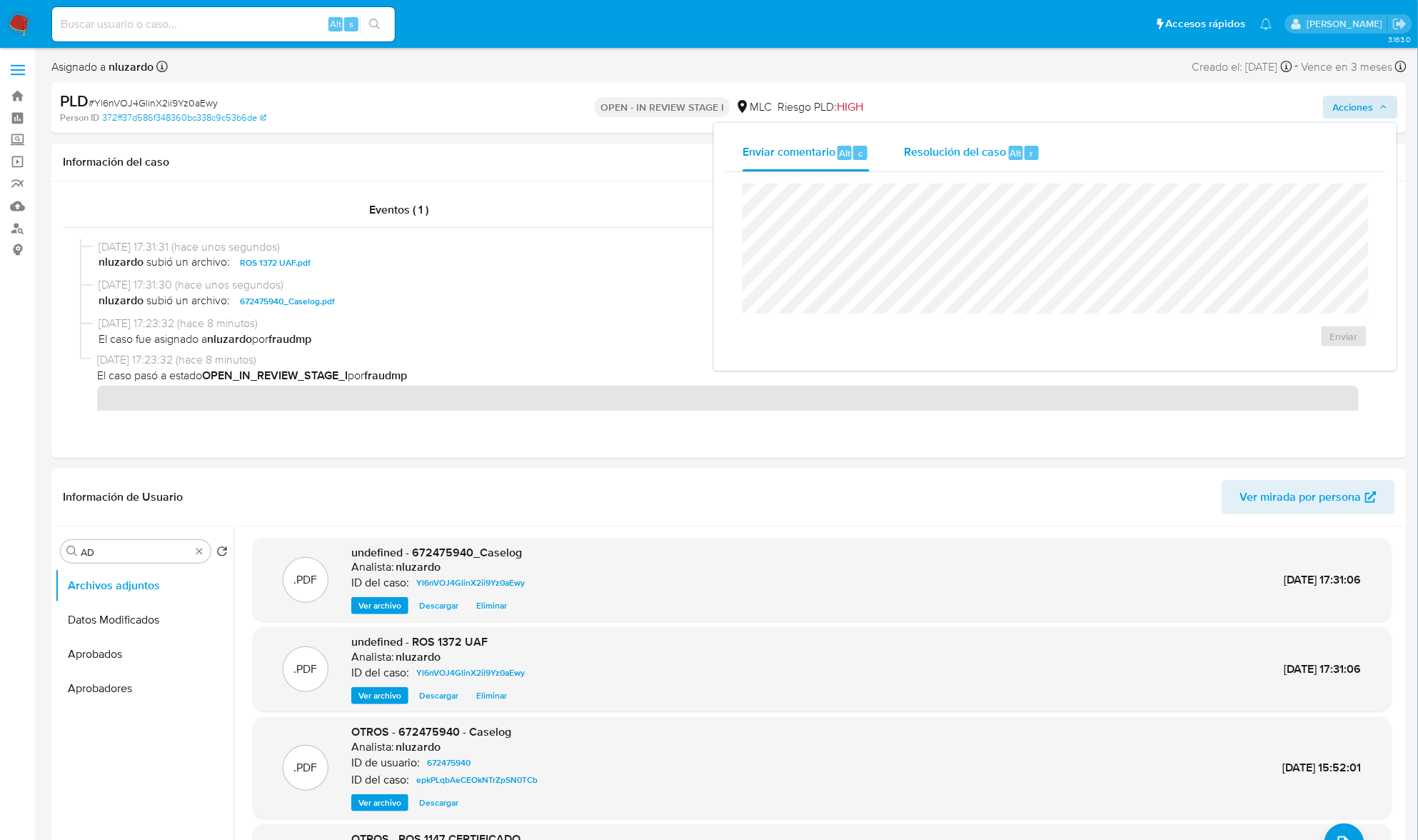
drag, startPoint x: 1020, startPoint y: 120, endPoint x: 1001, endPoint y: 136, distance: 24.8
click at [1012, 126] on div "Enviar comentario Alt c Resolución del caso Alt r Enviar" at bounding box center [1055, 246] width 686 height 250
click at [964, 175] on div "Enviar" at bounding box center [1055, 265] width 660 height 187
click at [950, 161] on div "Resolución del caso Alt r" at bounding box center [972, 152] width 137 height 37
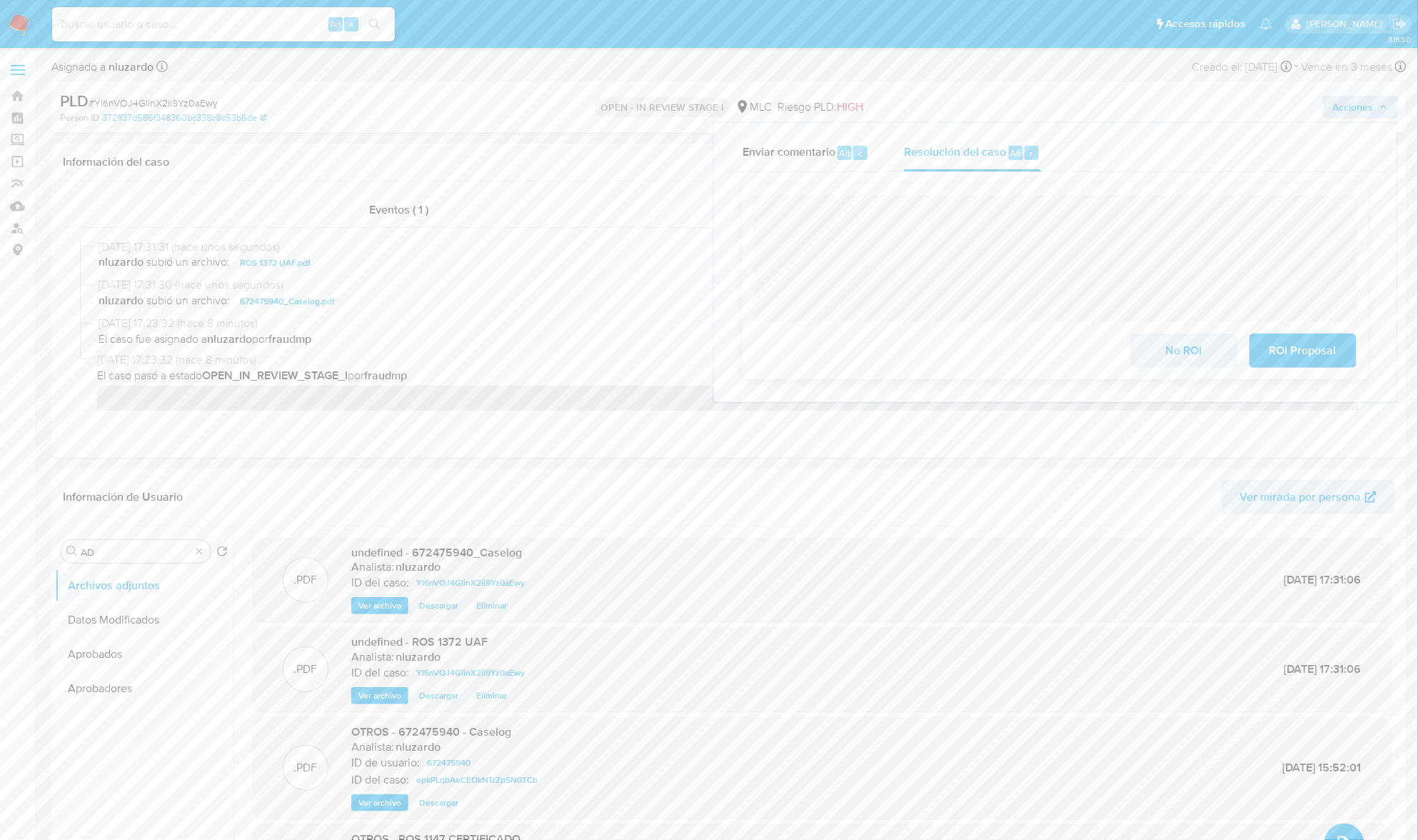
click at [1193, 198] on div at bounding box center [1055, 258] width 602 height 127
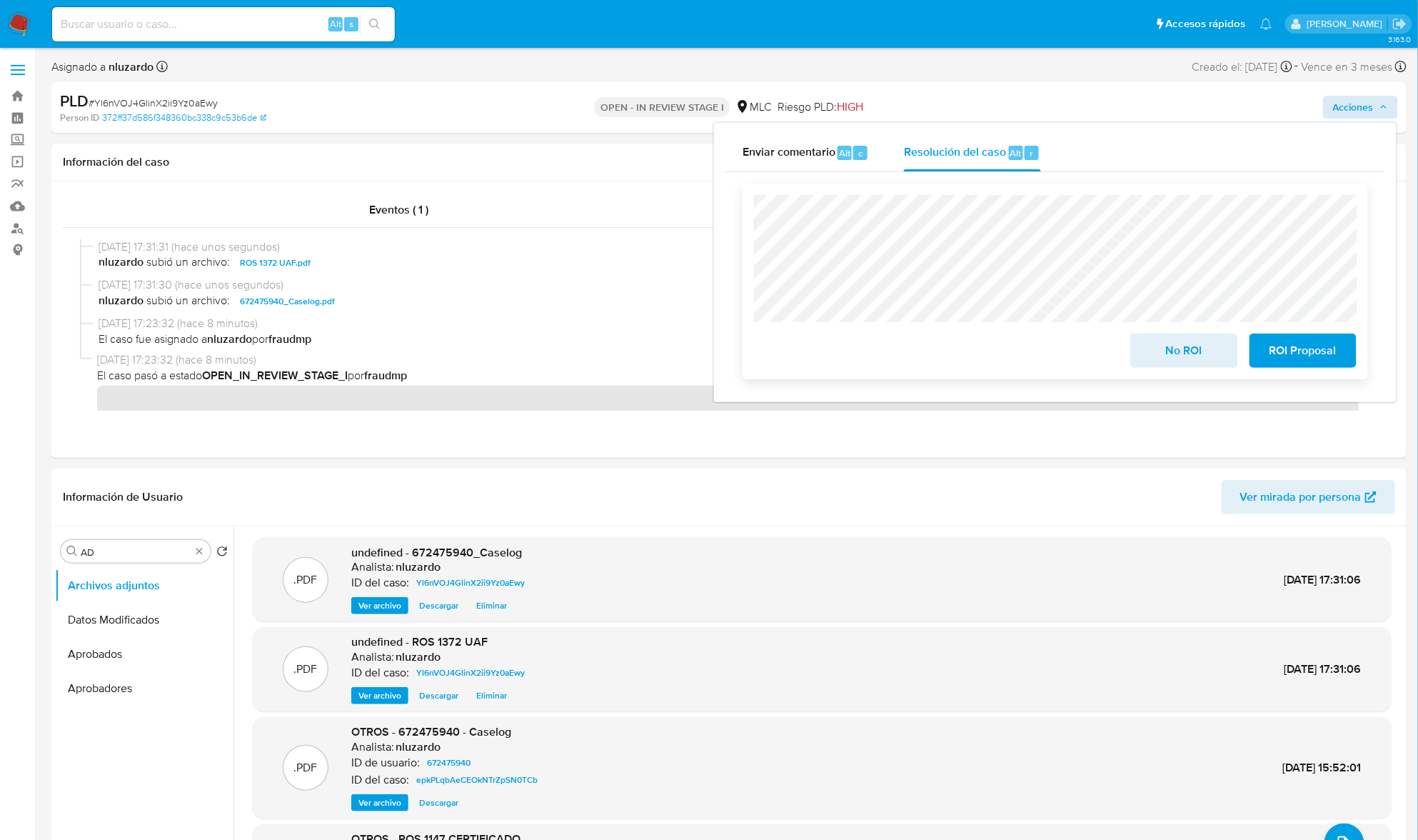
click at [1307, 354] on span "ROI Proposal" at bounding box center [1304, 350] width 70 height 31
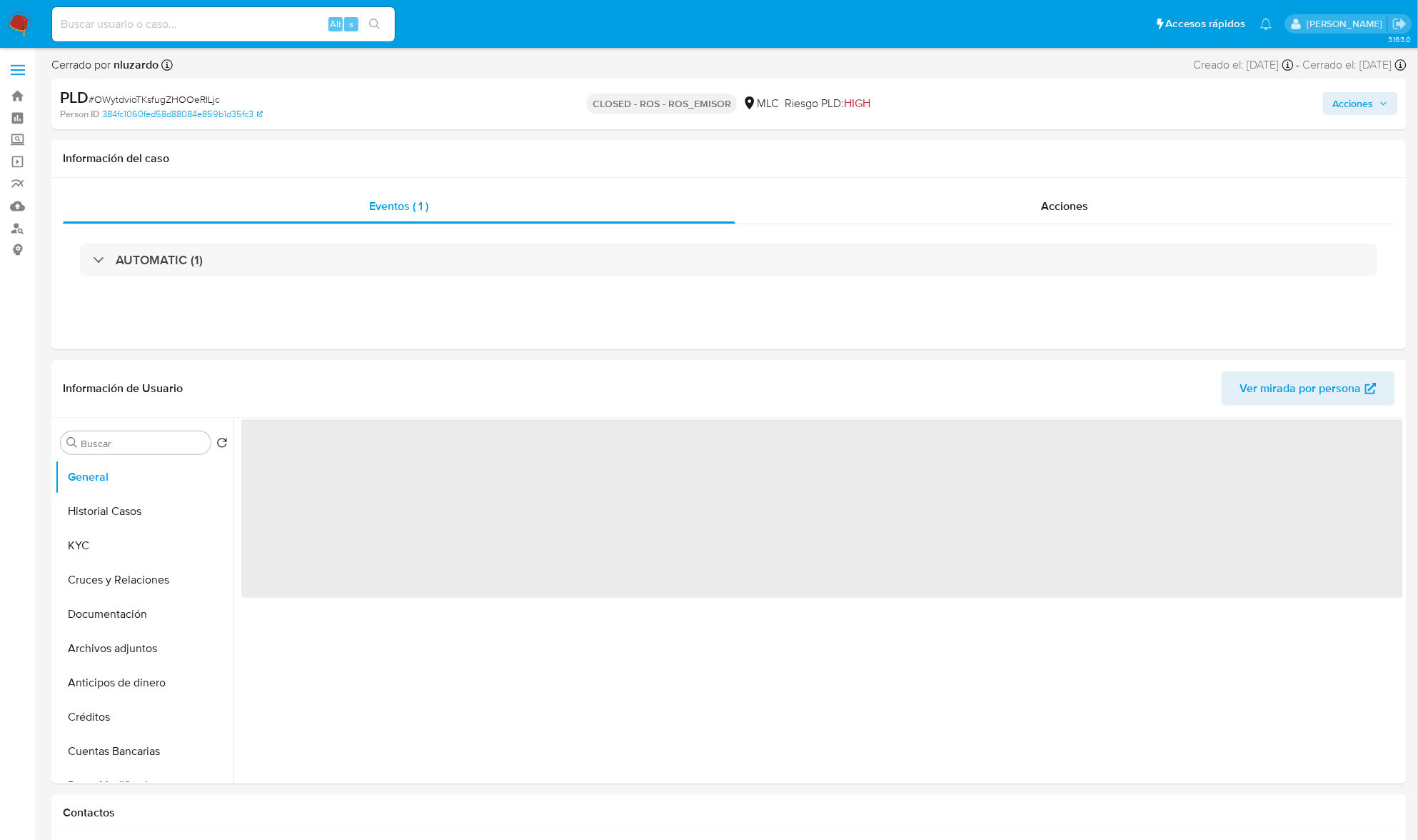
select select "10"
click at [1078, 202] on span "Acciones" at bounding box center [1065, 210] width 48 height 16
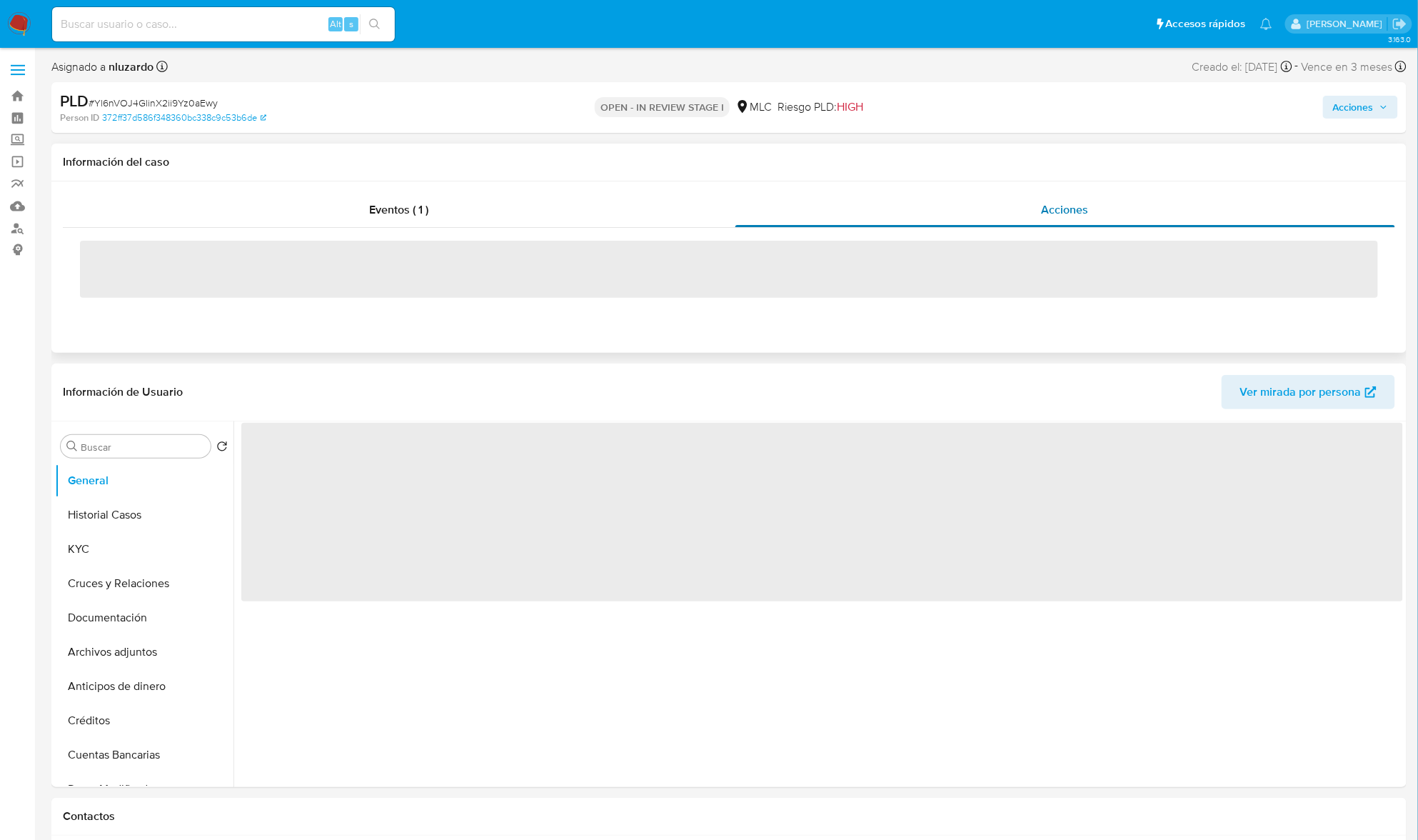
select select "10"
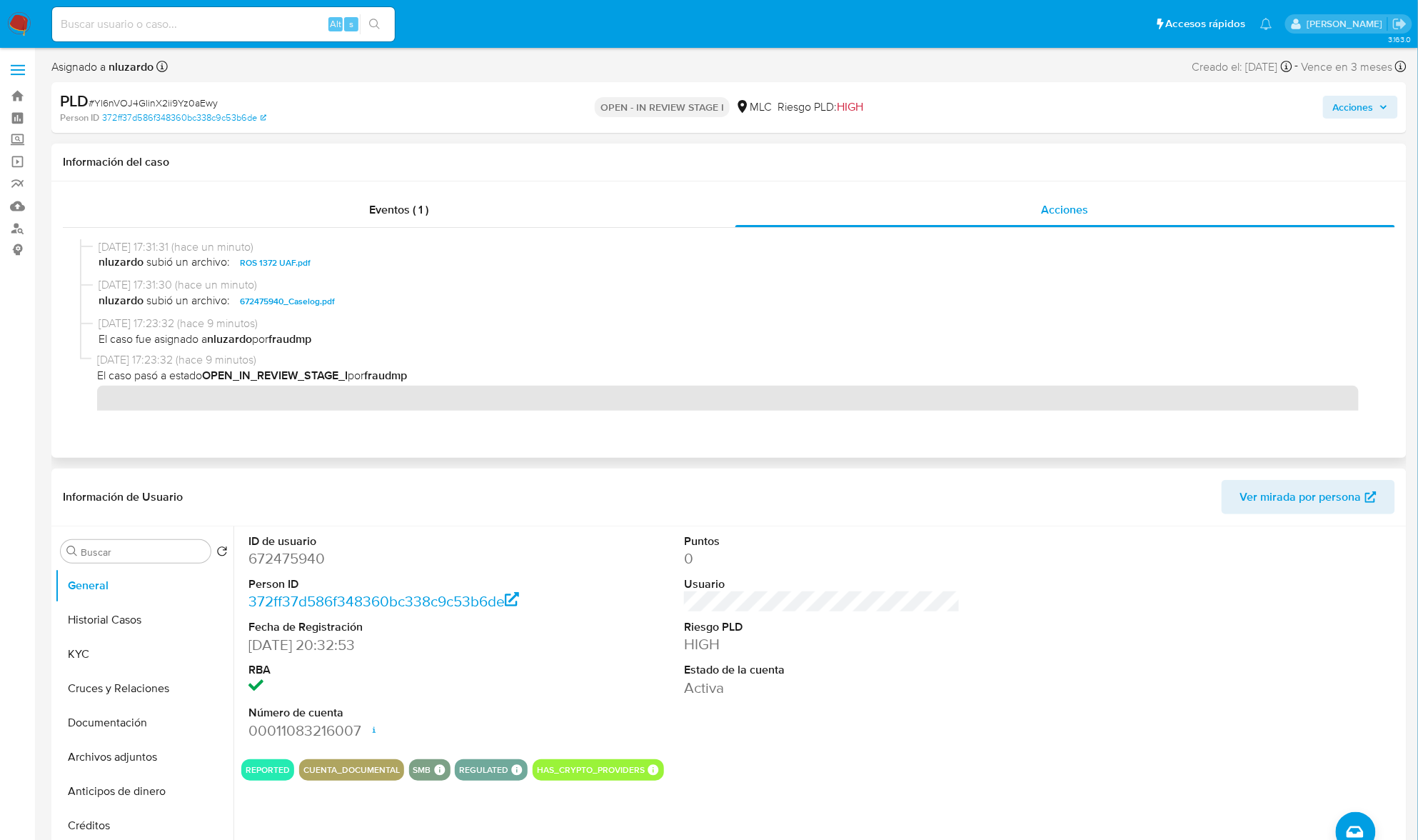
click at [348, 270] on span "nluzardo subió un archivo: ROS 1372 UAF.pdf" at bounding box center [736, 263] width 1274 height 17
click at [384, 304] on span "nluzardo subió un archivo: 672475940_Caselog.pdf" at bounding box center [736, 302] width 1274 height 17
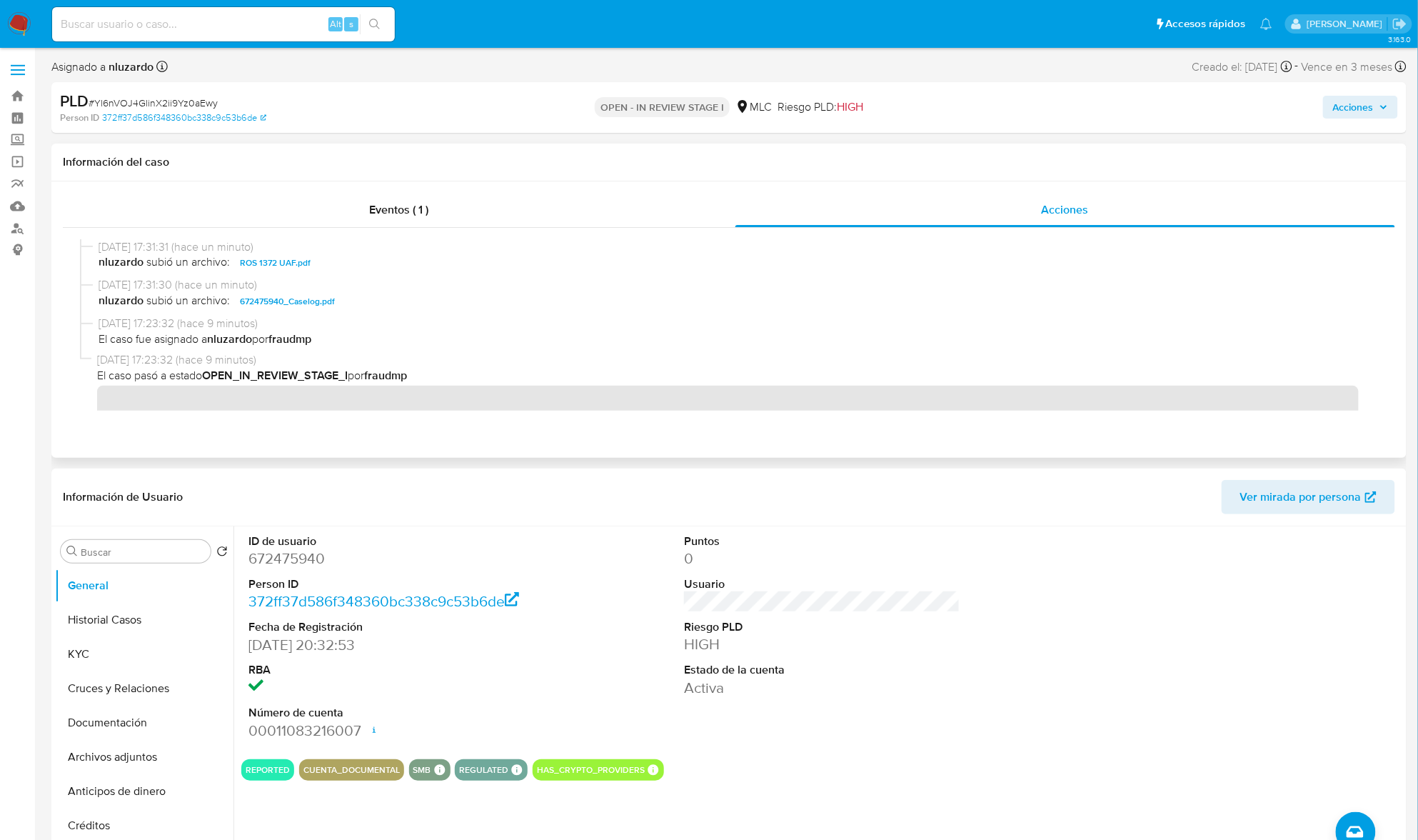
click at [384, 304] on span "nluzardo subió un archivo: 672475940_Caselog.pdf" at bounding box center [736, 302] width 1274 height 17
click at [1372, 105] on span "Acciones" at bounding box center [1361, 107] width 55 height 20
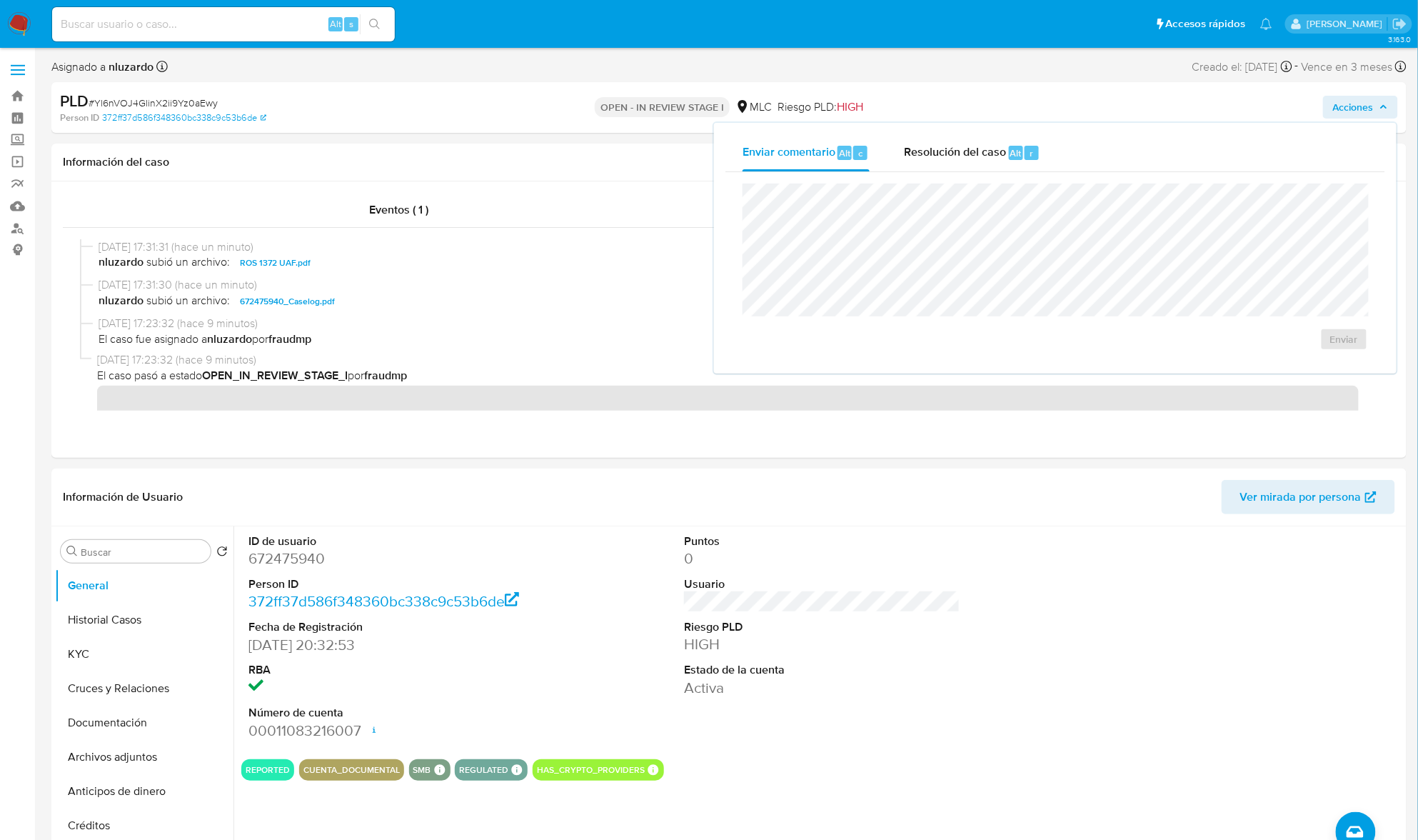
drag, startPoint x: 1010, startPoint y: 141, endPoint x: 976, endPoint y: 175, distance: 48.1
click at [1010, 142] on div "Resolución del caso Alt r" at bounding box center [972, 152] width 137 height 37
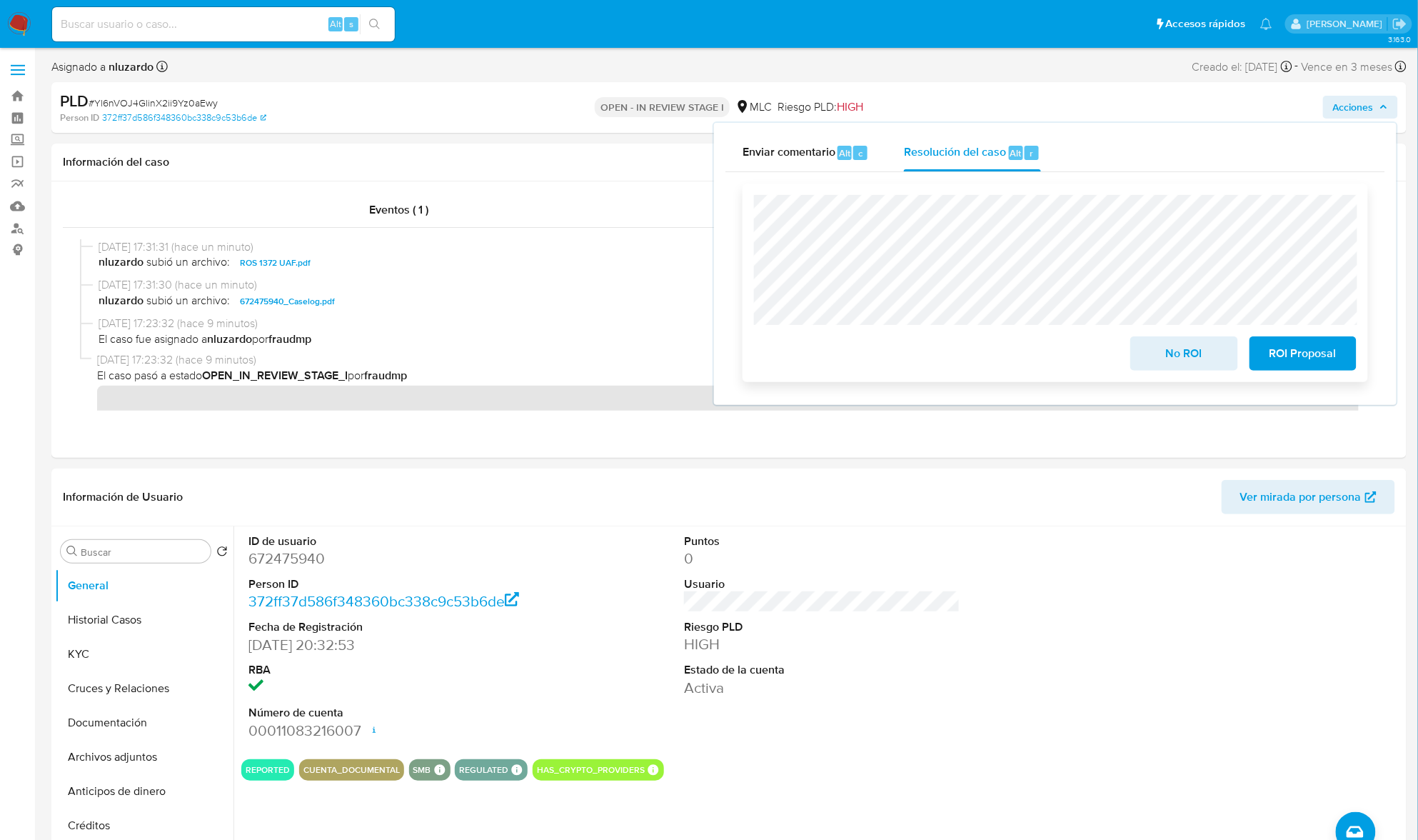
click at [1300, 362] on span "ROI Proposal" at bounding box center [1304, 353] width 70 height 31
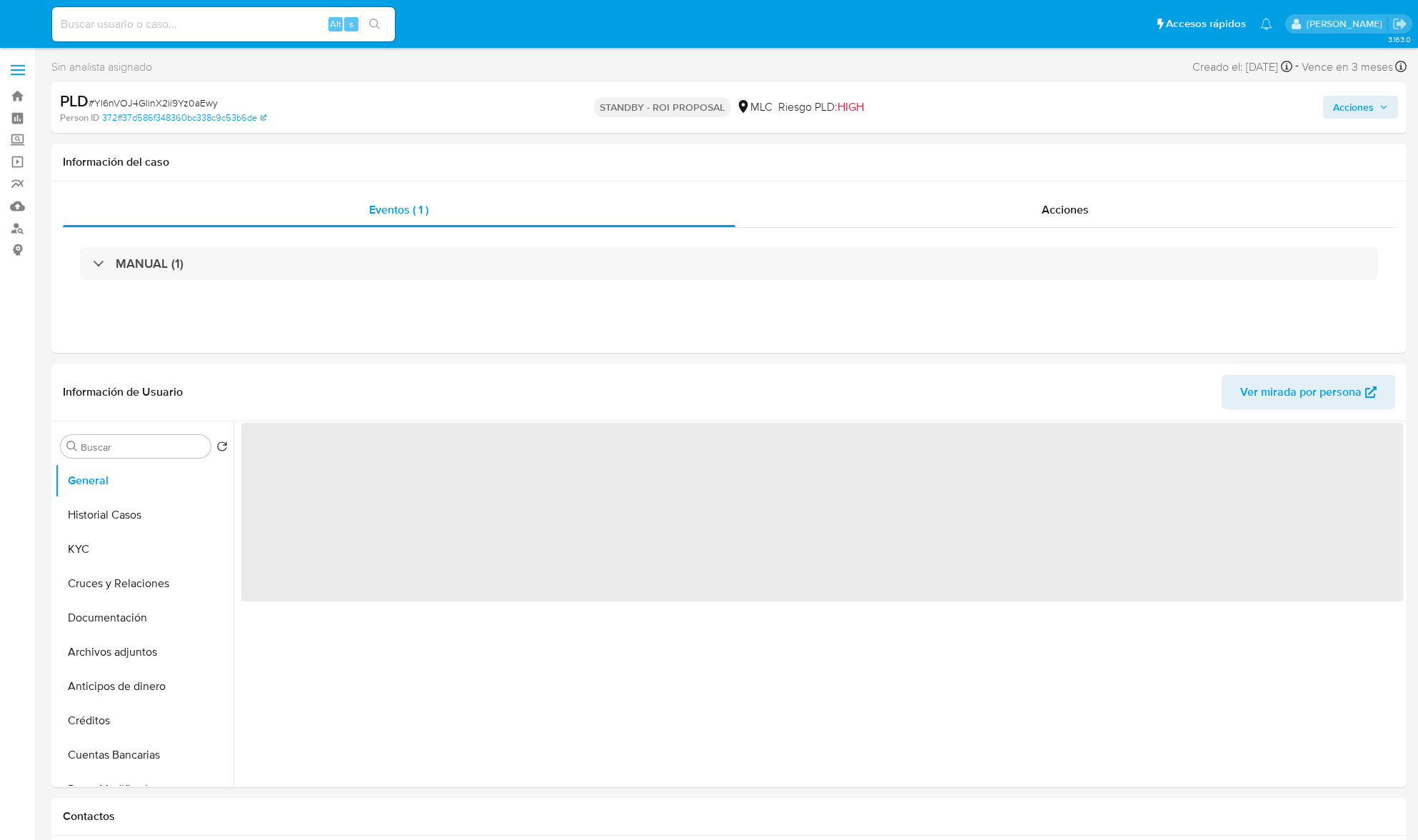
select select "10"
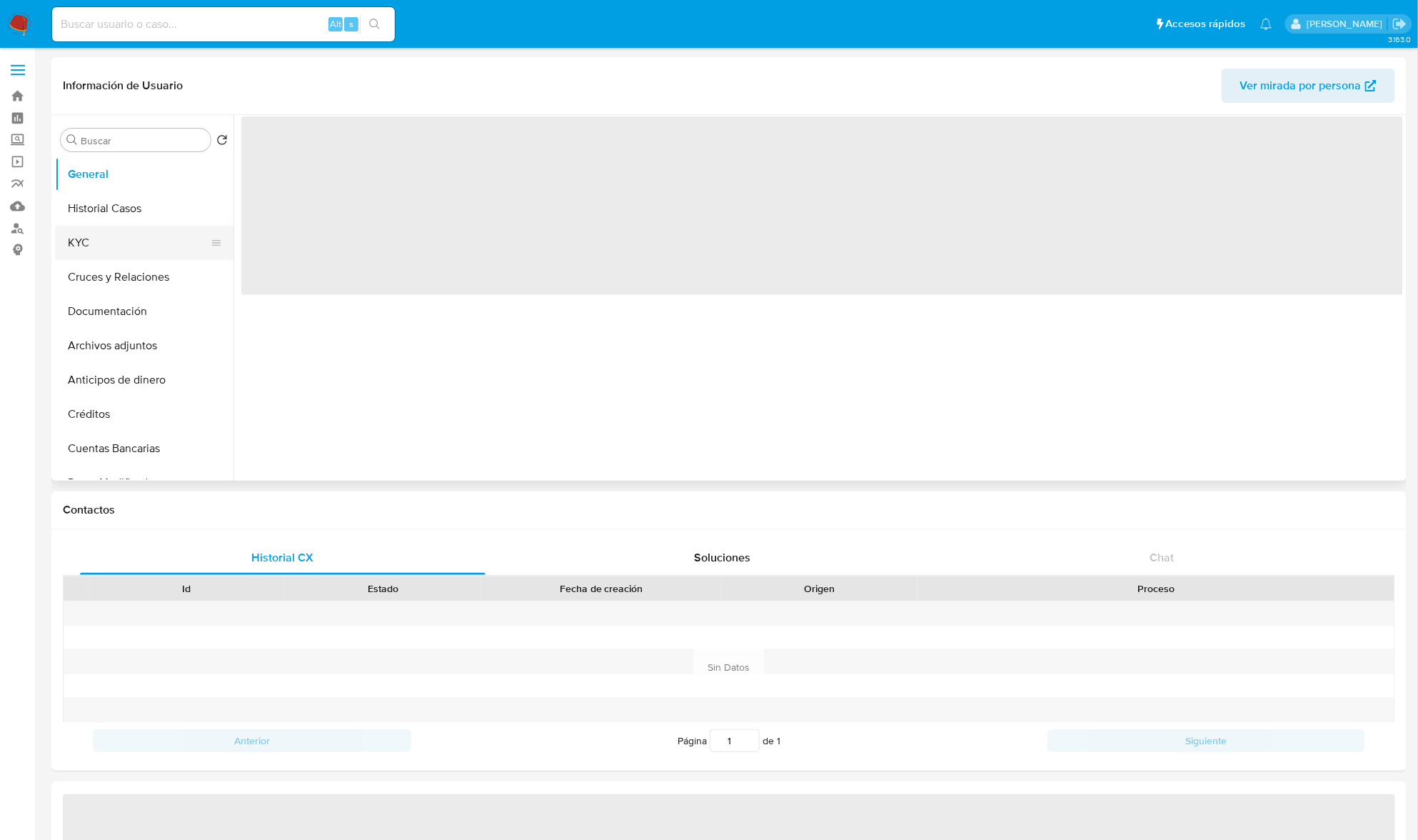
select select "10"
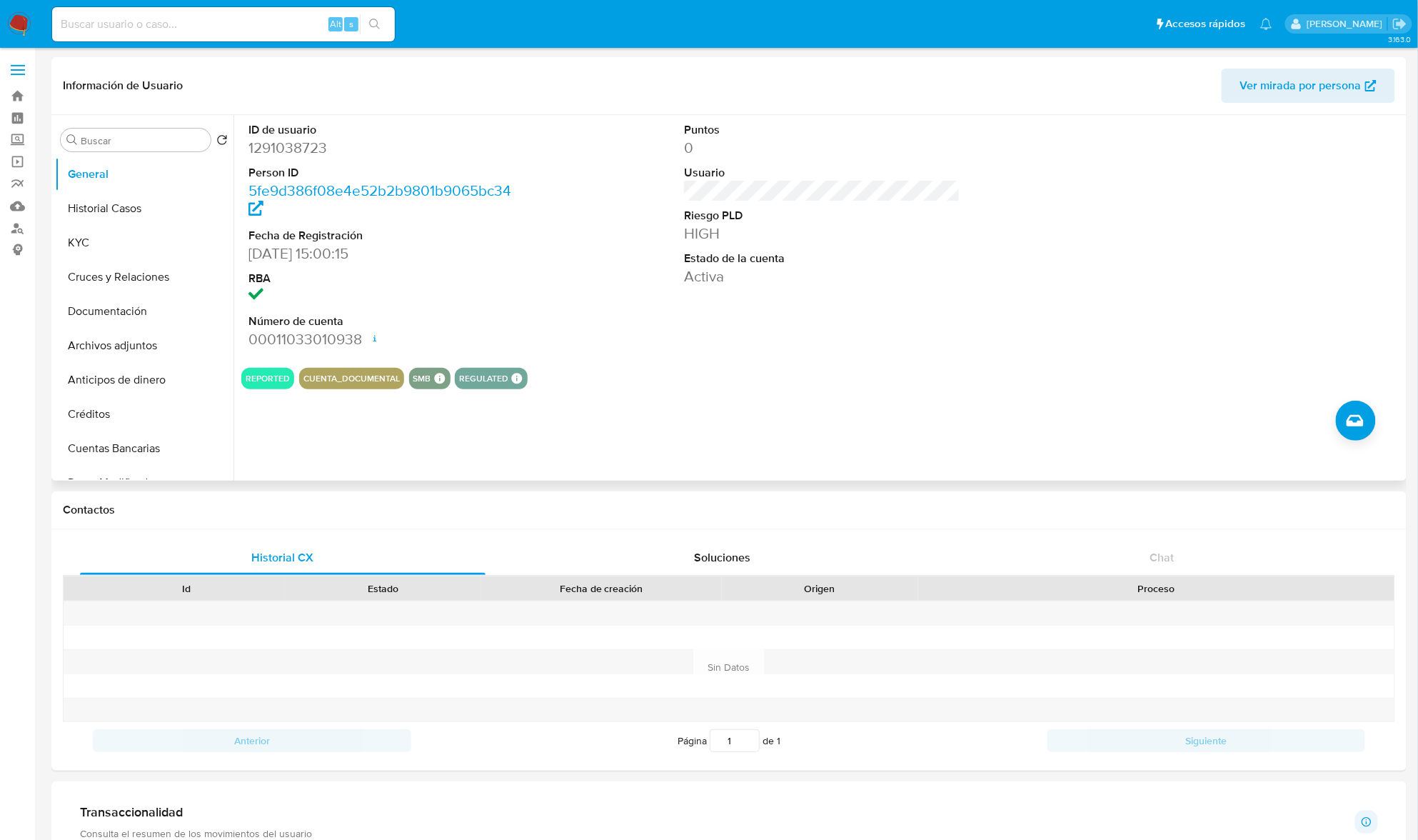
click at [307, 148] on dd "1291038723" at bounding box center [386, 147] width 276 height 20
copy dd "1291038723"
click at [299, 154] on dd "1291038723" at bounding box center [386, 147] width 276 height 20
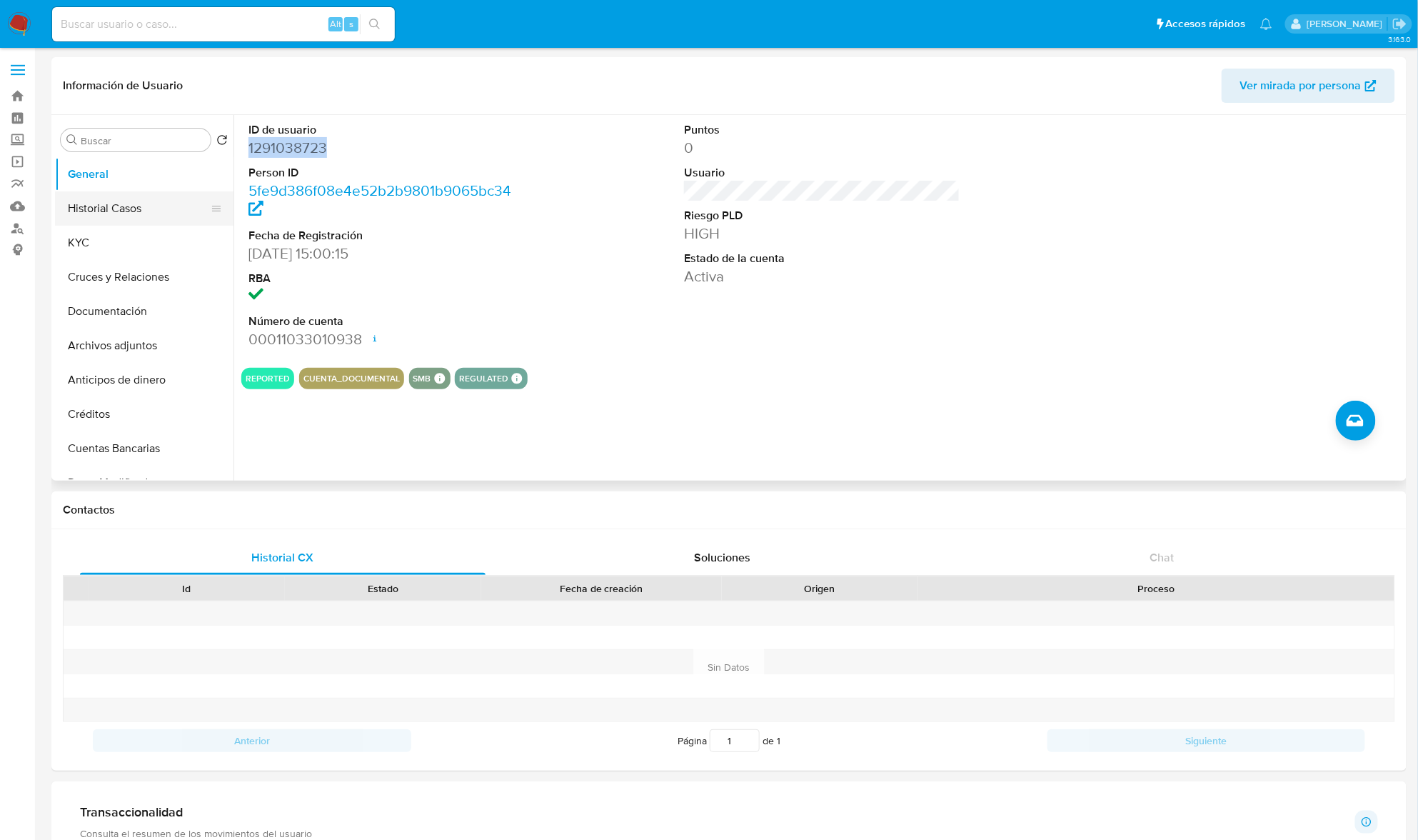
click at [117, 203] on button "Historial Casos" at bounding box center [139, 208] width 167 height 34
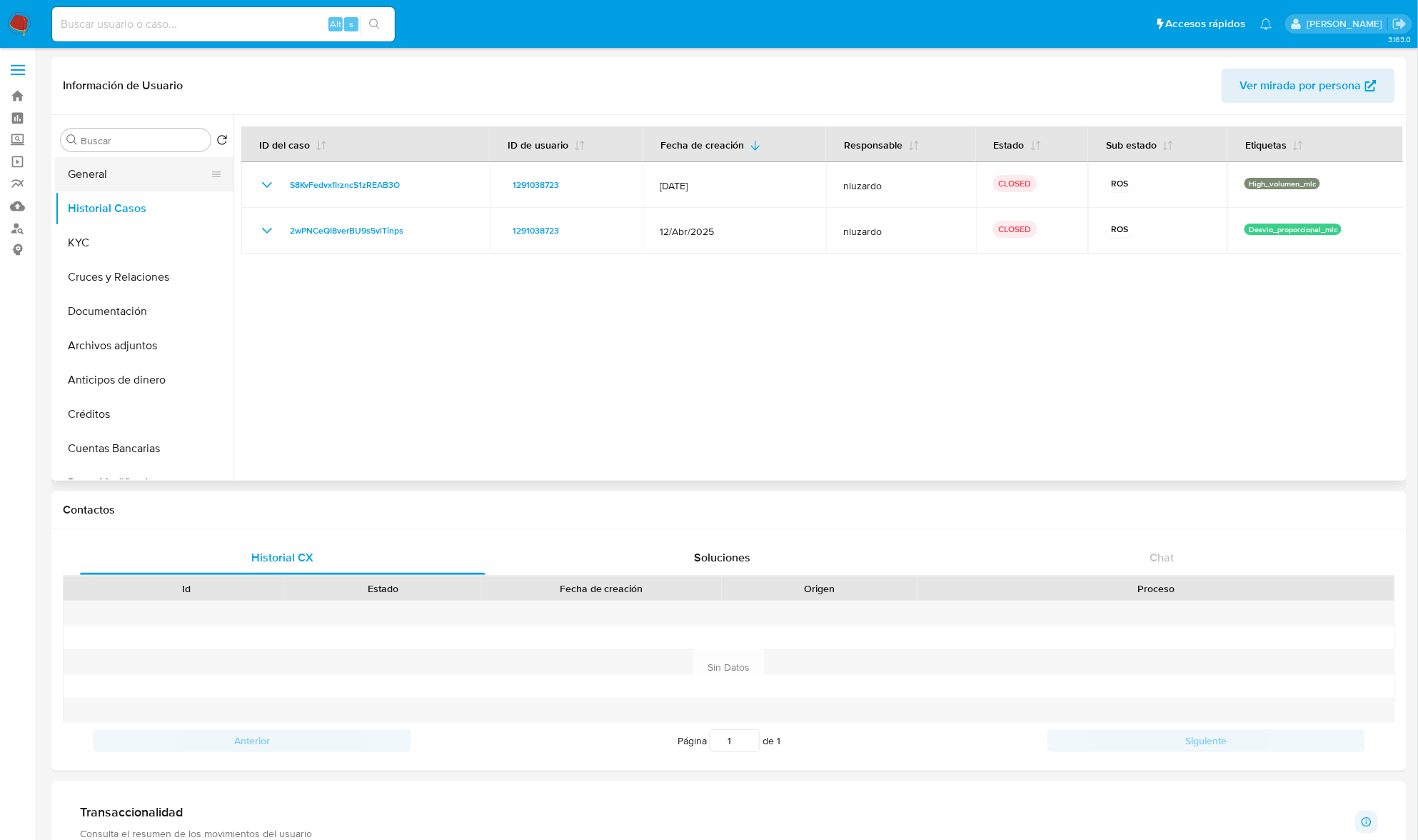
click at [123, 175] on button "General" at bounding box center [139, 174] width 167 height 34
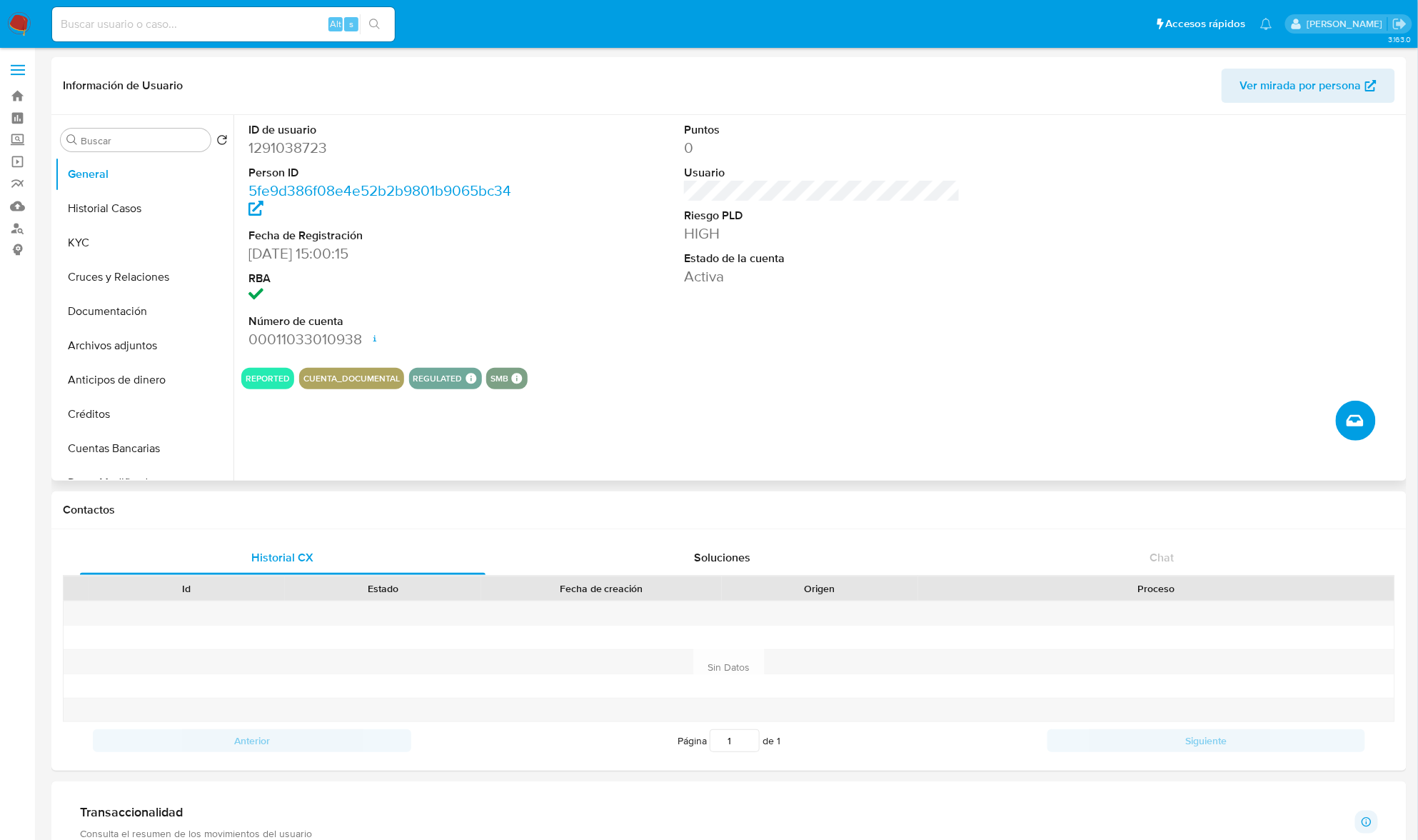
click at [1370, 427] on button "Crear caso manual" at bounding box center [1356, 420] width 40 height 40
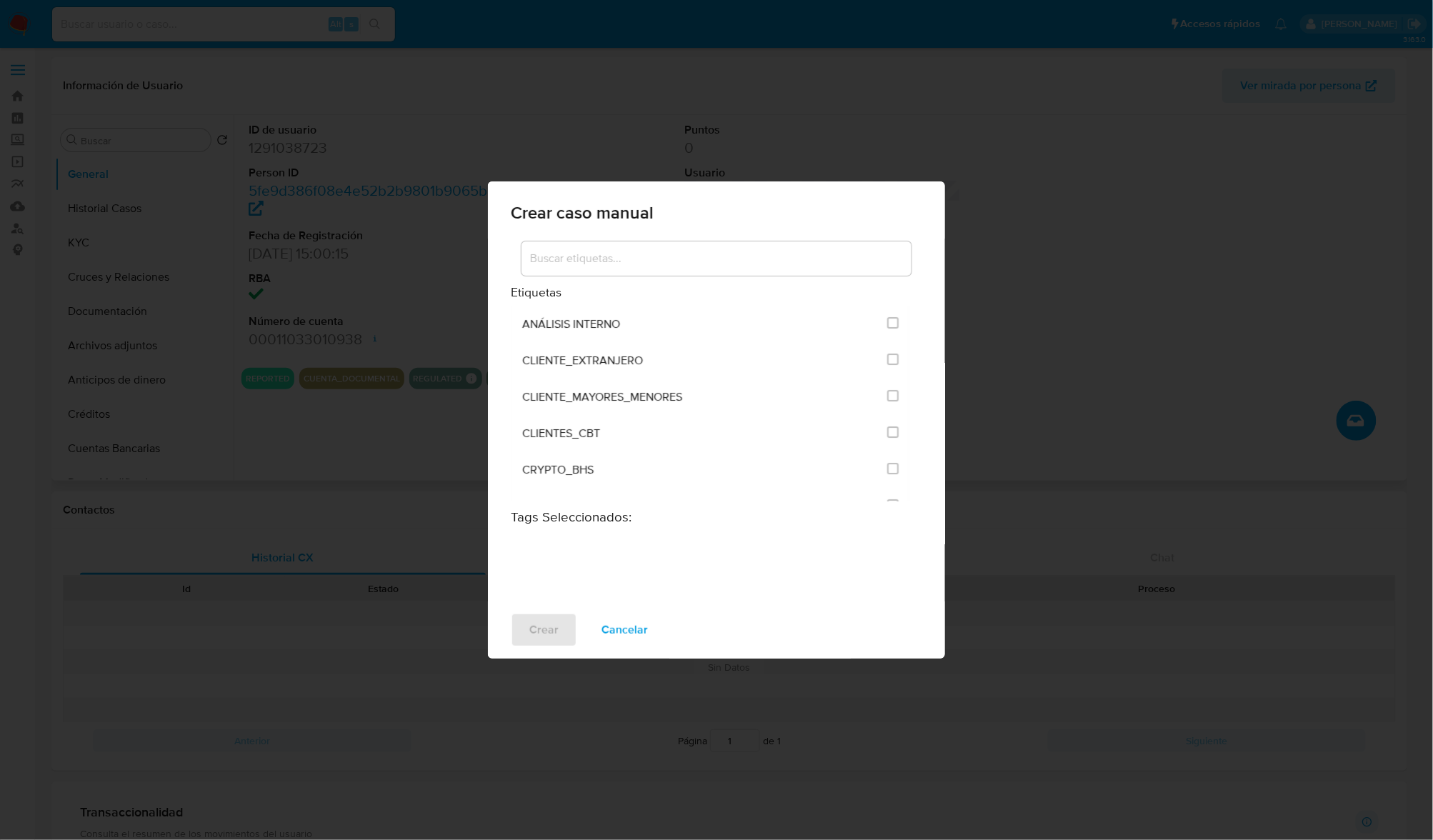
click at [727, 263] on input at bounding box center [717, 258] width 390 height 18
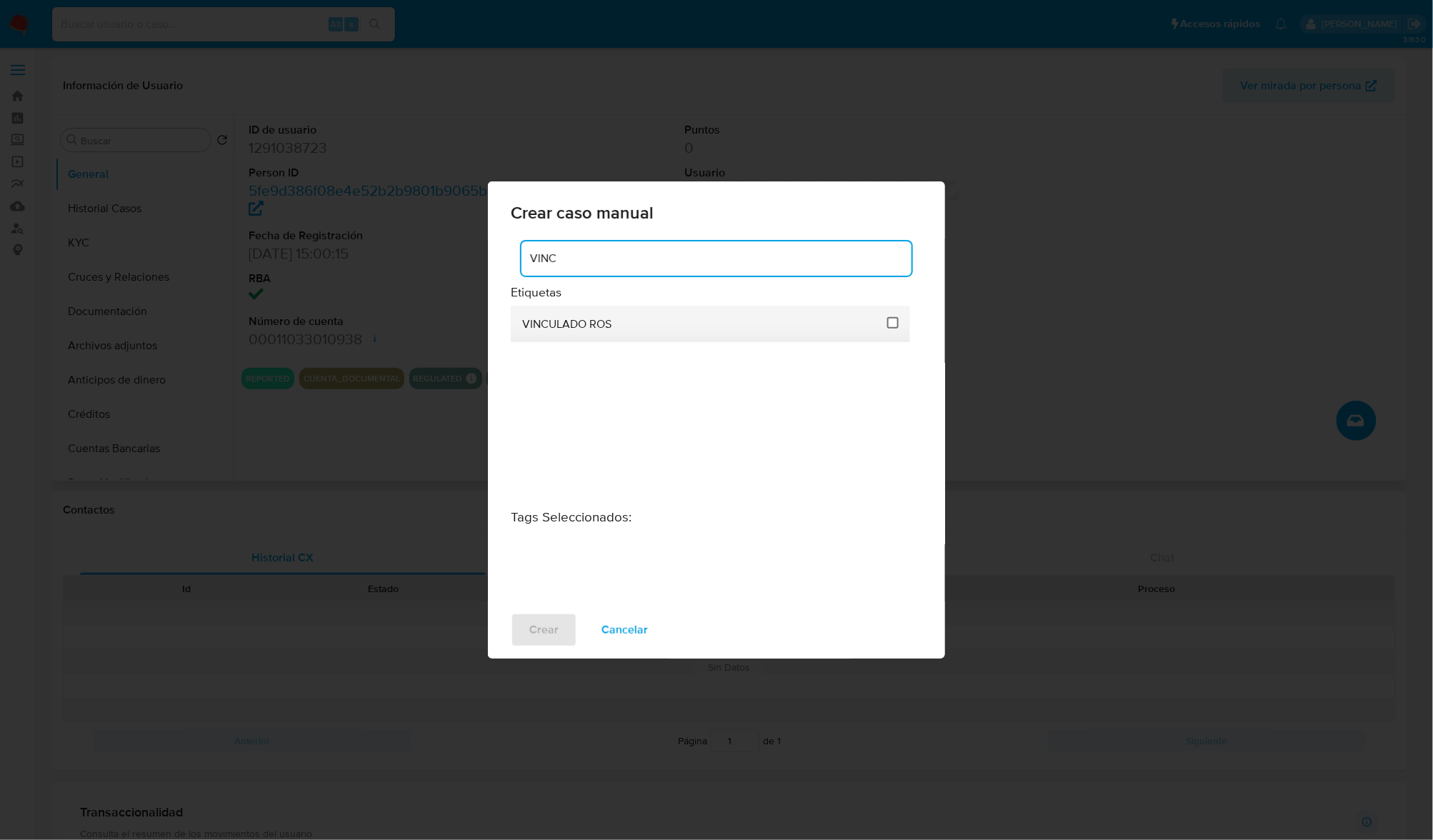
type input "VINC"
click at [892, 324] on input "3313" at bounding box center [894, 323] width 12 height 12
checkbox input "true"
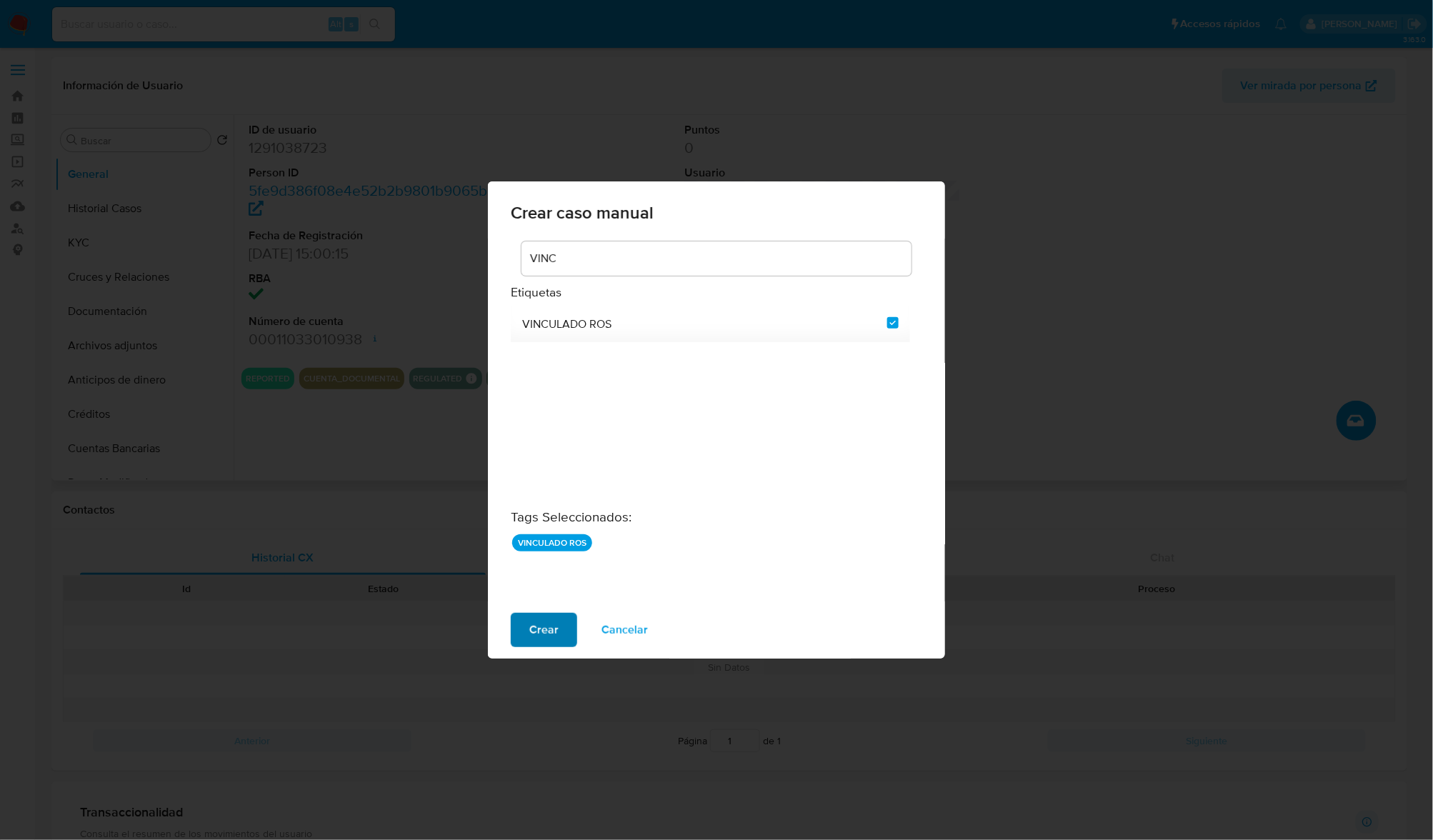
click at [550, 638] on span "Crear" at bounding box center [544, 630] width 29 height 31
checkbox input "false"
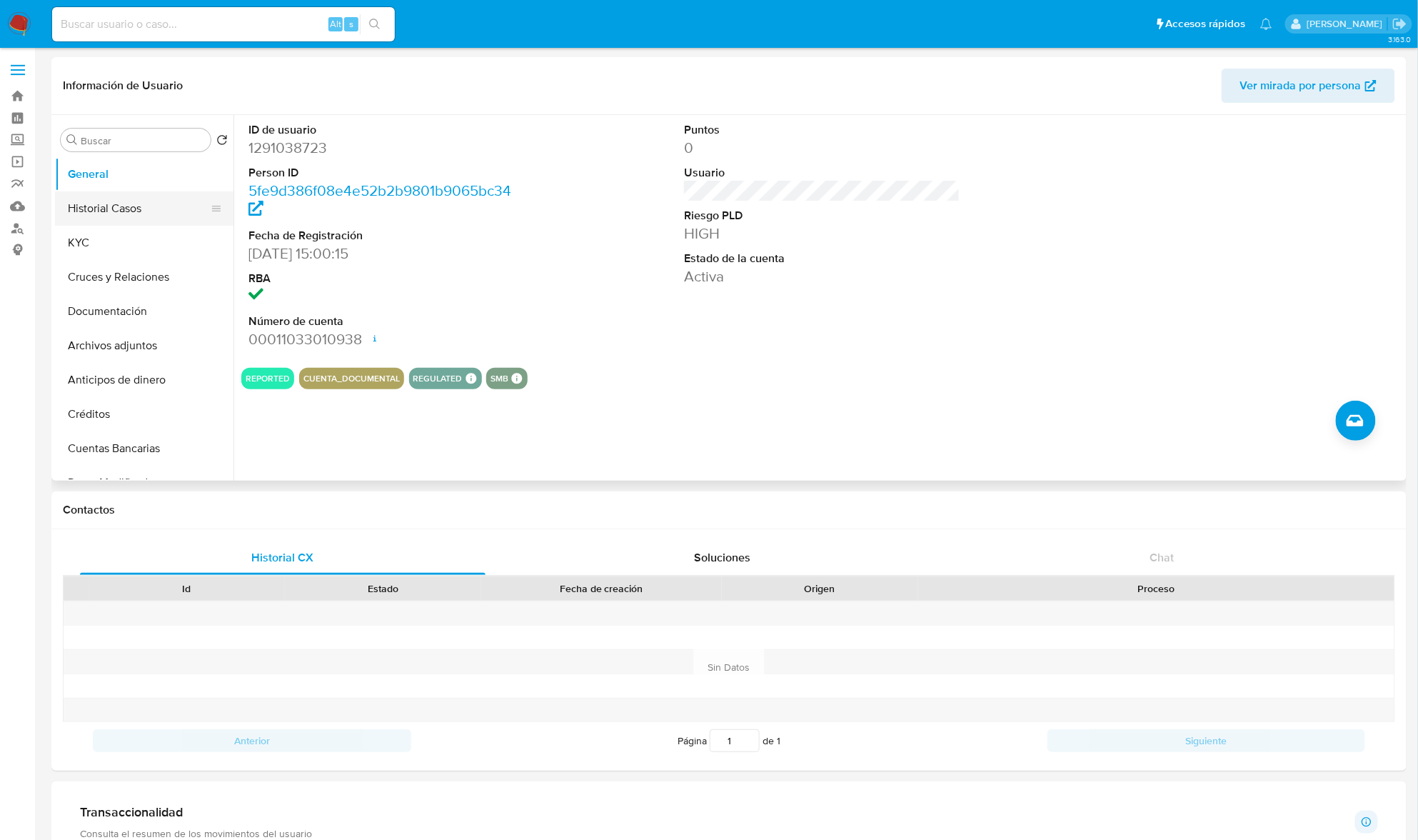
click at [117, 204] on button "Historial Casos" at bounding box center [139, 208] width 167 height 34
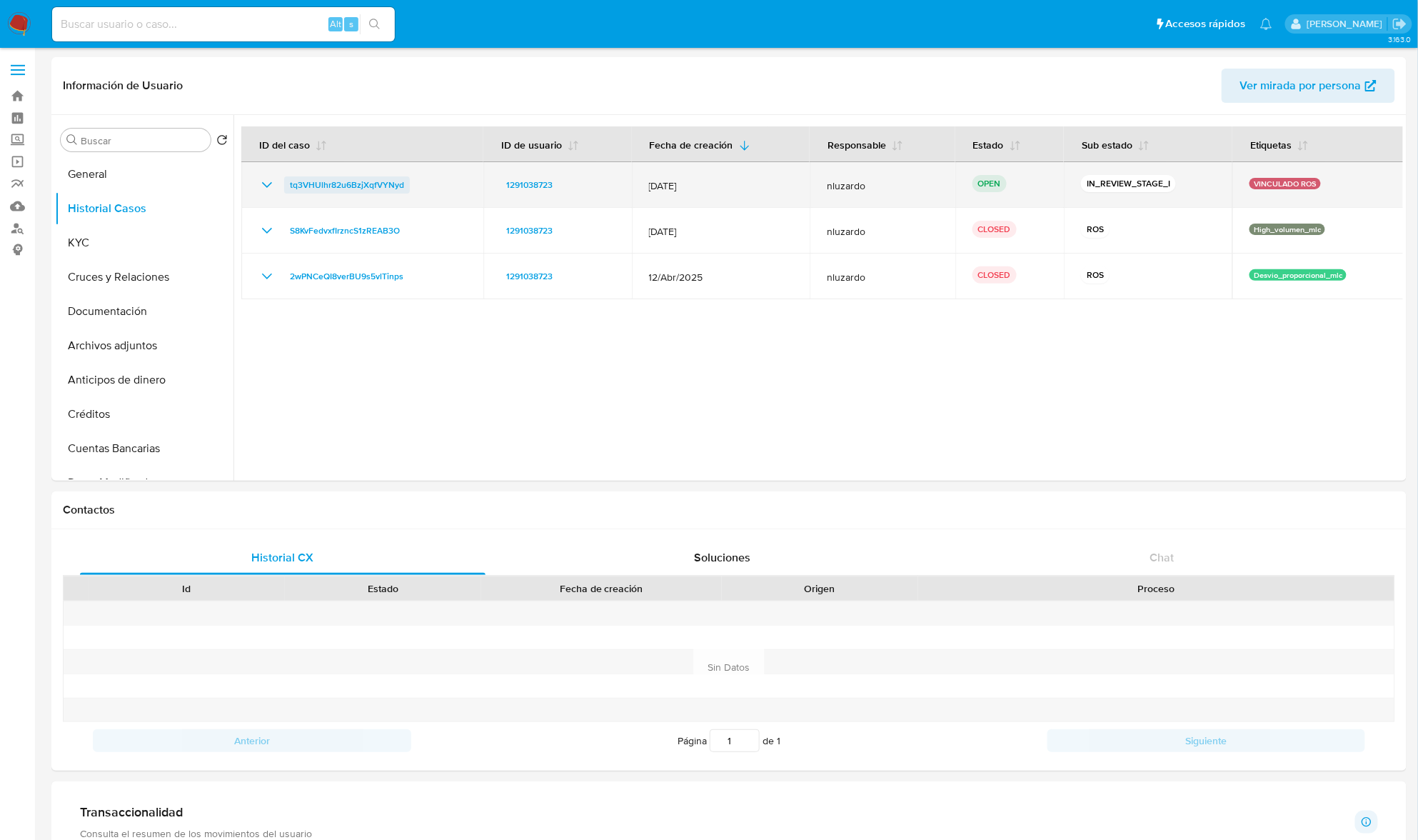
click at [366, 183] on span "tq3VHUlhr82u6BzjXqfVYNyd" at bounding box center [347, 185] width 114 height 17
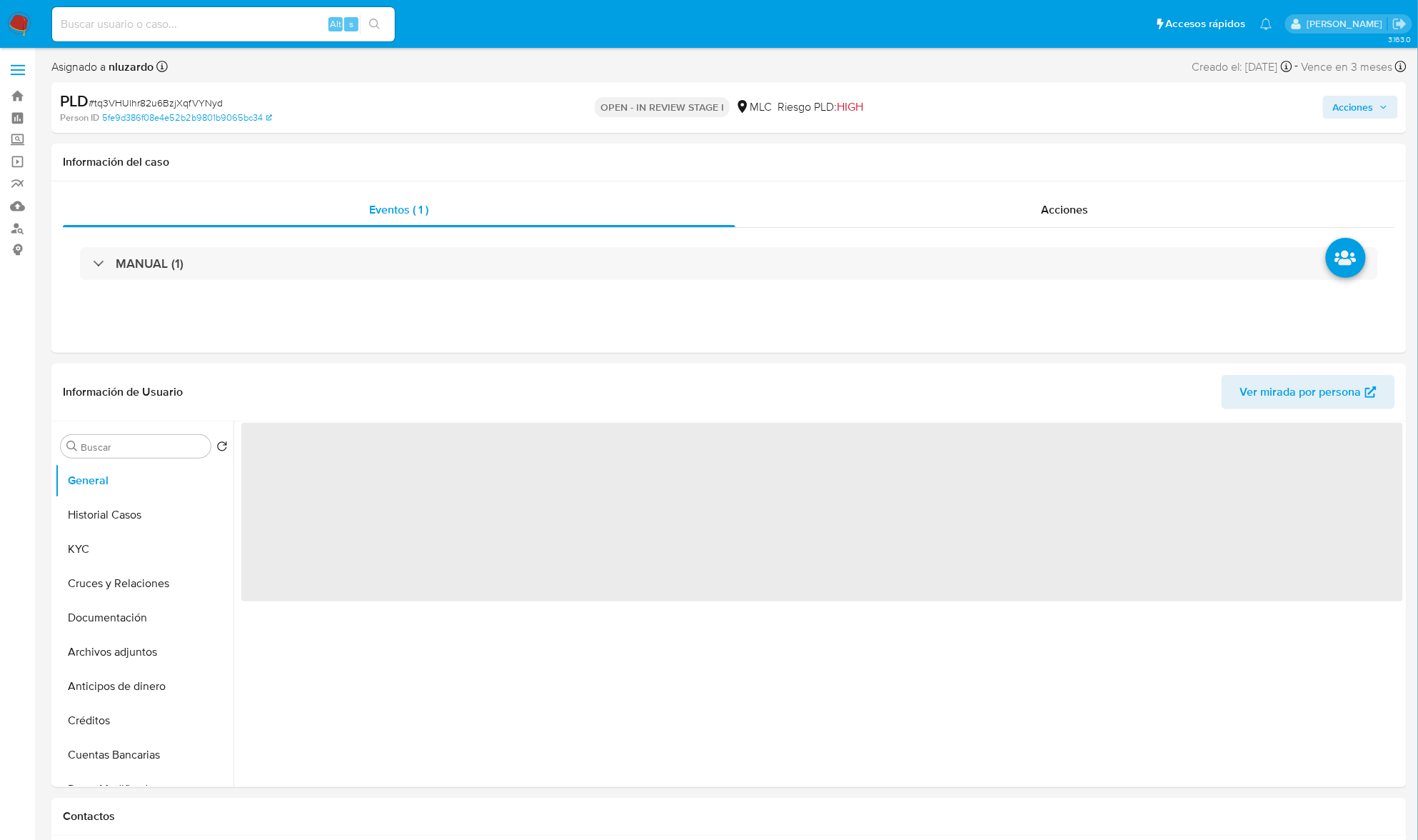
select select "10"
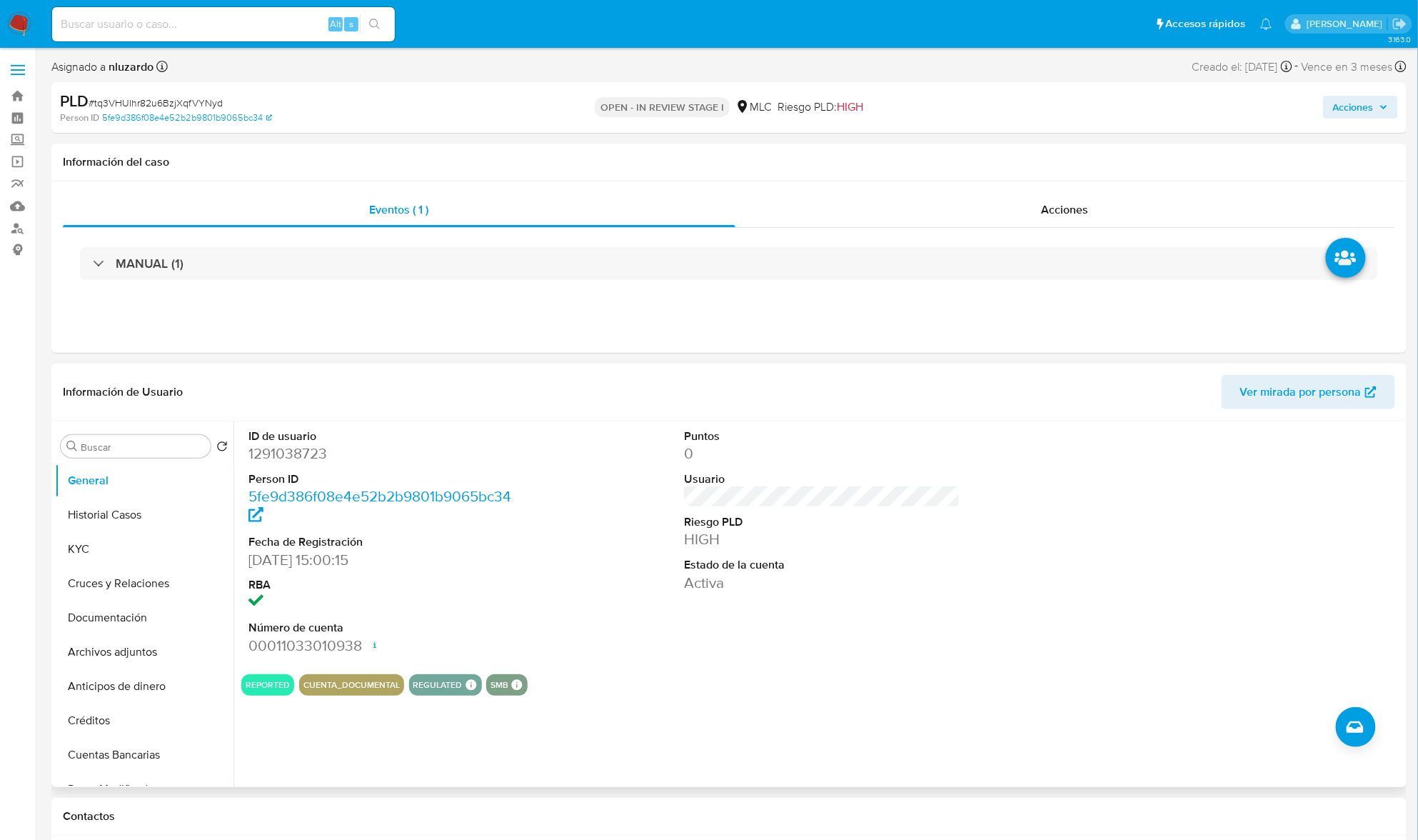
click at [297, 446] on dd "1291038723" at bounding box center [386, 453] width 276 height 20
copy dd "1291038723"
click at [297, 446] on dd "1291038723" at bounding box center [386, 453] width 276 height 20
click at [129, 575] on button "Cruces y Relaciones" at bounding box center [139, 583] width 167 height 34
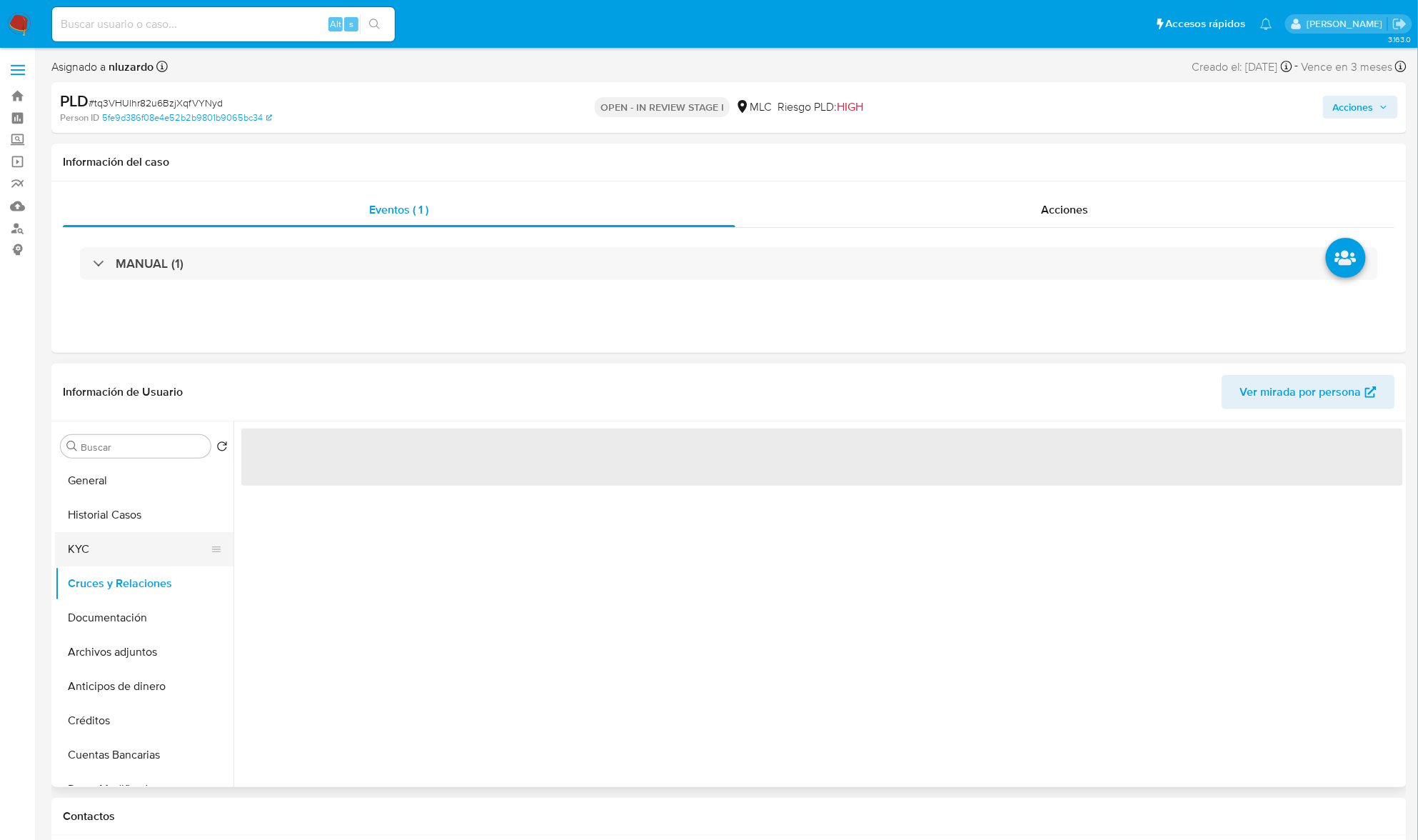
click at [102, 551] on button "KYC" at bounding box center [139, 549] width 167 height 34
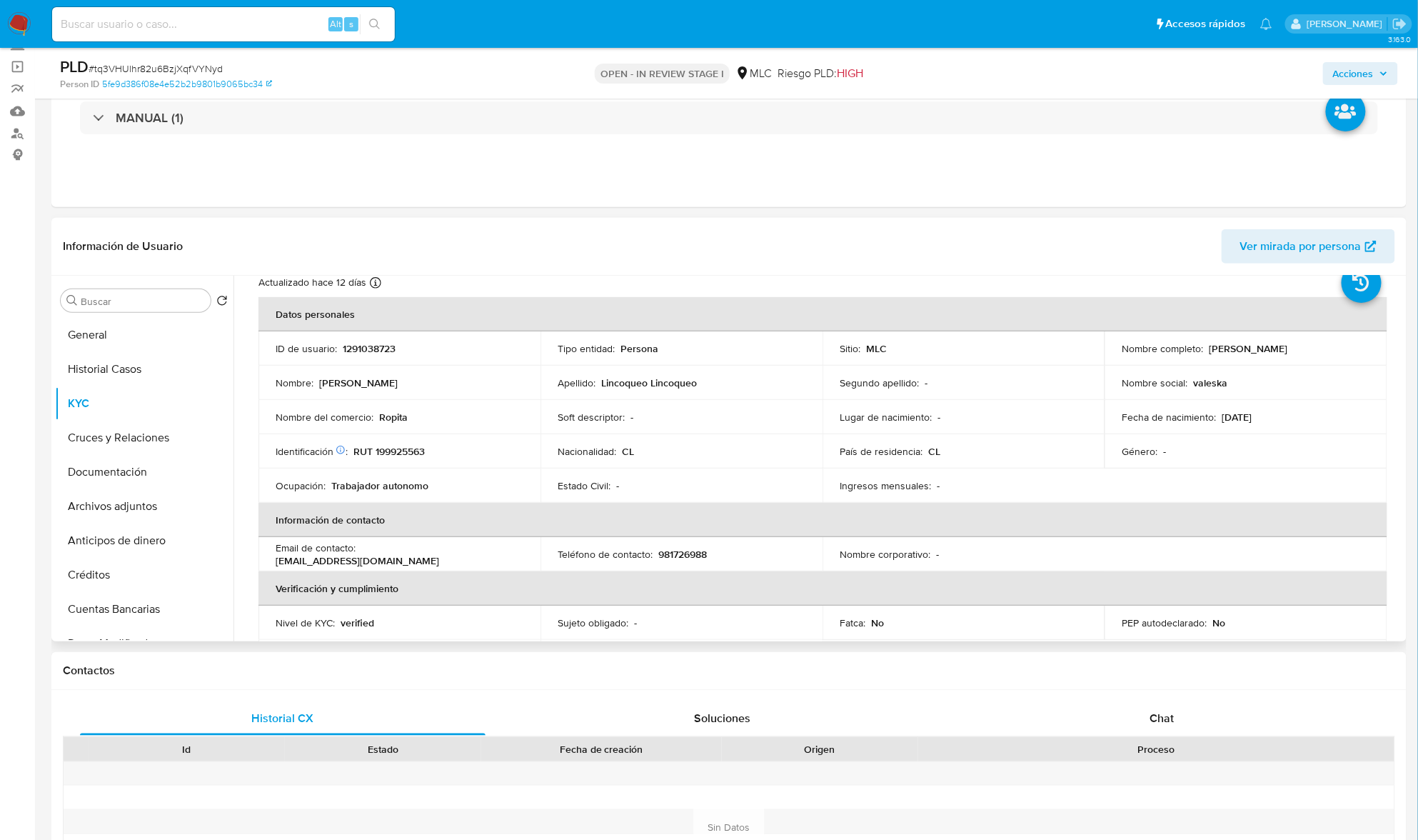
scroll to position [55, 0]
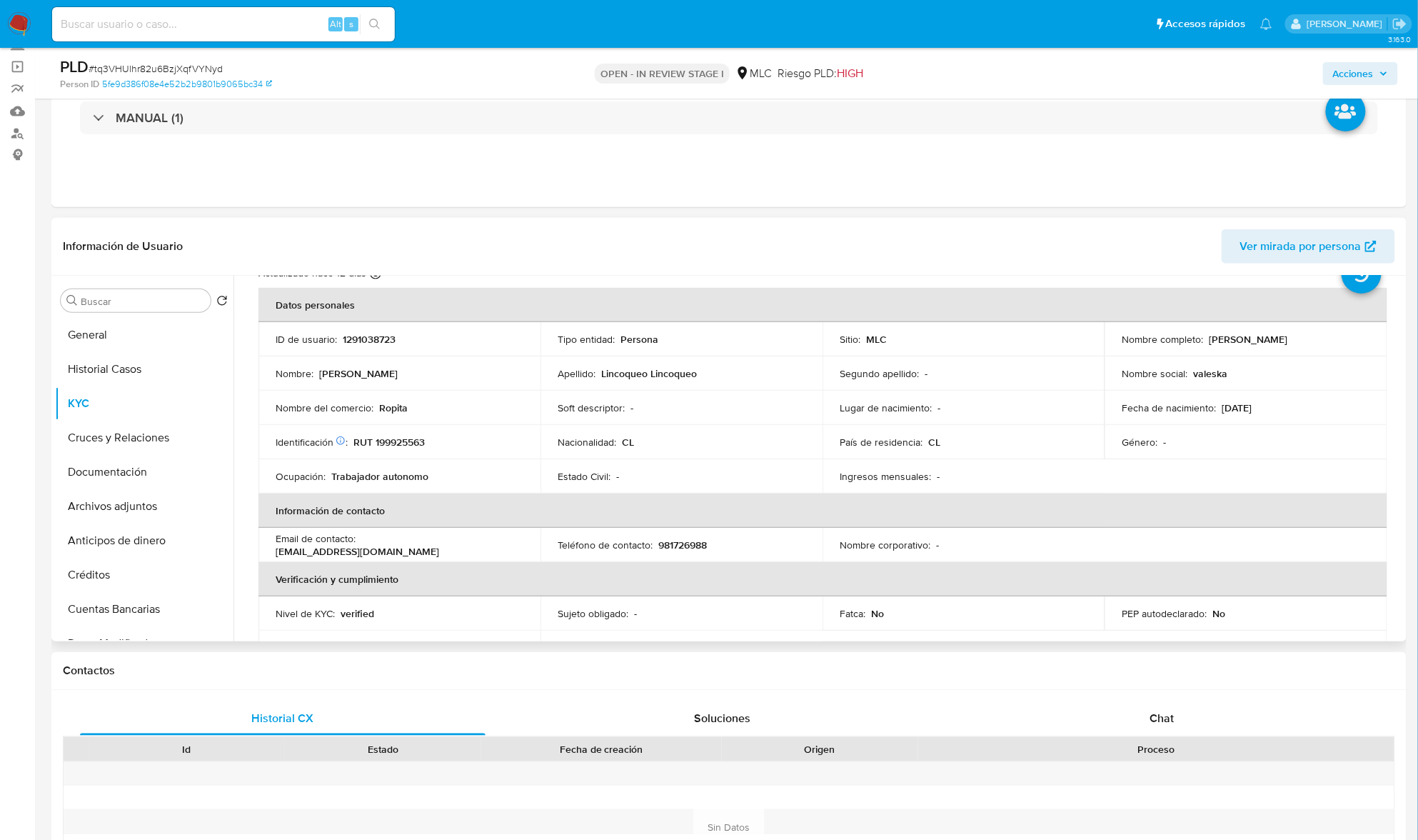
click at [402, 437] on p "RUT 199925563" at bounding box center [389, 441] width 72 height 13
copy p "199925563"
click at [415, 435] on td "Identificación Nº de serie: 530027131 : RUT 199925563" at bounding box center [400, 441] width 282 height 34
click at [415, 436] on p "RUT 199925563" at bounding box center [389, 441] width 72 height 13
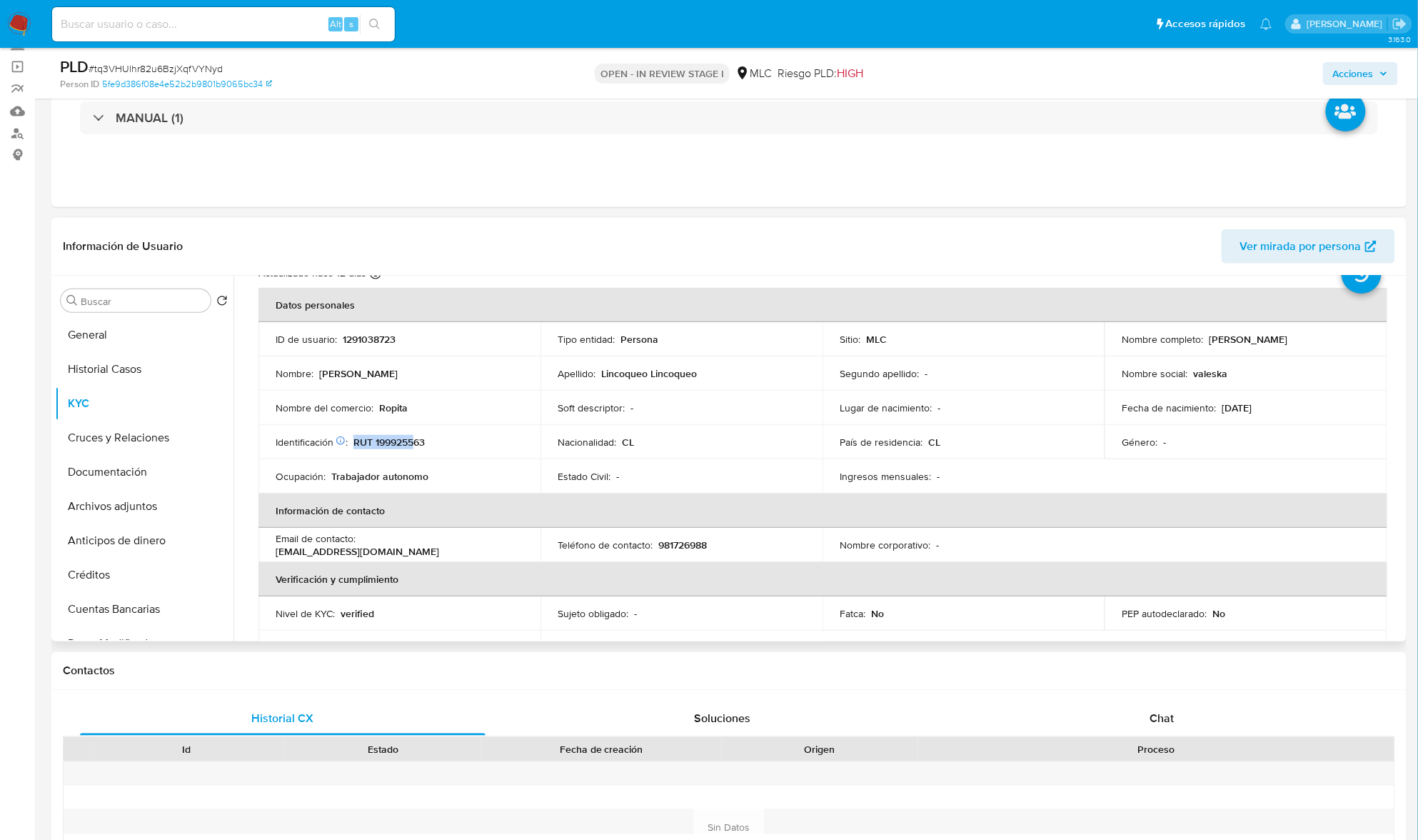
copy p "RUT 1999255"
click at [415, 436] on p "RUT 199925563" at bounding box center [389, 441] width 72 height 13
click at [364, 340] on p "1291038723" at bounding box center [369, 339] width 52 height 13
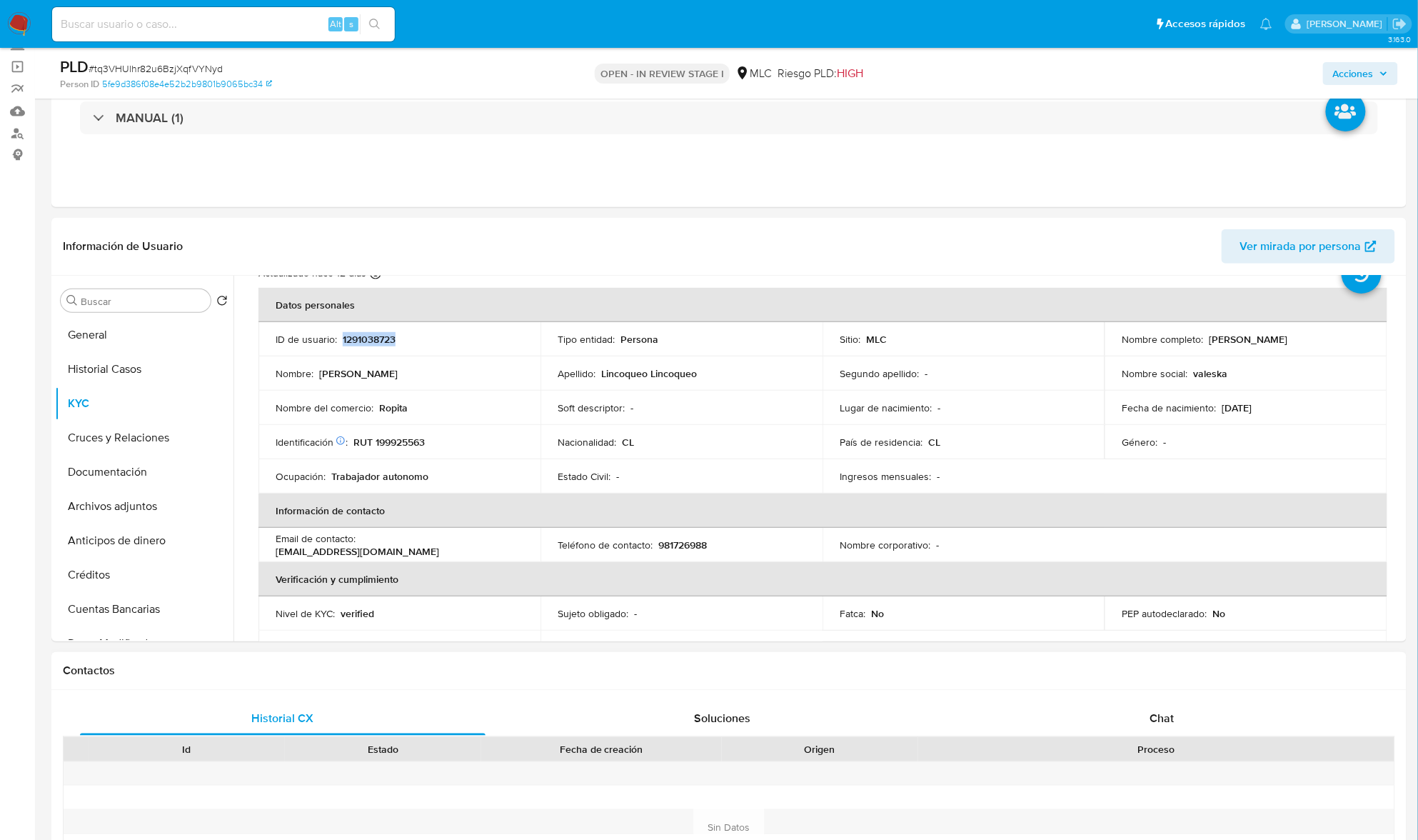
copy p "1291038723"
click at [124, 300] on input "Buscar" at bounding box center [143, 301] width 124 height 13
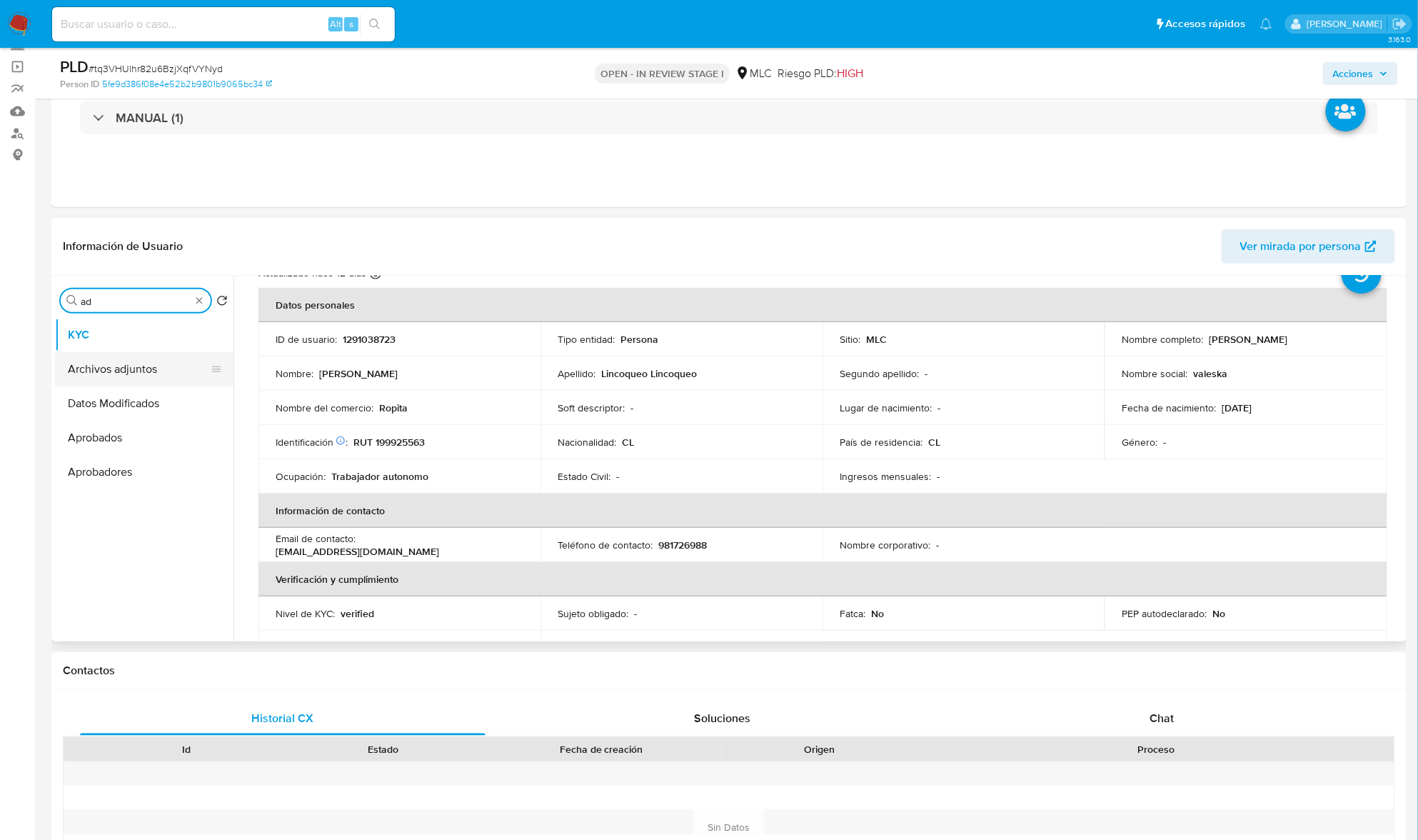
type input "ad"
click at [137, 366] on button "Archivos adjuntos" at bounding box center [139, 369] width 167 height 34
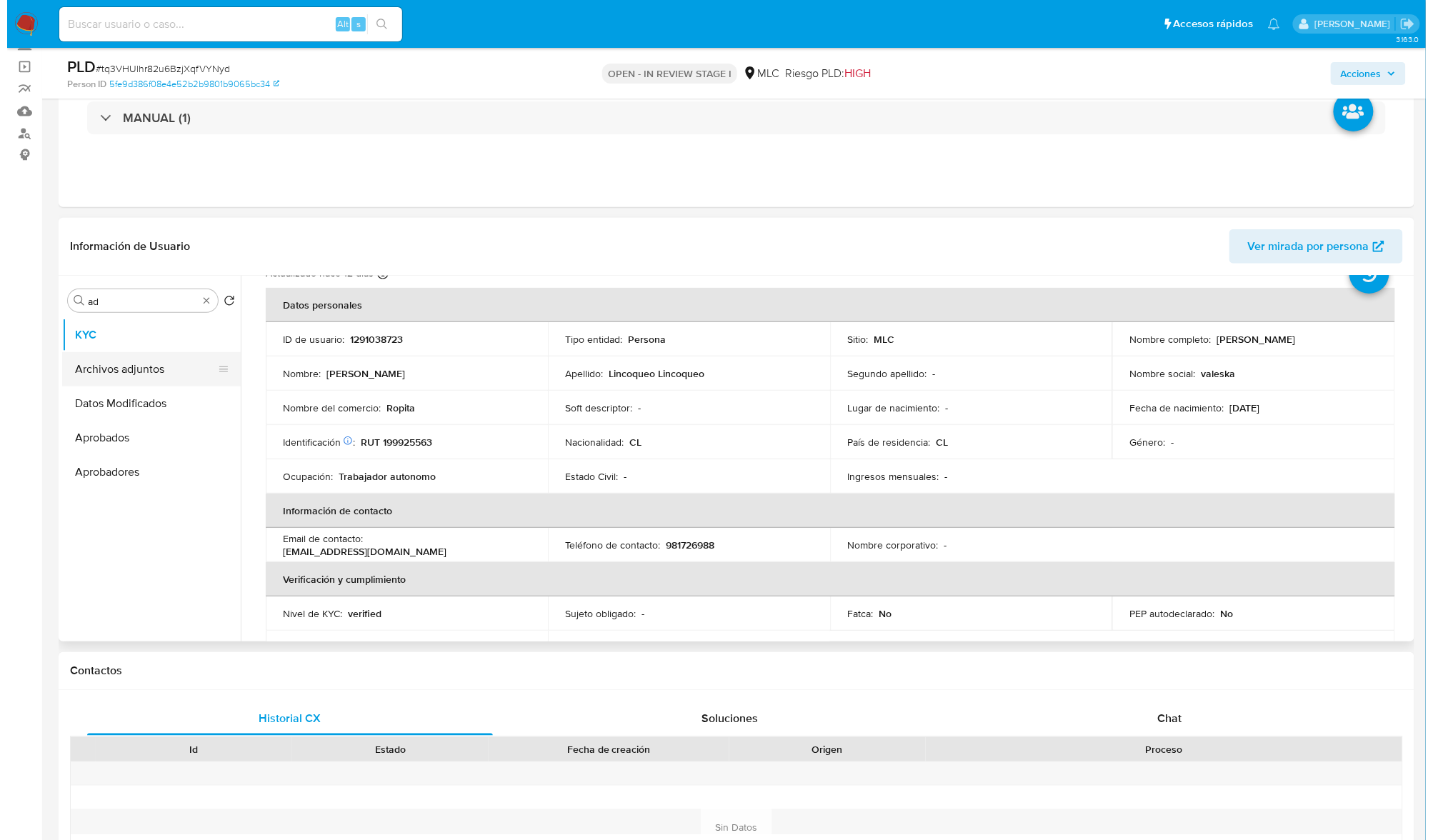
scroll to position [0, 0]
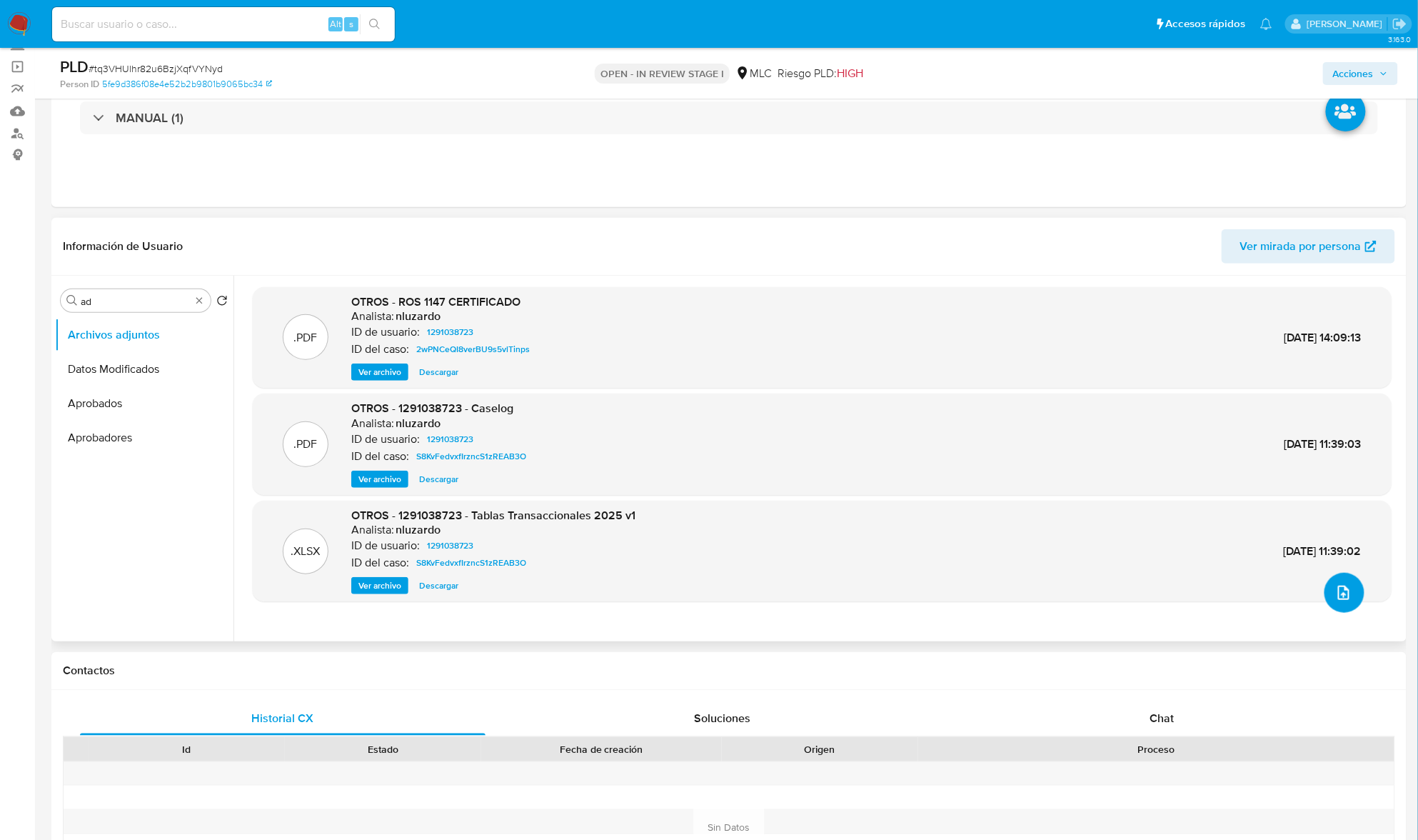
click at [1336, 590] on icon "upload-file" at bounding box center [1344, 593] width 17 height 17
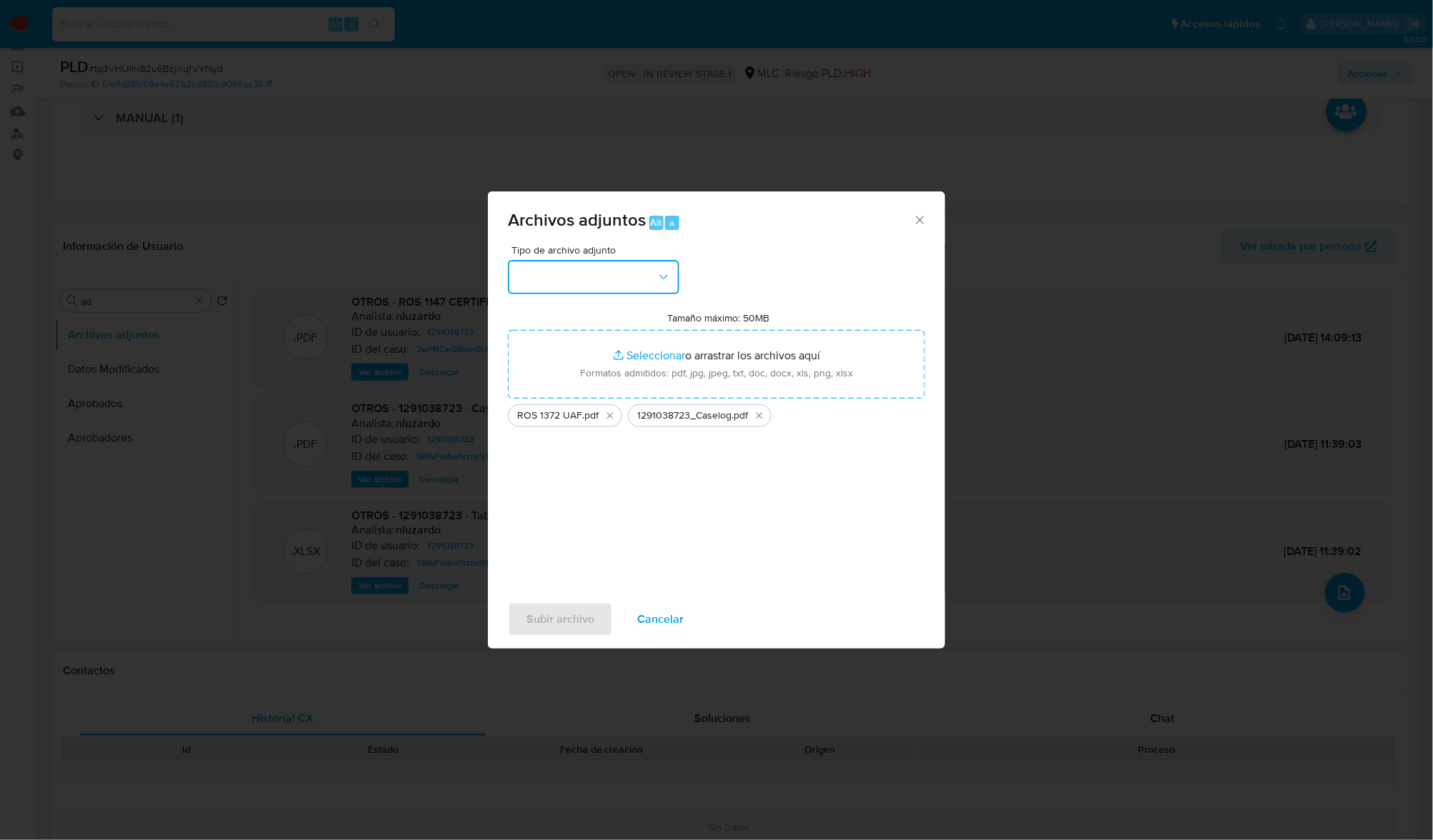
click at [630, 275] on button "button" at bounding box center [594, 276] width 172 height 34
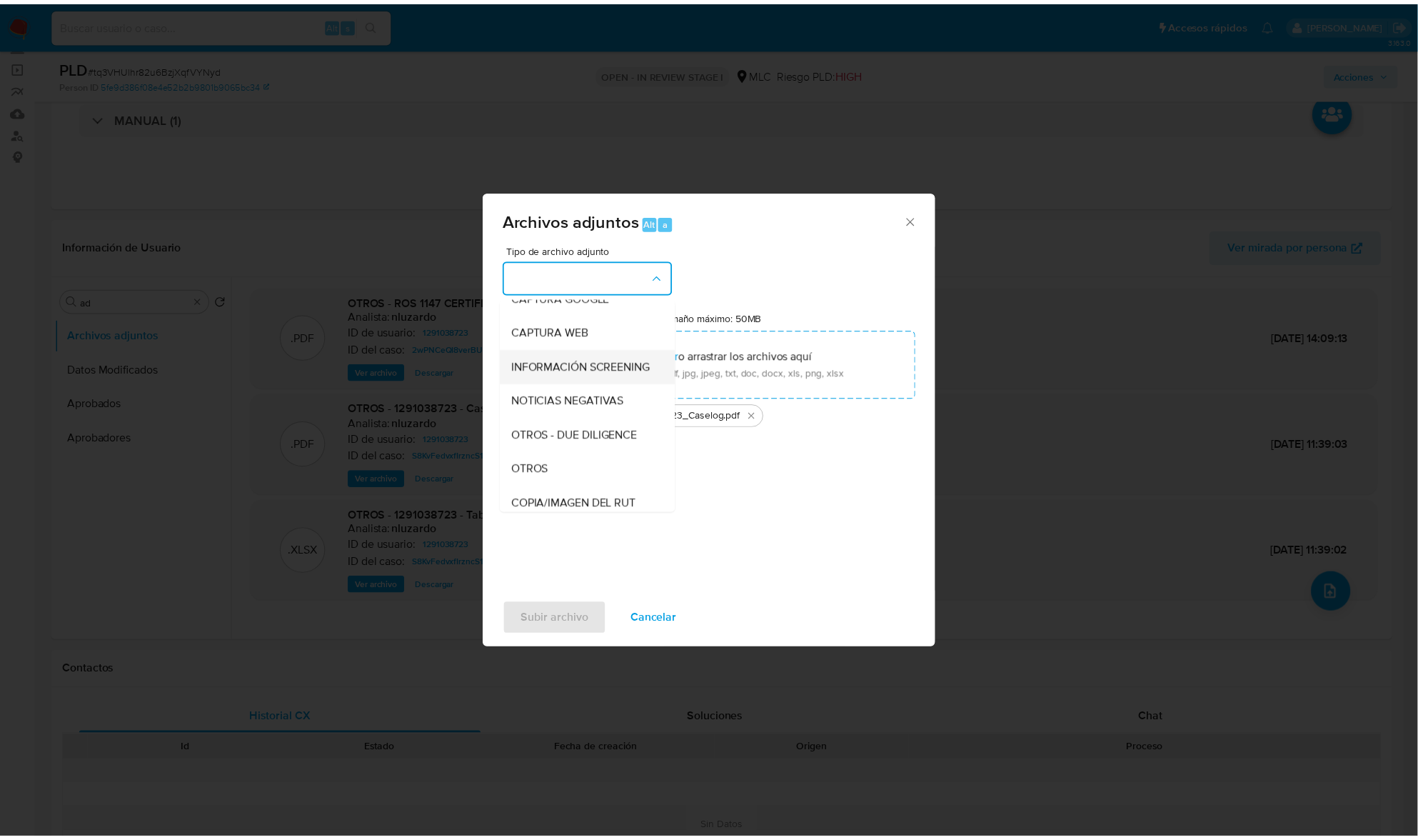
scroll to position [117, 0]
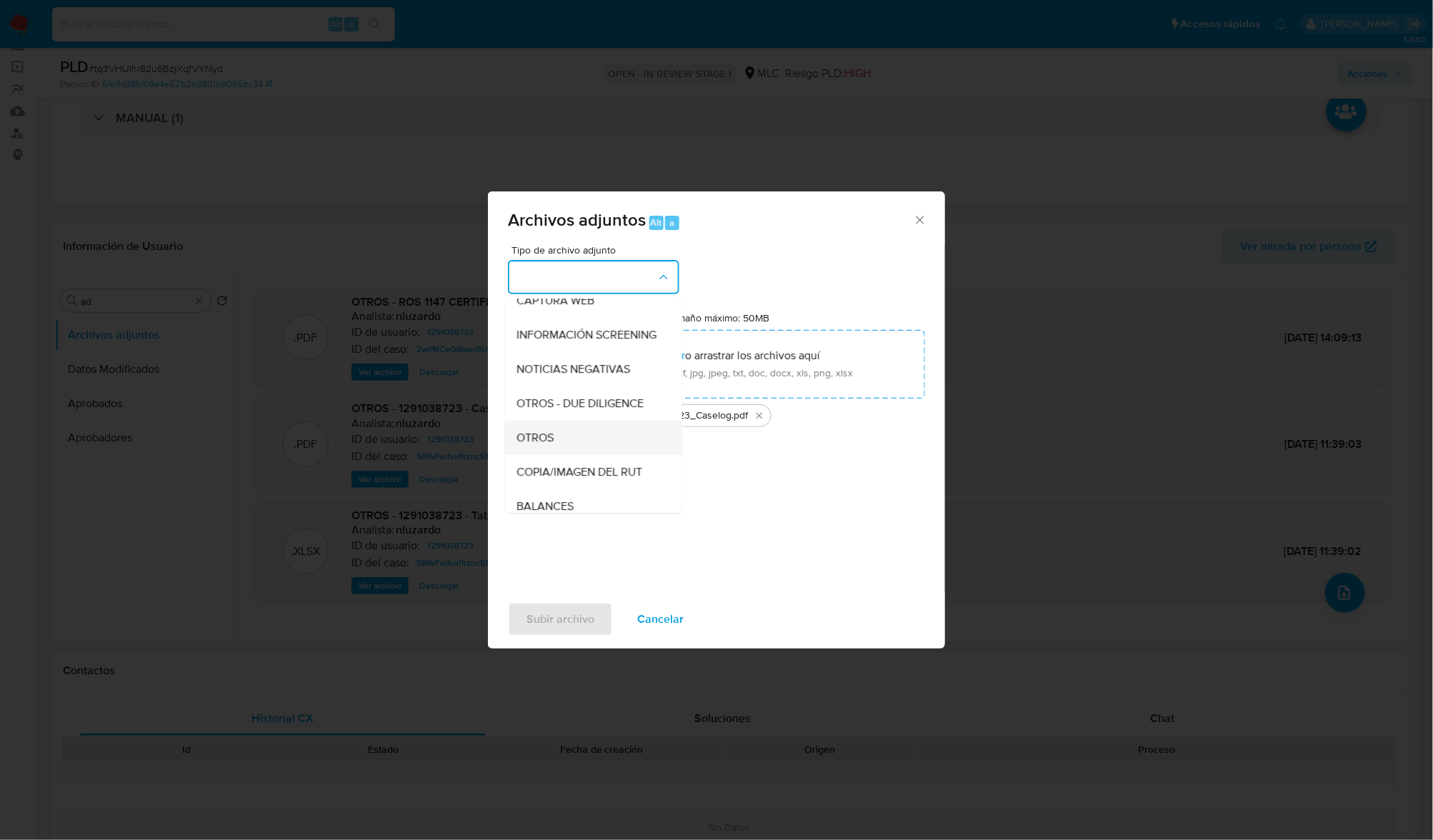
click at [580, 455] on div "OTROS" at bounding box center [589, 437] width 146 height 34
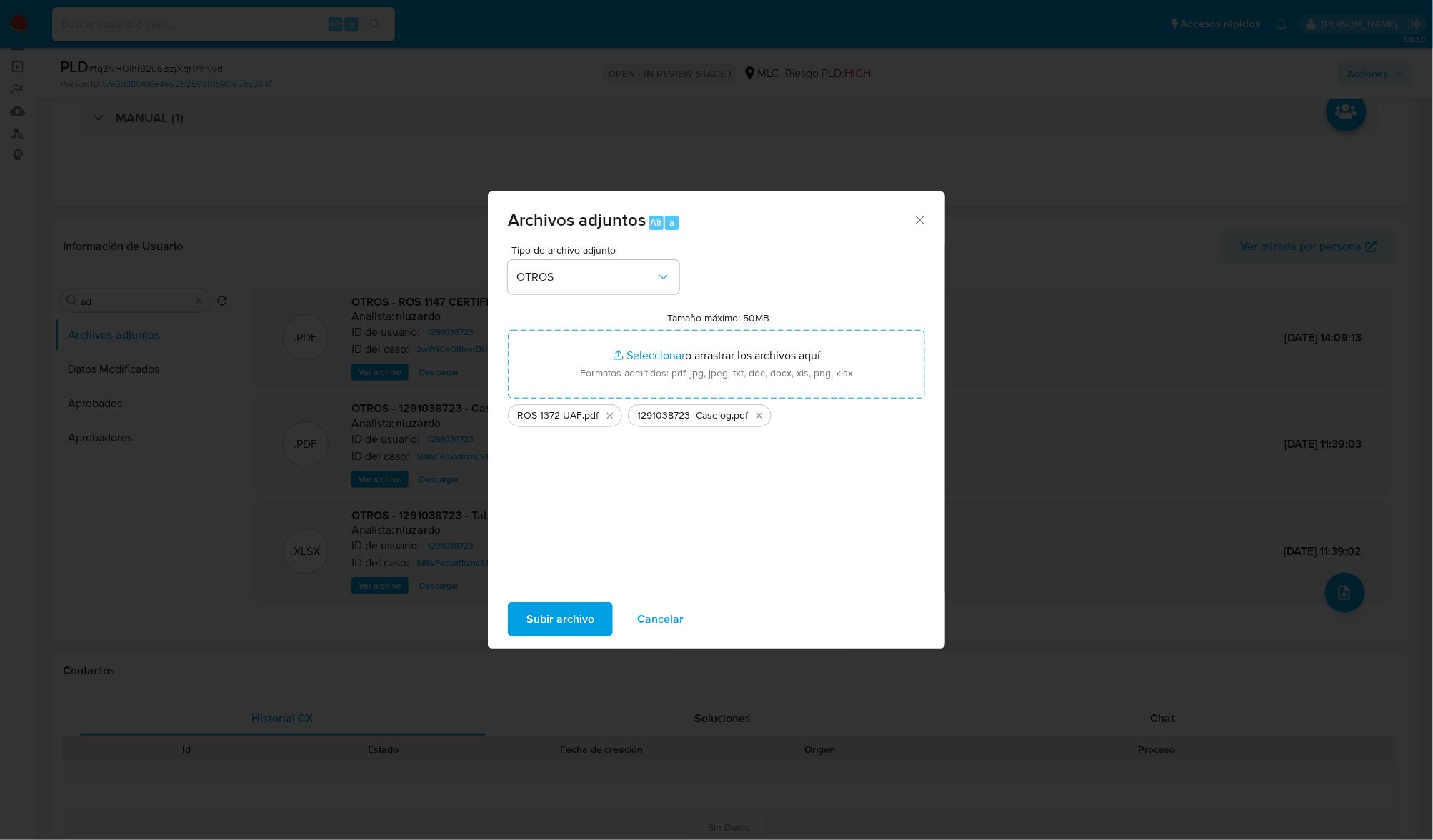
click at [543, 617] on span "Subir archivo" at bounding box center [561, 619] width 68 height 31
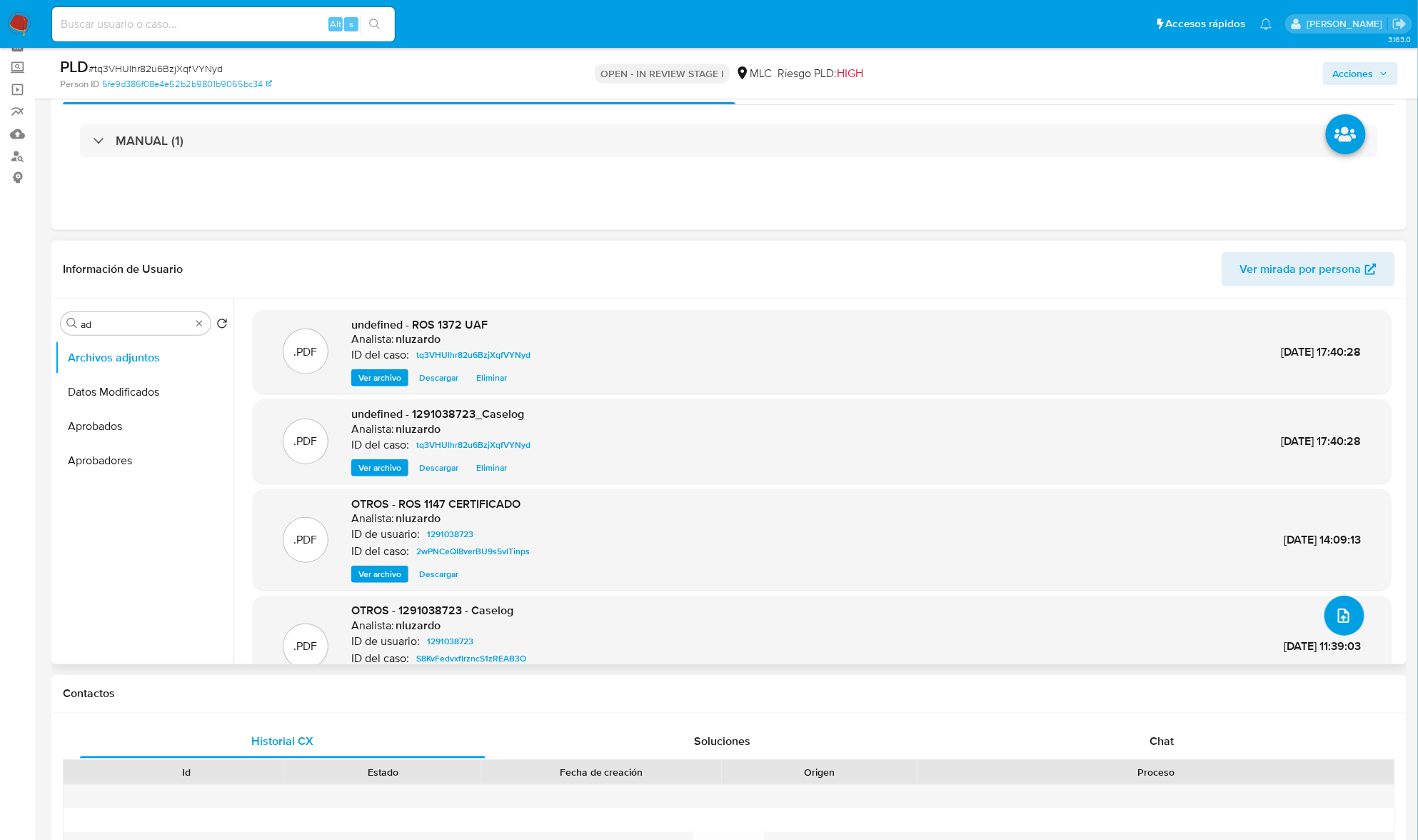
scroll to position [0, 0]
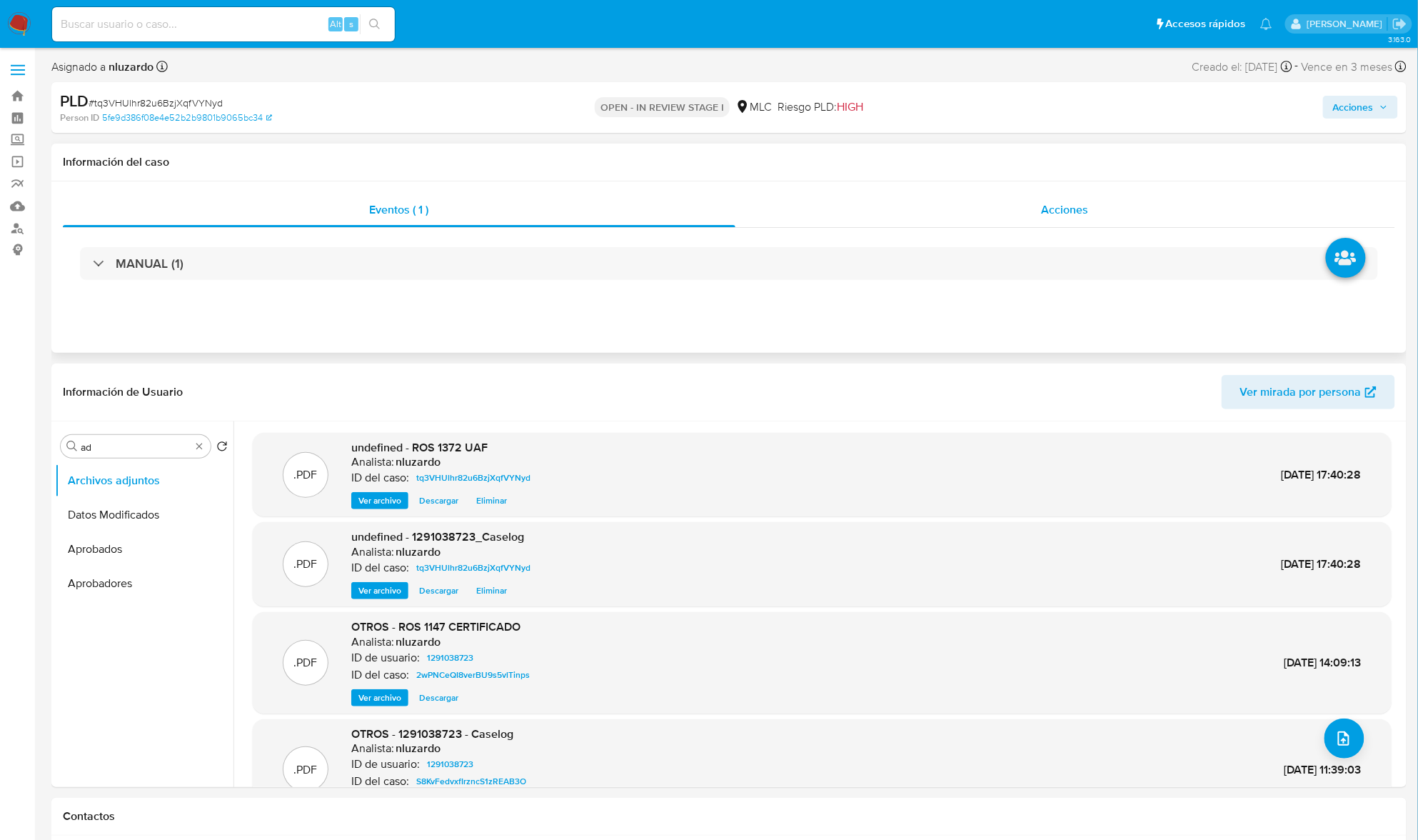
click at [1052, 221] on div "Acciones" at bounding box center [1065, 210] width 661 height 34
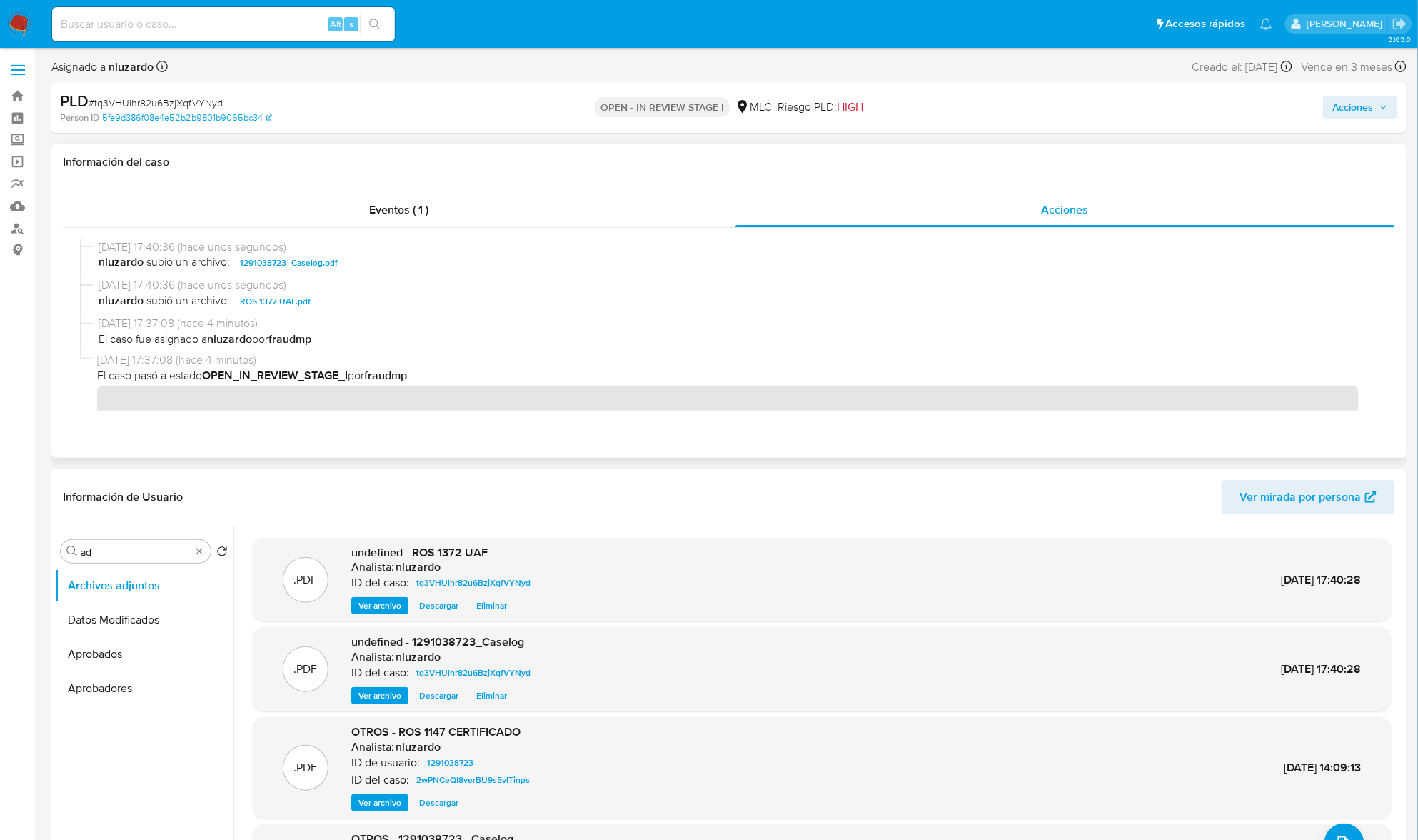
click at [383, 260] on span "nluzardo subió un archivo: 1291038723_Caselog.pdf" at bounding box center [736, 263] width 1274 height 17
click at [383, 263] on span "nluzardo subió un archivo: 1291038723_Caselog.pdf" at bounding box center [736, 263] width 1274 height 17
click at [1366, 110] on span "Acciones" at bounding box center [1354, 108] width 41 height 23
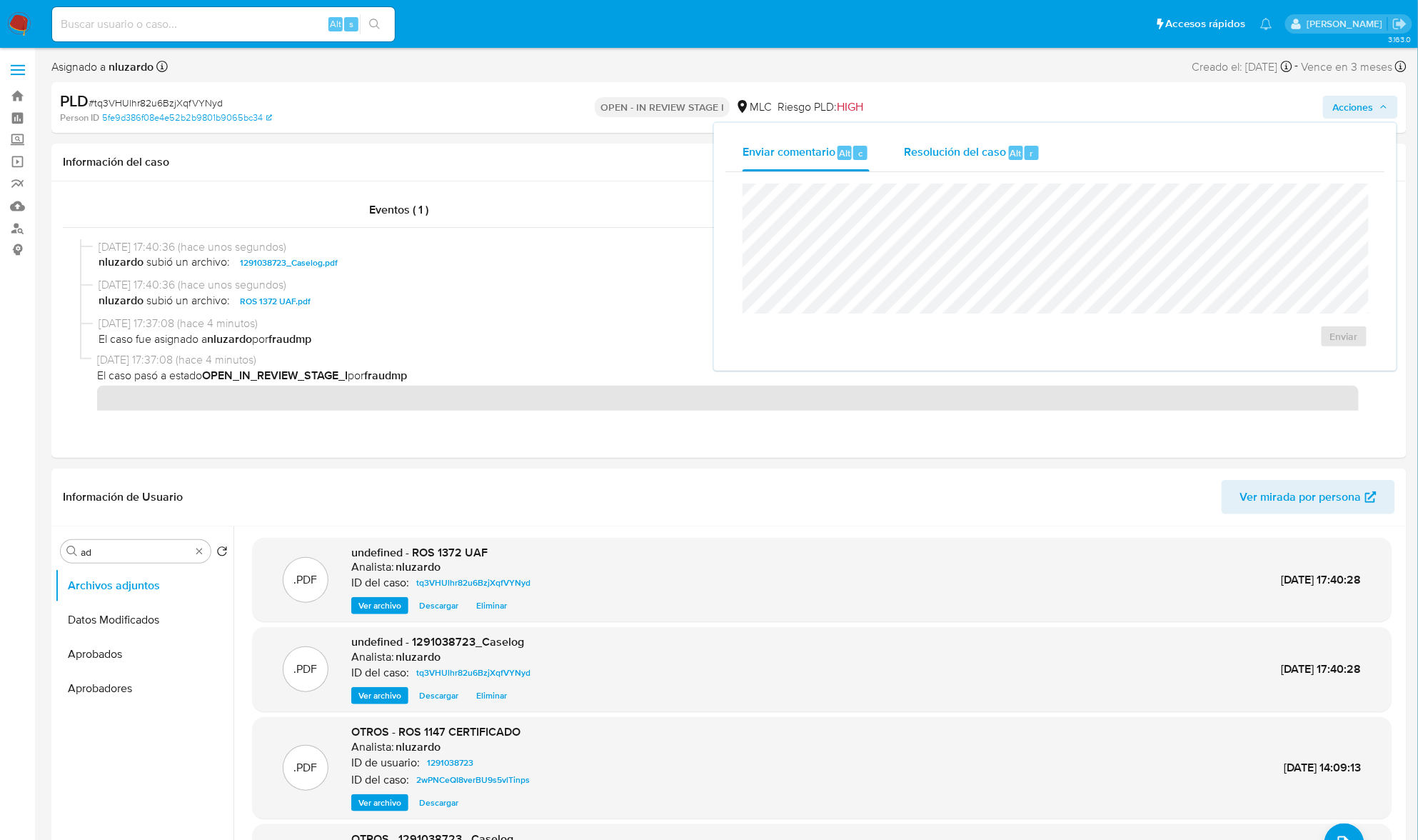
click at [944, 160] on span "Resolución del caso" at bounding box center [954, 152] width 102 height 16
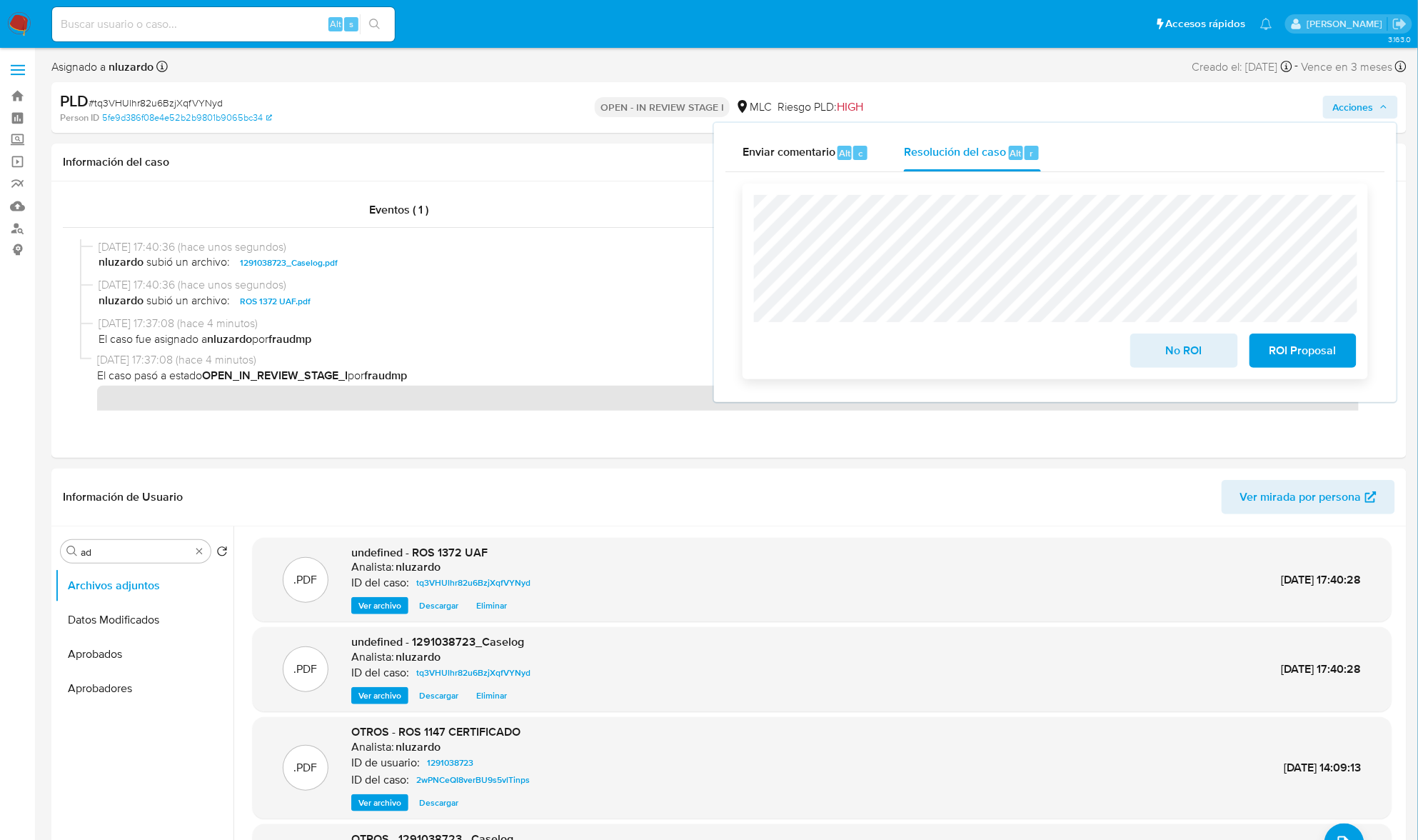
click at [1300, 340] on span "ROI Proposal" at bounding box center [1304, 350] width 70 height 31
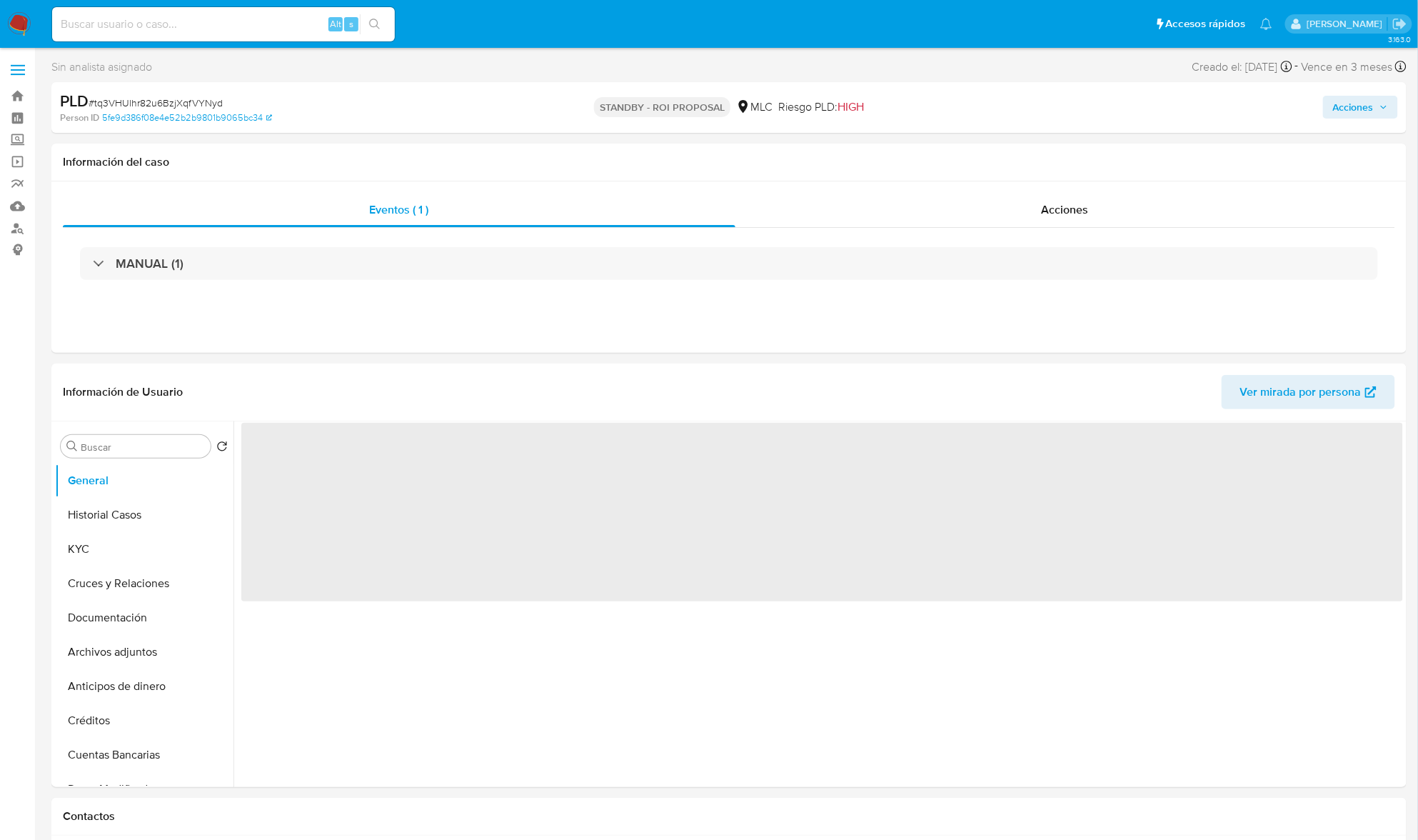
select select "10"
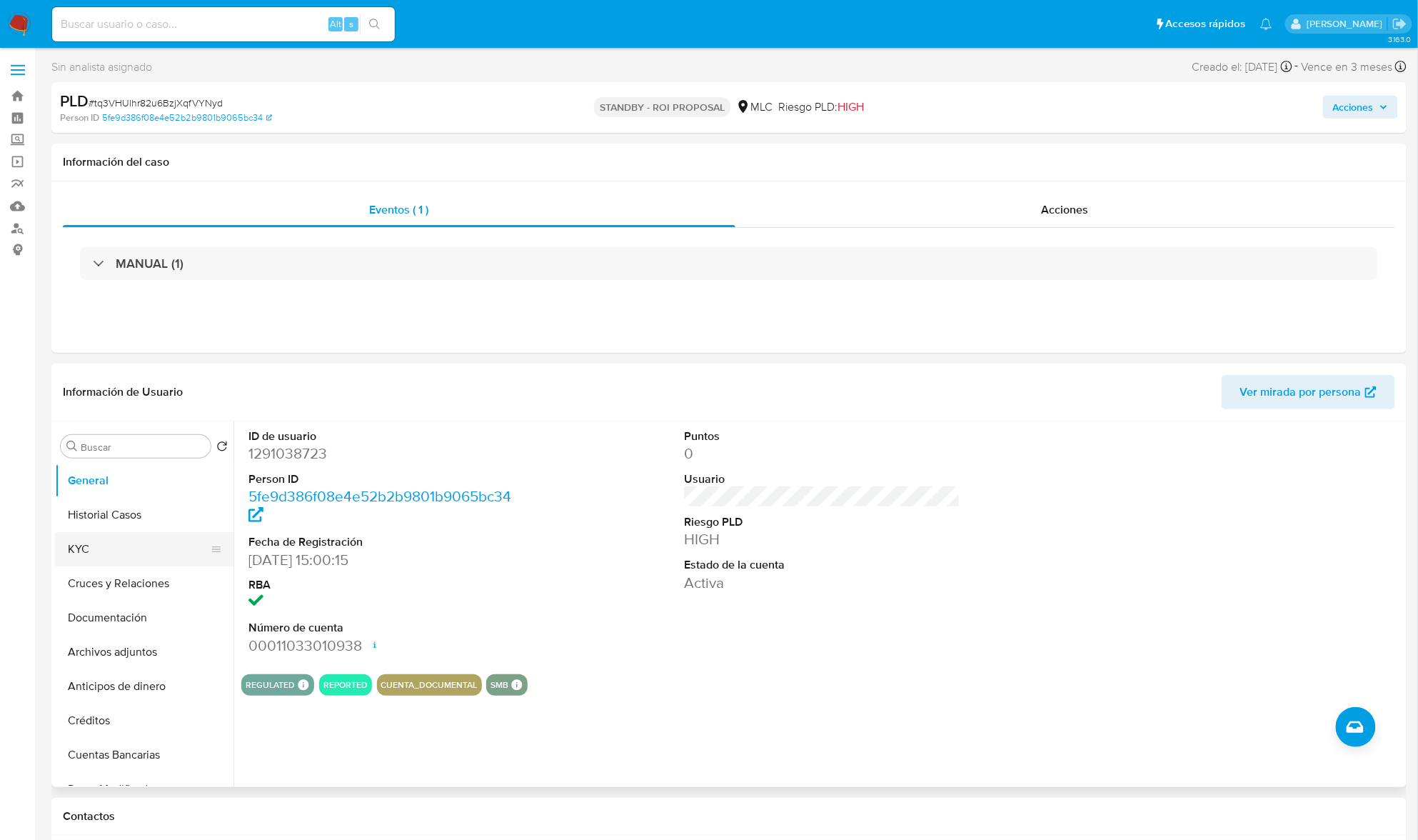
click at [113, 547] on button "KYC" at bounding box center [139, 549] width 167 height 34
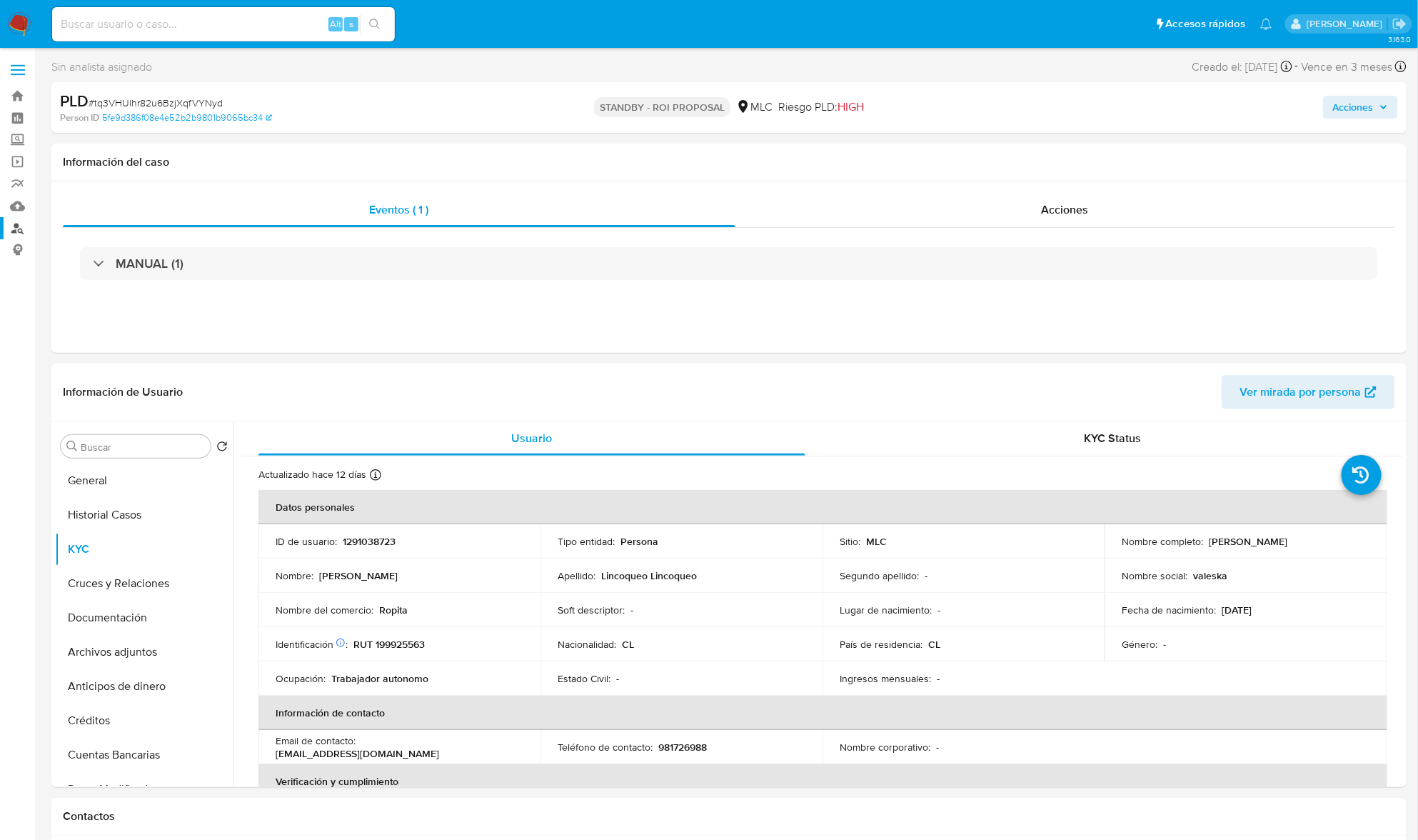
click at [26, 230] on link "Buscador de personas" at bounding box center [84, 228] width 170 height 22
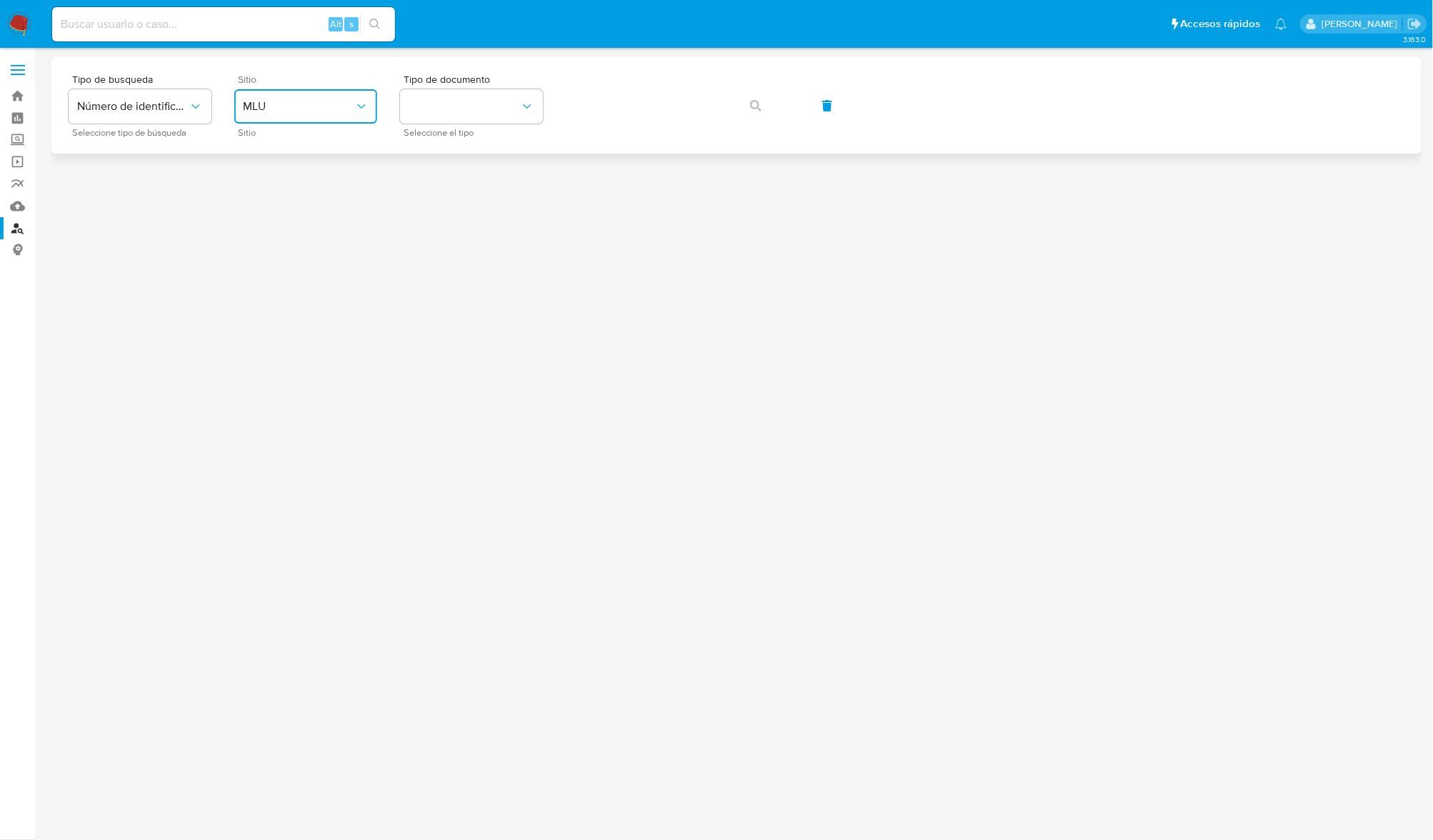
click at [327, 118] on button "MLU" at bounding box center [306, 106] width 143 height 34
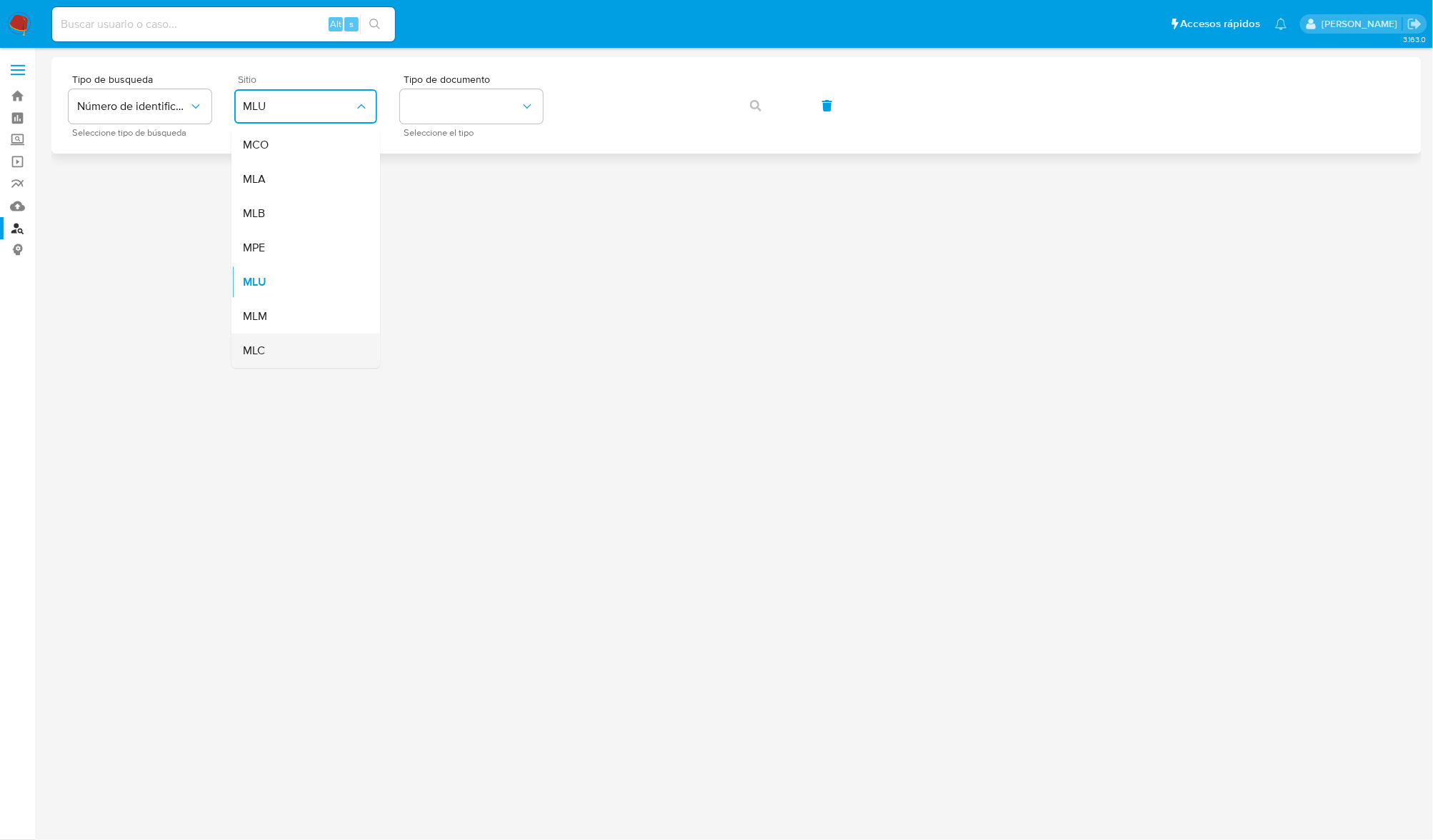
click at [312, 353] on div "MLC" at bounding box center [301, 350] width 117 height 34
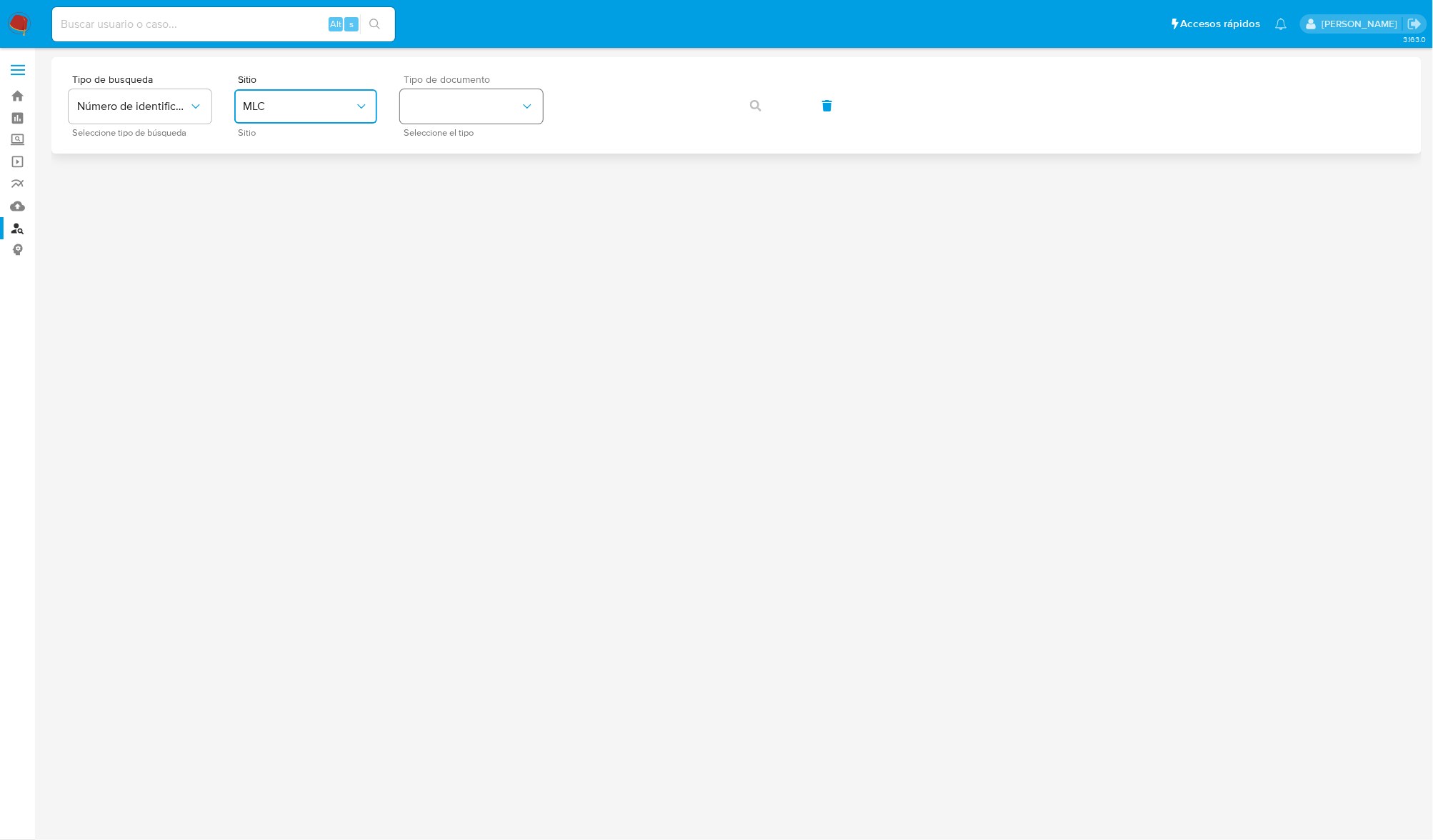
click at [514, 112] on button "identificationType" at bounding box center [471, 106] width 143 height 34
drag, startPoint x: 510, startPoint y: 133, endPoint x: 578, endPoint y: 133, distance: 68.0
click at [510, 135] on div "RUT RUT" at bounding box center [467, 152] width 117 height 48
click at [770, 113] on button "button" at bounding box center [756, 105] width 49 height 34
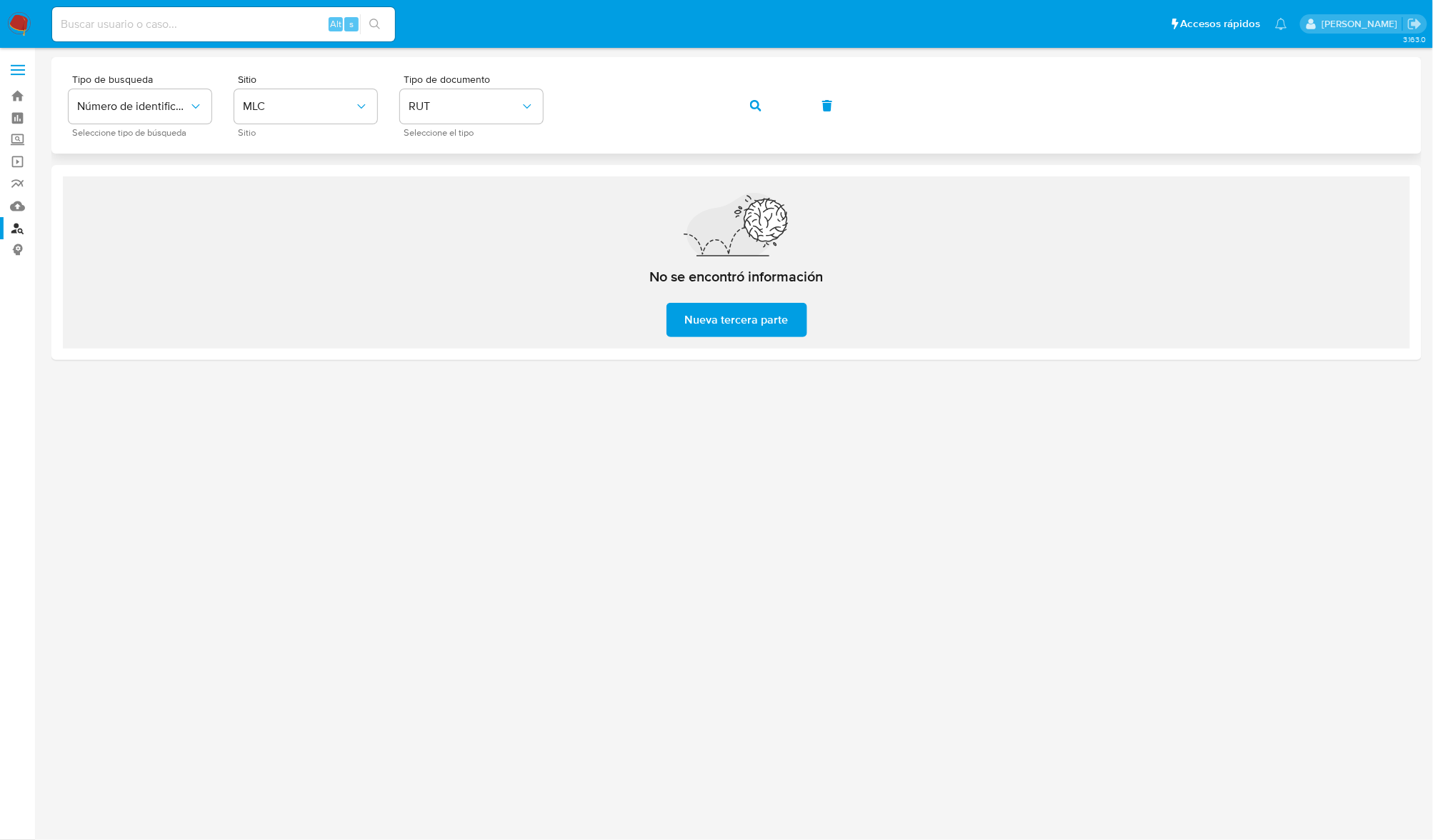
click at [770, 113] on button "button" at bounding box center [756, 105] width 49 height 34
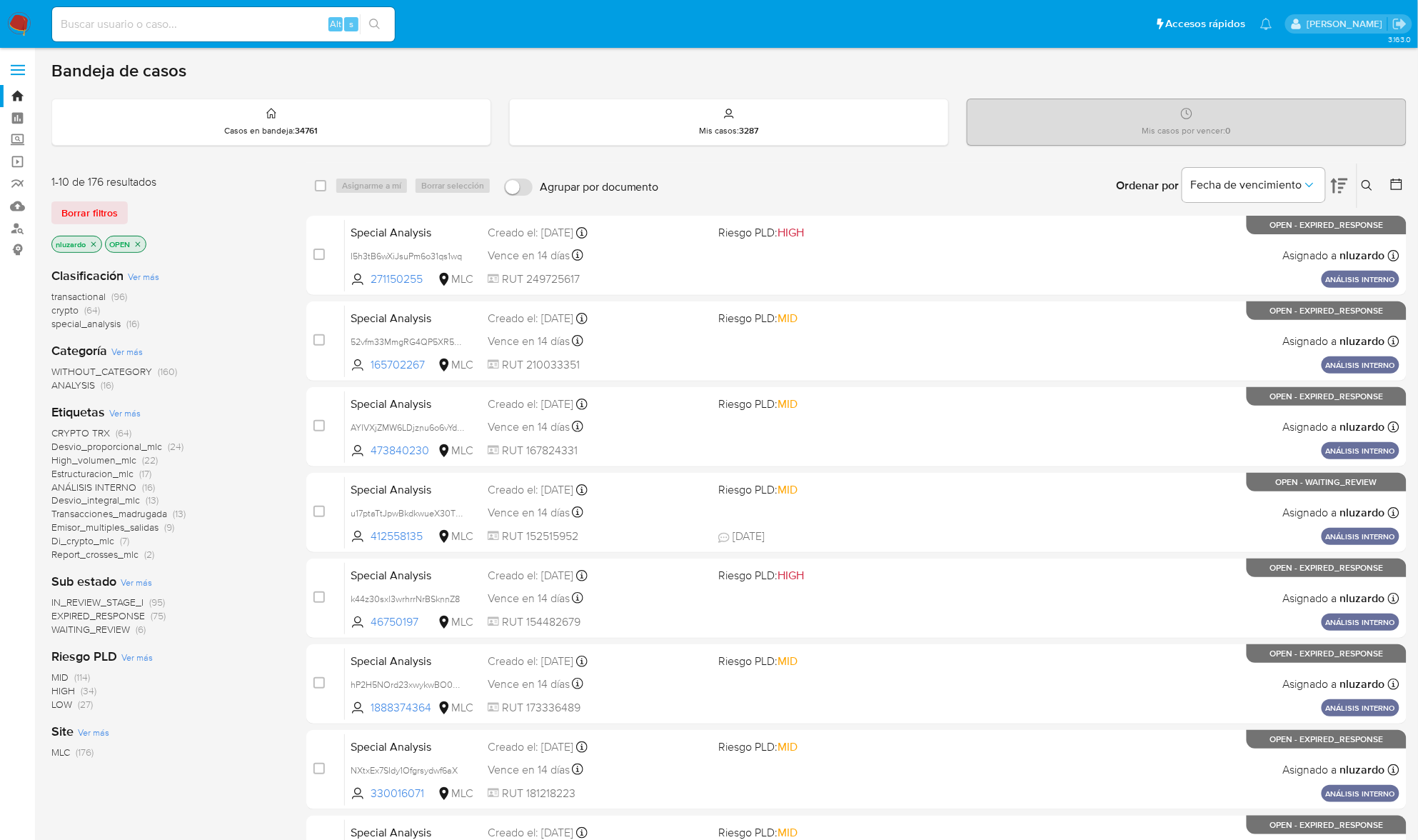
click at [1388, 178] on div at bounding box center [1394, 186] width 26 height 45
click at [1394, 186] on icon at bounding box center [1397, 184] width 15 height 15
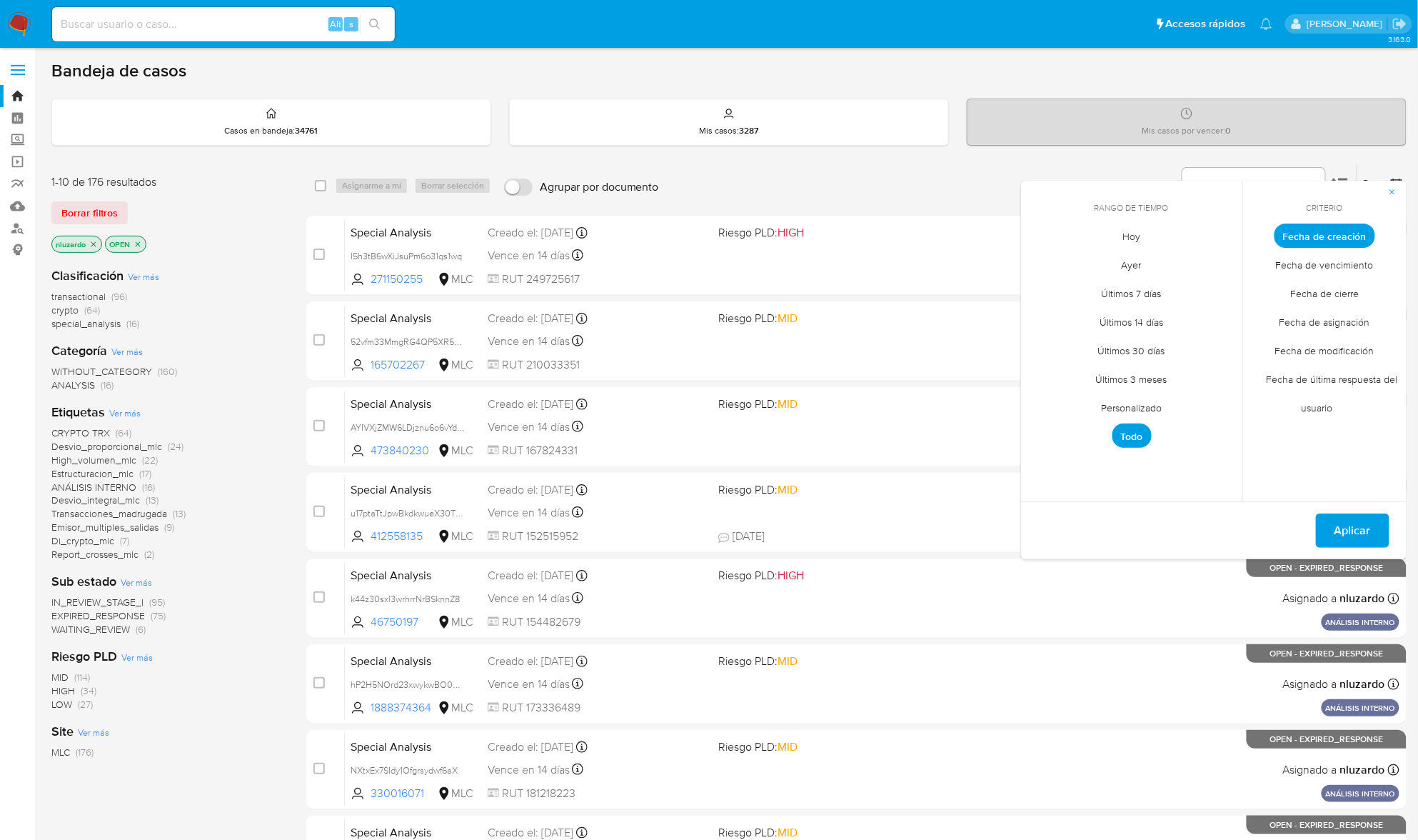
click at [1158, 406] on span "Personalizado" at bounding box center [1133, 408] width 91 height 29
click at [1042, 259] on icon "Mes anterior" at bounding box center [1044, 262] width 17 height 17
click at [1044, 372] on button "14" at bounding box center [1047, 372] width 23 height 23
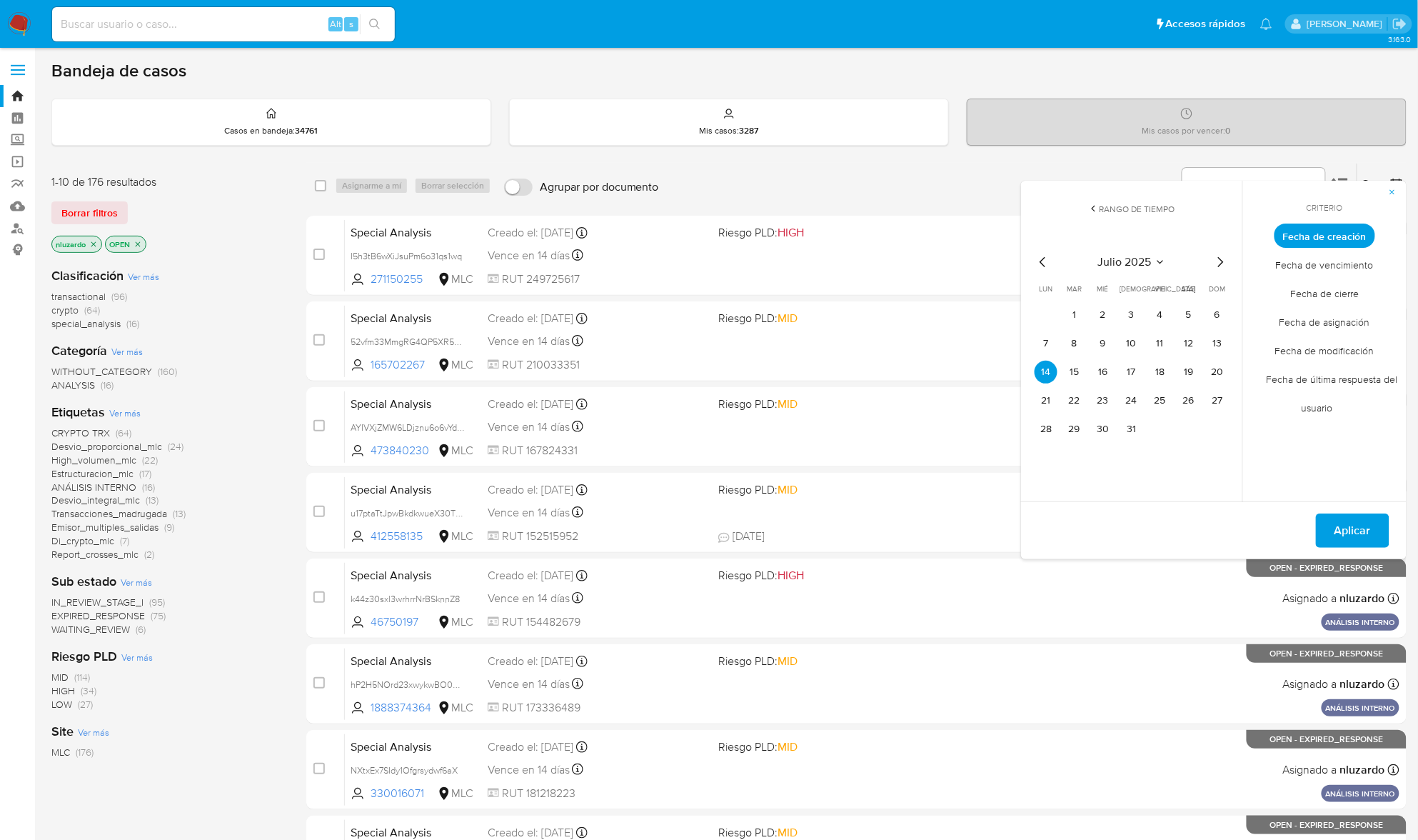
click at [1217, 264] on icon "Mes siguiente" at bounding box center [1221, 262] width 17 height 17
click at [1081, 372] on button "12" at bounding box center [1075, 372] width 23 height 23
click at [1361, 532] on span "Aplicar" at bounding box center [1353, 531] width 37 height 31
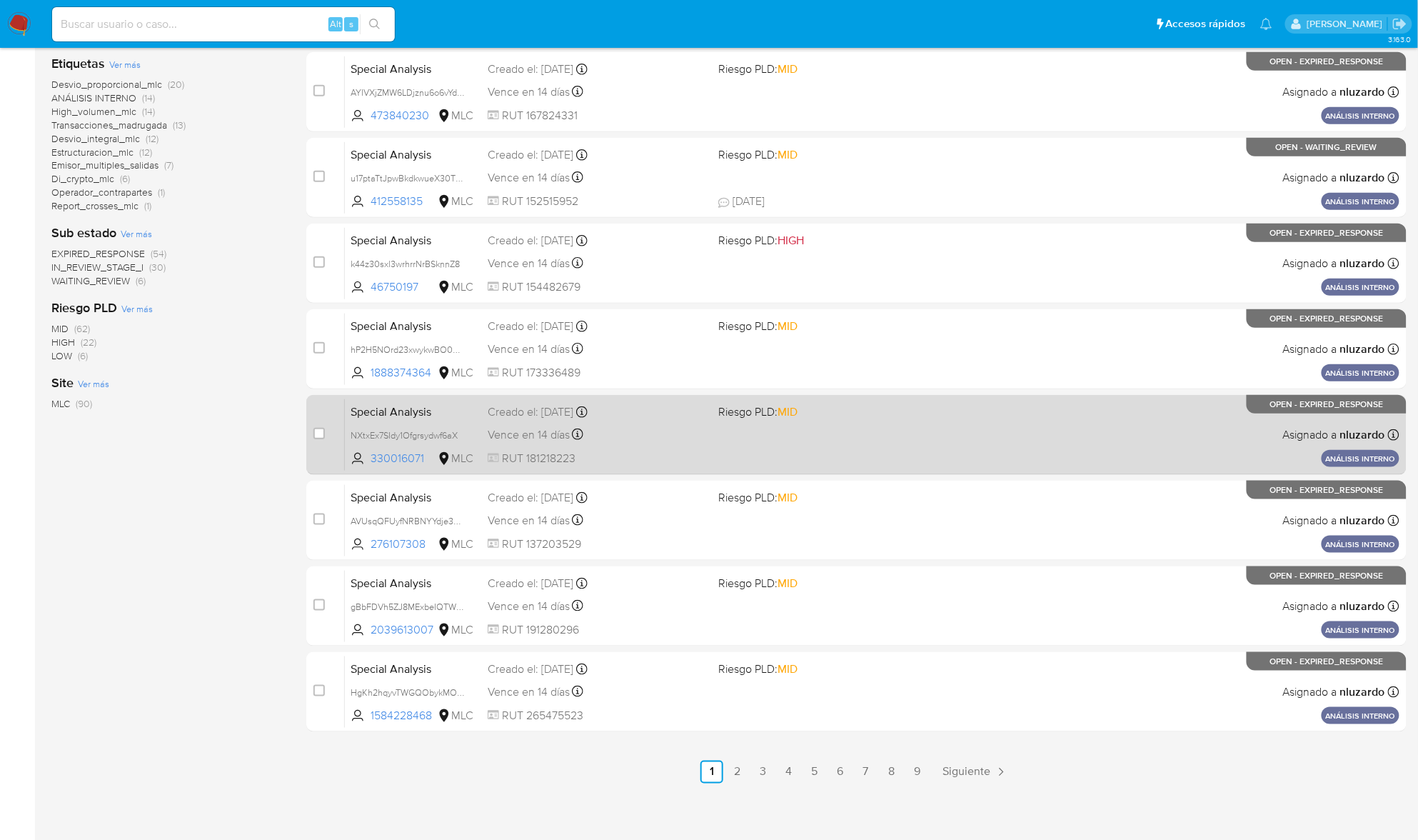
scroll to position [339, 0]
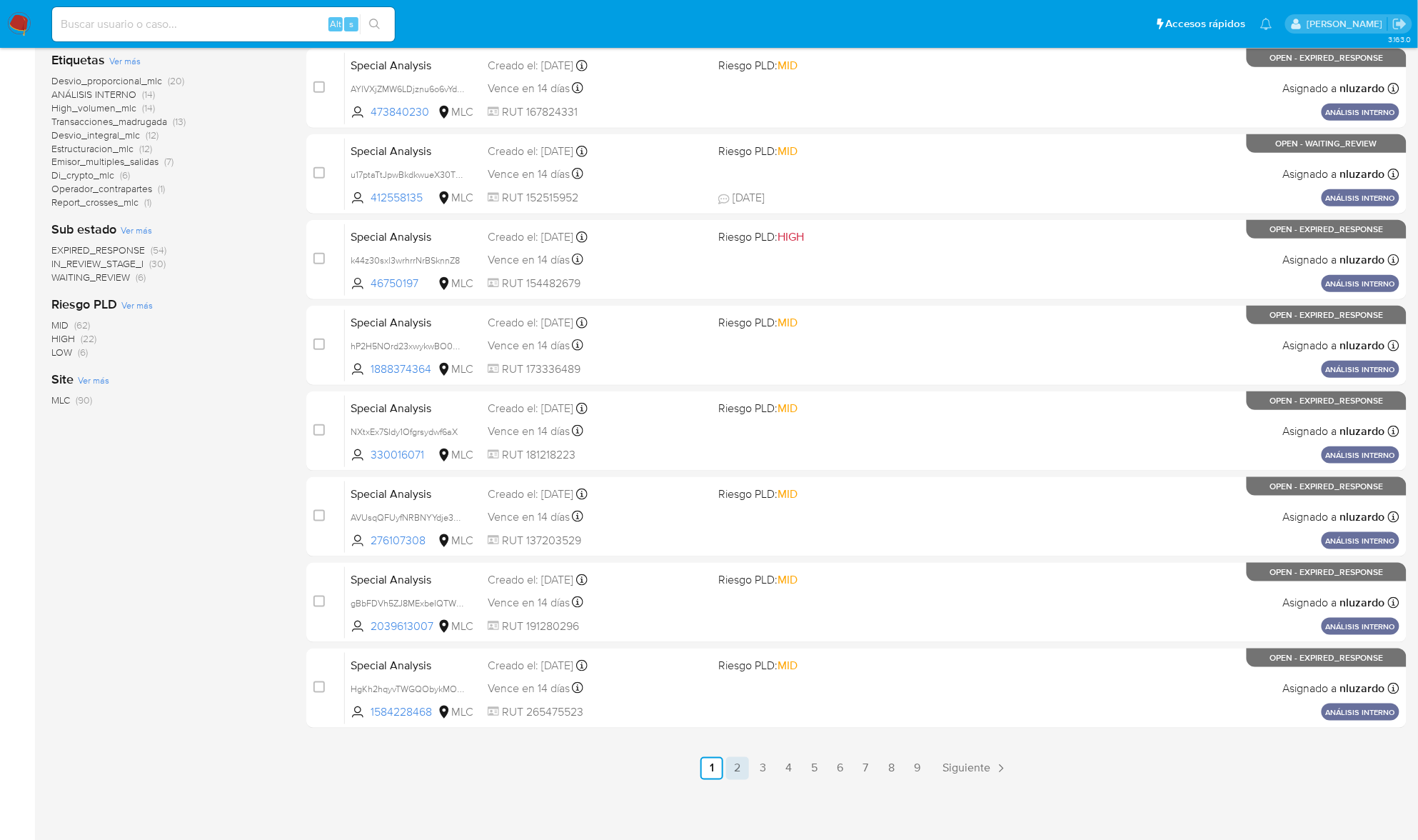
click at [741, 773] on link "2" at bounding box center [738, 769] width 23 height 23
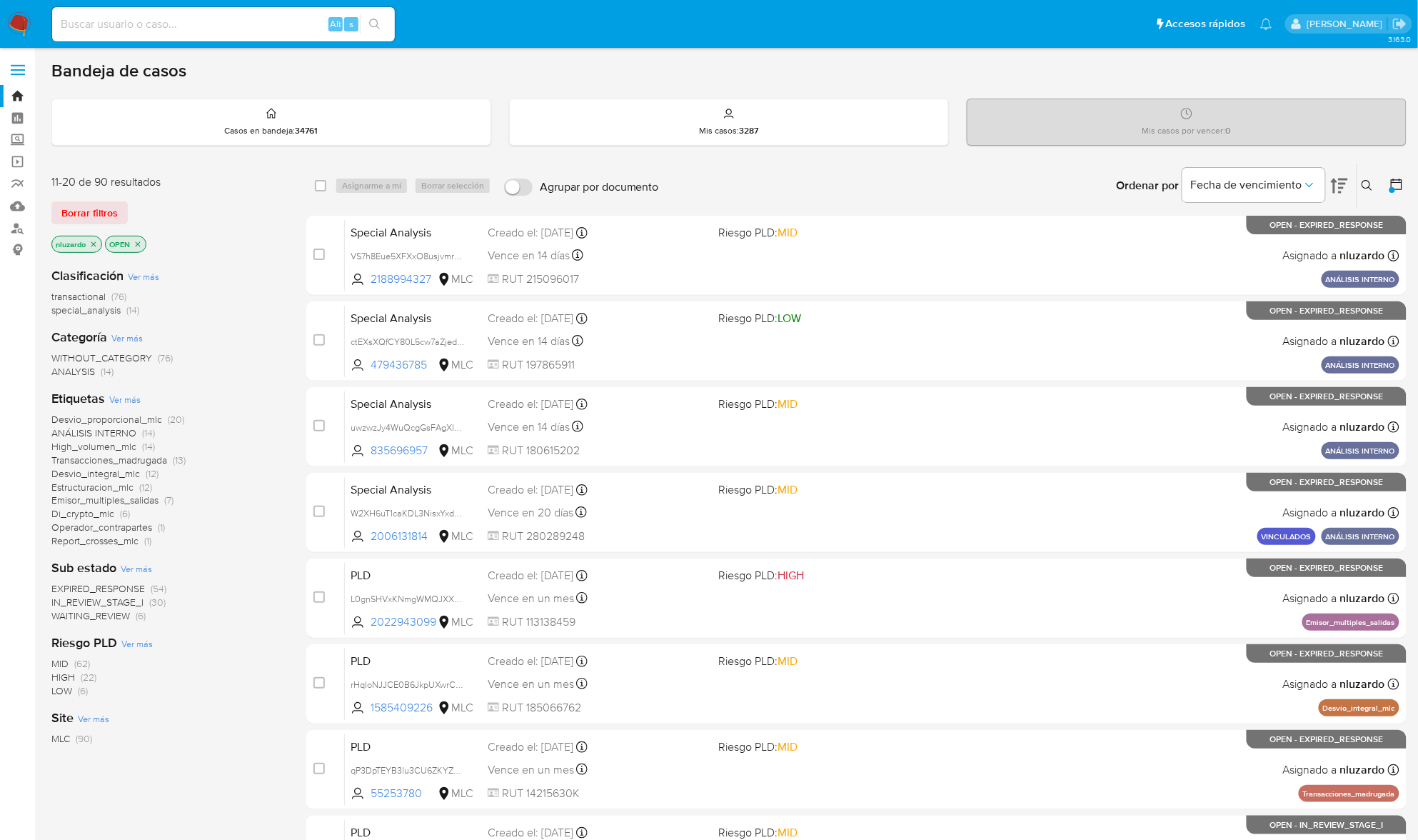
drag, startPoint x: 435, startPoint y: 541, endPoint x: 280, endPoint y: 641, distance: 184.5
click at [283, 635] on div "11-20 de 90 resultados Borrar filtros nluzardo OPEN Clasificación Ver más trans…" at bounding box center [729, 640] width 1356 height 955
click at [280, 641] on div "Riesgo PLD Ver más MID (62) HIGH (22) LOW (6)" at bounding box center [167, 666] width 232 height 64
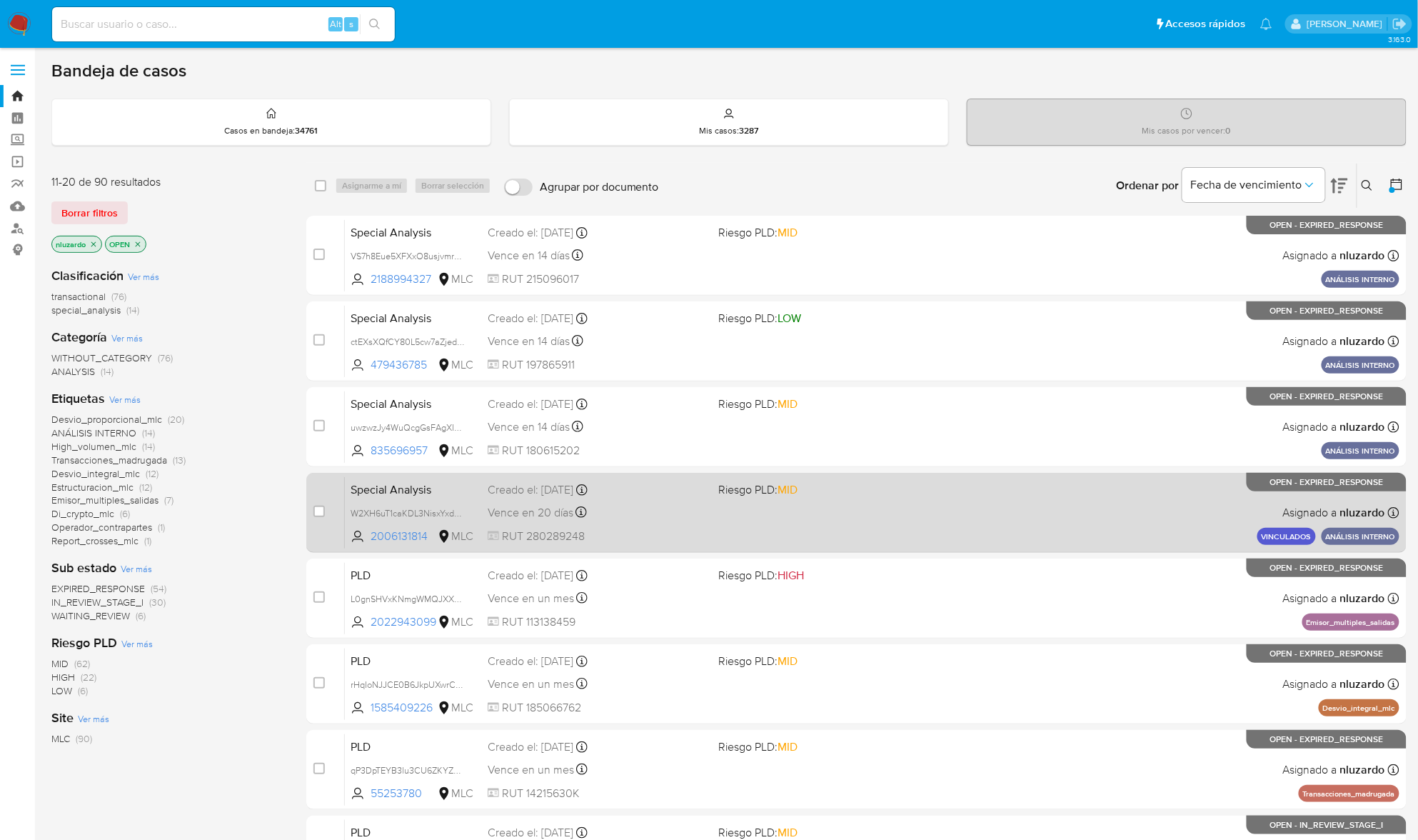
click at [882, 532] on div "Special Analysis W2XH6uT1caKDL3NisxYxdwMc 2006131814 MLC Riesgo PLD: MID Creado…" at bounding box center [873, 512] width 1055 height 72
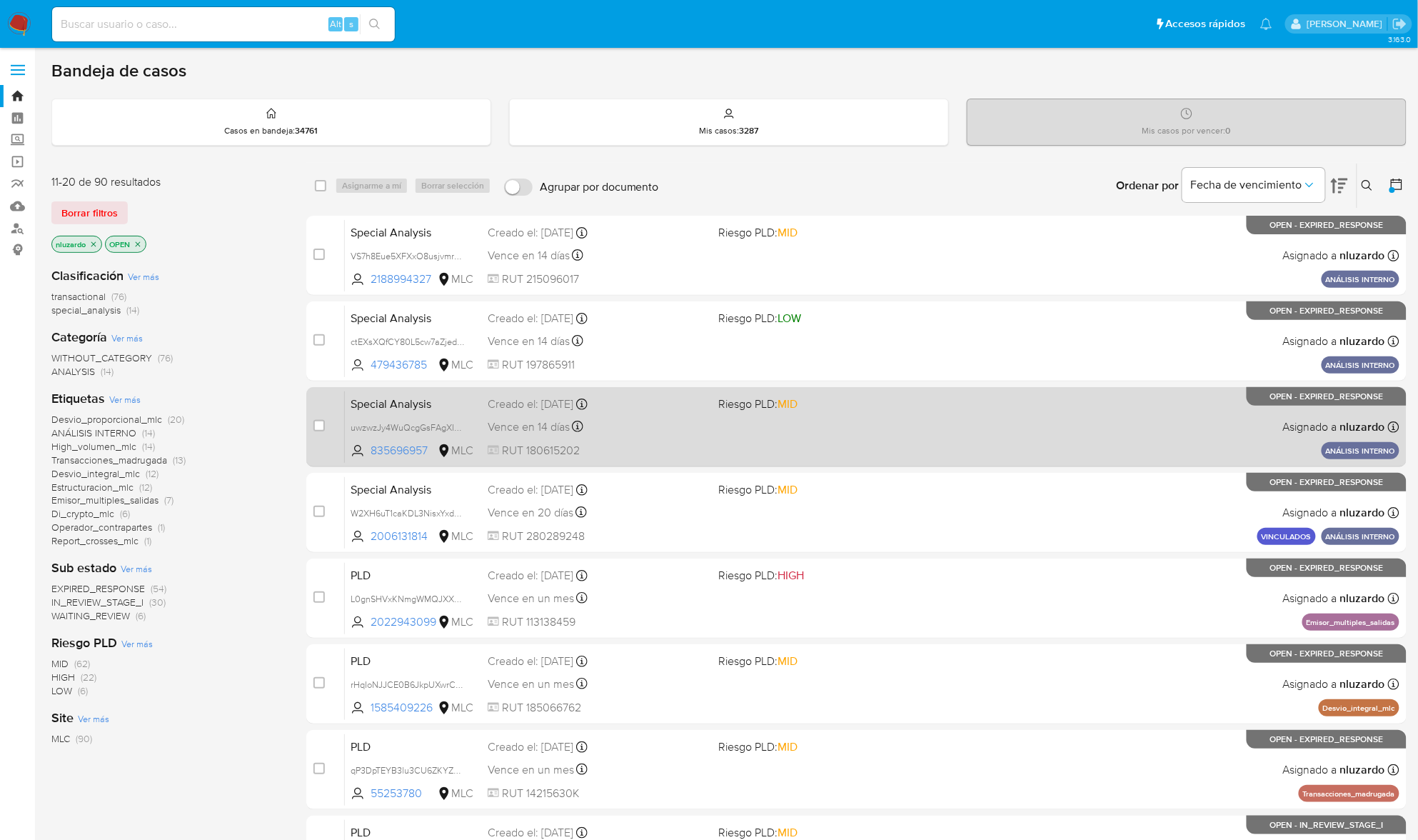
scroll to position [190, 0]
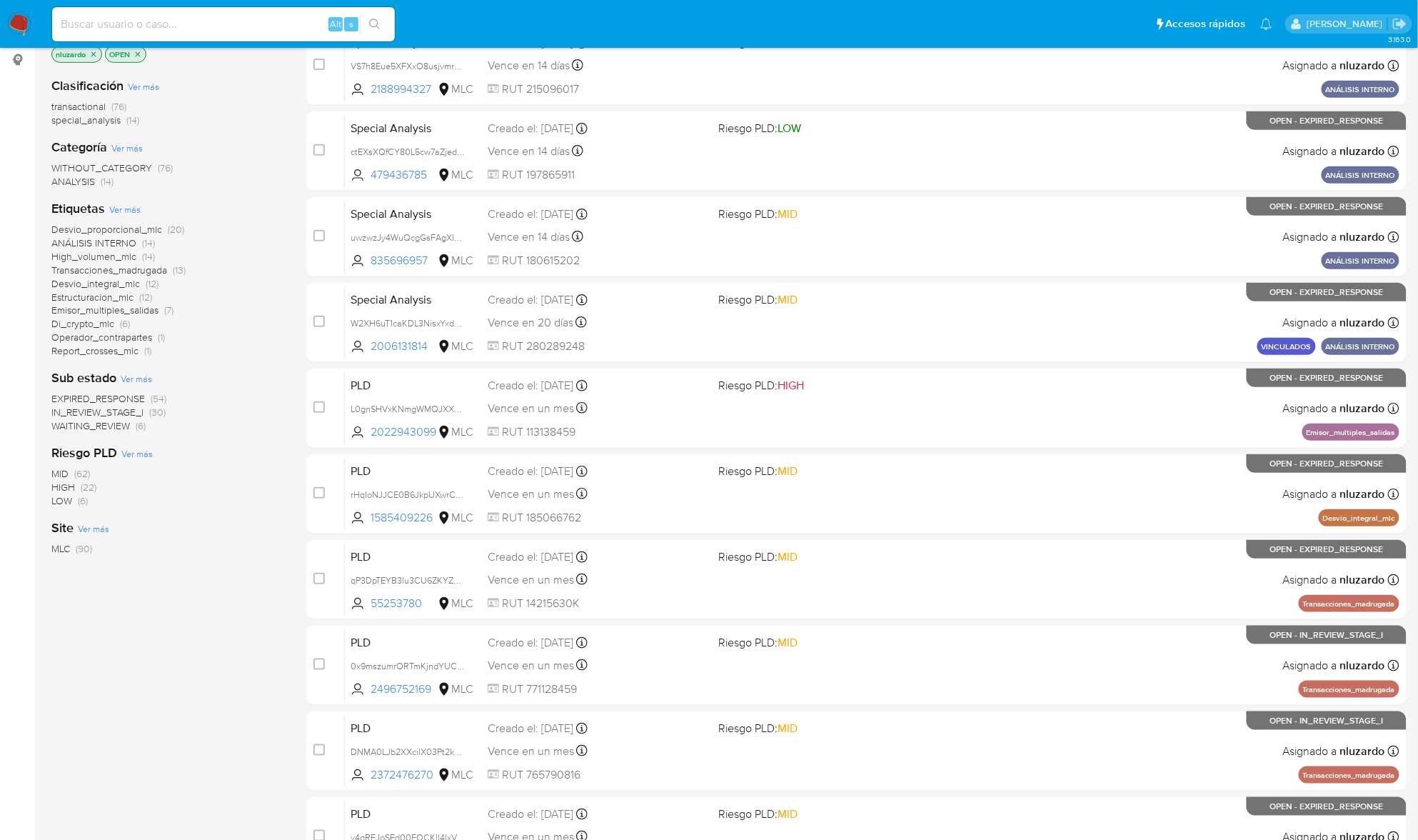
click at [132, 210] on span "Ver más" at bounding box center [125, 209] width 31 height 13
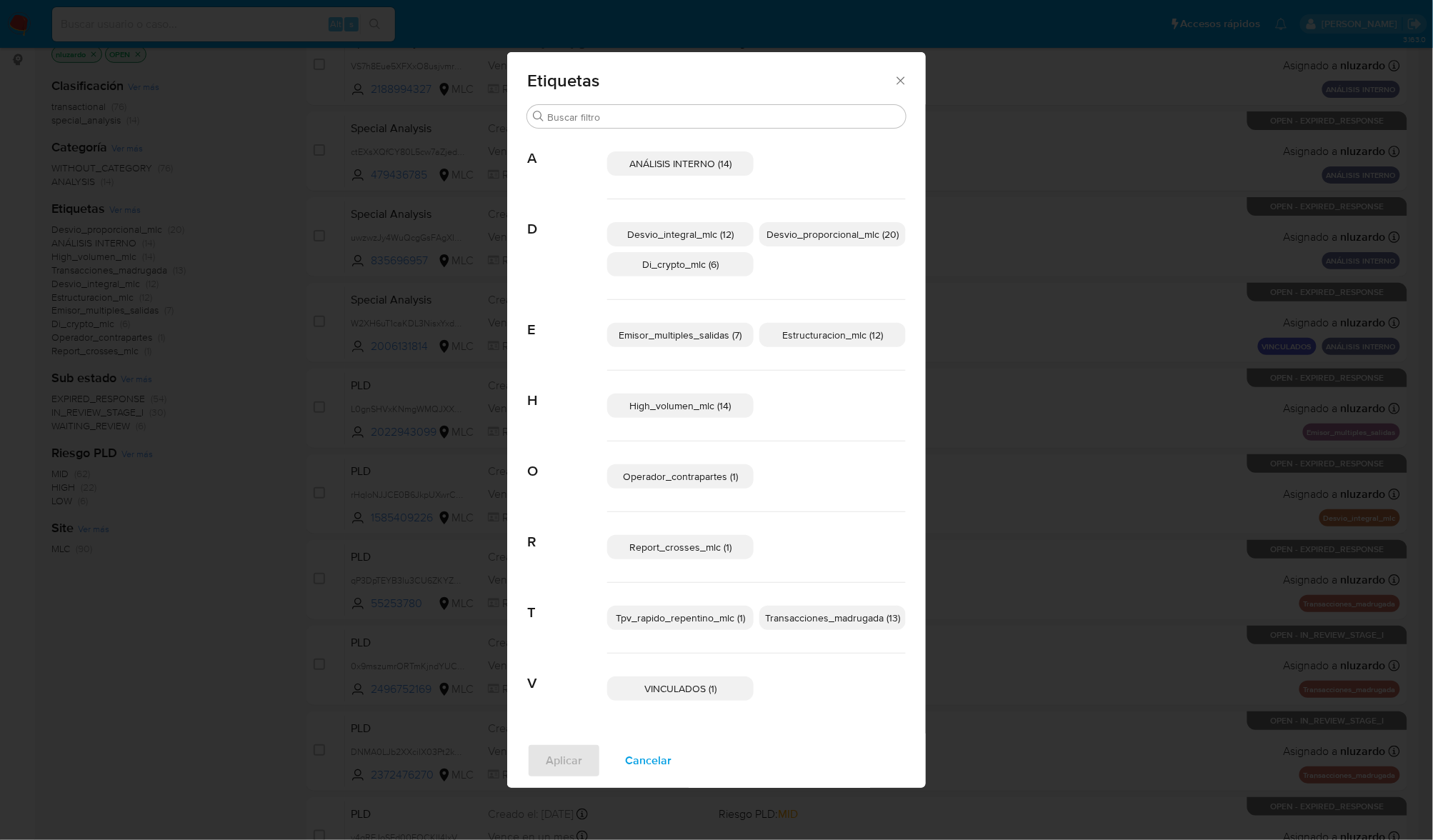
click at [646, 764] on span "Cancelar" at bounding box center [648, 760] width 47 height 31
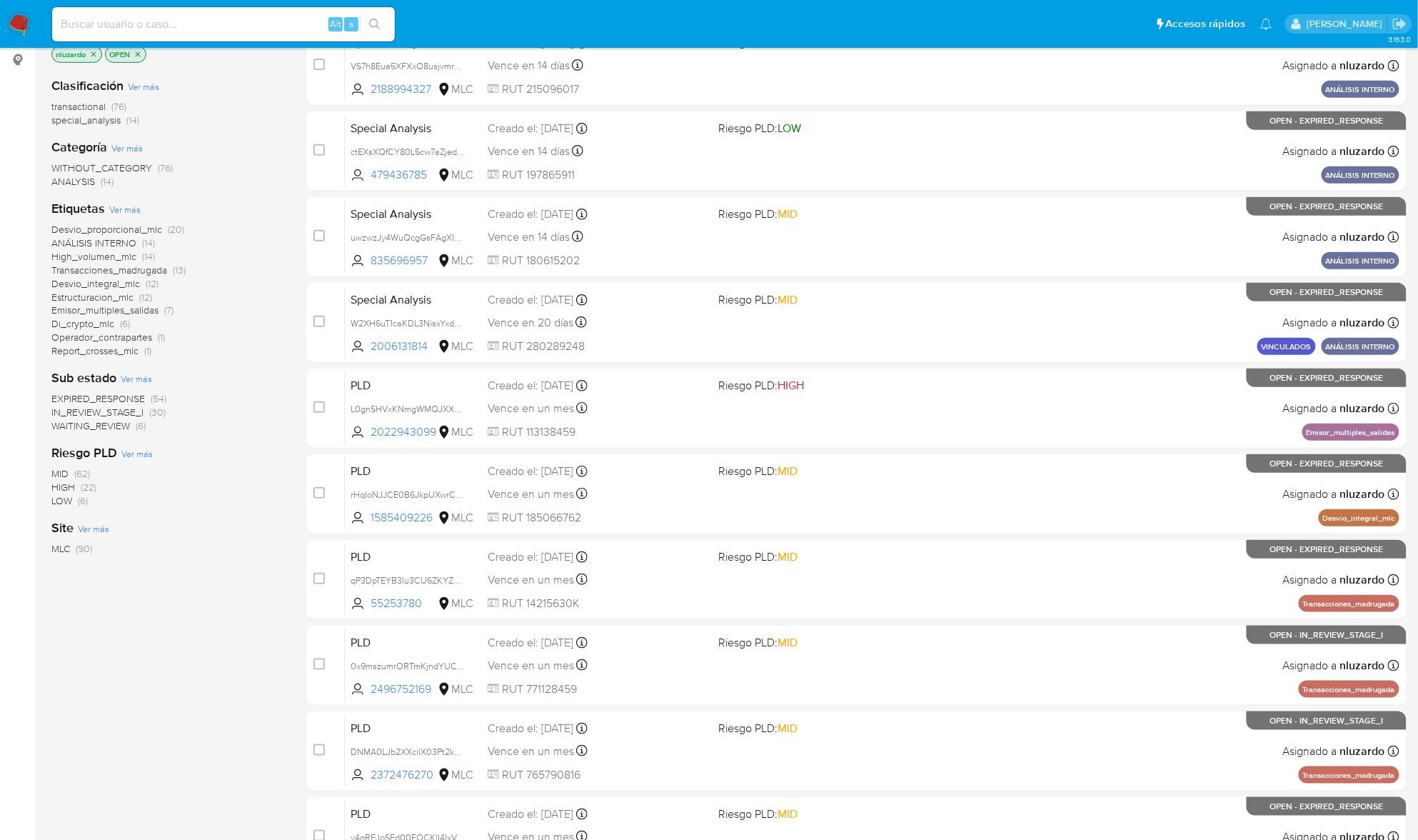
click at [103, 242] on span "ANÁLISIS INTERNO" at bounding box center [94, 242] width 85 height 15
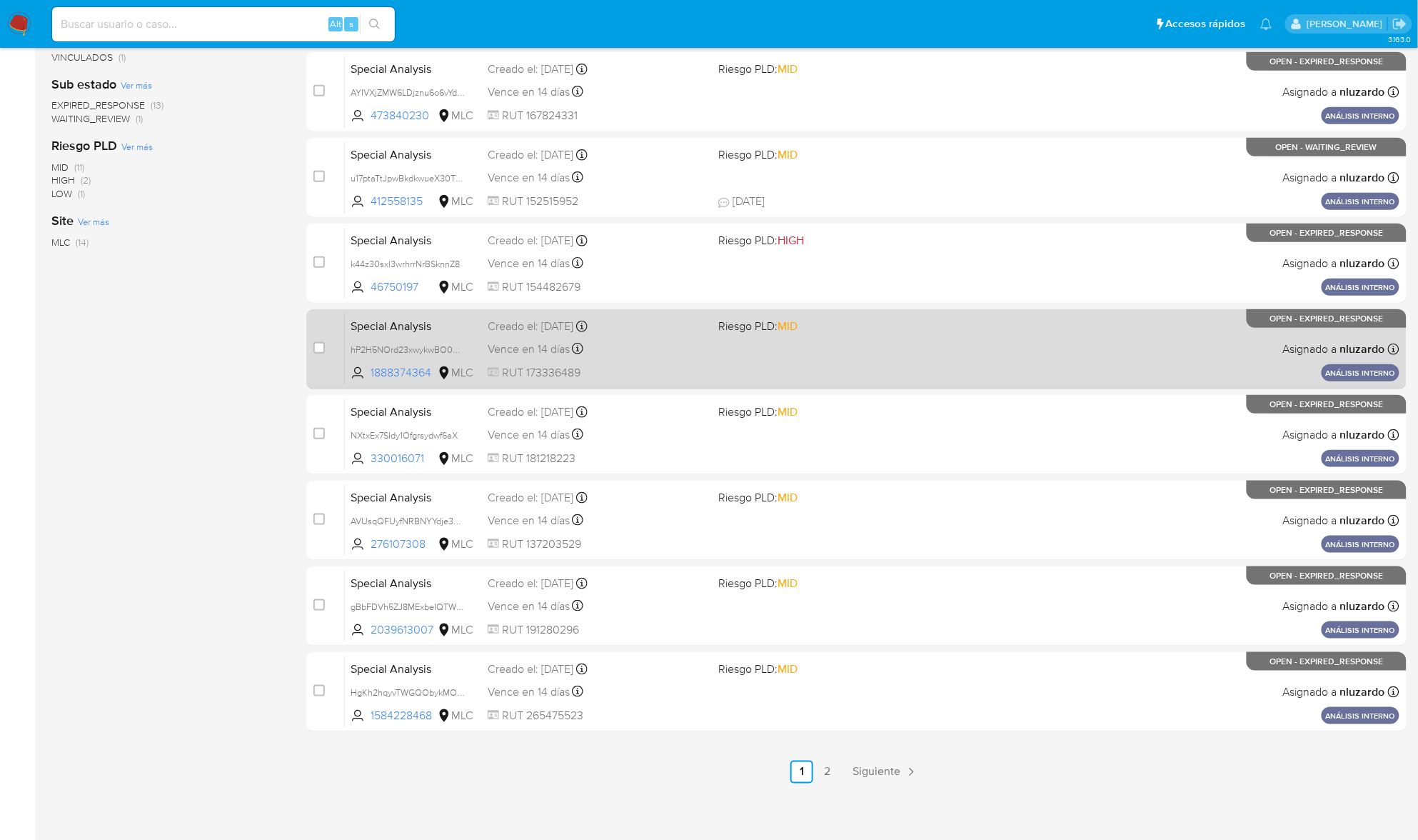
scroll to position [339, 0]
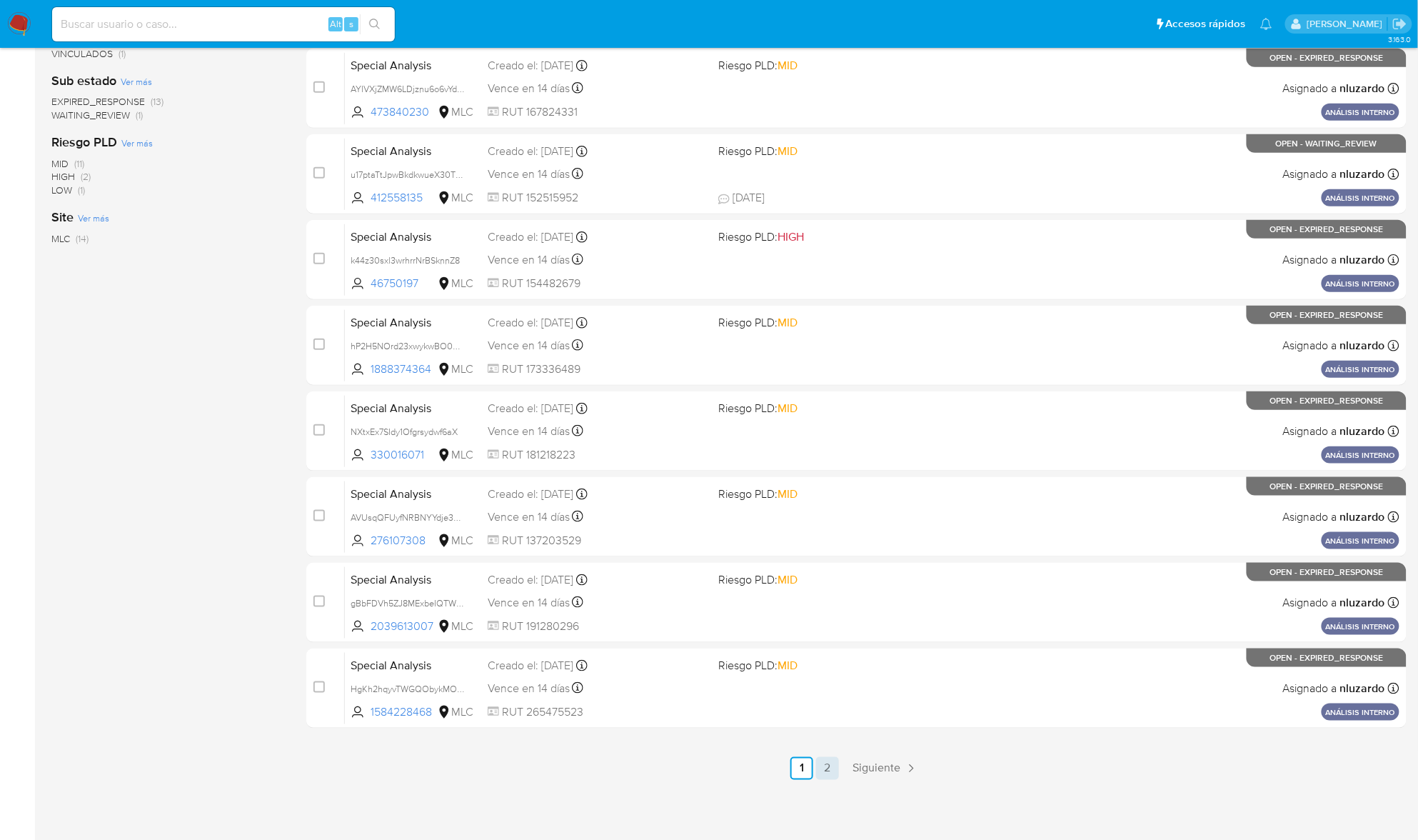
click at [827, 771] on link "2" at bounding box center [828, 769] width 23 height 23
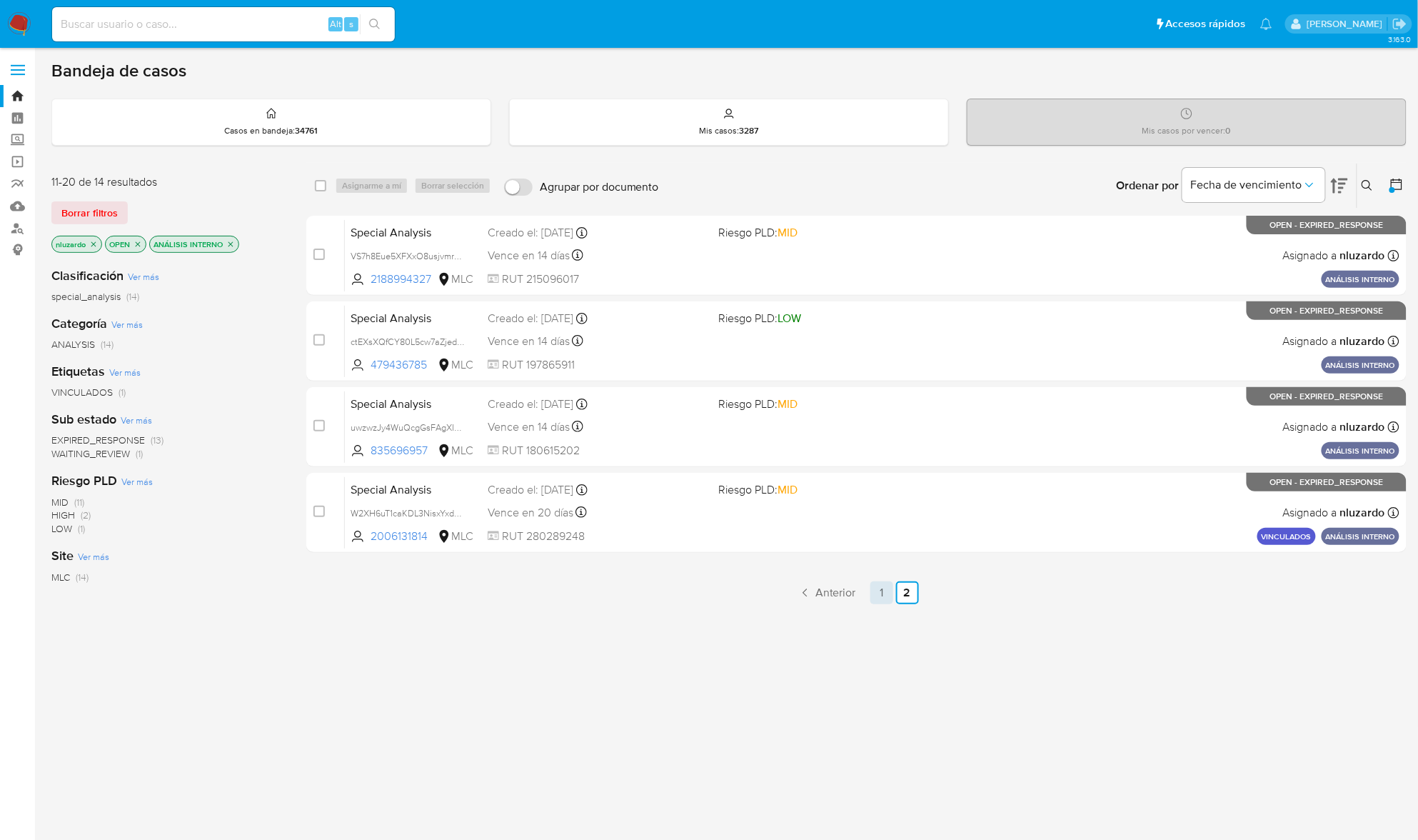
click at [881, 590] on link "1" at bounding box center [883, 593] width 23 height 23
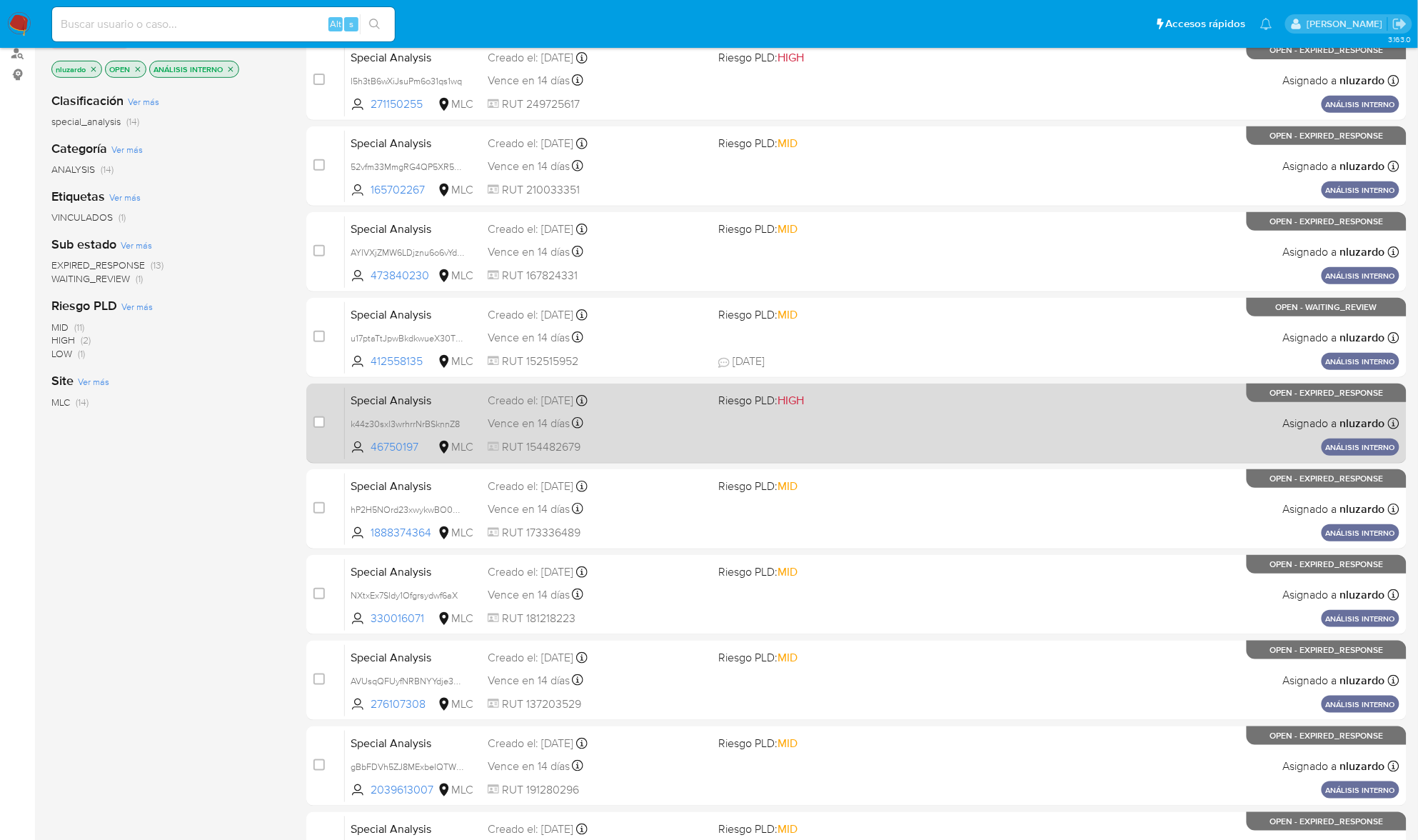
scroll to position [190, 0]
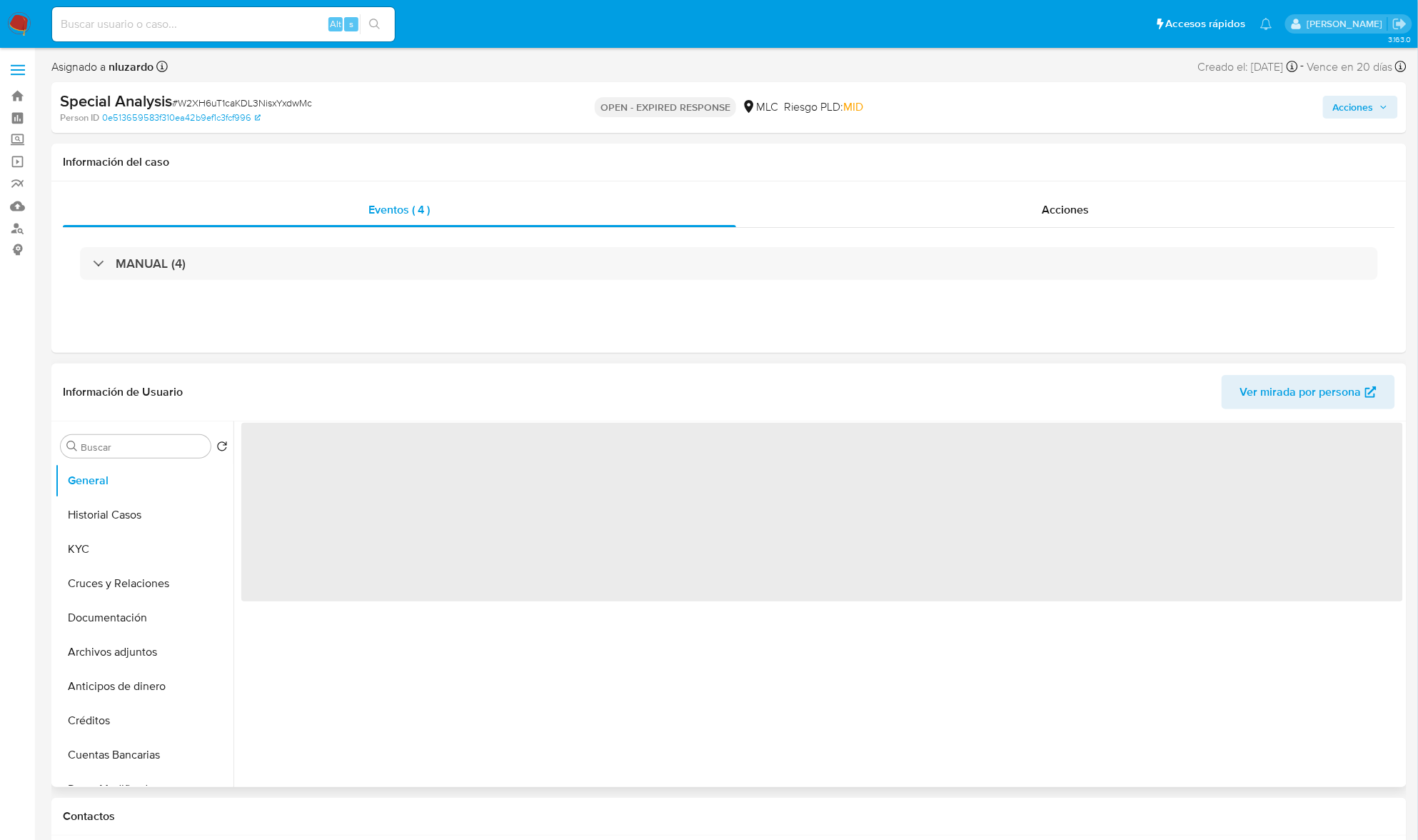
select select "10"
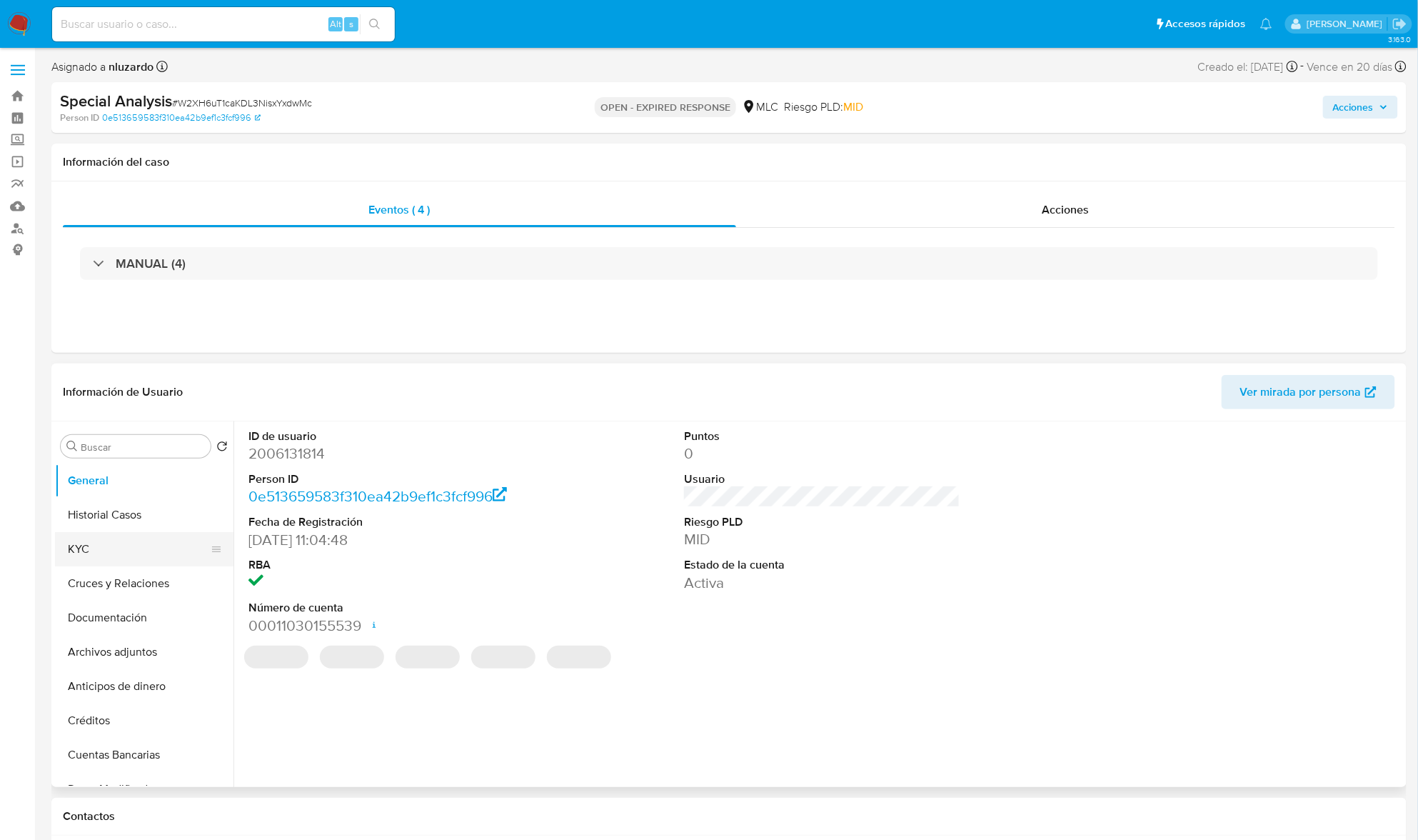
click at [136, 558] on button "KYC" at bounding box center [139, 549] width 167 height 34
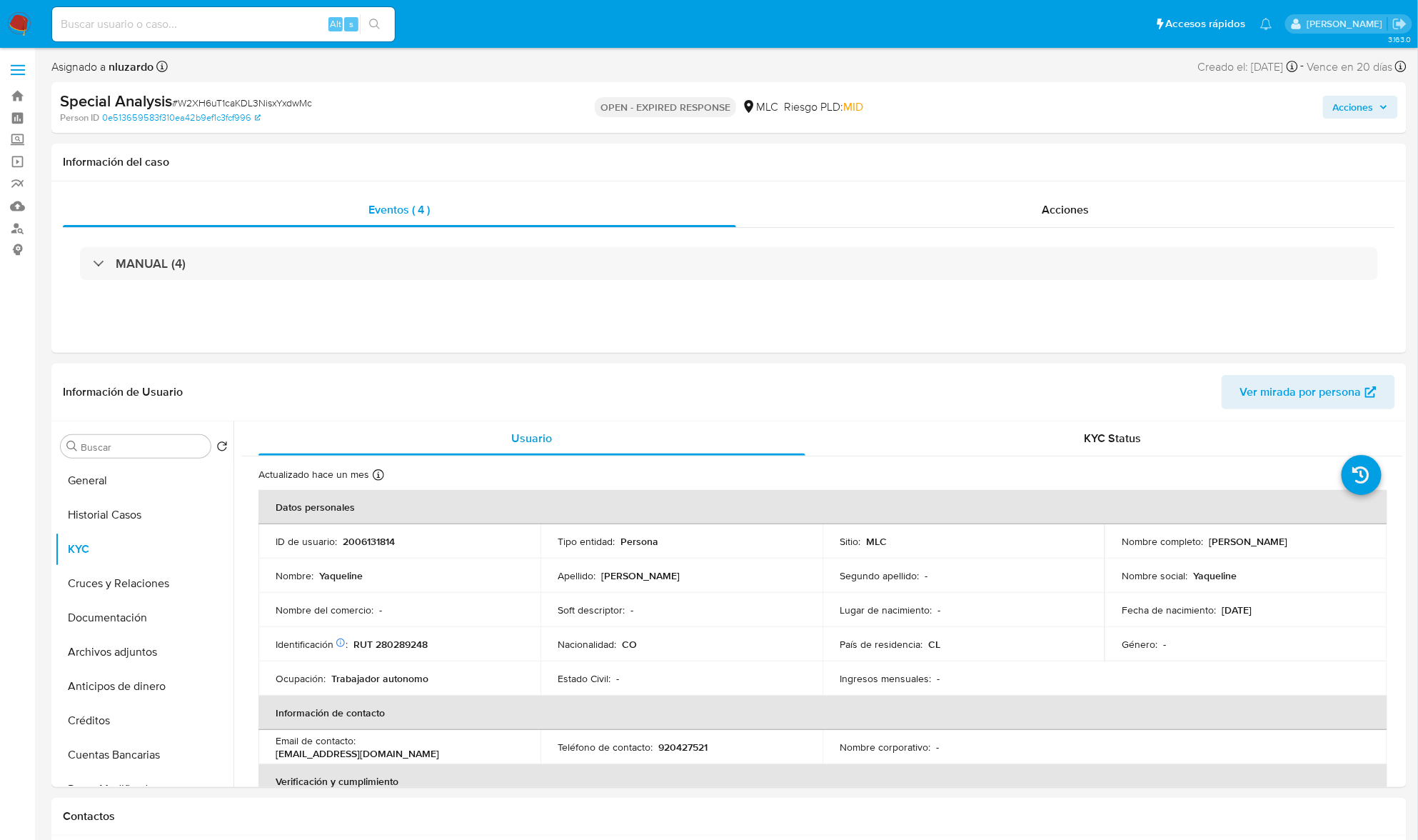
click at [1212, 540] on p "[PERSON_NAME]" at bounding box center [1248, 541] width 79 height 13
drag, startPoint x: 1261, startPoint y: 540, endPoint x: 1306, endPoint y: 540, distance: 45.0
click at [1288, 540] on p "[PERSON_NAME]" at bounding box center [1248, 541] width 79 height 13
copy p "[PERSON_NAME]"
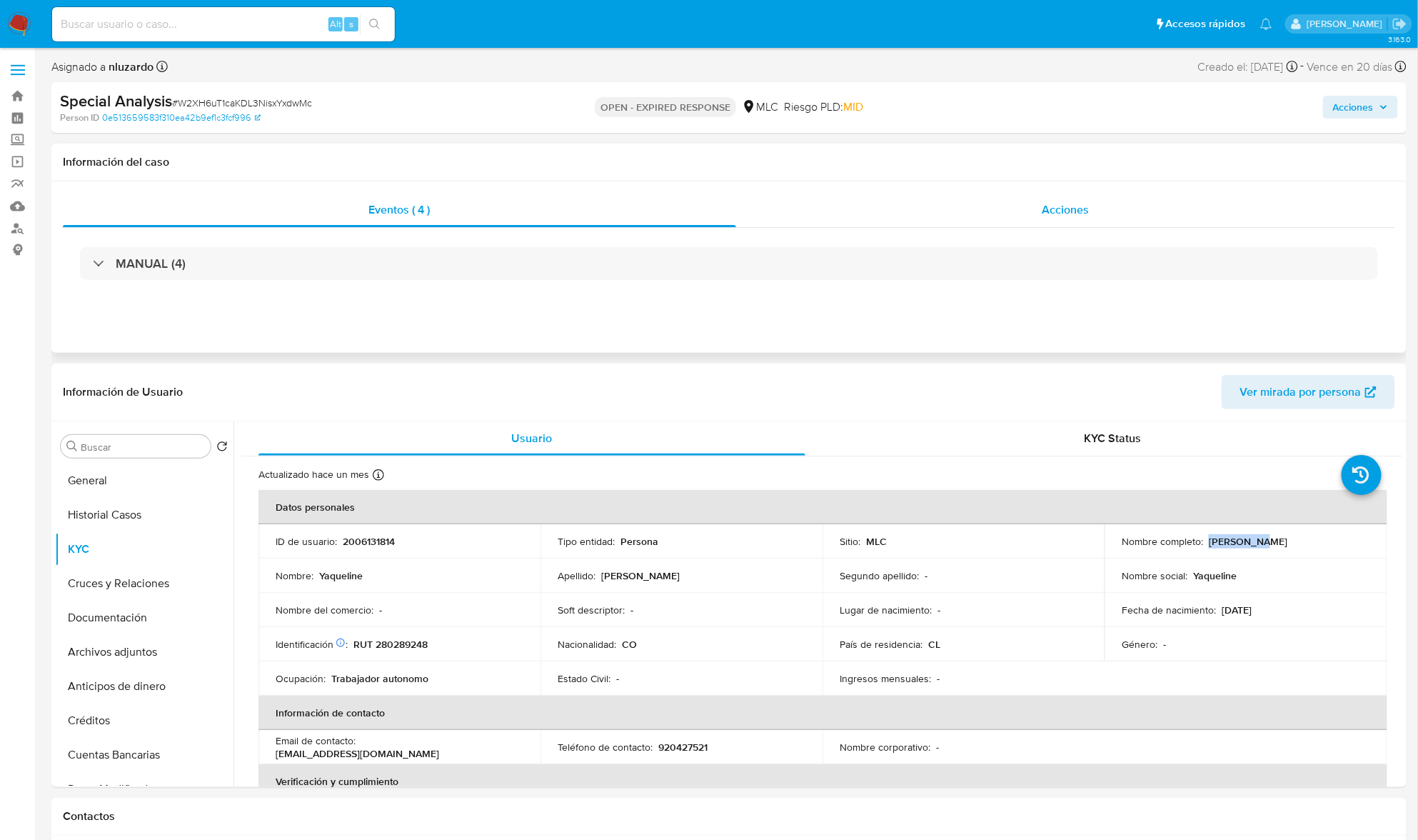
click at [1182, 211] on div "Acciones" at bounding box center [1066, 210] width 660 height 34
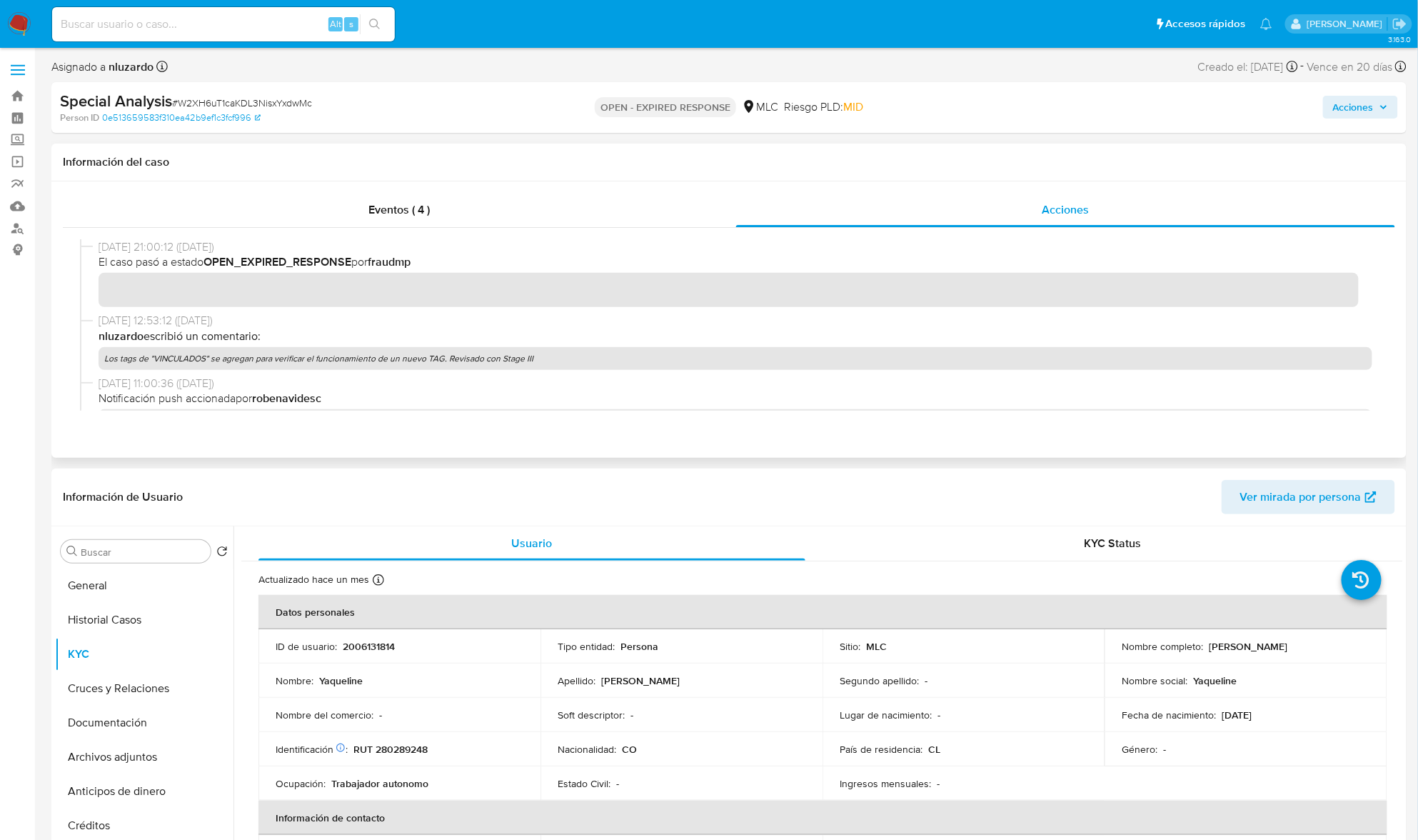
click at [454, 358] on p "Los tags de "VINCULADOS" se agregan para verificar el funcionamiento de un nuev…" at bounding box center [736, 359] width 1274 height 23
click at [394, 357] on p "Los tags de "VINCULADOS" se agregan para verificar el funcionamiento de un nuev…" at bounding box center [736, 359] width 1274 height 23
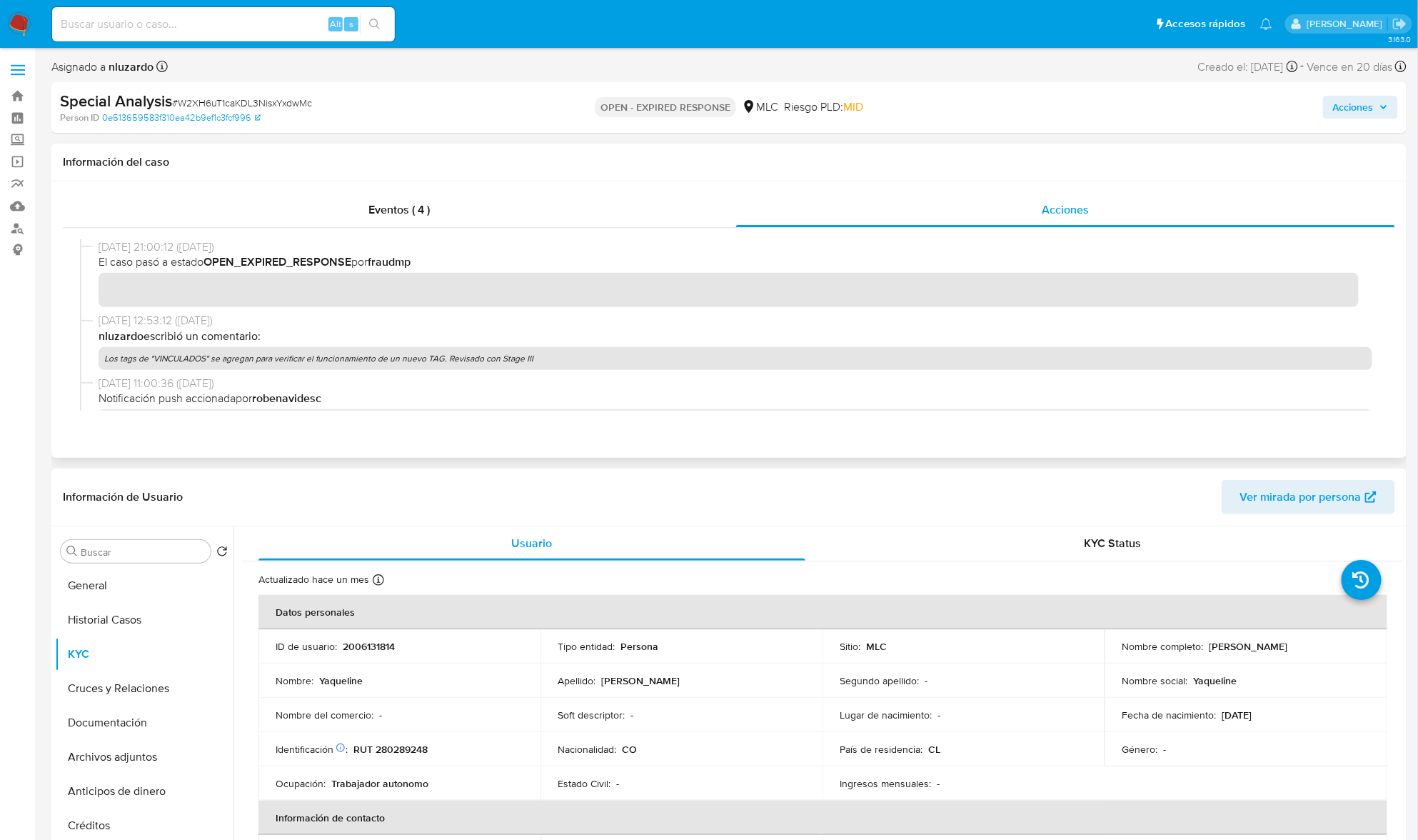
click at [394, 357] on p "Los tags de "VINCULADOS" se agregan para verificar el funcionamiento de un nuev…" at bounding box center [736, 359] width 1274 height 23
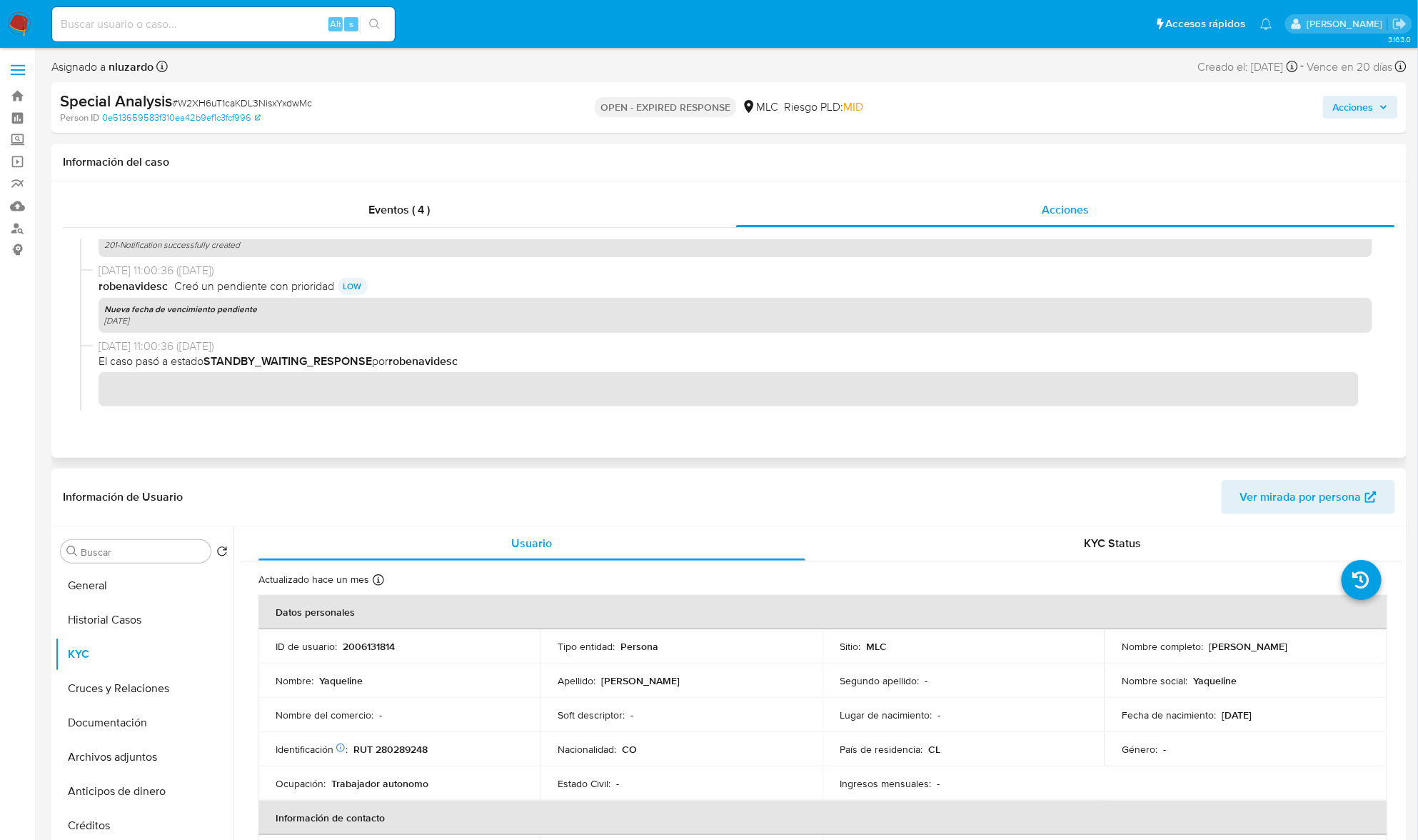
scroll to position [504, 0]
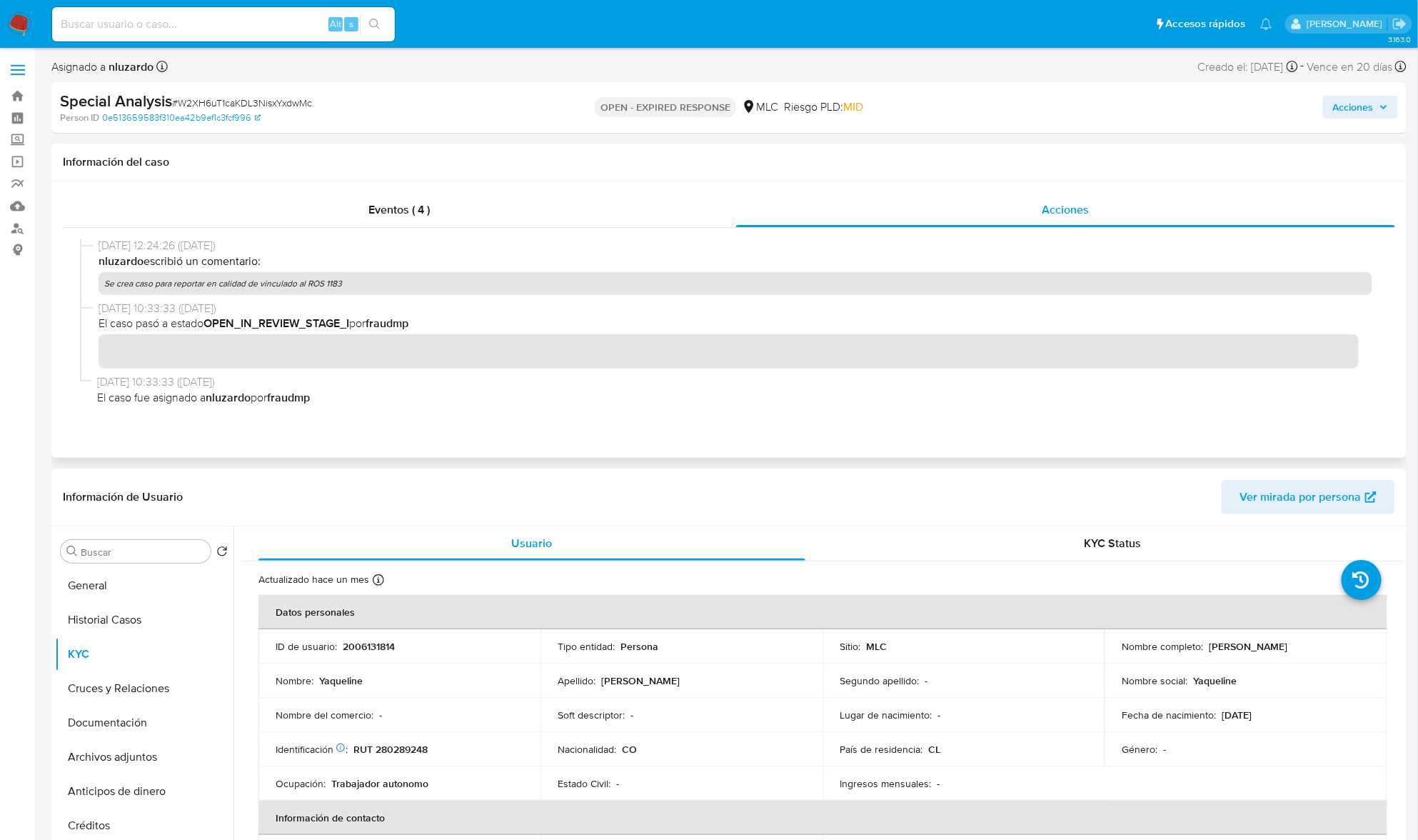
click at [335, 277] on p "Se crea caso para reportar en calidad de vinculado al ROS 1183" at bounding box center [736, 284] width 1274 height 23
click at [335, 286] on p "Se crea caso para reportar en calidad de vinculado al ROS 1183" at bounding box center [736, 284] width 1274 height 23
